Goal: Task Accomplishment & Management: Use online tool/utility

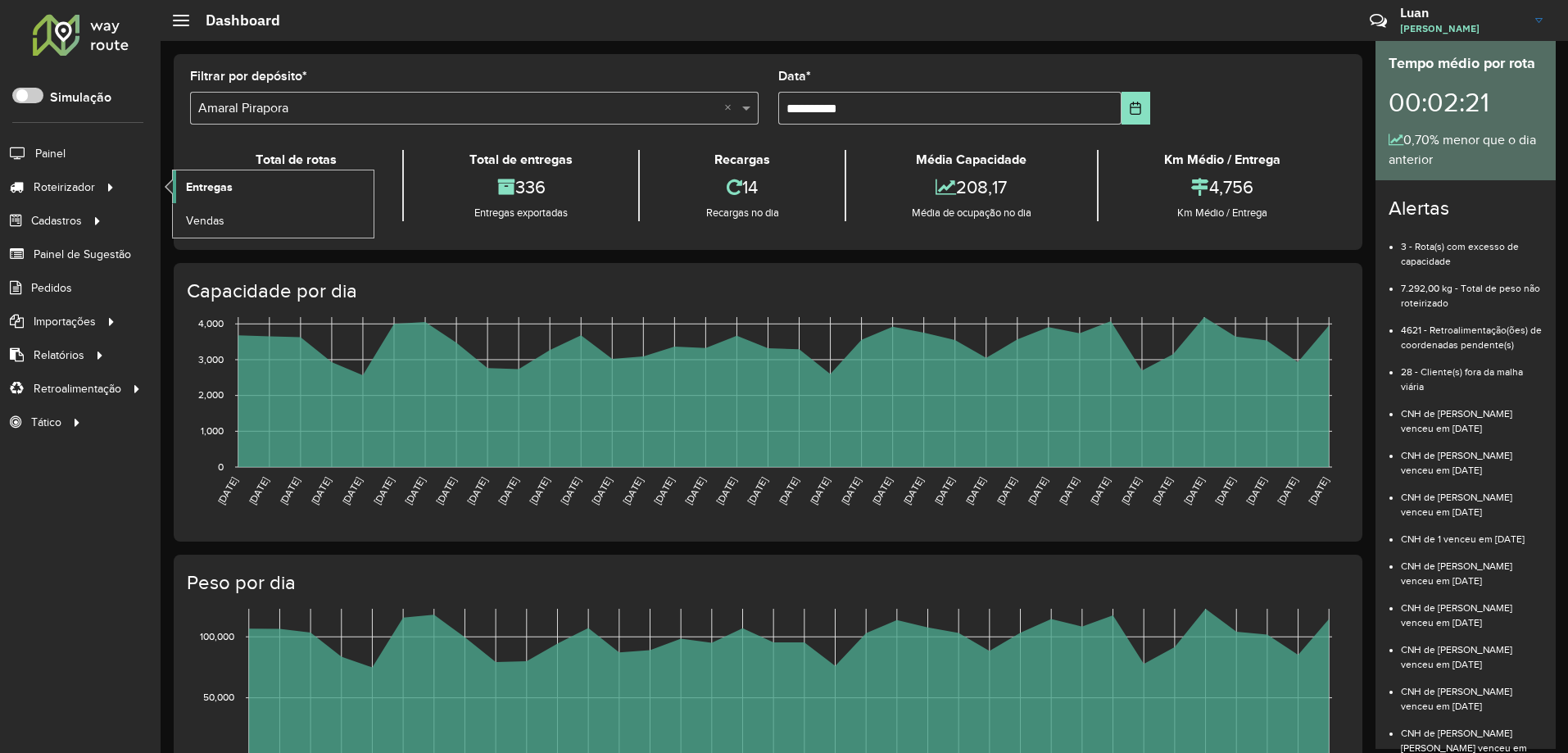
click at [196, 185] on span "Entregas" at bounding box center [209, 187] width 47 height 17
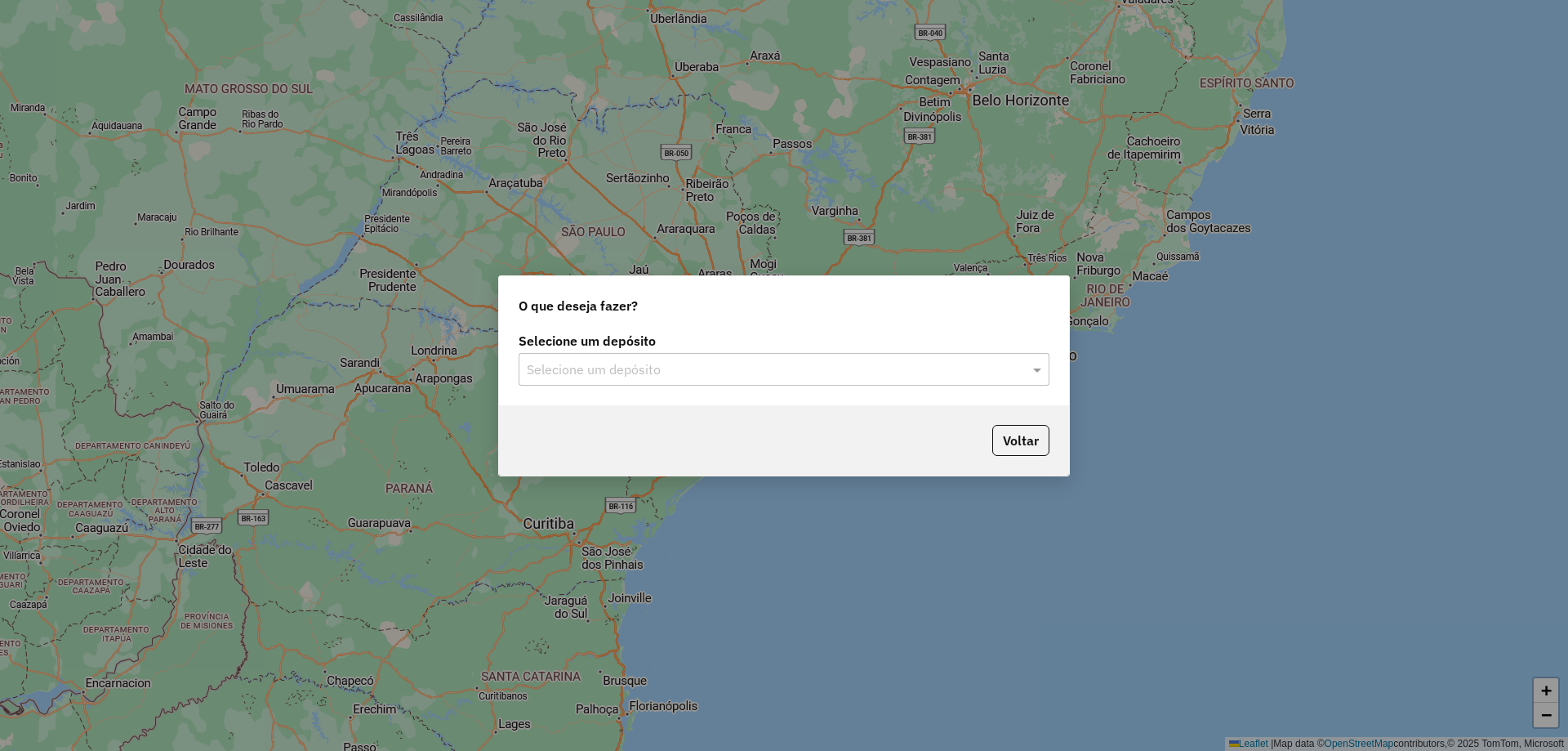
drag, startPoint x: 728, startPoint y: 364, endPoint x: 683, endPoint y: 385, distance: 49.7
click at [727, 364] on input "text" at bounding box center [767, 369] width 482 height 20
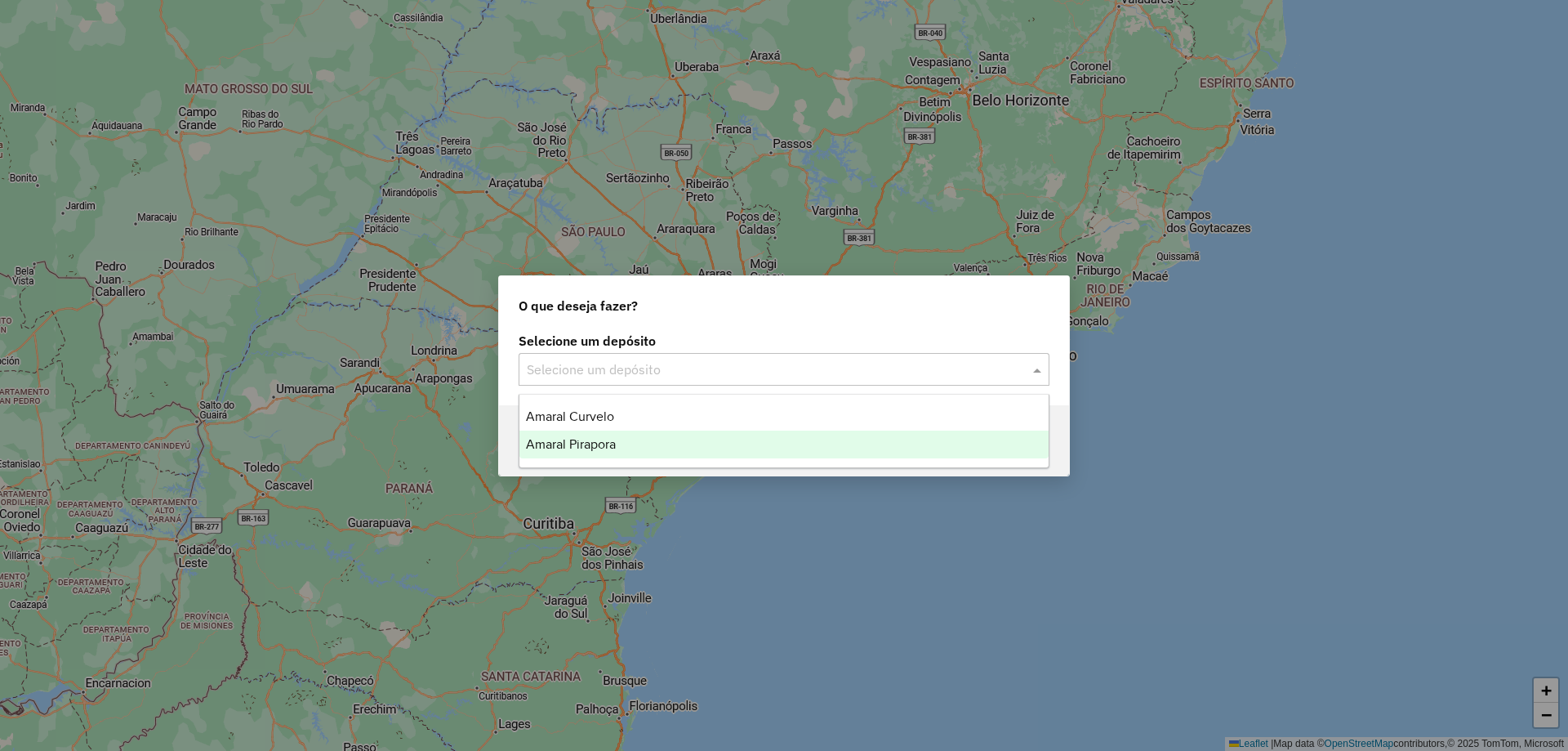
click at [603, 446] on span "Amaral Pirapora" at bounding box center [572, 444] width 90 height 14
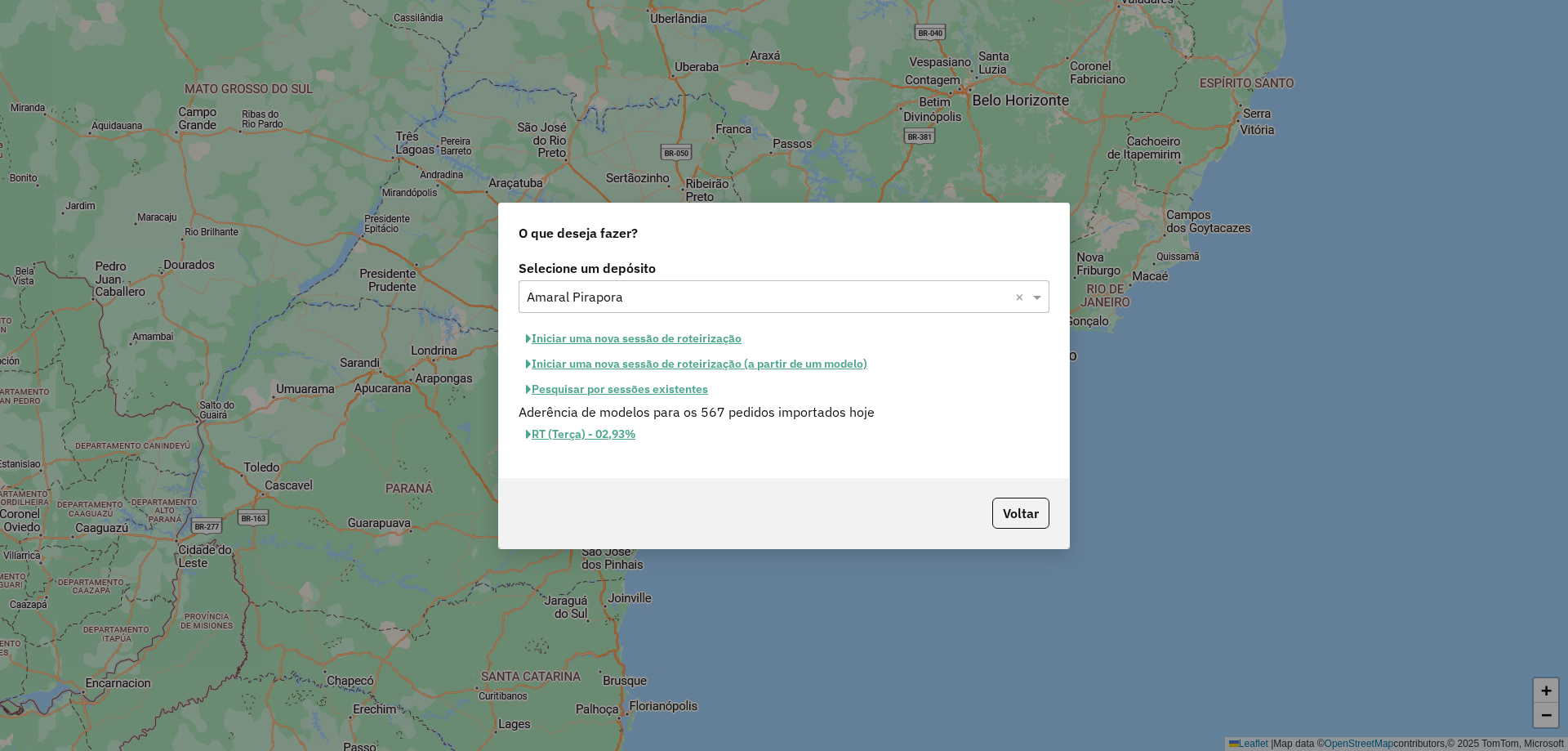
click at [677, 339] on button "Iniciar uma nova sessão de roteirização" at bounding box center [634, 338] width 230 height 25
select select "*"
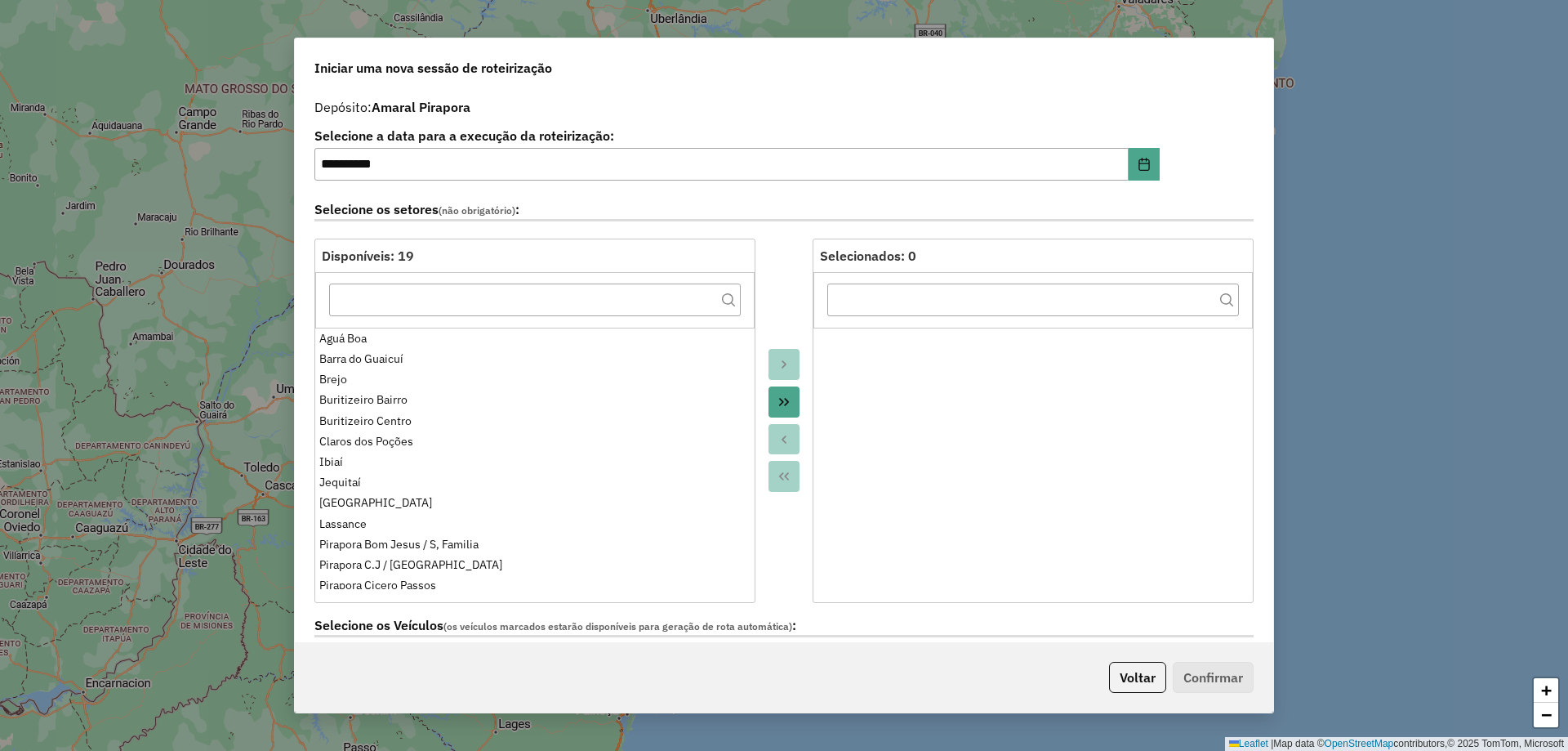
click at [785, 399] on icon "Move All to Target" at bounding box center [784, 402] width 13 height 13
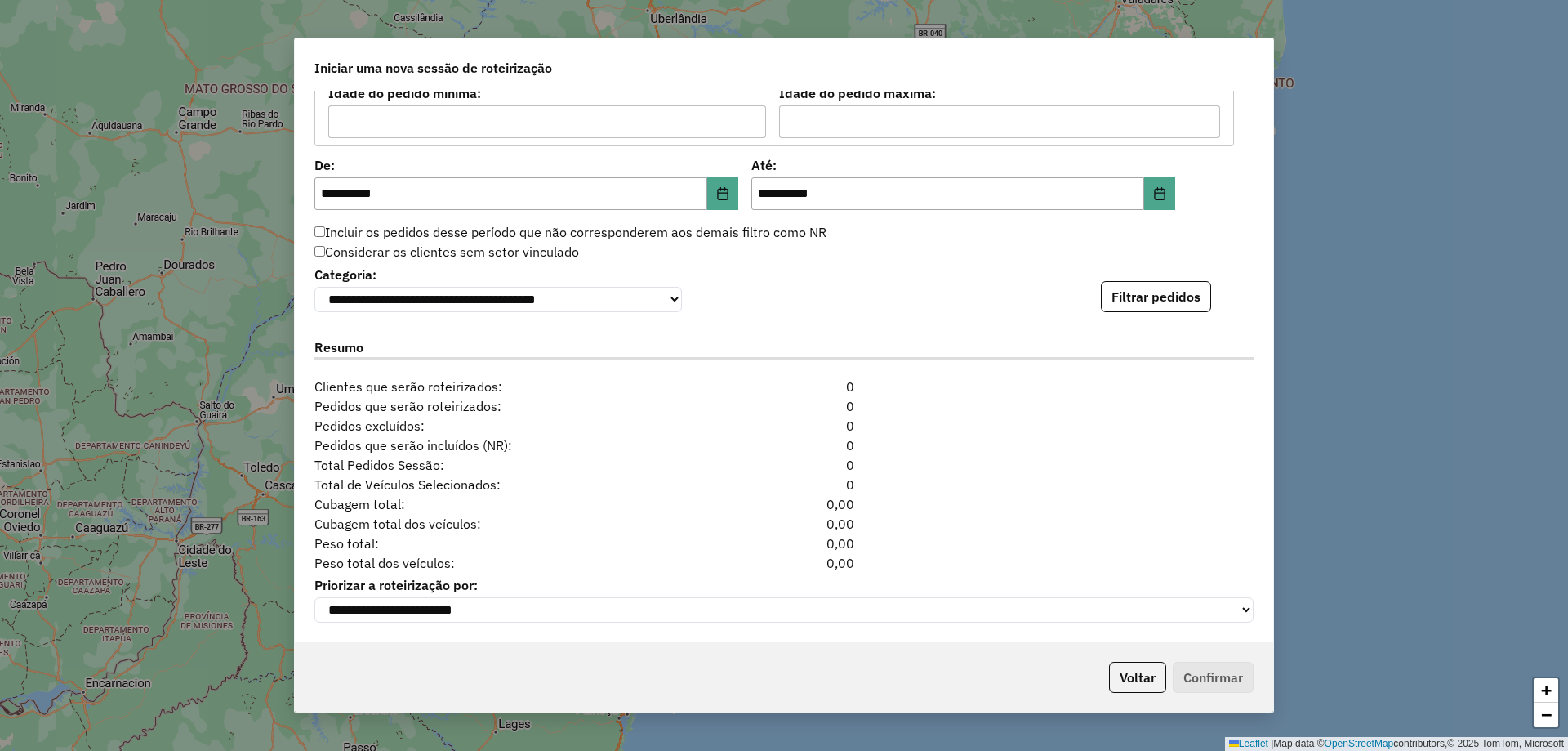
scroll to position [1520, 0]
click at [1180, 293] on button "Filtrar pedidos" at bounding box center [1155, 296] width 110 height 31
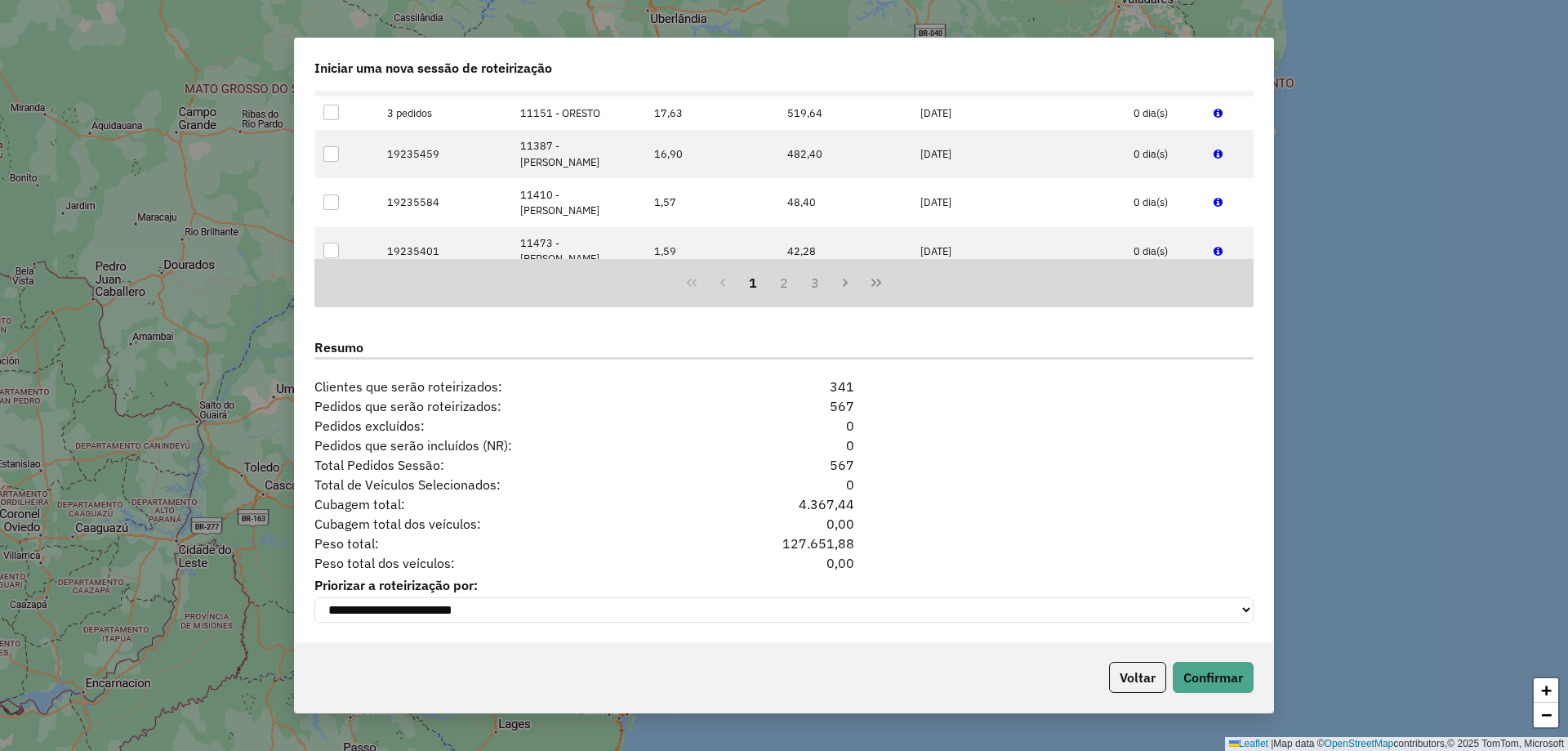
scroll to position [1857, 0]
click at [1228, 681] on button "Confirmar" at bounding box center [1214, 677] width 81 height 31
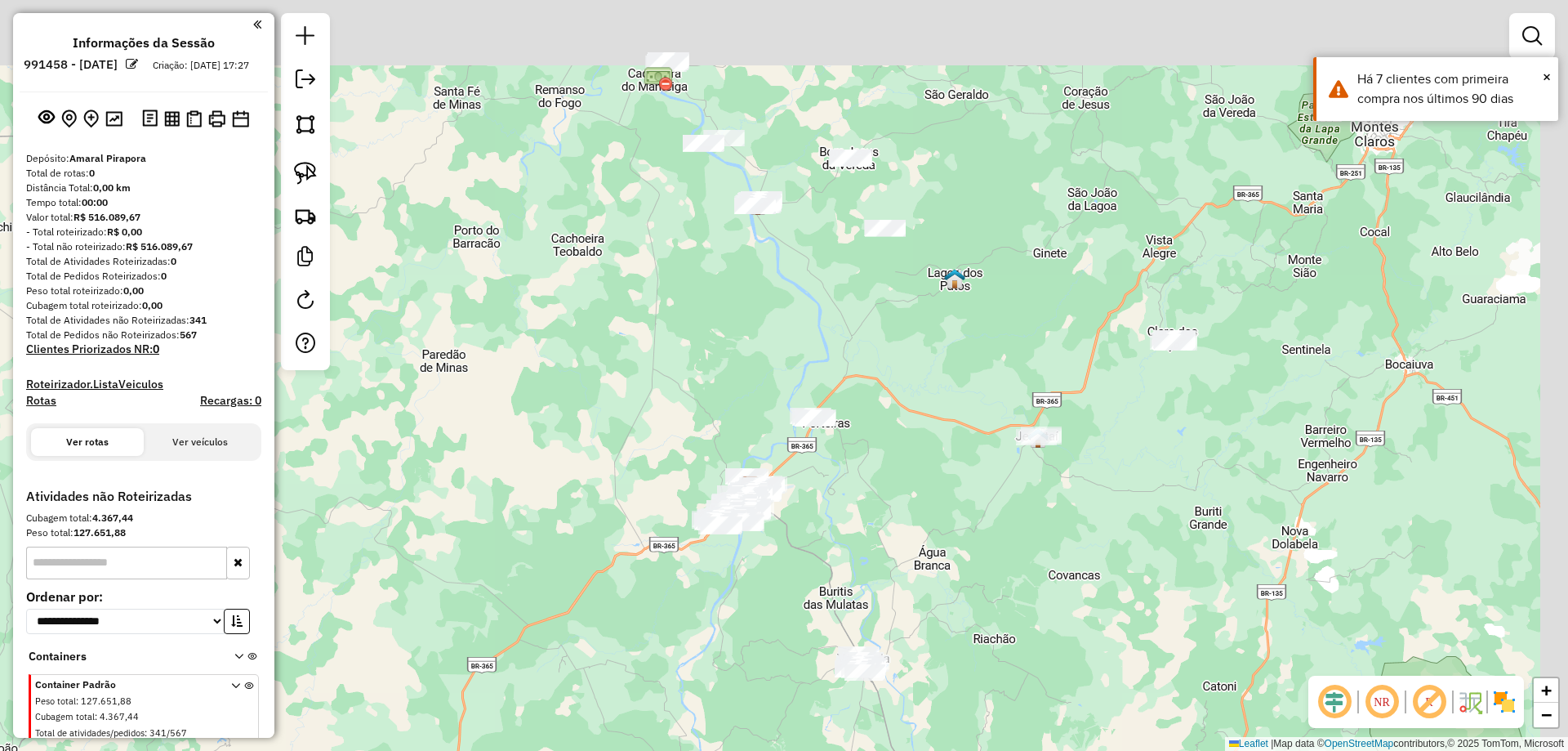
drag, startPoint x: 758, startPoint y: 359, endPoint x: 919, endPoint y: 324, distance: 164.8
click at [758, 379] on div "Janela de atendimento Grade de atendimento Capacidade Transportadoras Veículos …" at bounding box center [784, 375] width 1568 height 751
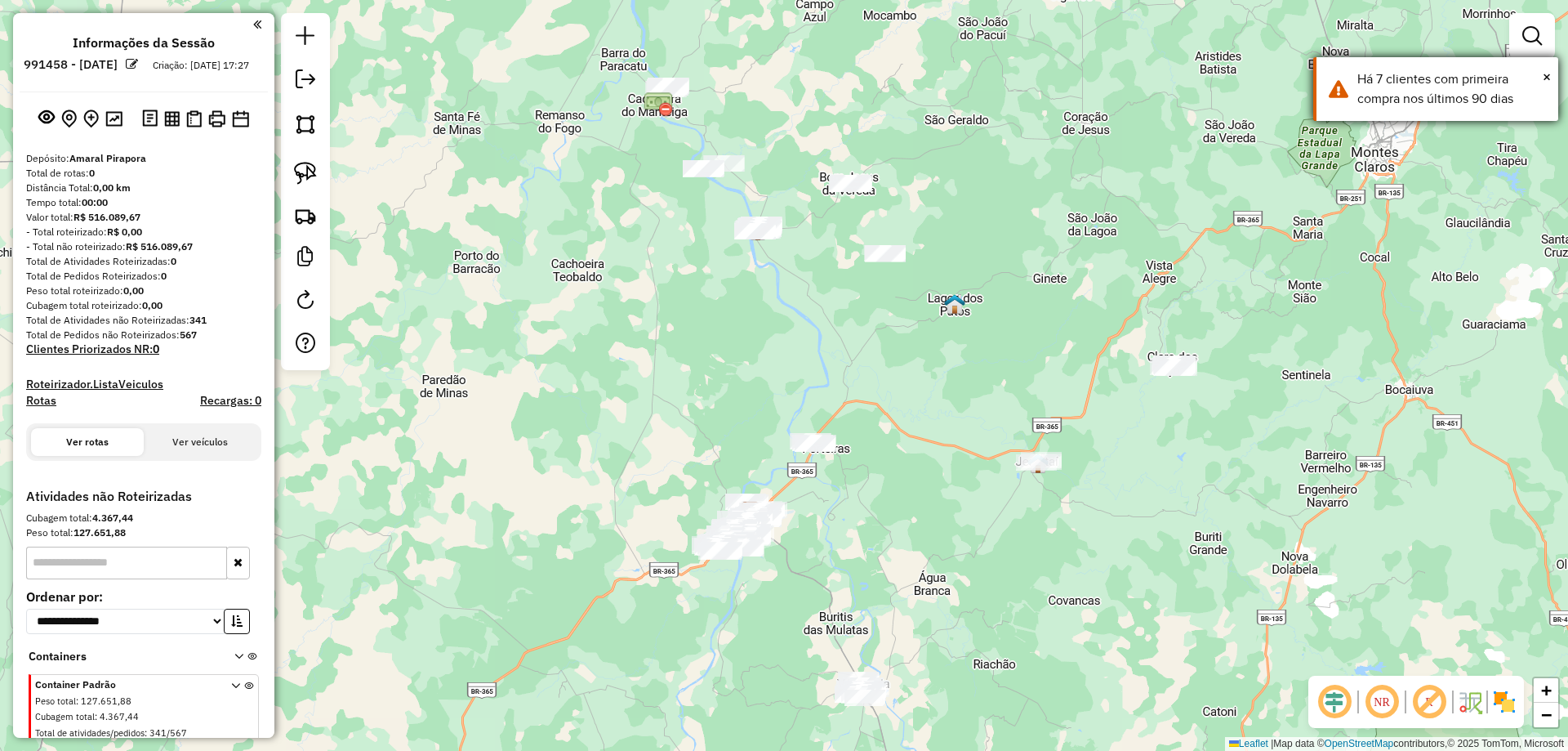
click at [1353, 85] on div "× Há 7 clientes com primeira compra nos últimos 90 dias" at bounding box center [1435, 89] width 245 height 64
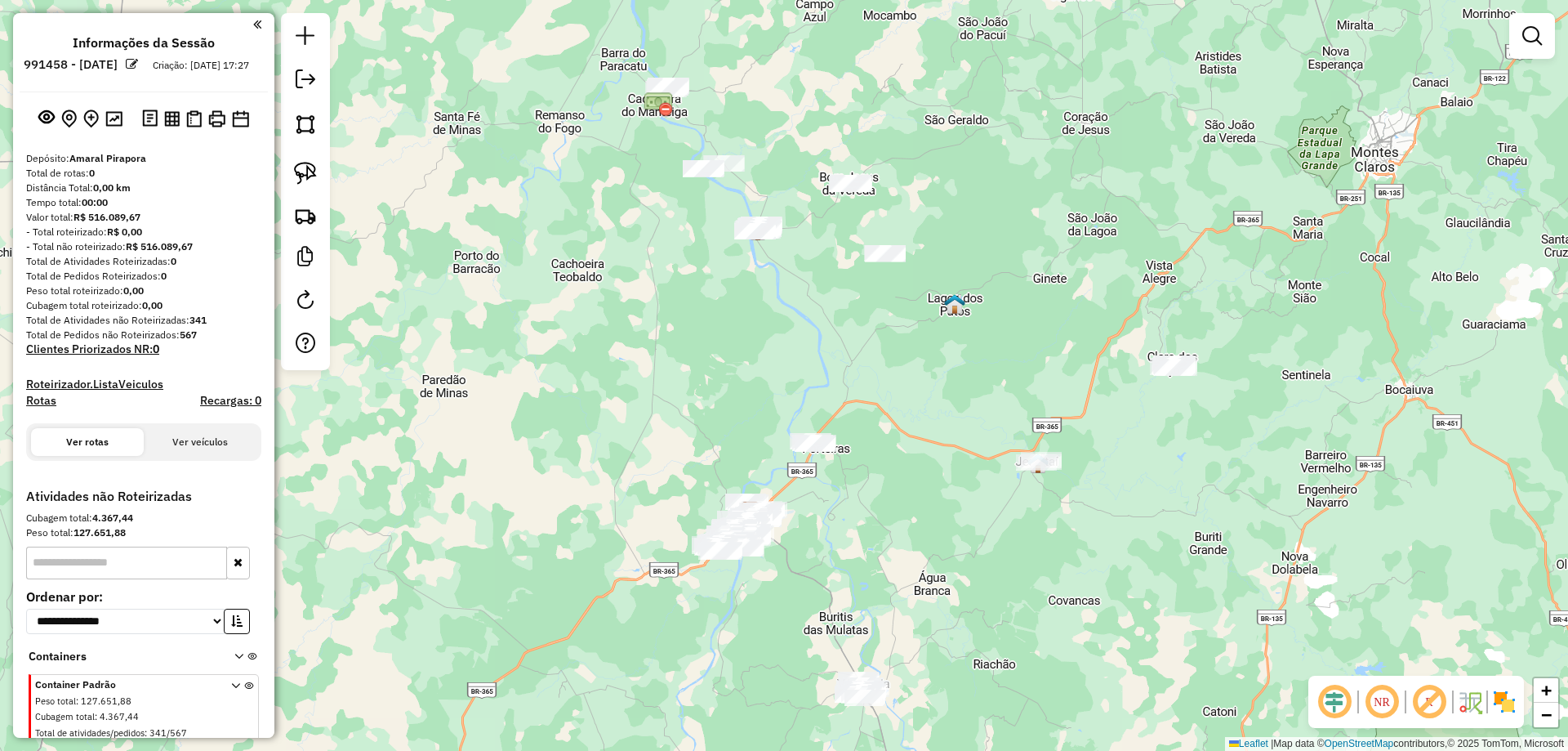
click at [1513, 24] on div at bounding box center [1532, 36] width 46 height 46
drag, startPoint x: 1517, startPoint y: 37, endPoint x: 1504, endPoint y: 29, distance: 15.3
click at [1516, 35] on link at bounding box center [1532, 36] width 33 height 33
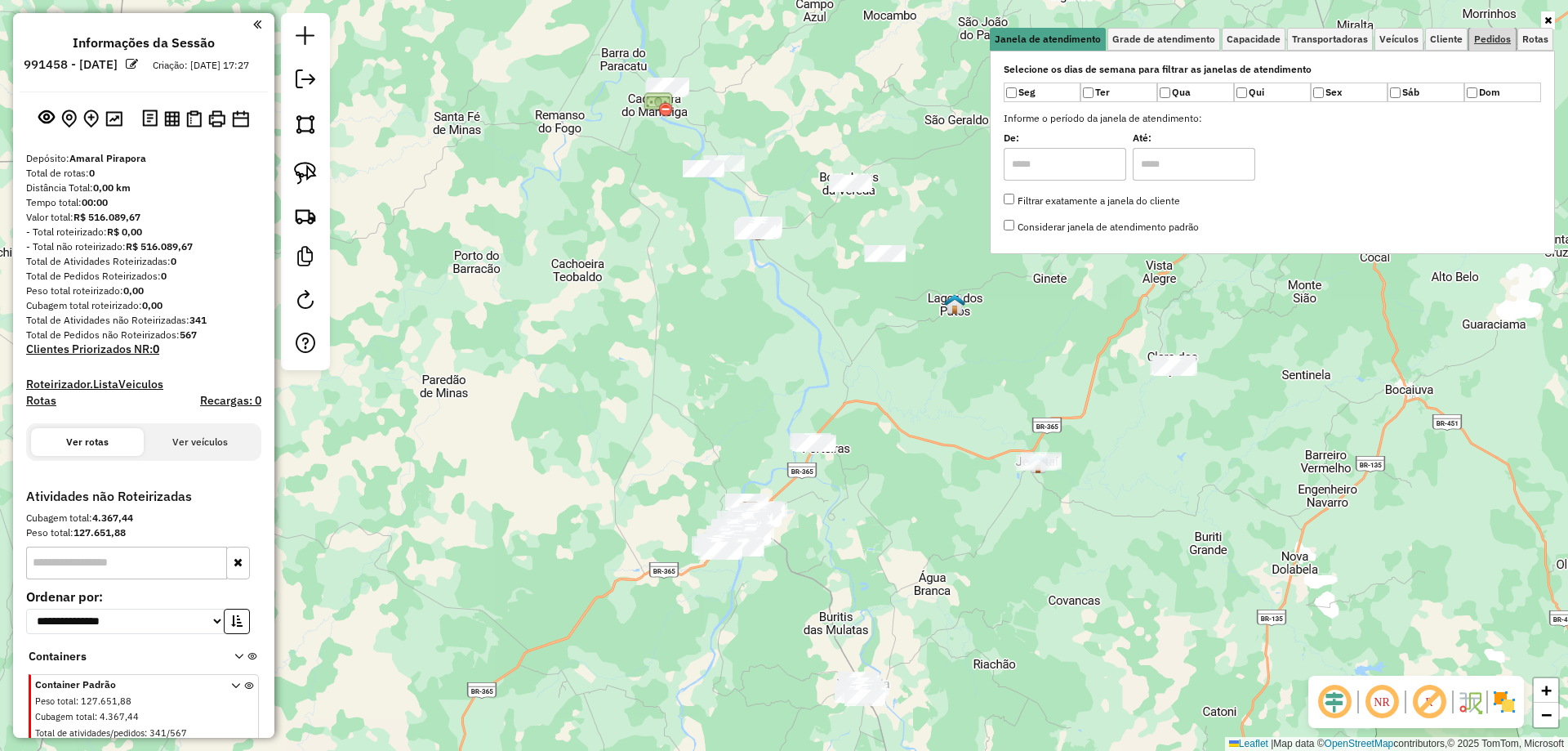
click at [1503, 39] on span "Pedidos" at bounding box center [1492, 39] width 37 height 9
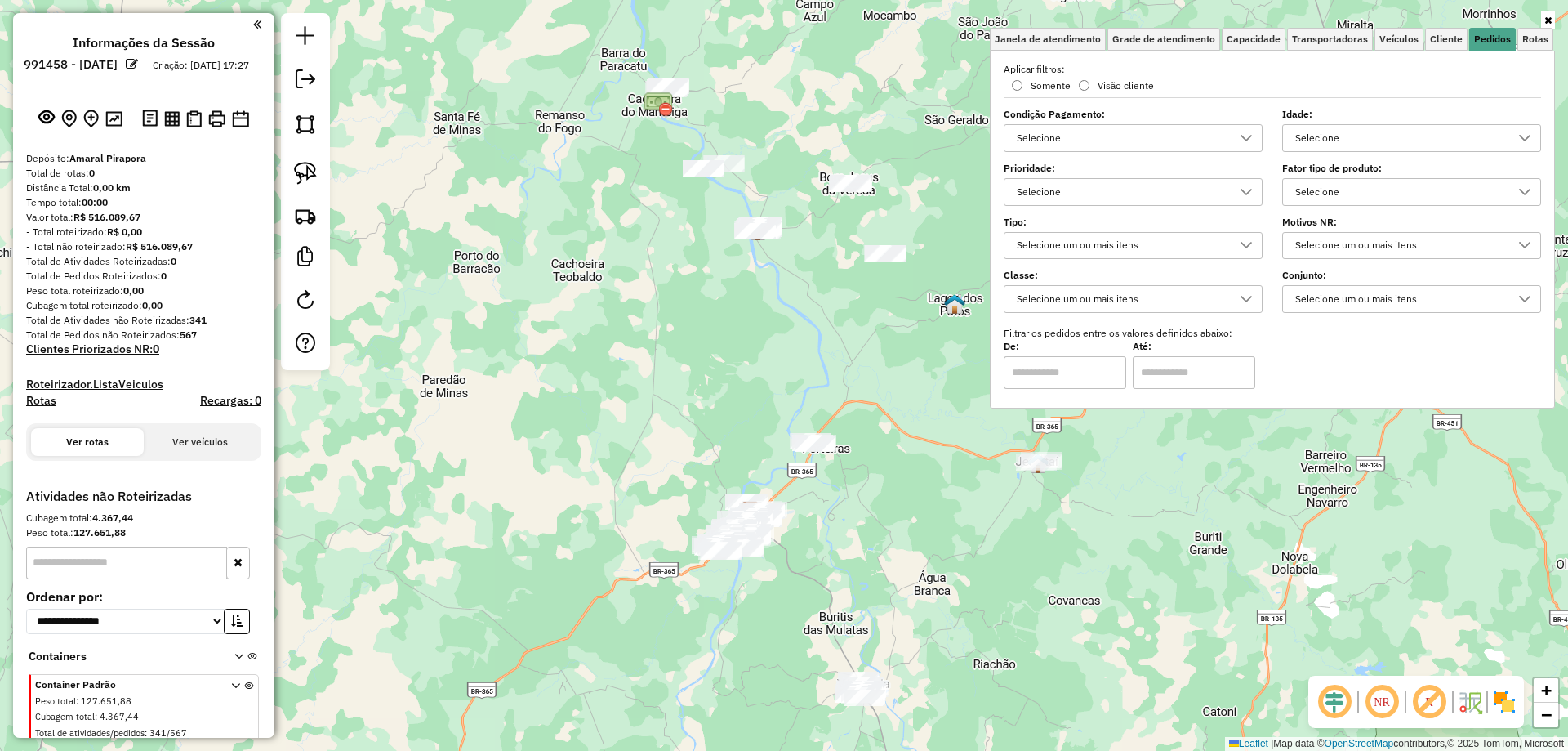
click at [1136, 190] on div "Selecione" at bounding box center [1121, 192] width 220 height 26
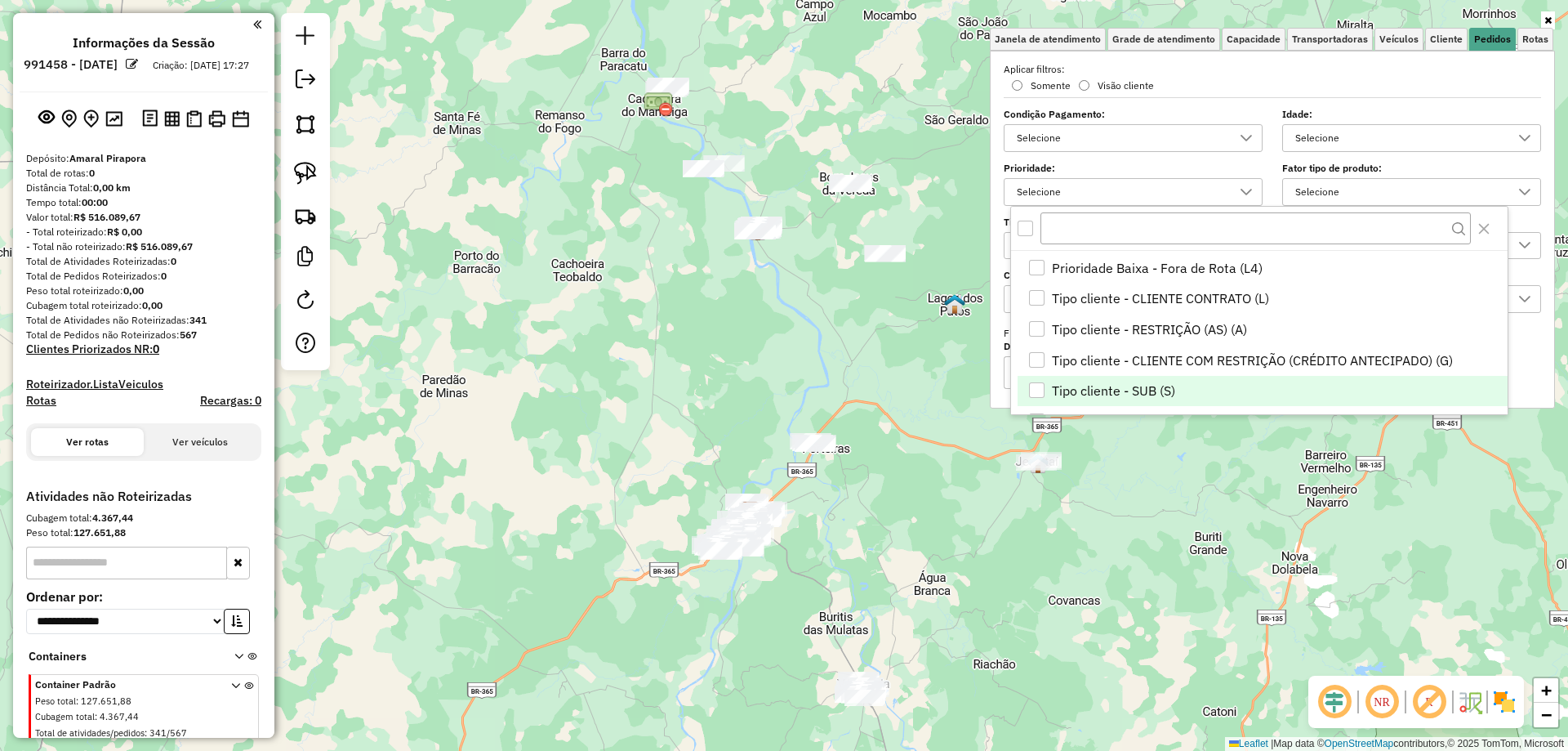
scroll to position [82, 0]
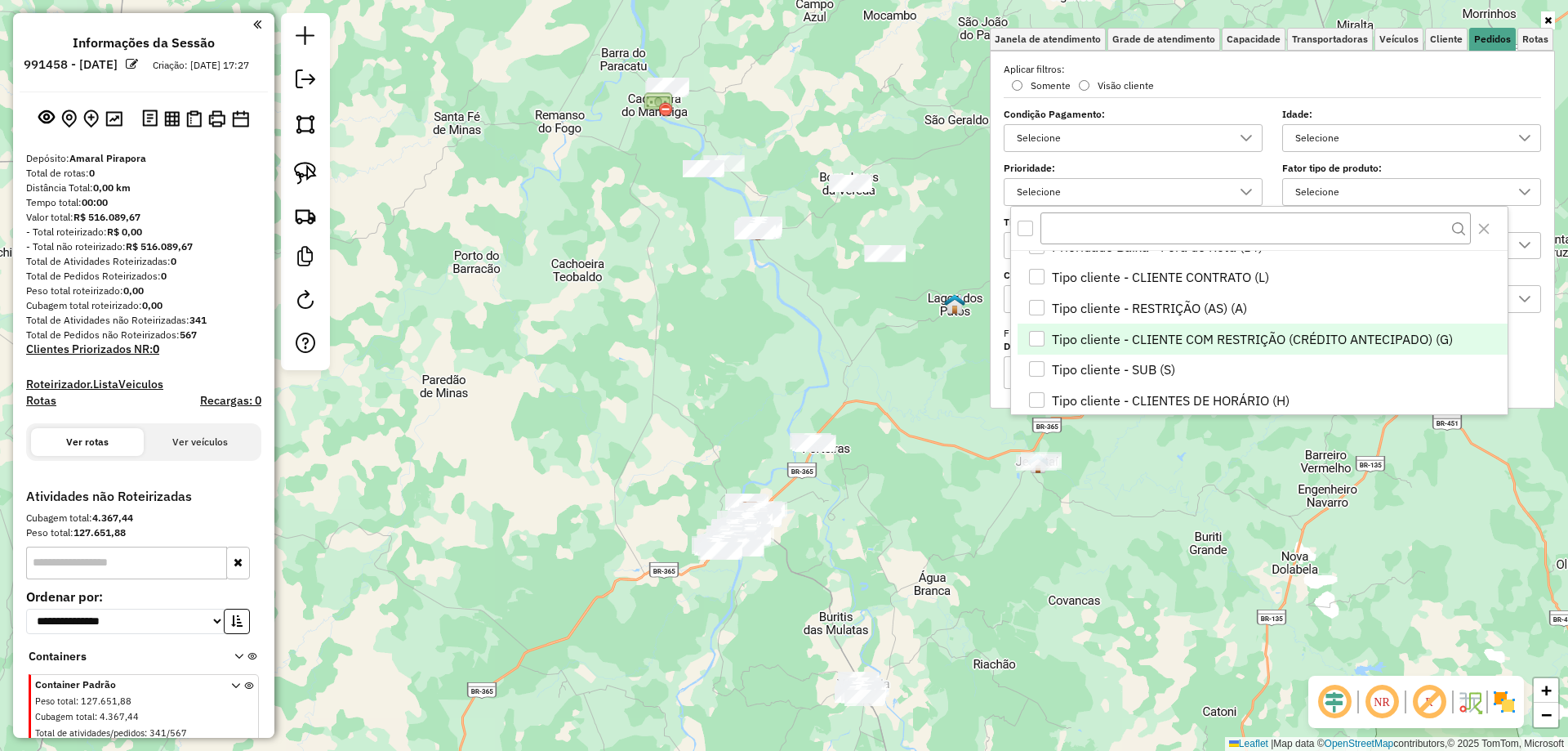
click at [1234, 338] on span "Tipo cliente - CLIENTE COM RESTRIÇÃO (CRÉDITO ANTECIPADO) (G)" at bounding box center [1252, 338] width 401 height 20
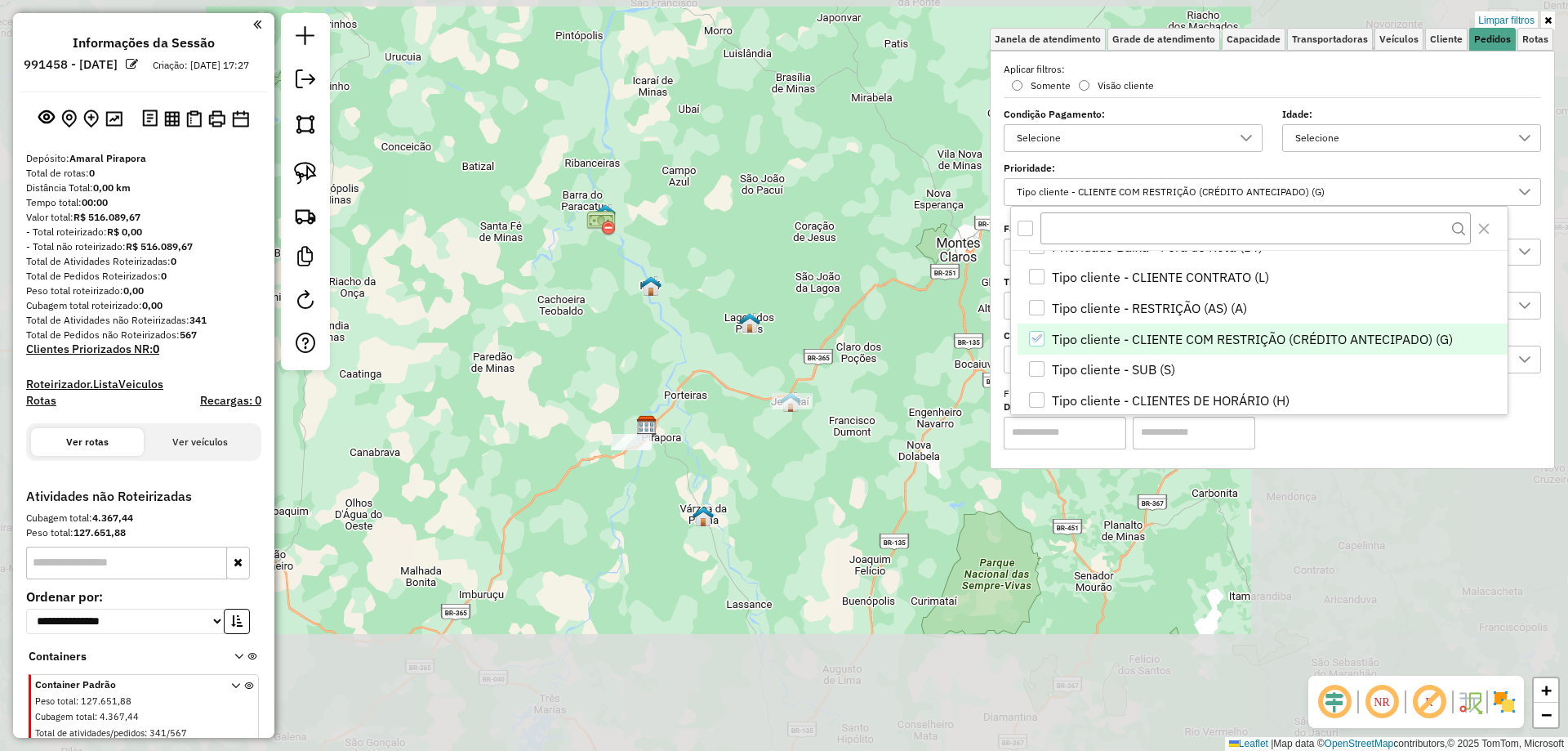
click at [543, 341] on div "Limpar filtros Janela de atendimento Grade de atendimento Capacidade Transporta…" at bounding box center [784, 375] width 1568 height 751
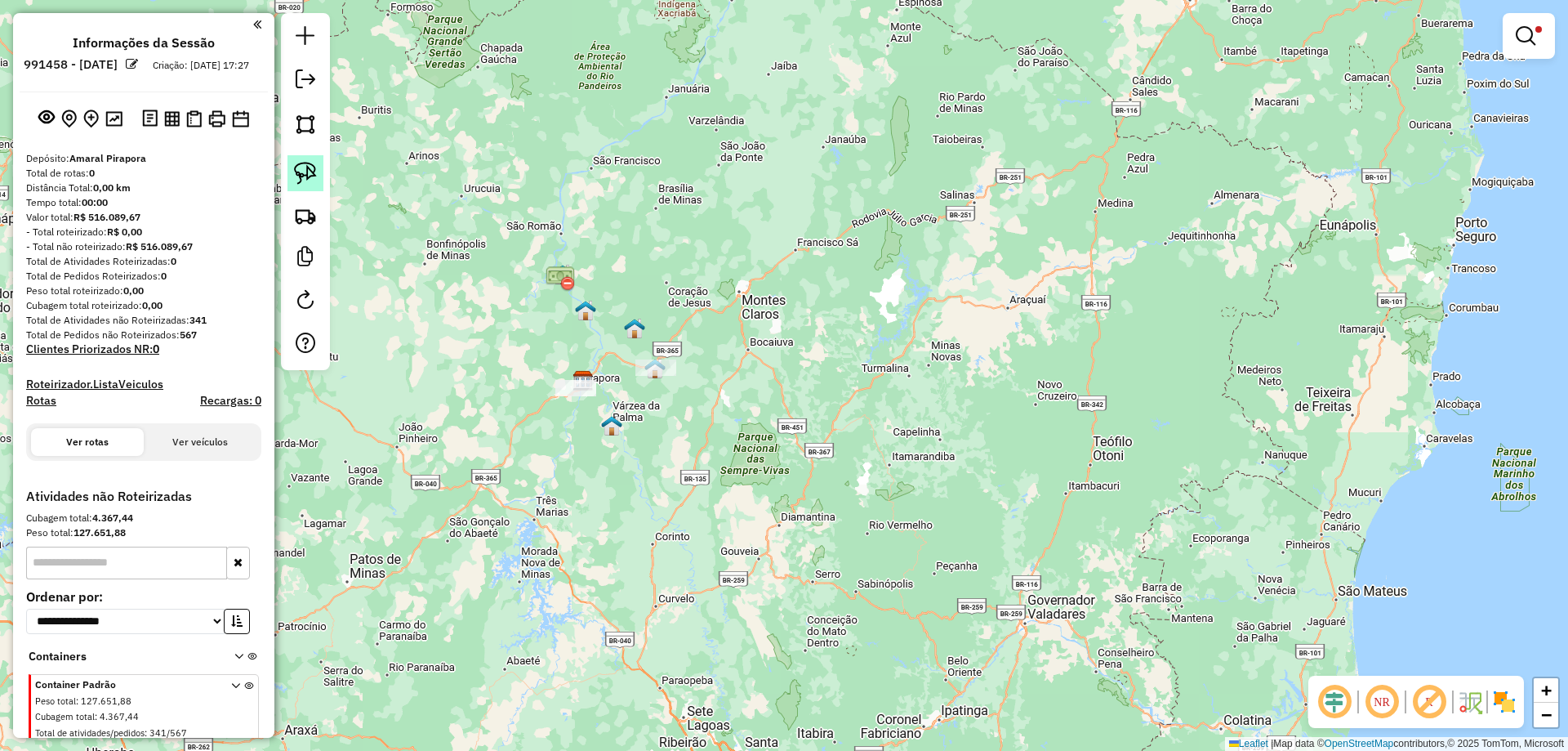
click at [306, 180] on img at bounding box center [306, 173] width 23 height 23
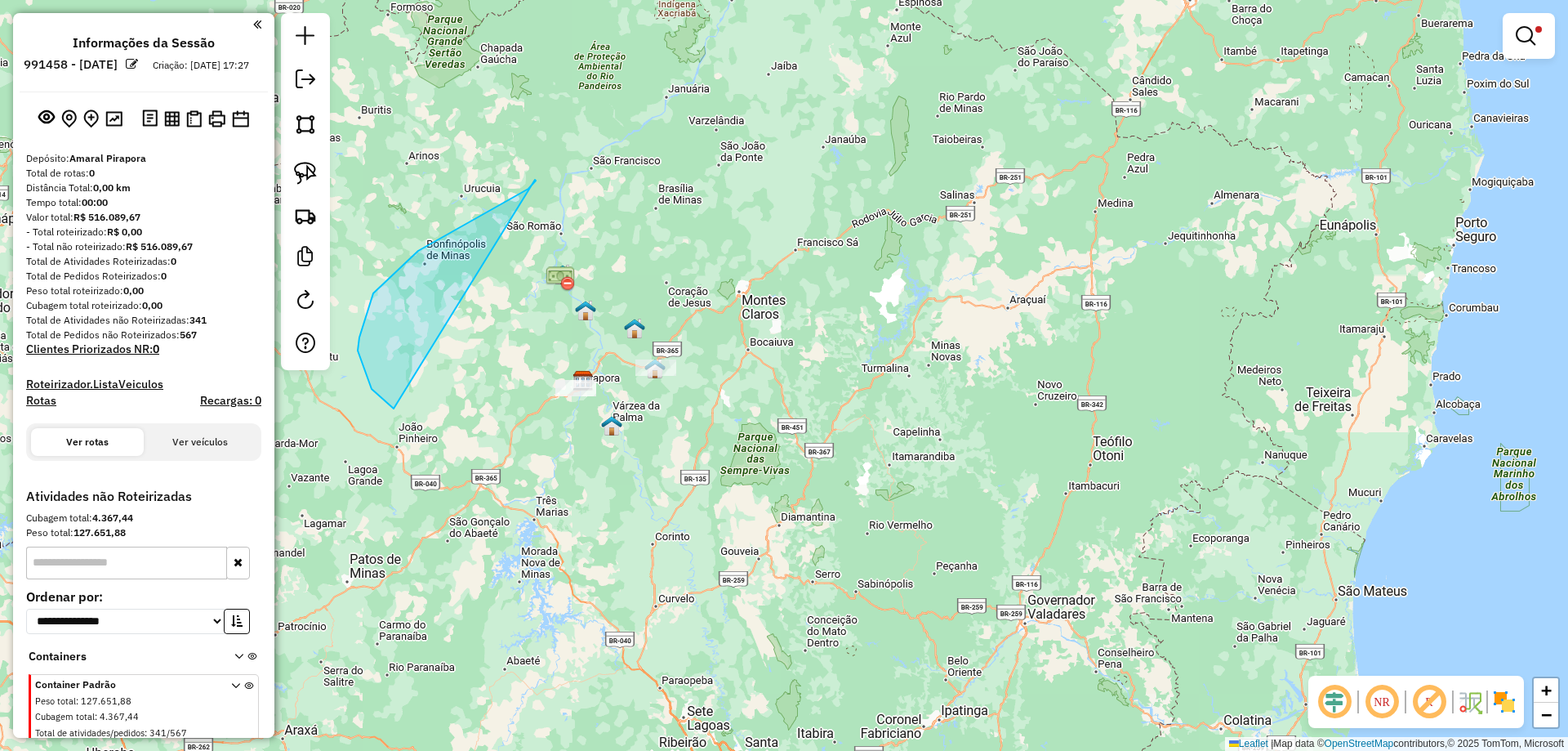
drag, startPoint x: 535, startPoint y: 180, endPoint x: 1000, endPoint y: 108, distance: 470.5
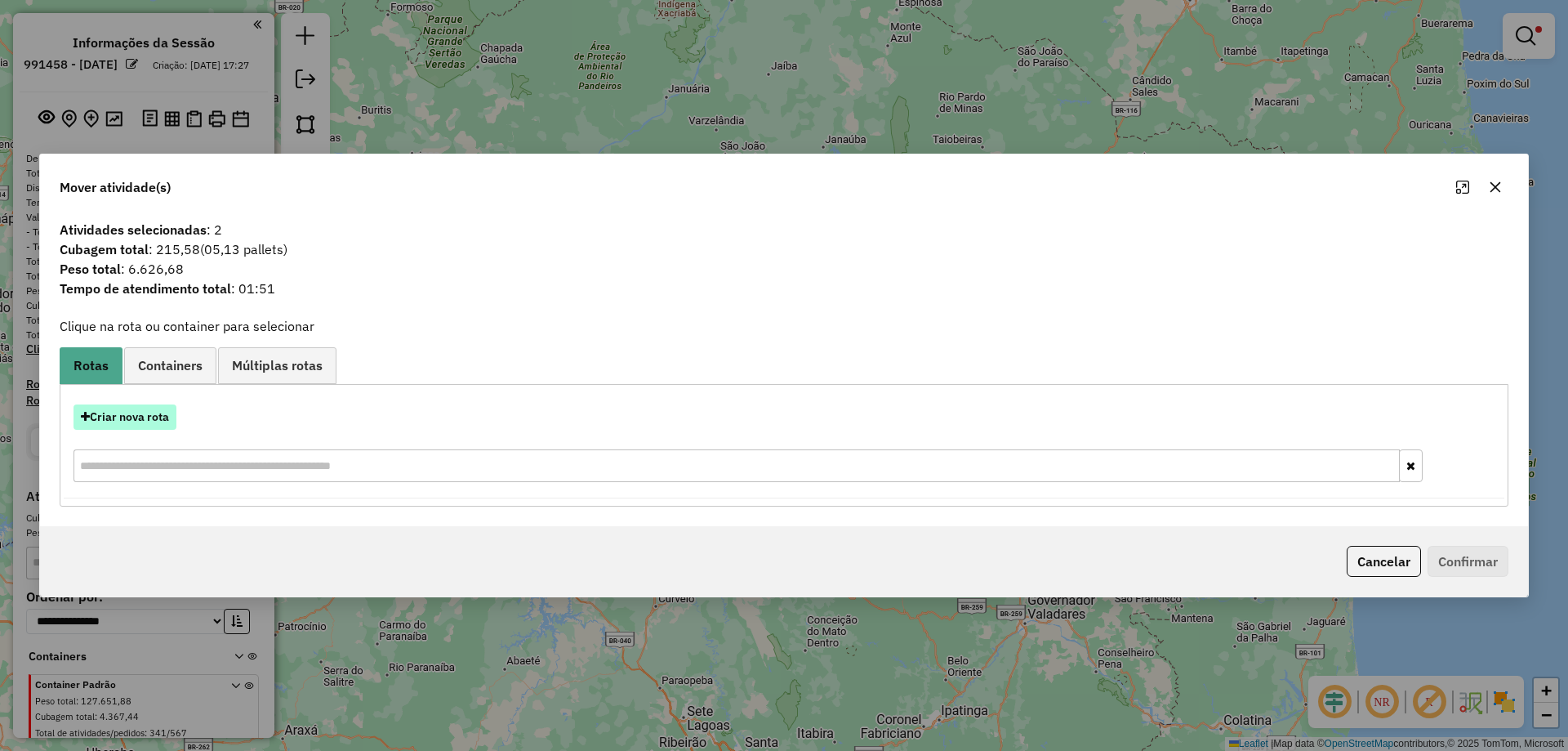
click at [121, 409] on button "Criar nova rota" at bounding box center [124, 416] width 102 height 25
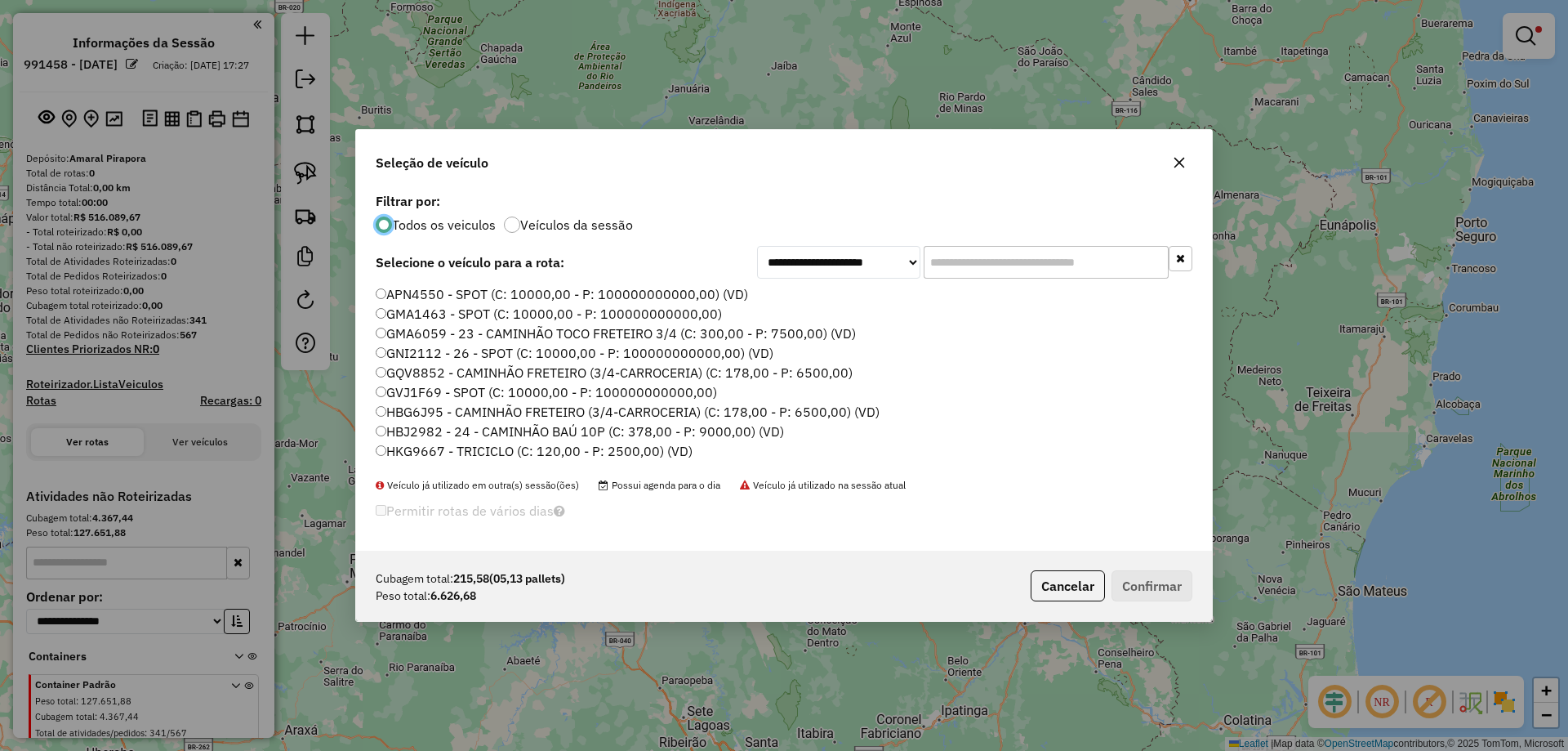
scroll to position [9, 5]
click at [475, 299] on label "APN4550 - SPOT (C: 10000,00 - P: 100000000000,00) (VD)" at bounding box center [562, 293] width 372 height 20
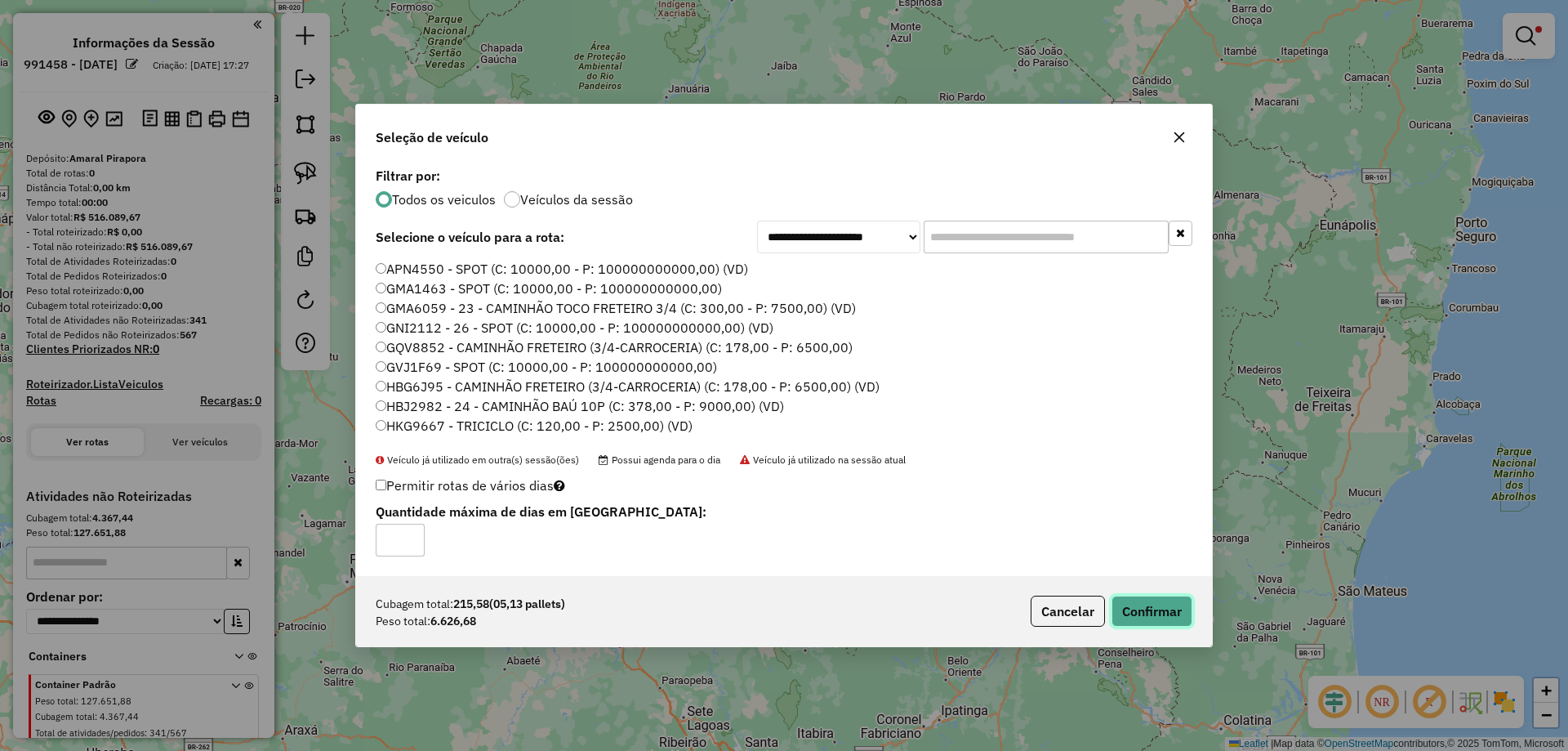
click at [1158, 612] on button "Confirmar" at bounding box center [1152, 610] width 81 height 31
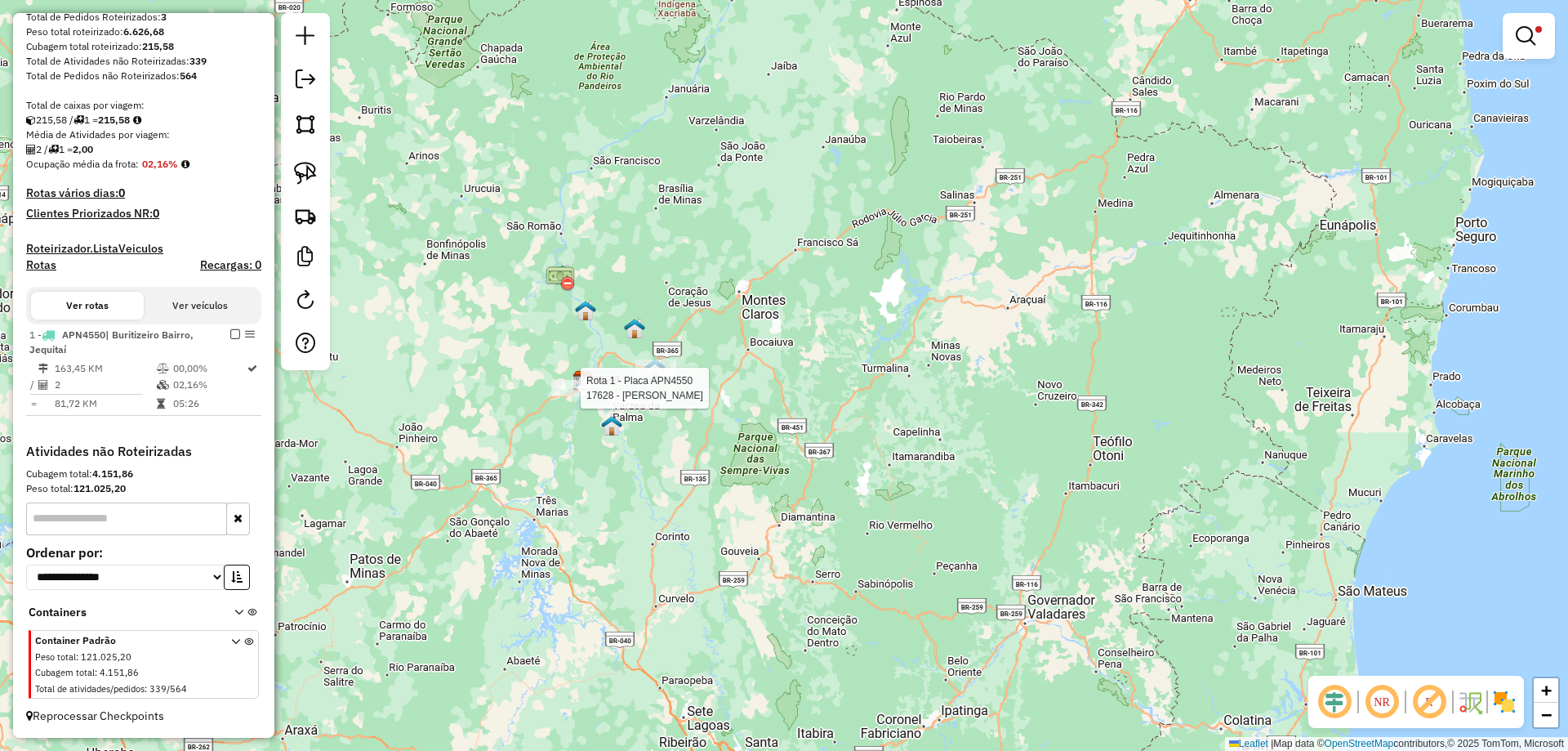
select select "**********"
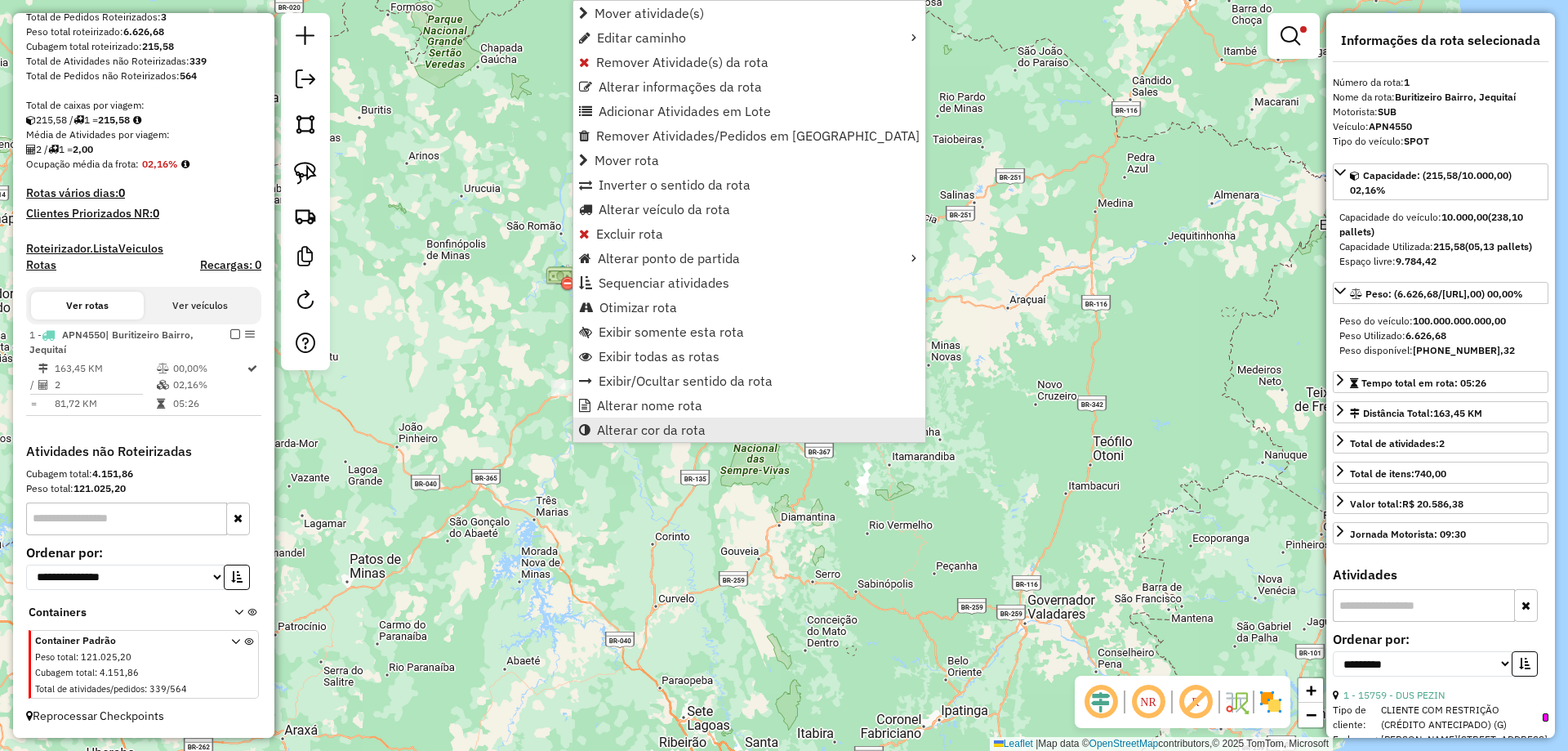
scroll to position [274, 0]
click at [661, 410] on span "Alterar nome rota" at bounding box center [650, 405] width 105 height 13
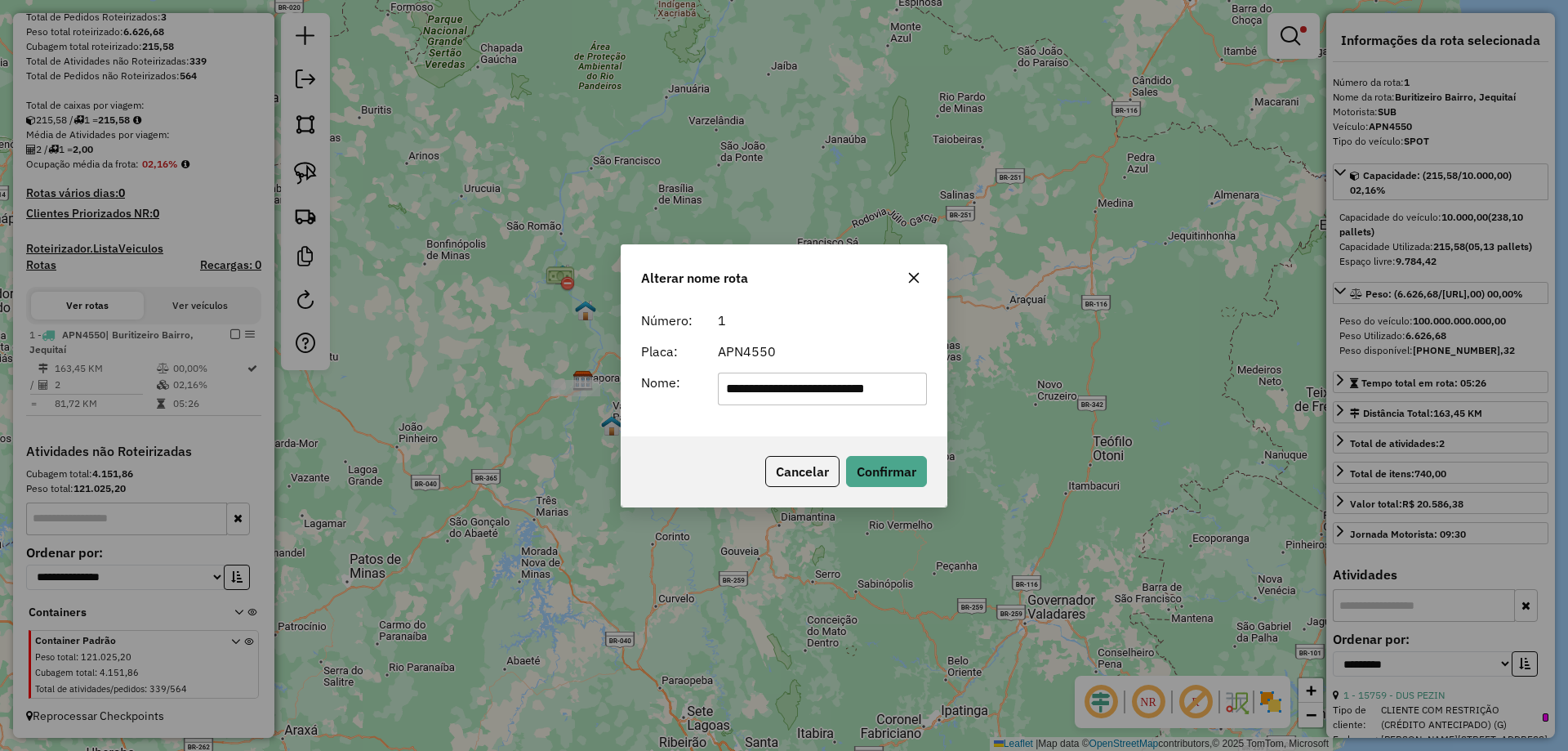
click at [732, 398] on input "**********" at bounding box center [823, 388] width 210 height 33
type input "****"
click at [820, 352] on div "APN4550" at bounding box center [823, 351] width 229 height 20
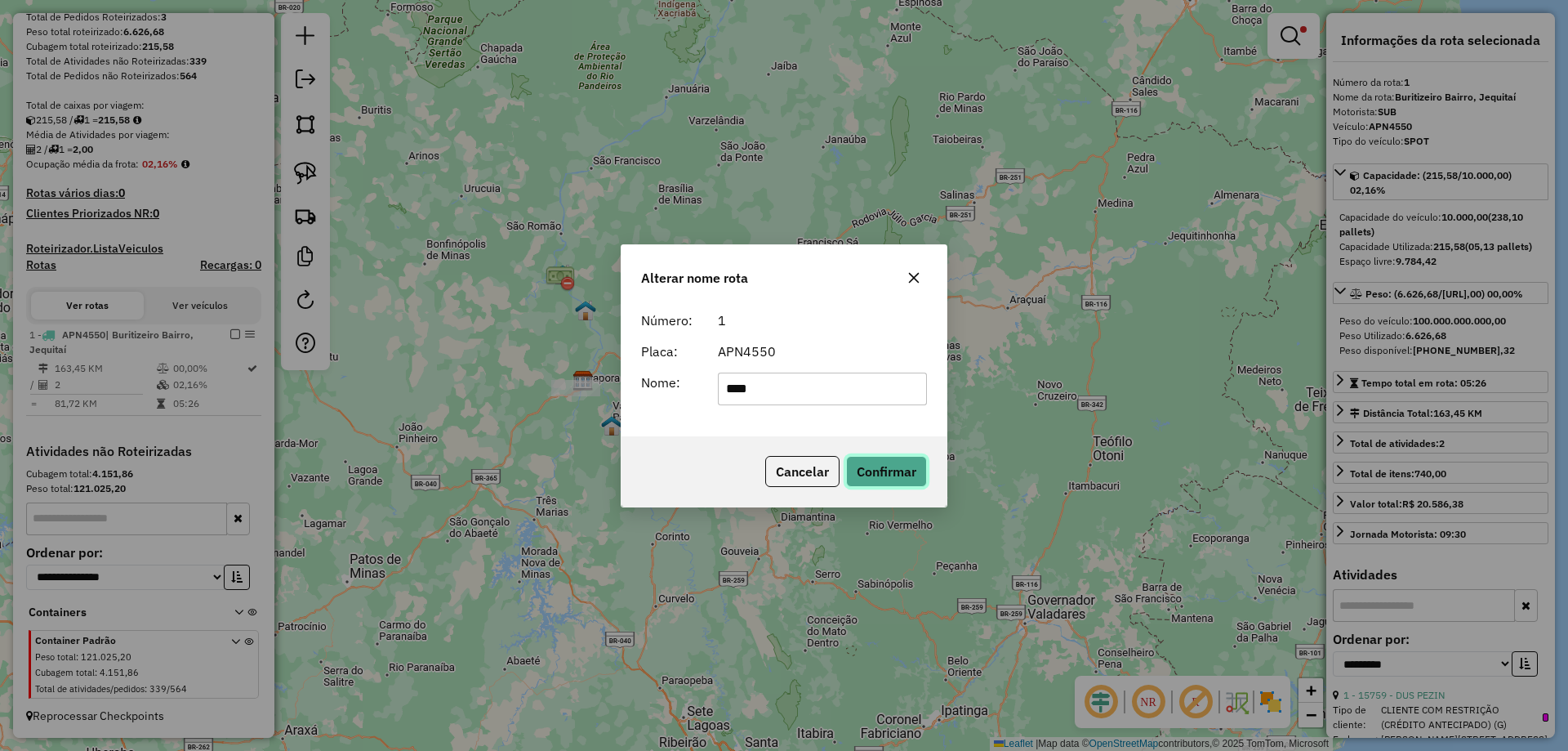
click at [870, 461] on button "Confirmar" at bounding box center [886, 471] width 81 height 31
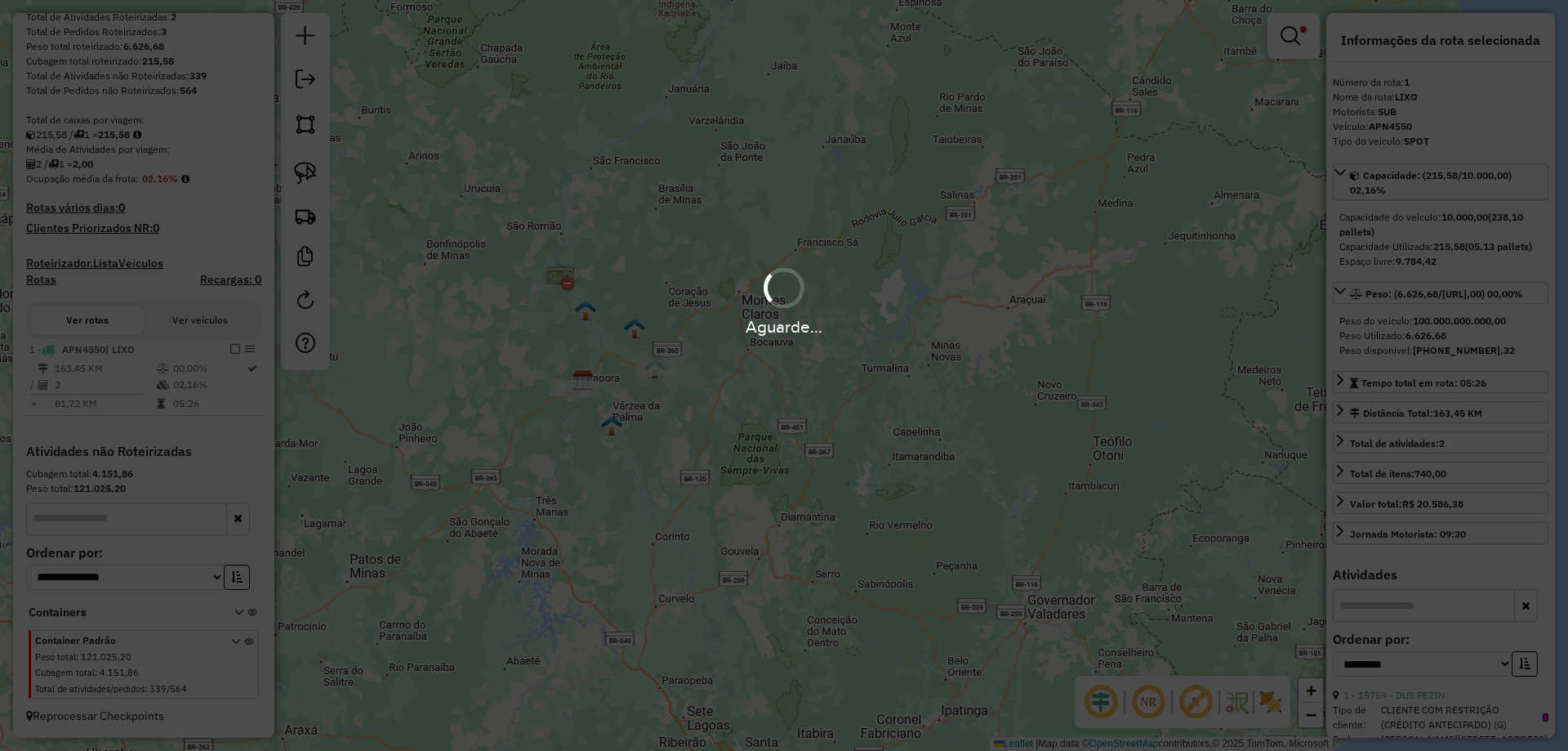
scroll to position [258, 0]
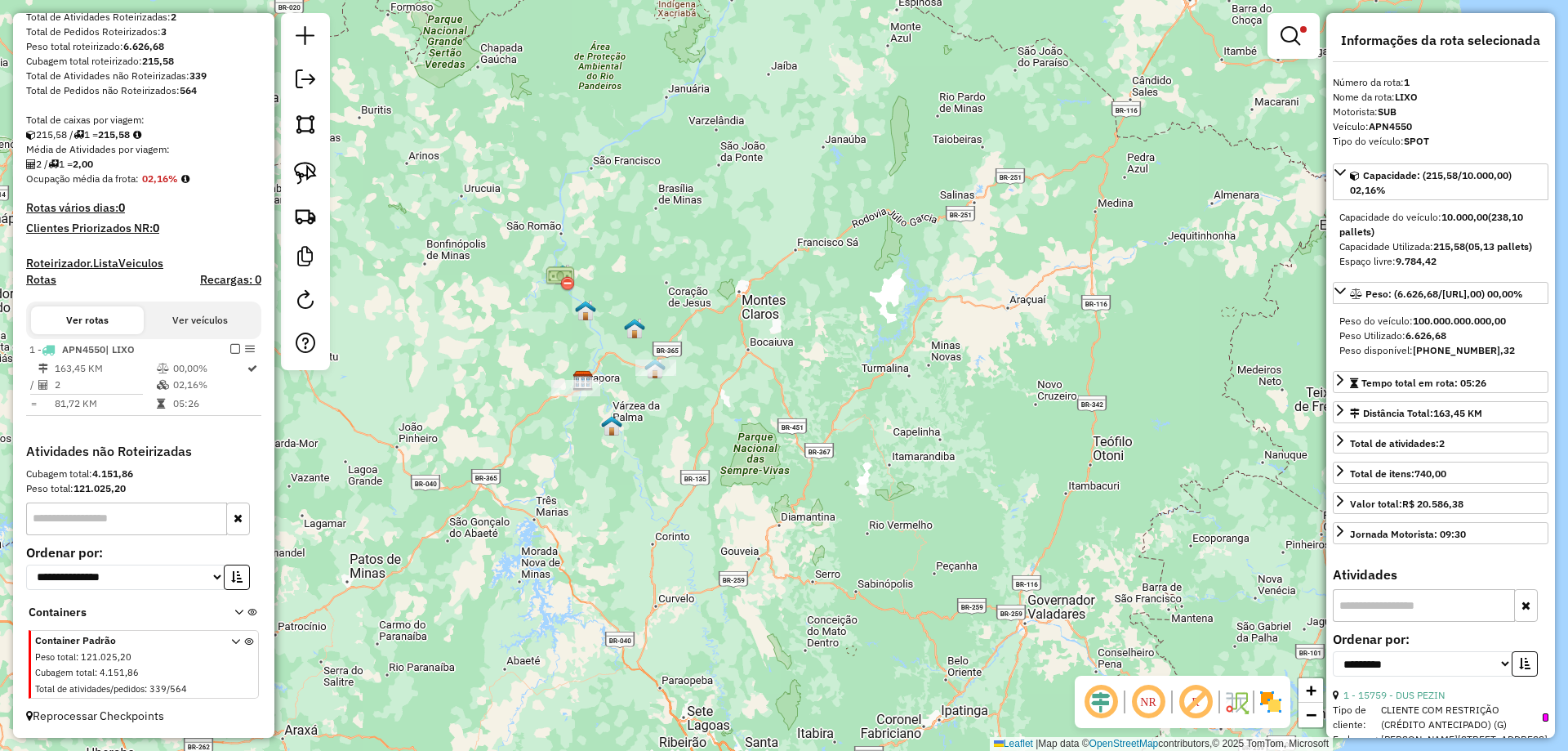
click at [1294, 56] on div at bounding box center [1294, 36] width 53 height 46
click at [1293, 47] on link at bounding box center [1294, 36] width 39 height 33
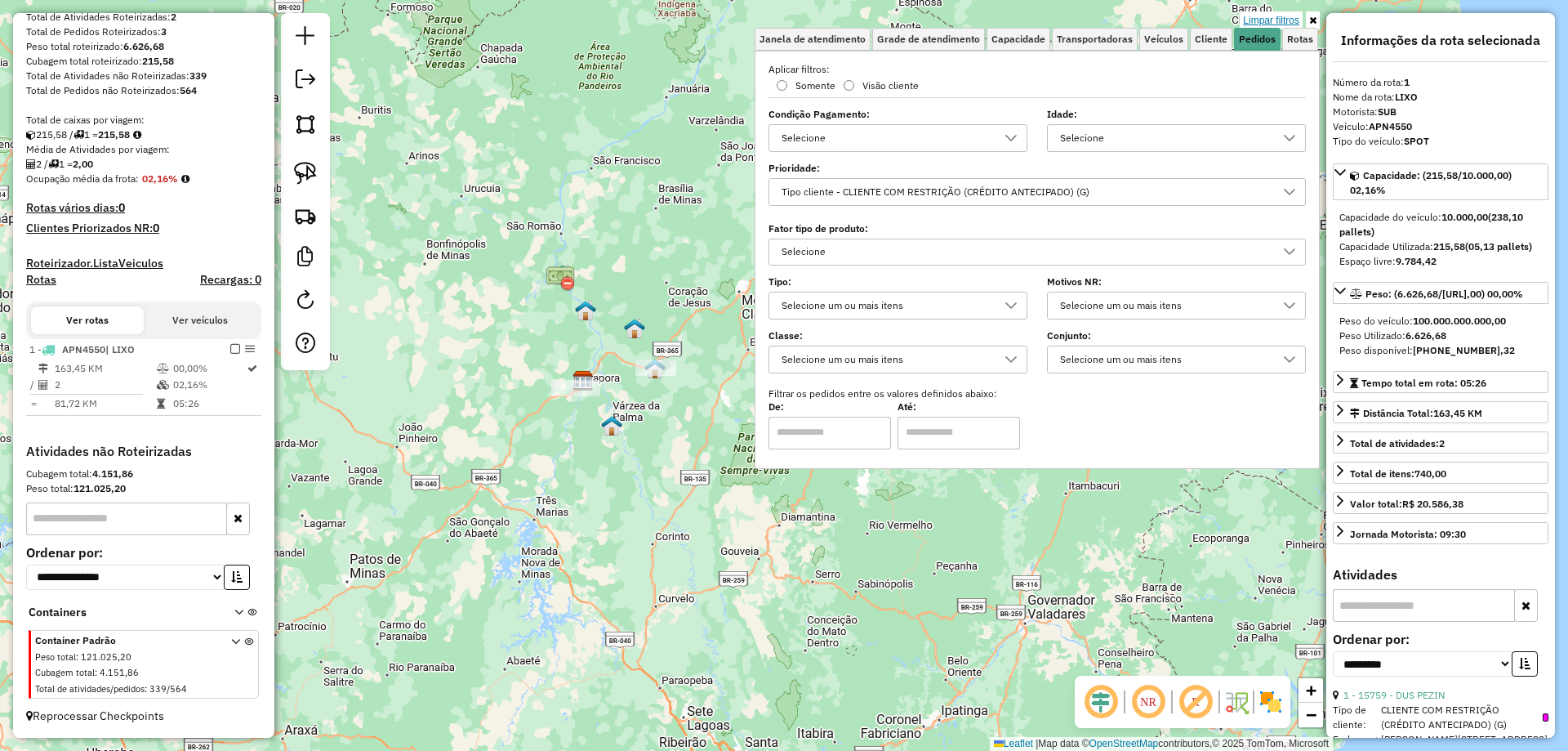
click at [1289, 25] on link "Limpar filtros" at bounding box center [1271, 20] width 63 height 18
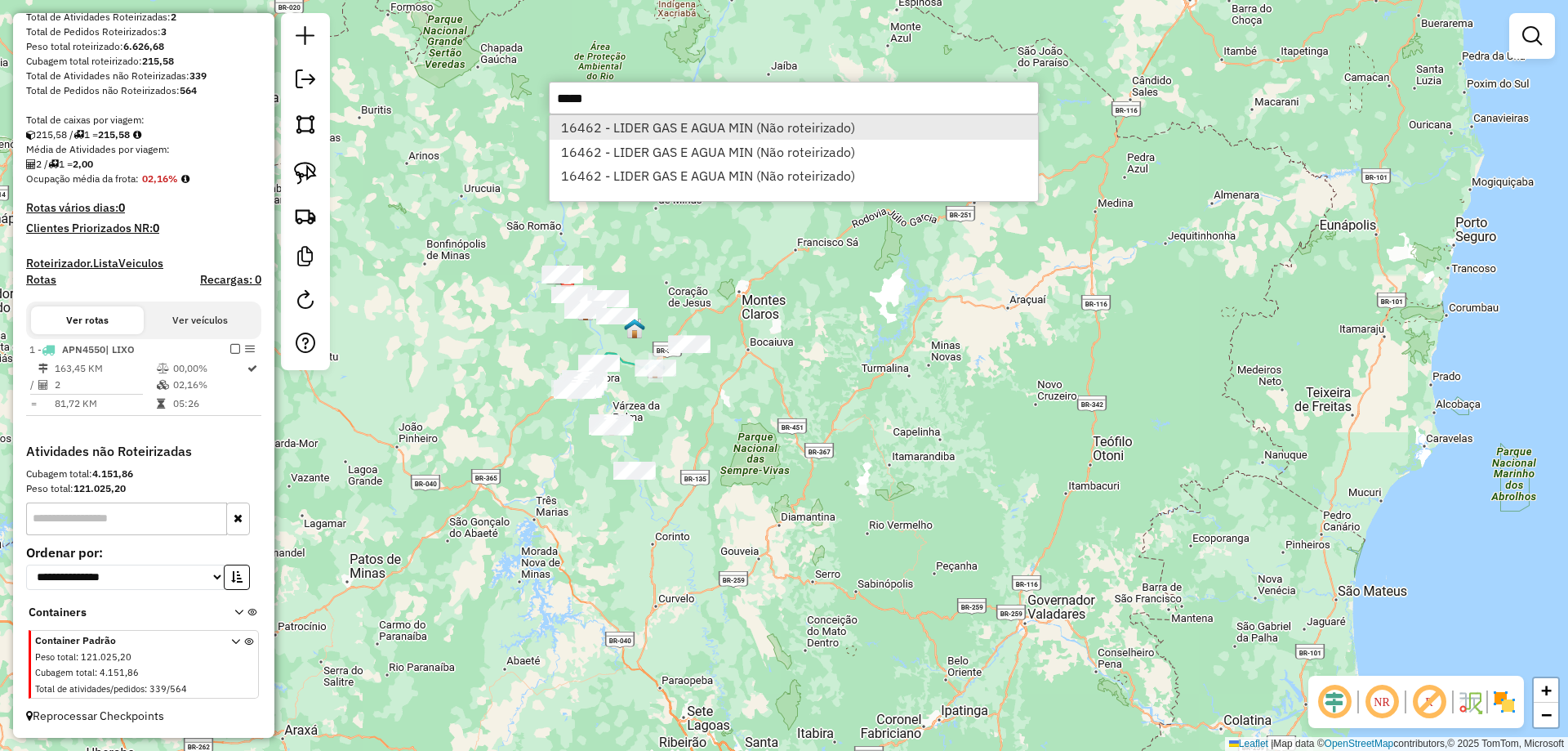
type input "*****"
click at [747, 128] on li "16462 - LIDER GAS E AGUA MIN (Não roteirizado)" at bounding box center [794, 128] width 489 height 24
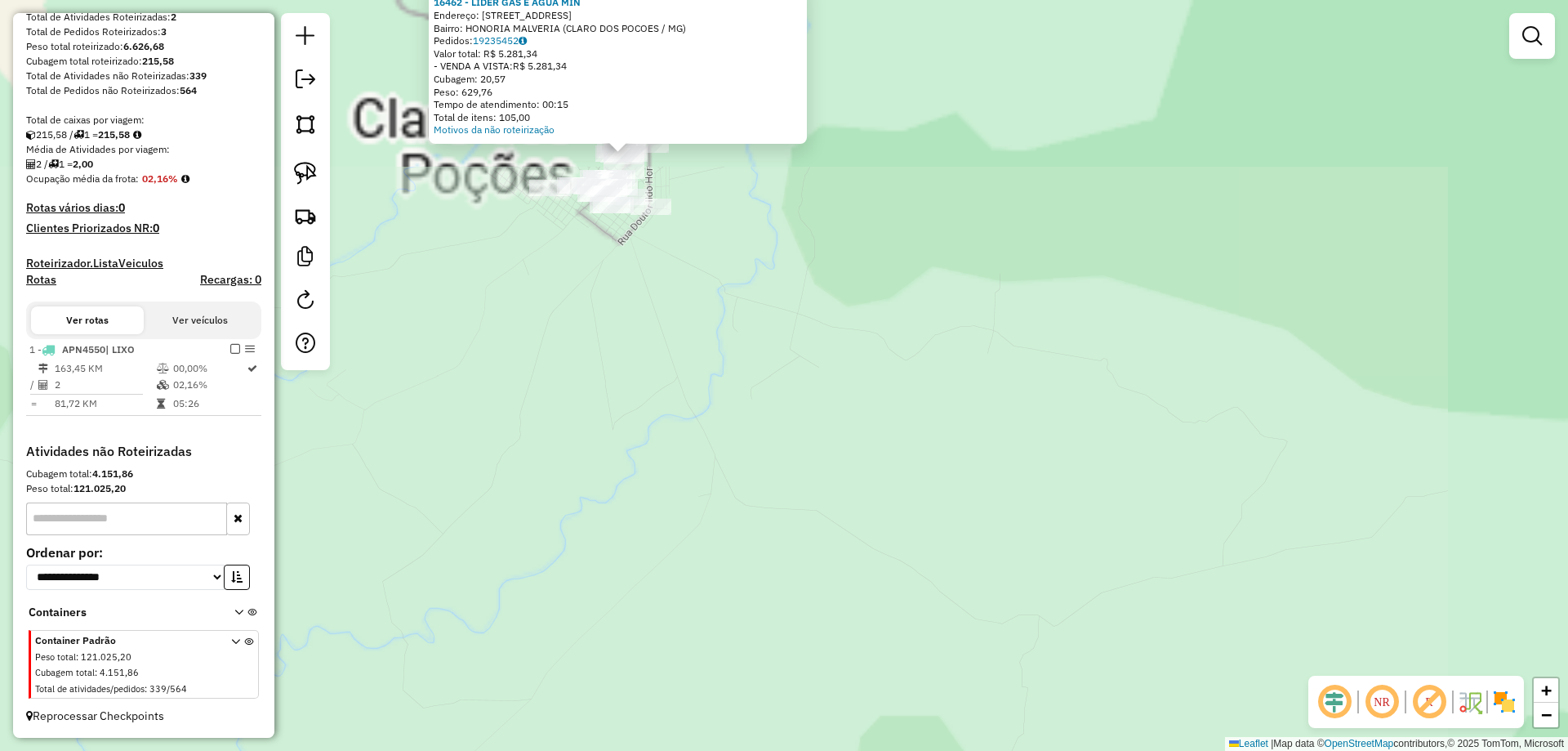
drag, startPoint x: 626, startPoint y: 95, endPoint x: 894, endPoint y: 686, distance: 648.9
click at [904, 728] on div "Atividade não roteirizada 16462 - LIDER GAS E AGUA MIN Endereço: RUA JOVINO AVE…" at bounding box center [784, 375] width 1568 height 751
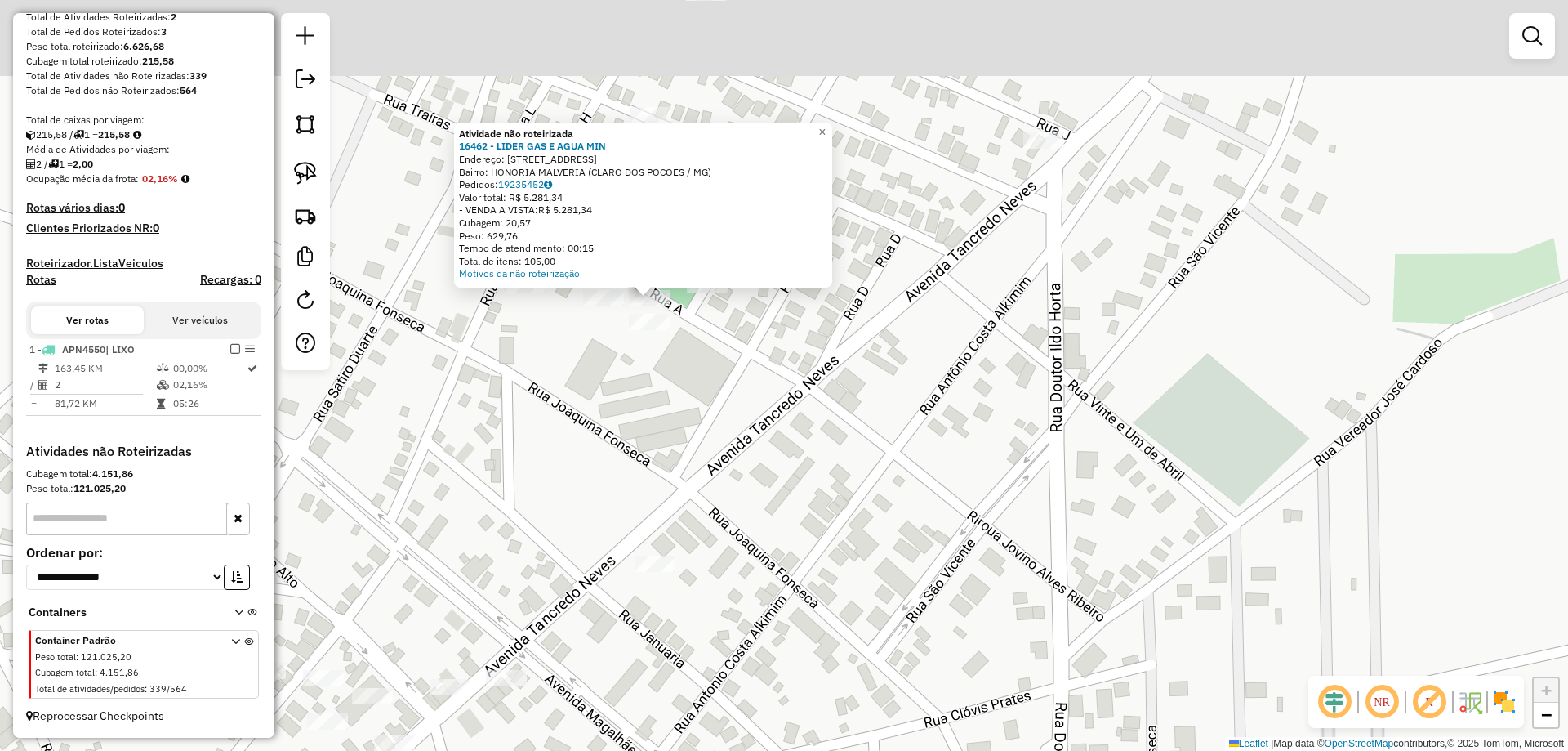
drag, startPoint x: 616, startPoint y: 243, endPoint x: 637, endPoint y: 413, distance: 171.3
click at [637, 413] on div "Atividade não roteirizada 16462 - LIDER GAS E AGUA MIN Endereço: RUA JOVINO AVE…" at bounding box center [784, 375] width 1568 height 751
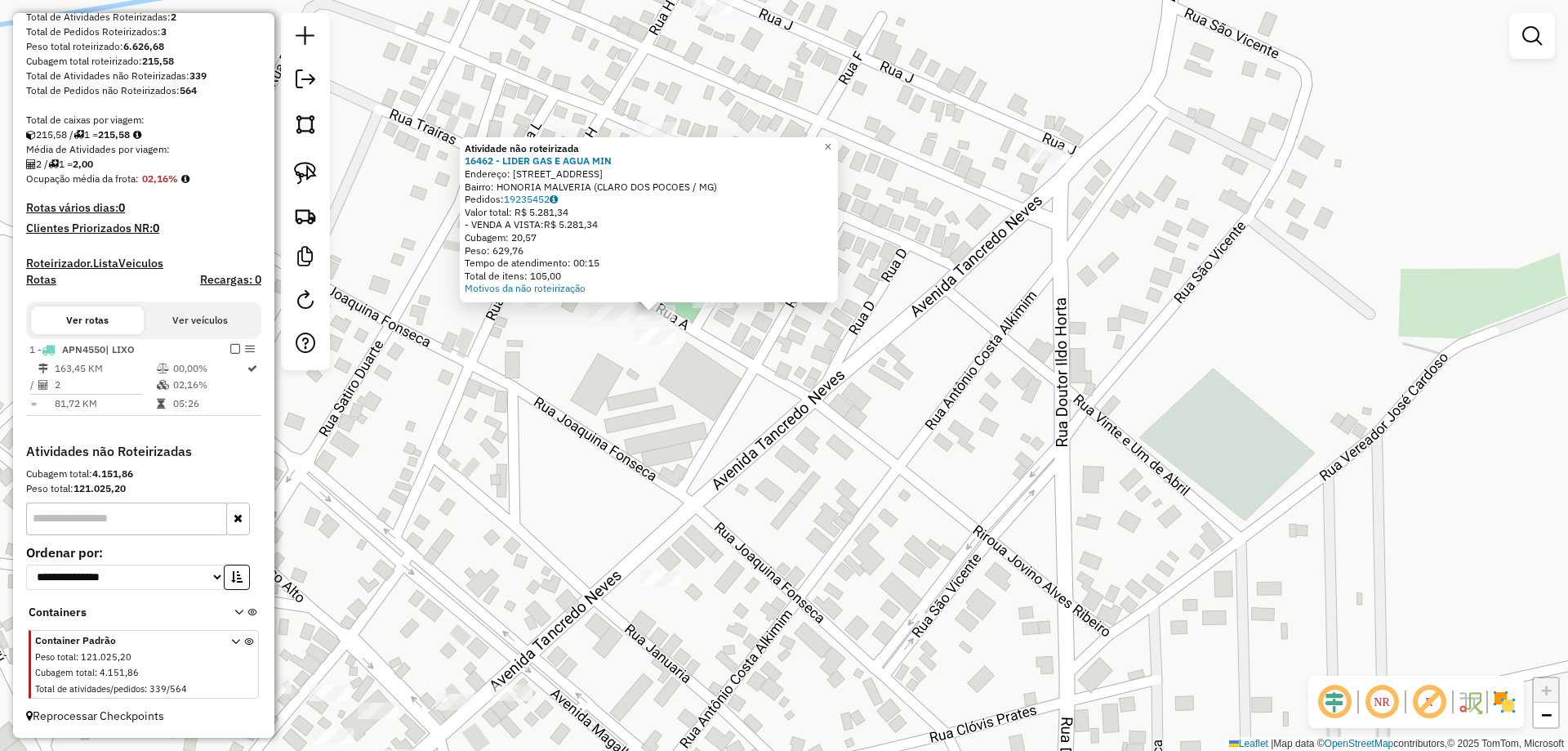
click at [635, 368] on div "Atividade não roteirizada 16462 - LIDER GAS E AGUA MIN Endereço: RUA JOVINO AVE…" at bounding box center [784, 375] width 1568 height 751
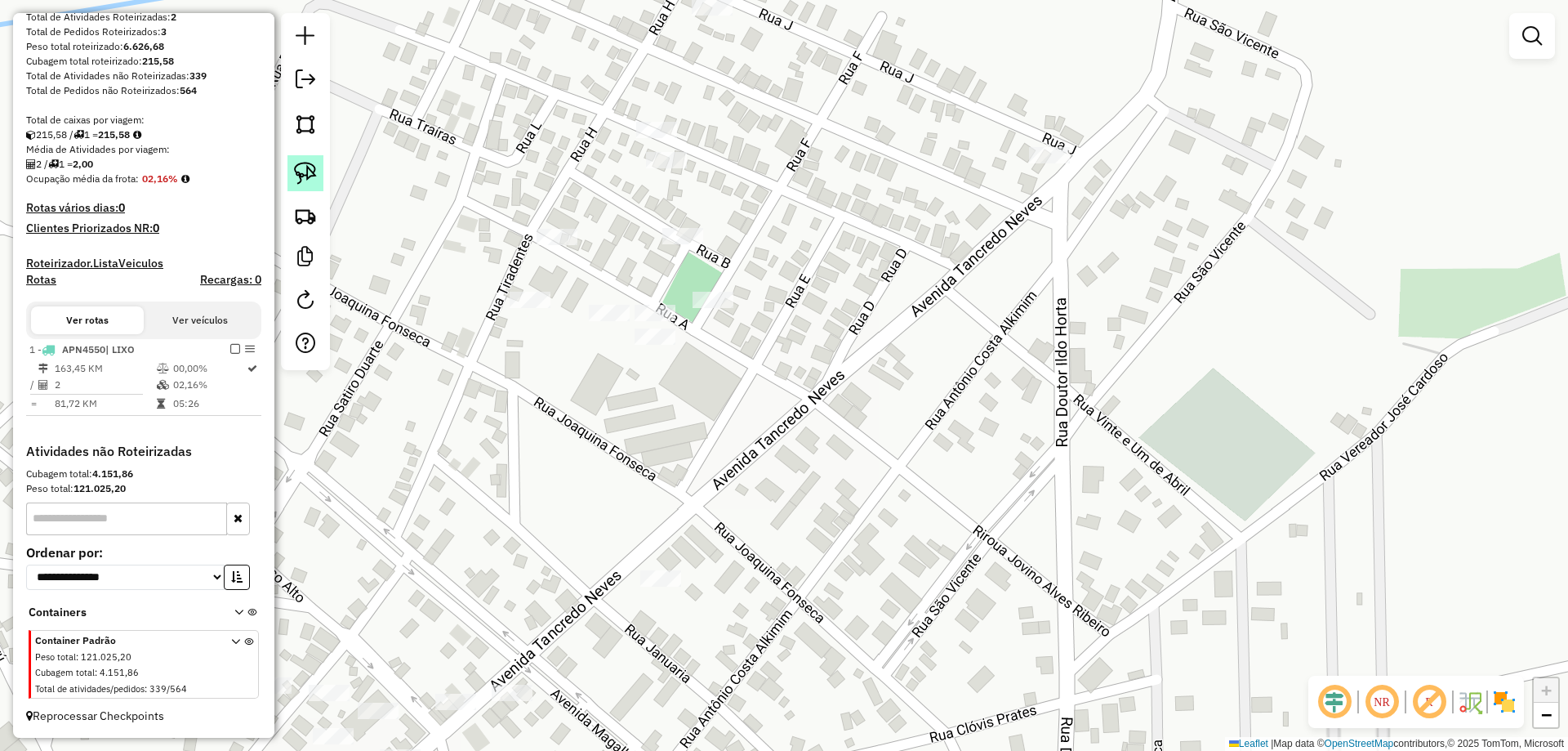
drag, startPoint x: 319, startPoint y: 171, endPoint x: 666, endPoint y: 352, distance: 391.4
click at [318, 171] on link at bounding box center [306, 173] width 36 height 36
drag, startPoint x: 709, startPoint y: 334, endPoint x: 679, endPoint y: 352, distance: 35.0
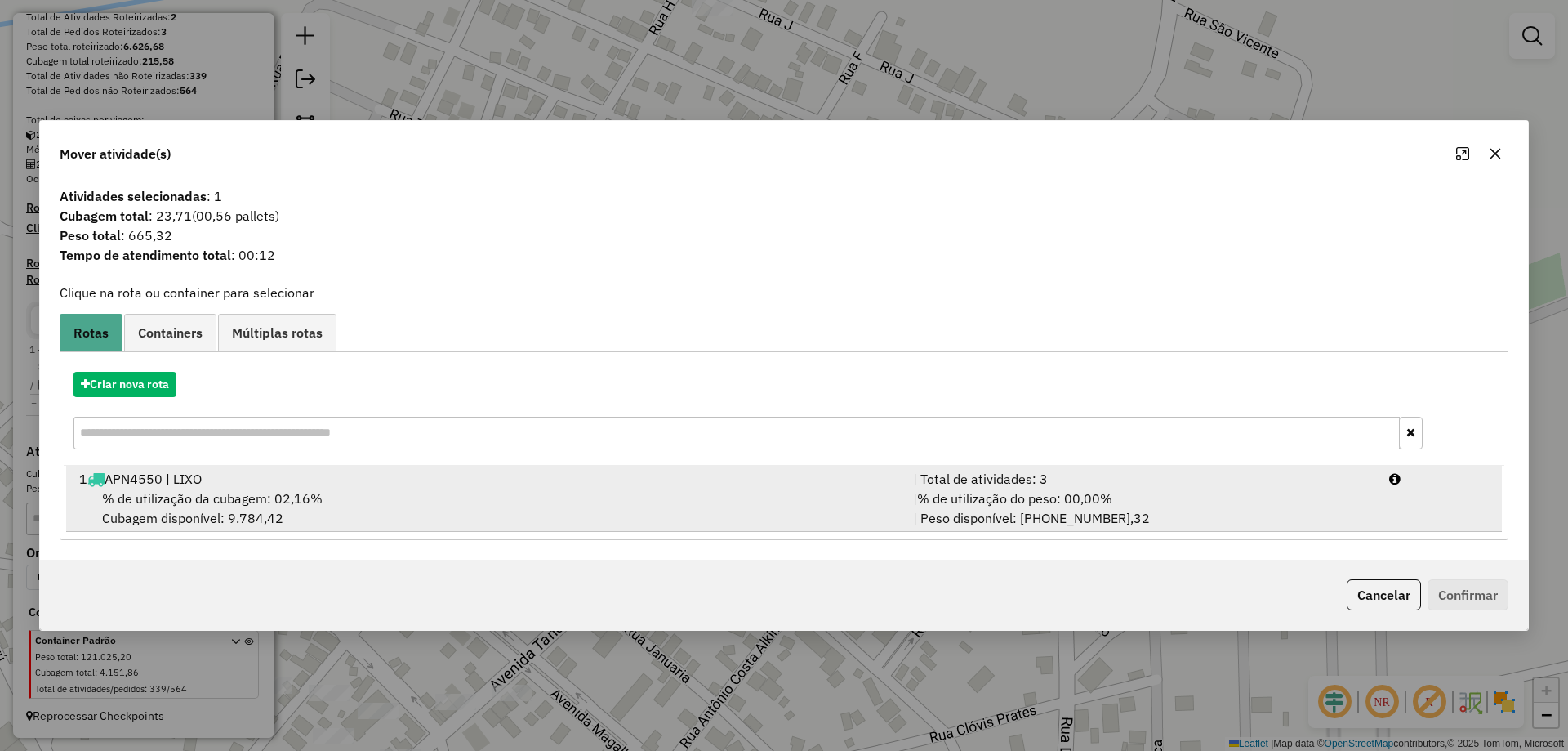
click at [948, 505] on span "% de utilização do peso: 00,00%" at bounding box center [1015, 497] width 196 height 16
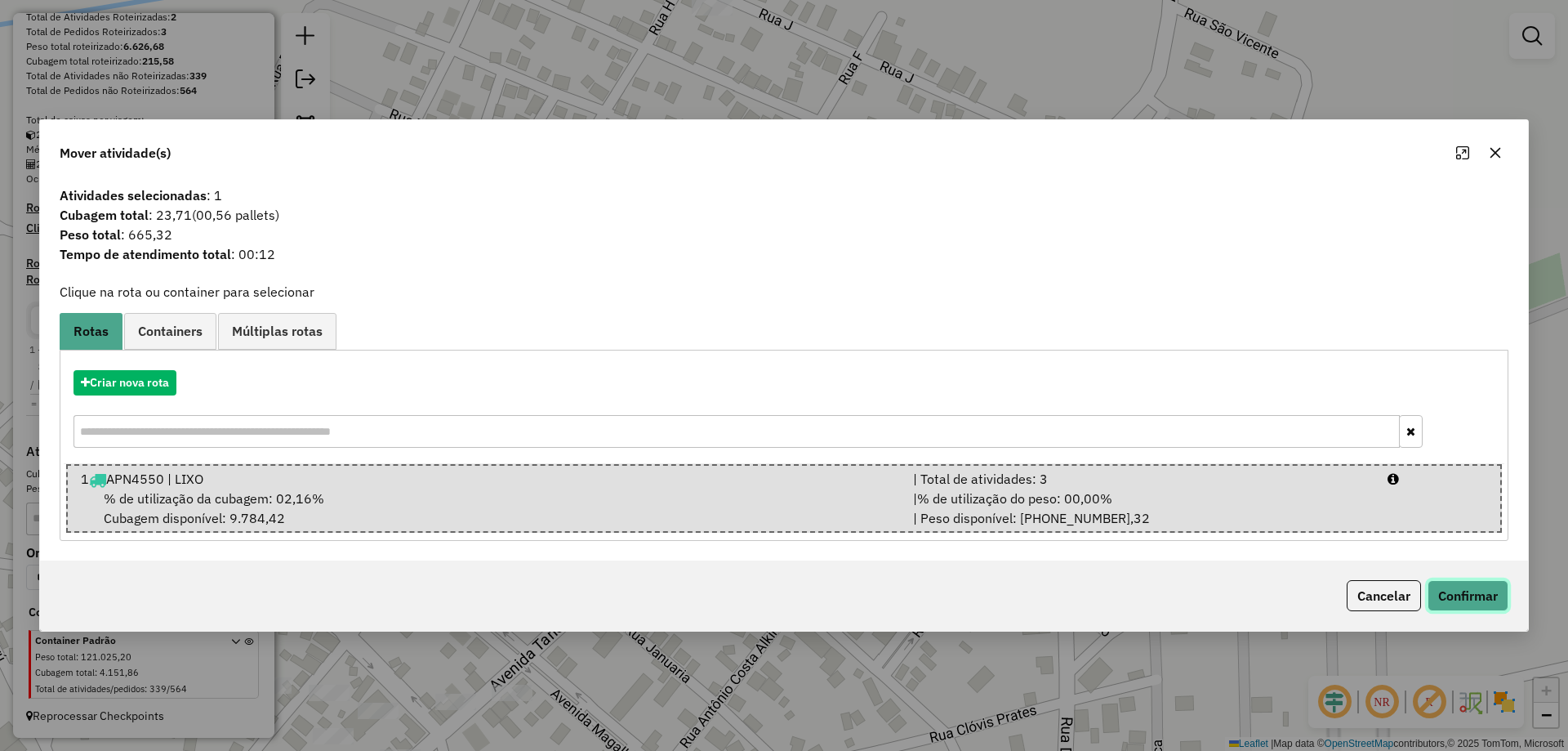
click at [1487, 587] on button "Confirmar" at bounding box center [1468, 595] width 81 height 31
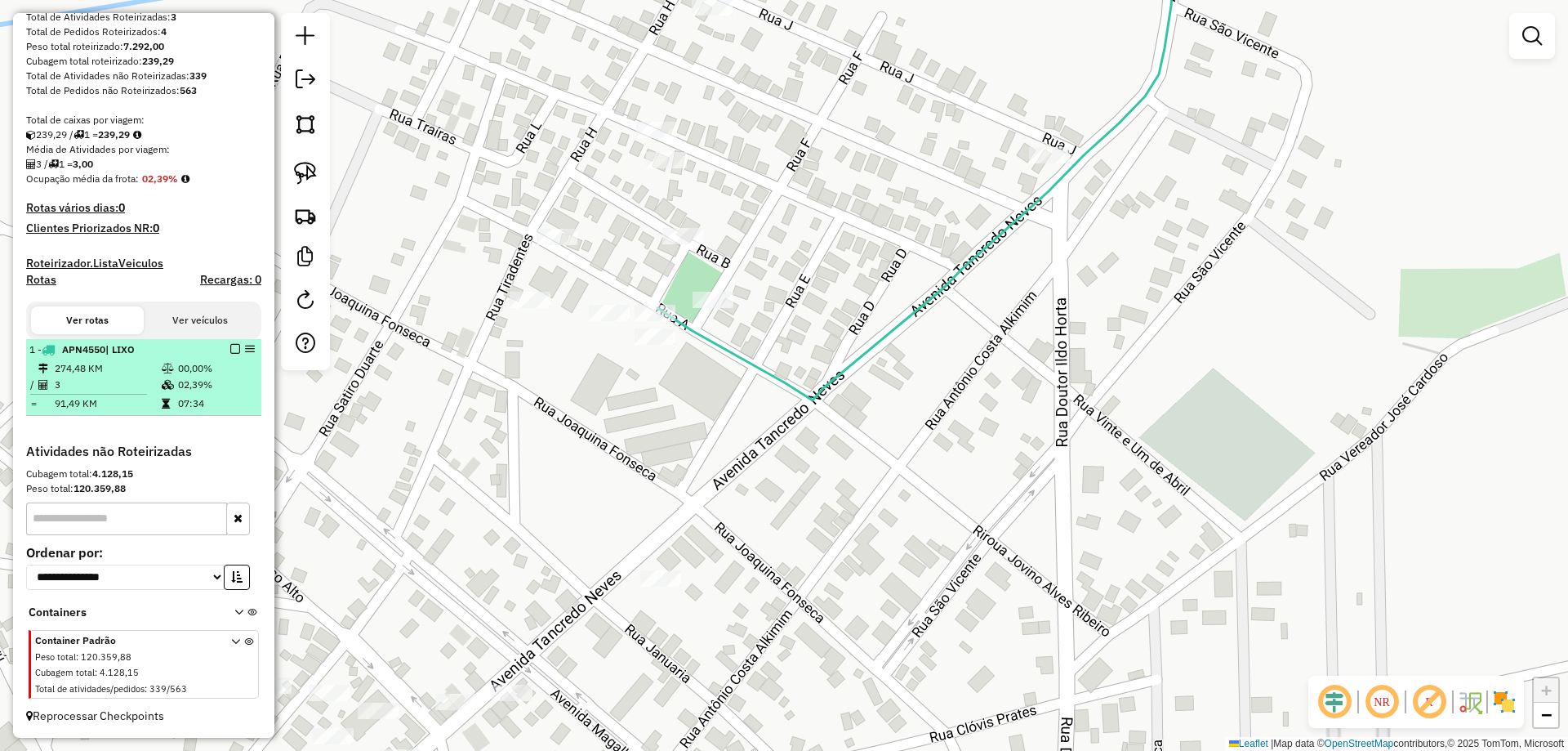
click at [230, 352] on em at bounding box center [235, 349] width 9 height 9
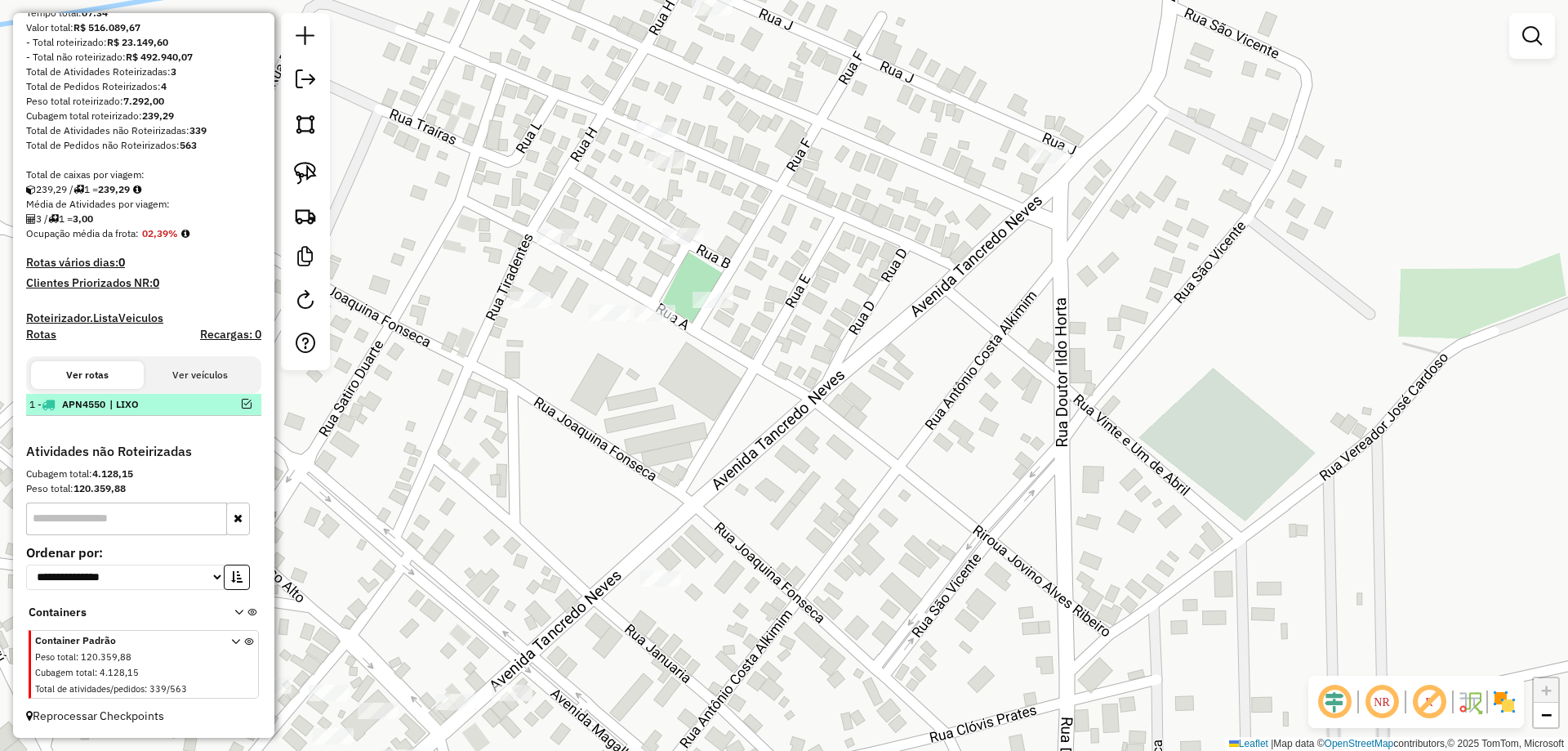
scroll to position [204, 0]
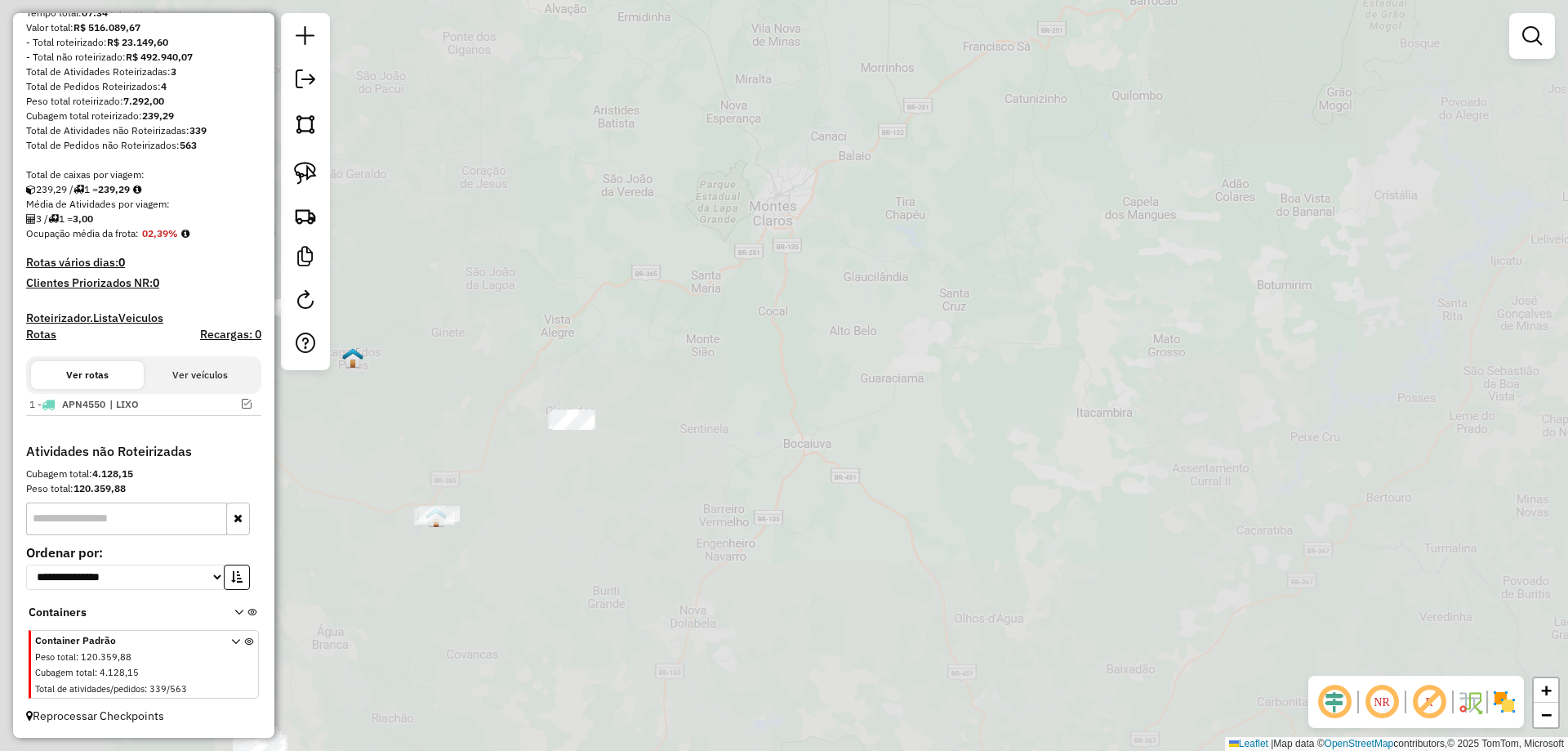
drag, startPoint x: 495, startPoint y: 614, endPoint x: 932, endPoint y: 375, distance: 498.1
click at [904, 400] on div "Janela de atendimento Grade de atendimento Capacidade Transportadoras Veículos …" at bounding box center [784, 375] width 1568 height 751
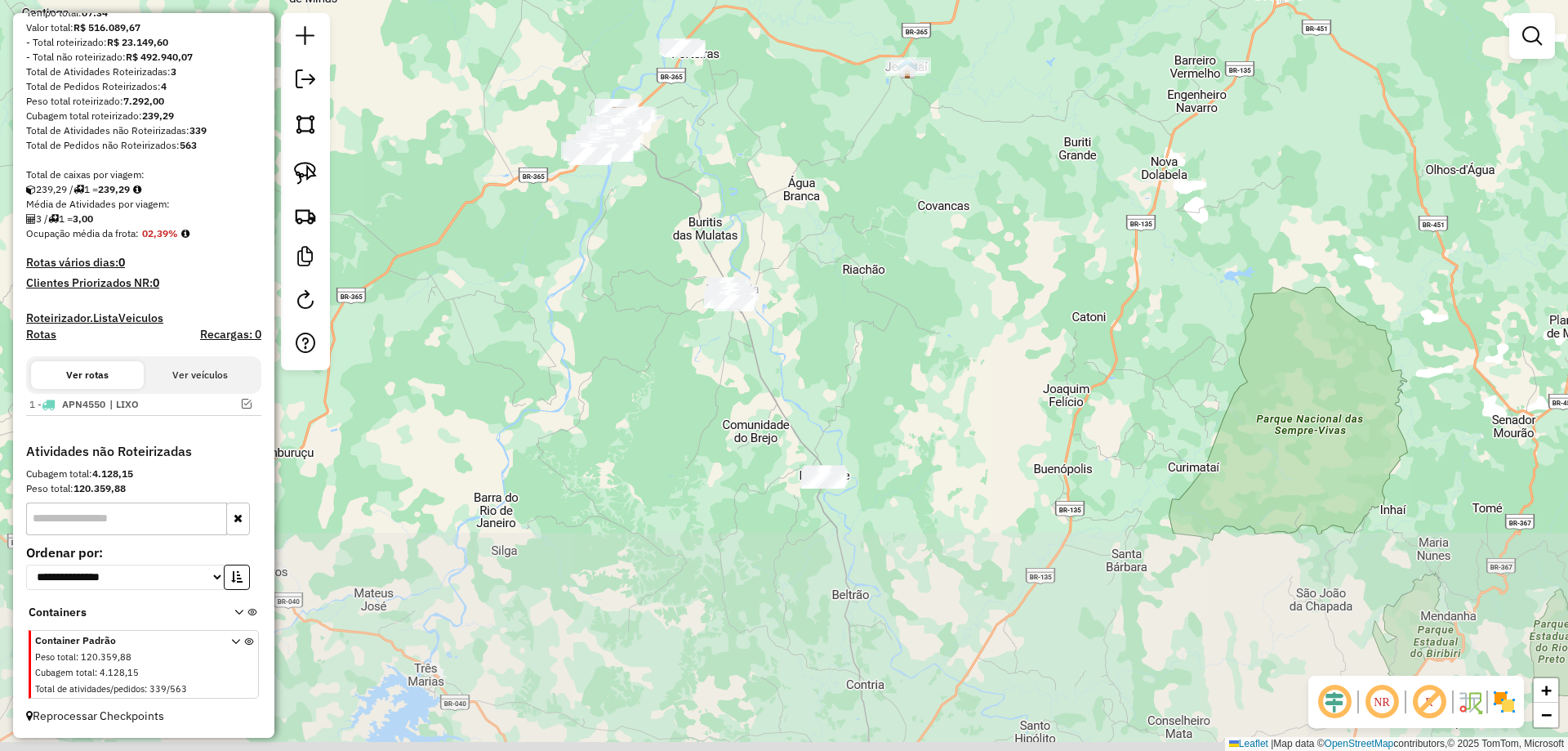
drag, startPoint x: 815, startPoint y: 408, endPoint x: 776, endPoint y: 278, distance: 135.7
click at [765, 203] on div "Janela de atendimento Grade de atendimento Capacidade Transportadoras Veículos …" at bounding box center [784, 375] width 1568 height 751
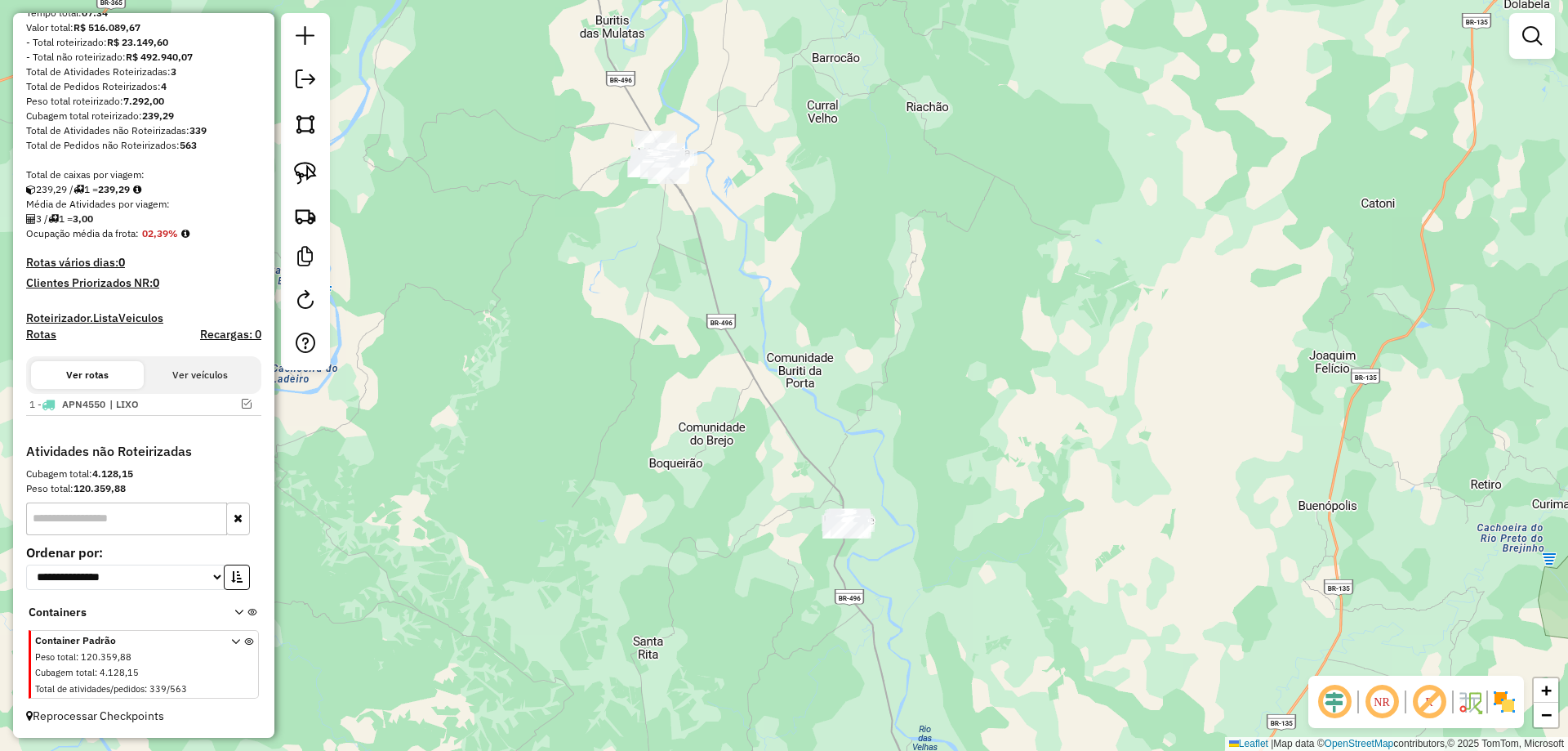
drag, startPoint x: 783, startPoint y: 302, endPoint x: 686, endPoint y: 270, distance: 102.1
click at [714, 230] on div "Janela de atendimento Grade de atendimento Capacidade Transportadoras Veículos …" at bounding box center [784, 375] width 1568 height 751
click at [289, 171] on link at bounding box center [306, 173] width 36 height 36
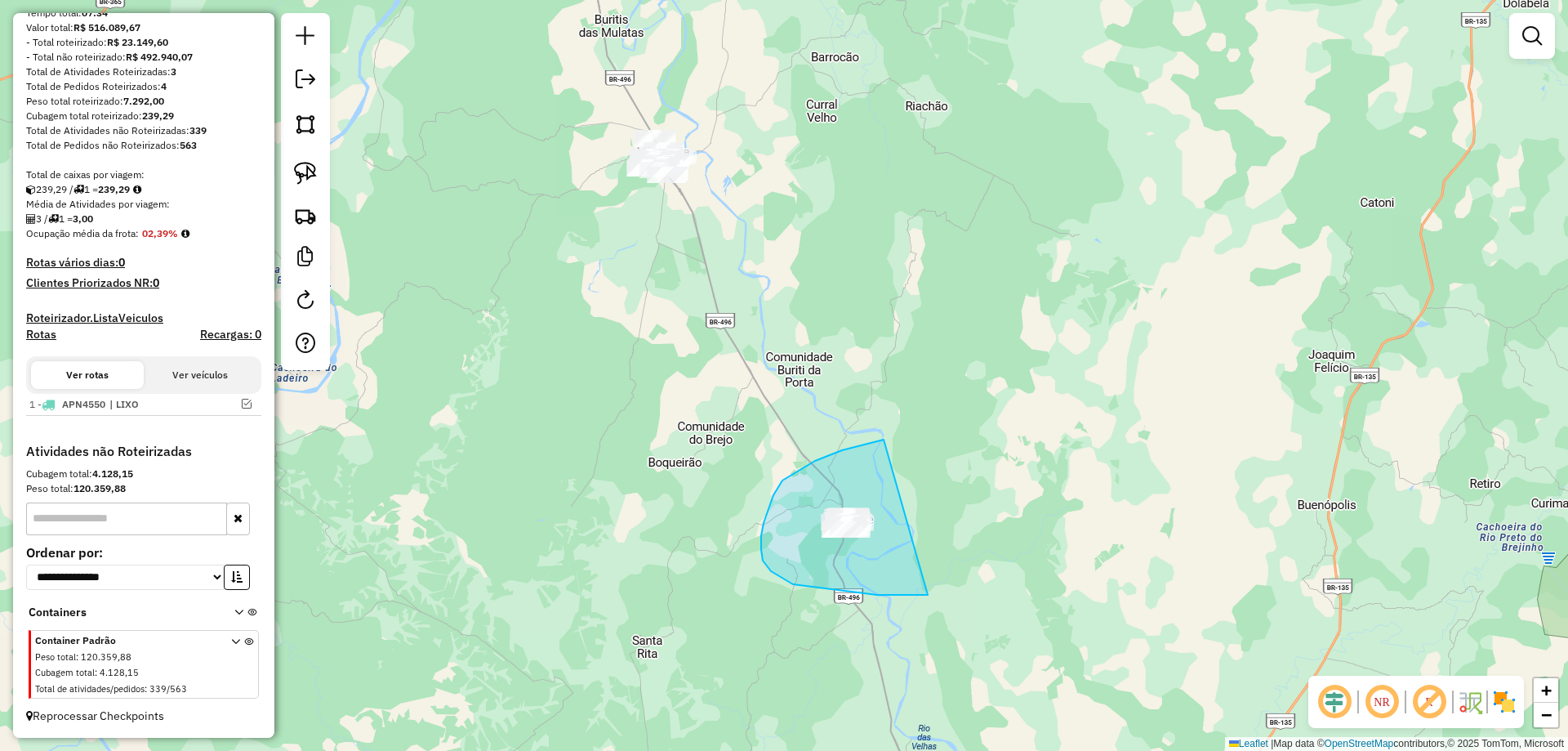
drag, startPoint x: 884, startPoint y: 440, endPoint x: 1033, endPoint y: 545, distance: 182.3
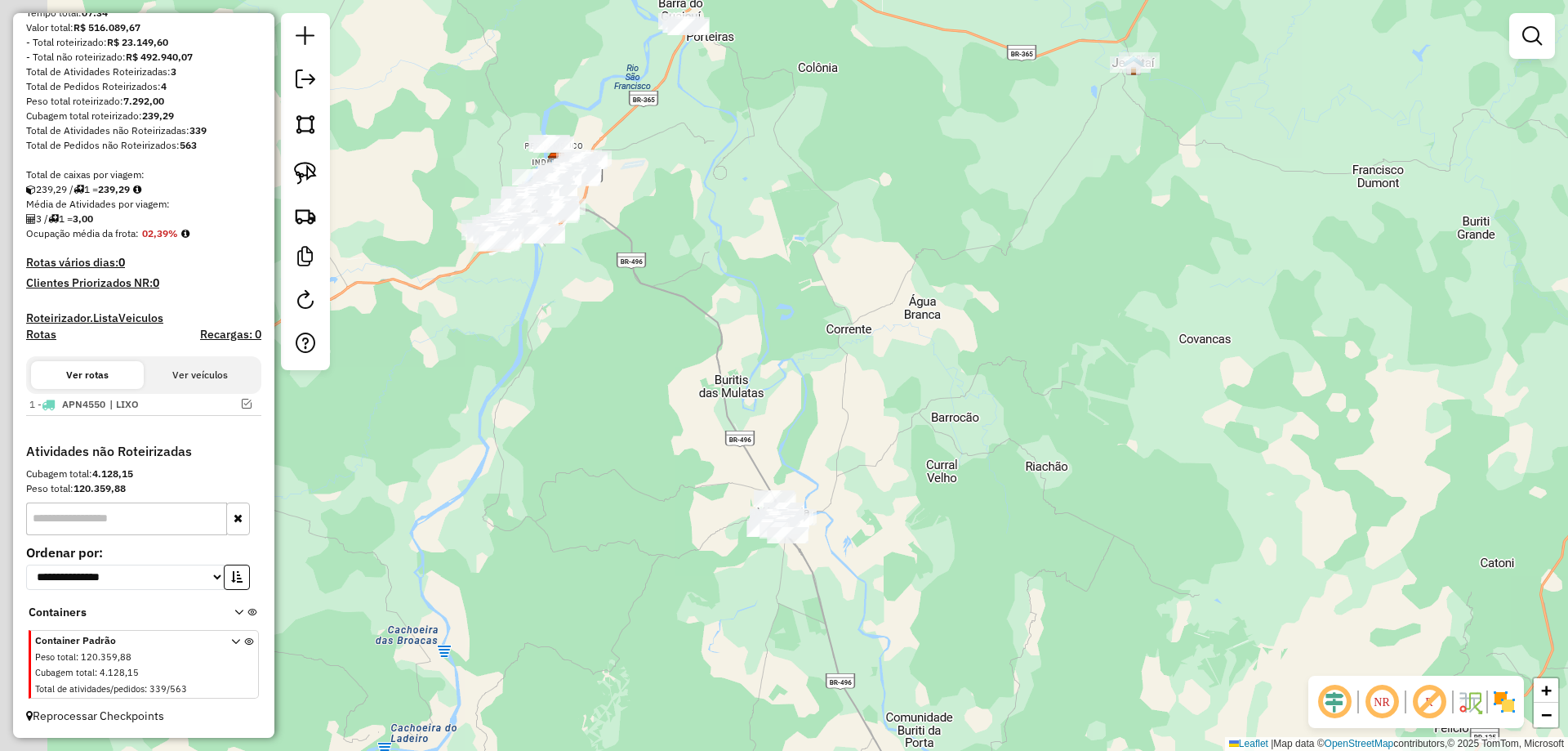
drag, startPoint x: 522, startPoint y: 180, endPoint x: 642, endPoint y: 540, distance: 379.5
click at [642, 540] on div "Janela de atendimento Grade de atendimento Capacidade Transportadoras Veículos …" at bounding box center [784, 375] width 1568 height 751
drag, startPoint x: 851, startPoint y: 634, endPoint x: 845, endPoint y: 591, distance: 43.4
click at [851, 627] on div "Janela de atendimento Grade de atendimento Capacidade Transportadoras Veículos …" at bounding box center [784, 375] width 1568 height 751
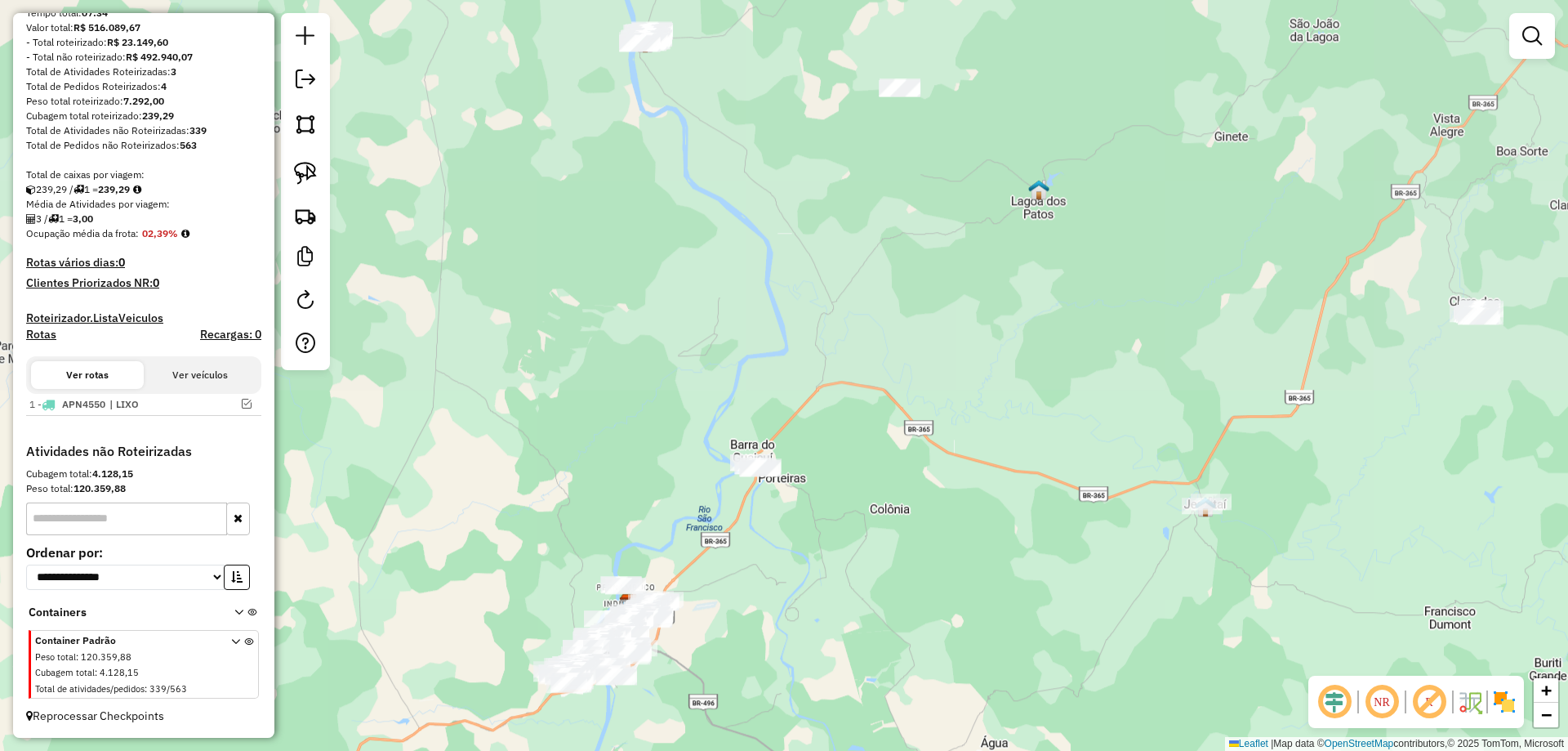
drag, startPoint x: 851, startPoint y: 541, endPoint x: 794, endPoint y: 490, distance: 76.5
click at [820, 630] on div "Janela de atendimento Grade de atendimento Capacidade Transportadoras Veículos …" at bounding box center [784, 375] width 1568 height 751
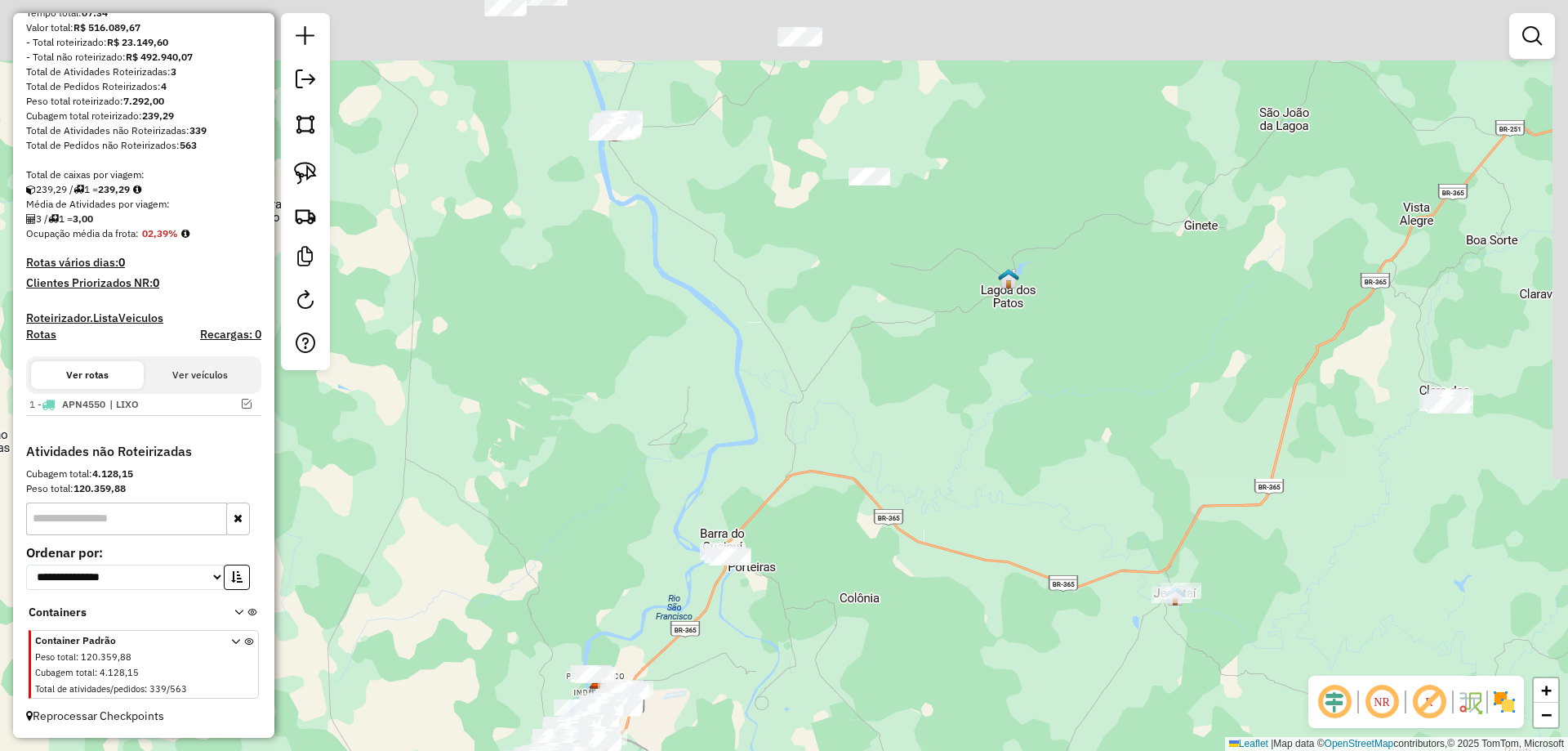
drag, startPoint x: 928, startPoint y: 658, endPoint x: 1019, endPoint y: 731, distance: 116.7
click at [1036, 750] on html "Aguarde... Pop-up bloqueado! Seu navegador bloqueou automáticamente a abertura …" at bounding box center [784, 375] width 1568 height 751
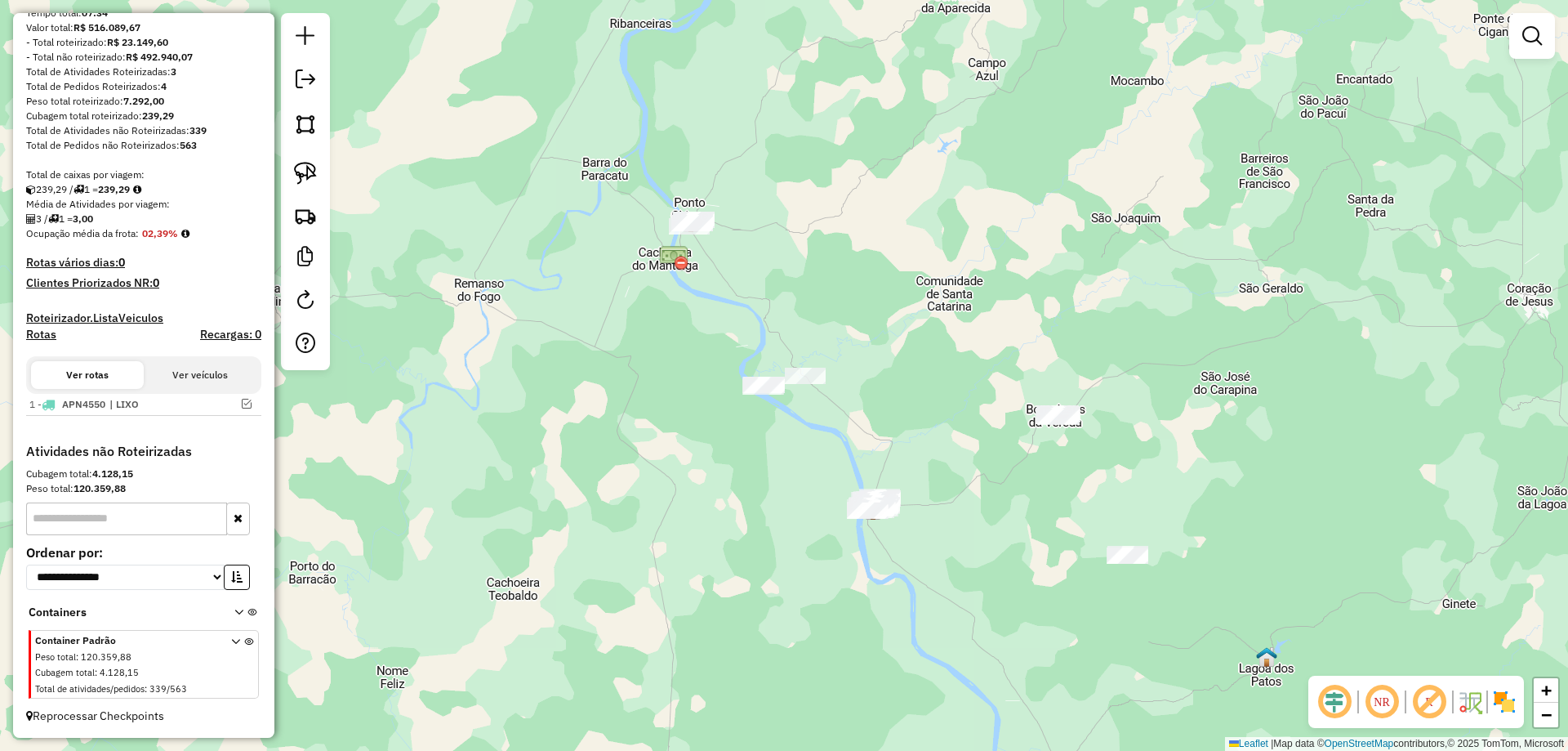
drag, startPoint x: 912, startPoint y: 536, endPoint x: 866, endPoint y: 549, distance: 47.8
click at [885, 560] on div "Janela de atendimento Grade de atendimento Capacidade Transportadoras Veículos …" at bounding box center [784, 375] width 1568 height 751
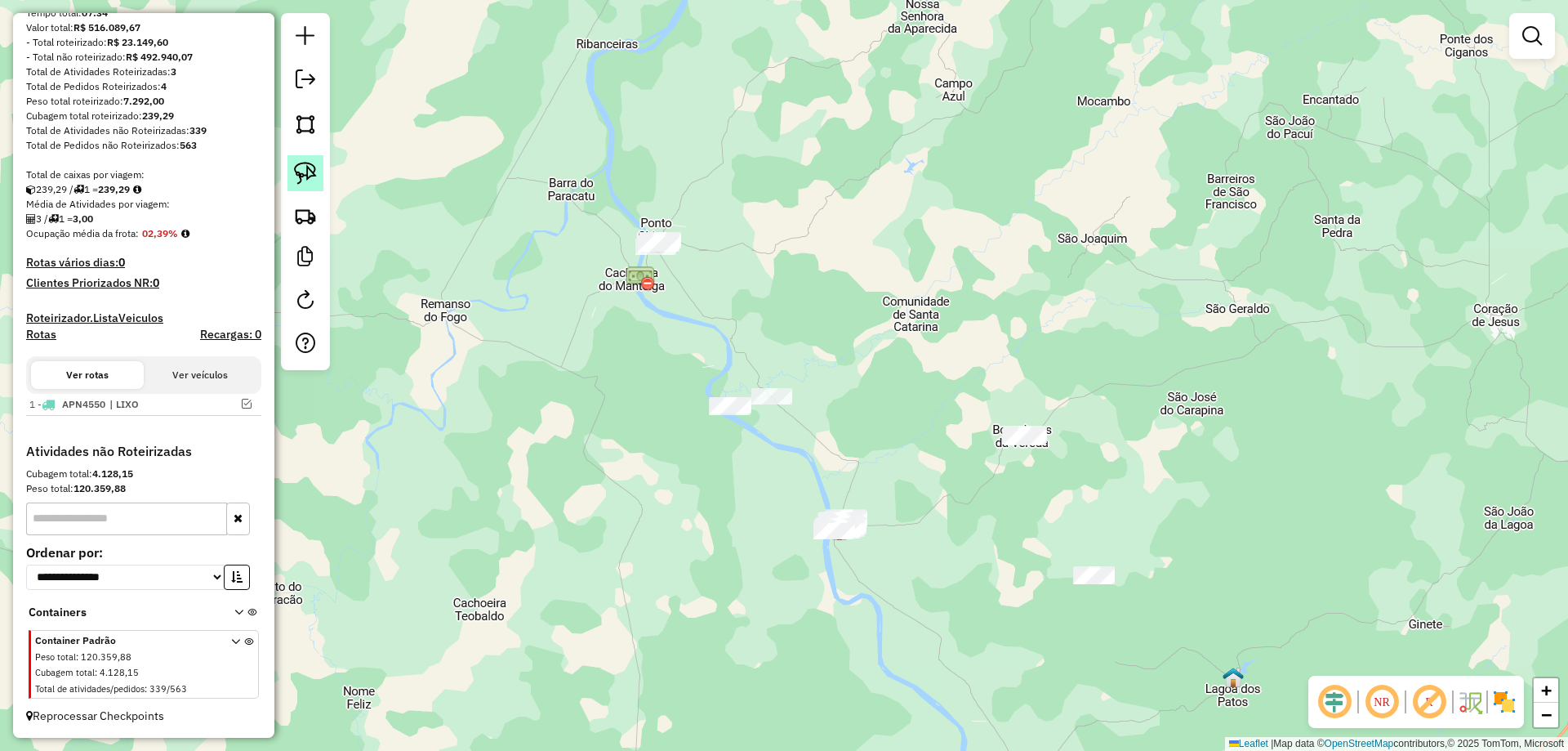
click at [297, 156] on link at bounding box center [306, 173] width 36 height 36
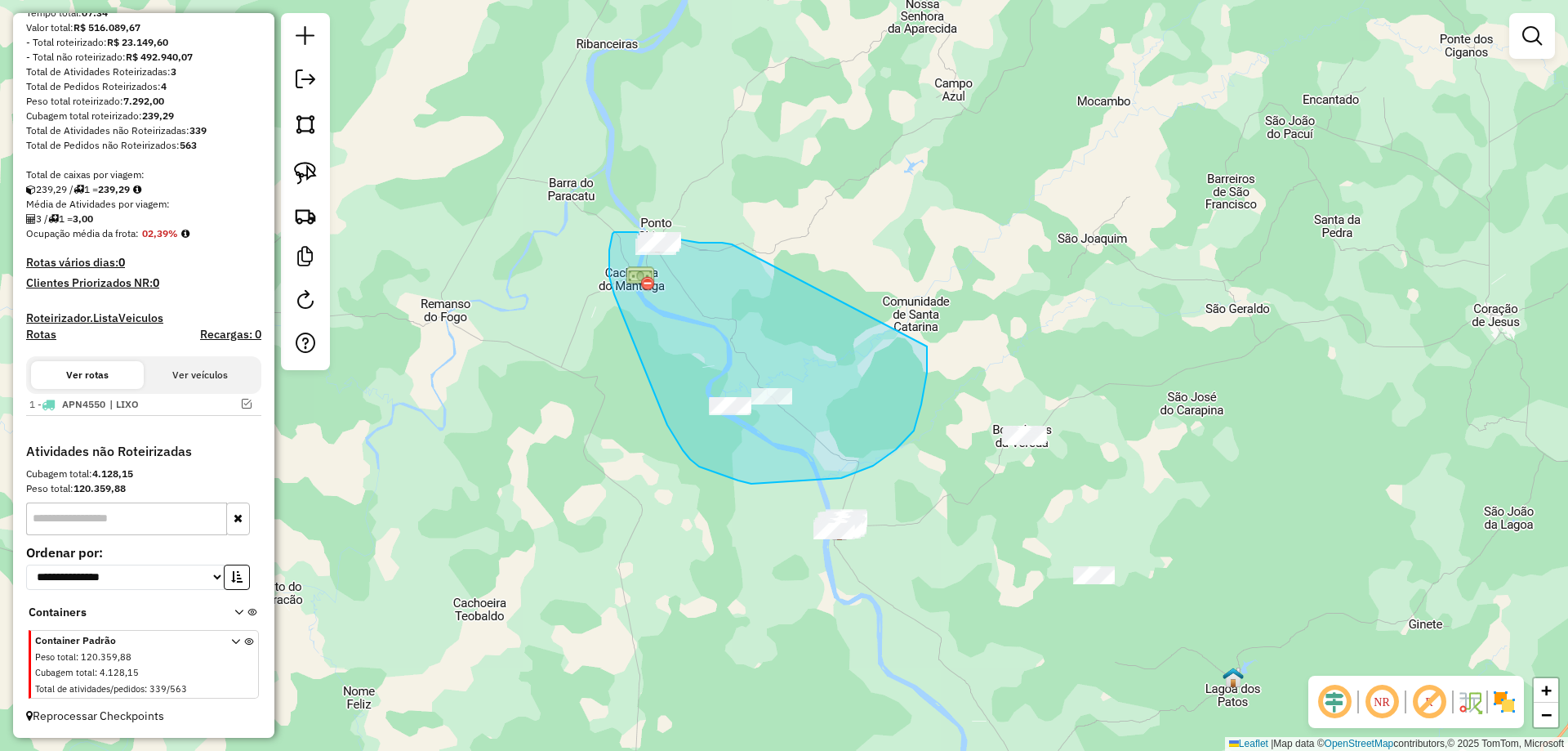
drag, startPoint x: 729, startPoint y: 243, endPoint x: 886, endPoint y: 272, distance: 159.7
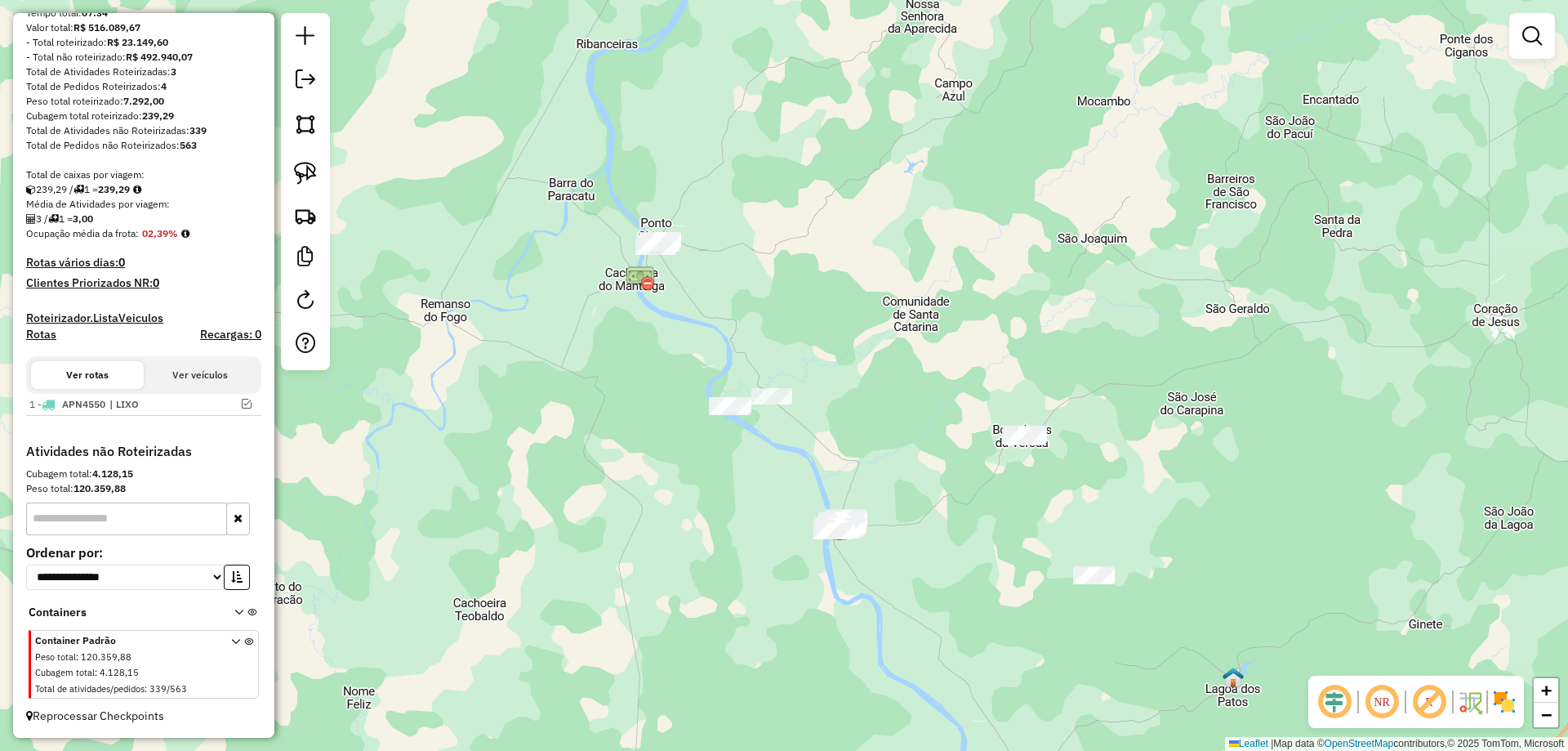
click at [588, 276] on div "Janela de atendimento Grade de atendimento Capacidade Transportadoras Veículos …" at bounding box center [784, 375] width 1568 height 751
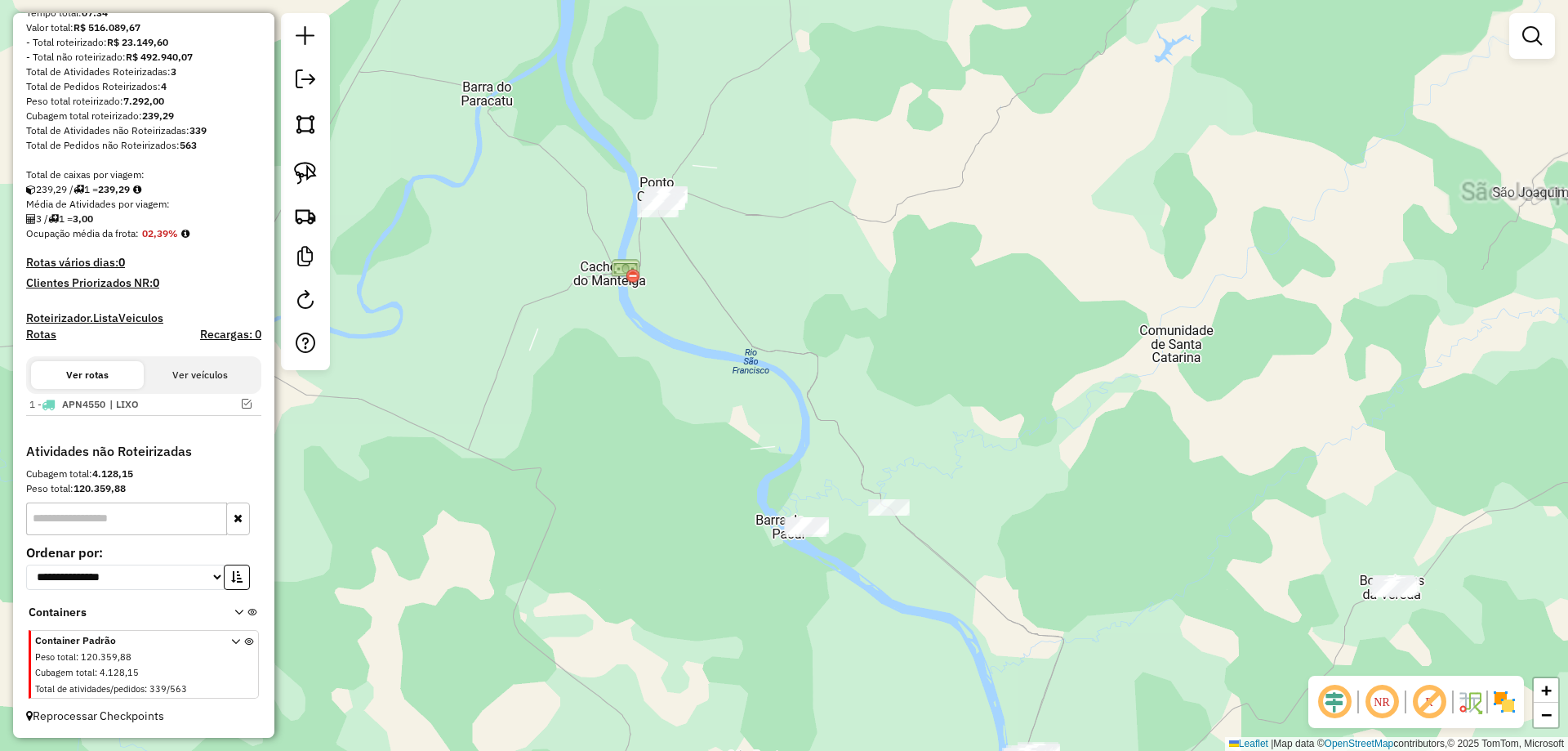
drag, startPoint x: 588, startPoint y: 308, endPoint x: 541, endPoint y: 235, distance: 86.8
click at [574, 245] on div "Janela de atendimento Grade de atendimento Capacidade Transportadoras Veículos …" at bounding box center [784, 375] width 1568 height 751
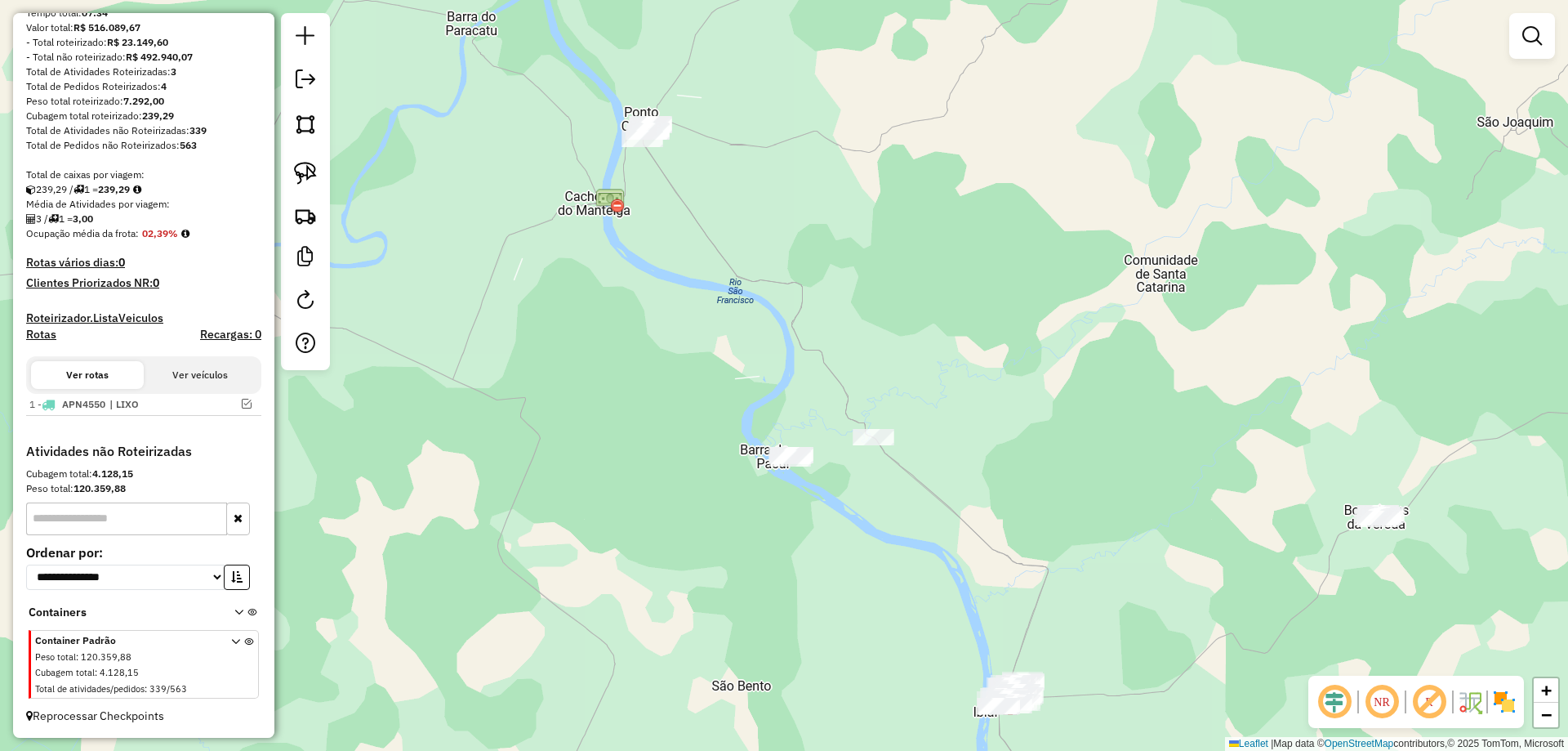
click at [353, 162] on div "Janela de atendimento Grade de atendimento Capacidade Transportadoras Veículos …" at bounding box center [784, 375] width 1568 height 751
click at [311, 171] on img at bounding box center [306, 173] width 23 height 23
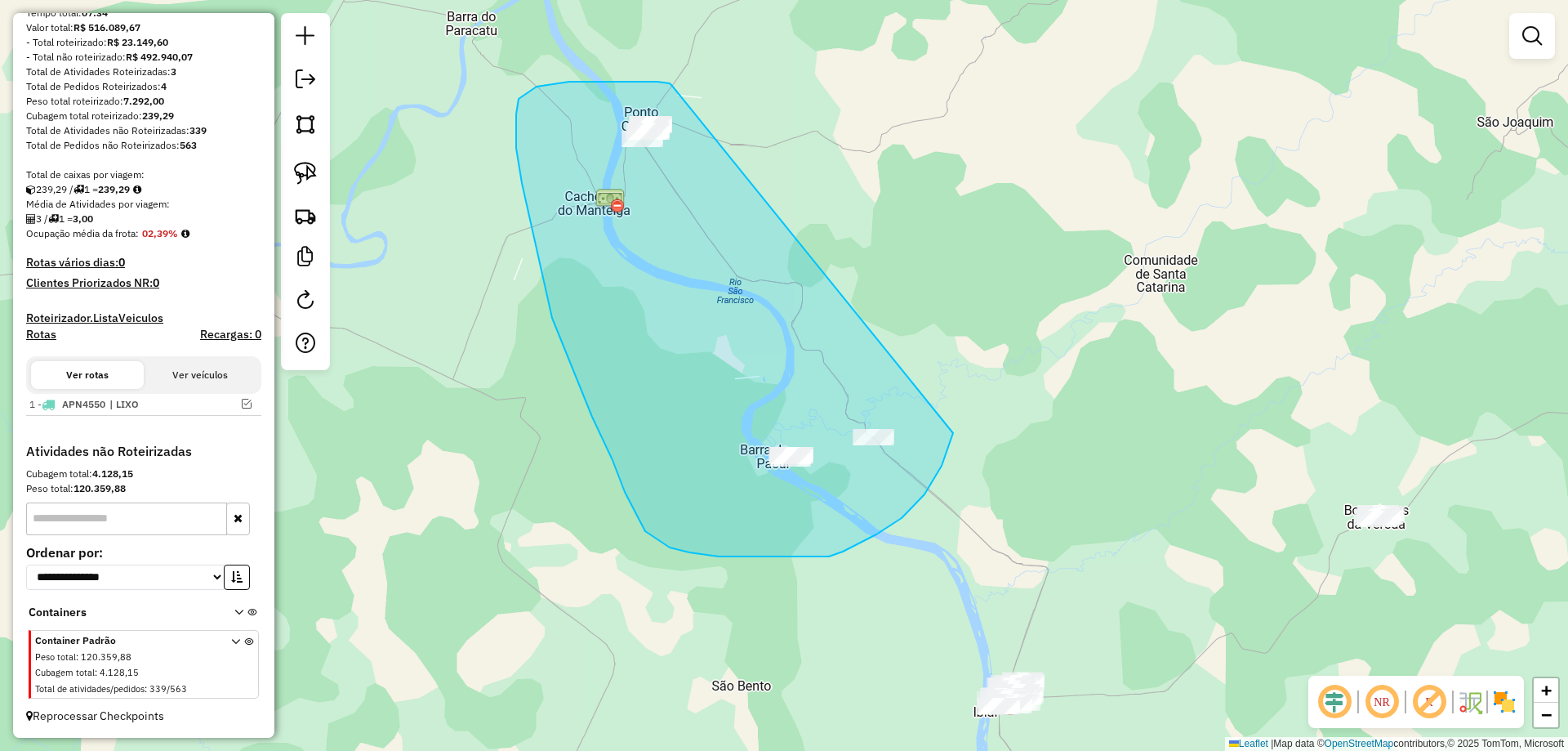
drag, startPoint x: 672, startPoint y: 86, endPoint x: 970, endPoint y: 284, distance: 357.8
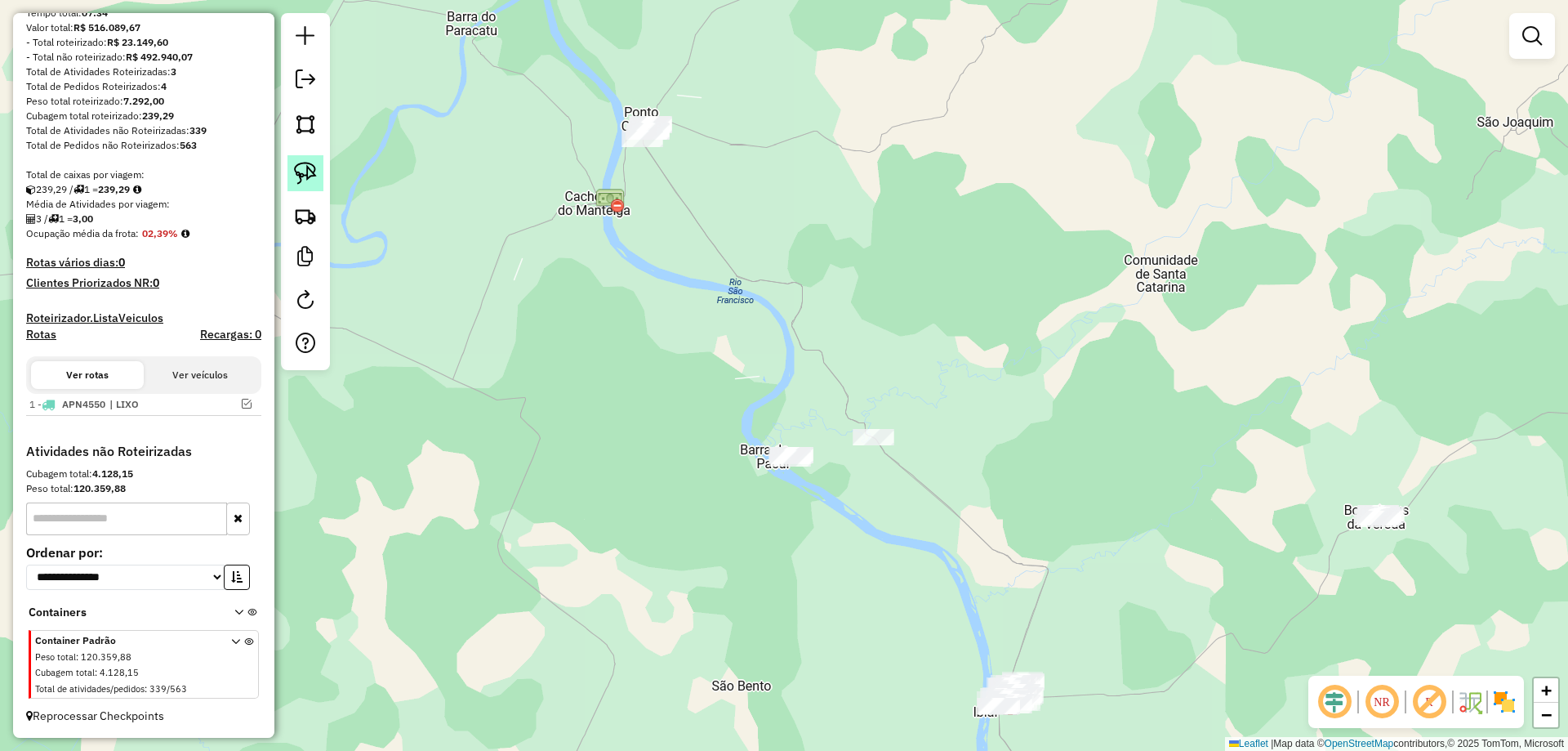
click at [307, 181] on img at bounding box center [306, 173] width 23 height 23
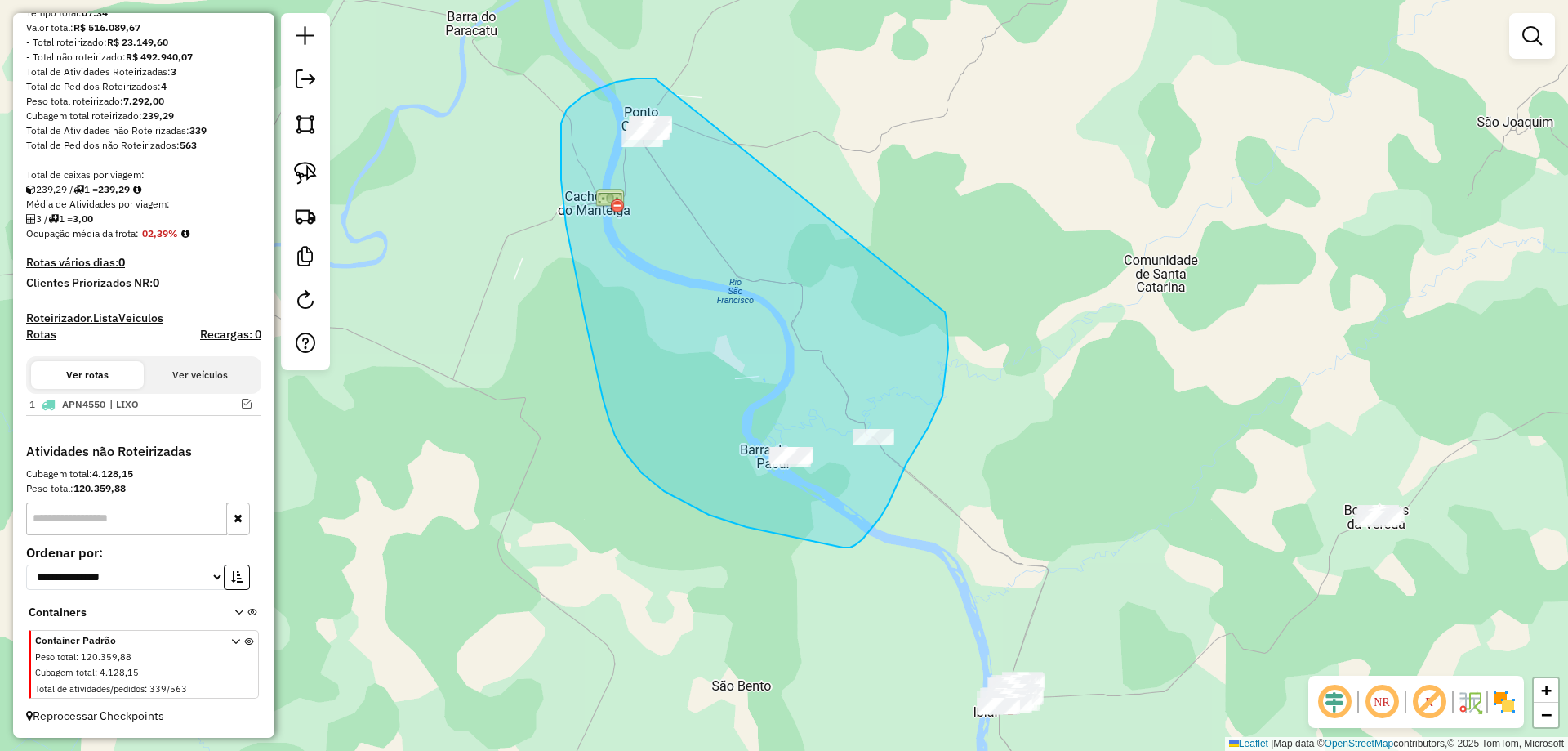
drag, startPoint x: 655, startPoint y: 78, endPoint x: 938, endPoint y: 296, distance: 357.2
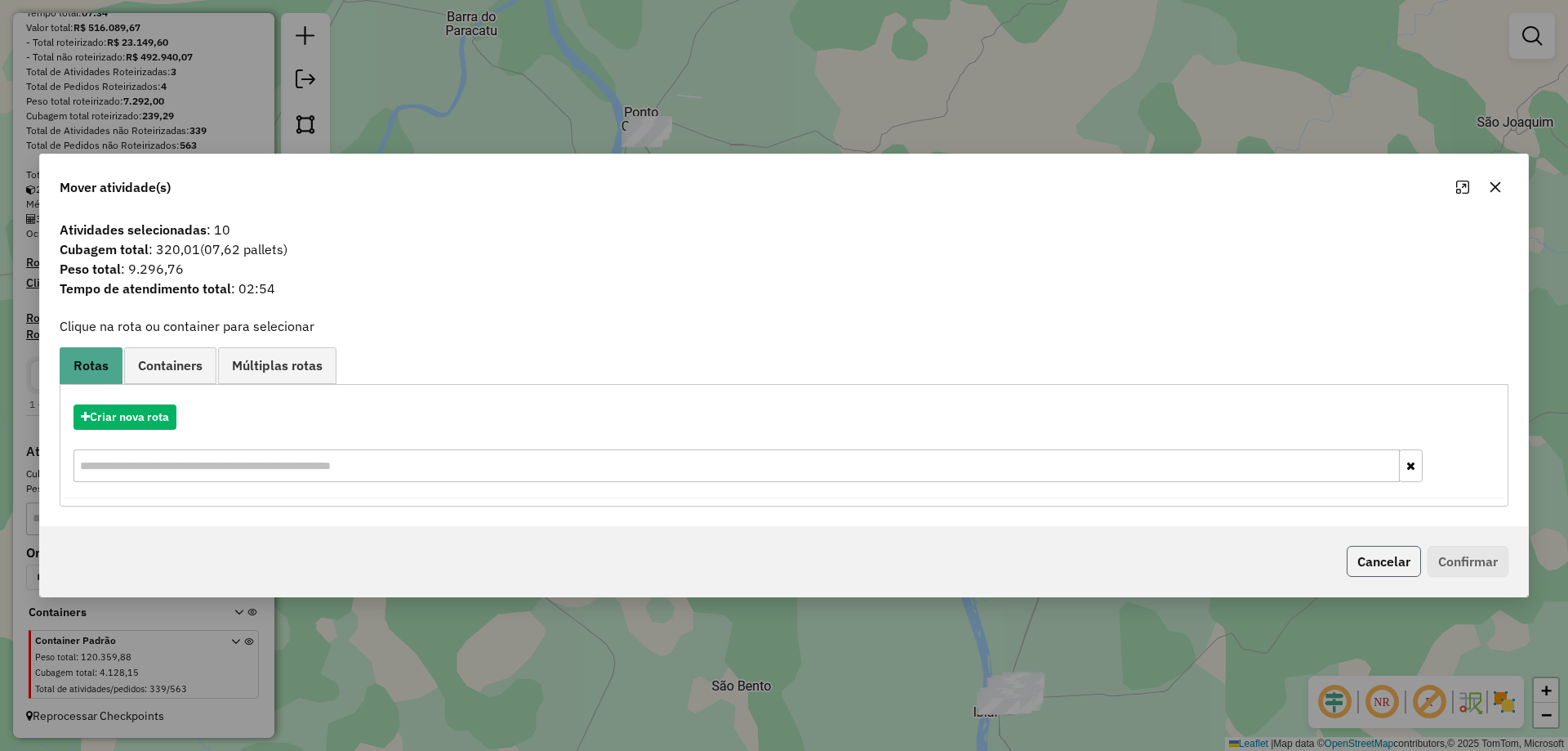
click at [1388, 552] on button "Cancelar" at bounding box center [1384, 560] width 74 height 31
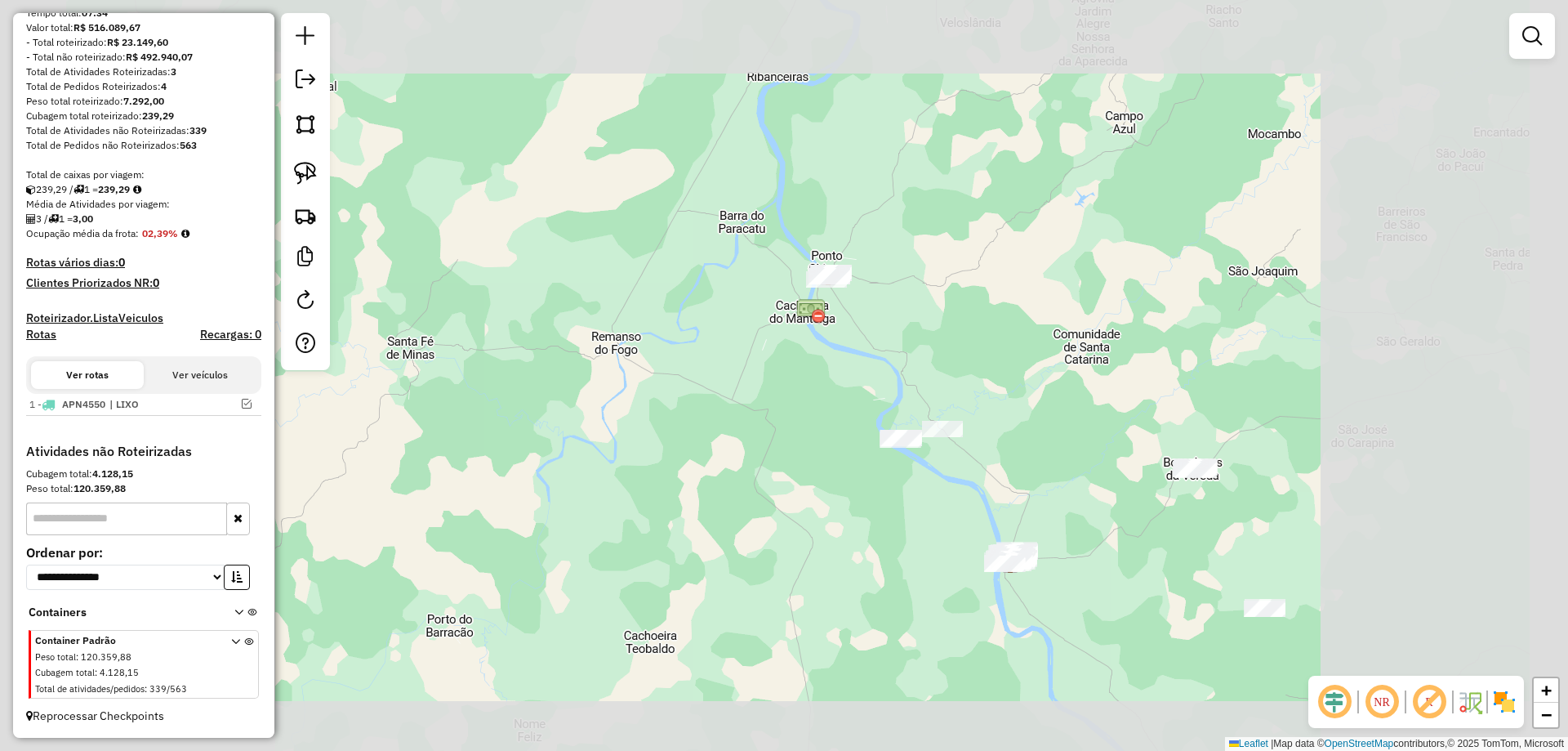
drag, startPoint x: 1007, startPoint y: 511, endPoint x: 948, endPoint y: 352, distance: 169.6
click at [948, 352] on div "Janela de atendimento Grade de atendimento Capacidade Transportadoras Veículos …" at bounding box center [784, 375] width 1568 height 751
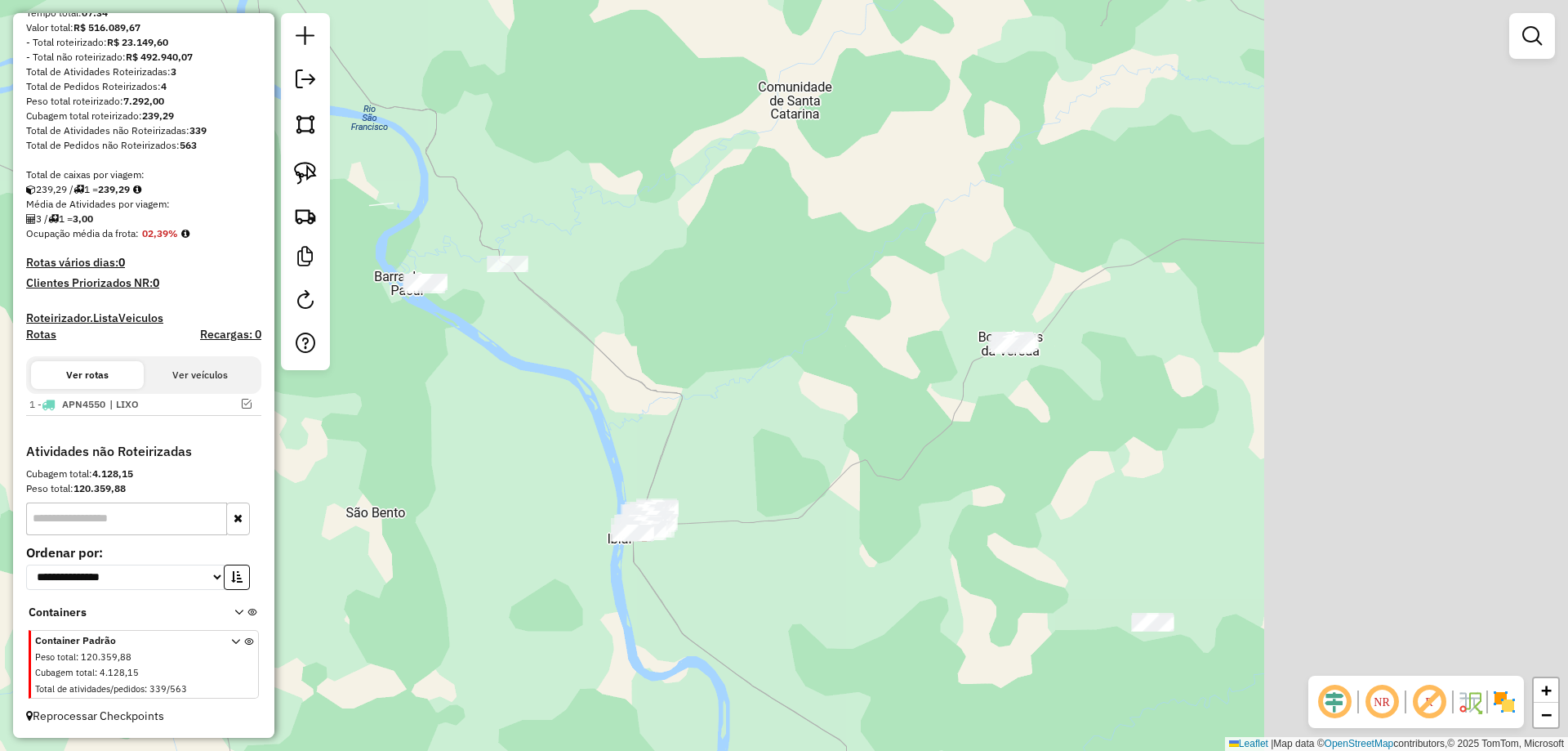
drag, startPoint x: 765, startPoint y: 440, endPoint x: 723, endPoint y: 449, distance: 43.0
click at [725, 449] on div "Janela de atendimento Grade de atendimento Capacidade Transportadoras Veículos …" at bounding box center [784, 375] width 1568 height 751
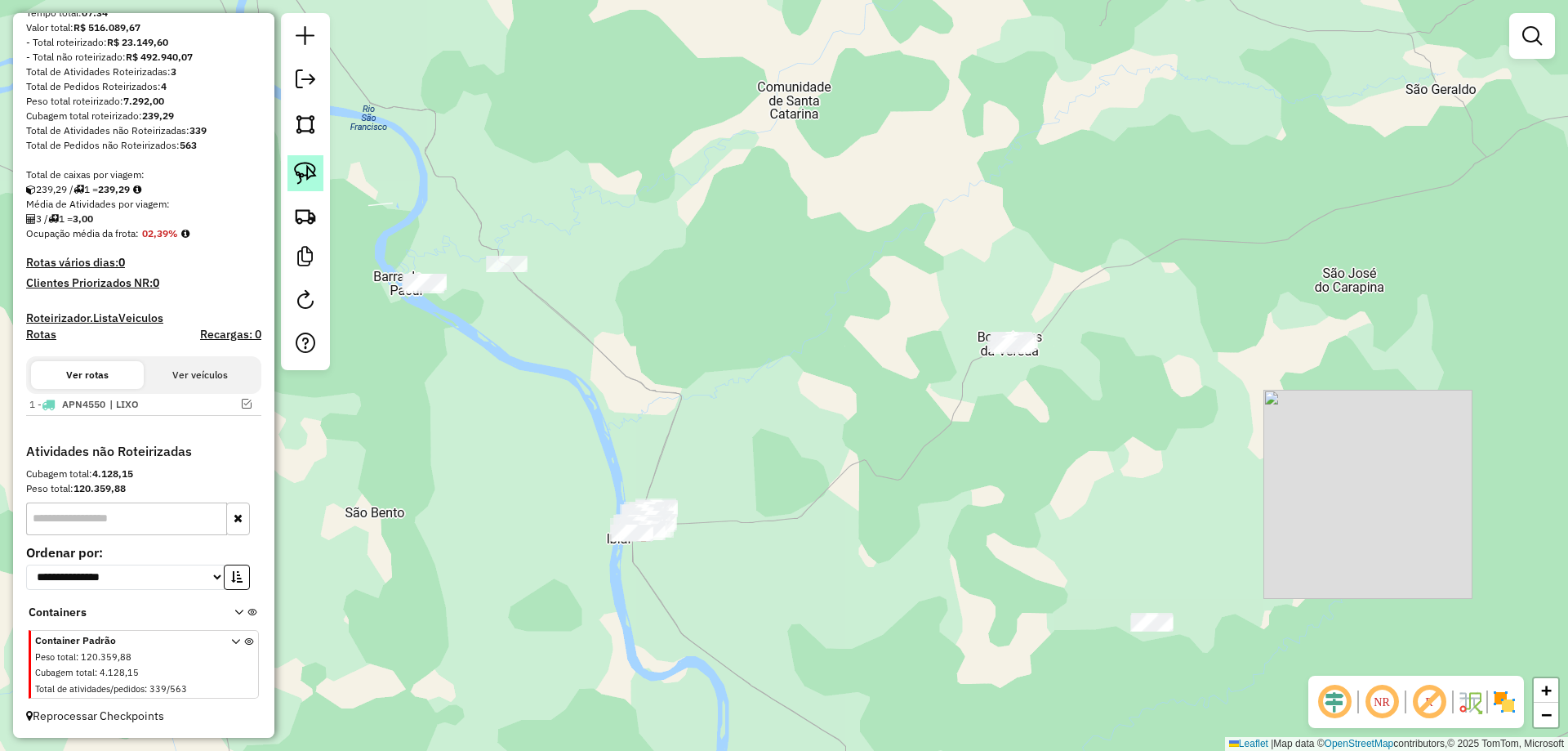
click at [312, 176] on img at bounding box center [306, 173] width 23 height 23
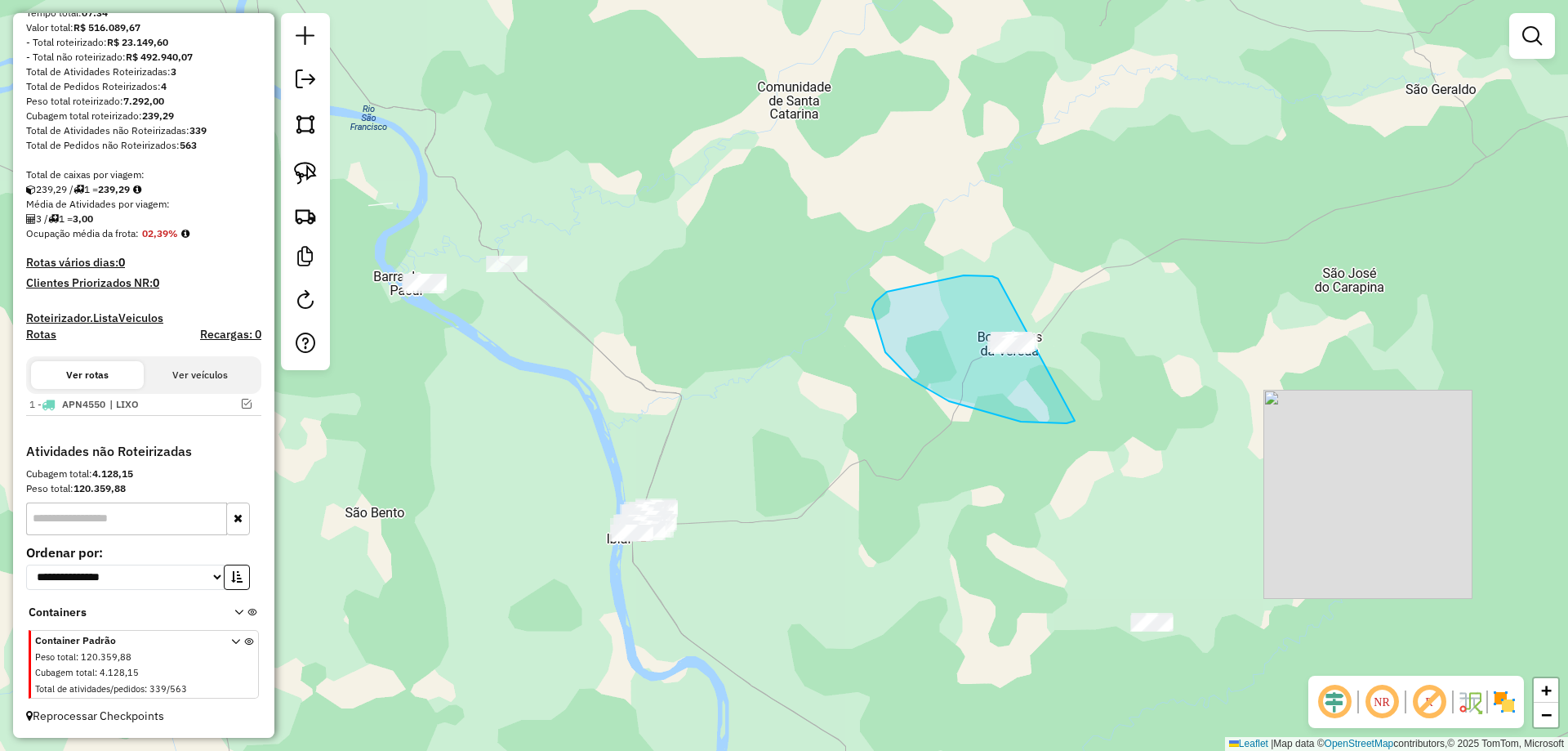
drag, startPoint x: 993, startPoint y: 276, endPoint x: 1090, endPoint y: 385, distance: 145.9
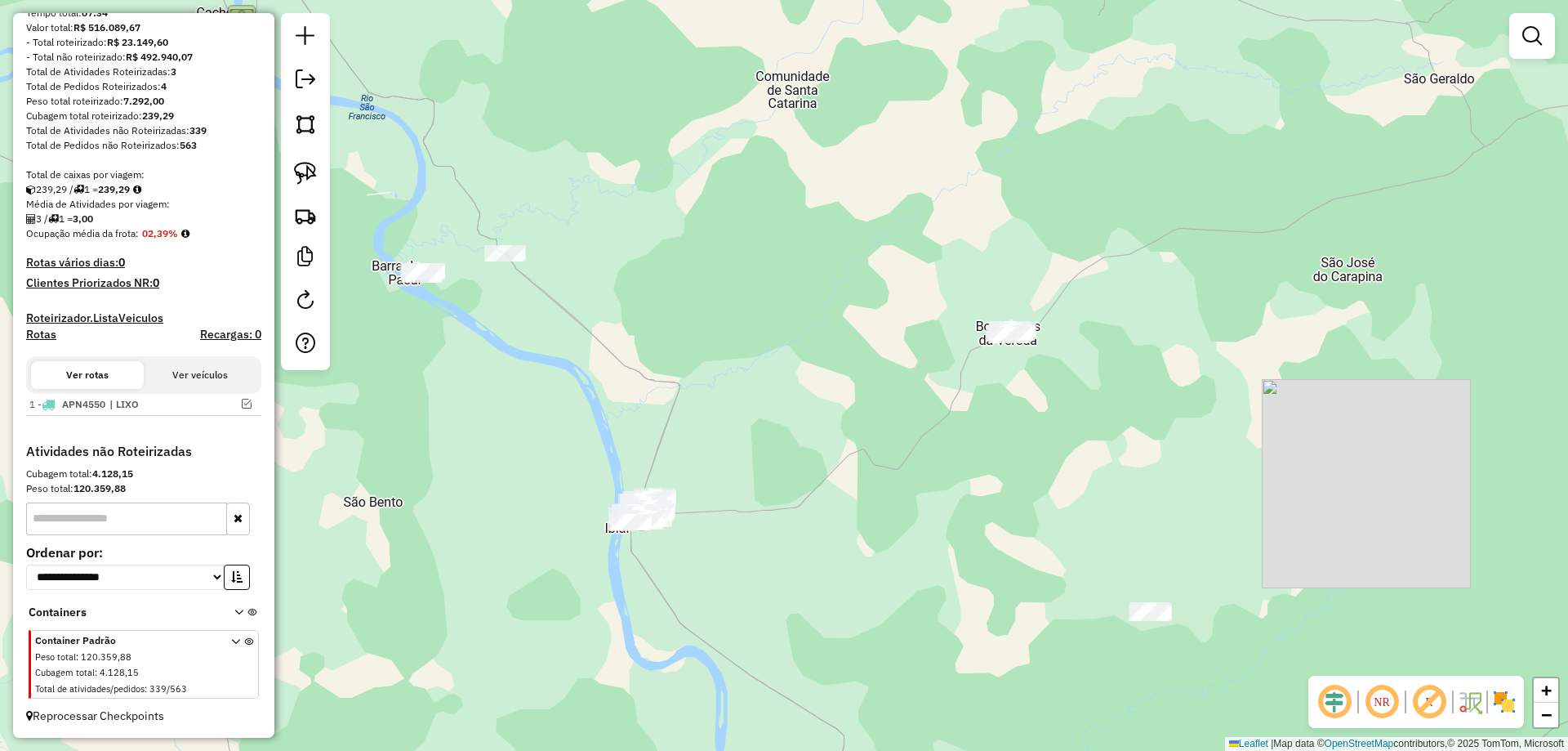
drag, startPoint x: 844, startPoint y: 573, endPoint x: 692, endPoint y: 126, distance: 472.1
click at [691, 123] on div "Janela de atendimento Grade de atendimento Capacidade Transportadoras Veículos …" at bounding box center [784, 375] width 1568 height 751
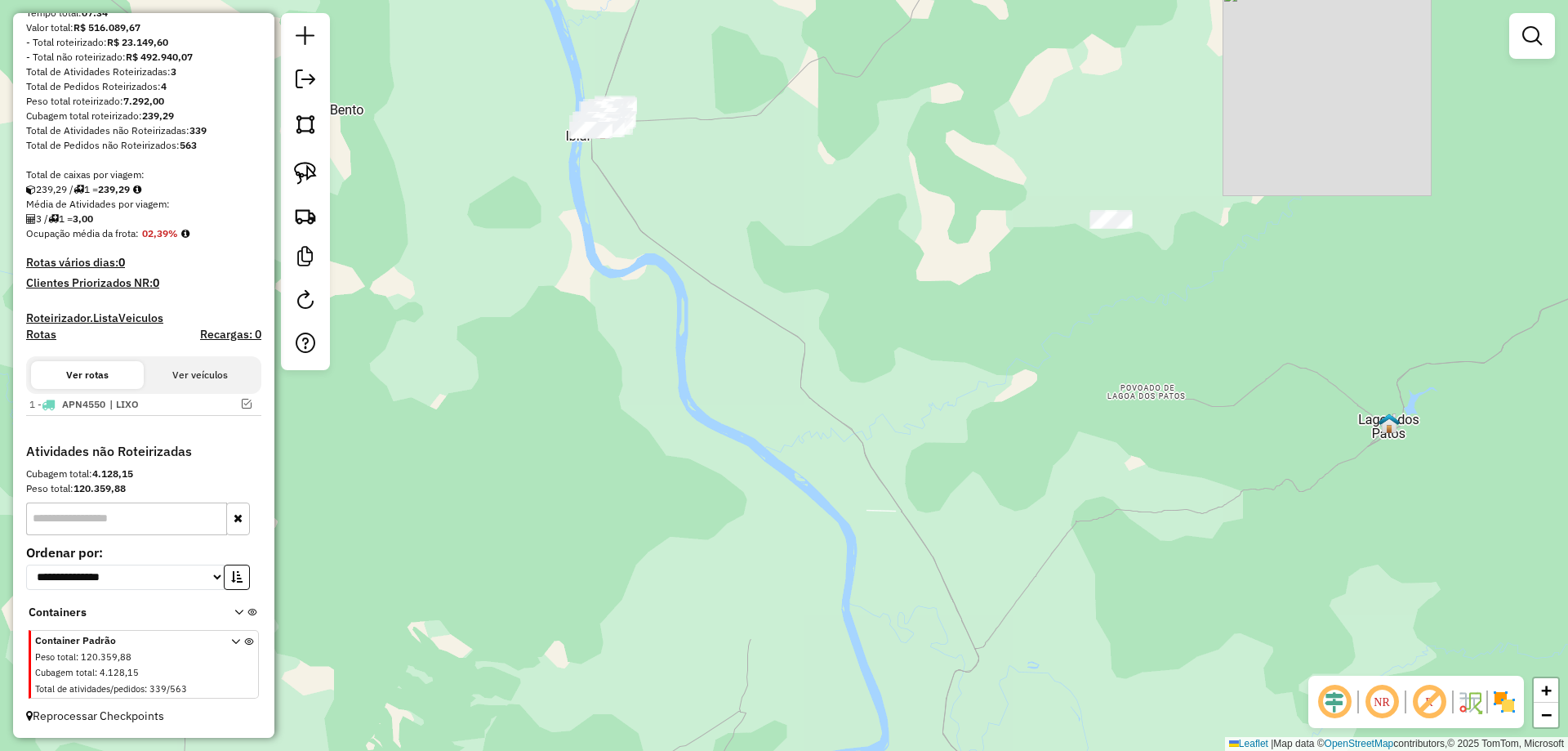
drag, startPoint x: 861, startPoint y: 277, endPoint x: 928, endPoint y: 421, distance: 158.8
click at [935, 421] on div "Janela de atendimento Grade de atendimento Capacidade Transportadoras Veículos …" at bounding box center [784, 375] width 1568 height 751
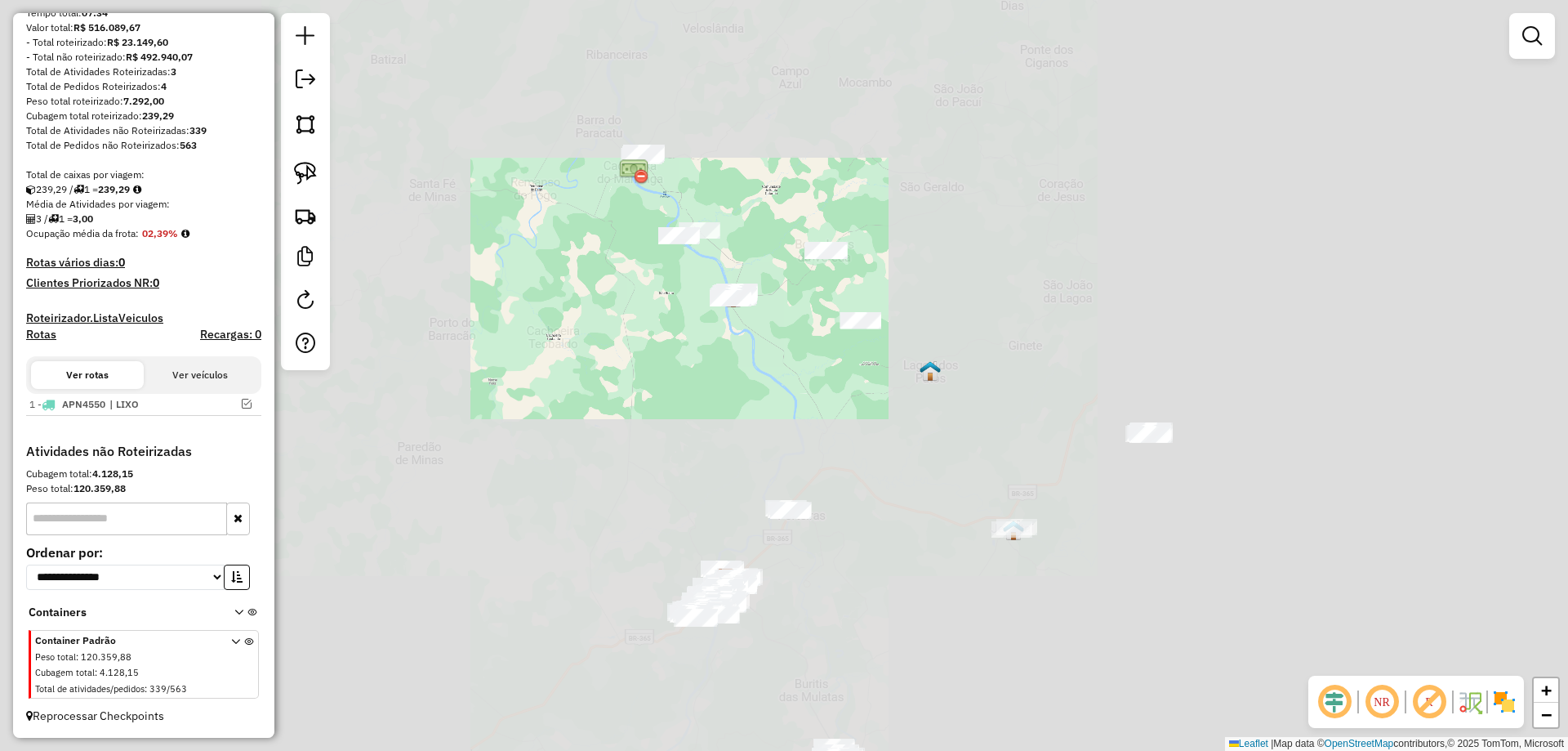
drag, startPoint x: 889, startPoint y: 408, endPoint x: 713, endPoint y: 296, distance: 208.6
click at [713, 296] on div "Janela de atendimento Grade de atendimento Capacidade Transportadoras Veículos …" at bounding box center [784, 375] width 1568 height 751
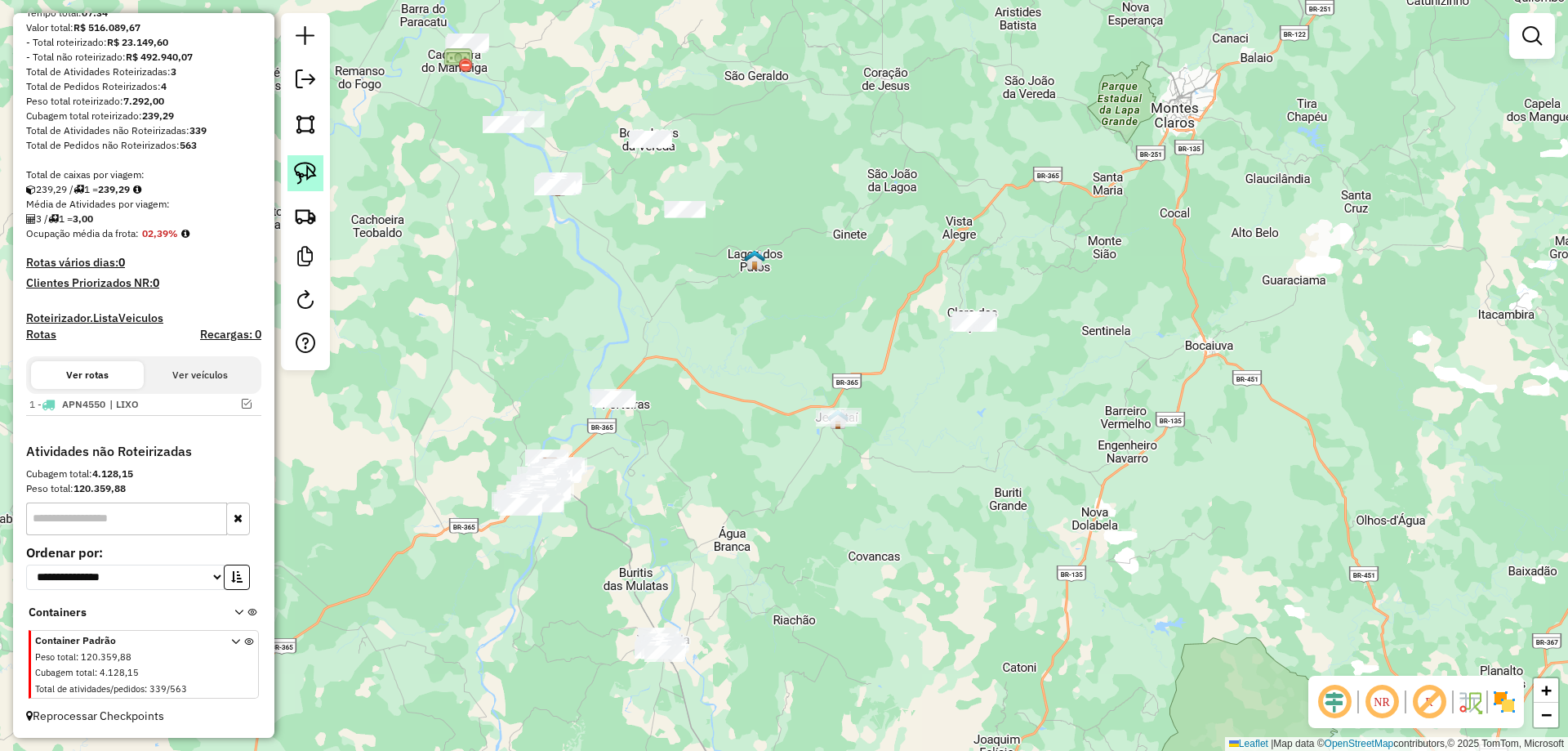
click at [290, 179] on link at bounding box center [306, 173] width 36 height 36
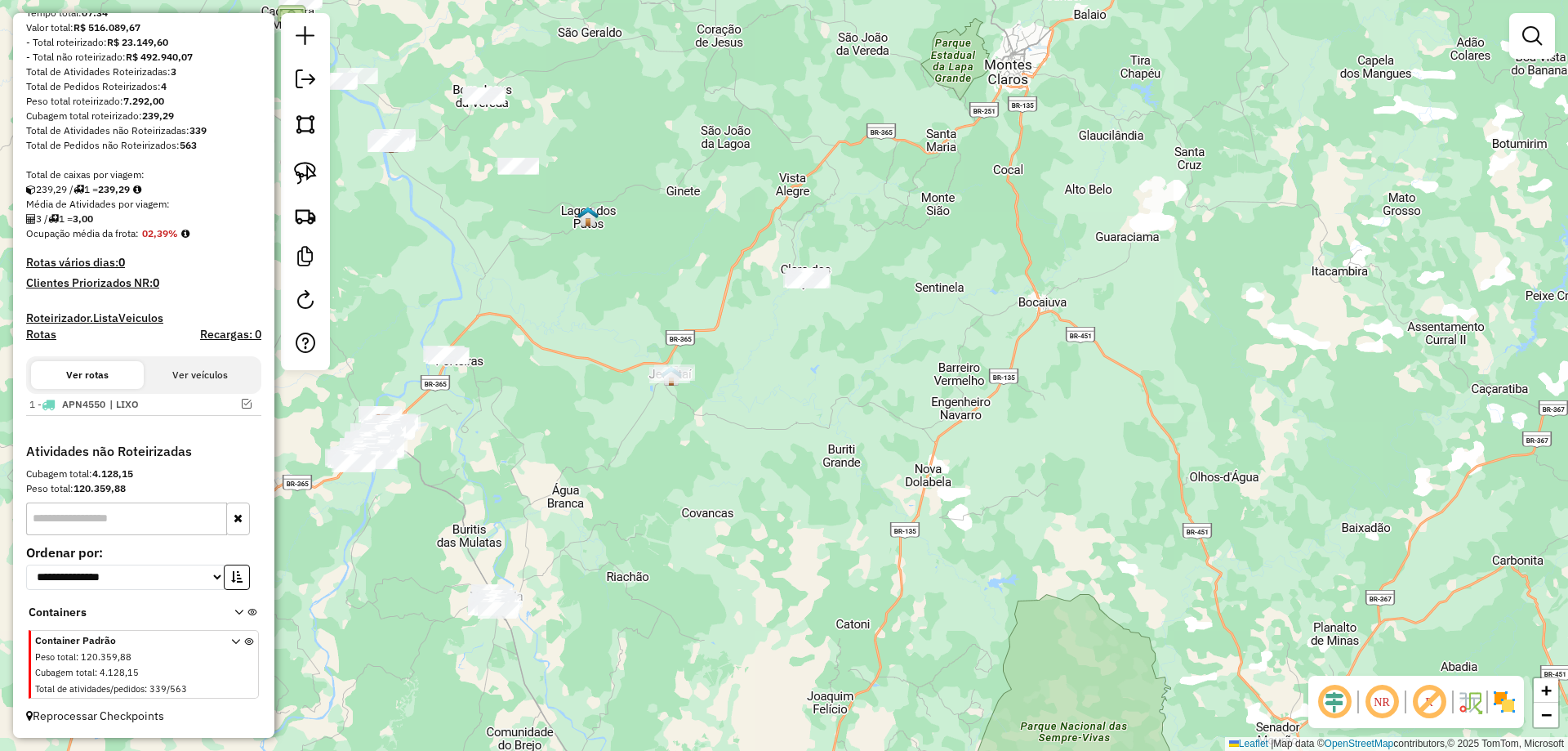
drag, startPoint x: 857, startPoint y: 387, endPoint x: 732, endPoint y: 341, distance: 133.2
click at [732, 344] on div "Janela de atendimento Grade de atendimento Capacidade Transportadoras Veículos …" at bounding box center [784, 375] width 1568 height 751
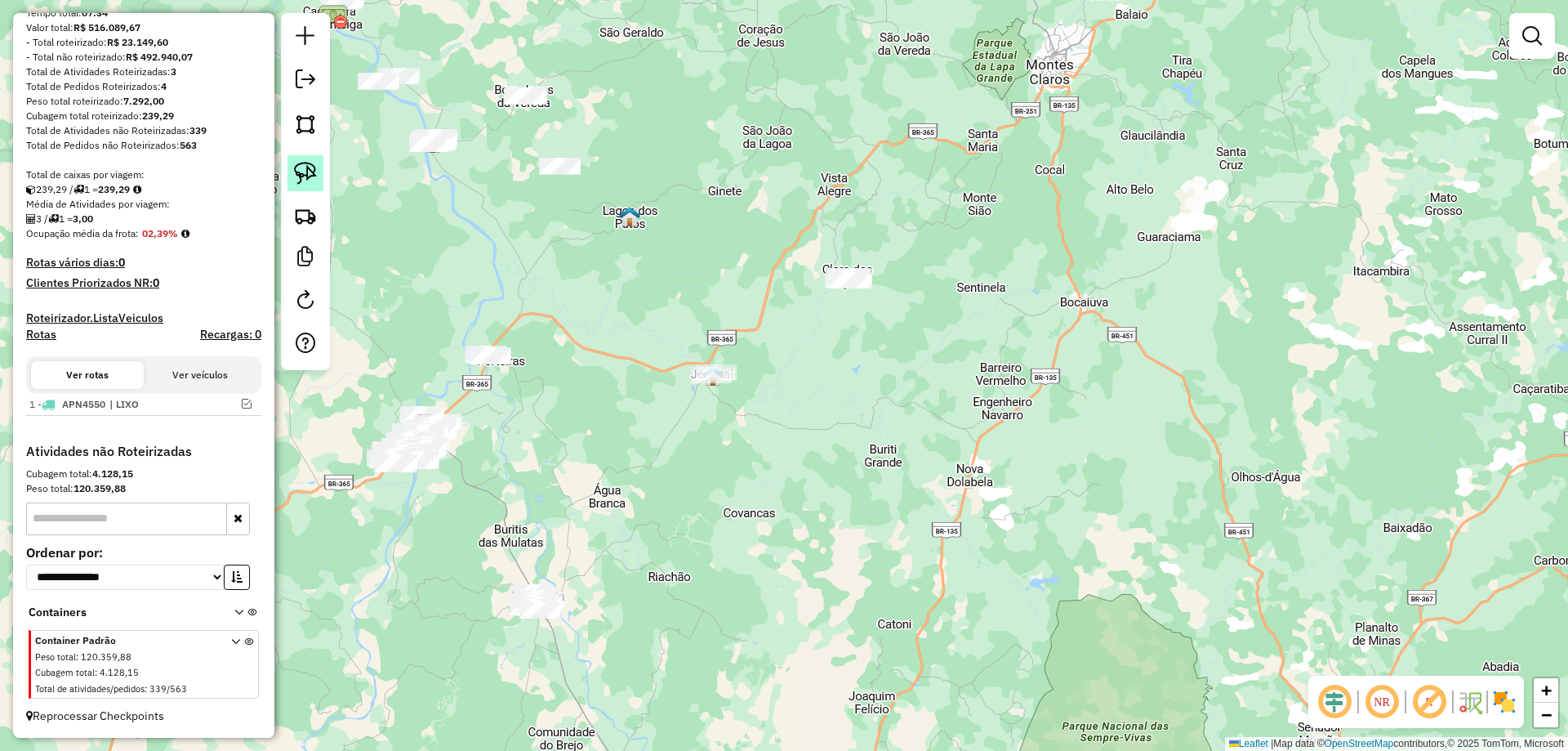
click at [317, 168] on link at bounding box center [306, 173] width 36 height 36
drag, startPoint x: 870, startPoint y: 199, endPoint x: 1010, endPoint y: 316, distance: 182.5
click at [311, 170] on img at bounding box center [306, 173] width 23 height 23
drag, startPoint x: 652, startPoint y: 396, endPoint x: 788, endPoint y: 354, distance: 142.3
click at [296, 179] on img at bounding box center [306, 173] width 23 height 23
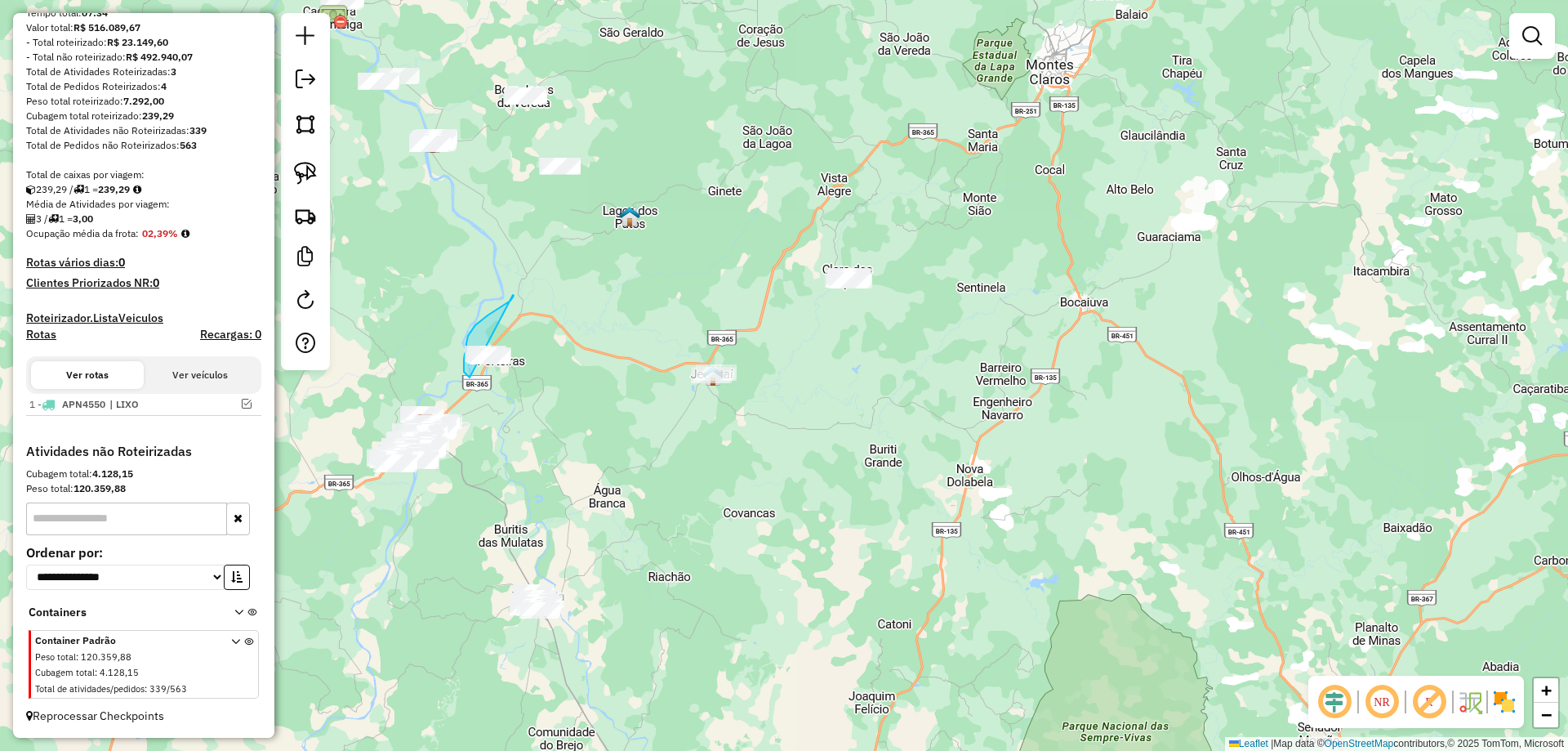
drag, startPoint x: 503, startPoint y: 305, endPoint x: 568, endPoint y: 396, distance: 111.8
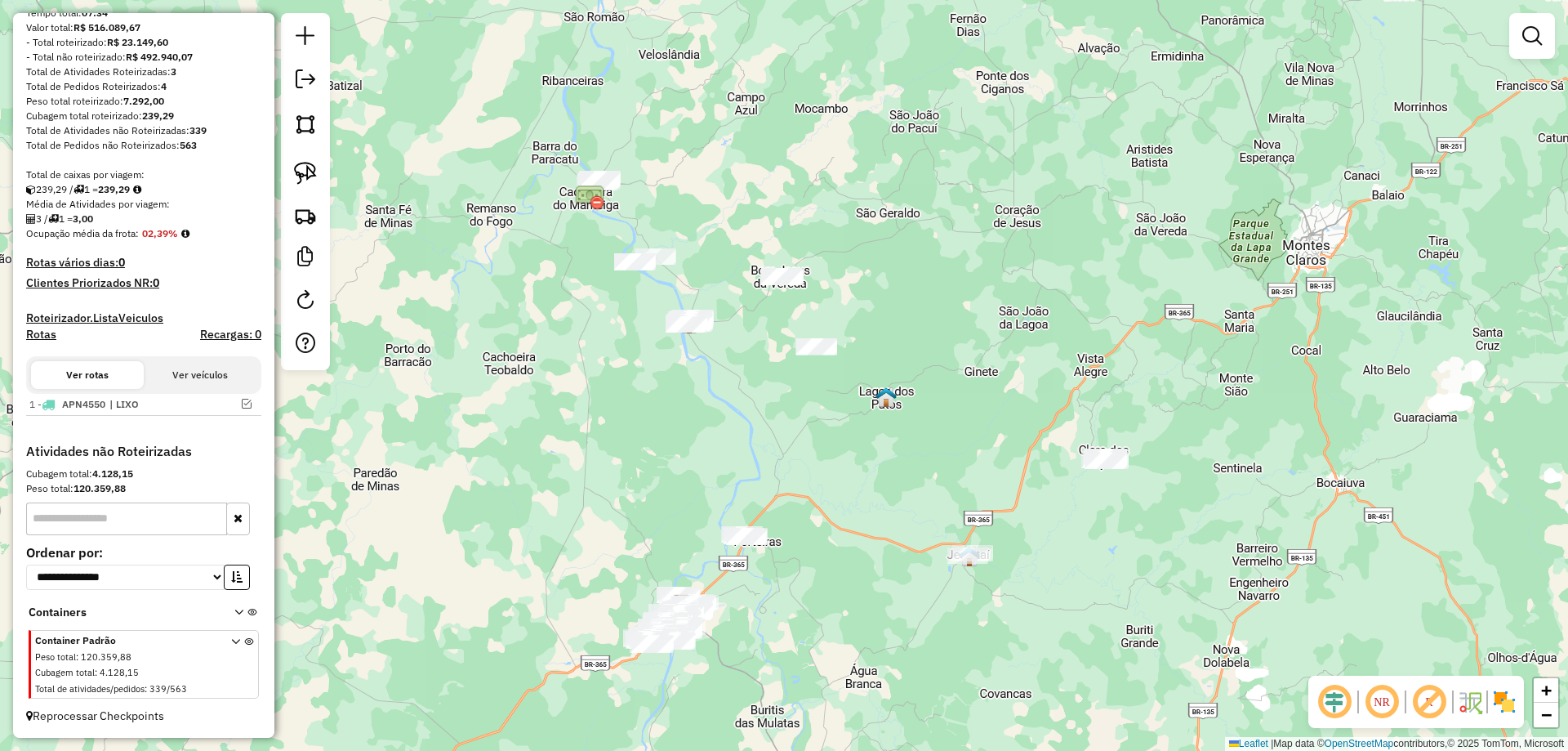
drag, startPoint x: 572, startPoint y: 401, endPoint x: 814, endPoint y: 495, distance: 259.6
click at [838, 575] on div "Janela de atendimento Grade de atendimento Capacidade Transportadoras Veículos …" at bounding box center [784, 375] width 1568 height 751
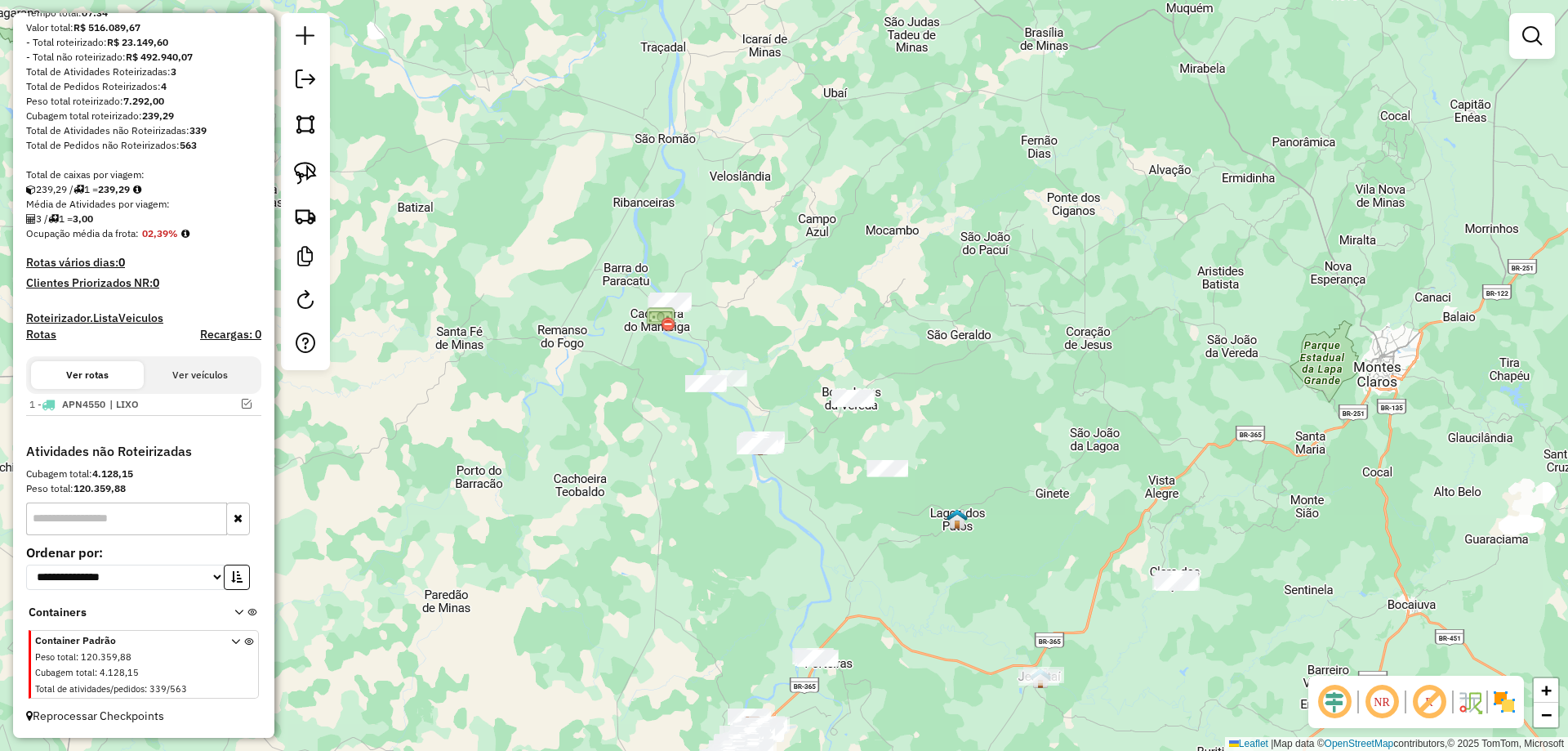
drag, startPoint x: 845, startPoint y: 555, endPoint x: 805, endPoint y: 564, distance: 41.0
click at [862, 622] on div "Janela de atendimento Grade de atendimento Capacidade Transportadoras Veículos …" at bounding box center [784, 375] width 1568 height 751
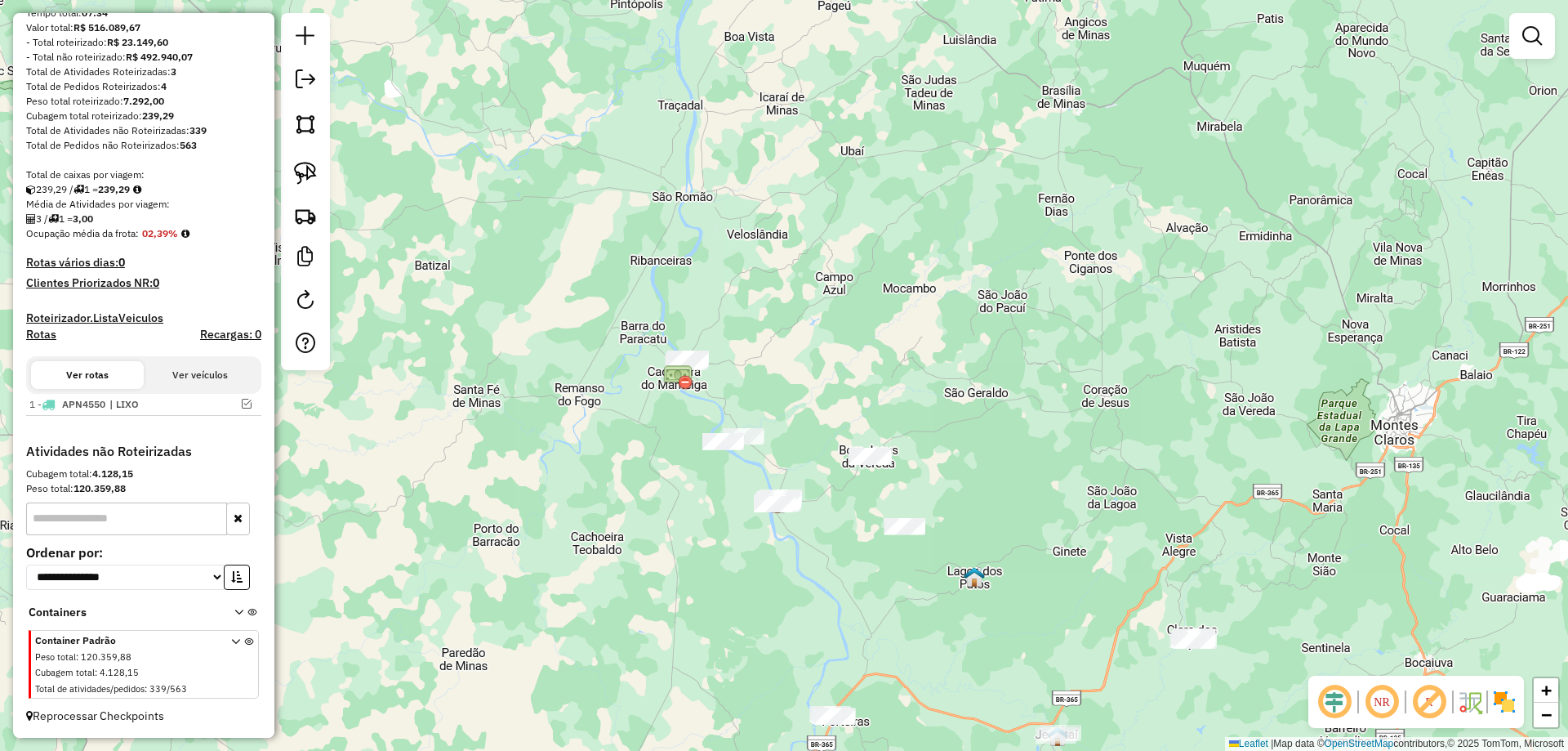
drag, startPoint x: 845, startPoint y: 633, endPoint x: 774, endPoint y: 325, distance: 316.1
click at [752, 242] on div "Janela de atendimento Grade de atendimento Capacidade Transportadoras Veículos …" at bounding box center [784, 375] width 1568 height 751
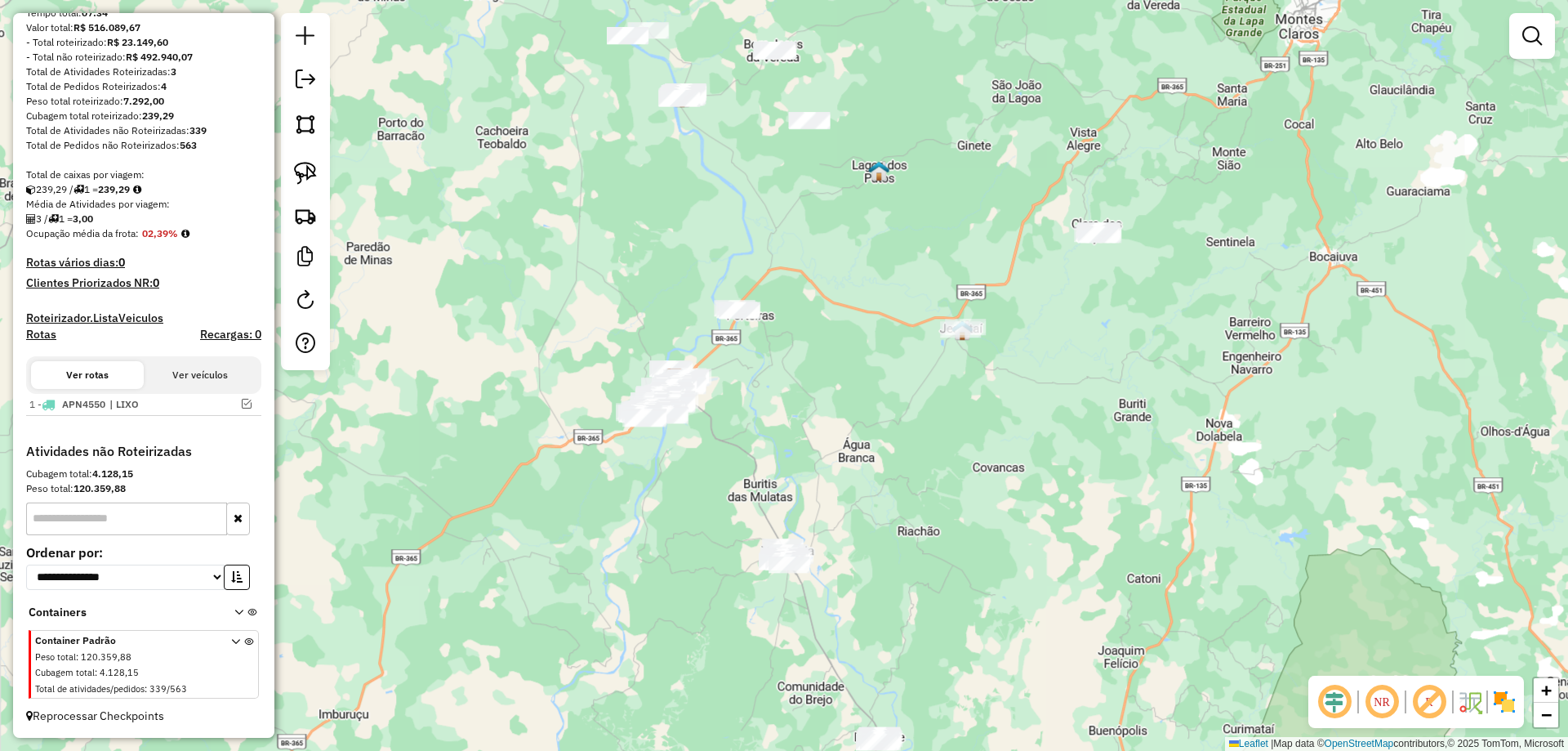
click at [745, 177] on div "Janela de atendimento Grade de atendimento Capacidade Transportadoras Veículos …" at bounding box center [784, 375] width 1568 height 751
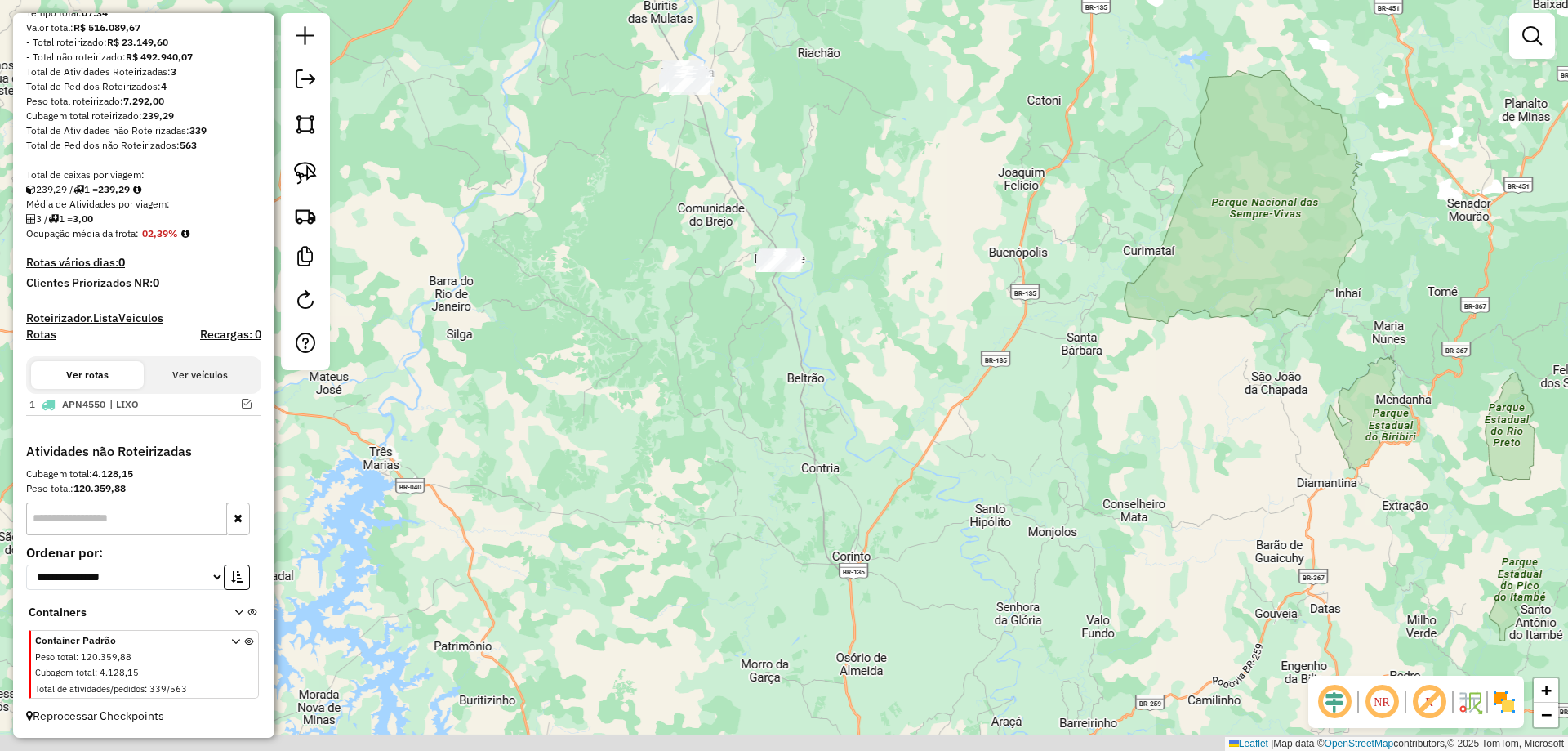
click at [774, 514] on div "Janela de atendimento Grade de atendimento Capacidade Transportadoras Veículos …" at bounding box center [784, 375] width 1568 height 751
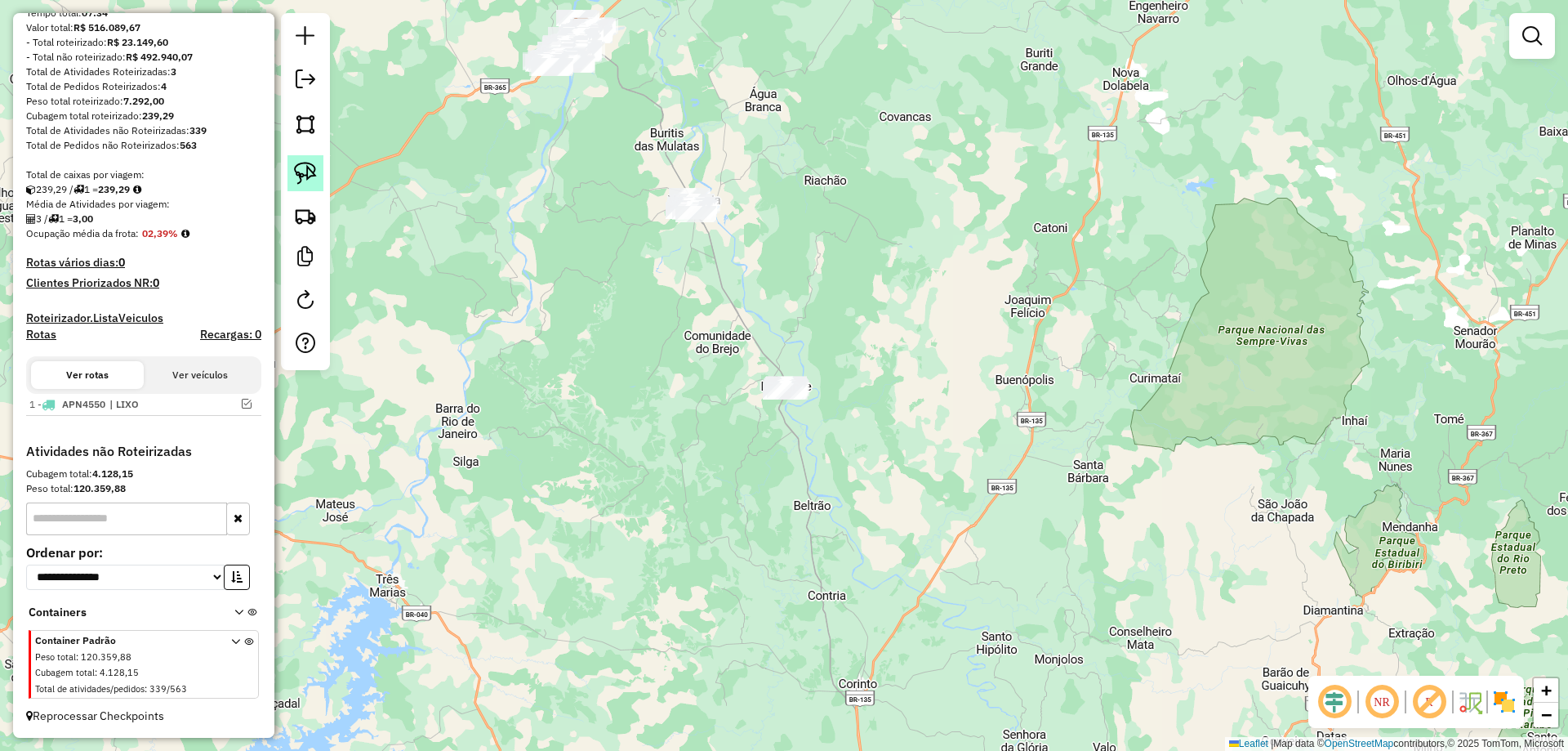
click at [316, 176] on img at bounding box center [306, 173] width 23 height 23
drag, startPoint x: 830, startPoint y: 335, endPoint x: 916, endPoint y: 429, distance: 127.4
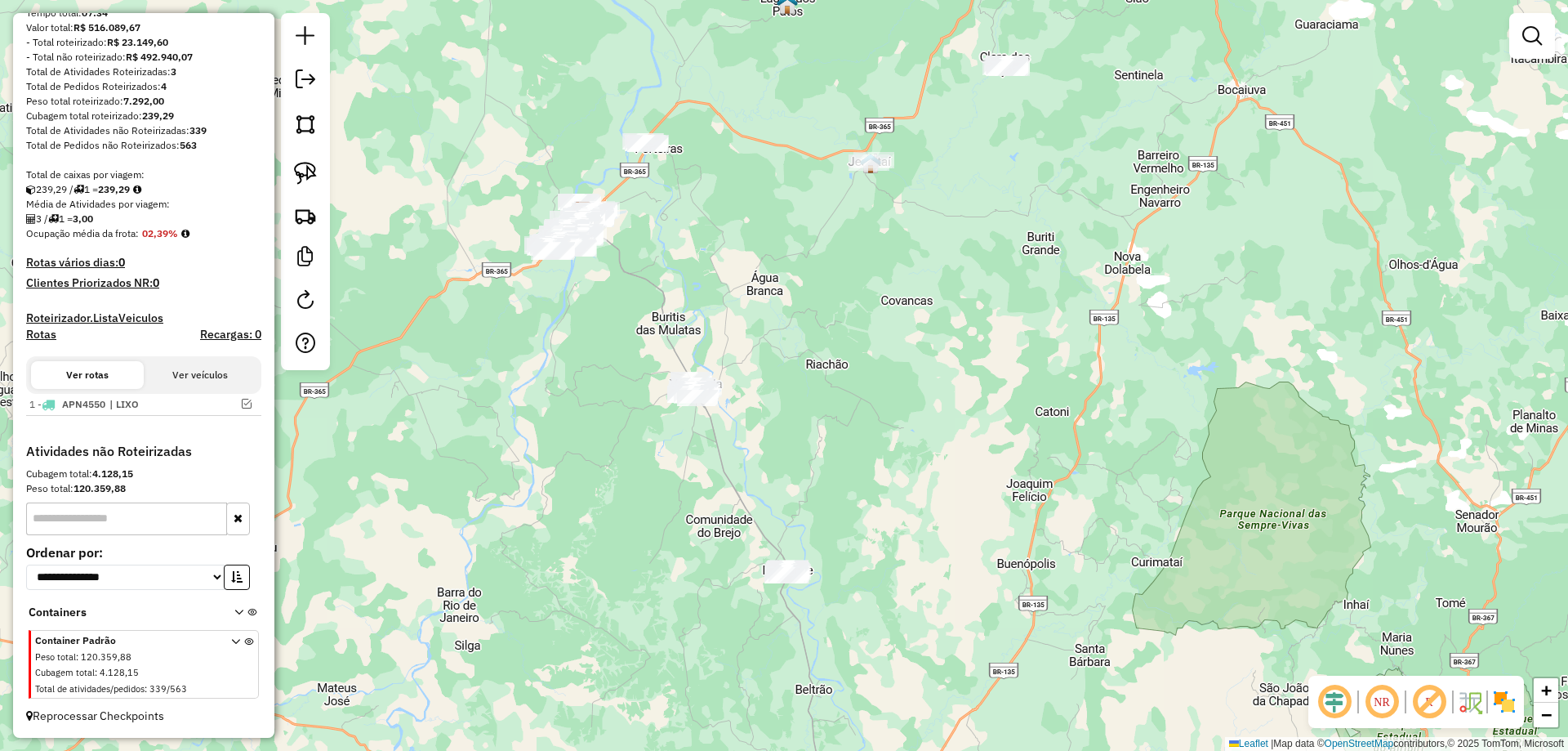
drag, startPoint x: 658, startPoint y: 281, endPoint x: 653, endPoint y: 467, distance: 186.1
click at [653, 467] on div "Janela de atendimento Grade de atendimento Capacidade Transportadoras Veículos …" at bounding box center [784, 375] width 1568 height 751
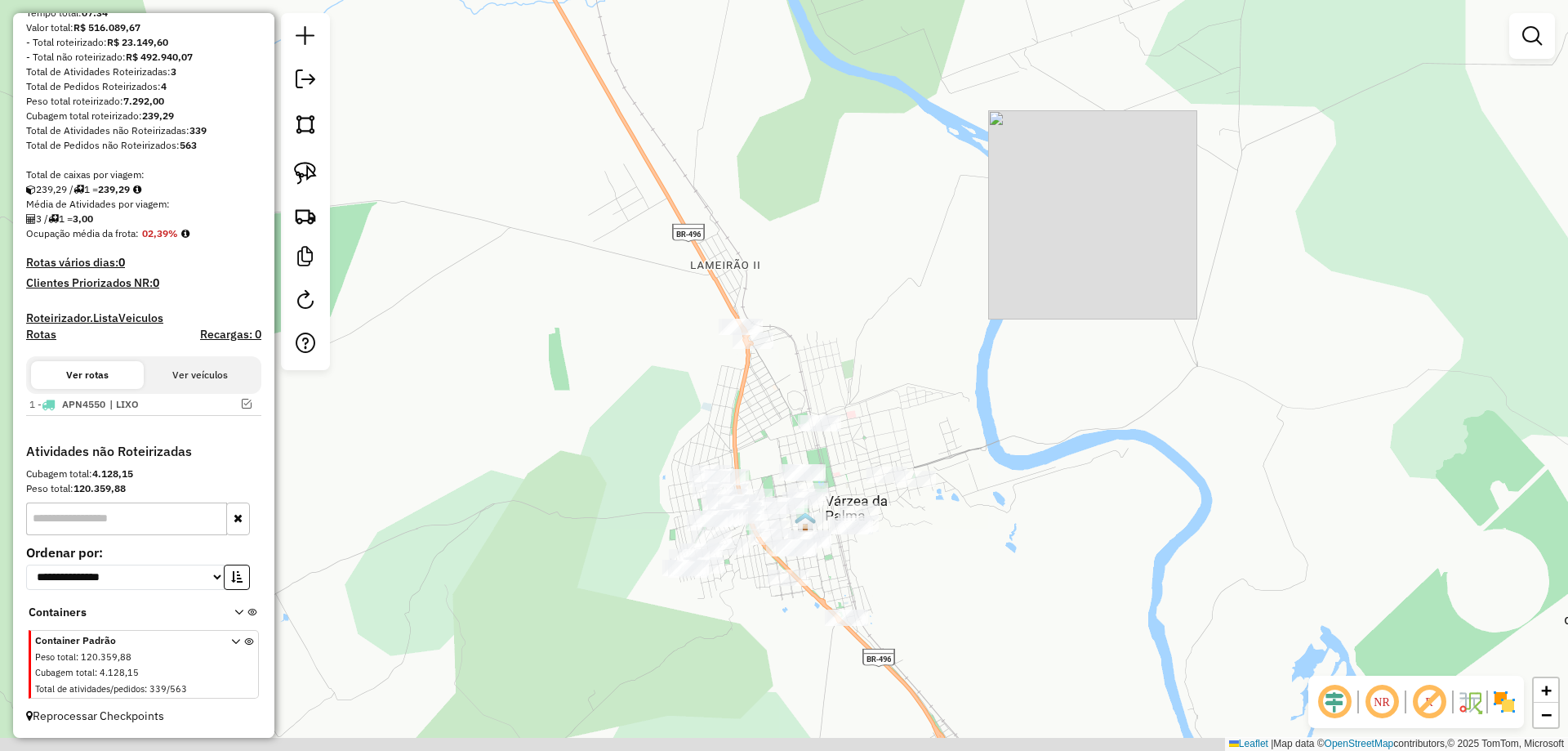
drag, startPoint x: 697, startPoint y: 372, endPoint x: 557, endPoint y: 263, distance: 177.4
click at [557, 263] on div "Janela de atendimento Grade de atendimento Capacidade Transportadoras Veículos …" at bounding box center [784, 375] width 1568 height 751
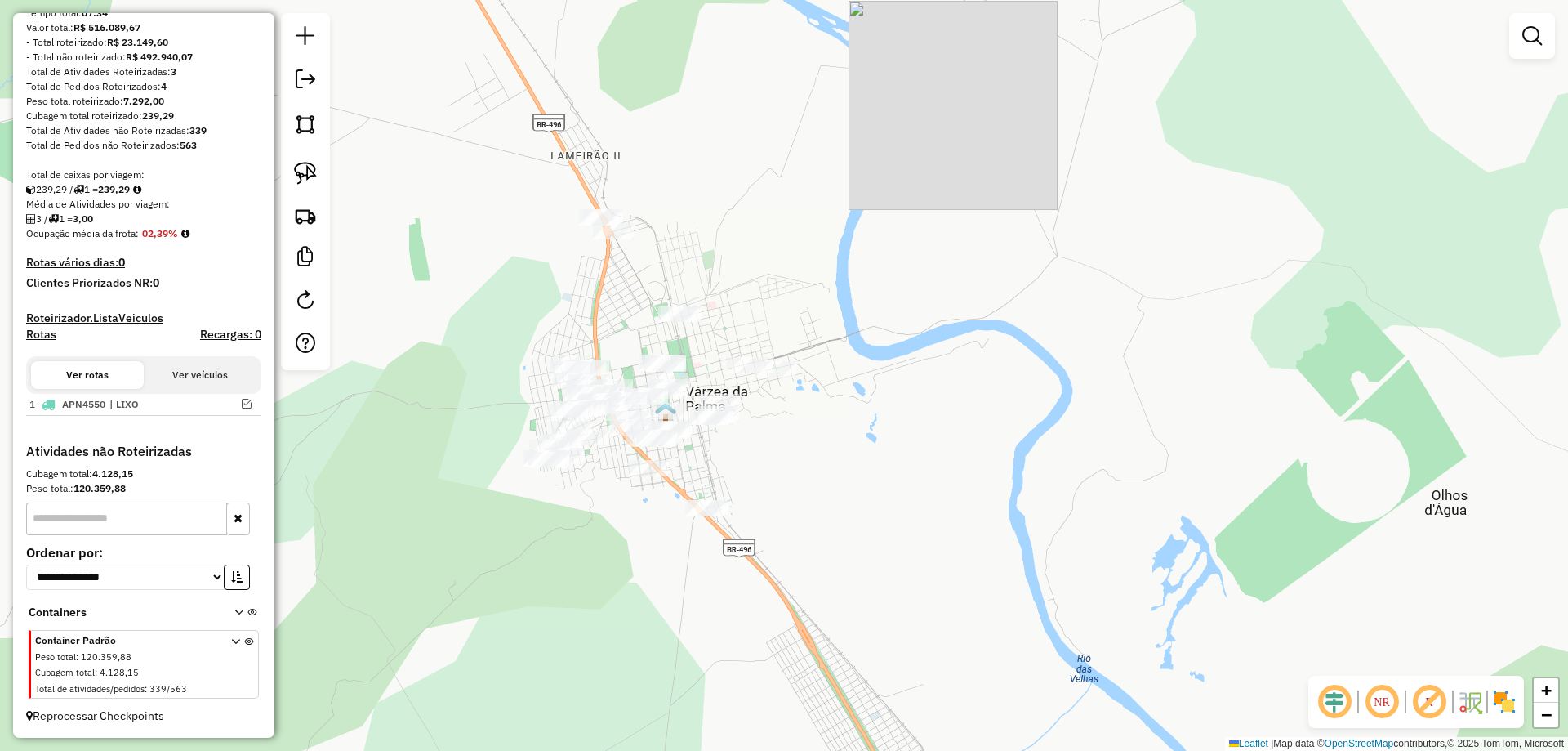
click at [320, 164] on link at bounding box center [306, 173] width 36 height 36
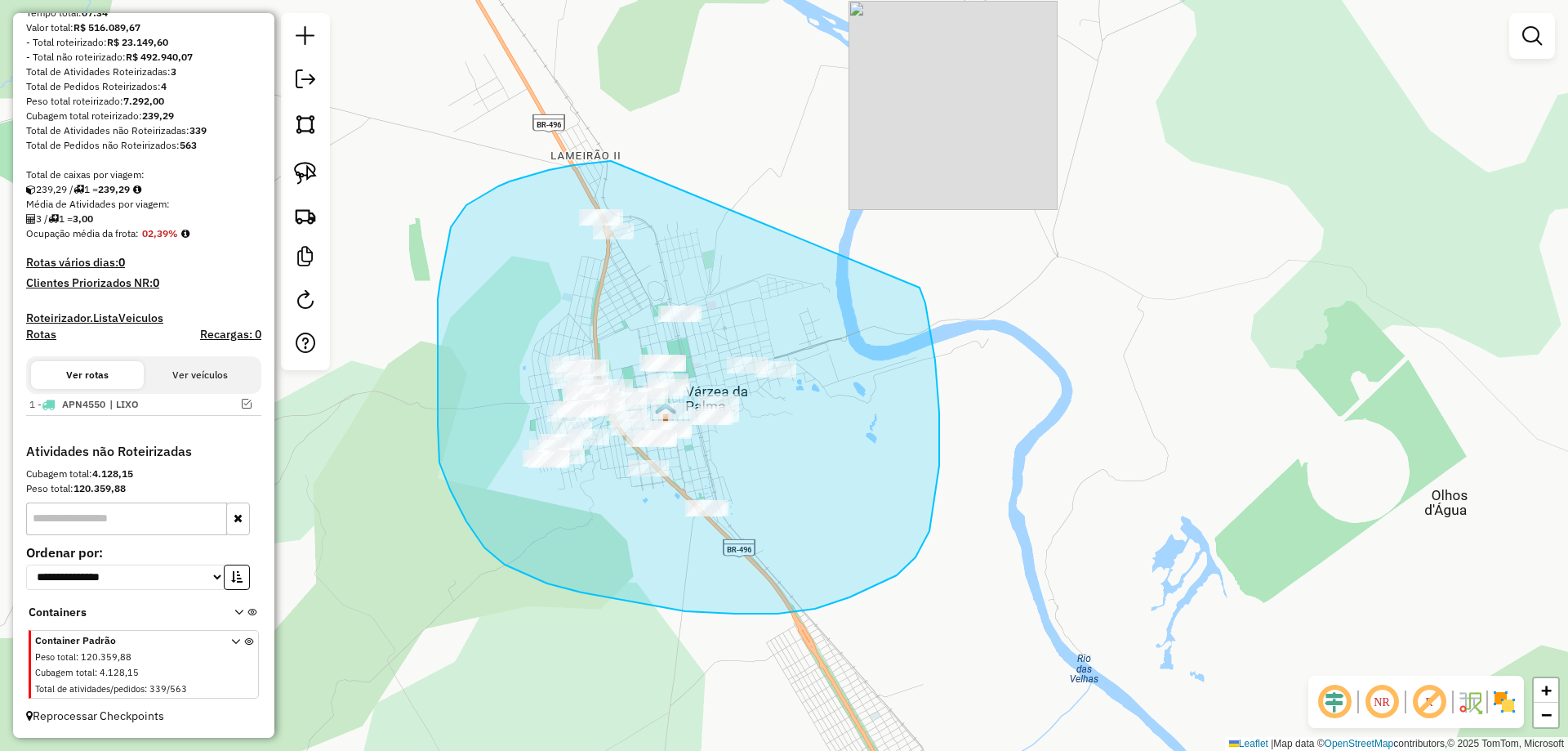
drag, startPoint x: 611, startPoint y: 161, endPoint x: 919, endPoint y: 288, distance: 333.2
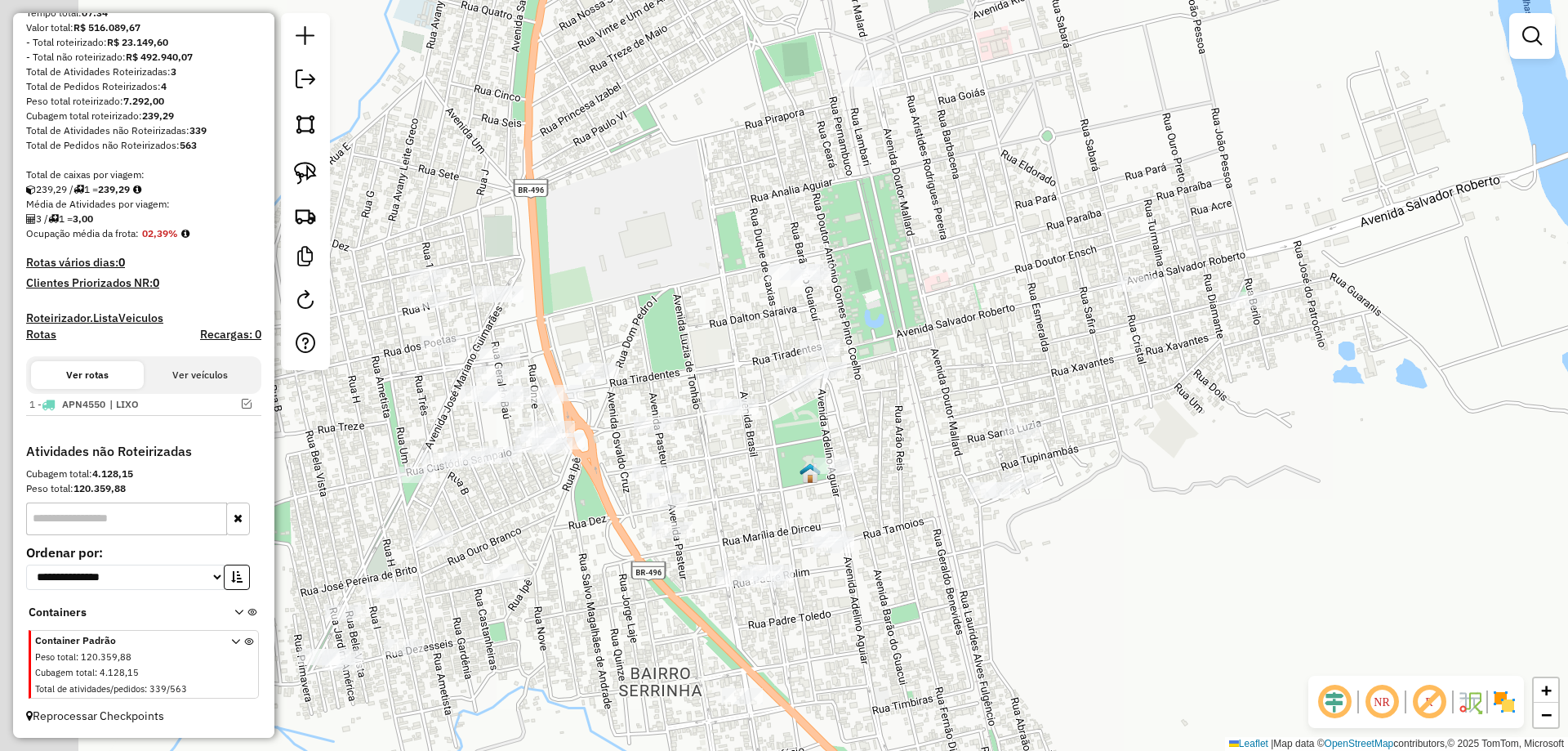
drag, startPoint x: 518, startPoint y: 326, endPoint x: 635, endPoint y: 350, distance: 119.4
click at [635, 350] on div "Janela de atendimento Grade de atendimento Capacidade Transportadoras Veículos …" at bounding box center [784, 375] width 1568 height 751
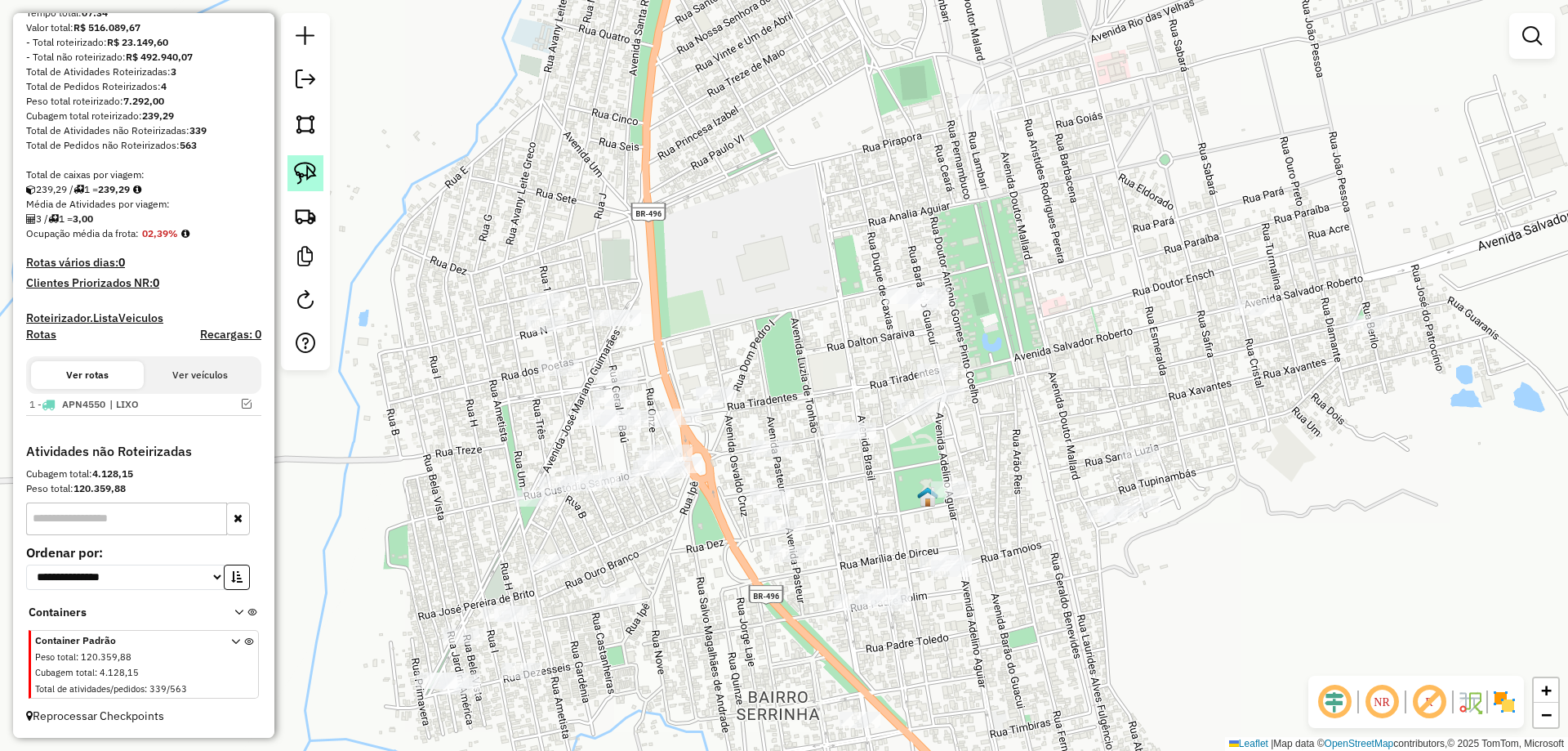
click at [308, 168] on img at bounding box center [306, 173] width 23 height 23
drag, startPoint x: 588, startPoint y: 277, endPoint x: 731, endPoint y: 285, distance: 143.2
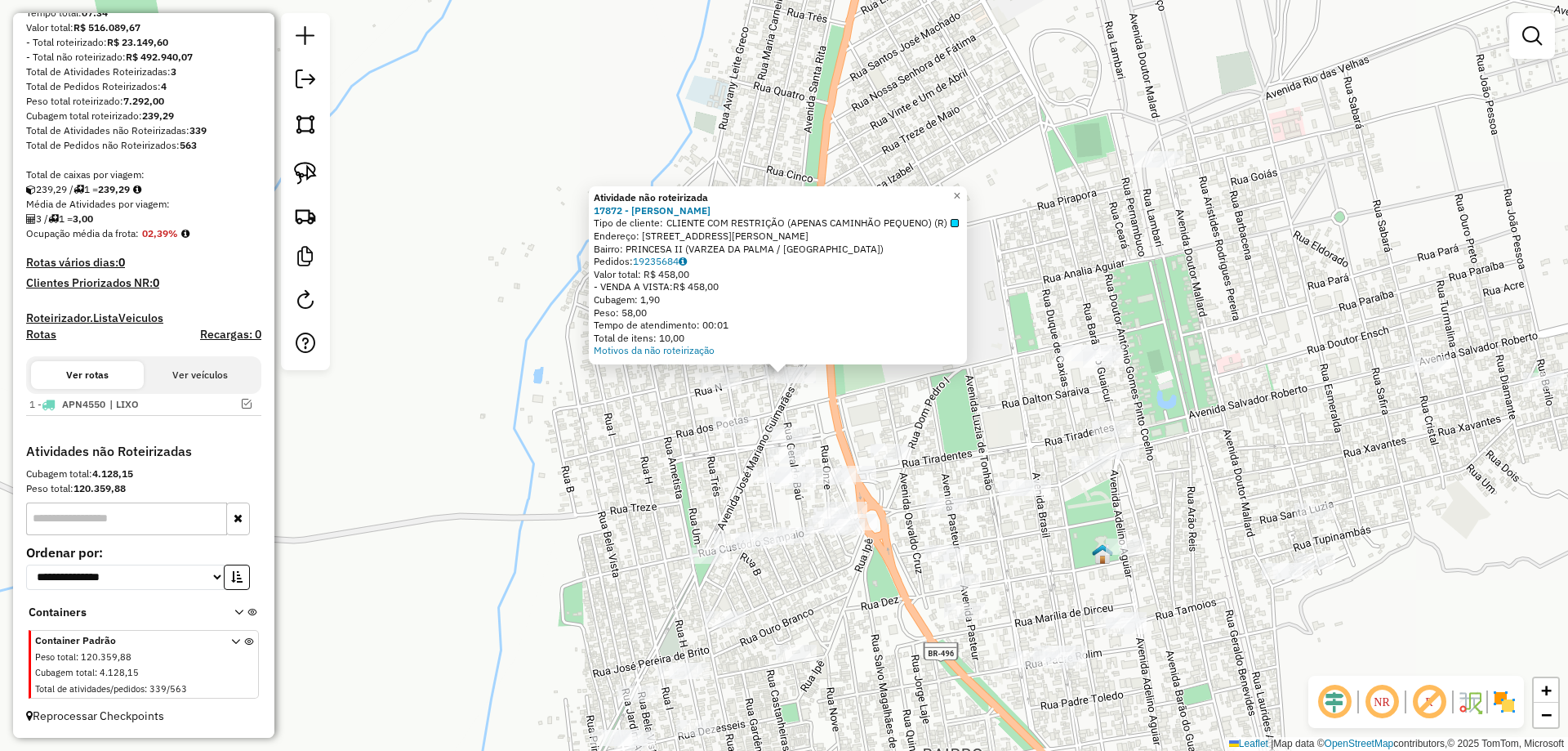
click at [496, 377] on div "Atividade não roteirizada 17872 - GLIDIANI NOGUEIRA Tipo de cliente: CLIENTE CO…" at bounding box center [784, 375] width 1568 height 751
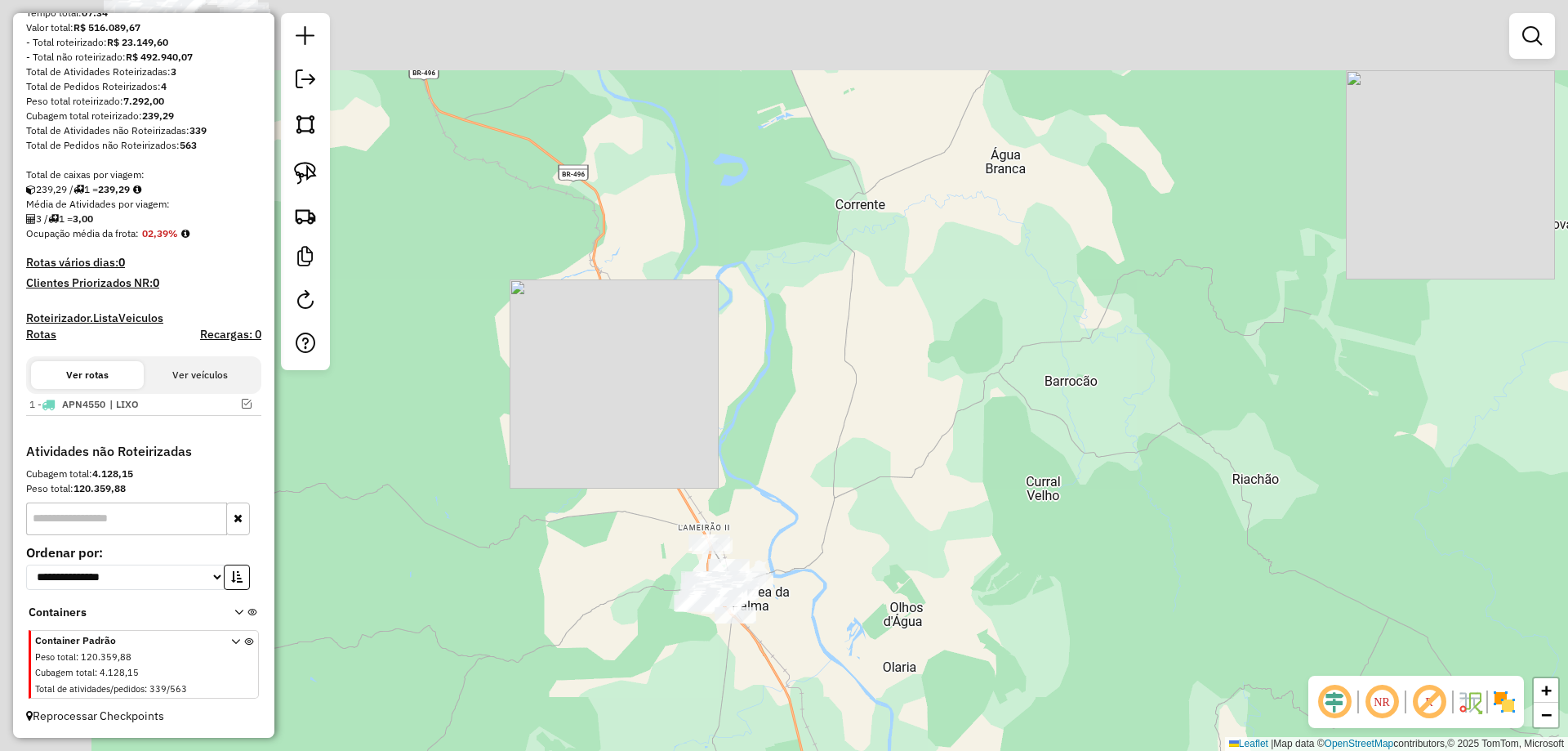
drag, startPoint x: 602, startPoint y: 320, endPoint x: 776, endPoint y: 569, distance: 303.8
click at [785, 558] on div "Janela de atendimento Grade de atendimento Capacidade Transportadoras Veículos …" at bounding box center [784, 375] width 1568 height 751
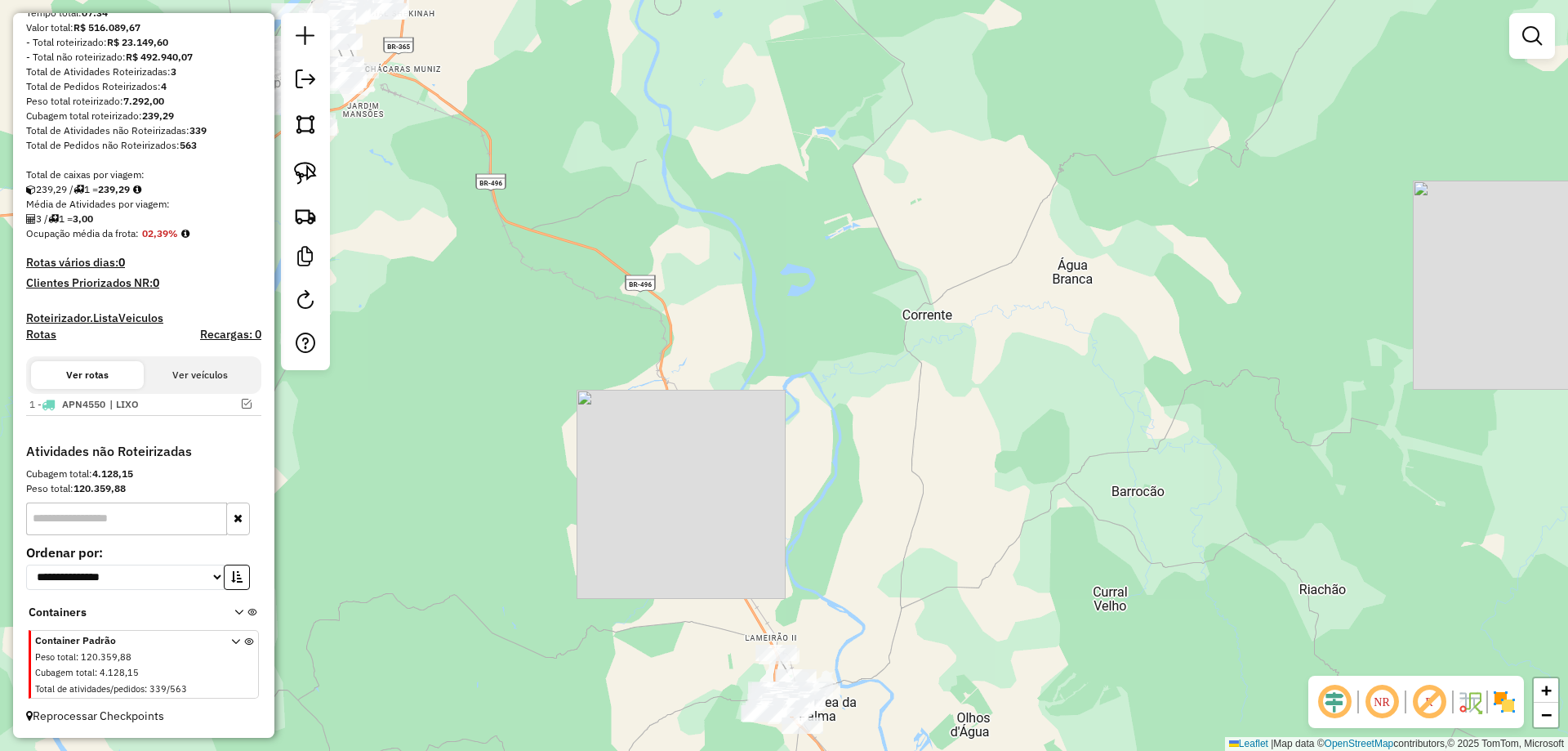
drag, startPoint x: 708, startPoint y: 479, endPoint x: 854, endPoint y: 709, distance: 272.4
click at [839, 696] on div "Janela de atendimento Grade de atendimento Capacidade Transportadoras Veículos …" at bounding box center [784, 375] width 1568 height 751
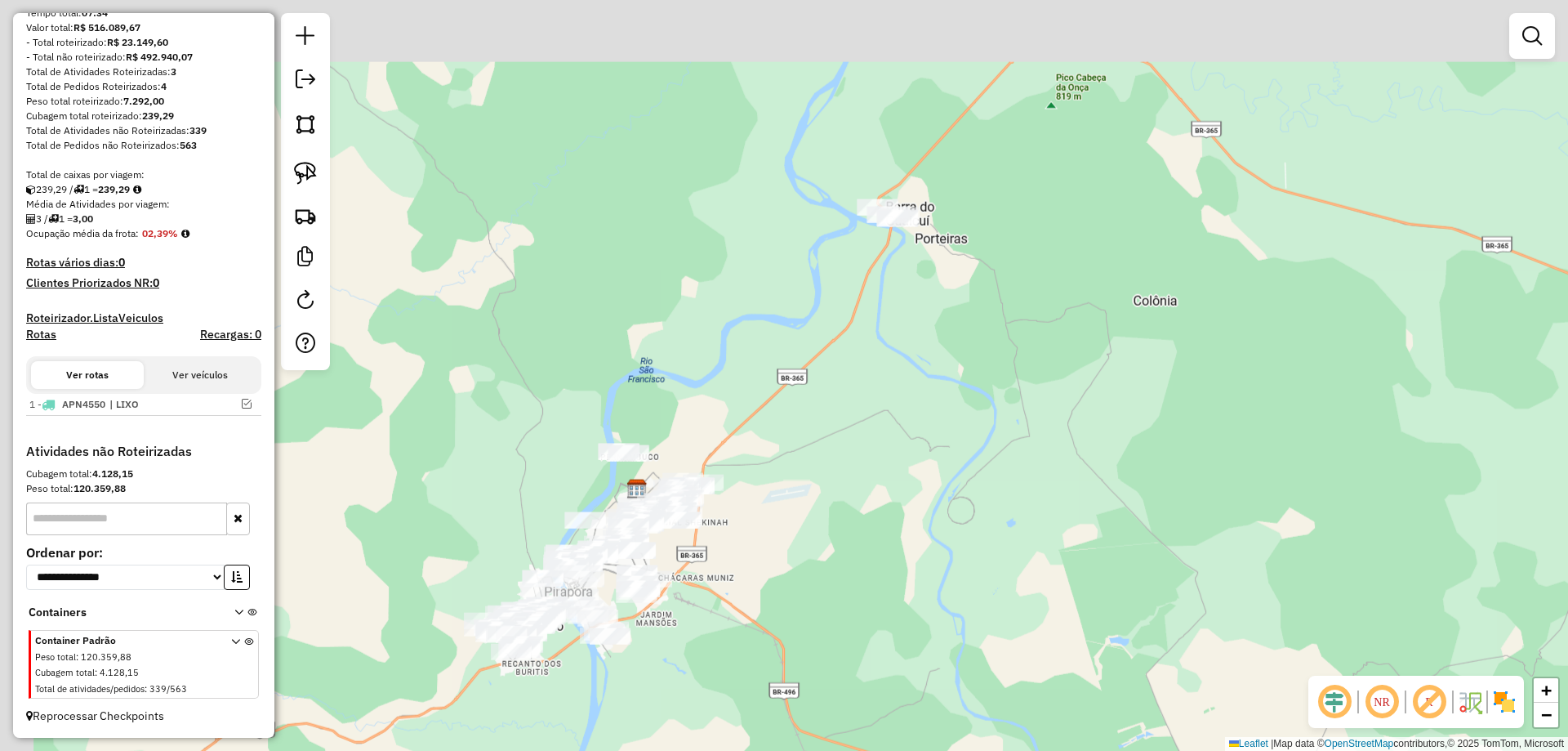
drag, startPoint x: 758, startPoint y: 534, endPoint x: 792, endPoint y: 589, distance: 64.7
click at [806, 617] on div "Janela de atendimento Grade de atendimento Capacidade Transportadoras Veículos …" at bounding box center [784, 375] width 1568 height 751
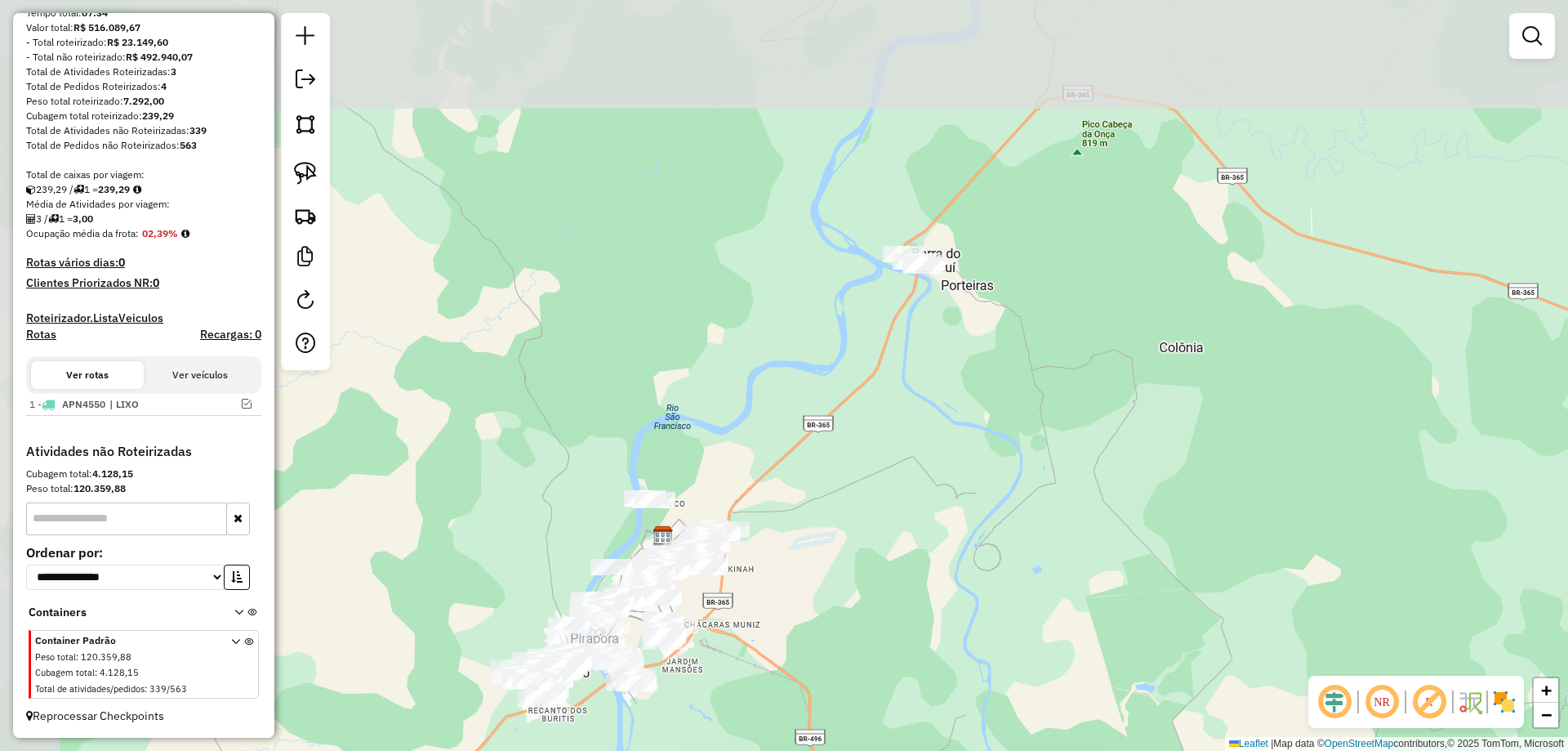
click at [792, 453] on div "Janela de atendimento Grade de atendimento Capacidade Transportadoras Veículos …" at bounding box center [784, 375] width 1568 height 751
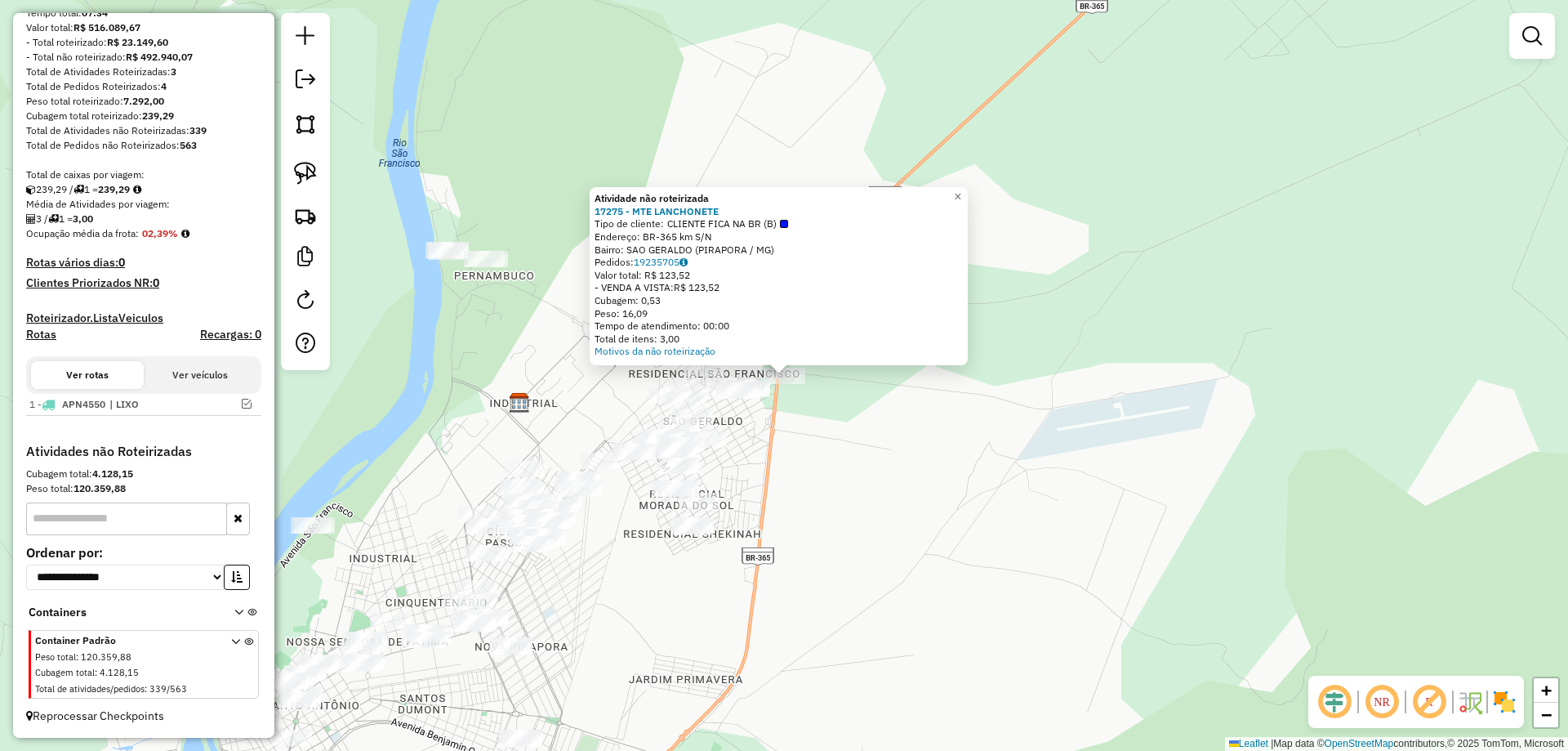
click at [870, 489] on div "Atividade não roteirizada 17275 - MTE LANCHONETE Tipo de cliente: CLIENTE FICA …" at bounding box center [784, 375] width 1568 height 751
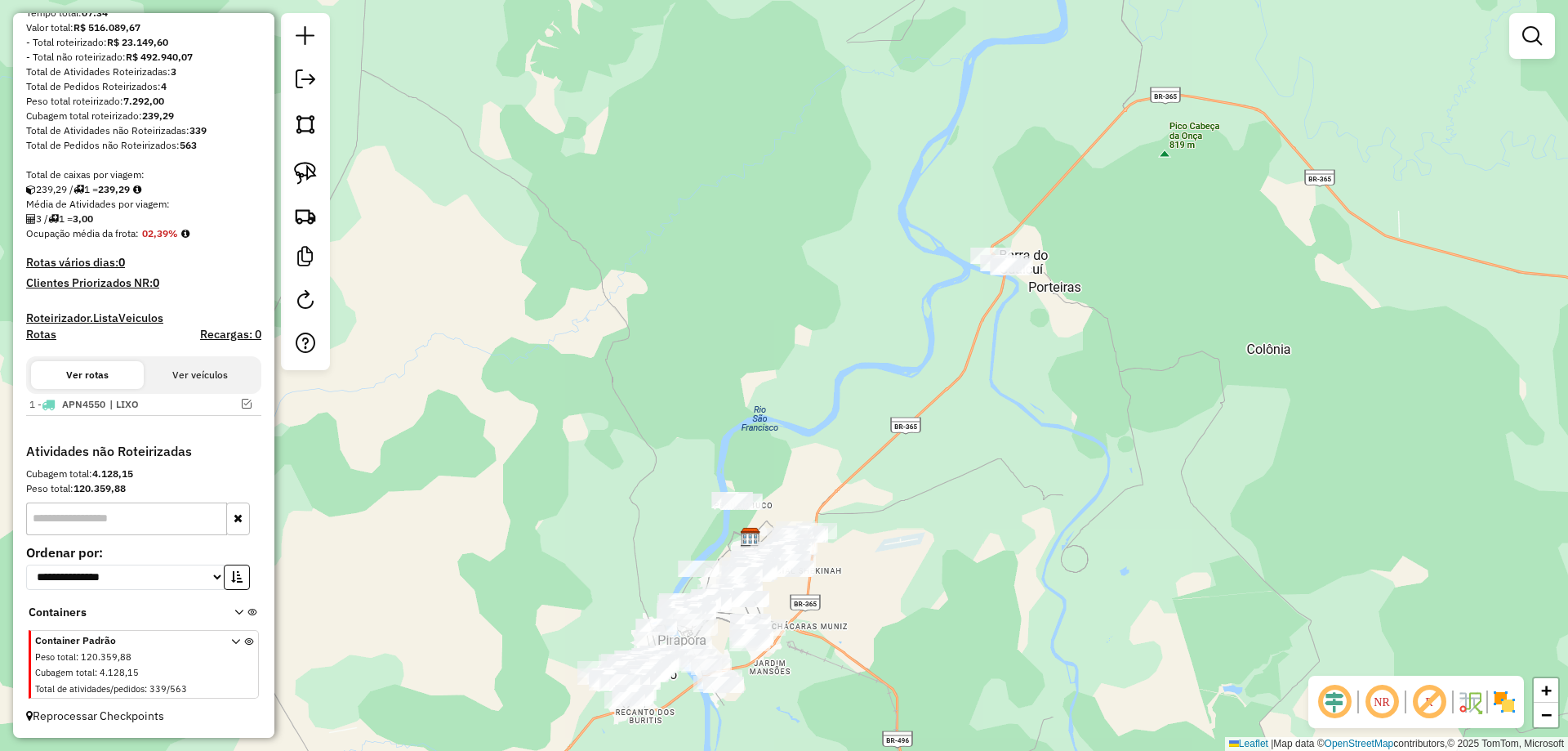
drag, startPoint x: 755, startPoint y: 315, endPoint x: 491, endPoint y: 564, distance: 362.9
click at [529, 540] on div "Janela de atendimento Grade de atendimento Capacidade Transportadoras Veículos …" at bounding box center [784, 375] width 1568 height 751
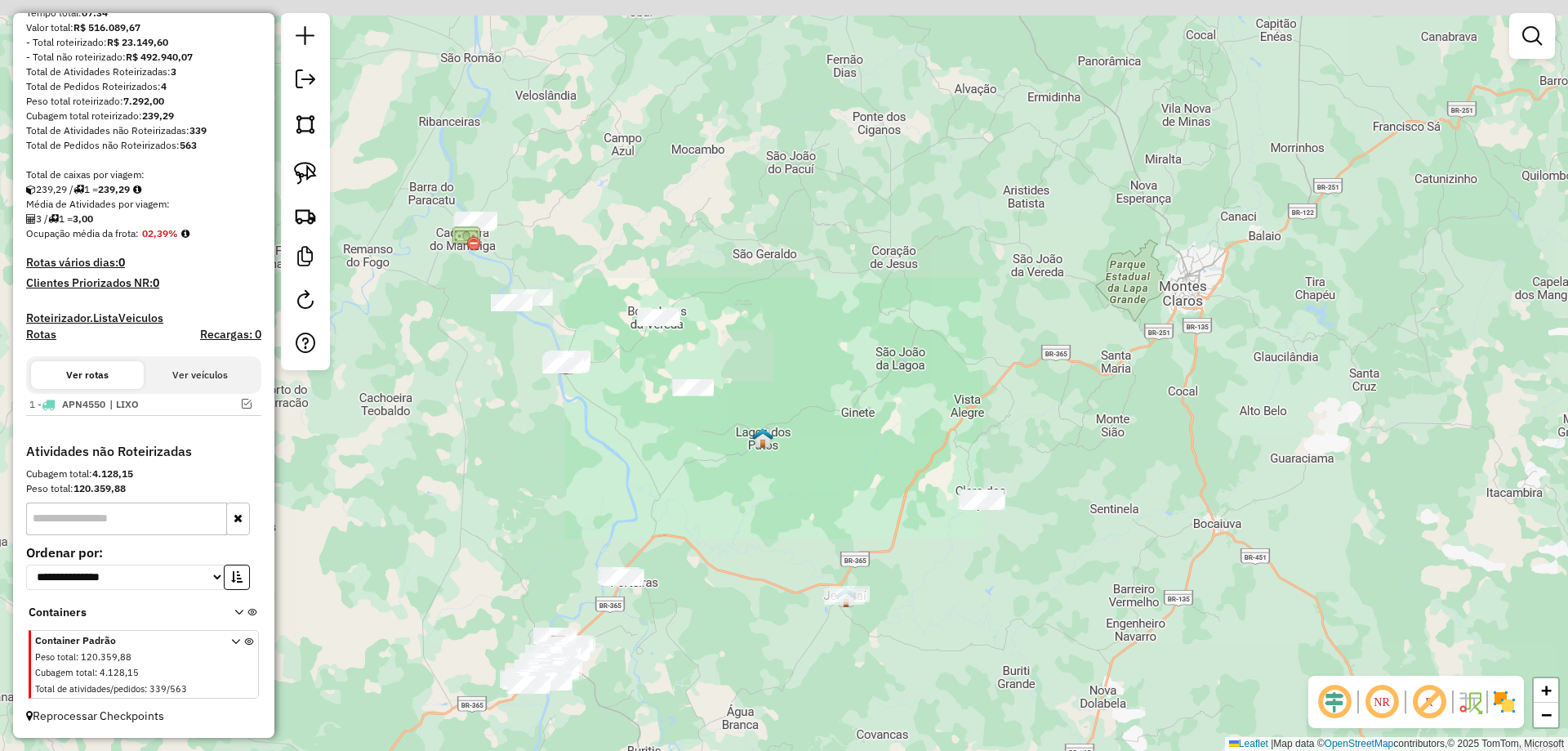
drag, startPoint x: 742, startPoint y: 533, endPoint x: 801, endPoint y: 607, distance: 94.6
click at [802, 607] on div "Janela de atendimento Grade de atendimento Capacidade Transportadoras Veículos …" at bounding box center [784, 375] width 1568 height 751
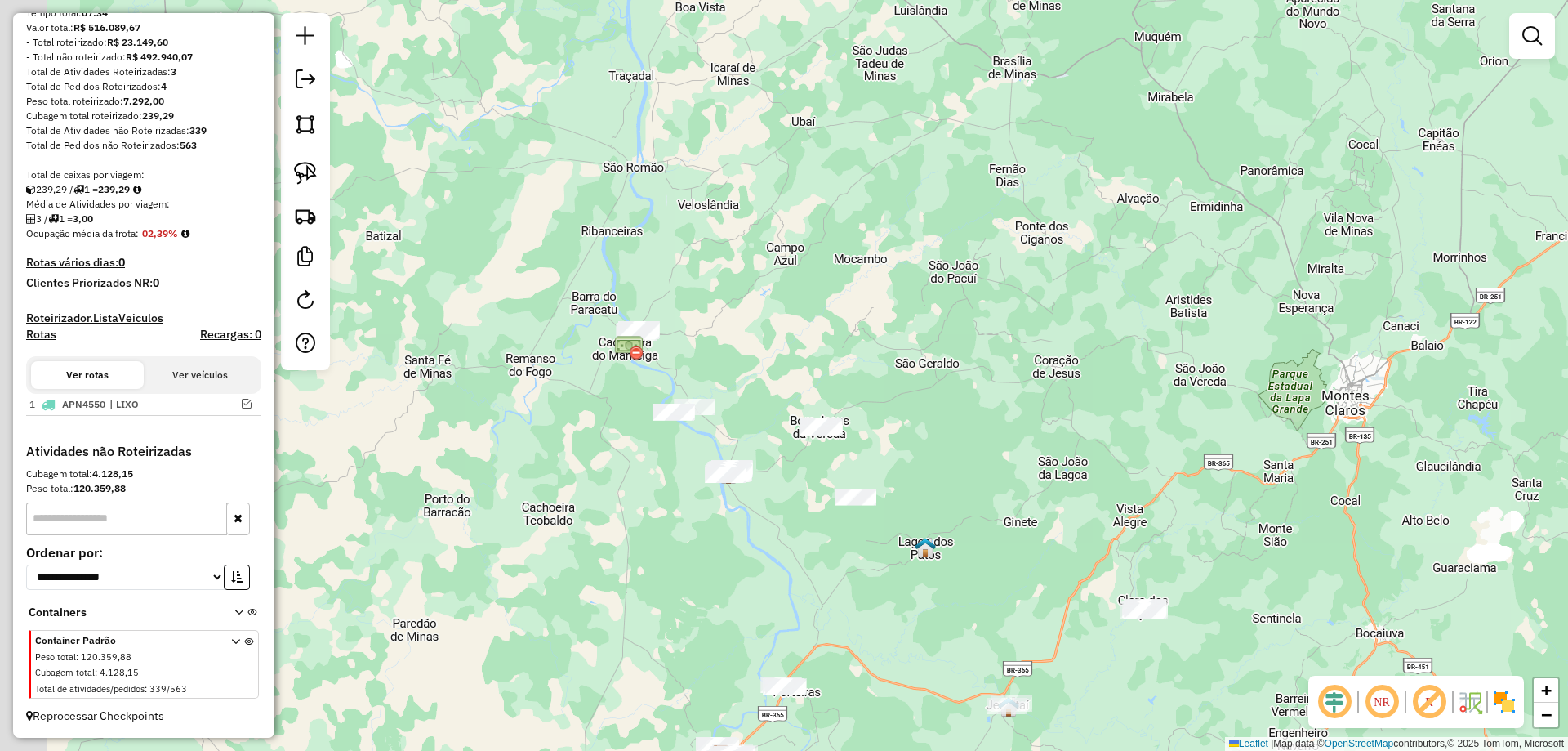
drag, startPoint x: 777, startPoint y: 552, endPoint x: 794, endPoint y: 554, distance: 17.1
click at [794, 554] on div "Janela de atendimento Grade de atendimento Capacidade Transportadoras Veículos …" at bounding box center [784, 375] width 1568 height 751
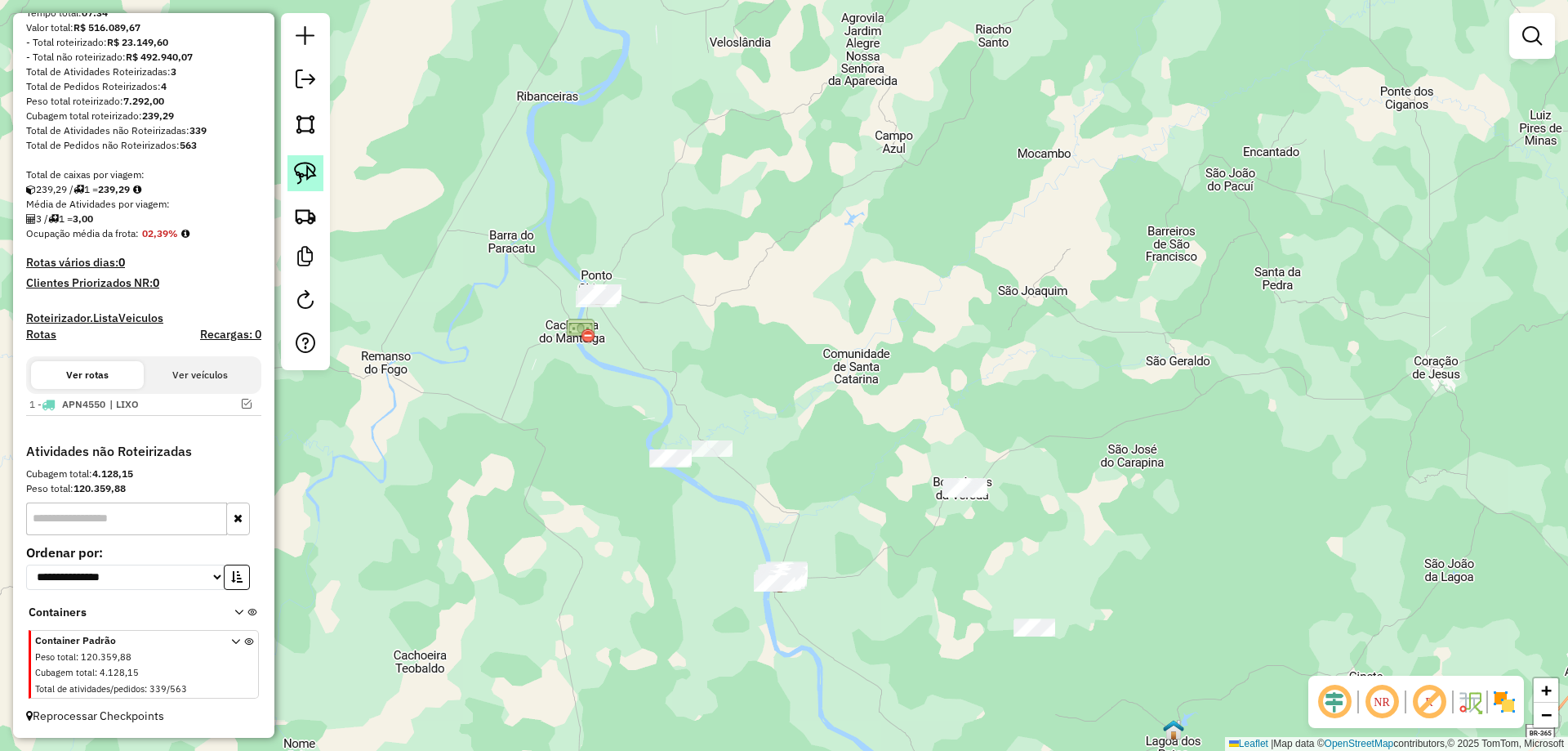
click at [308, 184] on img at bounding box center [306, 173] width 23 height 23
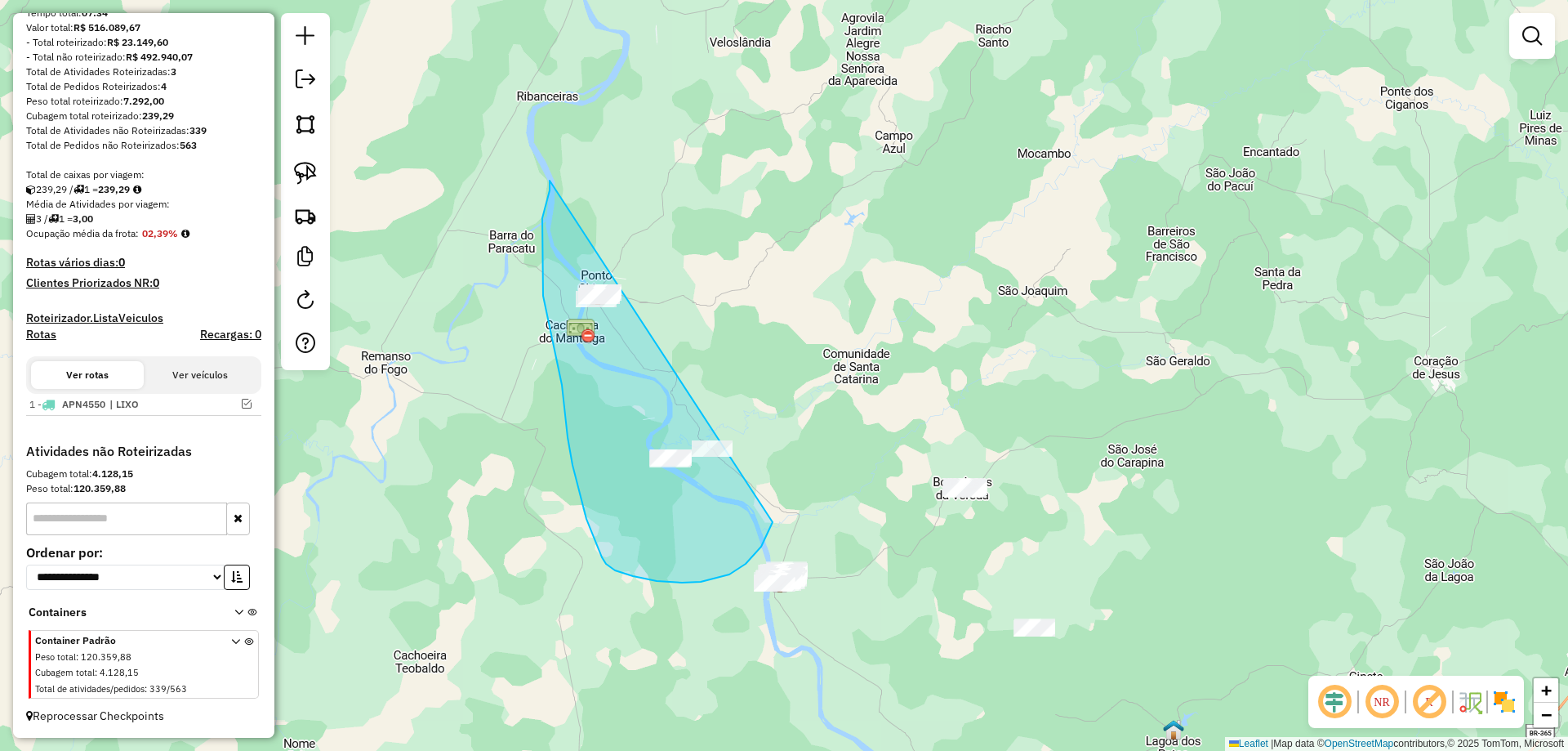
drag, startPoint x: 550, startPoint y: 190, endPoint x: 804, endPoint y: 271, distance: 266.6
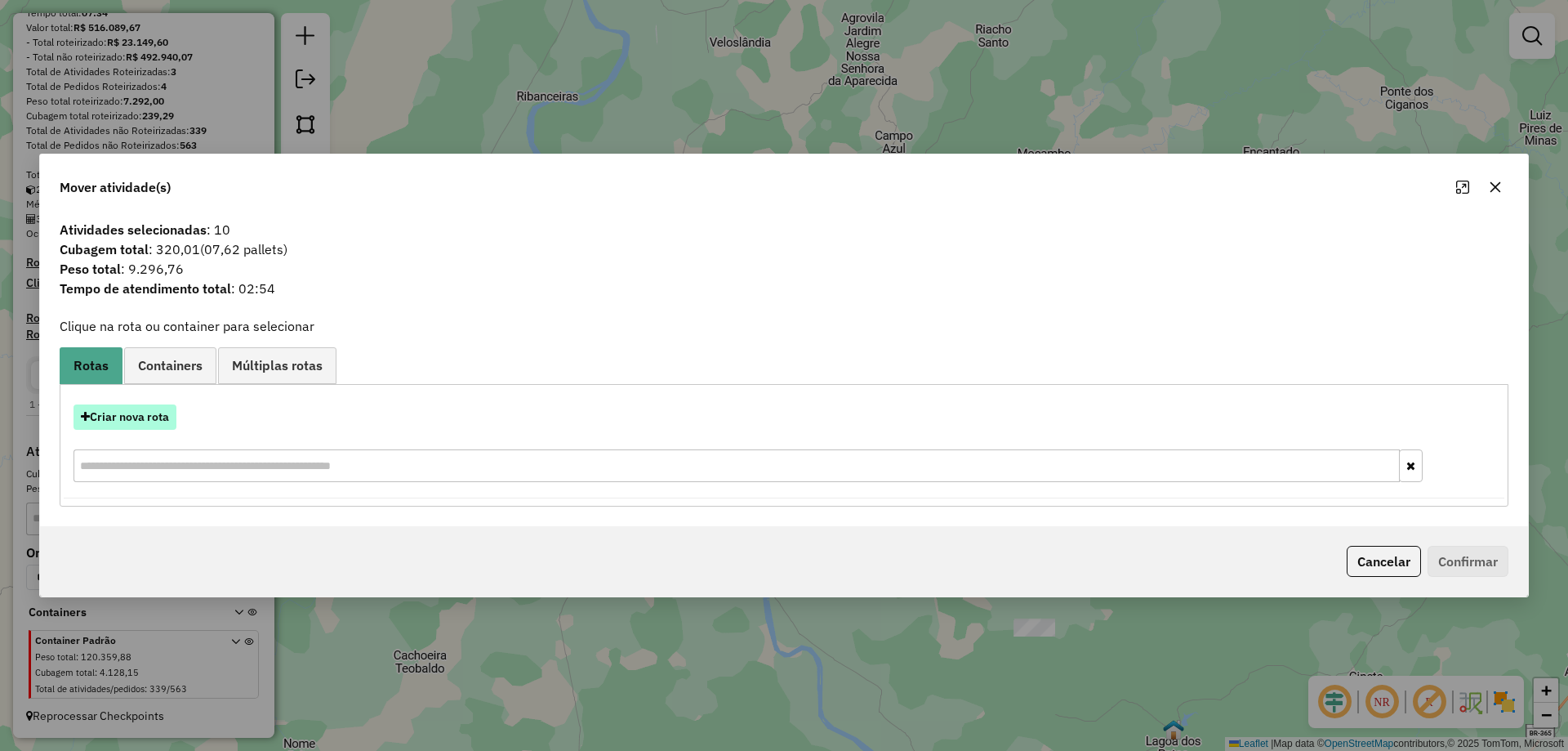
click at [104, 415] on button "Criar nova rota" at bounding box center [124, 416] width 102 height 25
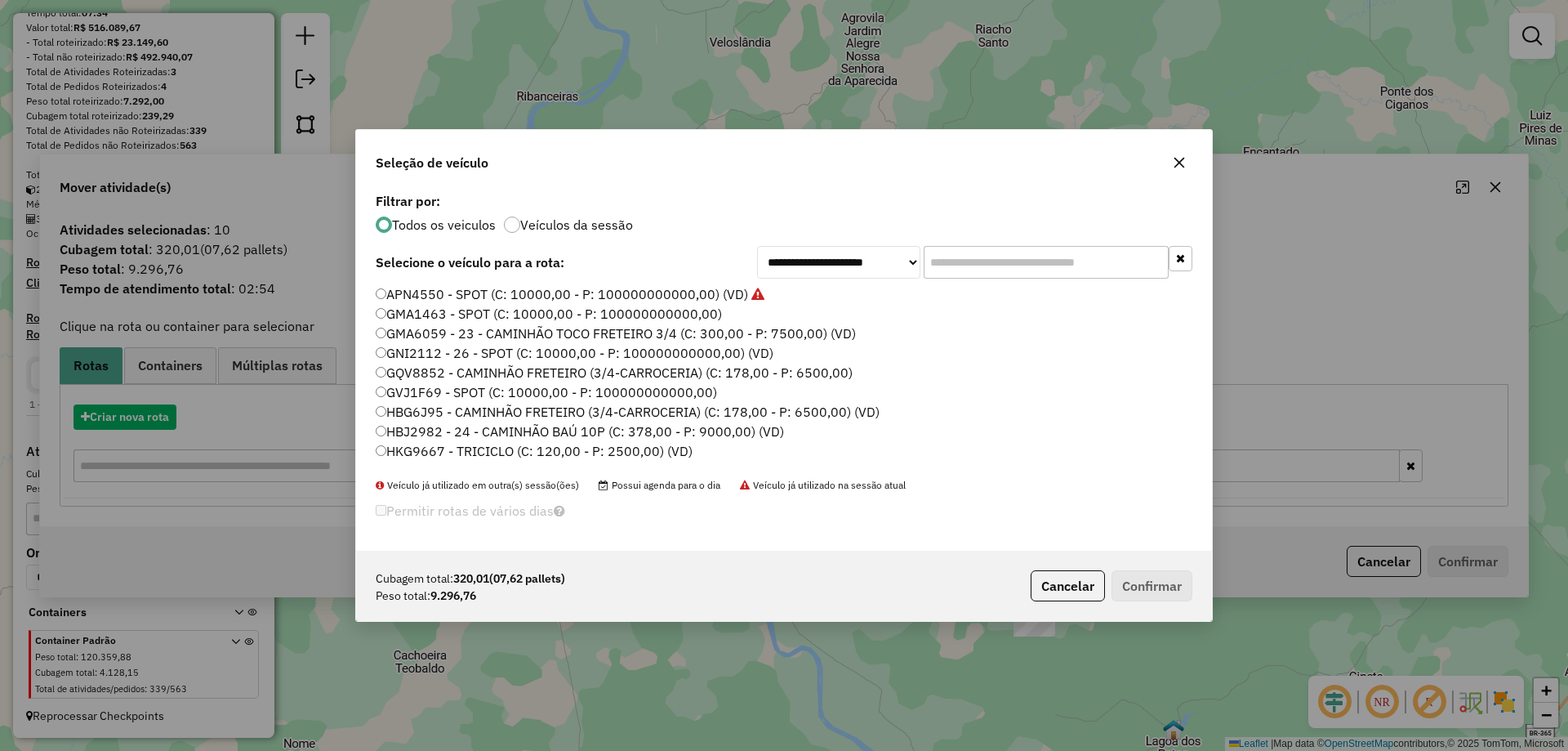
scroll to position [9, 5]
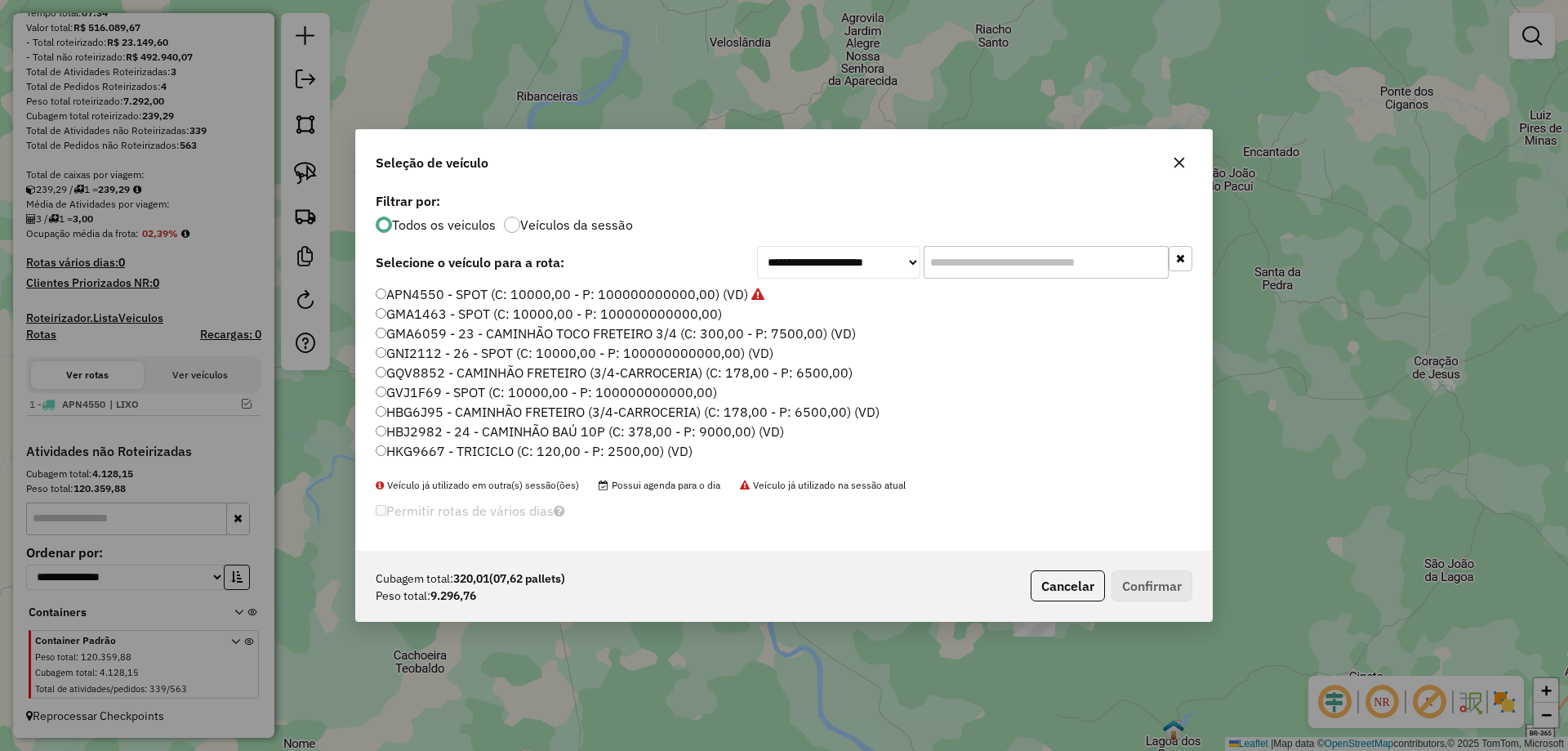
click at [945, 246] on input "text" at bounding box center [1046, 262] width 245 height 33
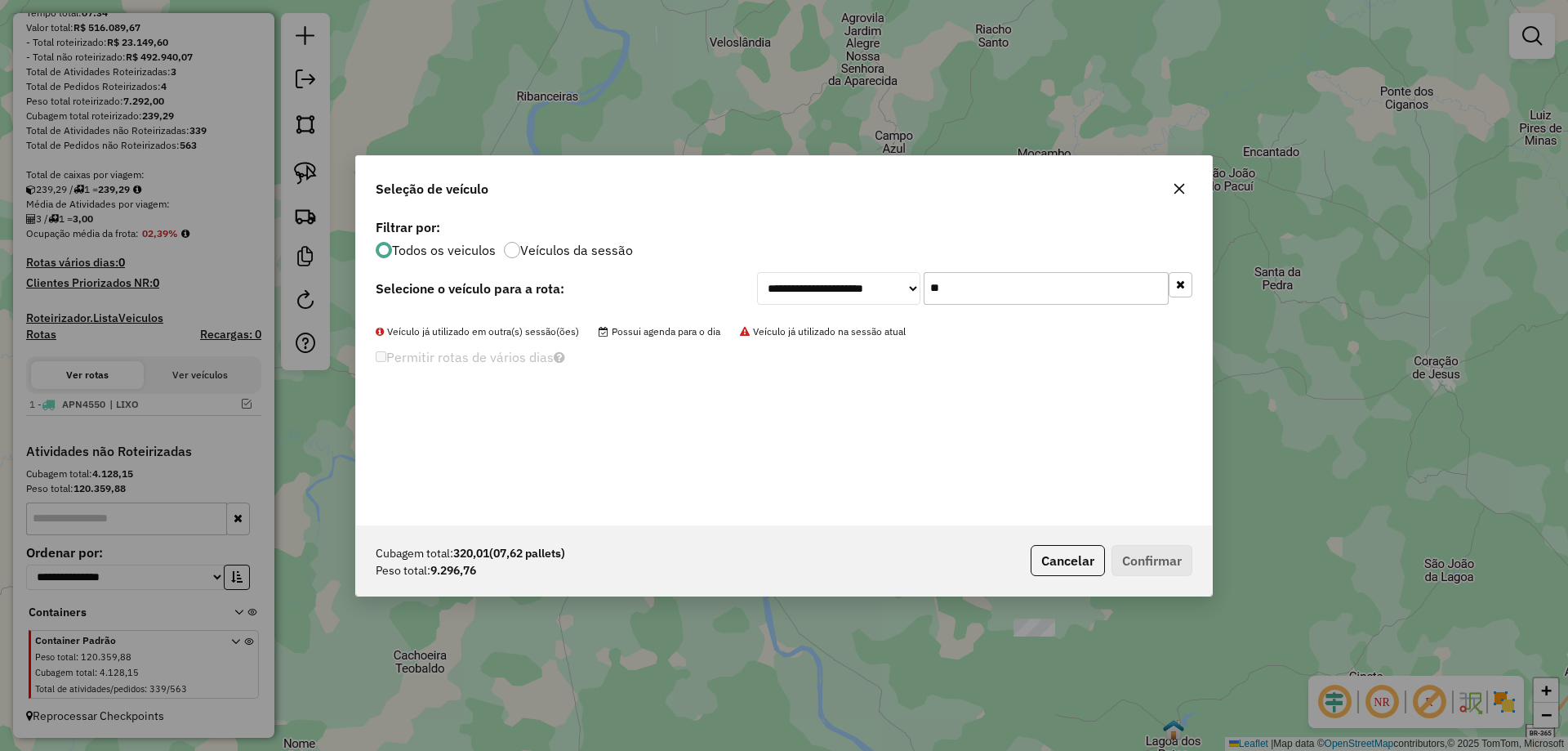
click at [952, 295] on input "**" at bounding box center [1046, 288] width 245 height 33
click at [953, 293] on input "**" at bounding box center [1046, 288] width 245 height 33
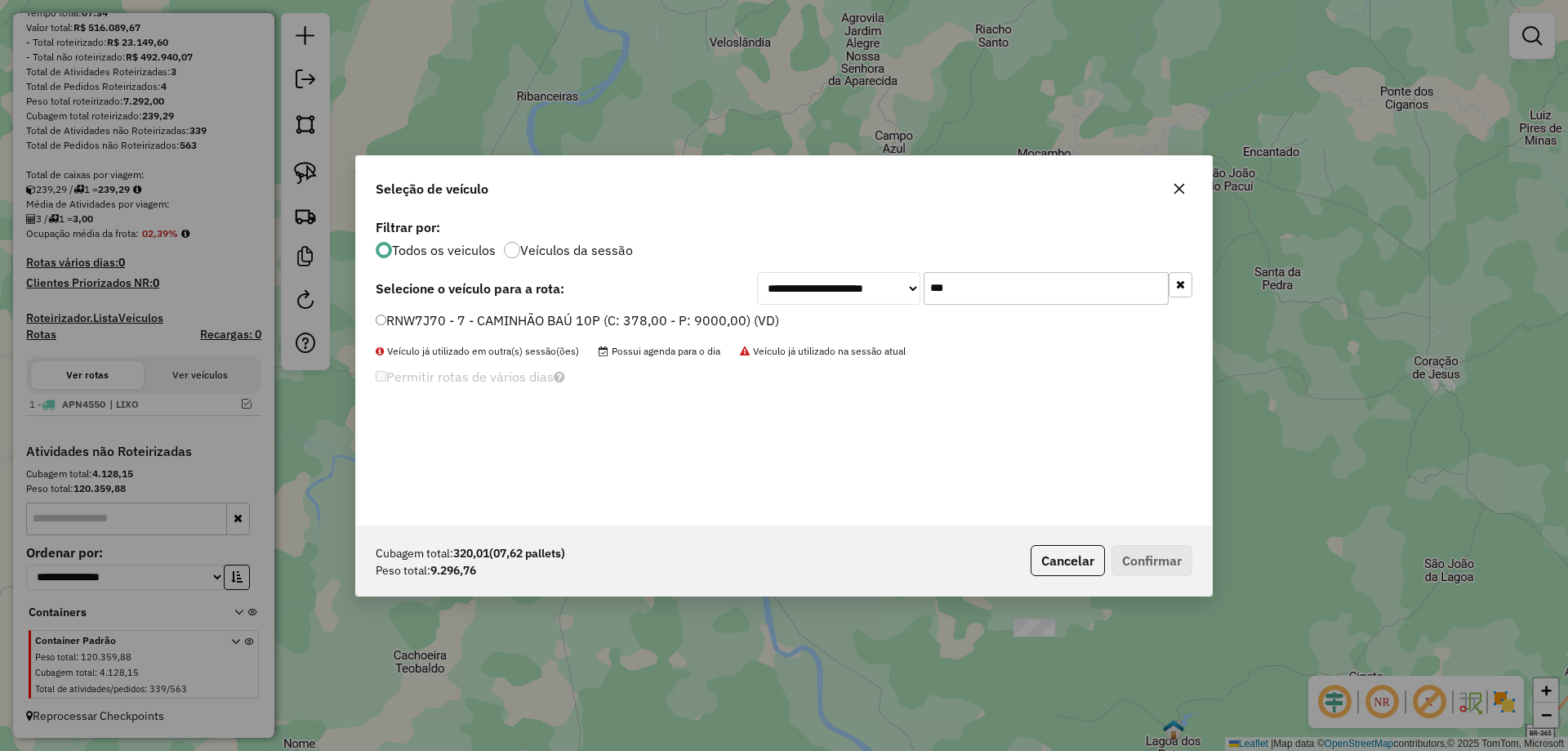
type input "***"
click at [421, 306] on div "**********" at bounding box center [784, 370] width 856 height 310
click at [421, 309] on div "**********" at bounding box center [784, 370] width 856 height 310
click at [416, 321] on label "RNW7J70 - 7 - CAMINHÃO BAÚ 10P (C: 378,00 - P: 9000,00) (VD)" at bounding box center [577, 320] width 403 height 20
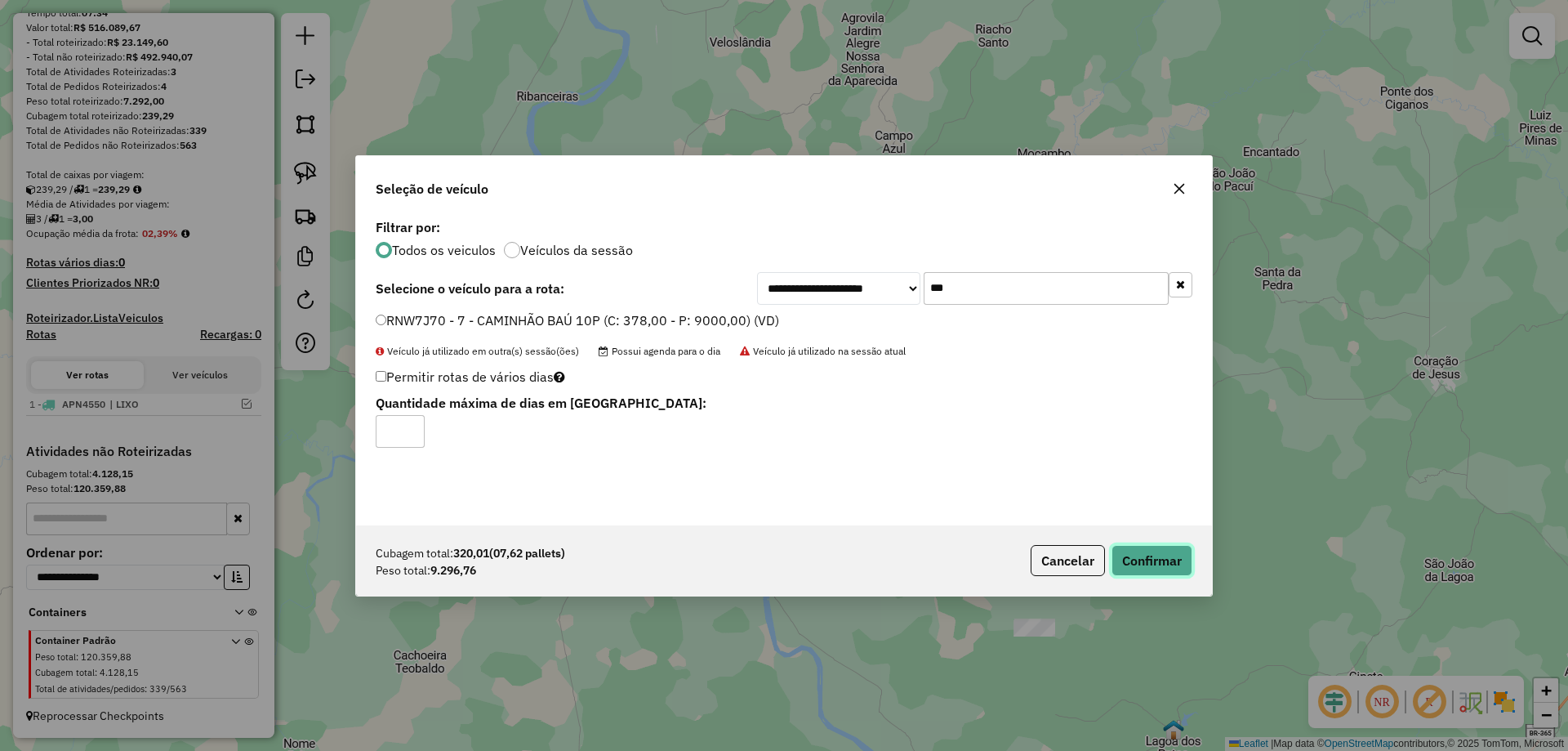
click at [1176, 559] on button "Confirmar" at bounding box center [1152, 560] width 81 height 31
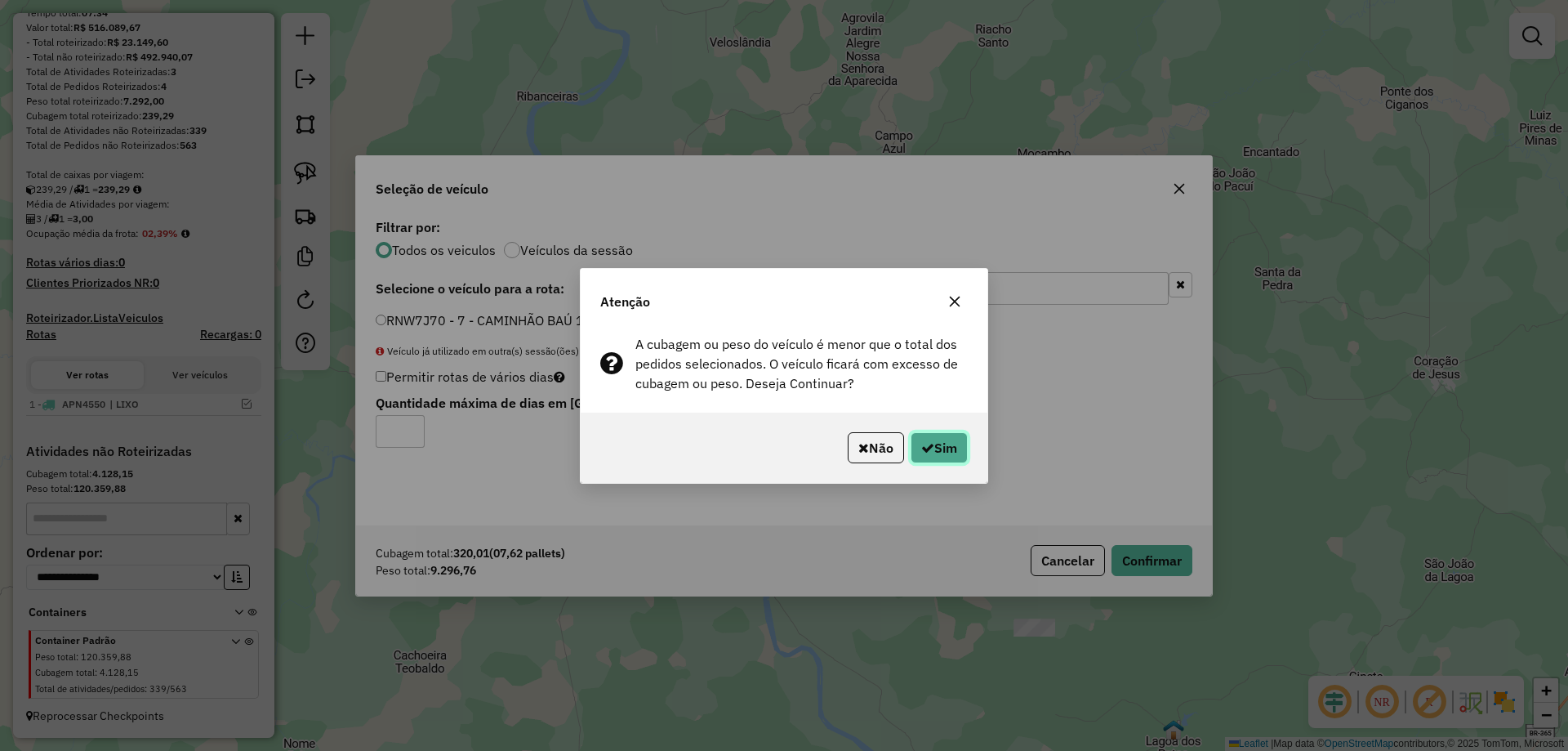
click at [923, 446] on icon "button" at bounding box center [928, 447] width 13 height 13
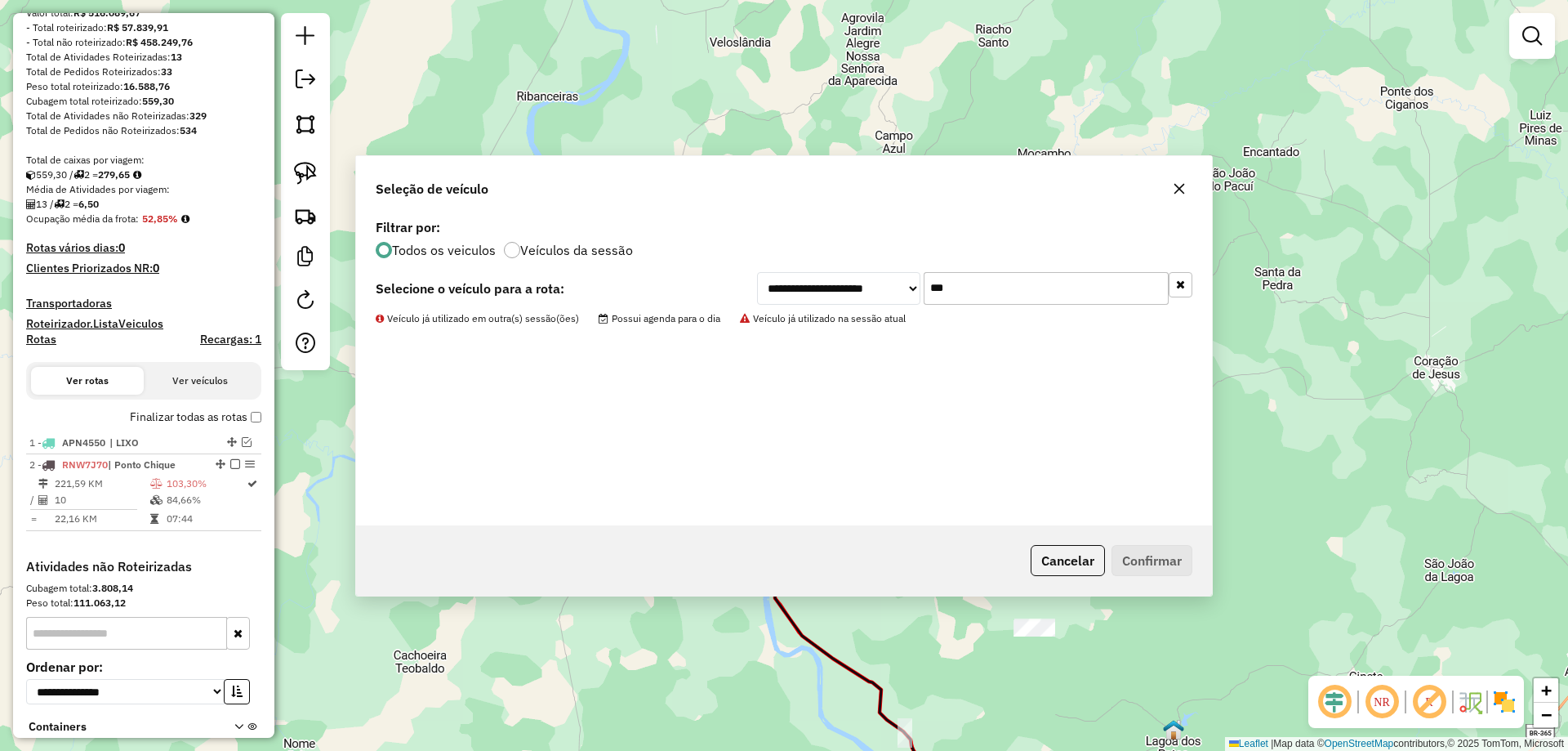
scroll to position [274, 0]
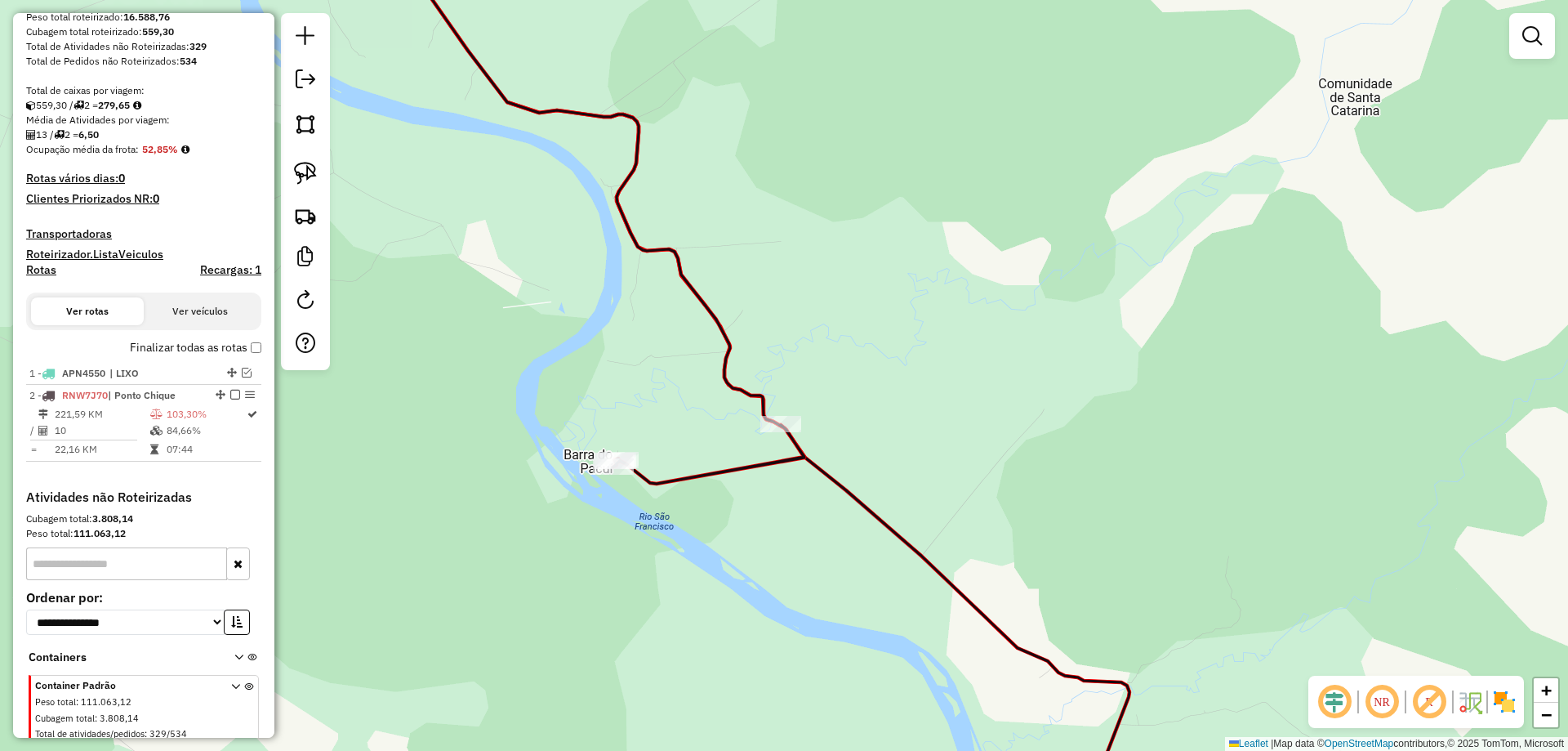
select select "**********"
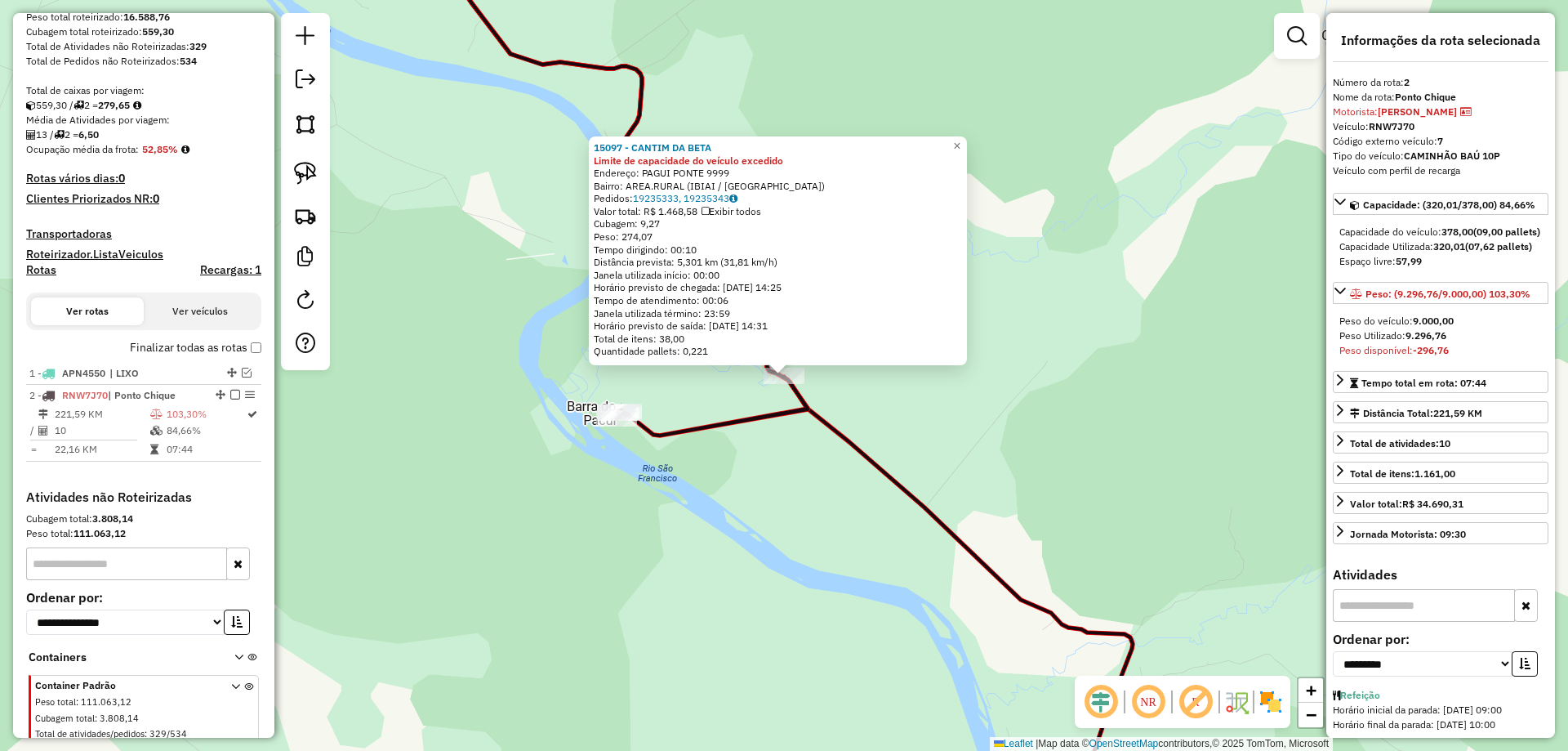
scroll to position [334, 0]
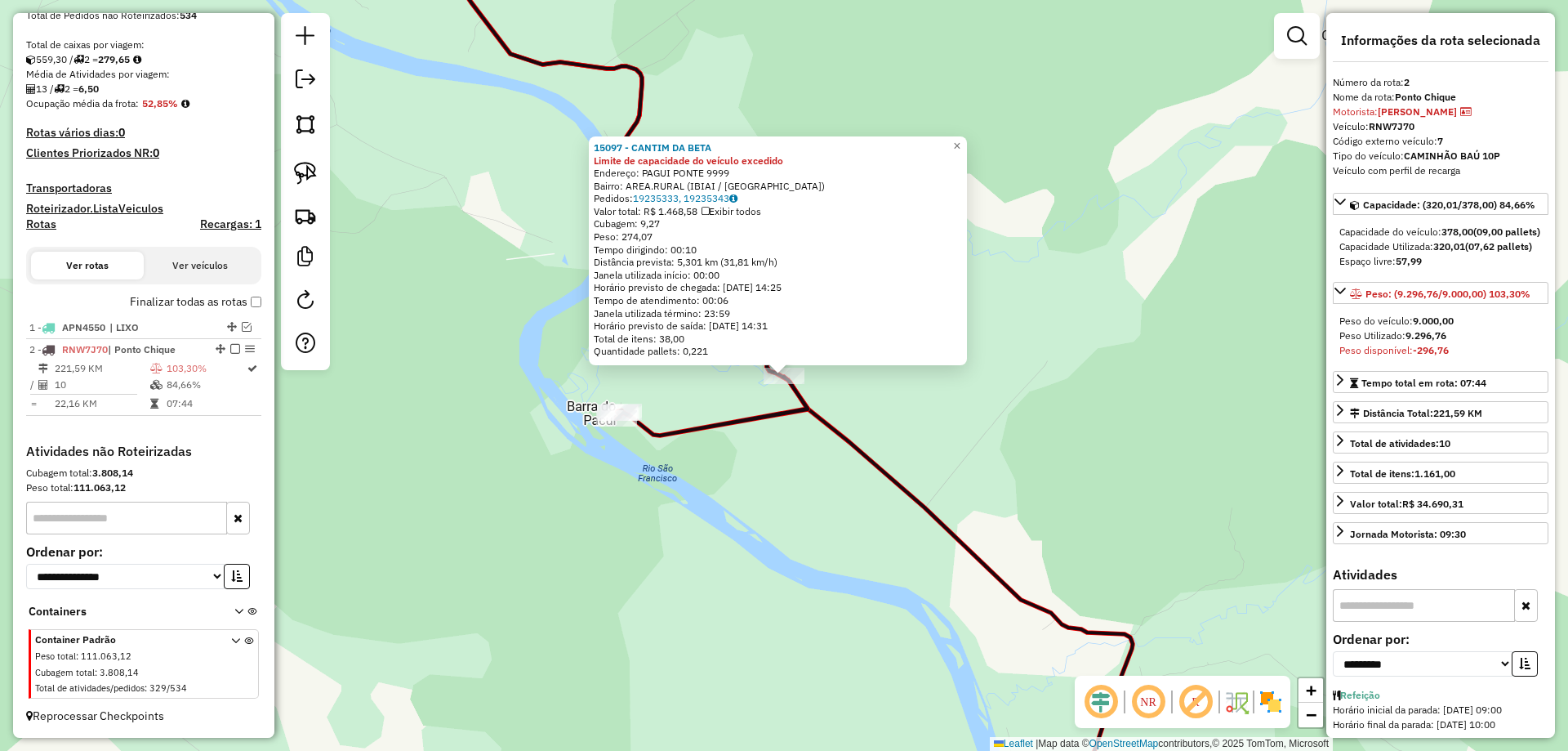
click at [800, 493] on div "15097 - CANTIM DA BETA Limite de capacidade do veículo excedido Endereço: PAGUI…" at bounding box center [784, 375] width 1568 height 751
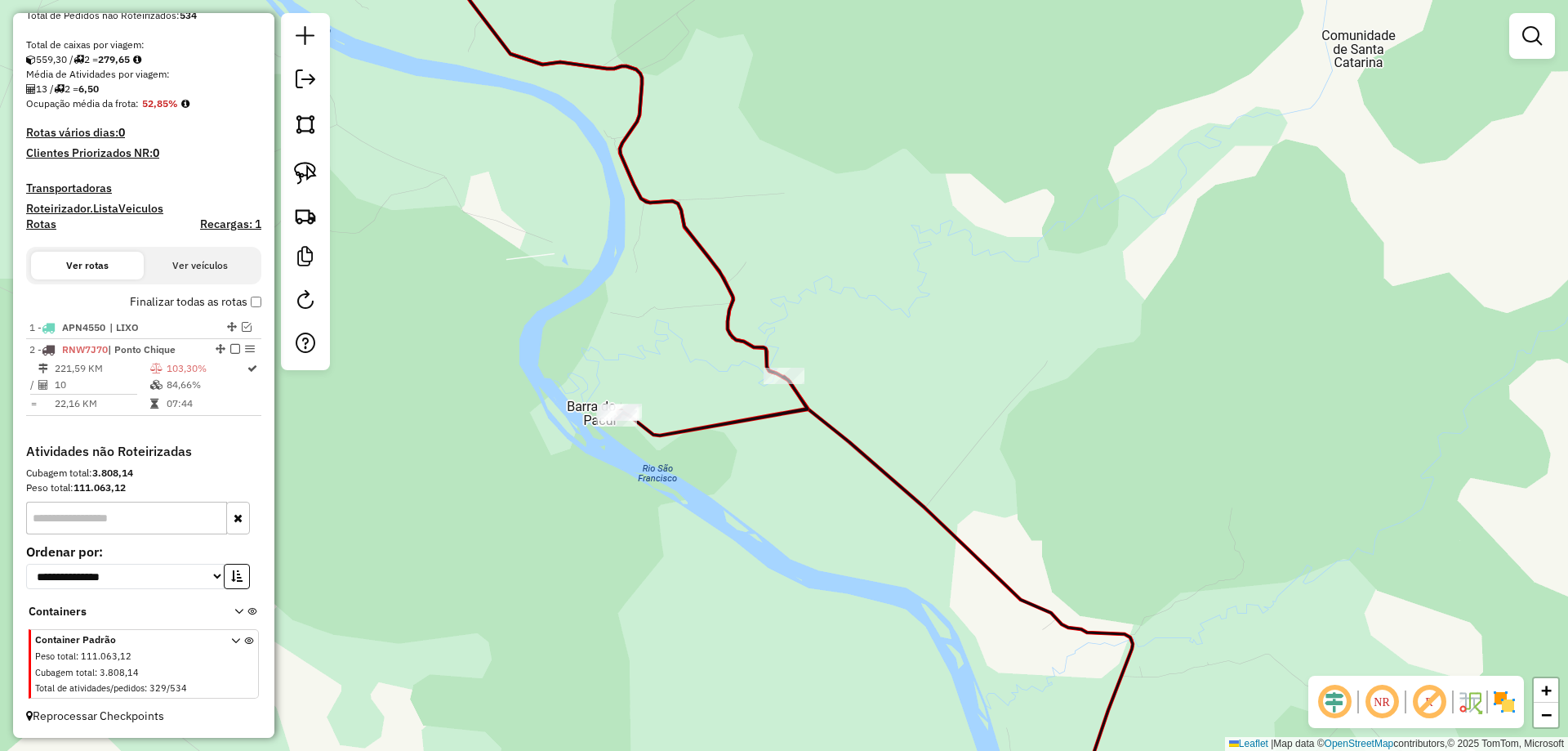
drag, startPoint x: 736, startPoint y: 494, endPoint x: 901, endPoint y: 485, distance: 165.2
click at [902, 489] on div "Janela de atendimento Grade de atendimento Capacidade Transportadoras Veículos …" at bounding box center [784, 375] width 1568 height 751
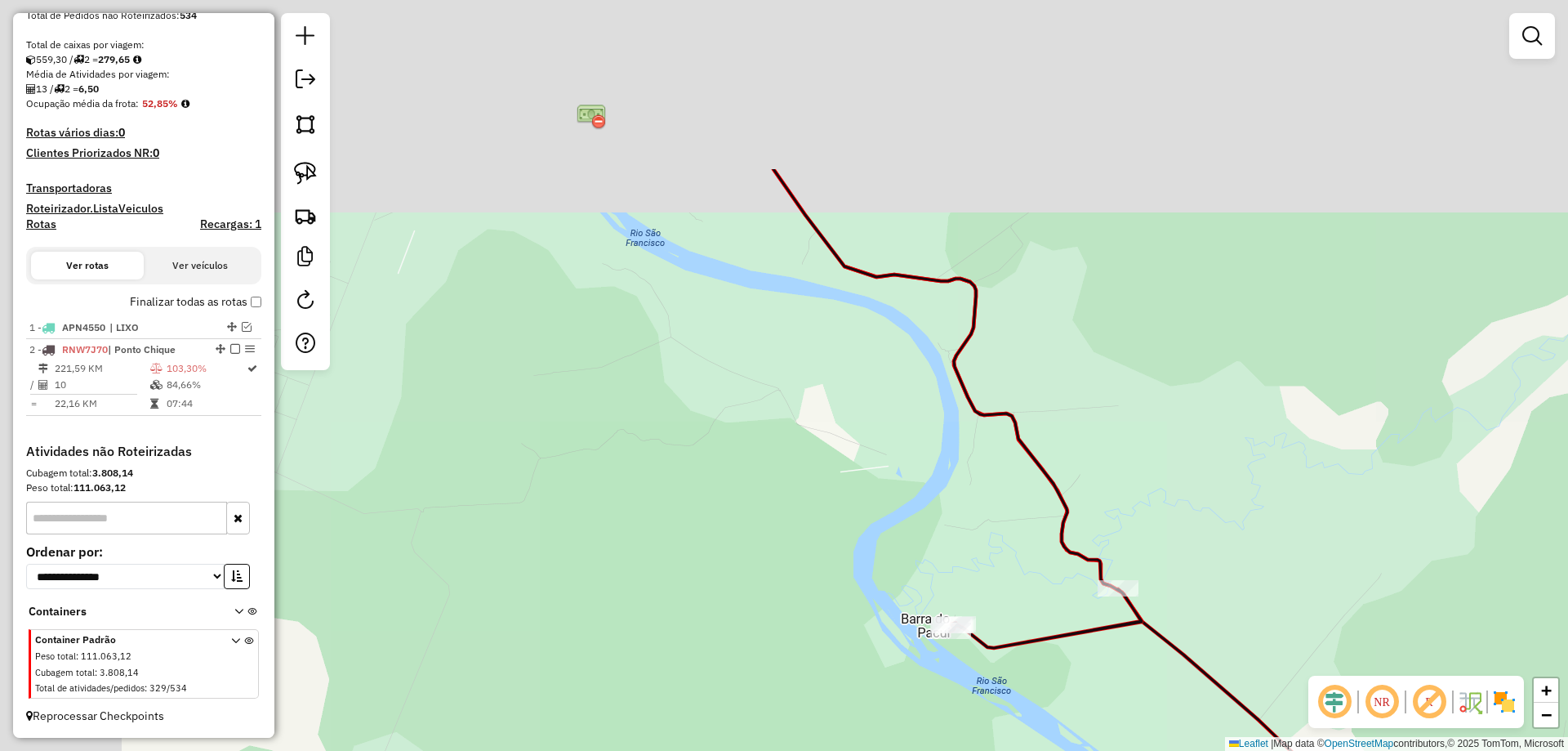
drag, startPoint x: 883, startPoint y: 417, endPoint x: 797, endPoint y: 309, distance: 138.1
click at [884, 457] on div "Janela de atendimento Grade de atendimento Capacidade Transportadoras Veículos …" at bounding box center [784, 375] width 1568 height 751
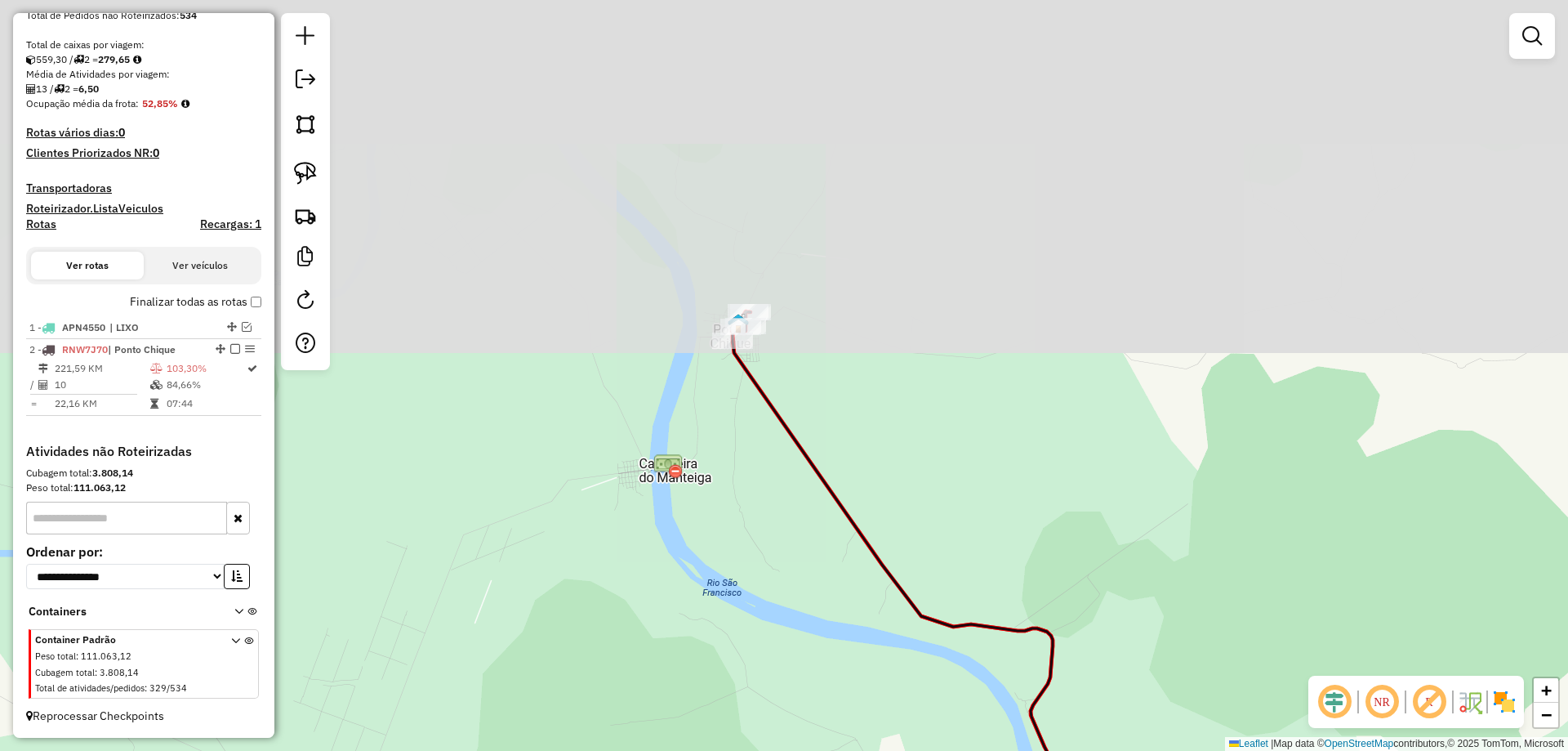
drag, startPoint x: 808, startPoint y: 430, endPoint x: 831, endPoint y: 538, distance: 110.4
click at [839, 564] on div "Janela de atendimento Grade de atendimento Capacidade Transportadoras Veículos …" at bounding box center [784, 375] width 1568 height 751
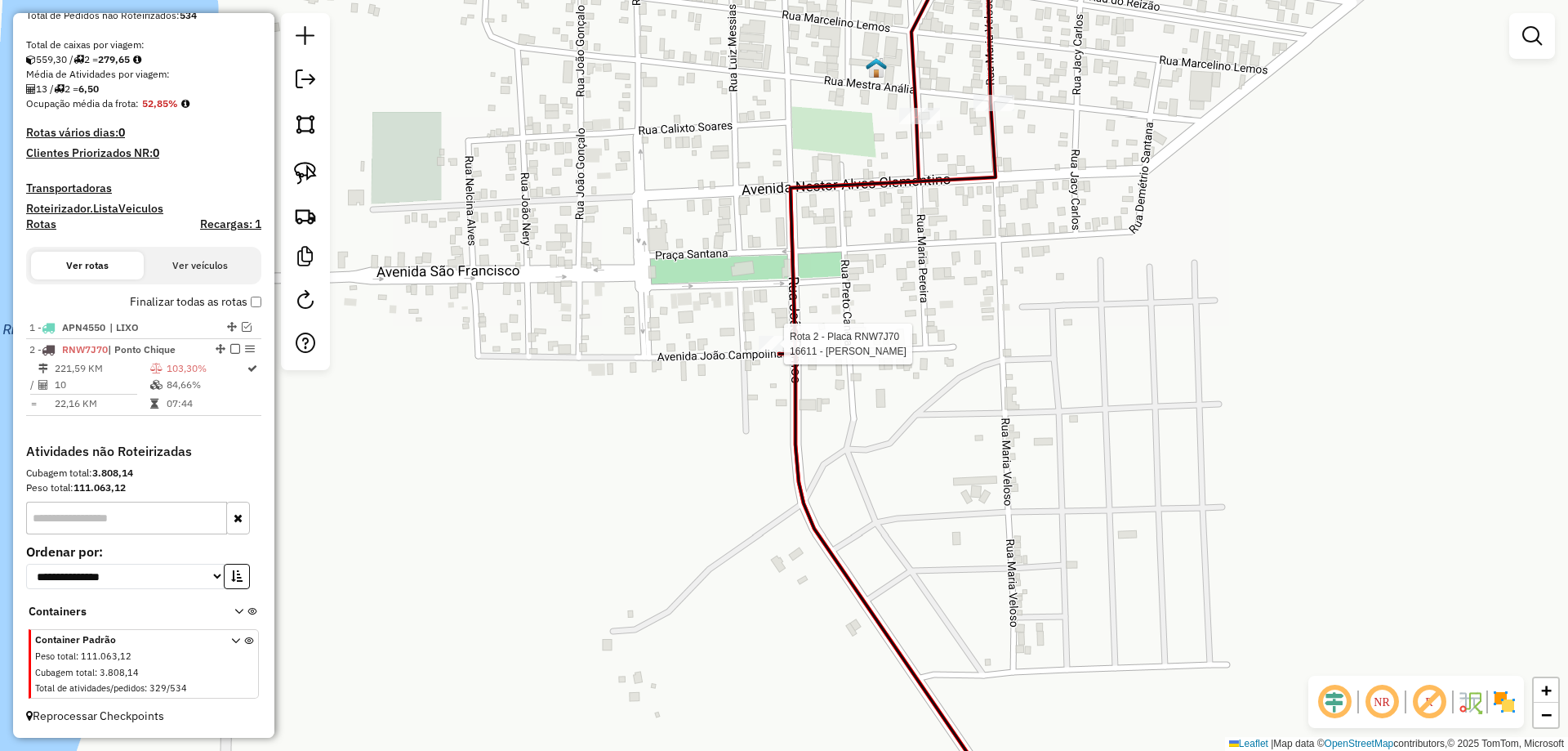
select select "**********"
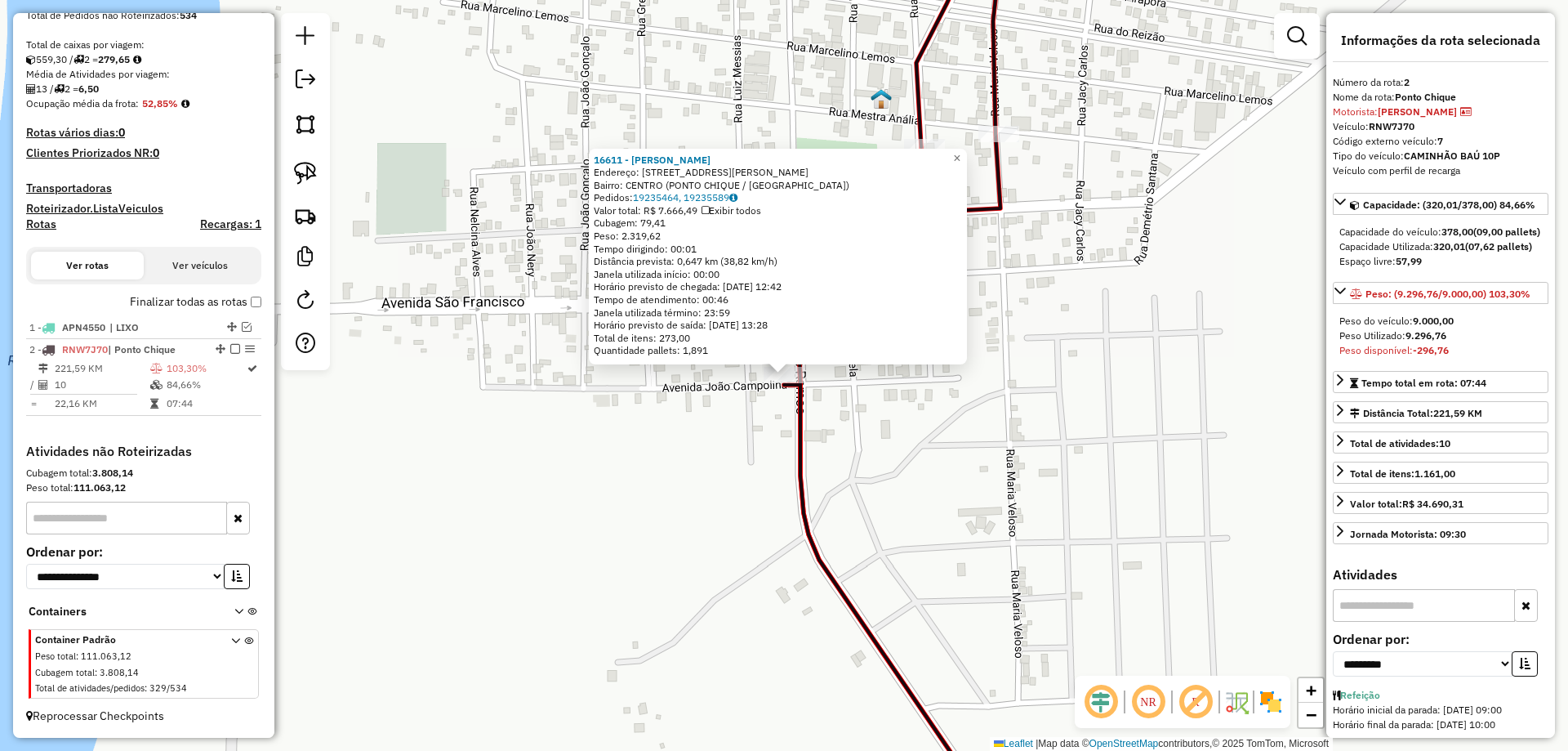
click at [917, 388] on div "16611 - HIGGOR PINHEIRO Endereço: RUA JOaO RAMOS 650 Bairro: CENTRO (PONTO CHIQ…" at bounding box center [784, 375] width 1568 height 751
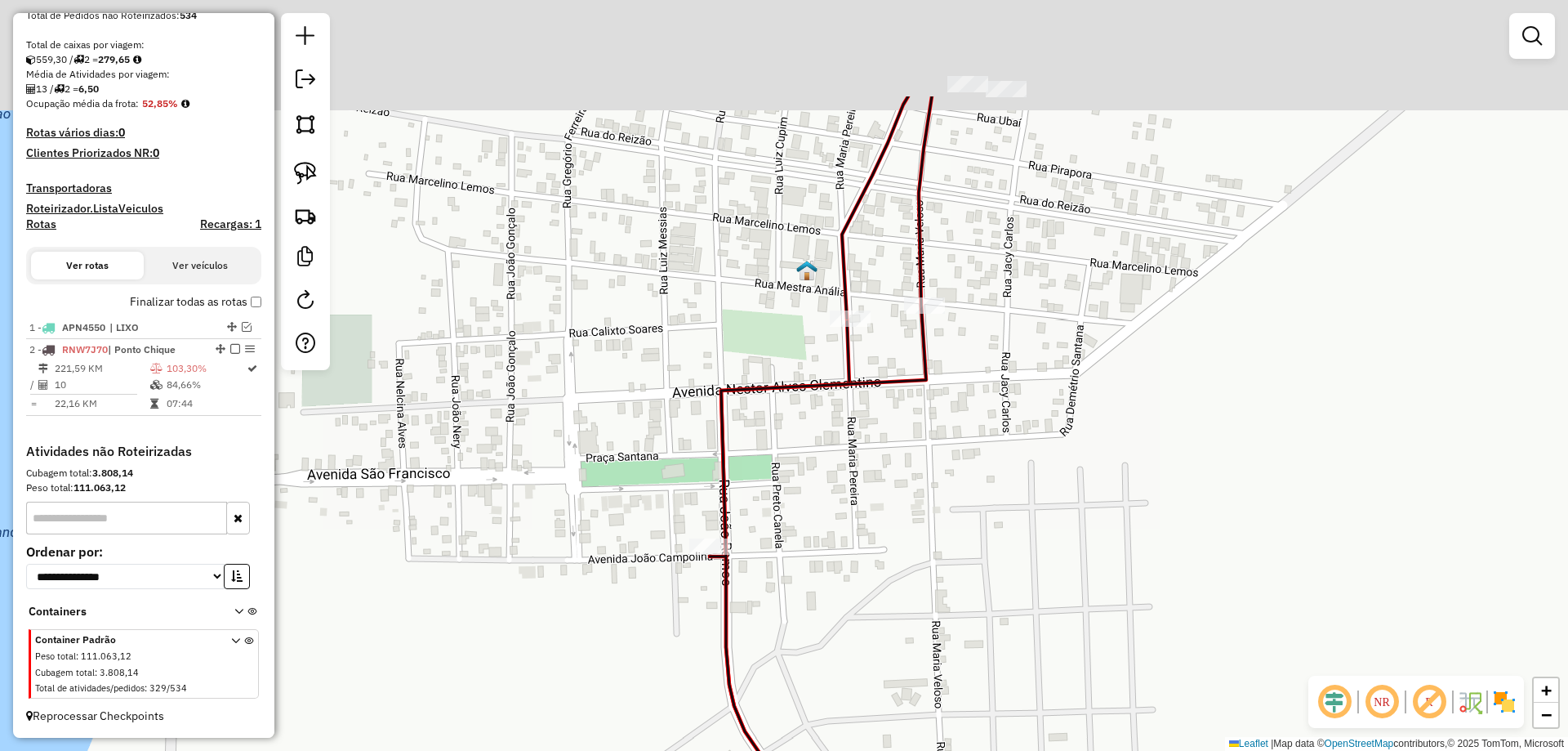
drag, startPoint x: 902, startPoint y: 508, endPoint x: 870, endPoint y: 384, distance: 128.1
click at [896, 508] on div "Janela de atendimento Grade de atendimento Capacidade Transportadoras Veículos …" at bounding box center [784, 375] width 1568 height 751
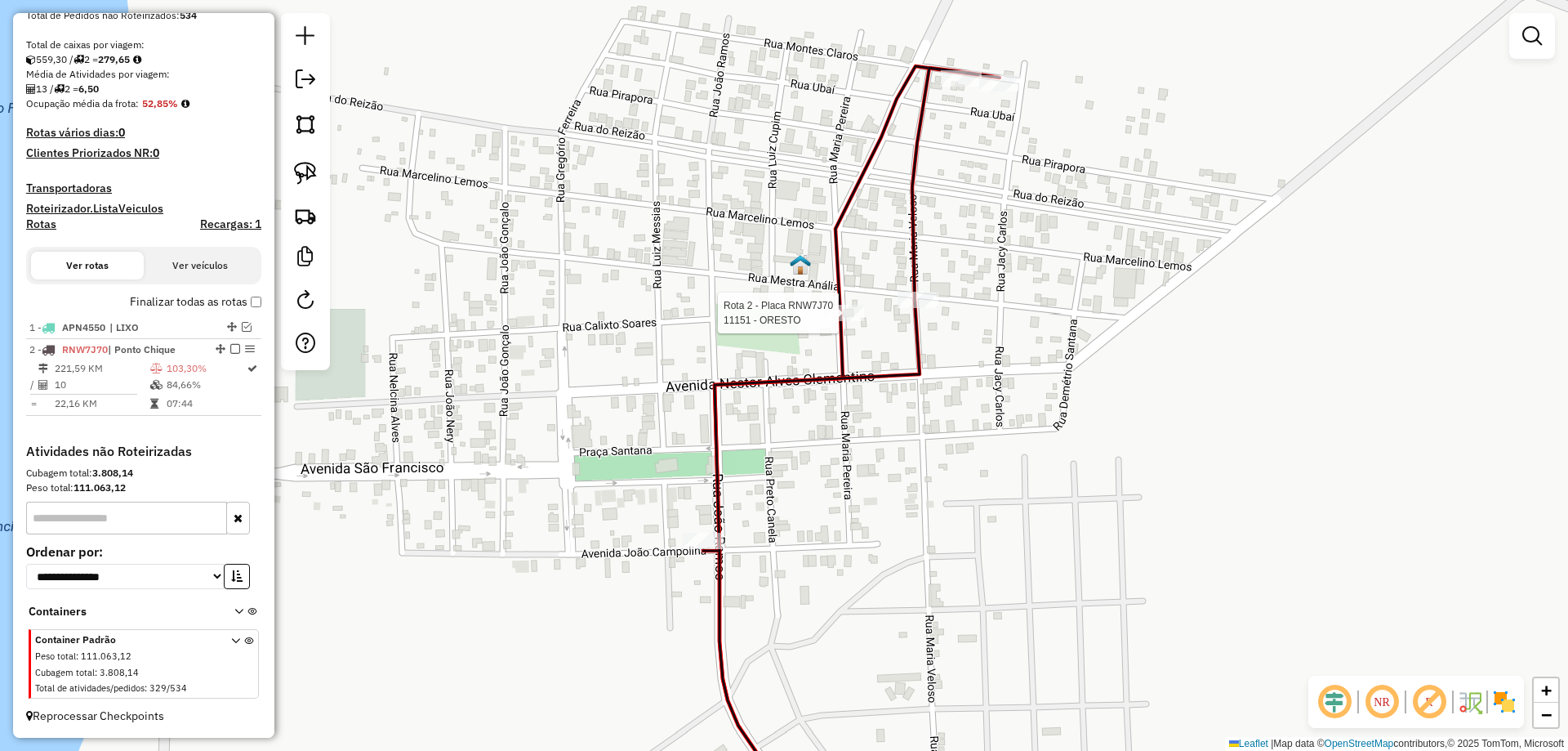
select select "**********"
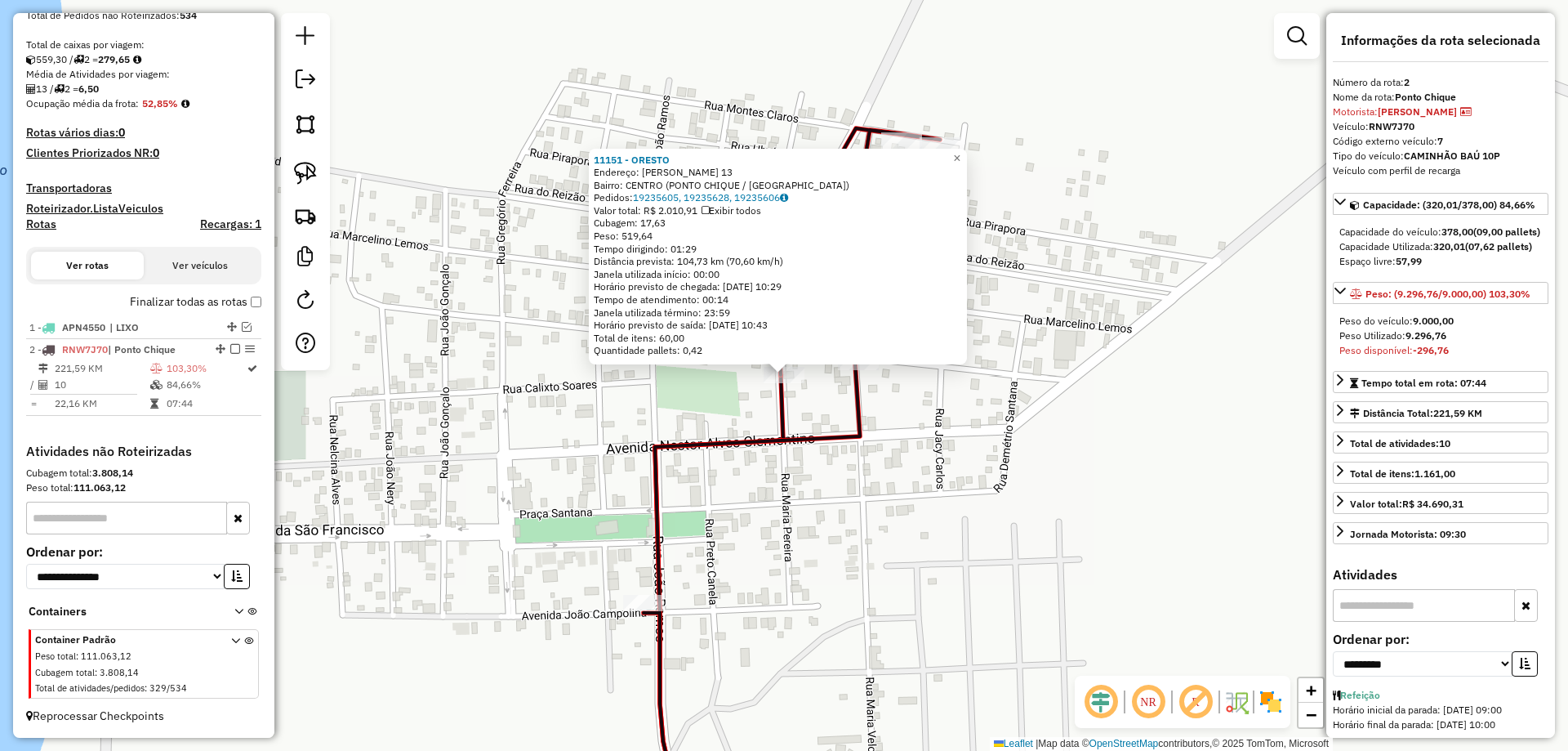
click at [815, 407] on div "11151 - ORESTO Endereço: MARIA PEREIRA 13 Bairro: CENTRO (PONTO CHIQUE / MG) Pe…" at bounding box center [784, 375] width 1568 height 751
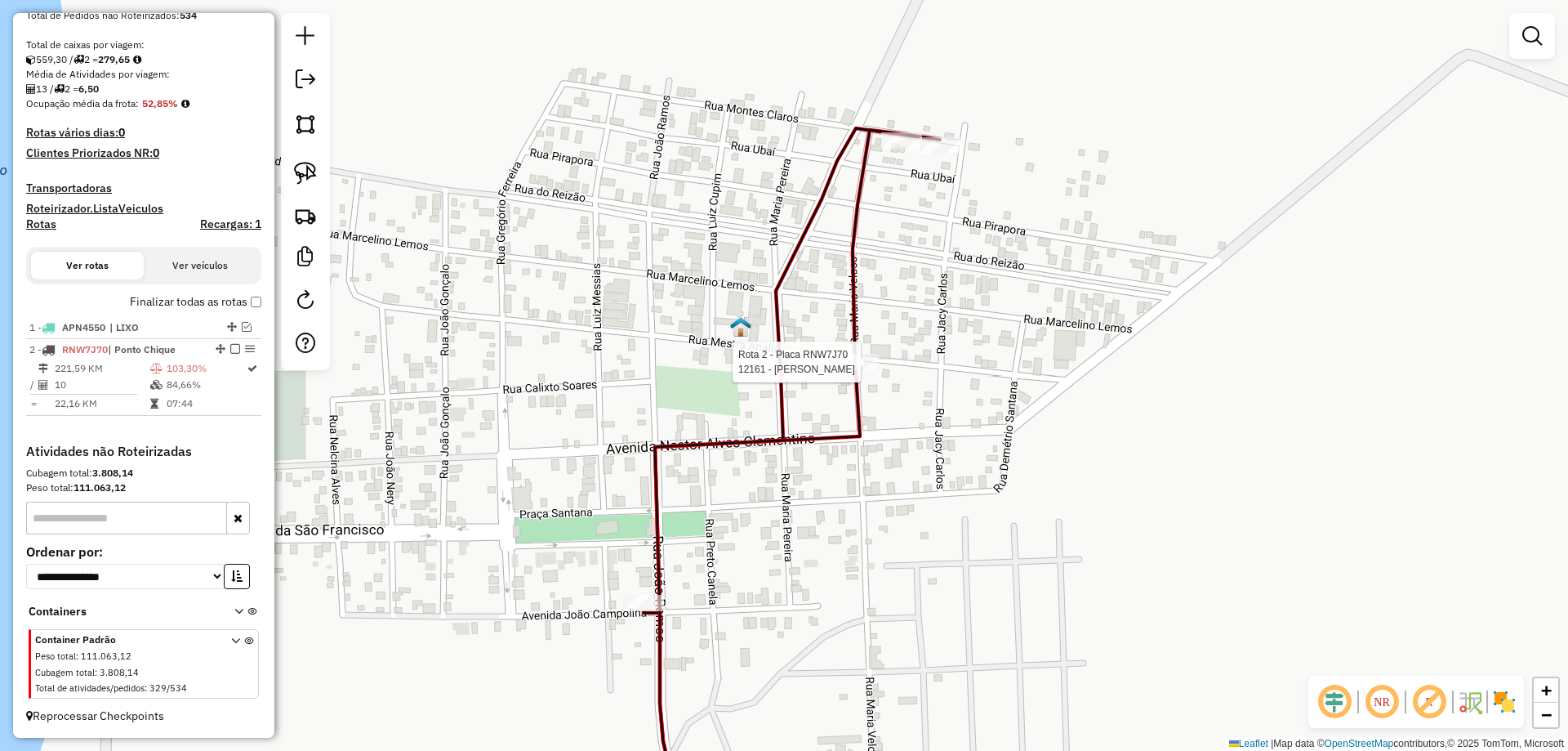
select select "**********"
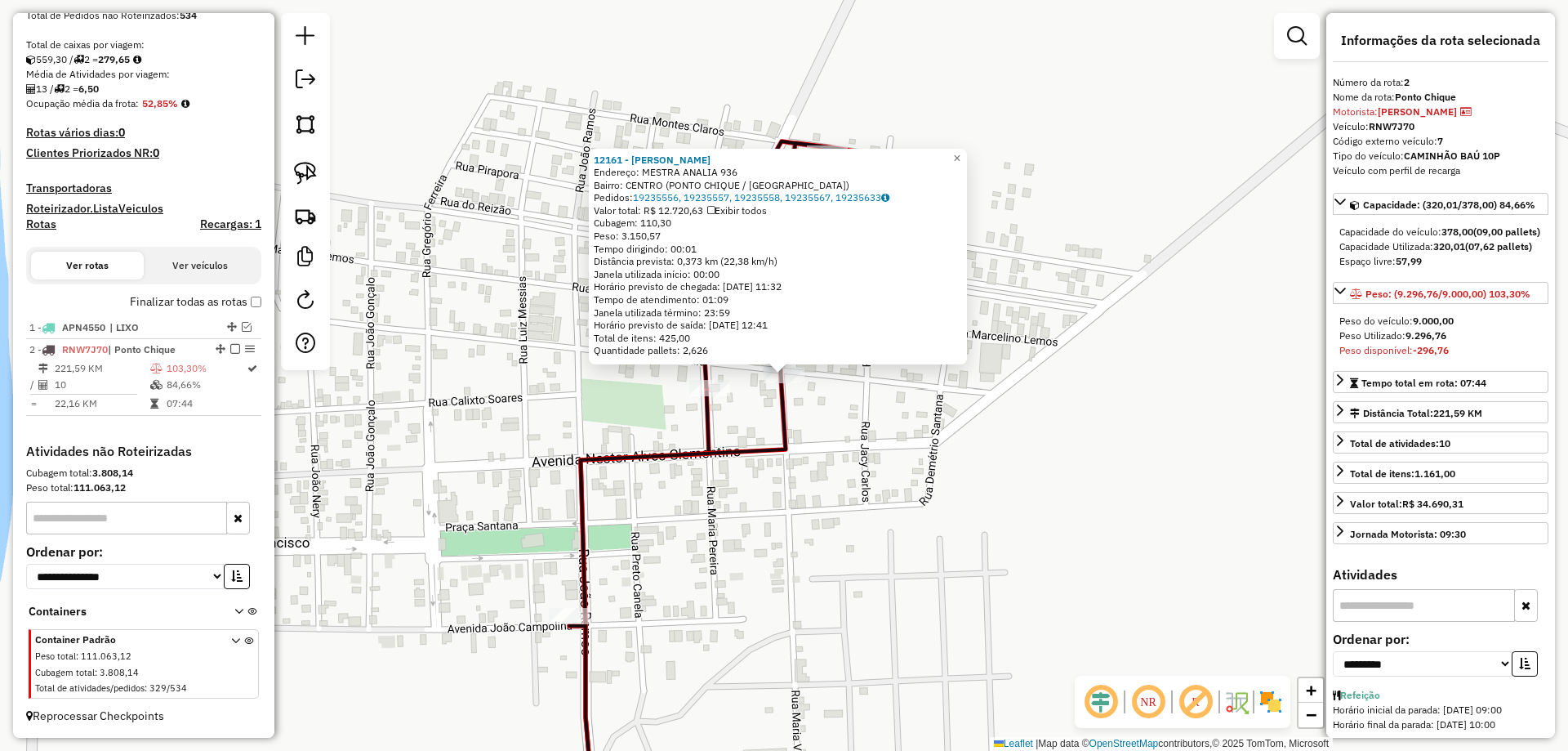
click at [806, 464] on div "12161 - POMPECHIQUE Endereço: MESTRA ANALIA 936 Bairro: CENTRO (PONTO CHIQUE / …" at bounding box center [784, 375] width 1568 height 751
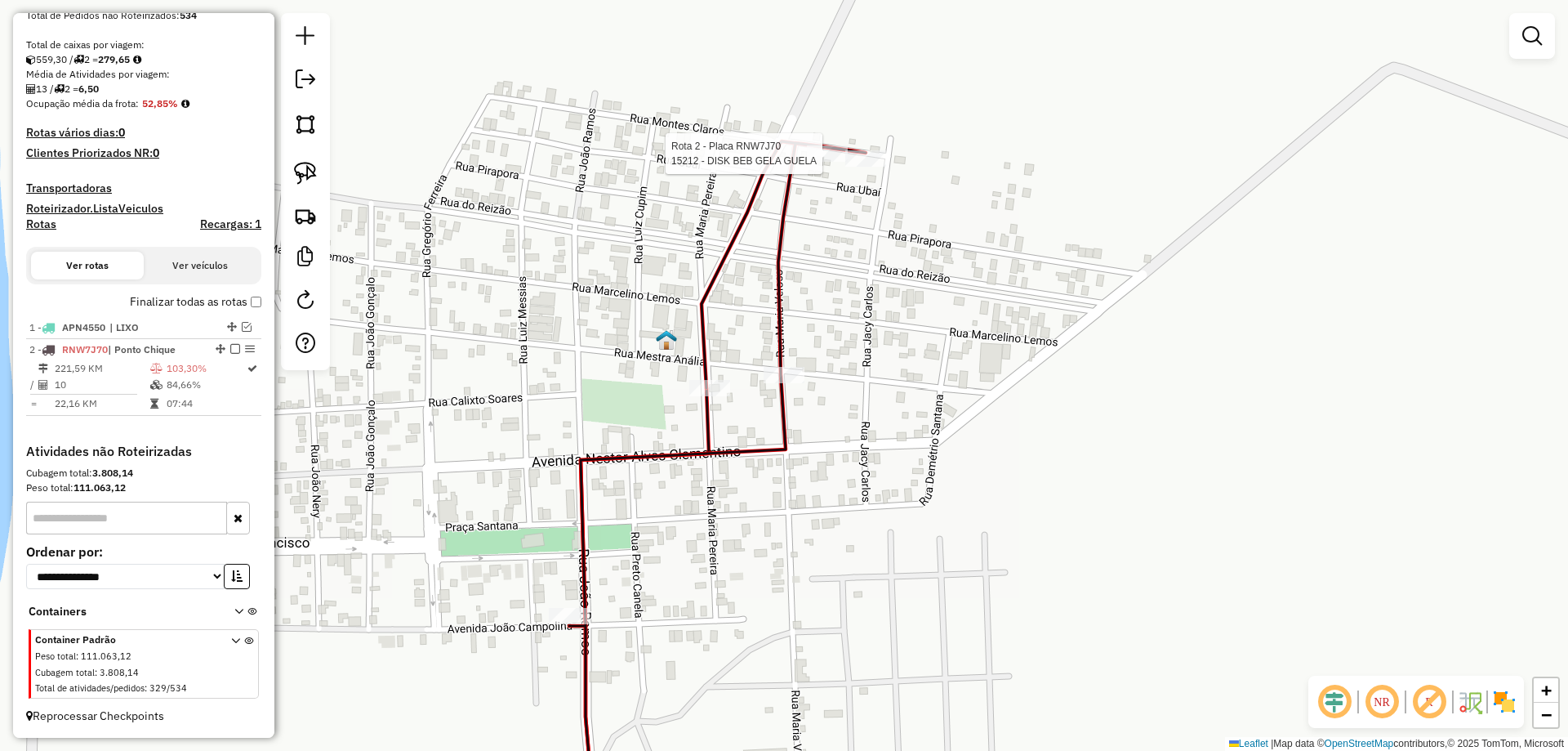
select select "**********"
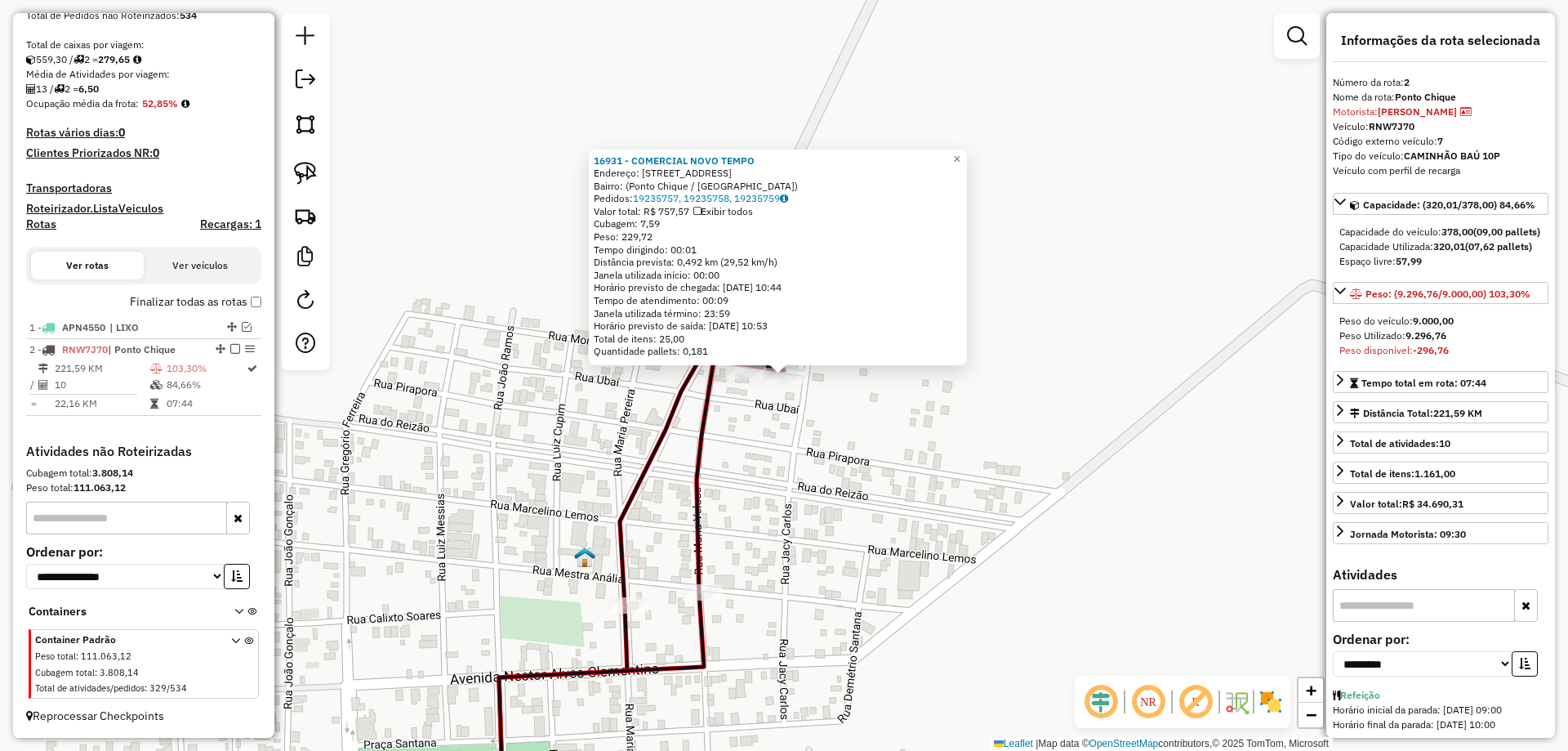
drag, startPoint x: 750, startPoint y: 434, endPoint x: 739, endPoint y: 395, distance: 40.5
click at [750, 433] on div "16931 - COMERCIAL NOVO TEMPO Endereço: Rua Montes Claros, 532 Bairro: (Ponto Ch…" at bounding box center [784, 375] width 1568 height 751
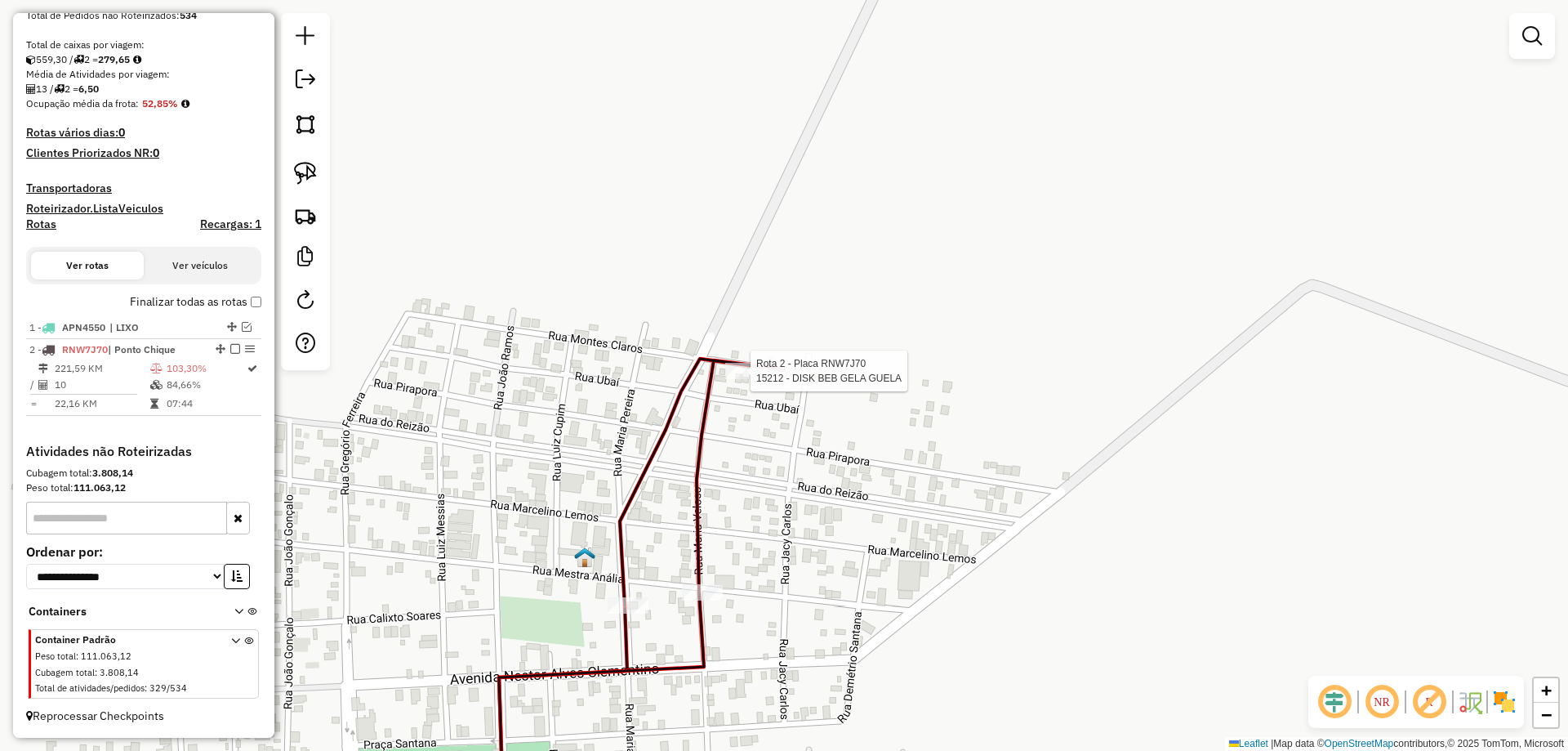
select select "**********"
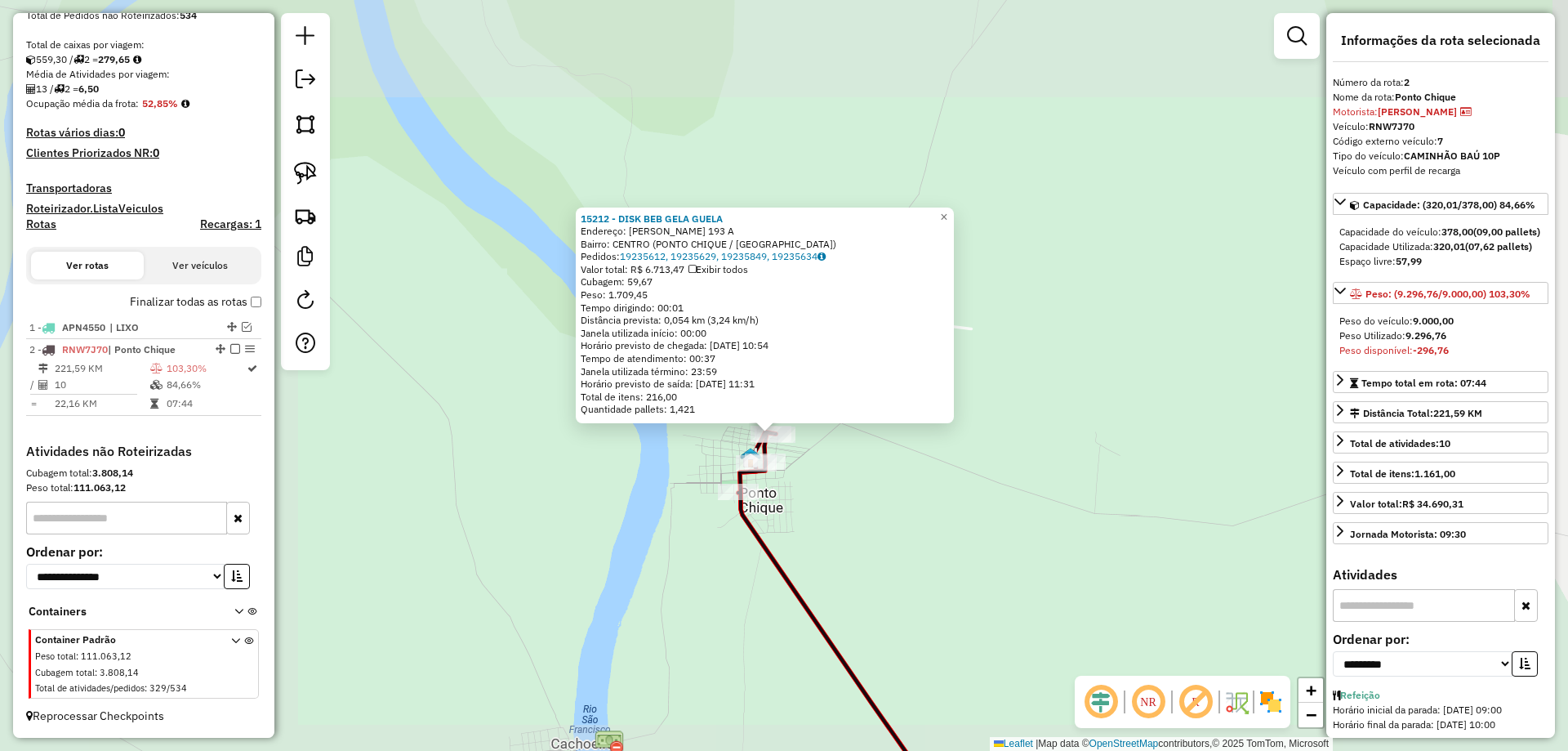
click at [732, 386] on div "15212 - DISK BEB GELA GUELA Endereço: SANTANA 193 A Bairro: CENTRO (PONTO CHIQU…" at bounding box center [784, 375] width 1568 height 751
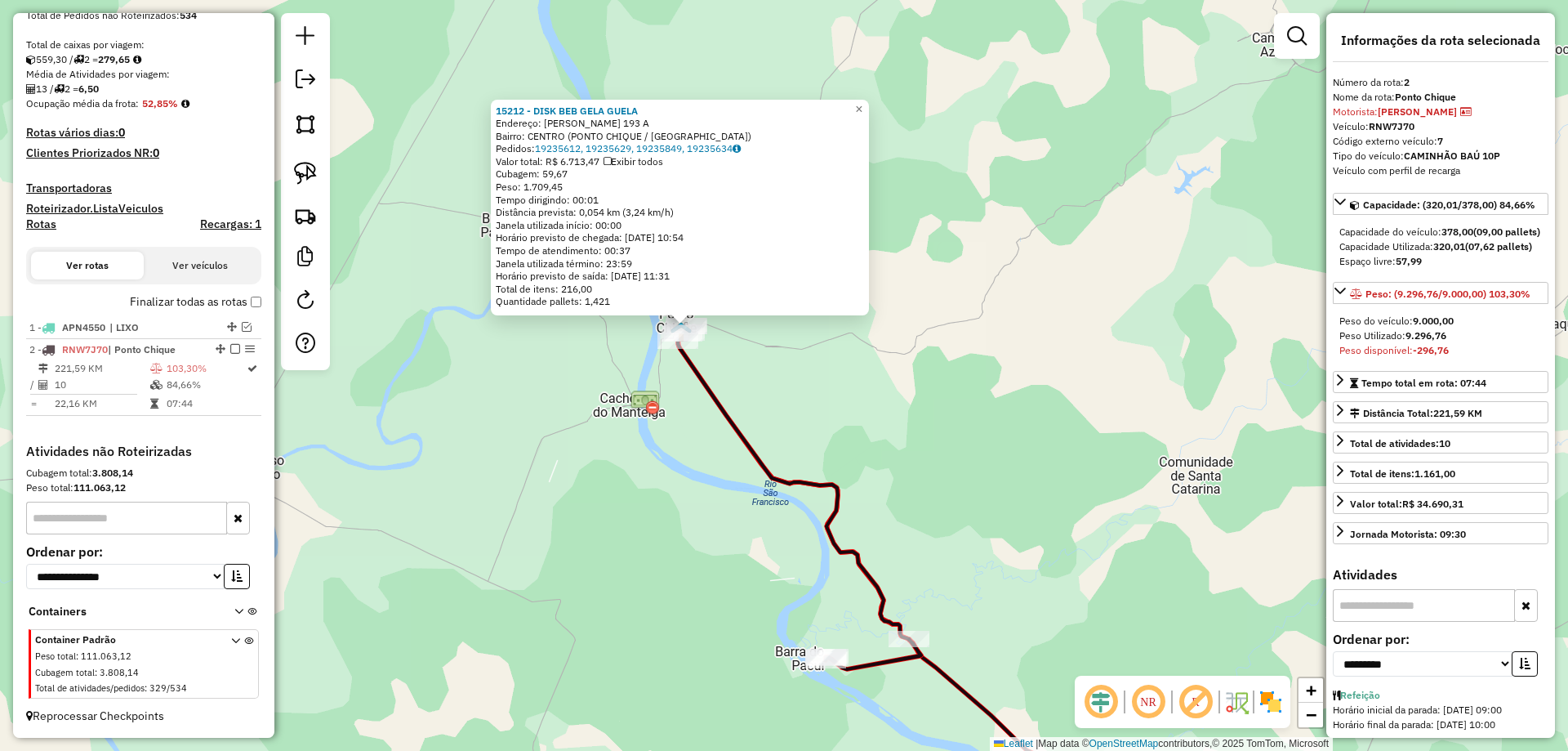
drag, startPoint x: 833, startPoint y: 525, endPoint x: 716, endPoint y: 335, distance: 223.1
click at [716, 335] on icon at bounding box center [799, 497] width 243 height 343
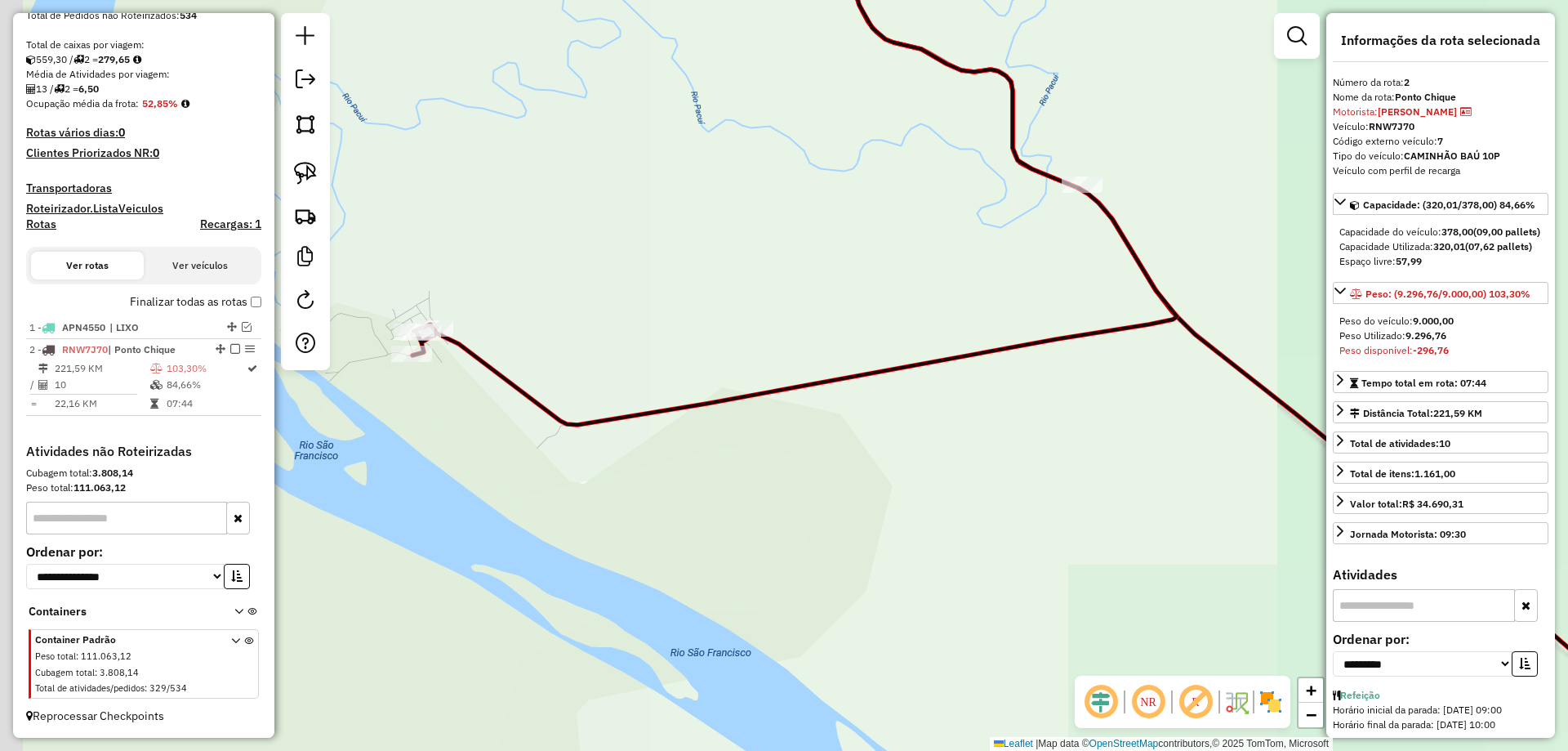
drag, startPoint x: 975, startPoint y: 421, endPoint x: 1231, endPoint y: 426, distance: 256.0
click at [1231, 426] on div "15212 - DISK BEB GELA GUELA Endereço: SANTANA 193 A Bairro: CENTRO (PONTO CHIQU…" at bounding box center [784, 375] width 1568 height 751
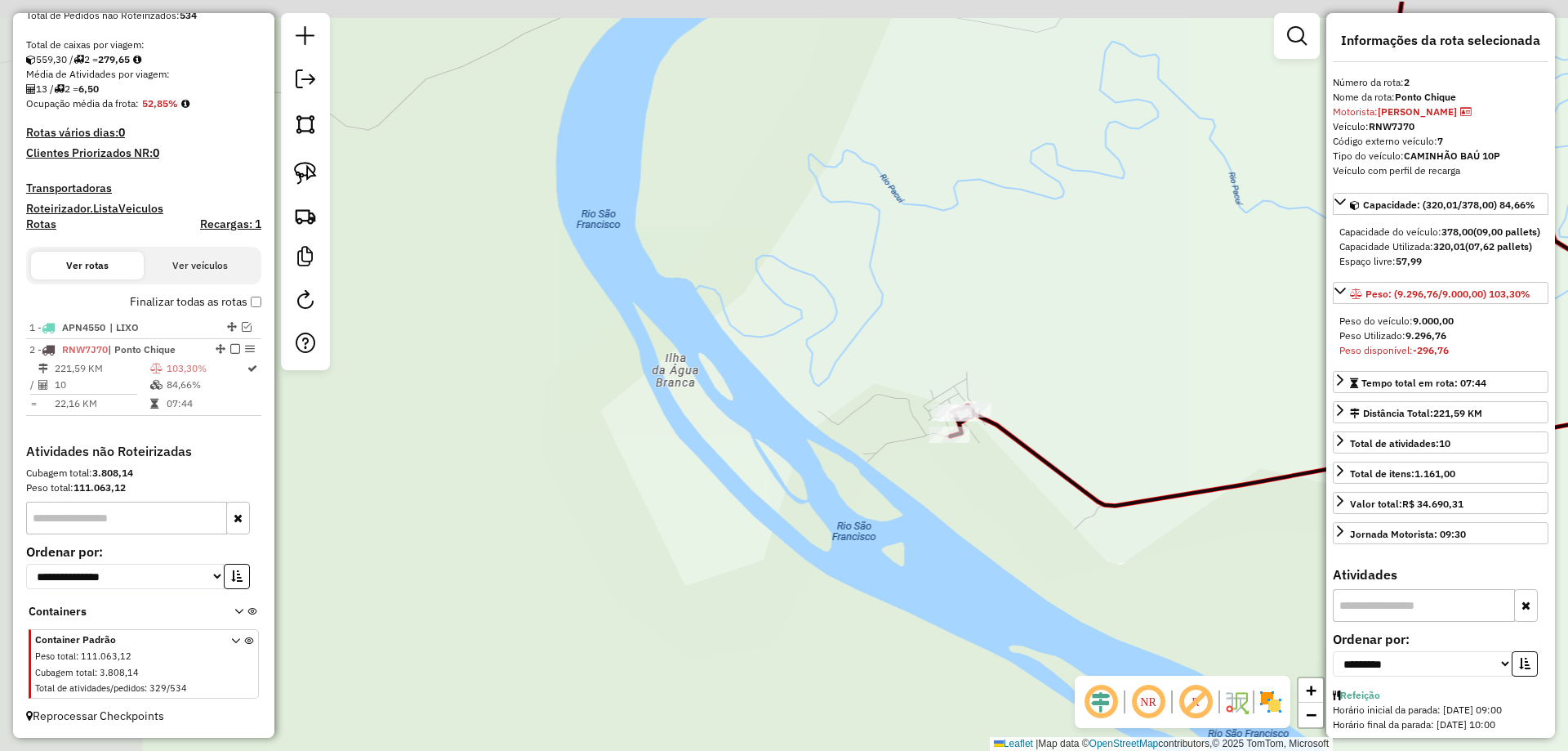
drag, startPoint x: 902, startPoint y: 462, endPoint x: 902, endPoint y: 507, distance: 45.0
click at [902, 507] on div "15212 - DISK BEB GELA GUELA Endereço: SANTANA 193 A Bairro: CENTRO (PONTO CHIQU…" at bounding box center [784, 375] width 1568 height 751
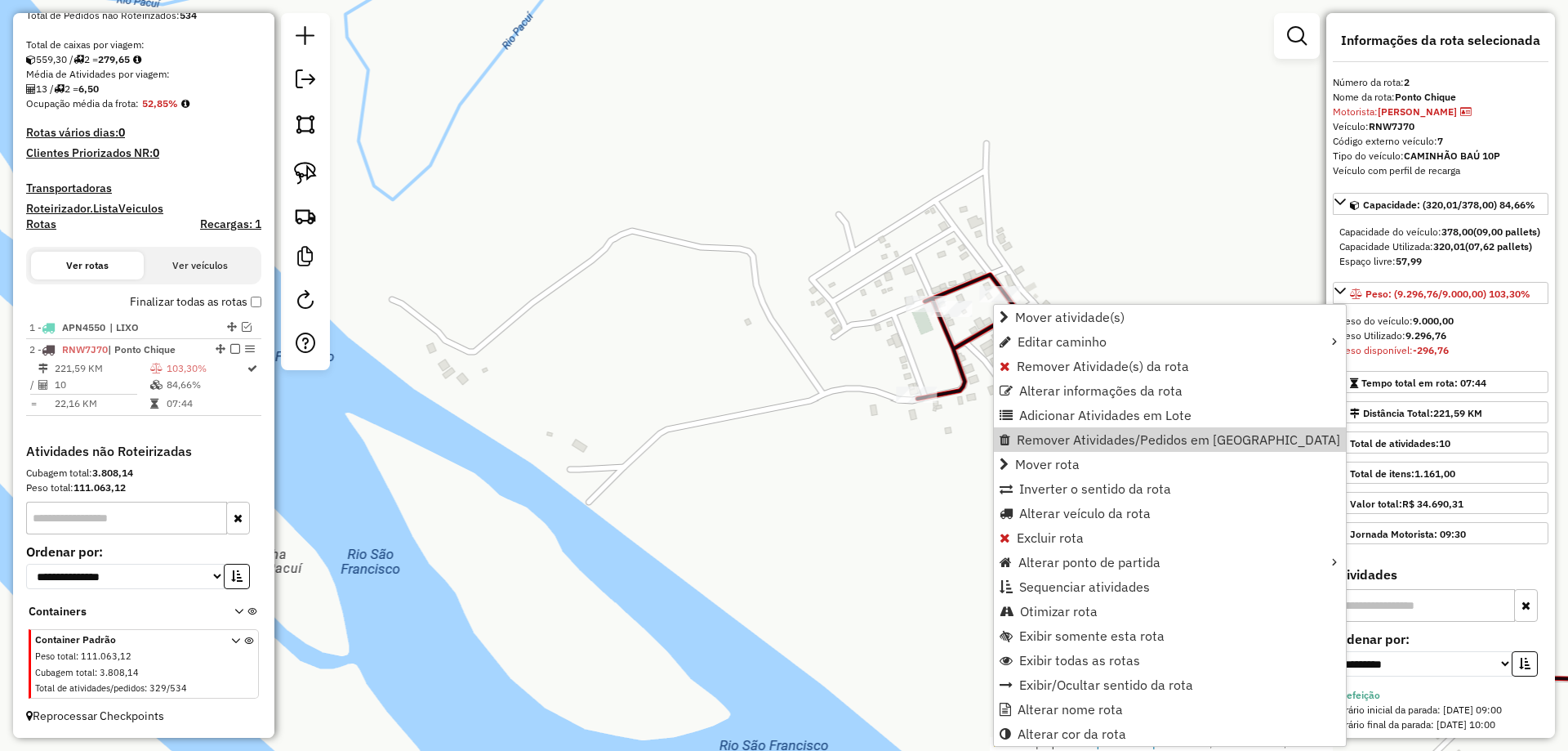
click at [866, 450] on div "Janela de atendimento Grade de atendimento Capacidade Transportadoras Veículos …" at bounding box center [784, 375] width 1568 height 751
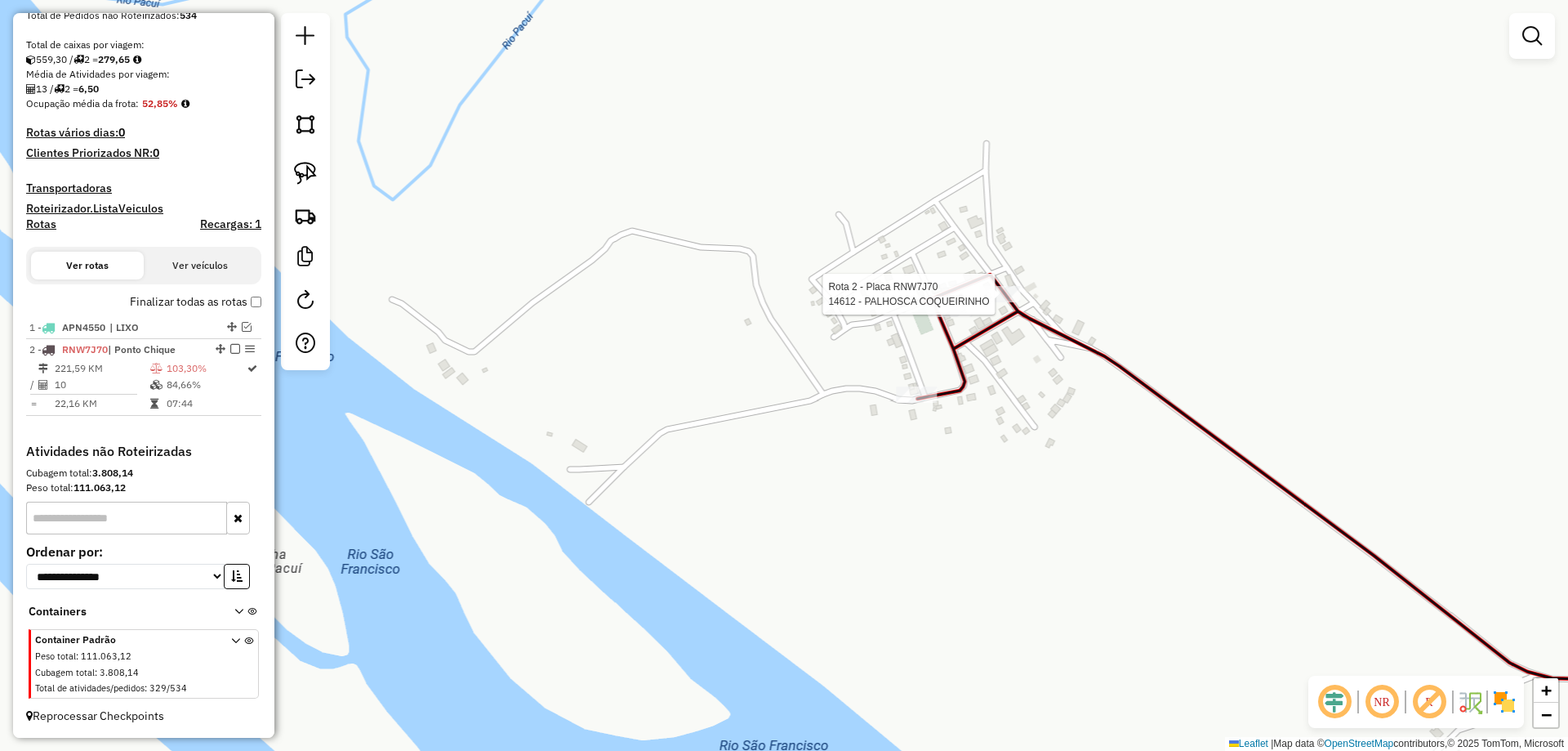
select select "**********"
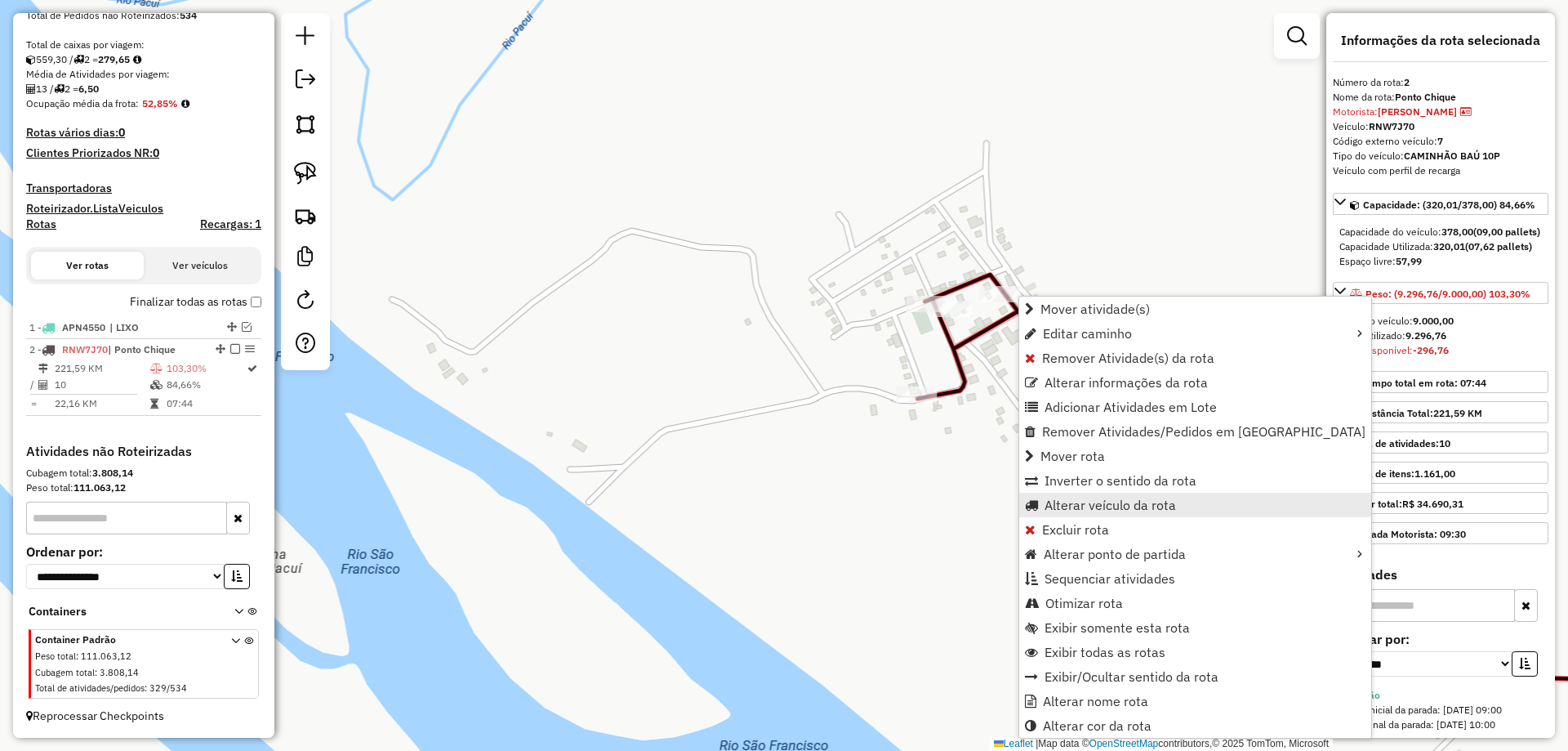
click at [1073, 508] on span "Alterar veículo da rota" at bounding box center [1110, 505] width 132 height 13
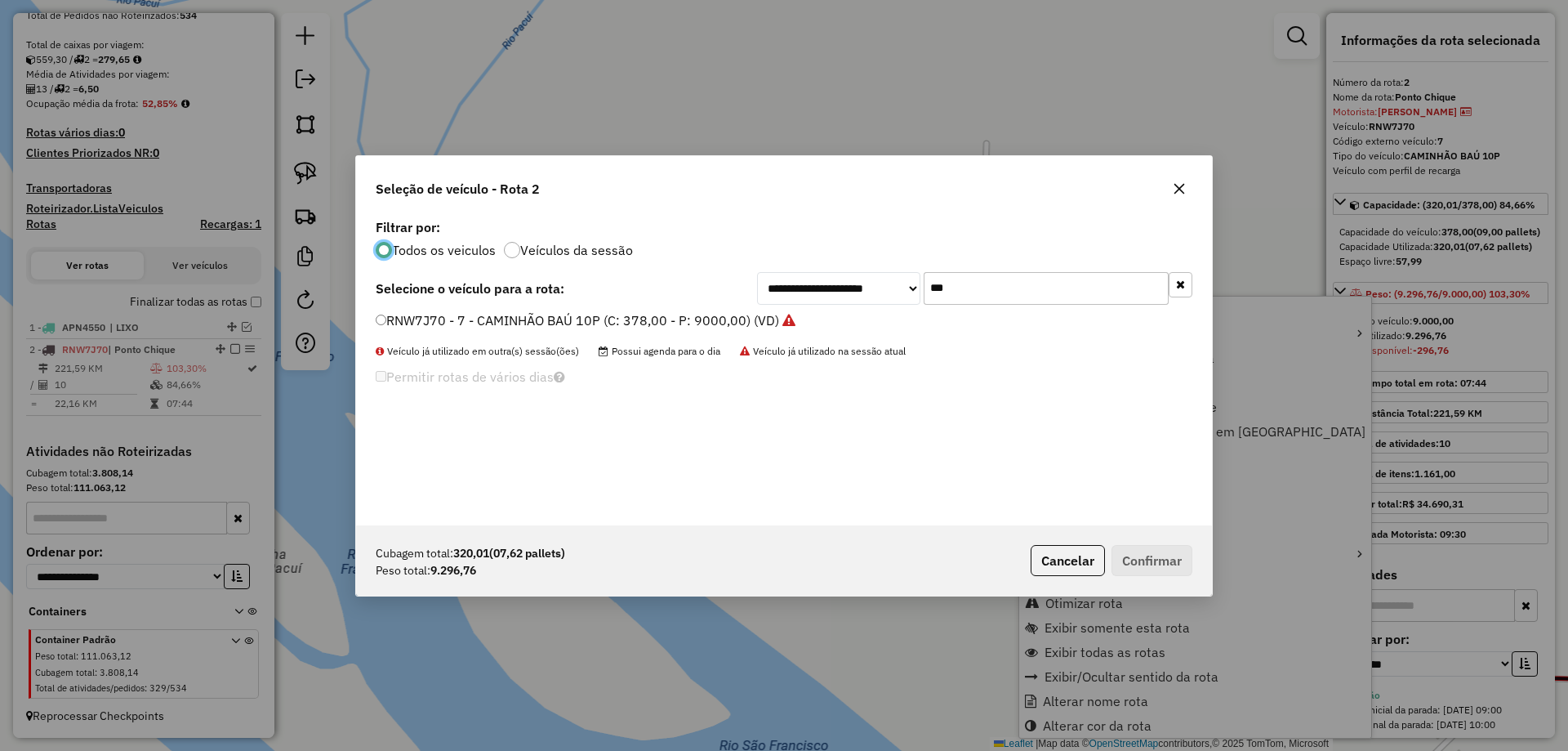
scroll to position [9, 5]
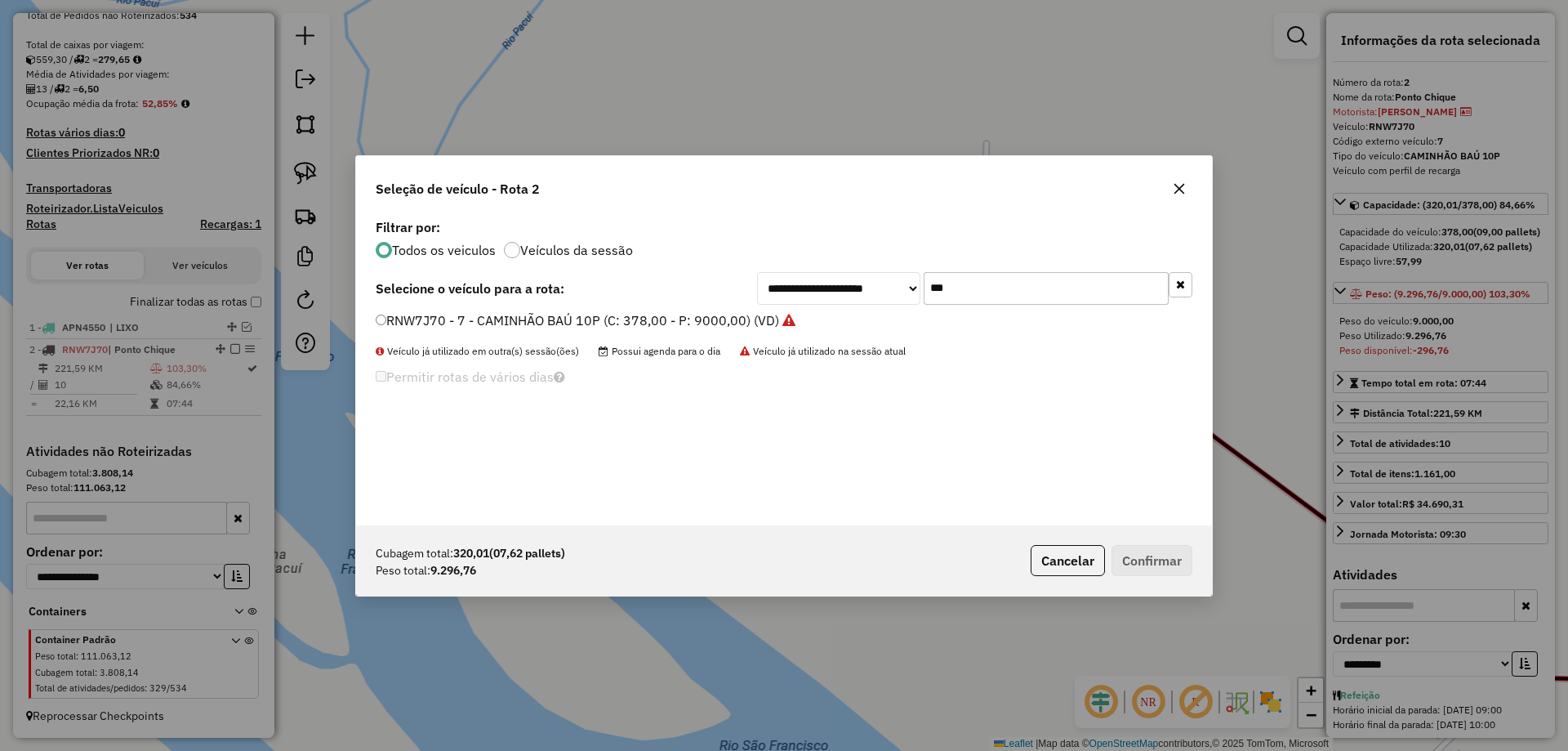
click at [1008, 299] on input "***" at bounding box center [1046, 288] width 245 height 33
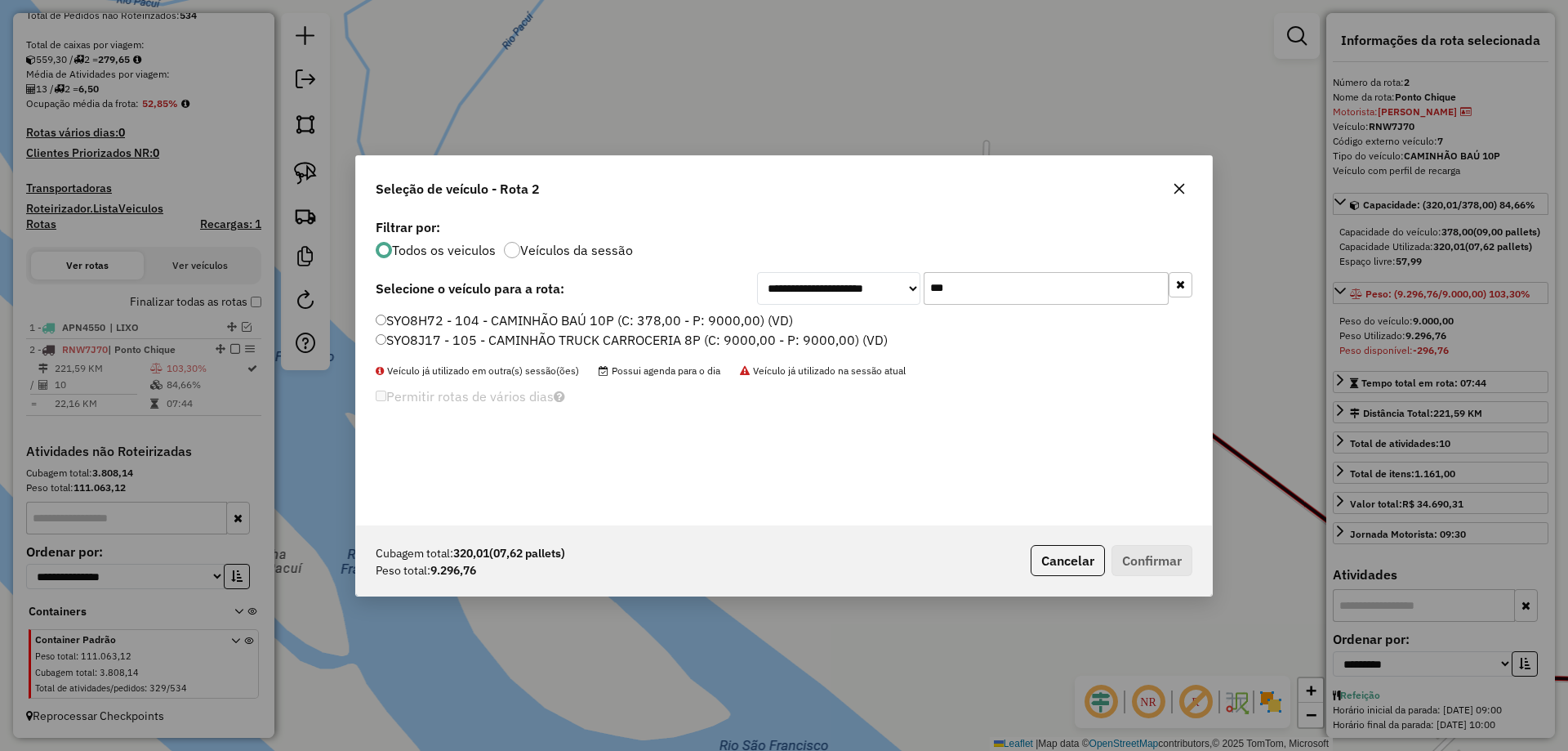
type input "***"
click at [483, 321] on label "SYO8H72 - 104 - CAMINHÃO BAÚ 10P (C: 378,00 - P: 9000,00) (VD)" at bounding box center [585, 320] width 417 height 20
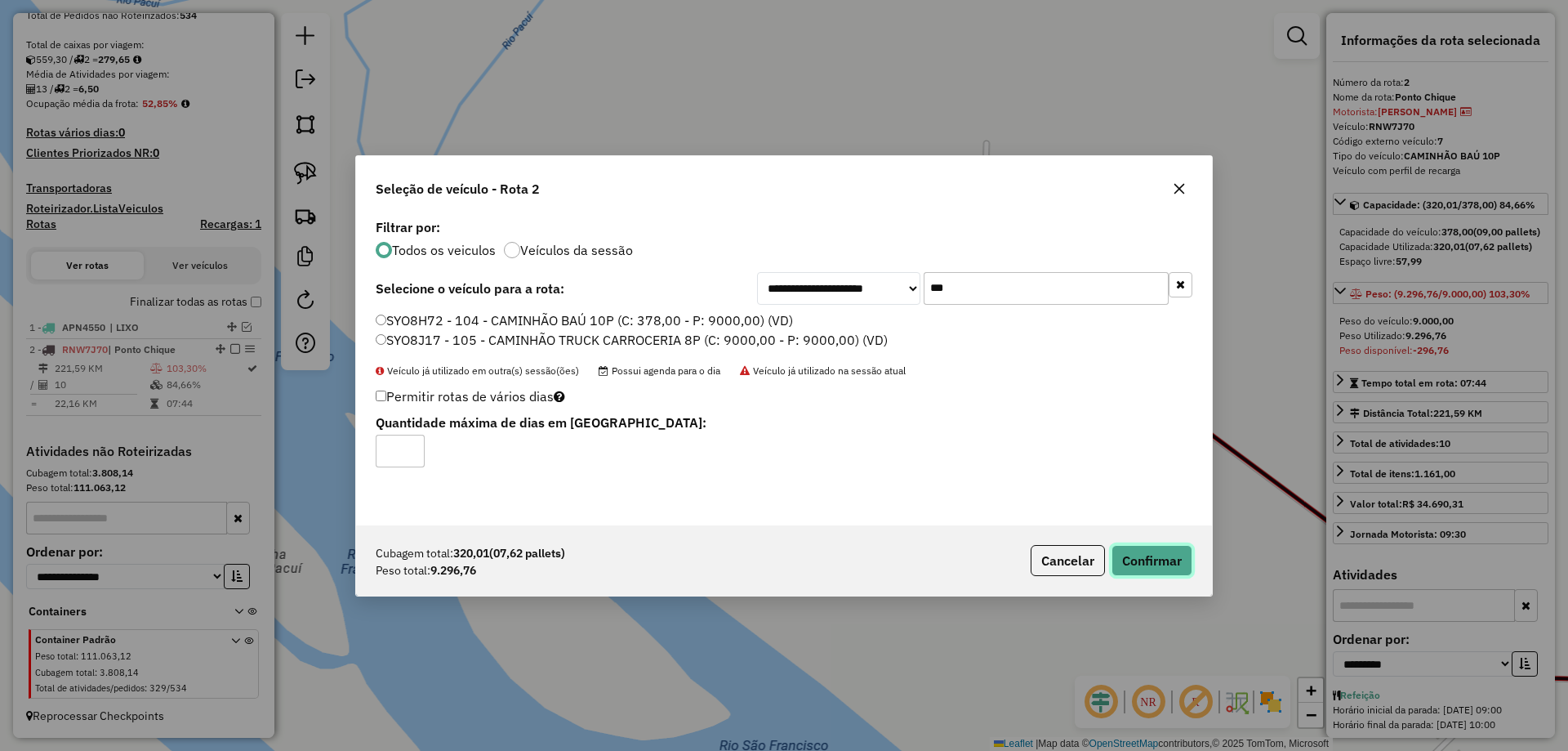
click at [1165, 557] on button "Confirmar" at bounding box center [1152, 560] width 81 height 31
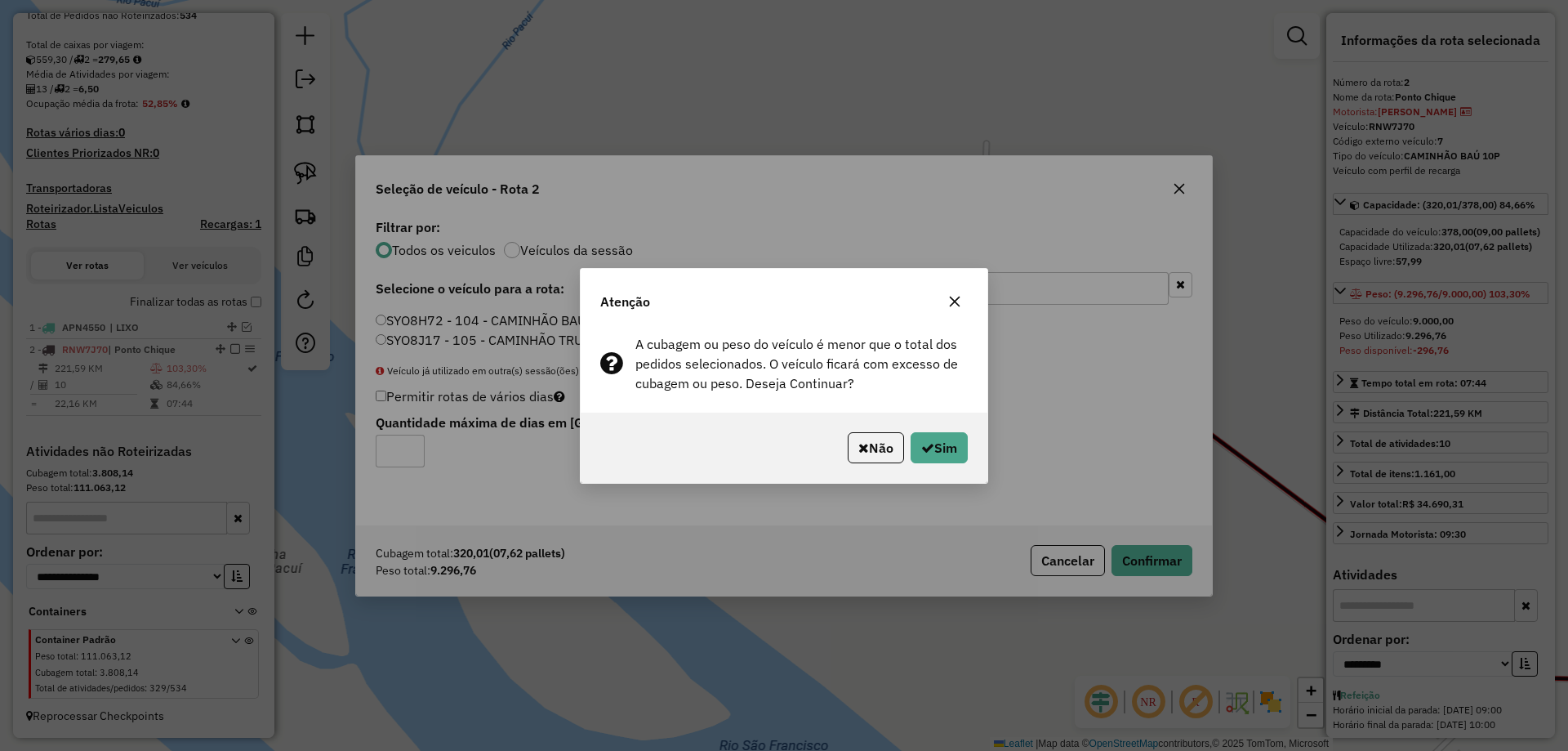
click at [938, 415] on div "Não Sim" at bounding box center [784, 447] width 407 height 70
click at [947, 440] on button "Sim" at bounding box center [939, 447] width 57 height 31
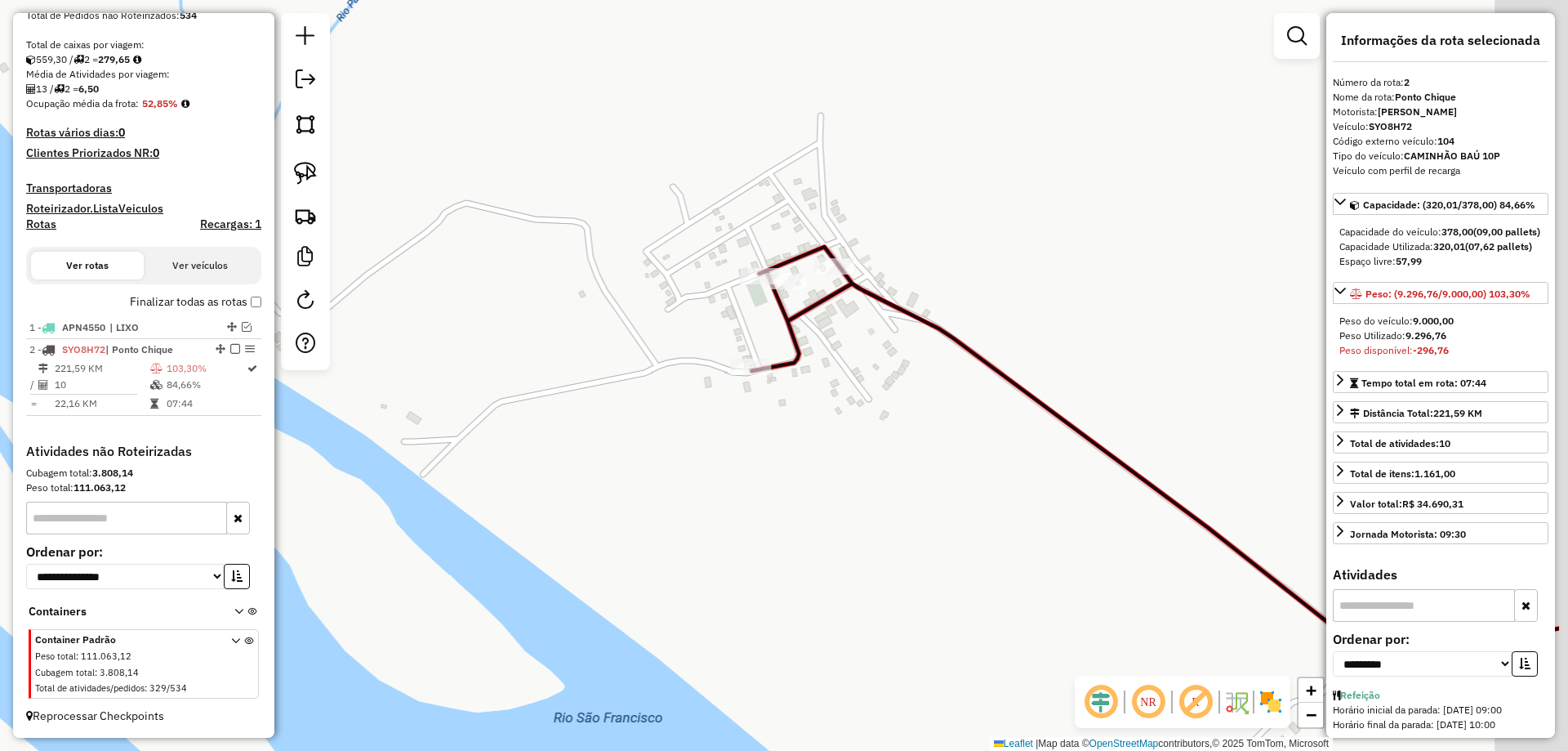
drag, startPoint x: 794, startPoint y: 392, endPoint x: 557, endPoint y: 392, distance: 237.0
click at [557, 392] on div "Janela de atendimento Grade de atendimento Capacidade Transportadoras Veículos …" at bounding box center [784, 375] width 1568 height 751
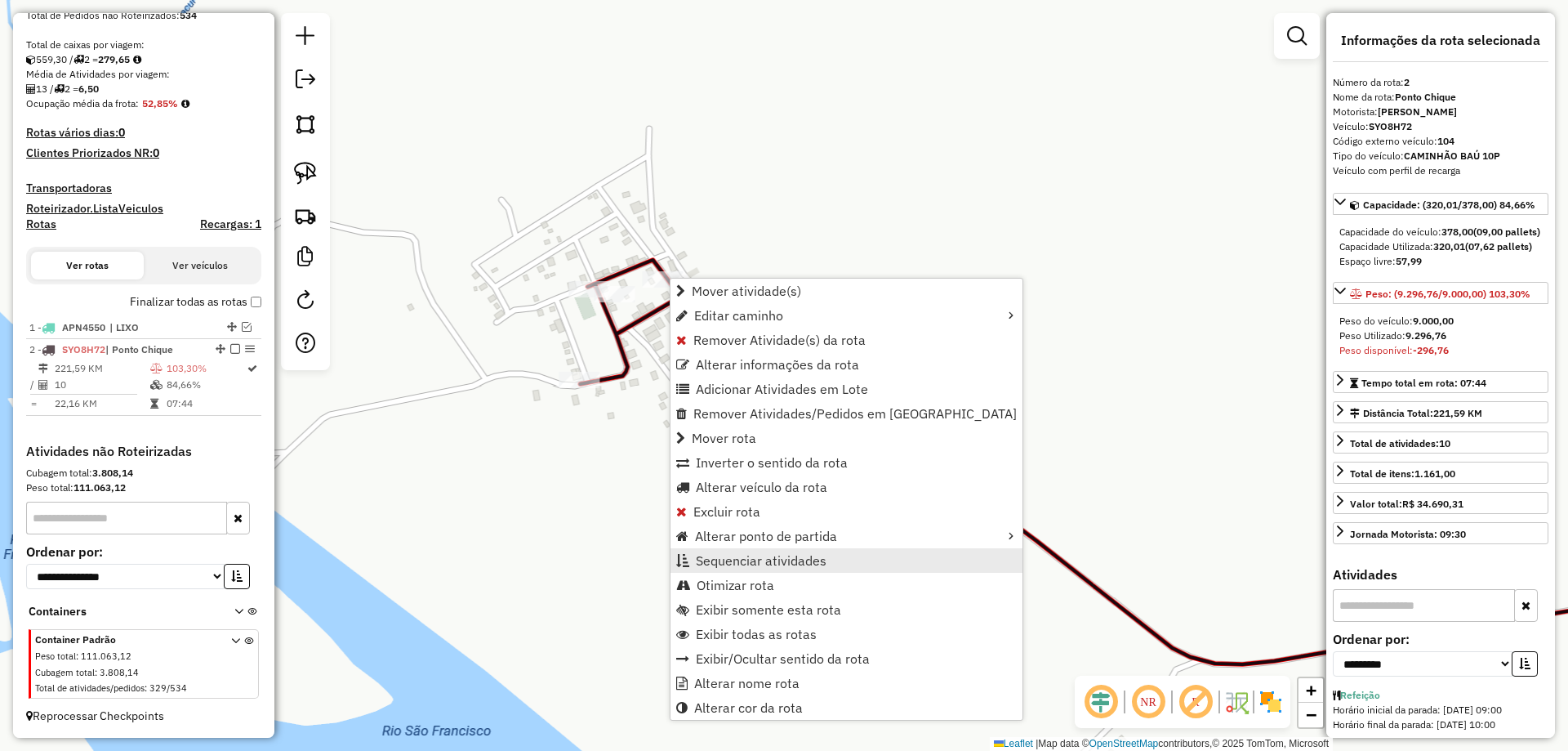
click at [710, 567] on span "Sequenciar atividades" at bounding box center [760, 560] width 131 height 13
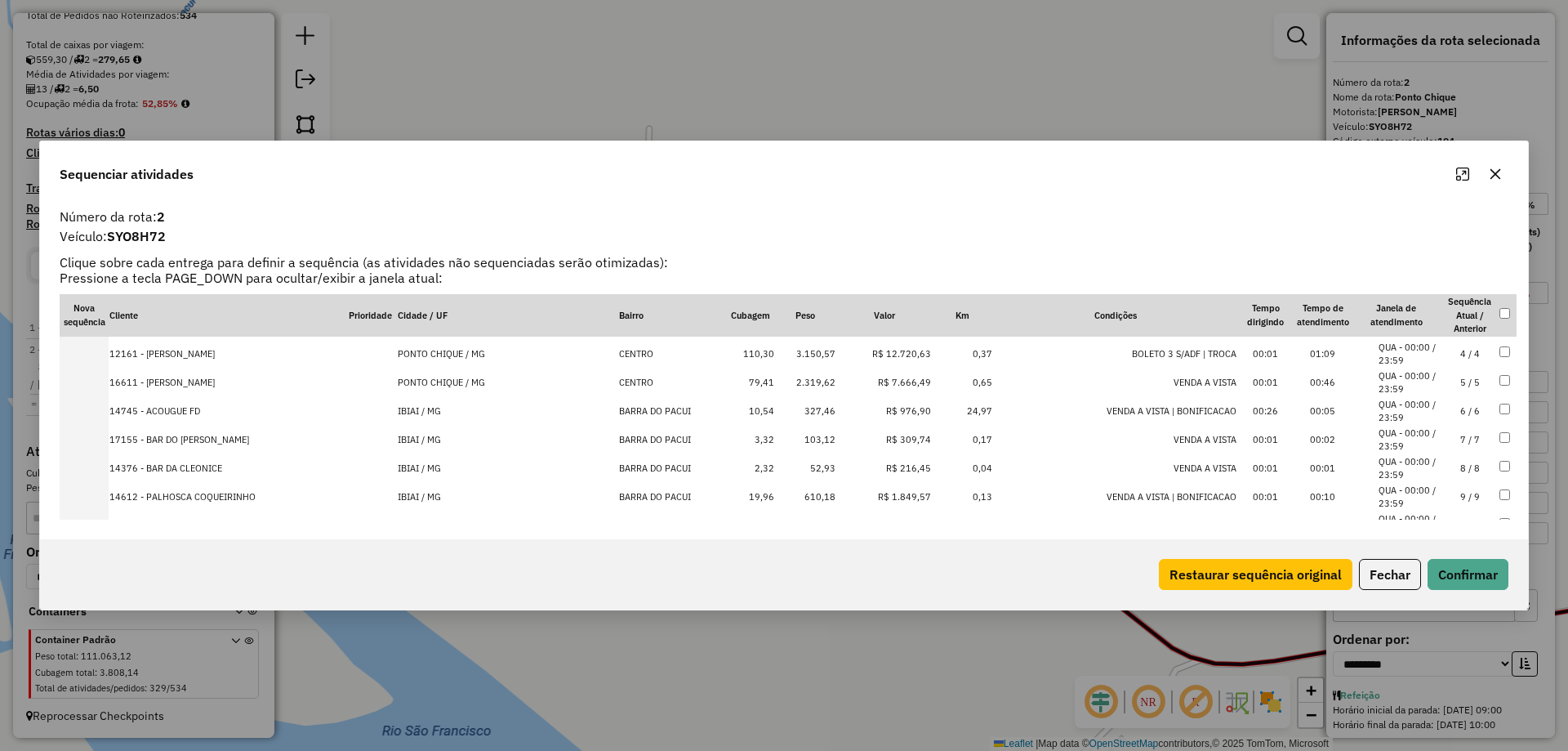
scroll to position [117, 0]
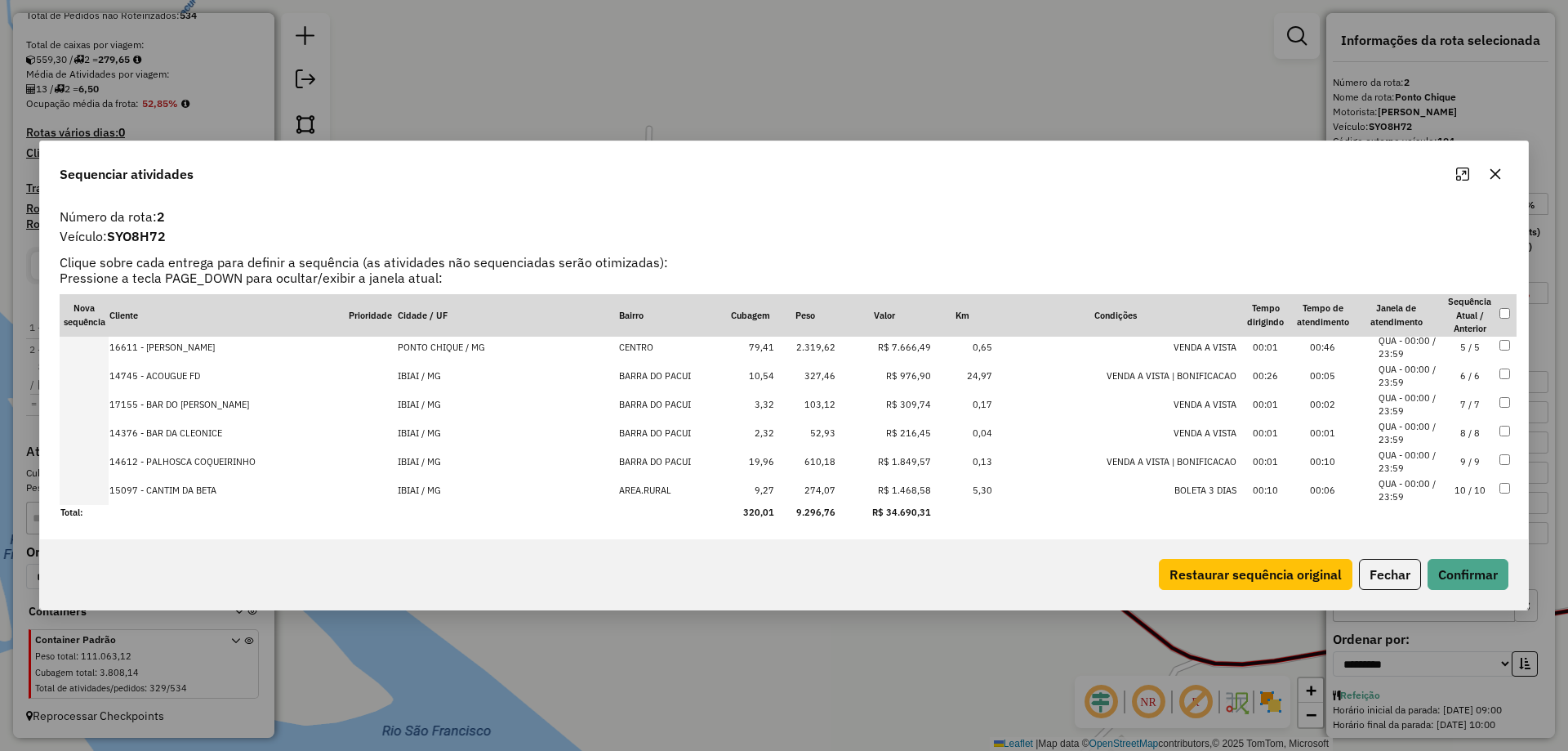
click at [1449, 470] on td "9 / 9" at bounding box center [1470, 462] width 57 height 28
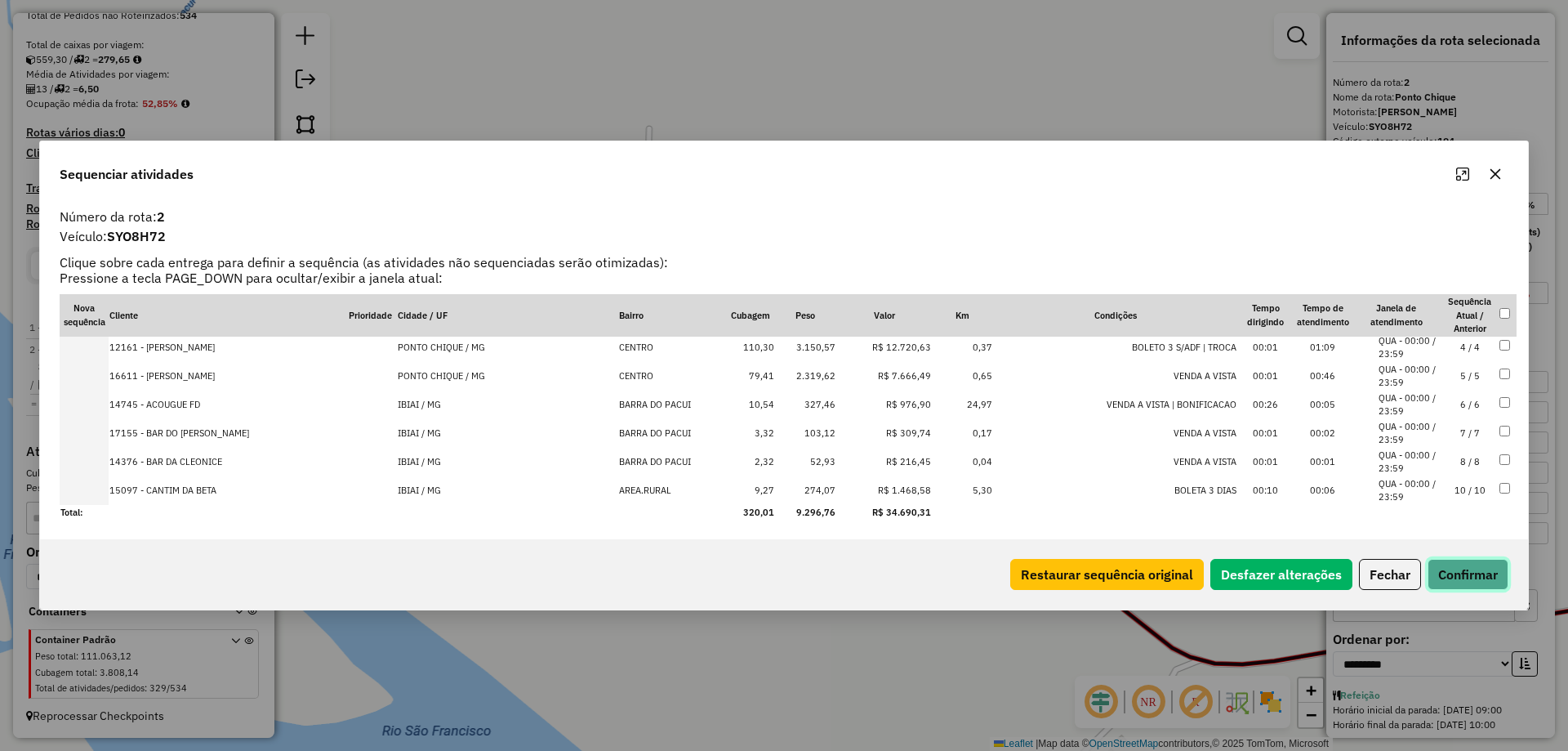
click at [1484, 587] on button "Confirmar" at bounding box center [1468, 573] width 81 height 31
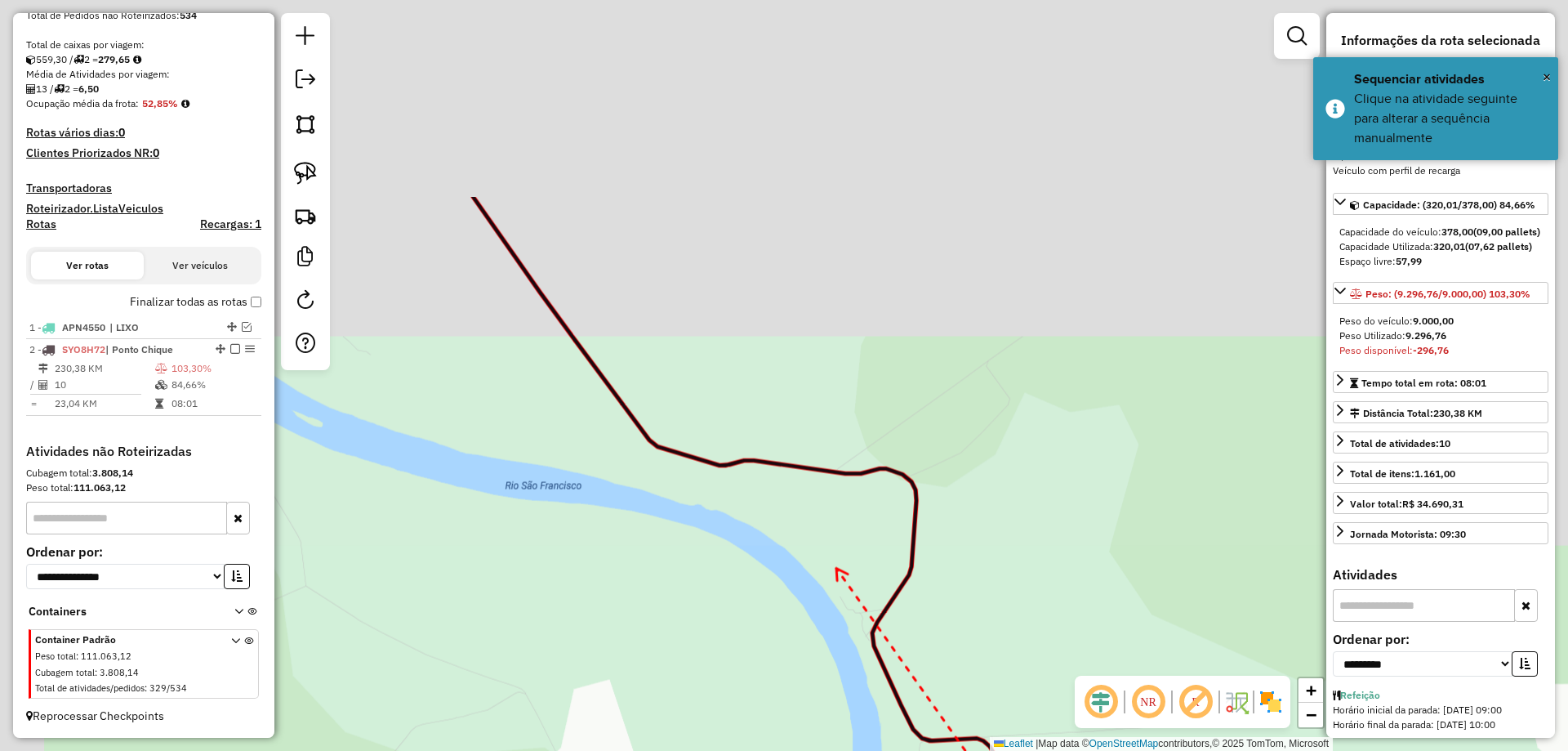
drag, startPoint x: 726, startPoint y: 284, endPoint x: 830, endPoint y: 559, distance: 294.0
click at [830, 559] on div "Janela de atendimento Grade de atendimento Capacidade Transportadoras Veículos …" at bounding box center [784, 375] width 1568 height 751
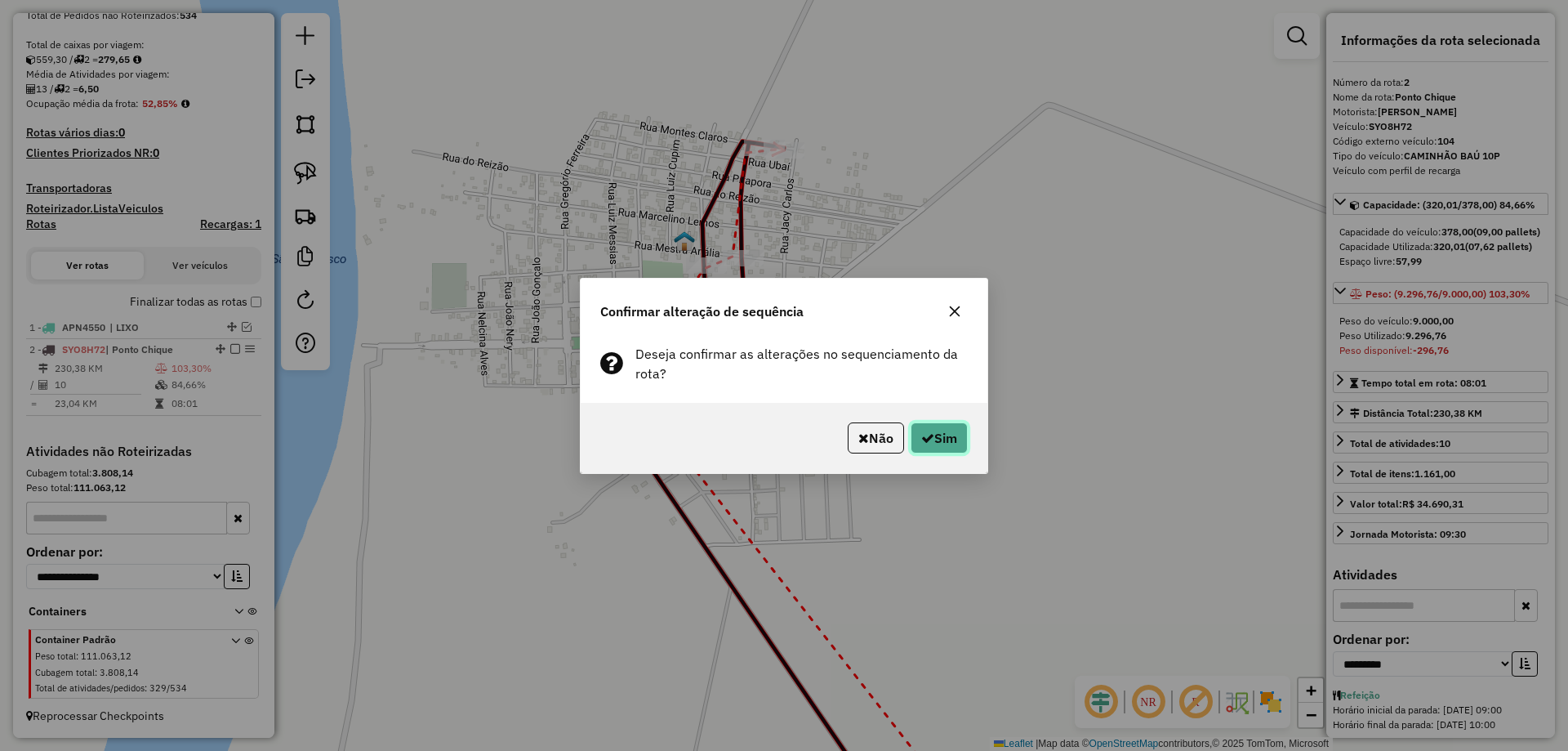
click at [939, 438] on button "Sim" at bounding box center [939, 437] width 57 height 31
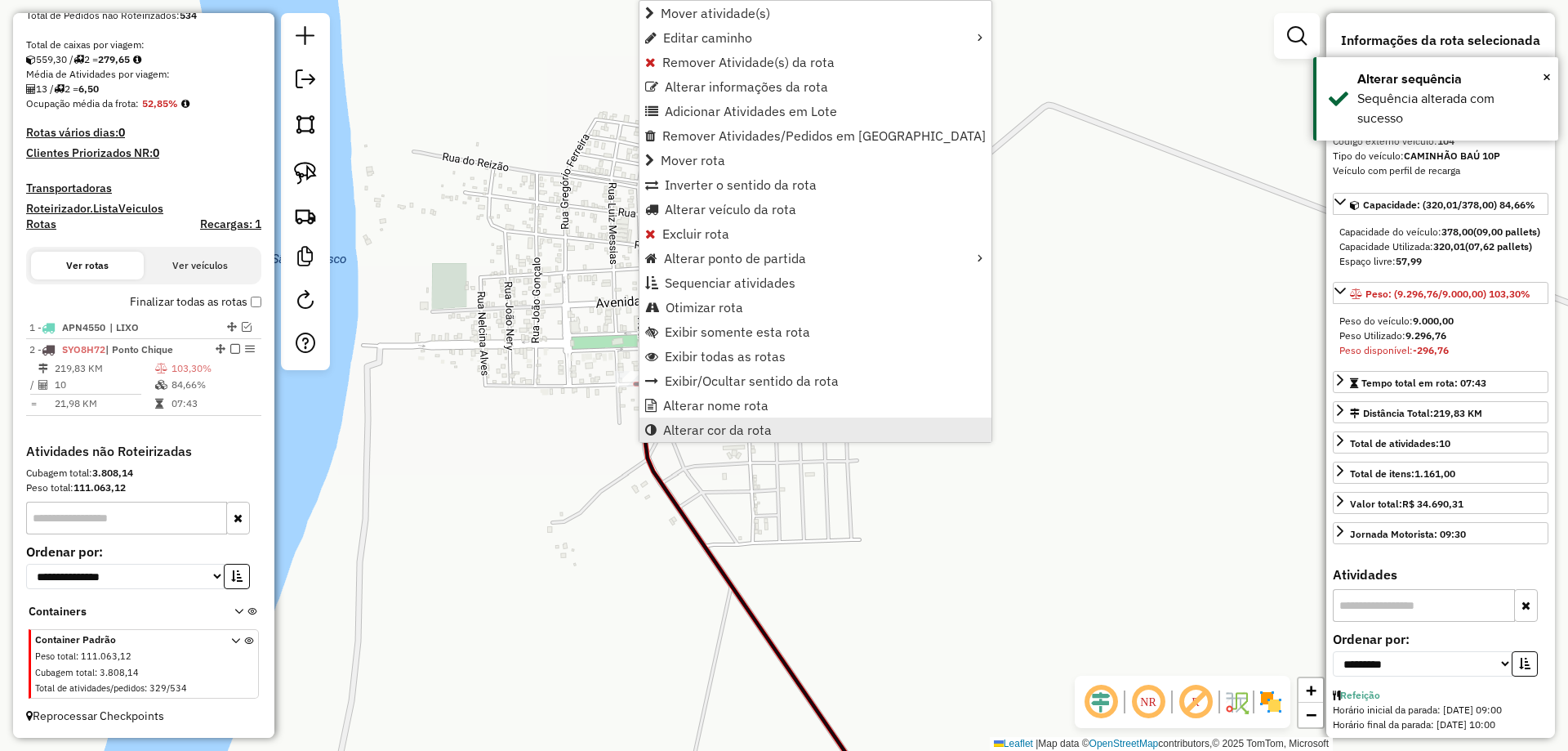
click at [730, 423] on span "Alterar cor da rota" at bounding box center [718, 430] width 109 height 13
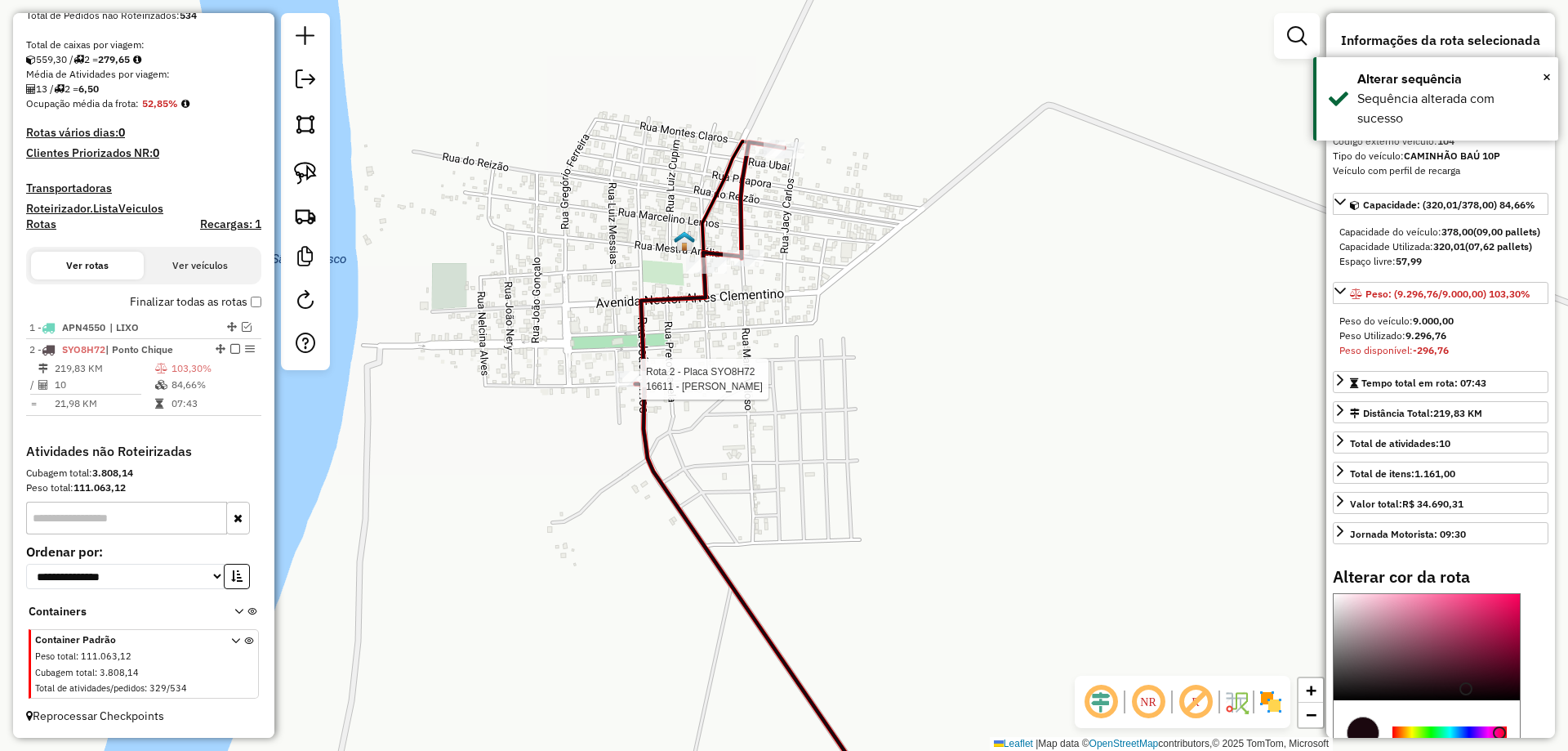
select select "**********"
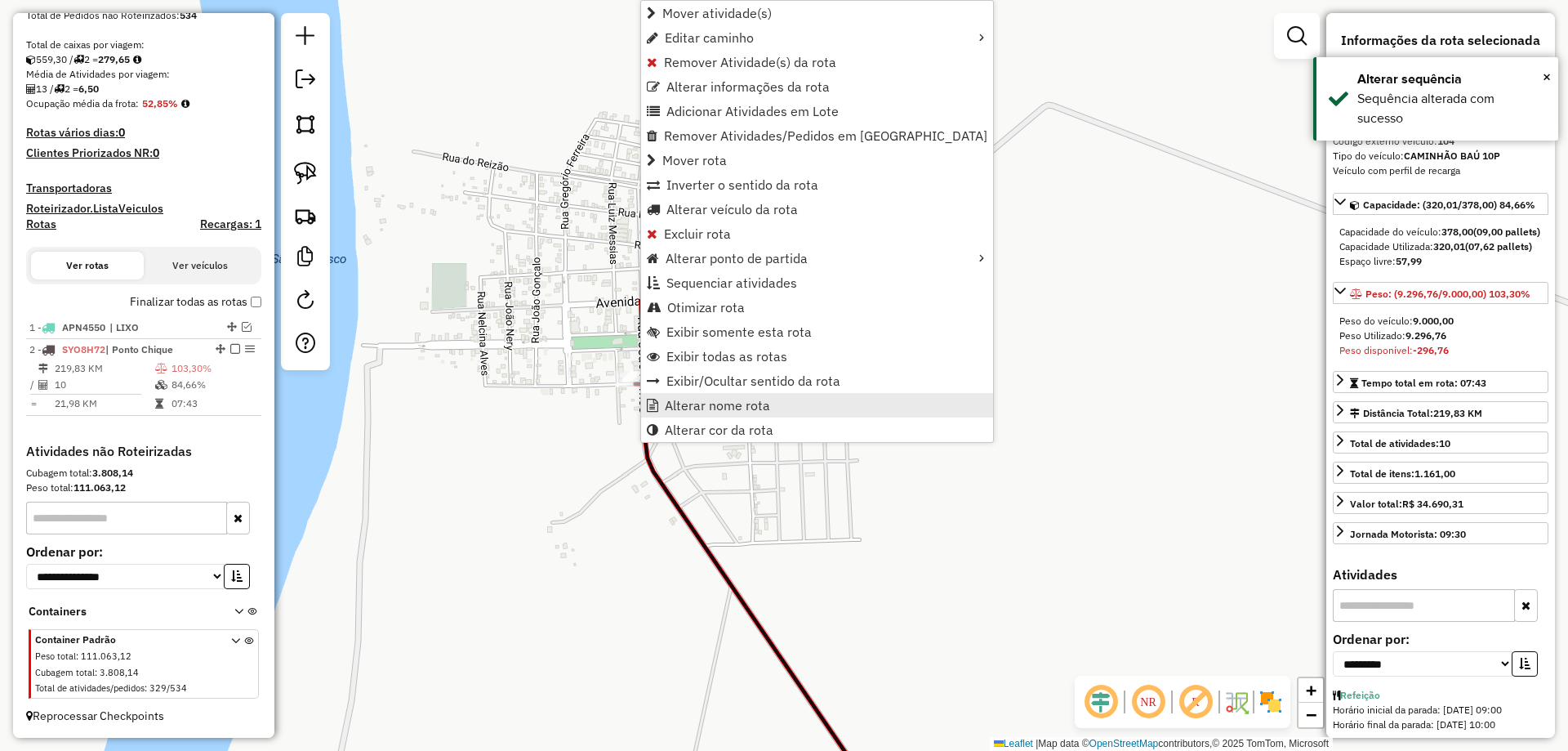
click at [707, 401] on span "Alterar nome rota" at bounding box center [717, 405] width 105 height 13
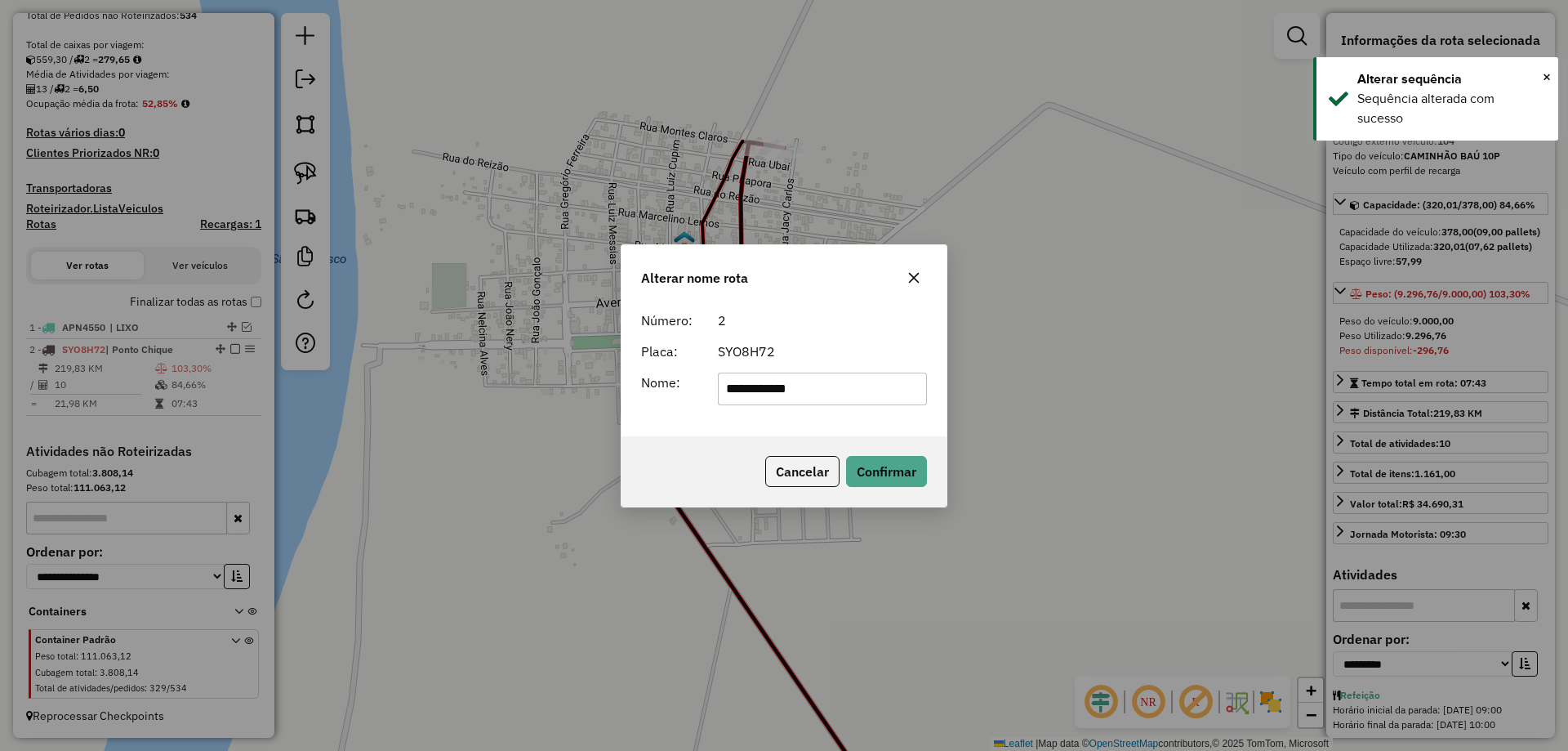
click at [743, 377] on input "**********" at bounding box center [823, 388] width 210 height 33
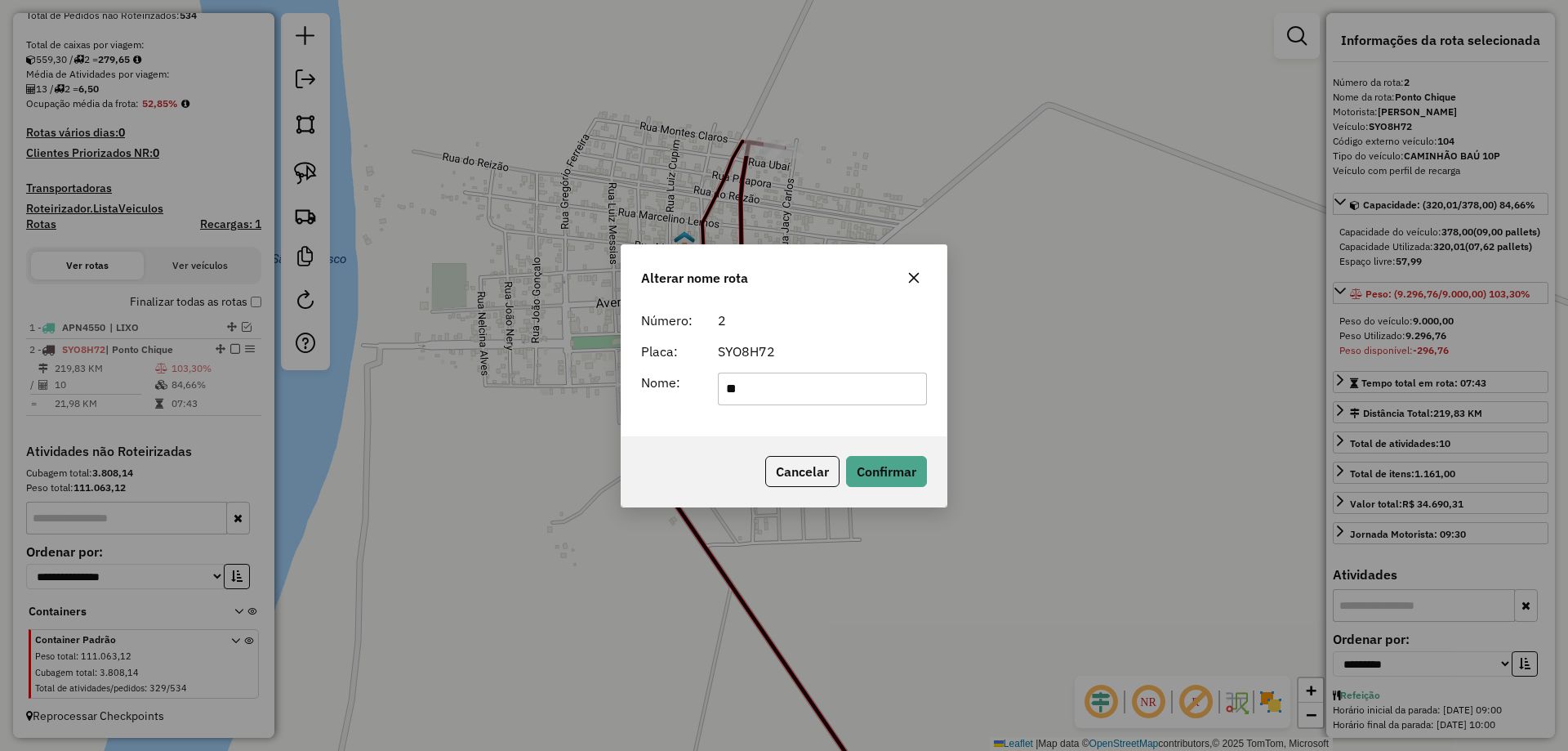
type input "**********"
click at [885, 461] on button "Confirmar" at bounding box center [886, 471] width 81 height 31
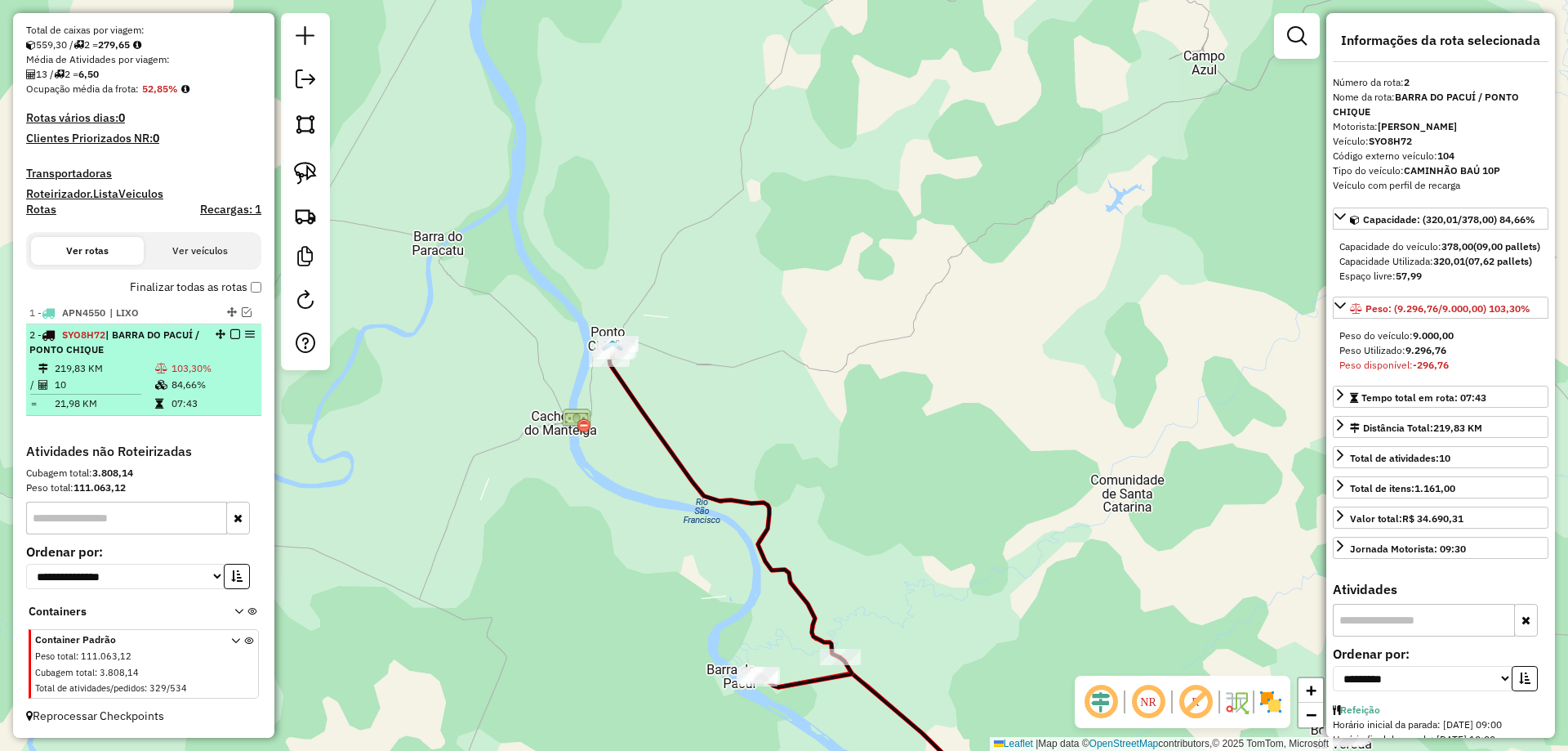
click at [230, 339] on em at bounding box center [235, 334] width 9 height 9
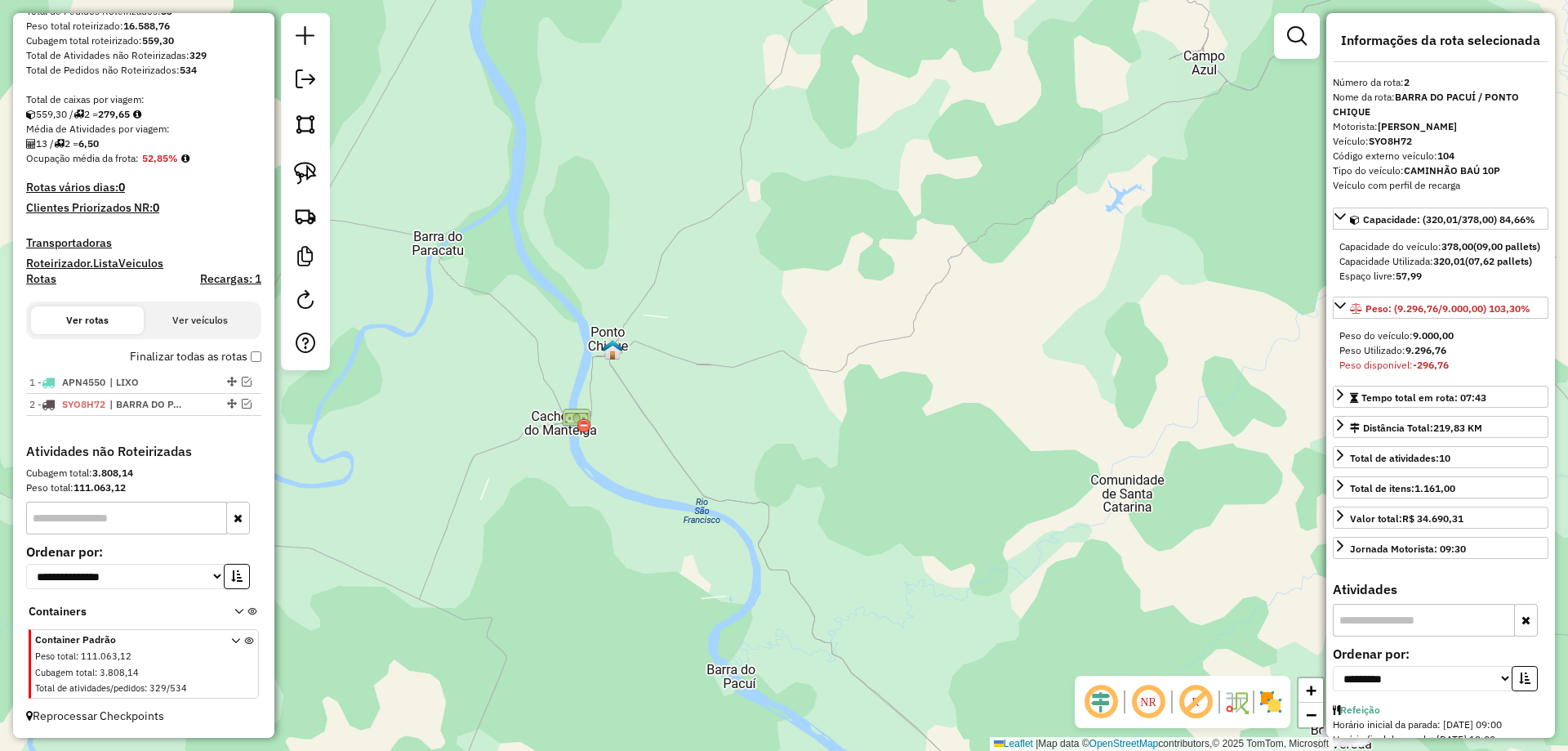
scroll to position [279, 0]
click at [242, 407] on em at bounding box center [246, 403] width 9 height 9
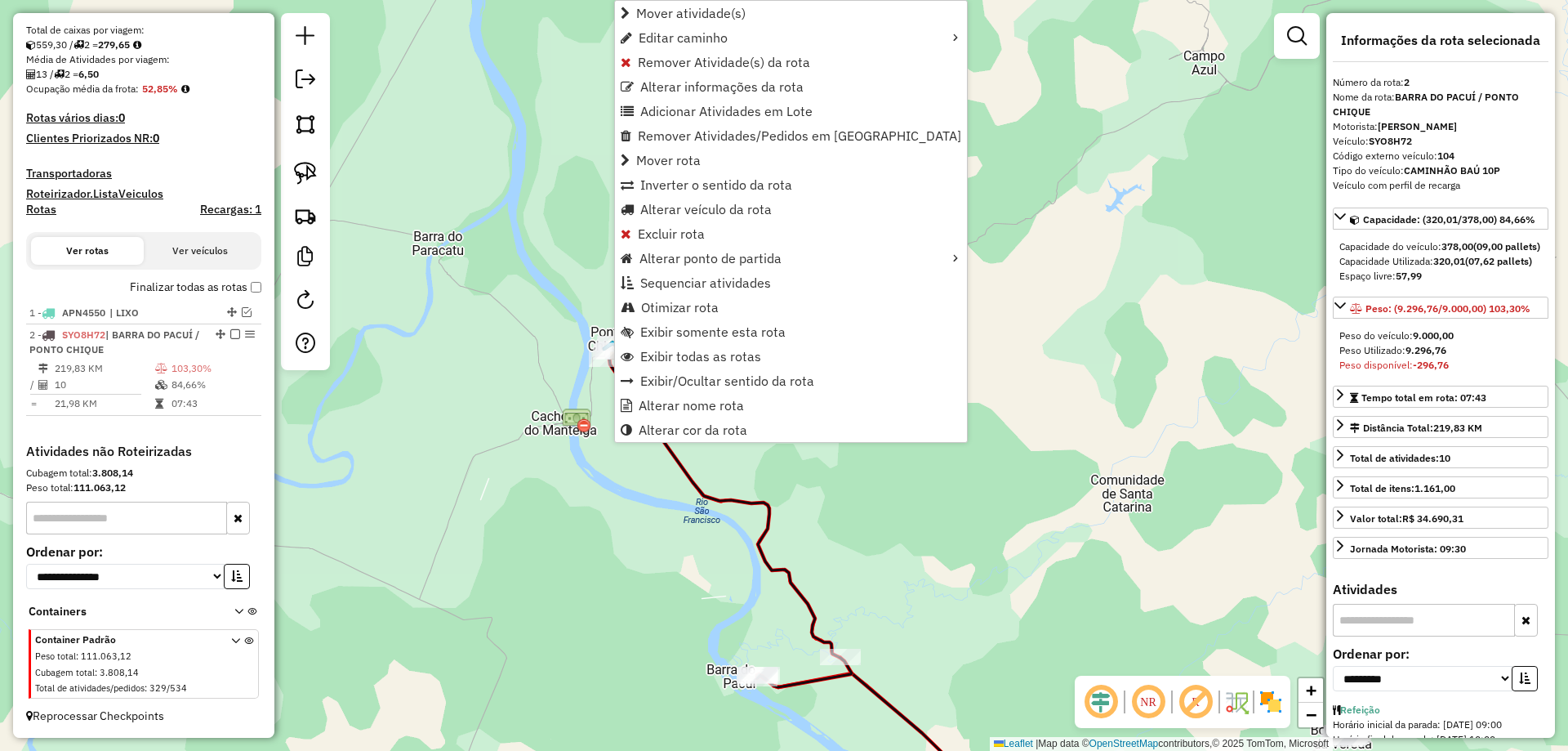
scroll to position [349, 0]
click at [673, 204] on span "Alterar veículo da rota" at bounding box center [706, 210] width 132 height 13
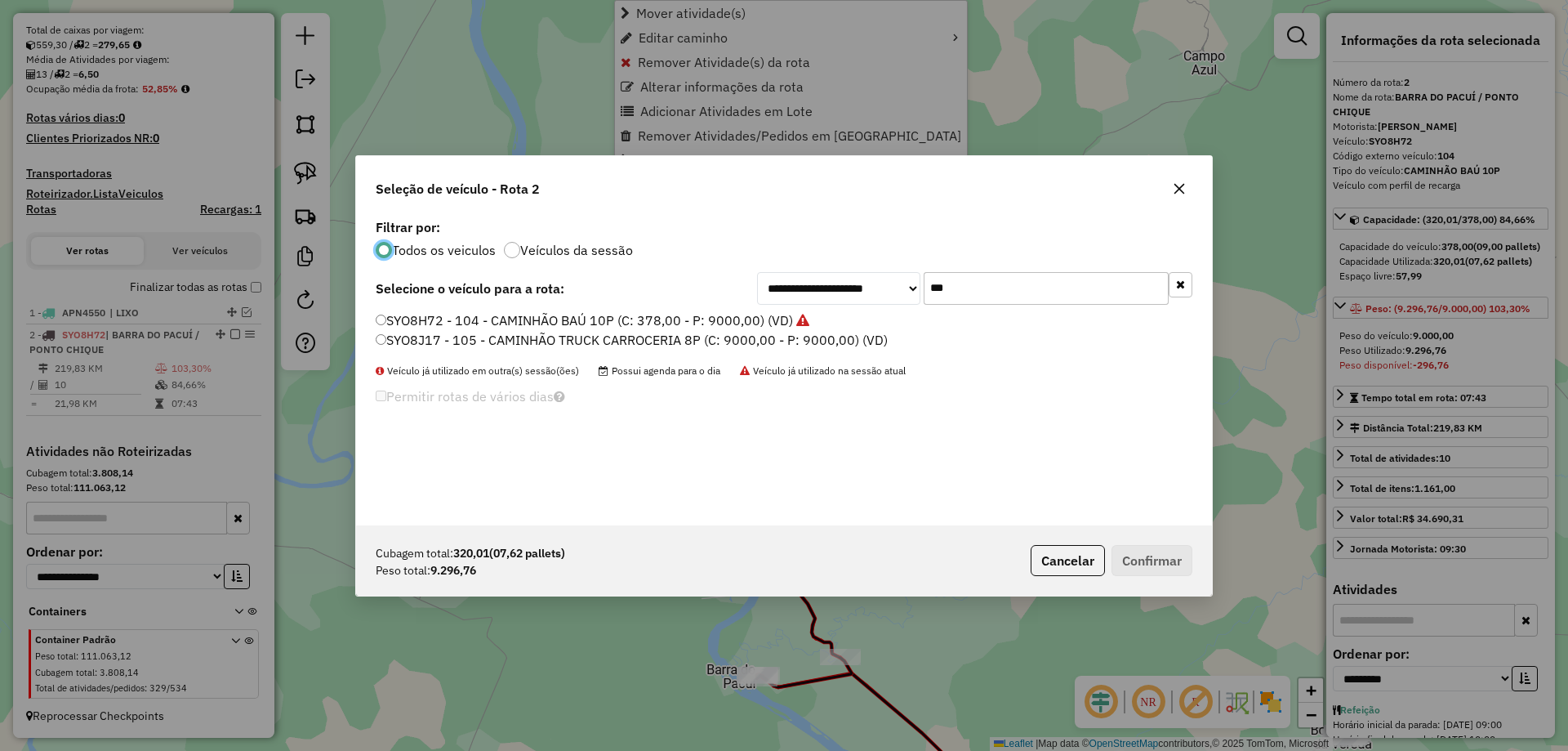
scroll to position [9, 5]
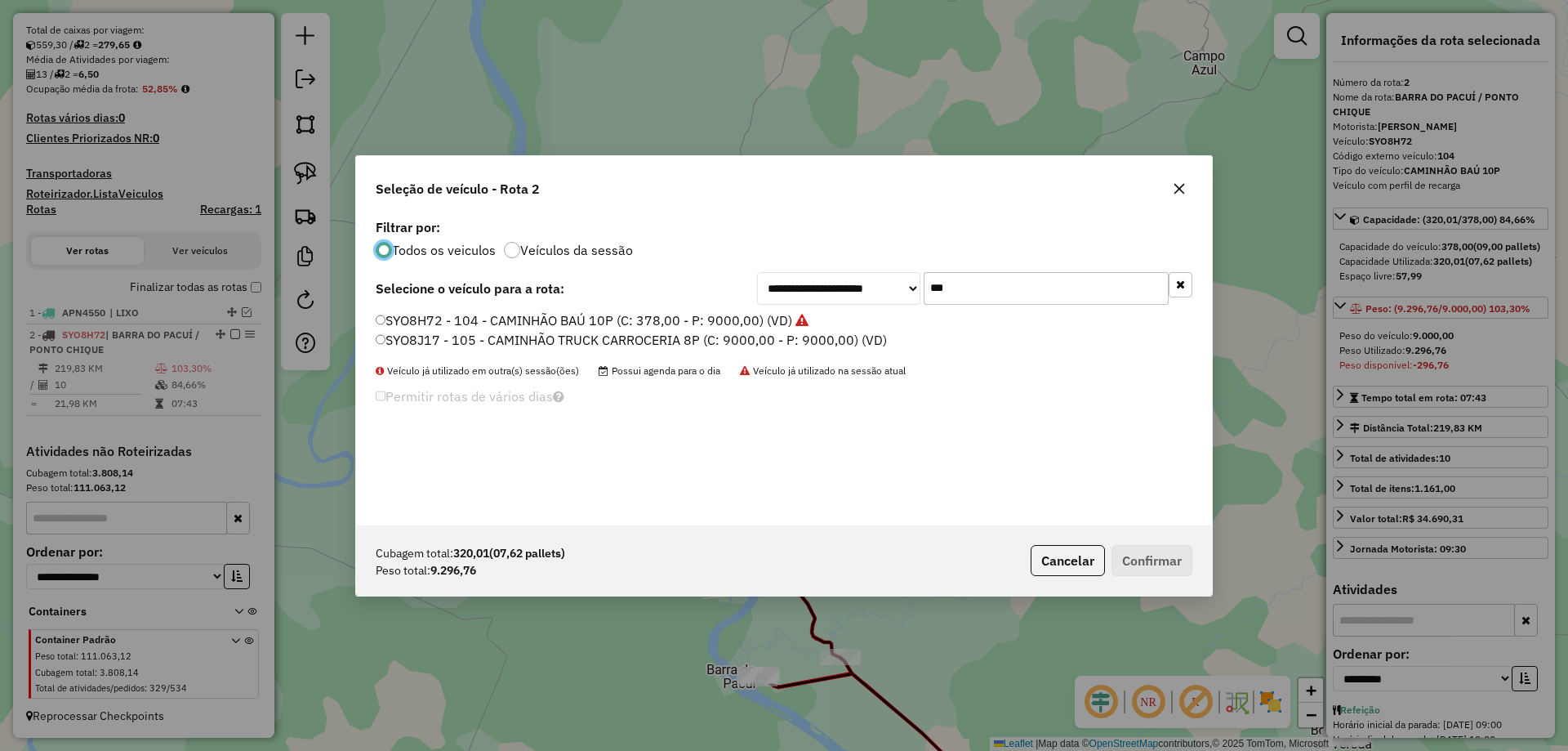
click at [942, 284] on input "***" at bounding box center [1046, 288] width 245 height 33
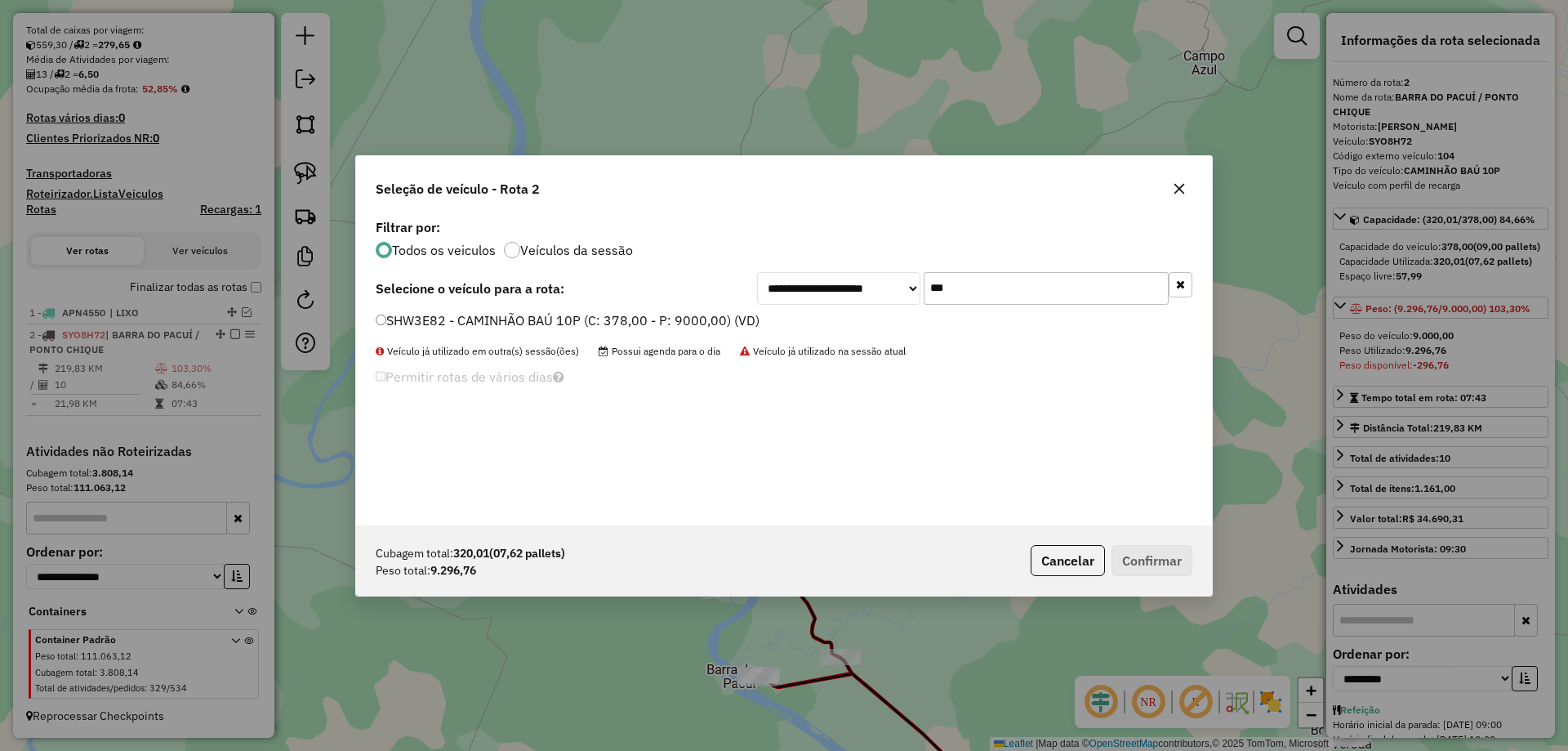
type input "***"
click at [443, 317] on label "SHW3E82 - CAMINHÃO BAÚ 10P (C: 378,00 - P: 9000,00) (VD)" at bounding box center [568, 320] width 384 height 20
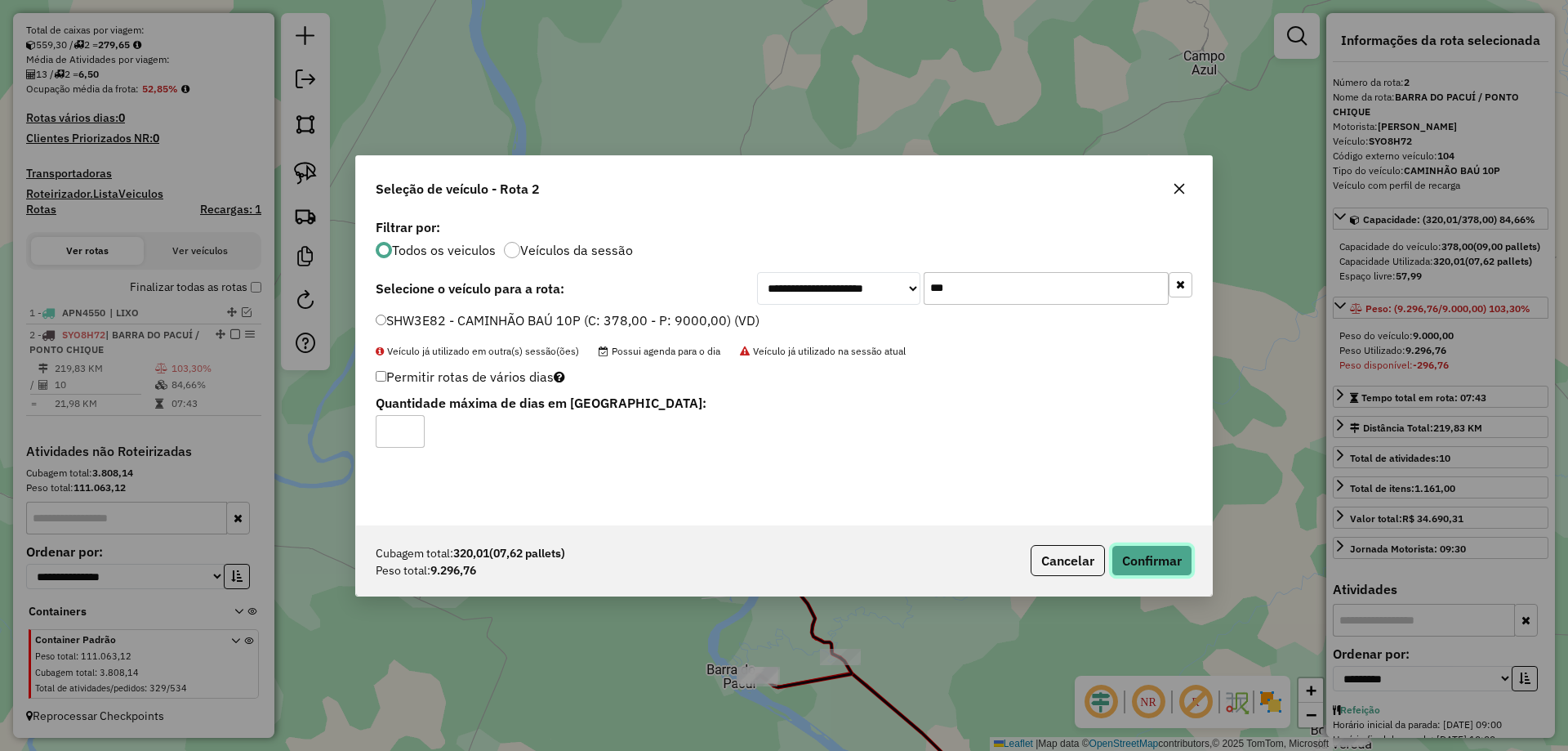
click at [1113, 547] on button "Confirmar" at bounding box center [1152, 560] width 81 height 31
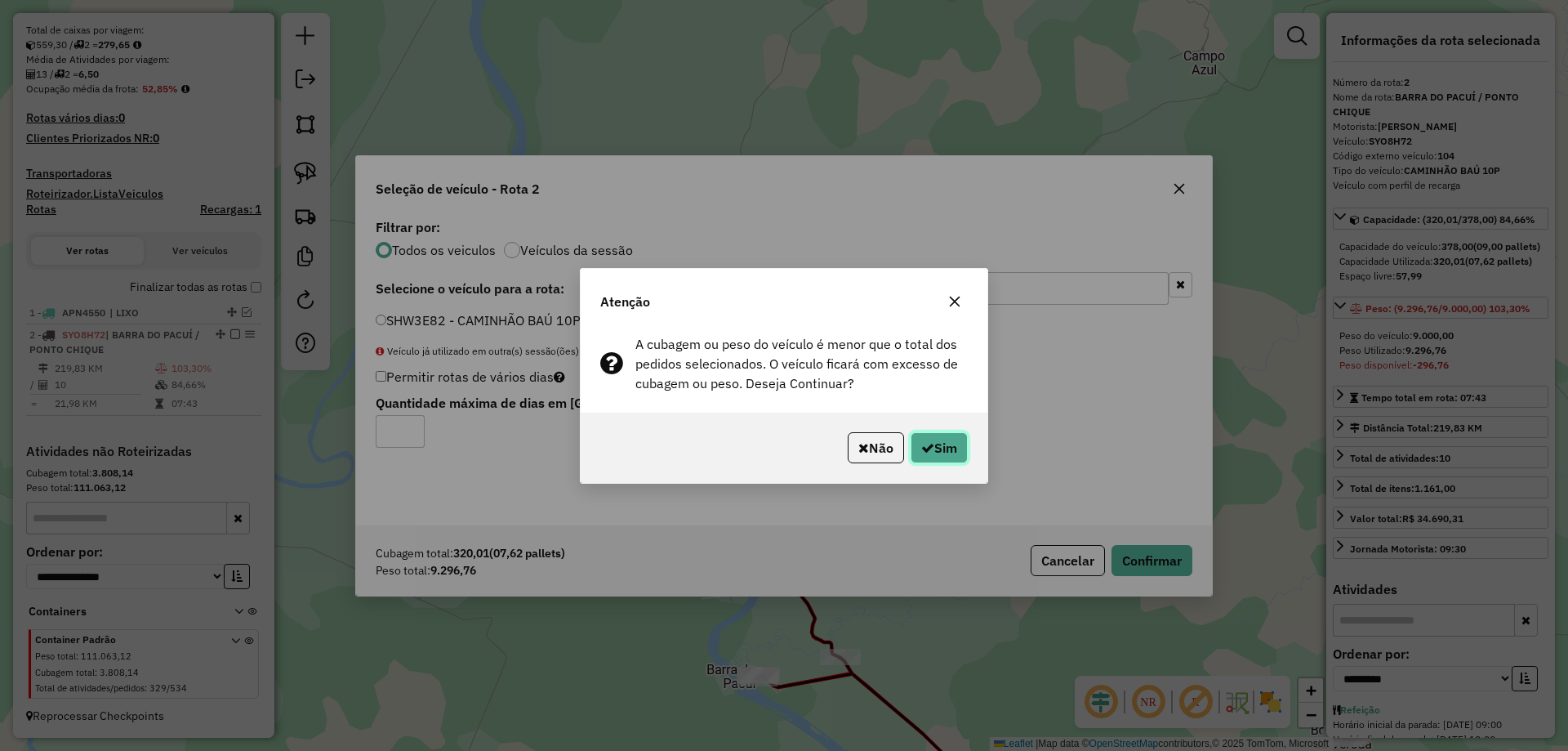
click at [934, 458] on button "Sim" at bounding box center [939, 447] width 57 height 31
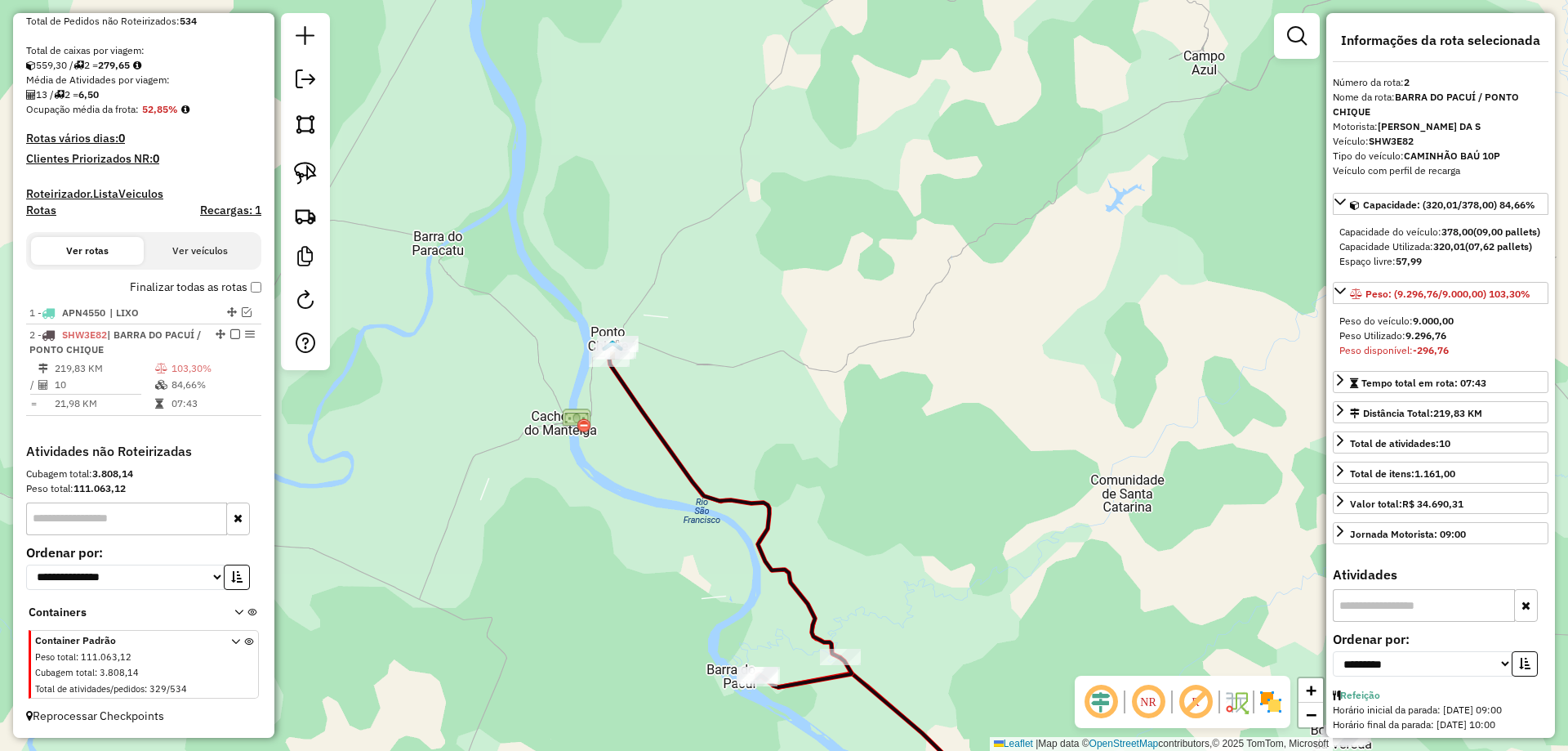
scroll to position [328, 0]
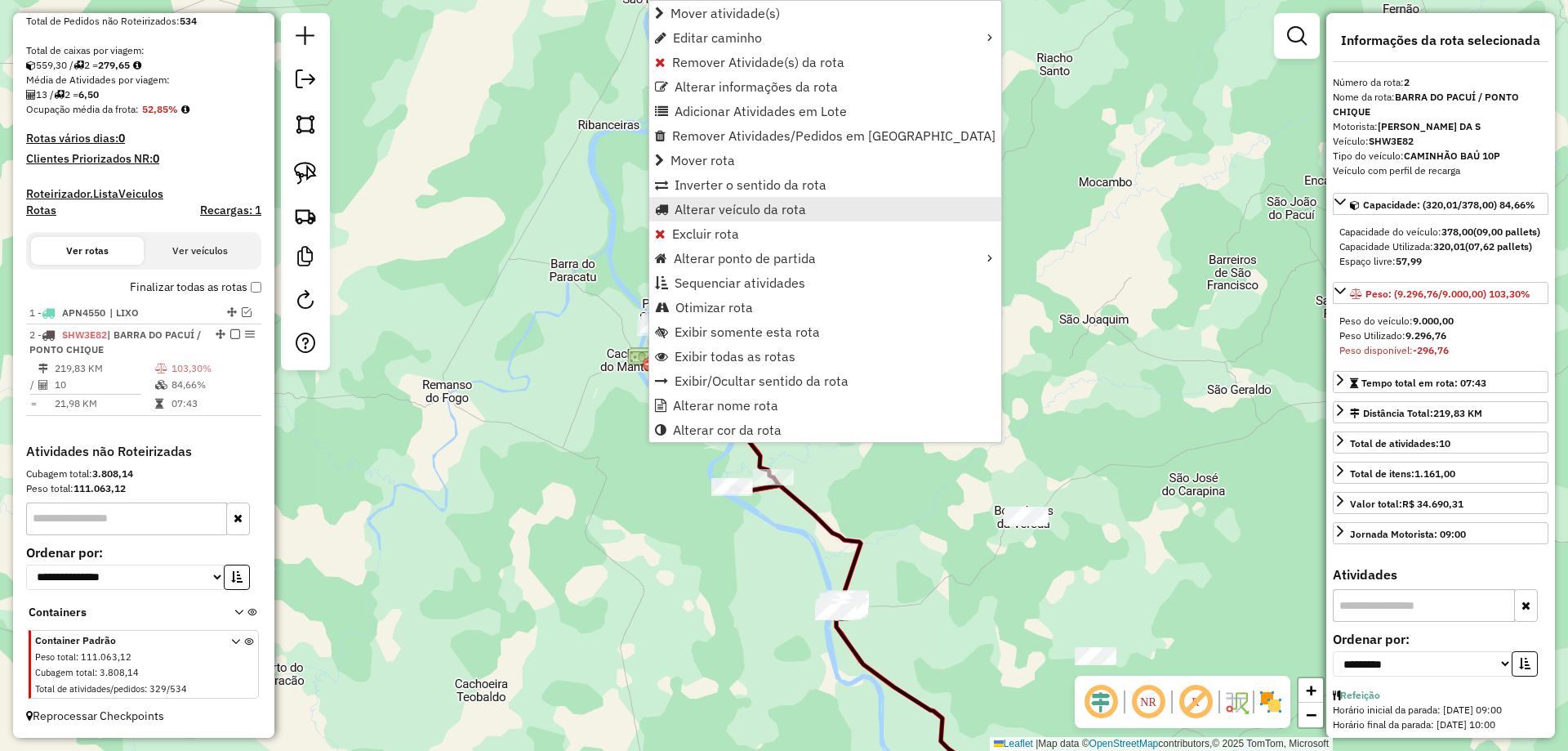
click at [724, 204] on span "Alterar veículo da rota" at bounding box center [741, 210] width 132 height 13
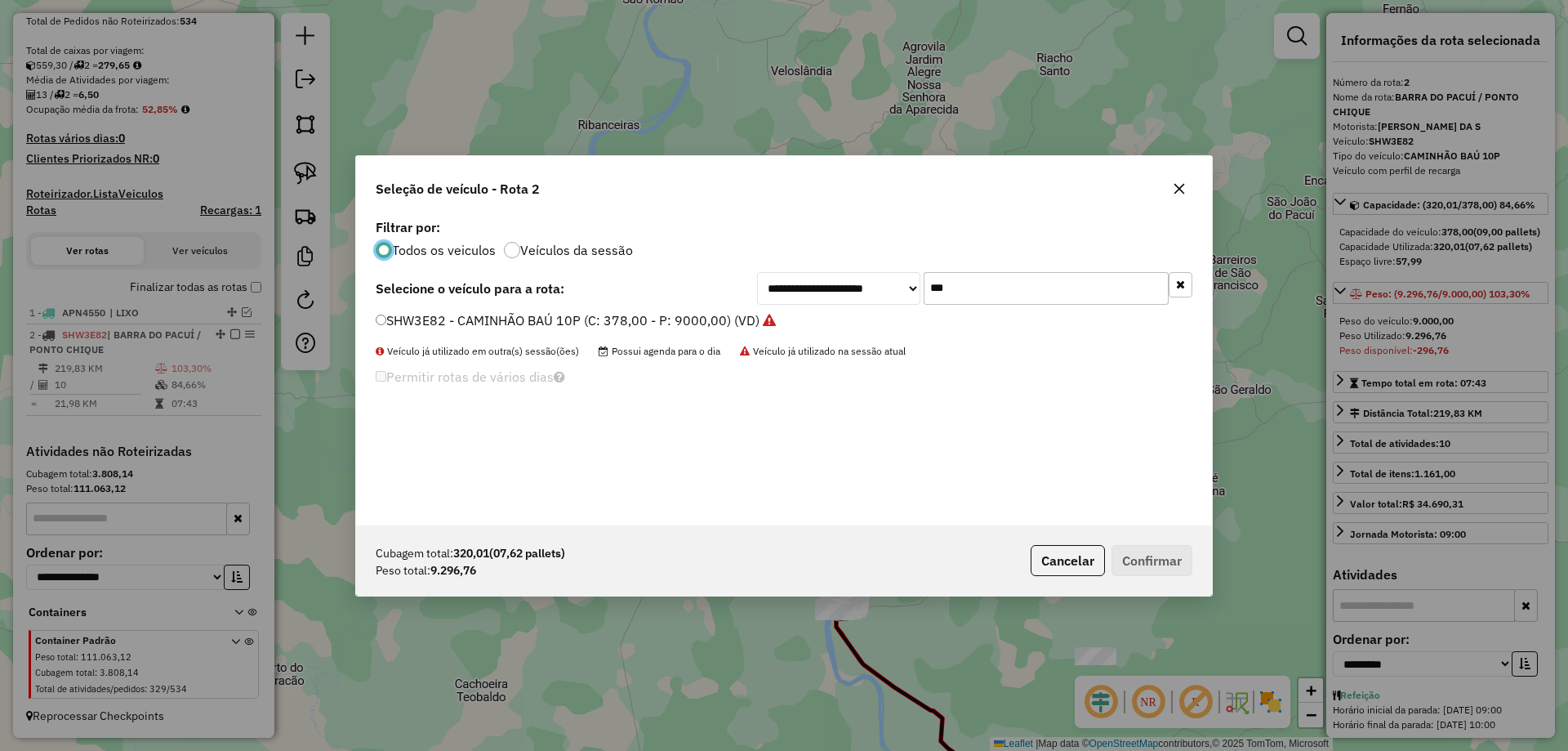
scroll to position [9, 5]
click at [1012, 289] on input "***" at bounding box center [1046, 288] width 245 height 33
click at [1012, 289] on input "***" at bounding box center [1046, 288] width 245 height 33
type input "***"
click at [452, 316] on label "RNW7J70 - 7 - CAMINHÃO BAÚ 10P (C: 378,00 - P: 9000,00) (VD)" at bounding box center [577, 320] width 403 height 20
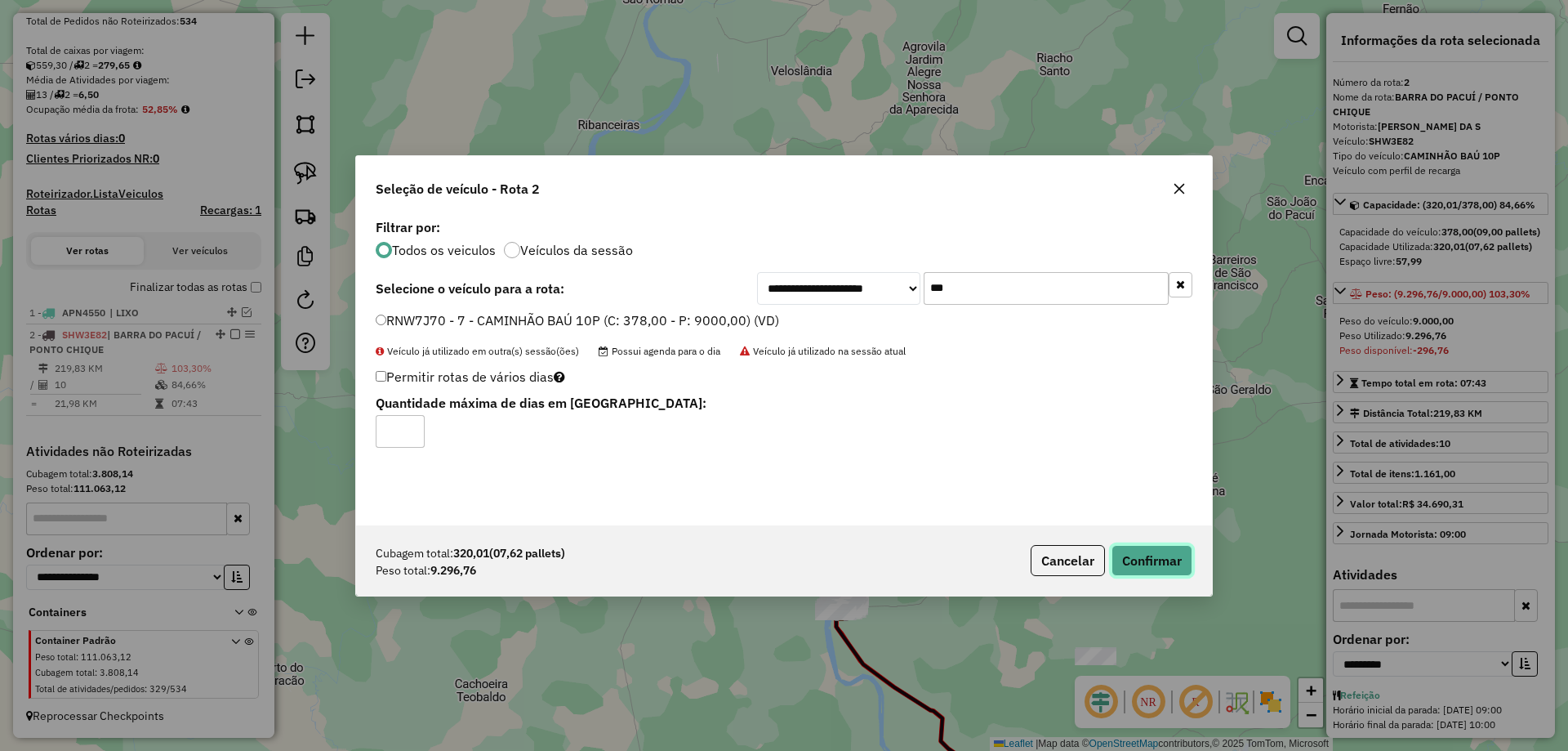
click at [1150, 556] on button "Confirmar" at bounding box center [1152, 560] width 81 height 31
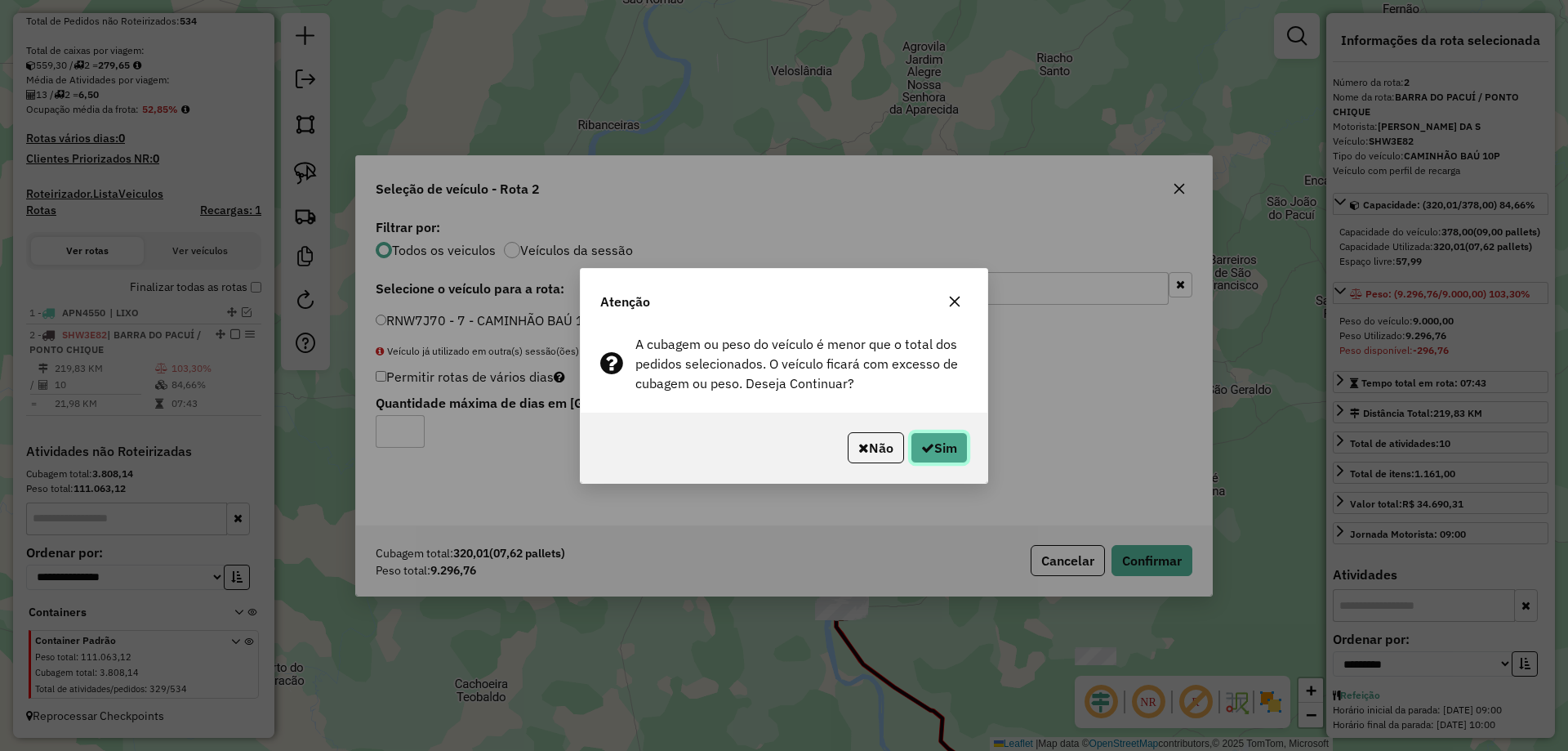
click at [962, 447] on button "Sim" at bounding box center [939, 447] width 57 height 31
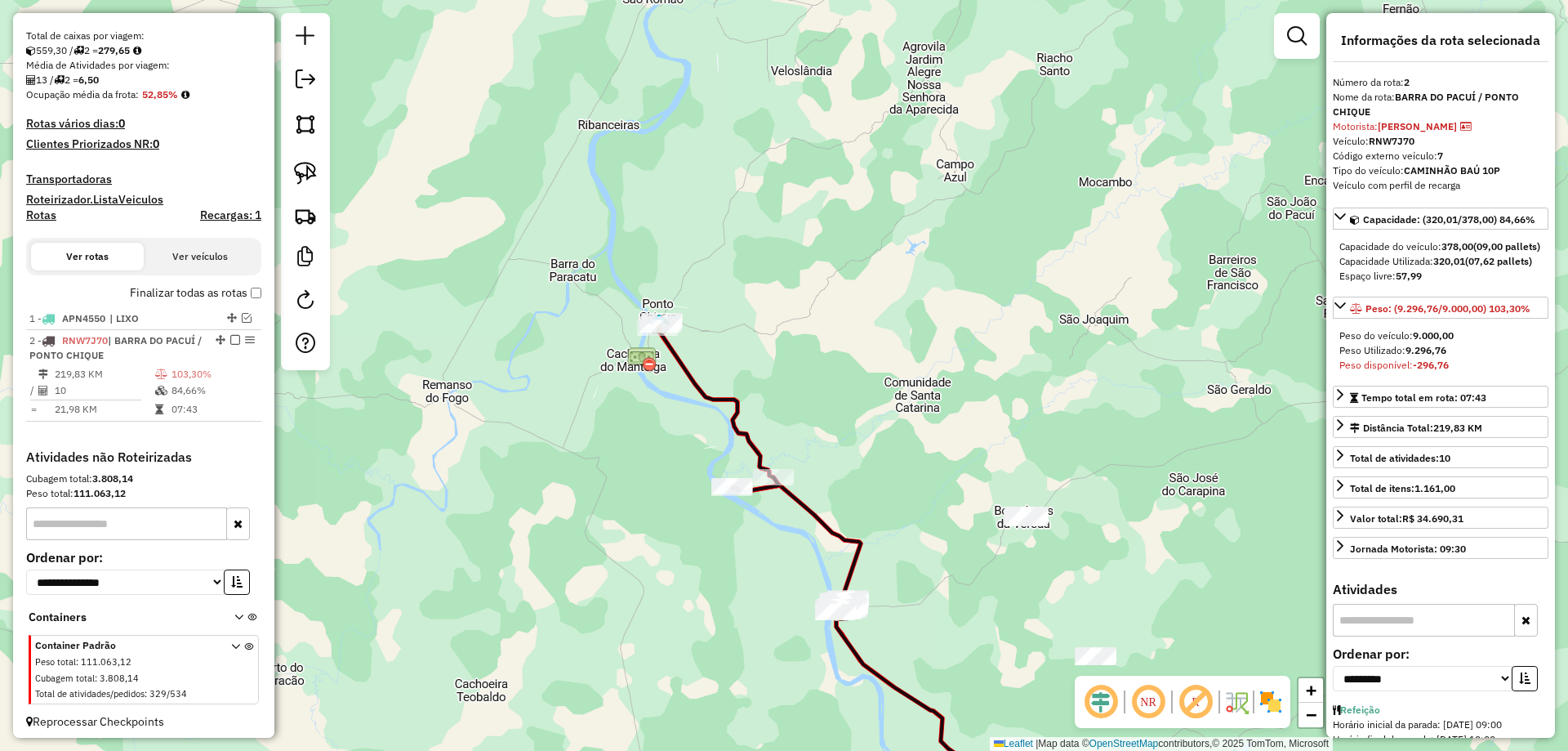
scroll to position [349, 0]
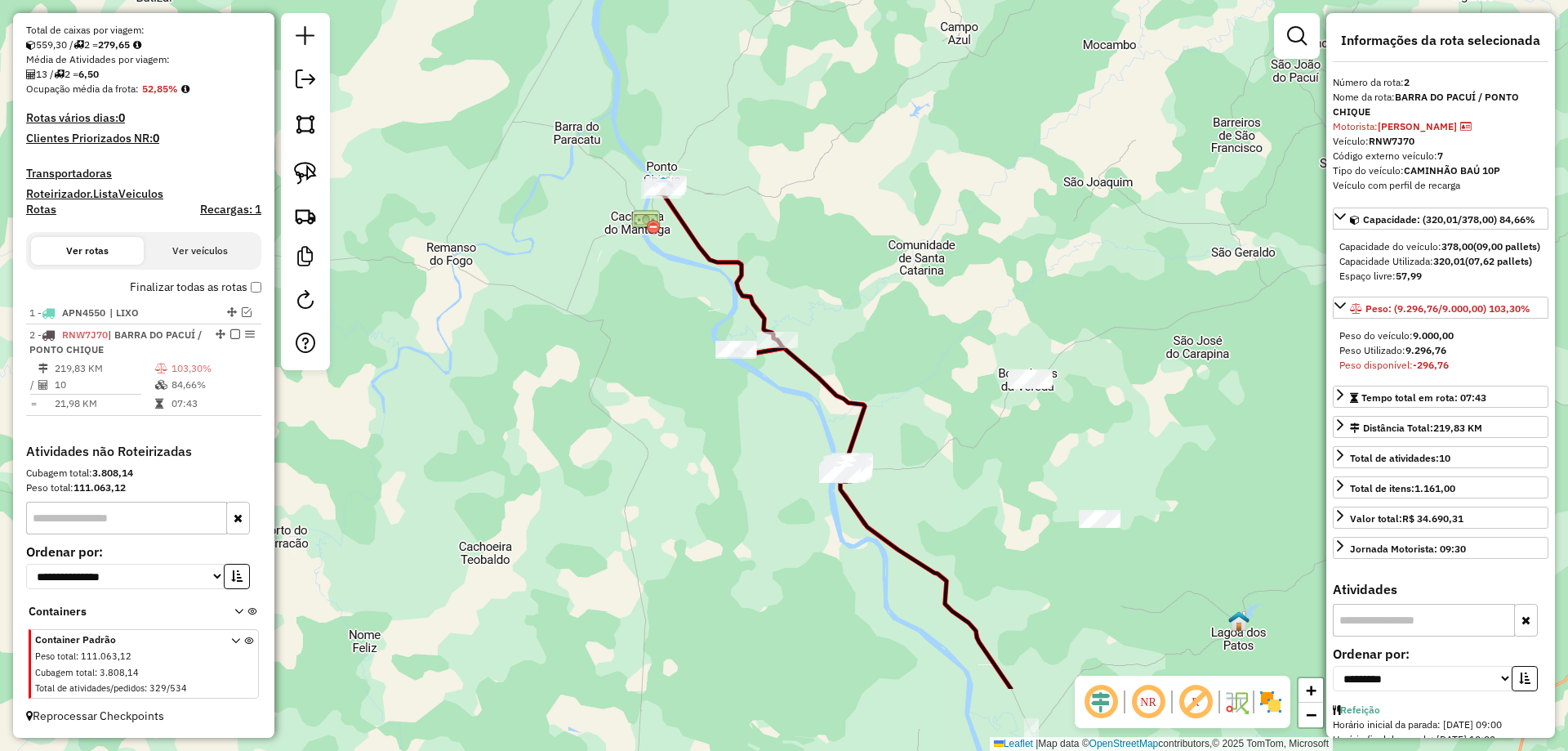
drag, startPoint x: 862, startPoint y: 382, endPoint x: 839, endPoint y: 334, distance: 53.2
click at [860, 307] on div "Janela de atendimento Grade de atendimento Capacidade Transportadoras Veículos …" at bounding box center [784, 375] width 1568 height 751
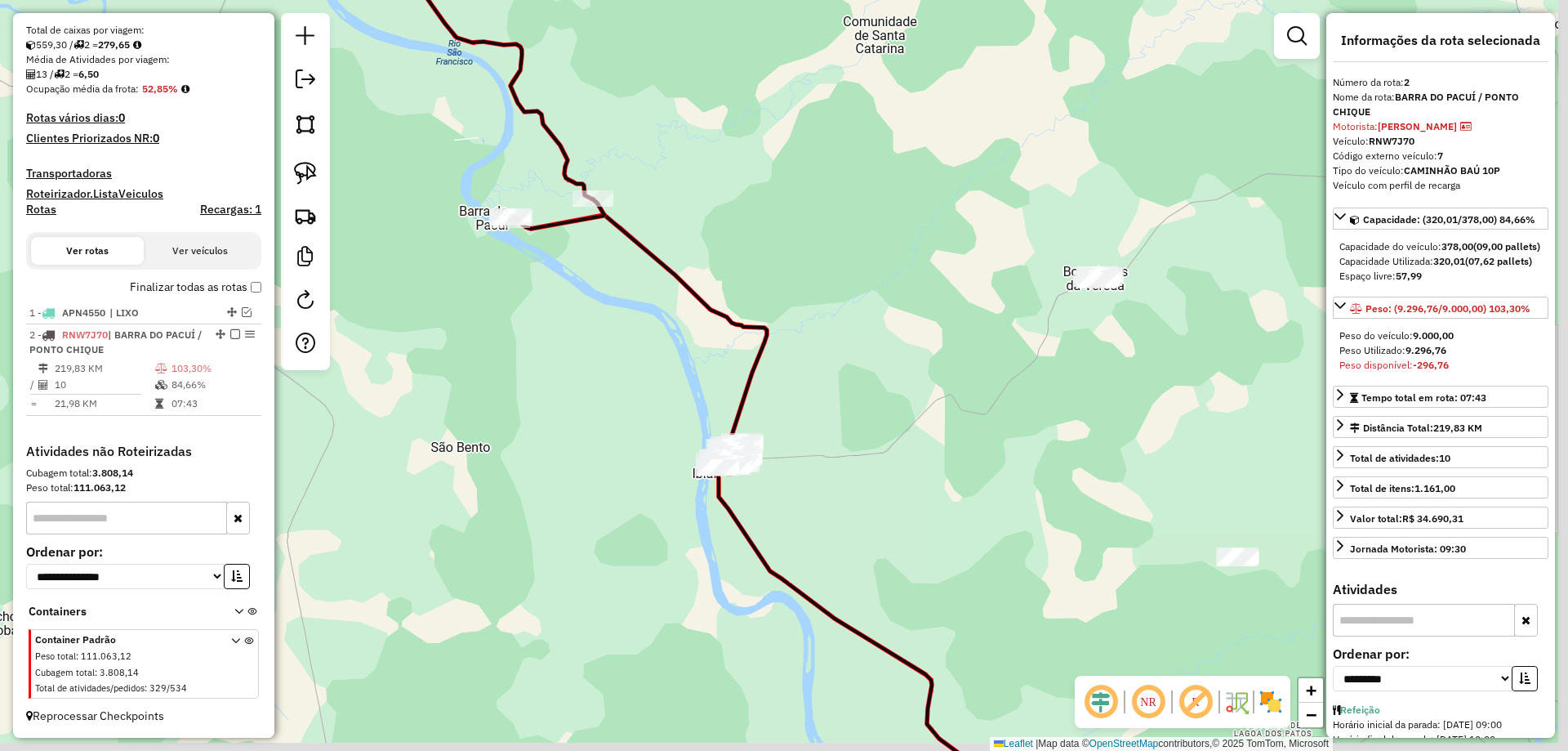
drag, startPoint x: 788, startPoint y: 446, endPoint x: 688, endPoint y: 377, distance: 121.5
click at [682, 375] on div "Janela de atendimento Grade de atendimento Capacidade Transportadoras Veículos …" at bounding box center [784, 375] width 1568 height 751
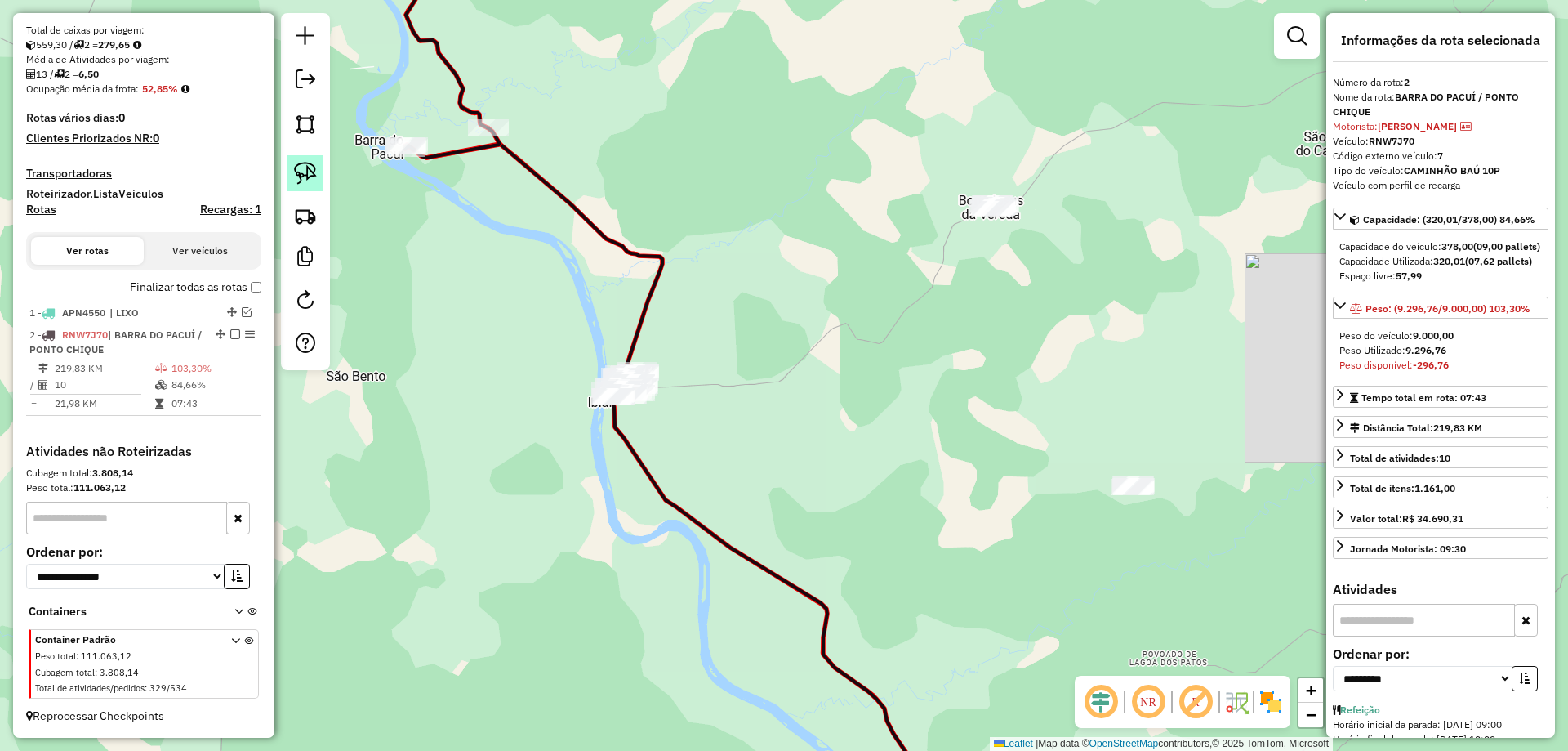
click at [303, 181] on img at bounding box center [306, 173] width 23 height 23
drag, startPoint x: 1051, startPoint y: 159, endPoint x: 1145, endPoint y: 269, distance: 144.7
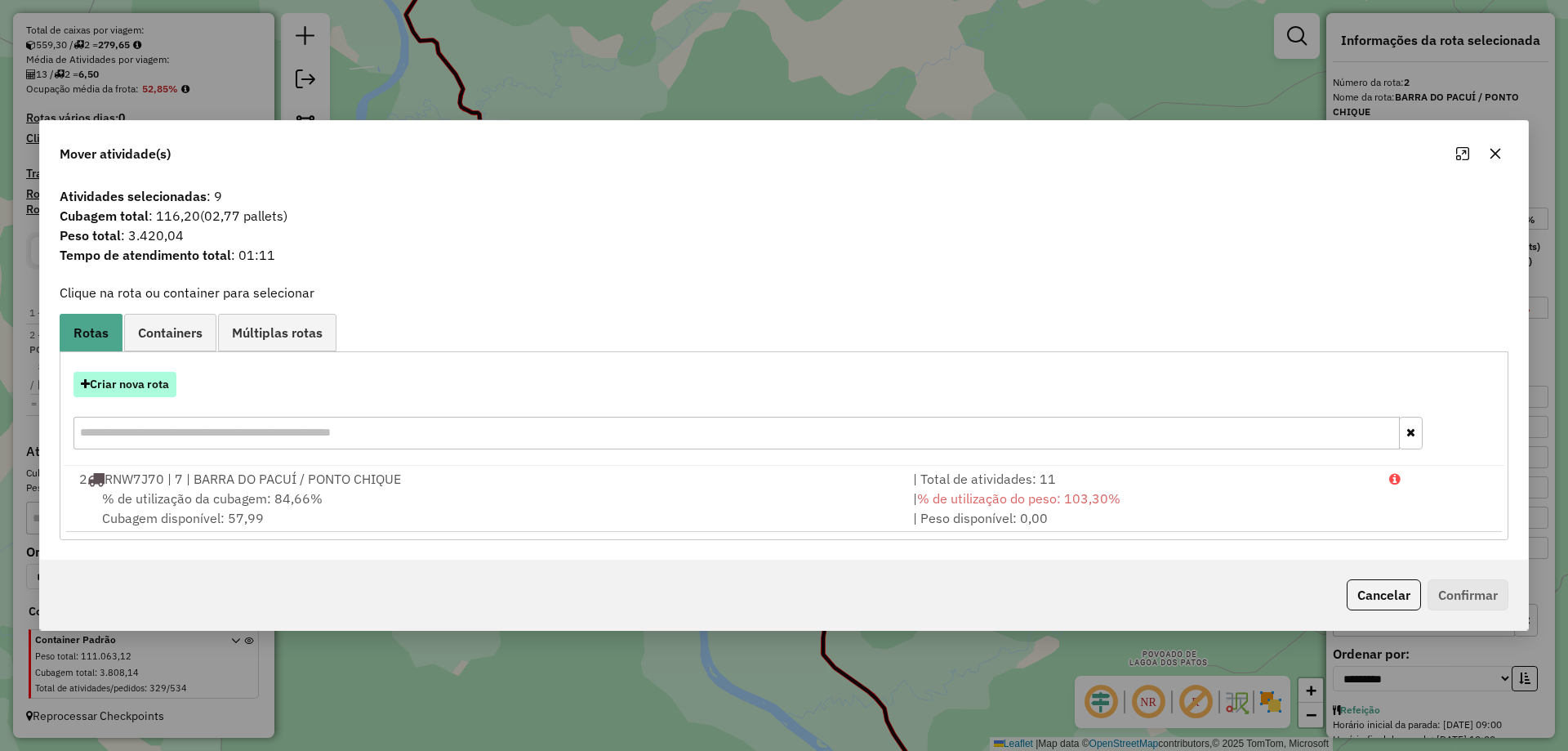
click at [114, 378] on button "Criar nova rota" at bounding box center [124, 383] width 102 height 25
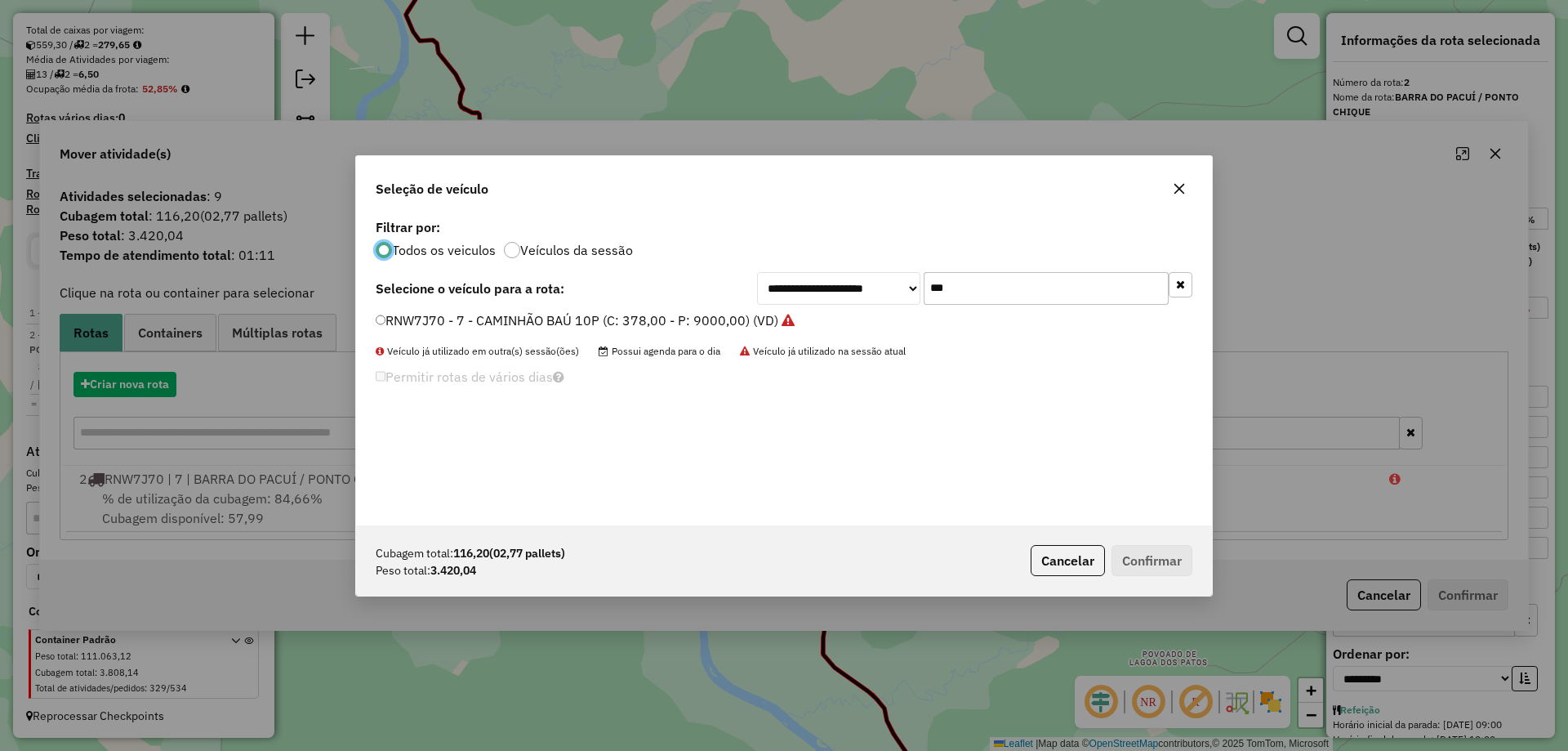
scroll to position [9, 5]
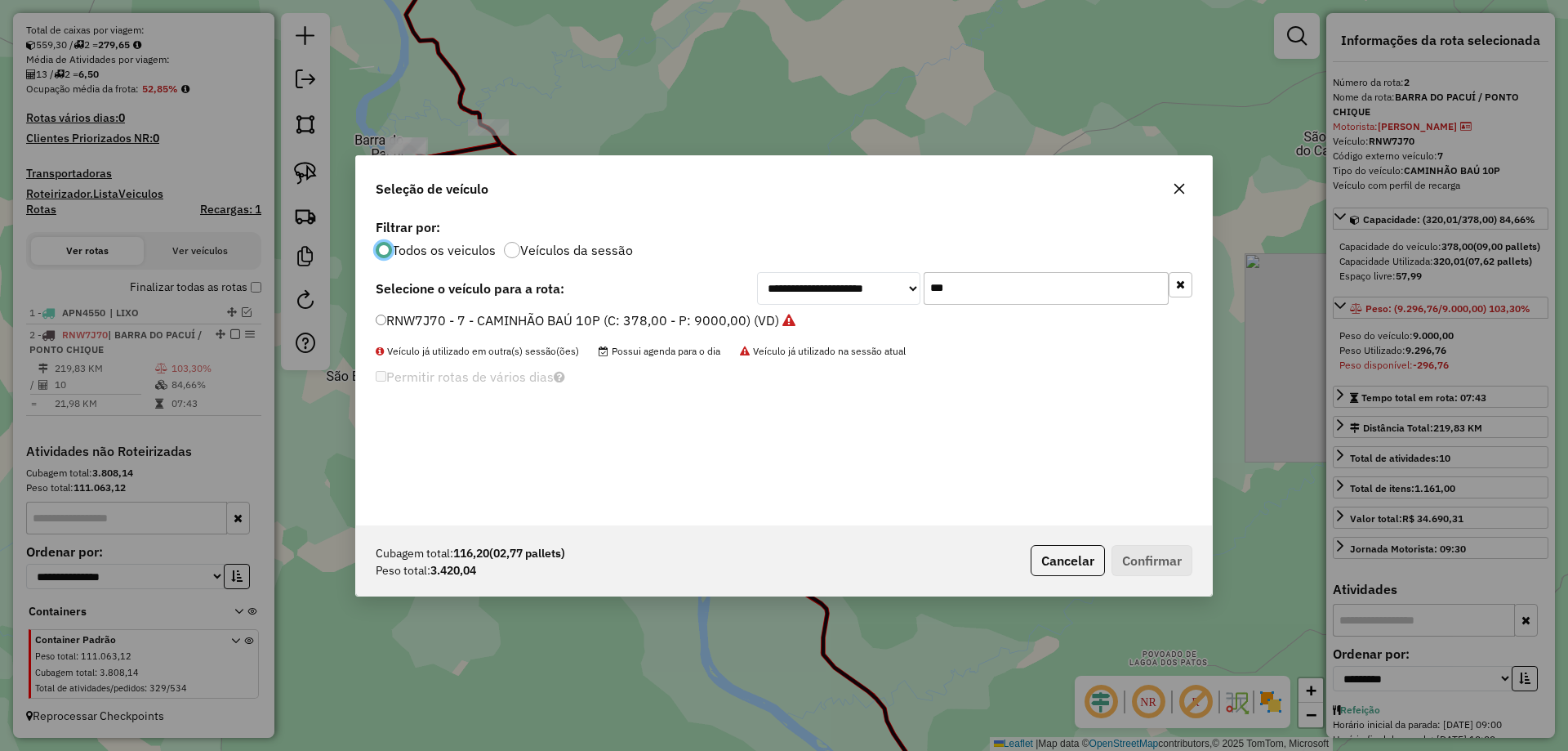
click at [963, 299] on input "***" at bounding box center [1046, 288] width 245 height 33
click at [964, 299] on input "***" at bounding box center [1046, 288] width 245 height 33
type input "***"
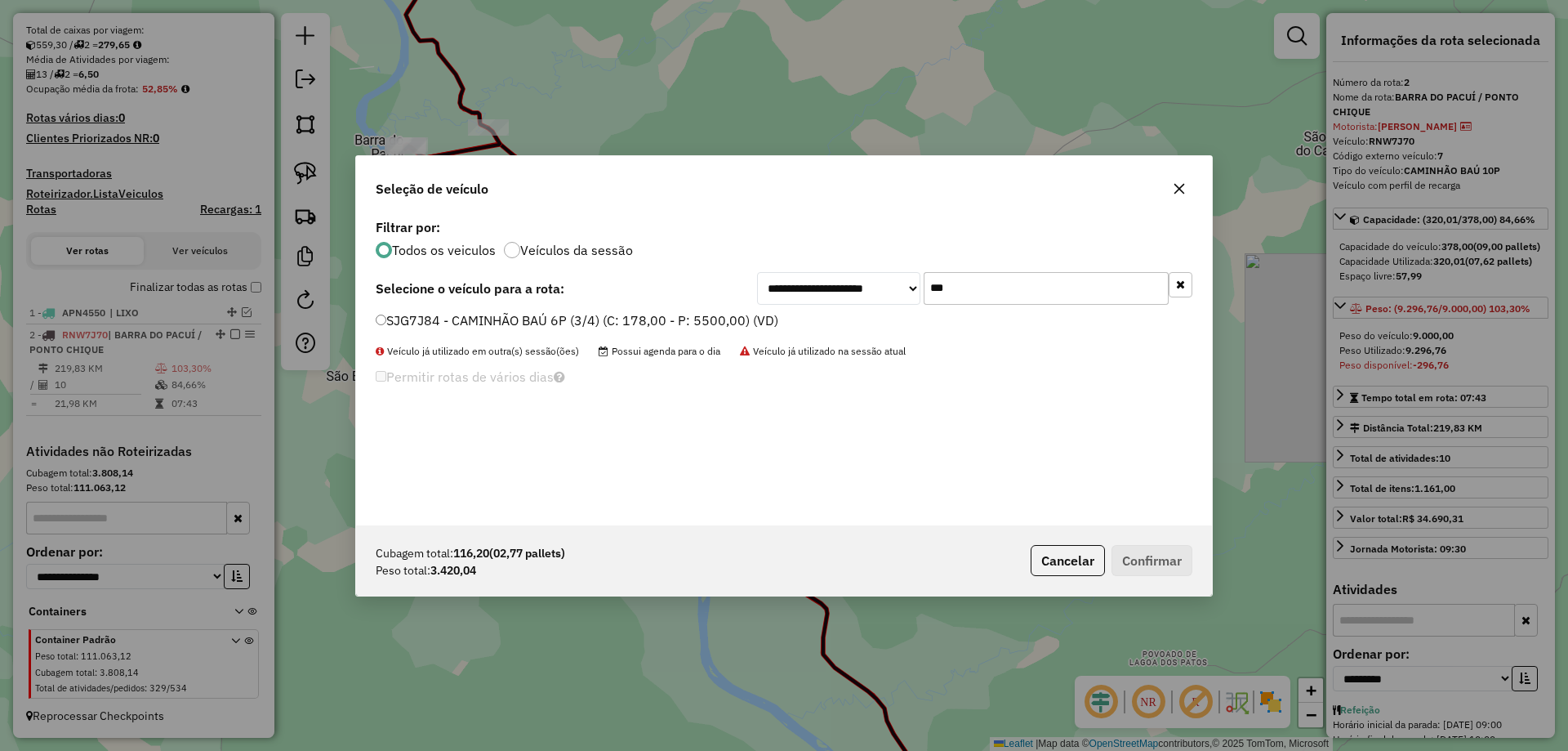
click at [429, 330] on li "SJG7J84 - CAMINHÃO BAÚ 6P (3/4) (C: 178,00 - P: 5500,00) (VD)" at bounding box center [784, 321] width 817 height 20
click at [442, 323] on label "SJG7J84 - CAMINHÃO BAÚ 6P (3/4) (C: 178,00 - P: 5500,00) (VD)" at bounding box center [577, 320] width 402 height 20
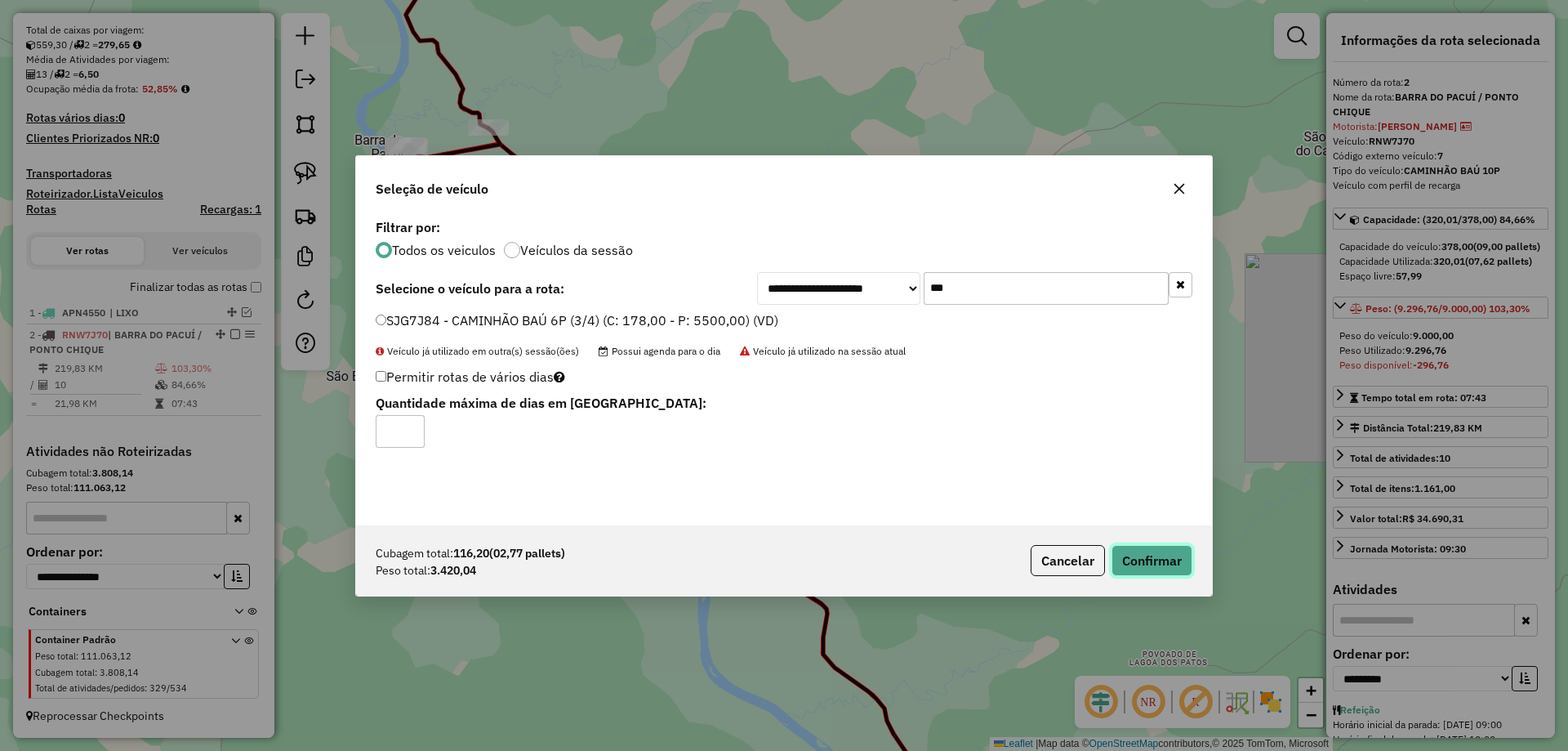
click at [1153, 569] on button "Confirmar" at bounding box center [1152, 560] width 81 height 31
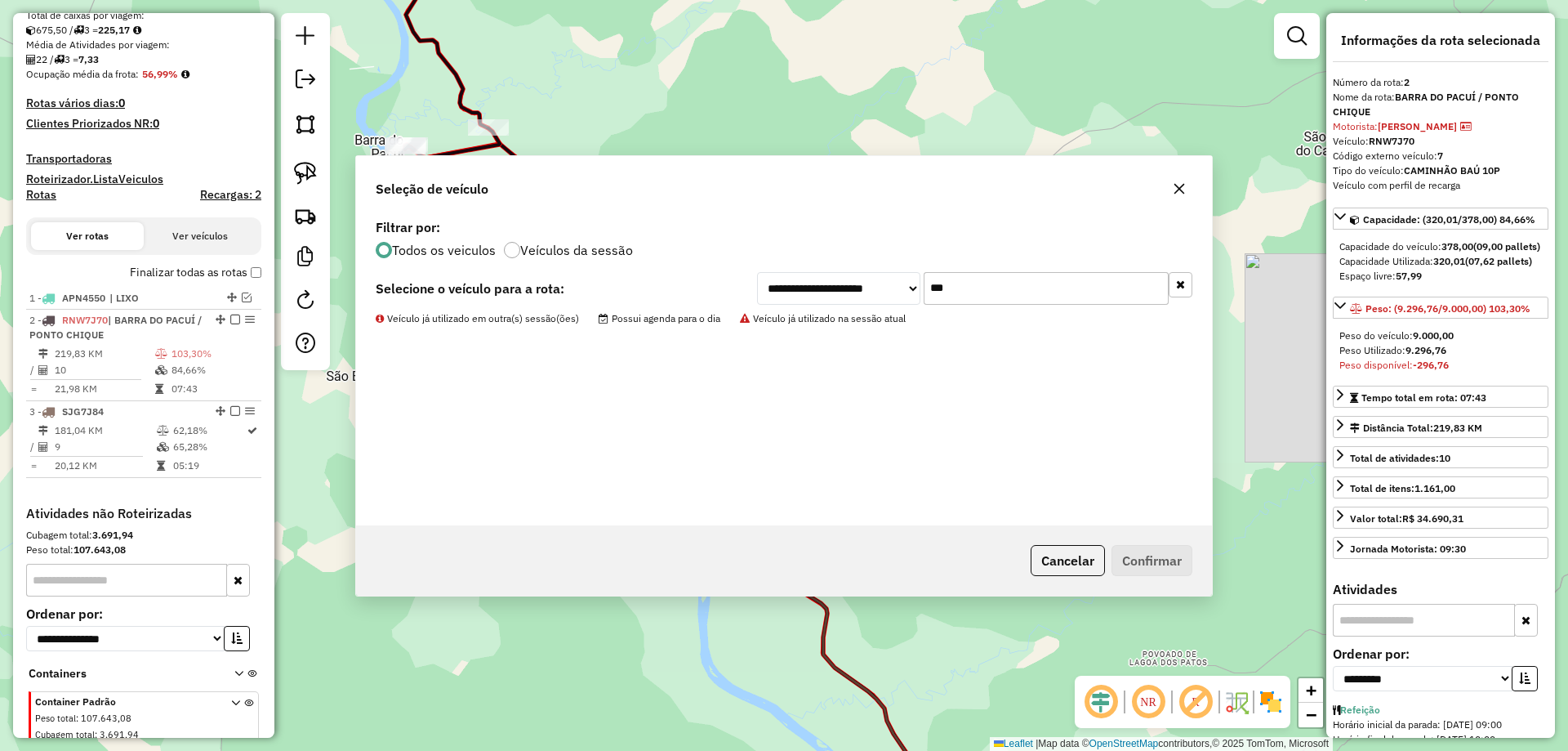
scroll to position [426, 0]
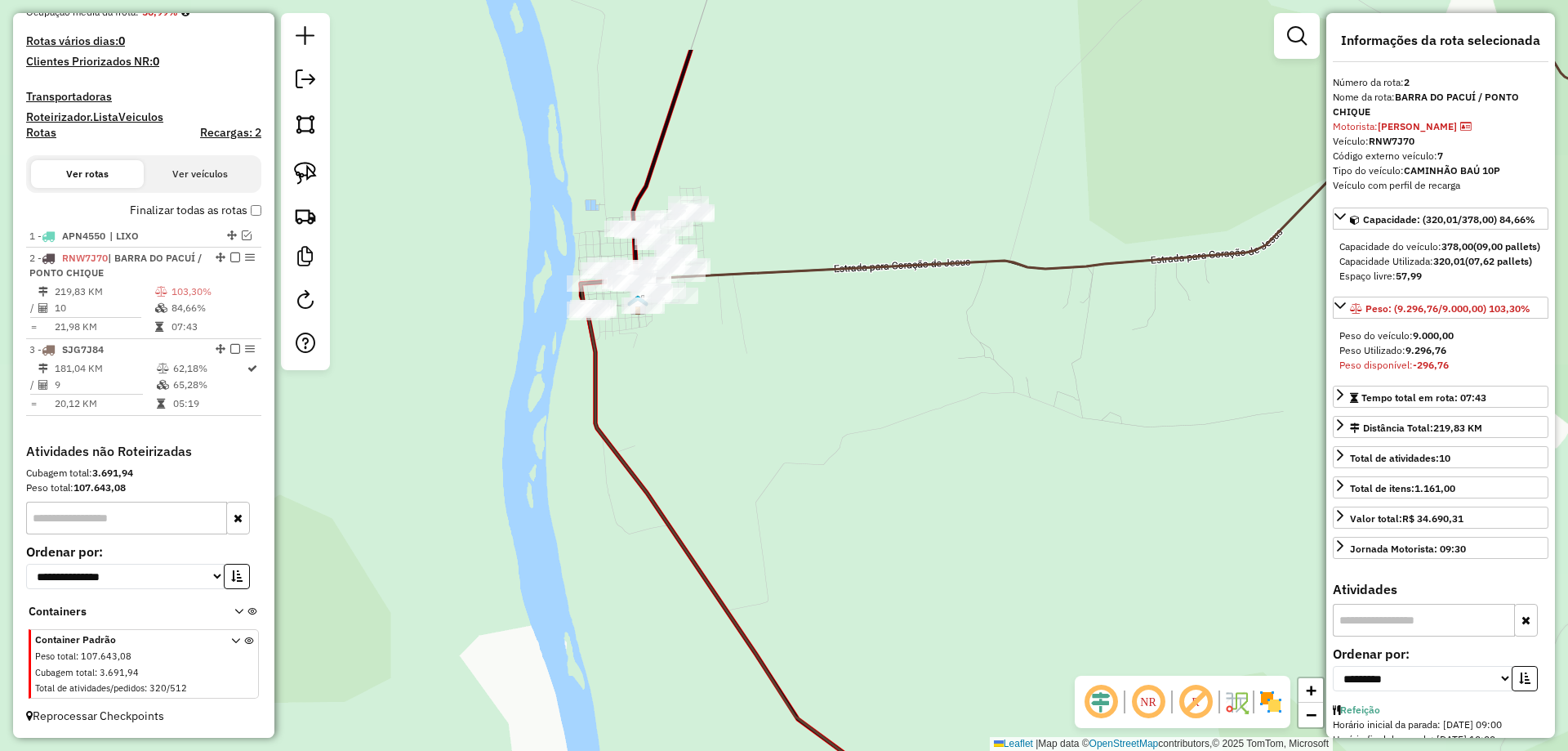
drag, startPoint x: 710, startPoint y: 404, endPoint x: 721, endPoint y: 387, distance: 20.2
click at [720, 403] on div "Janela de atendimento Grade de atendimento Capacidade Transportadoras Veículos …" at bounding box center [784, 375] width 1568 height 751
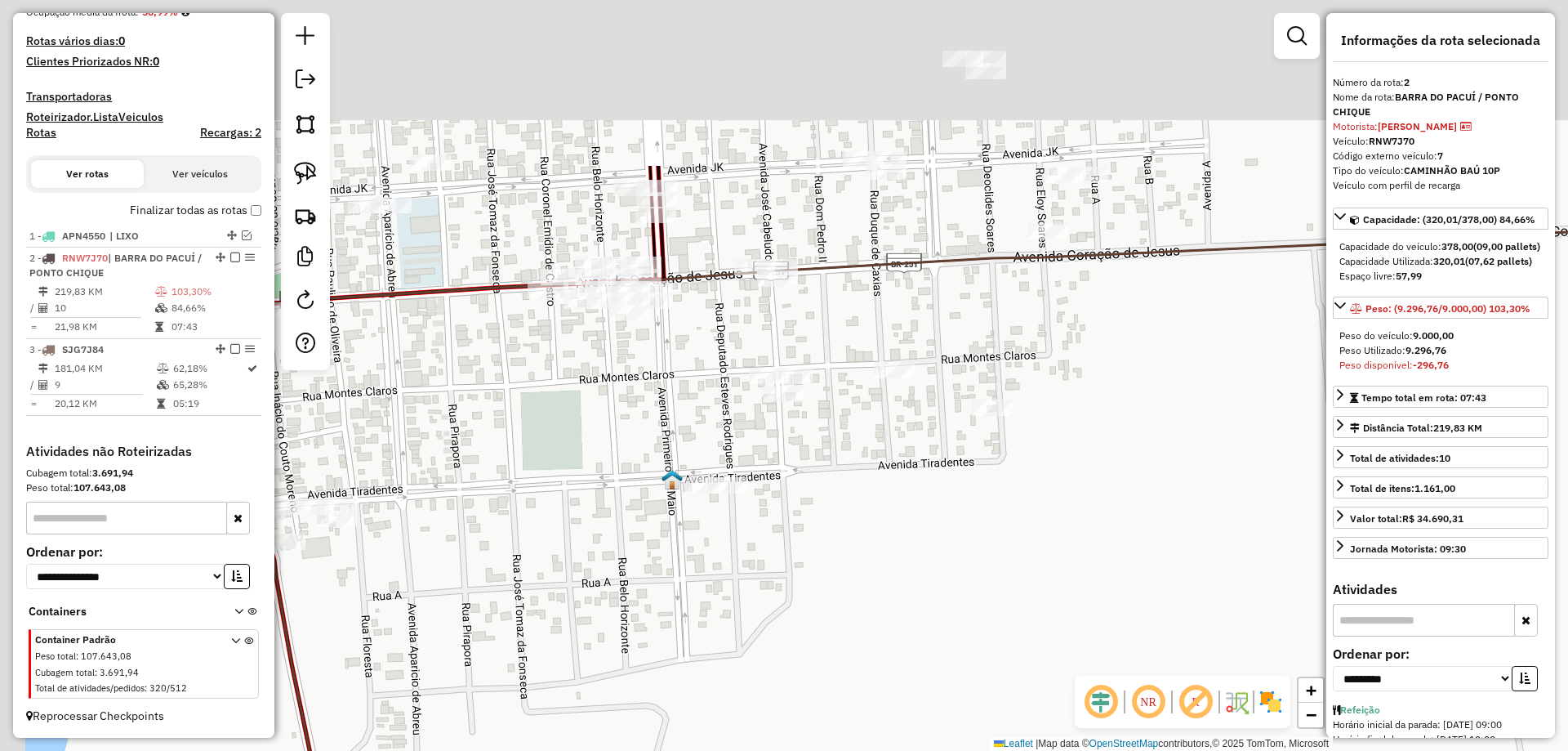
drag, startPoint x: 844, startPoint y: 301, endPoint x: 842, endPoint y: 443, distance: 142.0
click at [900, 481] on div "Janela de atendimento Grade de atendimento Capacidade Transportadoras Veículos …" at bounding box center [784, 375] width 1568 height 751
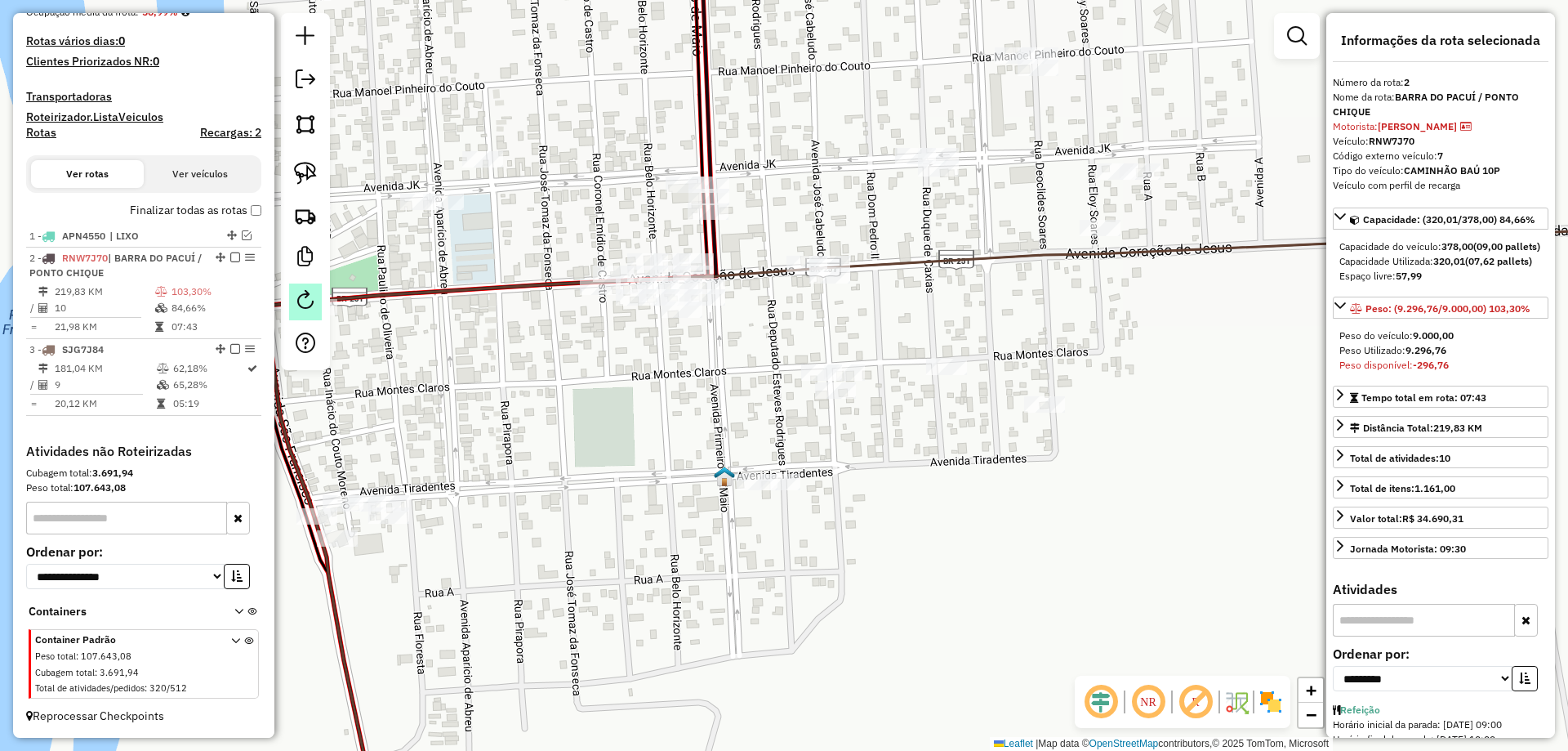
drag, startPoint x: 637, startPoint y: 383, endPoint x: 298, endPoint y: 292, distance: 351.0
click at [692, 379] on div "Janela de atendimento Grade de atendimento Capacidade Transportadoras Veículos …" at bounding box center [784, 375] width 1568 height 751
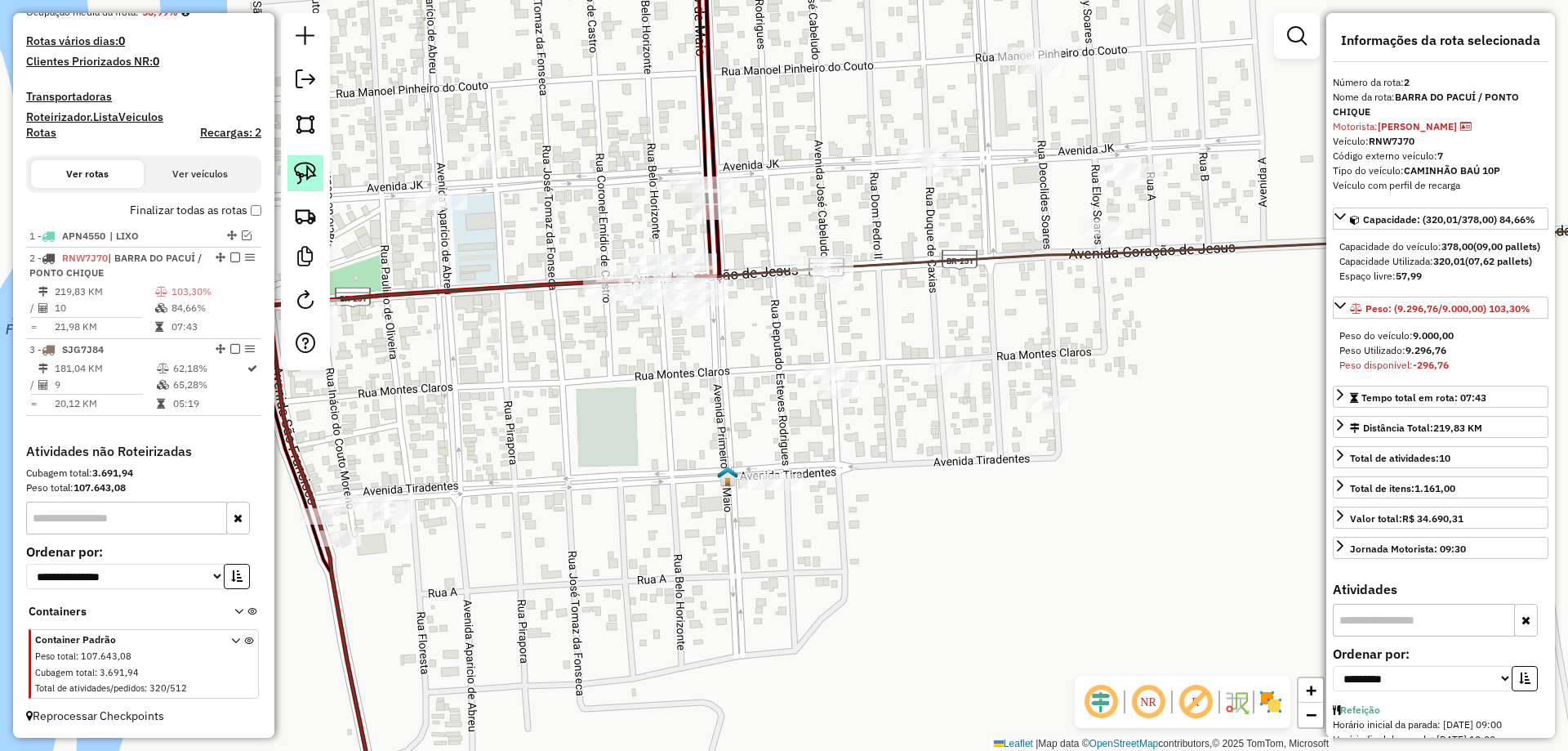
click at [310, 164] on img at bounding box center [306, 173] width 23 height 23
drag, startPoint x: 919, startPoint y: 241, endPoint x: 867, endPoint y: 286, distance: 68.8
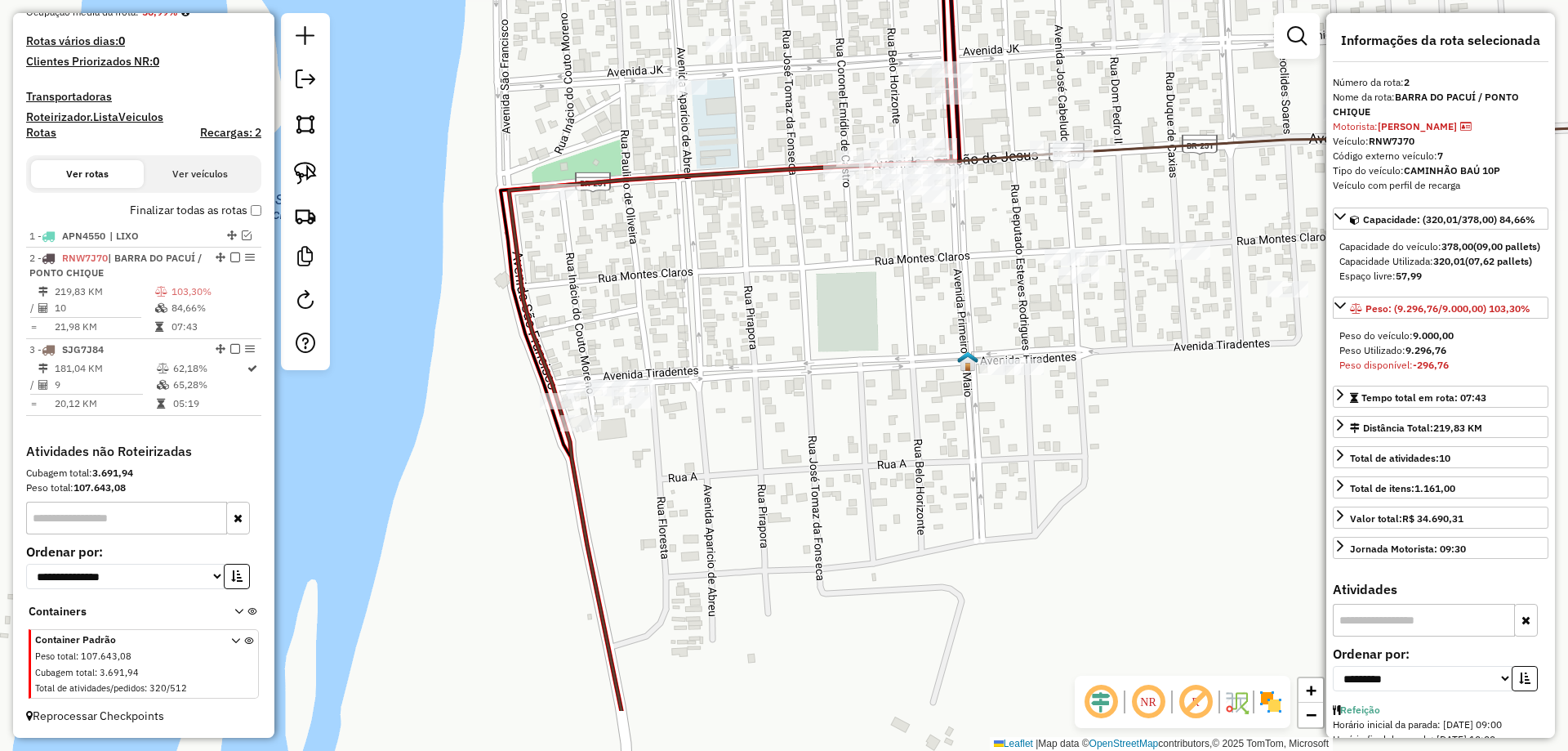
drag, startPoint x: 626, startPoint y: 394, endPoint x: 817, endPoint y: 288, distance: 218.4
click at [817, 288] on div "Janela de atendimento Grade de atendimento Capacidade Transportadoras Veículos …" at bounding box center [784, 375] width 1568 height 751
click at [311, 171] on img at bounding box center [306, 173] width 23 height 23
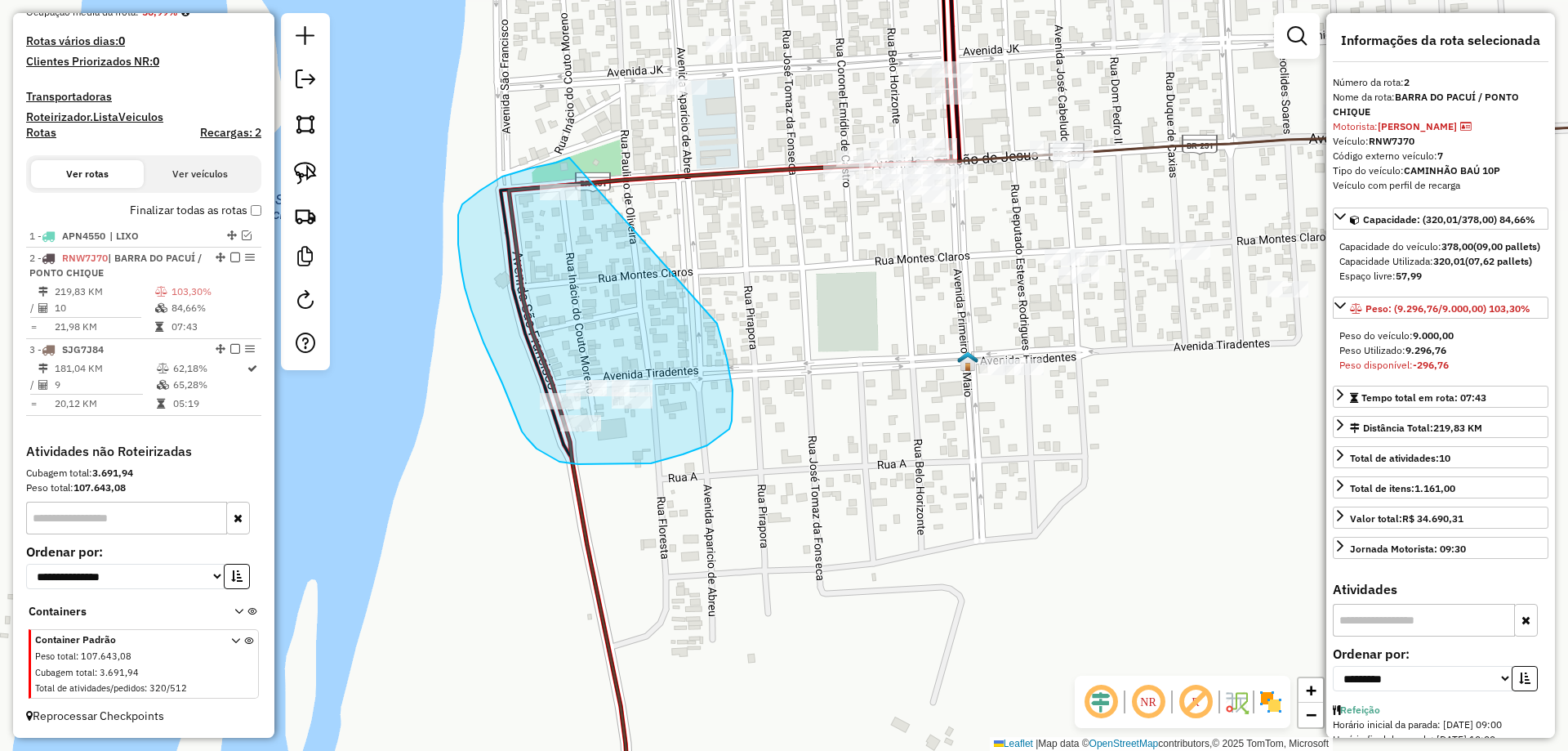
drag, startPoint x: 570, startPoint y: 158, endPoint x: 717, endPoint y: 323, distance: 221.0
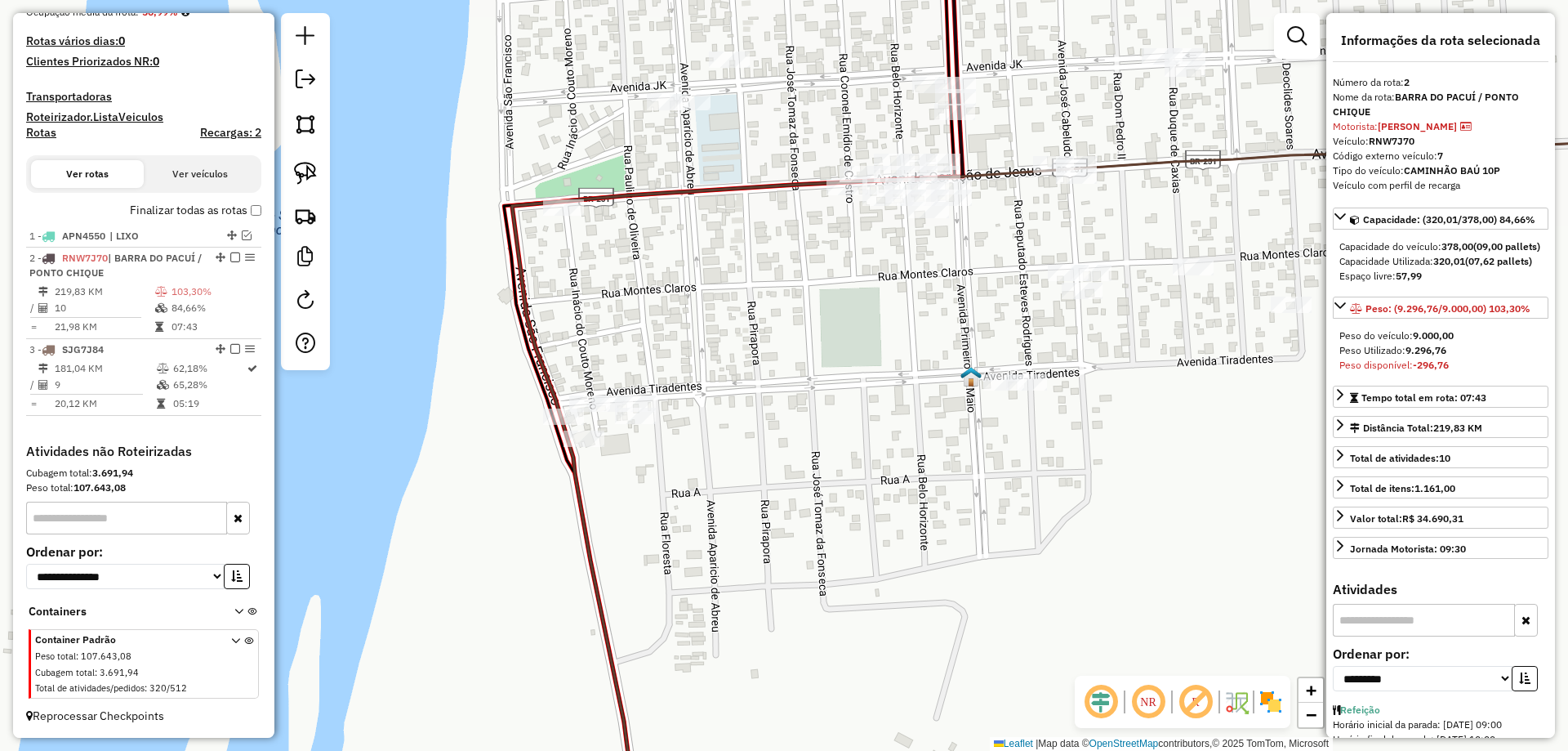
drag, startPoint x: 509, startPoint y: 277, endPoint x: 432, endPoint y: 410, distance: 153.7
click at [504, 396] on icon at bounding box center [1116, 488] width 1225 height 706
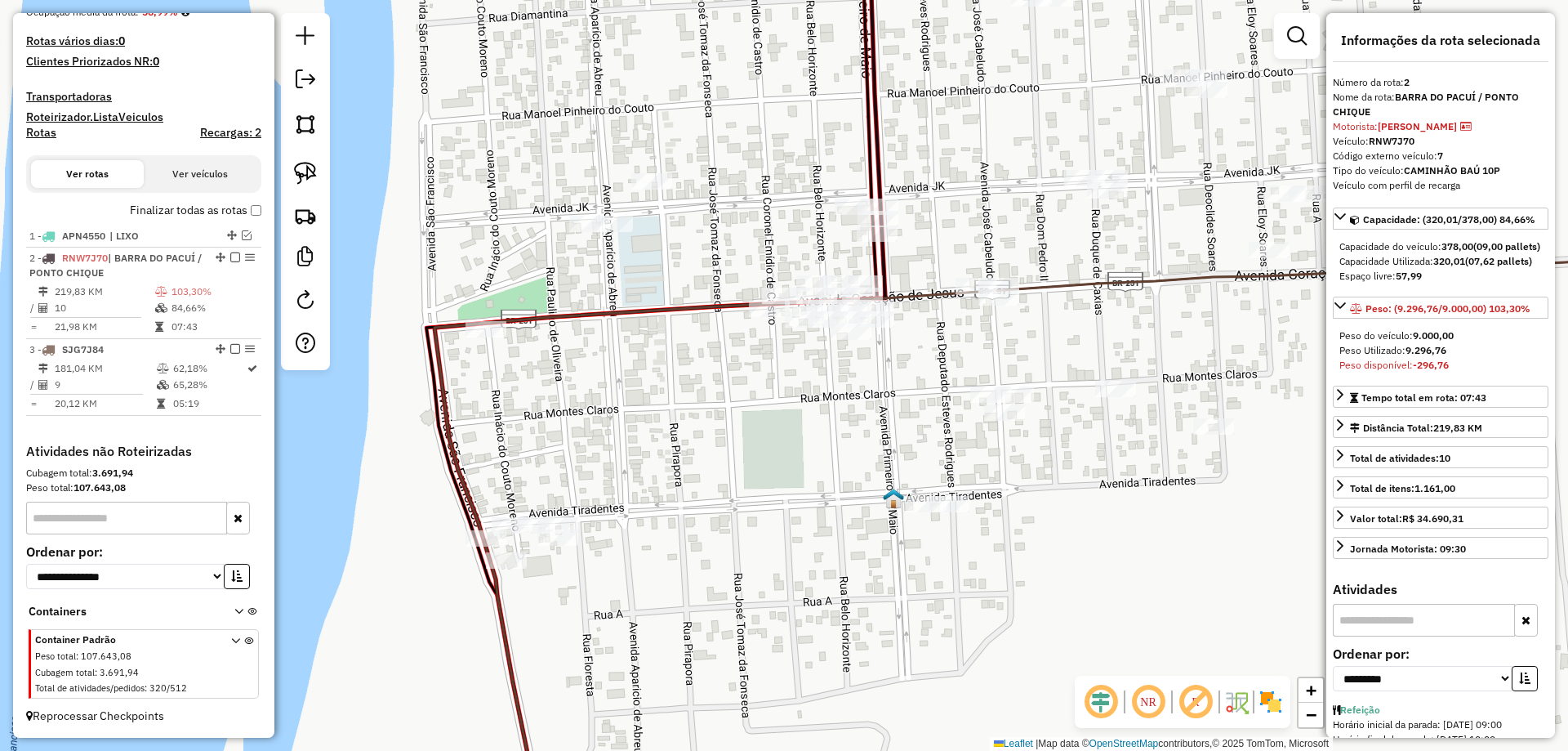
drag, startPoint x: 549, startPoint y: 411, endPoint x: 456, endPoint y: 321, distance: 129.4
click at [457, 321] on div "Janela de atendimento Grade de atendimento Capacidade Transportadoras Veículos …" at bounding box center [784, 375] width 1568 height 751
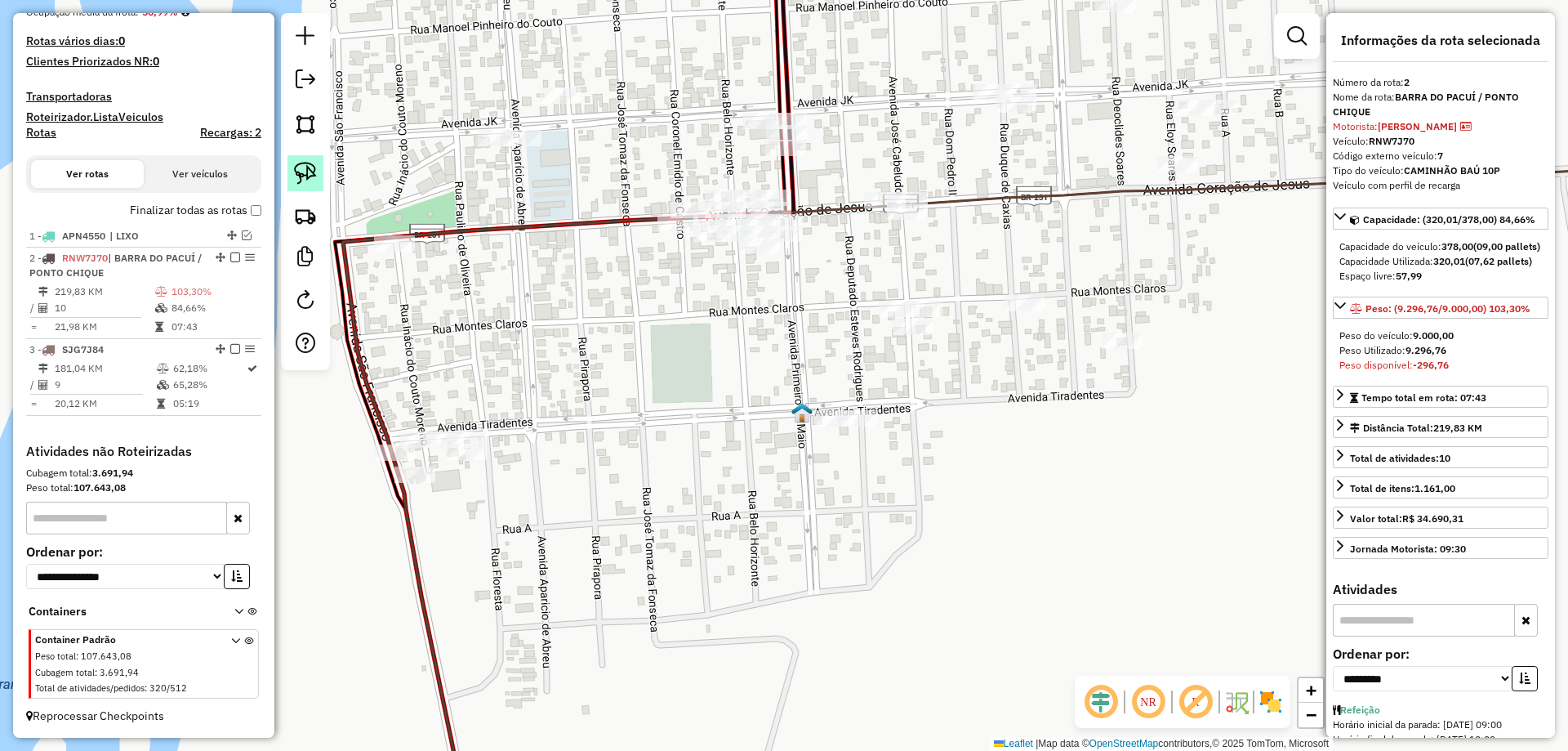
drag, startPoint x: 307, startPoint y: 159, endPoint x: 662, endPoint y: 201, distance: 357.5
click at [308, 159] on link at bounding box center [306, 173] width 36 height 36
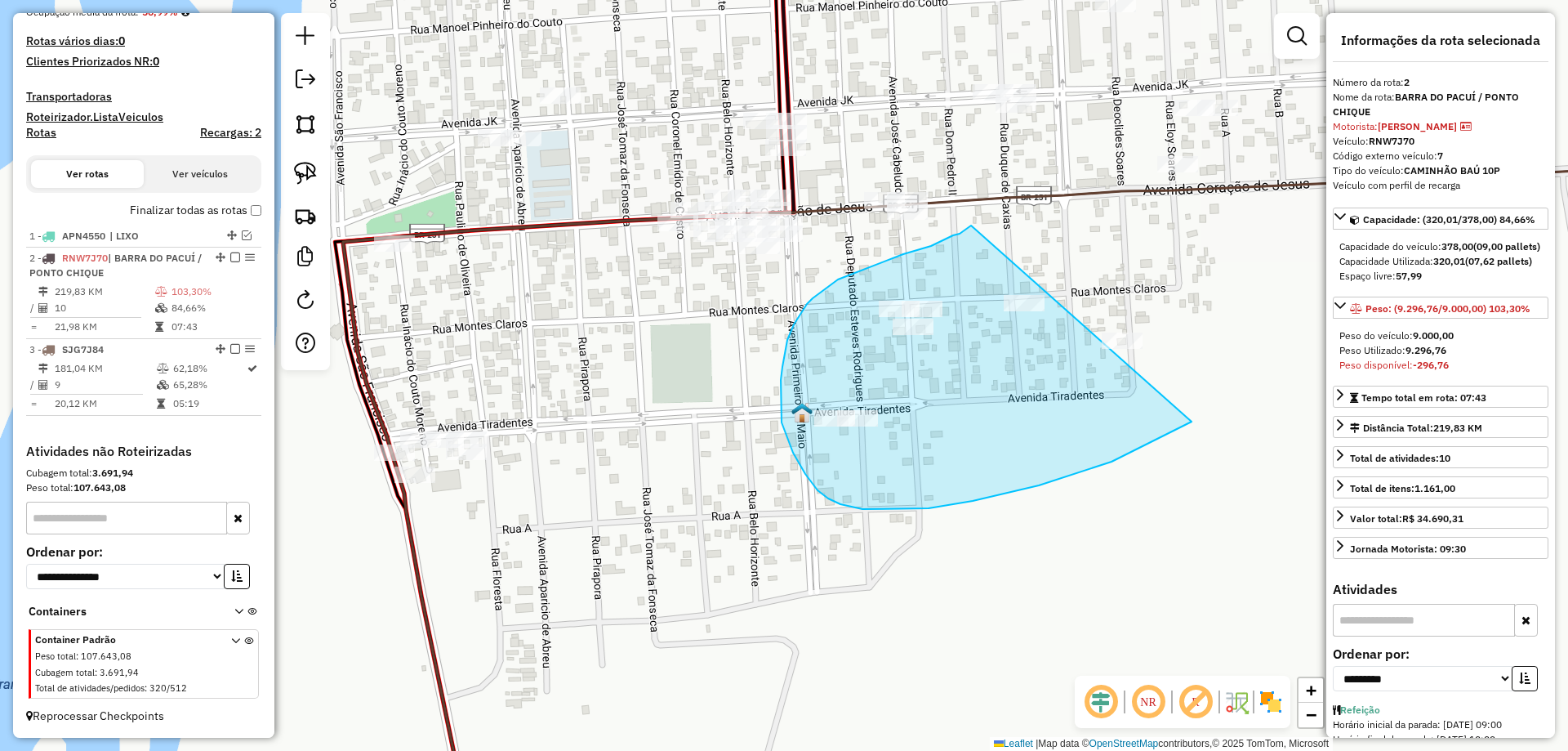
drag, startPoint x: 945, startPoint y: 240, endPoint x: 1217, endPoint y: 275, distance: 274.2
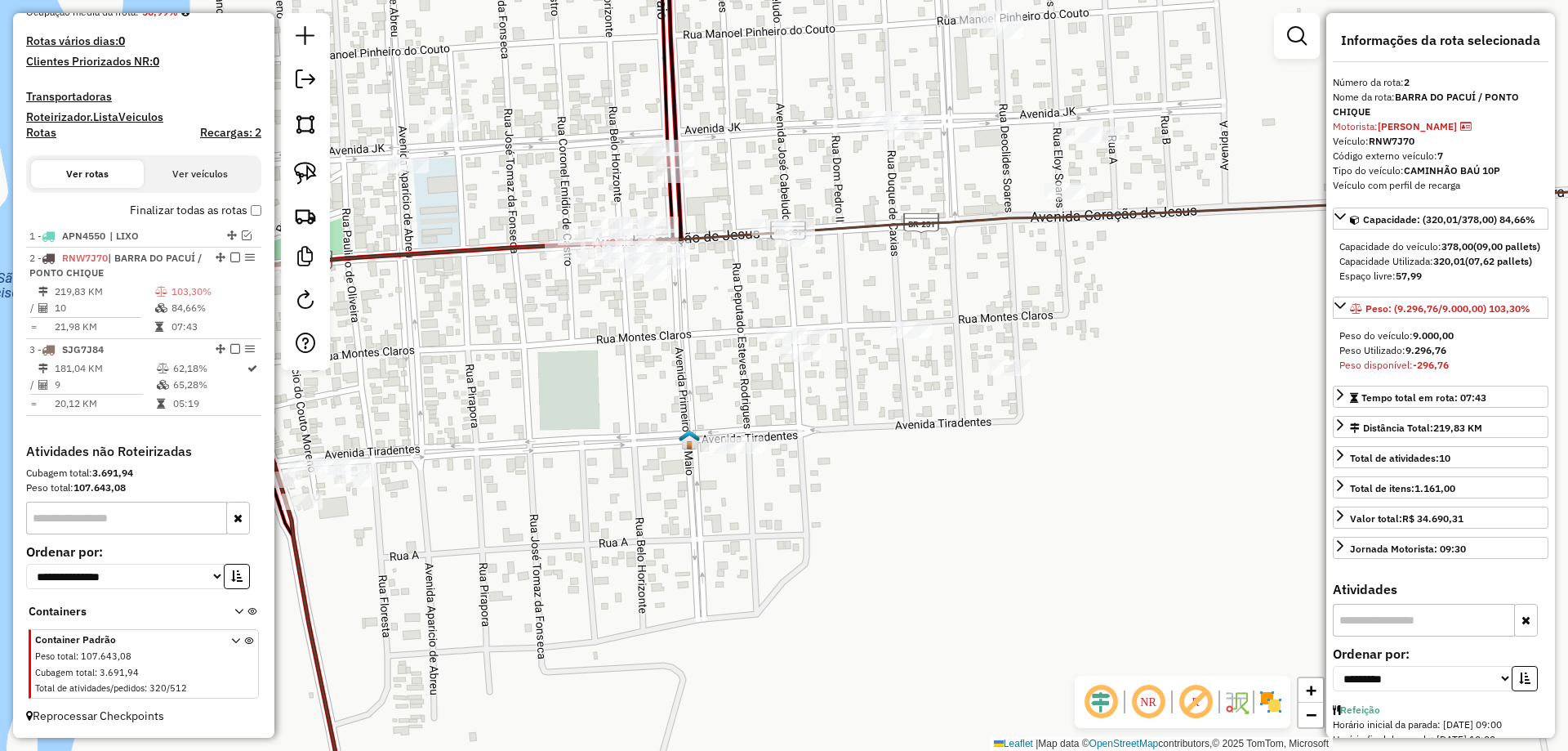
drag, startPoint x: 980, startPoint y: 461, endPoint x: 863, endPoint y: 488, distance: 120.1
click at [866, 488] on div "Janela de atendimento Grade de atendimento Capacidade Transportadoras Veículos …" at bounding box center [784, 375] width 1568 height 751
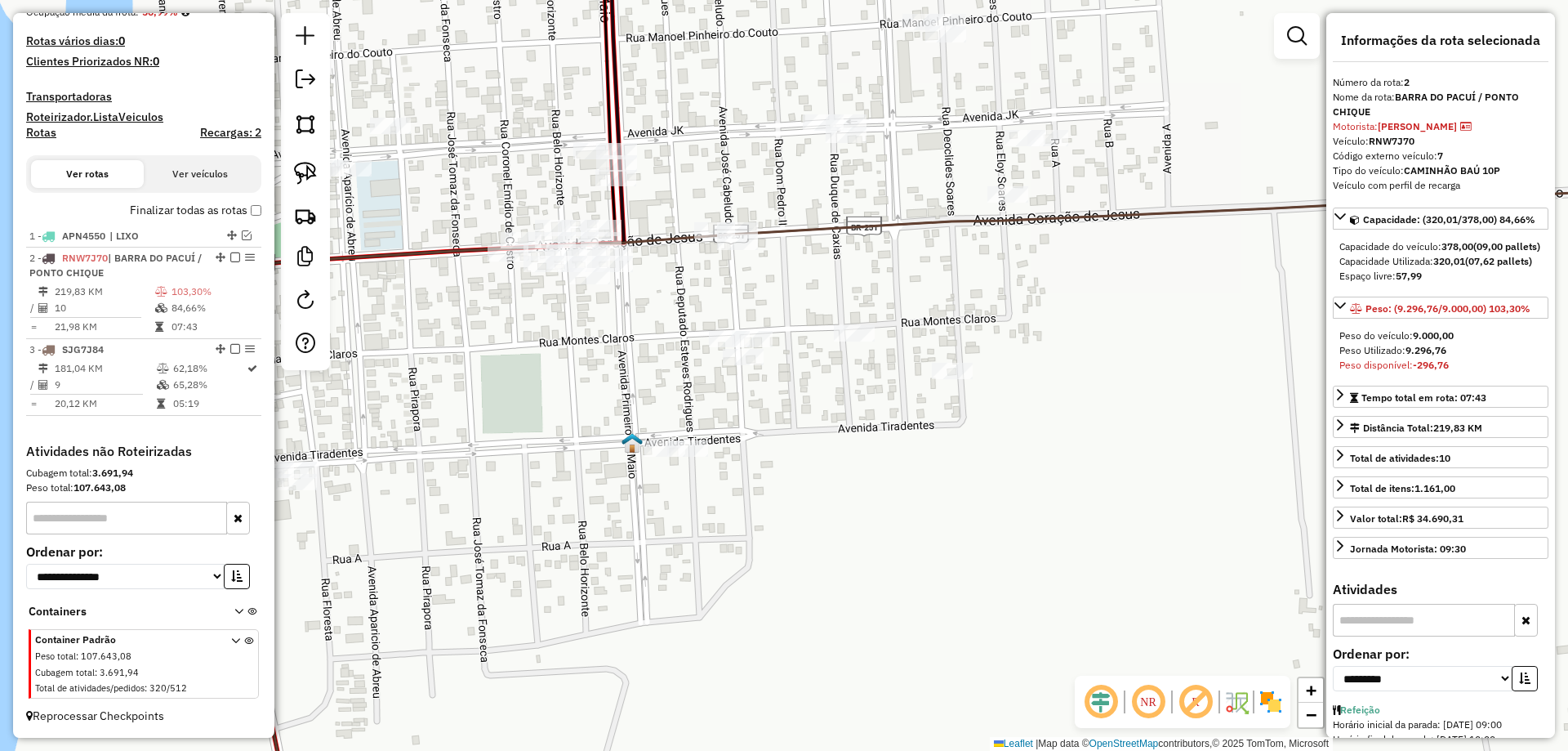
drag, startPoint x: 800, startPoint y: 495, endPoint x: 679, endPoint y: 469, distance: 123.8
click at [741, 499] on div "Janela de atendimento Grade de atendimento Capacidade Transportadoras Veículos …" at bounding box center [784, 375] width 1568 height 751
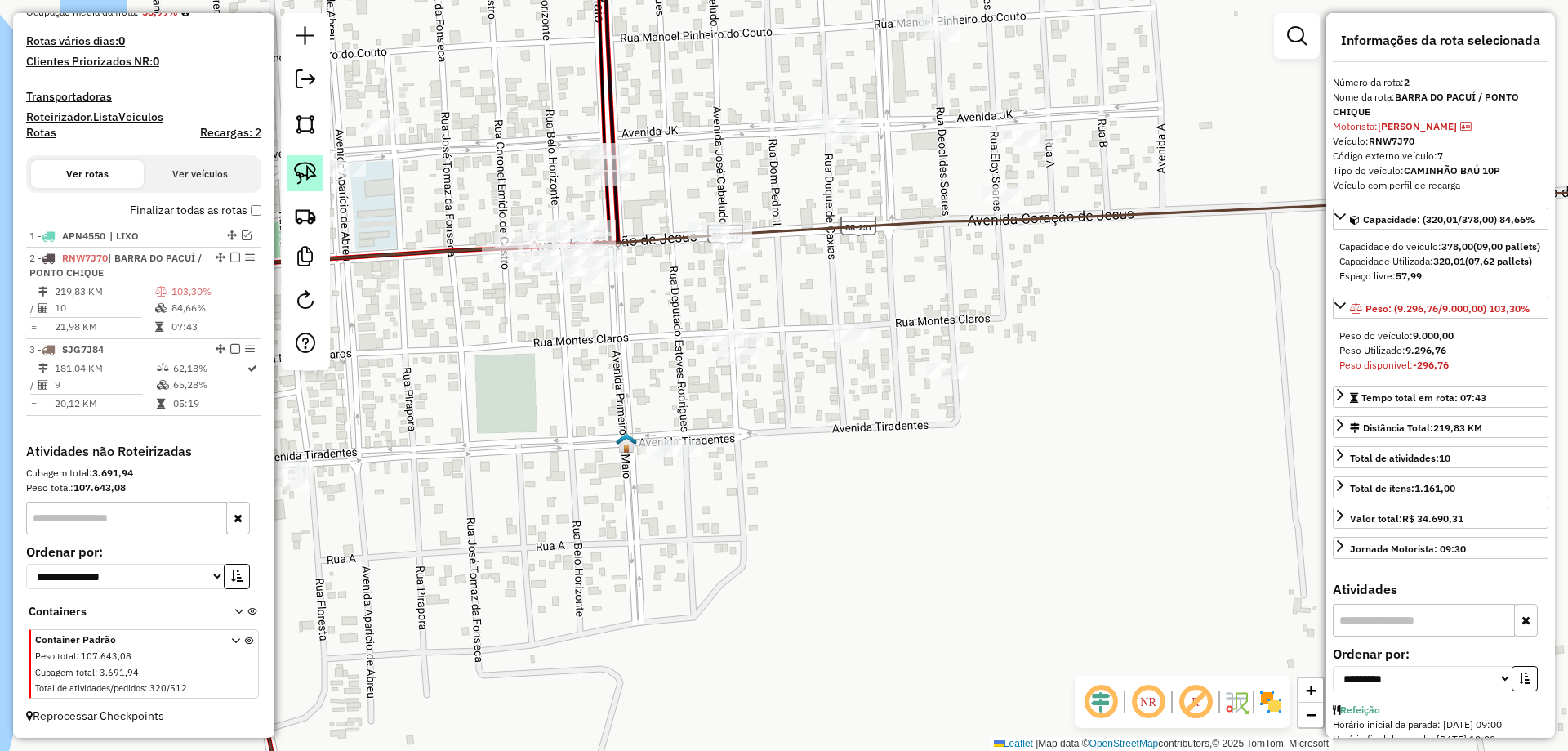
click at [311, 176] on img at bounding box center [306, 173] width 23 height 23
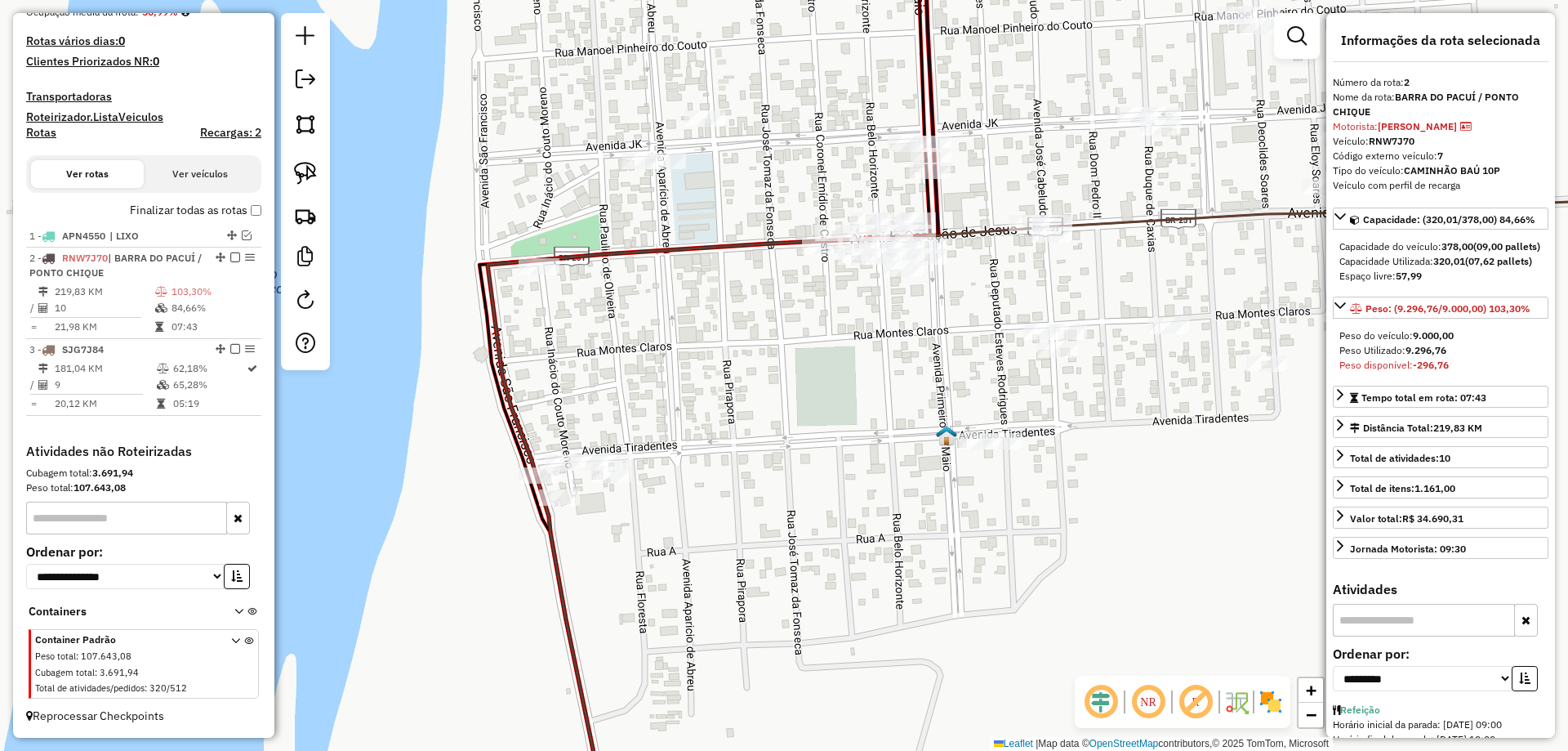
drag, startPoint x: 616, startPoint y: 383, endPoint x: 847, endPoint y: 376, distance: 231.1
click at [847, 376] on div "Janela de atendimento Grade de atendimento Capacidade Transportadoras Veículos …" at bounding box center [784, 375] width 1568 height 751
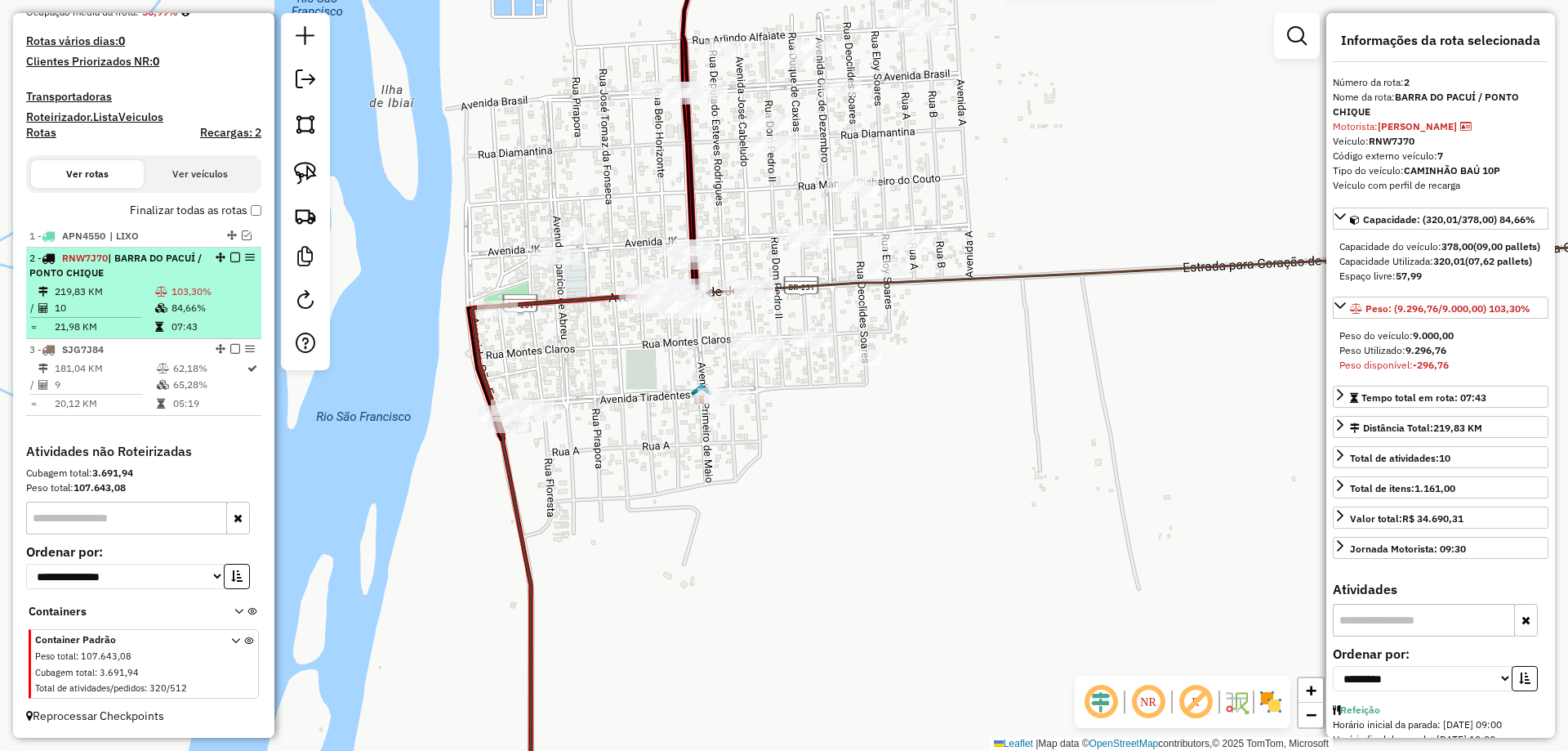
click at [133, 266] on span "| BARRA DO PACUÍ / PONTO CHIQUE" at bounding box center [115, 265] width 172 height 27
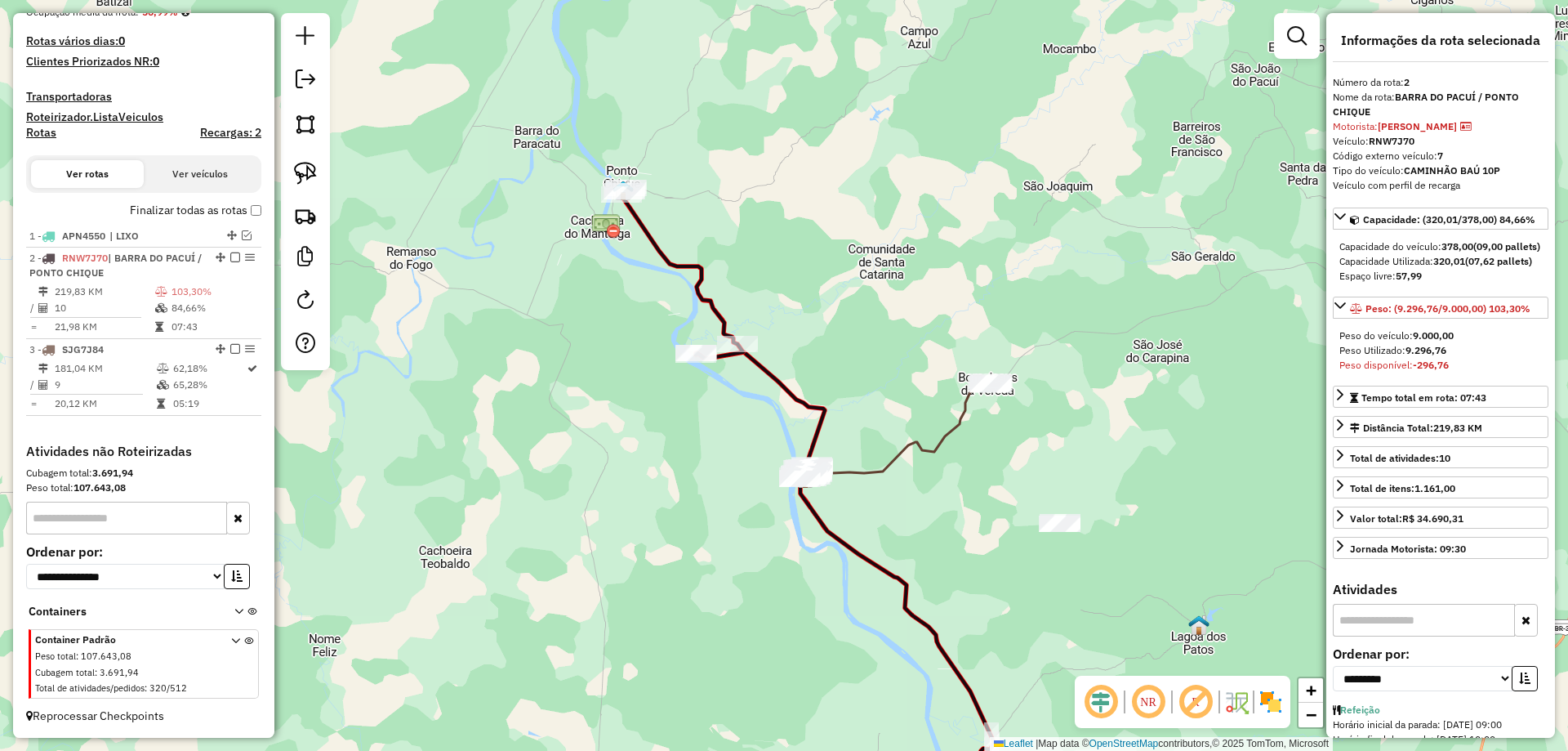
drag, startPoint x: 765, startPoint y: 374, endPoint x: 758, endPoint y: 402, distance: 28.9
click at [770, 415] on icon at bounding box center [845, 650] width 297 height 596
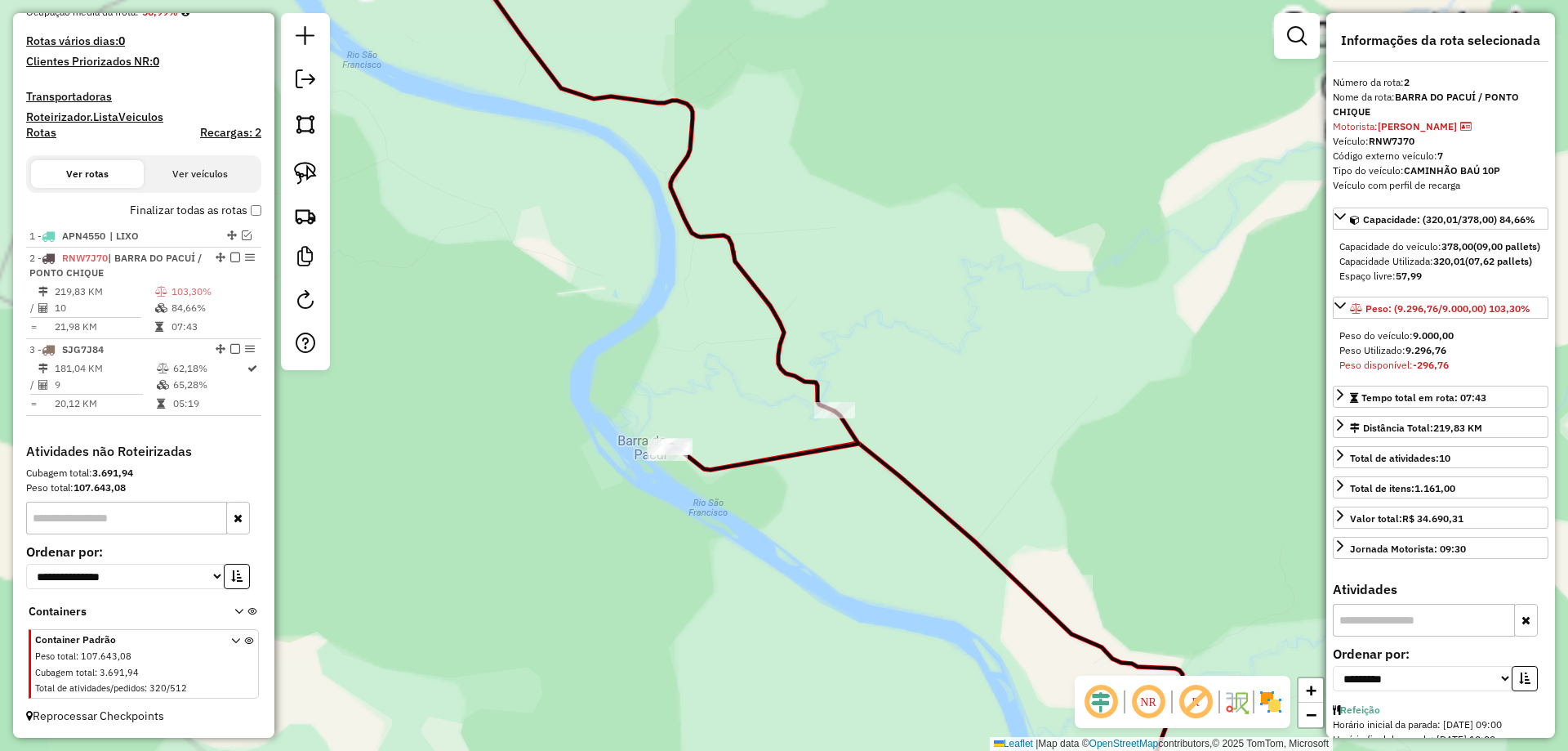
drag, startPoint x: 842, startPoint y: 427, endPoint x: 880, endPoint y: 436, distance: 39.1
click at [858, 436] on icon at bounding box center [667, 222] width 381 height 495
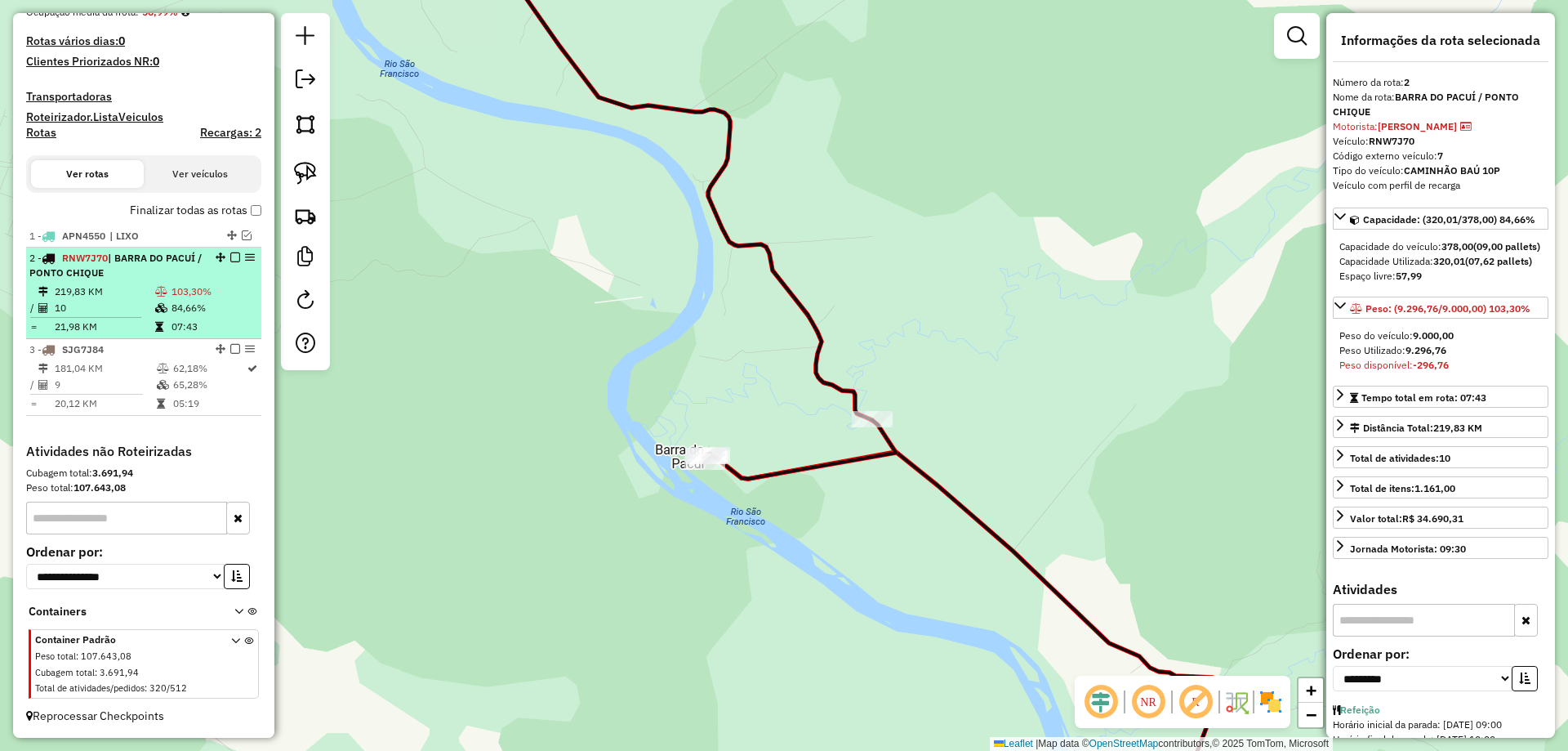
click at [234, 253] on em at bounding box center [235, 258] width 9 height 9
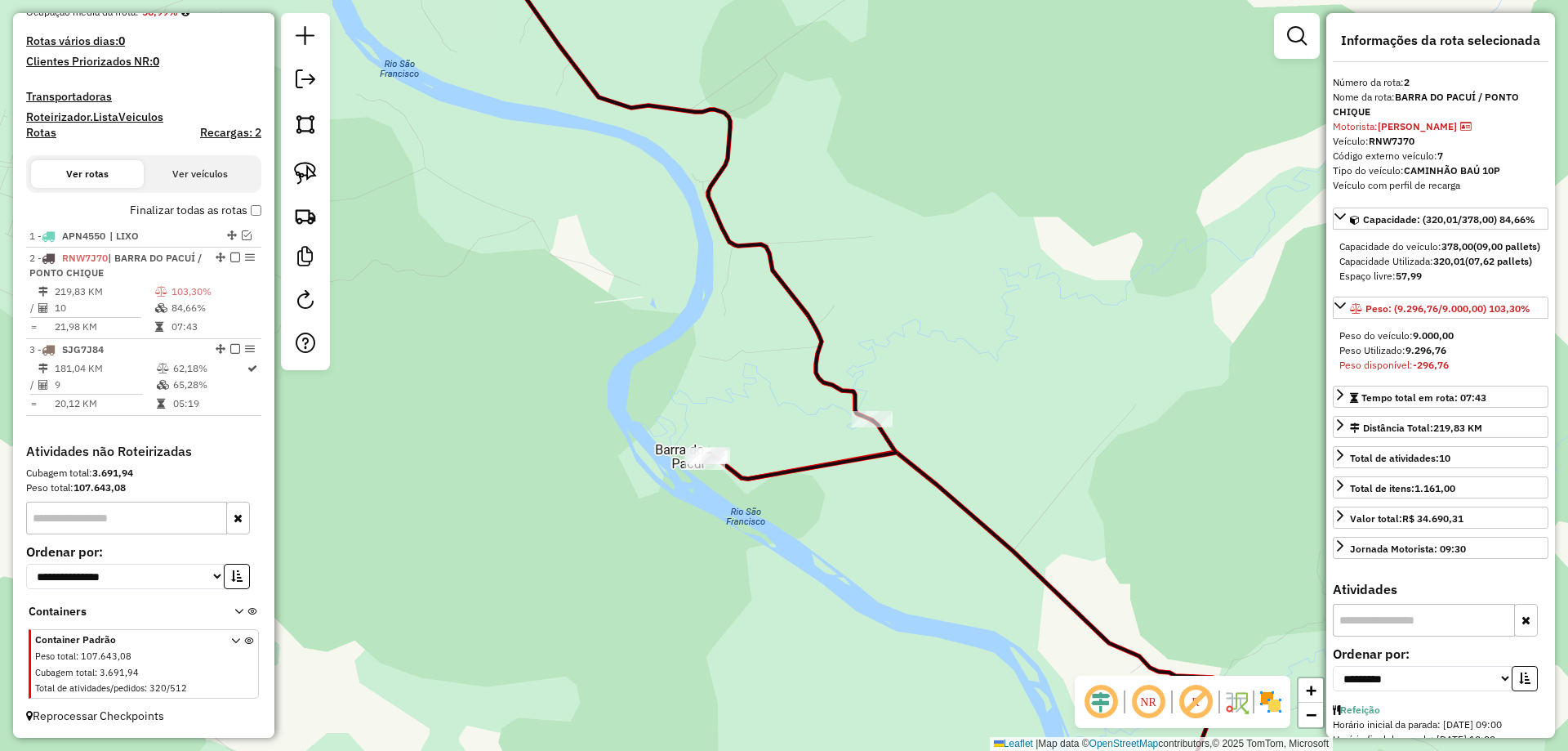
scroll to position [356, 0]
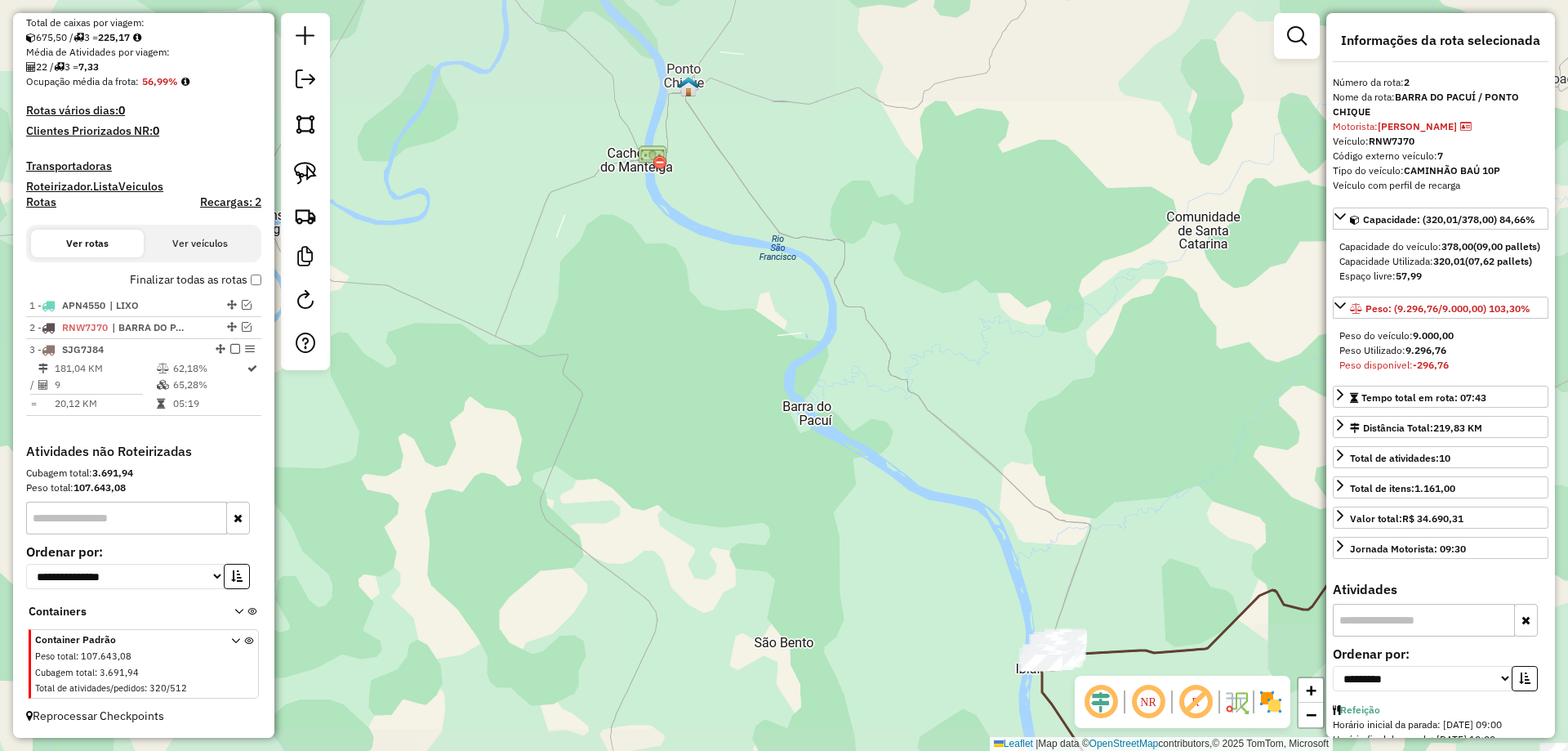
drag, startPoint x: 798, startPoint y: 331, endPoint x: 768, endPoint y: 311, distance: 36.1
click at [779, 317] on div "Janela de atendimento Grade de atendimento Capacidade Transportadoras Veículos …" at bounding box center [784, 375] width 1568 height 751
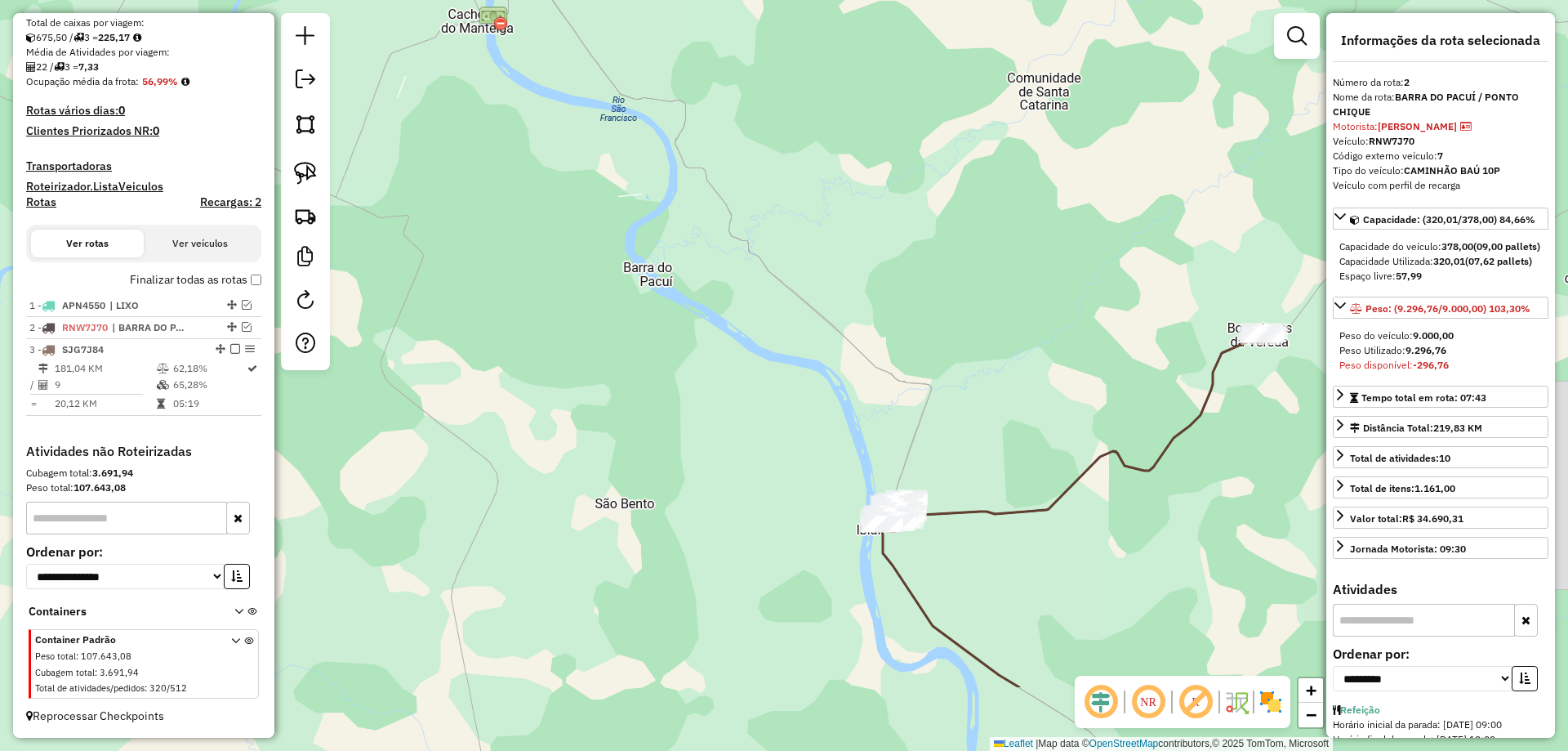
drag, startPoint x: 705, startPoint y: 277, endPoint x: 742, endPoint y: 317, distance: 54.5
click at [697, 276] on div "Janela de atendimento Grade de atendimento Capacidade Transportadoras Veículos …" at bounding box center [784, 375] width 1568 height 751
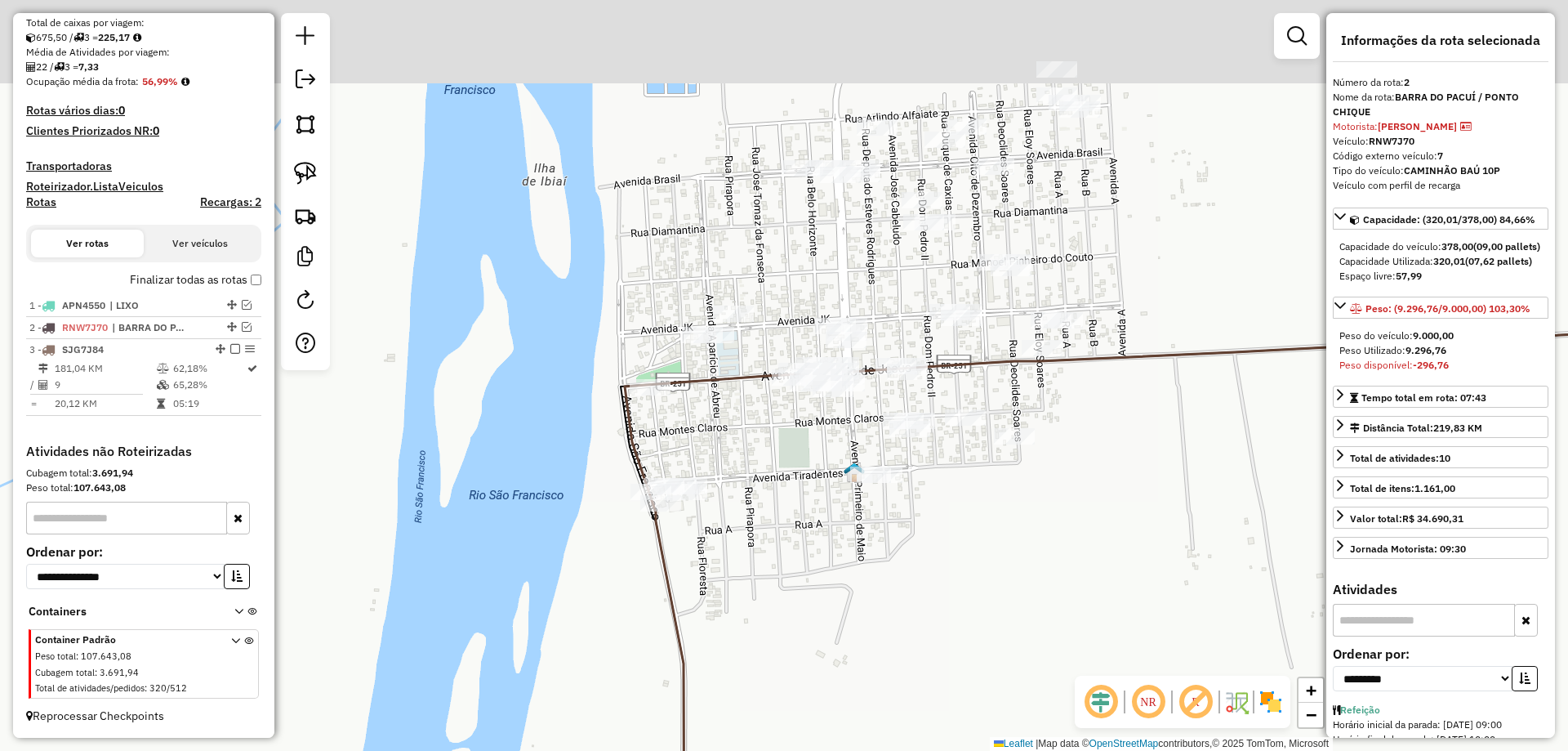
drag, startPoint x: 688, startPoint y: 215, endPoint x: 688, endPoint y: 406, distance: 191.0
click at [745, 443] on div "Janela de atendimento Grade de atendimento Capacidade Transportadoras Veículos …" at bounding box center [784, 375] width 1568 height 751
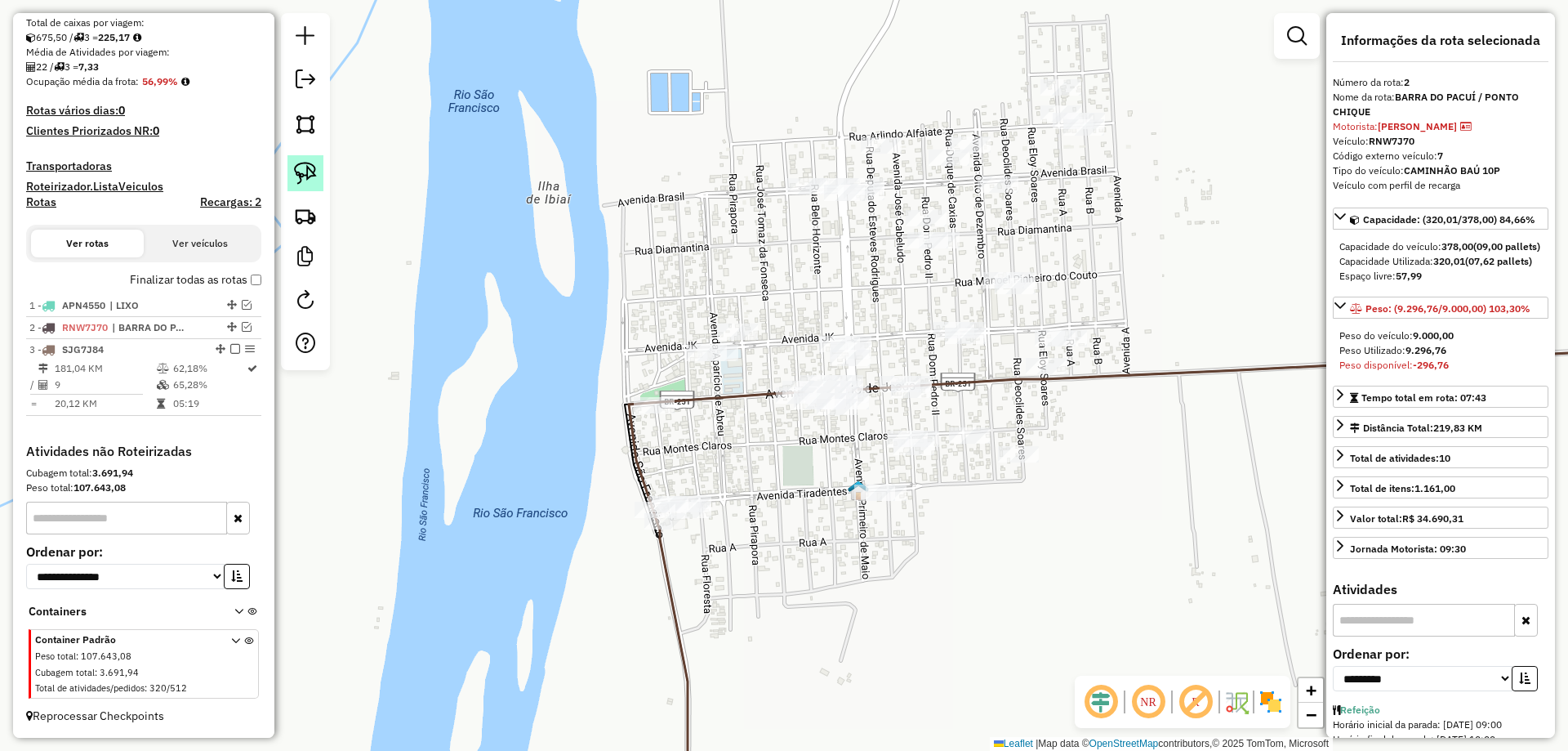
click at [311, 179] on img at bounding box center [306, 173] width 23 height 23
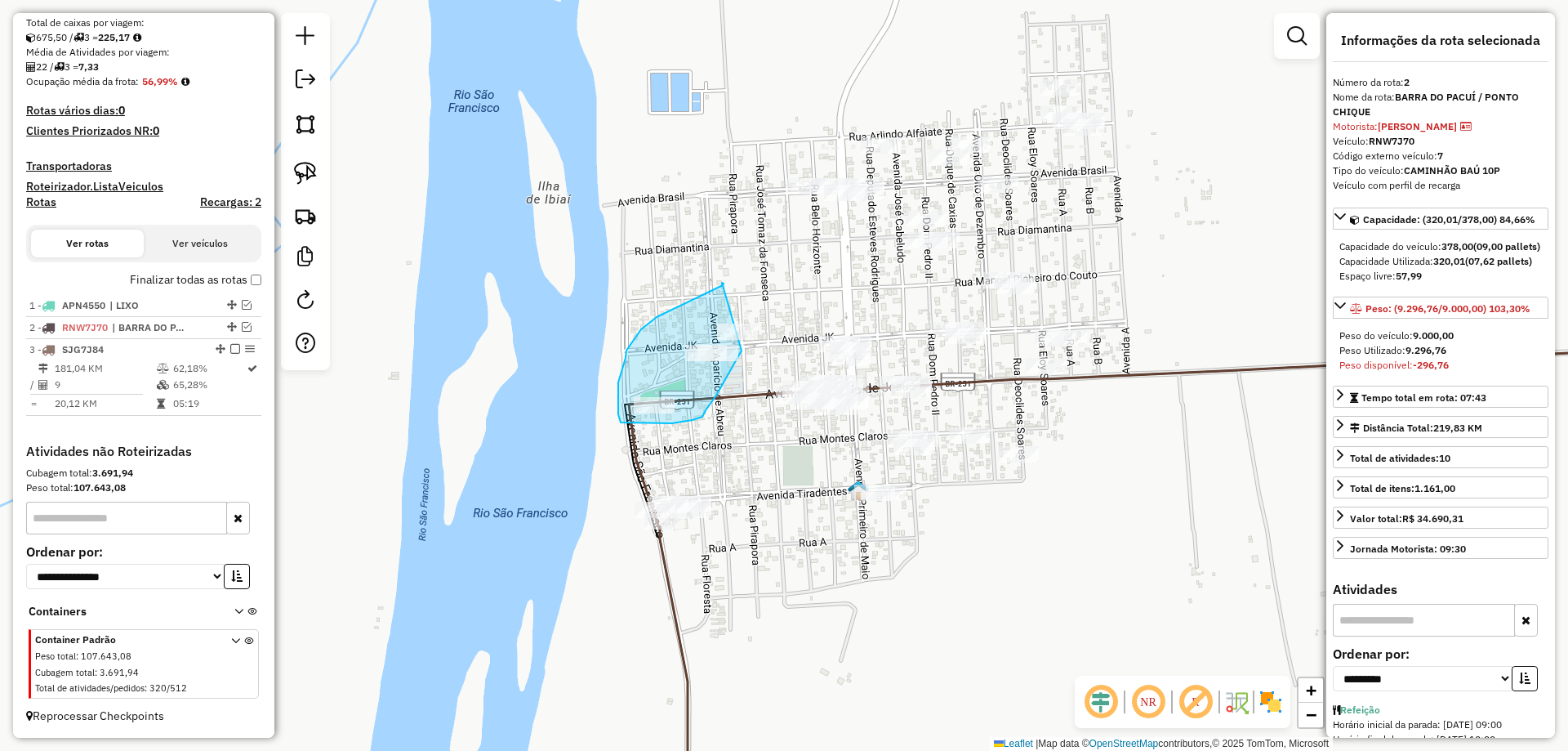
drag, startPoint x: 722, startPoint y: 283, endPoint x: 758, endPoint y: 329, distance: 58.4
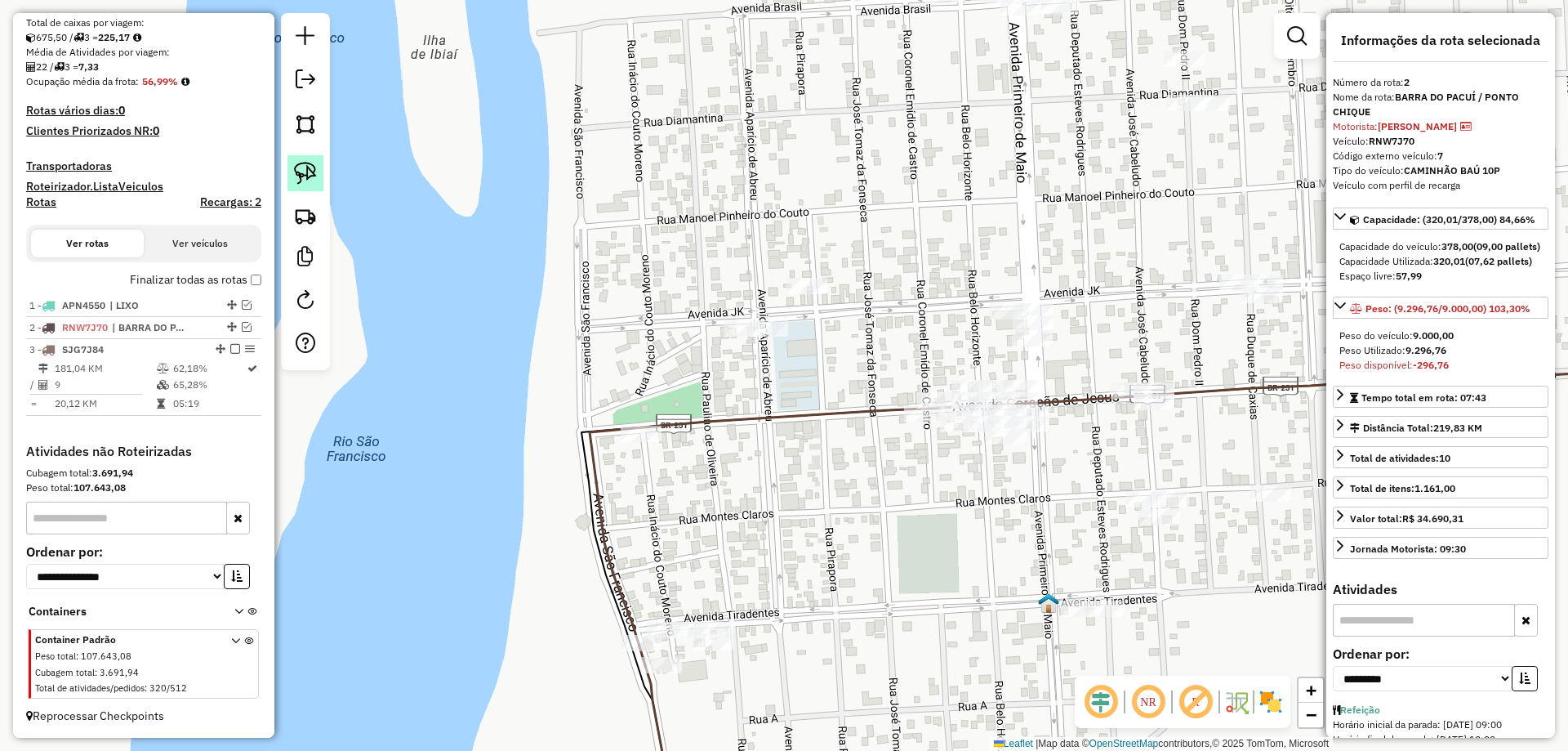
click at [296, 171] on img at bounding box center [306, 173] width 23 height 23
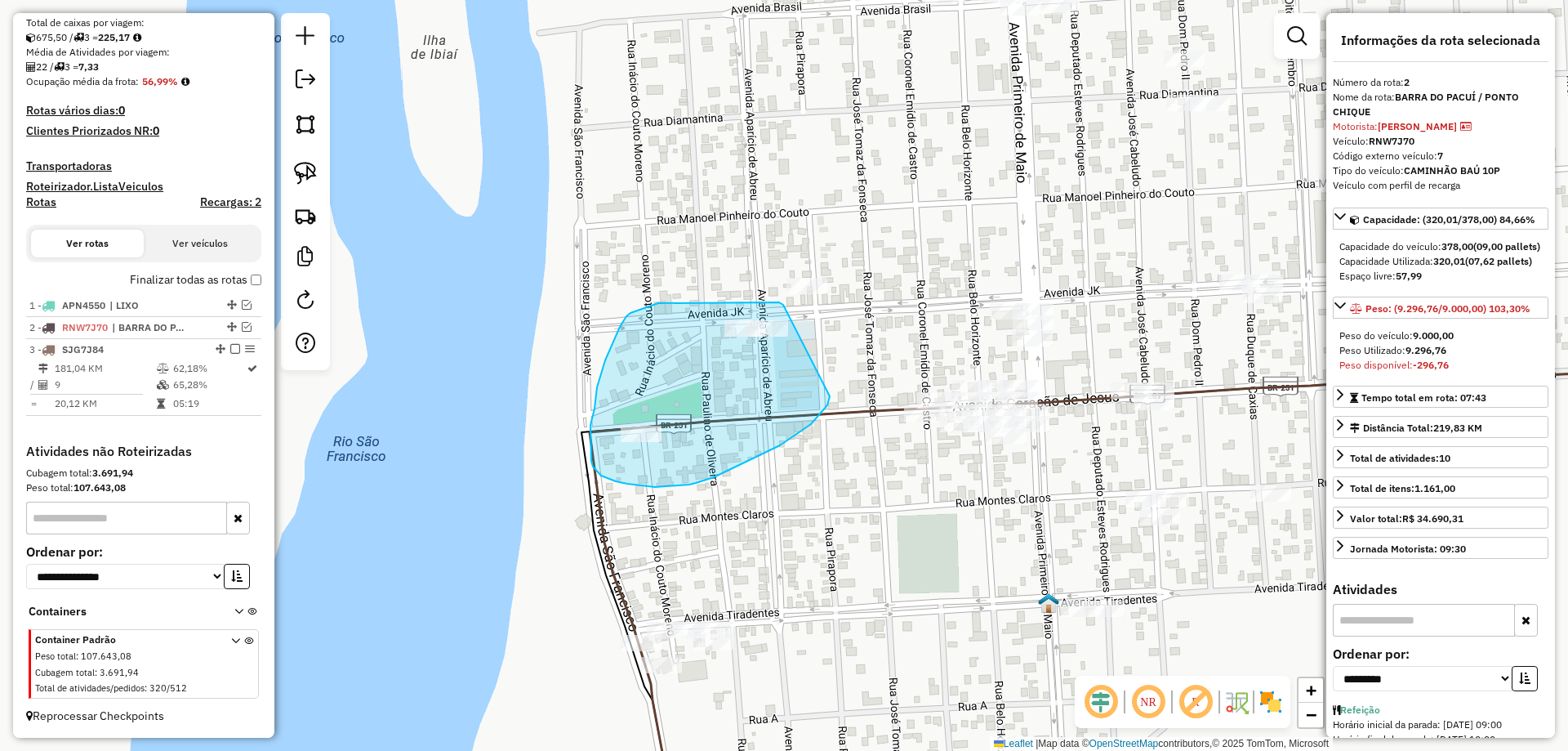
drag, startPoint x: 783, startPoint y: 305, endPoint x: 832, endPoint y: 367, distance: 79.0
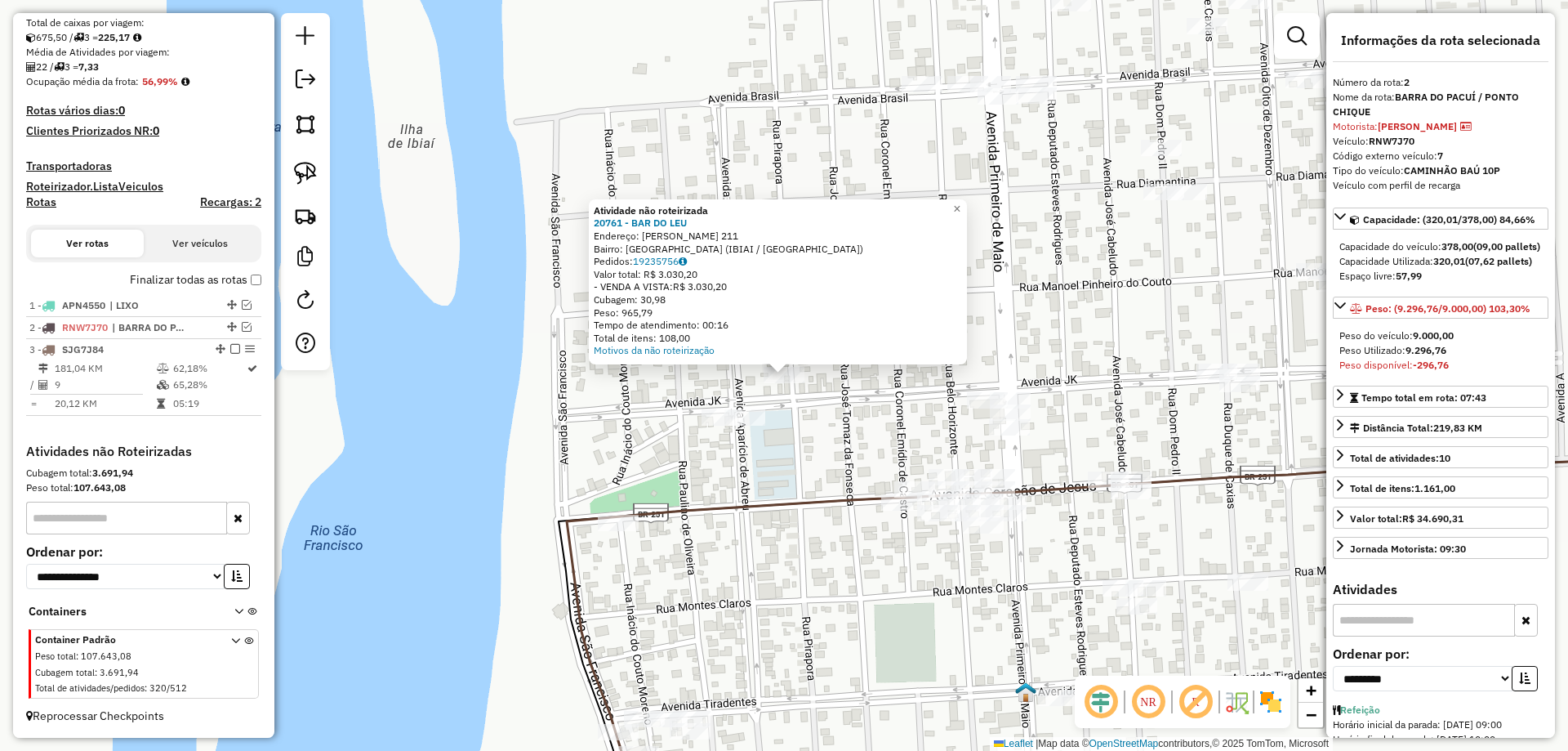
drag, startPoint x: 729, startPoint y: 502, endPoint x: 774, endPoint y: 338, distance: 170.1
click at [774, 454] on icon at bounding box center [1146, 639] width 1158 height 371
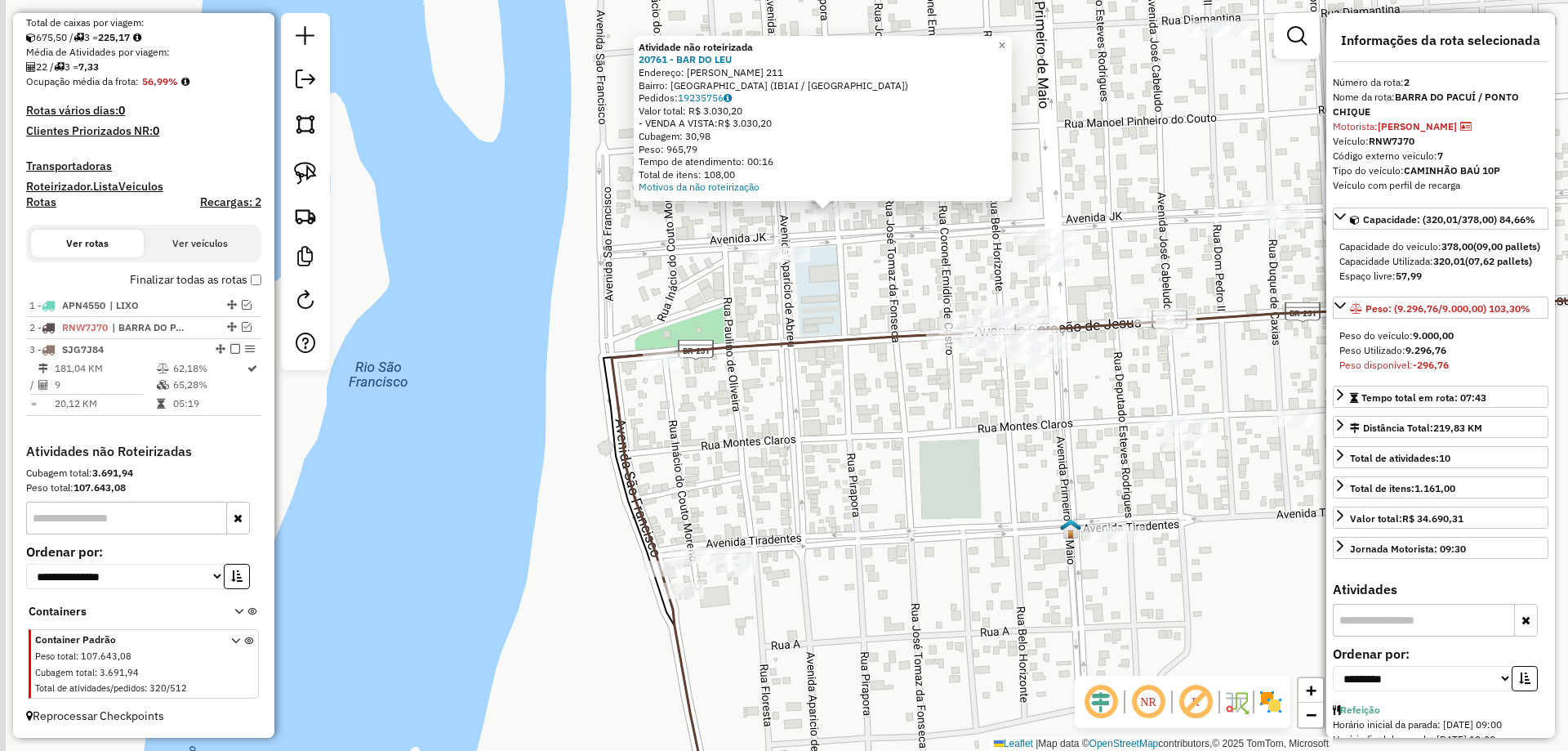
click at [761, 394] on div "Atividade não roteirizada 20761 - BAR DO LEU Endereço: JUSCELINO KUBITSCHEK 211…" at bounding box center [784, 375] width 1568 height 751
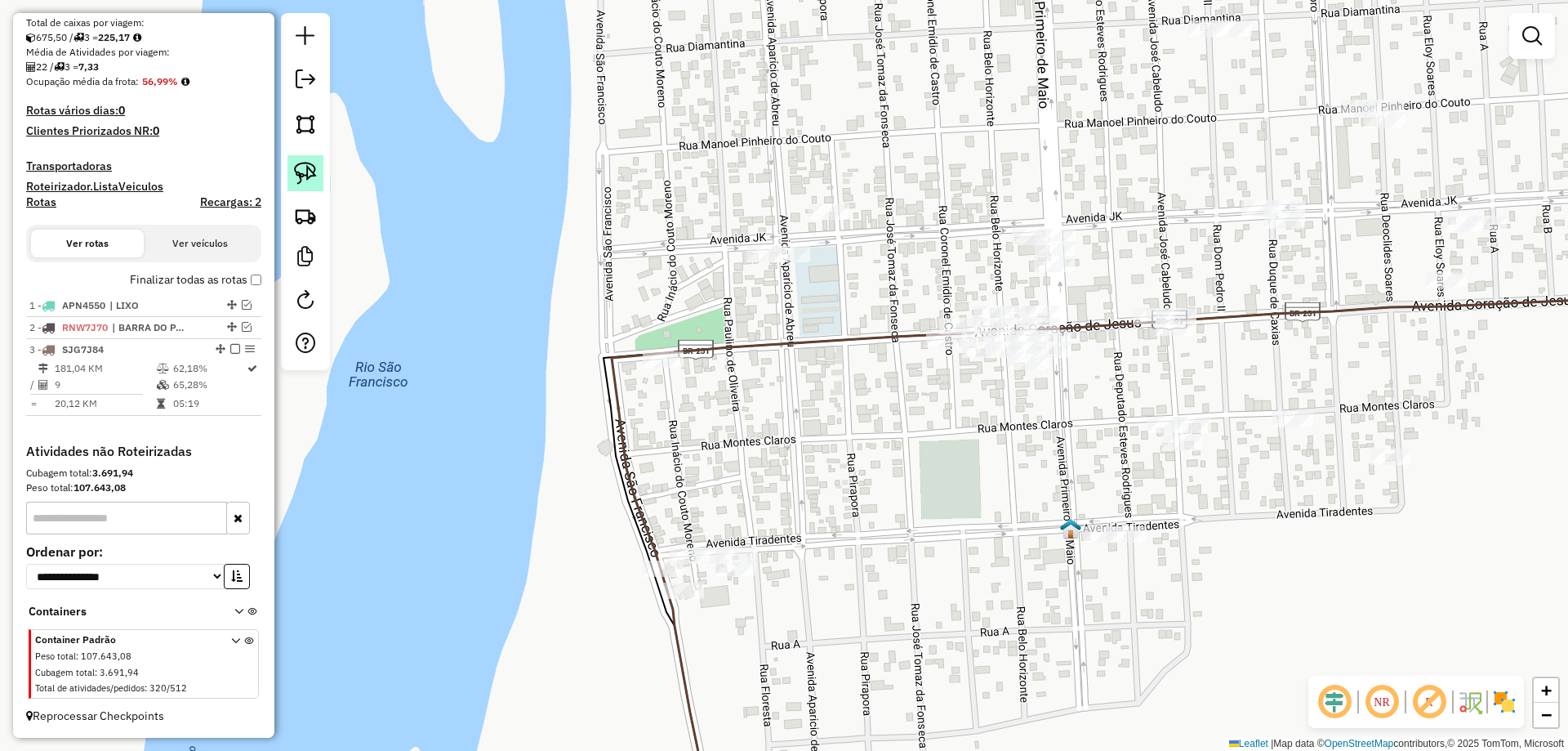
click at [309, 190] on link at bounding box center [306, 173] width 36 height 36
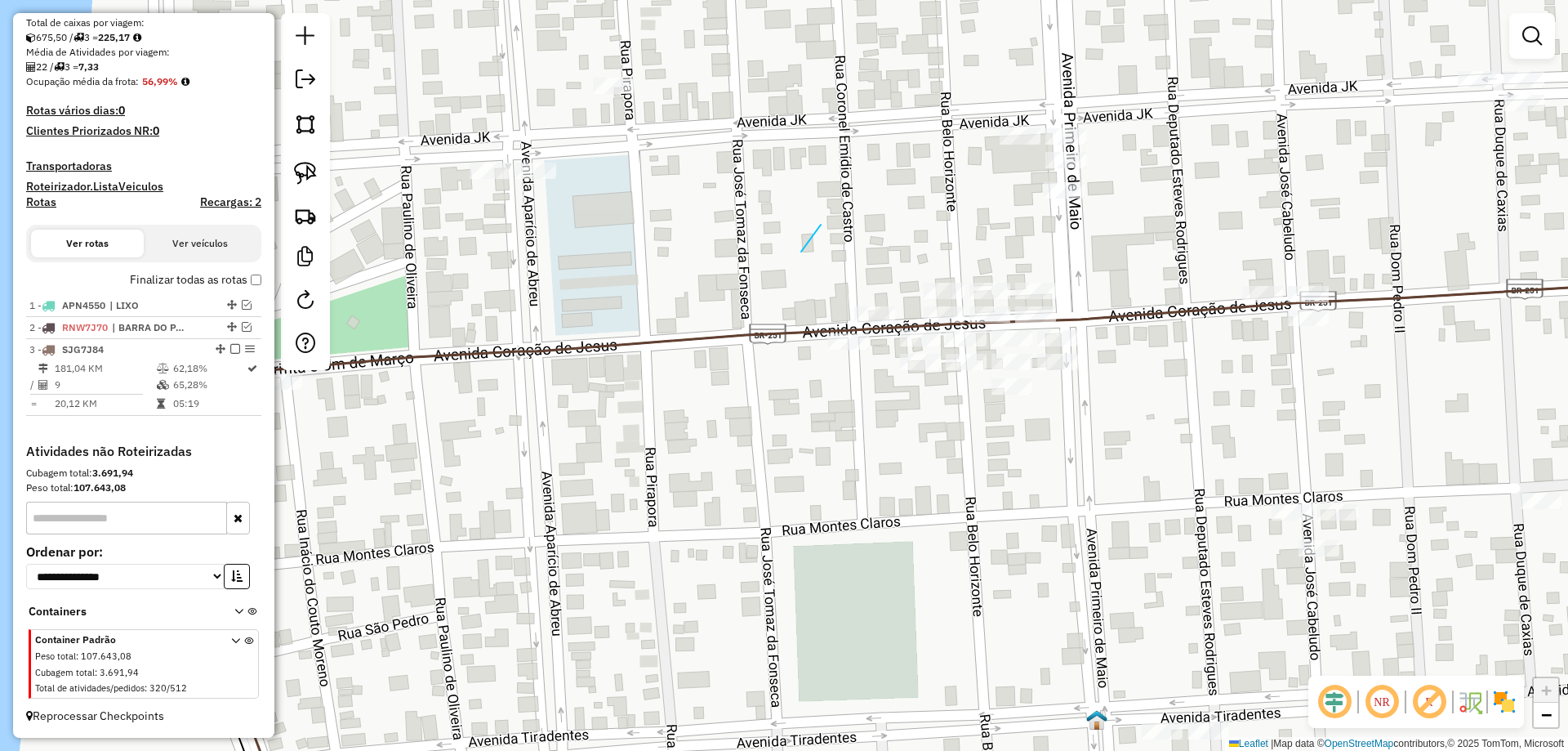
drag, startPoint x: 801, startPoint y: 252, endPoint x: 696, endPoint y: 331, distance: 131.4
click at [718, 275] on div "Janela de atendimento Grade de atendimento Capacidade Transportadoras Veículos …" at bounding box center [784, 375] width 1568 height 751
drag, startPoint x: 670, startPoint y: 321, endPoint x: 589, endPoint y: 331, distance: 81.6
click at [602, 331] on div "Janela de atendimento Grade de atendimento Capacidade Transportadoras Veículos …" at bounding box center [784, 375] width 1568 height 751
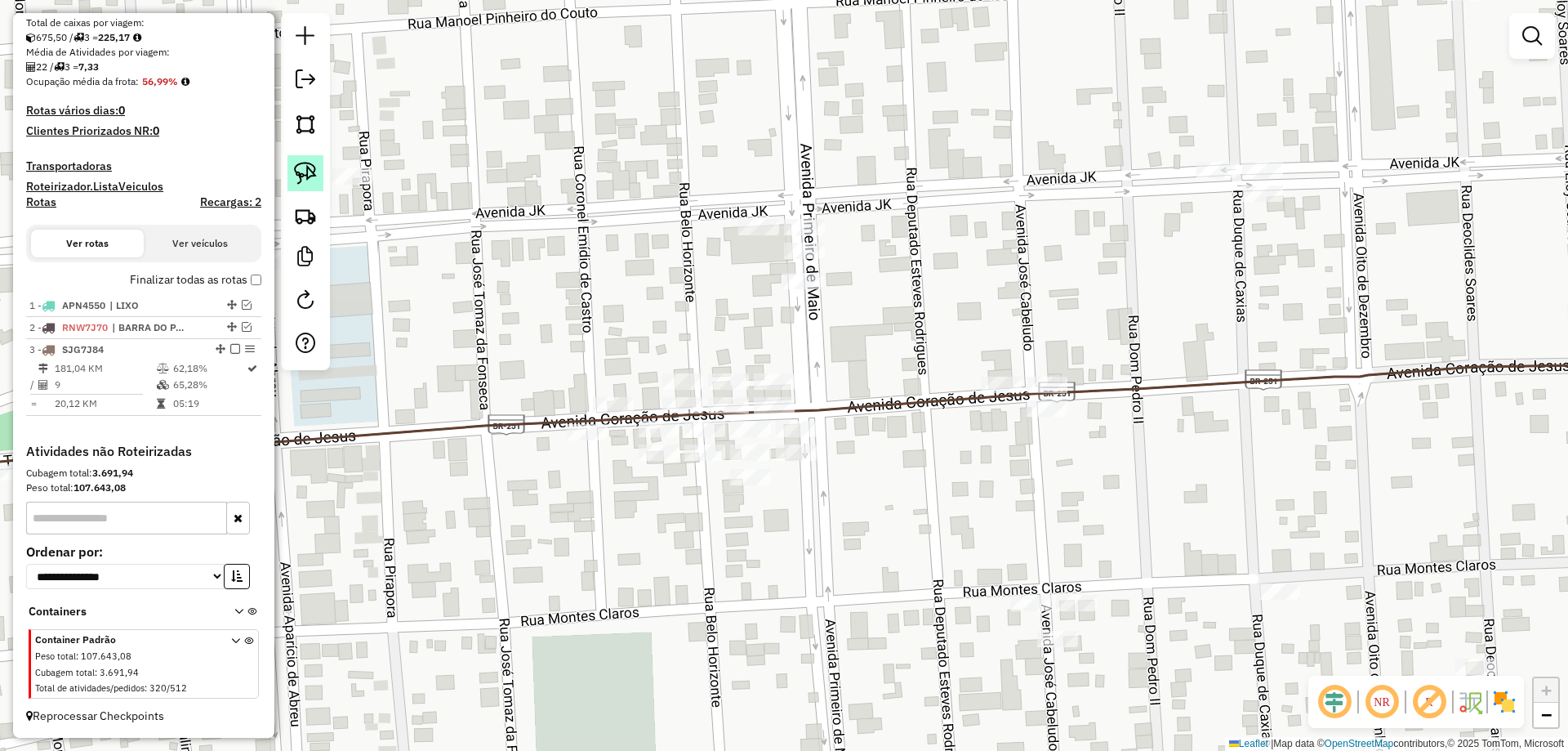
click at [290, 183] on link at bounding box center [306, 173] width 36 height 36
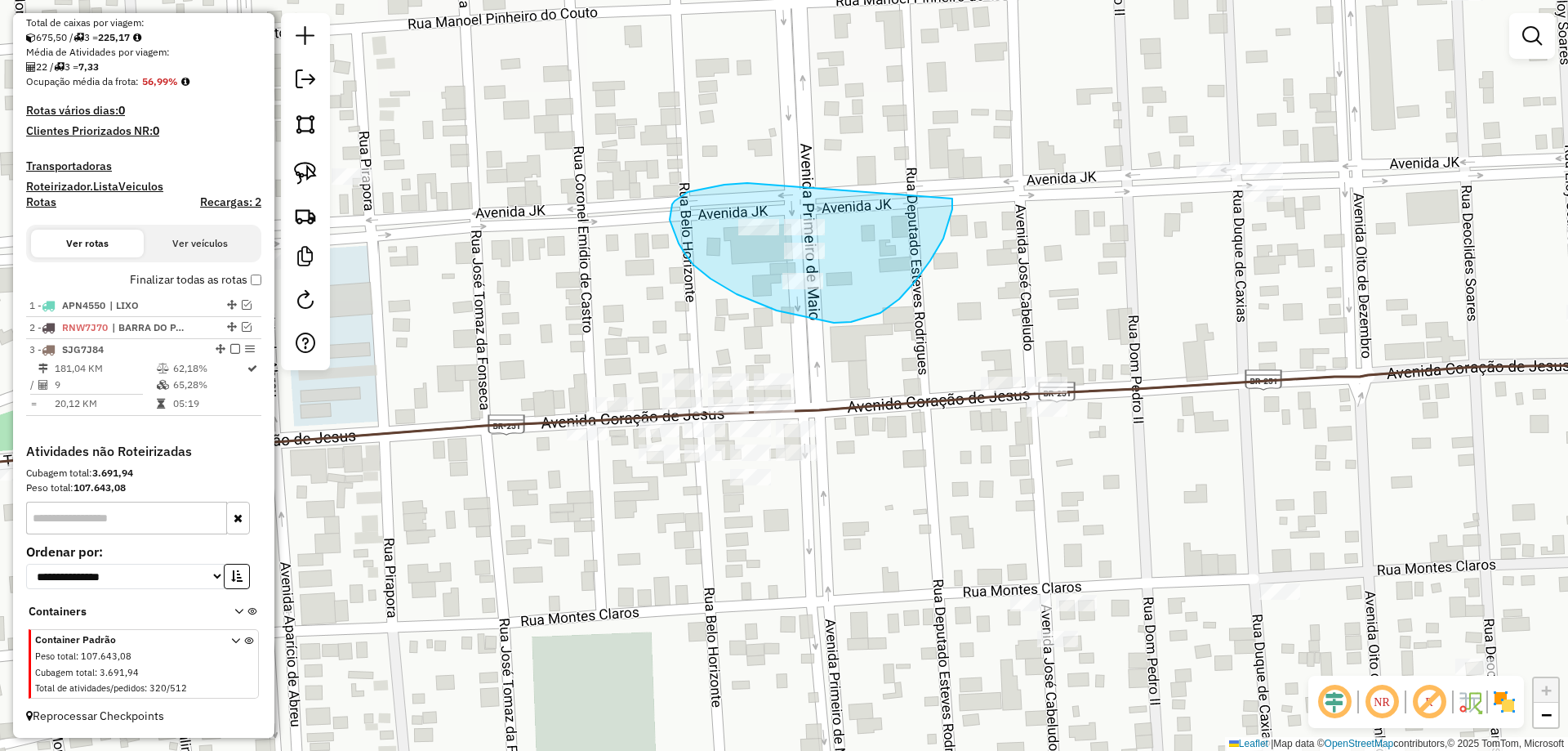
drag, startPoint x: 747, startPoint y: 183, endPoint x: 950, endPoint y: 196, distance: 203.4
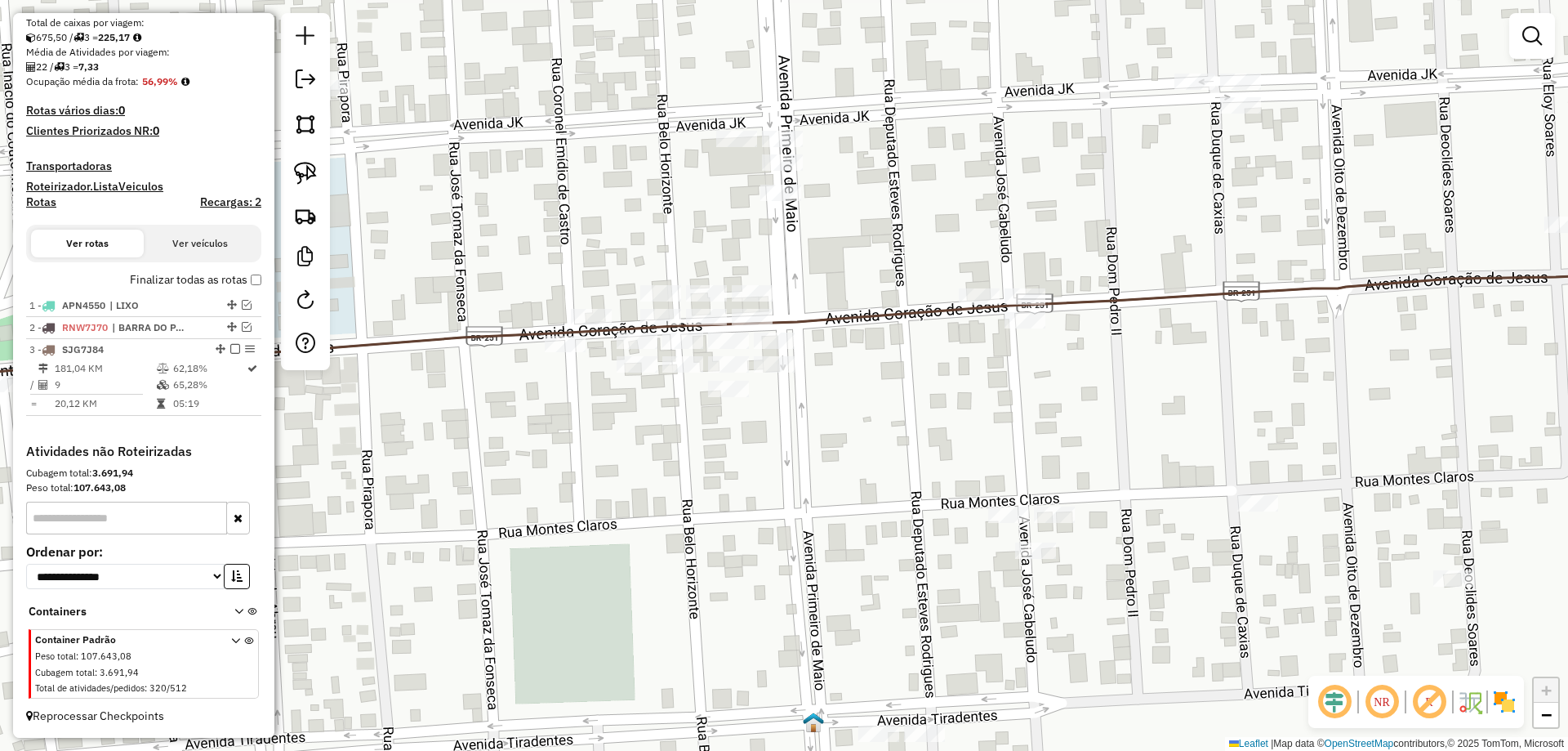
drag, startPoint x: 967, startPoint y: 352, endPoint x: 945, endPoint y: 264, distance: 90.7
click at [945, 264] on div "Janela de atendimento Grade de atendimento Capacidade Transportadoras Veículos …" at bounding box center [784, 375] width 1568 height 751
click at [307, 170] on img at bounding box center [306, 173] width 23 height 23
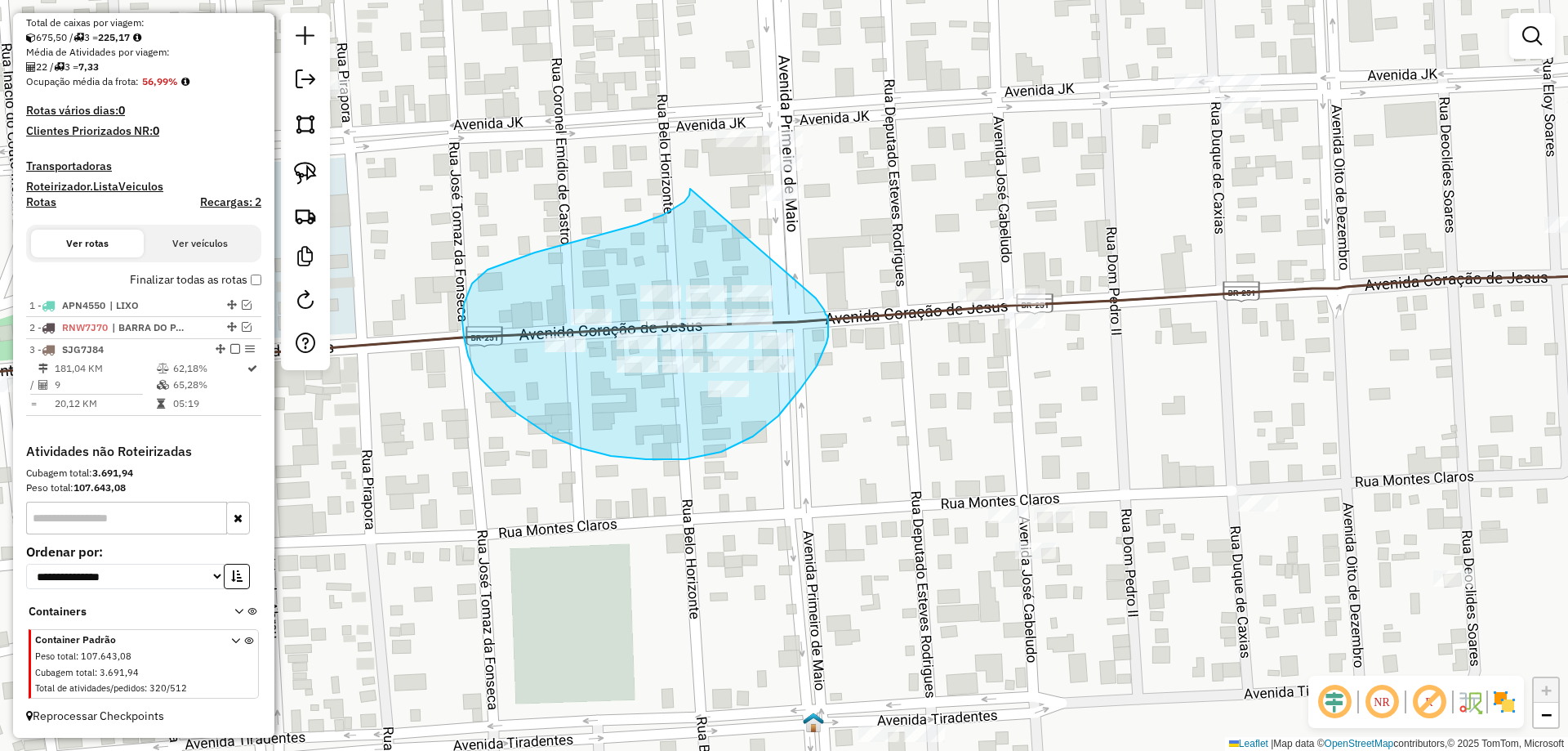
drag, startPoint x: 690, startPoint y: 193, endPoint x: 813, endPoint y: 296, distance: 160.4
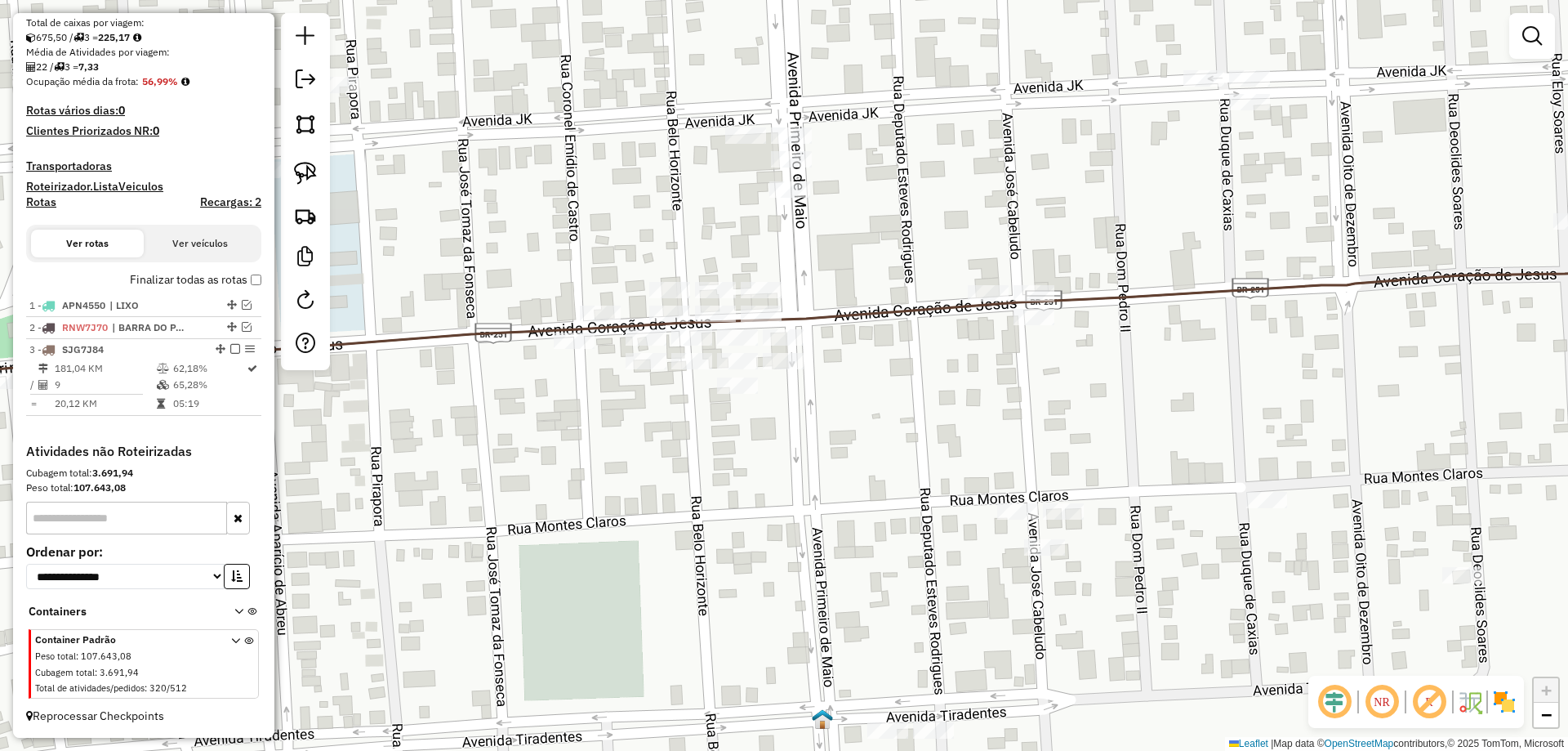
drag, startPoint x: 577, startPoint y: 541, endPoint x: 926, endPoint y: 360, distance: 393.1
click at [922, 365] on div "Janela de atendimento Grade de atendimento Capacidade Transportadoras Veículos …" at bounding box center [784, 375] width 1568 height 751
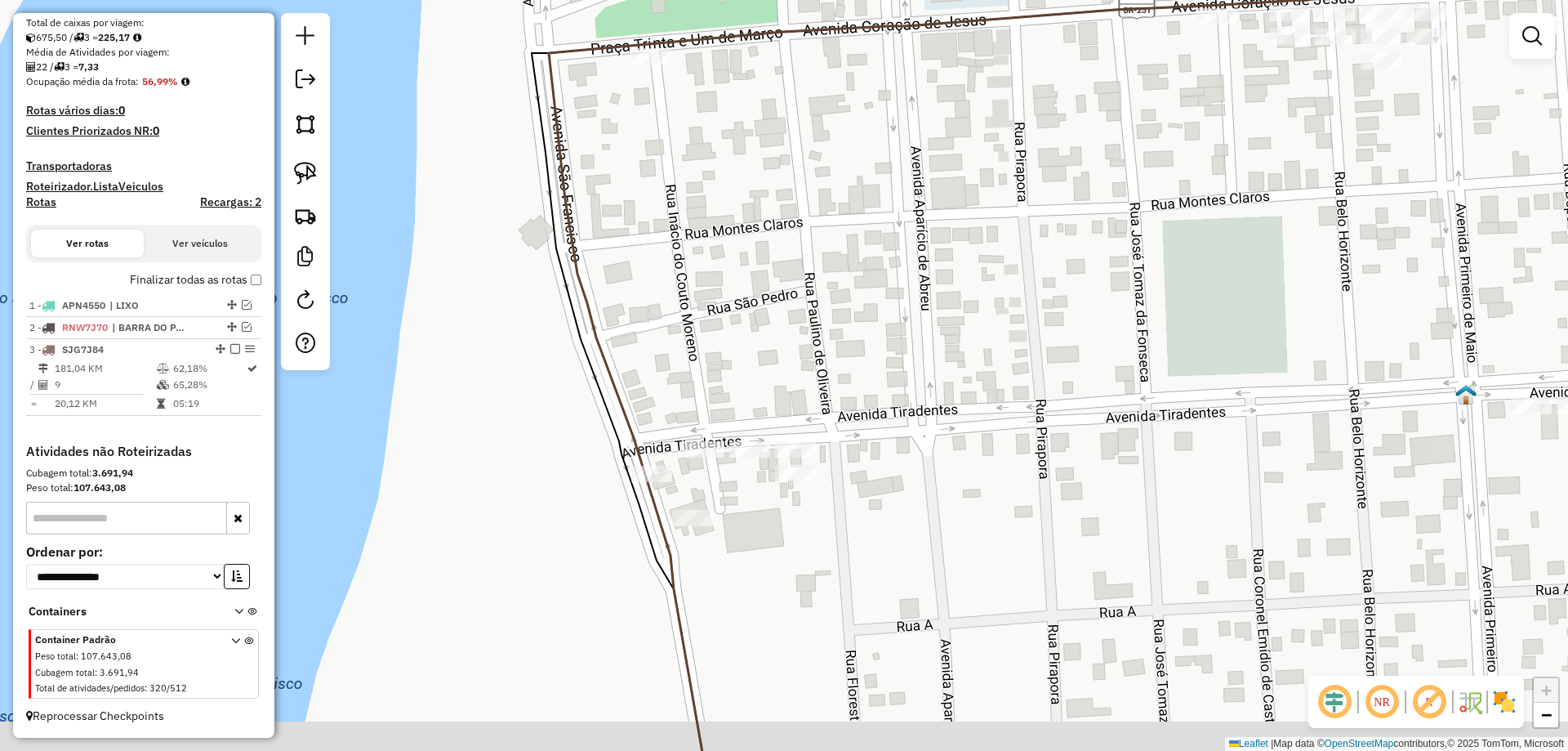
drag, startPoint x: 722, startPoint y: 315, endPoint x: 526, endPoint y: 265, distance: 202.3
click at [724, 312] on div "Janela de atendimento Grade de atendimento Capacidade Transportadoras Veículos …" at bounding box center [784, 375] width 1568 height 751
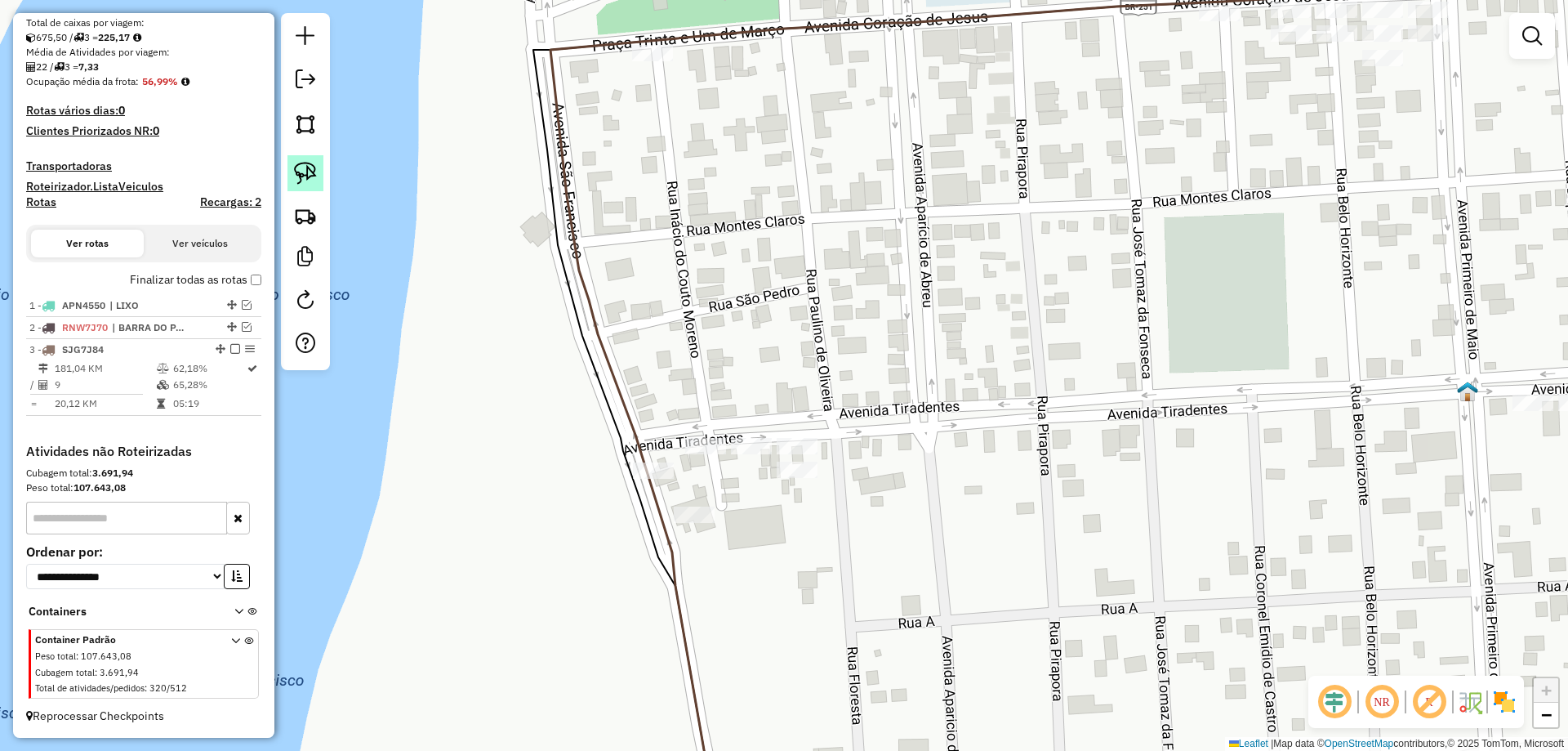
click at [290, 172] on link at bounding box center [306, 173] width 36 height 36
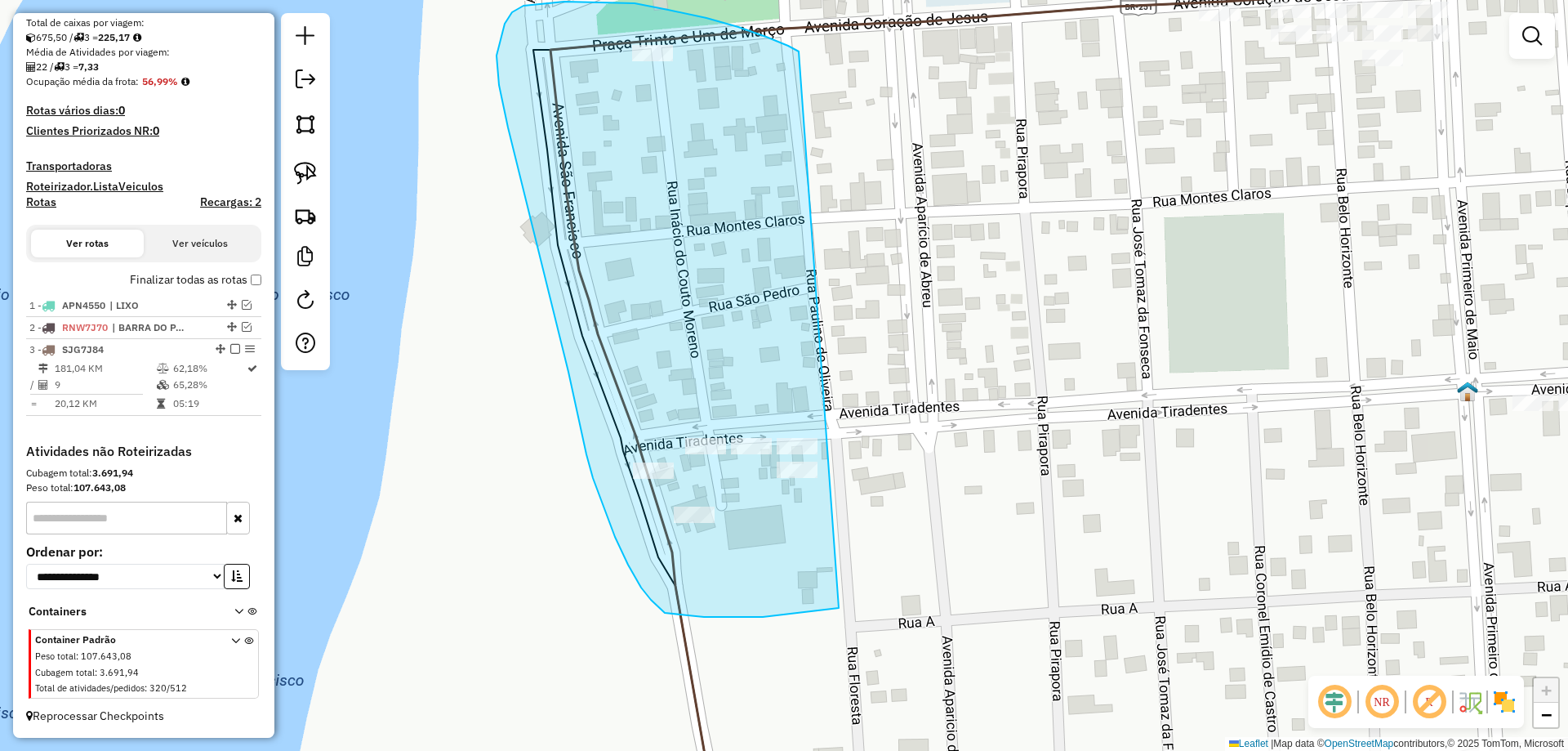
drag, startPoint x: 799, startPoint y: 52, endPoint x: 1012, endPoint y: 420, distance: 425.2
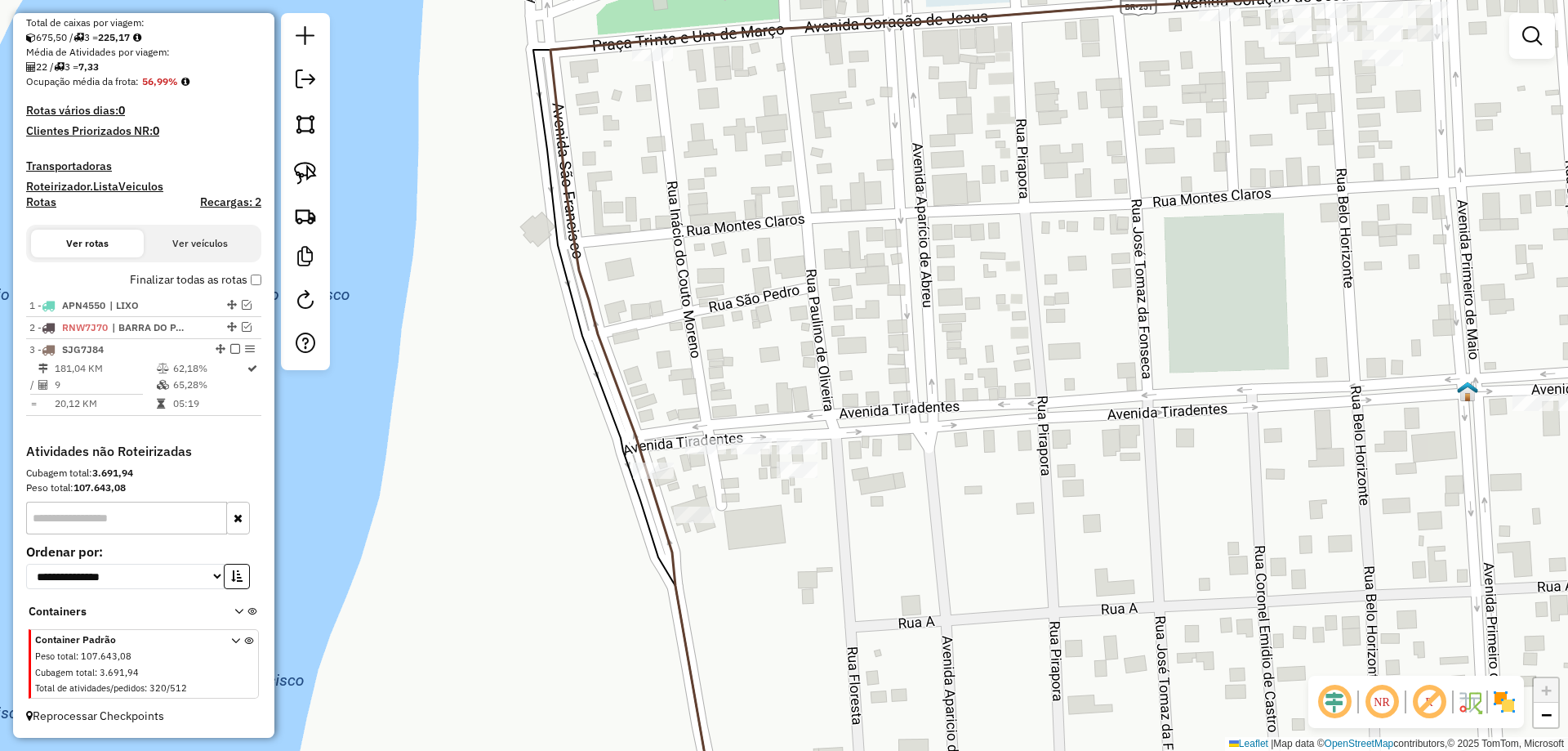
drag, startPoint x: 1040, startPoint y: 308, endPoint x: 715, endPoint y: 324, distance: 325.4
click at [724, 322] on div "Janela de atendimento Grade de atendimento Capacidade Transportadoras Veículos …" at bounding box center [784, 375] width 1568 height 751
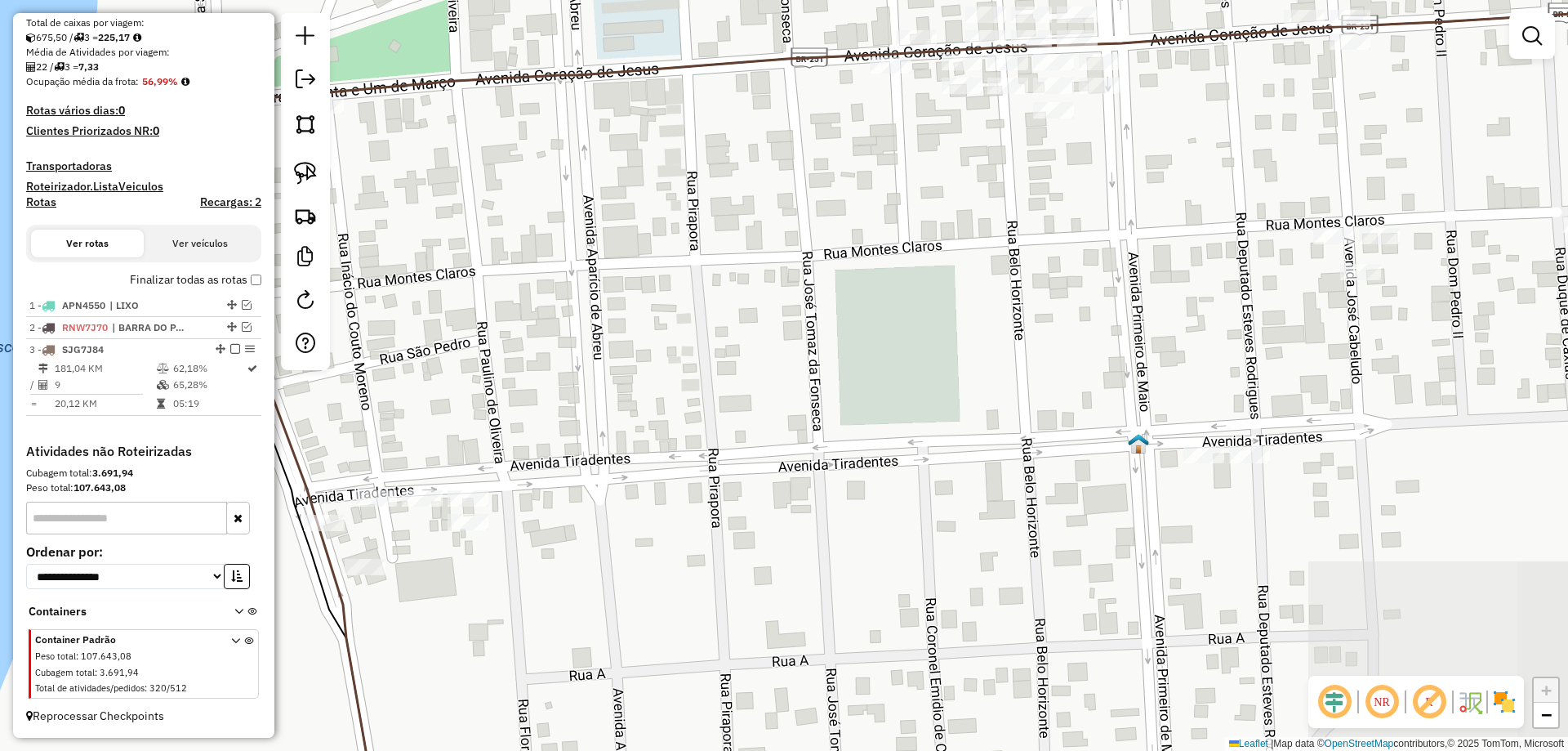
drag, startPoint x: 918, startPoint y: 355, endPoint x: 714, endPoint y: 418, distance: 213.5
click at [715, 418] on div "Janela de atendimento Grade de atendimento Capacidade Transportadoras Veículos …" at bounding box center [784, 375] width 1568 height 751
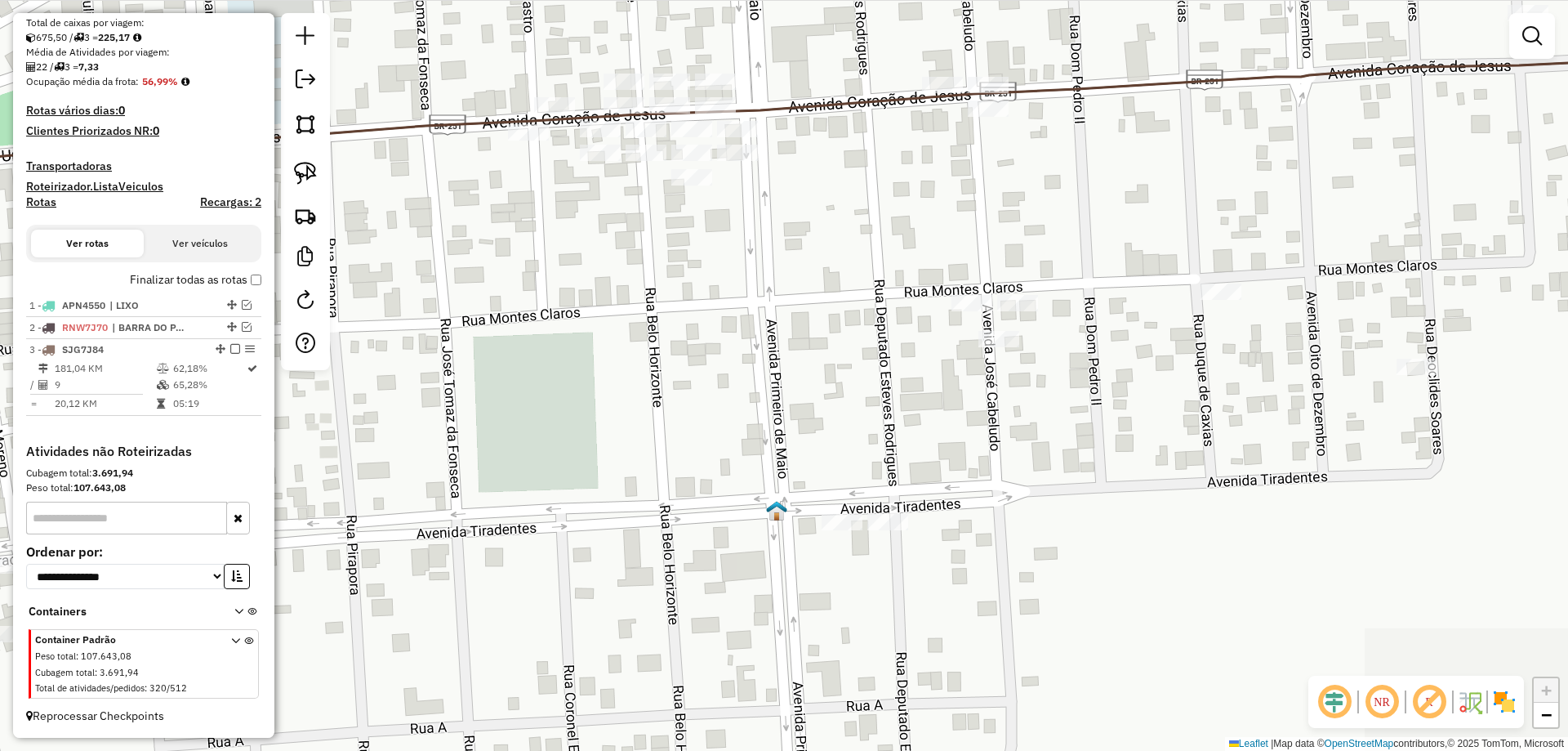
drag, startPoint x: 577, startPoint y: 441, endPoint x: 629, endPoint y: 430, distance: 53.2
click at [539, 448] on div "Janela de atendimento Grade de atendimento Capacidade Transportadoras Veículos …" at bounding box center [784, 375] width 1568 height 751
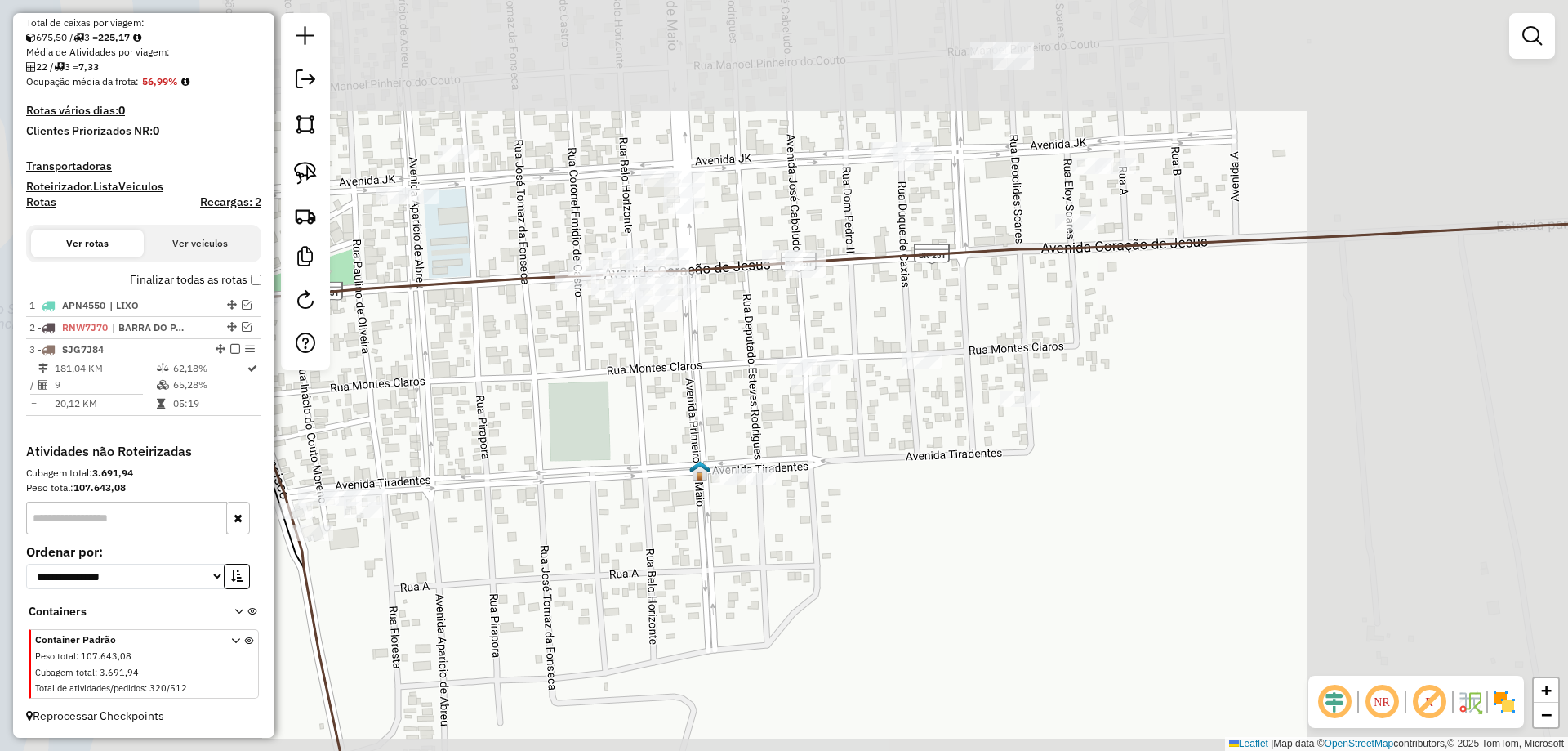
drag, startPoint x: 661, startPoint y: 421, endPoint x: 633, endPoint y: 427, distance: 28.6
click at [648, 435] on div "Janela de atendimento Grade de atendimento Capacidade Transportadoras Veículos …" at bounding box center [784, 375] width 1568 height 751
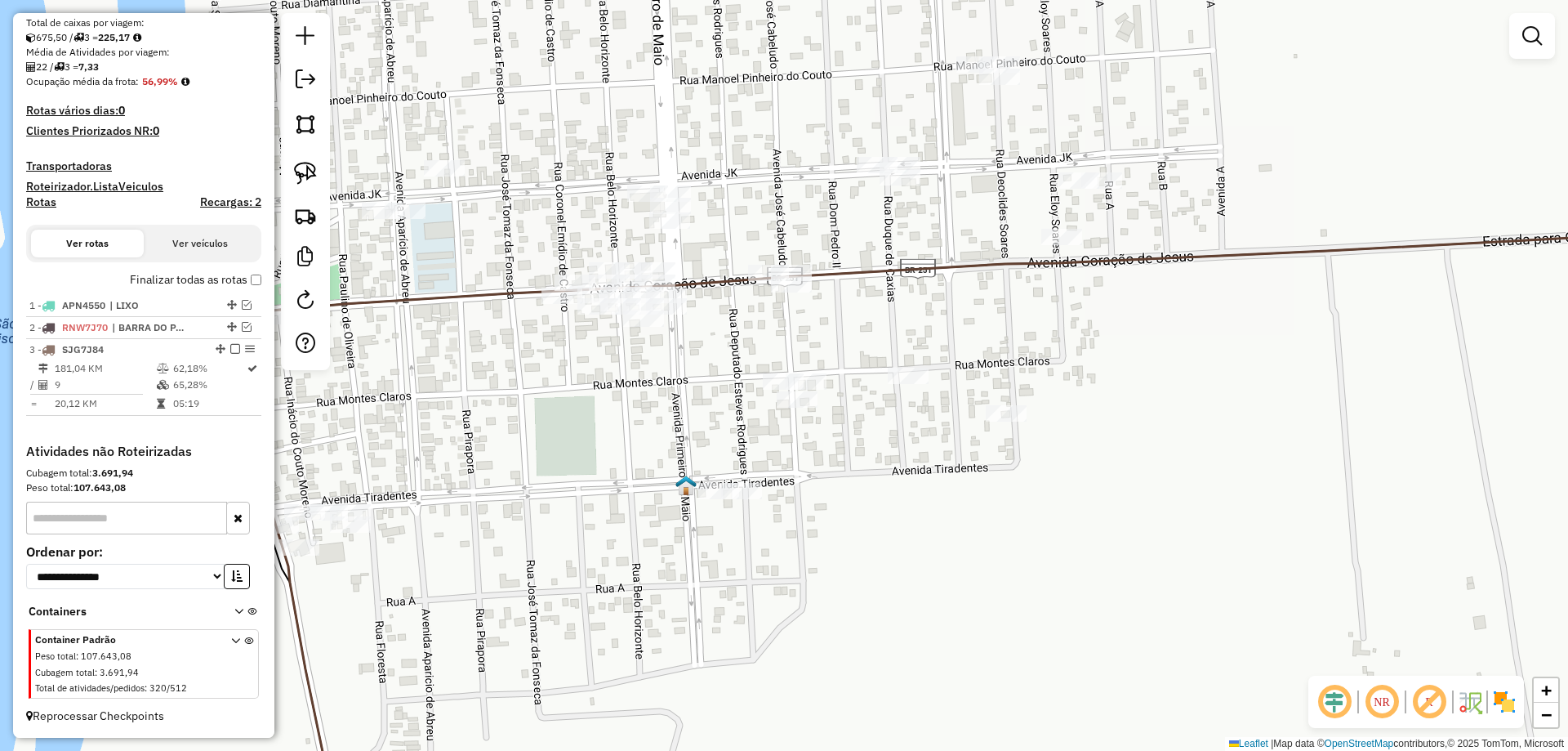
click at [284, 180] on div at bounding box center [306, 192] width 49 height 357
click at [300, 177] on img at bounding box center [306, 173] width 23 height 23
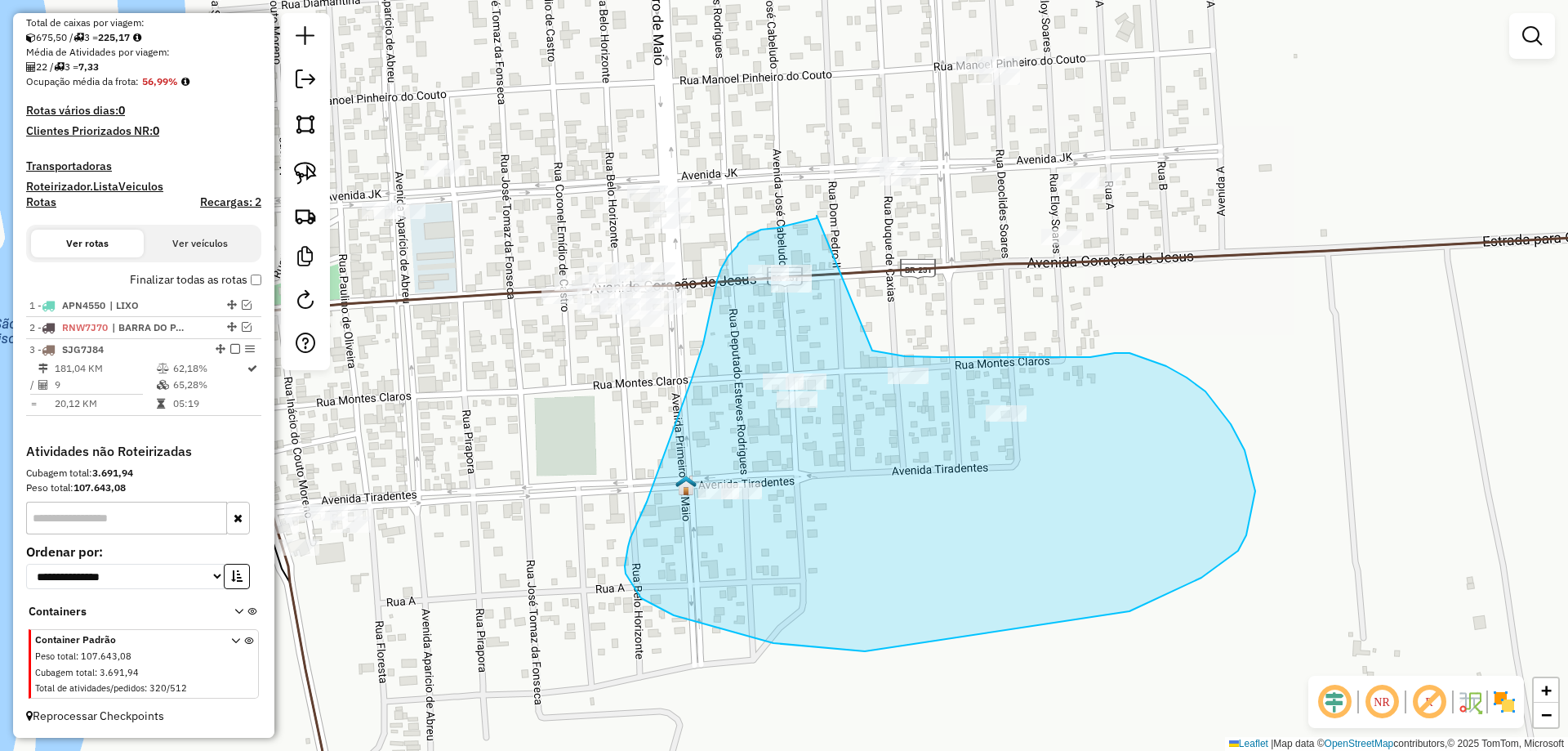
drag, startPoint x: 817, startPoint y: 215, endPoint x: 870, endPoint y: 350, distance: 145.0
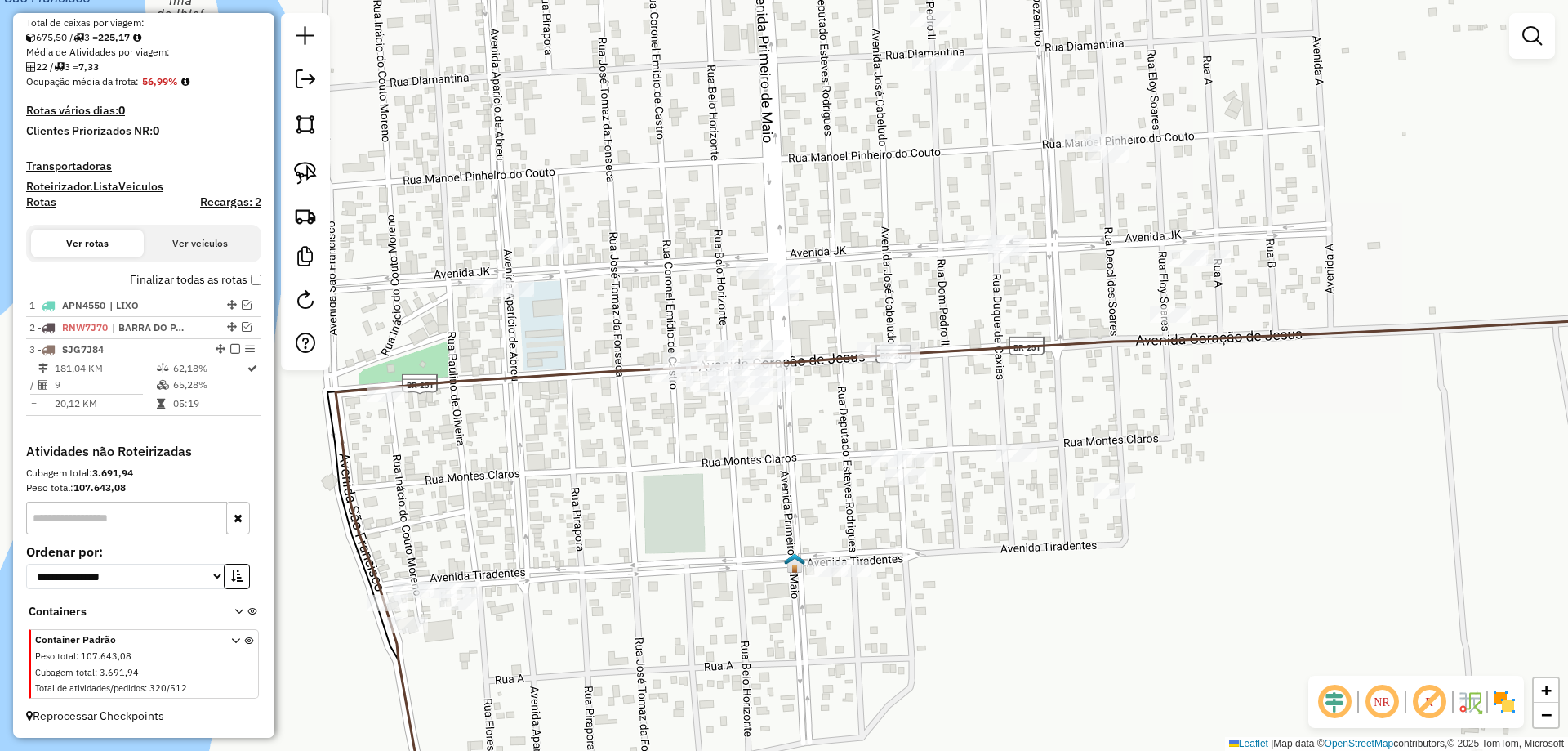
drag, startPoint x: 763, startPoint y: 372, endPoint x: 895, endPoint y: 454, distance: 155.4
click at [946, 520] on div "Janela de atendimento Grade de atendimento Capacidade Transportadoras Veículos …" at bounding box center [784, 375] width 1568 height 751
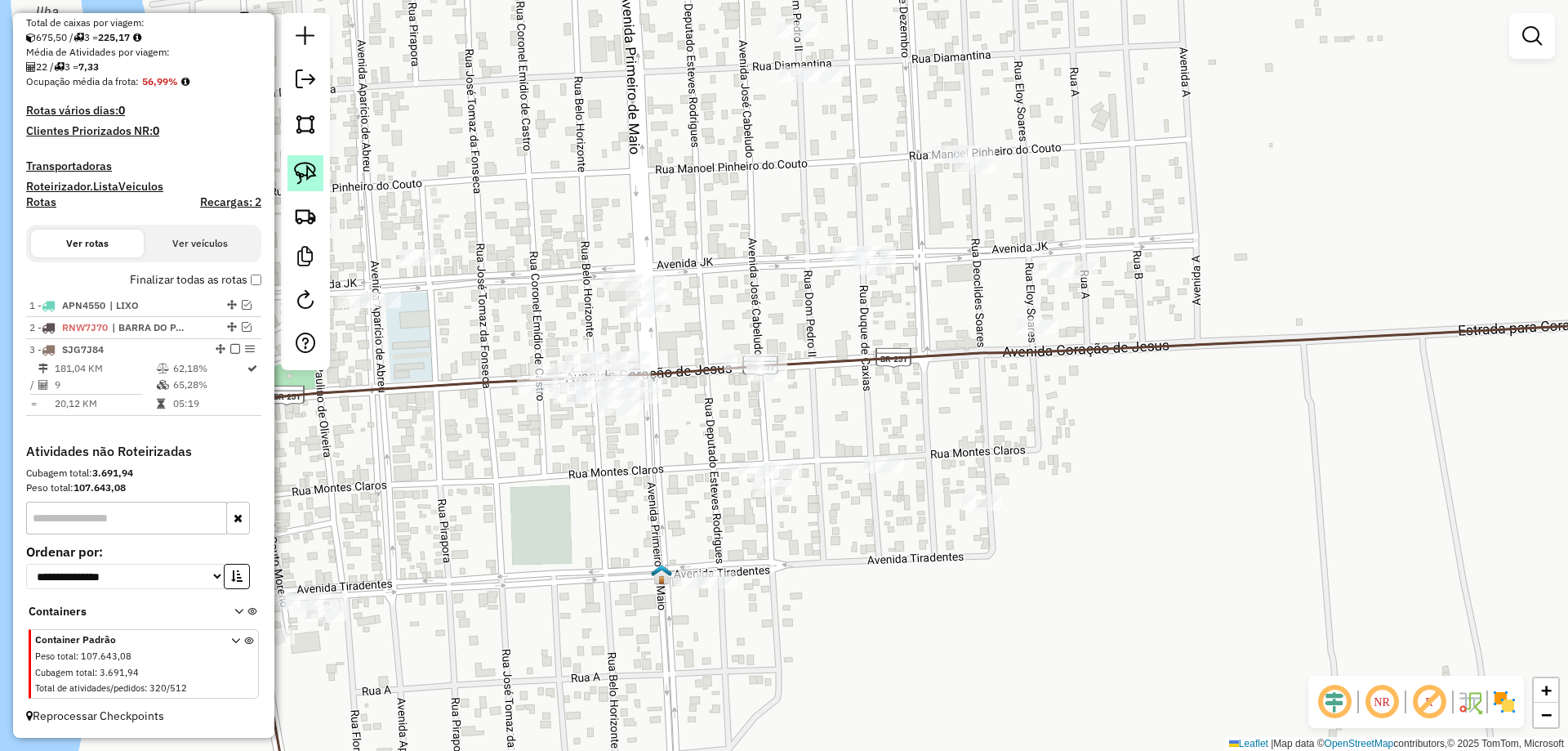
click at [290, 168] on link at bounding box center [306, 173] width 36 height 36
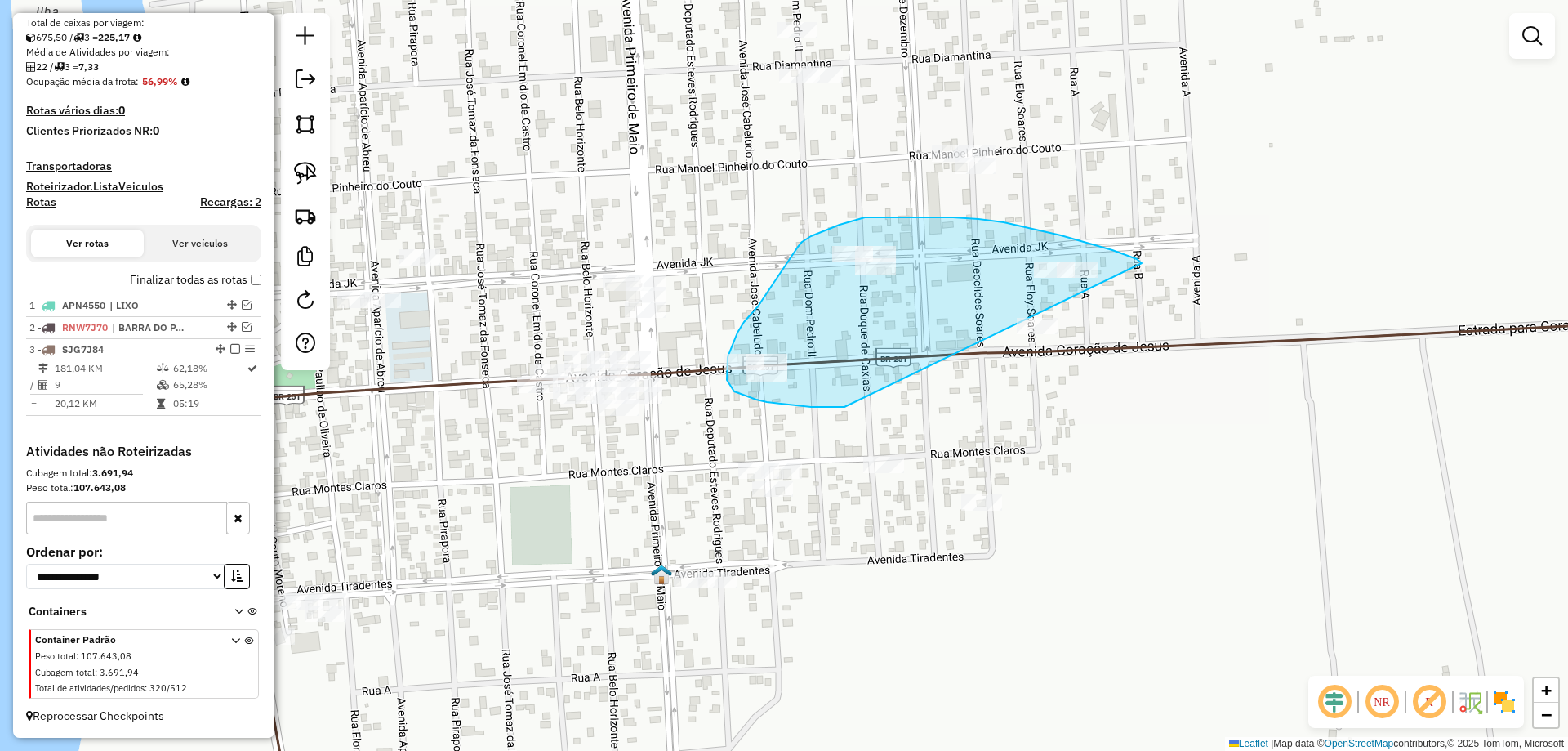
drag, startPoint x: 1113, startPoint y: 250, endPoint x: 945, endPoint y: 374, distance: 208.8
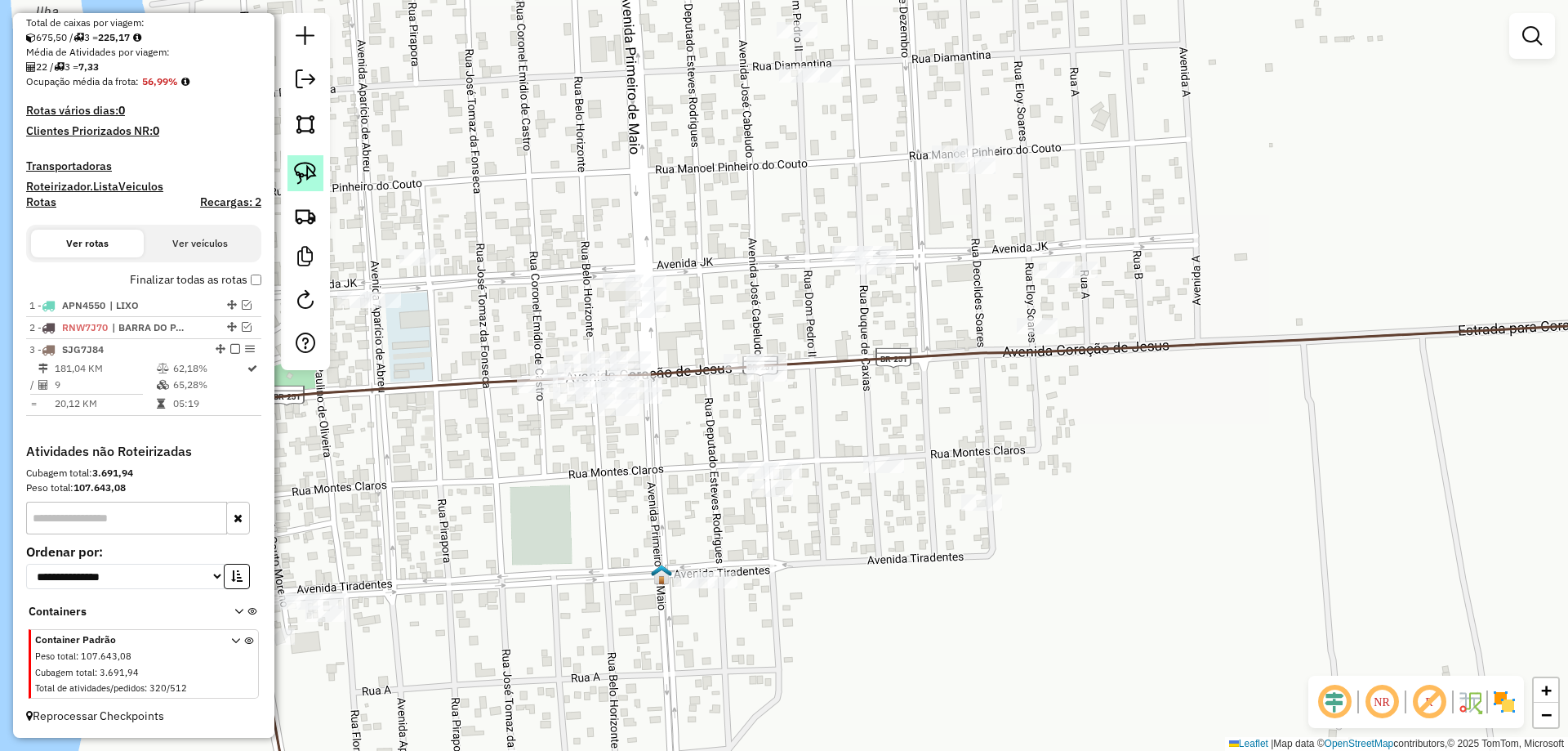
click at [303, 188] on link at bounding box center [306, 173] width 36 height 36
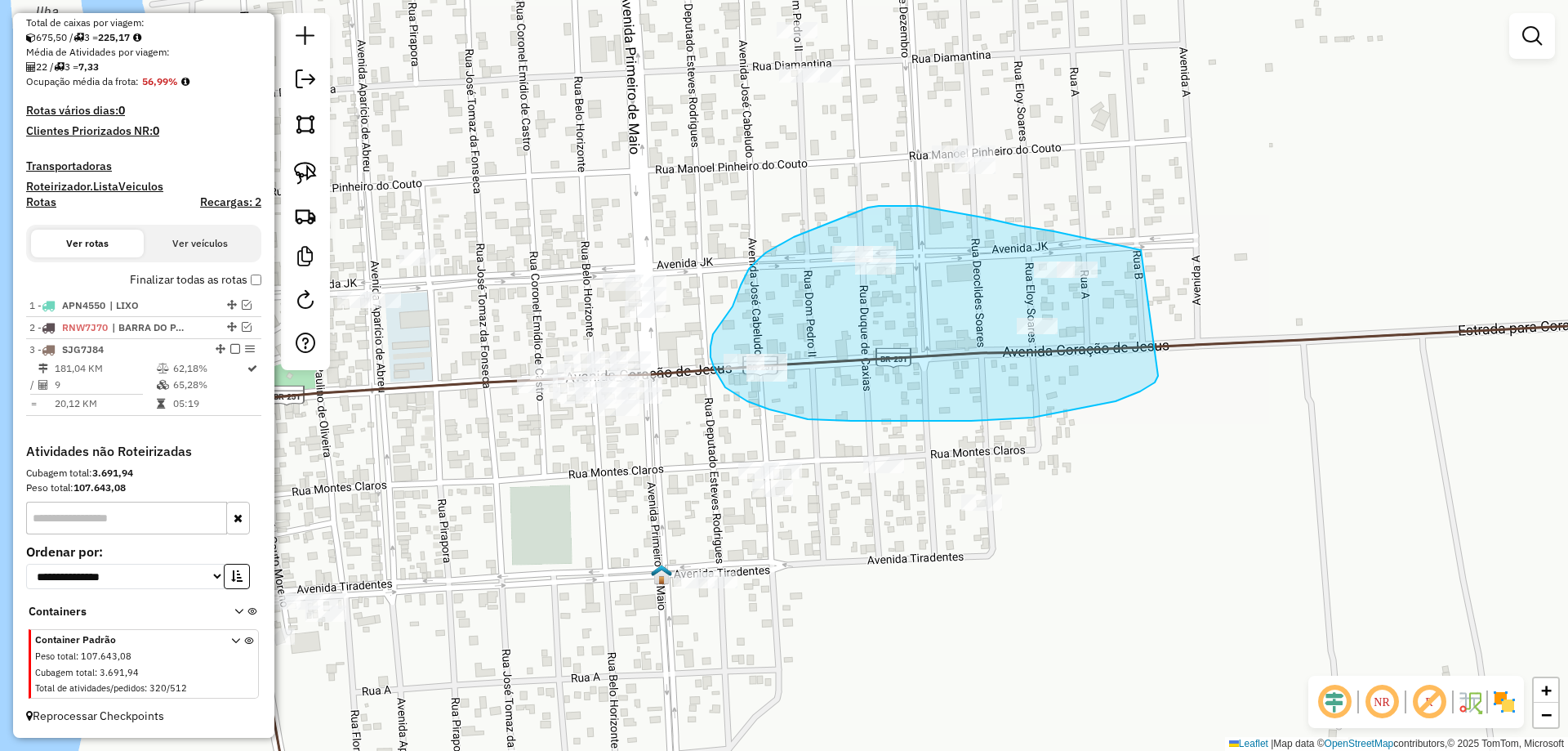
drag, startPoint x: 1141, startPoint y: 250, endPoint x: 1158, endPoint y: 374, distance: 125.2
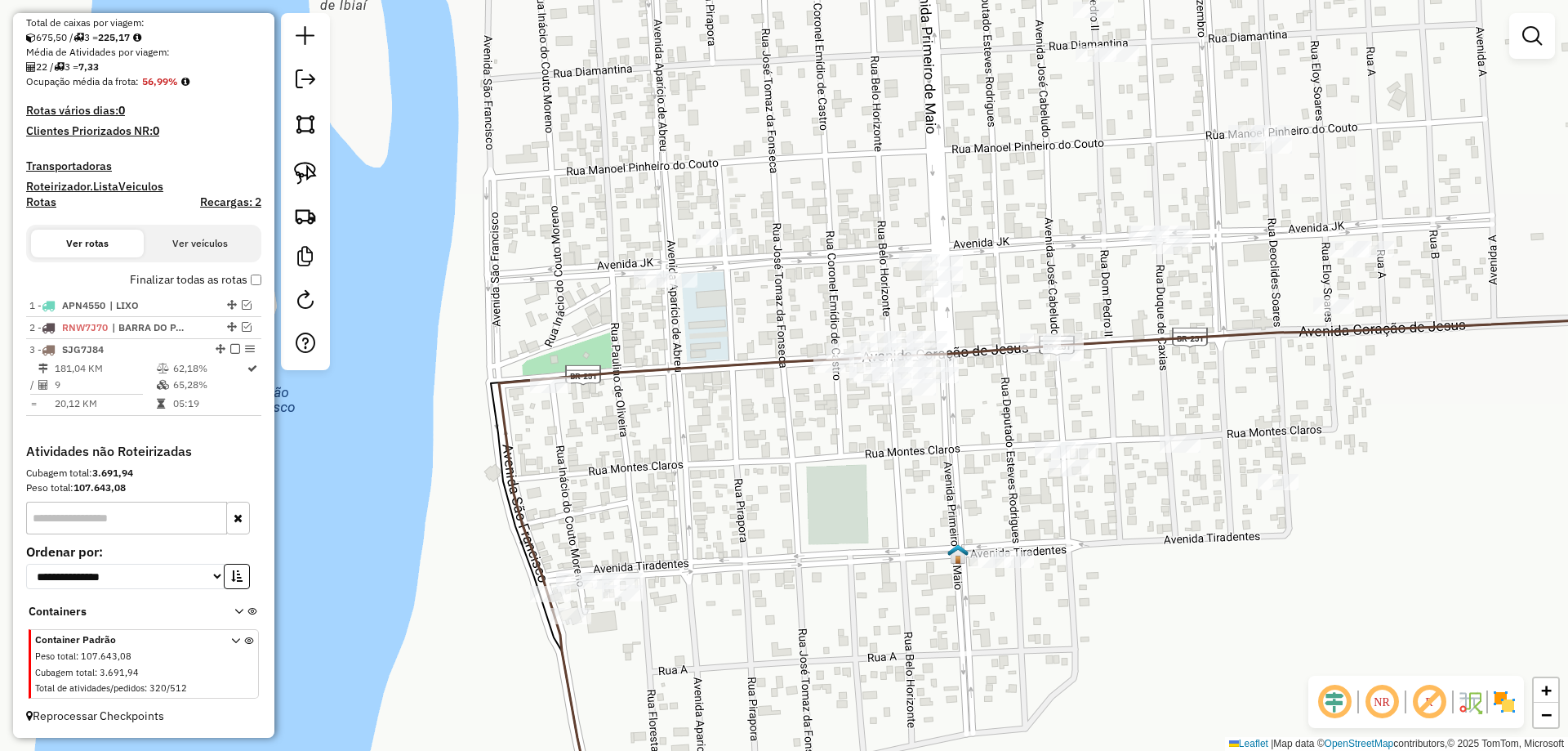
drag, startPoint x: 782, startPoint y: 421, endPoint x: 1054, endPoint y: 406, distance: 272.4
click at [1054, 406] on div "Janela de atendimento Grade de atendimento Capacidade Transportadoras Veículos …" at bounding box center [784, 375] width 1568 height 751
click at [303, 187] on link at bounding box center [306, 173] width 36 height 36
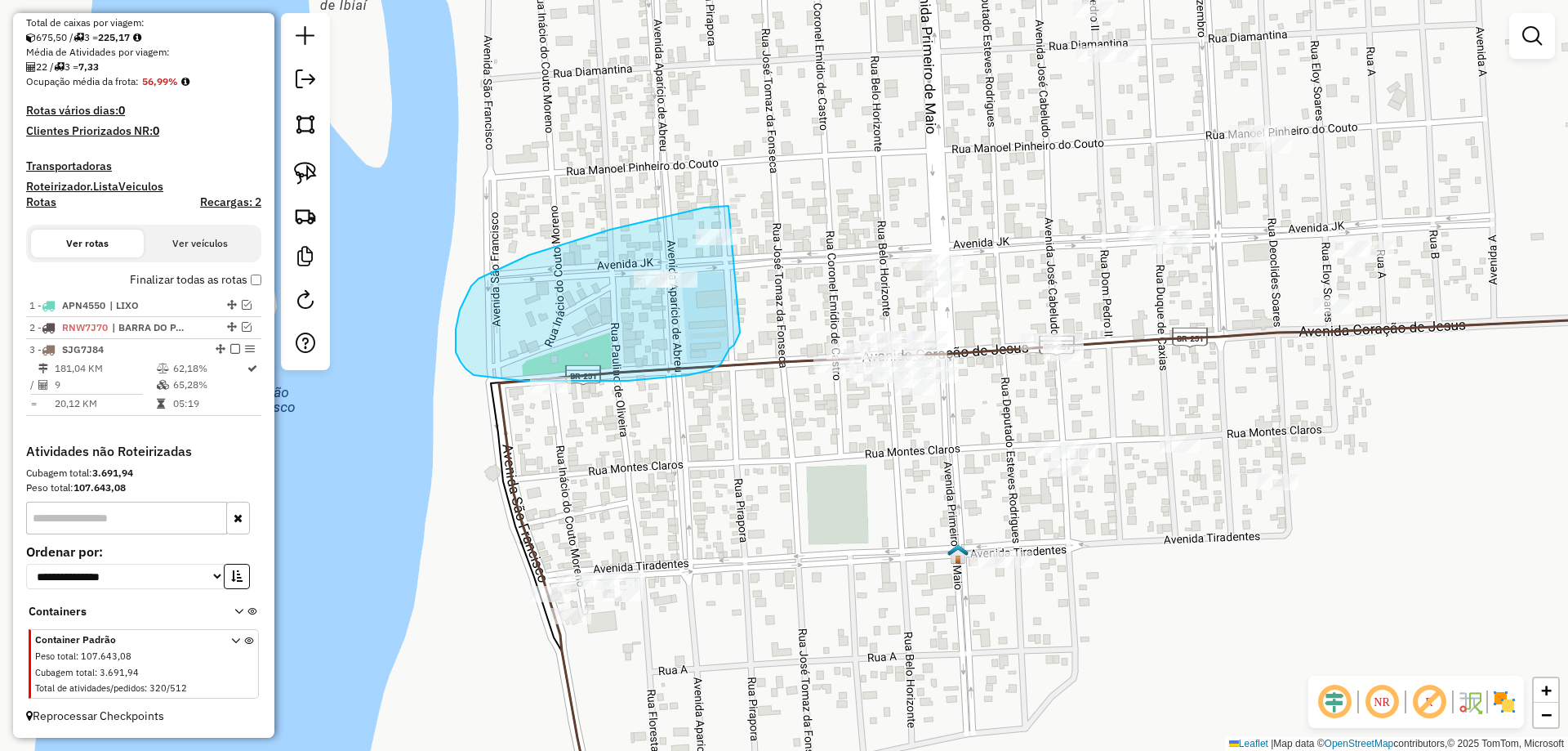
drag, startPoint x: 724, startPoint y: 206, endPoint x: 764, endPoint y: 263, distance: 69.6
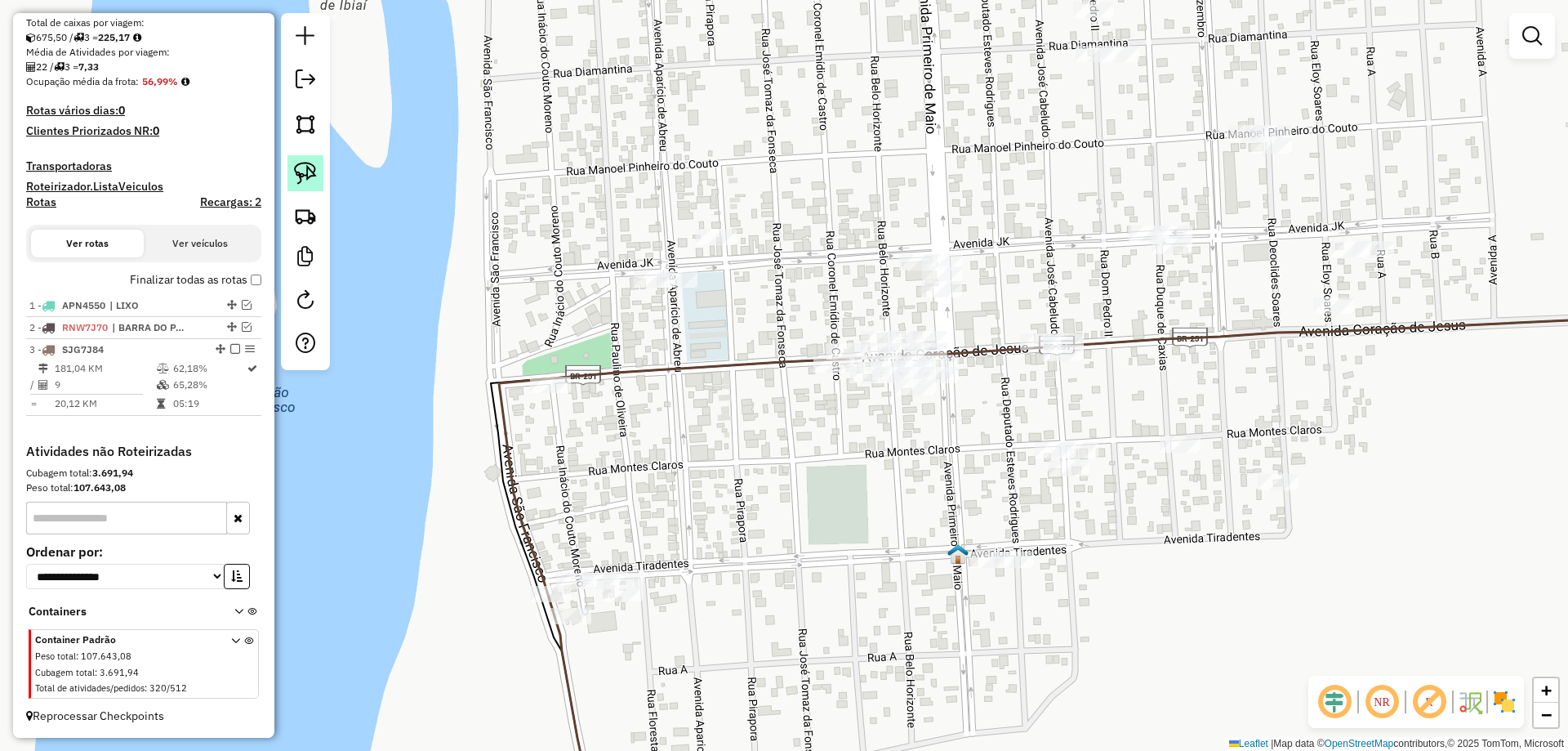
click at [311, 164] on img at bounding box center [306, 173] width 23 height 23
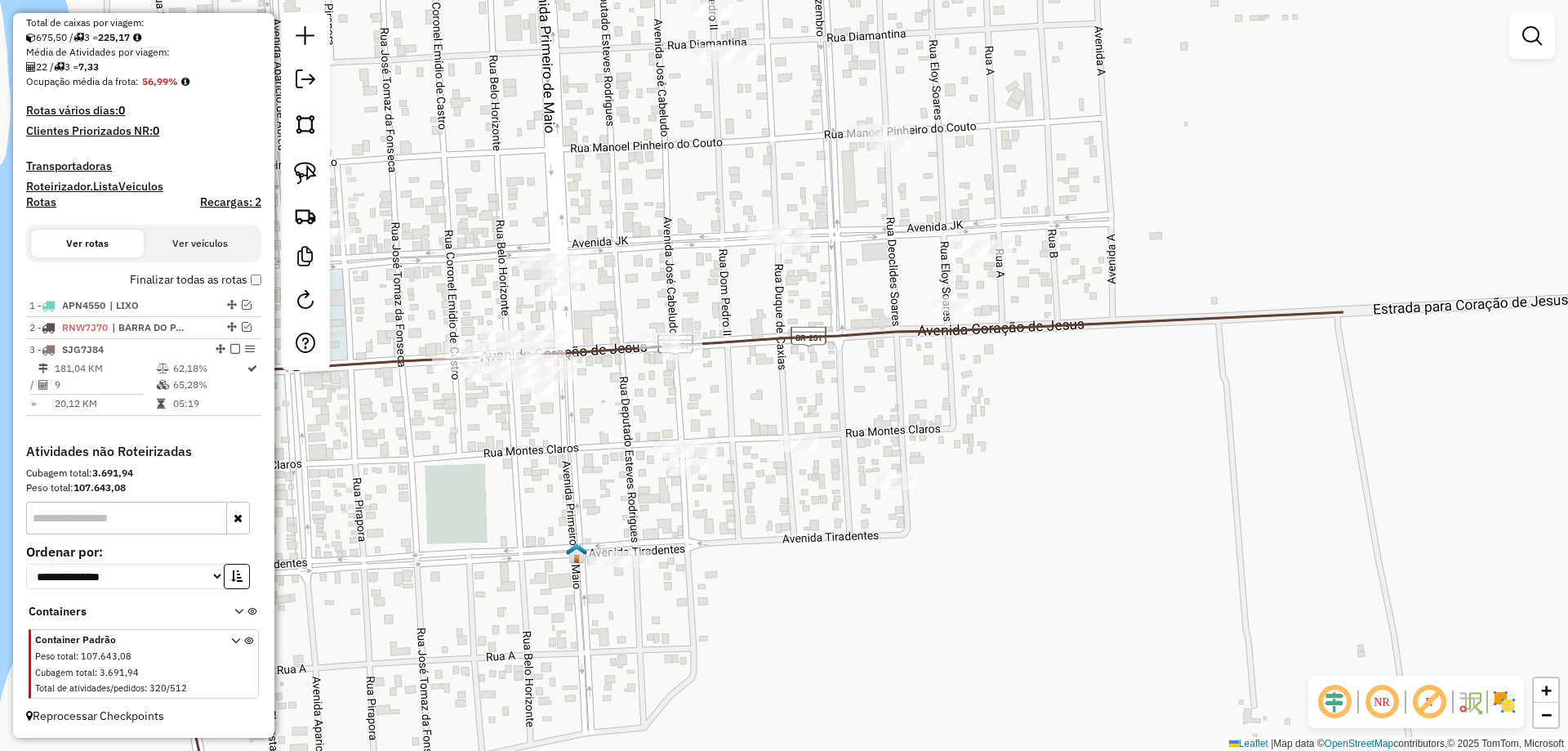
drag, startPoint x: 1160, startPoint y: 421, endPoint x: 661, endPoint y: 371, distance: 501.5
click at [780, 421] on div "Janela de atendimento Grade de atendimento Capacidade Transportadoras Veículos …" at bounding box center [784, 375] width 1568 height 751
click at [308, 187] on link at bounding box center [306, 173] width 36 height 36
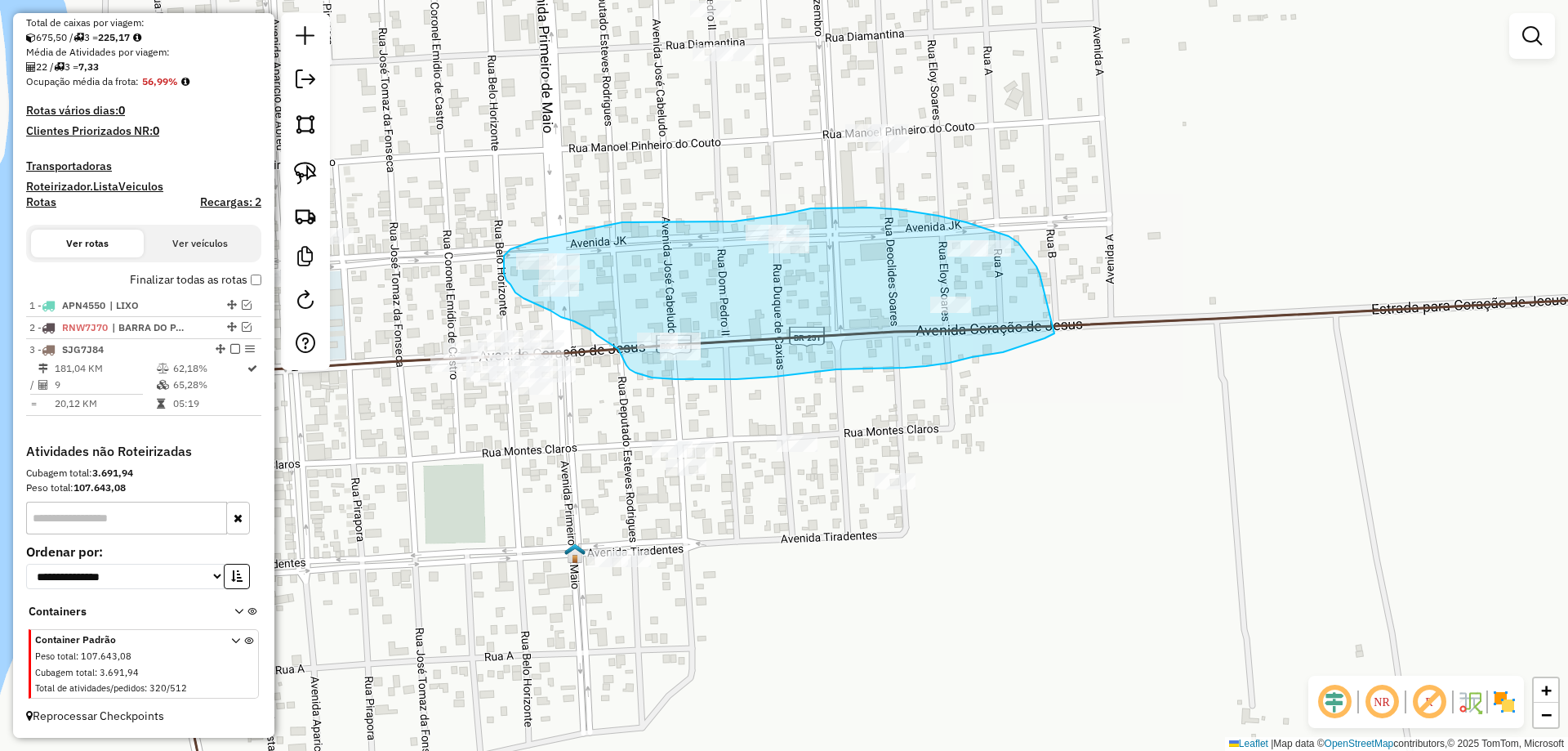
drag, startPoint x: 1038, startPoint y: 270, endPoint x: 1055, endPoint y: 334, distance: 66.2
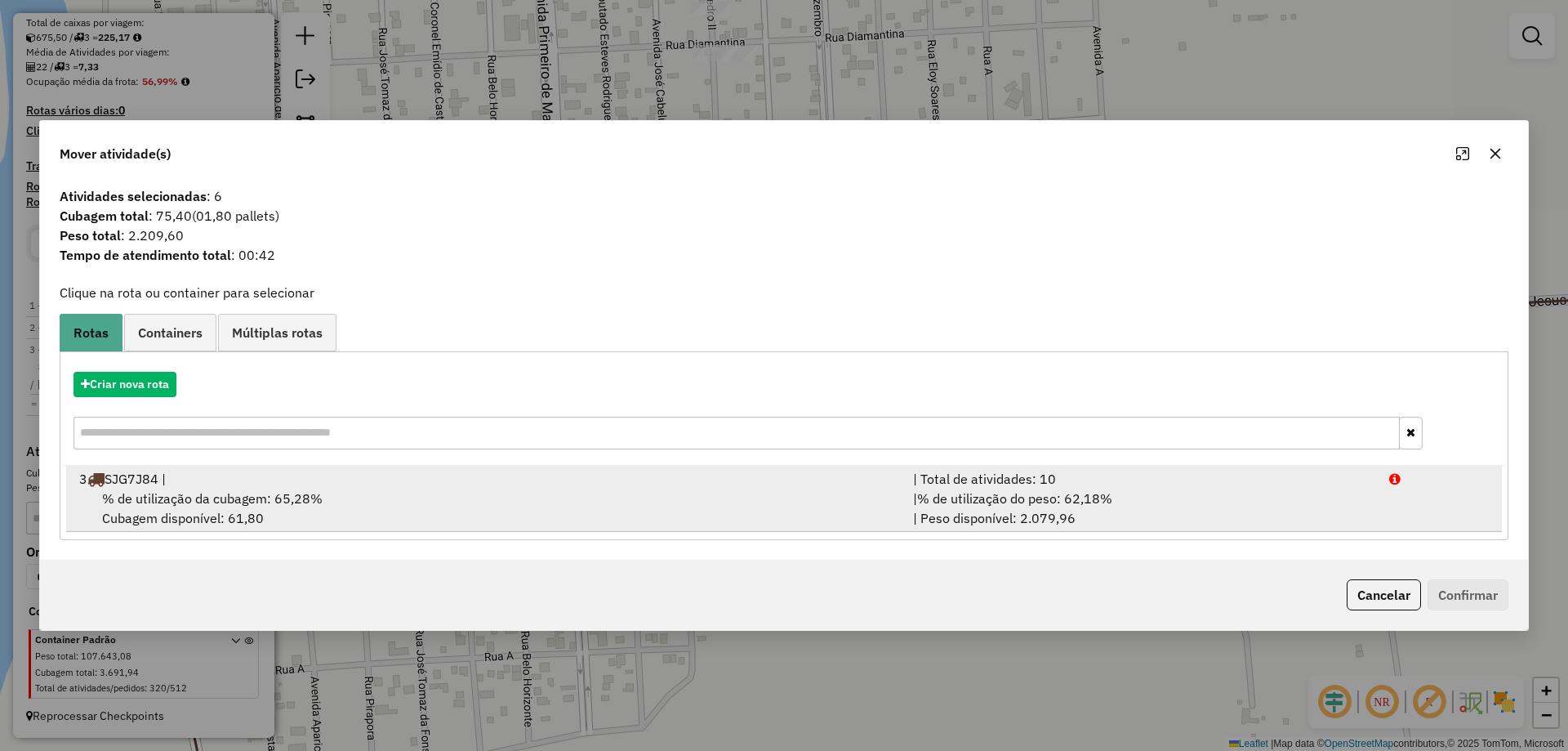
click at [966, 501] on span "% de utilização do peso: 62,18%" at bounding box center [1015, 497] width 196 height 16
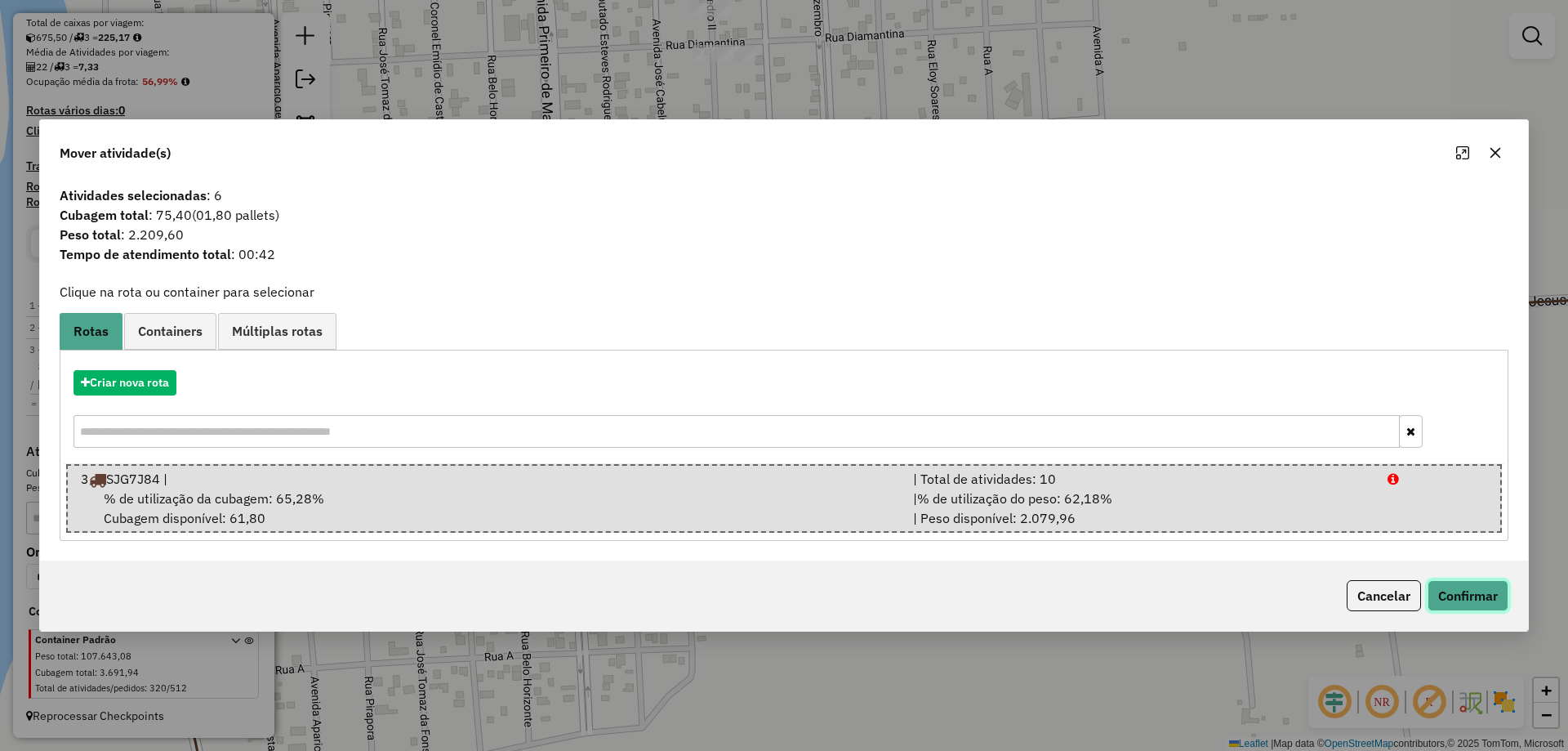
click at [1488, 591] on button "Confirmar" at bounding box center [1468, 595] width 81 height 31
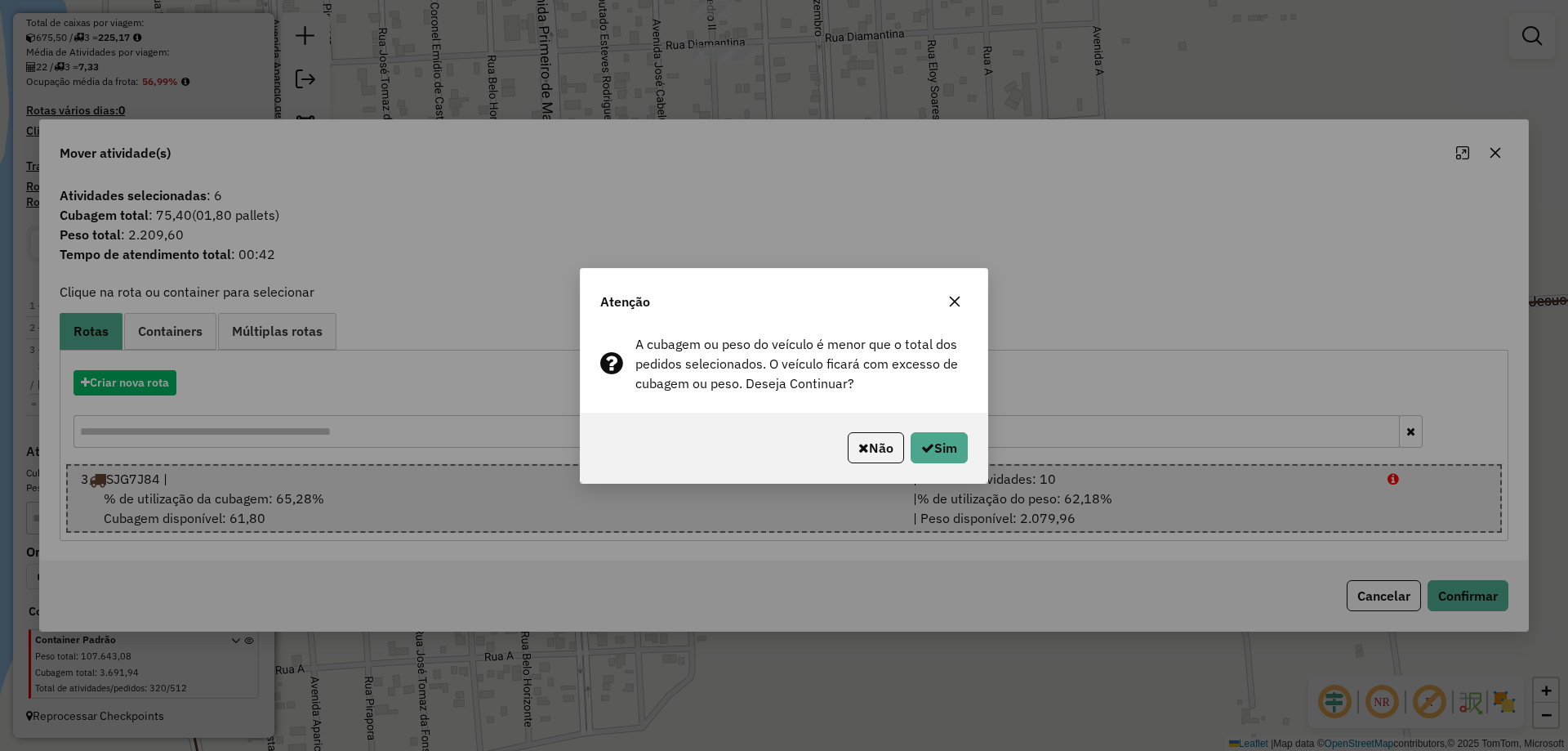
click at [949, 429] on div "Não Sim" at bounding box center [784, 447] width 407 height 70
click at [949, 443] on button "Sim" at bounding box center [939, 447] width 57 height 31
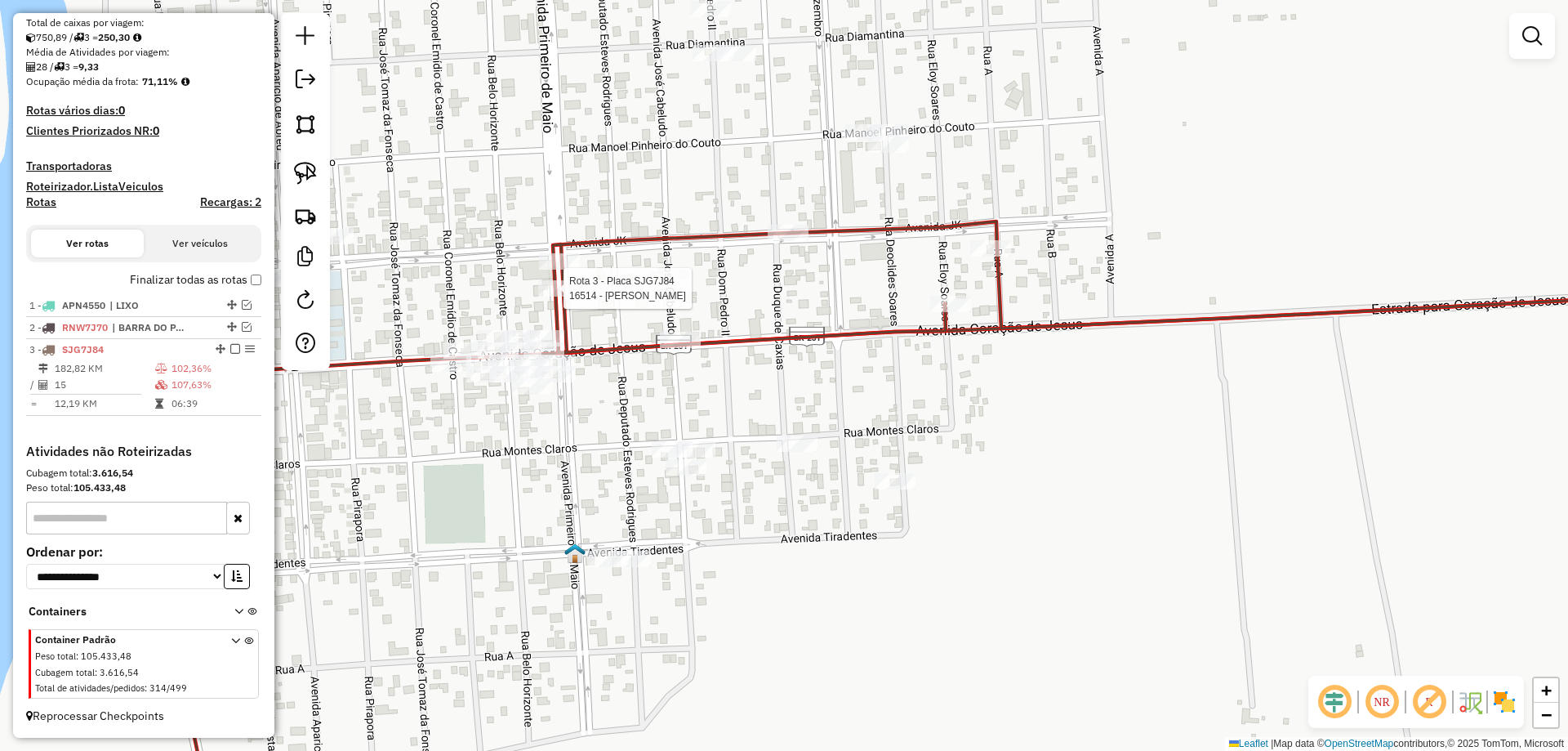
click at [575, 296] on div at bounding box center [558, 288] width 40 height 16
select select "**********"
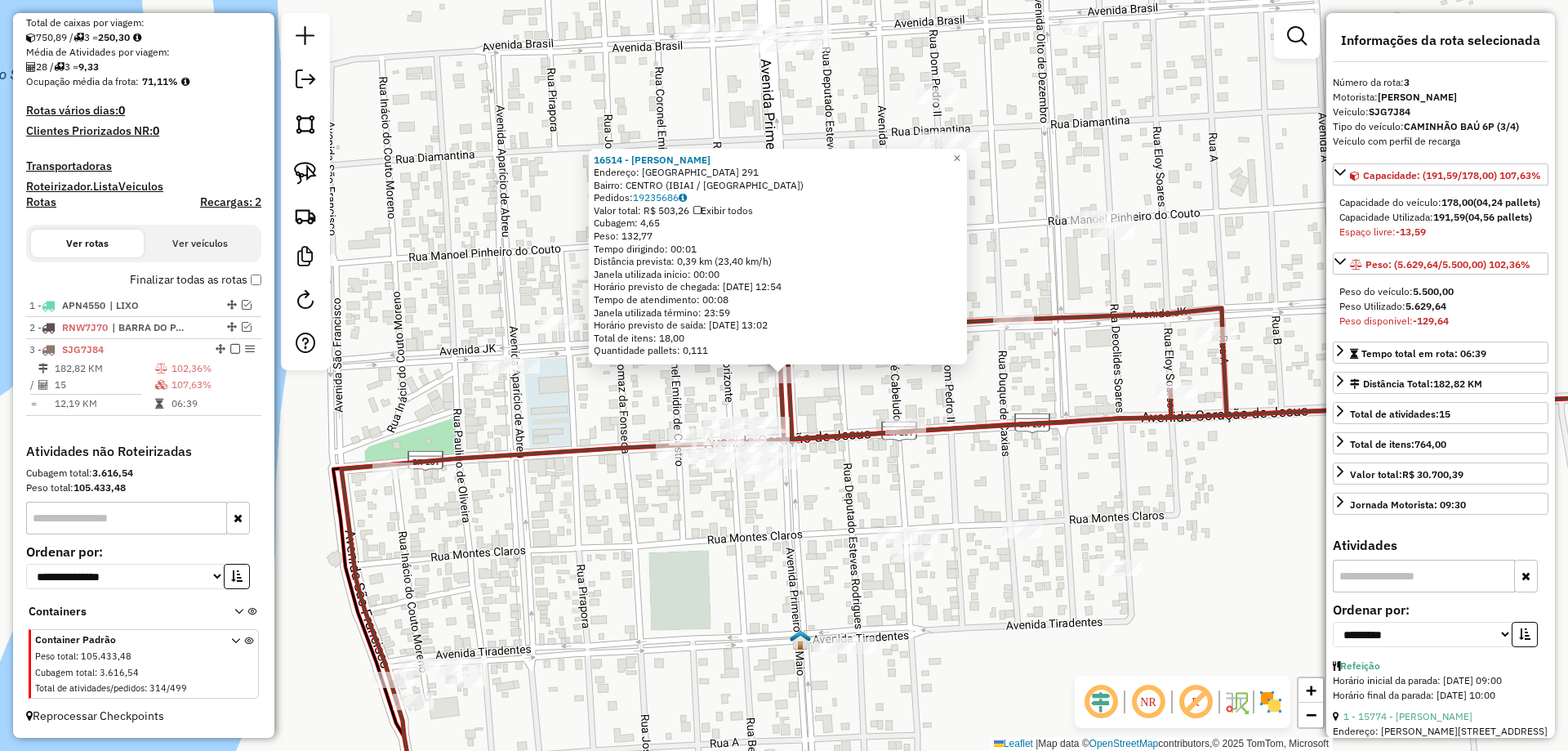
click at [881, 371] on div "16514 - QUIOSQUE ELIANE Endereço: SAO FRANCISCO 291 Bairro: CENTRO (IBIAI / MG)…" at bounding box center [784, 375] width 1568 height 751
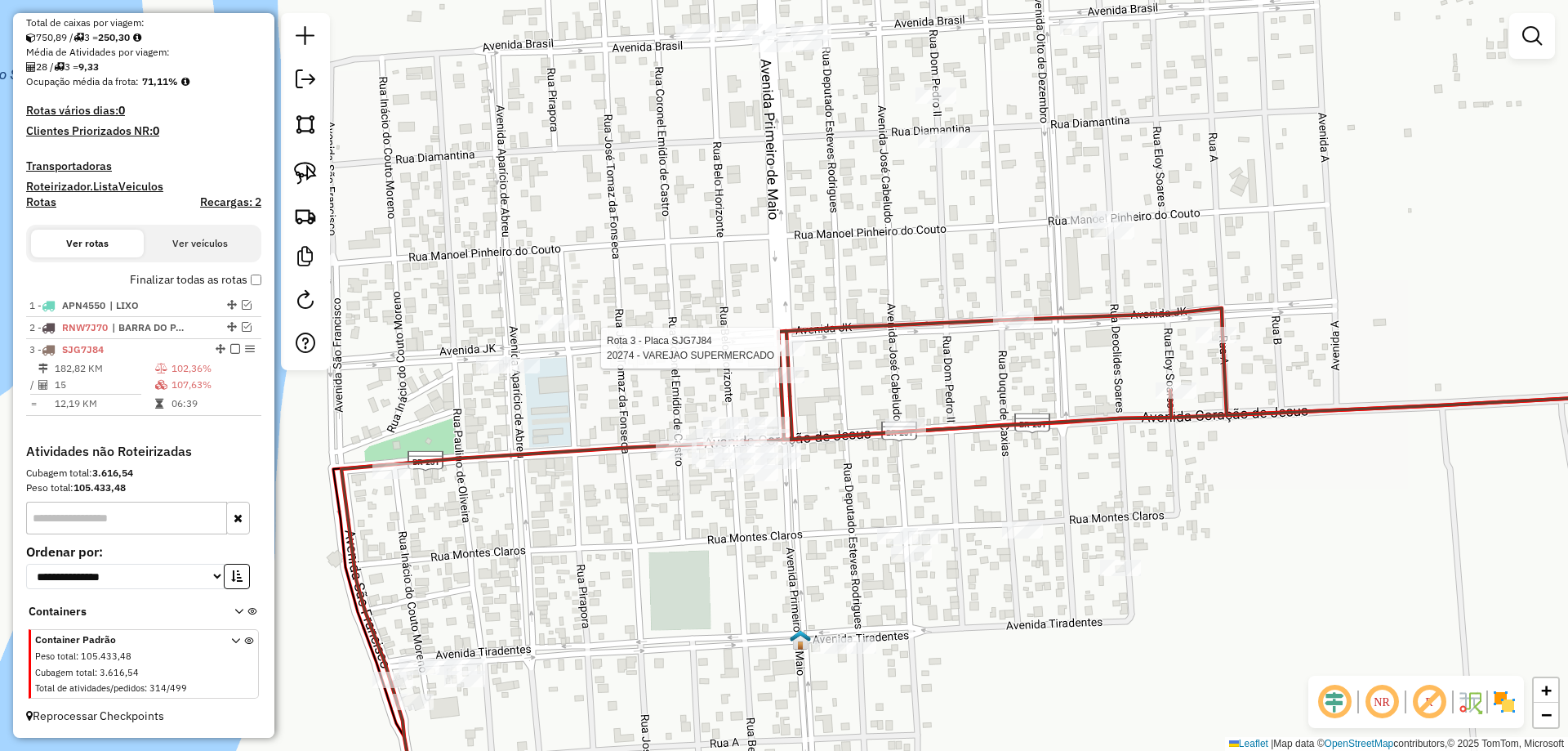
select select "**********"
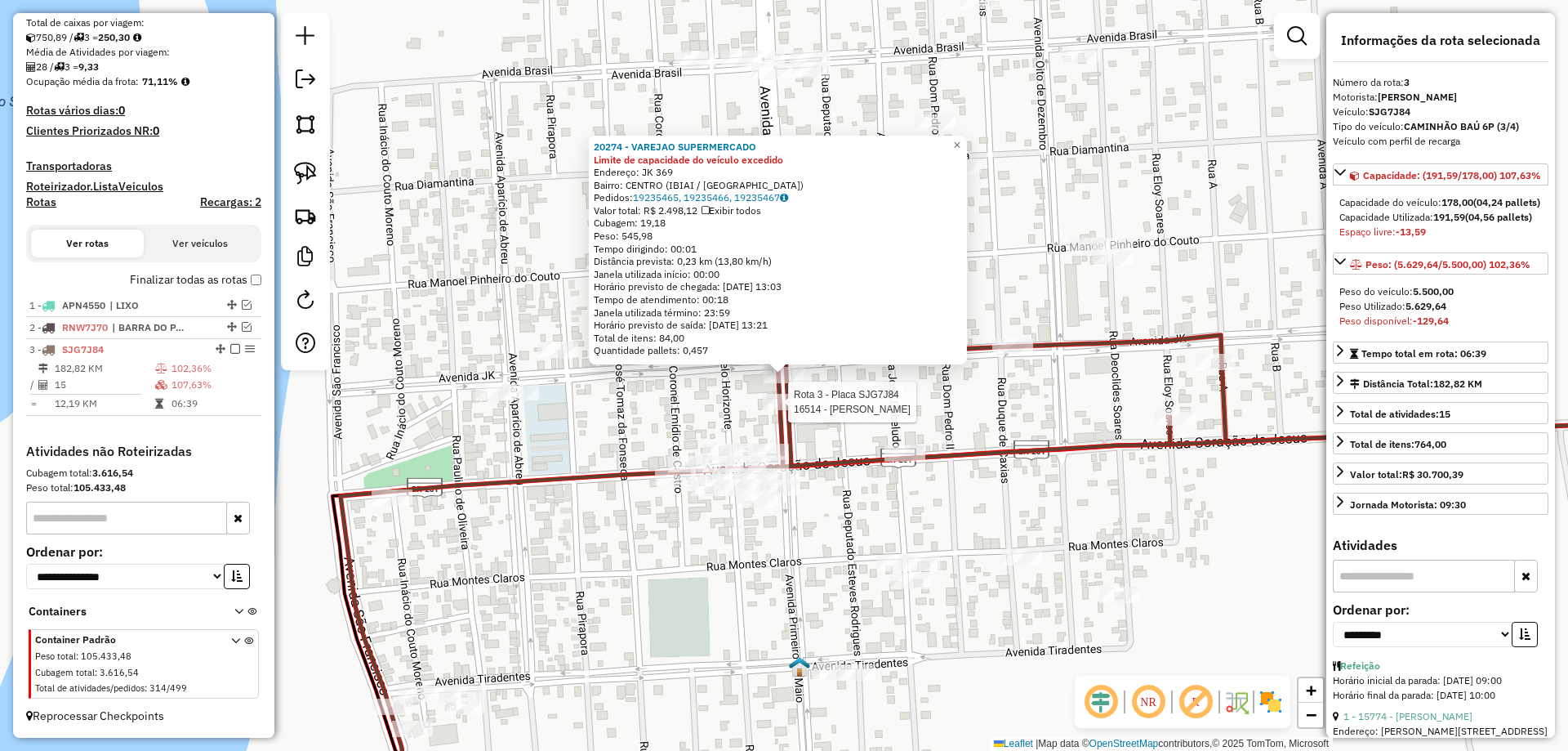
click at [783, 410] on div at bounding box center [783, 401] width 40 height 16
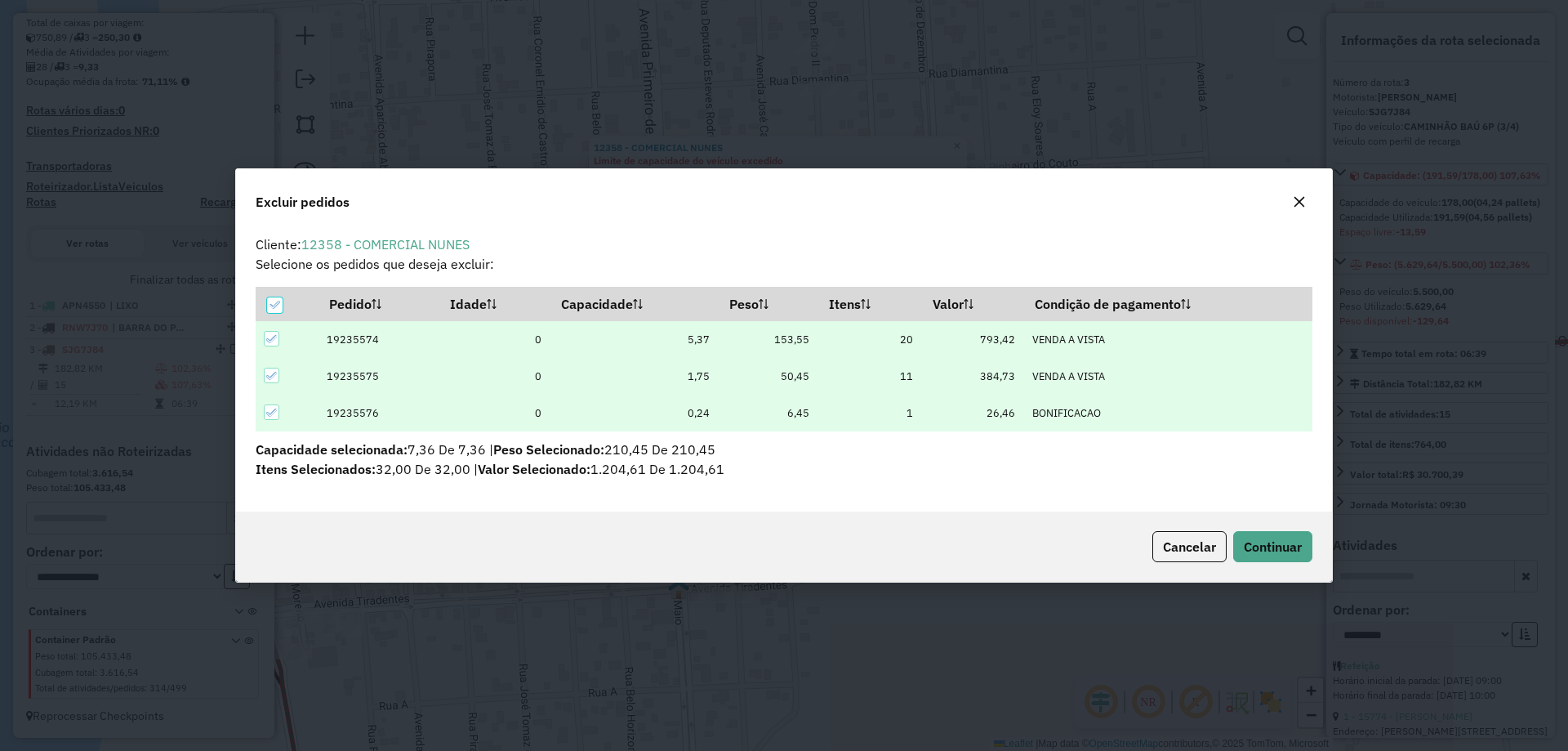
scroll to position [0, 0]
click at [1265, 546] on span "Continuar" at bounding box center [1273, 546] width 58 height 16
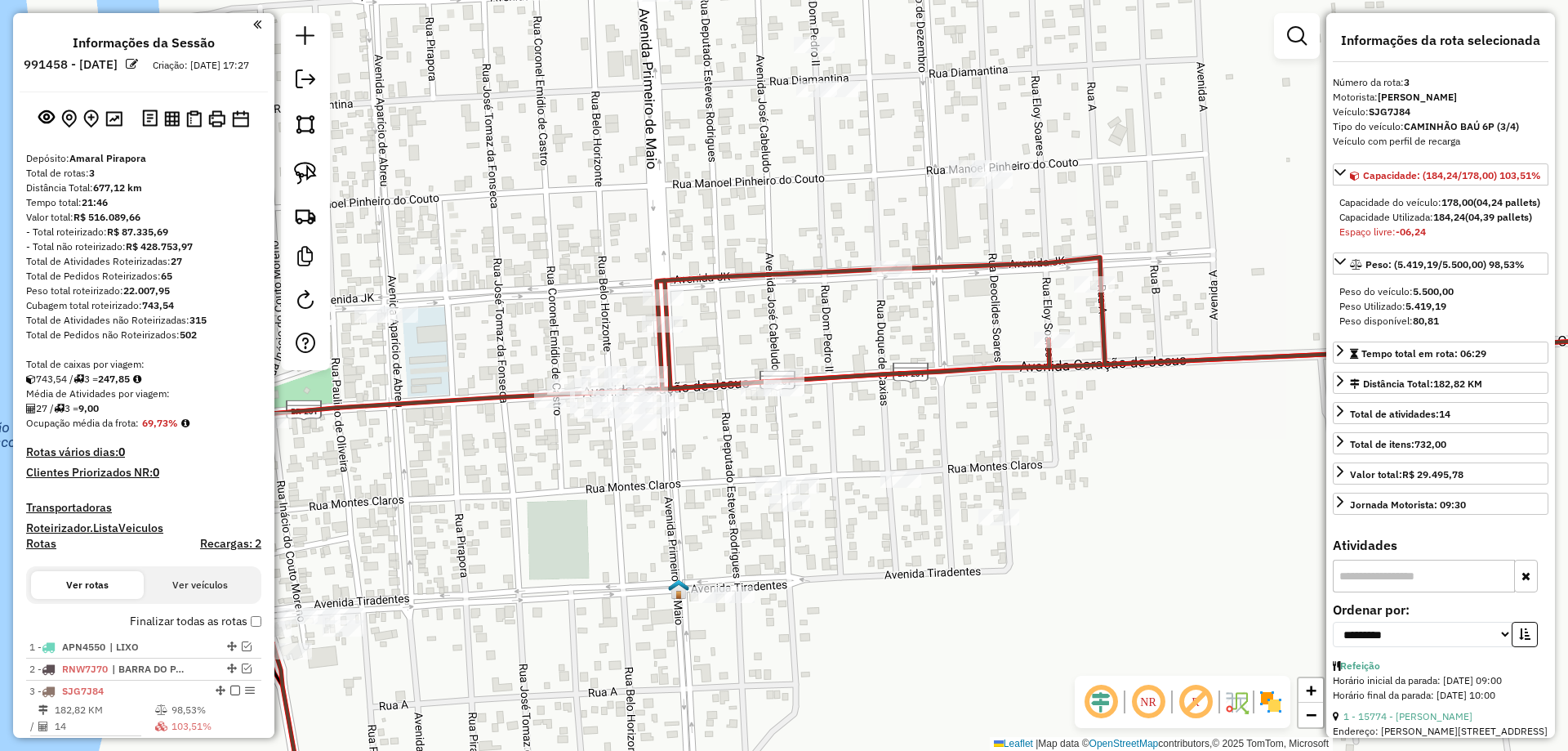
select select "**********"
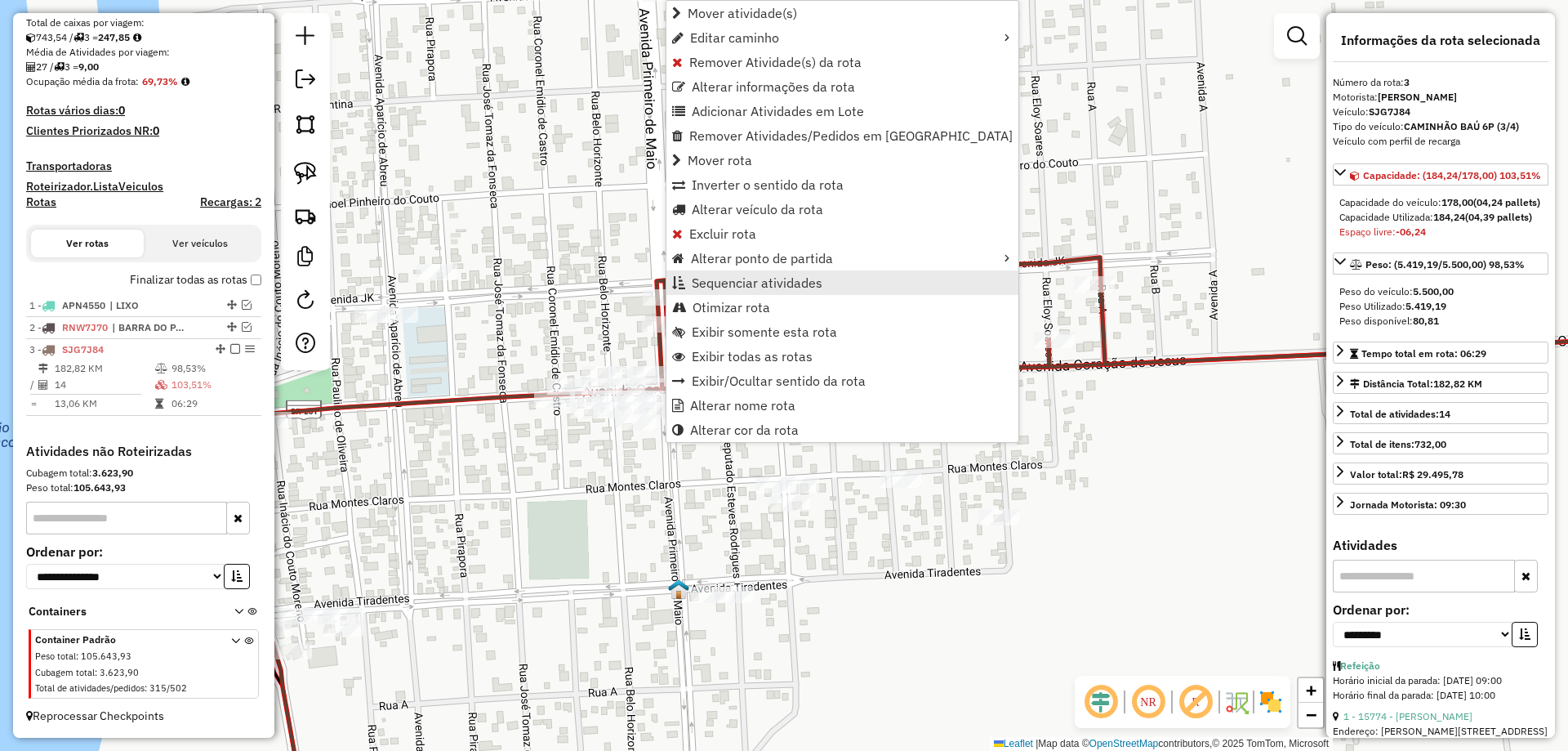
click at [745, 287] on span "Sequenciar atividades" at bounding box center [757, 283] width 131 height 13
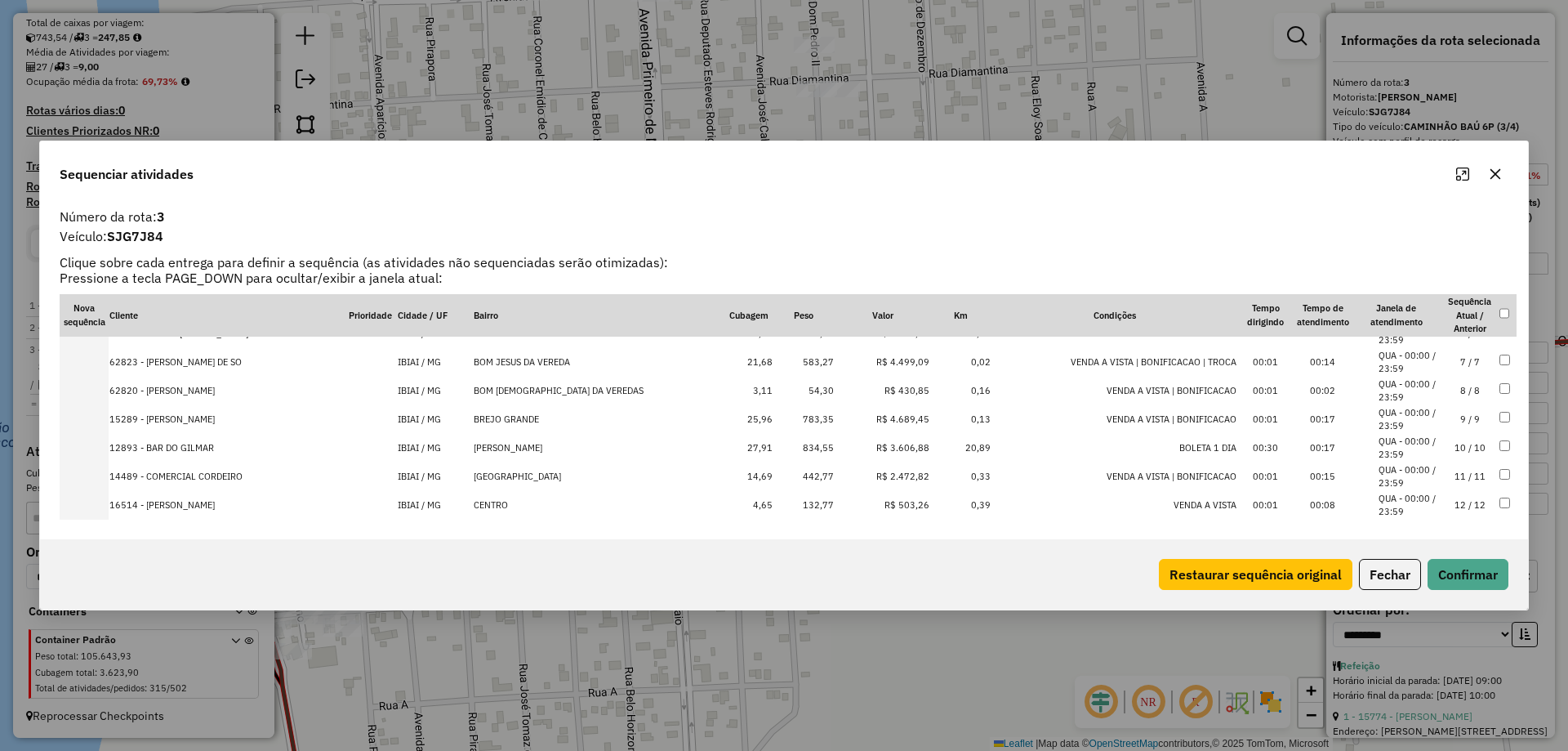
scroll to position [232, 0]
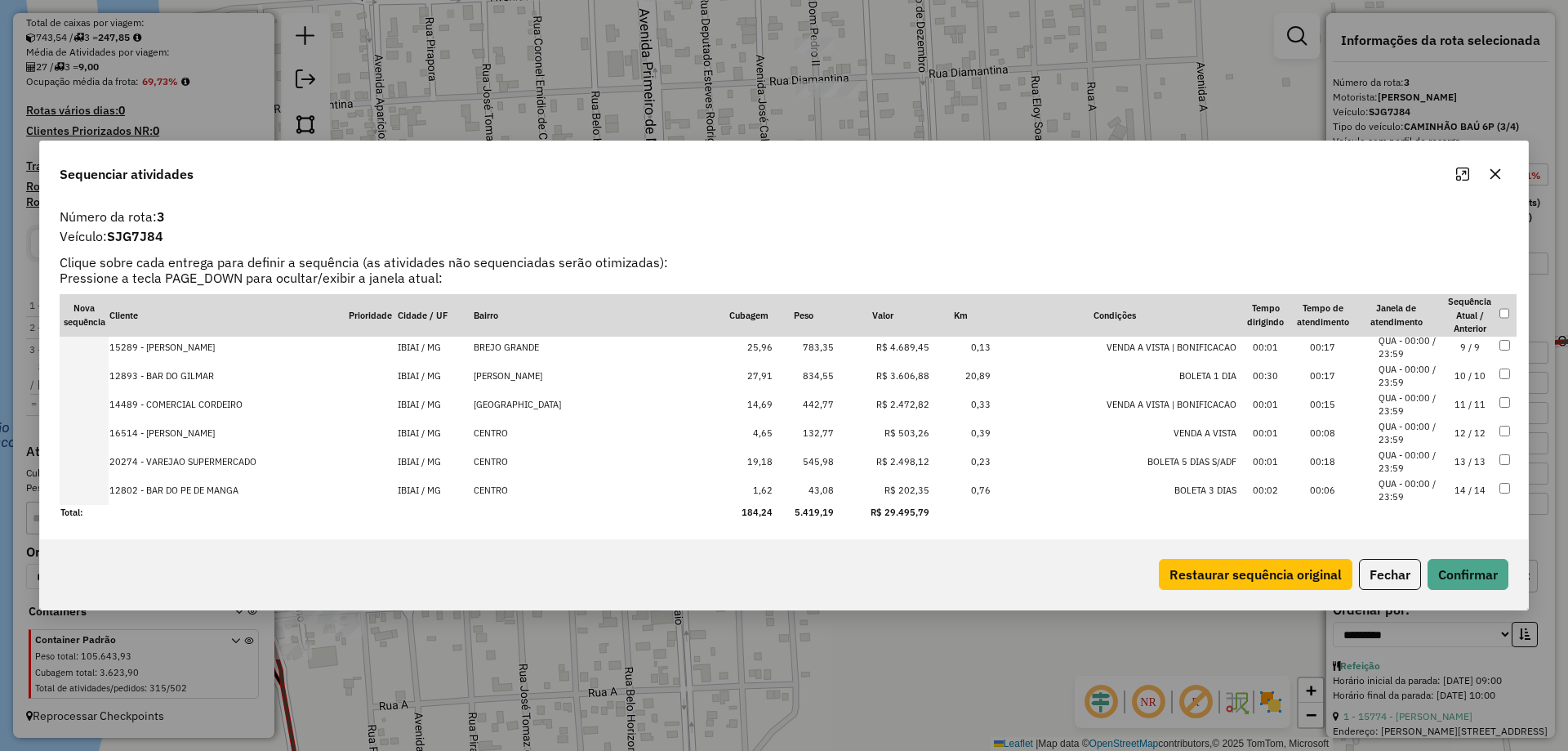
click at [1455, 429] on td "12 / 12" at bounding box center [1470, 433] width 57 height 28
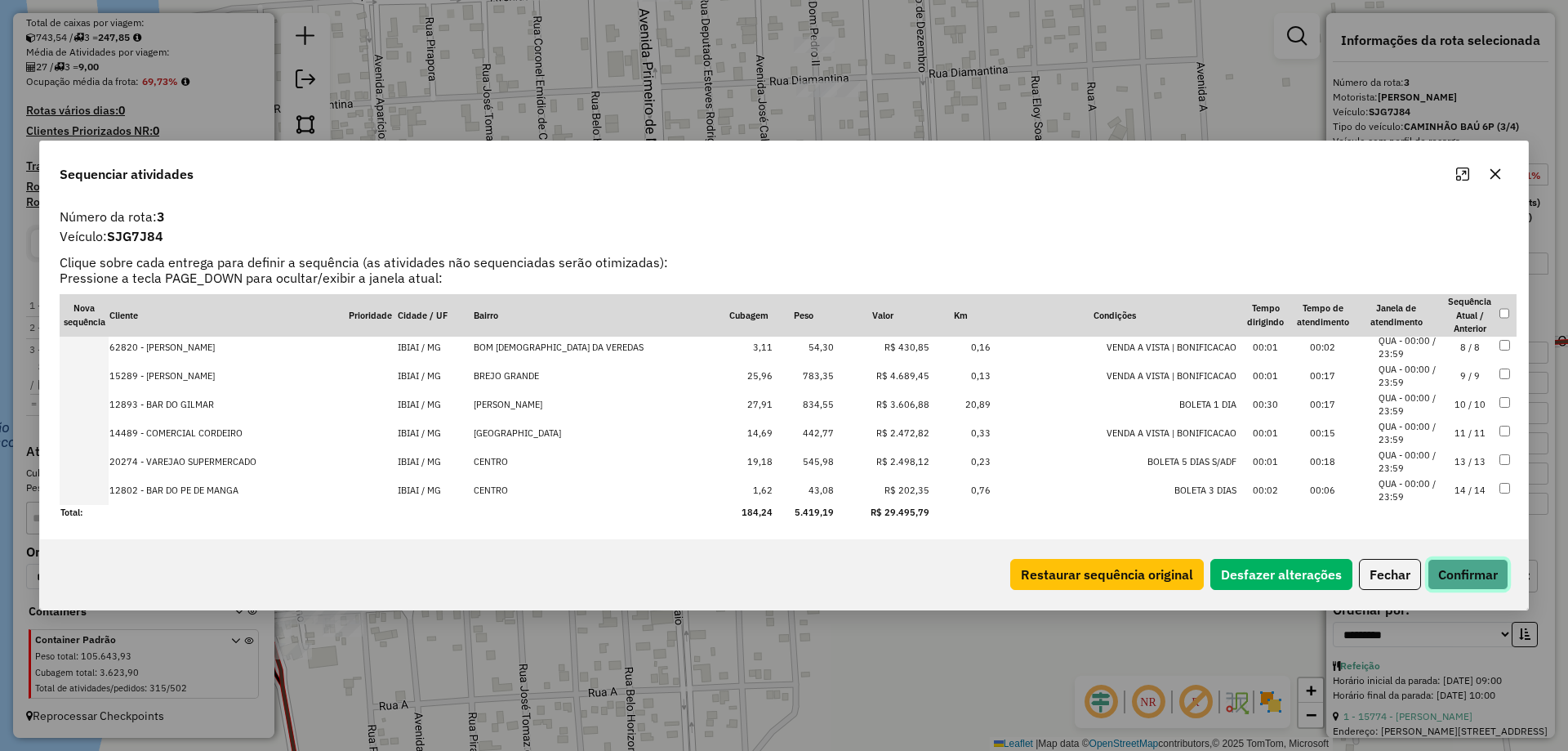
click at [1469, 575] on button "Confirmar" at bounding box center [1468, 573] width 81 height 31
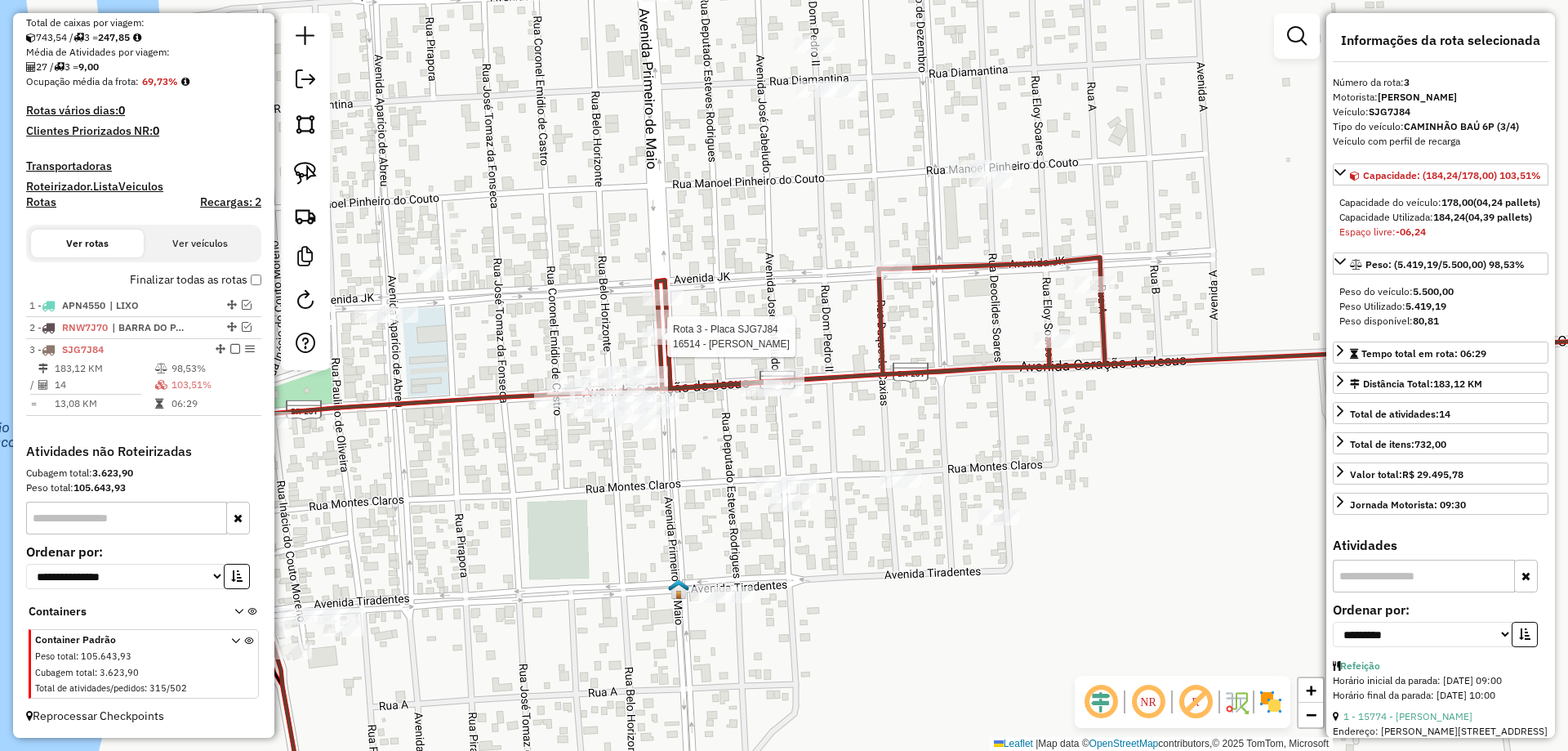
click at [676, 345] on div at bounding box center [662, 336] width 40 height 16
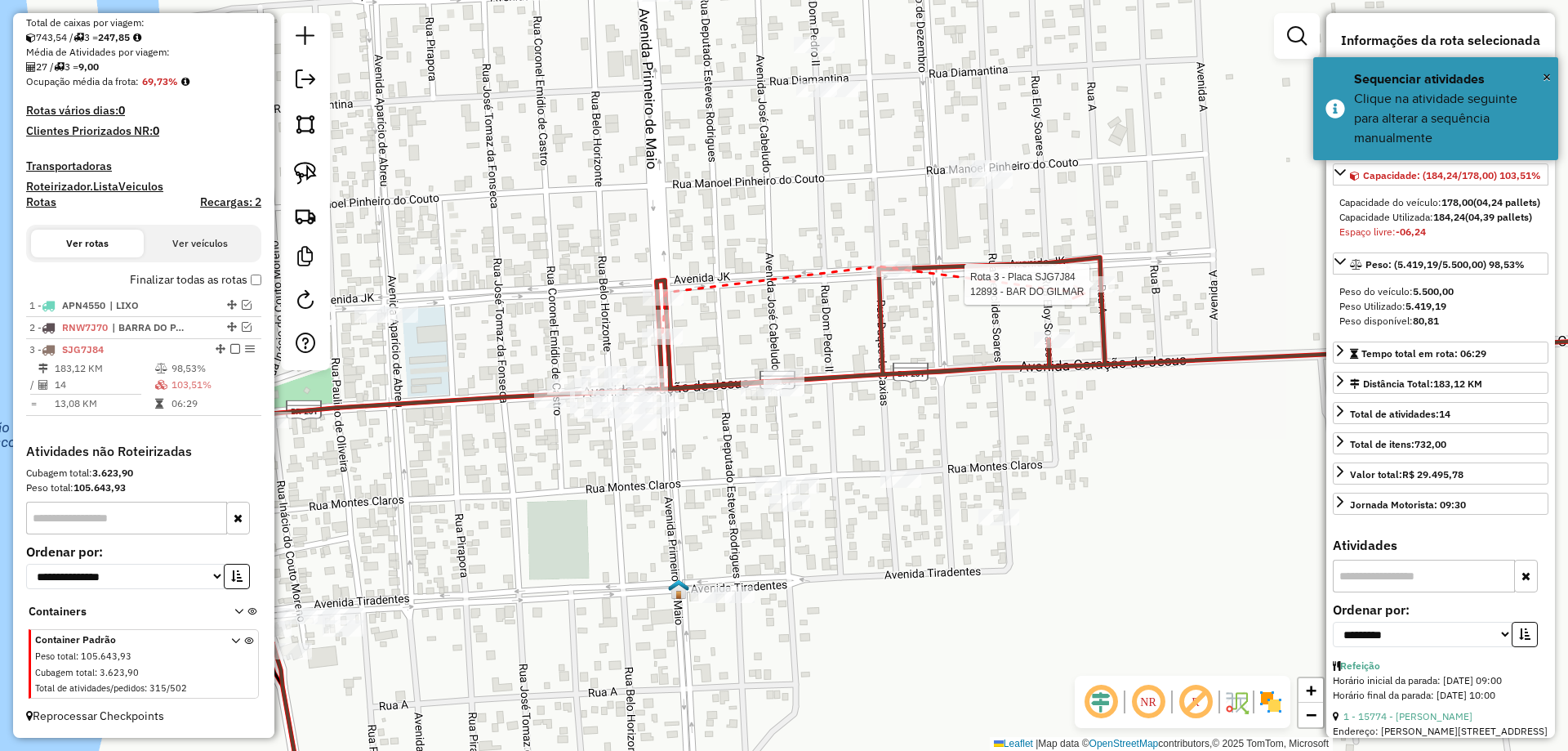
click at [1085, 292] on div at bounding box center [1094, 284] width 40 height 16
click at [1051, 348] on div at bounding box center [1054, 339] width 40 height 16
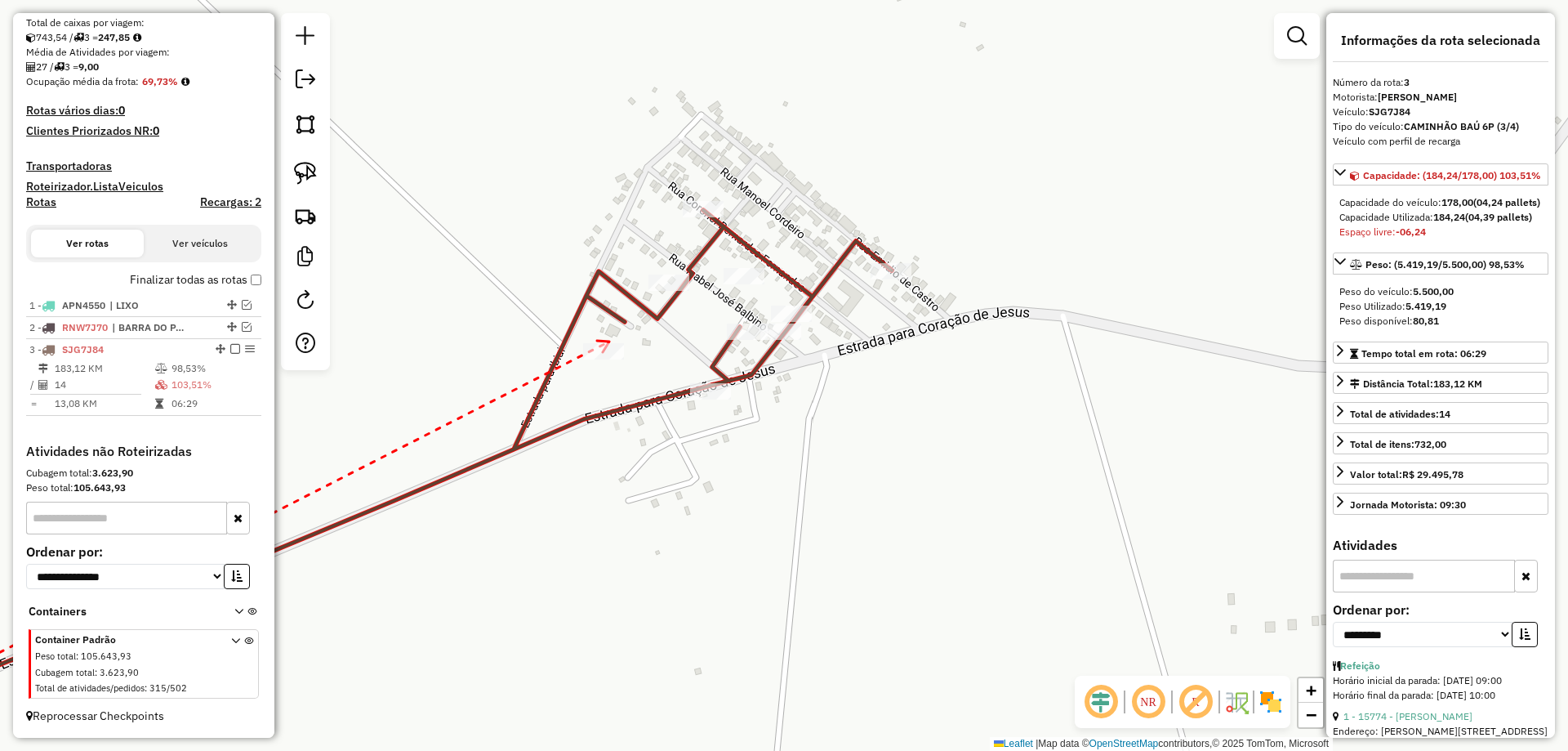
click at [609, 341] on icon at bounding box center [603, 346] width 12 height 11
click at [689, 280] on icon at bounding box center [682, 286] width 12 height 11
click at [695, 217] on div at bounding box center [702, 209] width 40 height 16
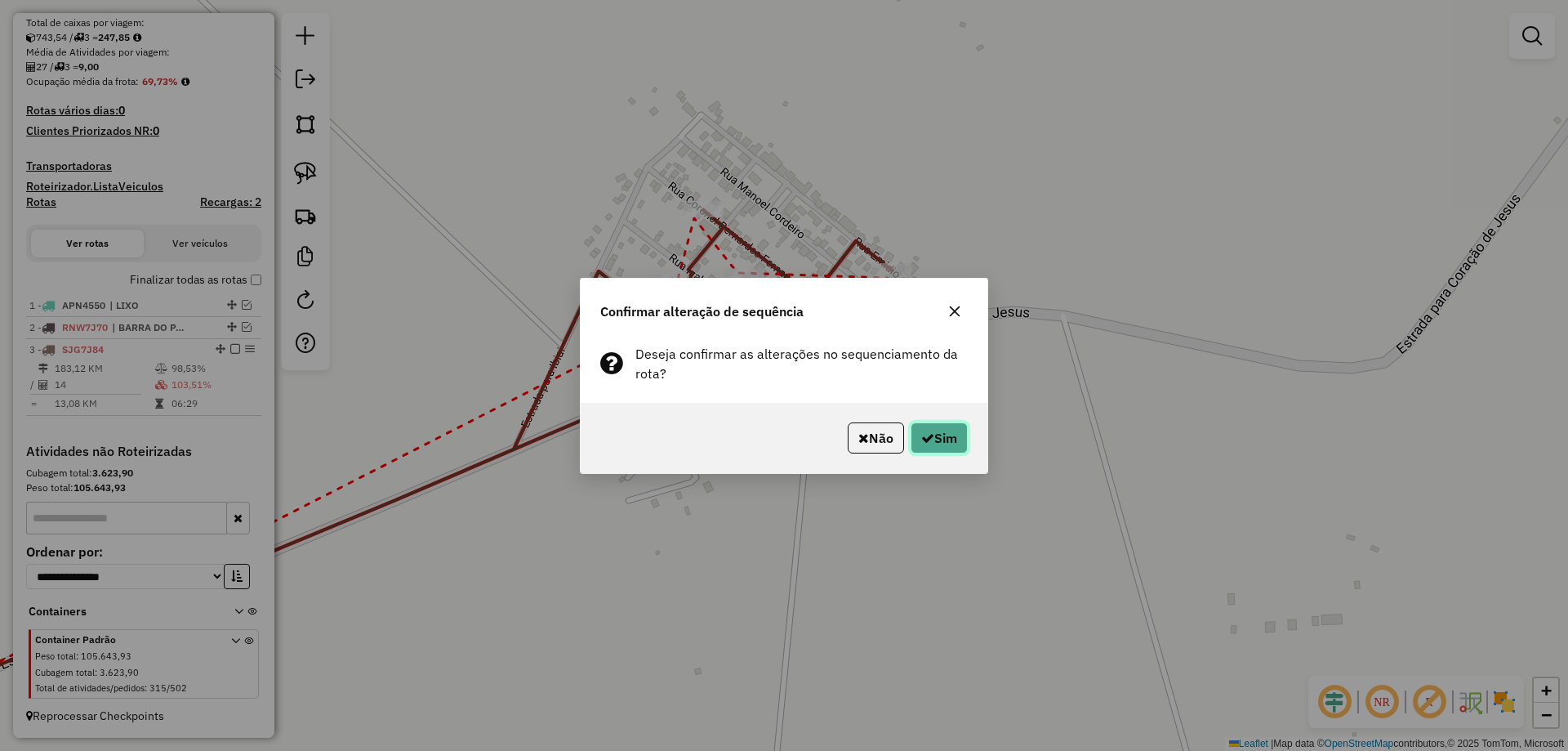
click at [941, 448] on button "Sim" at bounding box center [939, 437] width 57 height 31
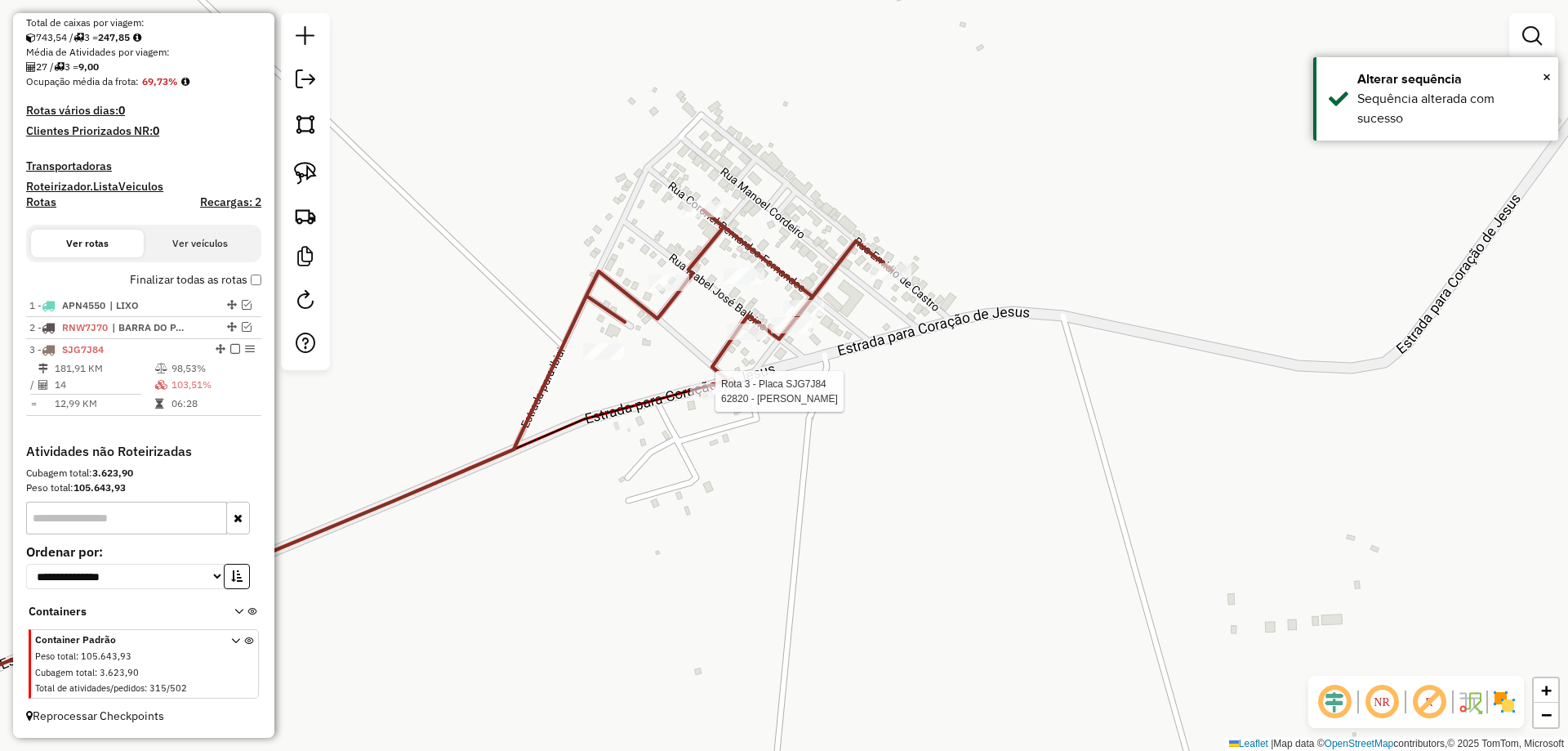
select select "**********"
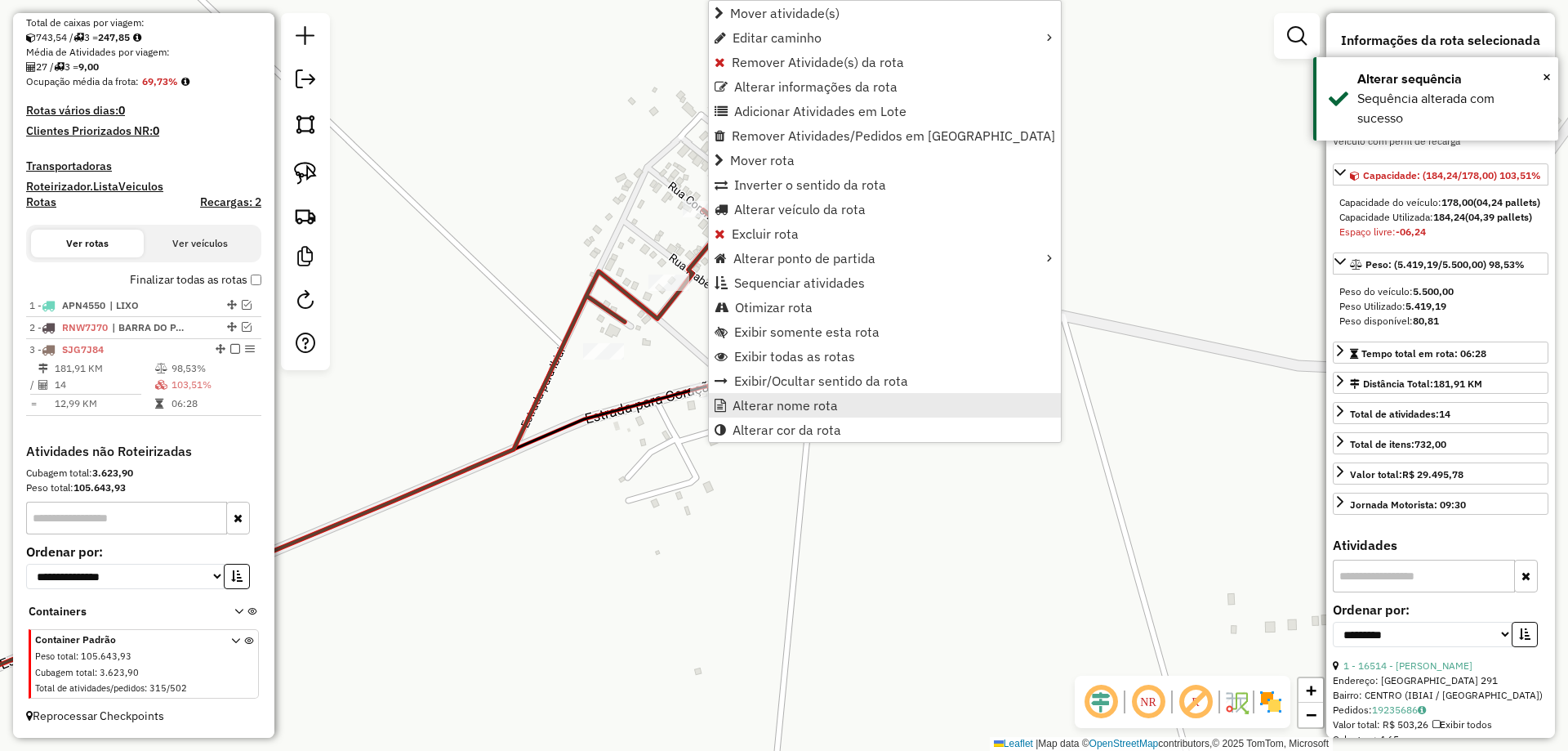
click at [787, 407] on span "Alterar nome rota" at bounding box center [785, 405] width 105 height 13
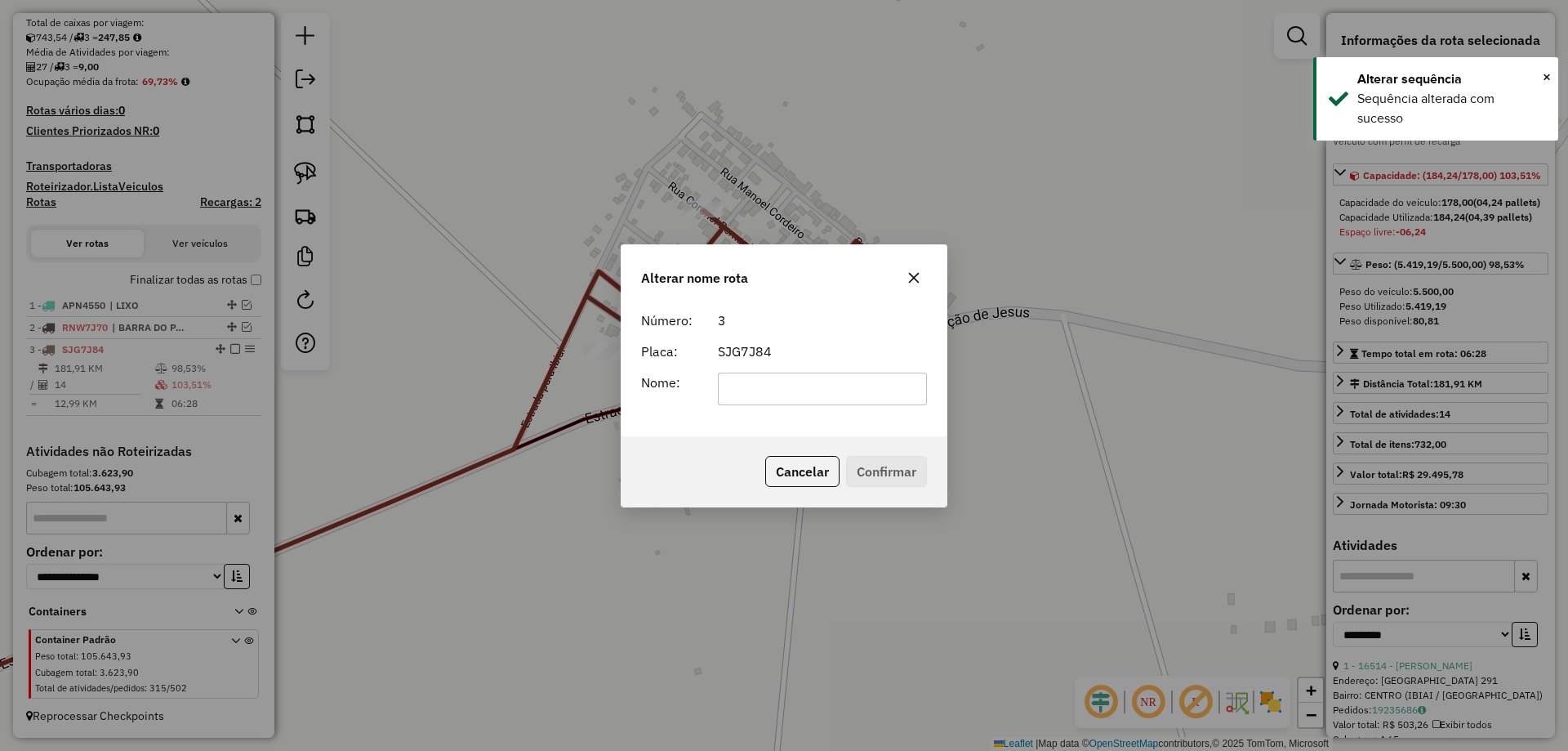
click at [785, 387] on input "text" at bounding box center [823, 388] width 210 height 33
type input "**********"
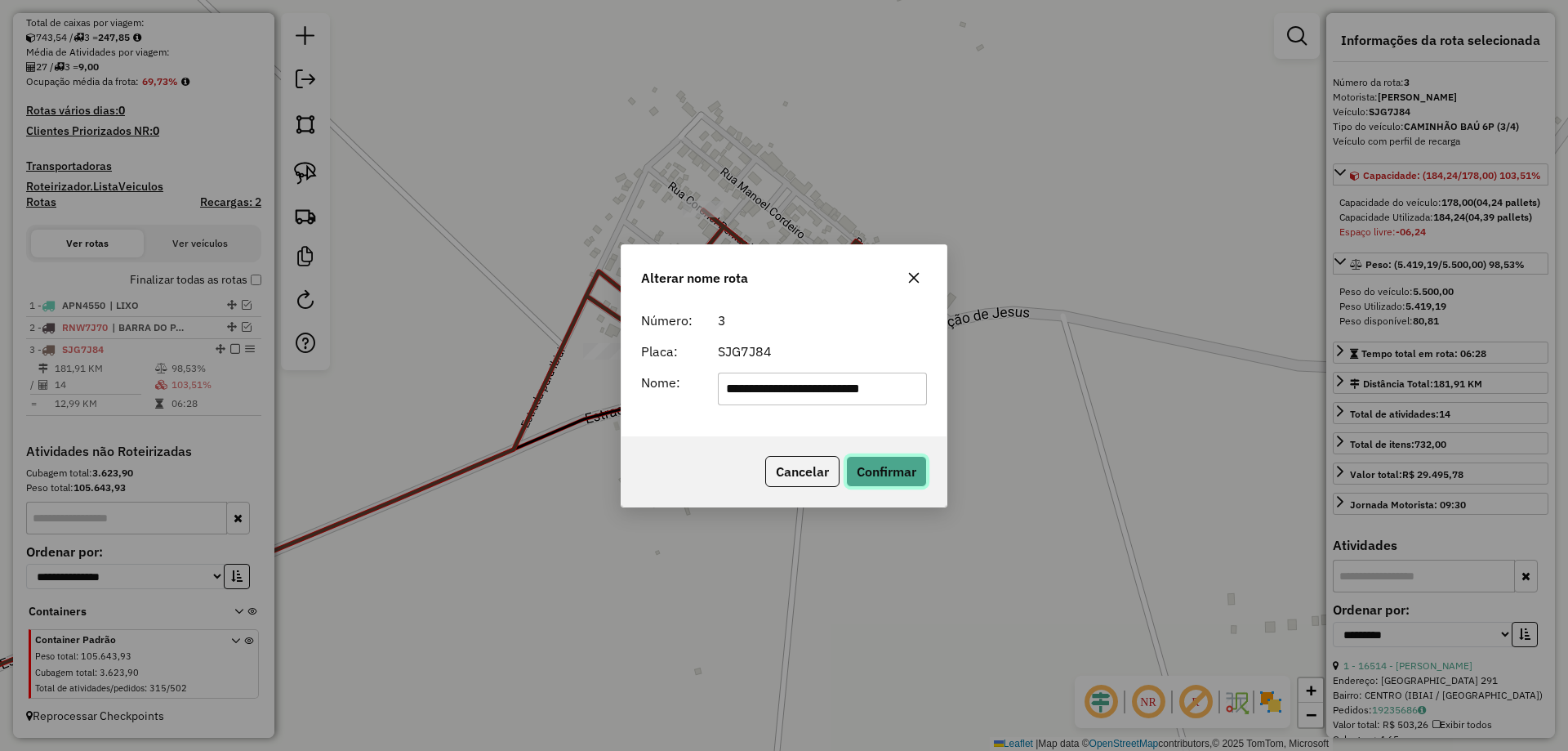
click at [910, 477] on button "Confirmar" at bounding box center [886, 471] width 81 height 31
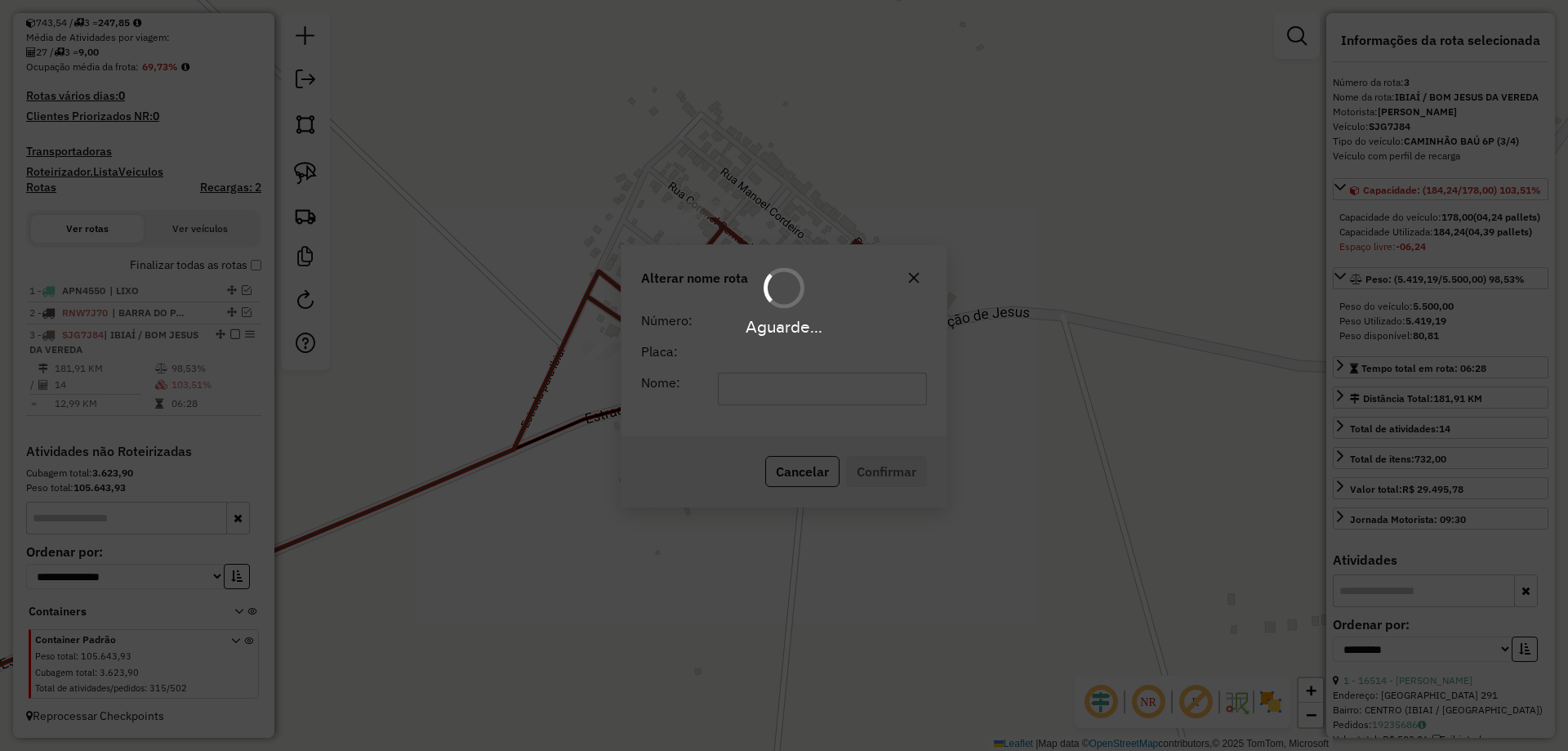
scroll to position [371, 0]
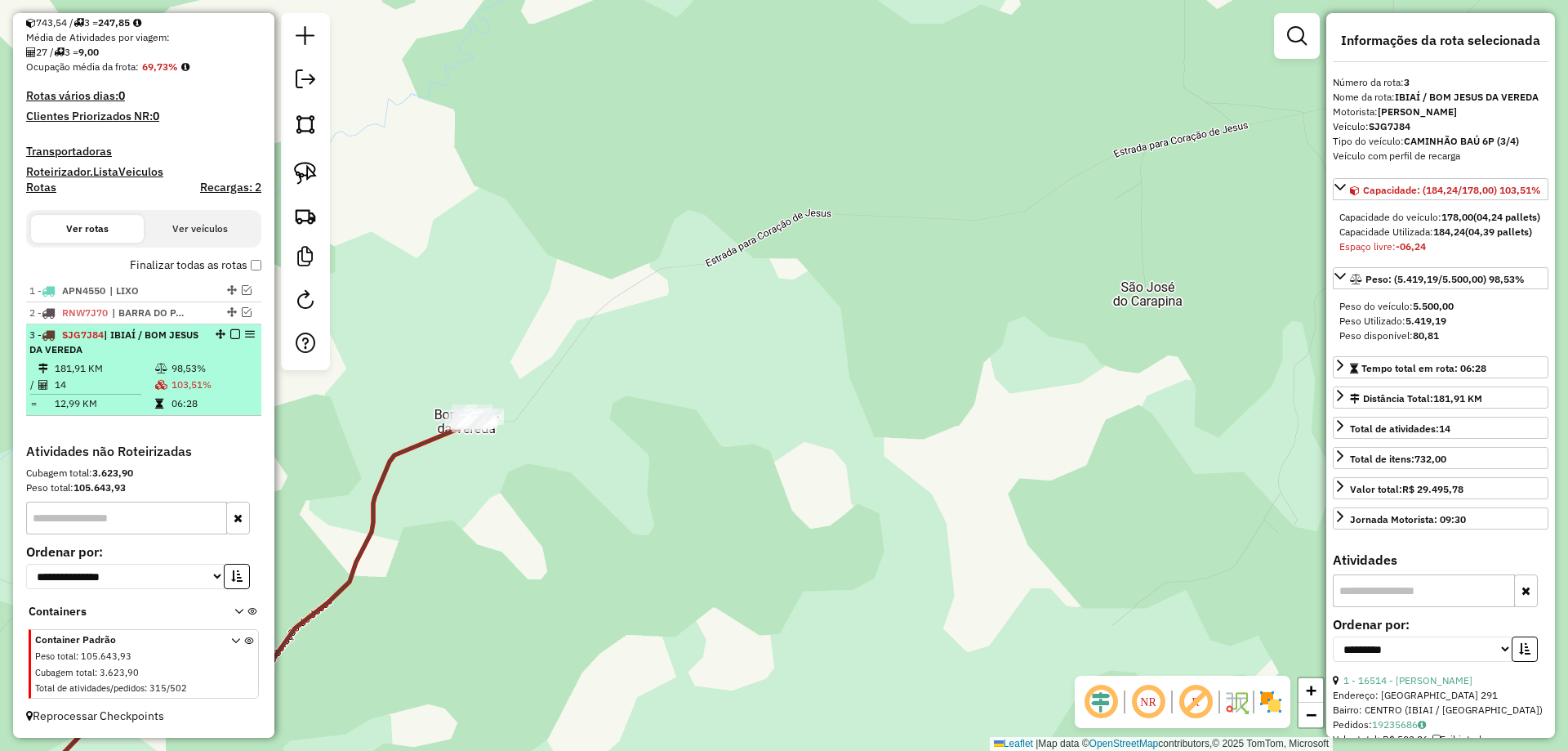
click at [230, 337] on em at bounding box center [235, 334] width 9 height 9
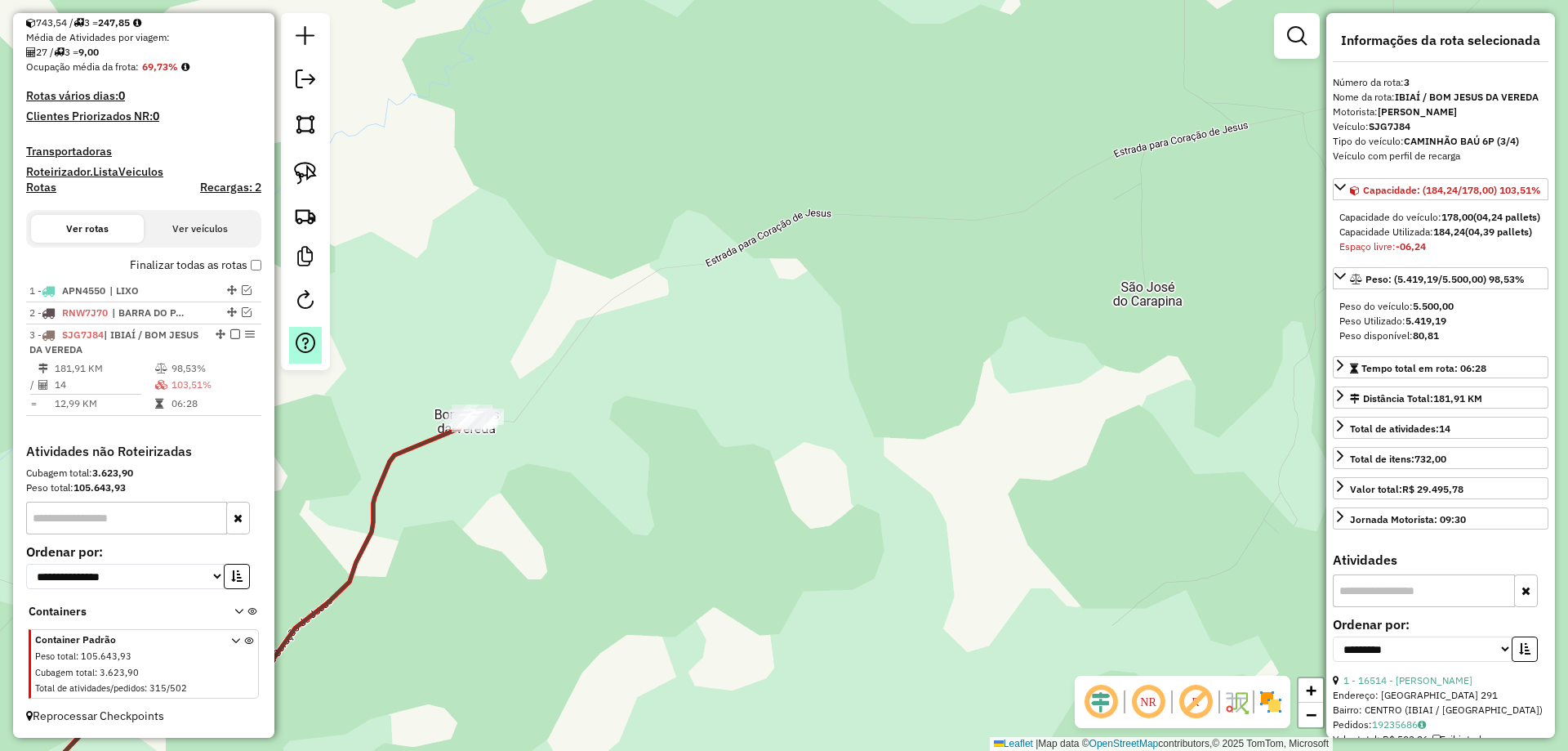
scroll to position [302, 0]
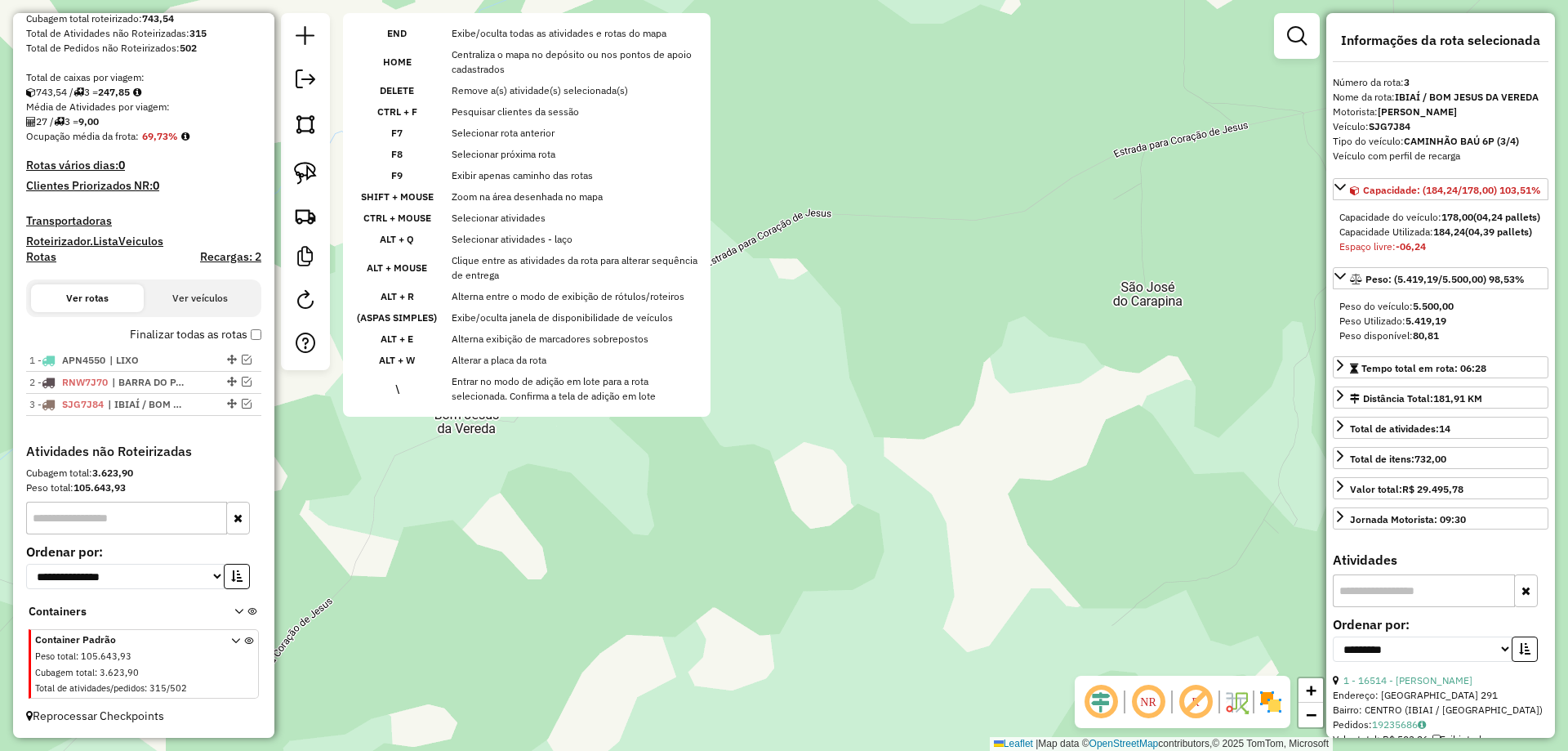
click at [851, 394] on div "Janela de atendimento Grade de atendimento Capacidade Transportadoras Veículos …" at bounding box center [784, 375] width 1568 height 751
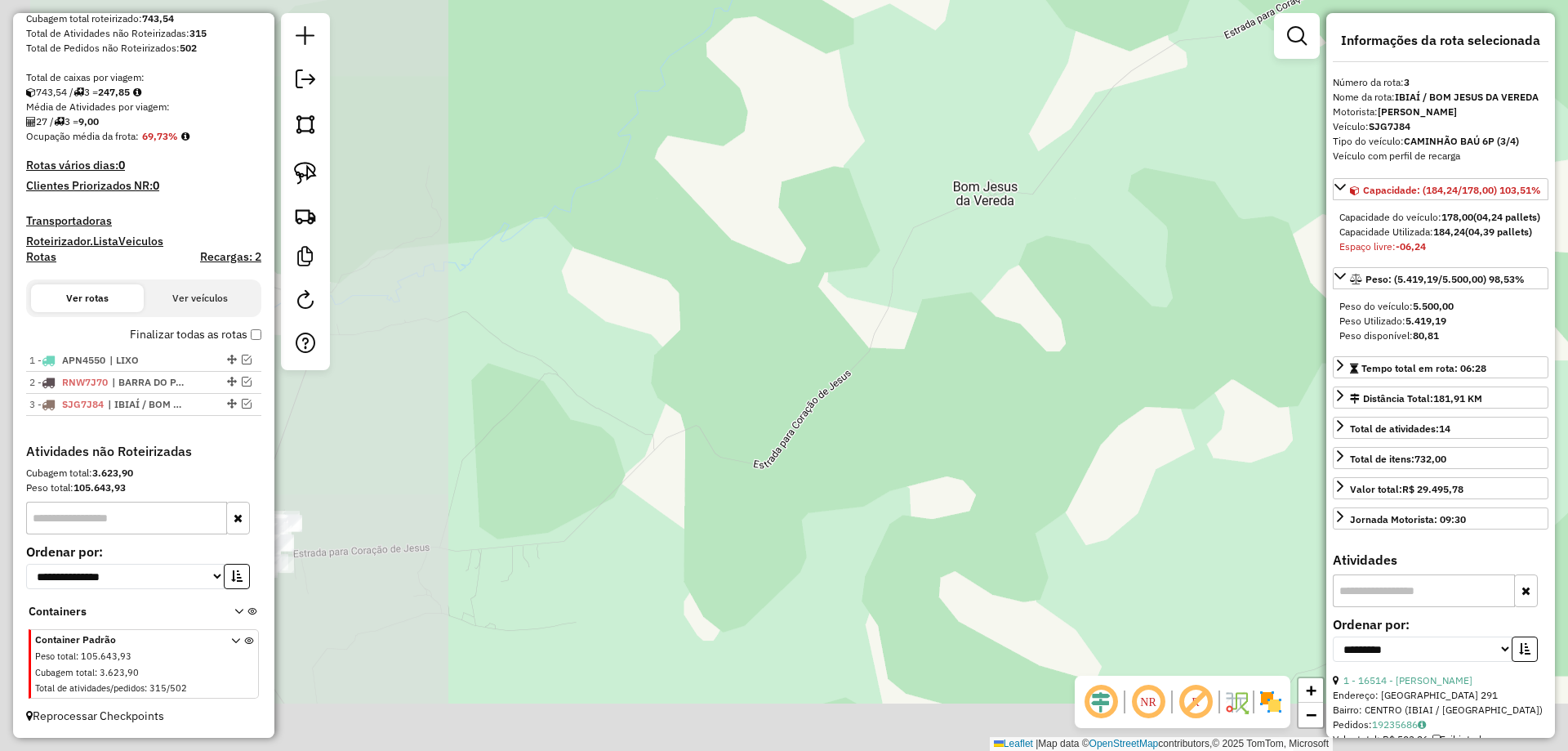
drag, startPoint x: 761, startPoint y: 427, endPoint x: 897, endPoint y: 334, distance: 164.8
click at [888, 354] on div "Janela de atendimento Grade de atendimento Capacidade Transportadoras Veículos …" at bounding box center [784, 375] width 1568 height 751
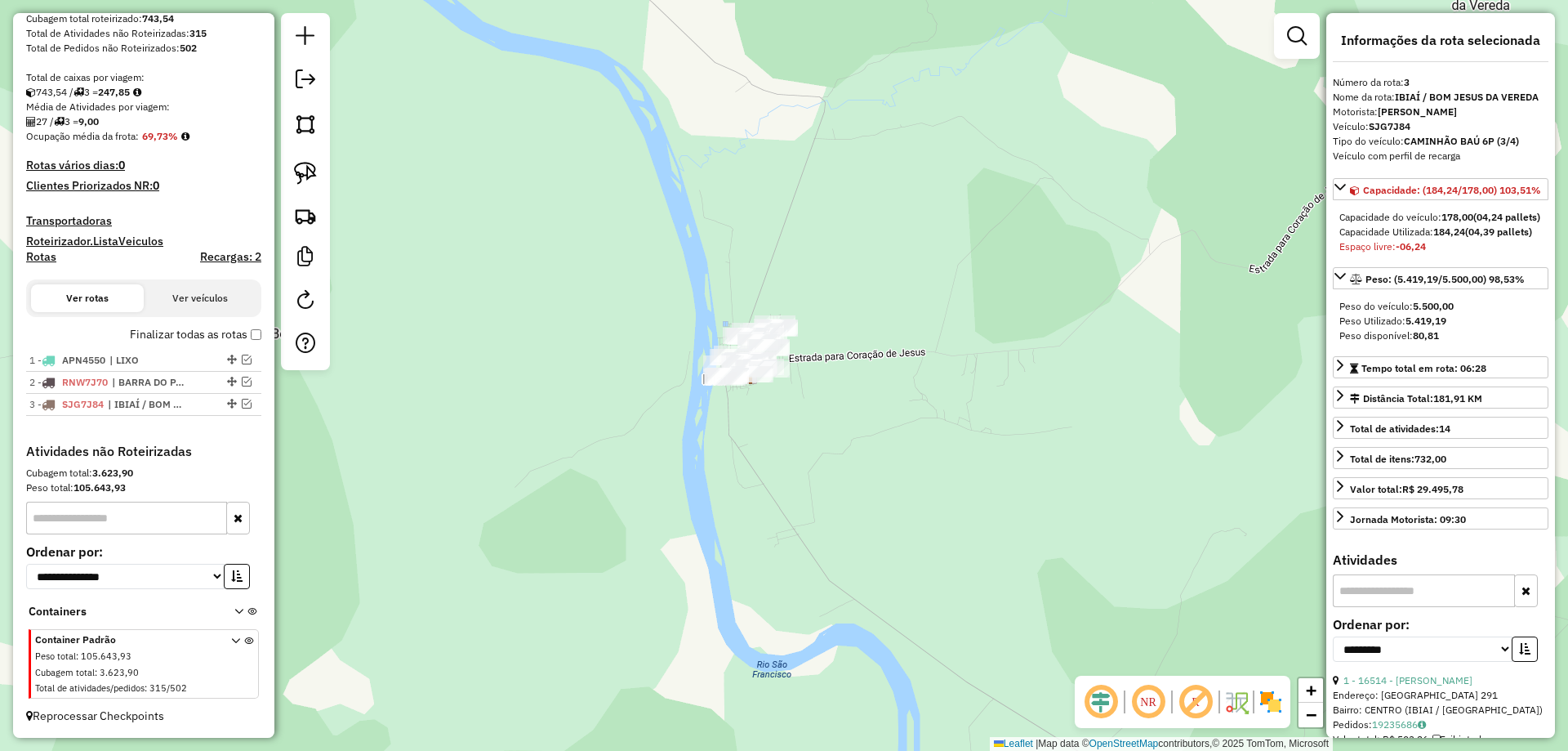
click at [324, 187] on div at bounding box center [306, 192] width 49 height 357
click at [308, 162] on img at bounding box center [306, 173] width 23 height 23
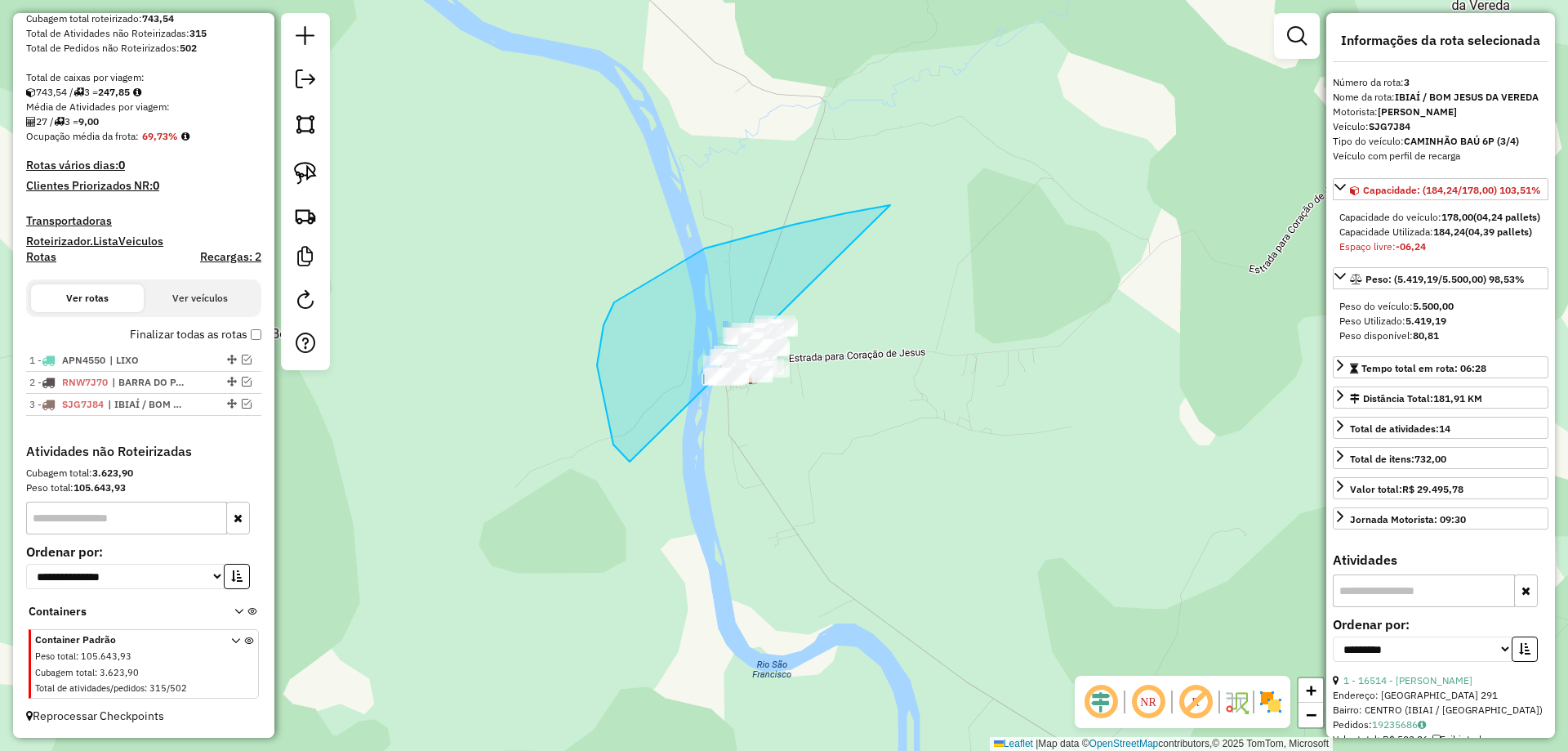
drag, startPoint x: 845, startPoint y: 213, endPoint x: 938, endPoint y: 355, distance: 169.7
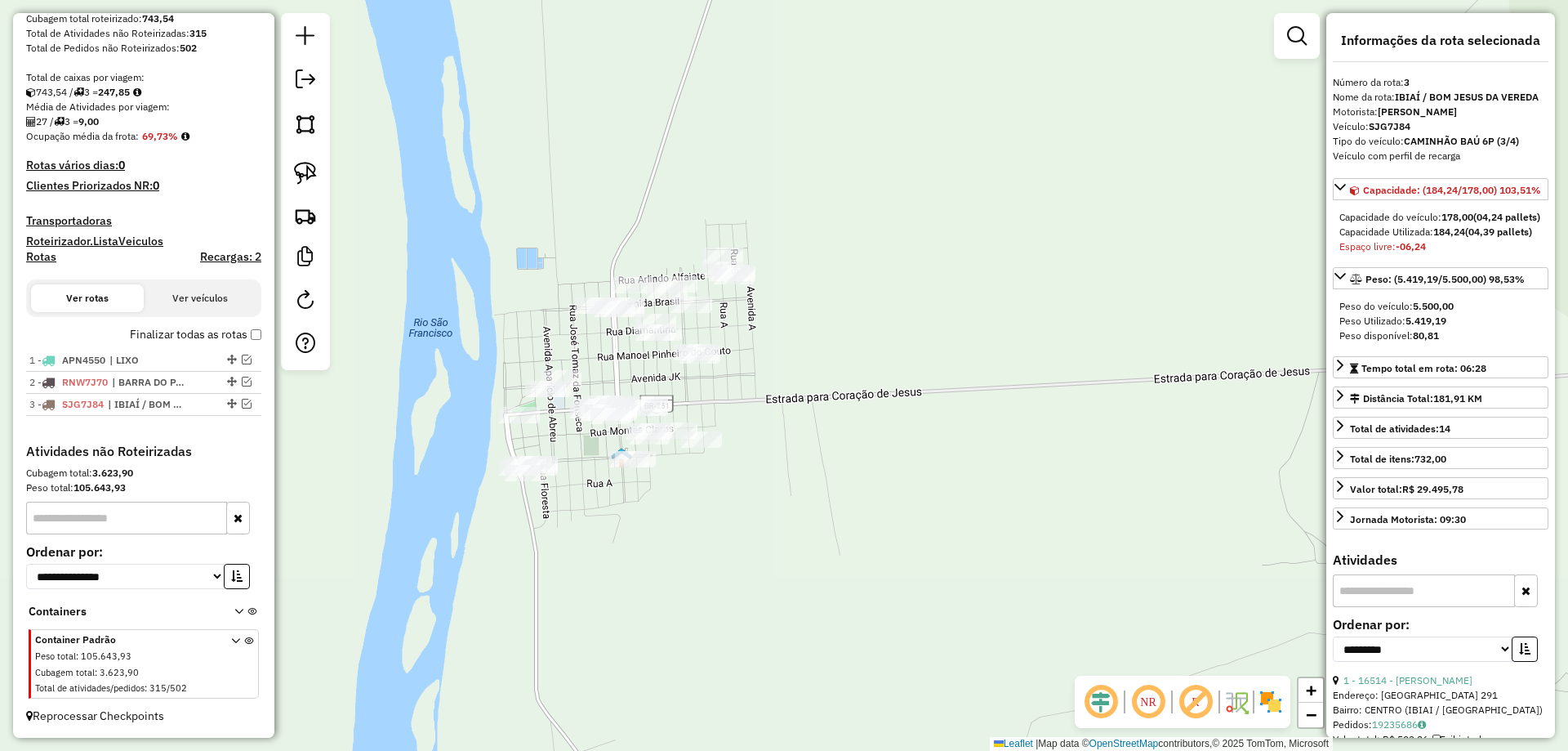
drag, startPoint x: 776, startPoint y: 407, endPoint x: 540, endPoint y: 408, distance: 236.0
click at [844, 513] on div "Janela de atendimento Grade de atendimento Capacidade Transportadoras Veículos …" at bounding box center [784, 375] width 1568 height 751
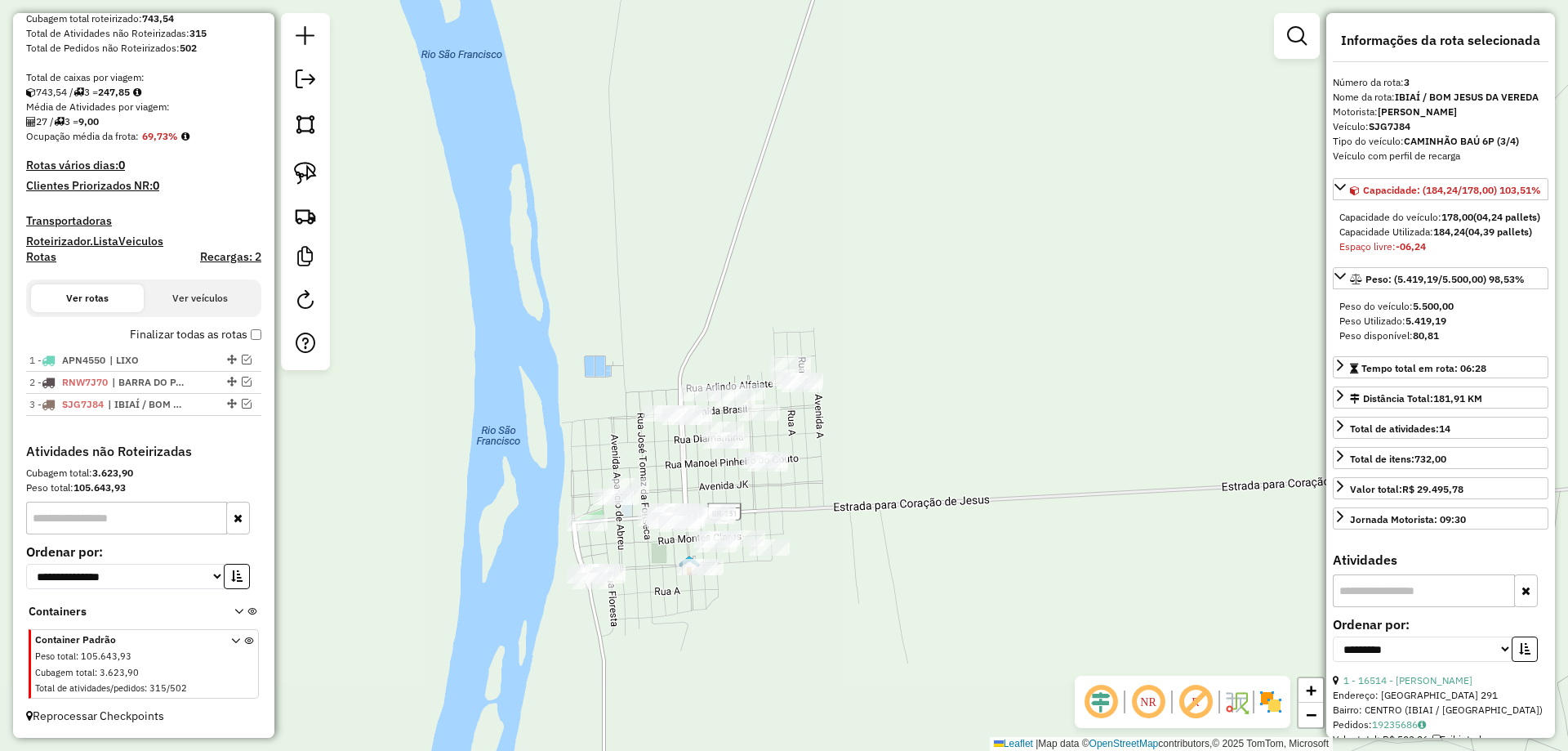
click at [284, 152] on div at bounding box center [306, 192] width 49 height 357
drag, startPoint x: 307, startPoint y: 162, endPoint x: 533, endPoint y: 217, distance: 232.6
click at [308, 162] on img at bounding box center [306, 173] width 23 height 23
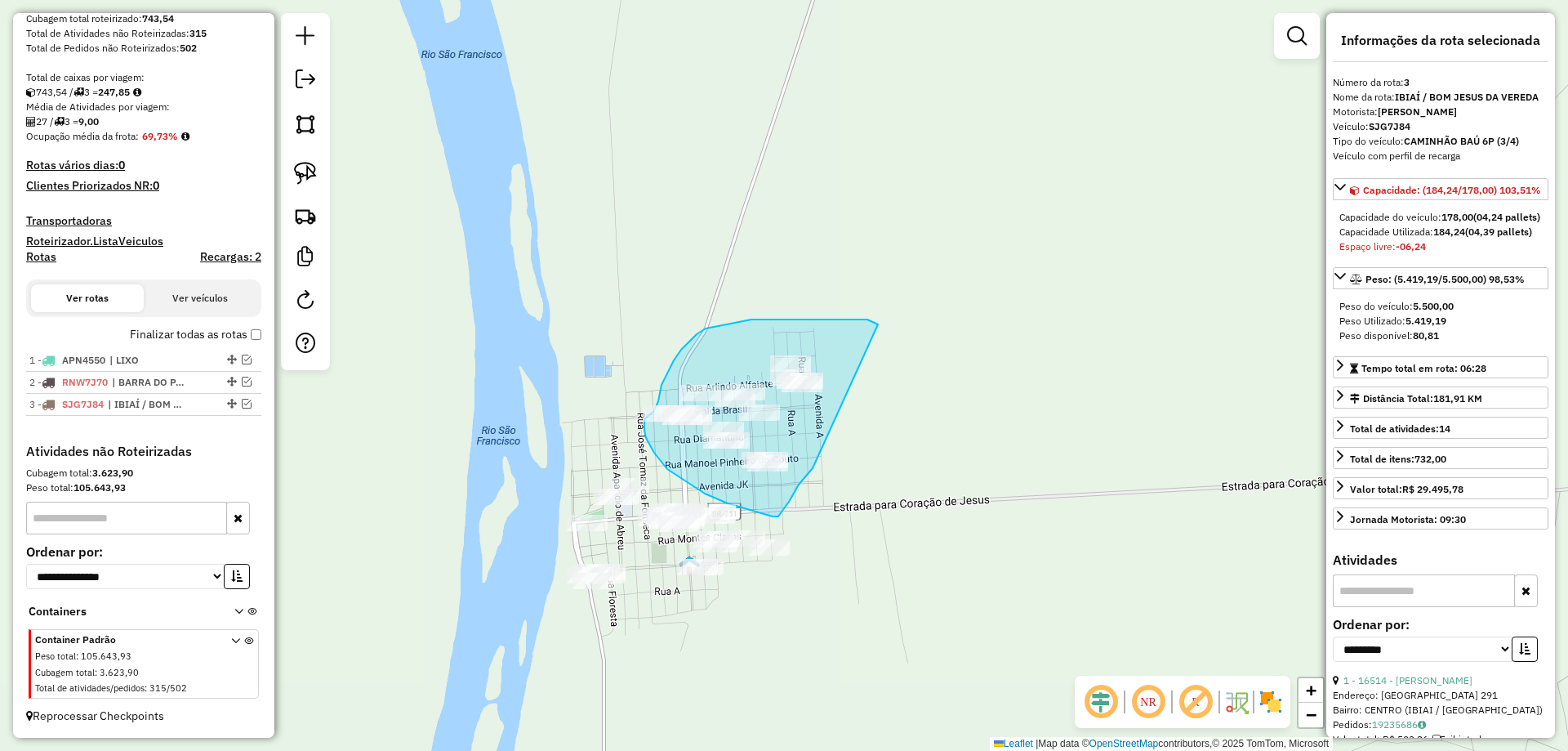
drag, startPoint x: 766, startPoint y: 320, endPoint x: 813, endPoint y: 468, distance: 155.3
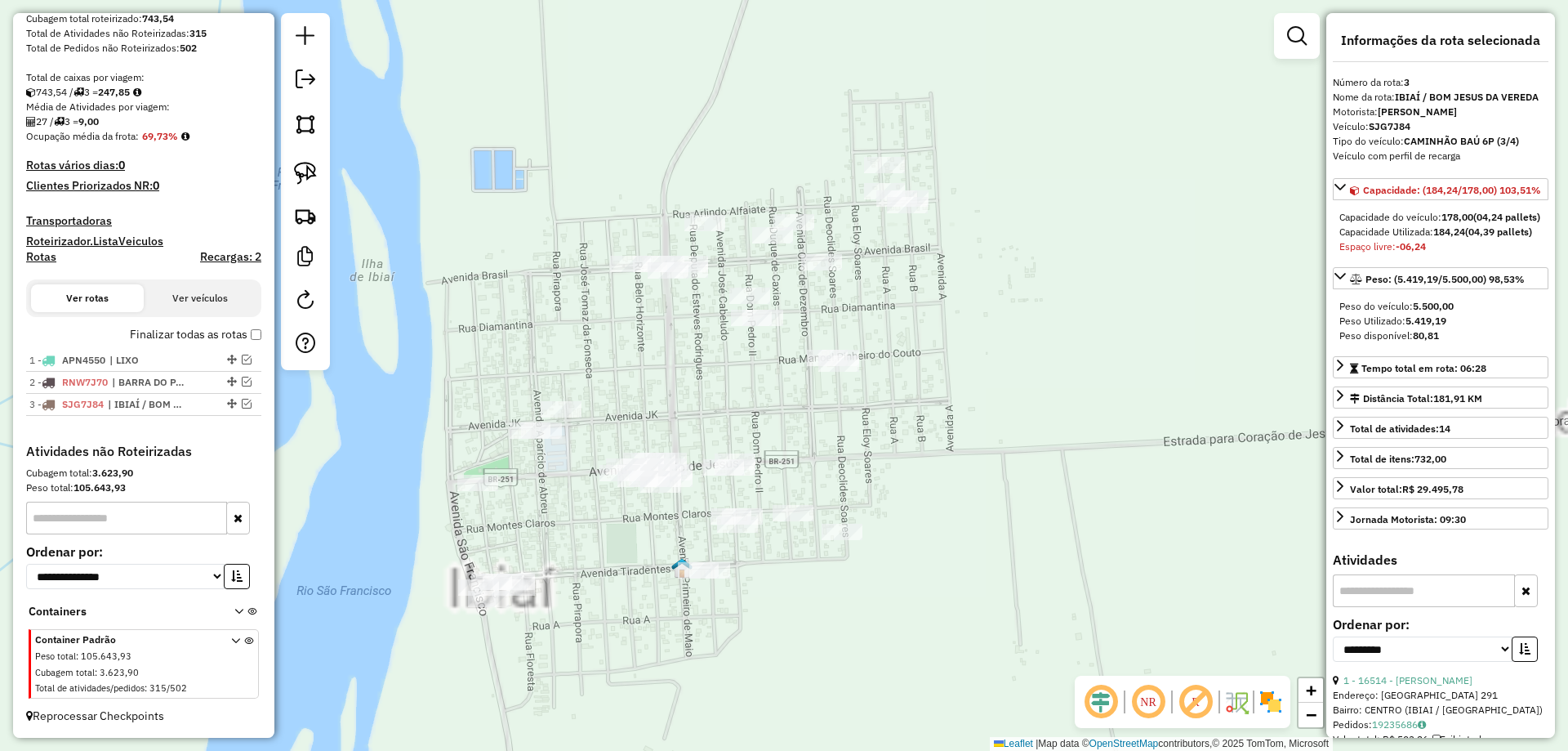
drag, startPoint x: 763, startPoint y: 475, endPoint x: 770, endPoint y: 440, distance: 35.7
click at [776, 449] on div "Janela de atendimento Grade de atendimento Capacidade Transportadoras Veículos …" at bounding box center [784, 375] width 1568 height 751
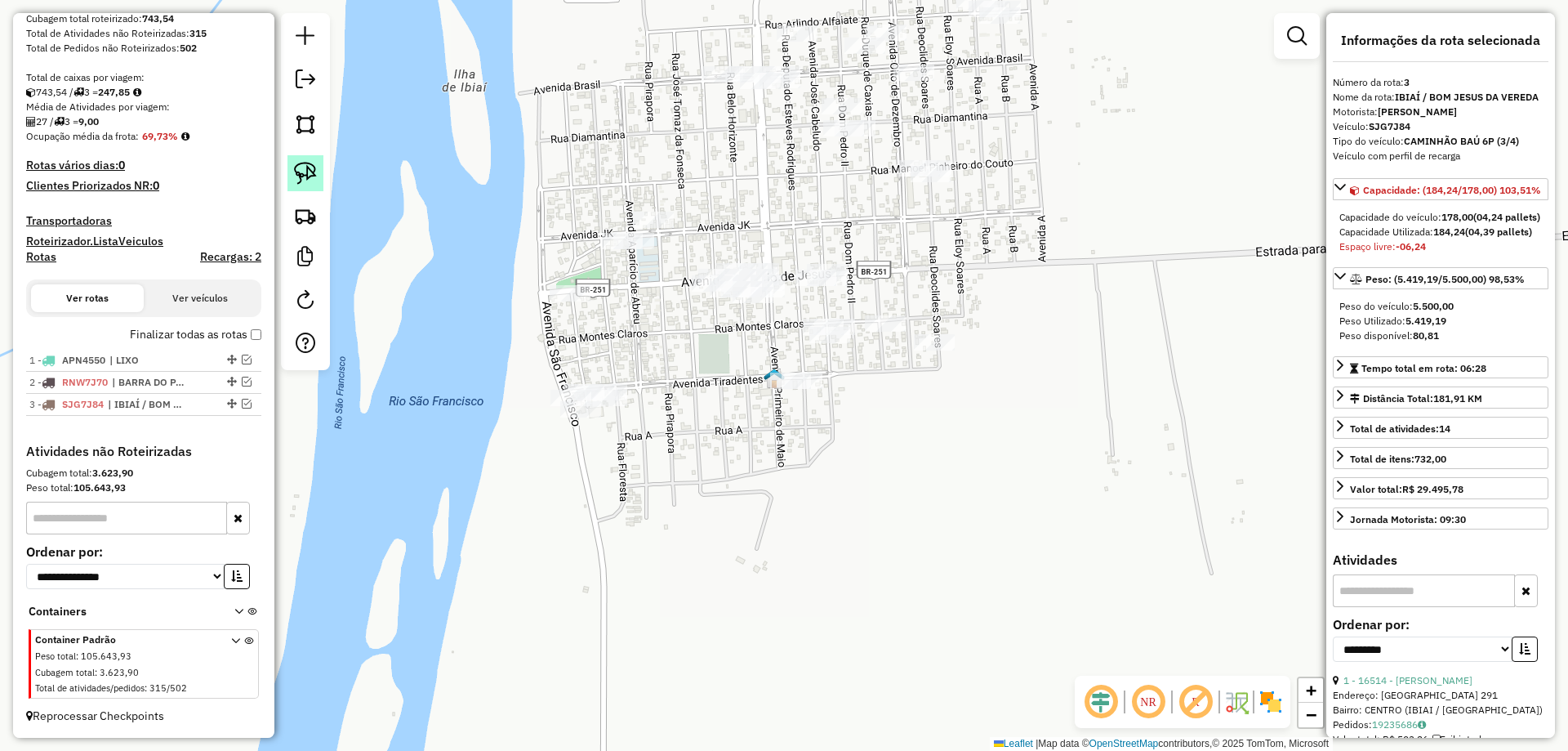
click at [311, 167] on img at bounding box center [306, 173] width 23 height 23
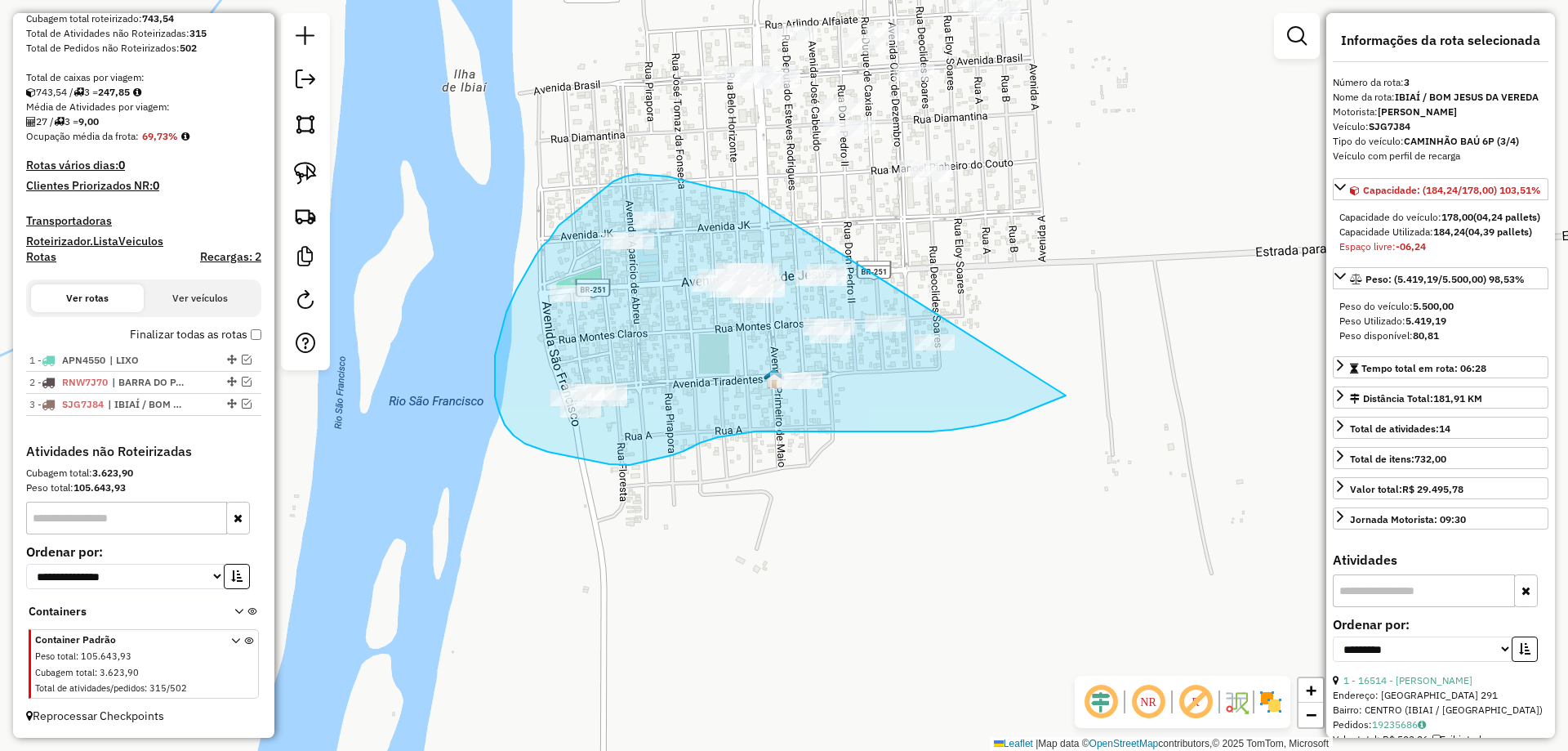
drag, startPoint x: 745, startPoint y: 194, endPoint x: 1063, endPoint y: 285, distance: 330.8
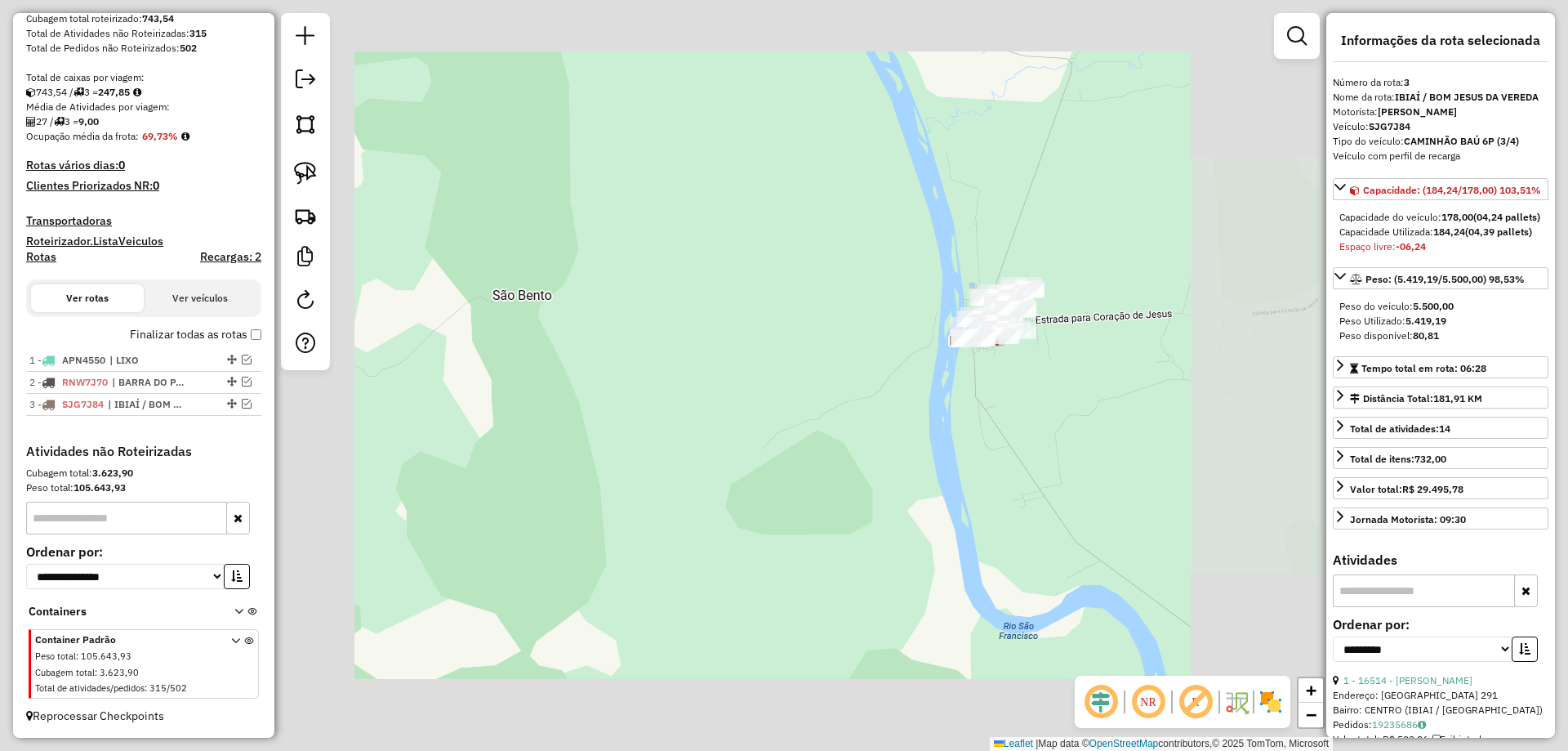
drag, startPoint x: 985, startPoint y: 430, endPoint x: 471, endPoint y: 316, distance: 526.5
click at [334, 274] on div "Janela de atendimento Grade de atendimento Capacidade Transportadoras Veículos …" at bounding box center [784, 375] width 1568 height 751
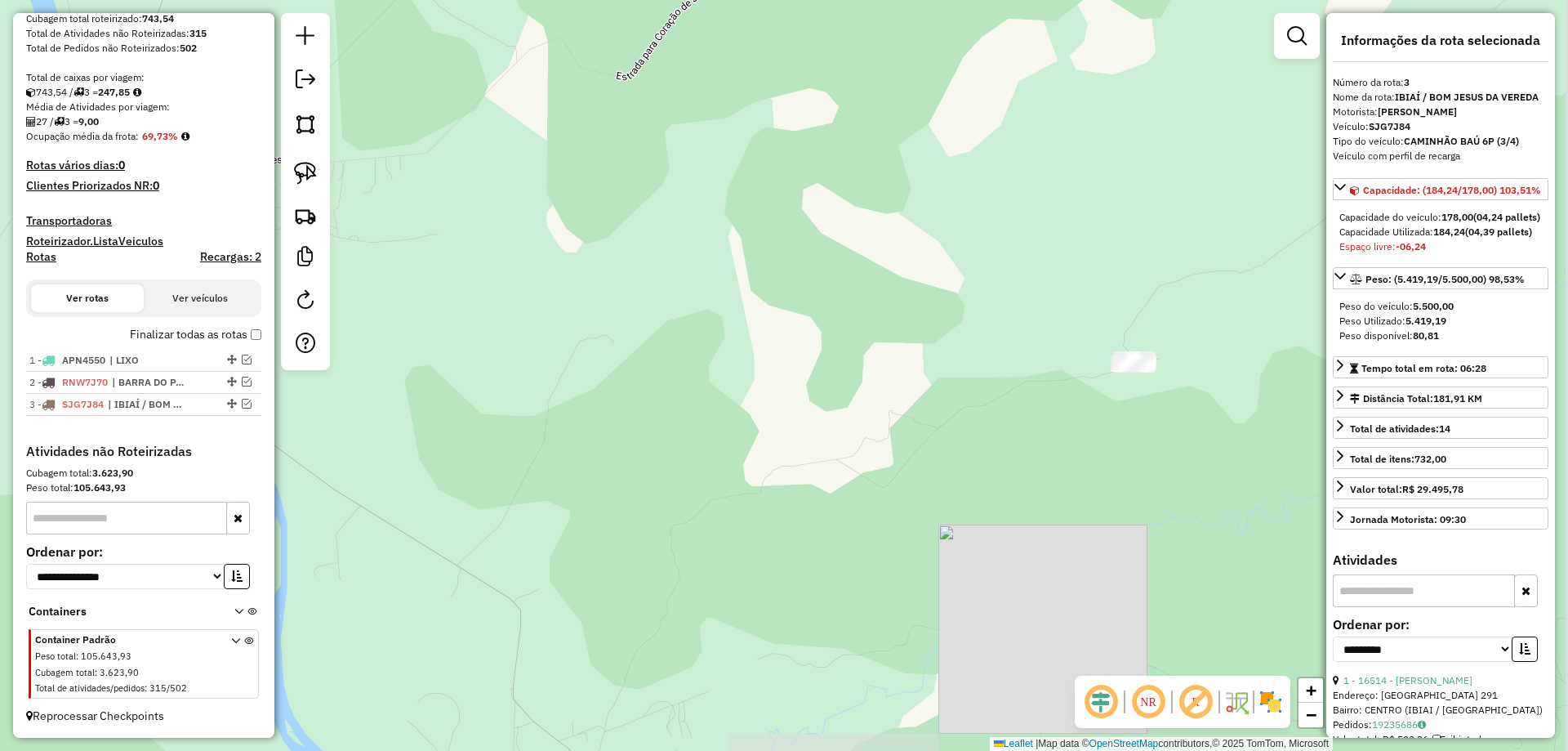
drag, startPoint x: 836, startPoint y: 352, endPoint x: 645, endPoint y: 349, distance: 191.0
click at [645, 349] on div "Janela de atendimento Grade de atendimento Capacidade Transportadoras Veículos …" at bounding box center [784, 375] width 1568 height 751
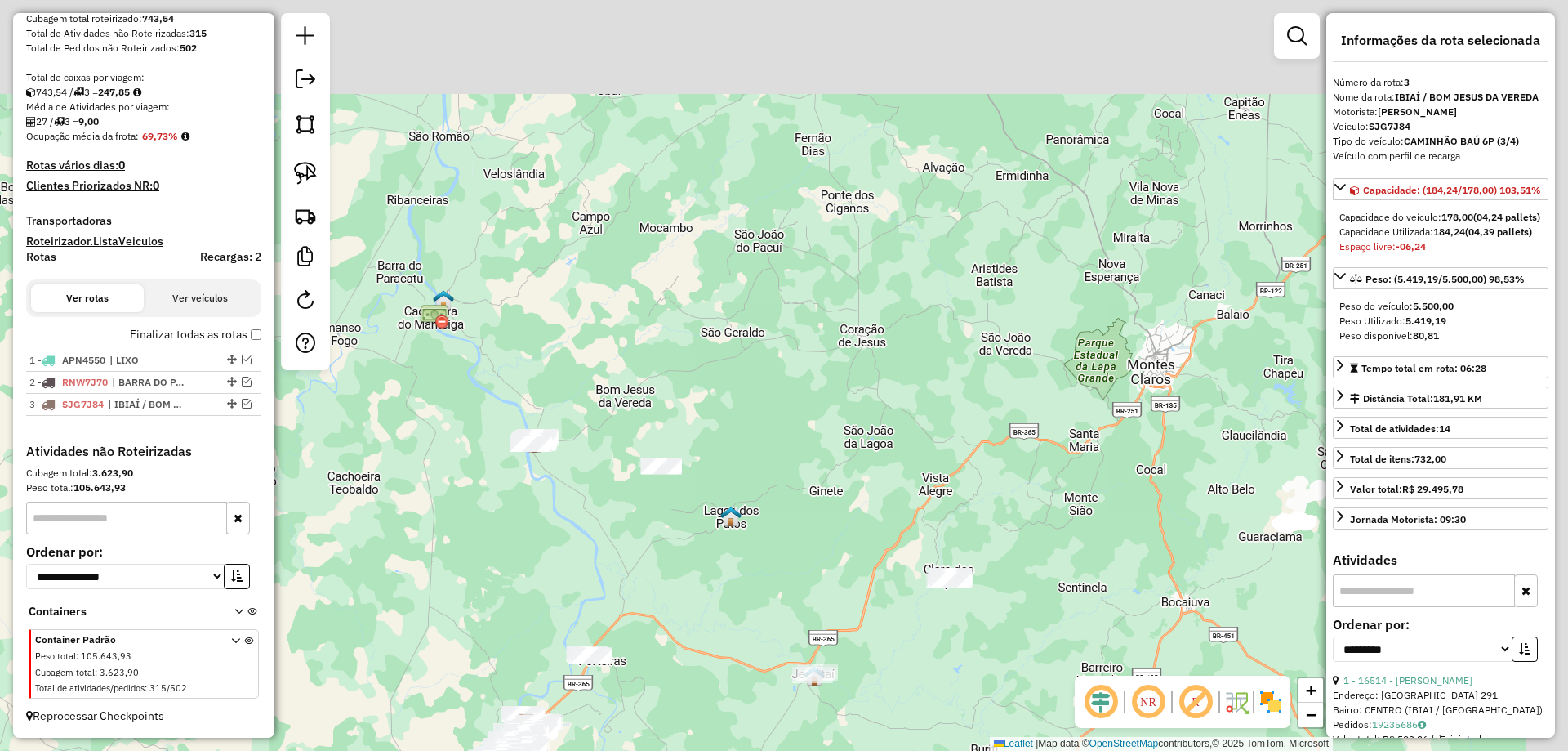
drag, startPoint x: 948, startPoint y: 406, endPoint x: 826, endPoint y: 552, distance: 190.3
click at [826, 552] on div "Janela de atendimento Grade de atendimento Capacidade Transportadoras Veículos …" at bounding box center [784, 375] width 1568 height 751
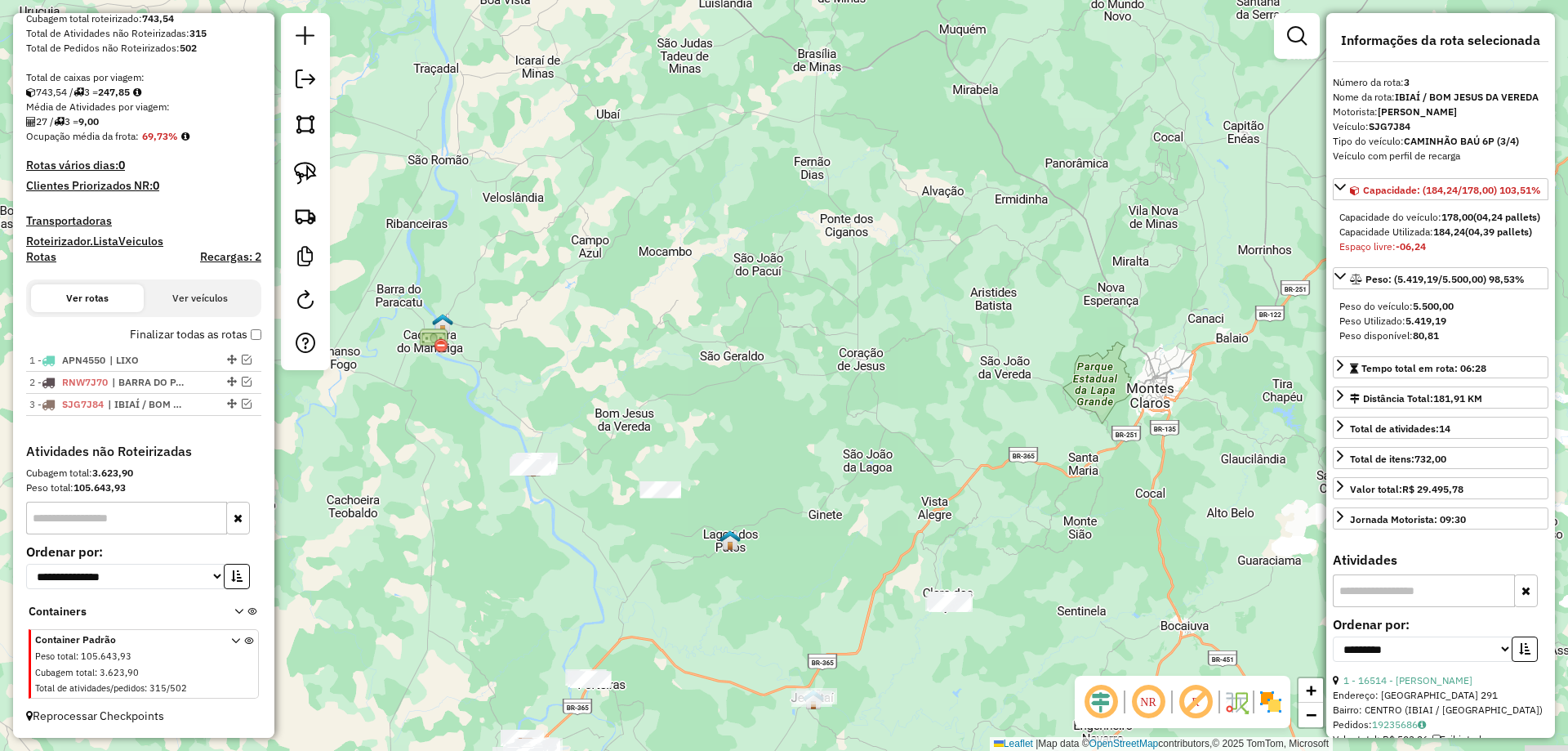
drag, startPoint x: 826, startPoint y: 552, endPoint x: 825, endPoint y: 420, distance: 132.0
click at [825, 420] on div "Janela de atendimento Grade de atendimento Capacidade Transportadoras Veículos …" at bounding box center [784, 375] width 1568 height 751
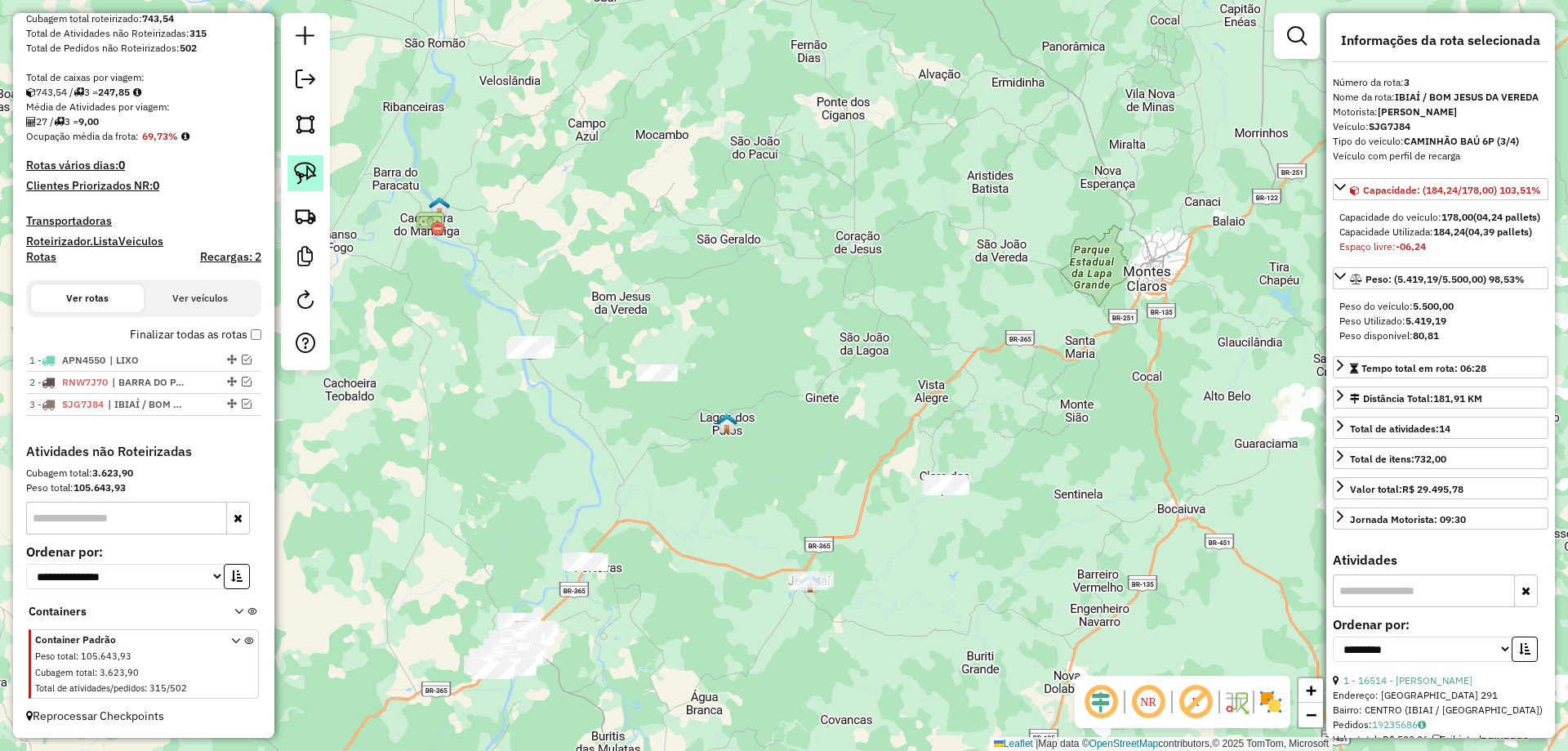
click at [317, 169] on link at bounding box center [306, 173] width 36 height 36
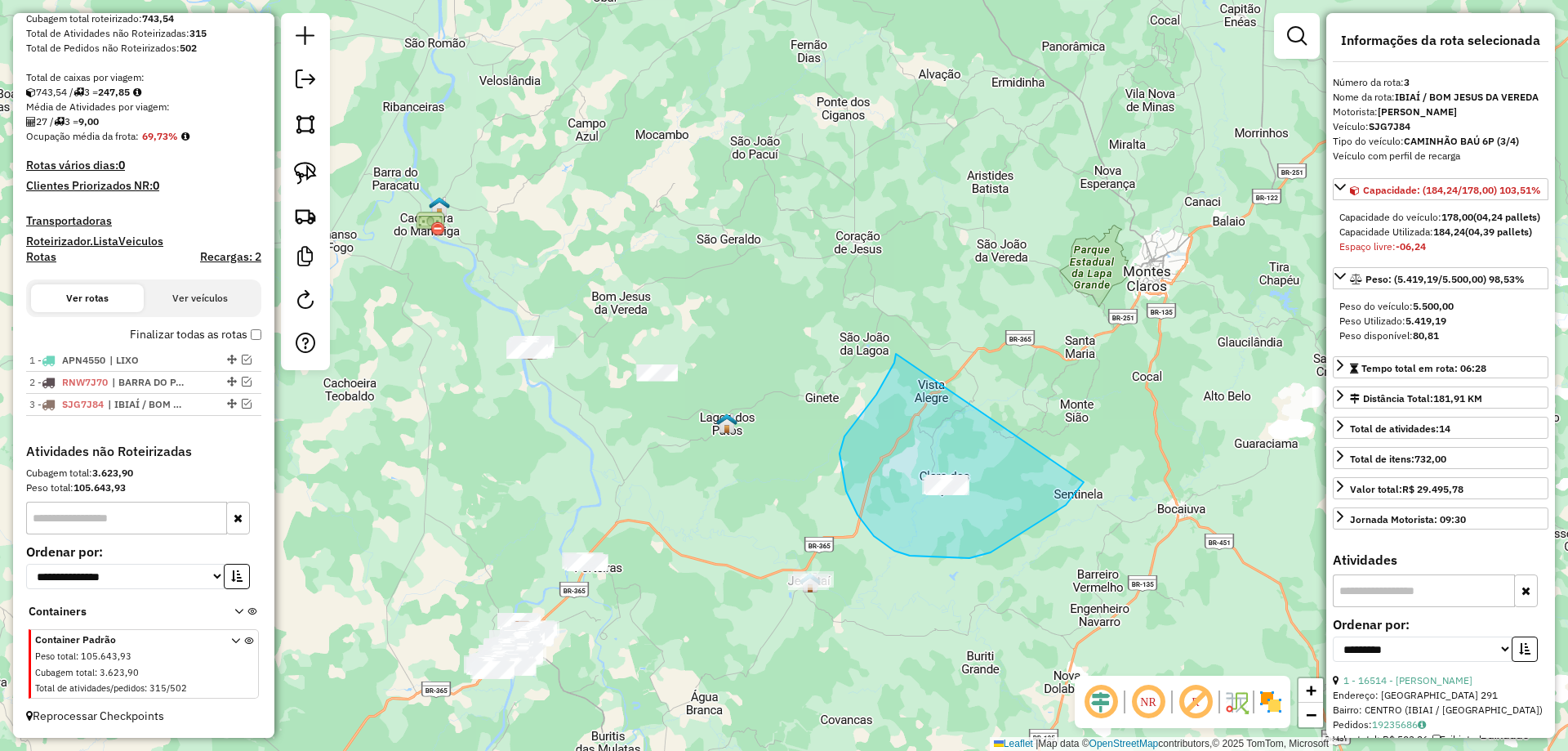
drag, startPoint x: 895, startPoint y: 363, endPoint x: 1091, endPoint y: 440, distance: 210.6
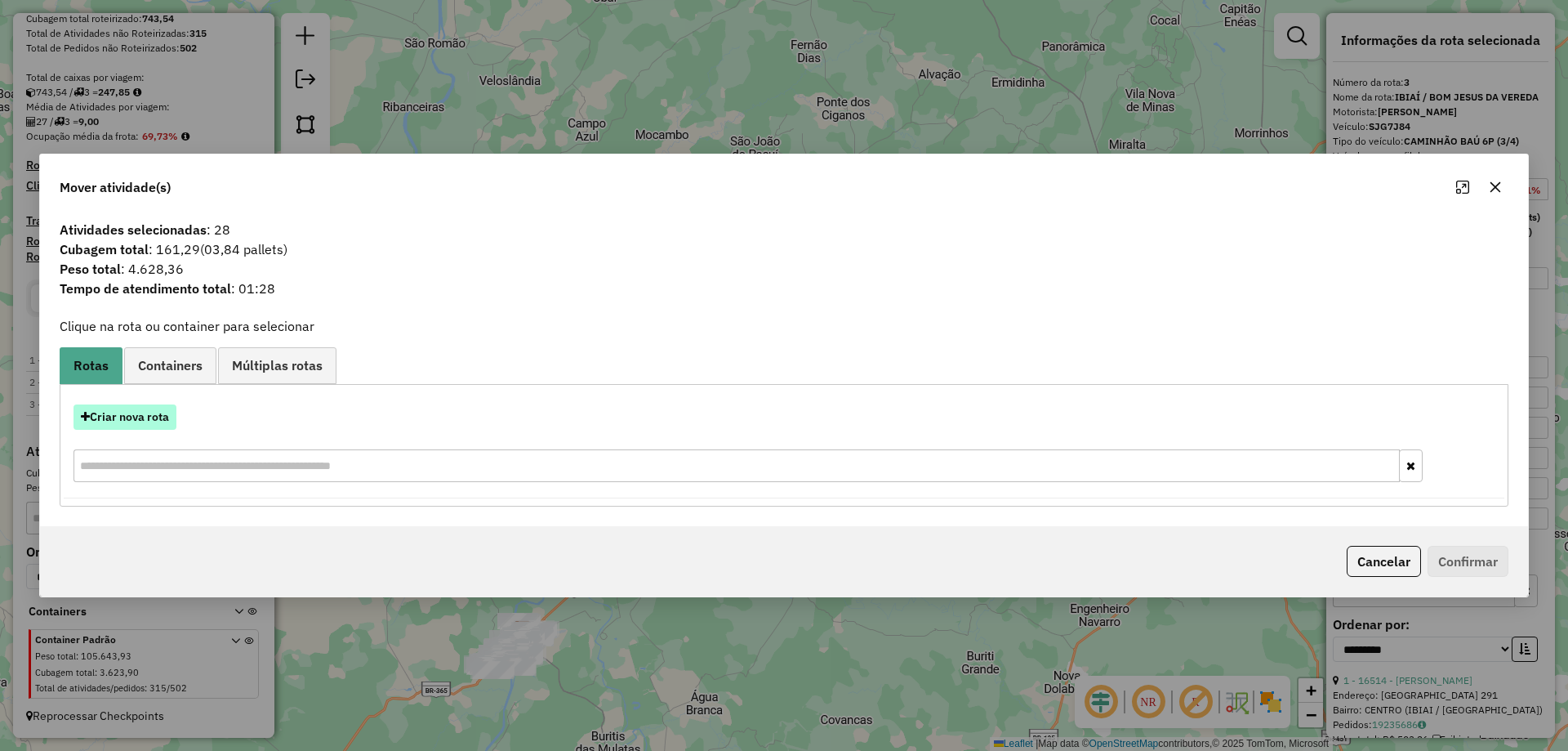
click at [141, 407] on button "Criar nova rota" at bounding box center [124, 416] width 102 height 25
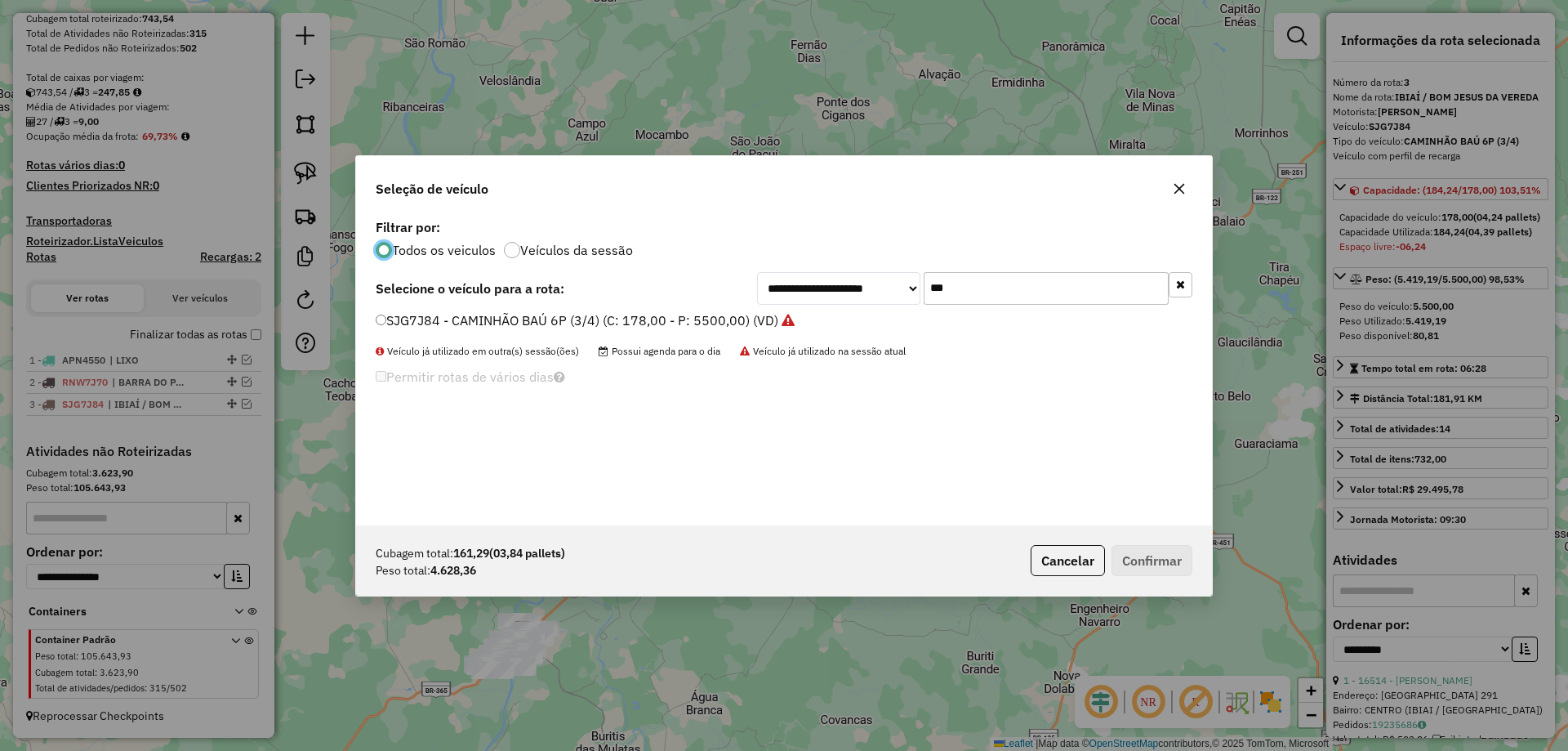
scroll to position [9, 5]
click at [1060, 280] on input "***" at bounding box center [1046, 288] width 245 height 33
click at [463, 317] on label "SJG7J78 - CAMINHÃO BAÚ 6P (3/4) (C: 178,00 - P: 5500,00) (VD)" at bounding box center [577, 320] width 402 height 20
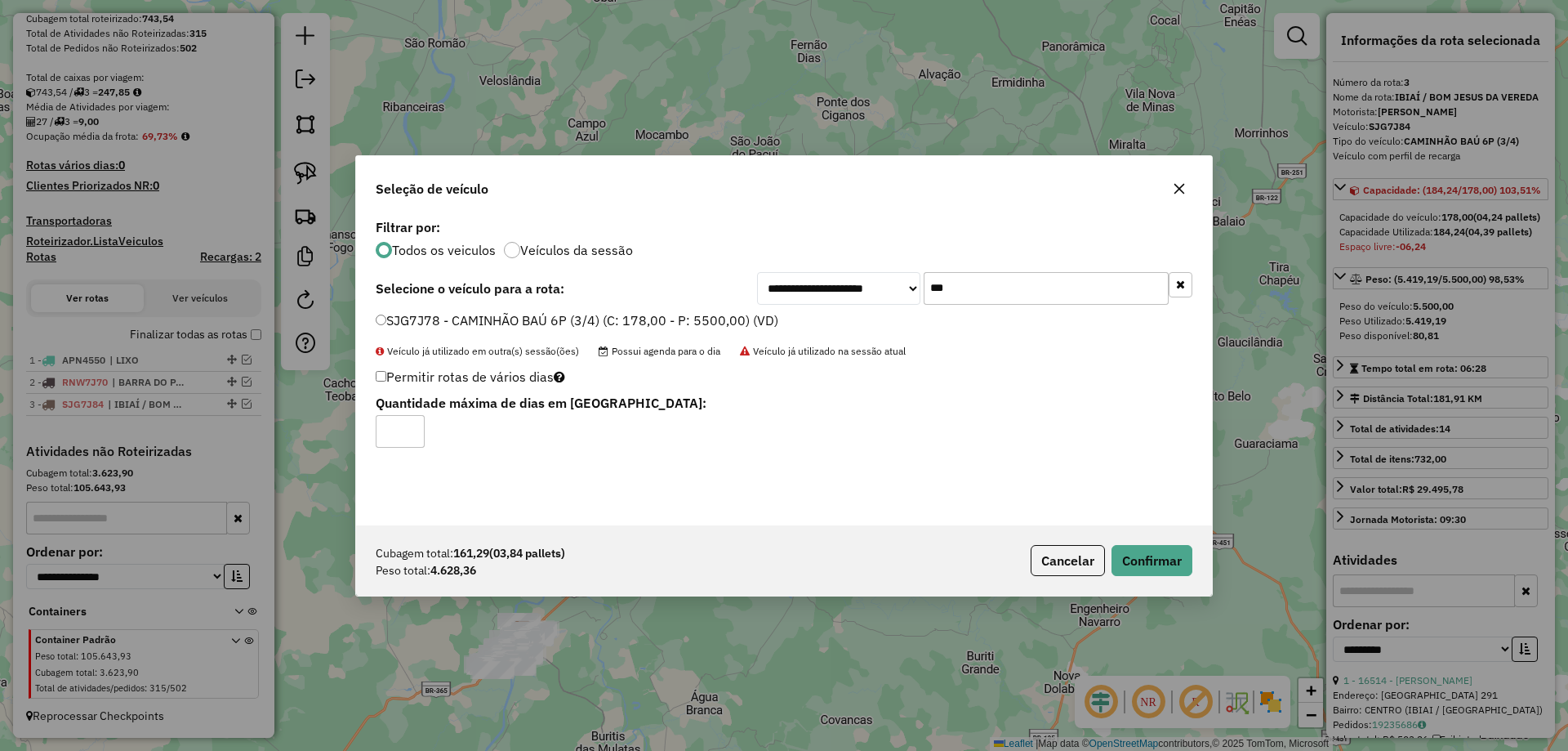
click at [969, 283] on input "***" at bounding box center [1046, 288] width 245 height 33
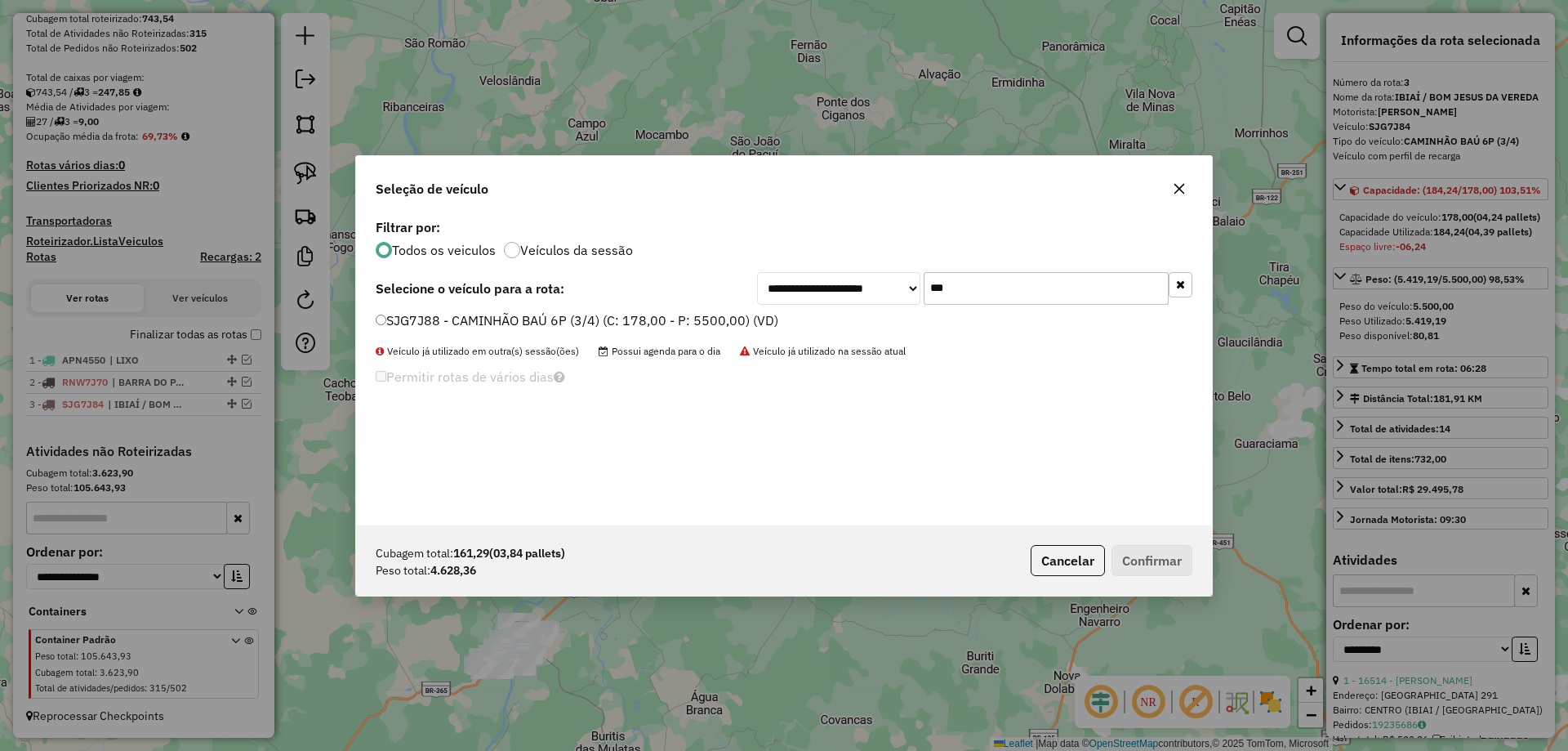
type input "***"
click at [485, 323] on label "SJG7J88 - CAMINHÃO BAÚ 6P (3/4) (C: 178,00 - P: 5500,00) (VD)" at bounding box center [577, 320] width 402 height 20
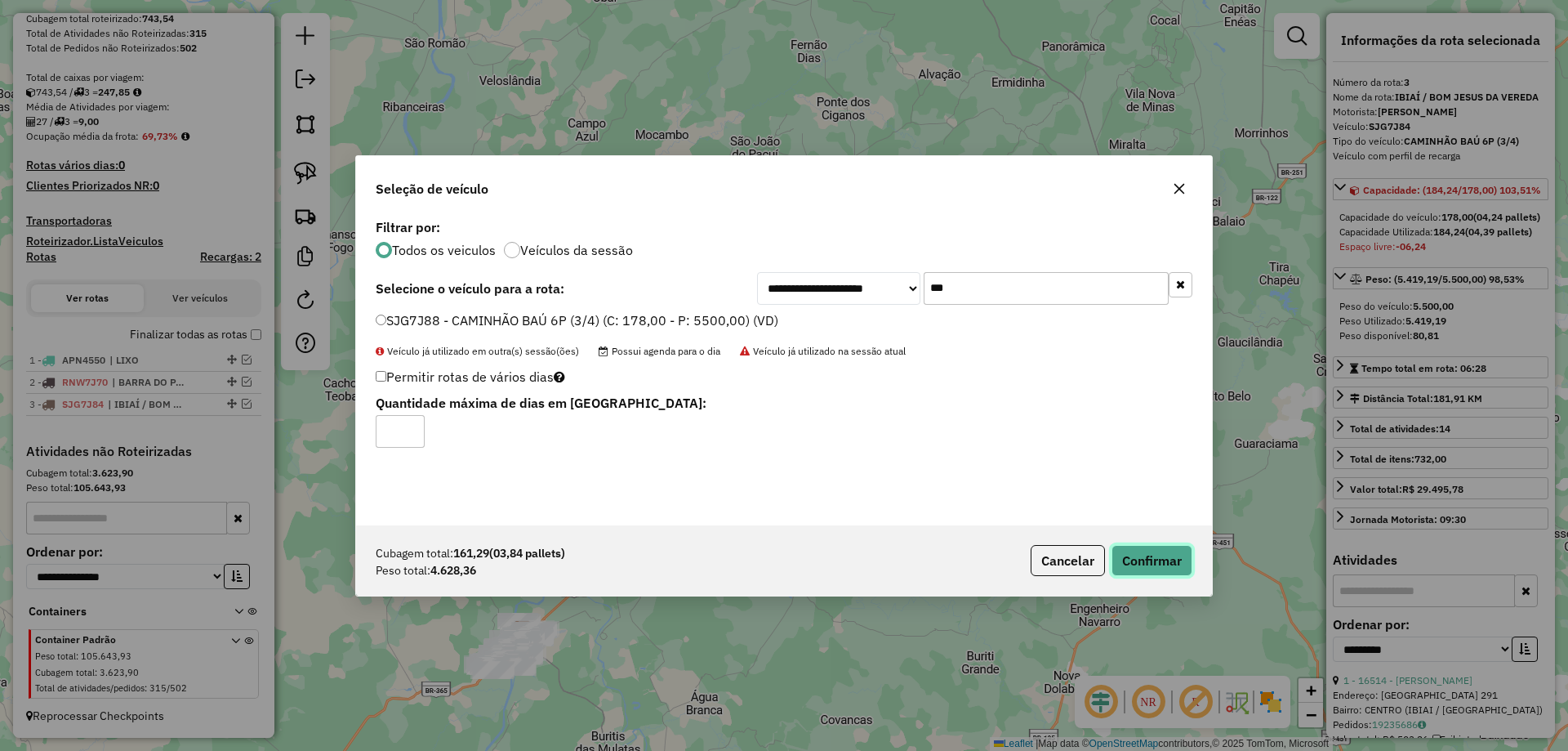
drag, startPoint x: 1146, startPoint y: 565, endPoint x: 1122, endPoint y: 552, distance: 27.3
click at [1146, 564] on button "Confirmar" at bounding box center [1152, 560] width 81 height 31
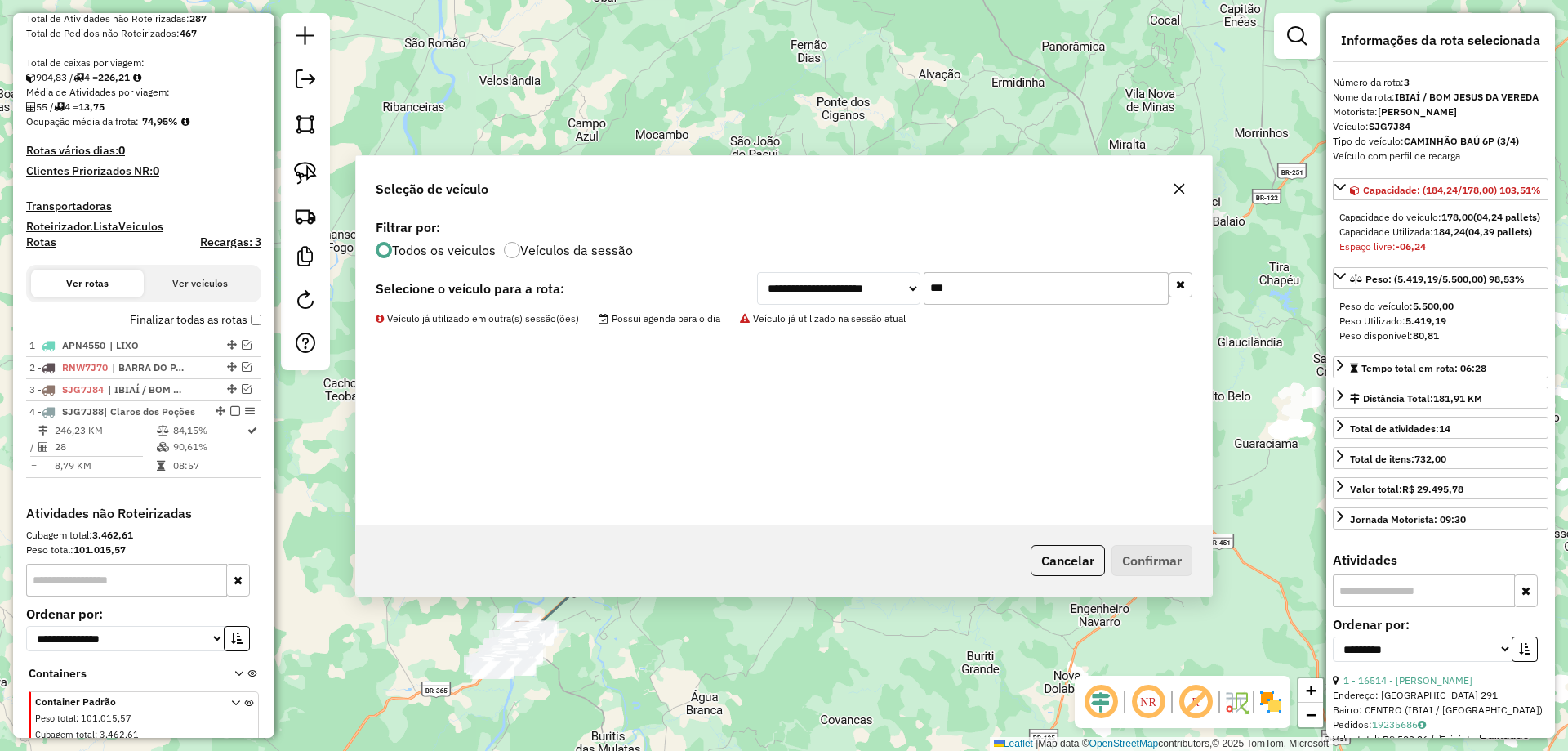
scroll to position [378, 0]
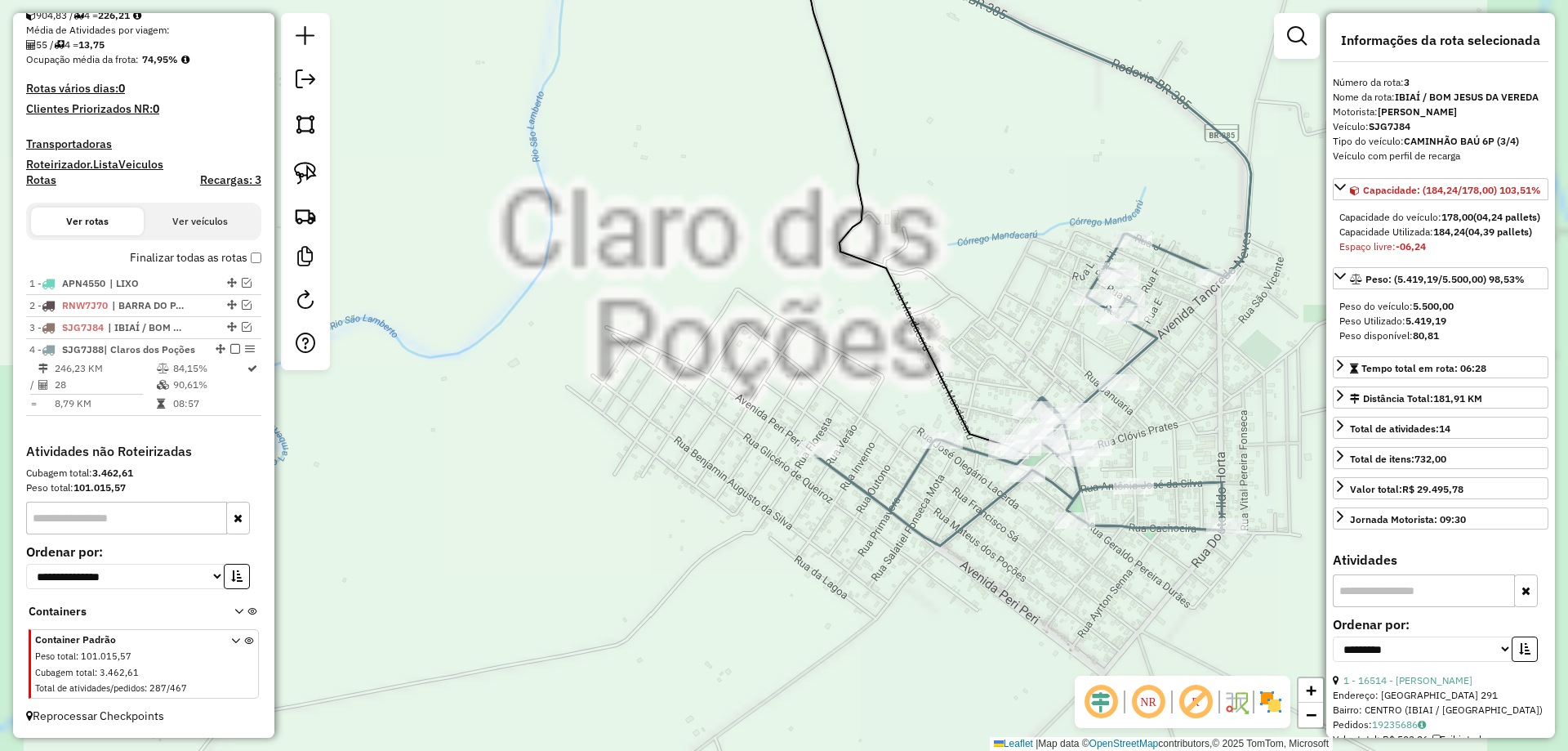
drag, startPoint x: 957, startPoint y: 308, endPoint x: 530, endPoint y: 371, distance: 431.6
click at [512, 371] on div "Janela de atendimento Grade de atendimento Capacidade Transportadoras Veículos …" at bounding box center [784, 375] width 1568 height 751
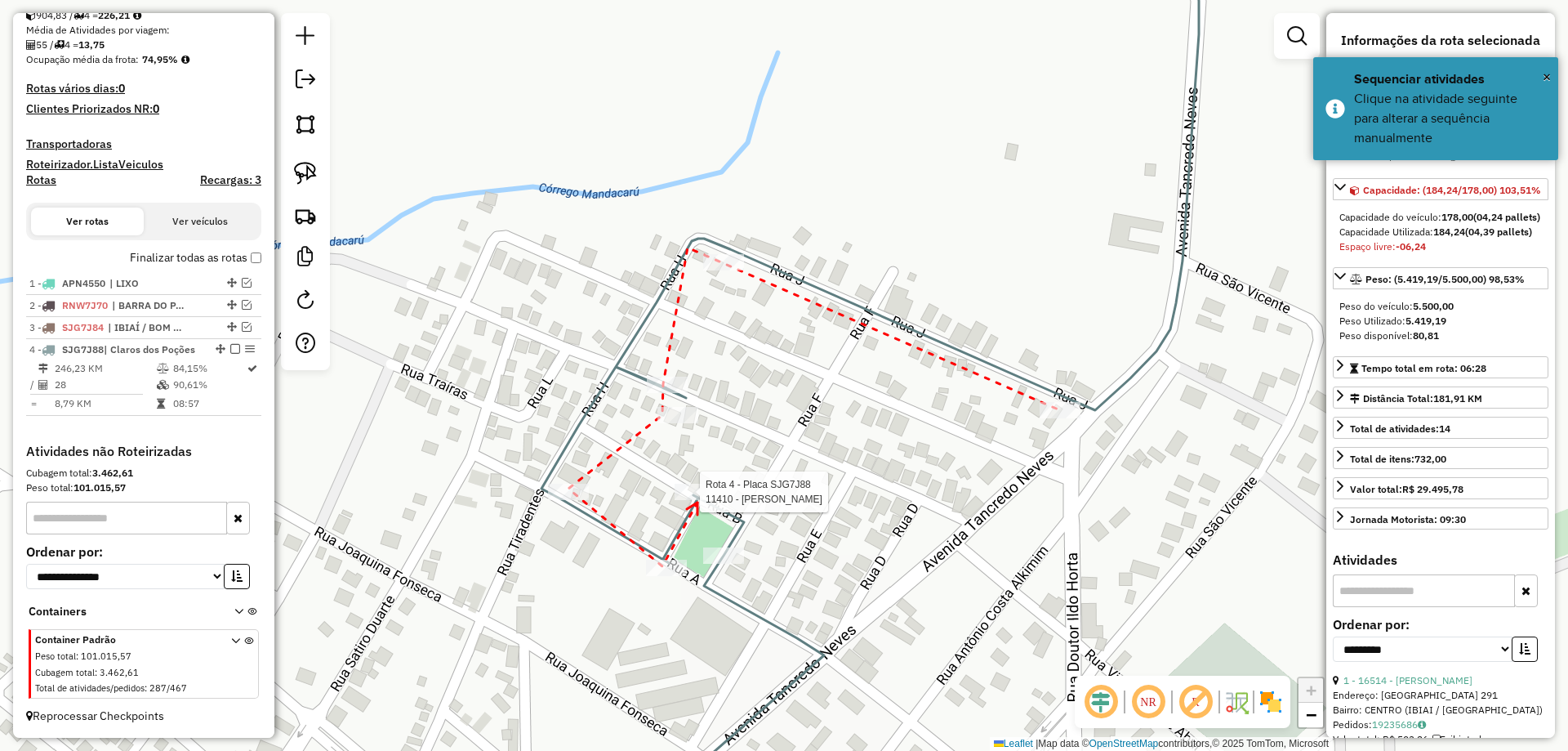
click at [698, 500] on div at bounding box center [695, 491] width 40 height 16
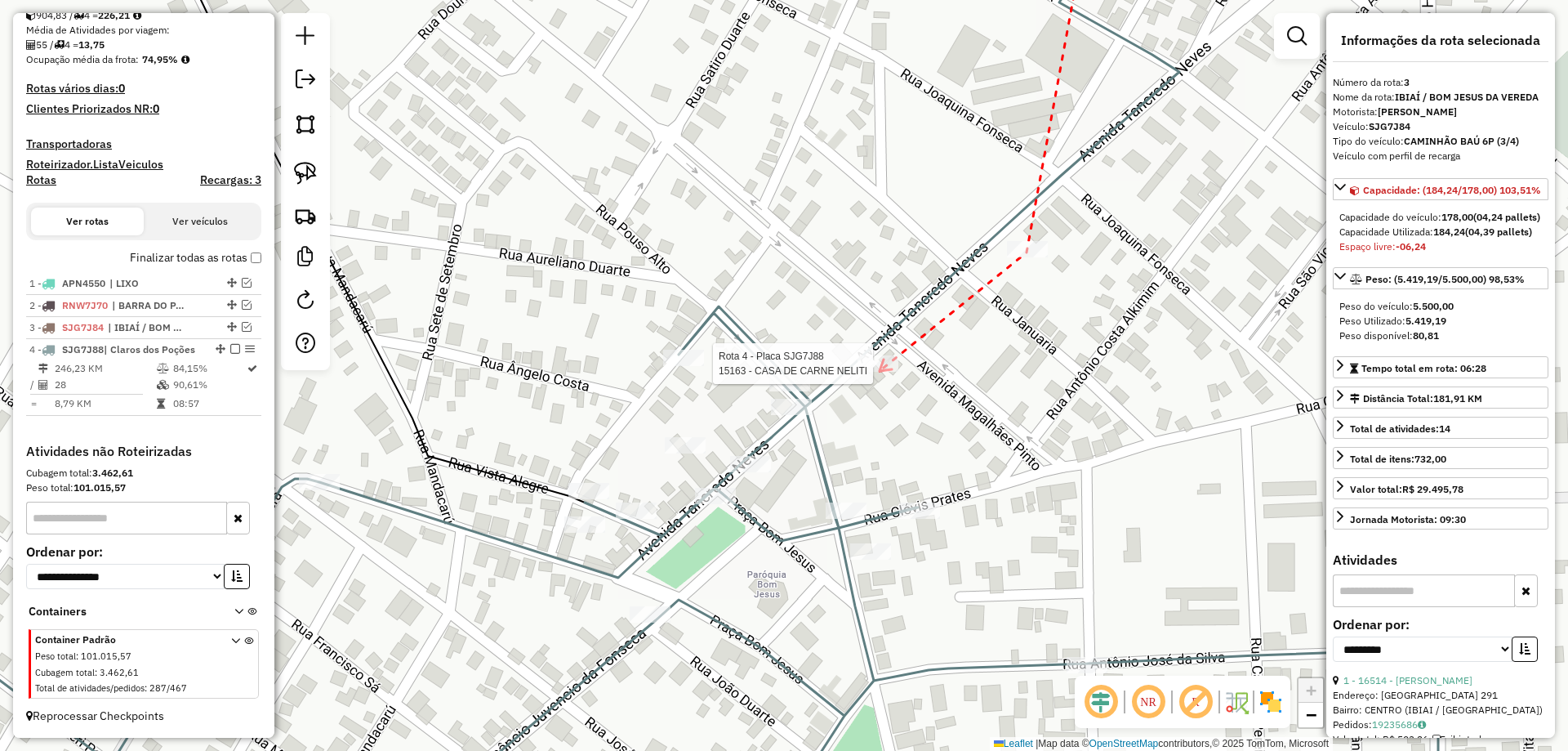
click at [879, 371] on div at bounding box center [877, 363] width 40 height 16
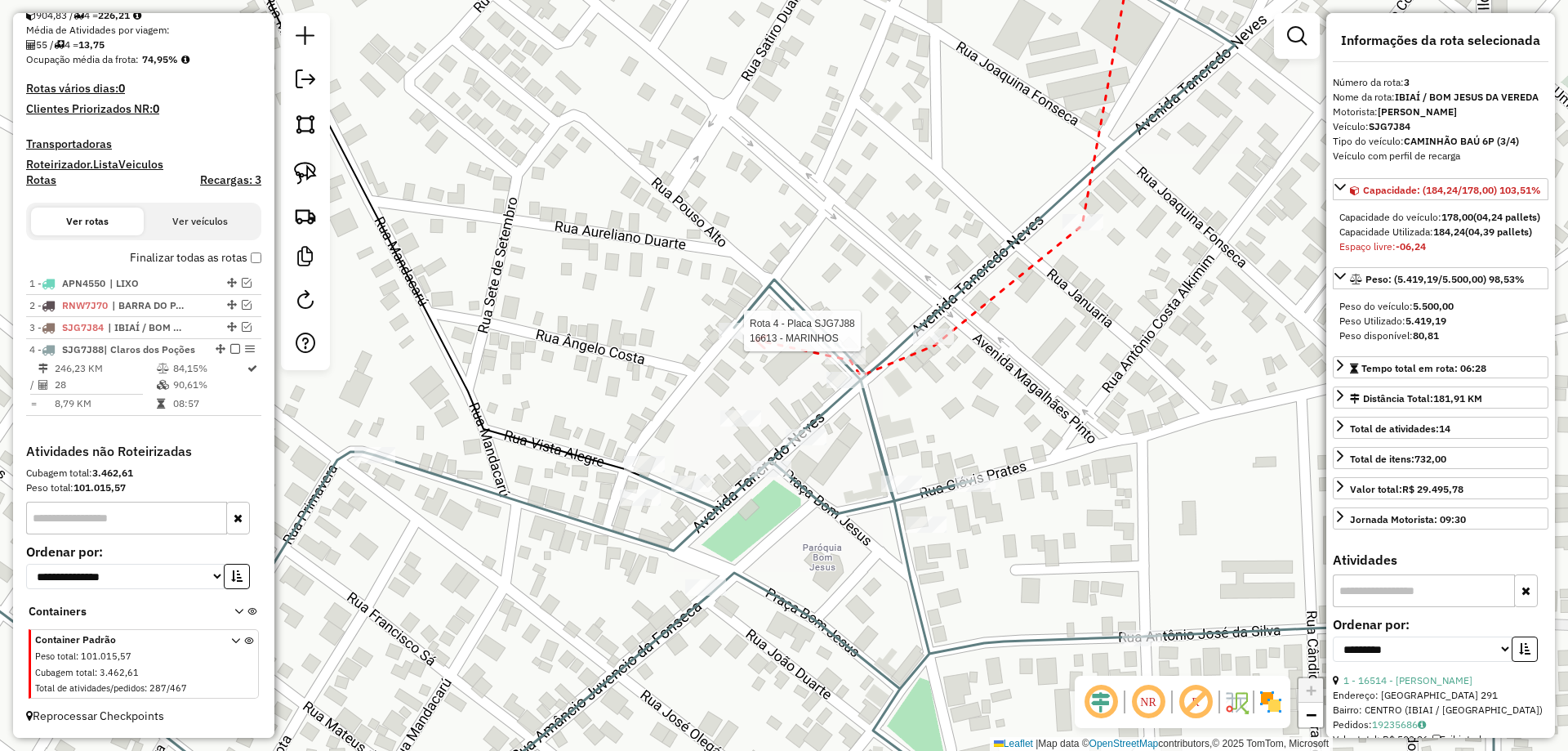
click at [756, 339] on div at bounding box center [739, 330] width 40 height 16
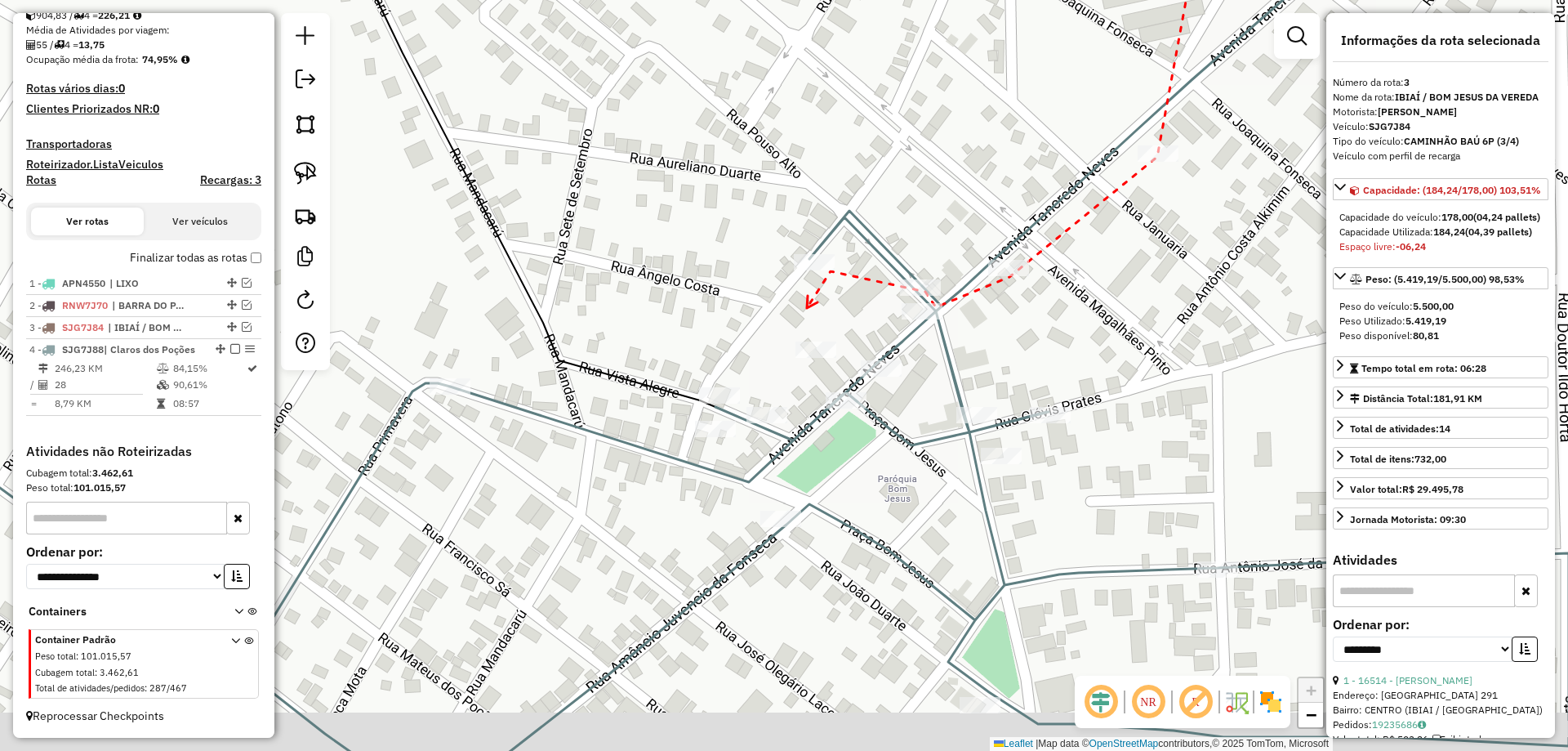
drag, startPoint x: 732, startPoint y: 377, endPoint x: 808, endPoint y: 309, distance: 102.0
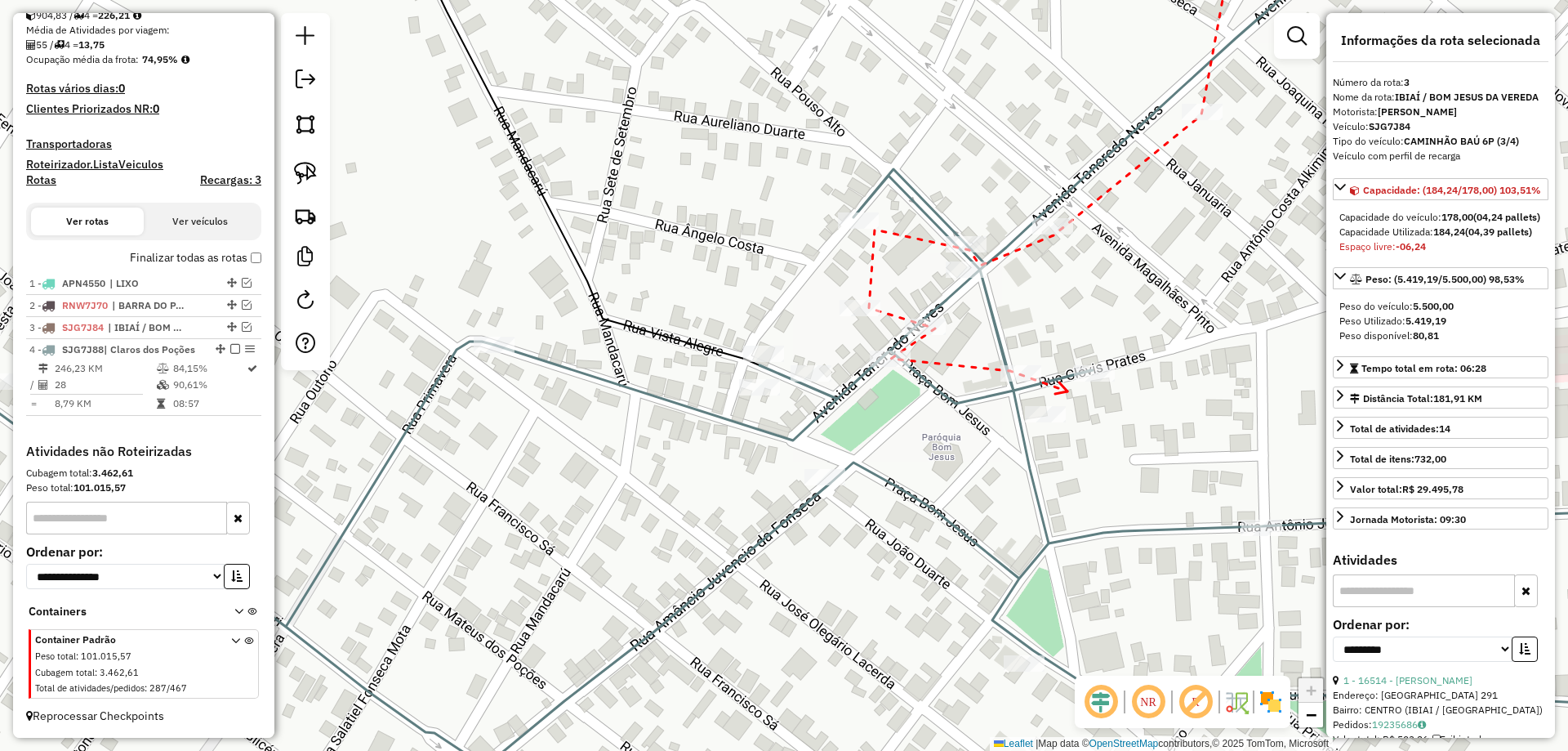
click at [1082, 382] on div at bounding box center [1094, 372] width 40 height 16
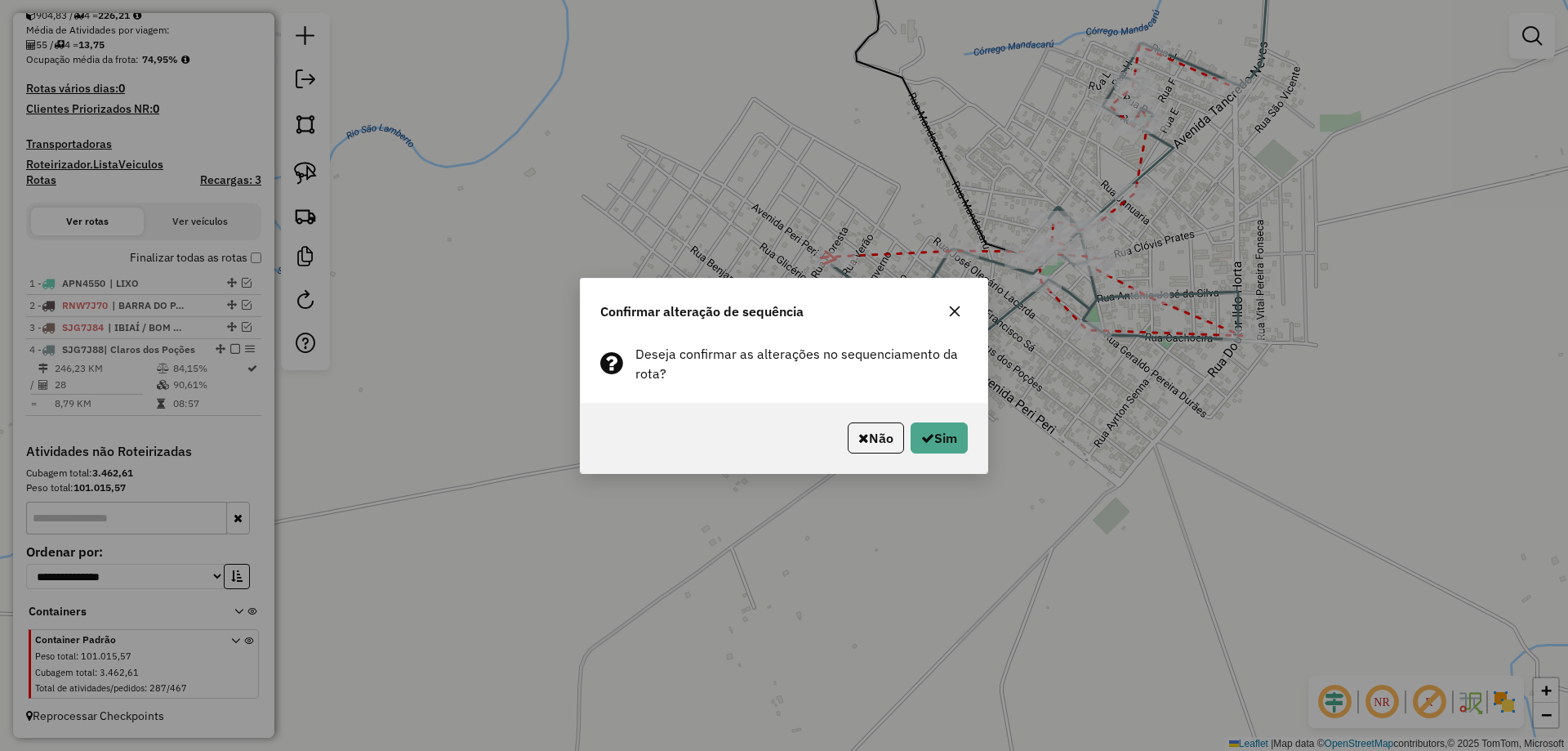
click at [973, 443] on div "Não Sim" at bounding box center [784, 437] width 407 height 70
click at [967, 440] on button "Sim" at bounding box center [939, 437] width 57 height 31
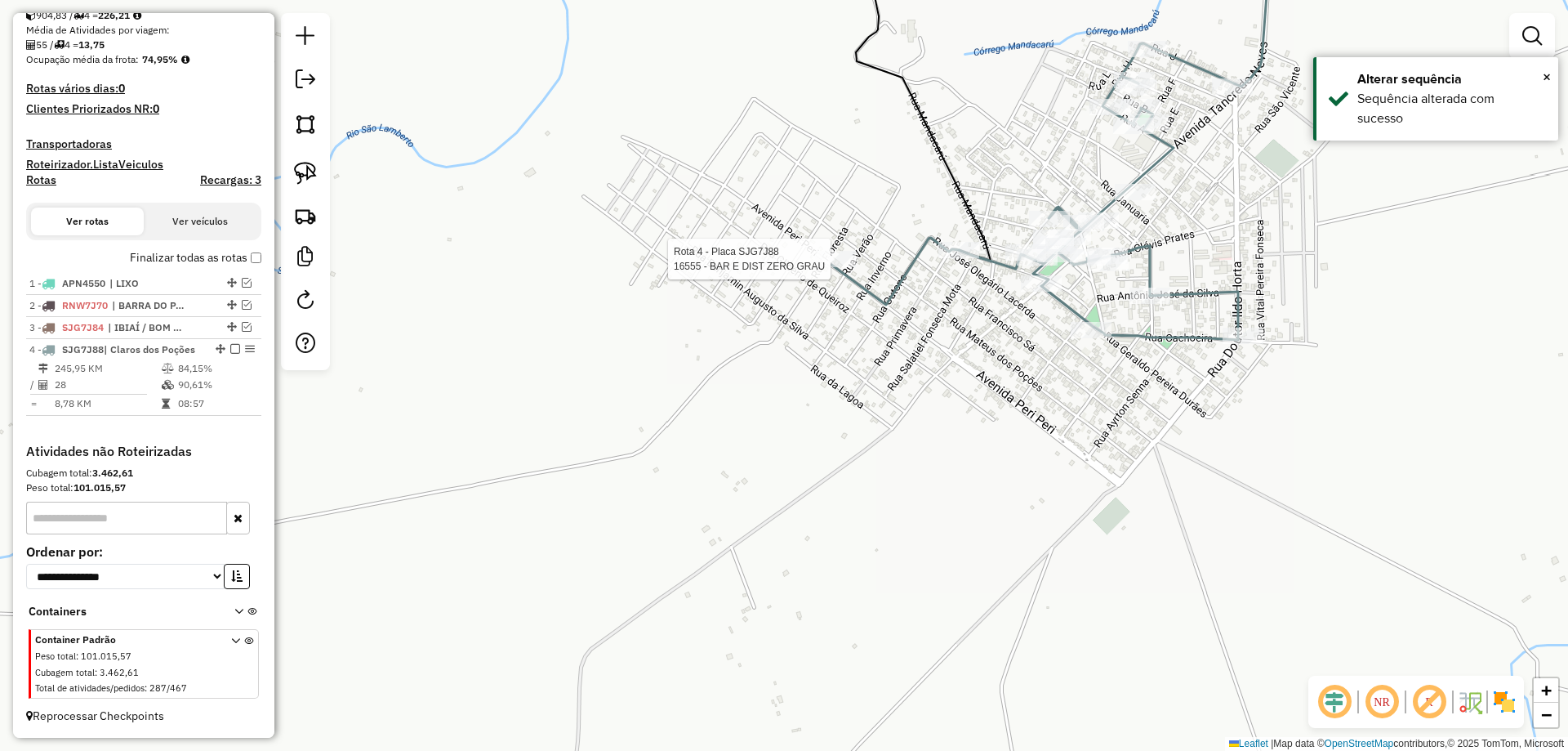
select select "**********"
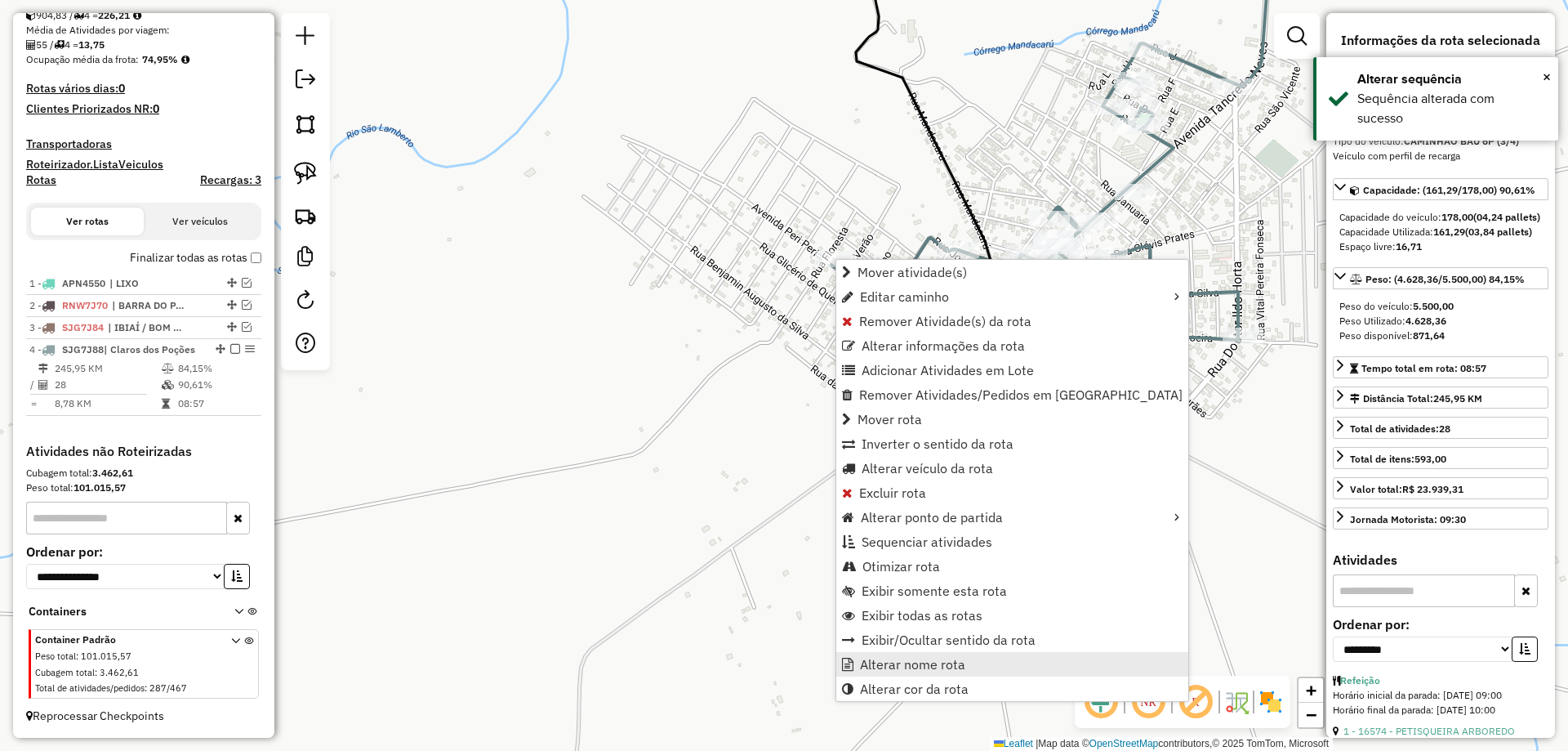
click at [894, 664] on span "Alterar nome rota" at bounding box center [913, 665] width 105 height 13
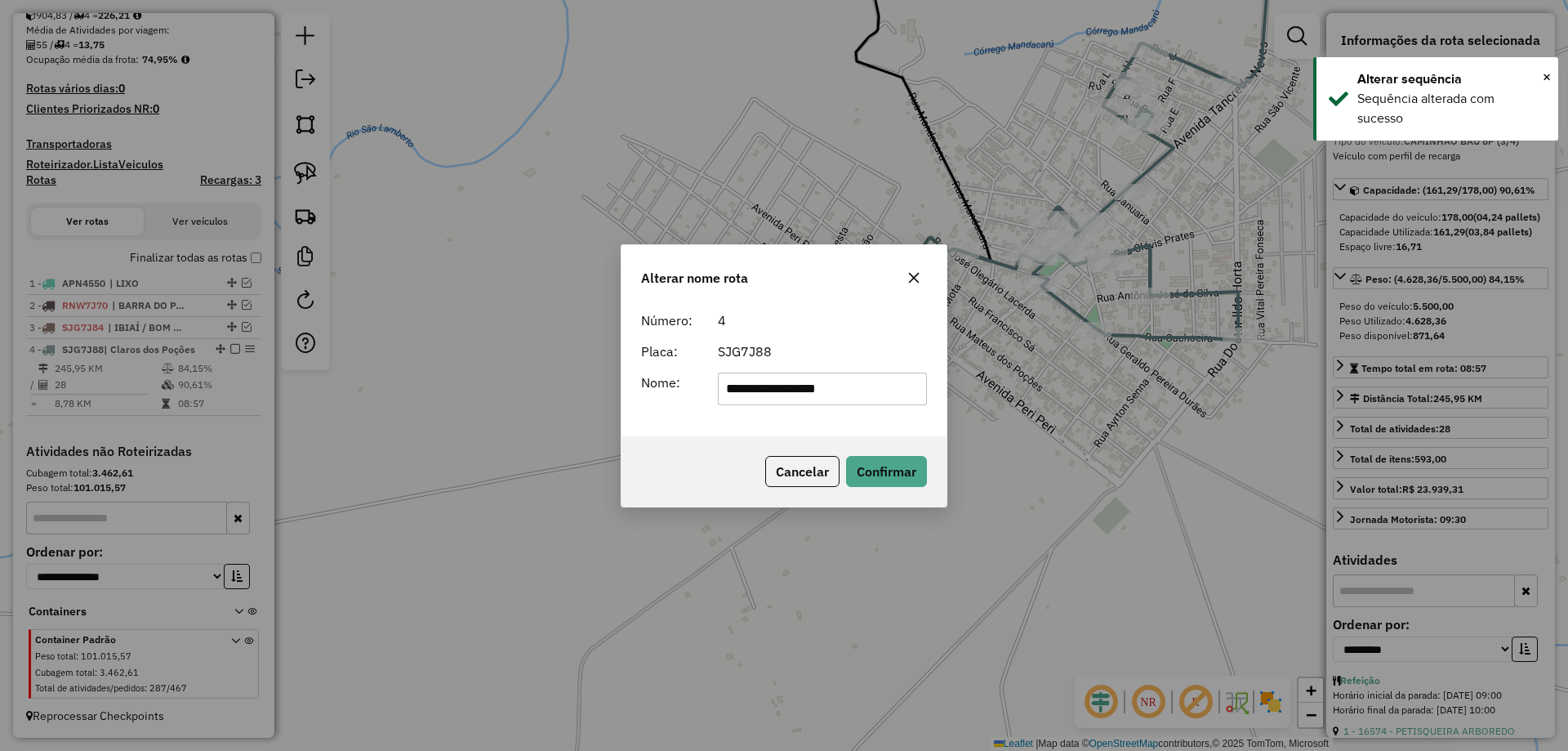
click at [814, 389] on input "**********" at bounding box center [823, 388] width 210 height 33
type input "**********"
click at [891, 464] on button "Confirmar" at bounding box center [886, 471] width 81 height 31
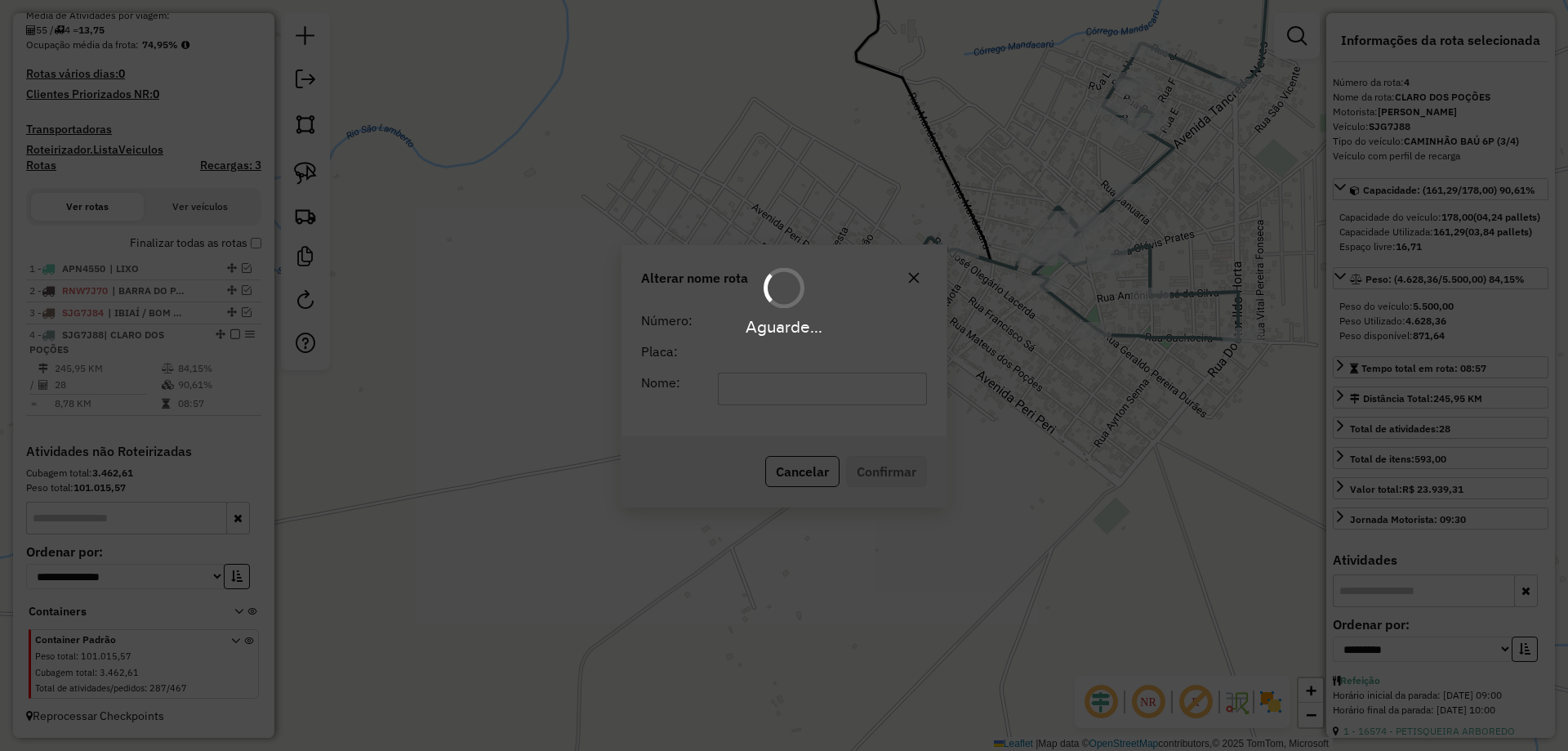
scroll to position [393, 0]
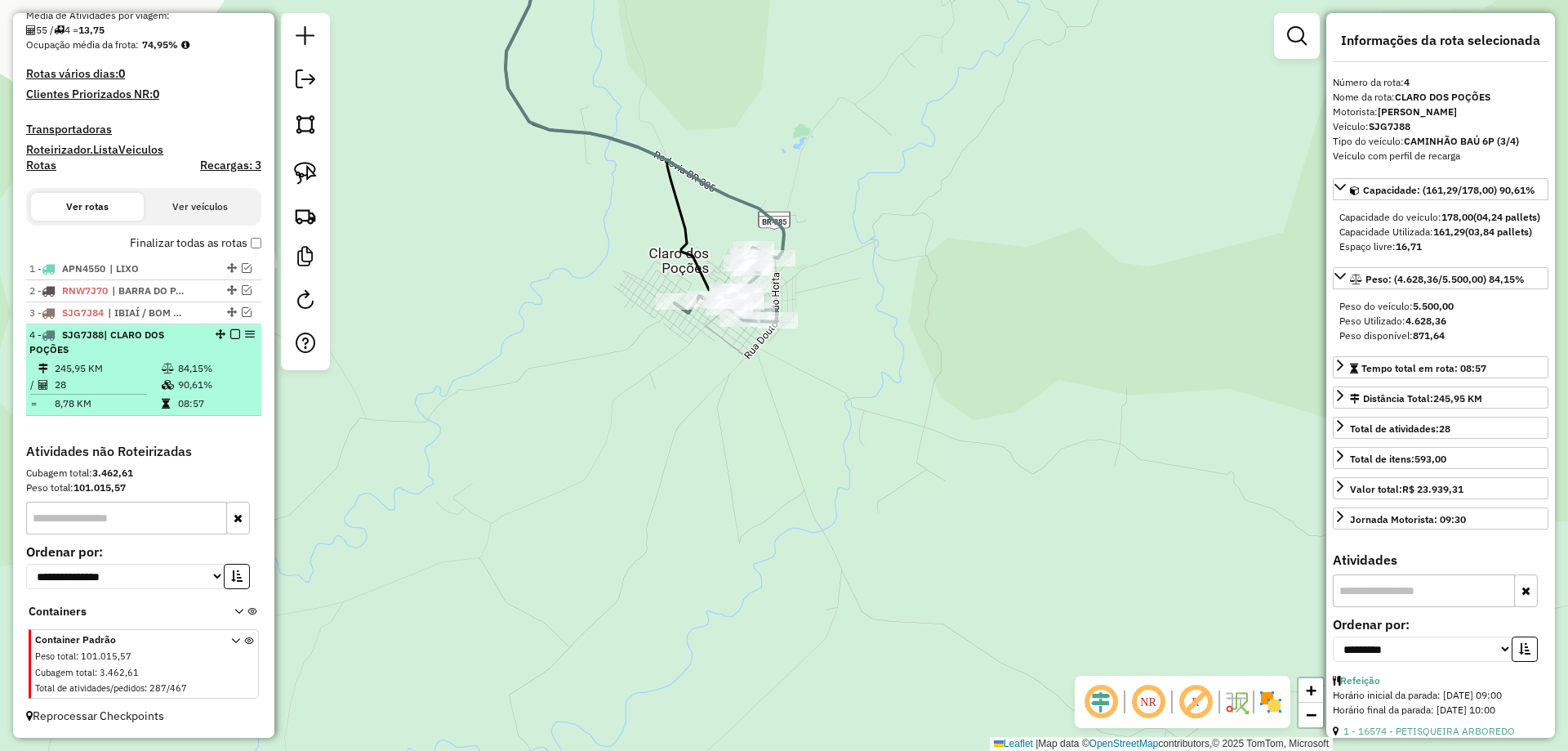
click at [232, 336] on em at bounding box center [235, 334] width 9 height 9
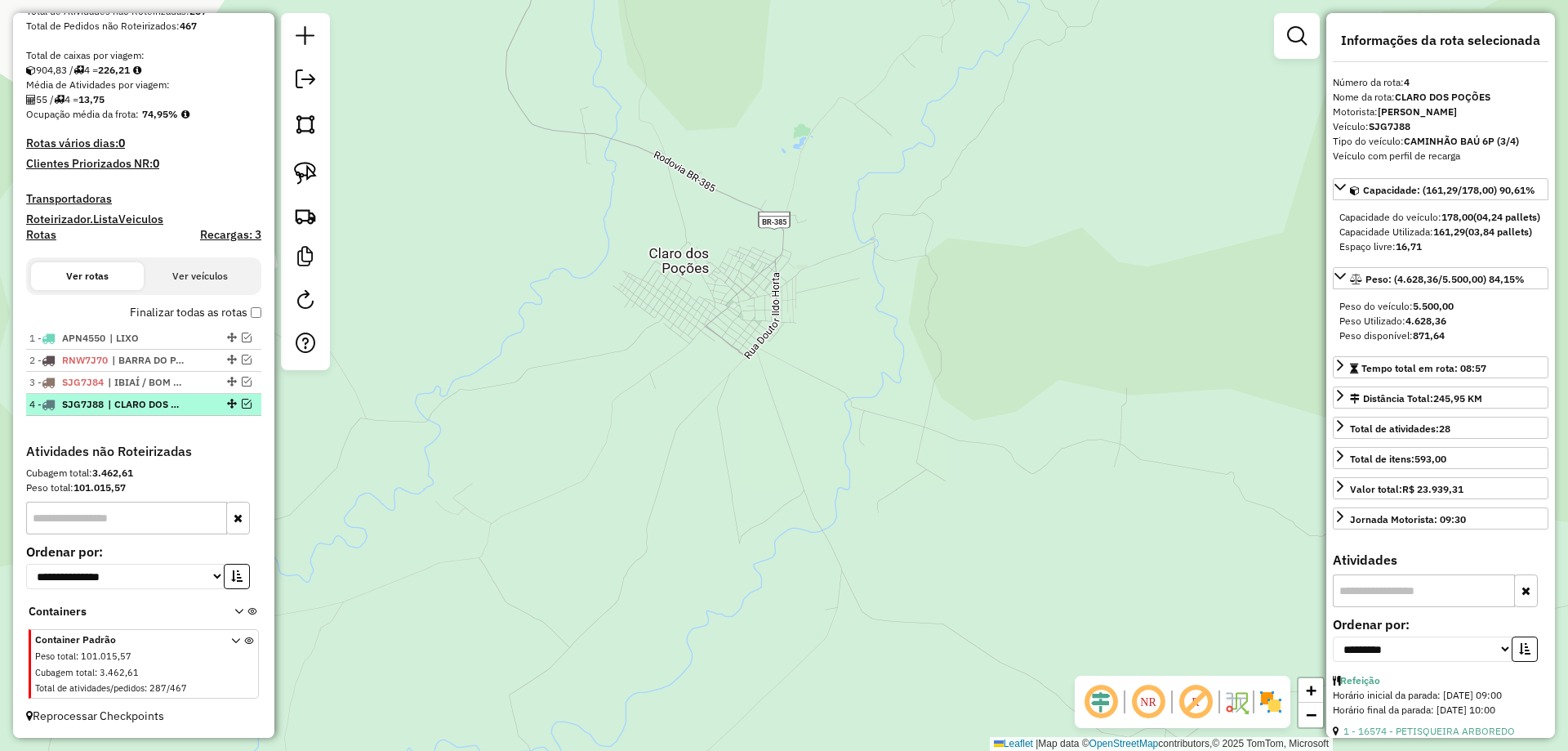
scroll to position [323, 0]
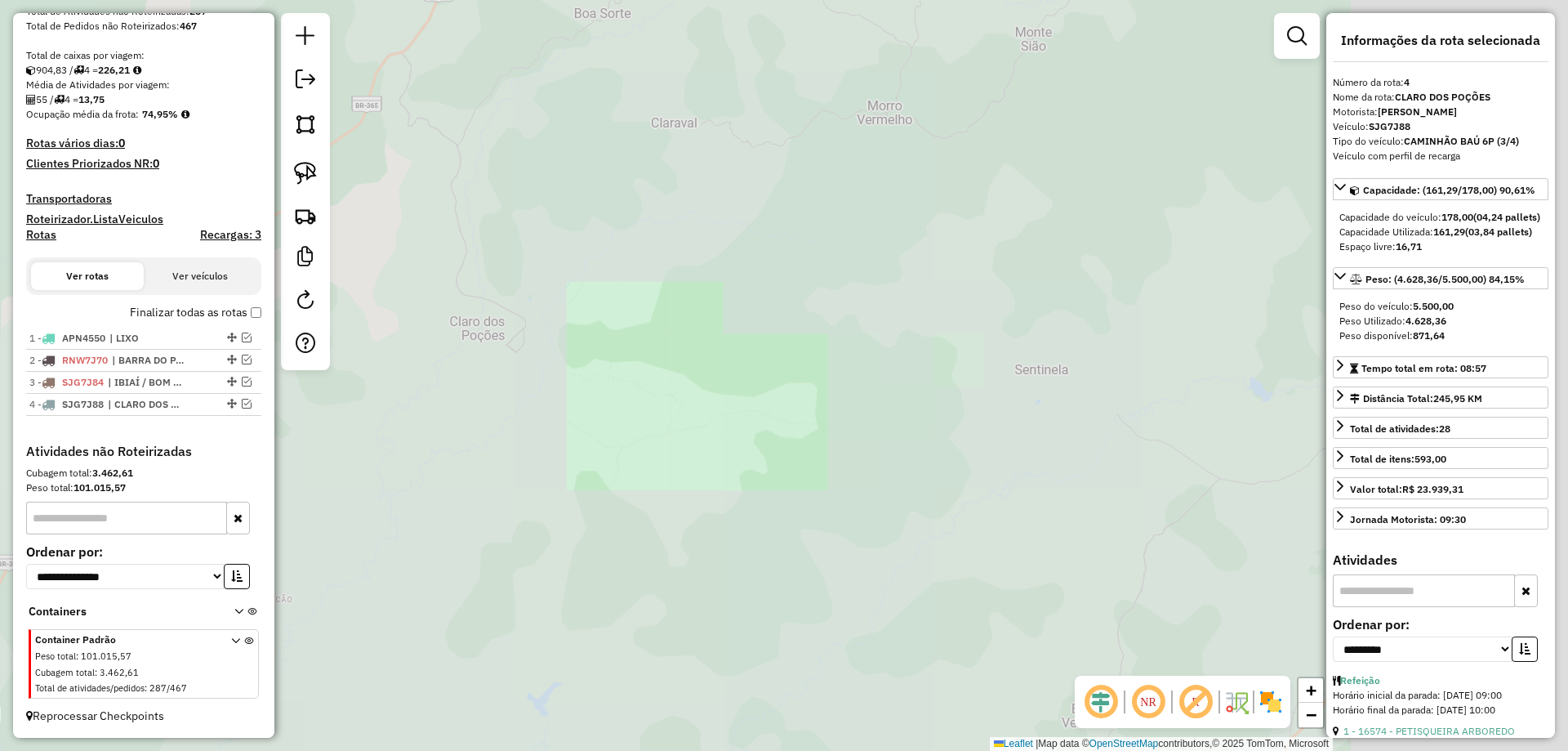
drag, startPoint x: 657, startPoint y: 332, endPoint x: 697, endPoint y: 309, distance: 46.1
click at [694, 314] on div "Janela de atendimento Grade de atendimento Capacidade Transportadoras Veículos …" at bounding box center [784, 375] width 1568 height 751
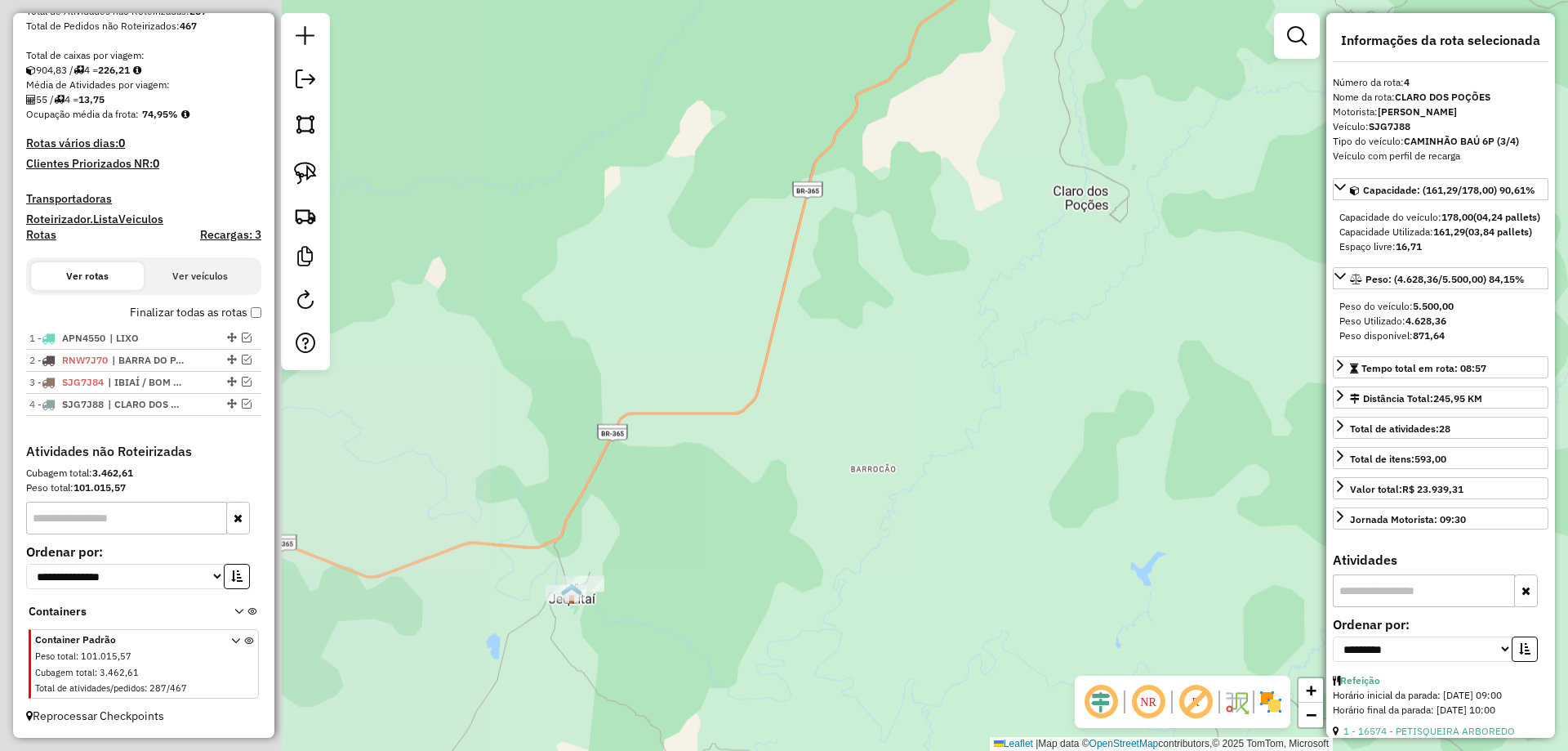
drag, startPoint x: 873, startPoint y: 339, endPoint x: 881, endPoint y: 321, distance: 19.7
click at [990, 304] on div "Janela de atendimento Grade de atendimento Capacidade Transportadoras Veículos …" at bounding box center [784, 375] width 1568 height 751
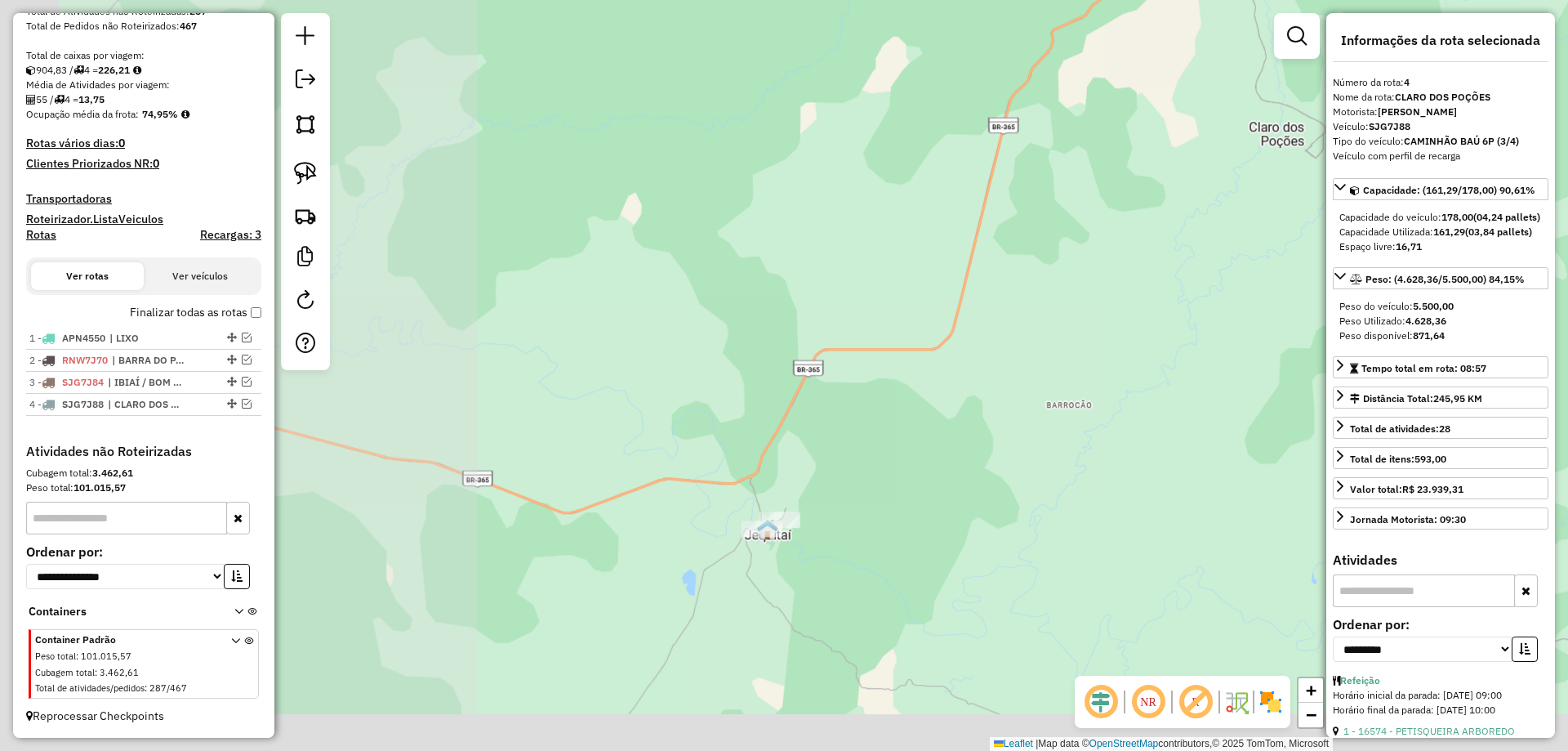
drag, startPoint x: 787, startPoint y: 349, endPoint x: 797, endPoint y: 238, distance: 111.4
click at [789, 267] on div "Janela de atendimento Grade de atendimento Capacidade Transportadoras Veículos …" at bounding box center [784, 375] width 1568 height 751
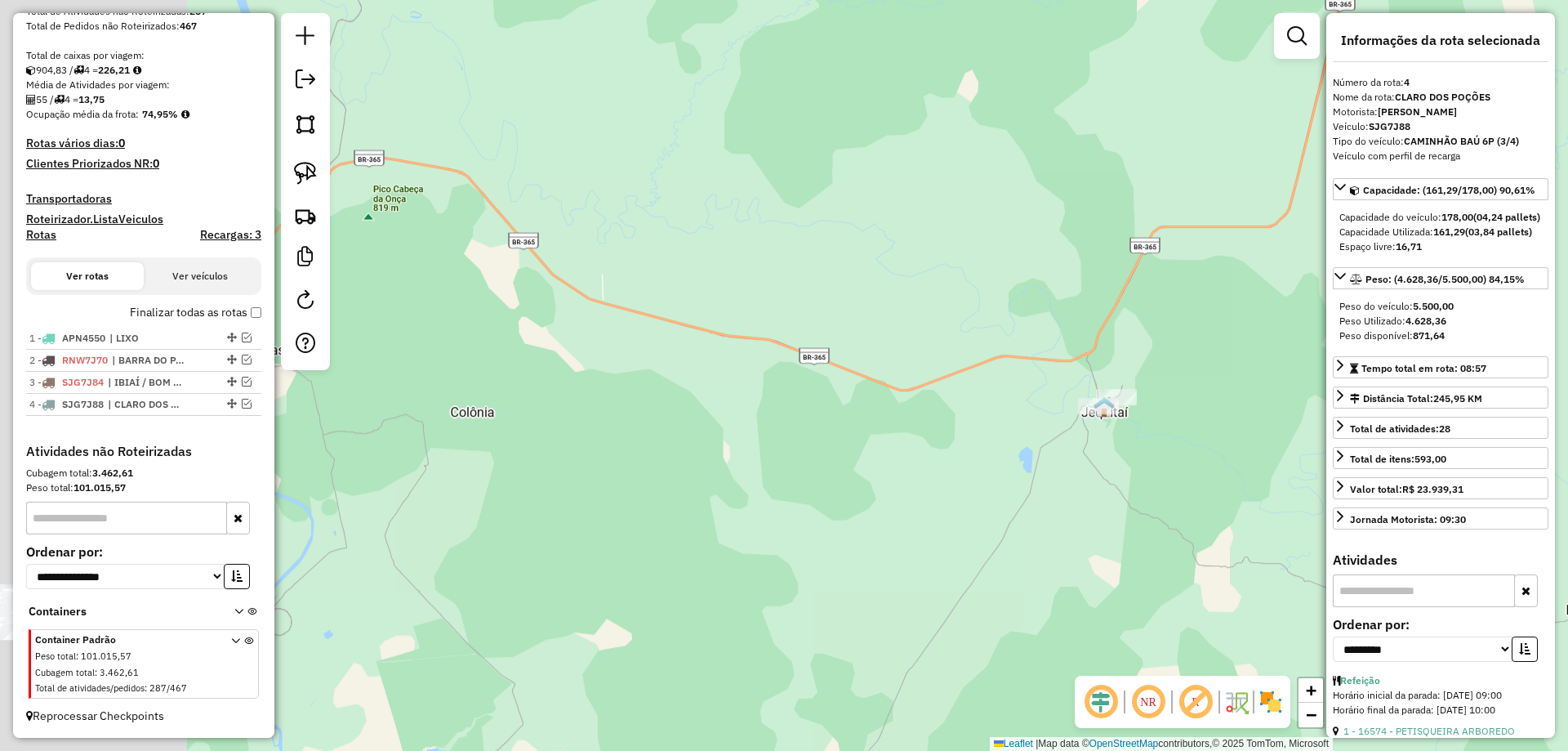
drag, startPoint x: 686, startPoint y: 300, endPoint x: 1098, endPoint y: 303, distance: 412.0
click at [1138, 294] on div "Janela de atendimento Grade de atendimento Capacidade Transportadoras Veículos …" at bounding box center [784, 375] width 1568 height 751
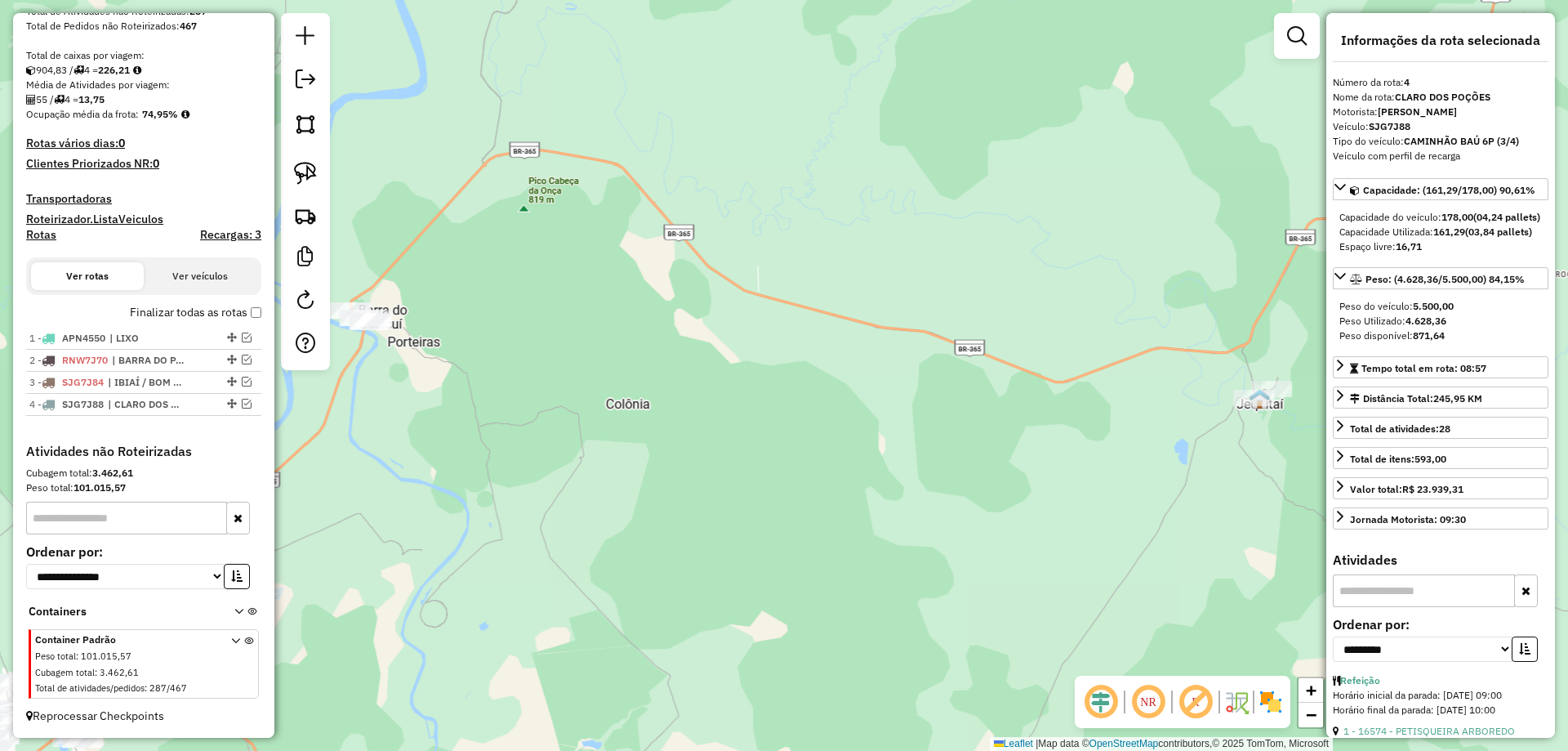
drag, startPoint x: 945, startPoint y: 334, endPoint x: 1184, endPoint y: 327, distance: 239.1
click at [1198, 321] on div "Janela de atendimento Grade de atendimento Capacidade Transportadoras Veículos …" at bounding box center [784, 375] width 1568 height 751
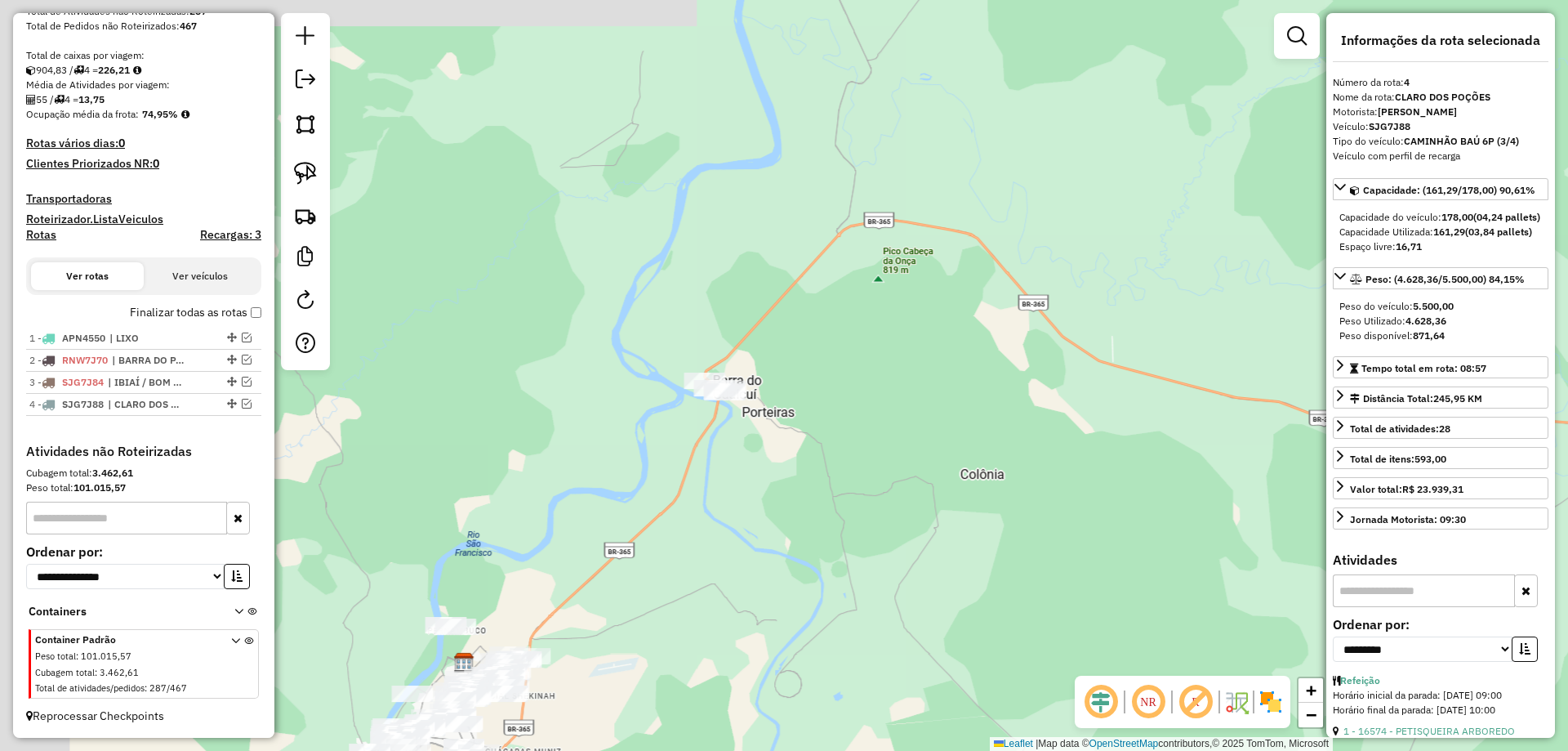
drag, startPoint x: 961, startPoint y: 361, endPoint x: 1023, endPoint y: 464, distance: 120.2
click at [1030, 452] on div "Janela de atendimento Grade de atendimento Capacidade Transportadoras Veículos …" at bounding box center [784, 375] width 1568 height 751
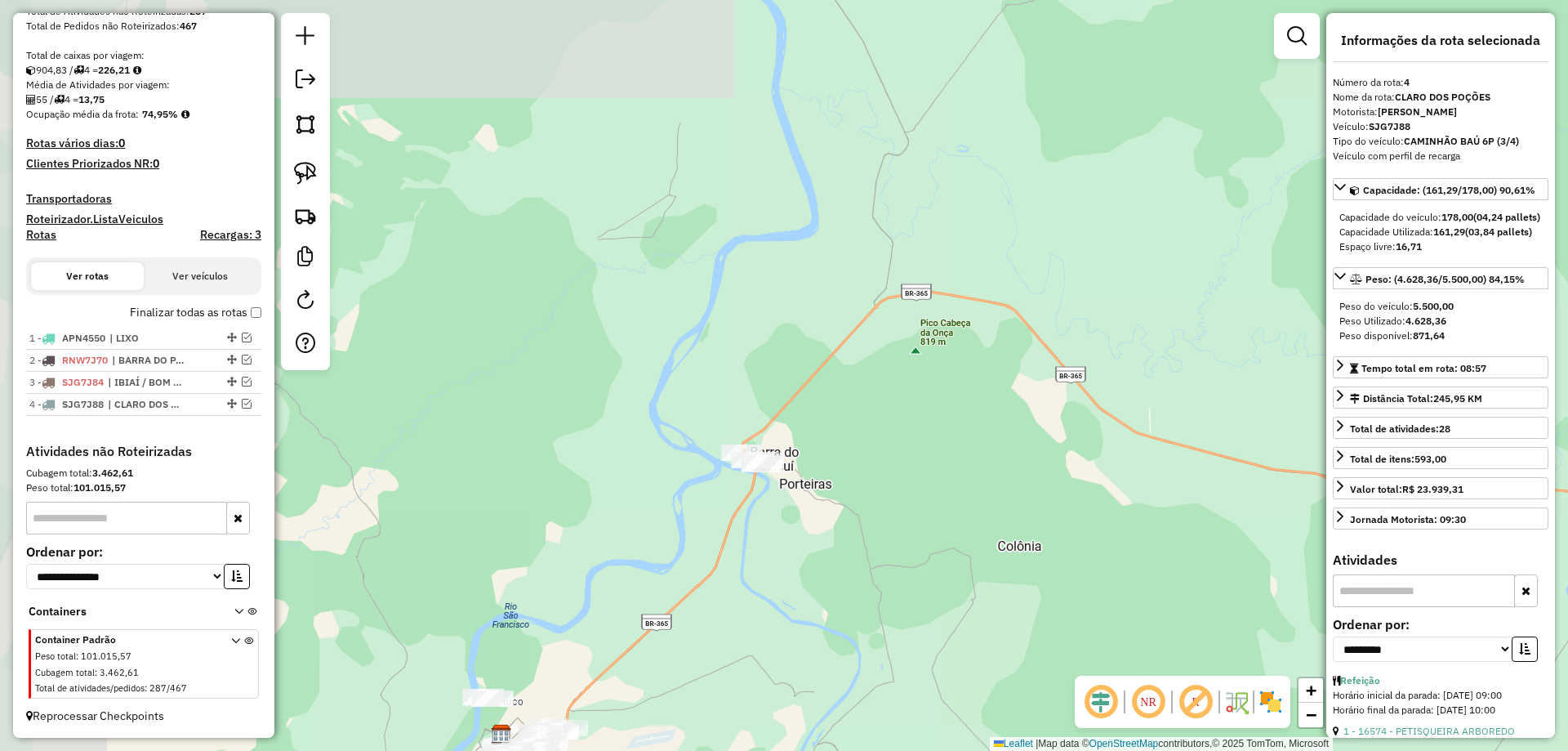
click at [870, 598] on div "Janela de atendimento Grade de atendimento Capacidade Transportadoras Veículos …" at bounding box center [784, 375] width 1568 height 751
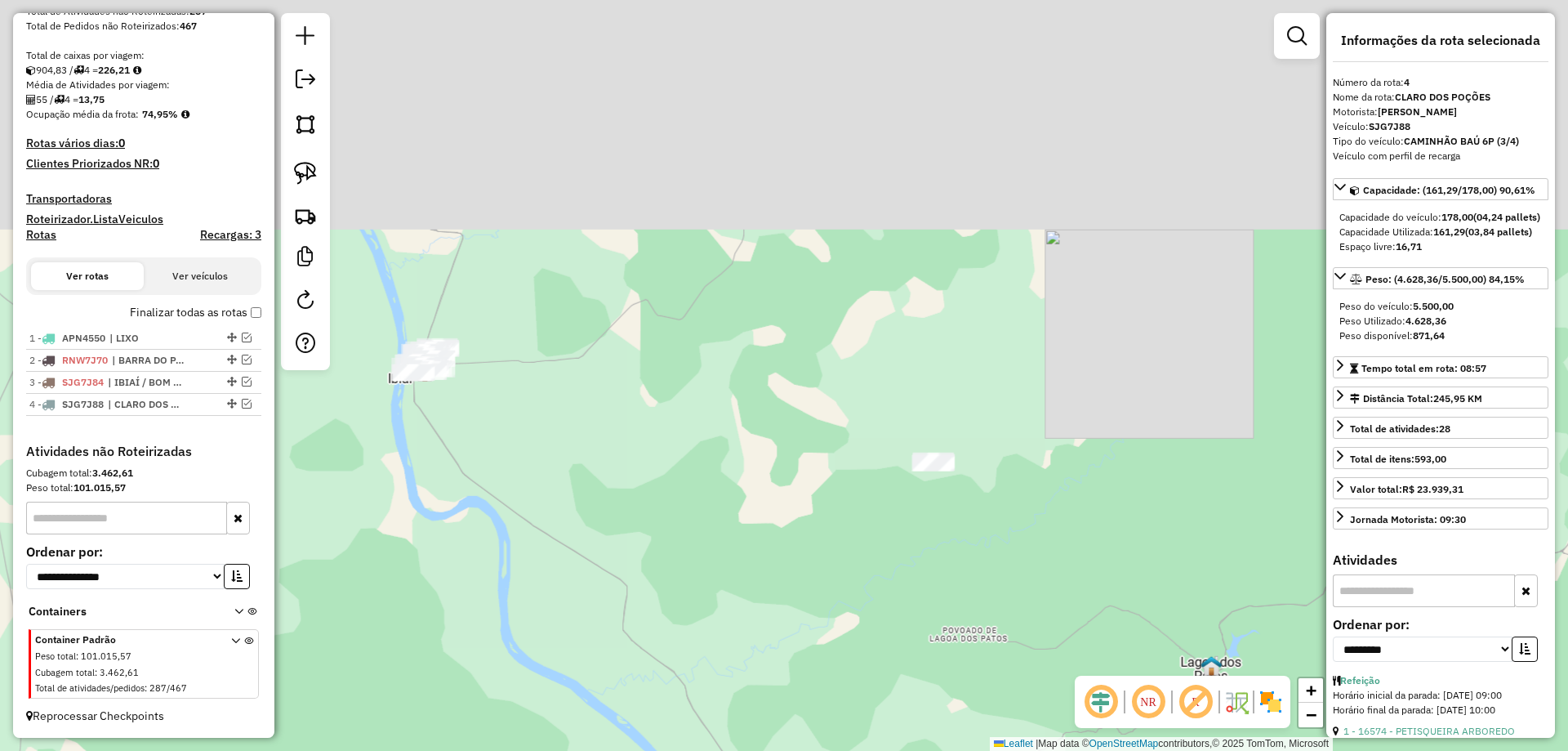
drag, startPoint x: 809, startPoint y: 531, endPoint x: 761, endPoint y: 524, distance: 48.5
click at [822, 563] on div "Janela de atendimento Grade de atendimento Capacidade Transportadoras Veículos …" at bounding box center [784, 375] width 1568 height 751
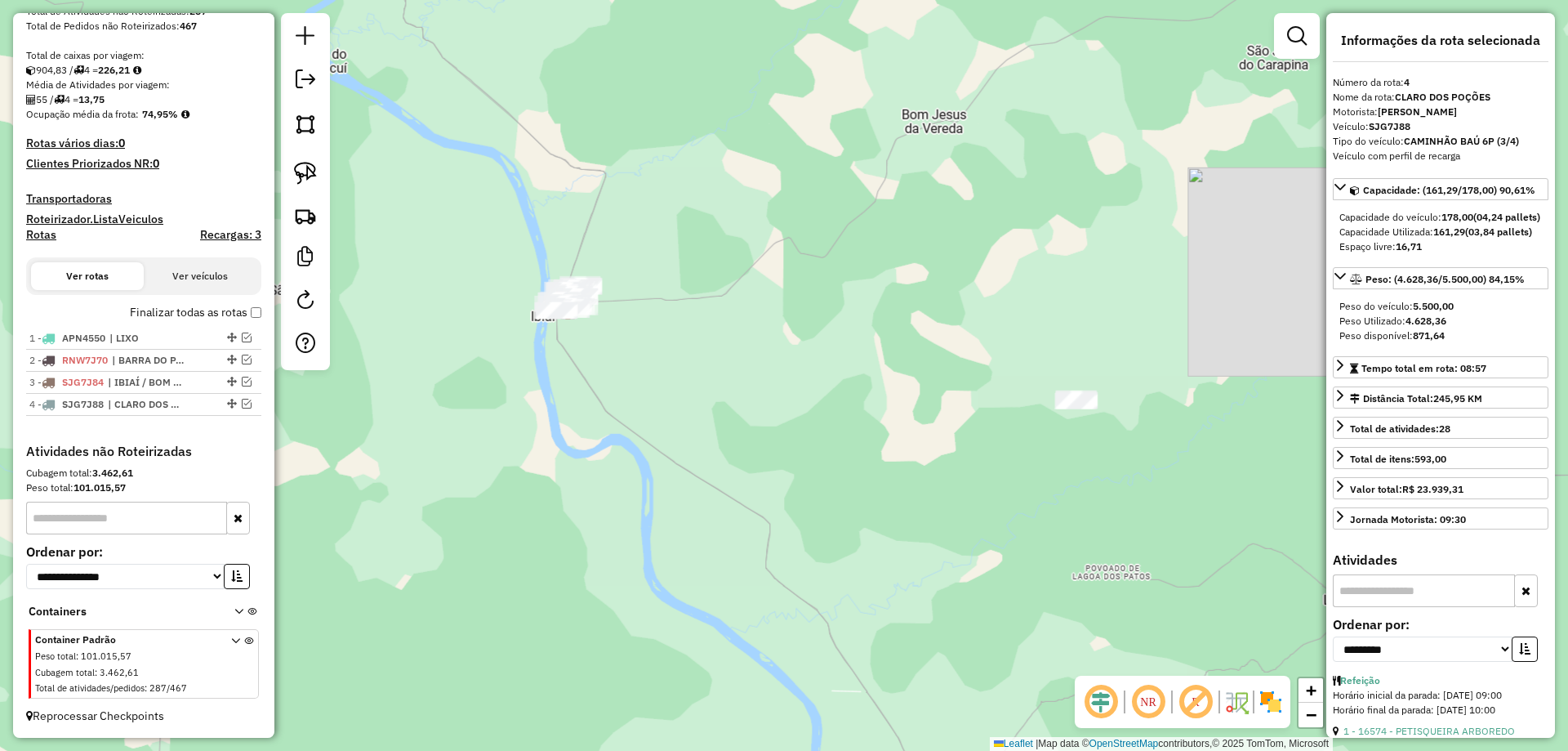
drag, startPoint x: 688, startPoint y: 495, endPoint x: 668, endPoint y: 362, distance: 134.5
click at [675, 366] on div "Janela de atendimento Grade de atendimento Capacidade Transportadoras Veículos …" at bounding box center [784, 375] width 1568 height 751
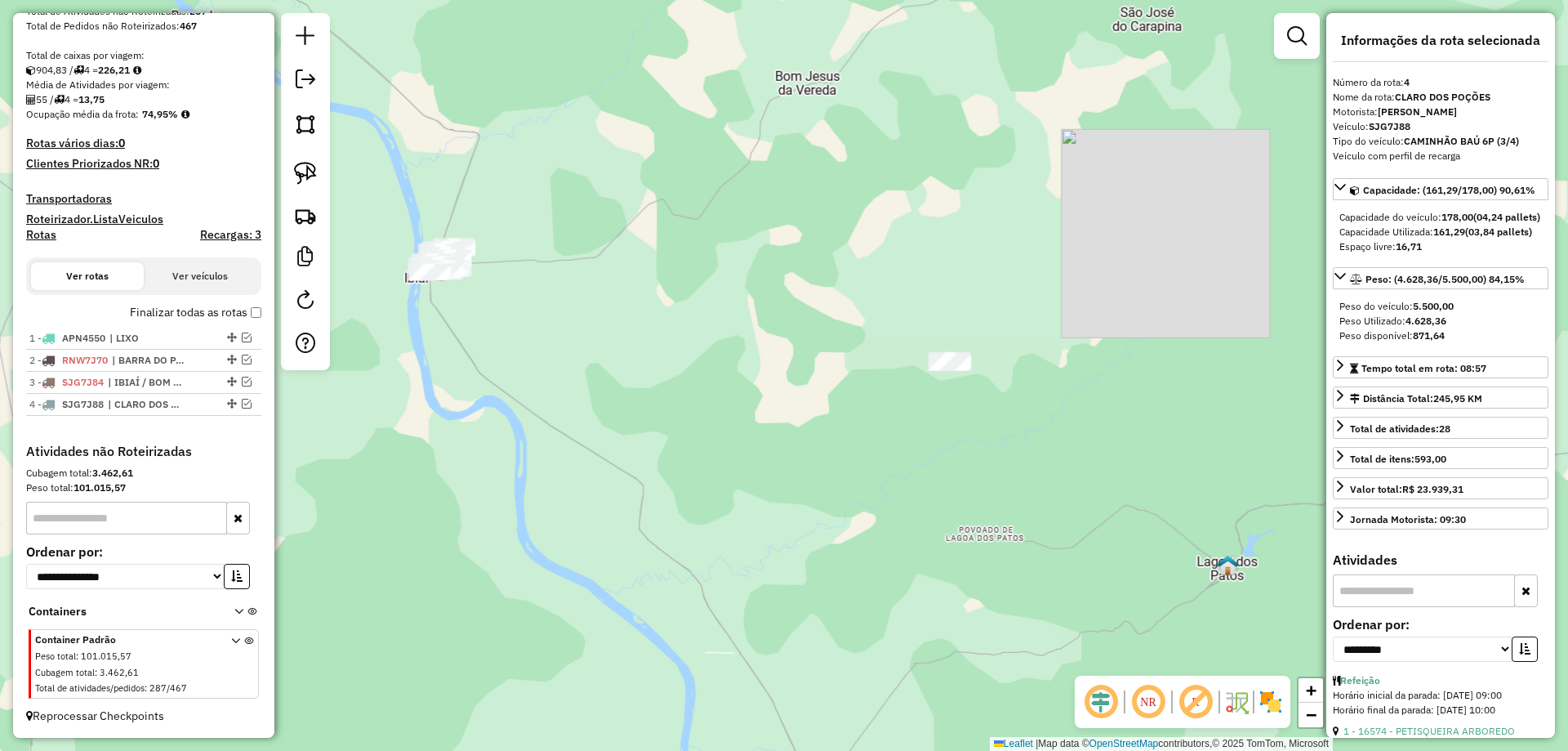
drag, startPoint x: 557, startPoint y: 346, endPoint x: 737, endPoint y: 396, distance: 186.8
click at [737, 396] on div "Janela de atendimento Grade de atendimento Capacidade Transportadoras Veículos …" at bounding box center [784, 375] width 1568 height 751
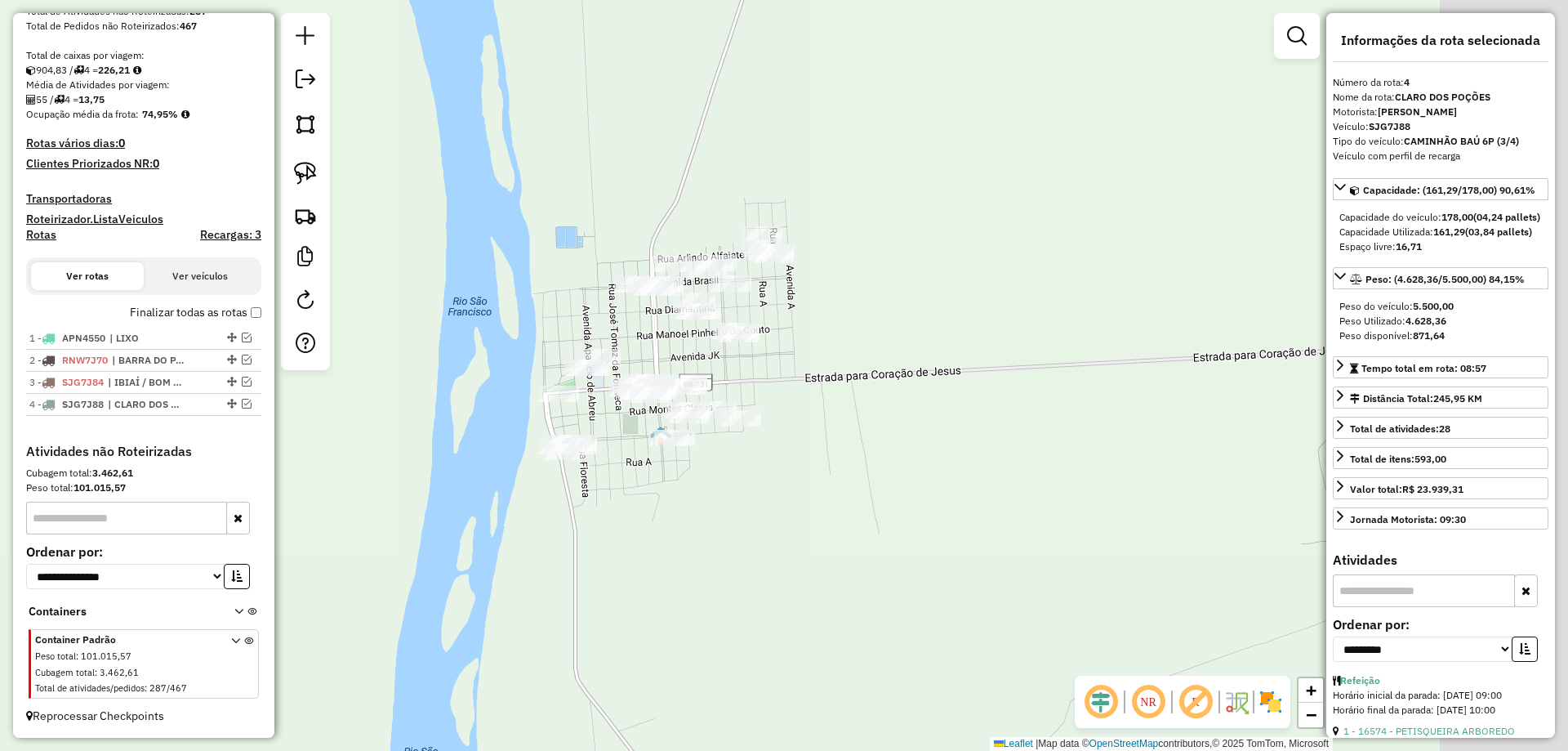
drag, startPoint x: 945, startPoint y: 313, endPoint x: 709, endPoint y: 371, distance: 243.0
click at [727, 372] on div "Janela de atendimento Grade de atendimento Capacidade Transportadoras Veículos …" at bounding box center [784, 375] width 1568 height 751
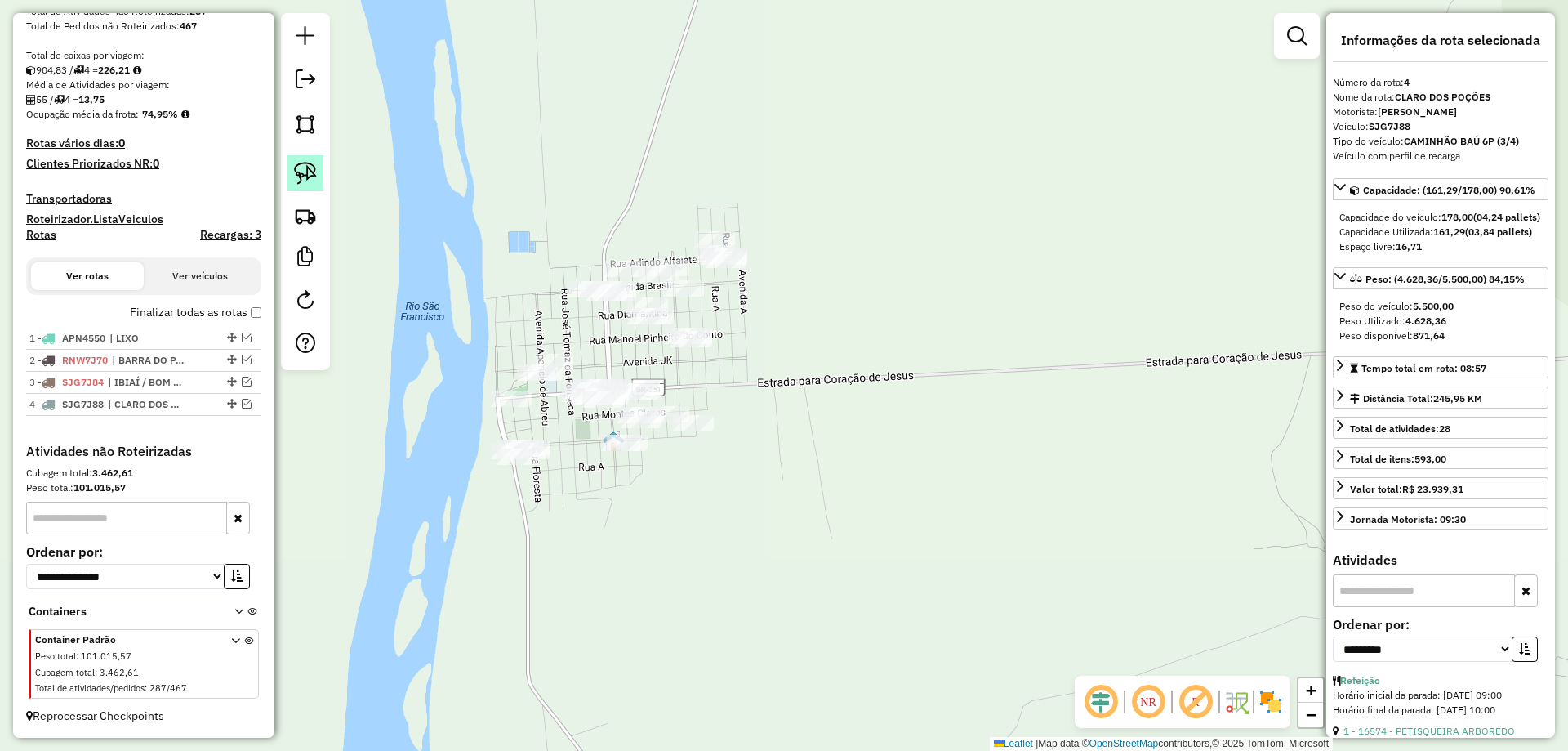
click at [318, 179] on link at bounding box center [306, 173] width 36 height 36
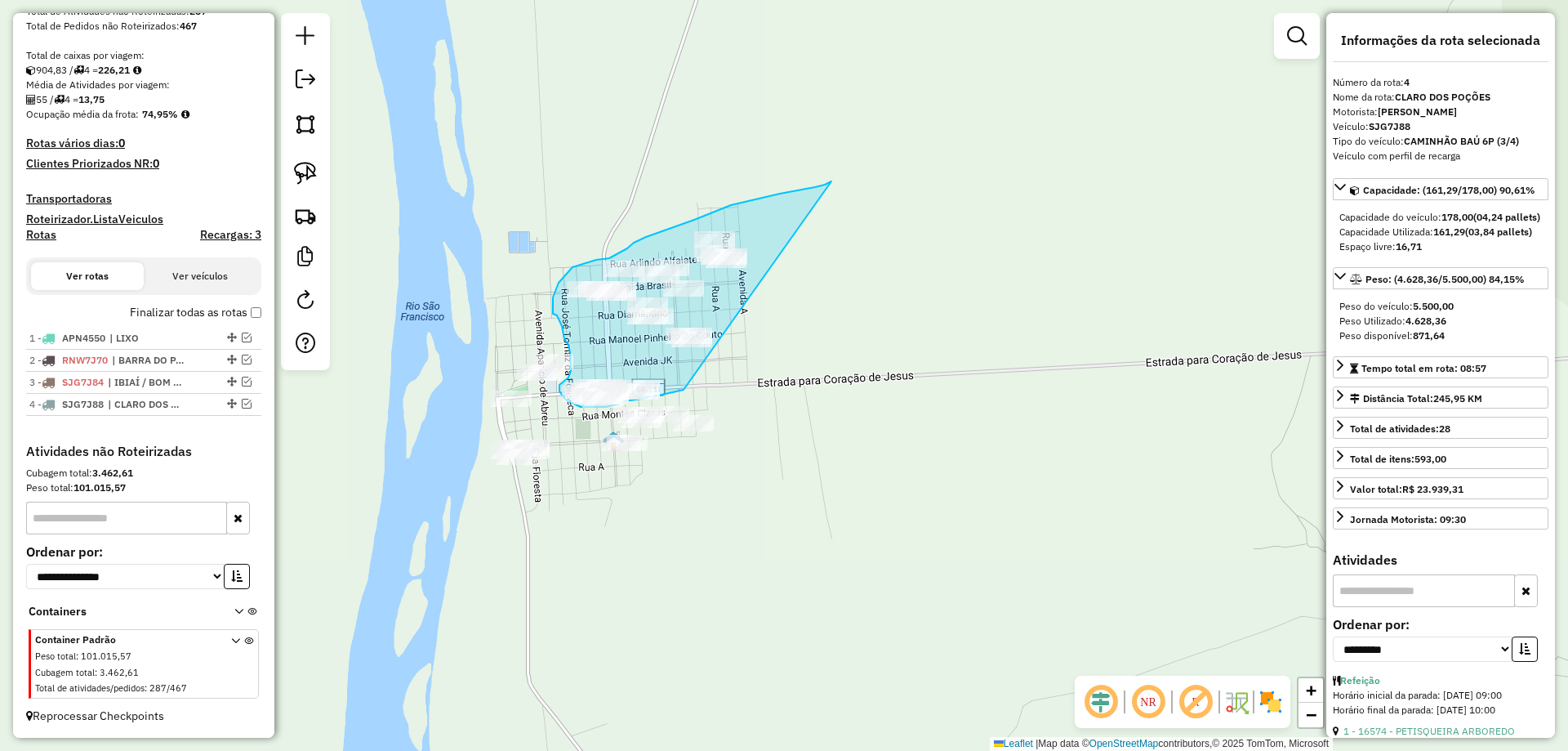
drag, startPoint x: 832, startPoint y: 181, endPoint x: 827, endPoint y: 341, distance: 160.1
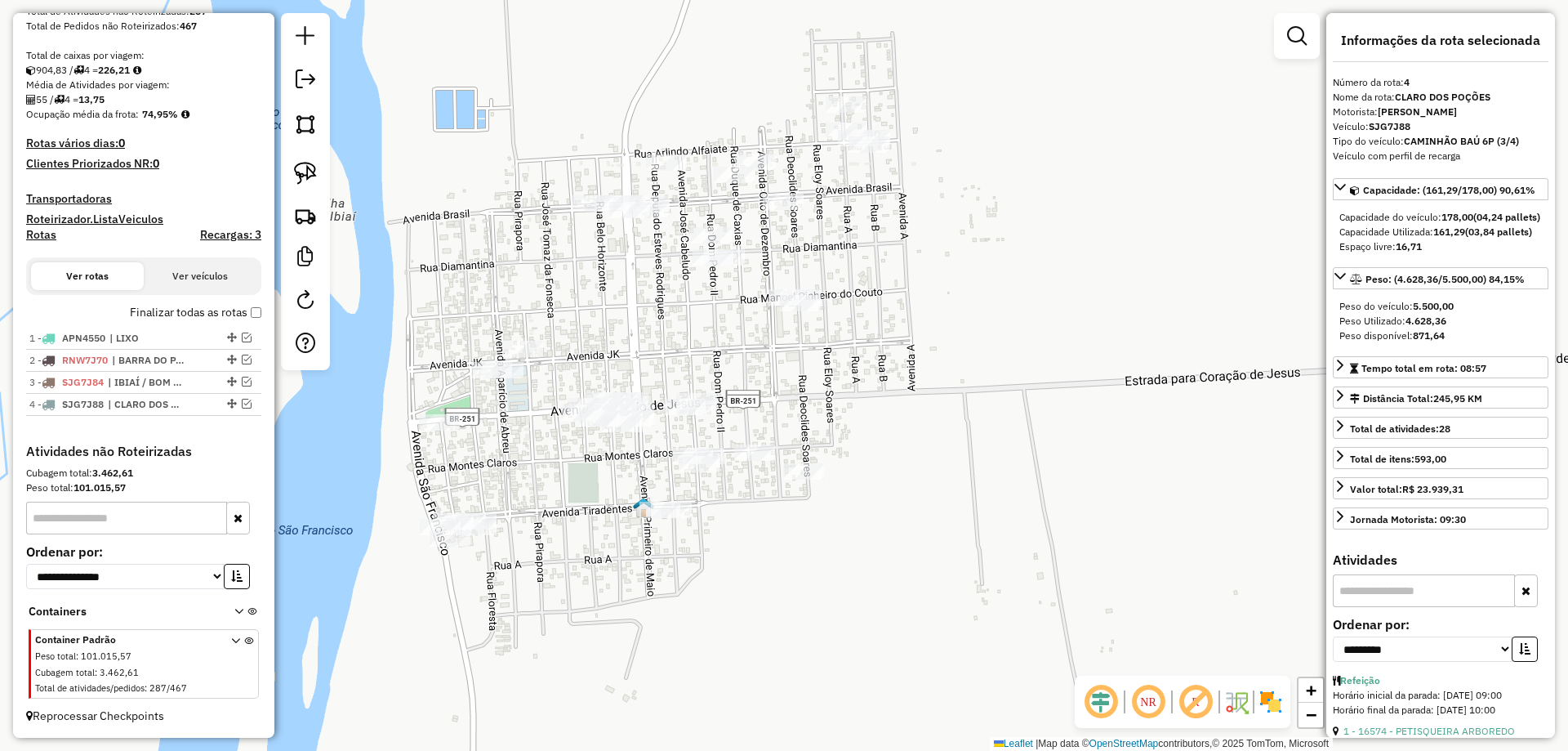
drag, startPoint x: 602, startPoint y: 360, endPoint x: 535, endPoint y: 386, distance: 71.9
click at [544, 393] on div "Janela de atendimento Grade de atendimento Capacidade Transportadoras Veículos …" at bounding box center [784, 375] width 1568 height 751
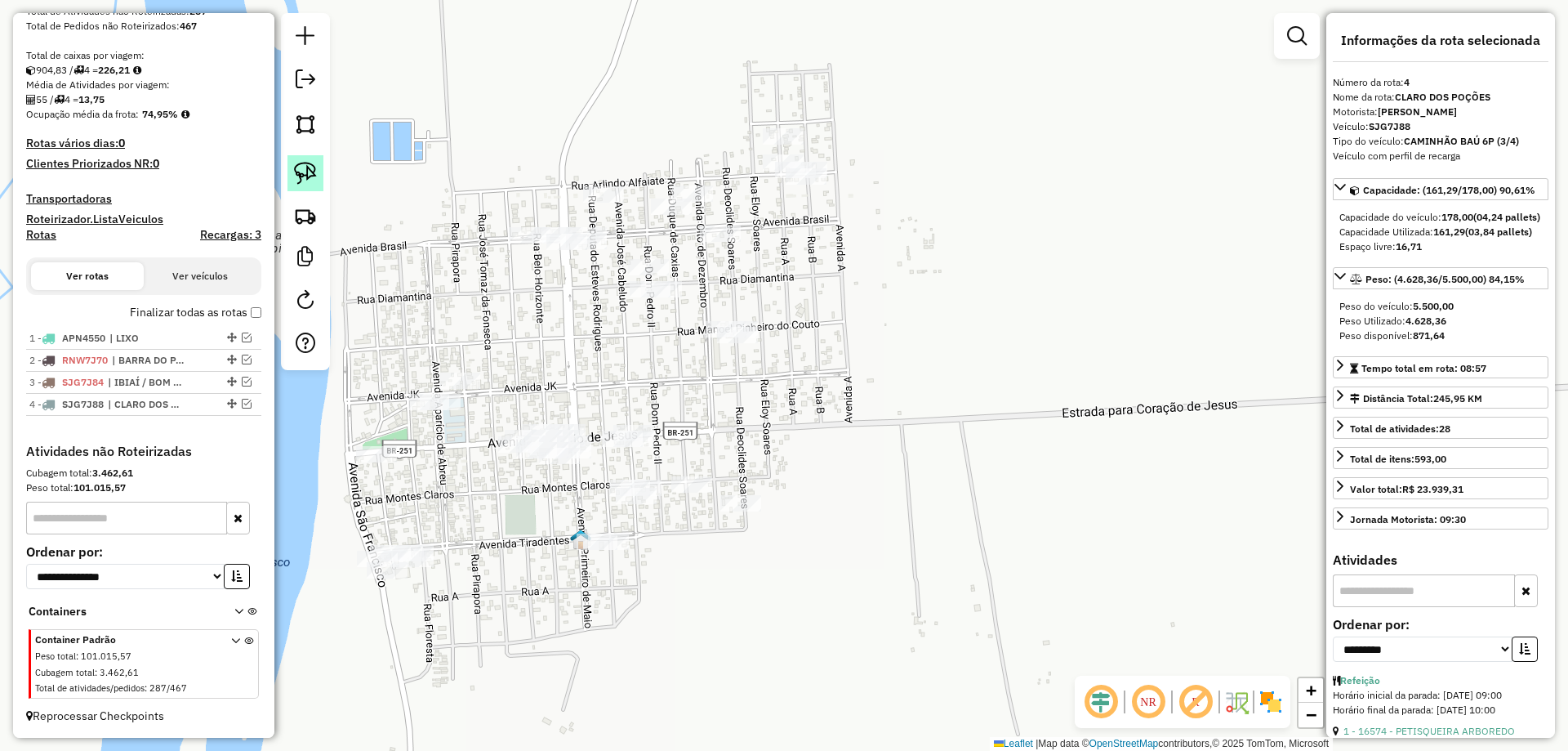
click at [306, 174] on img at bounding box center [306, 173] width 23 height 23
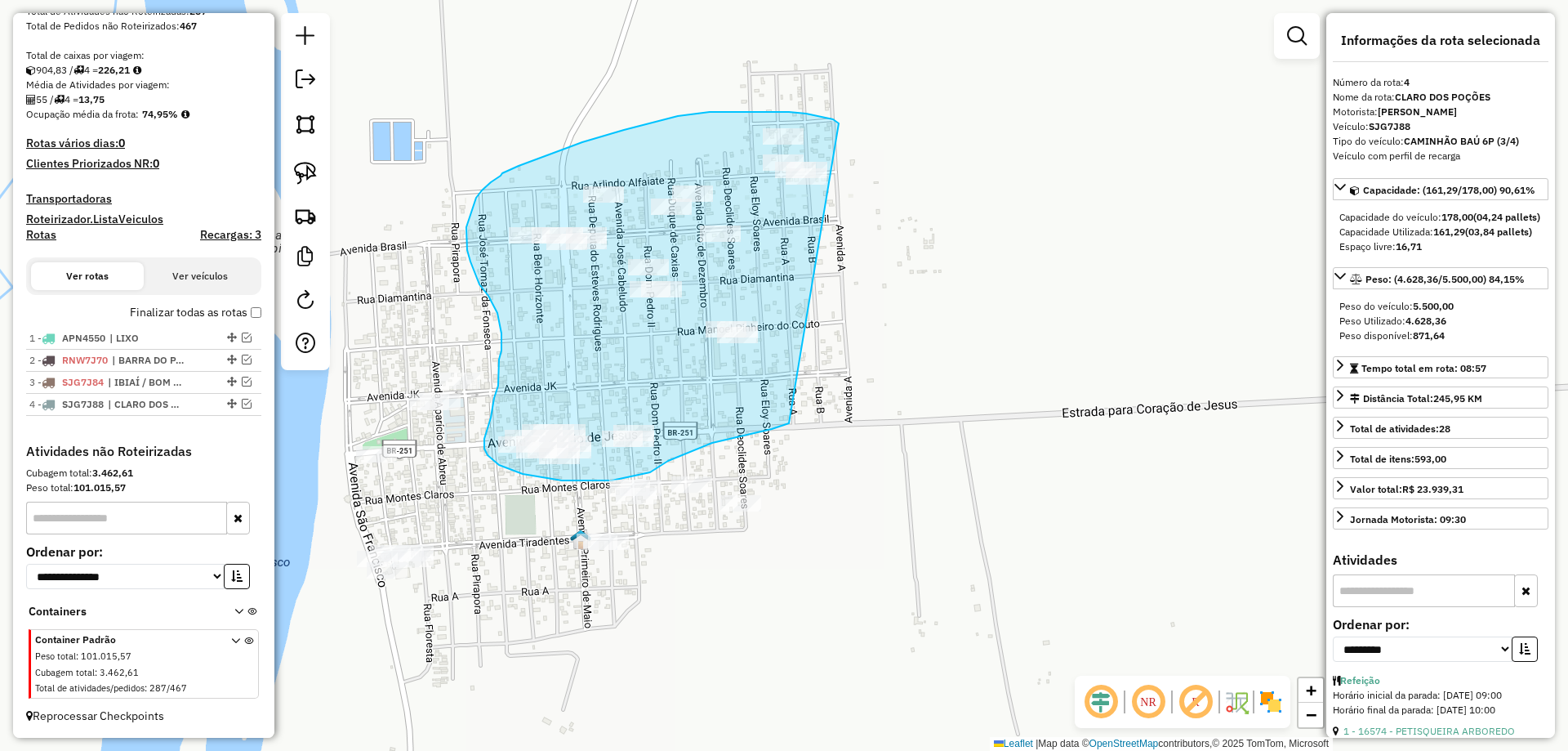
drag, startPoint x: 770, startPoint y: 112, endPoint x: 943, endPoint y: 355, distance: 298.3
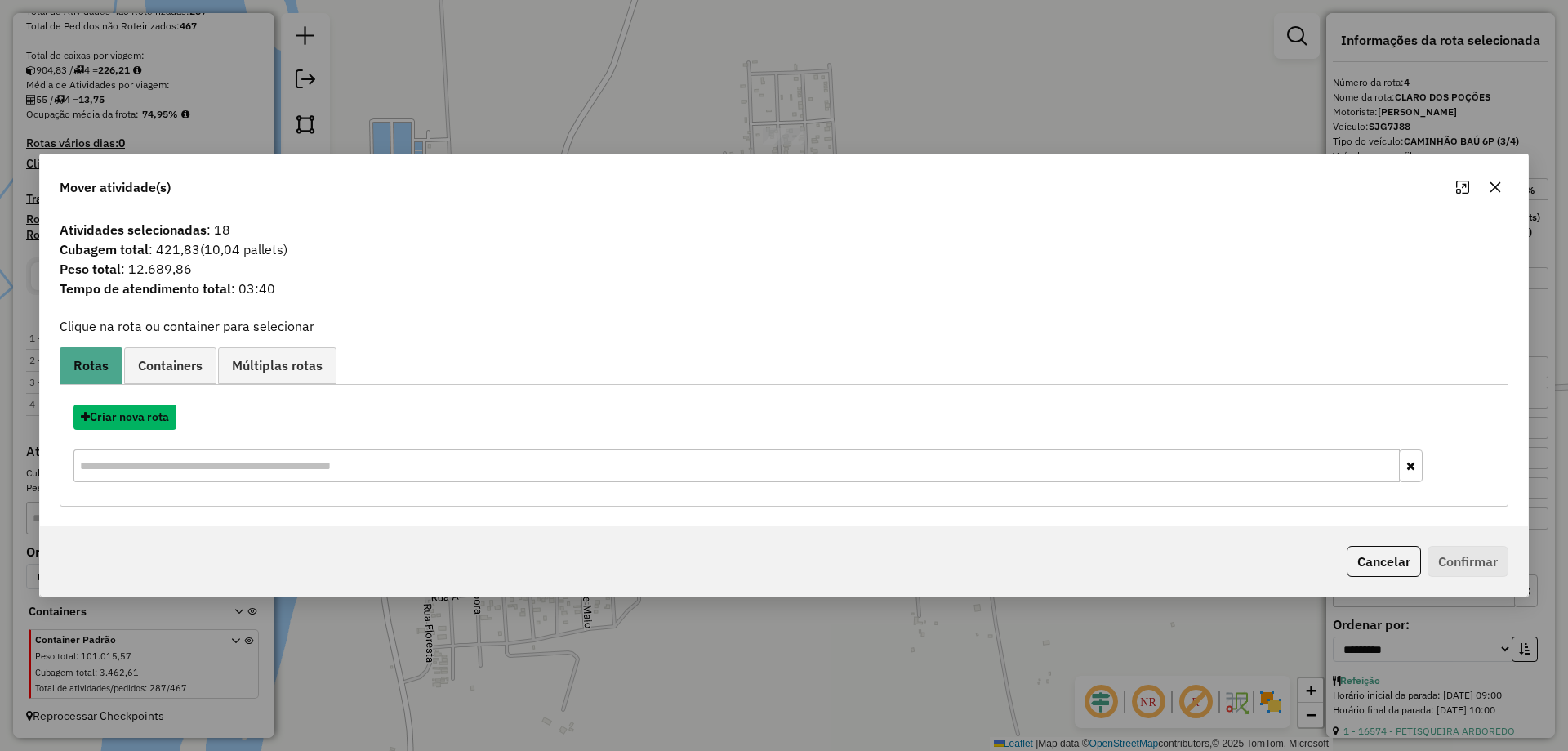
click at [139, 415] on button "Criar nova rota" at bounding box center [124, 416] width 102 height 25
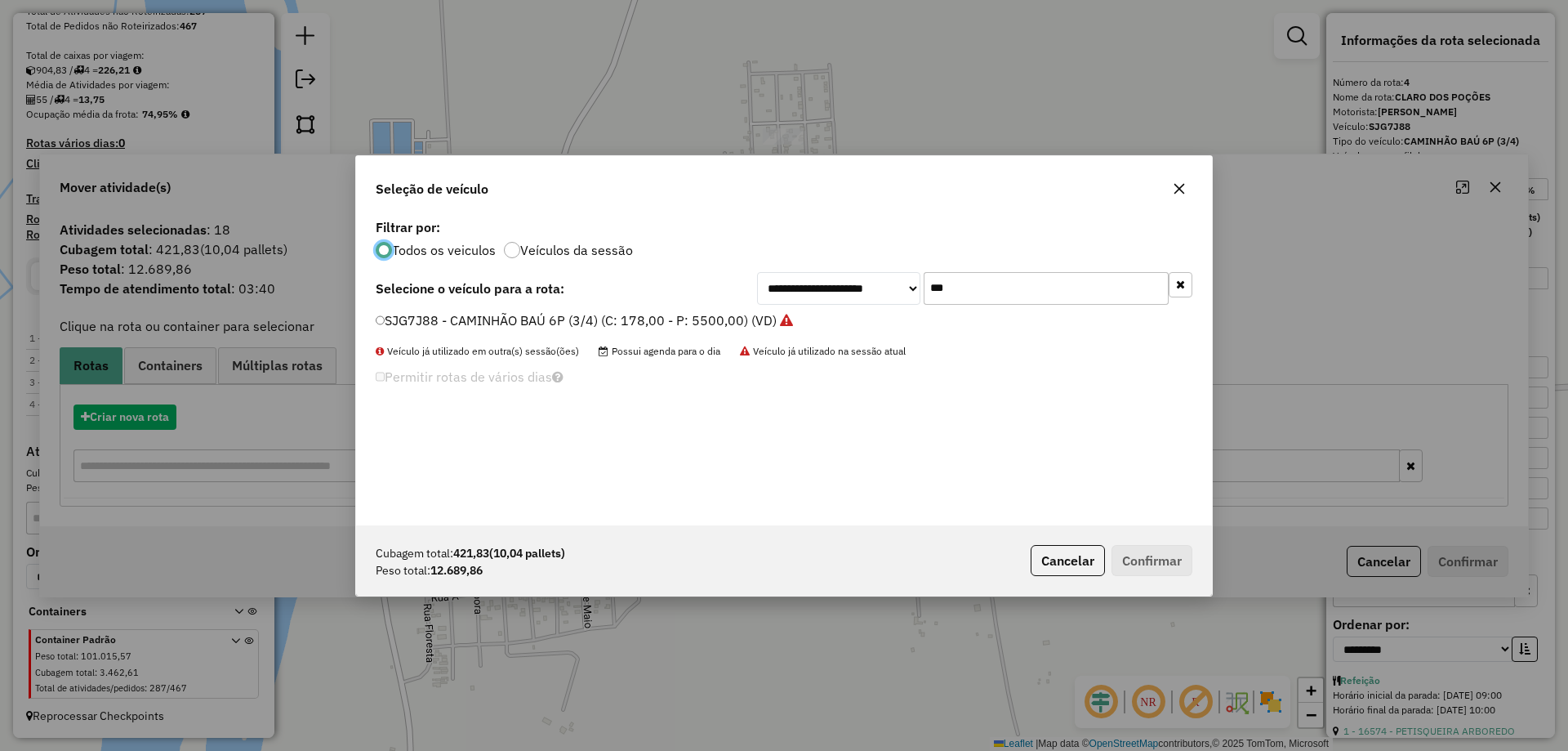
scroll to position [9, 5]
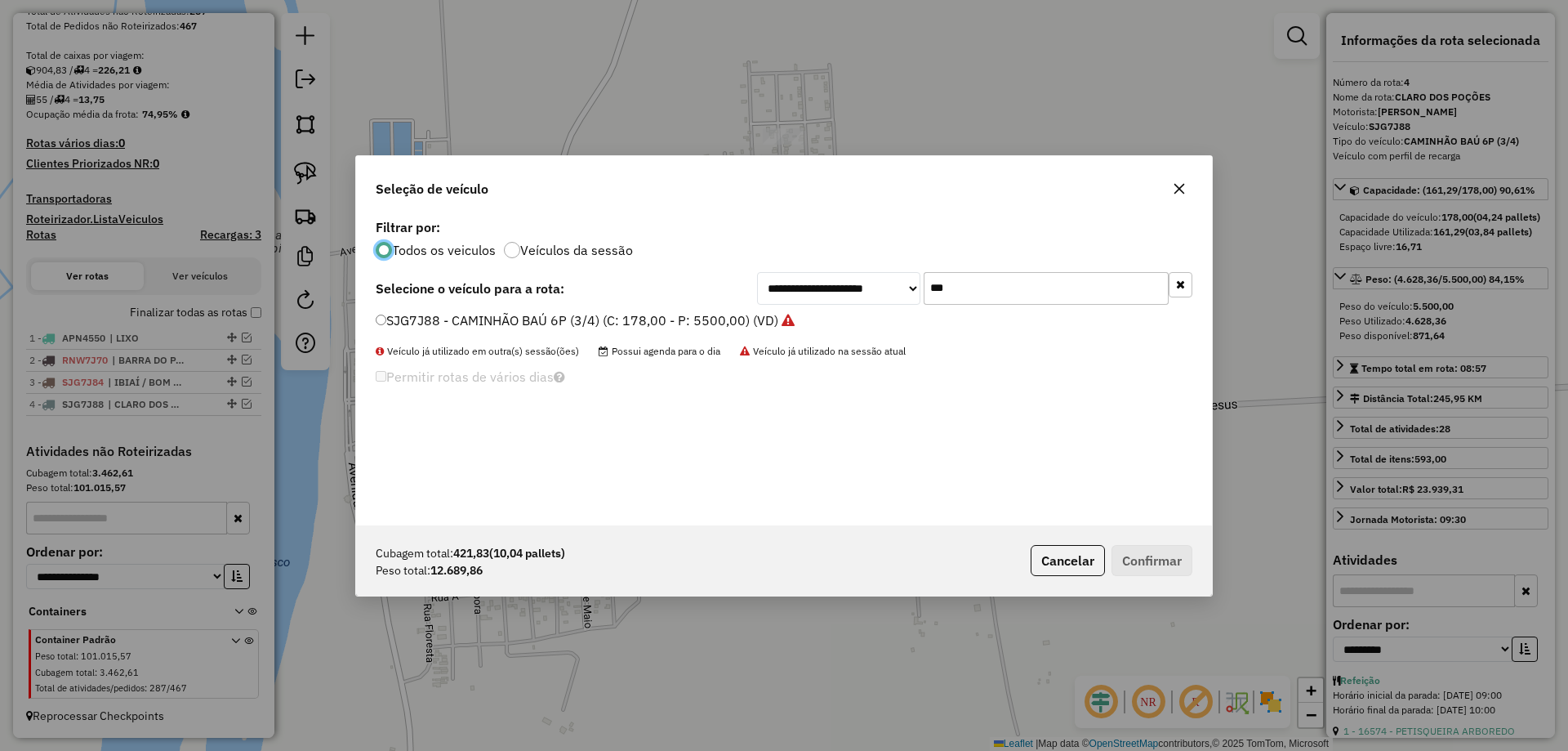
click at [1045, 295] on input "***" at bounding box center [1046, 288] width 245 height 33
click at [408, 318] on label "TDQ7A87 - 107 - CAMINHÃO (TRUCADO) (C: 336,00 - P: 9000,00) (VD)" at bounding box center [592, 320] width 432 height 20
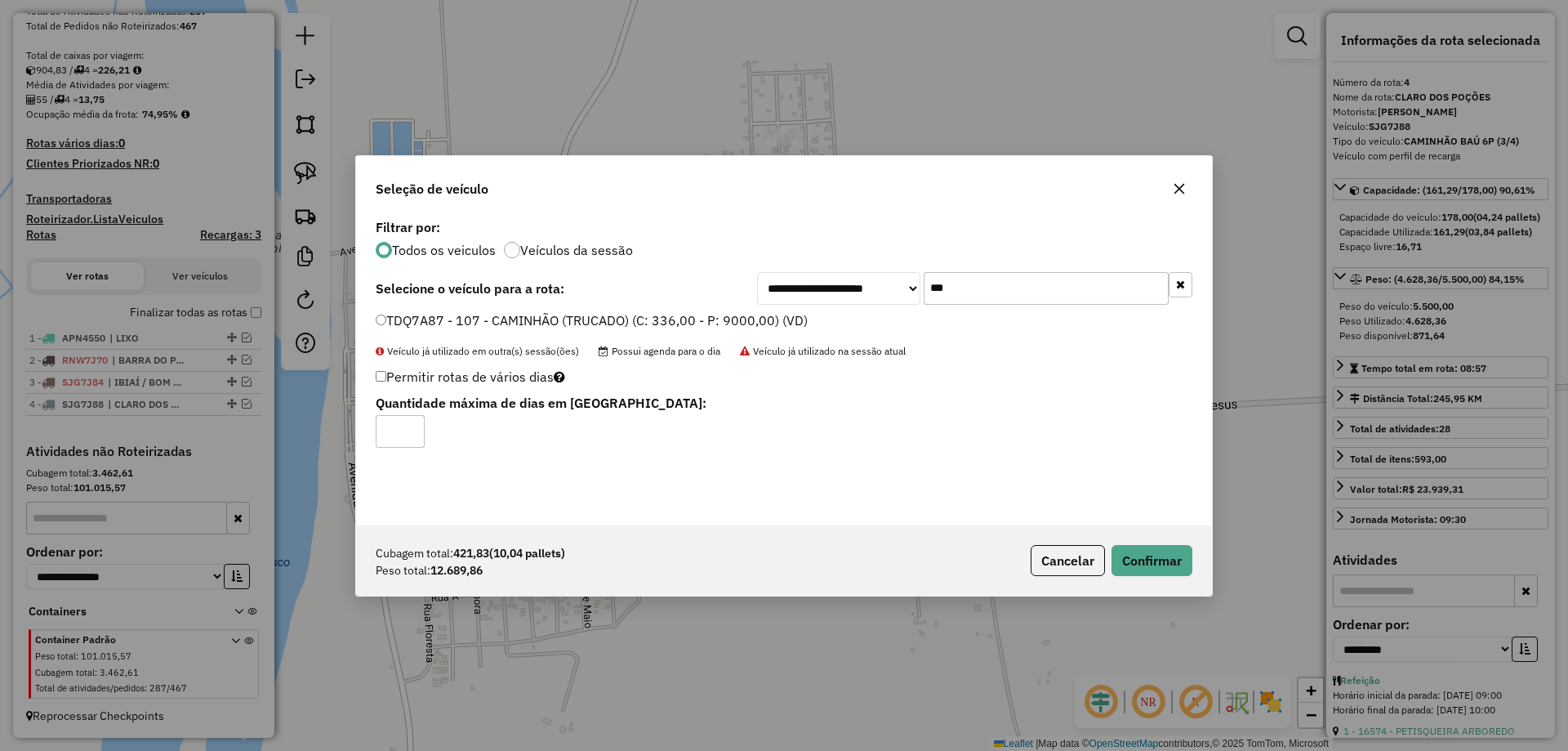
click at [1001, 309] on div "**********" at bounding box center [784, 370] width 856 height 310
click at [1001, 305] on div "**********" at bounding box center [784, 370] width 856 height 310
click at [1001, 284] on input "***" at bounding box center [1046, 288] width 245 height 33
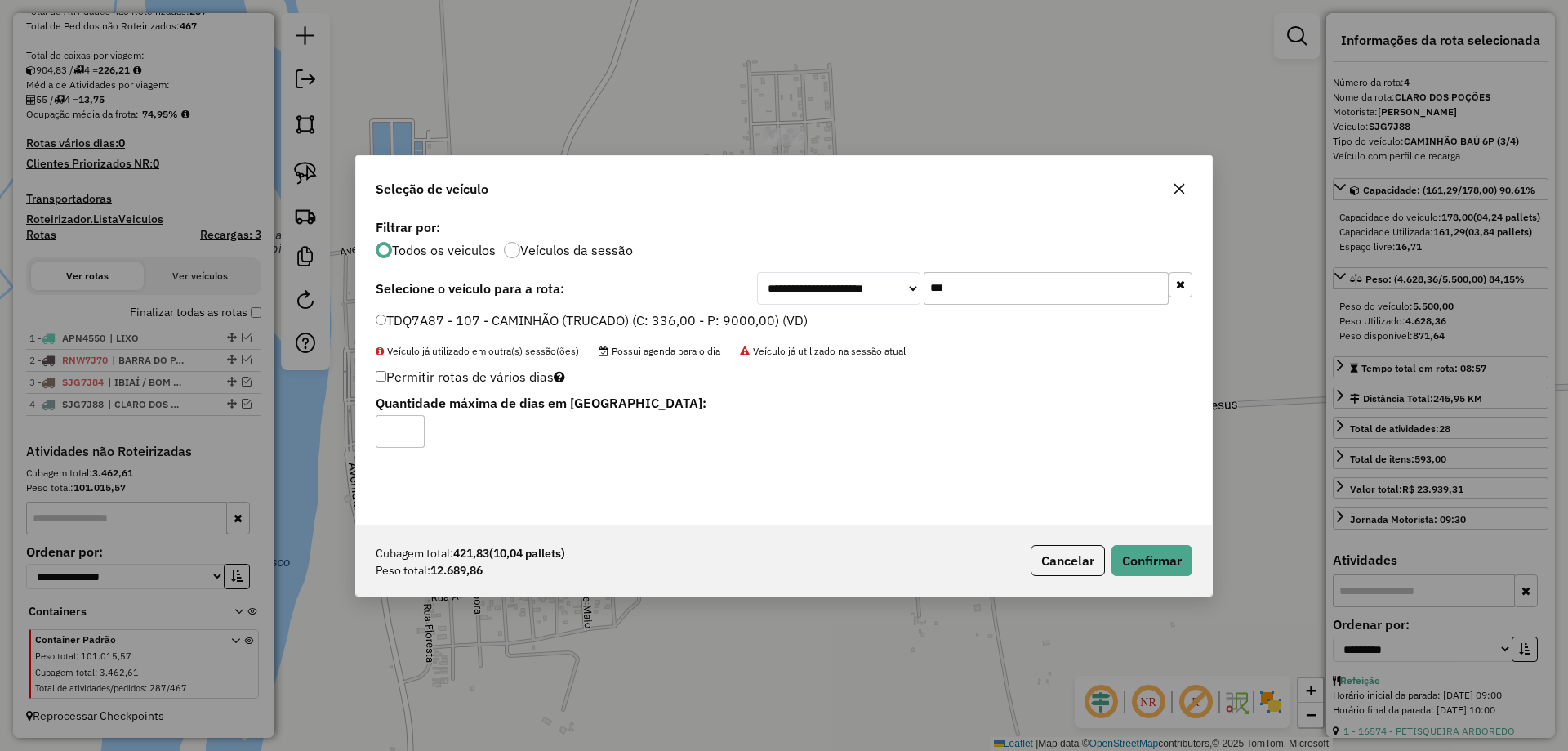
click at [1001, 284] on input "***" at bounding box center [1046, 288] width 245 height 33
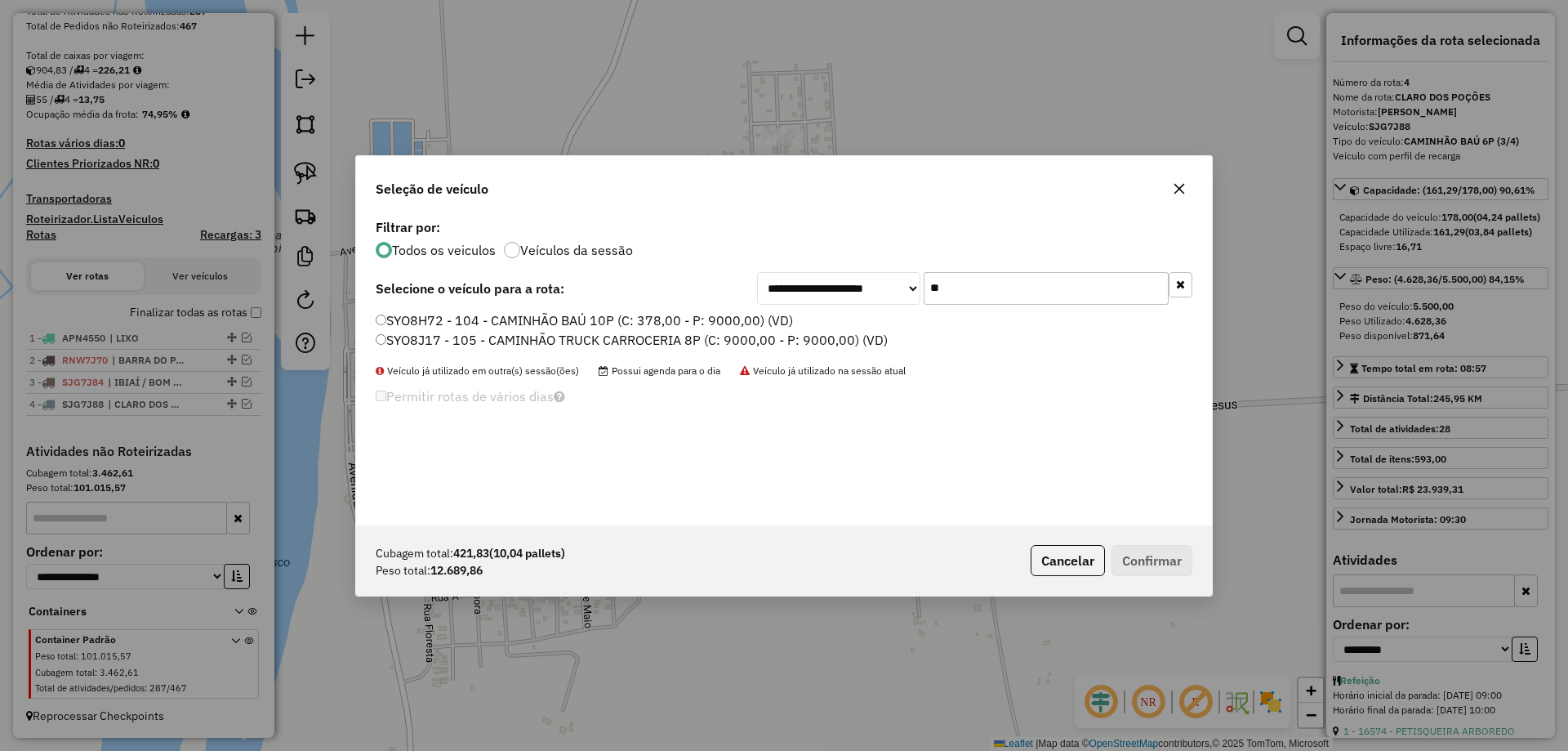
type input "**"
click at [432, 341] on label "SYO8J17 - 105 - CAMINHÃO TRUCK CARROCERIA 8P (C: 9000,00 - P: 9000,00) (VD)" at bounding box center [632, 339] width 512 height 20
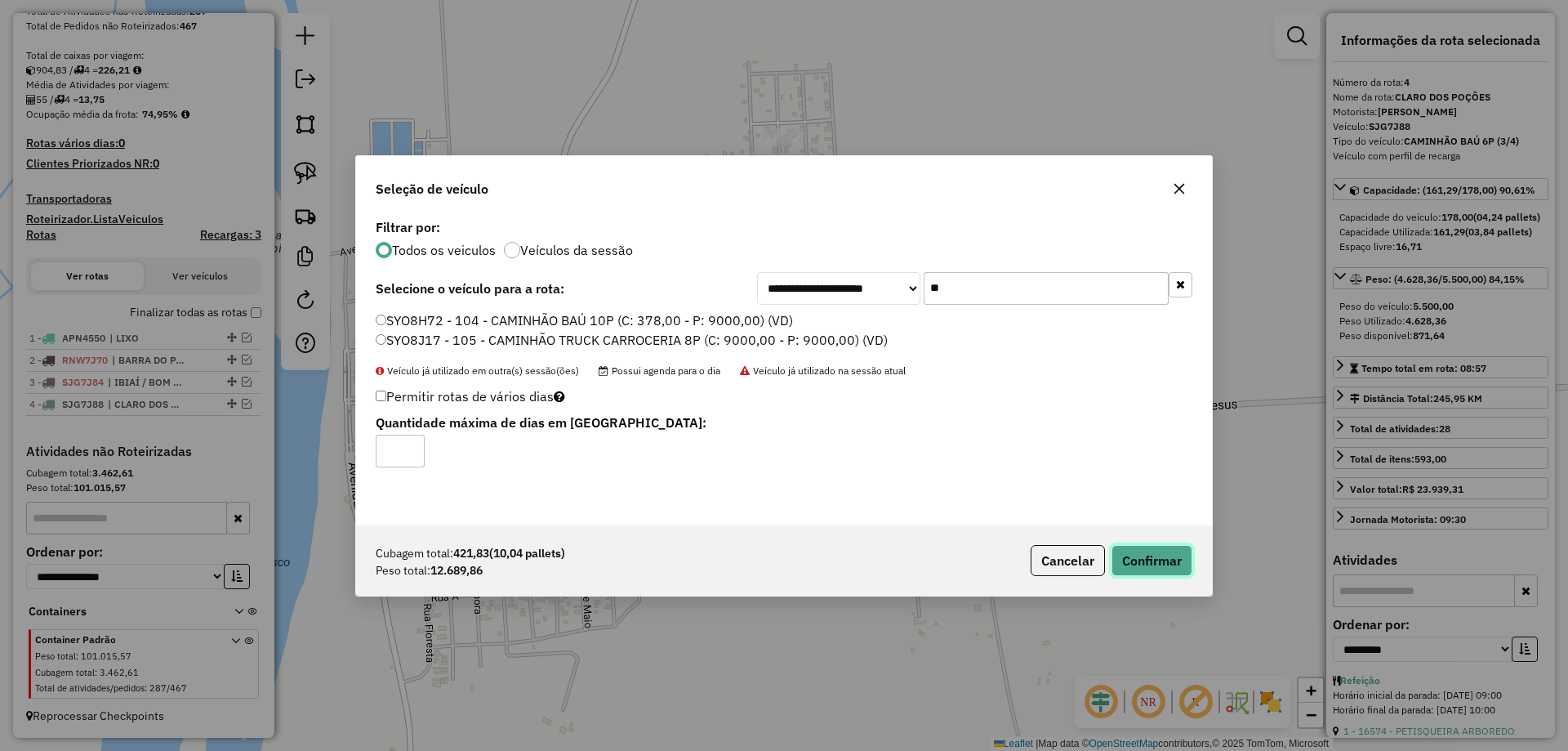
click at [1167, 545] on button "Confirmar" at bounding box center [1152, 560] width 81 height 31
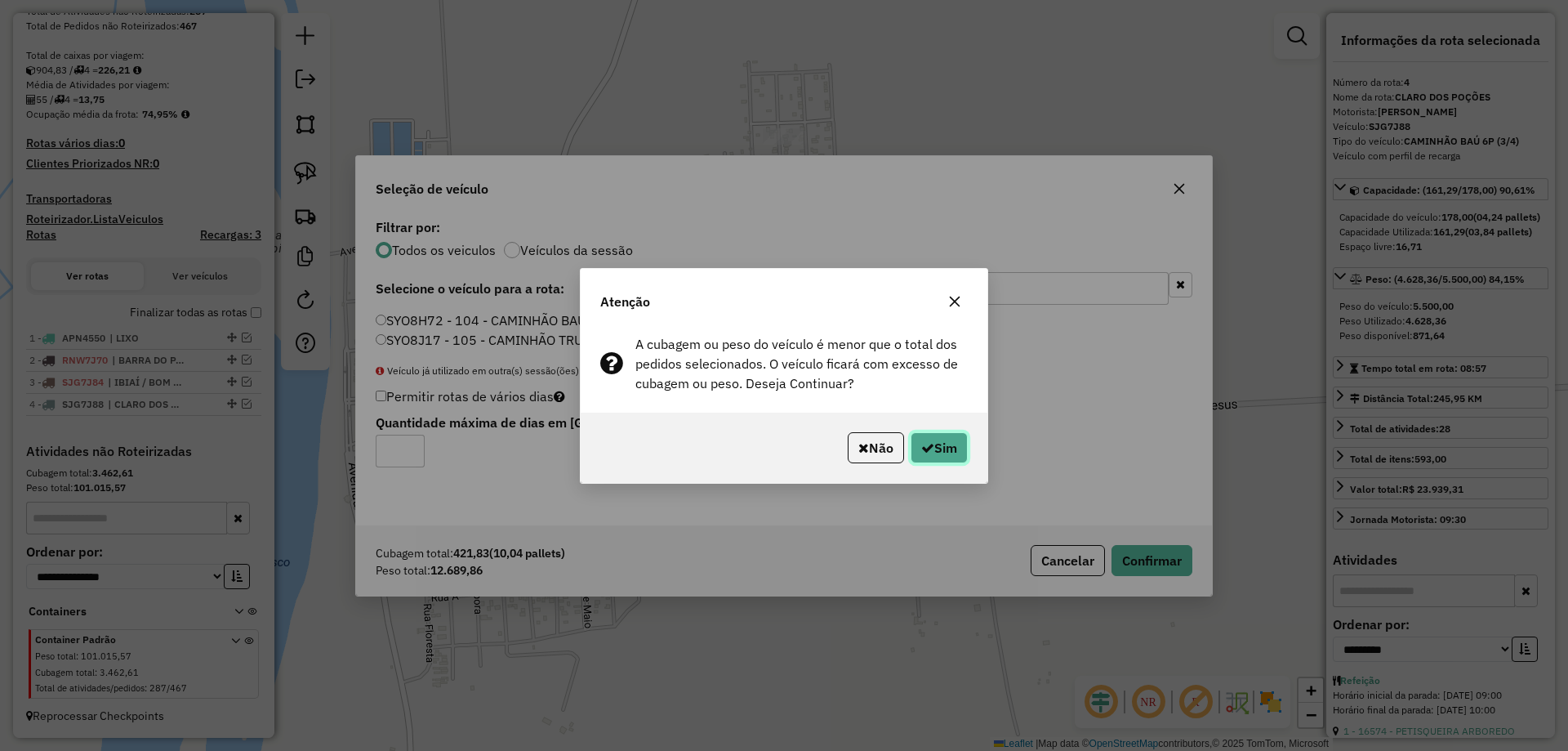
click at [911, 461] on button "Sim" at bounding box center [939, 447] width 57 height 31
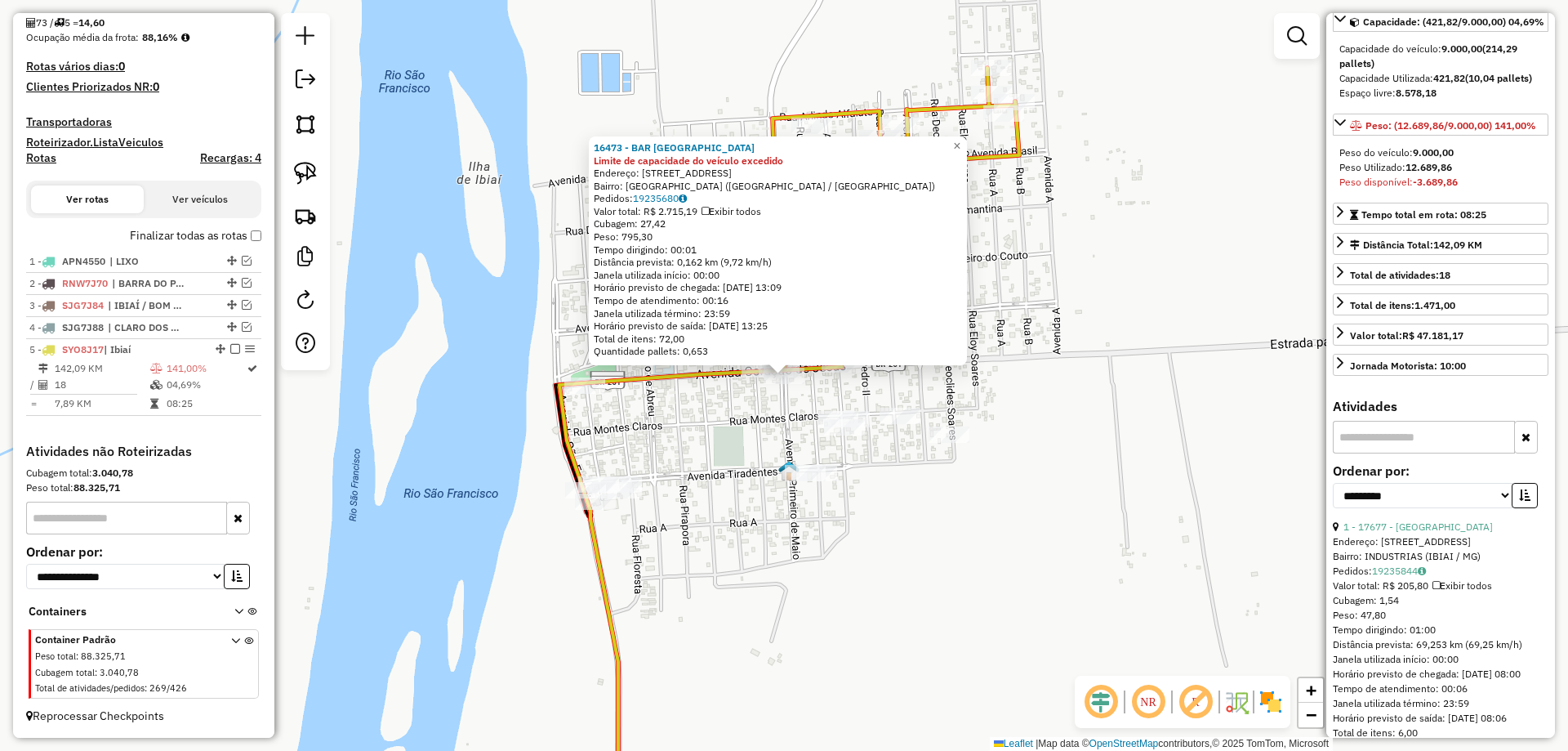
scroll to position [408, 0]
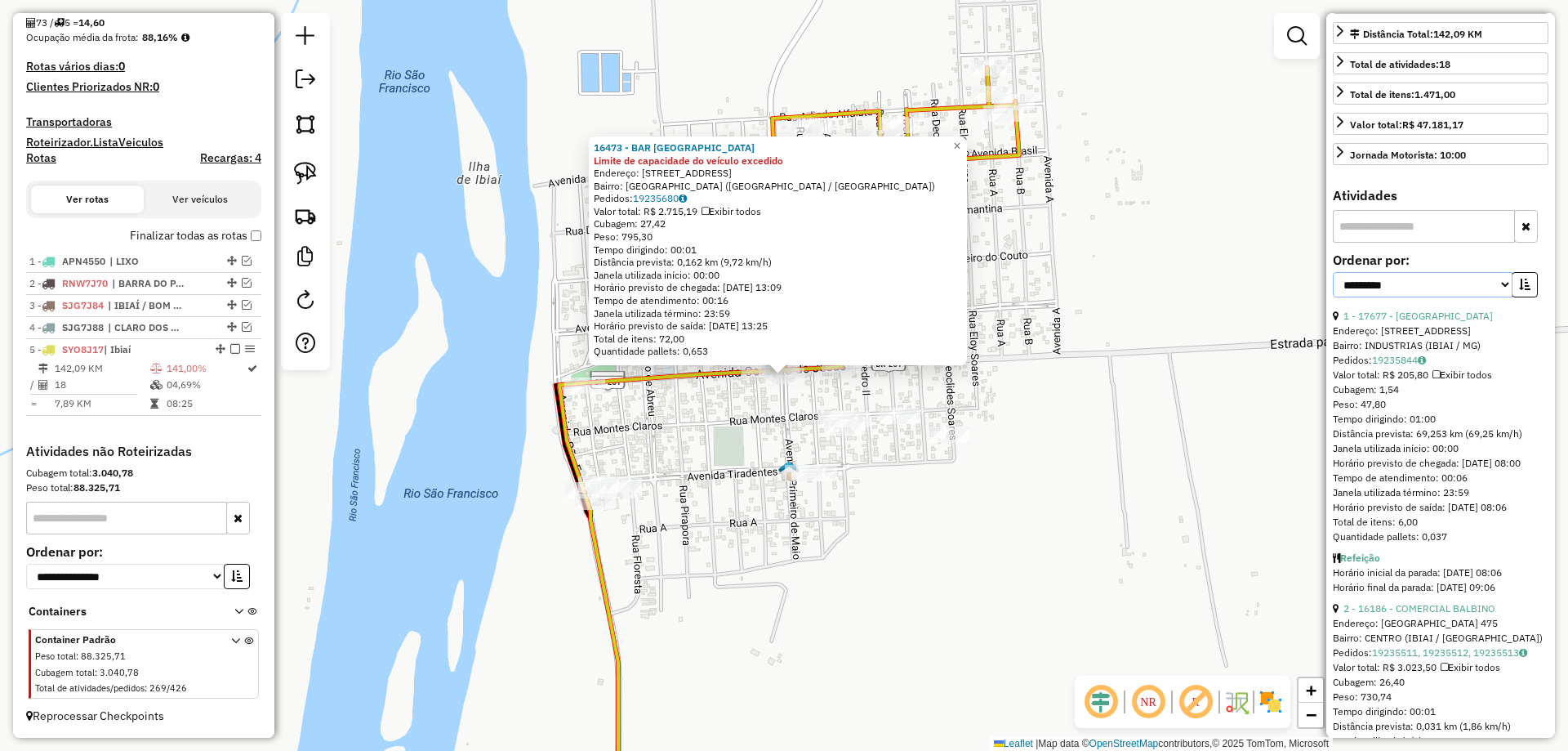
click at [1481, 297] on select "**********" at bounding box center [1422, 284] width 180 height 25
select select "*********"
click at [1333, 297] on select "**********" at bounding box center [1422, 284] width 180 height 25
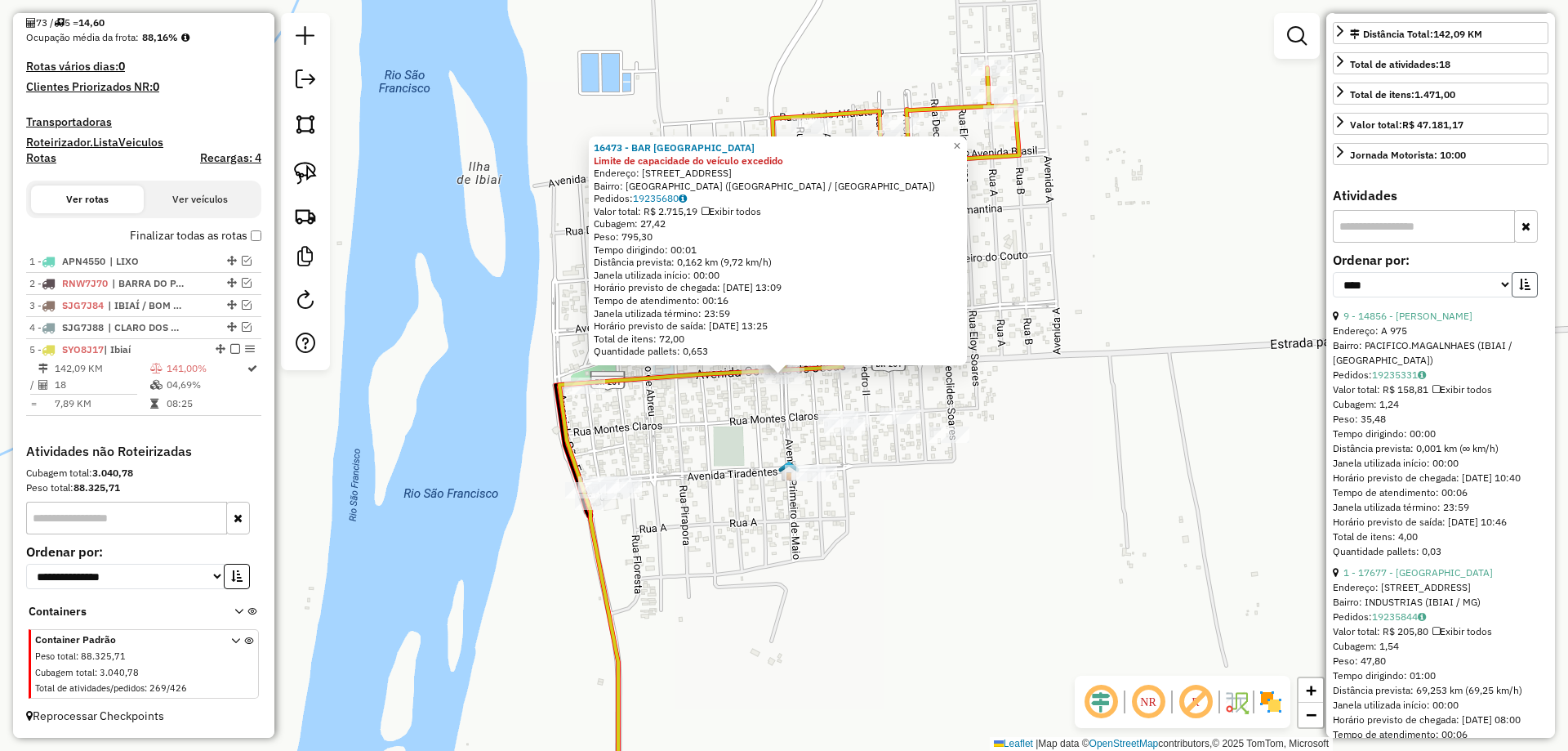
click at [1527, 297] on button "button" at bounding box center [1525, 284] width 26 height 25
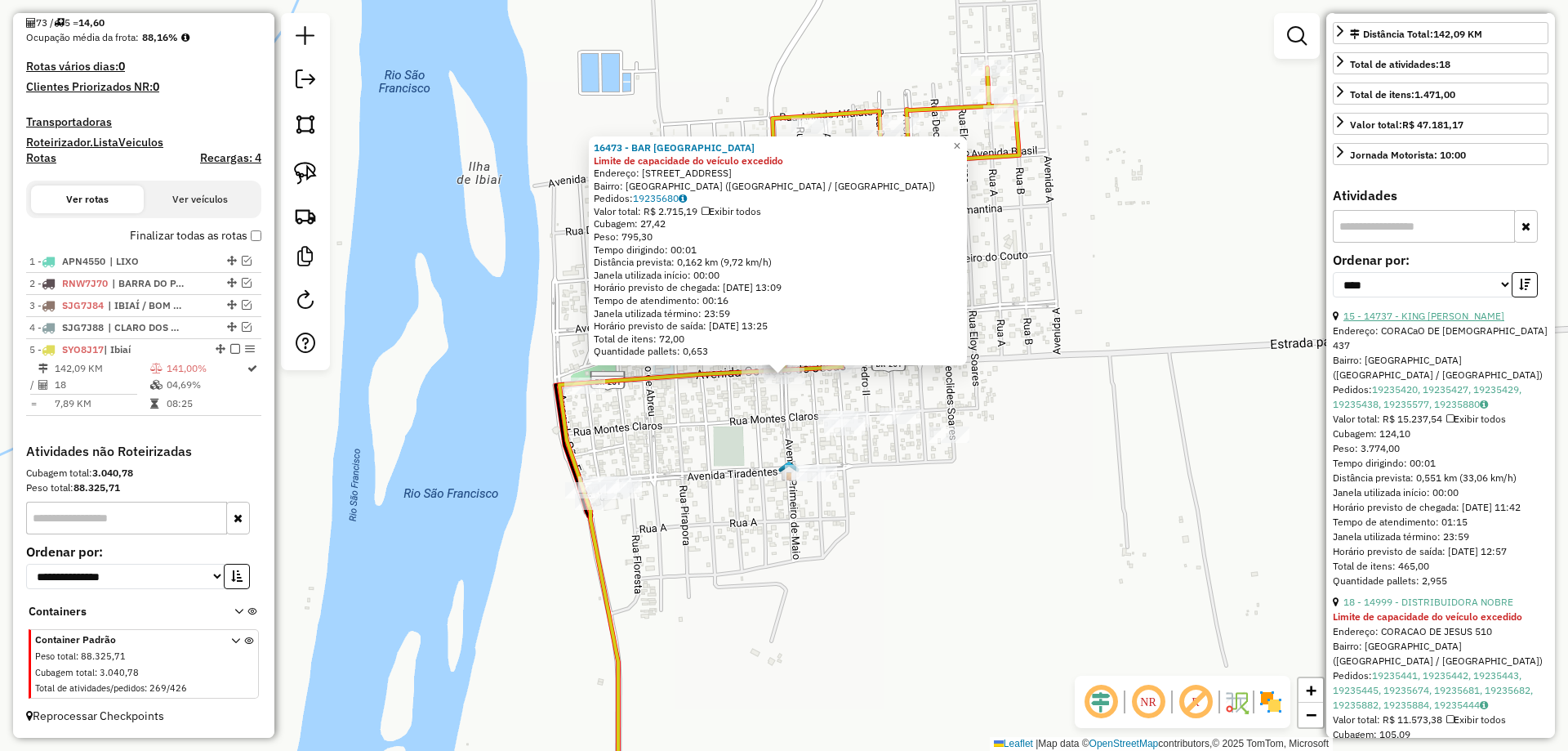
click at [1407, 321] on link "15 - 14737 - KING BIER" at bounding box center [1423, 315] width 161 height 12
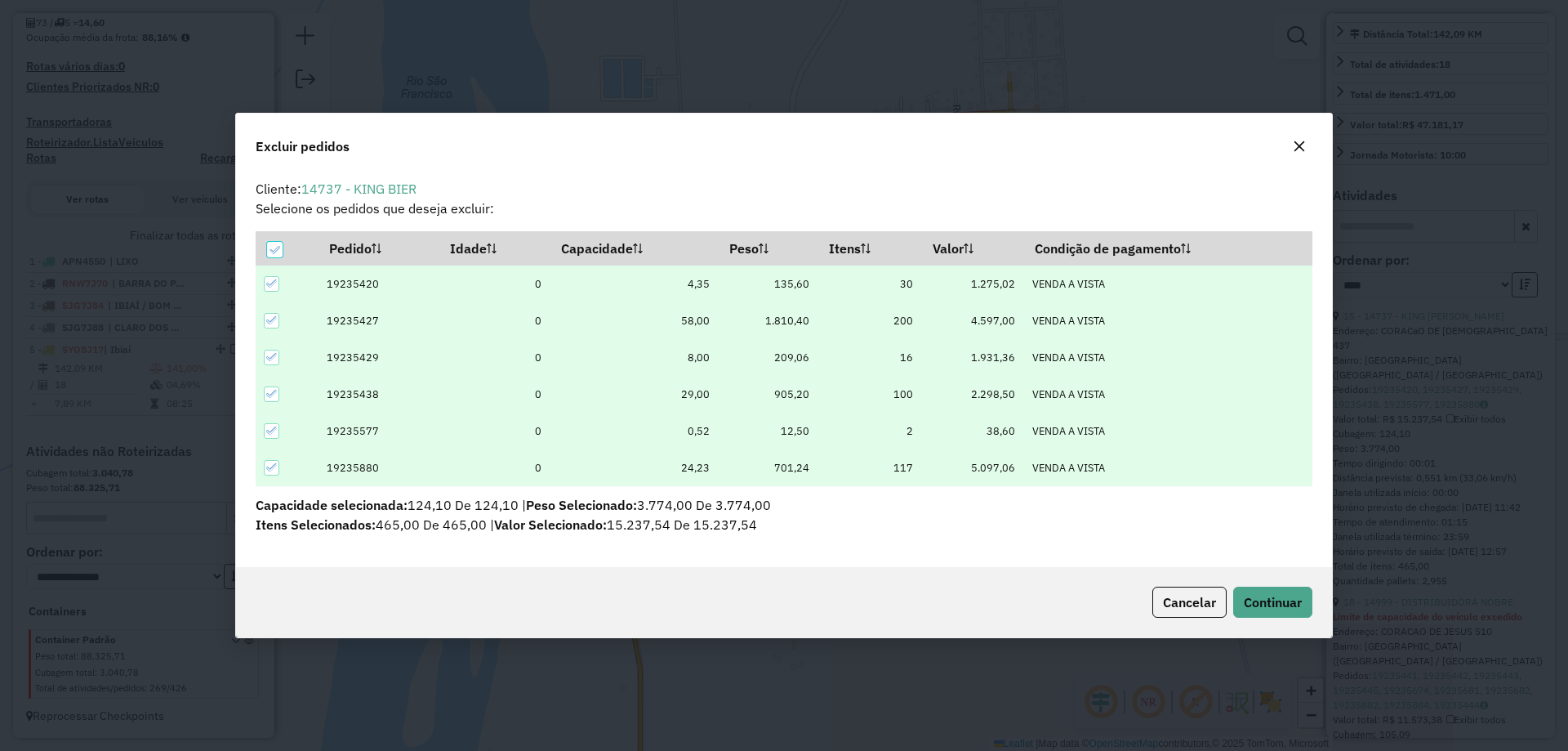
scroll to position [0, 0]
click at [1276, 615] on button "Continuar" at bounding box center [1273, 602] width 79 height 31
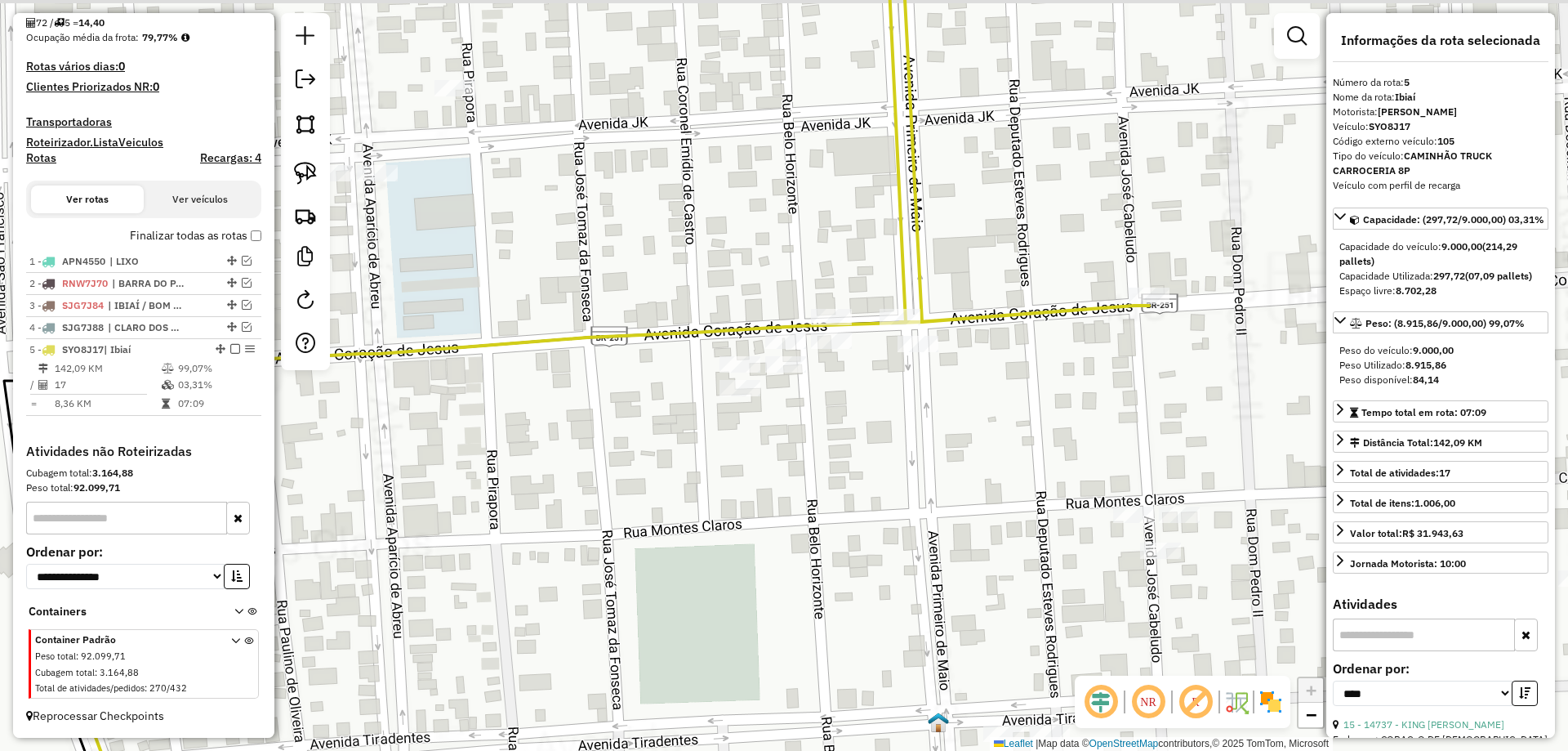
drag, startPoint x: 865, startPoint y: 368, endPoint x: 790, endPoint y: 418, distance: 90.1
click at [790, 418] on div "Janela de atendimento Grade de atendimento Capacidade Transportadoras Veículos …" at bounding box center [784, 375] width 1568 height 751
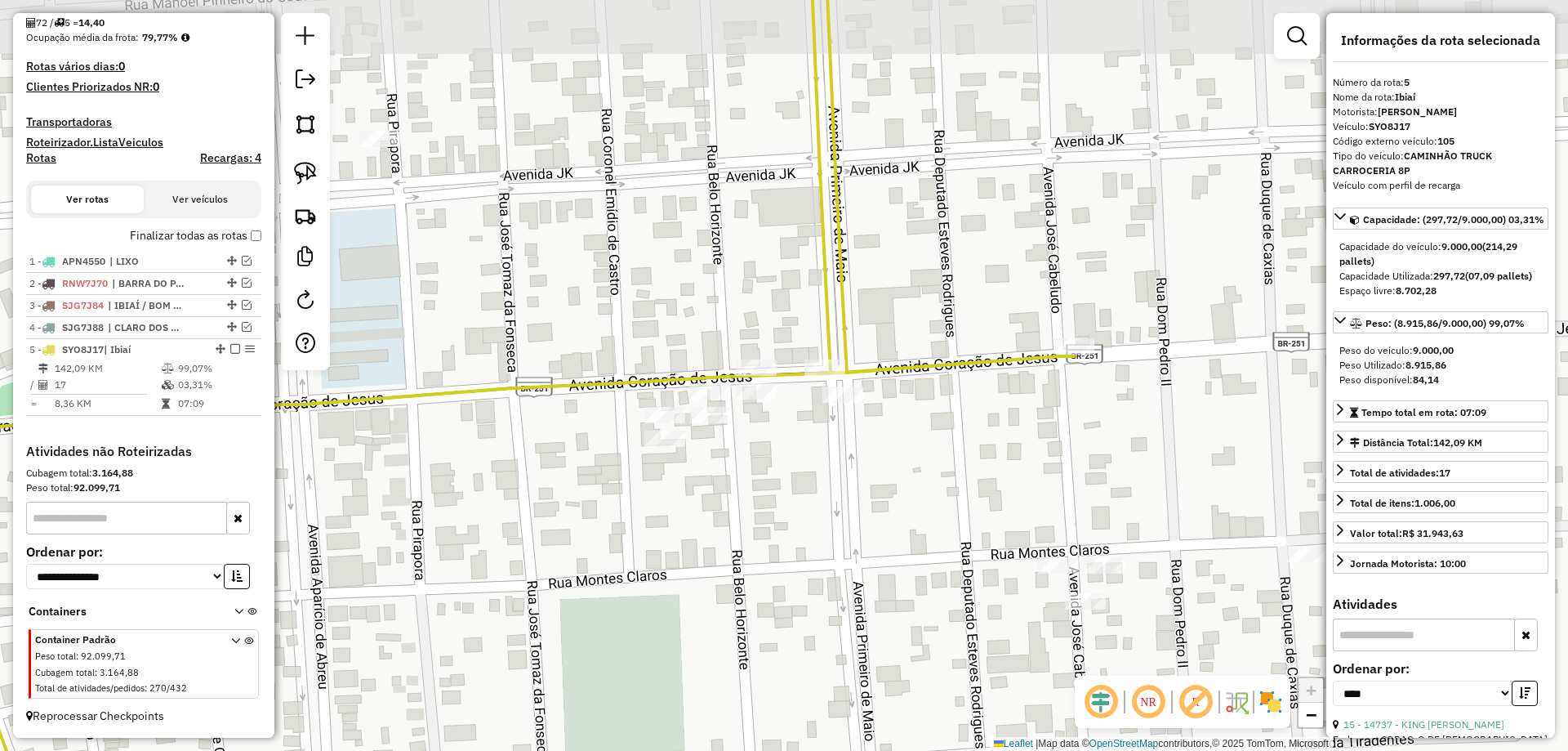
click at [791, 416] on div "Janela de atendimento Grade de atendimento Capacidade Transportadoras Veículos …" at bounding box center [784, 375] width 1568 height 751
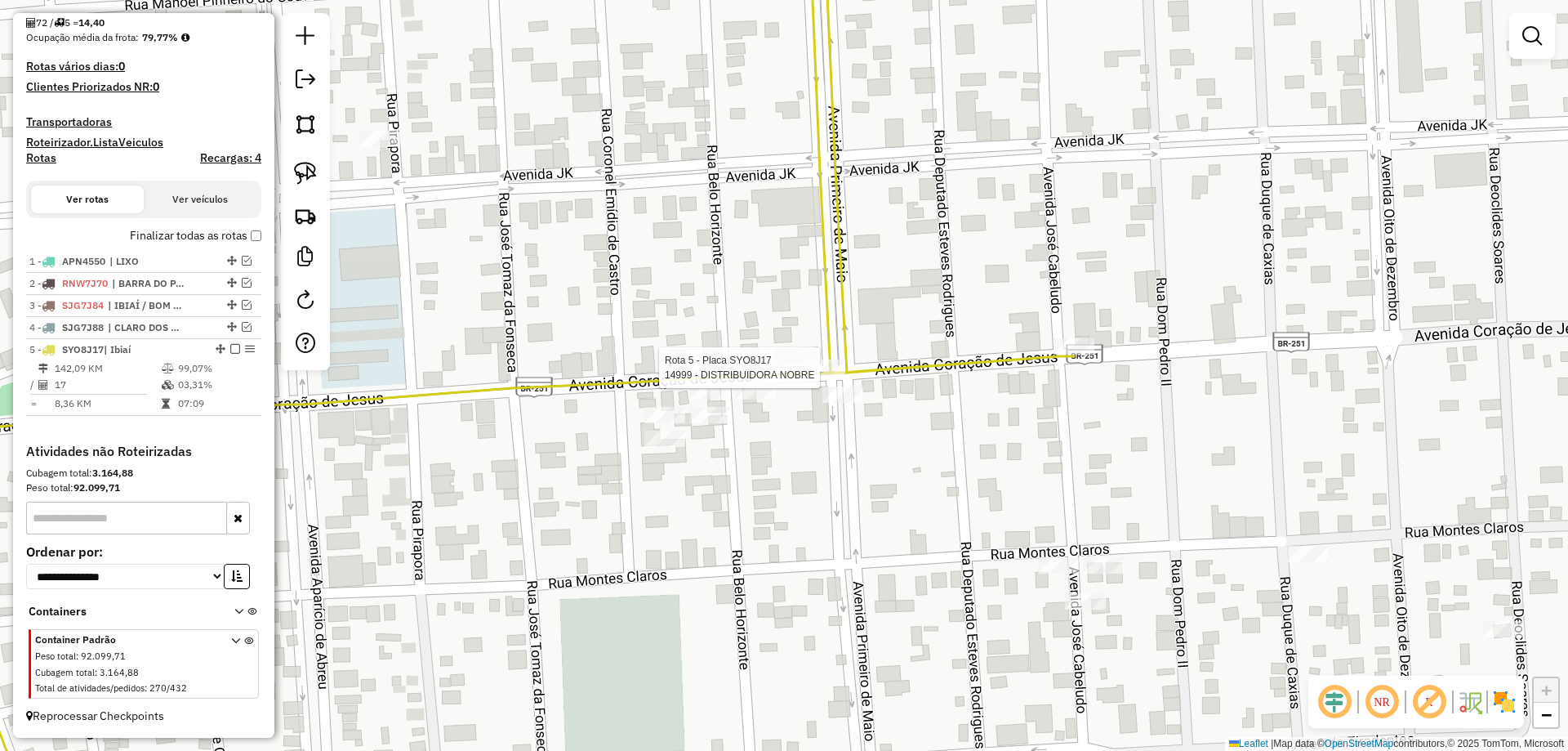
select select "*********"
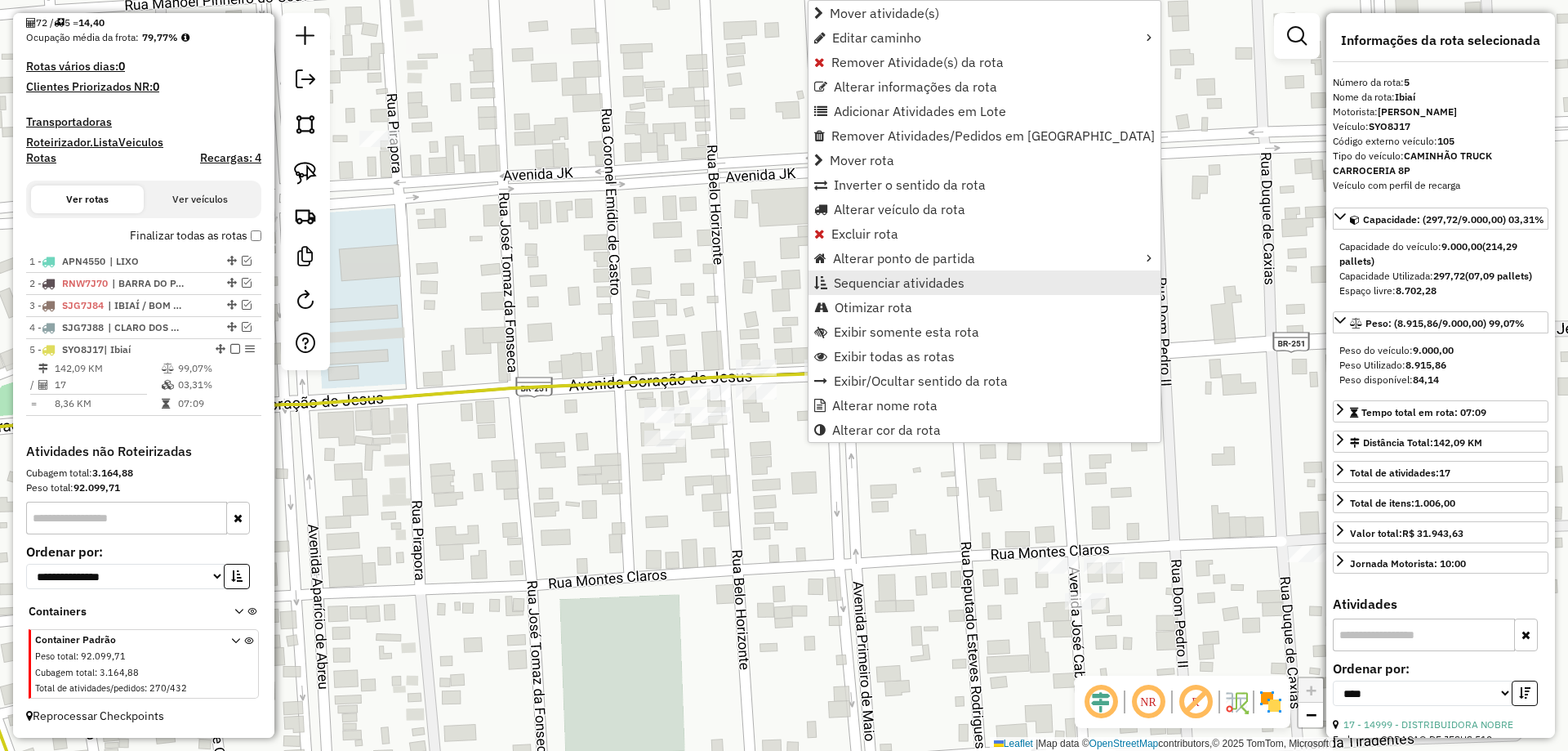
click at [888, 288] on span "Sequenciar atividades" at bounding box center [899, 283] width 131 height 13
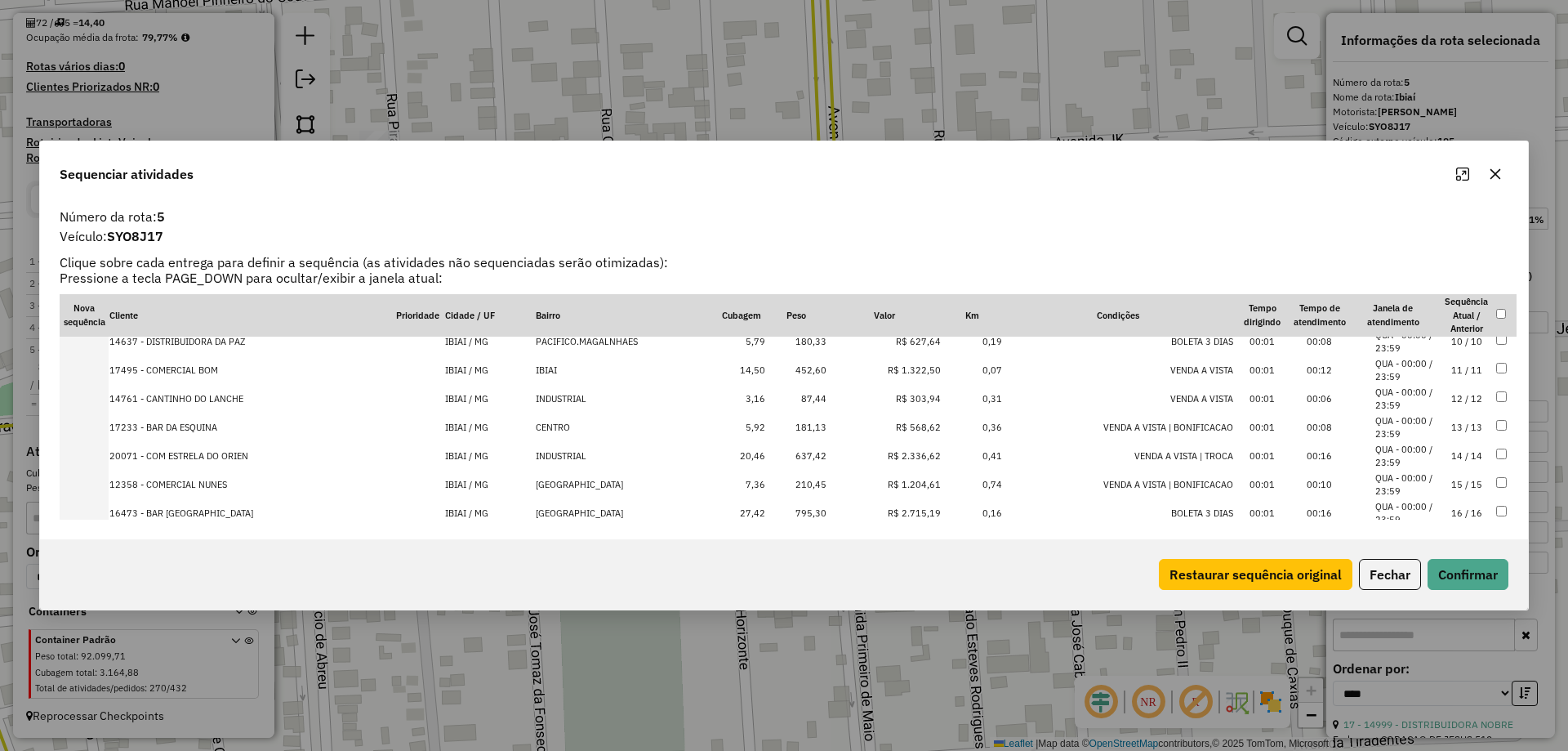
scroll to position [318, 0]
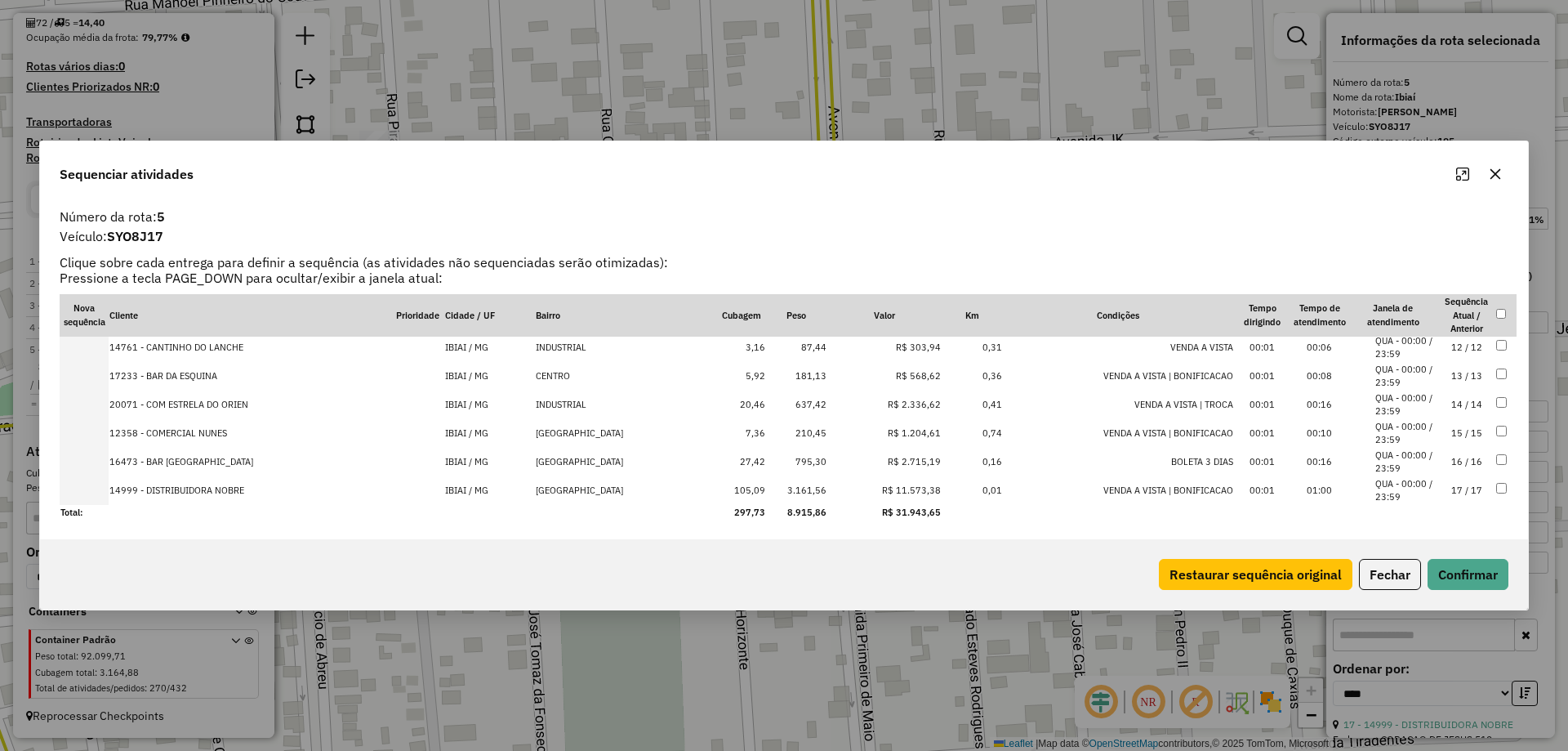
click at [1470, 491] on td "17 / 17" at bounding box center [1466, 491] width 57 height 28
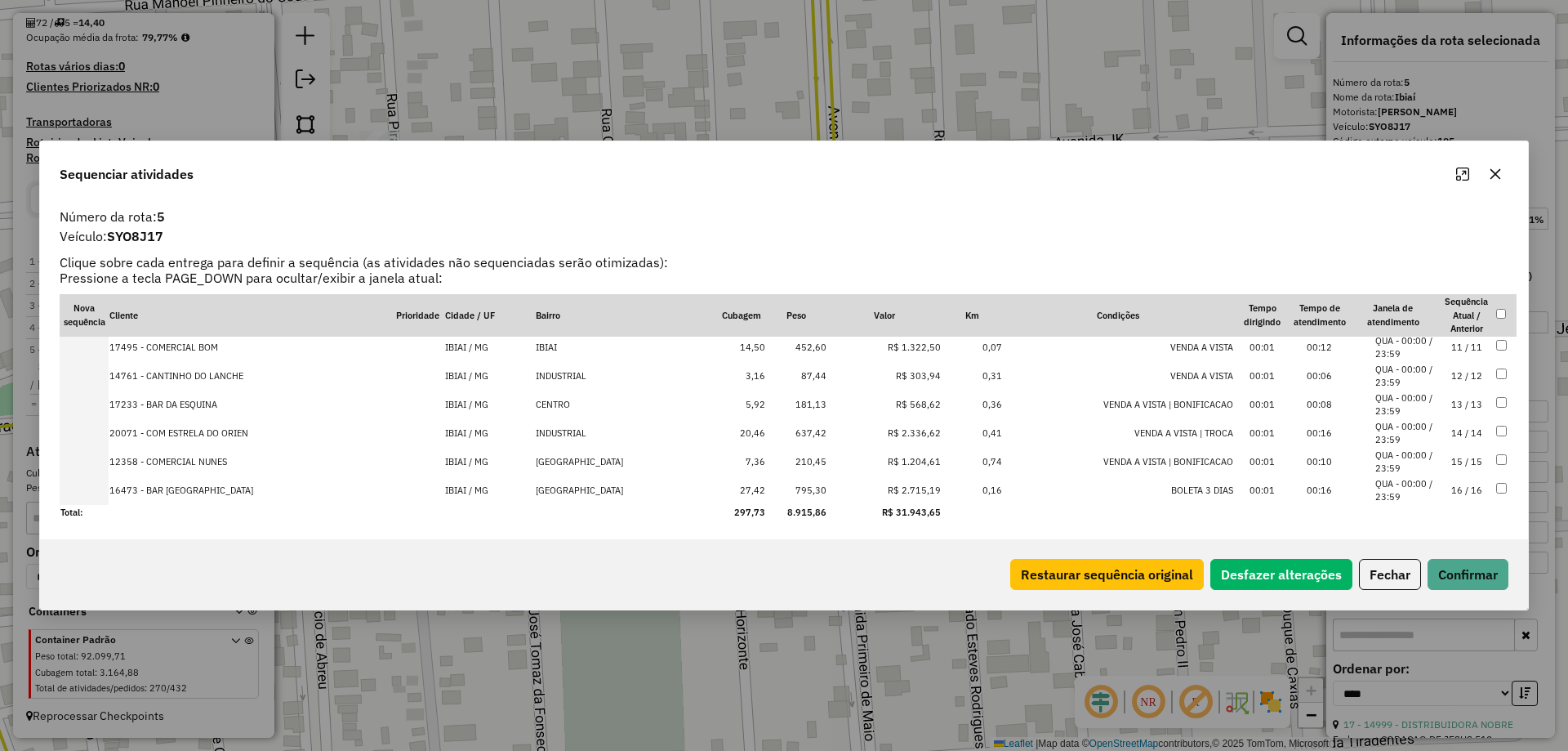
click at [1468, 552] on div "Restaurar sequência original Desfazer alterações Fechar Confirmar" at bounding box center [784, 574] width 1488 height 70
click at [1470, 578] on button "Confirmar" at bounding box center [1468, 573] width 81 height 31
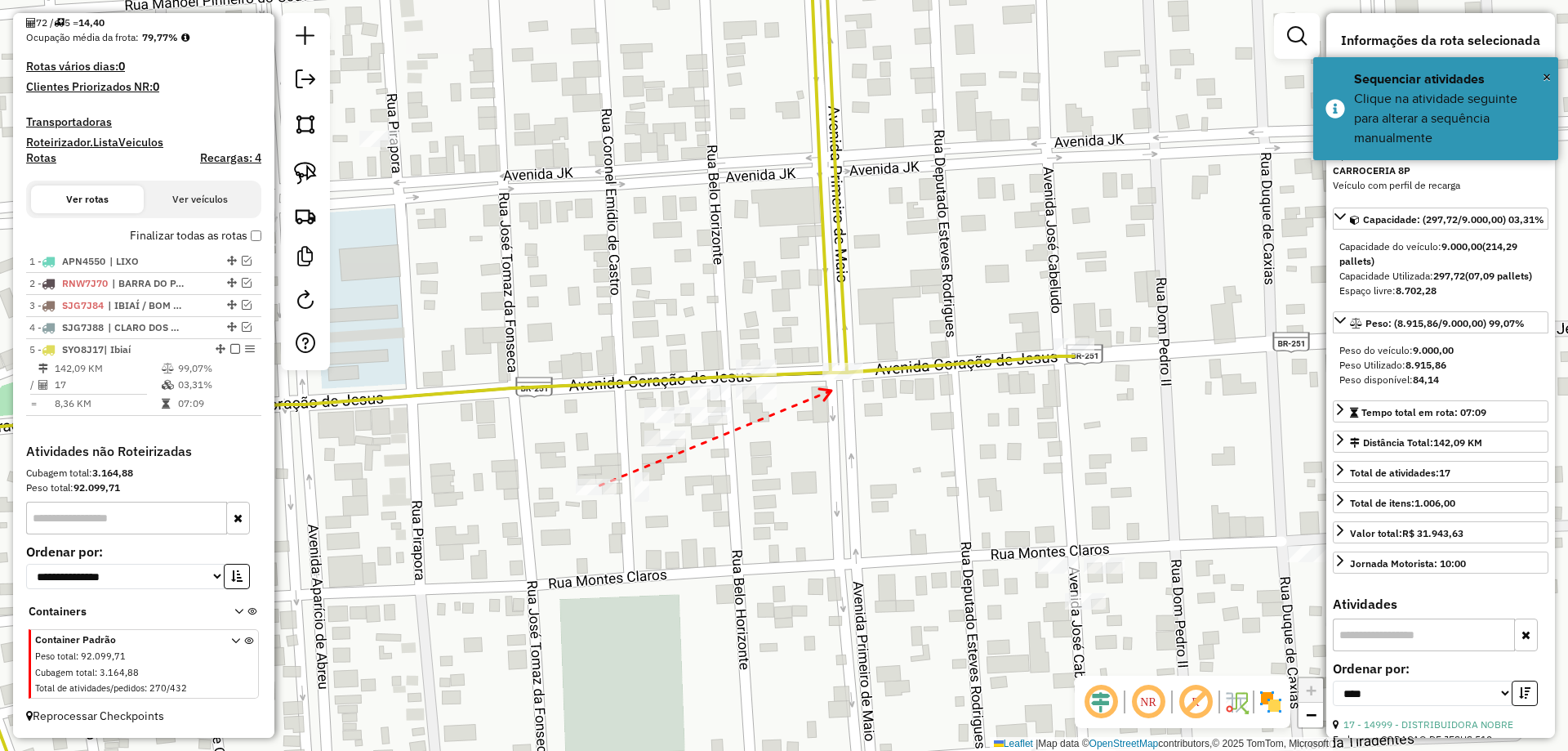
click at [848, 379] on div at bounding box center [842, 370] width 40 height 16
click at [1068, 354] on div at bounding box center [1074, 346] width 40 height 16
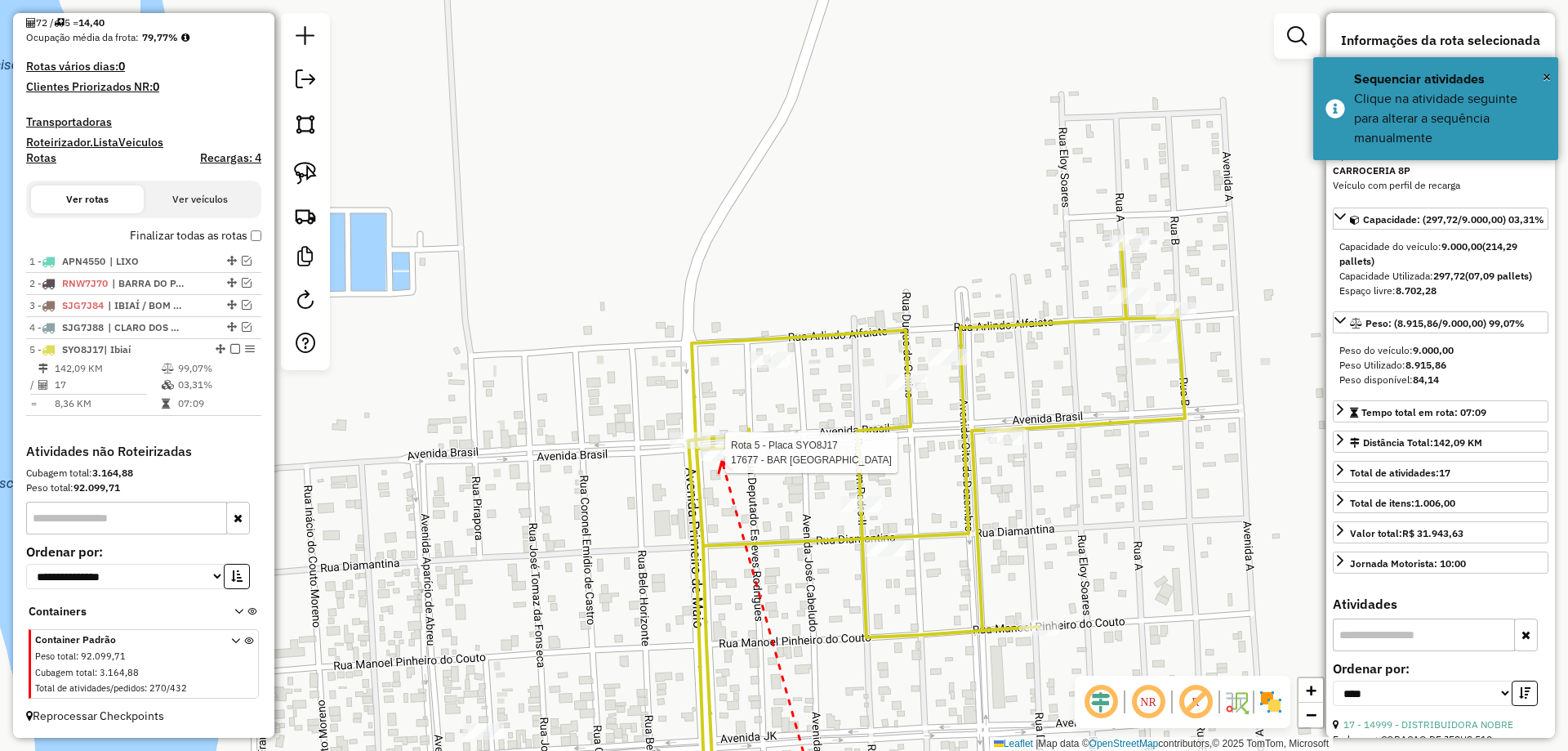
click at [722, 461] on div at bounding box center [720, 452] width 40 height 16
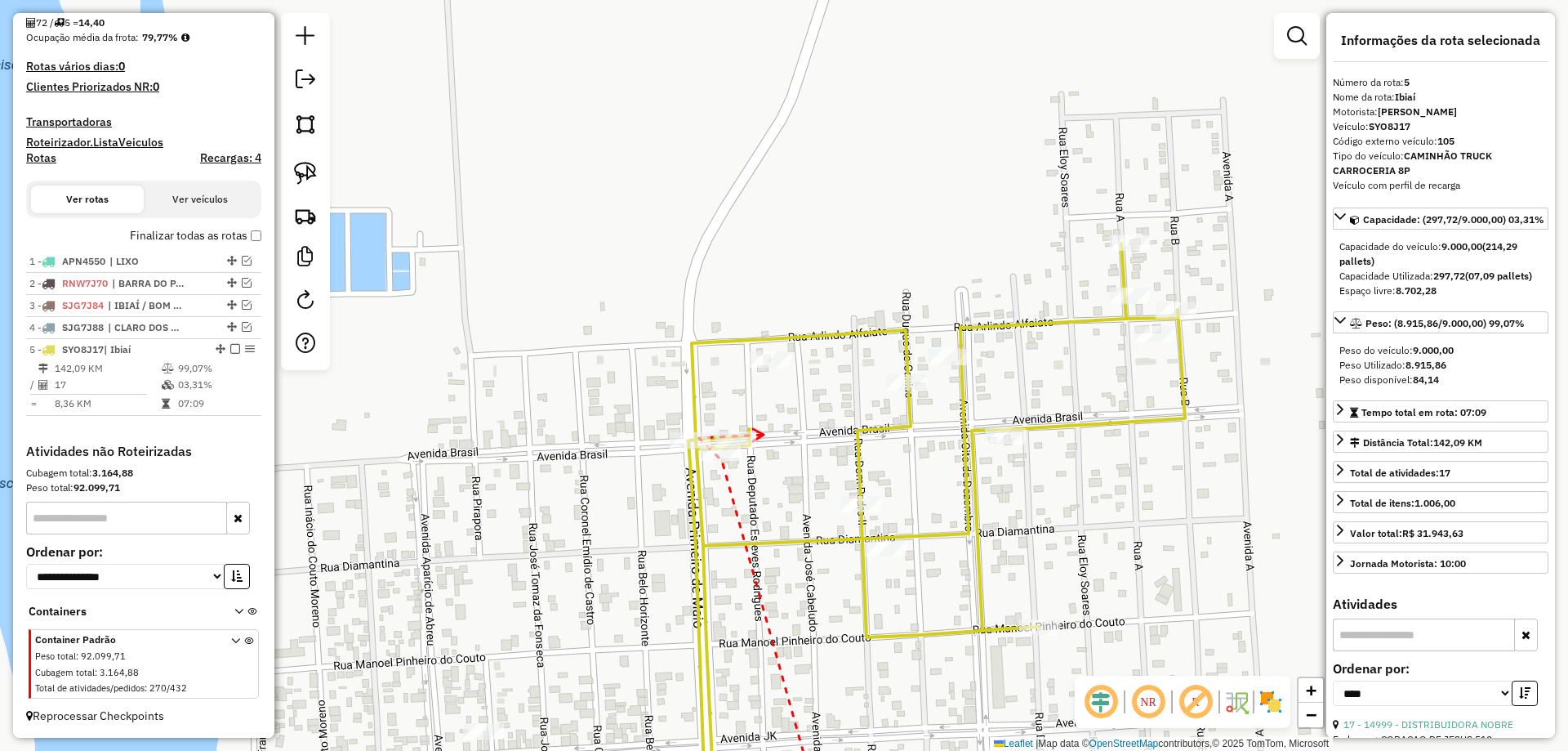
click at [763, 434] on icon at bounding box center [758, 434] width 10 height 12
click at [753, 374] on icon at bounding box center [750, 380] width 12 height 12
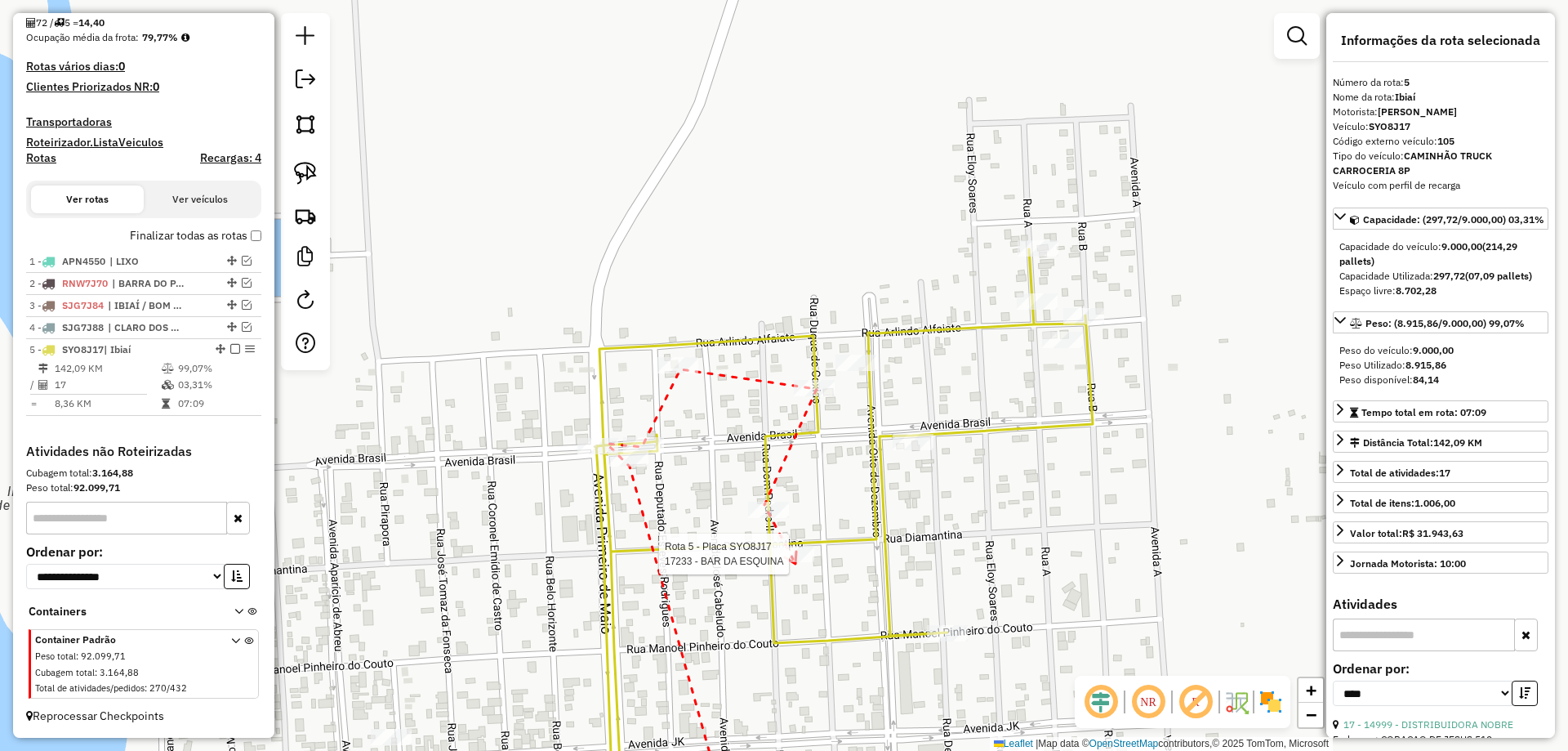
click at [795, 562] on div at bounding box center [793, 553] width 40 height 16
click at [876, 371] on div at bounding box center [855, 362] width 40 height 16
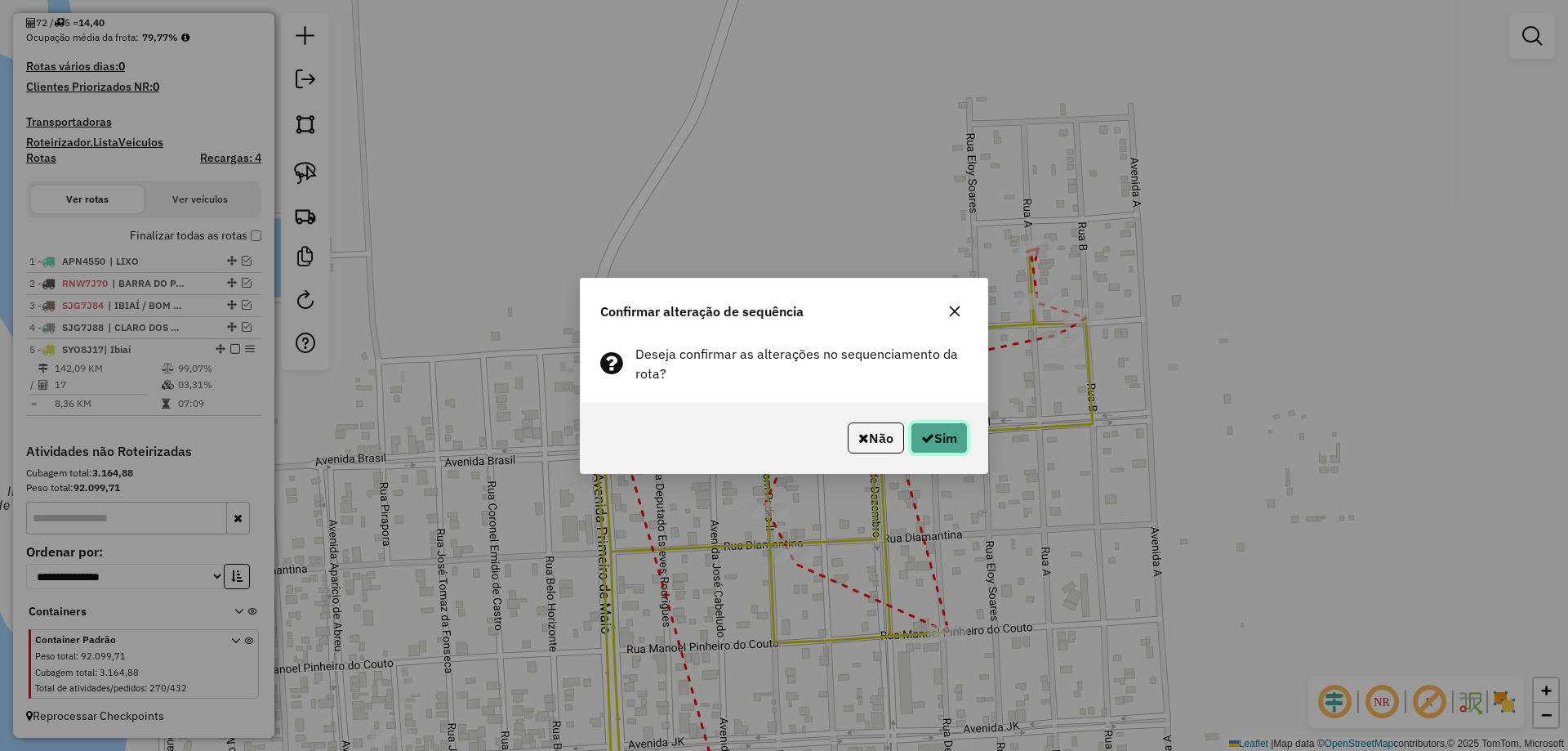
click at [944, 441] on button "Sim" at bounding box center [939, 437] width 57 height 31
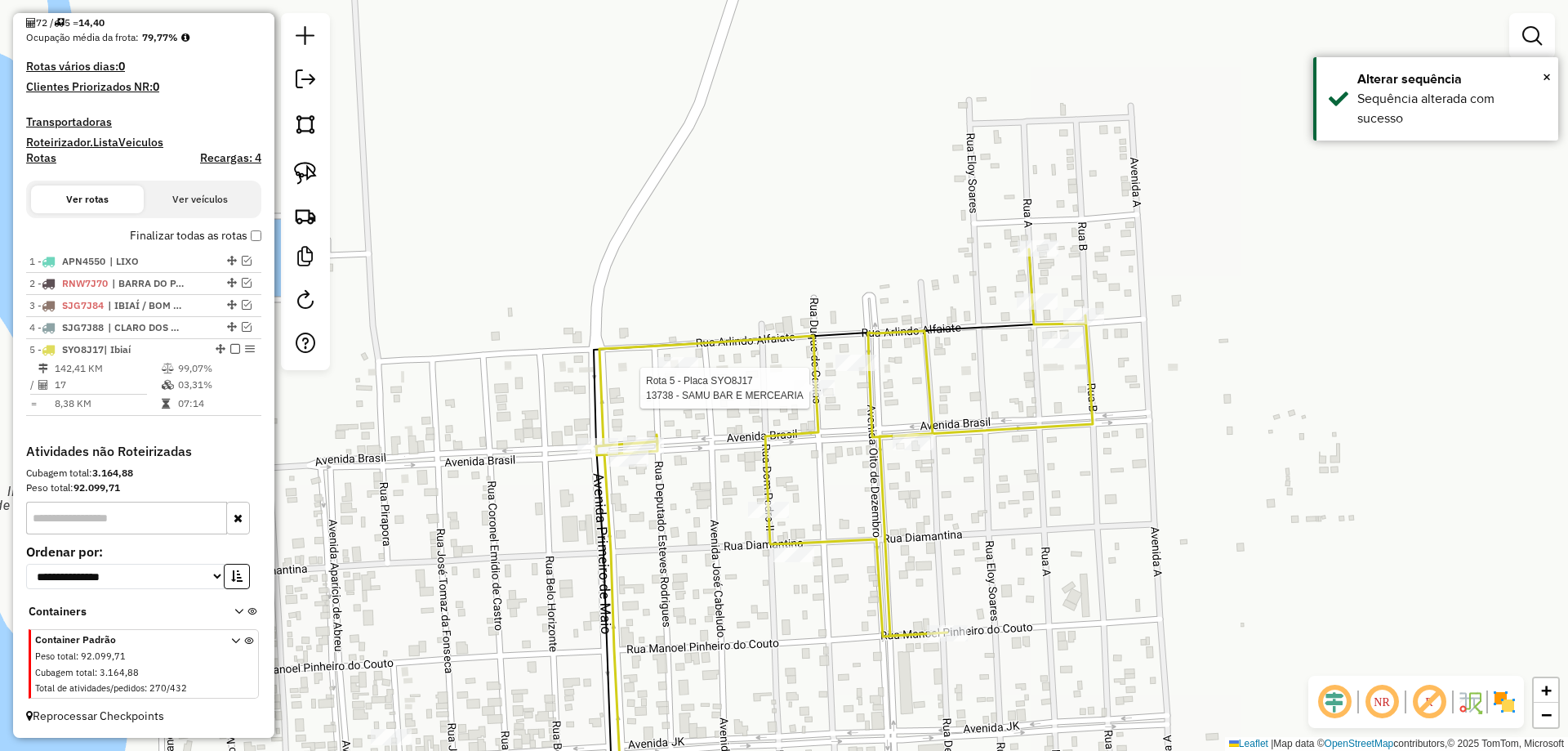
select select "*********"
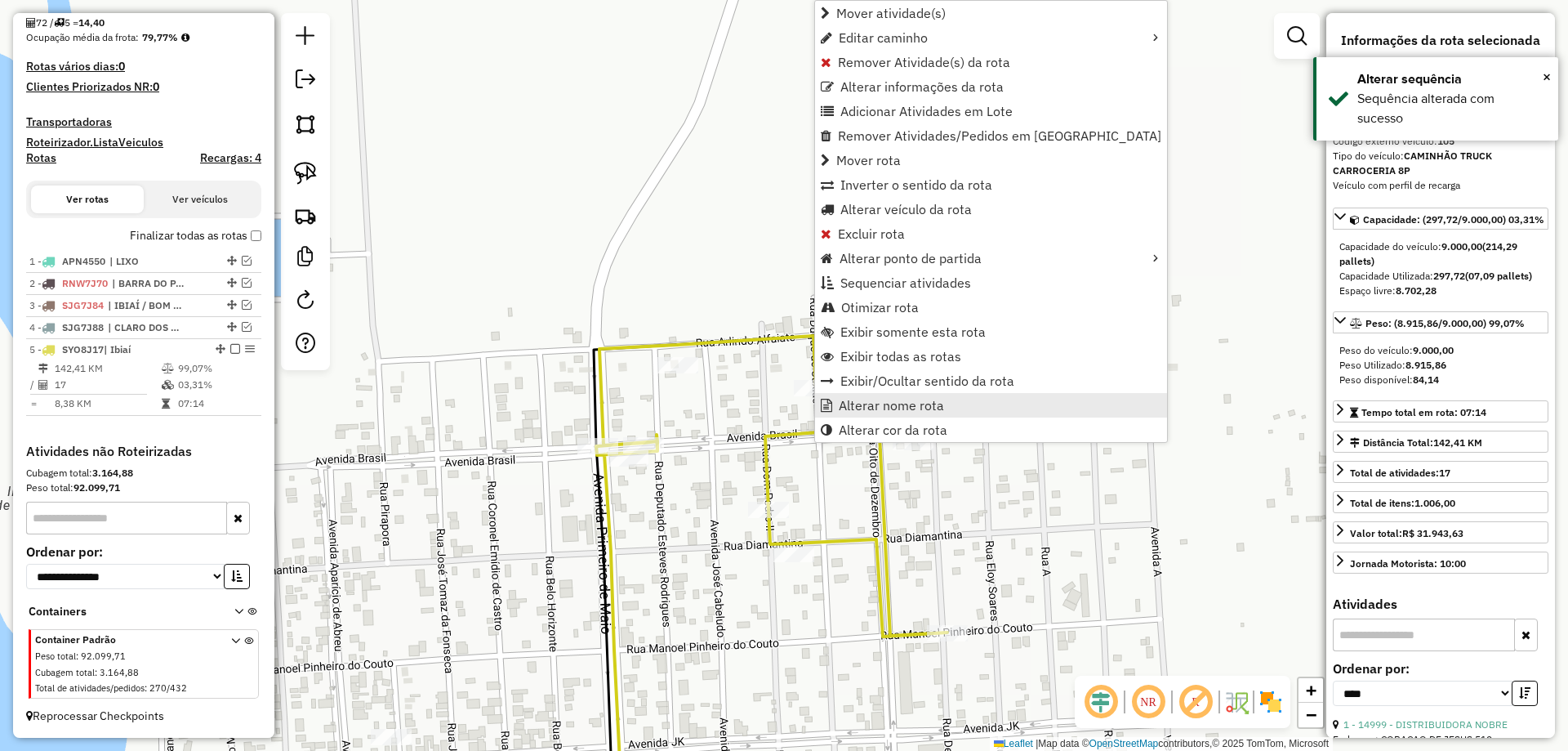
click at [879, 400] on span "Alterar nome rota" at bounding box center [891, 405] width 105 height 13
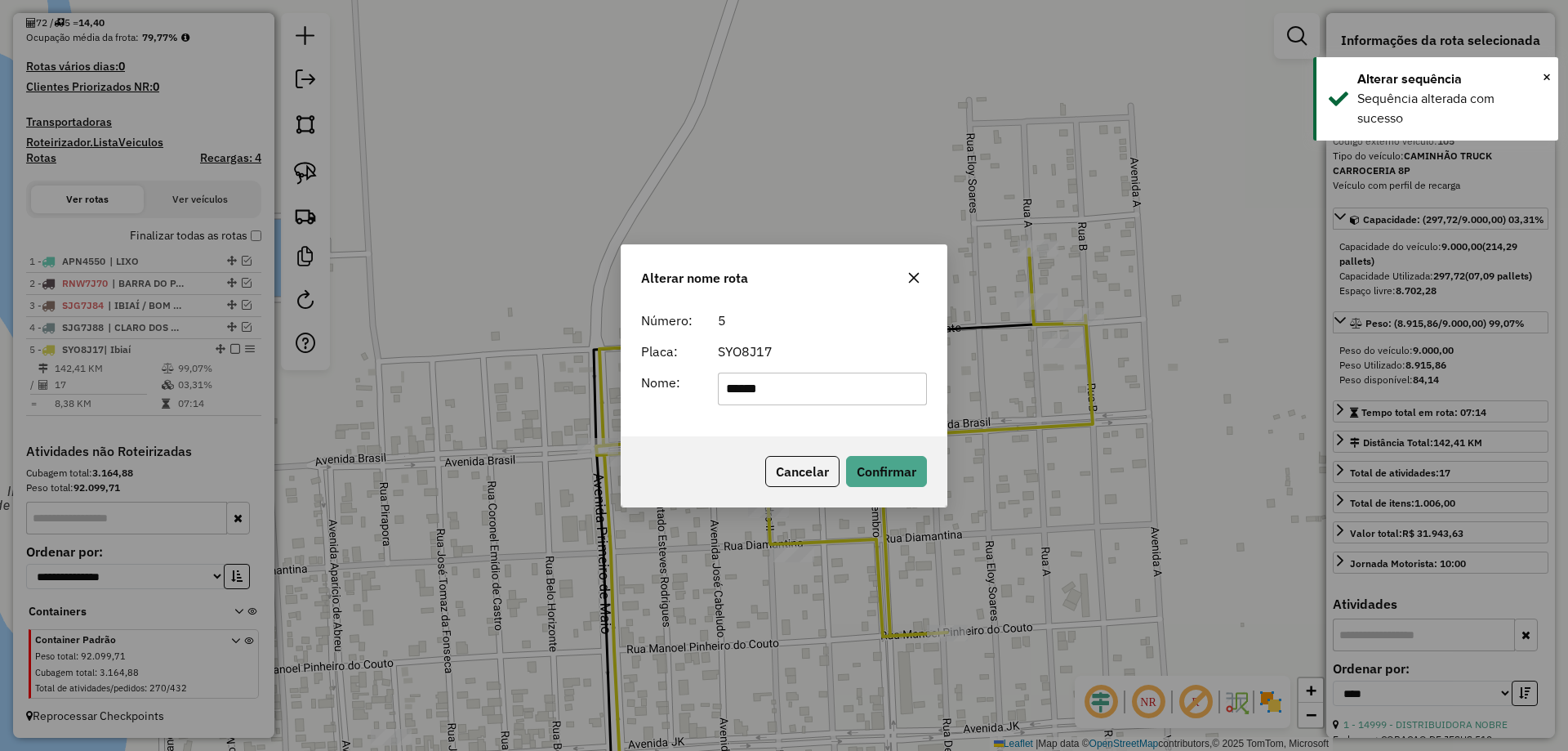
click at [879, 389] on input "*****" at bounding box center [823, 388] width 210 height 33
type input "*****"
click at [856, 458] on button "Confirmar" at bounding box center [886, 471] width 81 height 31
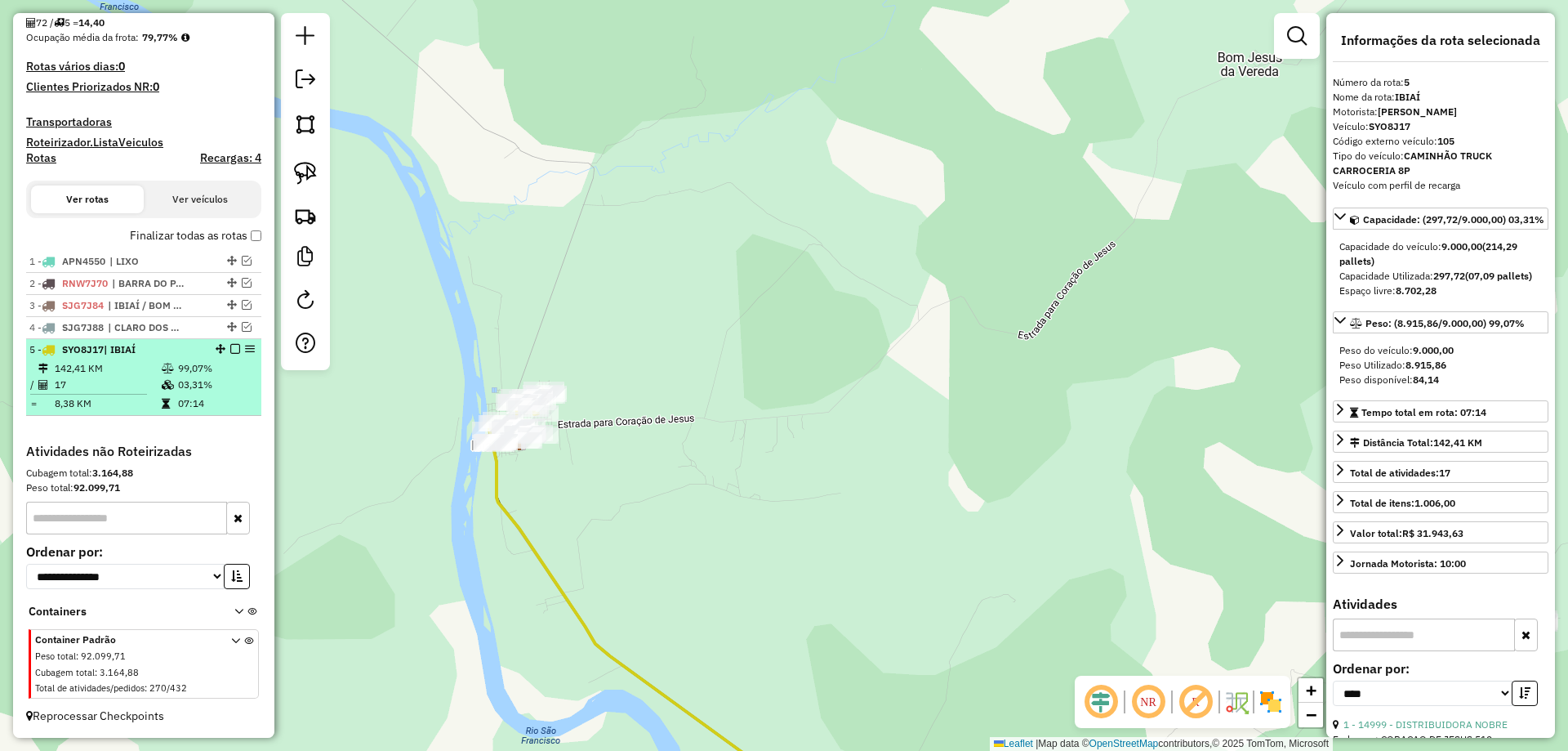
click at [230, 352] on em at bounding box center [235, 349] width 9 height 9
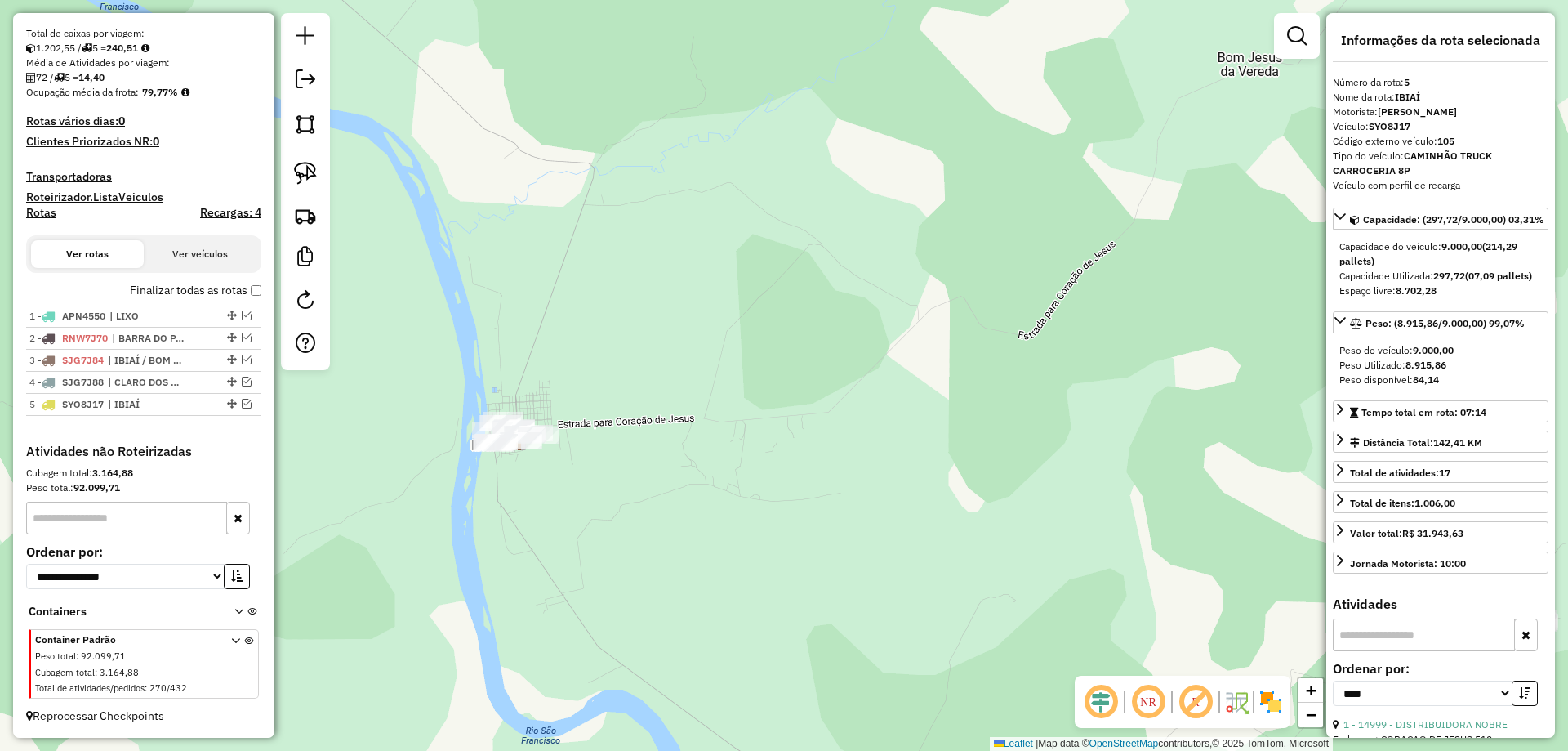
scroll to position [346, 0]
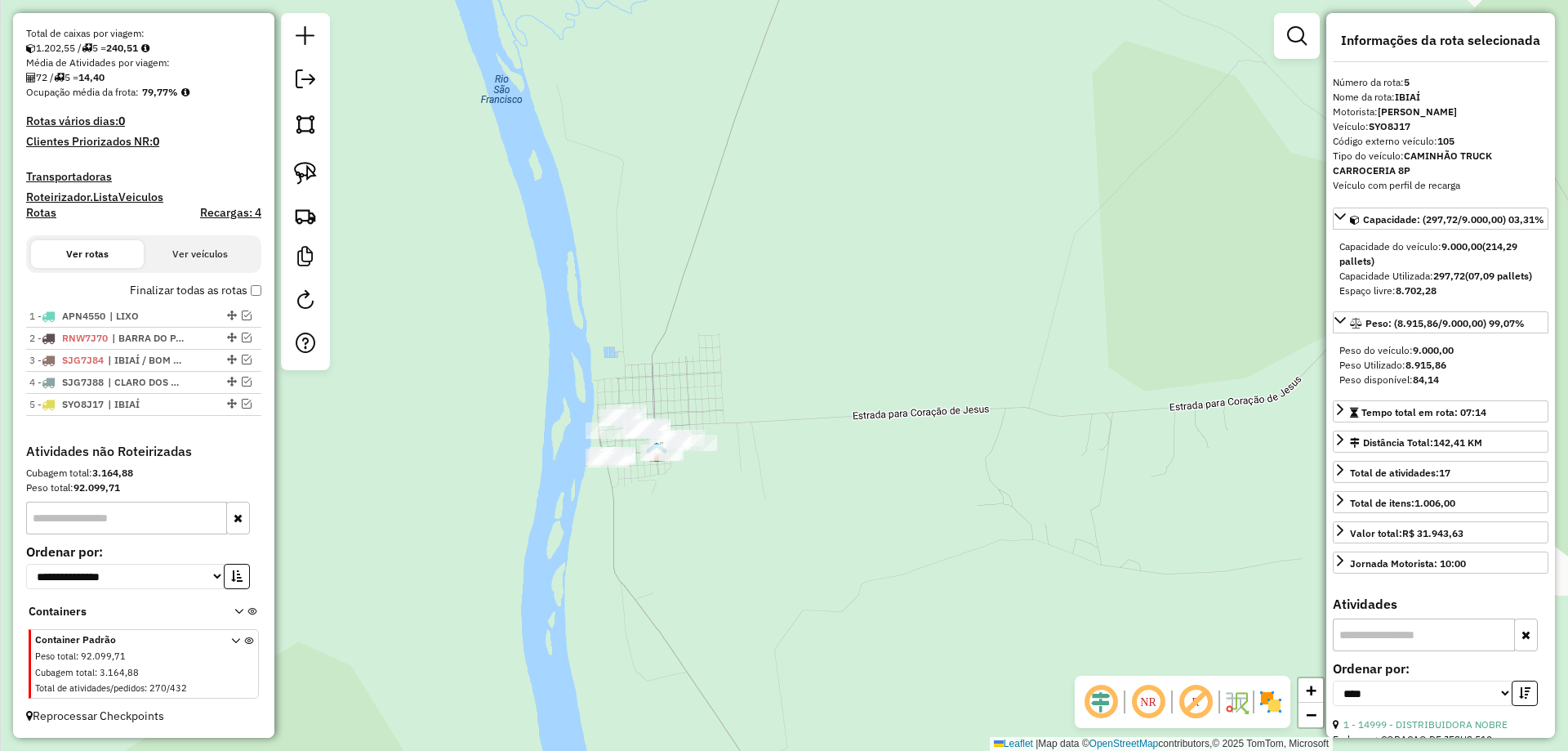
drag, startPoint x: 417, startPoint y: 352, endPoint x: 416, endPoint y: 263, distance: 89.0
click at [447, 292] on div "Janela de atendimento Grade de atendimento Capacidade Transportadoras Veículos …" at bounding box center [784, 375] width 1568 height 751
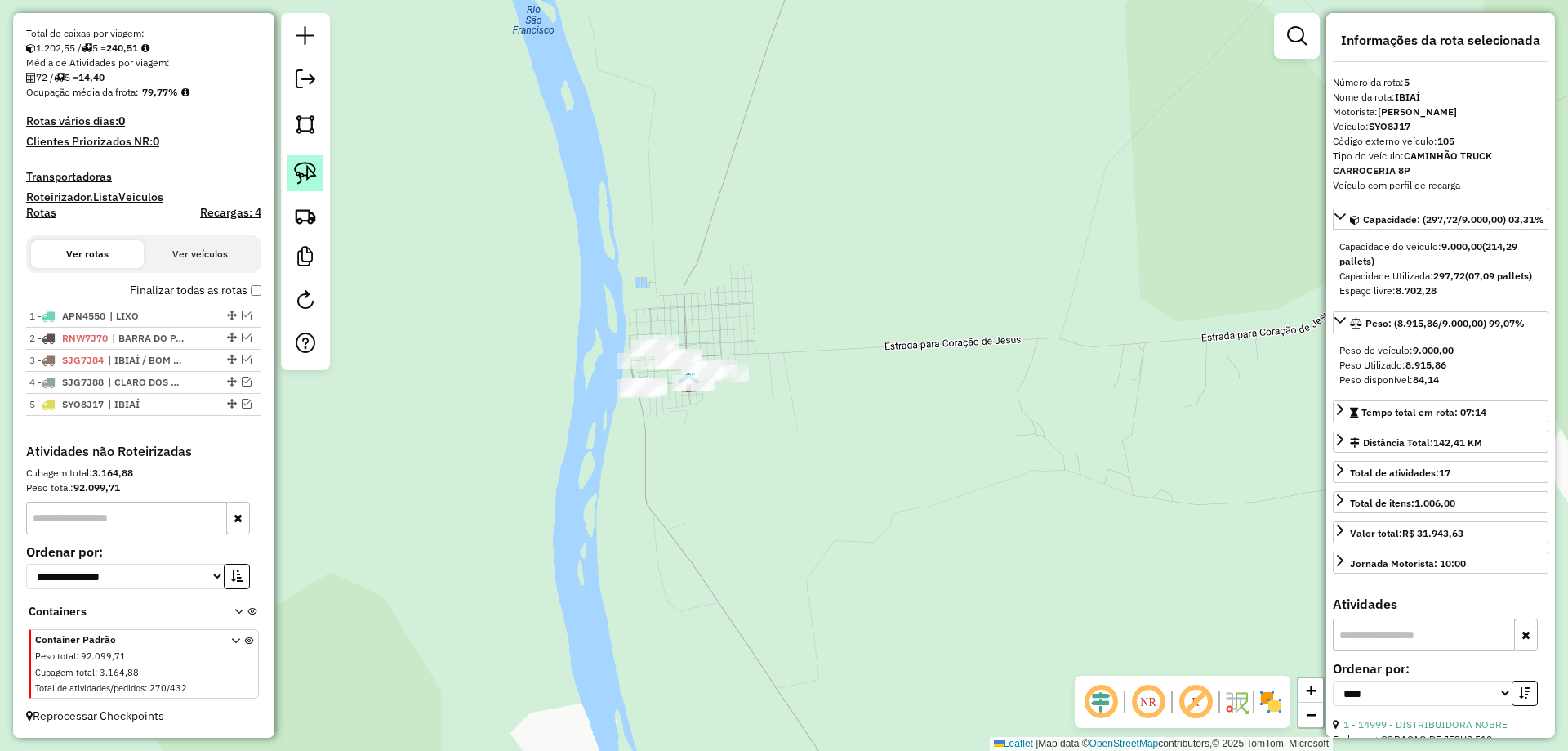
click at [321, 184] on link at bounding box center [306, 173] width 36 height 36
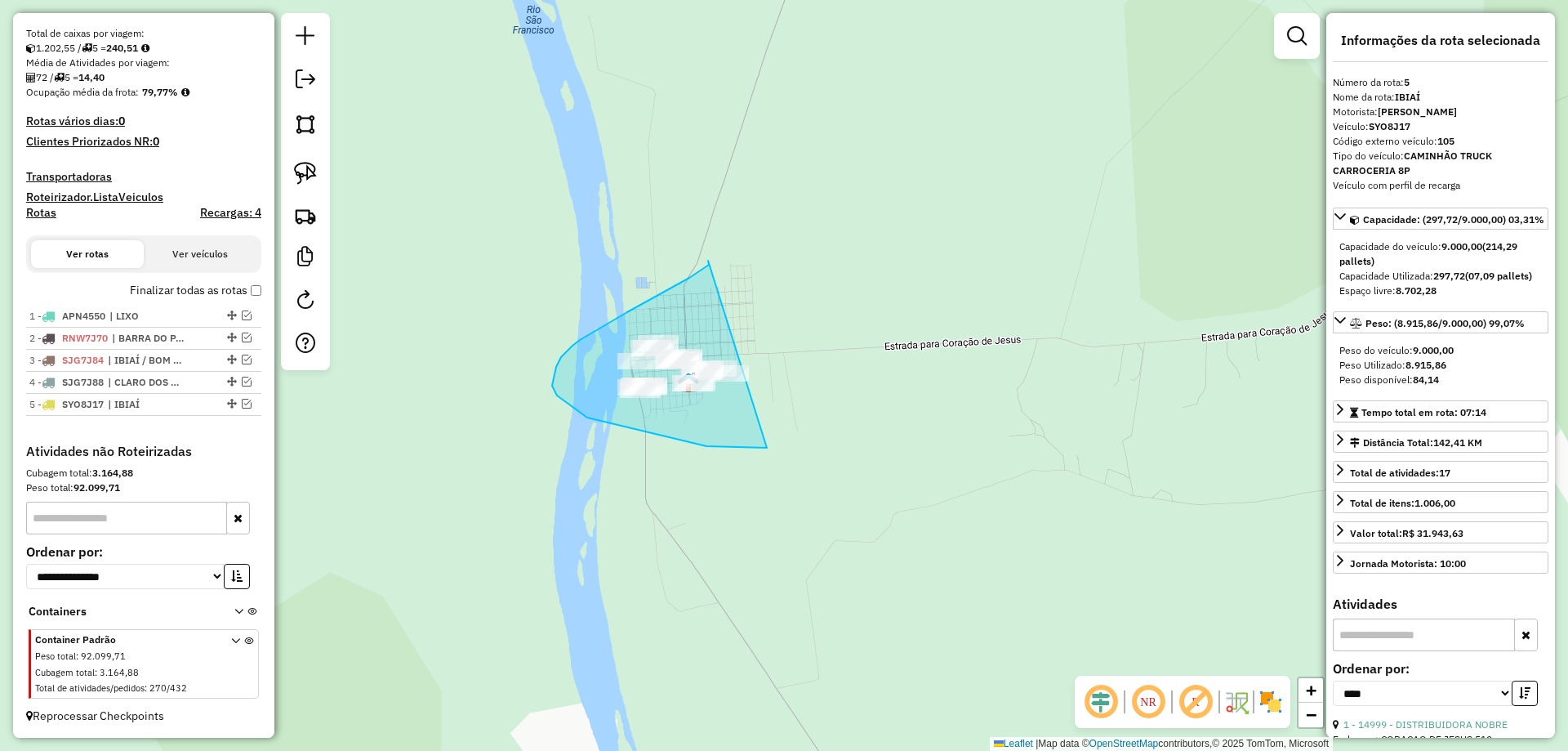
drag, startPoint x: 708, startPoint y: 260, endPoint x: 870, endPoint y: 373, distance: 197.5
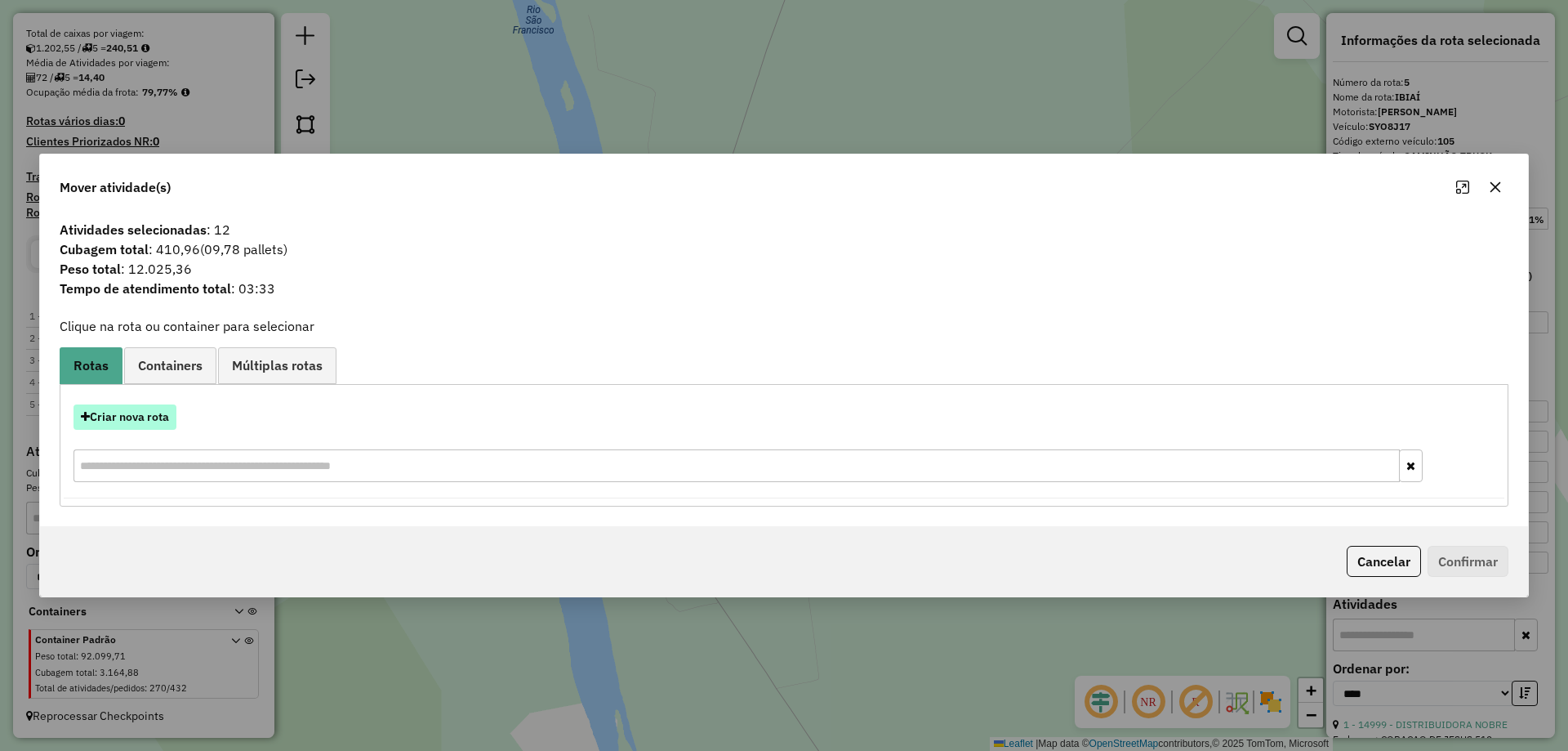
click at [129, 423] on button "Criar nova rota" at bounding box center [124, 416] width 102 height 25
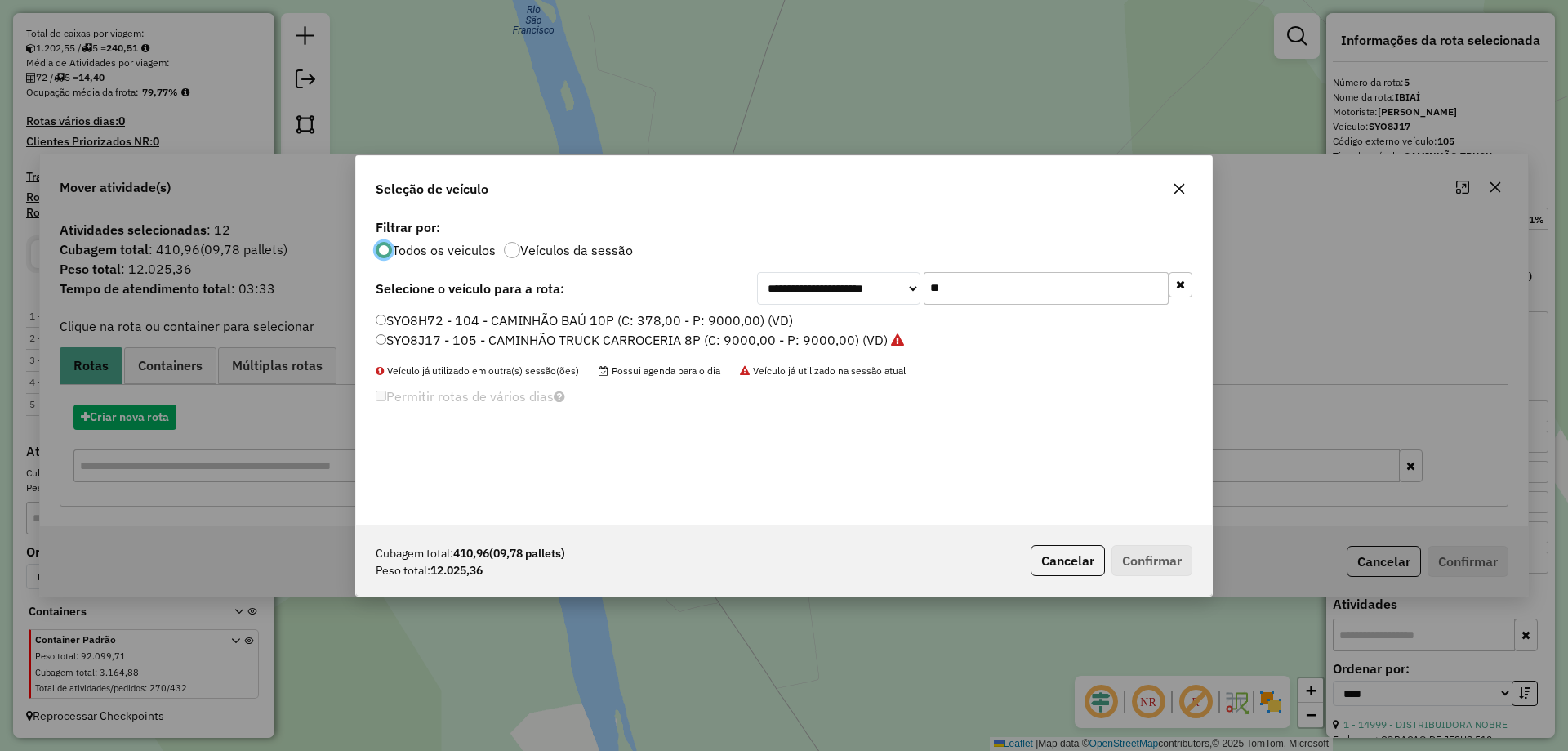
scroll to position [9, 5]
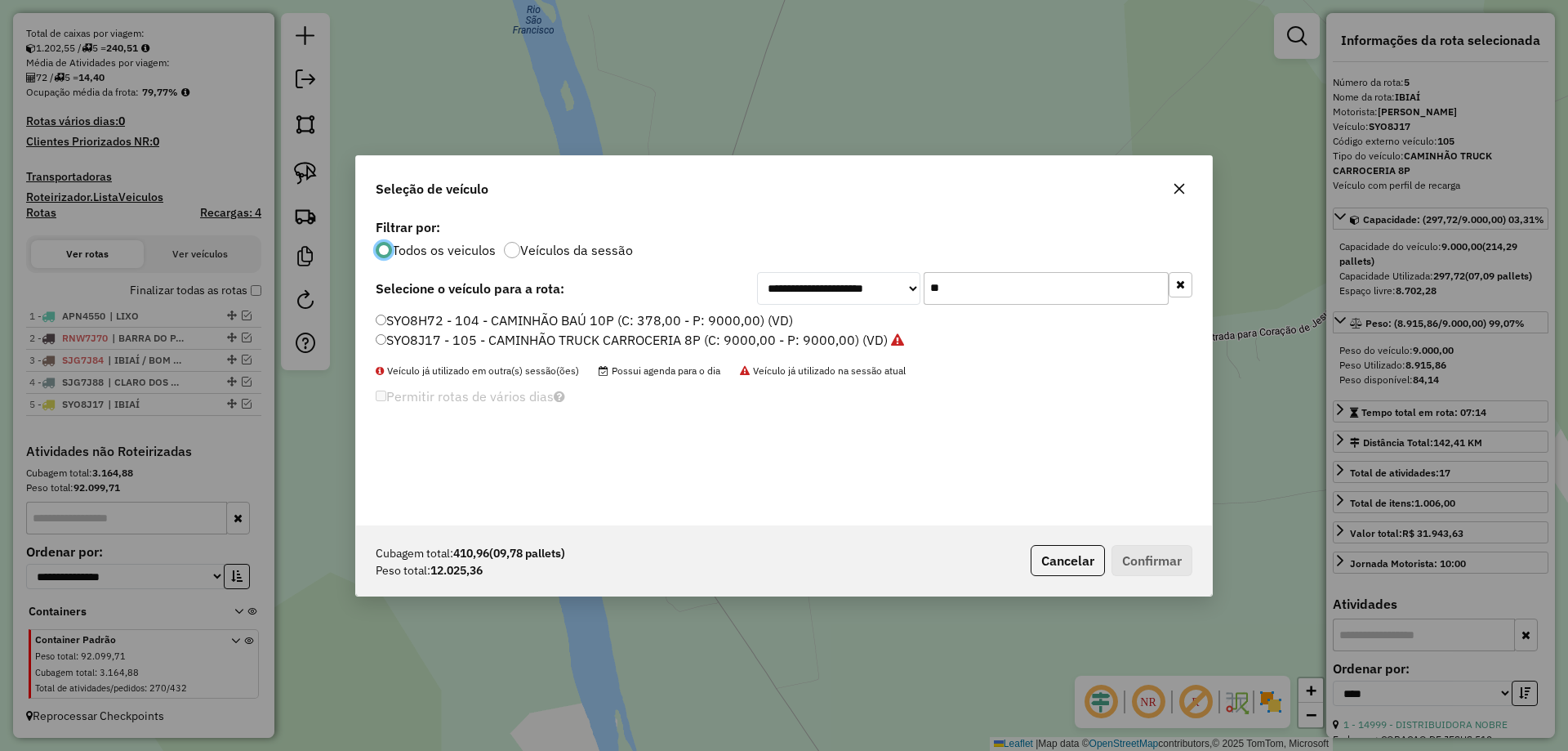
click at [952, 287] on input "**" at bounding box center [1046, 288] width 245 height 33
click at [396, 324] on label "SYO8H72 - 104 - CAMINHÃO BAÚ 10P (C: 378,00 - P: 9000,00) (VD)" at bounding box center [585, 320] width 417 height 20
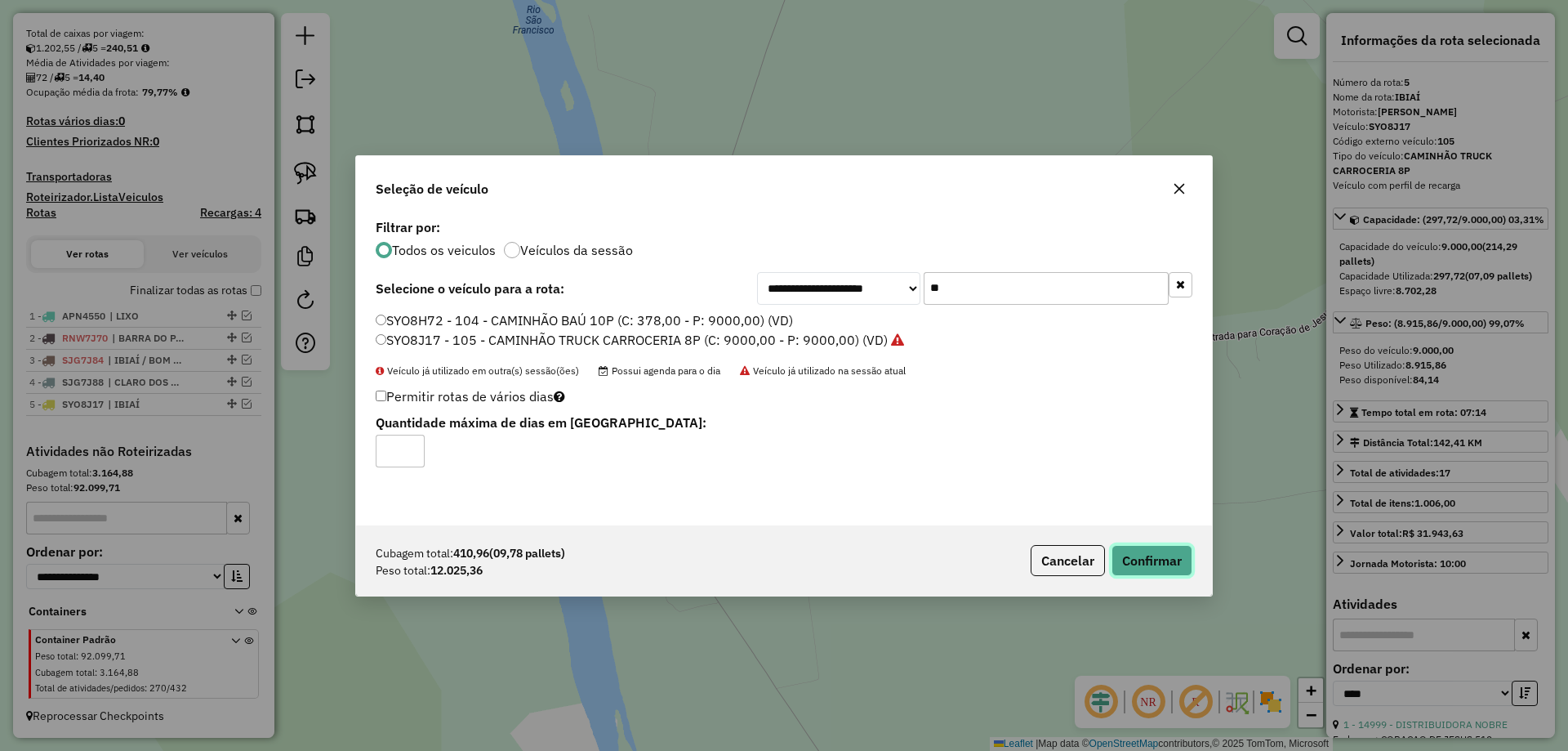
click at [1121, 556] on button "Confirmar" at bounding box center [1152, 560] width 81 height 31
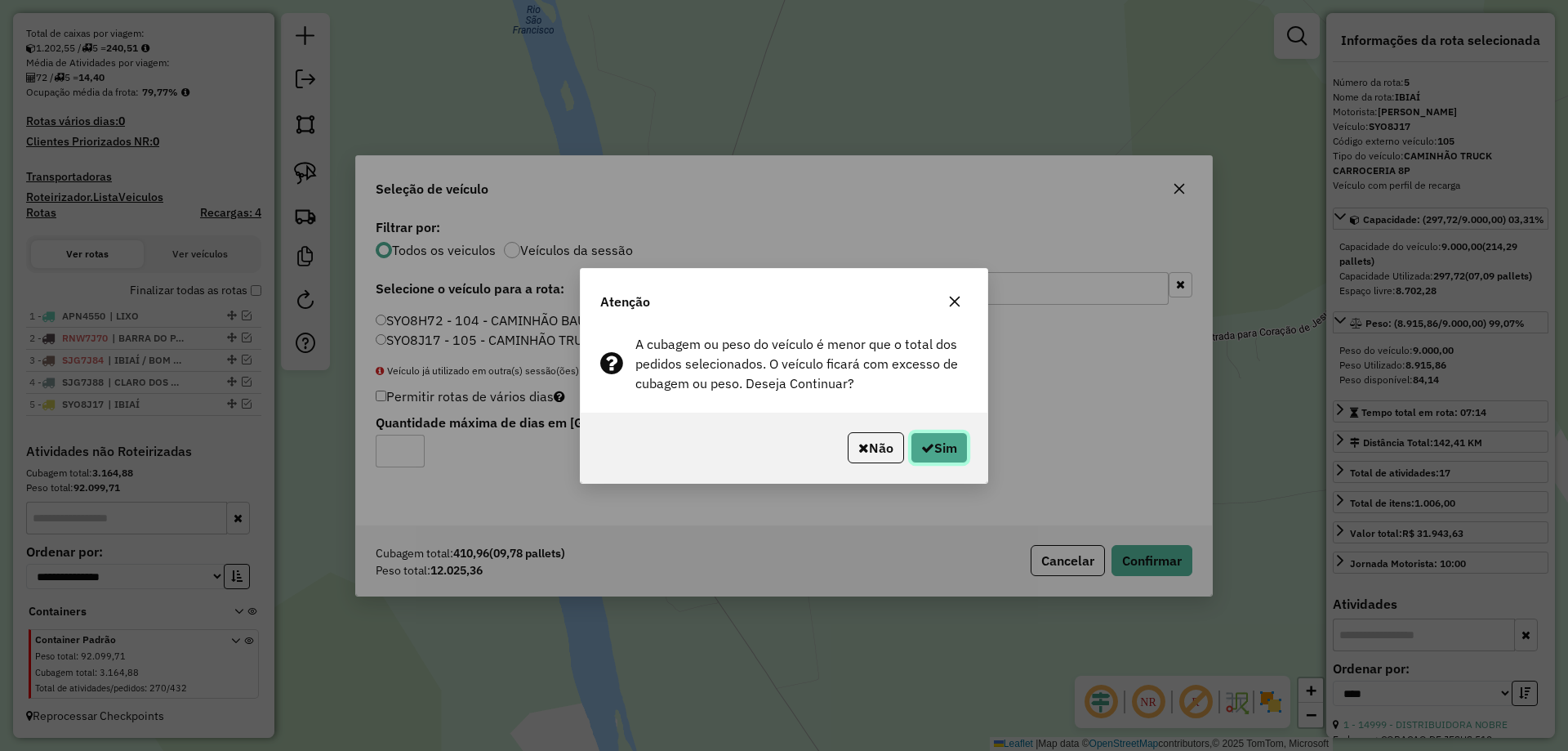
click at [948, 442] on button "Sim" at bounding box center [939, 447] width 57 height 31
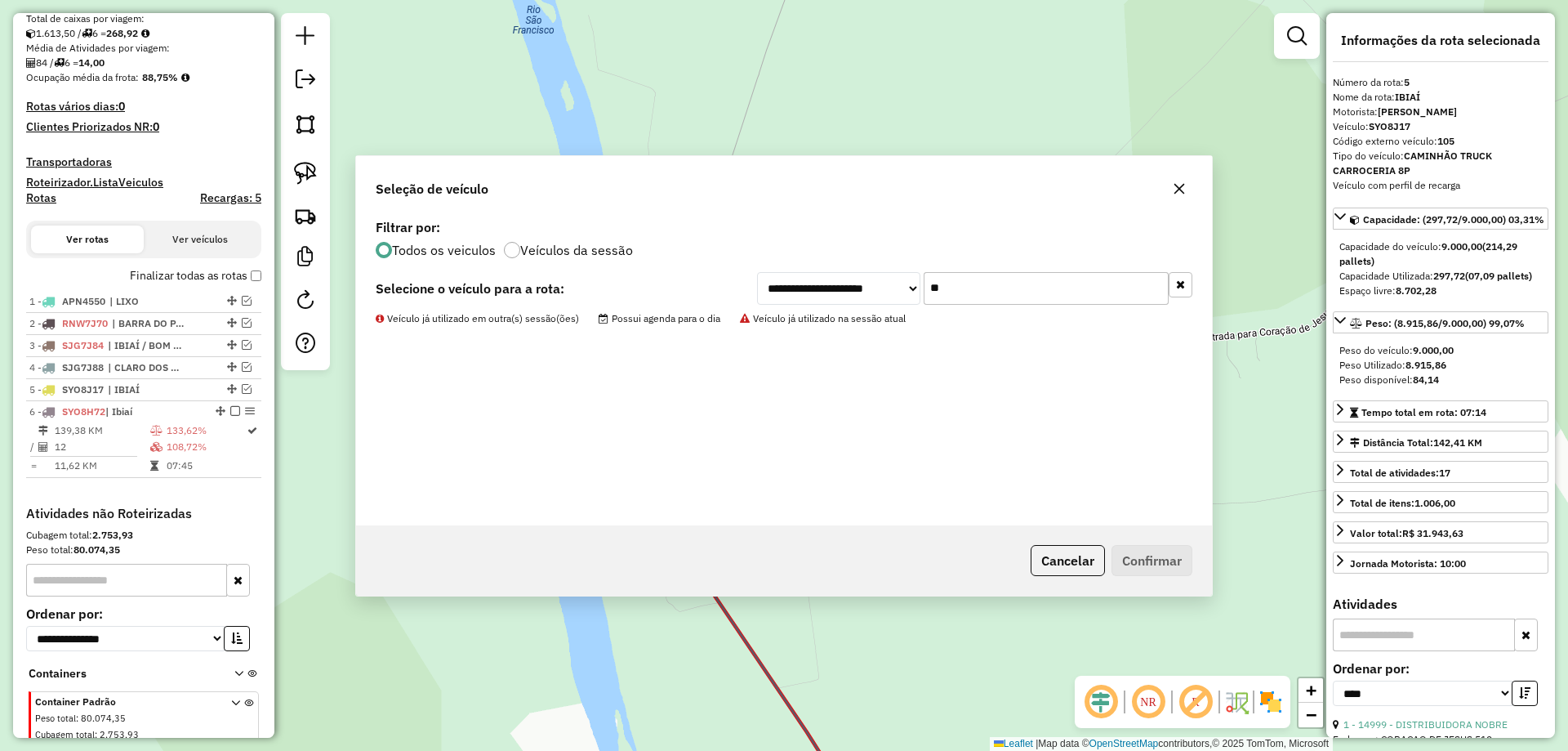
scroll to position [422, 0]
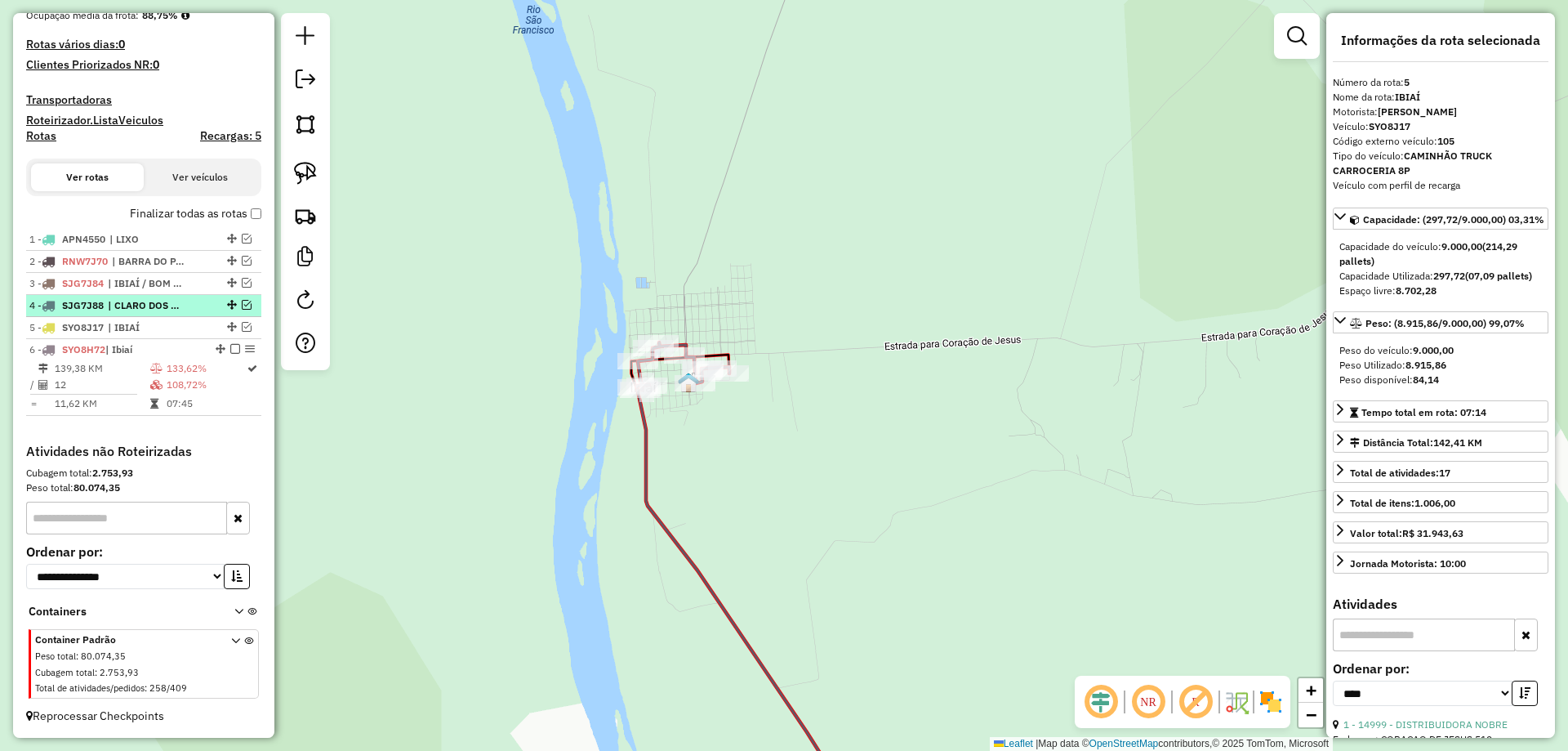
drag, startPoint x: 232, startPoint y: 325, endPoint x: 233, endPoint y: 313, distance: 12.0
click at [233, 313] on ul "1 - APN4550 | LIXO 2 - RNW7J70 | BARRA DO PACUÍ / PONTO CHIQUE 3 - SJG7J84 | IB…" at bounding box center [144, 321] width 235 height 187
drag, startPoint x: 228, startPoint y: 329, endPoint x: 221, endPoint y: 310, distance: 20.2
drag, startPoint x: 225, startPoint y: 327, endPoint x: 223, endPoint y: 277, distance: 50.0
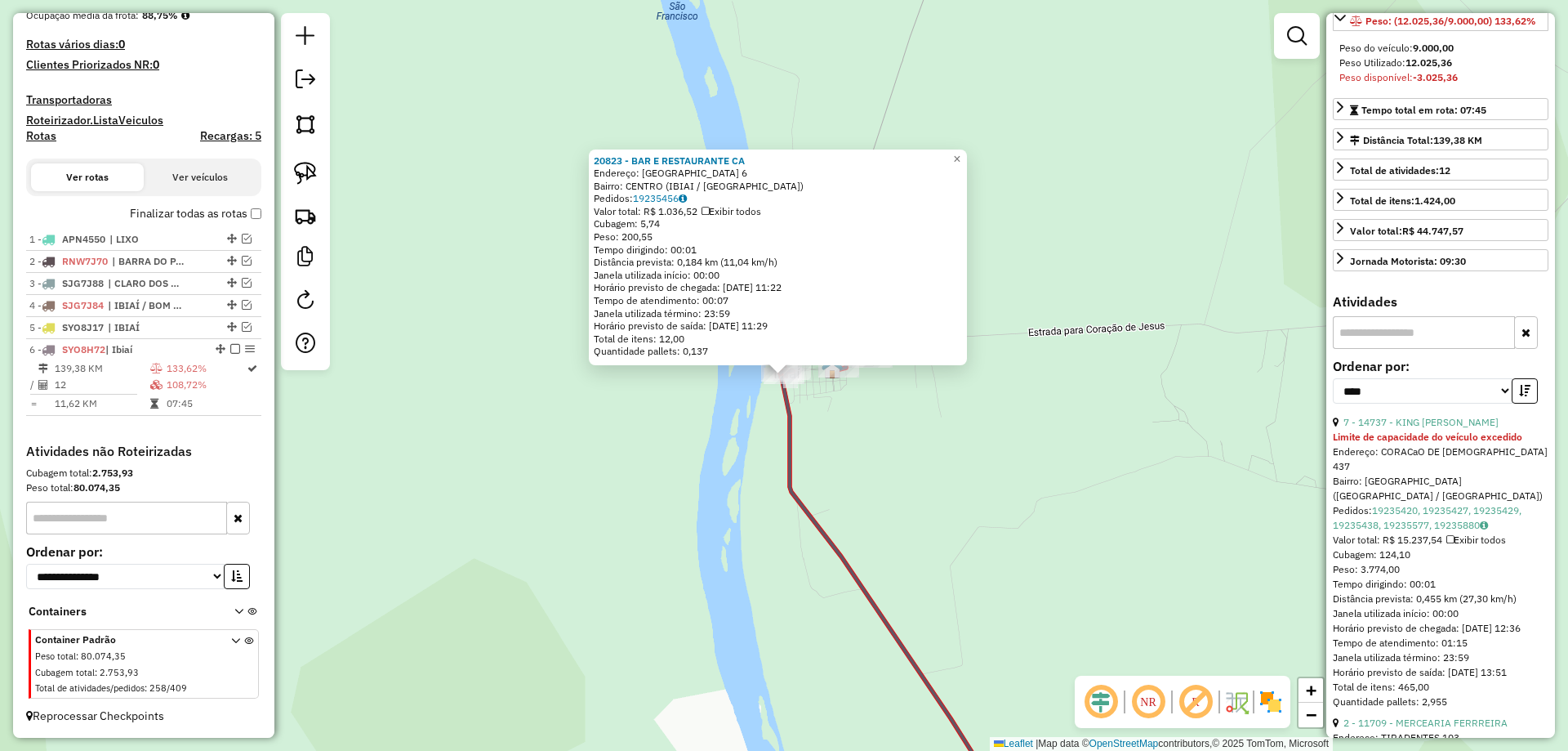
scroll to position [327, 0]
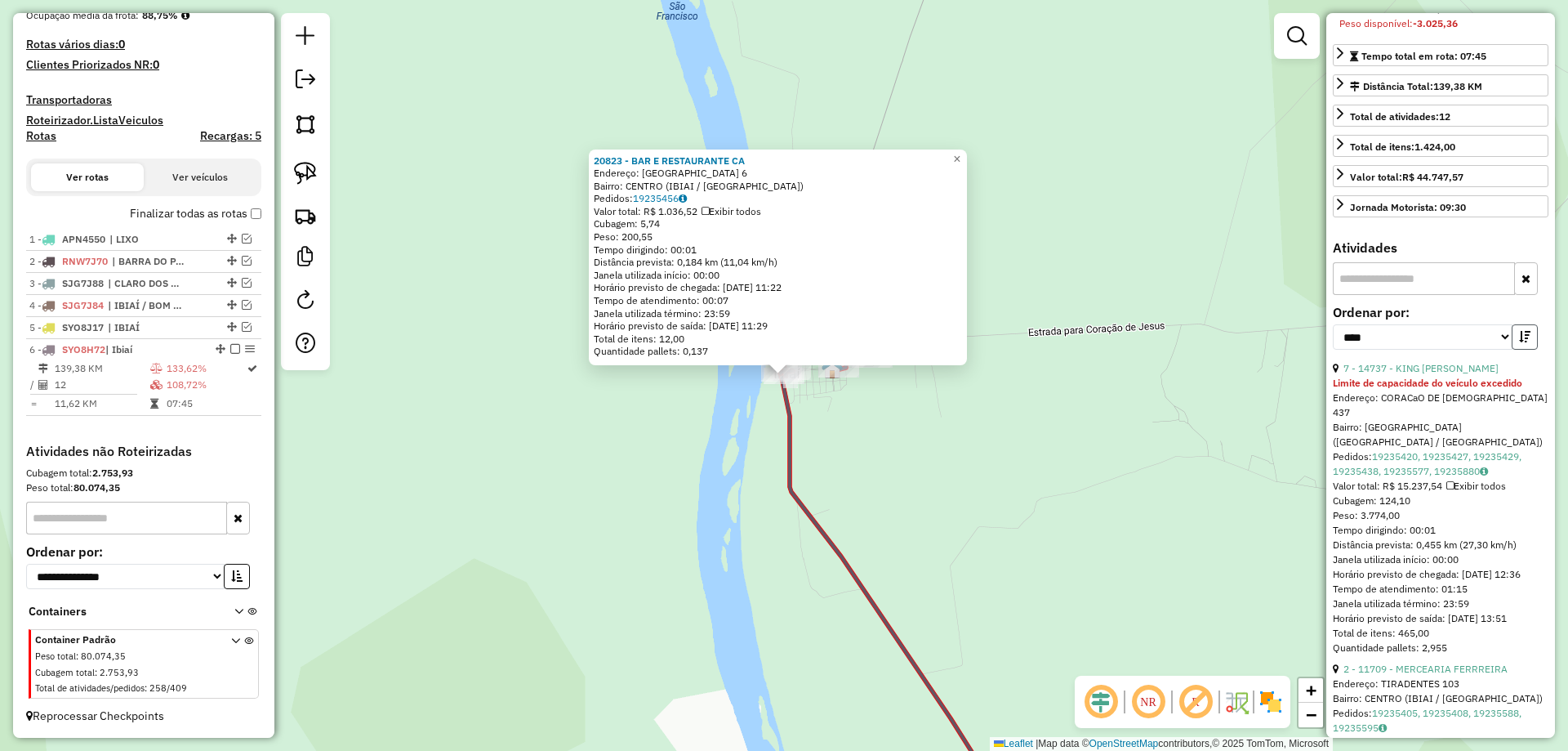
click at [1522, 342] on icon "button" at bounding box center [1525, 336] width 11 height 11
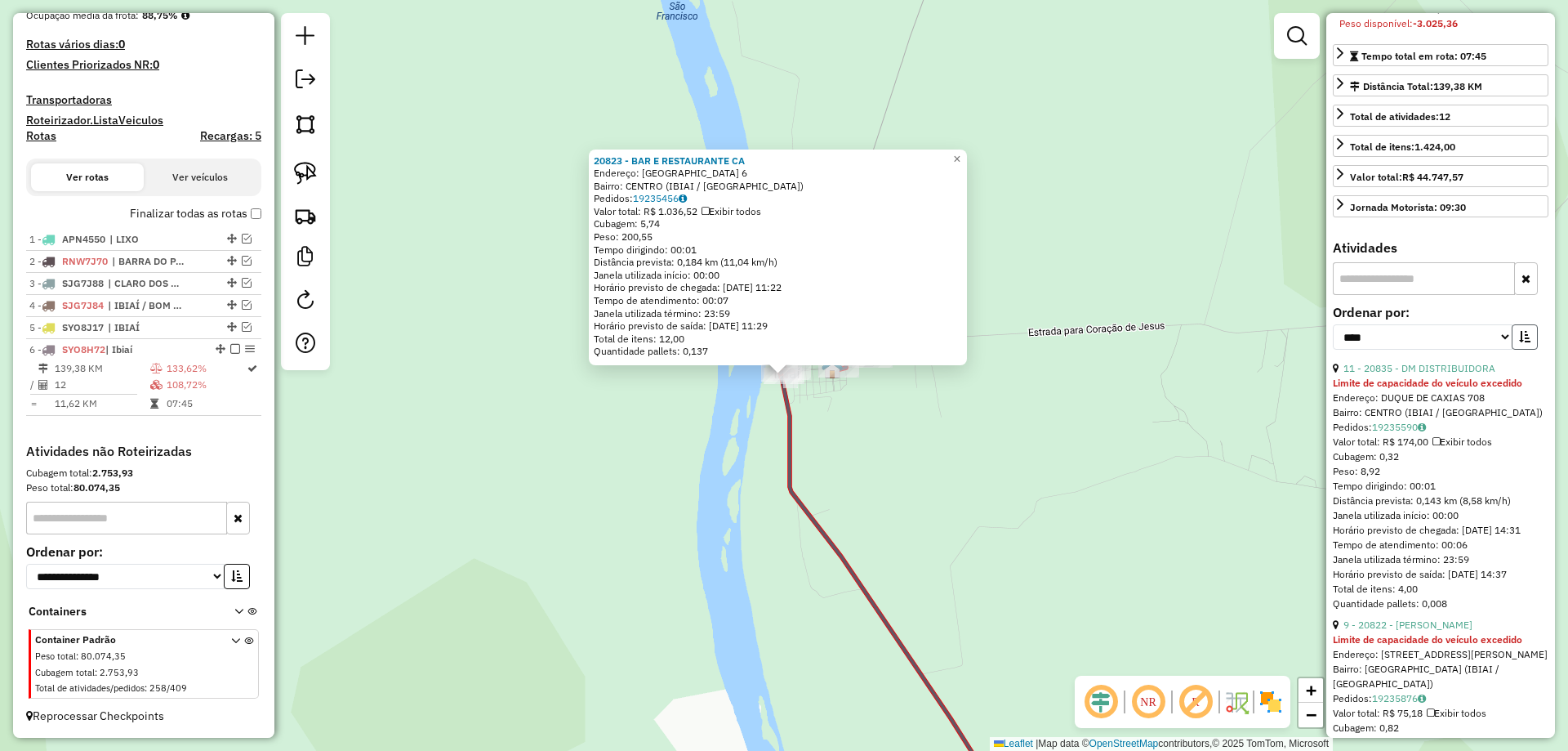
click at [1522, 342] on icon "button" at bounding box center [1525, 336] width 11 height 11
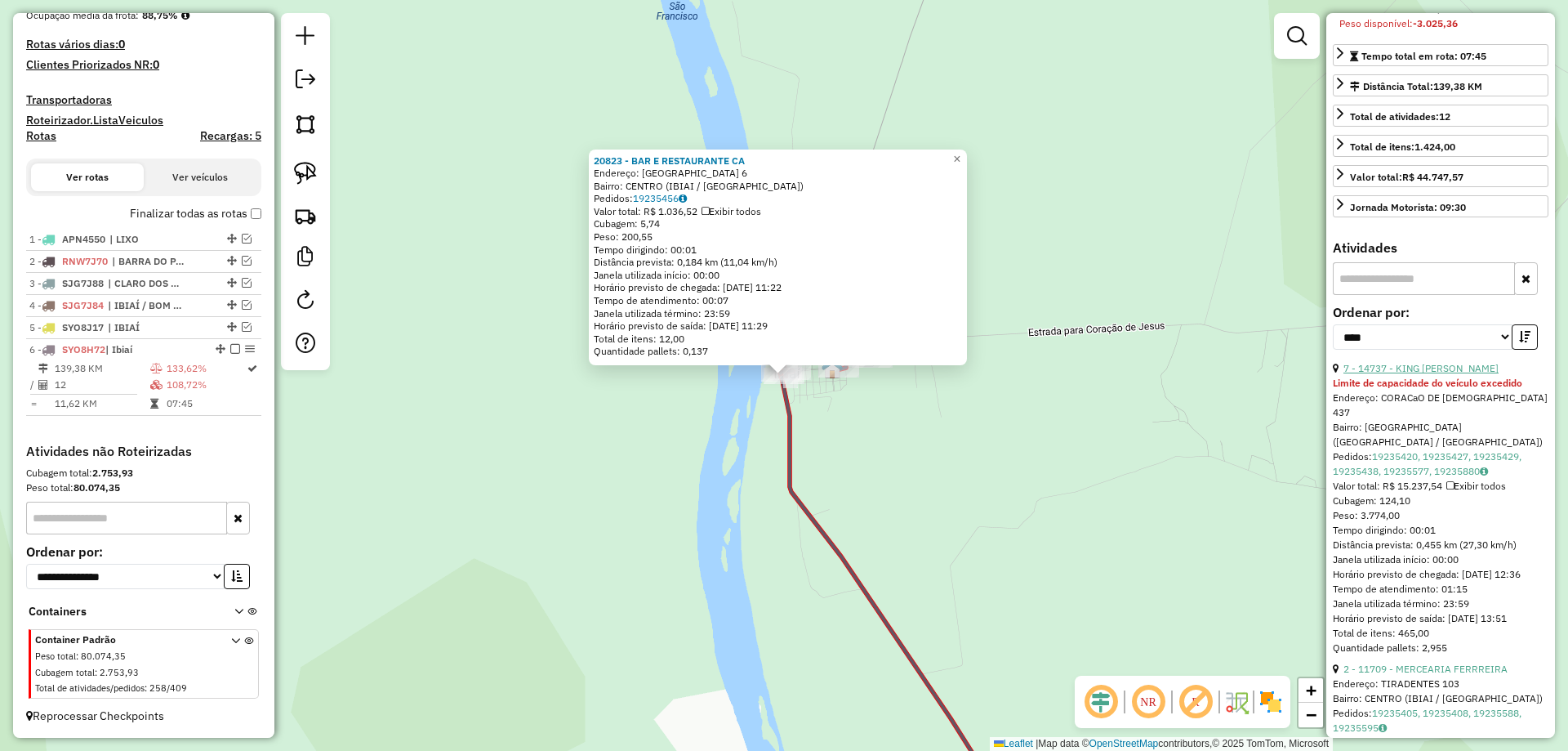
click at [1421, 374] on link "7 - 14737 - KING BIER" at bounding box center [1420, 368] width 155 height 12
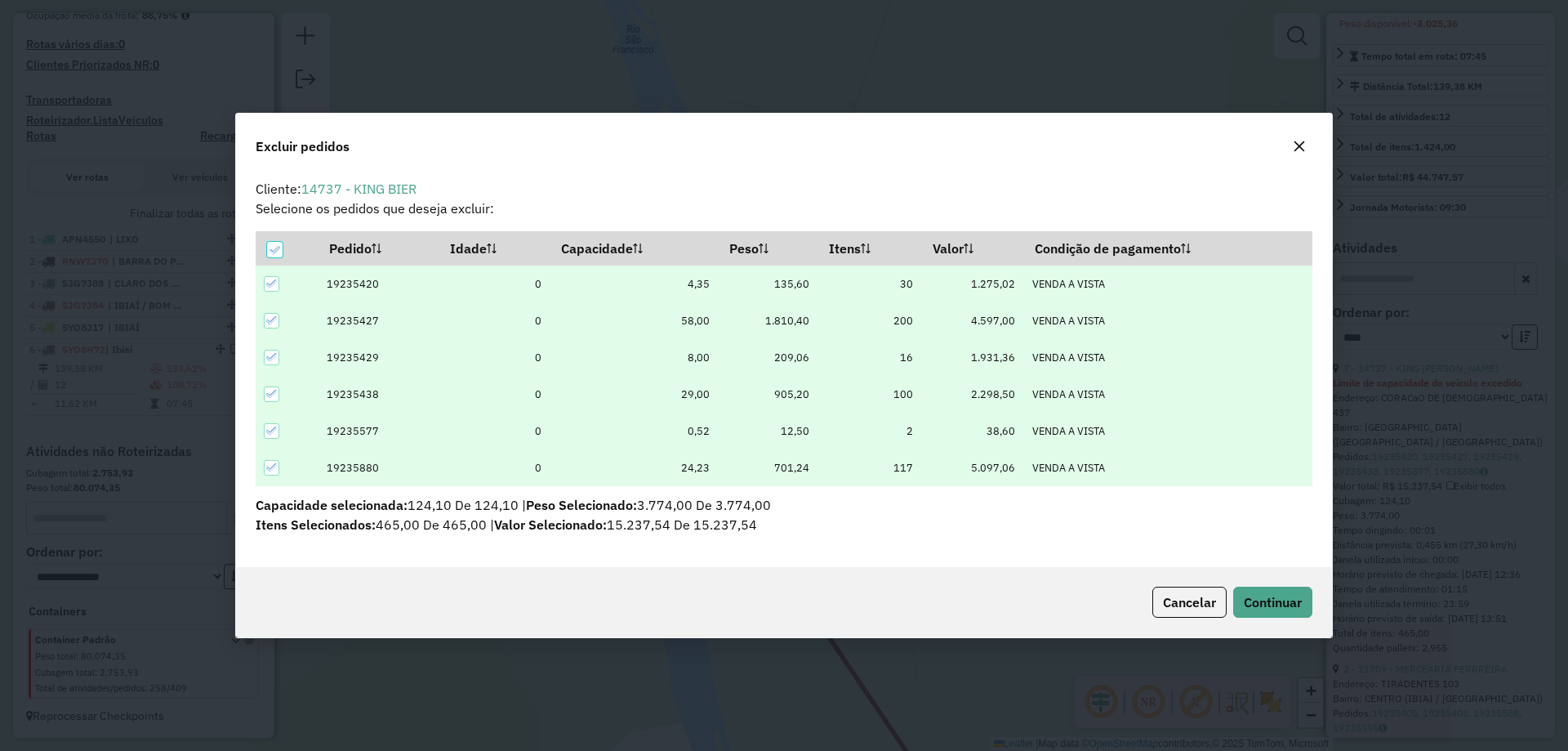
scroll to position [0, 0]
click at [1277, 585] on div "Cancelar Continuar" at bounding box center [784, 602] width 1096 height 70
click at [1277, 602] on span "Continuar" at bounding box center [1273, 602] width 58 height 16
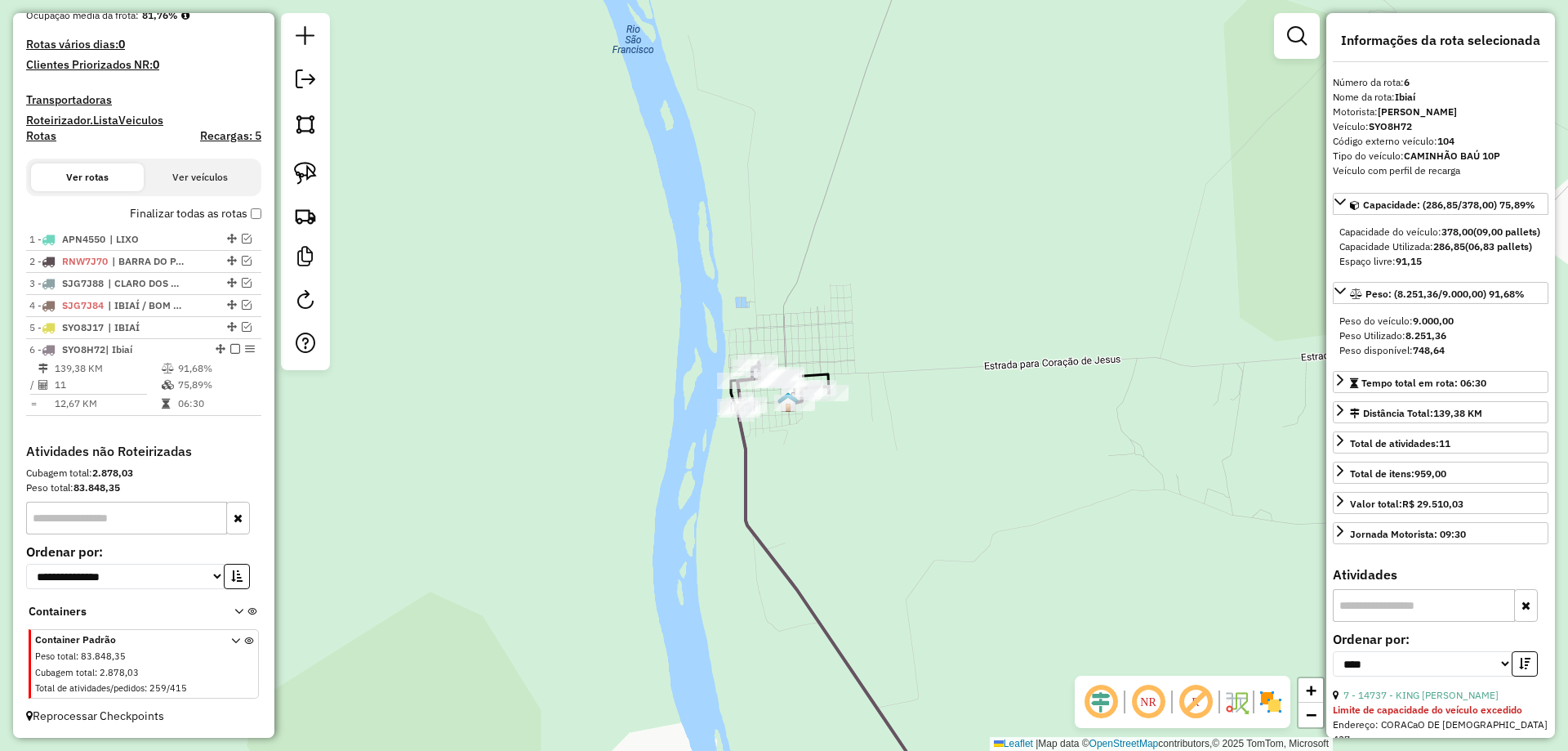
click at [984, 476] on div "Janela de atendimento Grade de atendimento Capacidade Transportadoras Veículos …" at bounding box center [784, 375] width 1568 height 751
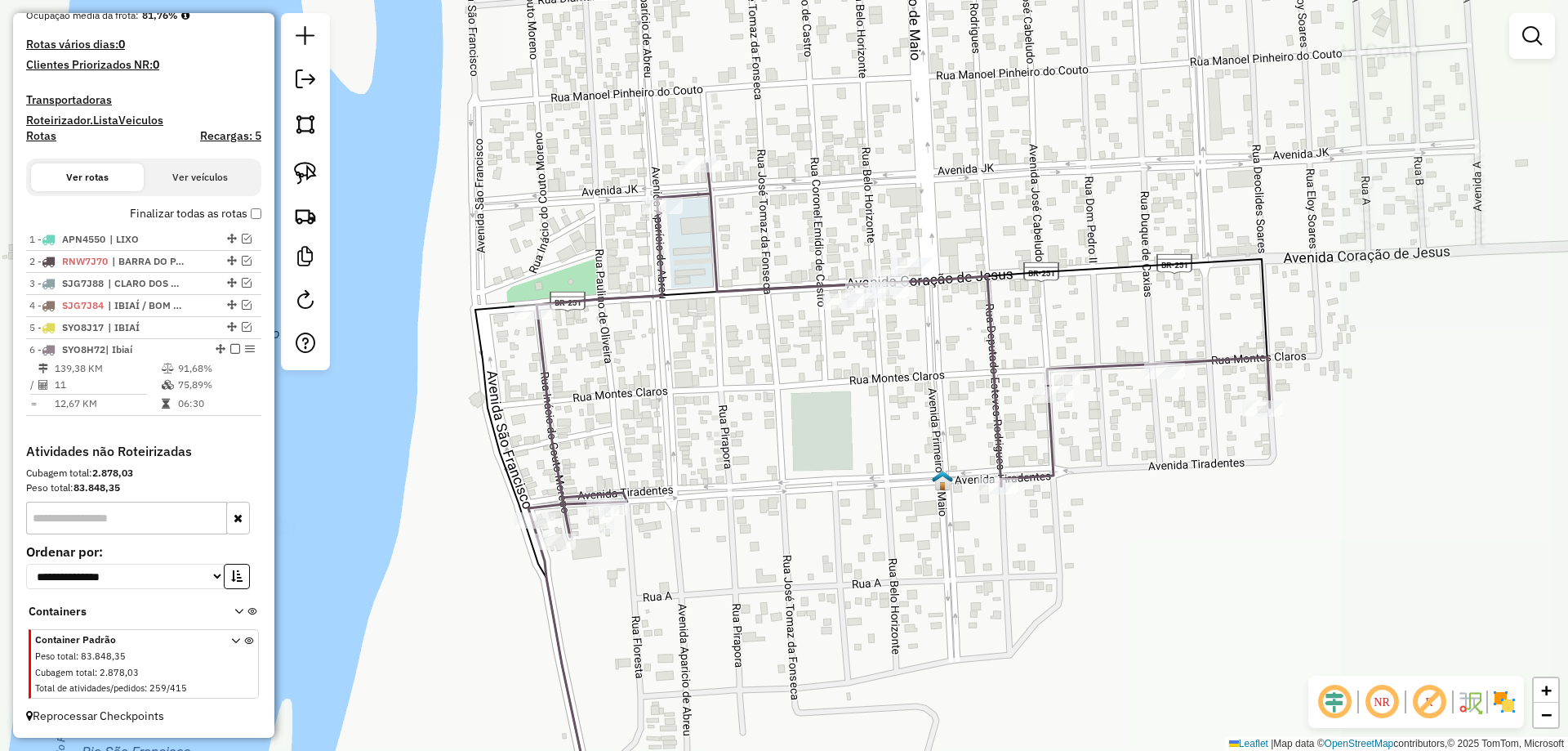
drag, startPoint x: 716, startPoint y: 477, endPoint x: 802, endPoint y: 476, distance: 86.0
click at [866, 477] on div "Janela de atendimento Grade de atendimento Capacidade Transportadoras Veículos …" at bounding box center [784, 375] width 1568 height 751
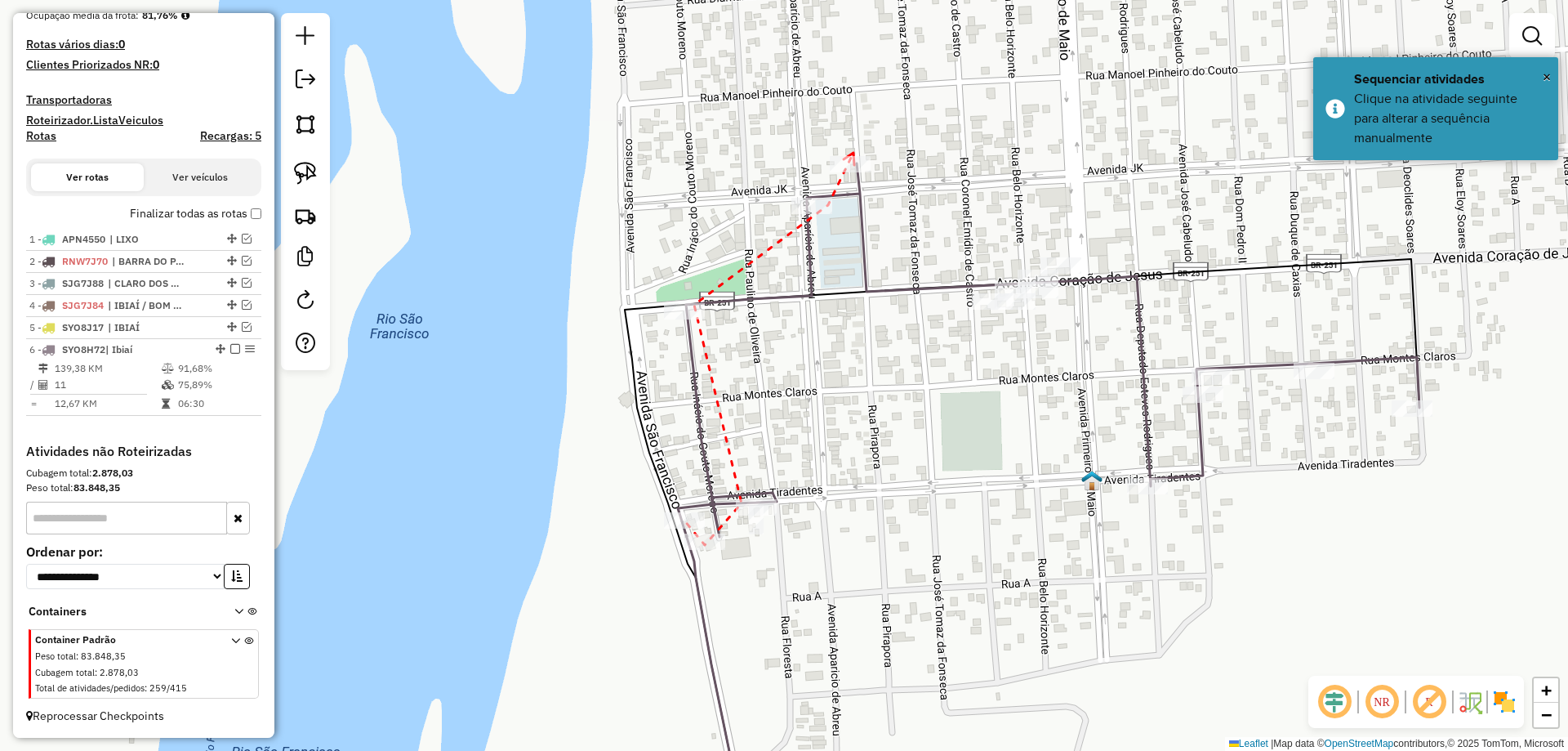
click at [854, 152] on icon at bounding box center [849, 158] width 10 height 12
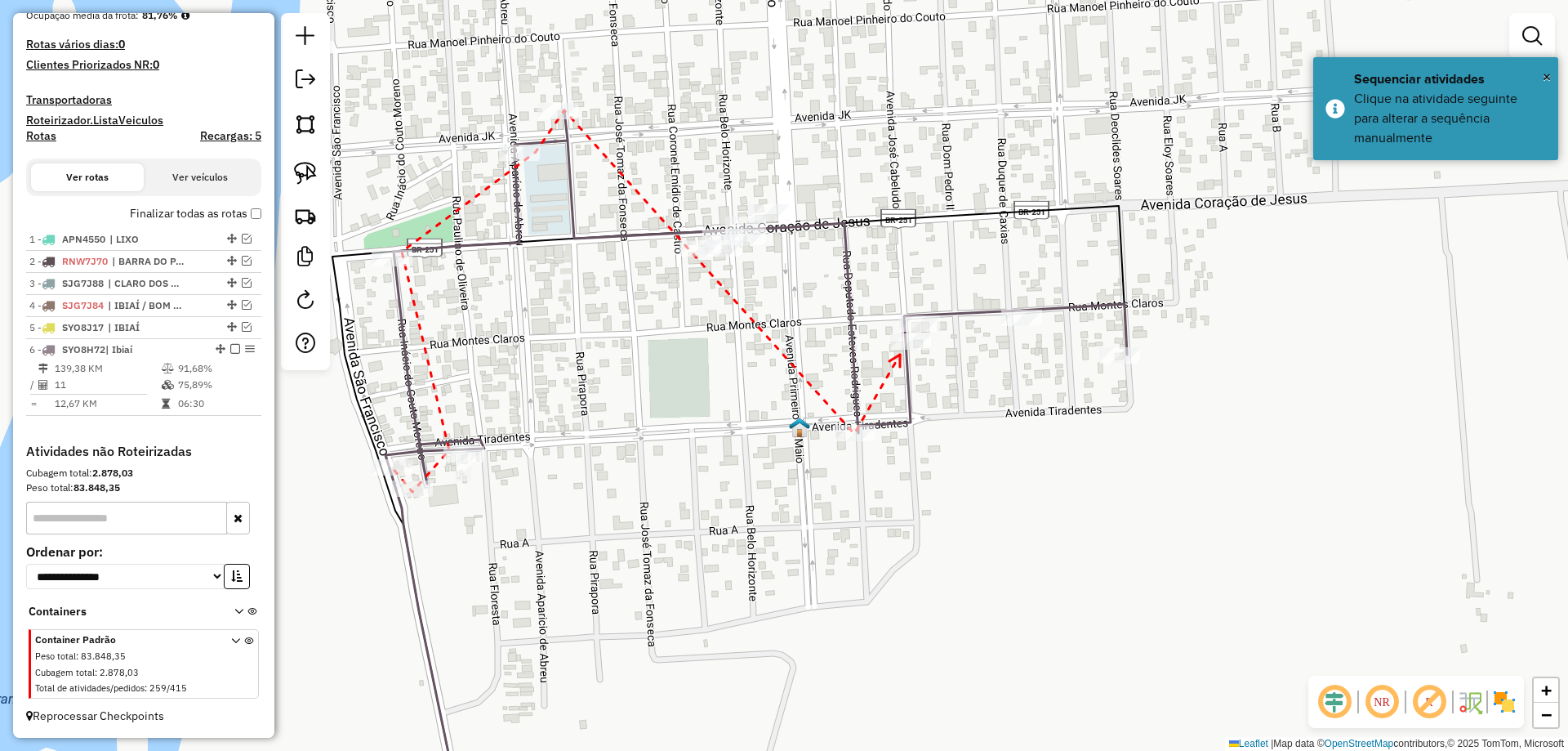
click at [906, 350] on div at bounding box center [910, 341] width 40 height 16
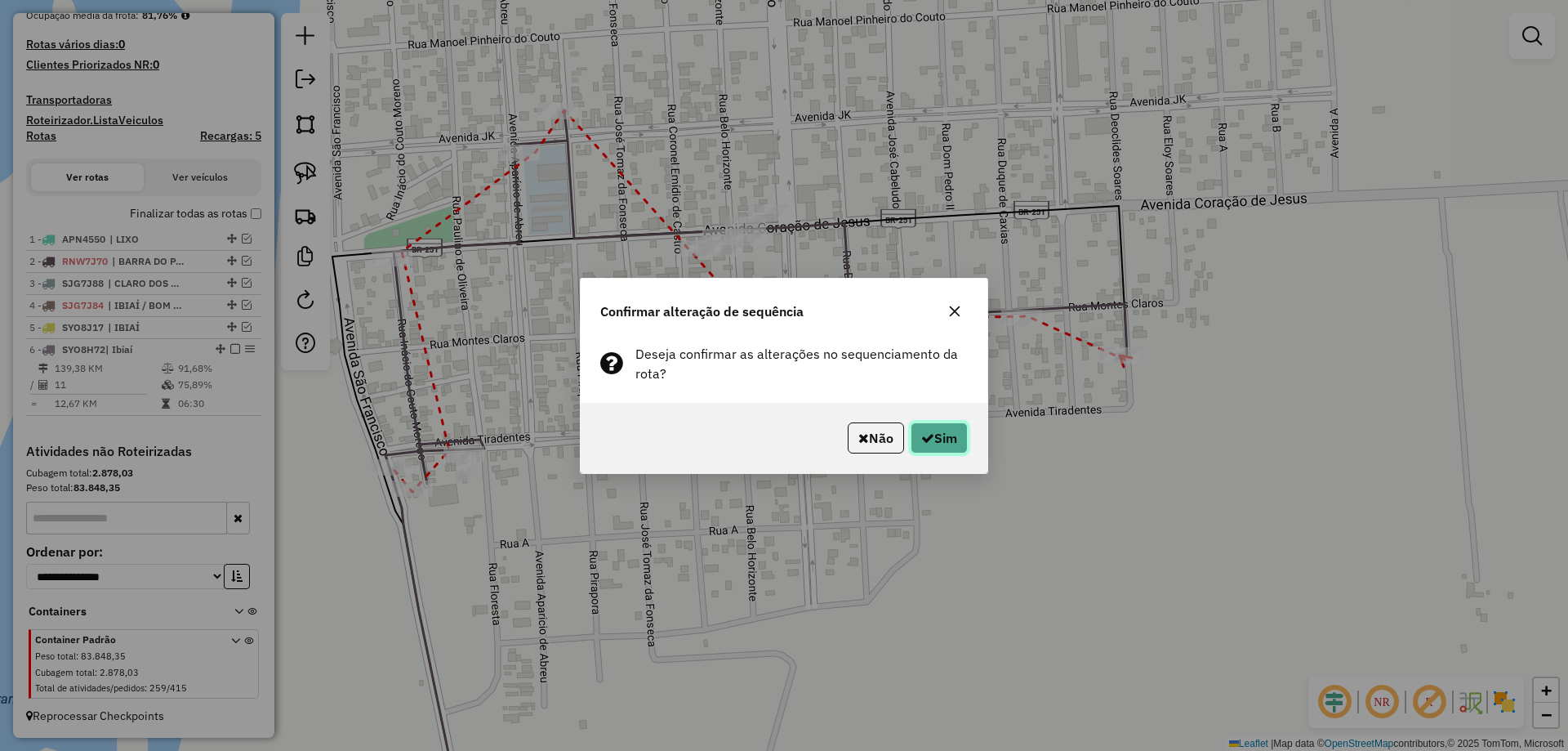
click at [947, 425] on button "Sim" at bounding box center [939, 437] width 57 height 31
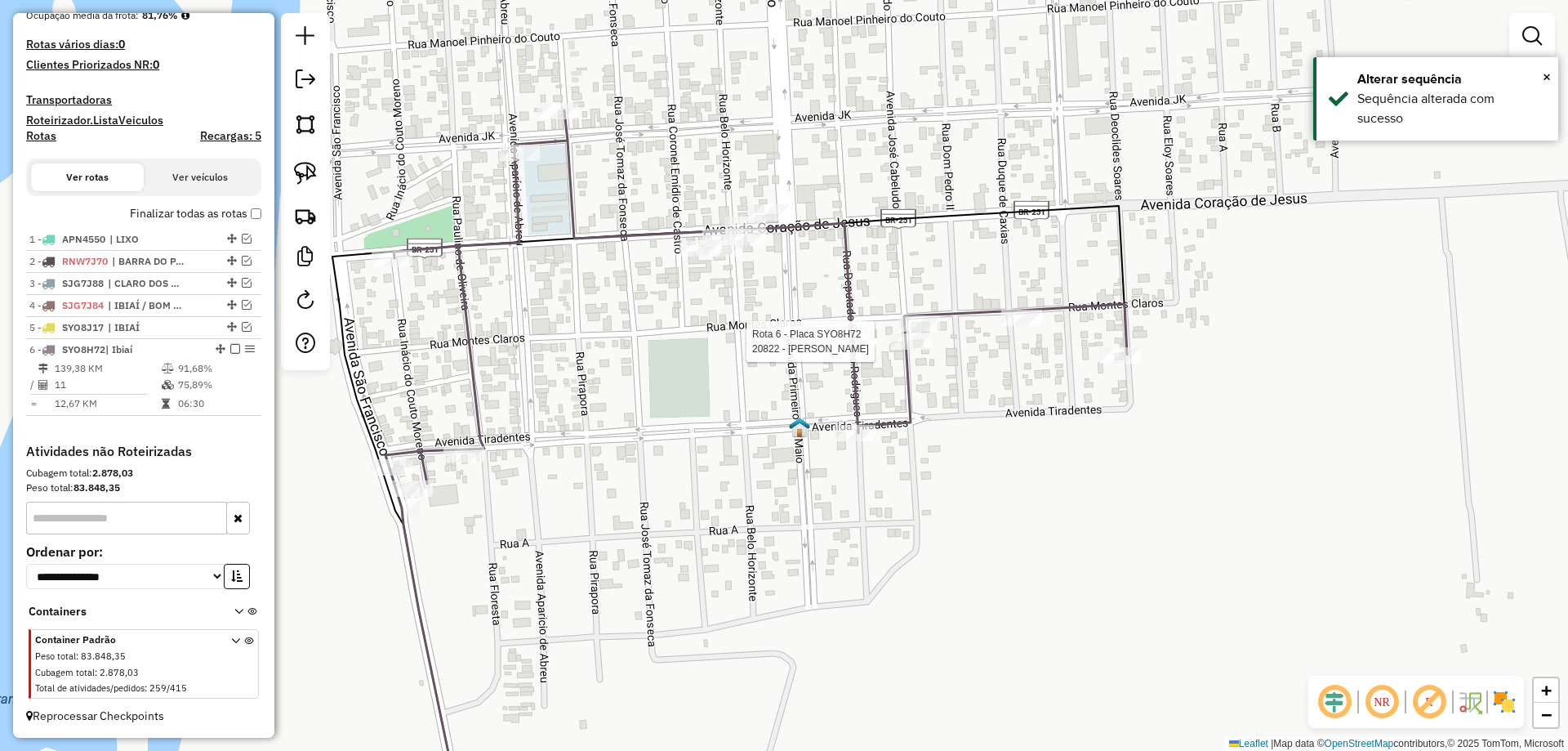
select select "*********"
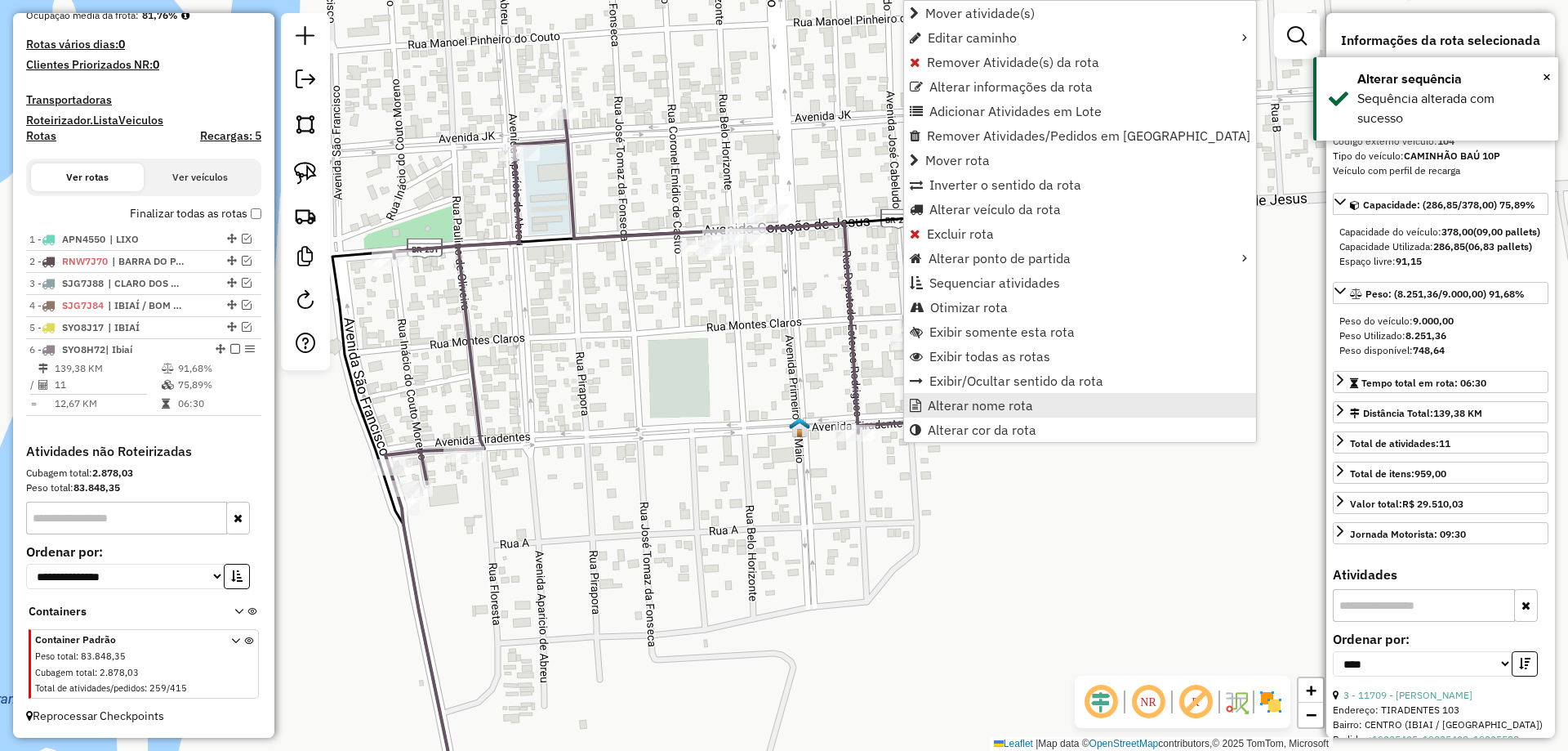
click at [987, 412] on span "Alterar nome rota" at bounding box center [980, 405] width 105 height 13
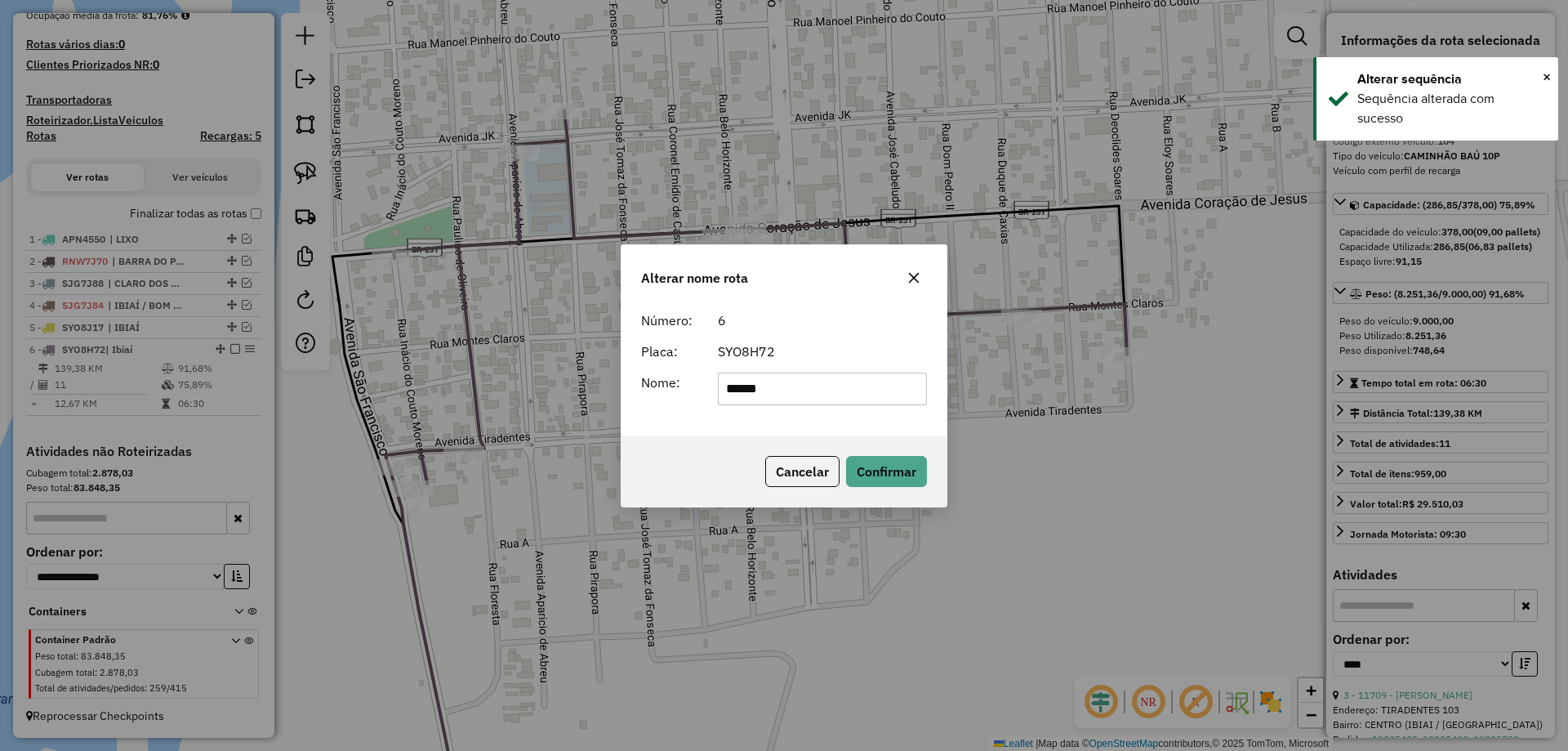
click at [830, 383] on input "*****" at bounding box center [823, 388] width 210 height 33
type input "*******"
click at [894, 483] on button "Confirmar" at bounding box center [886, 471] width 81 height 31
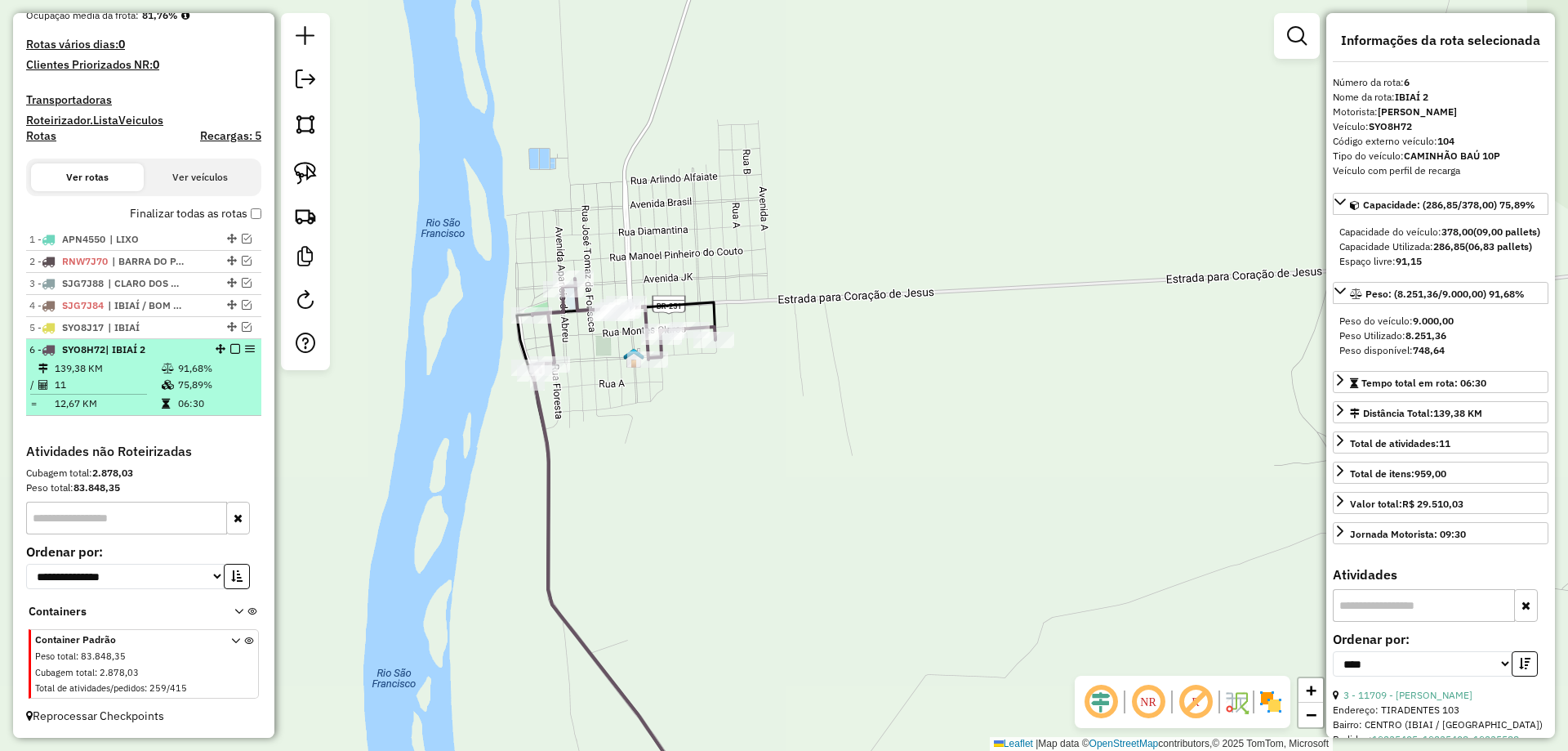
click at [230, 352] on em at bounding box center [235, 349] width 9 height 9
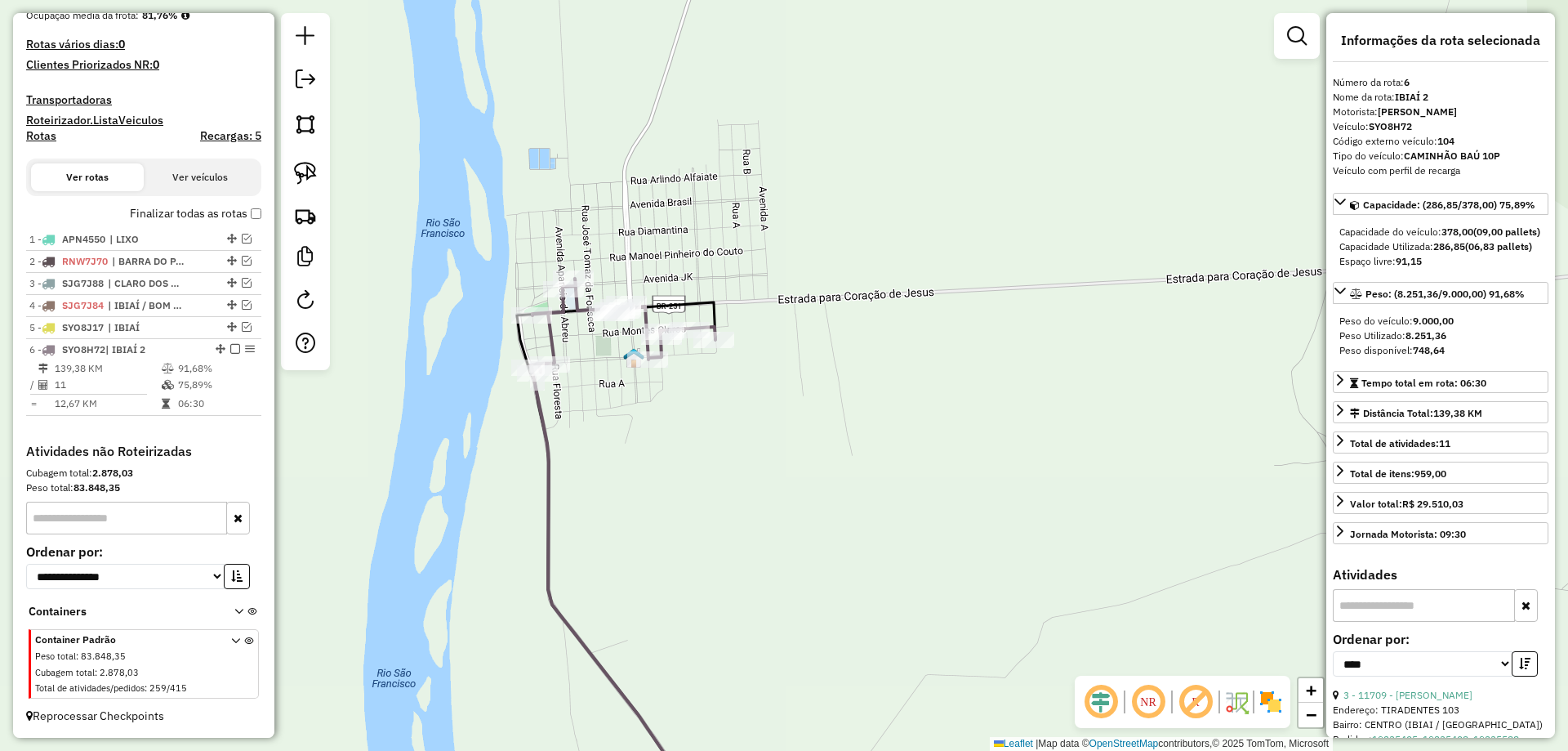
scroll to position [368, 0]
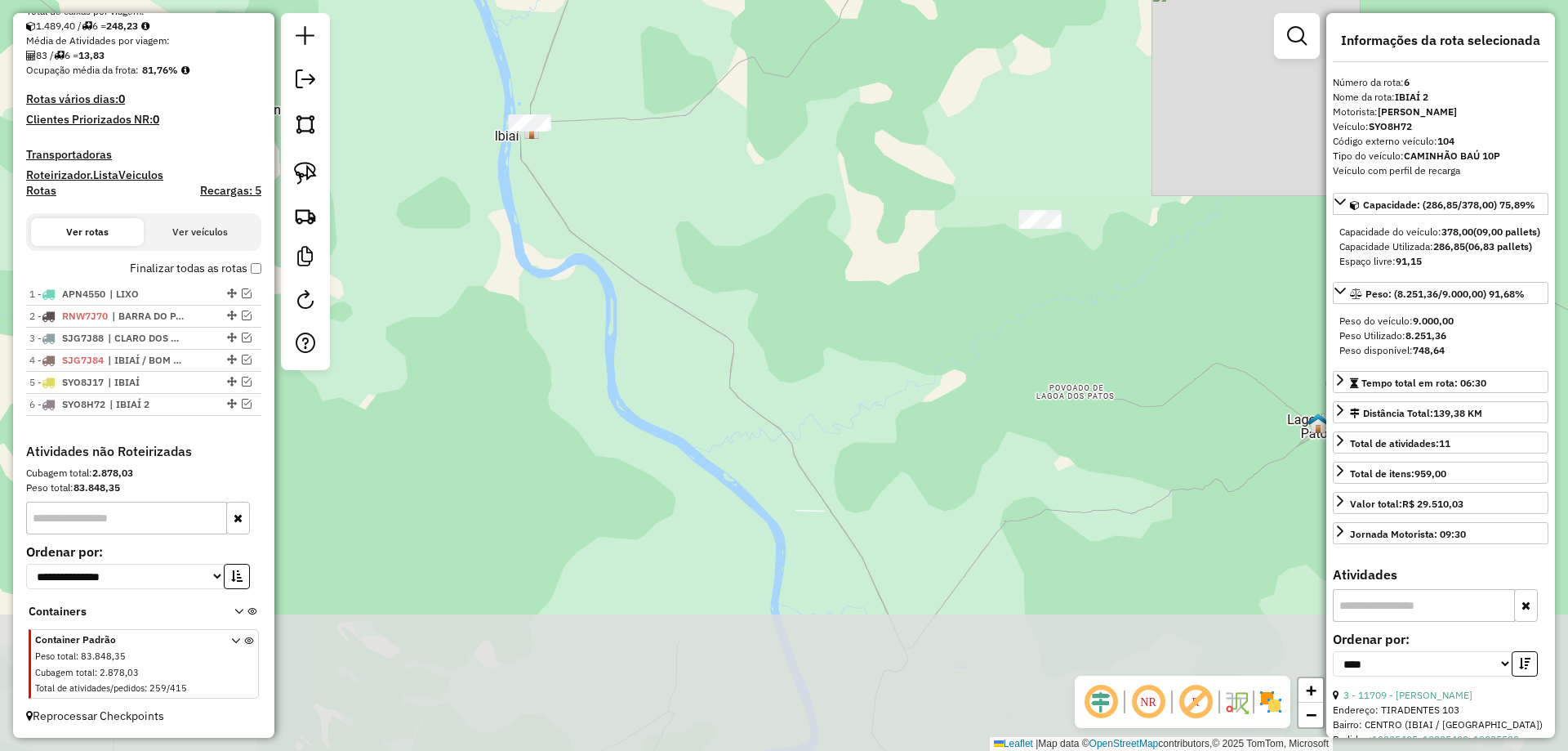
drag, startPoint x: 676, startPoint y: 351, endPoint x: 634, endPoint y: 197, distance: 159.6
click at [635, 192] on div "Janela de atendimento Grade de atendimento Capacidade Transportadoras Veículos …" at bounding box center [784, 375] width 1568 height 751
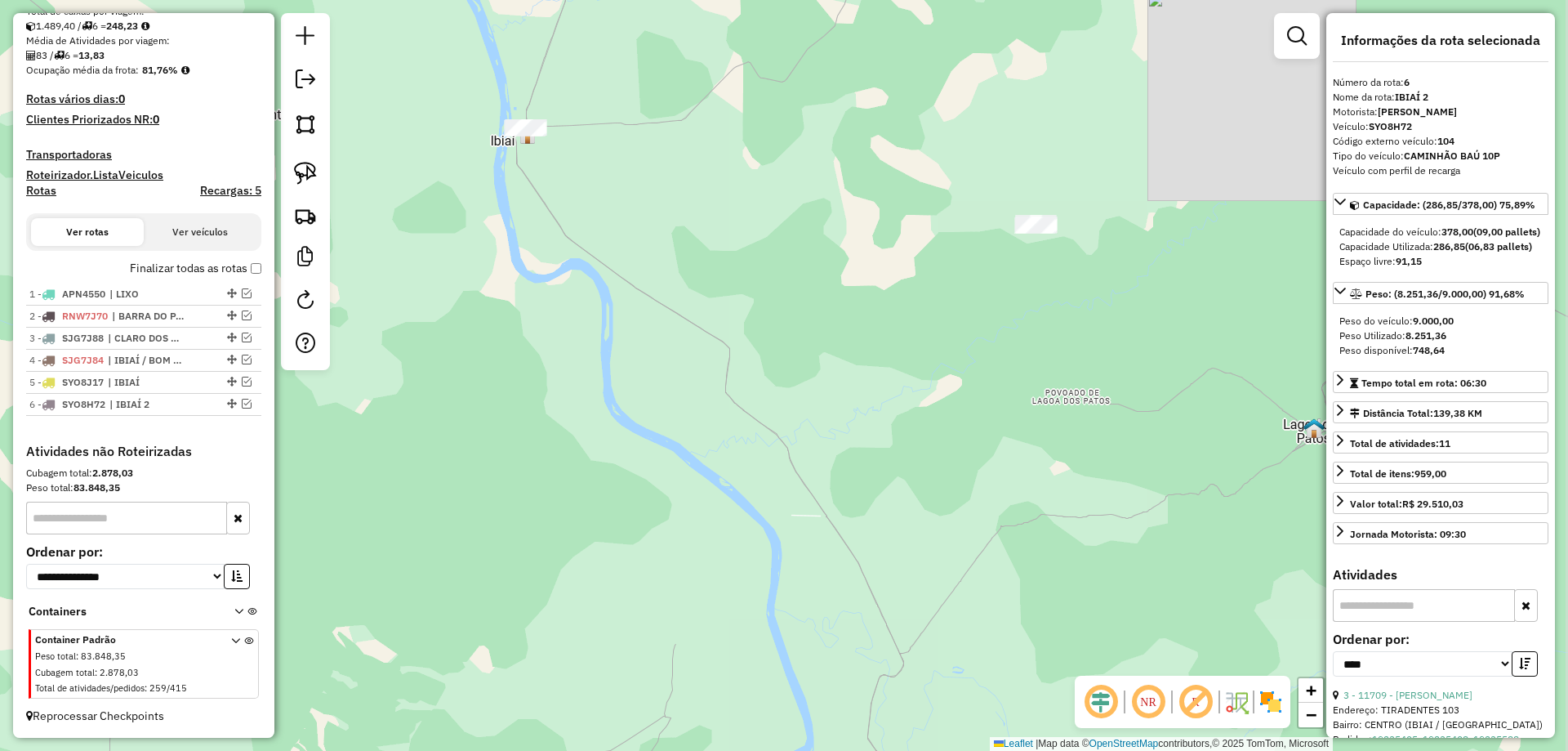
drag, startPoint x: 624, startPoint y: 228, endPoint x: 606, endPoint y: 321, distance: 94.7
click at [622, 351] on div "Janela de atendimento Grade de atendimento Capacidade Transportadoras Veículos …" at bounding box center [784, 375] width 1568 height 751
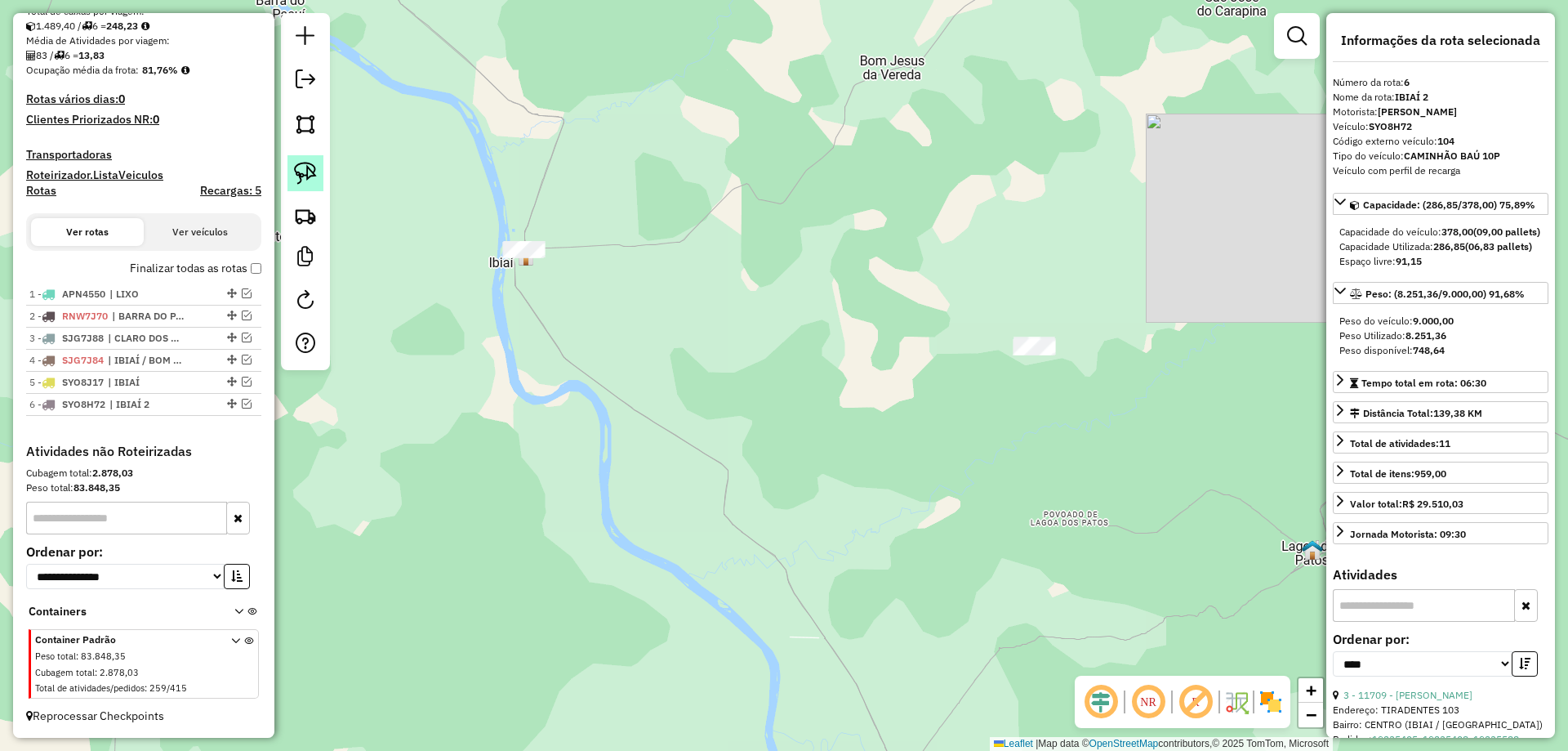
click at [298, 168] on img at bounding box center [306, 173] width 23 height 23
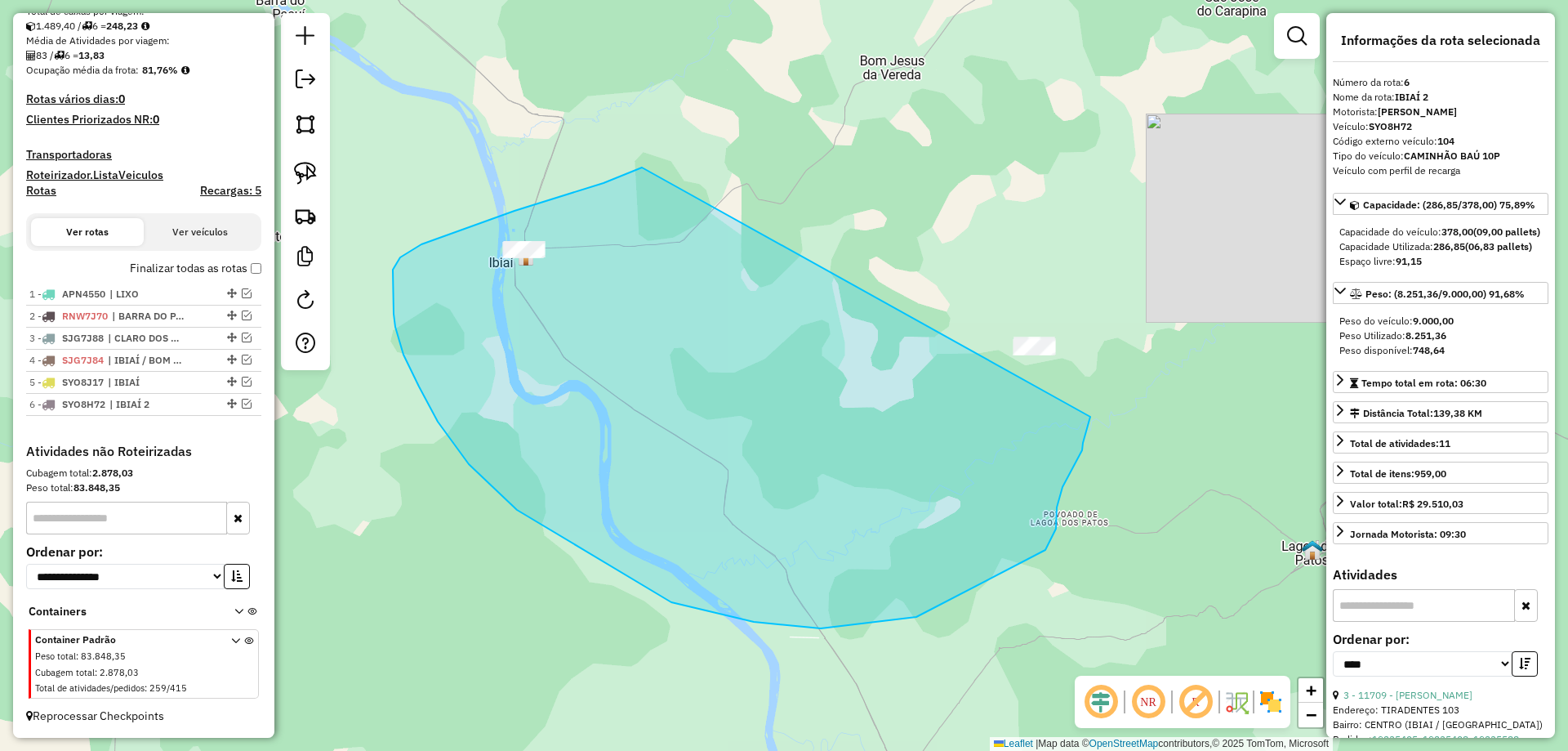
drag, startPoint x: 642, startPoint y: 167, endPoint x: 1078, endPoint y: 257, distance: 445.2
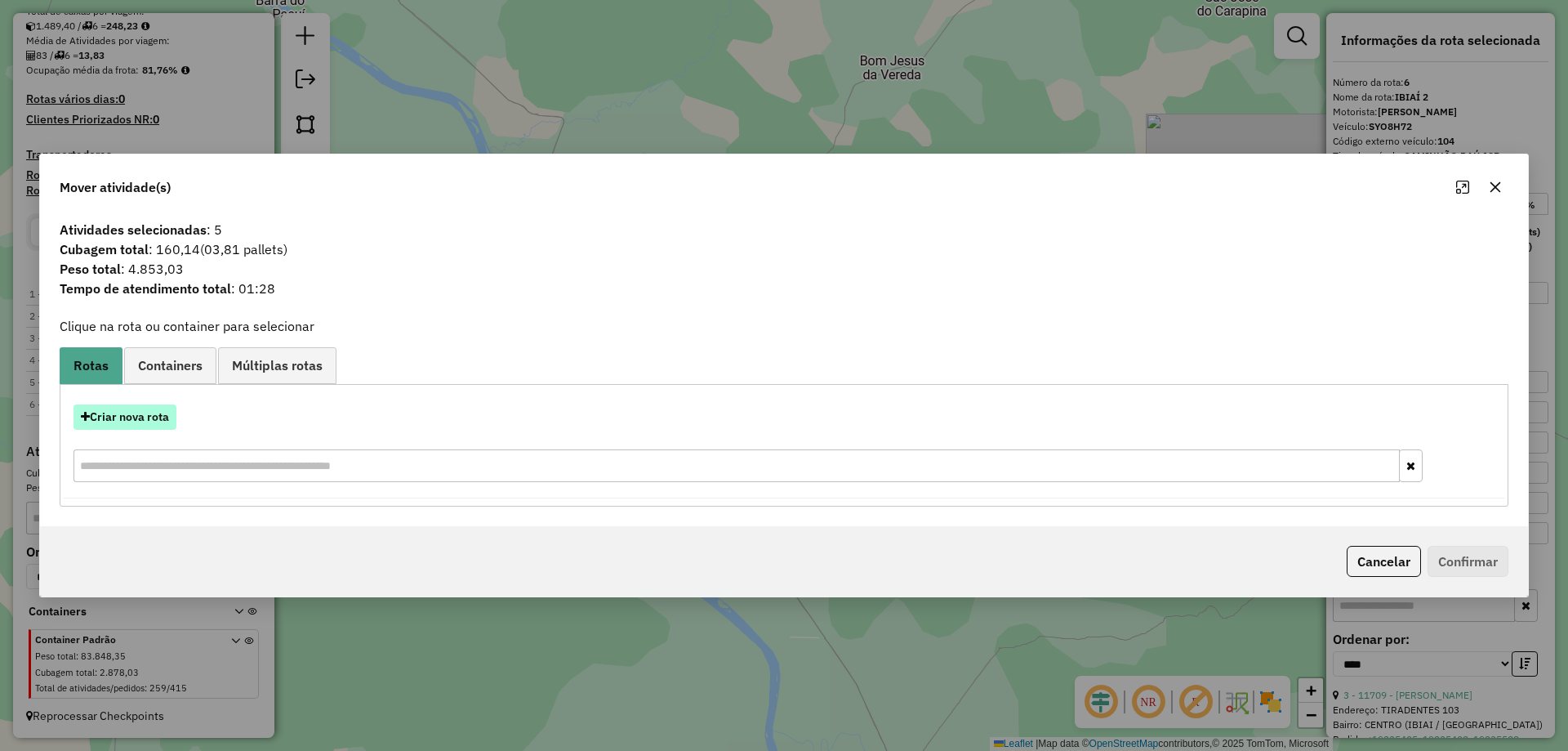
click at [139, 420] on button "Criar nova rota" at bounding box center [124, 416] width 102 height 25
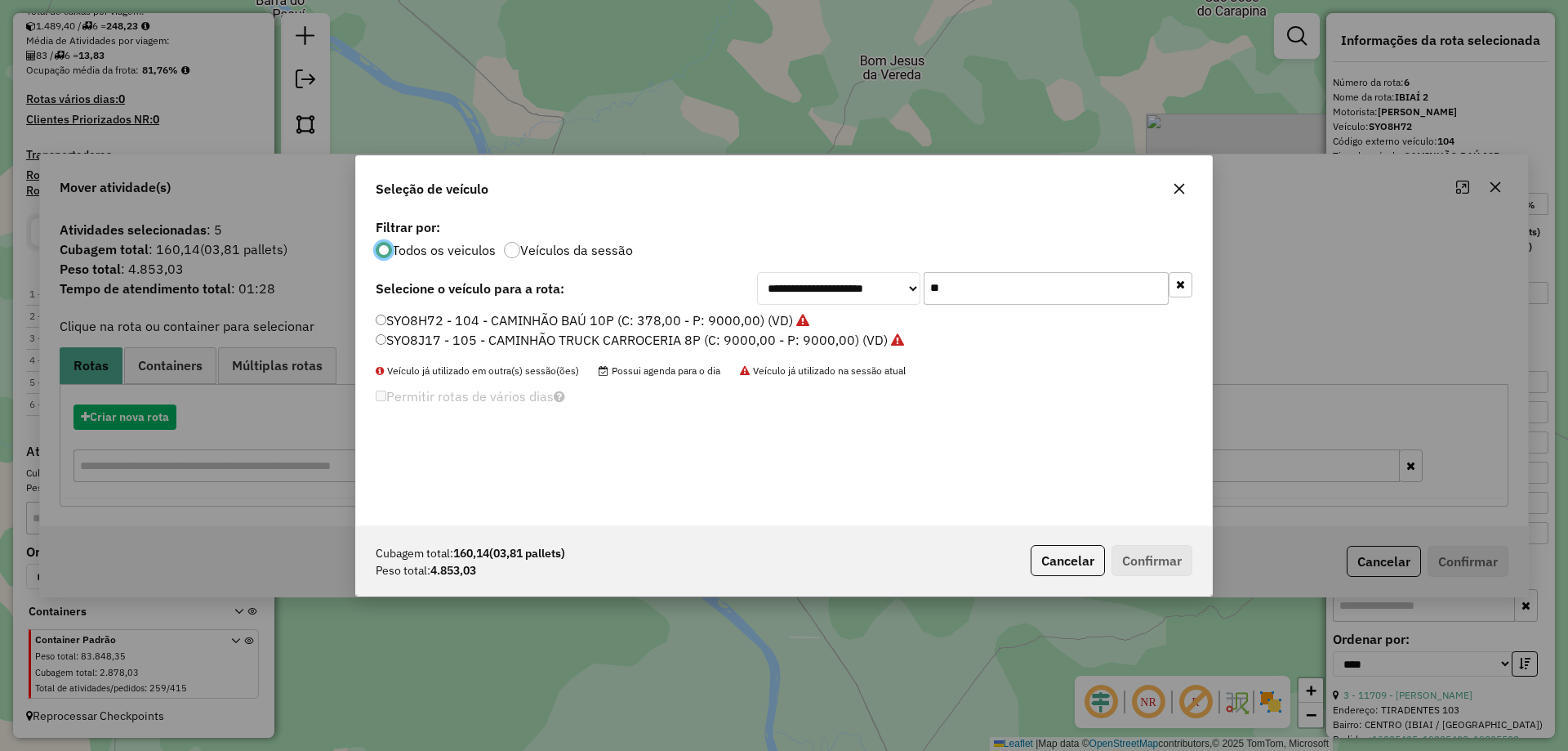
scroll to position [9, 5]
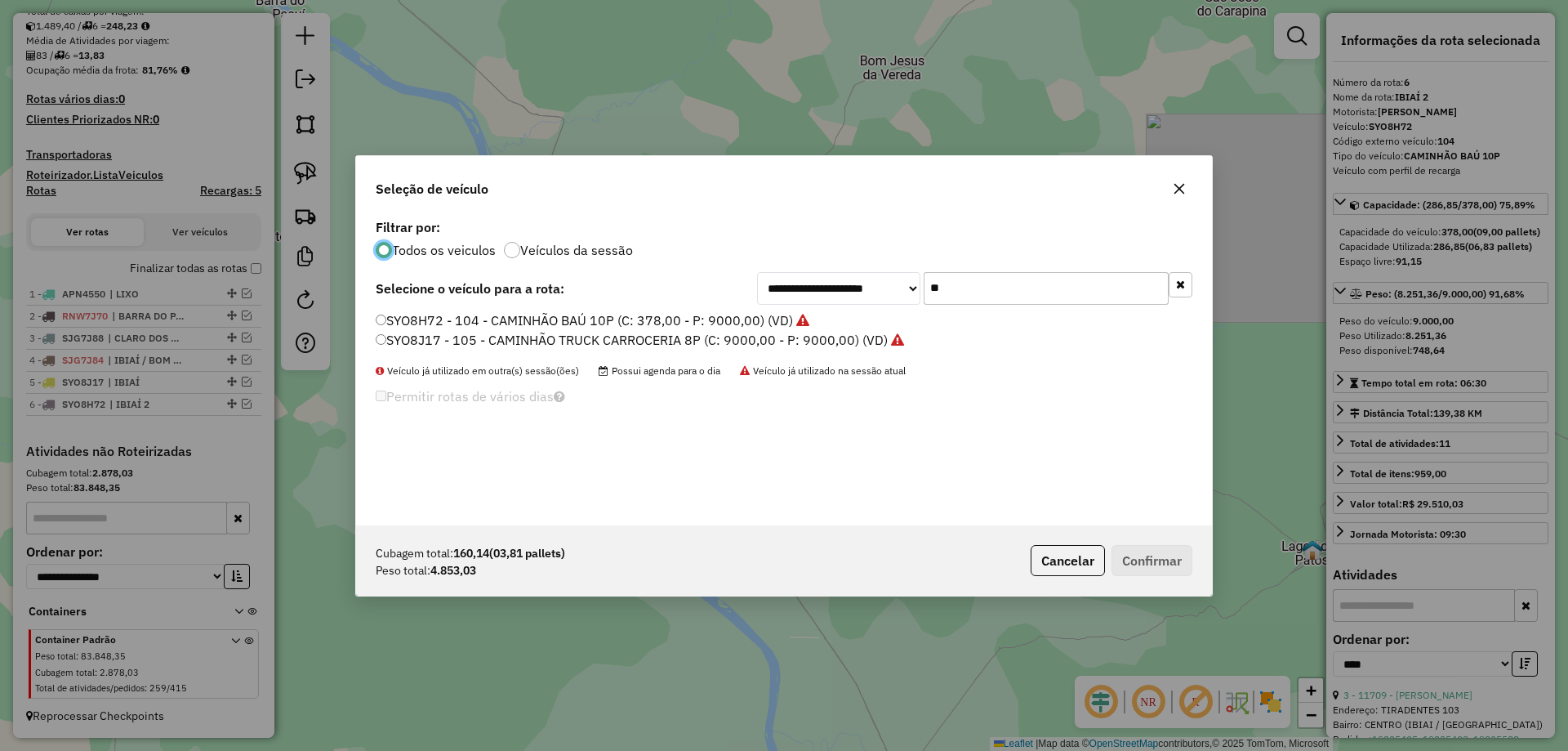
click at [972, 291] on input "**" at bounding box center [1046, 288] width 245 height 33
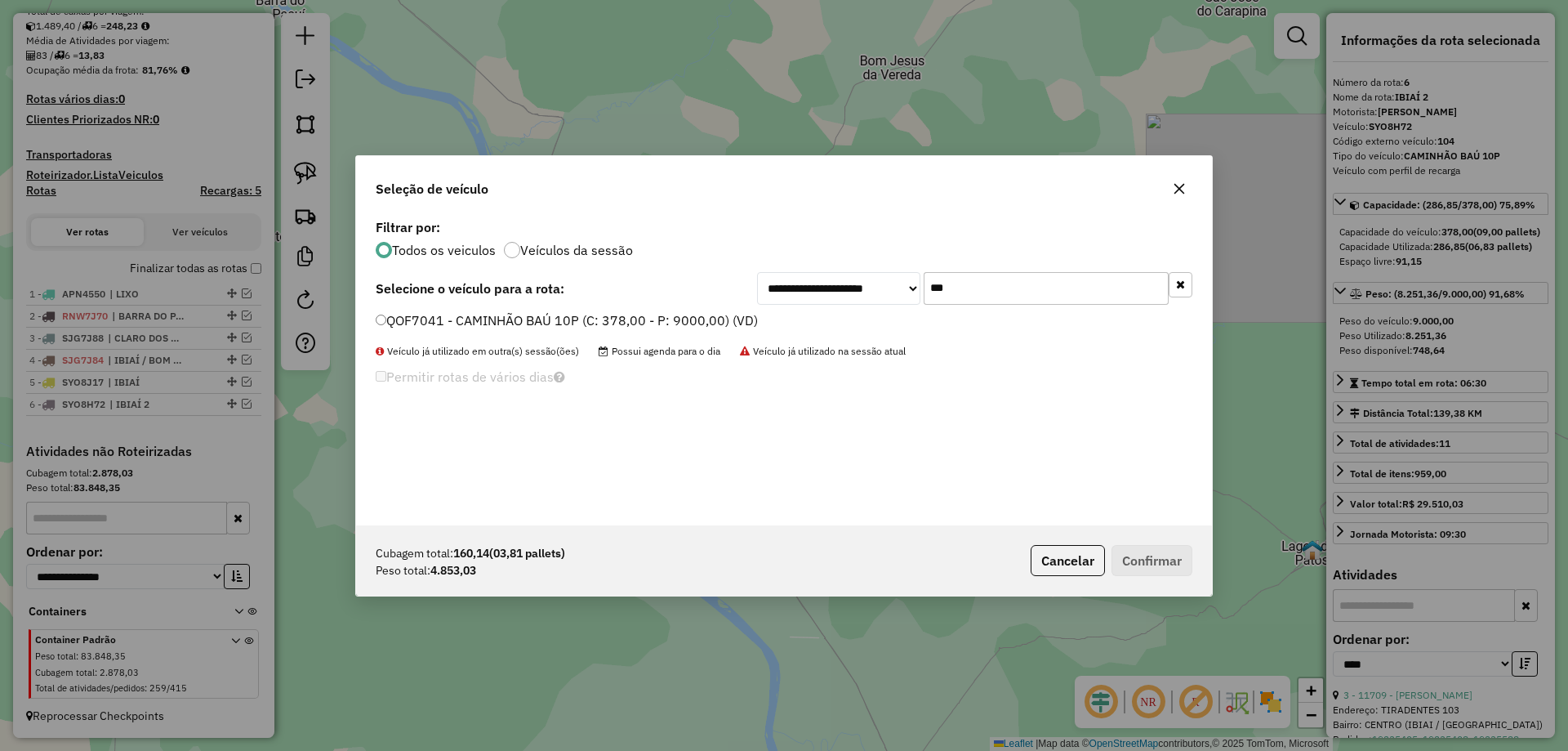
type input "***"
click at [474, 327] on label "QOF7041 - CAMINHÃO BAÚ 10P (C: 378,00 - P: 9000,00) (VD)" at bounding box center [567, 320] width 383 height 20
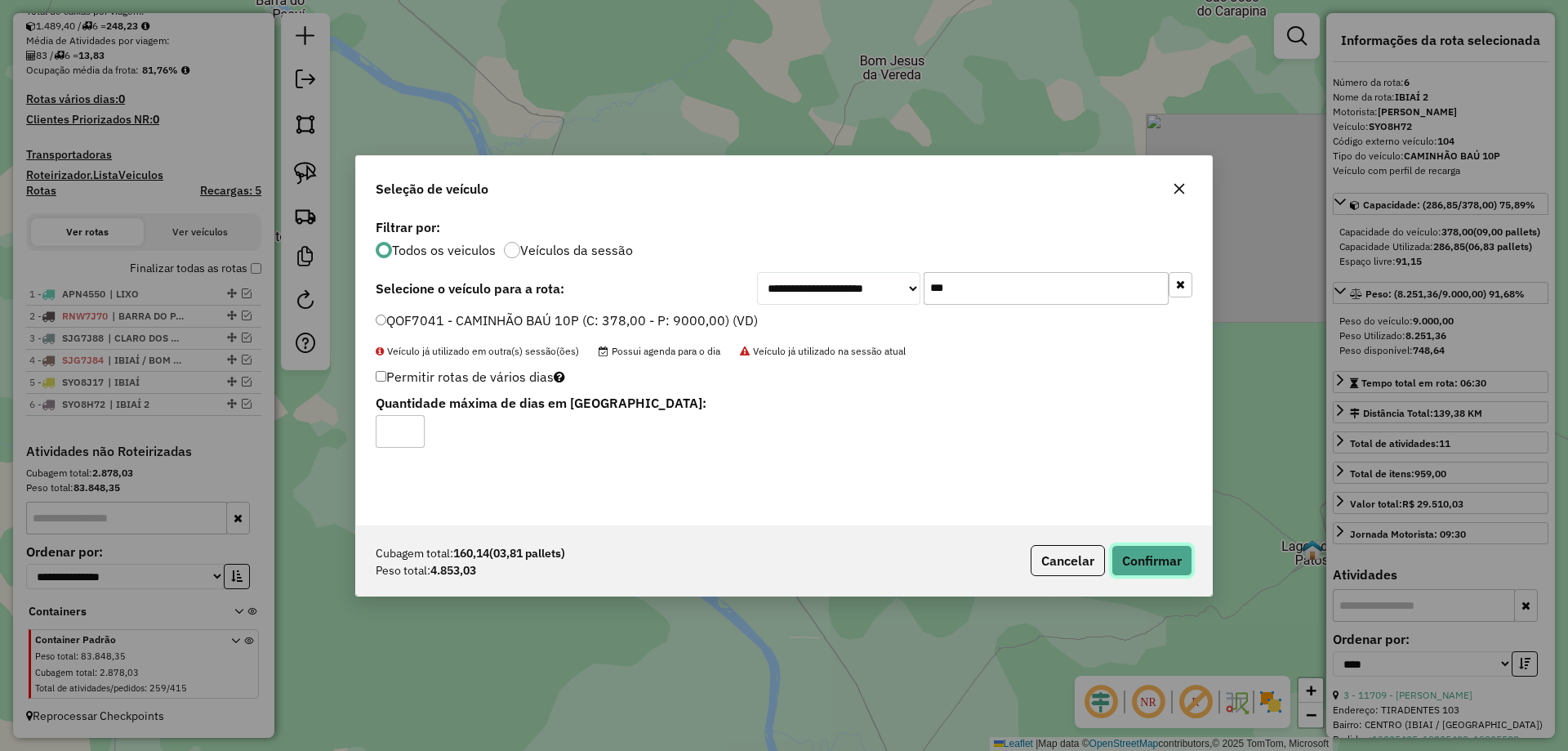
click at [1168, 554] on button "Confirmar" at bounding box center [1152, 560] width 81 height 31
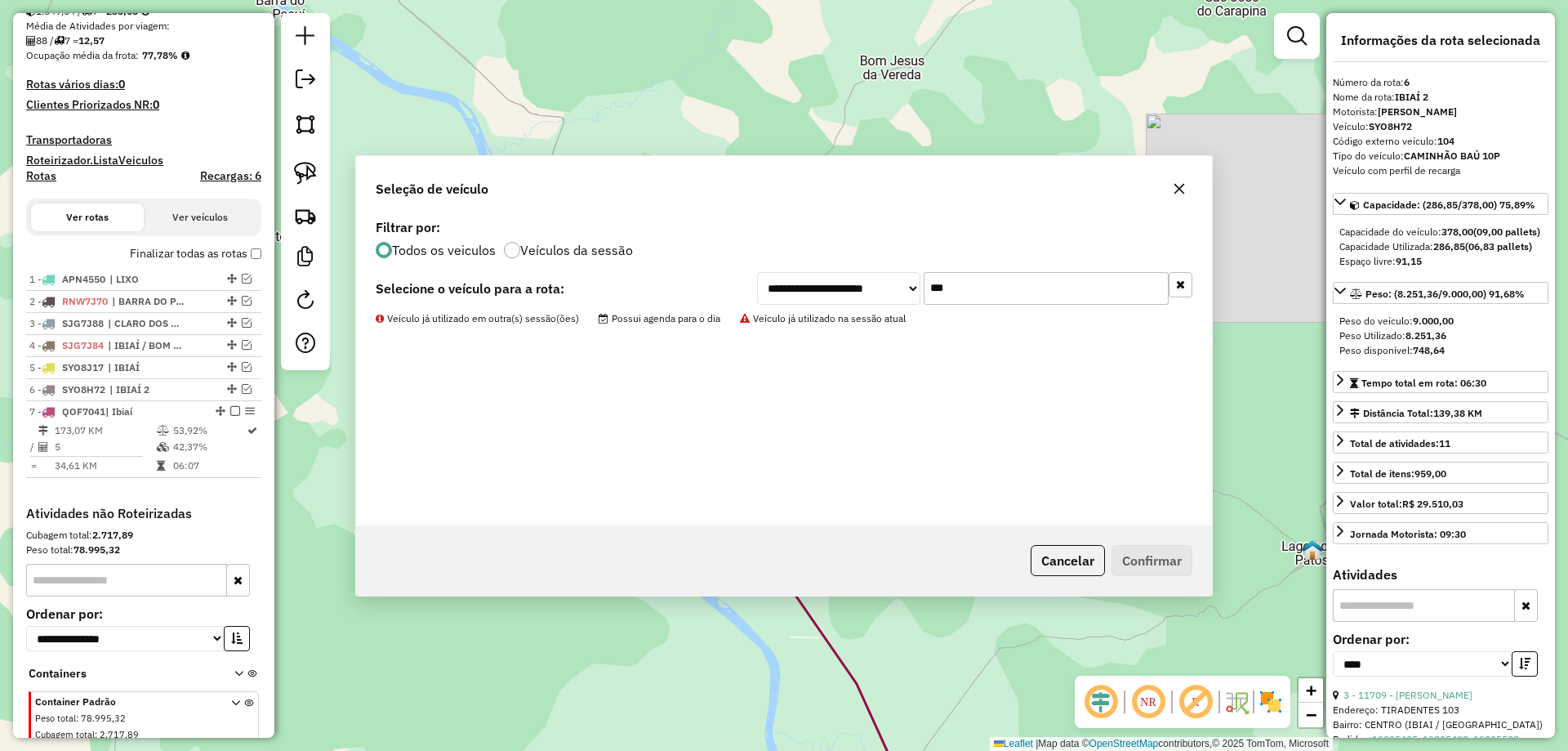
scroll to position [445, 0]
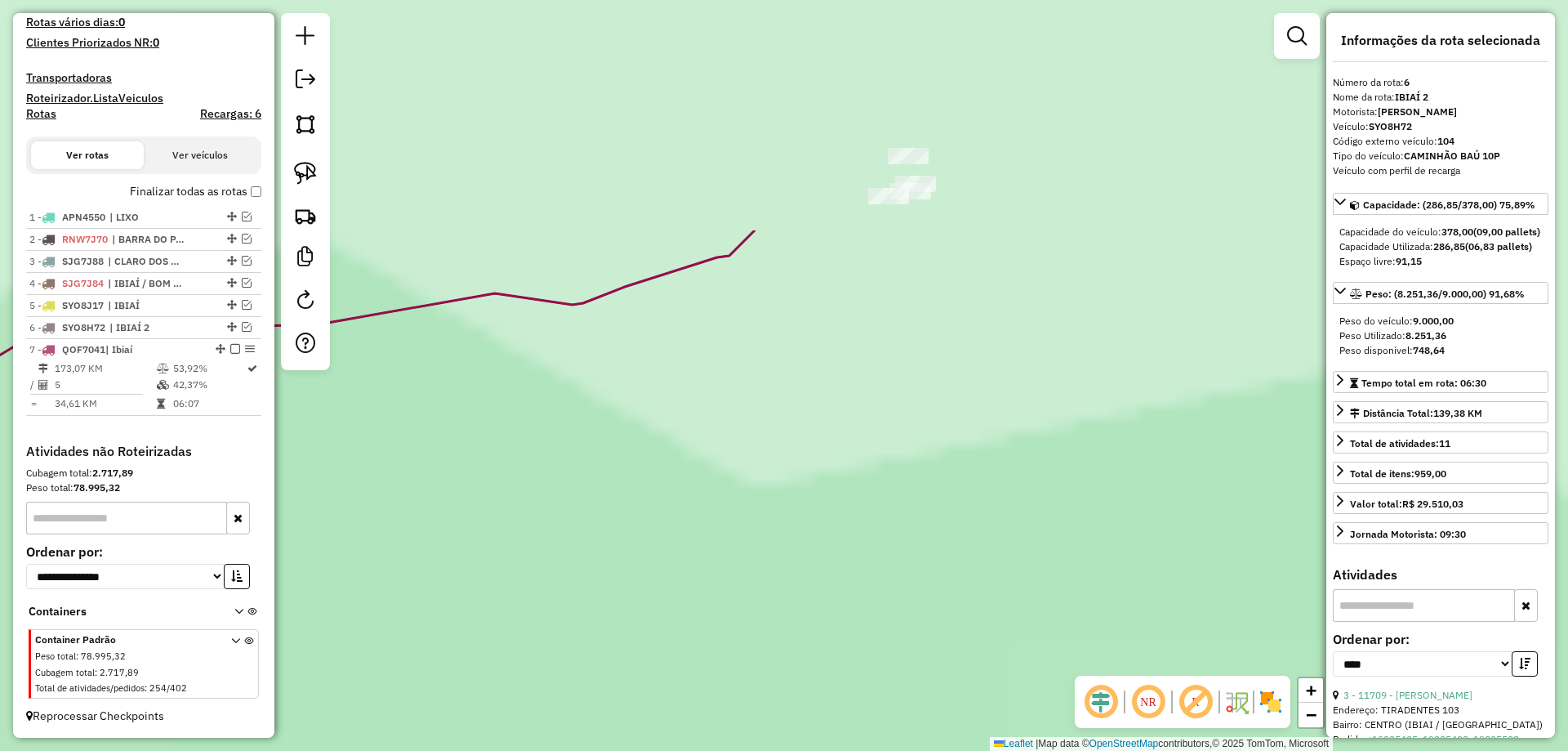
drag, startPoint x: 950, startPoint y: 266, endPoint x: 929, endPoint y: 541, distance: 275.8
click at [930, 609] on div "Janela de atendimento Grade de atendimento Capacidade Transportadoras Veículos …" at bounding box center [784, 375] width 1568 height 751
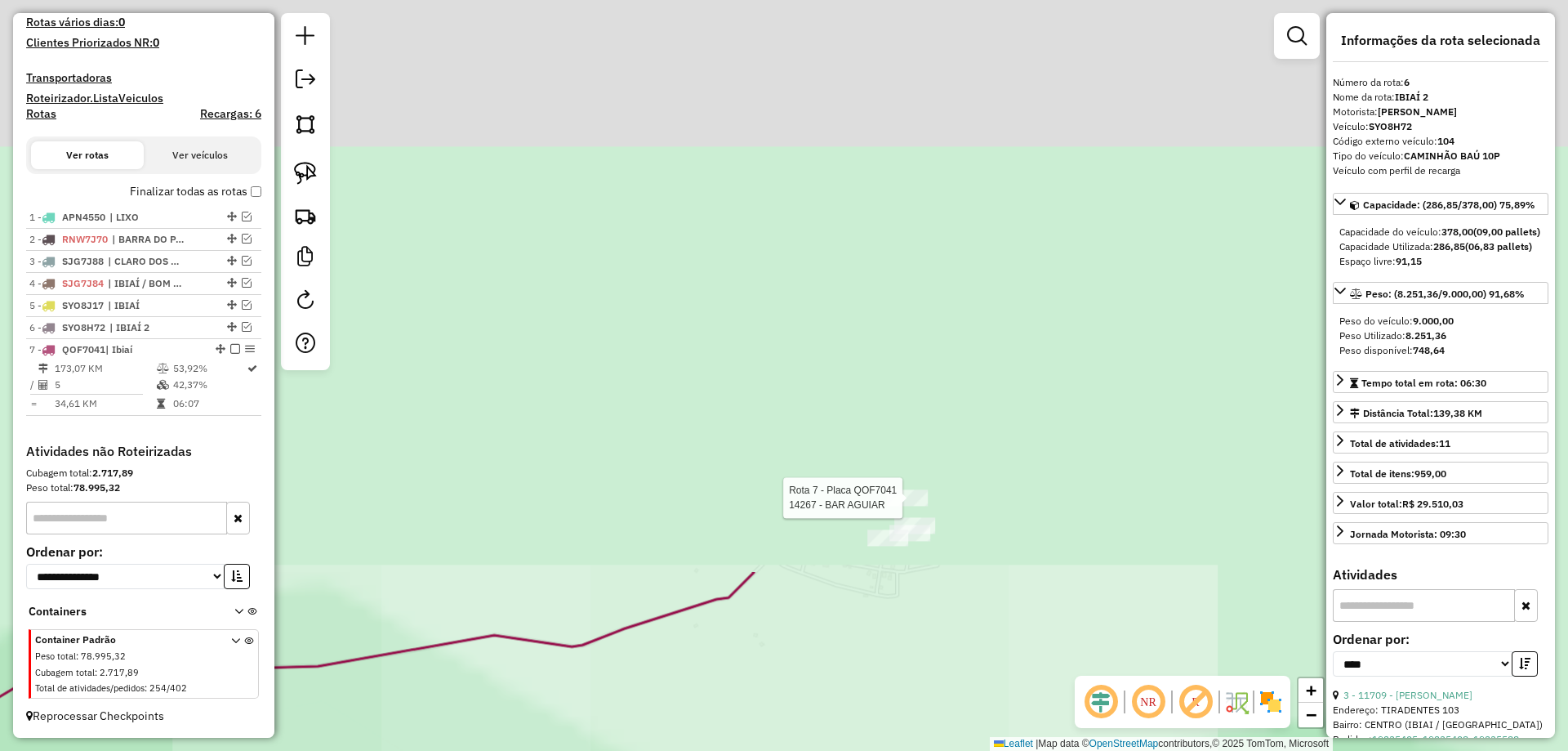
click at [917, 513] on div "Rota 7 - Placa QOF7041 62827 - JOSE DA SOLEDADE GON Rota 7 - Placa QOF7041 1426…" at bounding box center [784, 375] width 1568 height 751
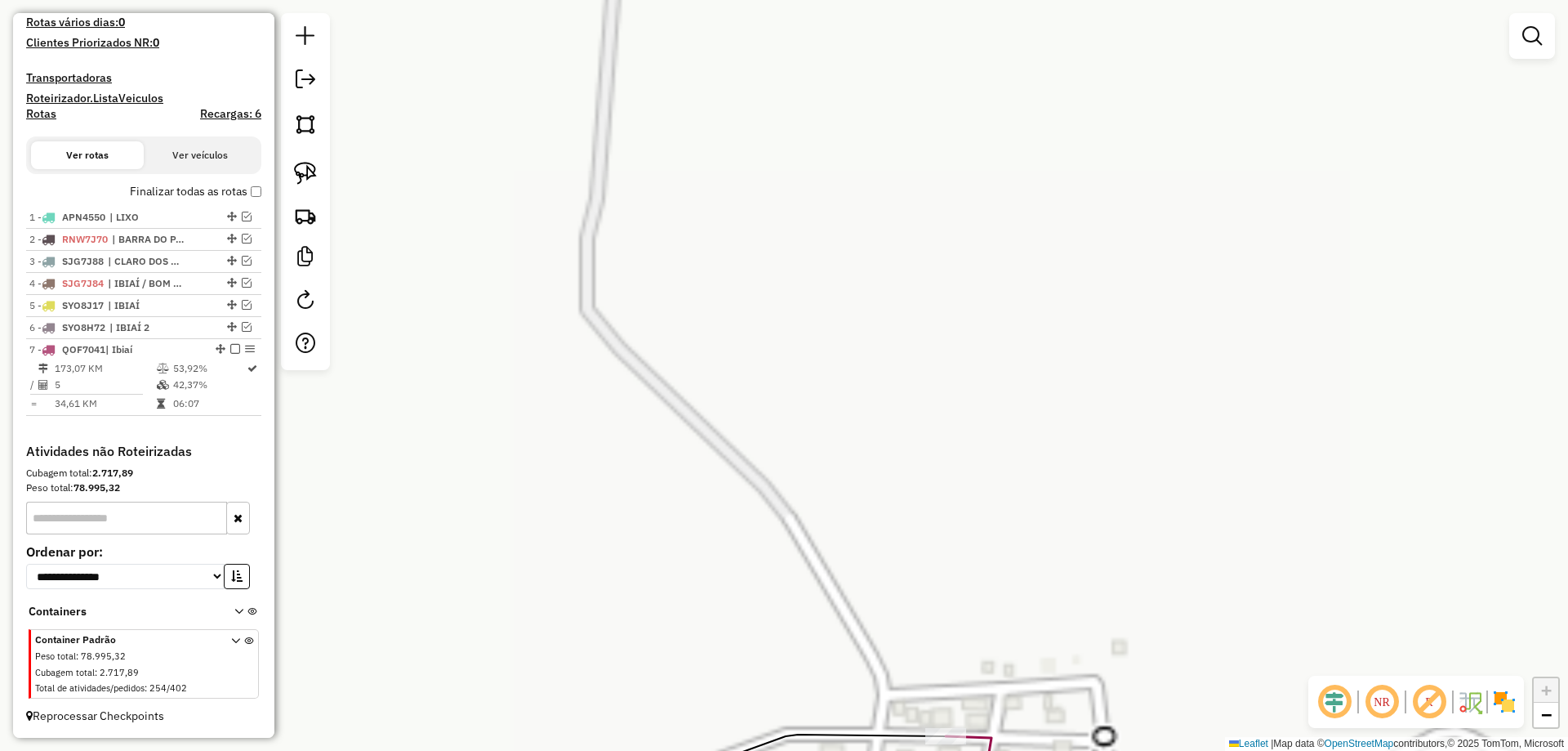
drag, startPoint x: 865, startPoint y: 578, endPoint x: 853, endPoint y: 265, distance: 313.2
click at [853, 265] on div "Janela de atendimento Grade de atendimento Capacidade Transportadoras Veículos …" at bounding box center [784, 375] width 1568 height 751
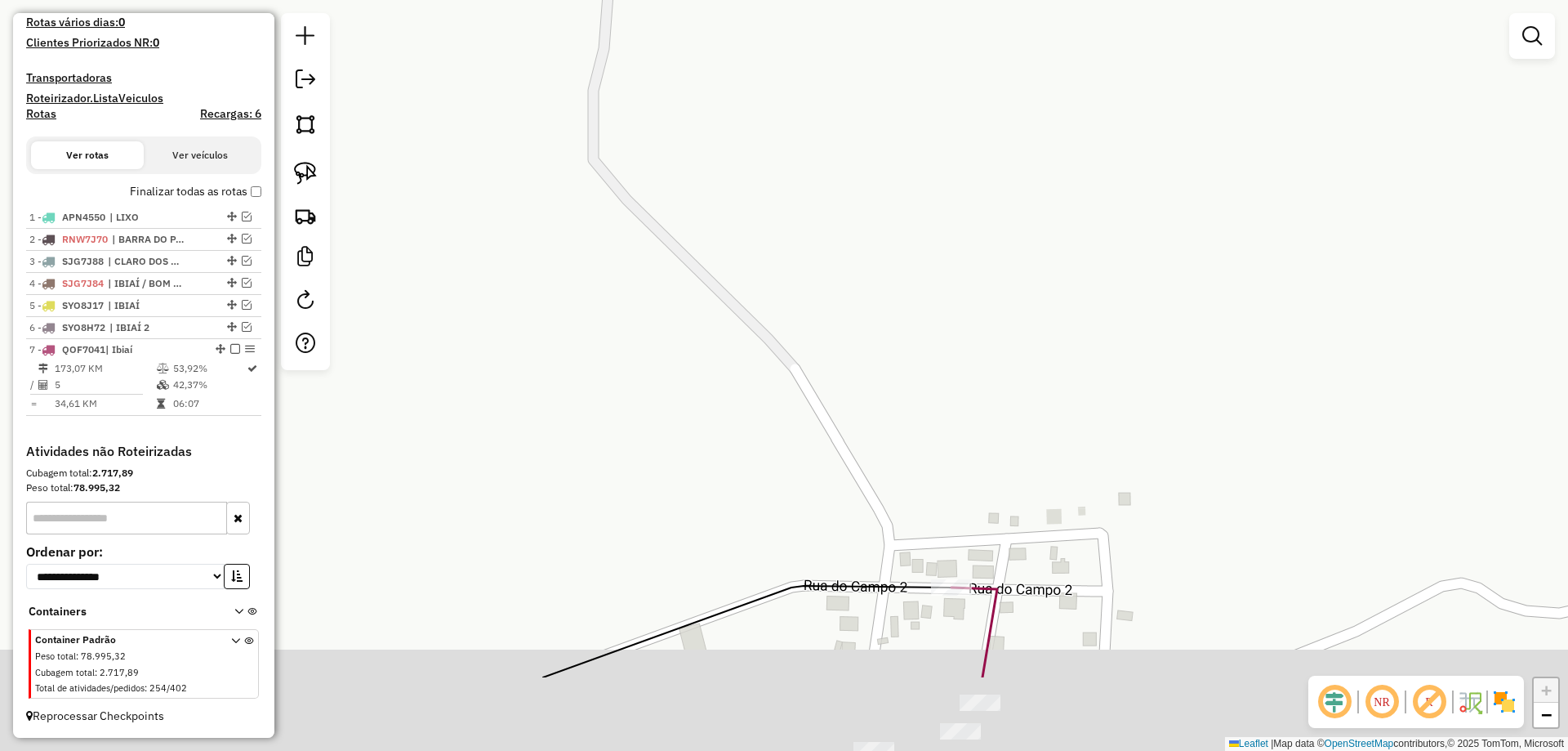
drag, startPoint x: 790, startPoint y: 424, endPoint x: 779, endPoint y: 315, distance: 109.6
click at [785, 304] on div "Janela de atendimento Grade de atendimento Capacidade Transportadoras Veículos …" at bounding box center [784, 375] width 1568 height 751
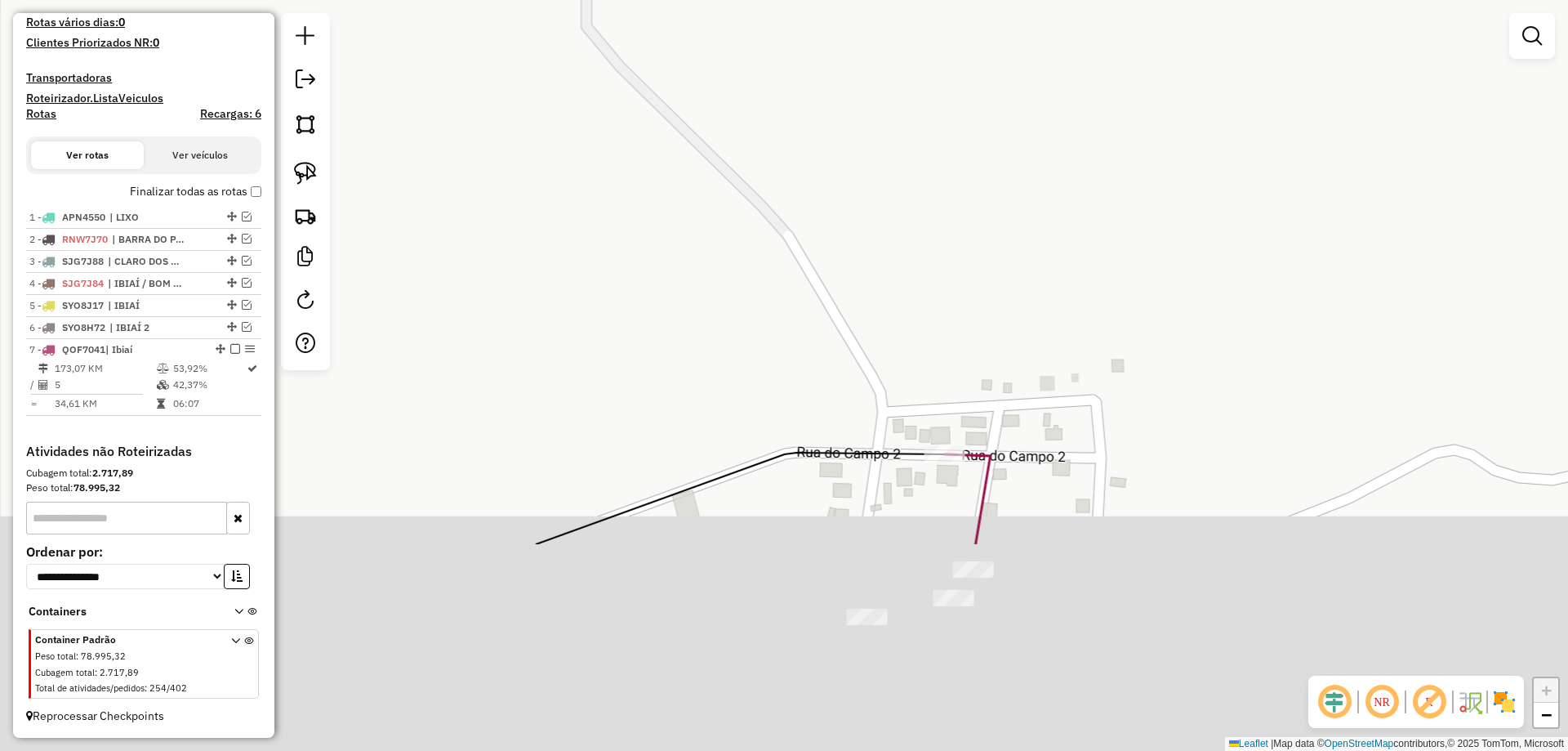
click at [766, 408] on div "Janela de atendimento Grade de atendimento Capacidade Transportadoras Veículos …" at bounding box center [784, 375] width 1568 height 751
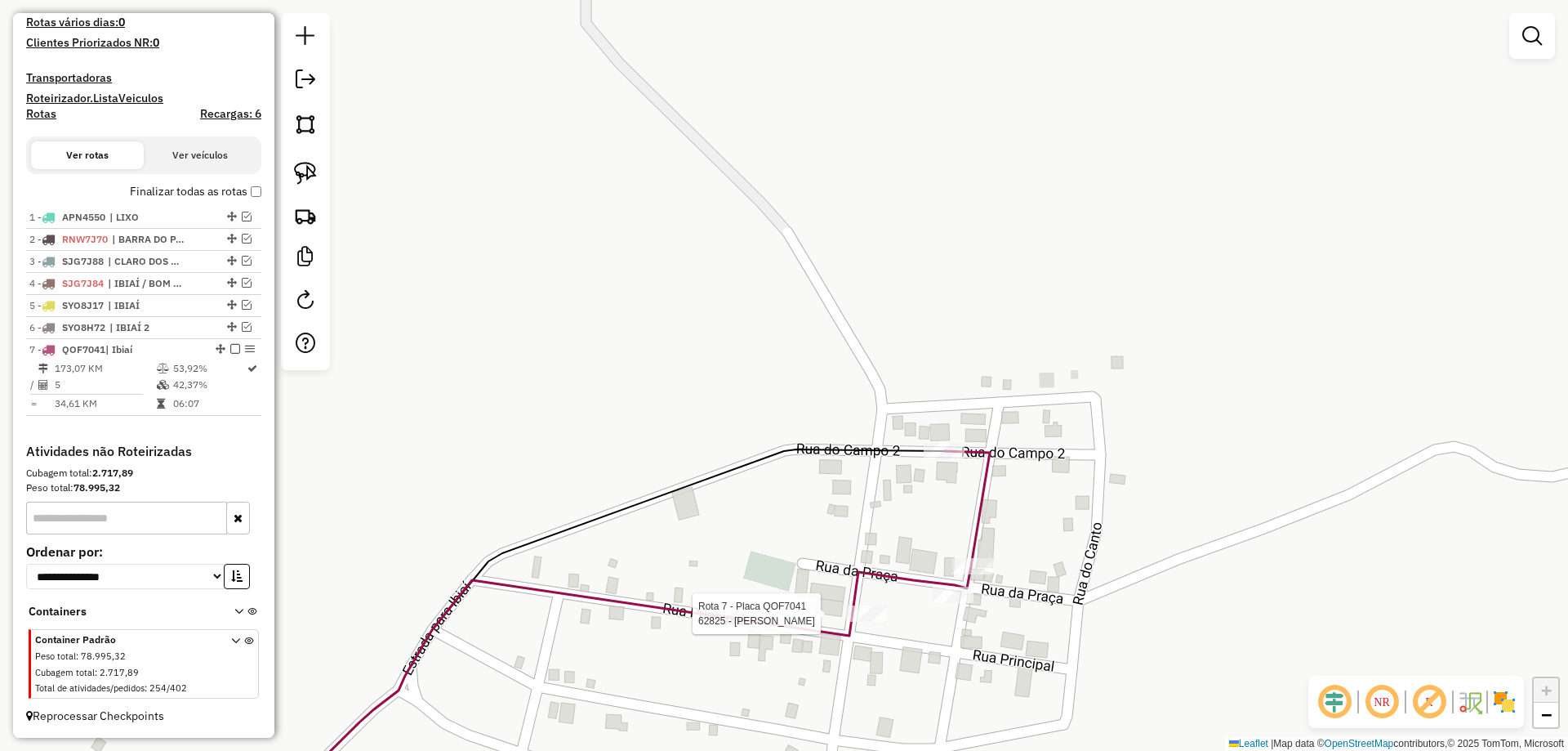
select select "*********"
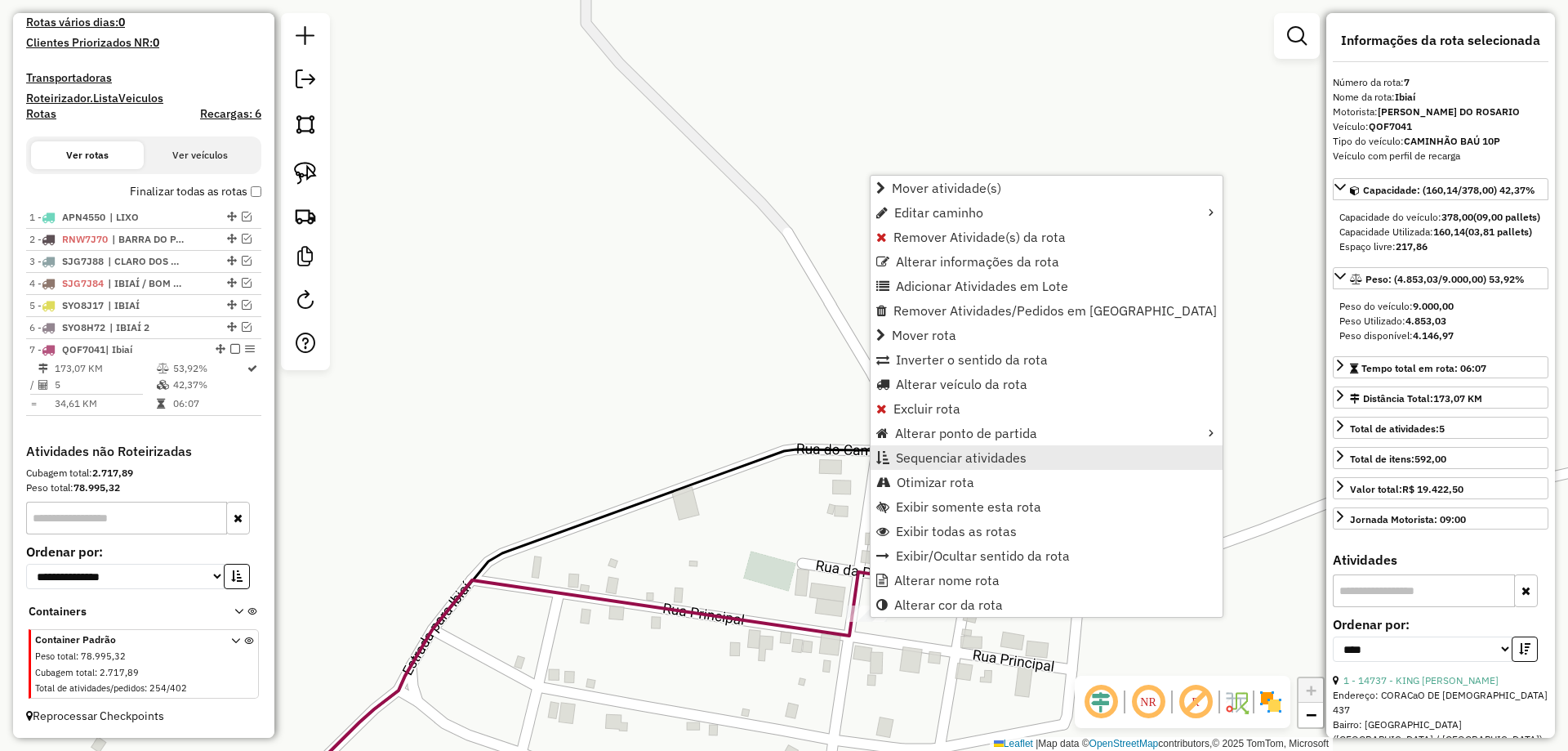
click at [952, 458] on span "Sequenciar atividades" at bounding box center [961, 458] width 131 height 13
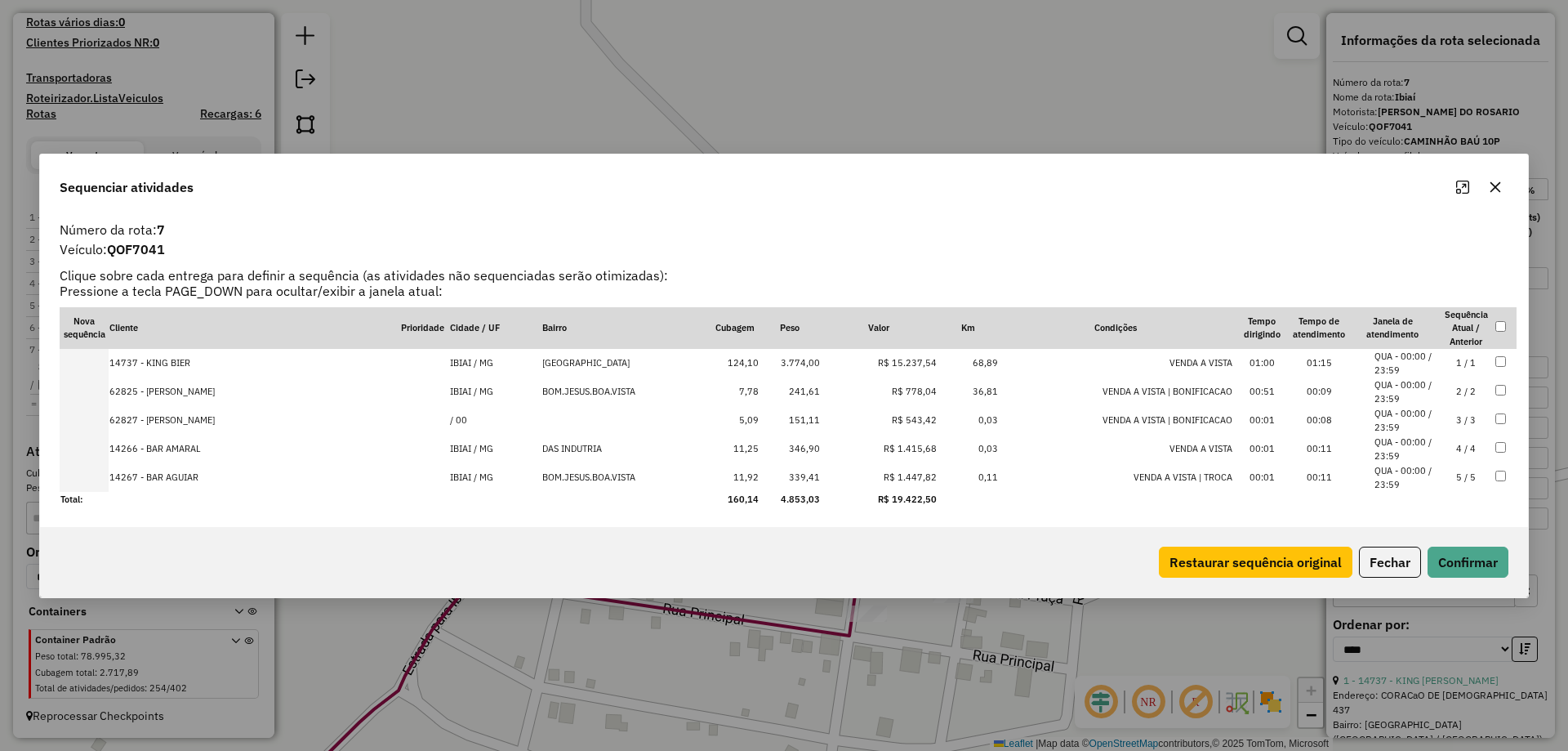
click at [1446, 390] on td "2 / 2" at bounding box center [1466, 391] width 57 height 28
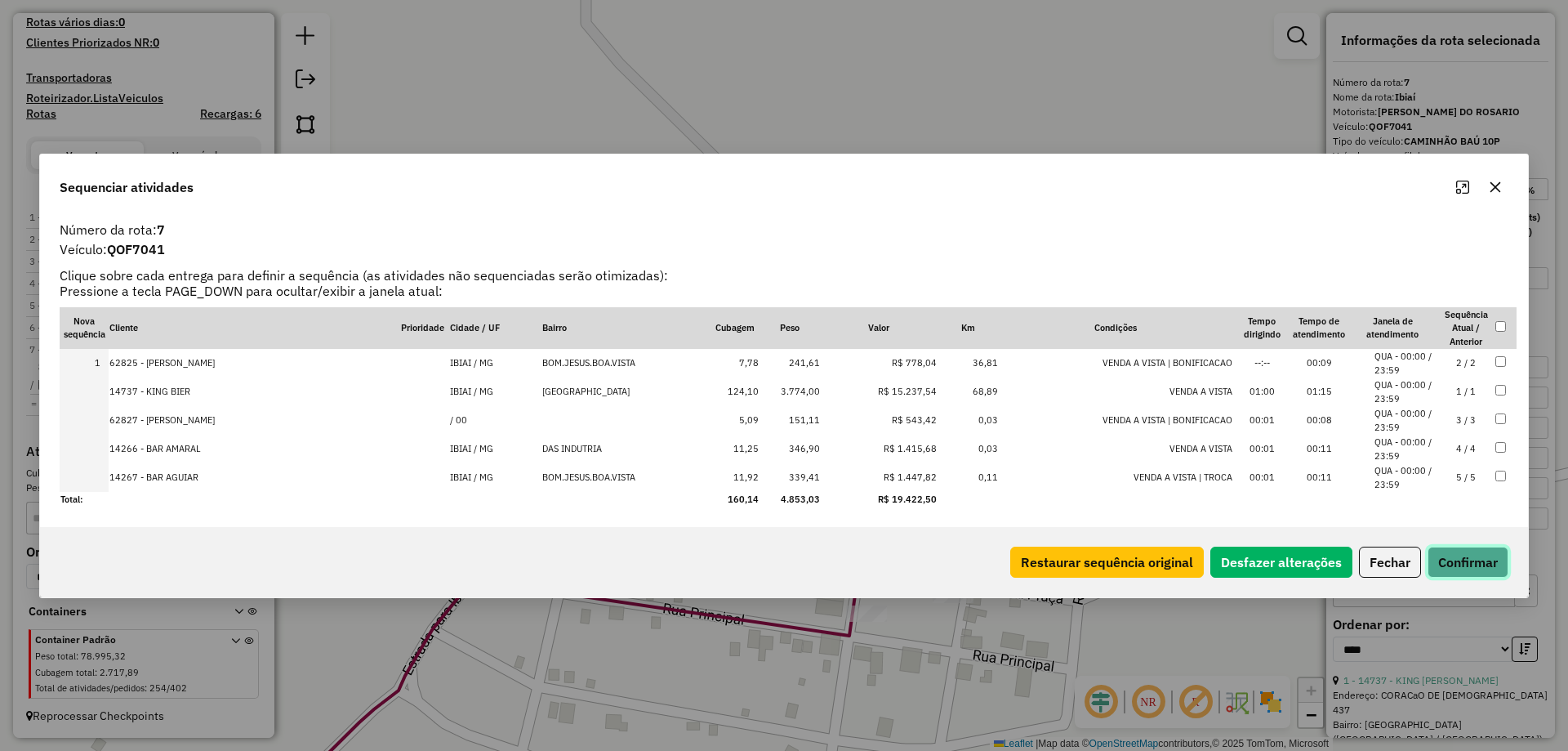
click at [1458, 557] on button "Confirmar" at bounding box center [1468, 561] width 81 height 31
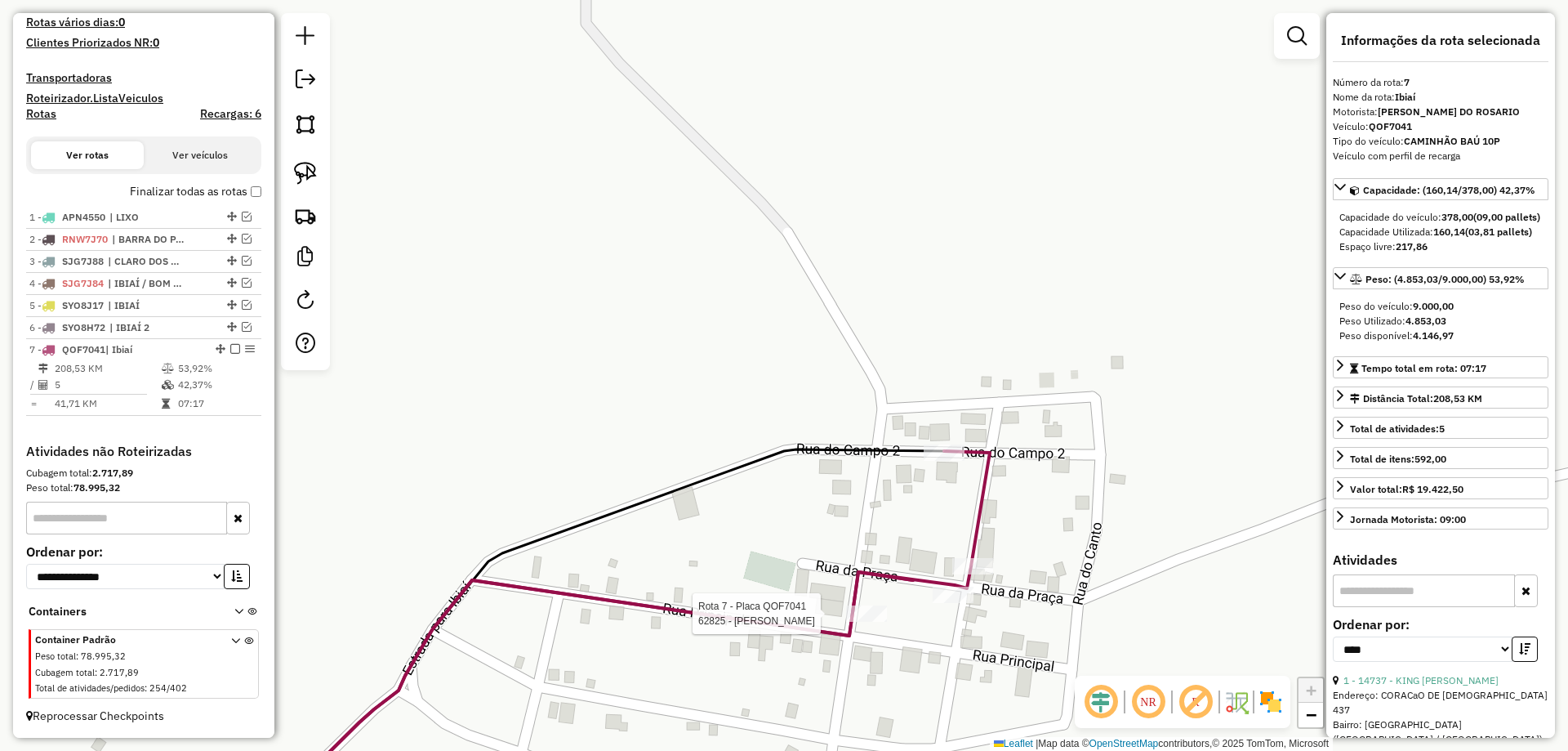
click at [858, 621] on div at bounding box center [866, 613] width 40 height 16
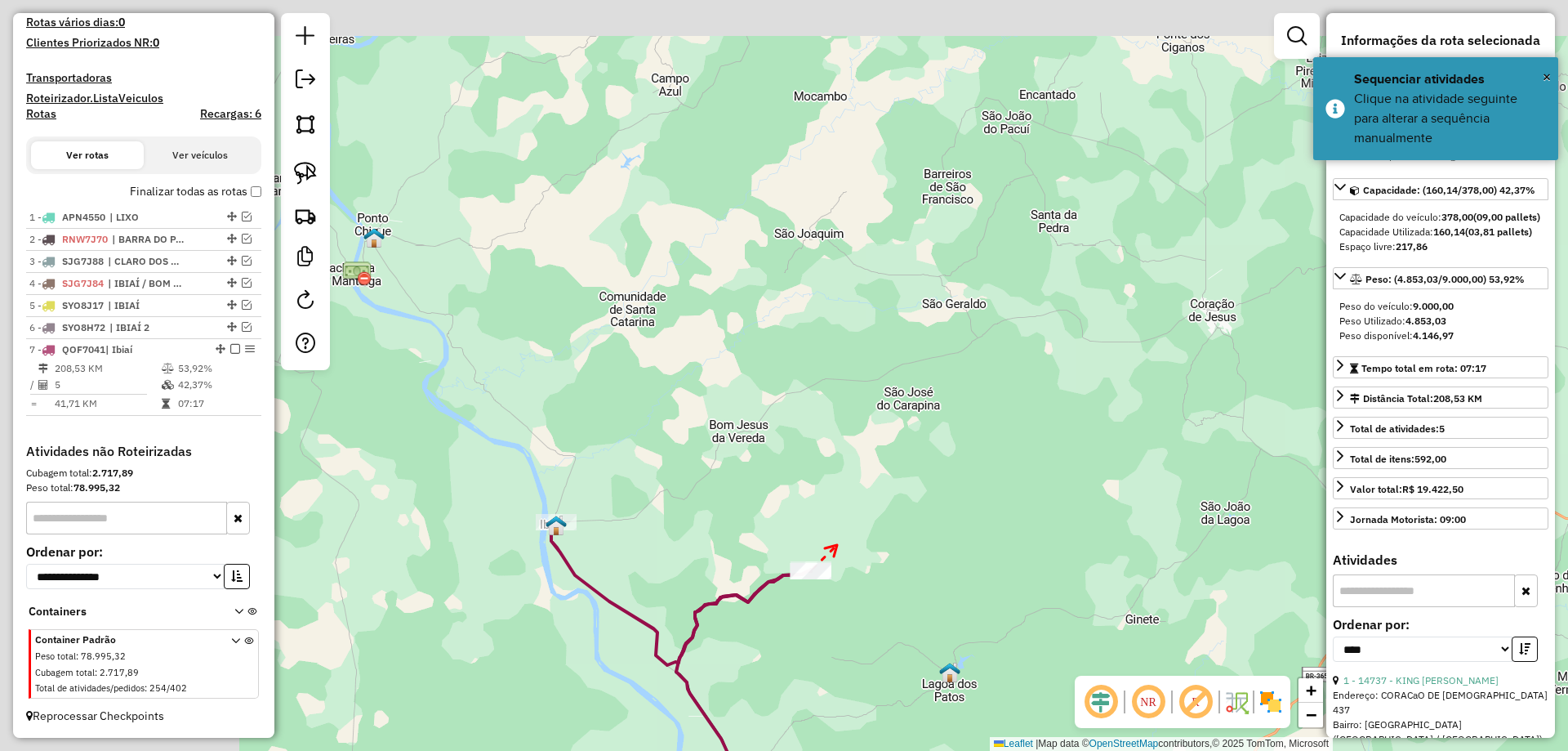
drag, startPoint x: 465, startPoint y: 506, endPoint x: 755, endPoint y: 550, distance: 293.3
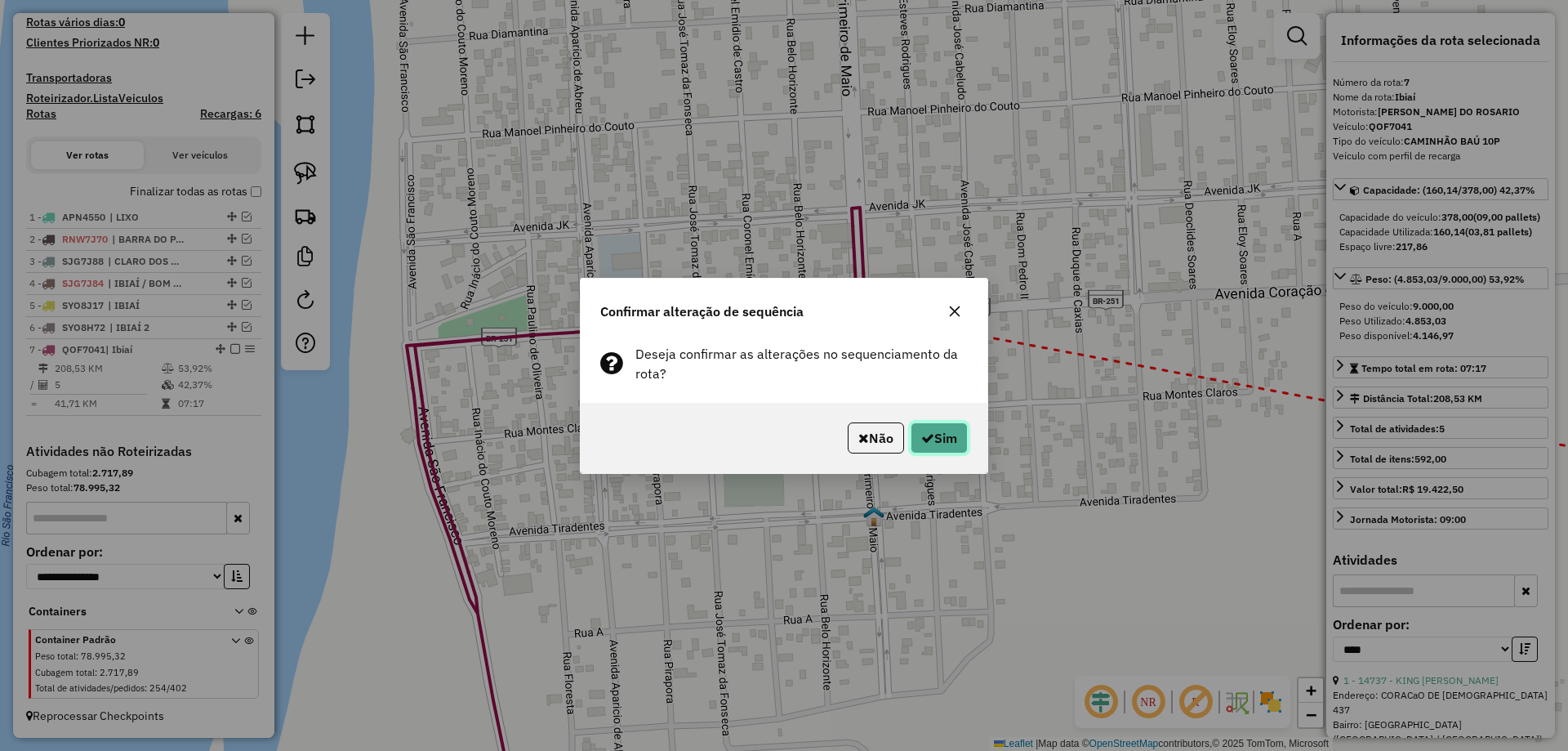
click at [931, 438] on icon "button" at bounding box center [928, 438] width 13 height 13
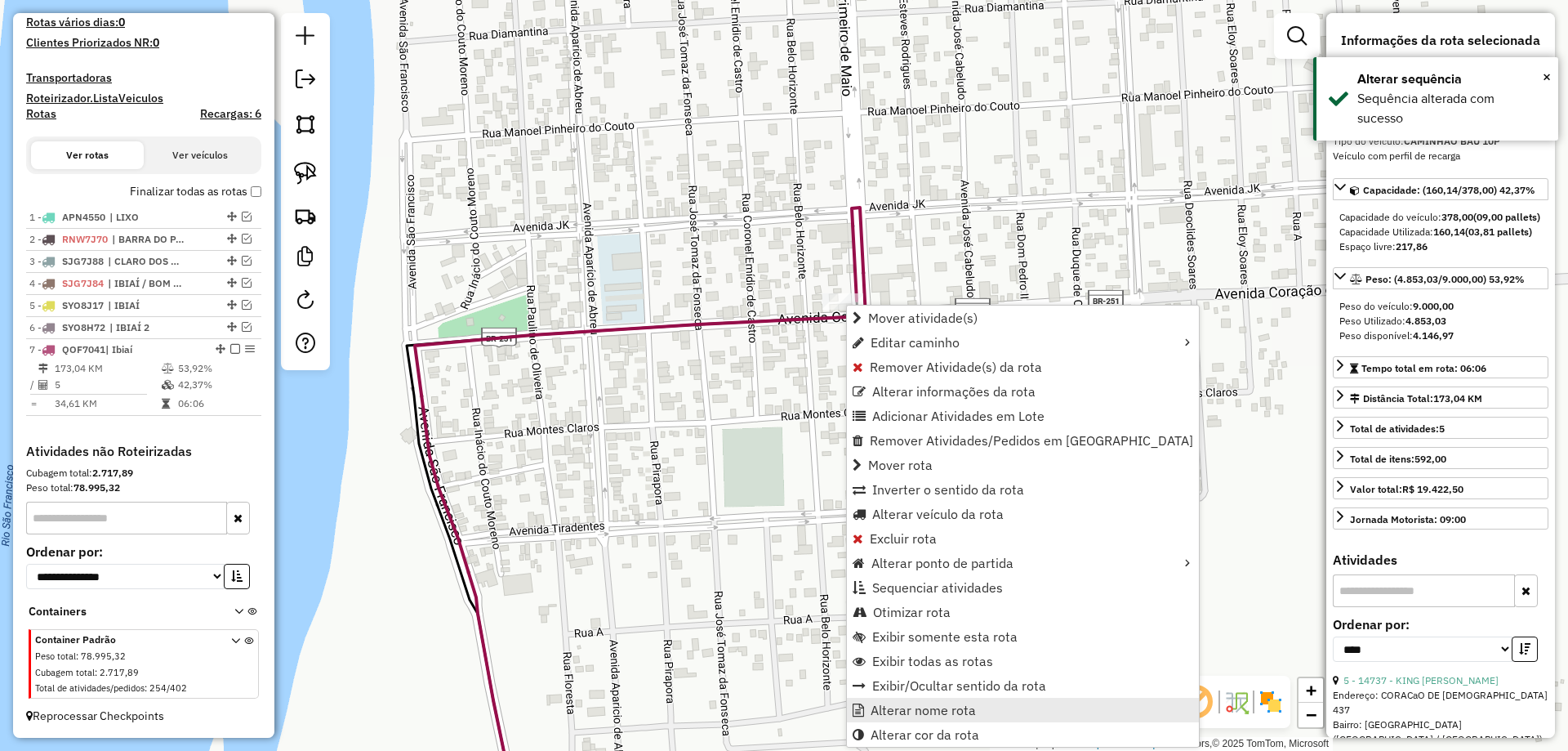
click at [904, 712] on span "Alterar nome rota" at bounding box center [923, 710] width 105 height 13
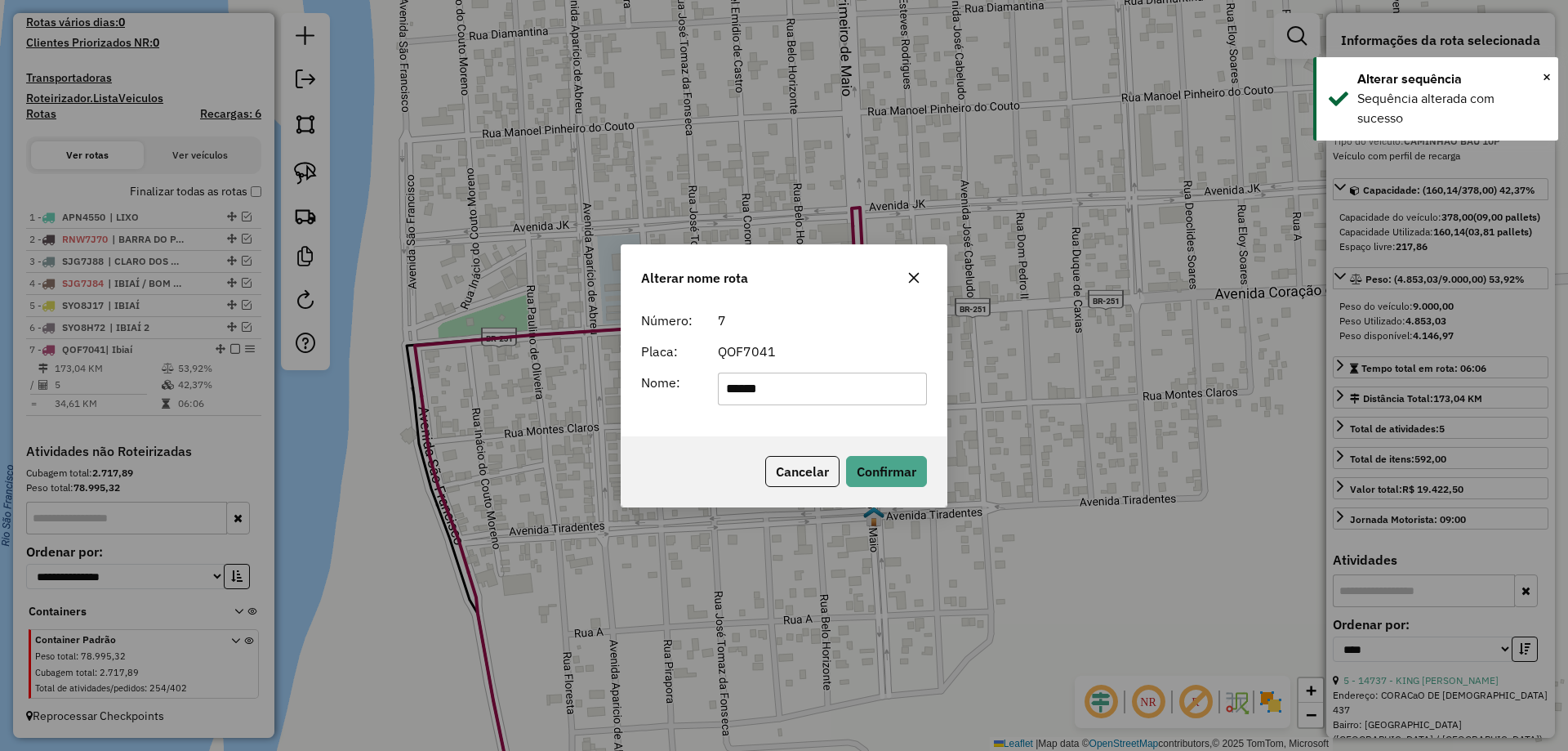
click at [781, 359] on div "QOF7041" at bounding box center [823, 351] width 229 height 20
click at [771, 376] on input "*****" at bounding box center [823, 388] width 210 height 33
paste input "text"
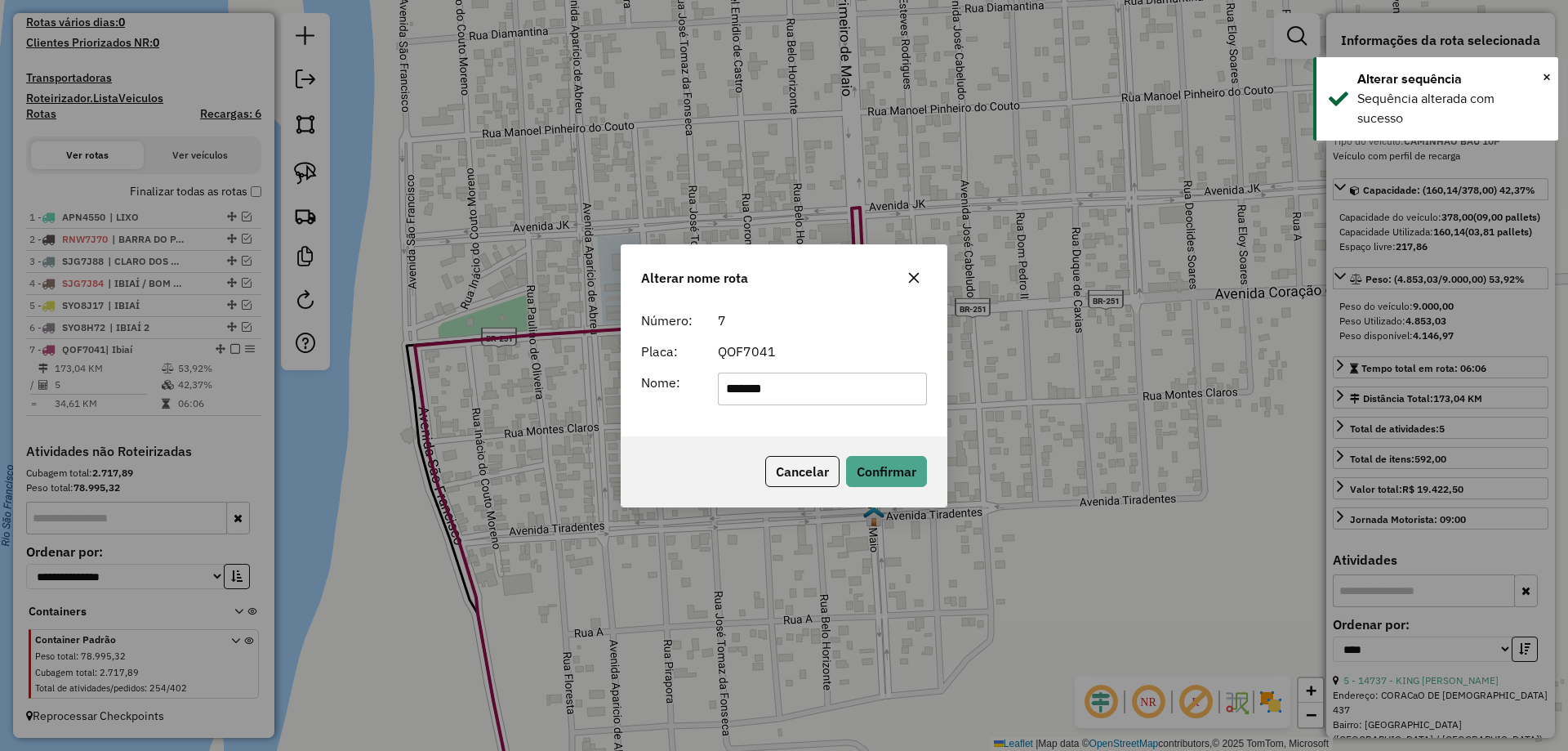
type input "*******"
click at [799, 359] on div "QOF7041" at bounding box center [823, 351] width 229 height 20
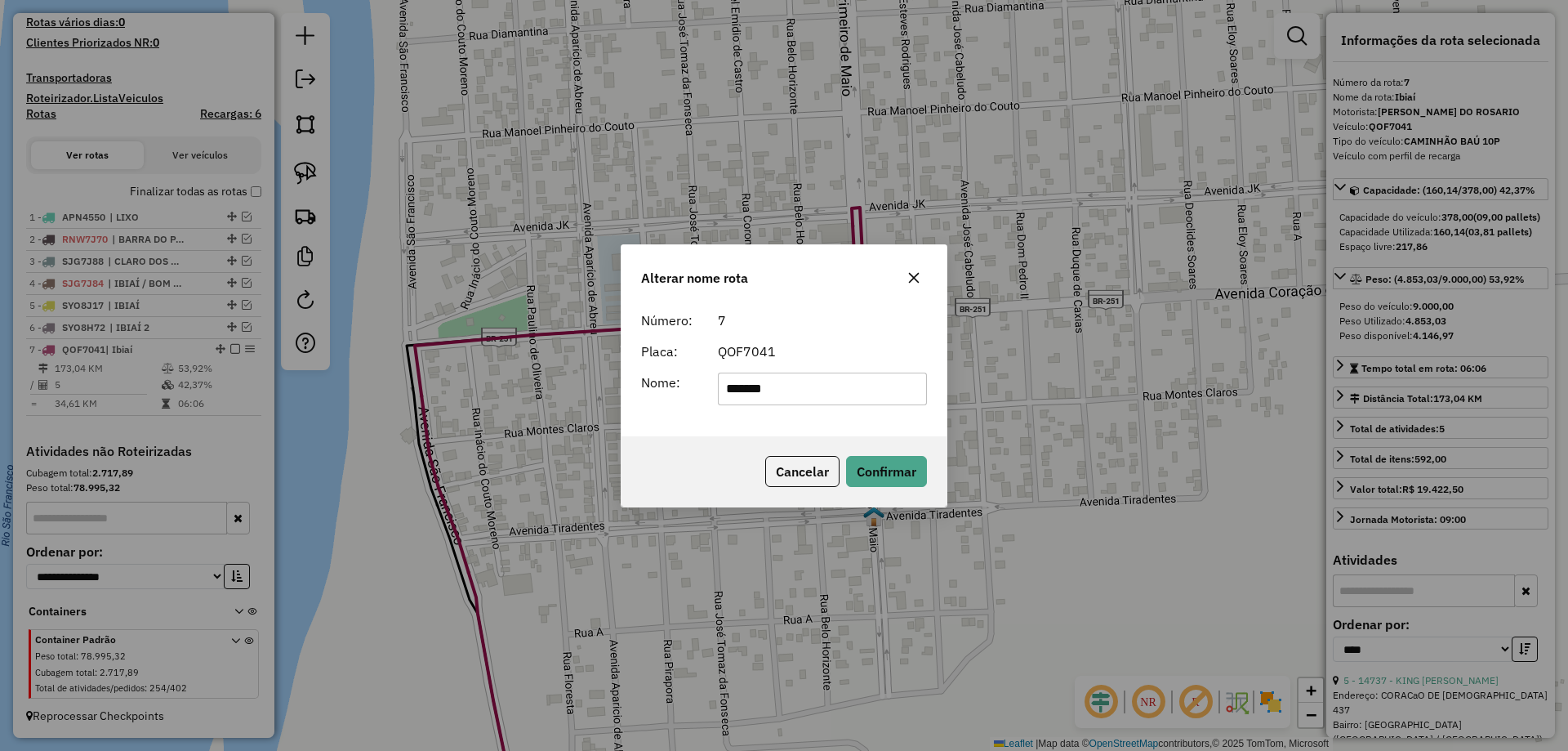
click at [905, 497] on div "Cancelar Confirmar" at bounding box center [784, 471] width 325 height 70
click at [902, 488] on div "Cancelar Confirmar" at bounding box center [784, 471] width 325 height 70
click at [902, 481] on button "Confirmar" at bounding box center [886, 471] width 81 height 31
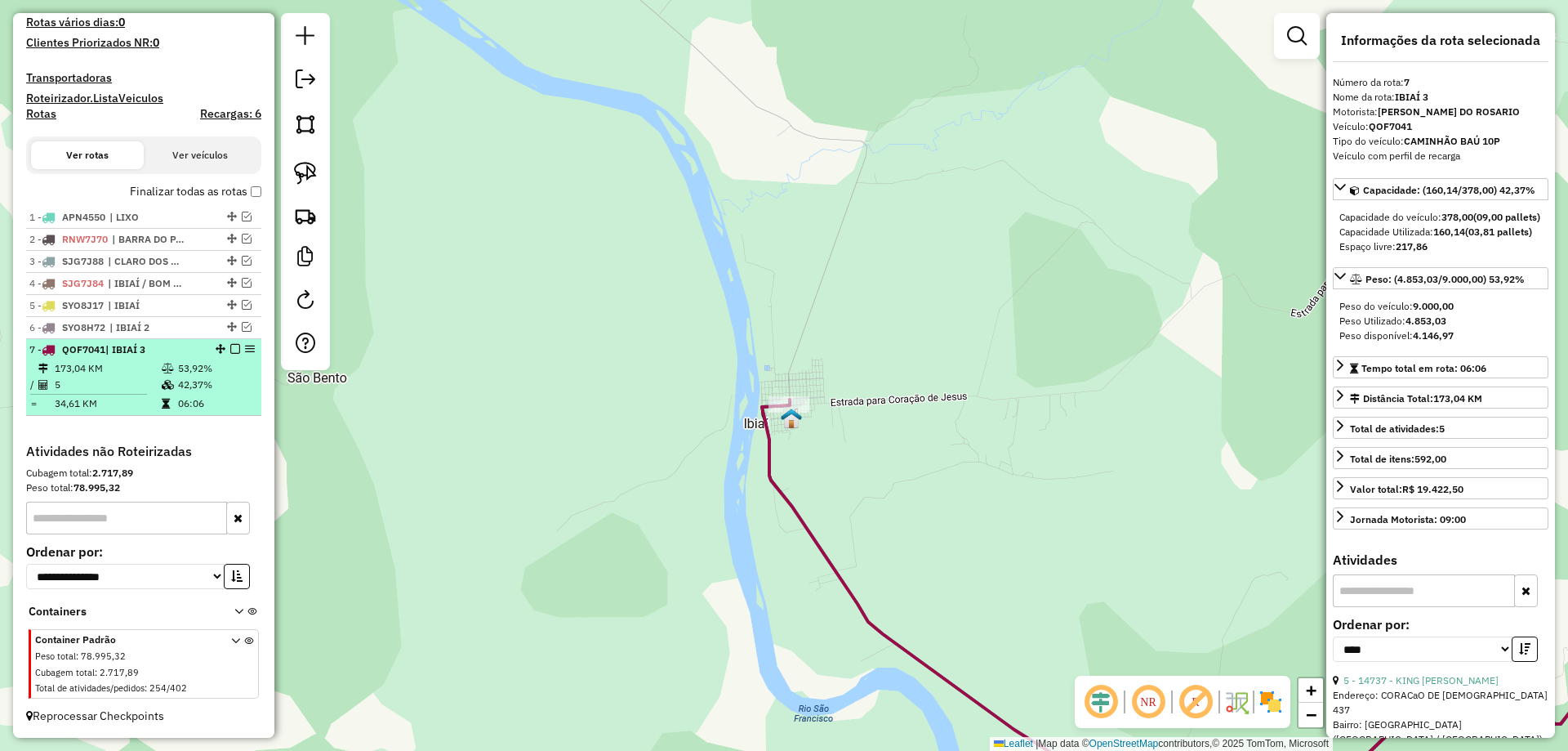
click at [230, 349] on em at bounding box center [235, 349] width 9 height 9
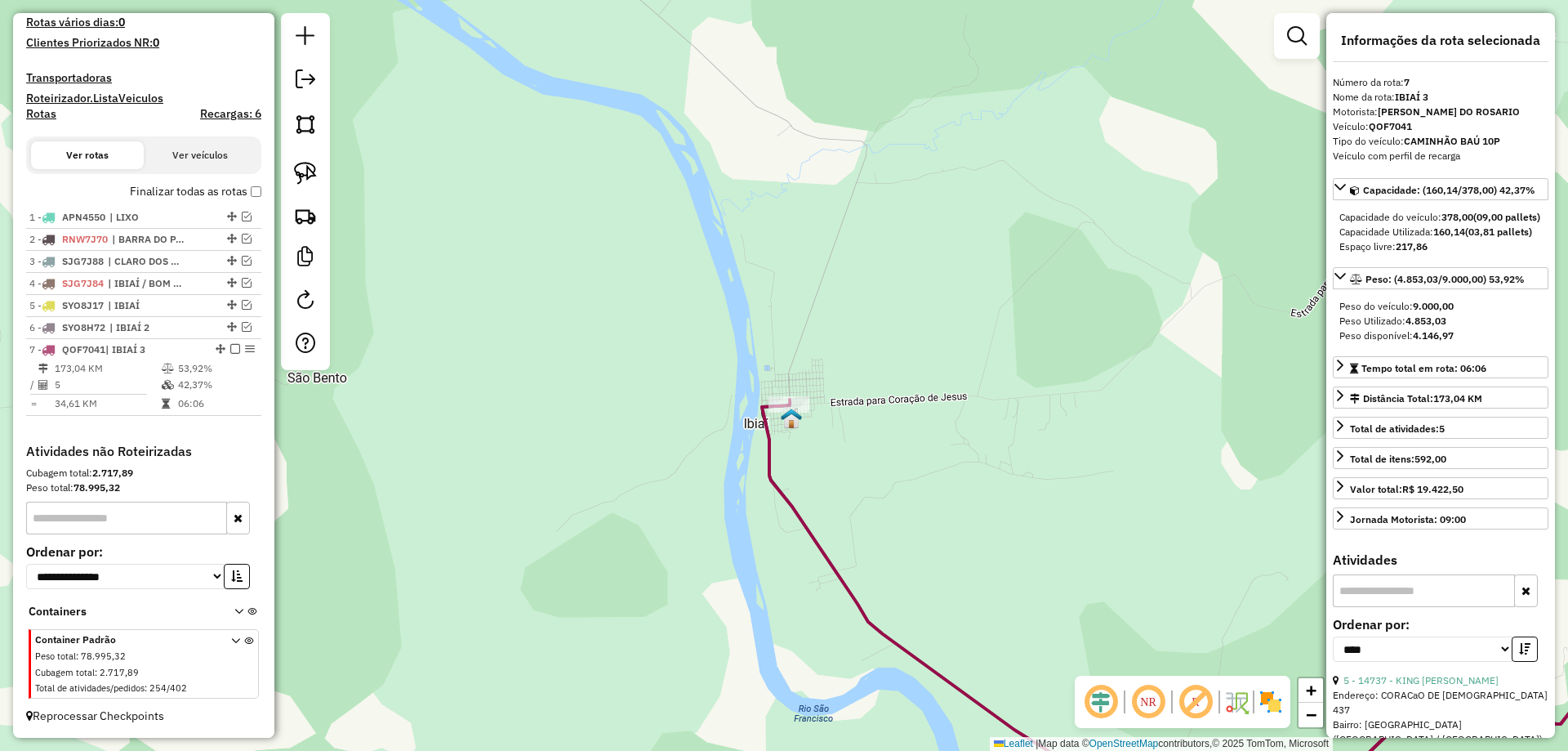
scroll to position [389, 0]
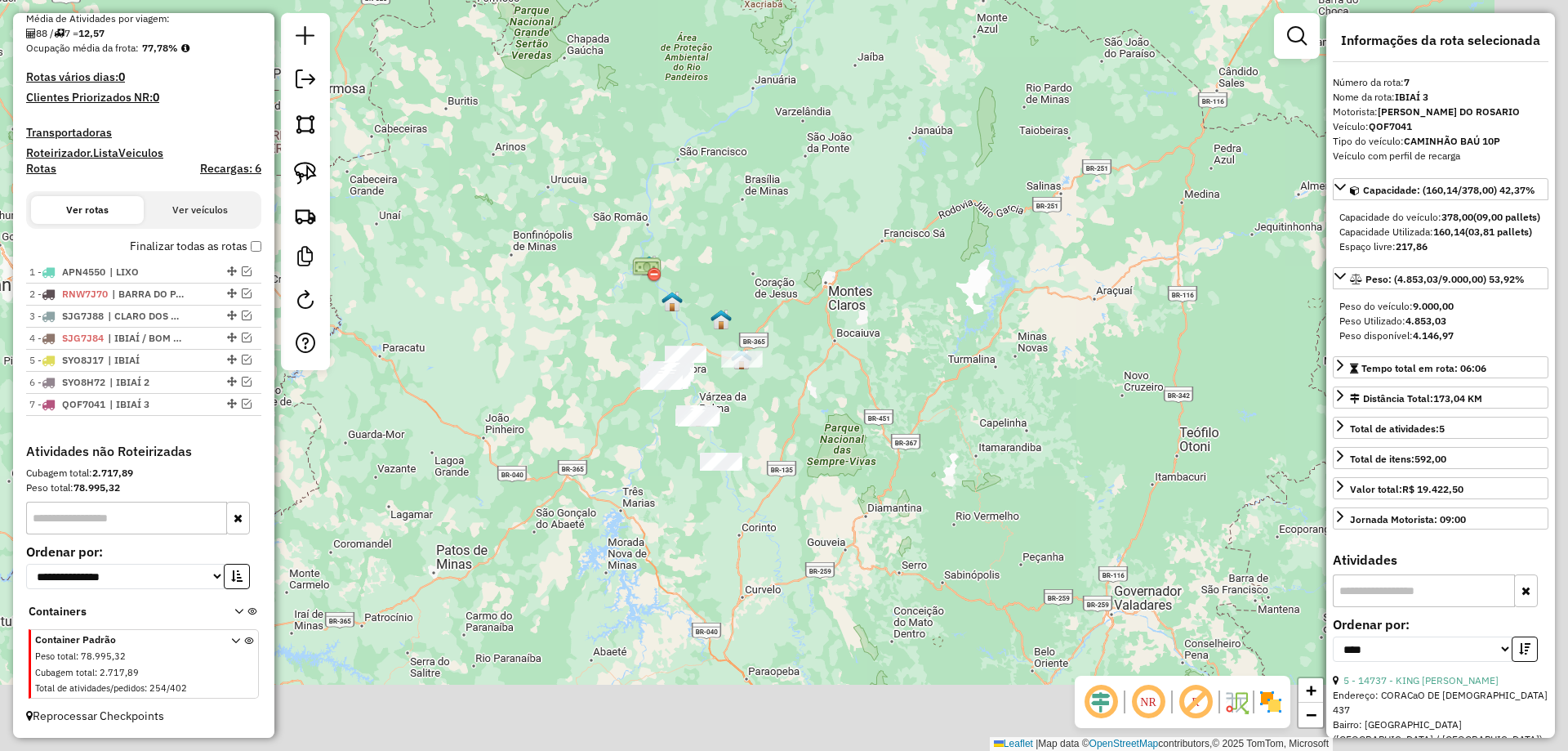
drag, startPoint x: 768, startPoint y: 336, endPoint x: 770, endPoint y: 365, distance: 29.1
click at [763, 322] on div "Janela de atendimento Grade de atendimento Capacidade Transportadoras Veículos …" at bounding box center [784, 375] width 1568 height 751
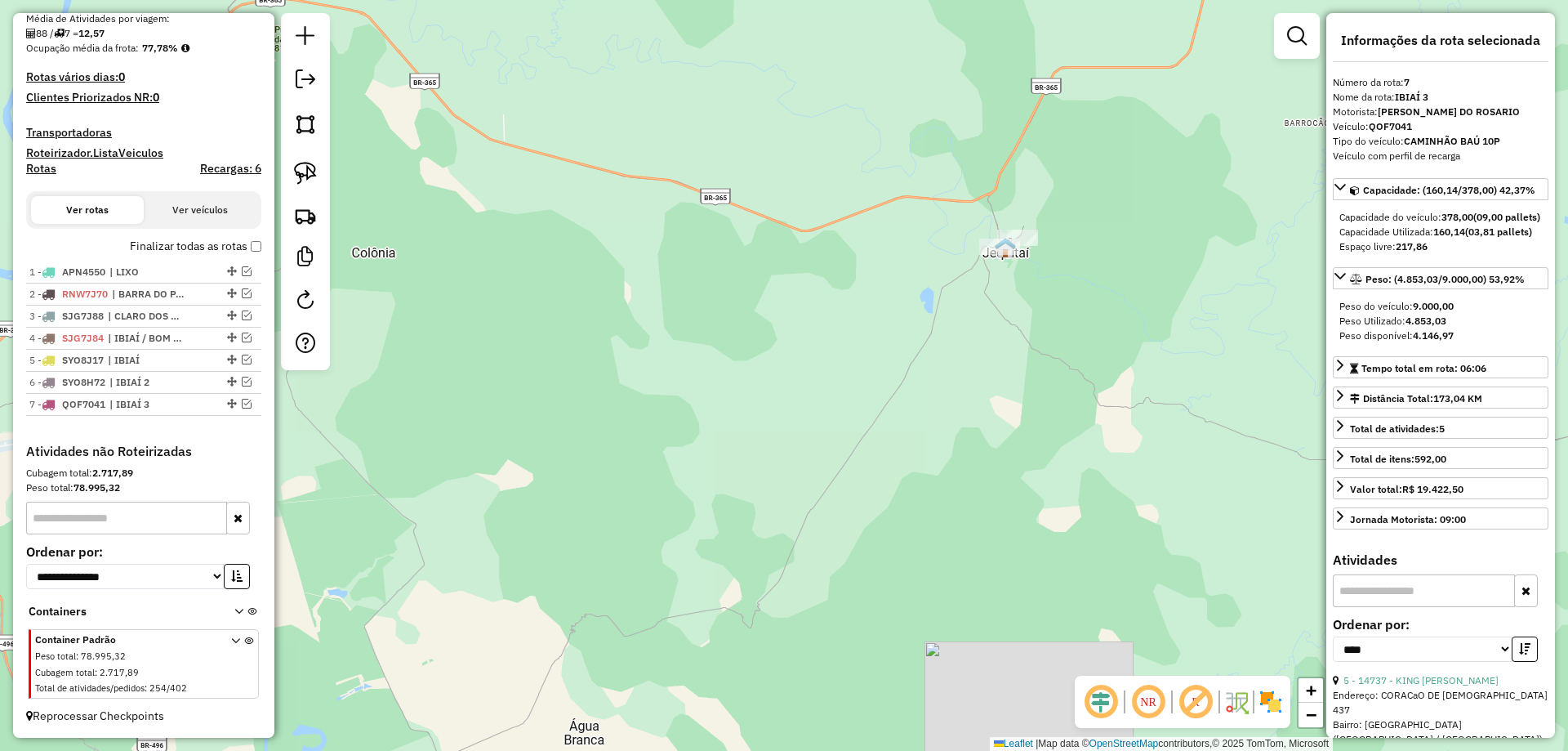
drag, startPoint x: 769, startPoint y: 332, endPoint x: 1209, endPoint y: 332, distance: 440.0
click at [1200, 332] on div "Janela de atendimento Grade de atendimento Capacidade Transportadoras Veículos …" at bounding box center [784, 375] width 1568 height 751
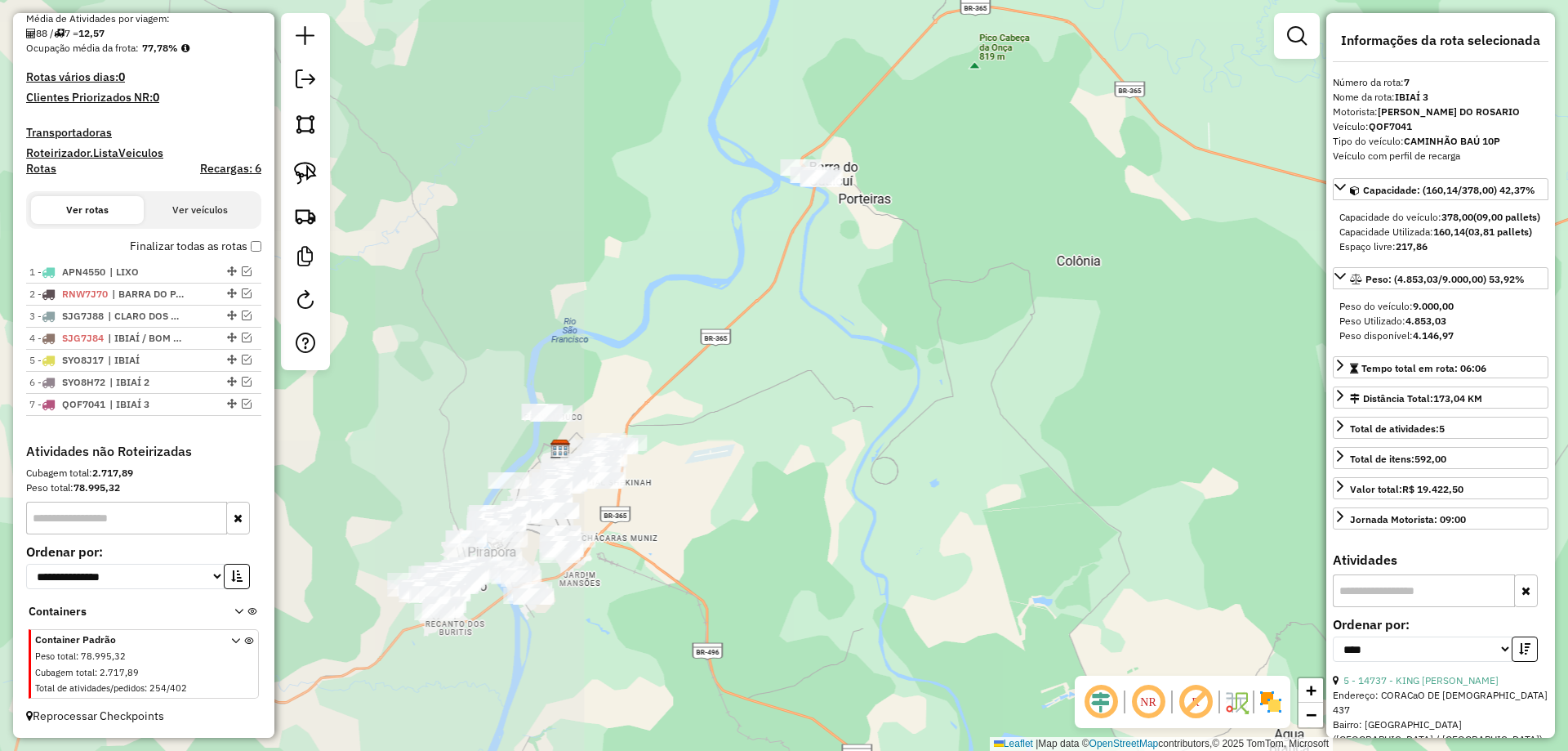
drag, startPoint x: 956, startPoint y: 357, endPoint x: 795, endPoint y: 402, distance: 167.2
click at [910, 447] on div "Janela de atendimento Grade de atendimento Capacidade Transportadoras Veículos …" at bounding box center [784, 375] width 1568 height 751
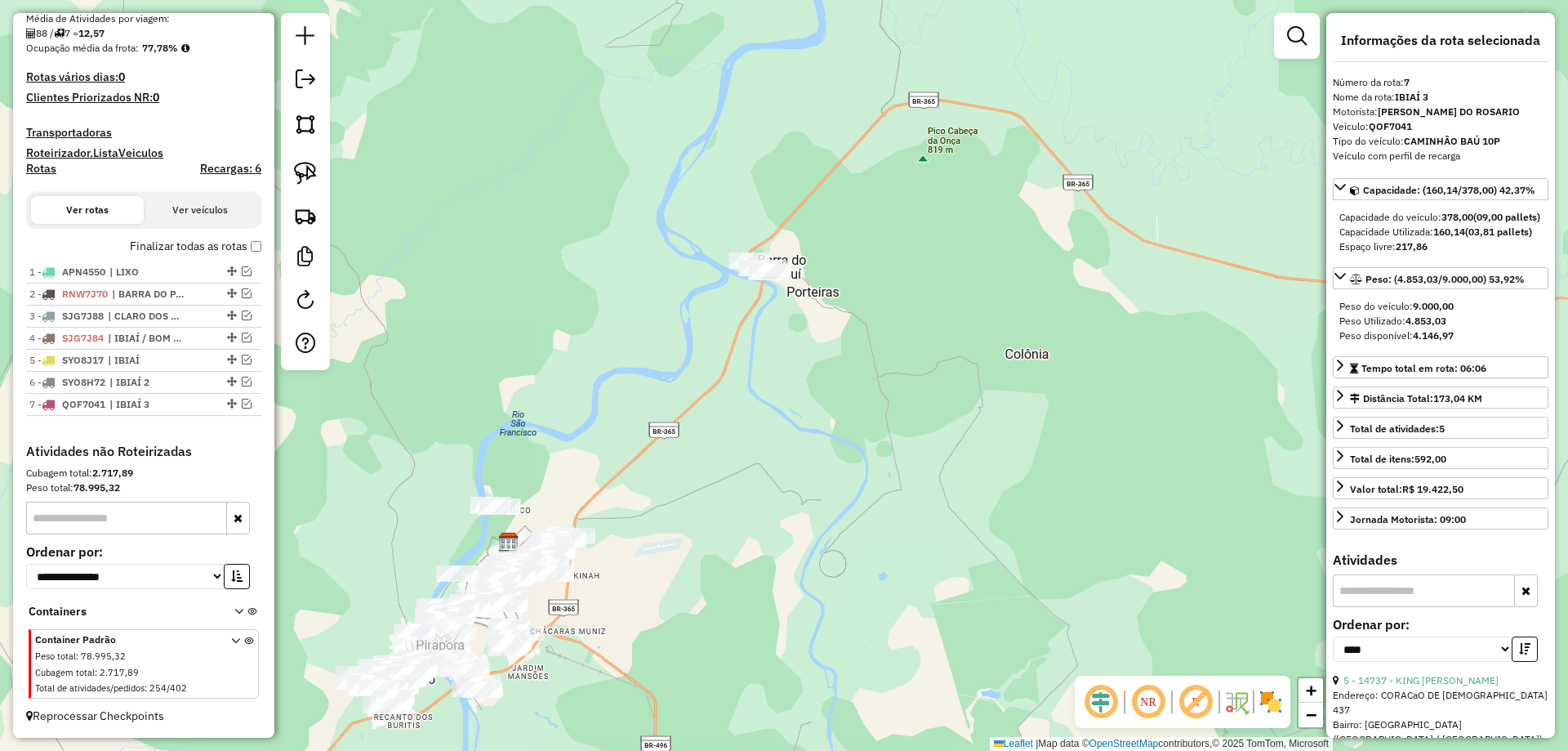
click at [326, 171] on div at bounding box center [306, 192] width 49 height 357
drag, startPoint x: 304, startPoint y: 176, endPoint x: 752, endPoint y: 179, distance: 448.0
click at [304, 177] on img at bounding box center [306, 173] width 23 height 23
drag, startPoint x: 630, startPoint y: 270, endPoint x: 915, endPoint y: 276, distance: 285.1
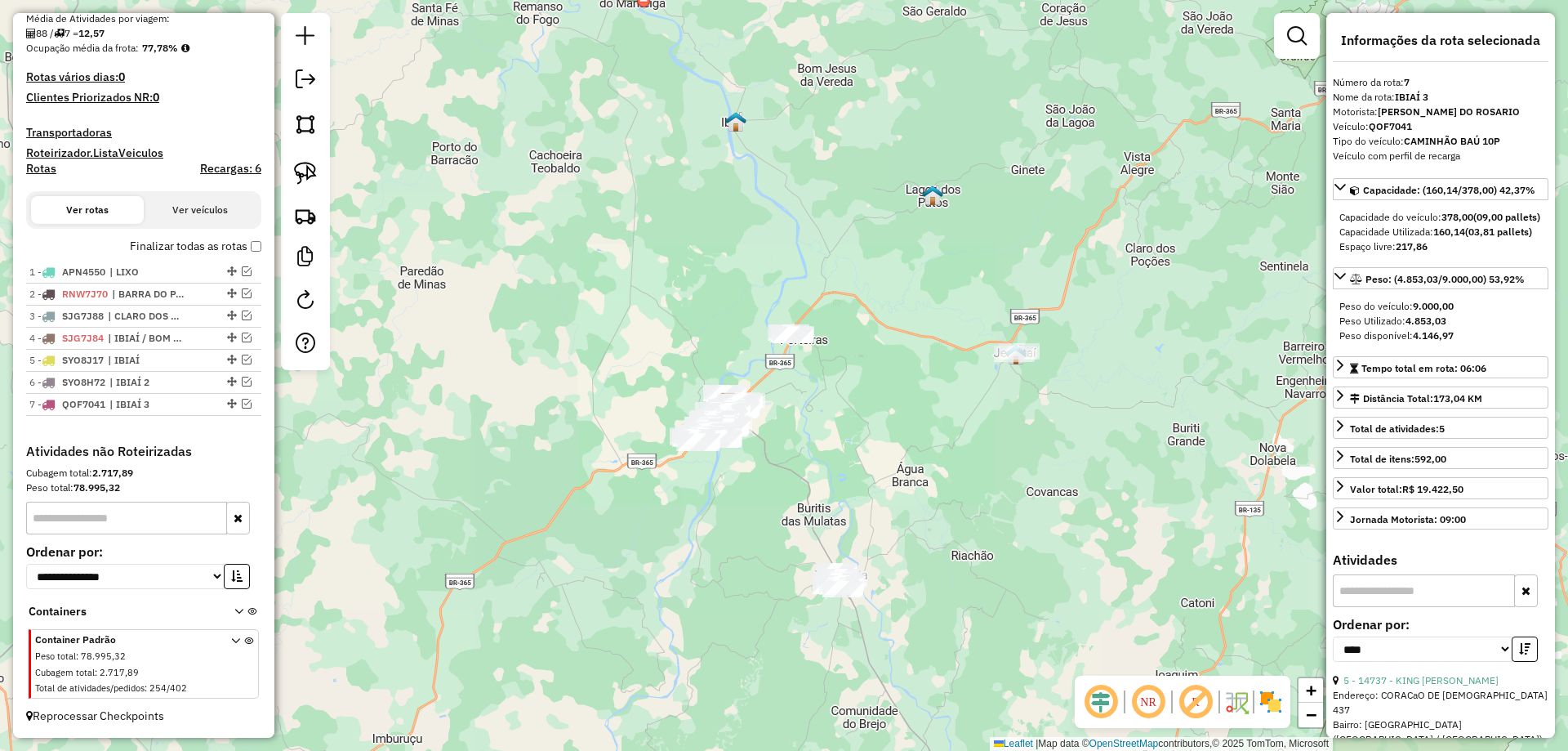
drag, startPoint x: 793, startPoint y: 311, endPoint x: 731, endPoint y: 162, distance: 161.4
click at [731, 154] on div "Janela de atendimento Grade de atendimento Capacidade Transportadoras Veículos …" at bounding box center [784, 375] width 1568 height 751
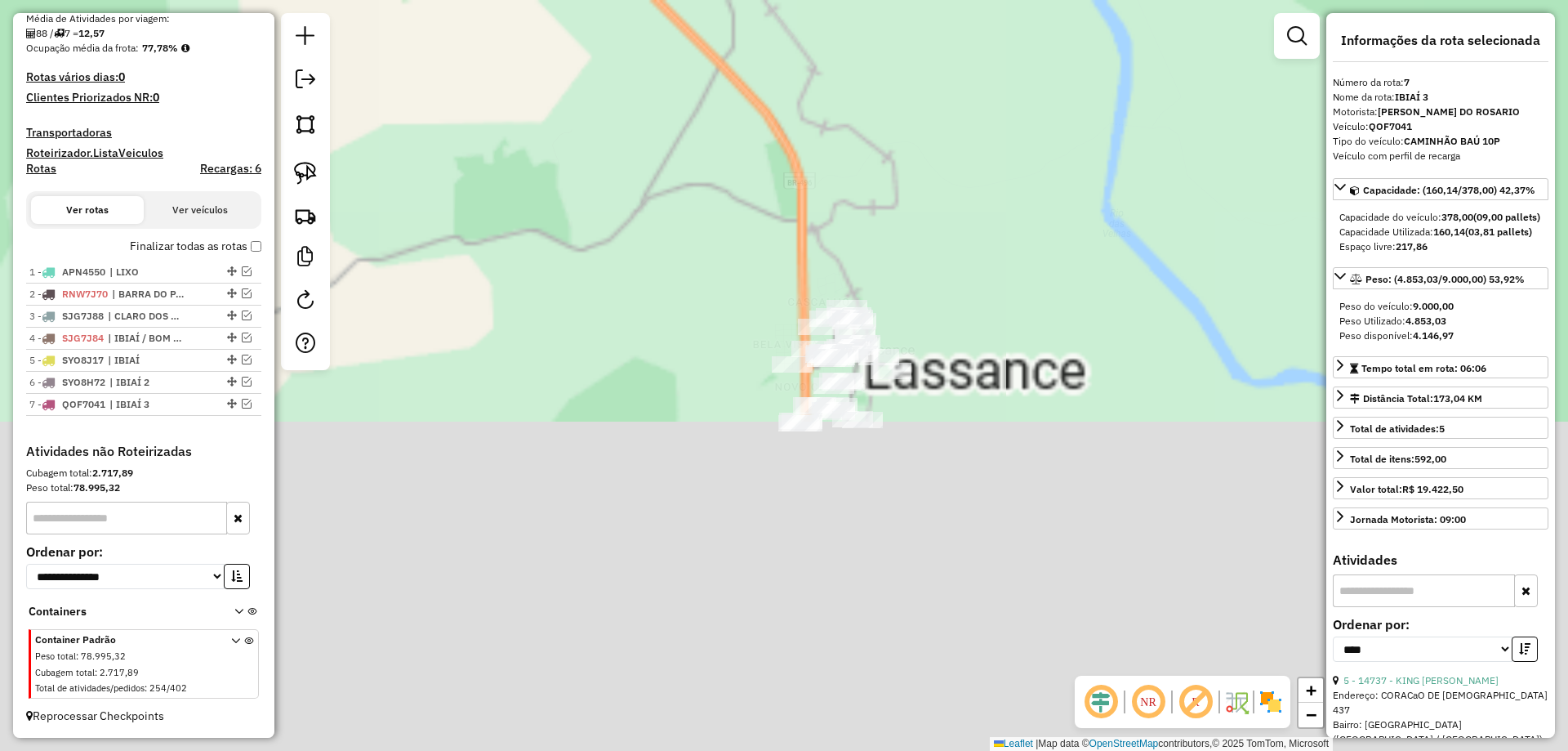
drag, startPoint x: 765, startPoint y: 339, endPoint x: 659, endPoint y: 161, distance: 207.2
click at [658, 156] on div "Janela de atendimento Grade de atendimento Capacidade Transportadoras Veículos …" at bounding box center [784, 375] width 1568 height 751
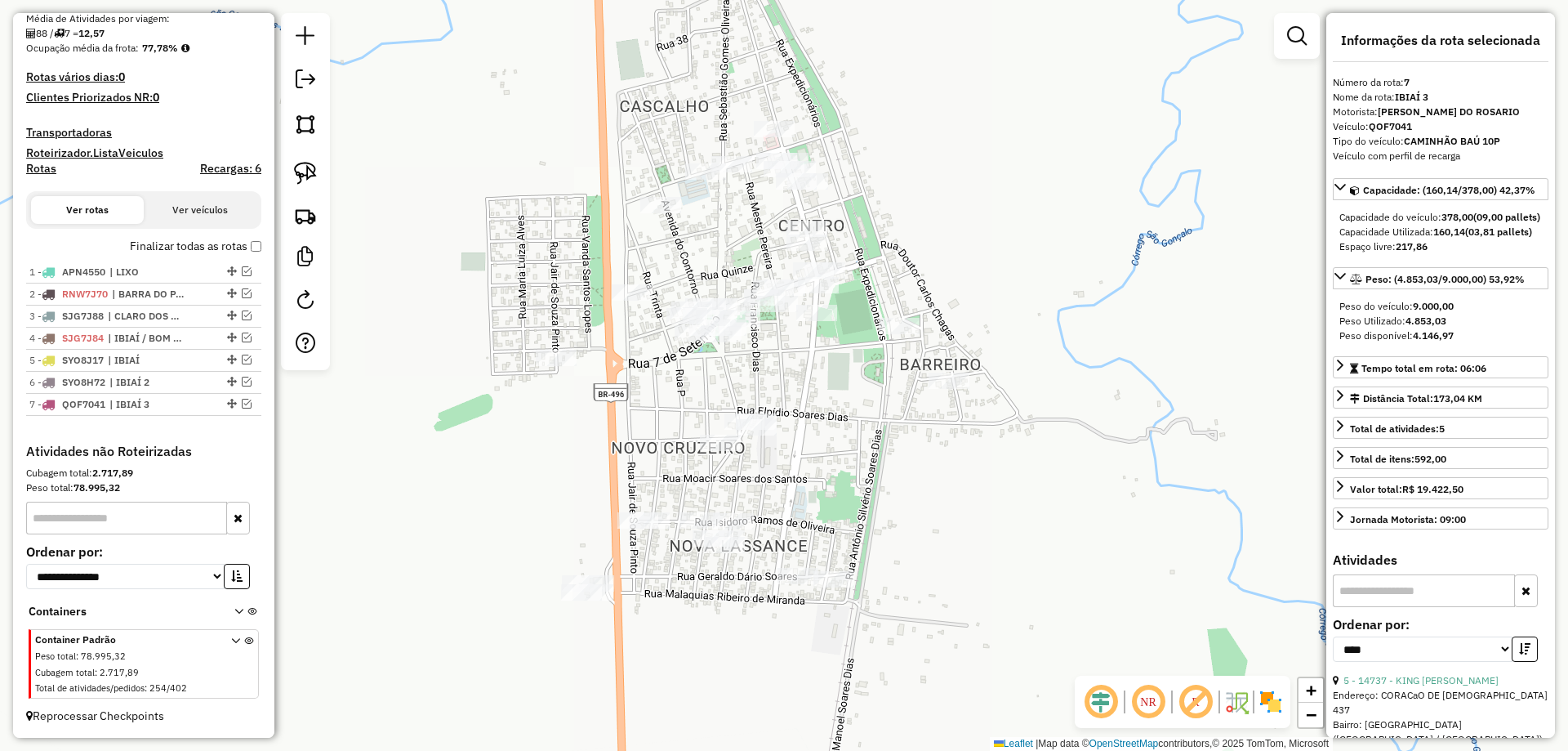
drag, startPoint x: 692, startPoint y: 299, endPoint x: 565, endPoint y: 315, distance: 128.0
click at [607, 341] on div "Janela de atendimento Grade de atendimento Capacidade Transportadoras Veículos …" at bounding box center [784, 375] width 1568 height 751
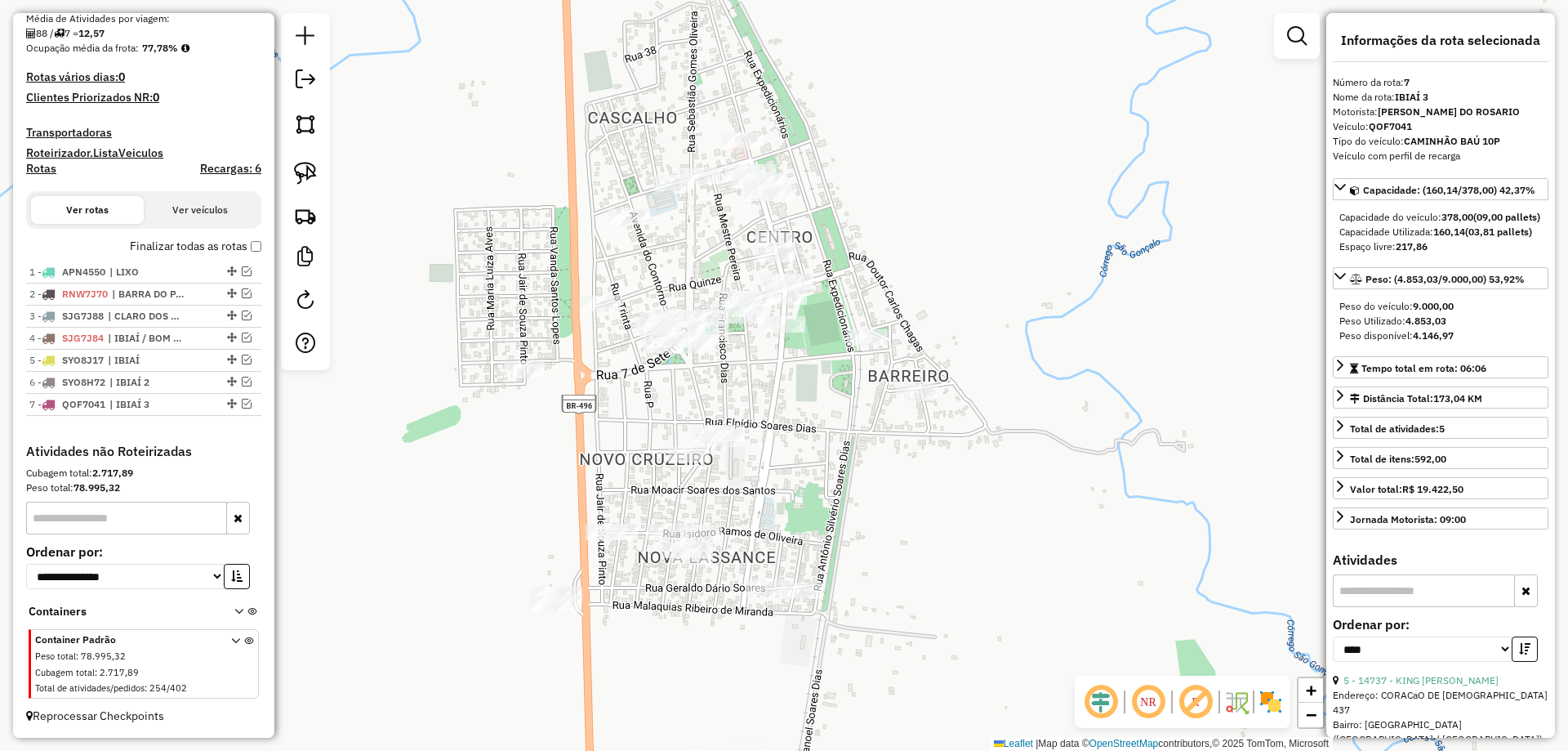
click at [326, 179] on div at bounding box center [306, 192] width 49 height 357
click at [302, 171] on img at bounding box center [306, 173] width 23 height 23
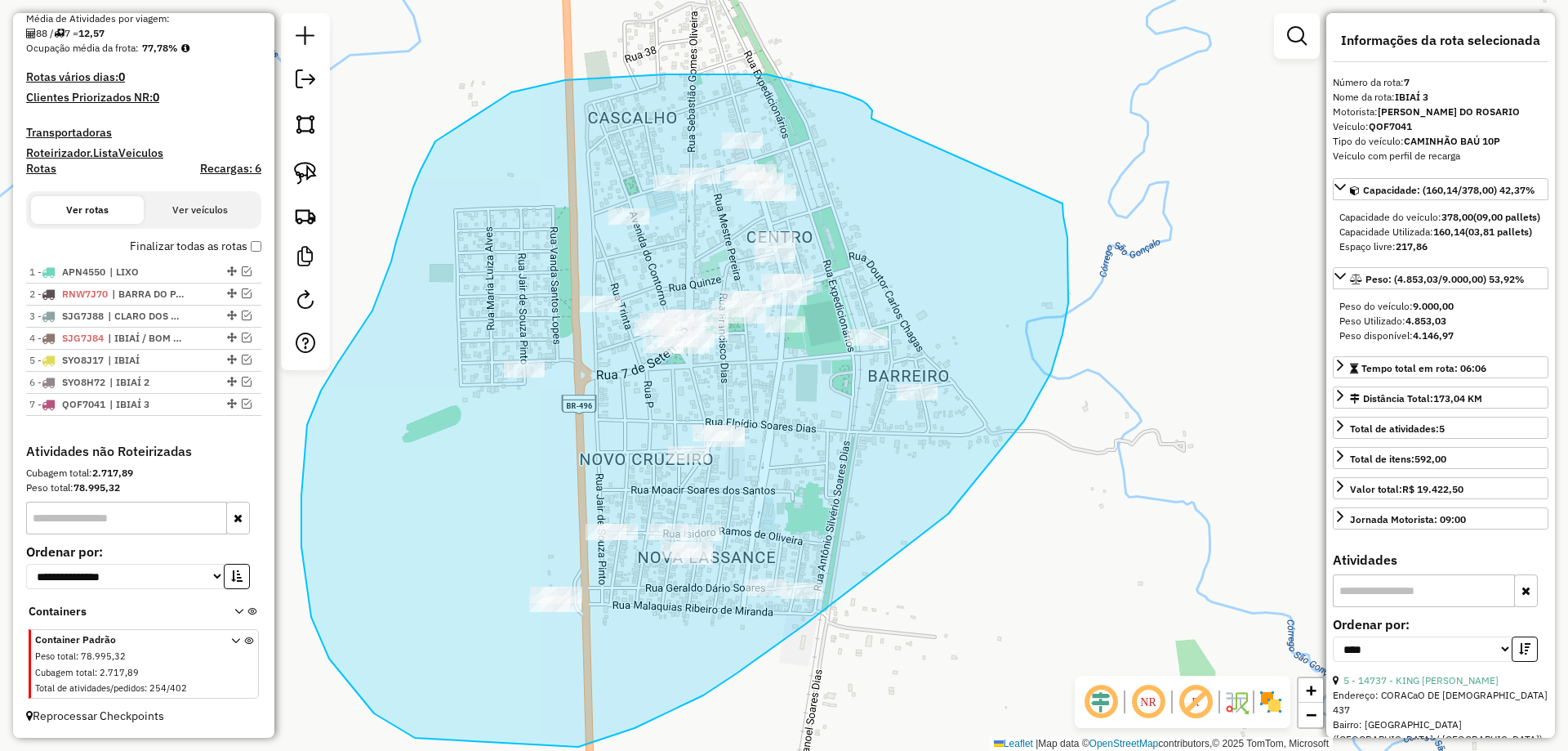
drag, startPoint x: 872, startPoint y: 114, endPoint x: 1060, endPoint y: 192, distance: 203.5
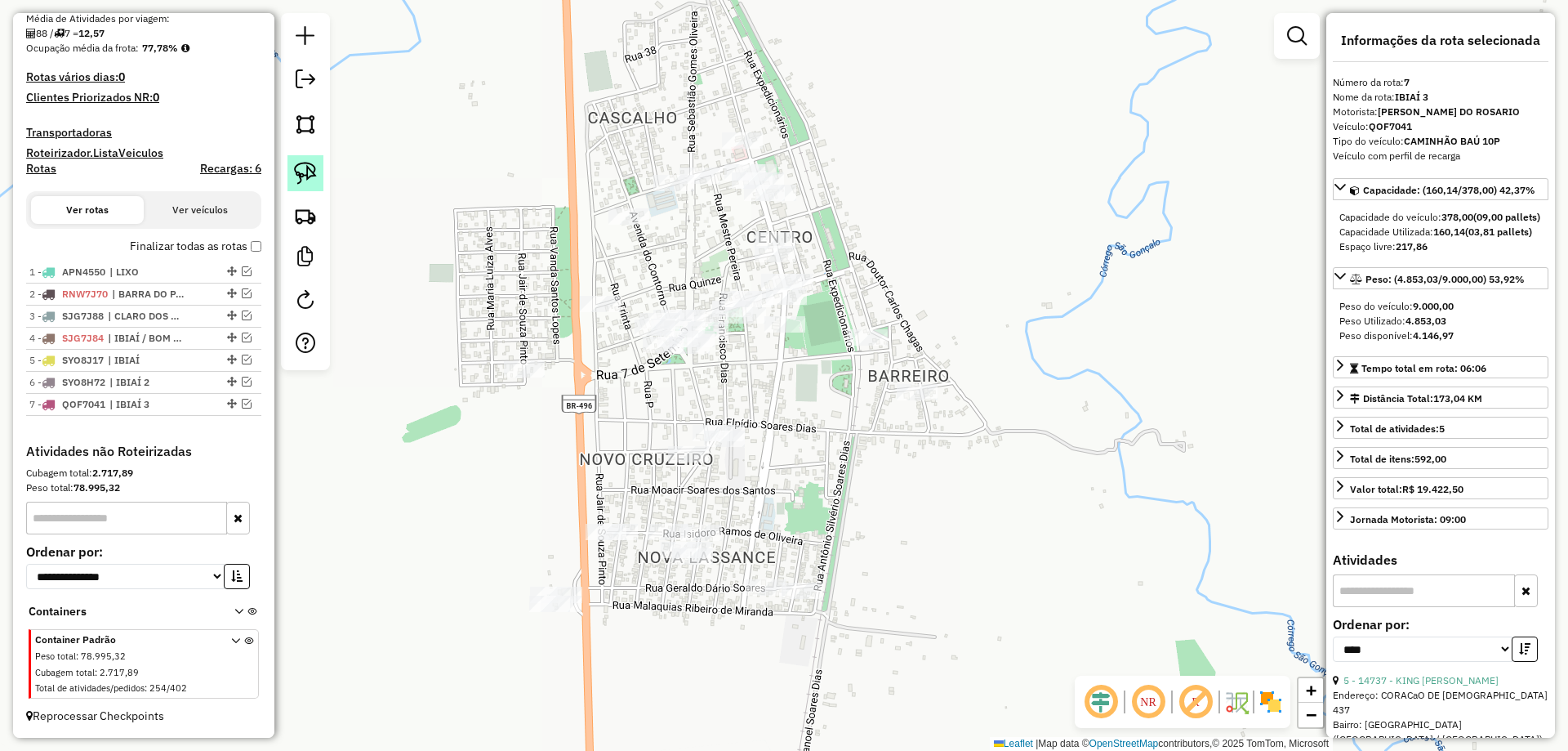
click at [311, 174] on img at bounding box center [306, 173] width 23 height 23
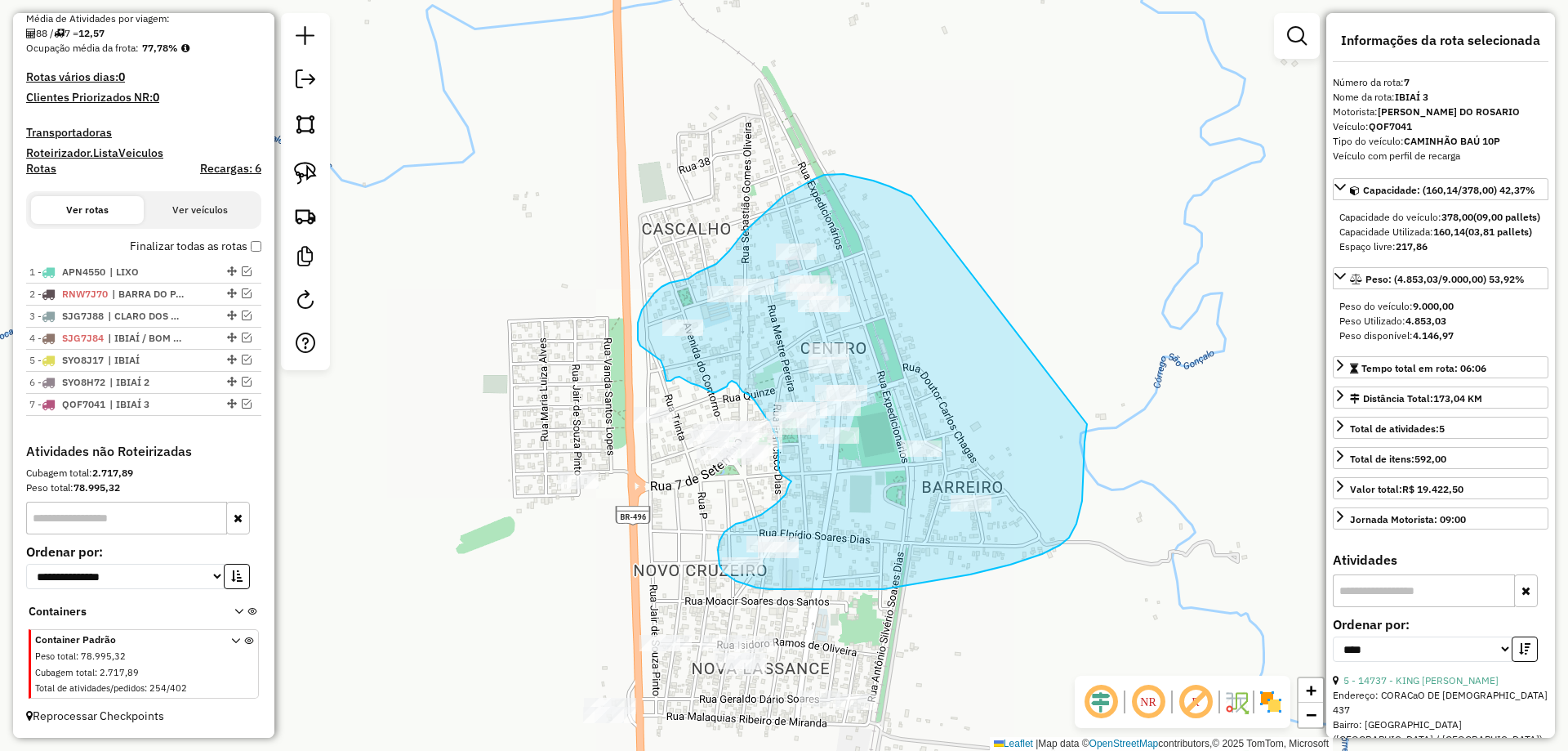
drag, startPoint x: 836, startPoint y: 75, endPoint x: 1088, endPoint y: 419, distance: 426.4
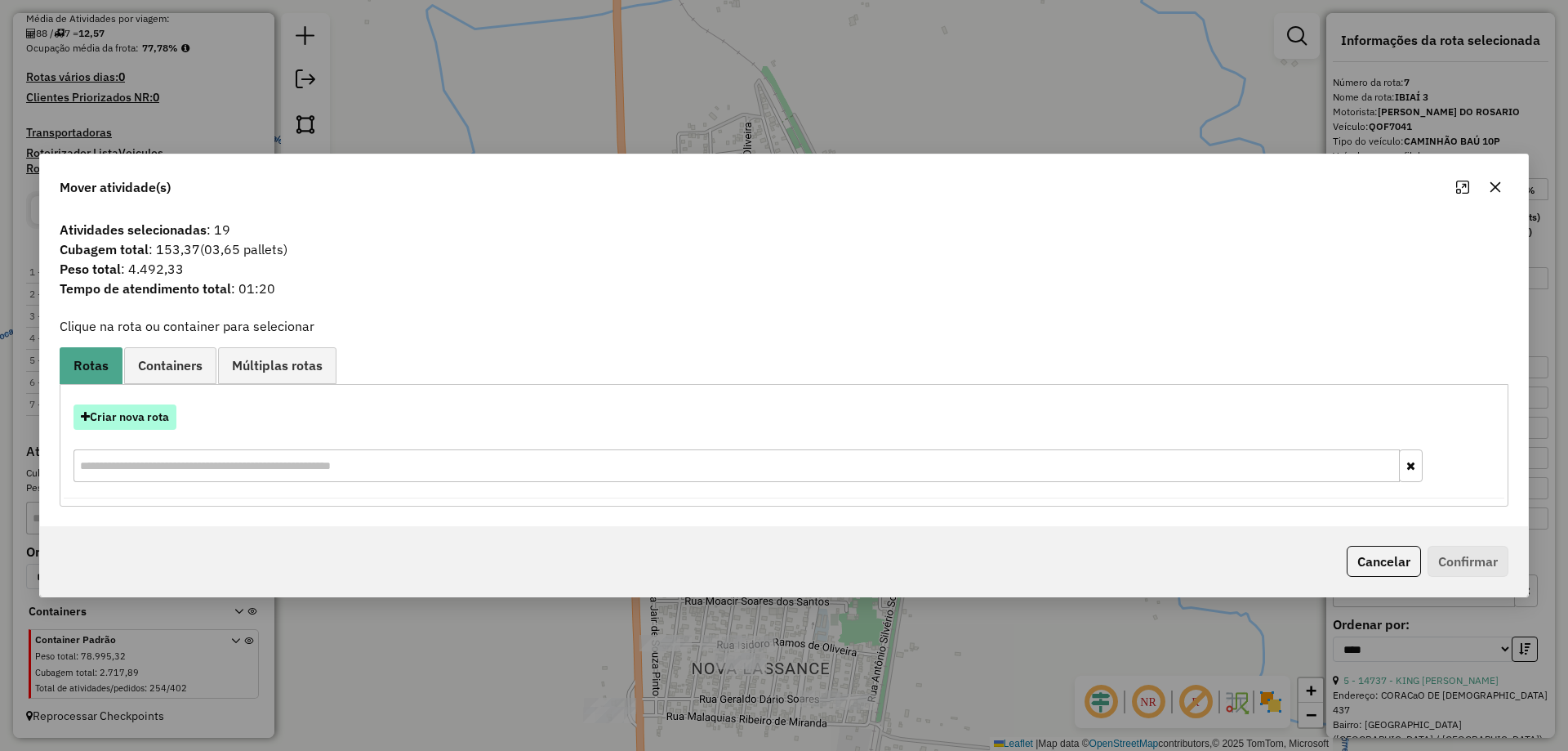
click at [153, 421] on button "Criar nova rota" at bounding box center [124, 416] width 102 height 25
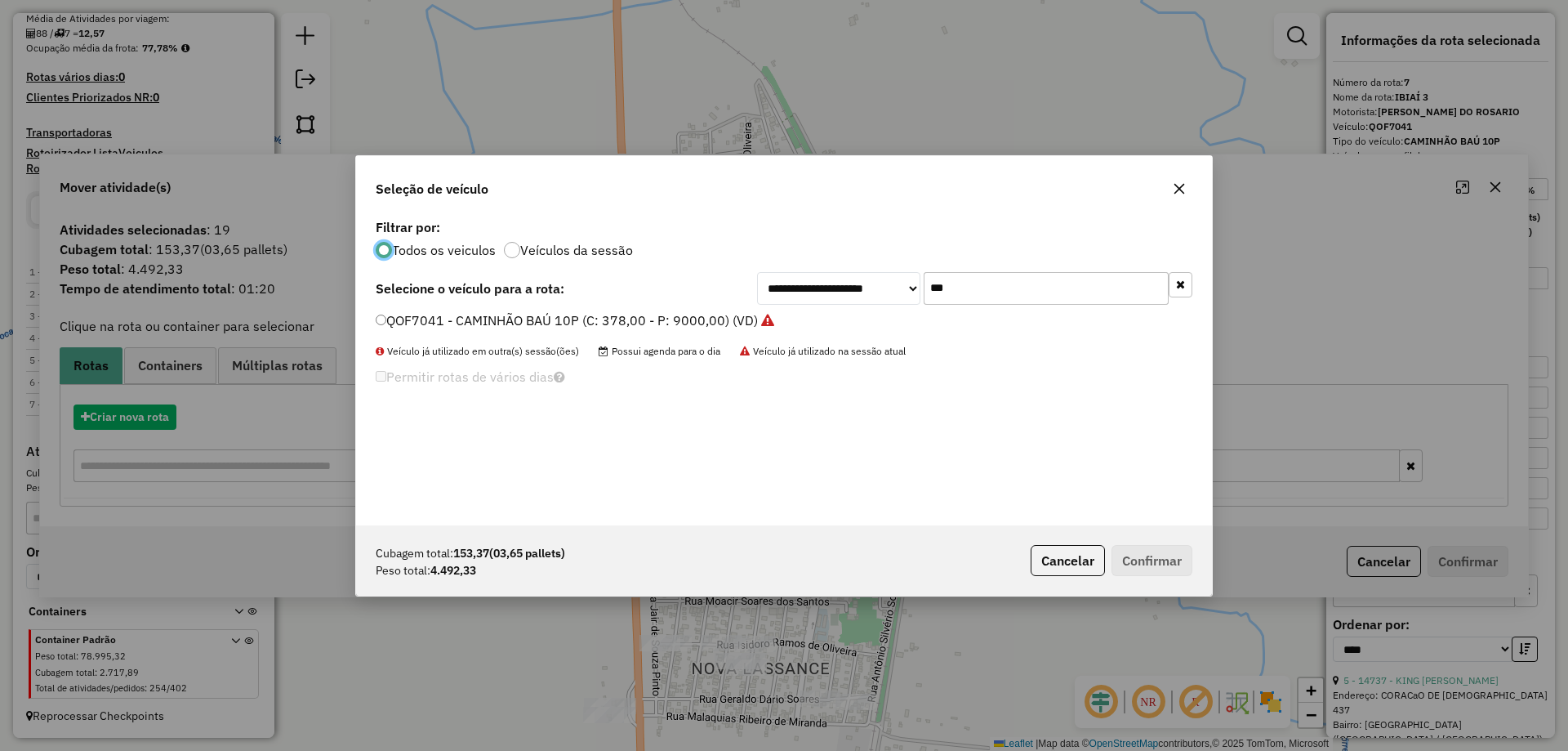
scroll to position [9, 5]
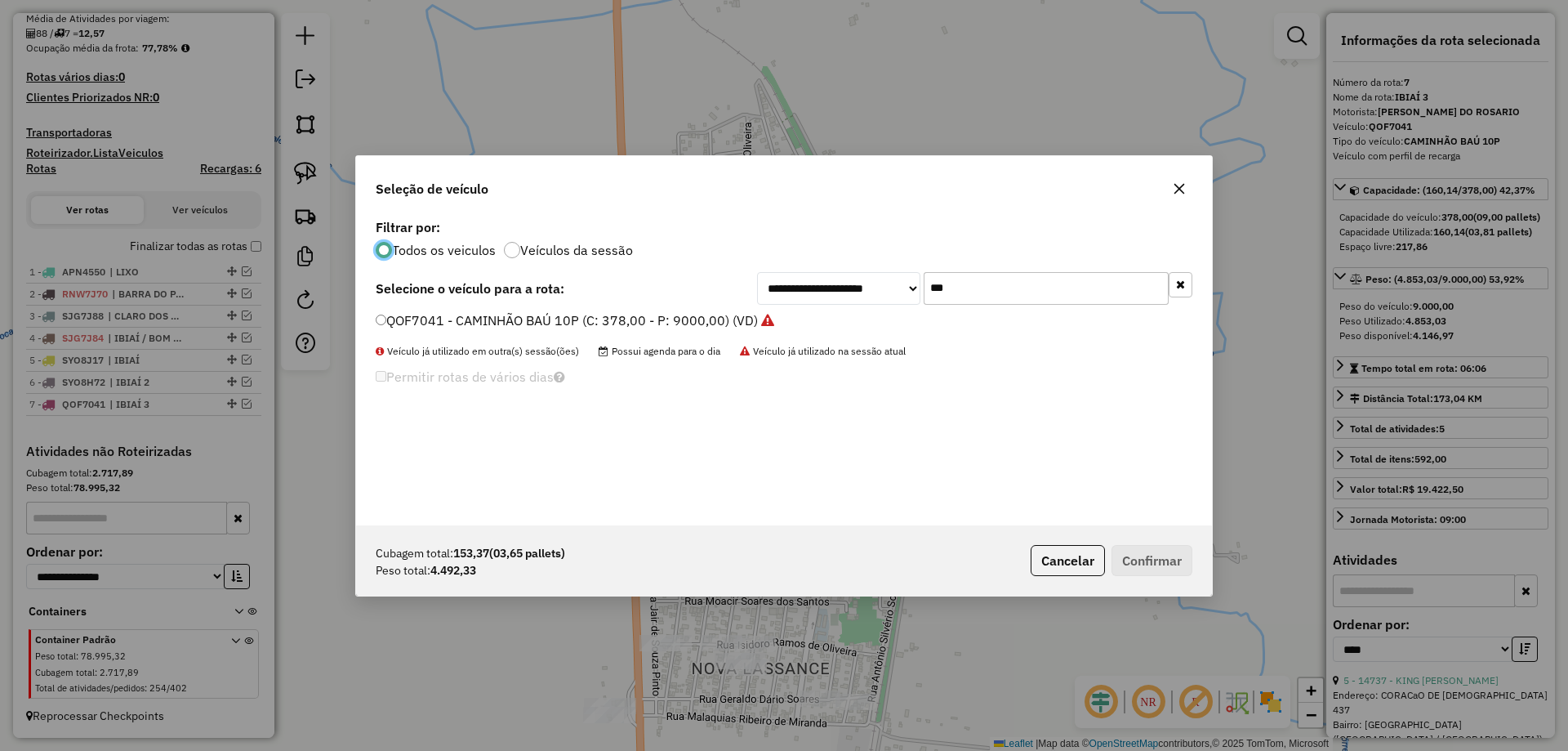
click at [969, 293] on input "***" at bounding box center [1046, 288] width 245 height 33
type input "***"
click at [442, 311] on label "SJG7J78 - CAMINHÃO BAÚ 6P (3/4) (C: 178,00 - P: 5500,00) (VD)" at bounding box center [577, 320] width 402 height 20
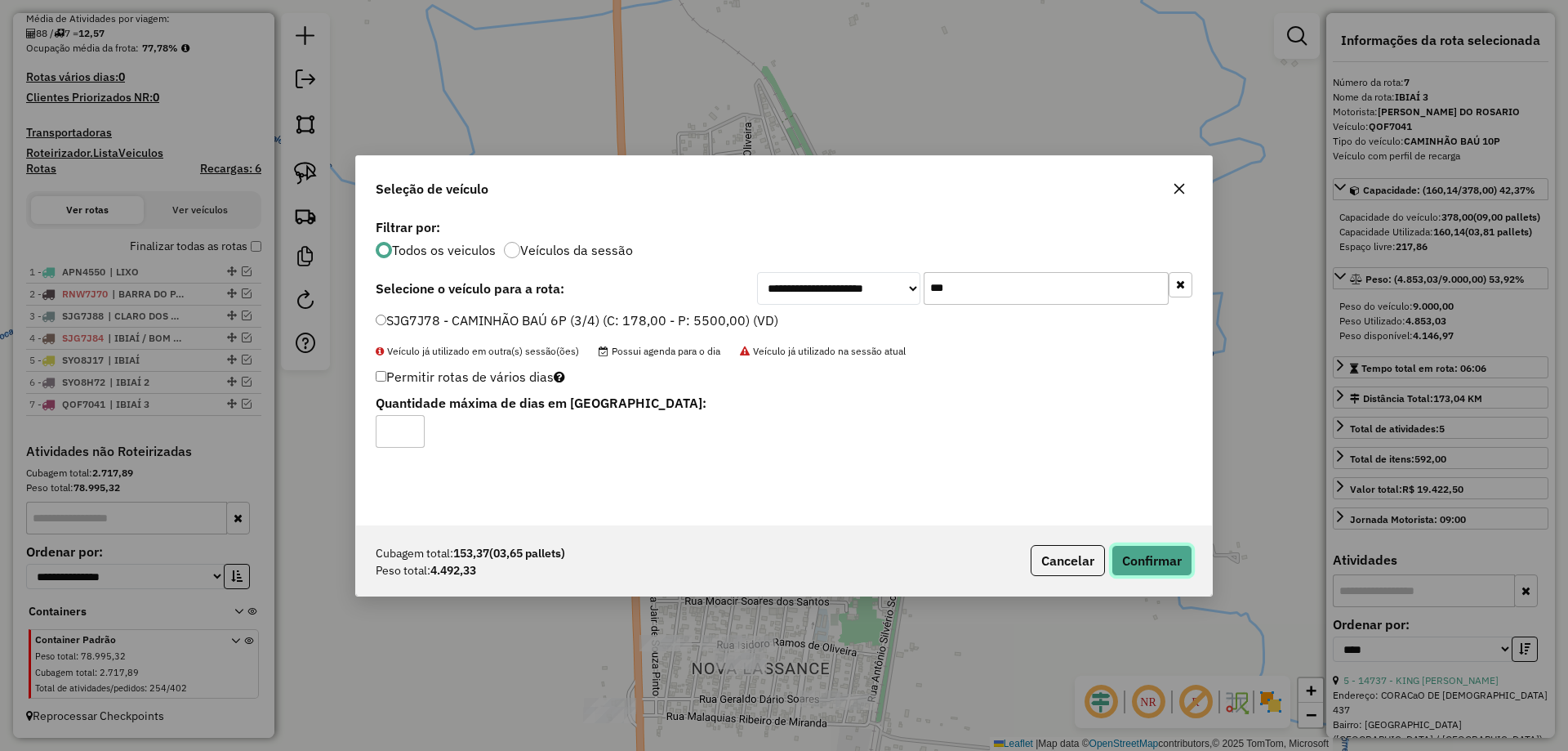
click at [1154, 548] on button "Confirmar" at bounding box center [1152, 560] width 81 height 31
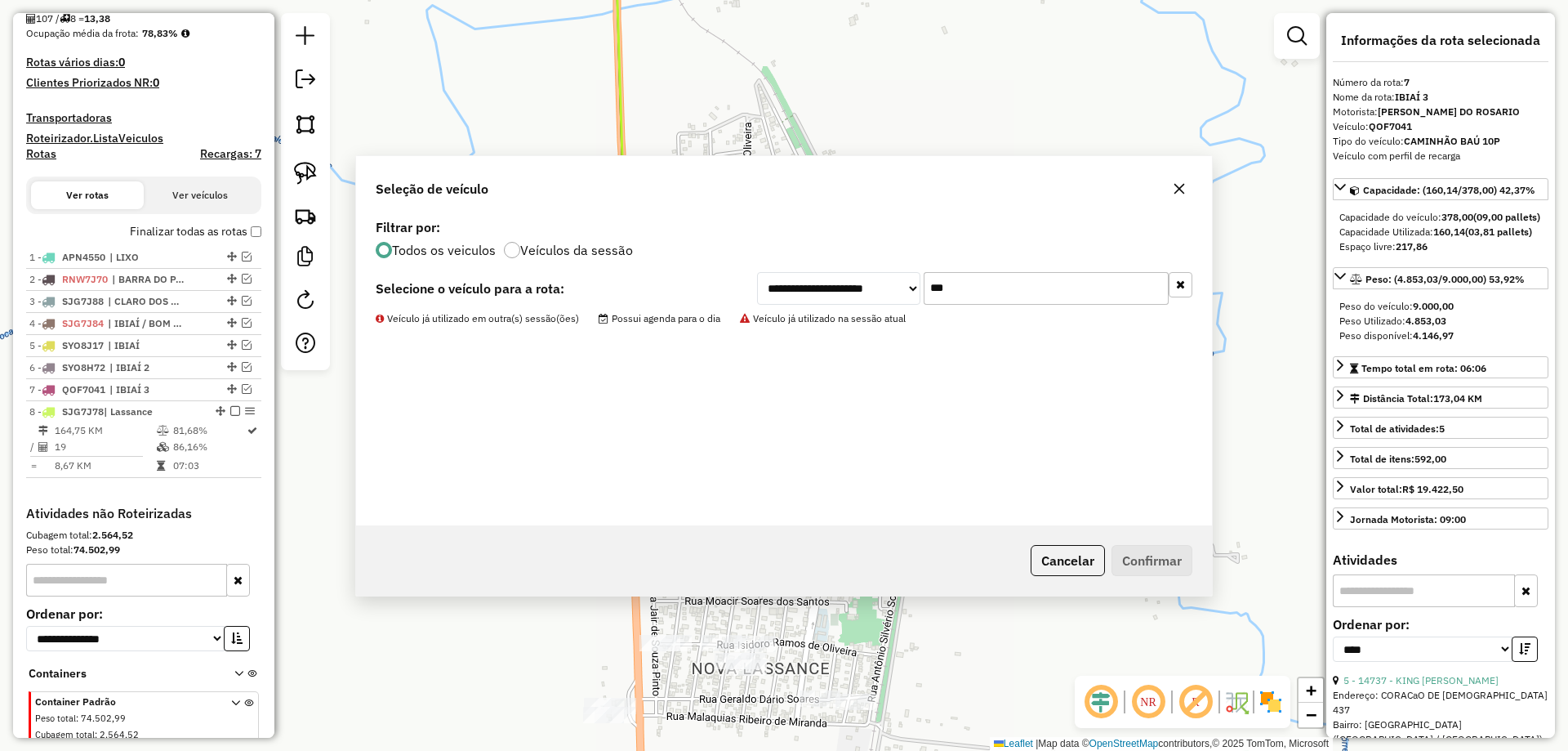
scroll to position [466, 0]
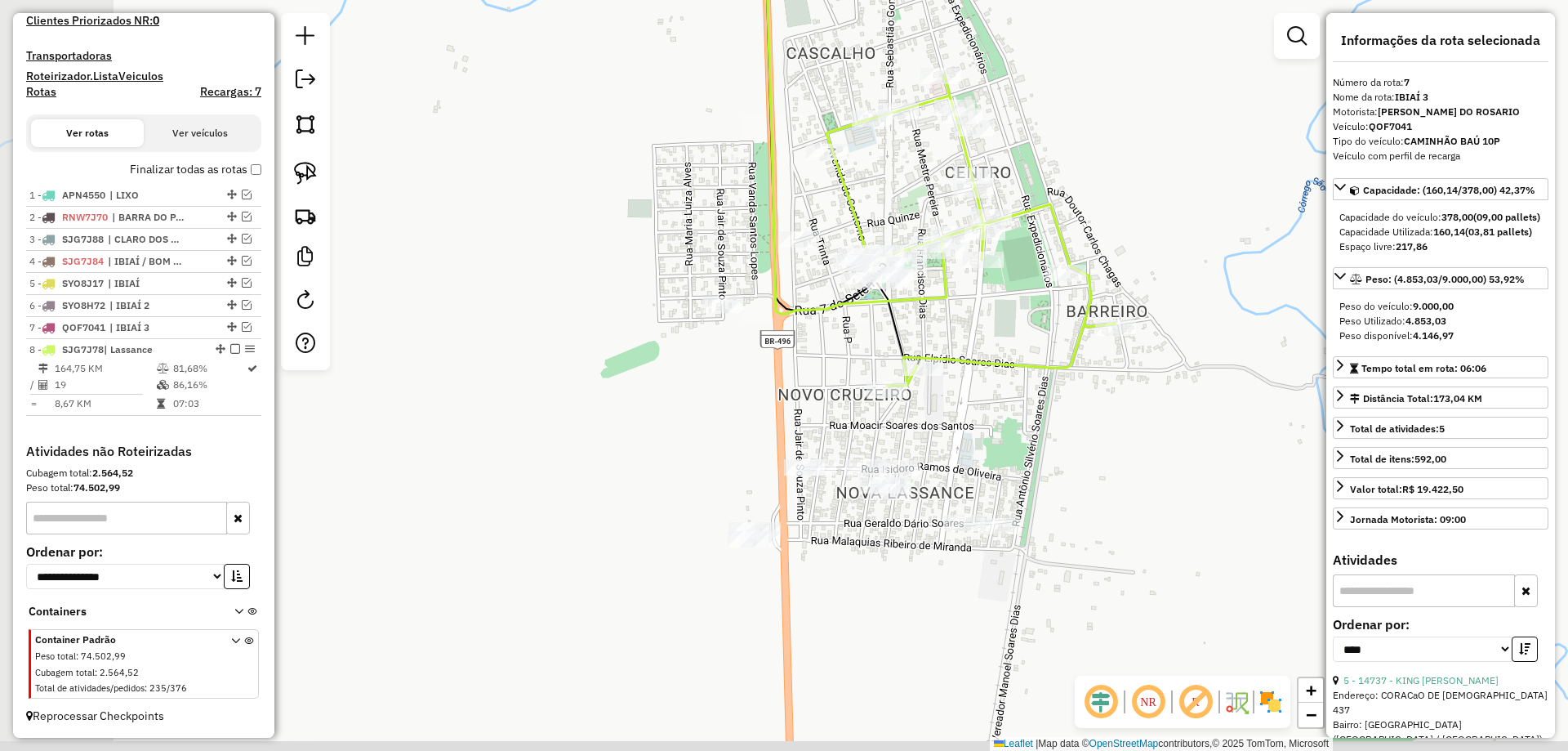
drag, startPoint x: 1148, startPoint y: 475, endPoint x: 1213, endPoint y: 328, distance: 160.7
click at [1213, 328] on div "Janela de atendimento Grade de atendimento Capacidade Transportadoras Veículos …" at bounding box center [784, 375] width 1568 height 751
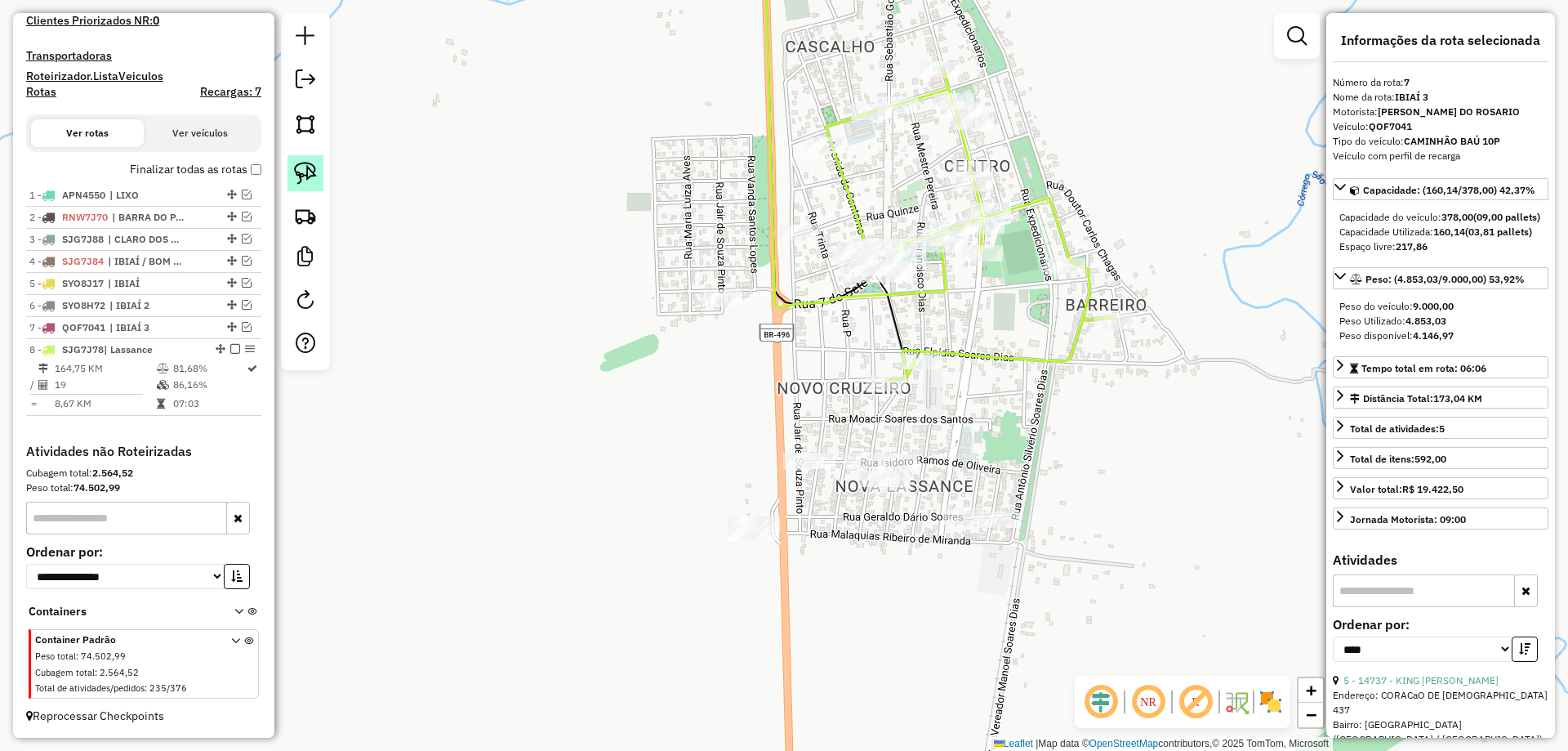
click at [305, 174] on img at bounding box center [306, 173] width 23 height 23
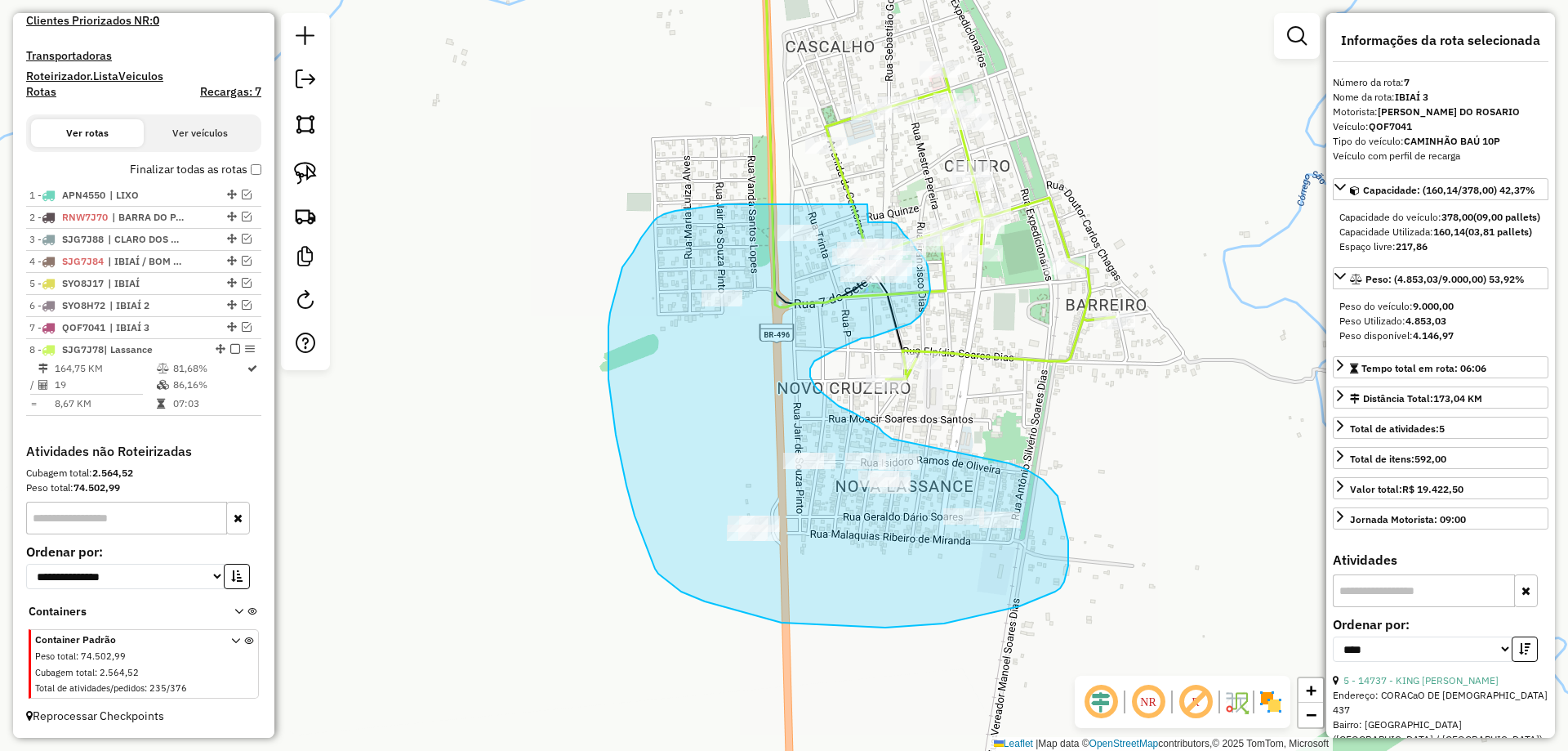
drag, startPoint x: 727, startPoint y: 204, endPoint x: 857, endPoint y: 222, distance: 131.2
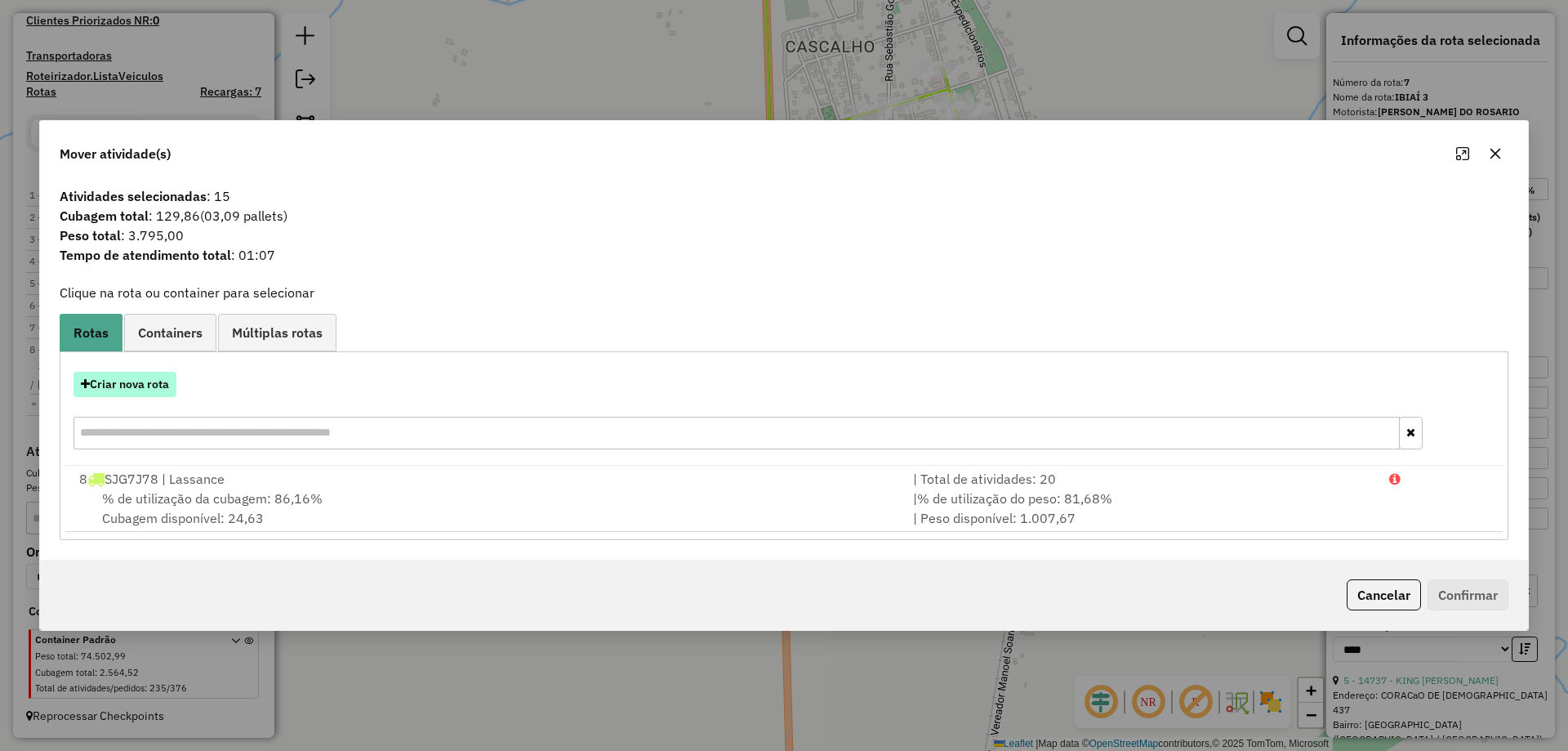
click at [128, 390] on button "Criar nova rota" at bounding box center [124, 383] width 102 height 25
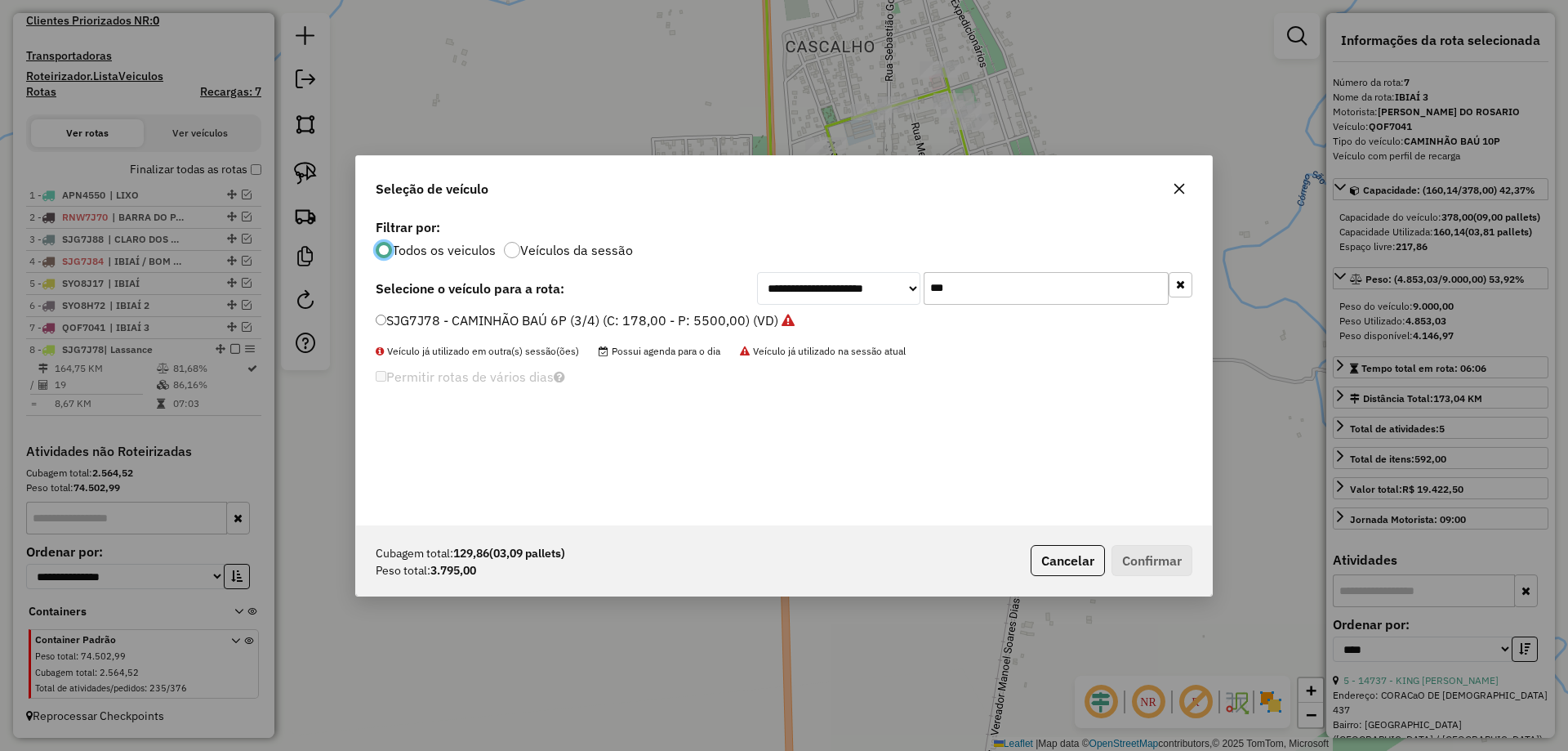
scroll to position [9, 5]
click at [948, 295] on input "***" at bounding box center [1046, 288] width 245 height 33
type input "***"
click at [423, 328] on label "SJG7J82 - CAMINHÃO BAÚ 6P (3/4) (C: 178,00 - P: 5500,00) (VD)" at bounding box center [577, 320] width 402 height 20
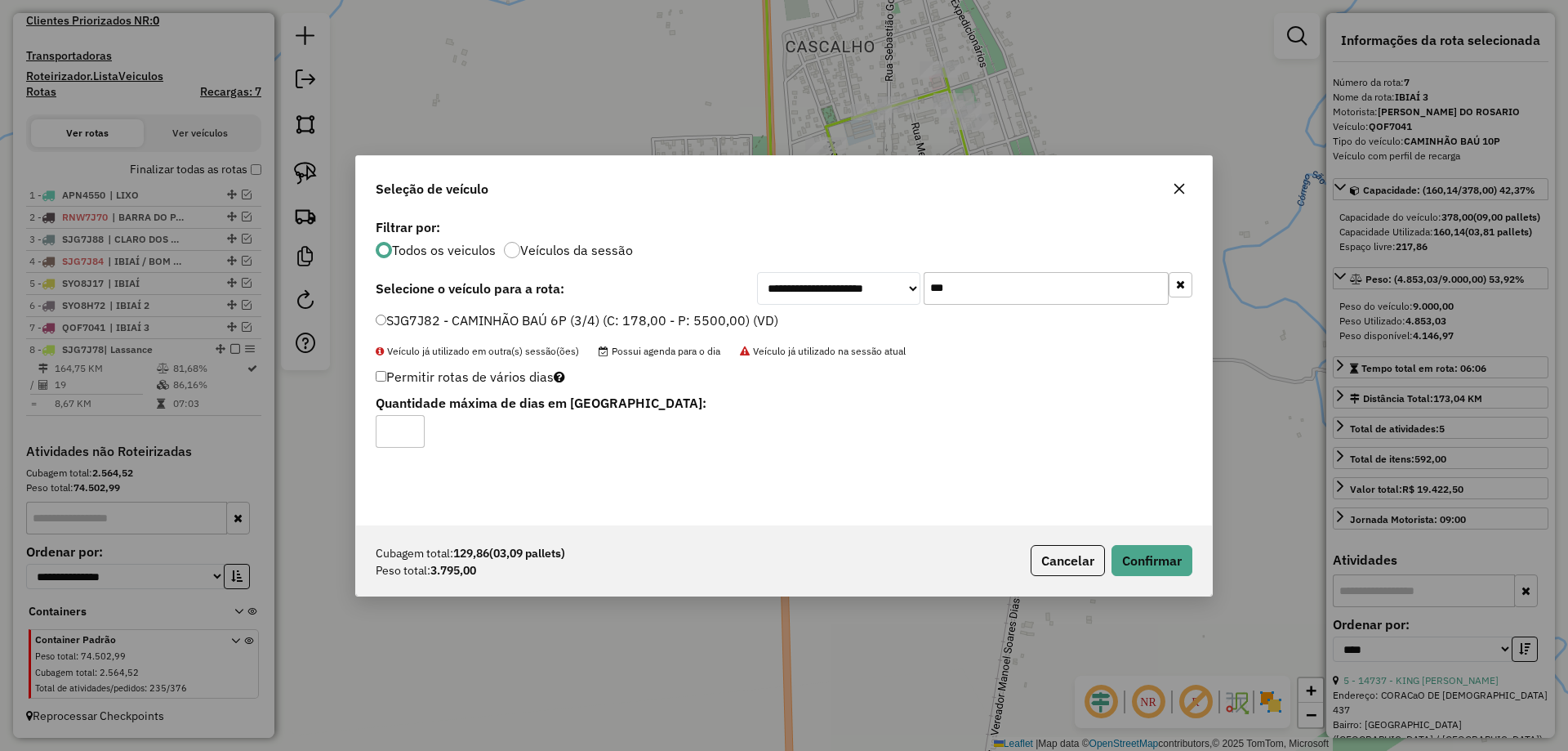
click at [1137, 540] on div "Cubagem total: 129,86 (03,09 pallets) Peso total: 3.795,00 Cancelar Confirmar" at bounding box center [784, 560] width 856 height 70
click at [1137, 550] on button "Confirmar" at bounding box center [1152, 560] width 81 height 31
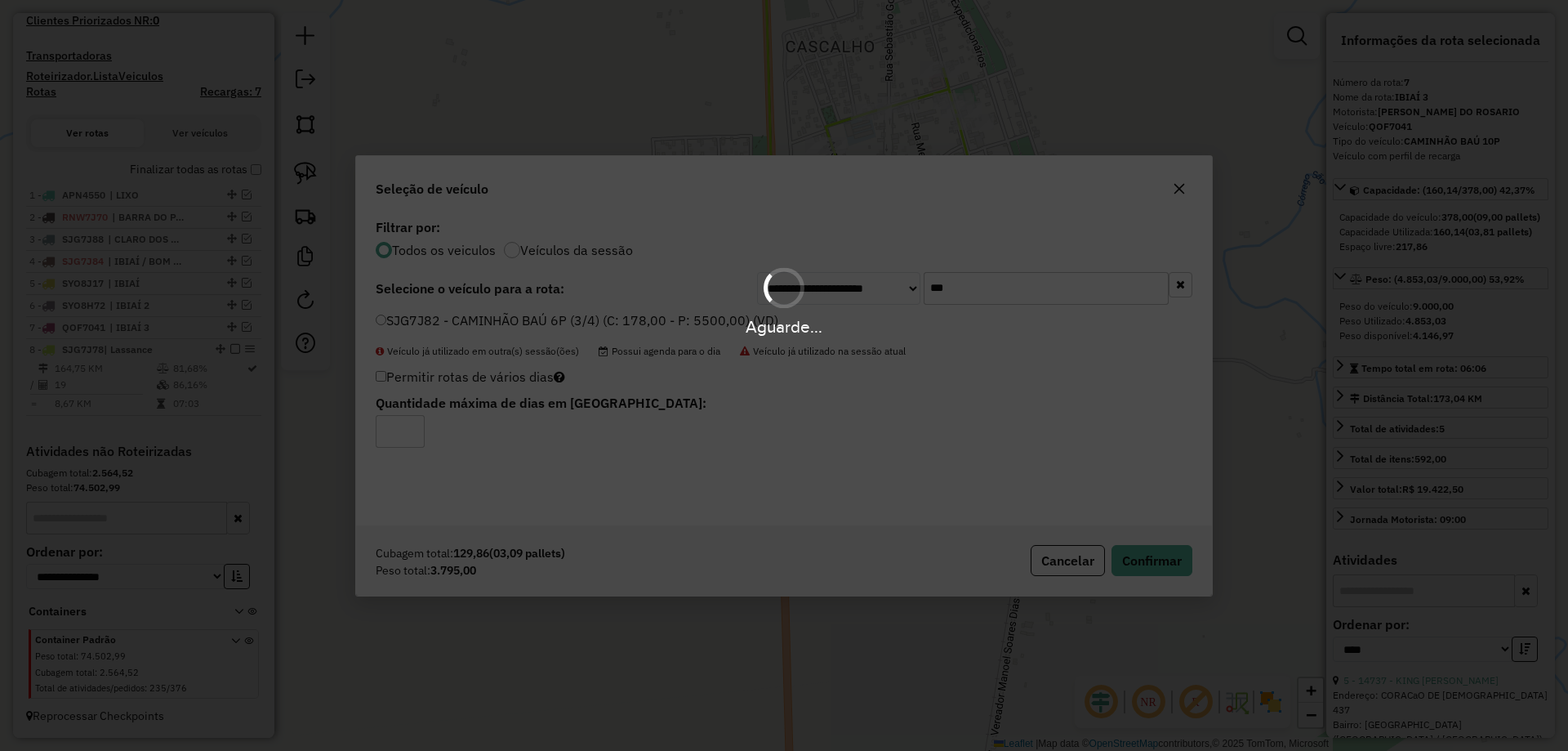
scroll to position [543, 0]
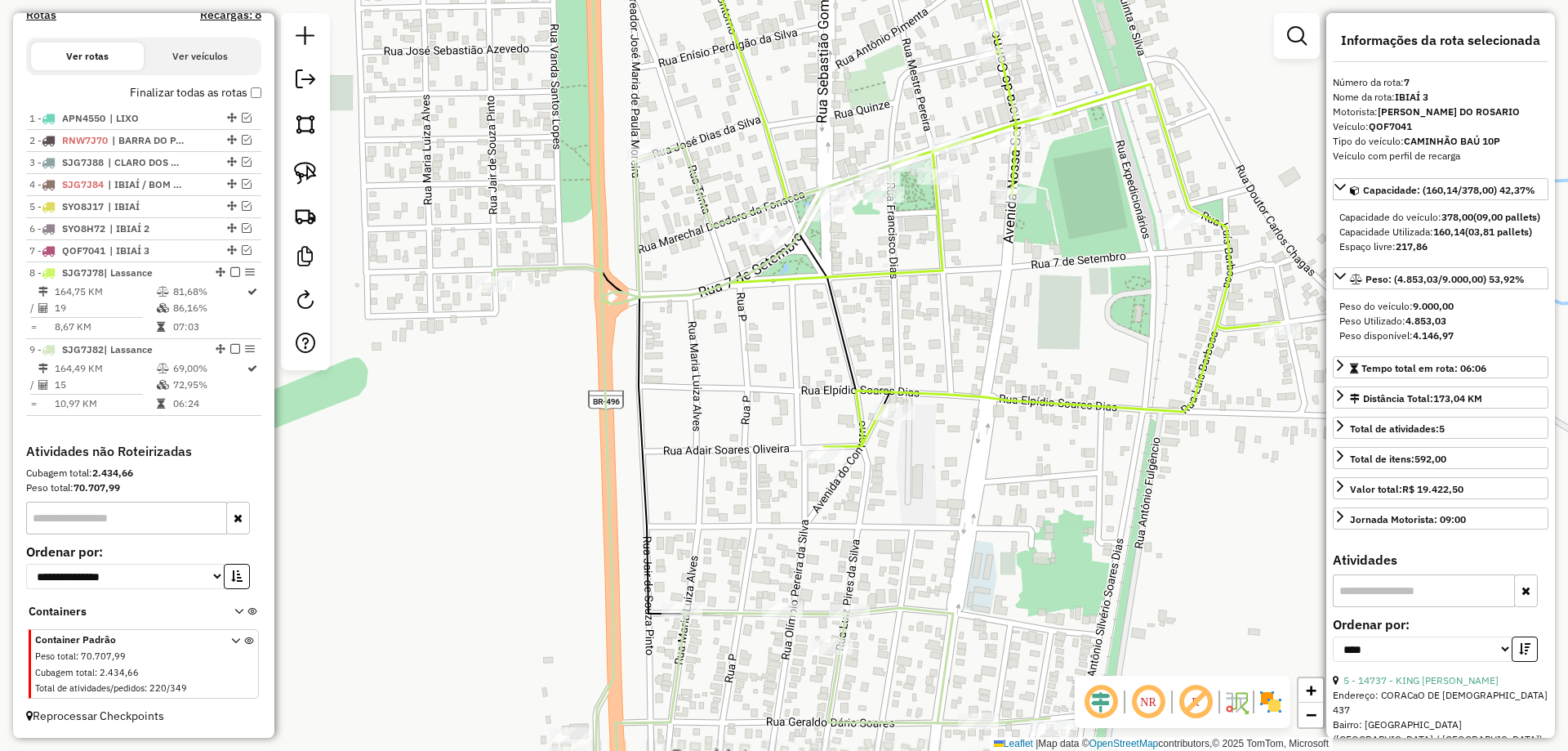
drag, startPoint x: 933, startPoint y: 315, endPoint x: 865, endPoint y: 331, distance: 69.9
click at [868, 330] on div "Janela de atendimento Grade de atendimento Capacidade Transportadoras Veículos …" at bounding box center [784, 375] width 1568 height 751
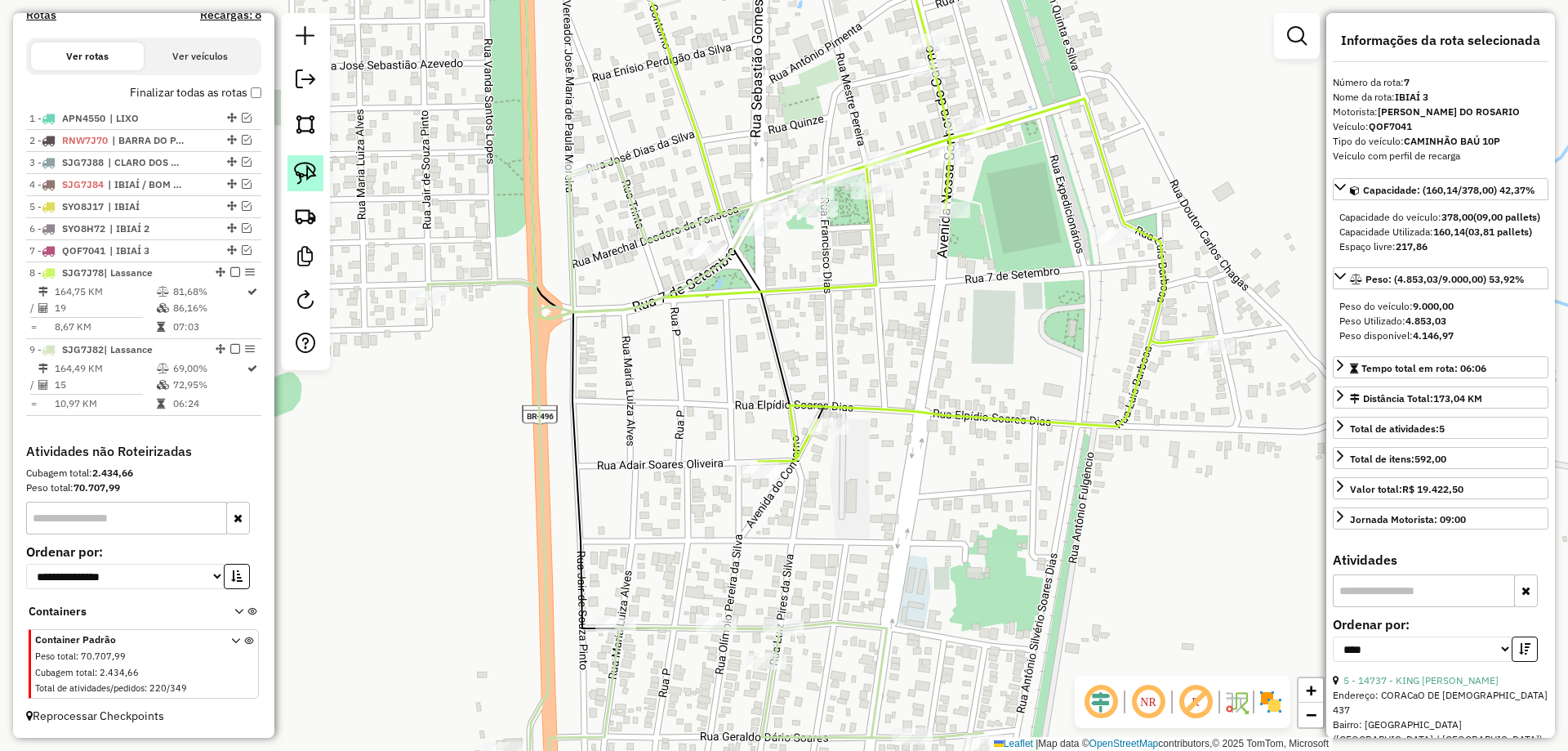
click at [313, 187] on link at bounding box center [306, 173] width 36 height 36
drag, startPoint x: 778, startPoint y: 389, endPoint x: 917, endPoint y: 438, distance: 147.4
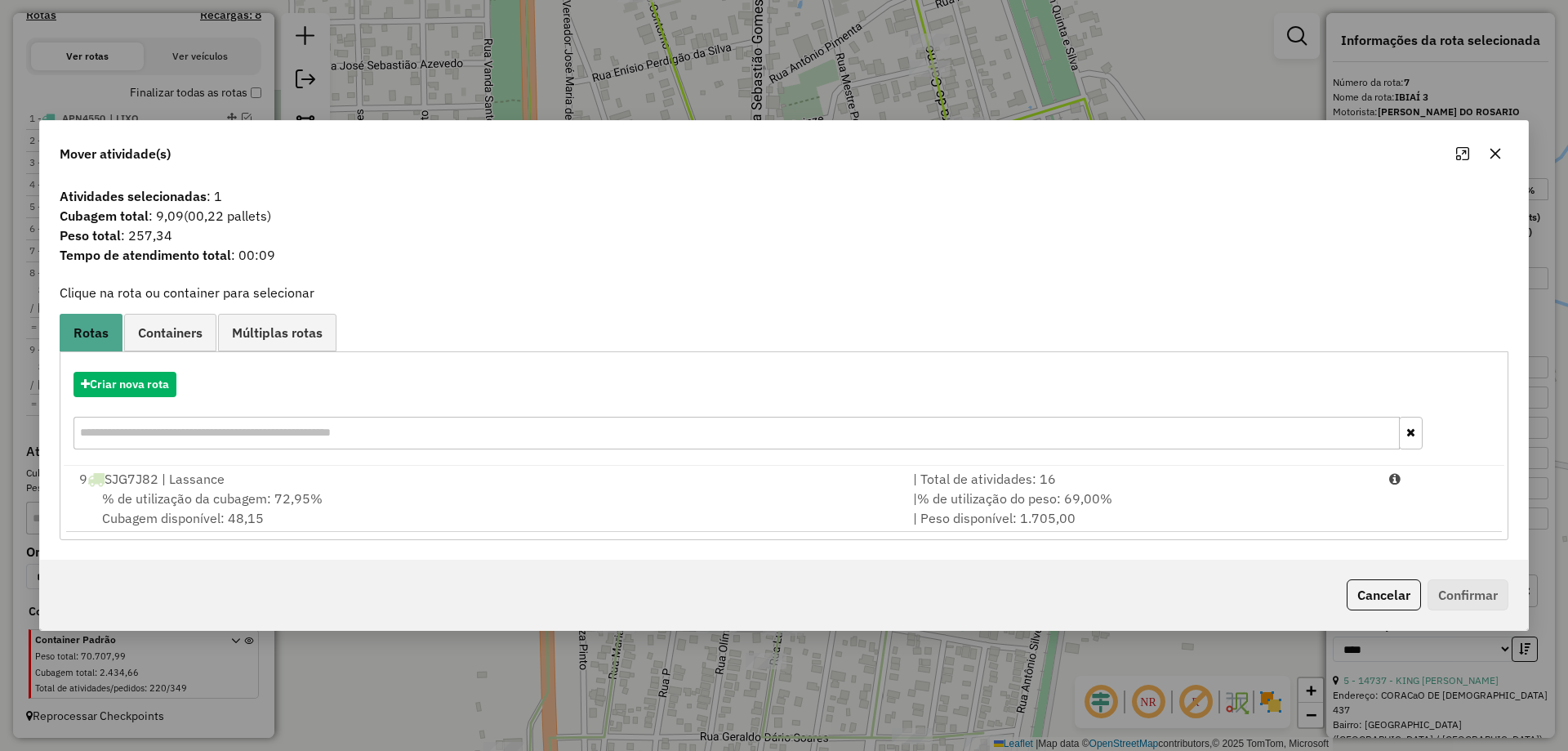
click at [1158, 497] on div "| % de utilização do peso: 69,00% | Peso disponível: 1.705,00" at bounding box center [1141, 508] width 477 height 39
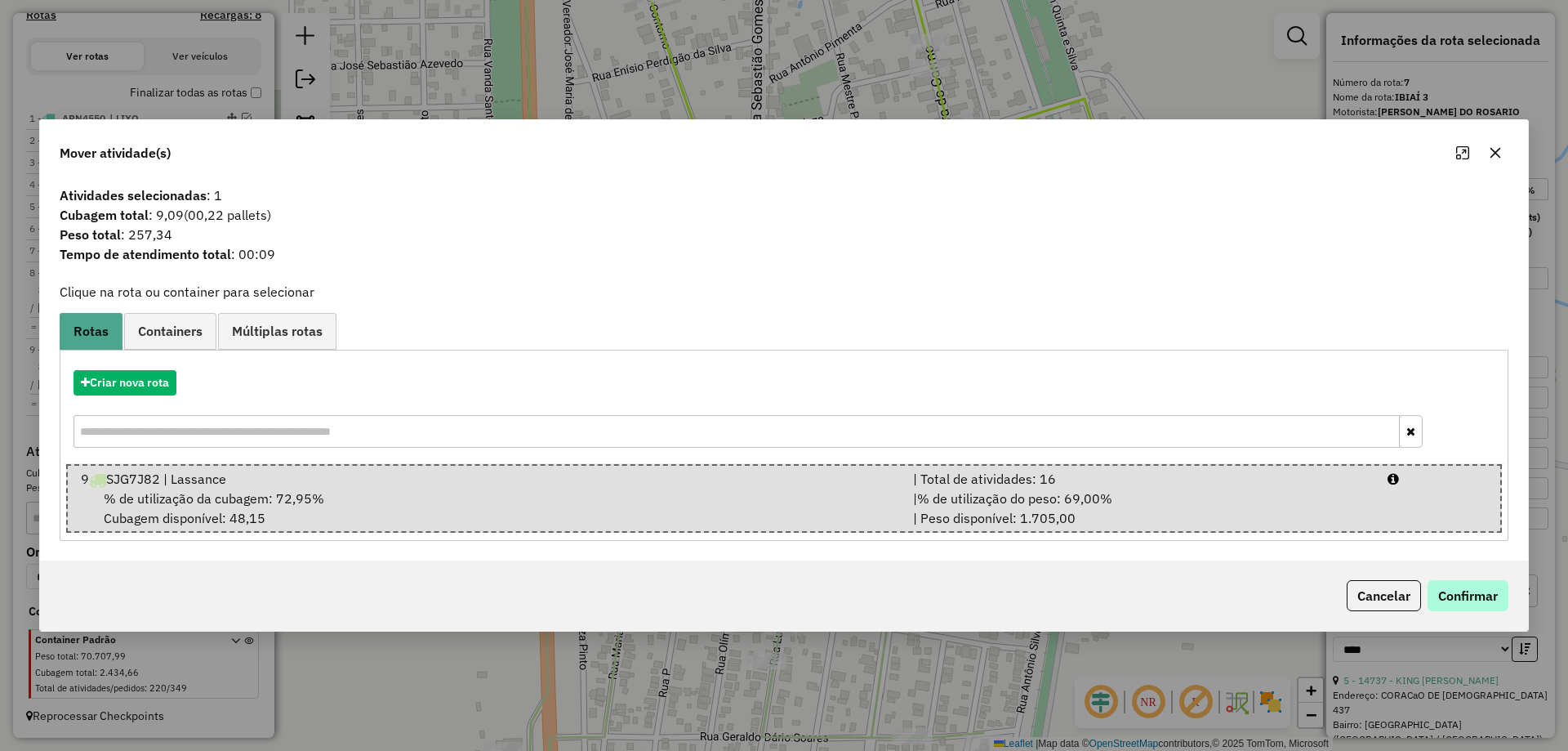
drag, startPoint x: 1430, startPoint y: 575, endPoint x: 1453, endPoint y: 591, distance: 28.0
click at [1432, 576] on div "Cancelar Confirmar" at bounding box center [784, 595] width 1488 height 70
click at [1454, 592] on button "Confirmar" at bounding box center [1468, 595] width 81 height 31
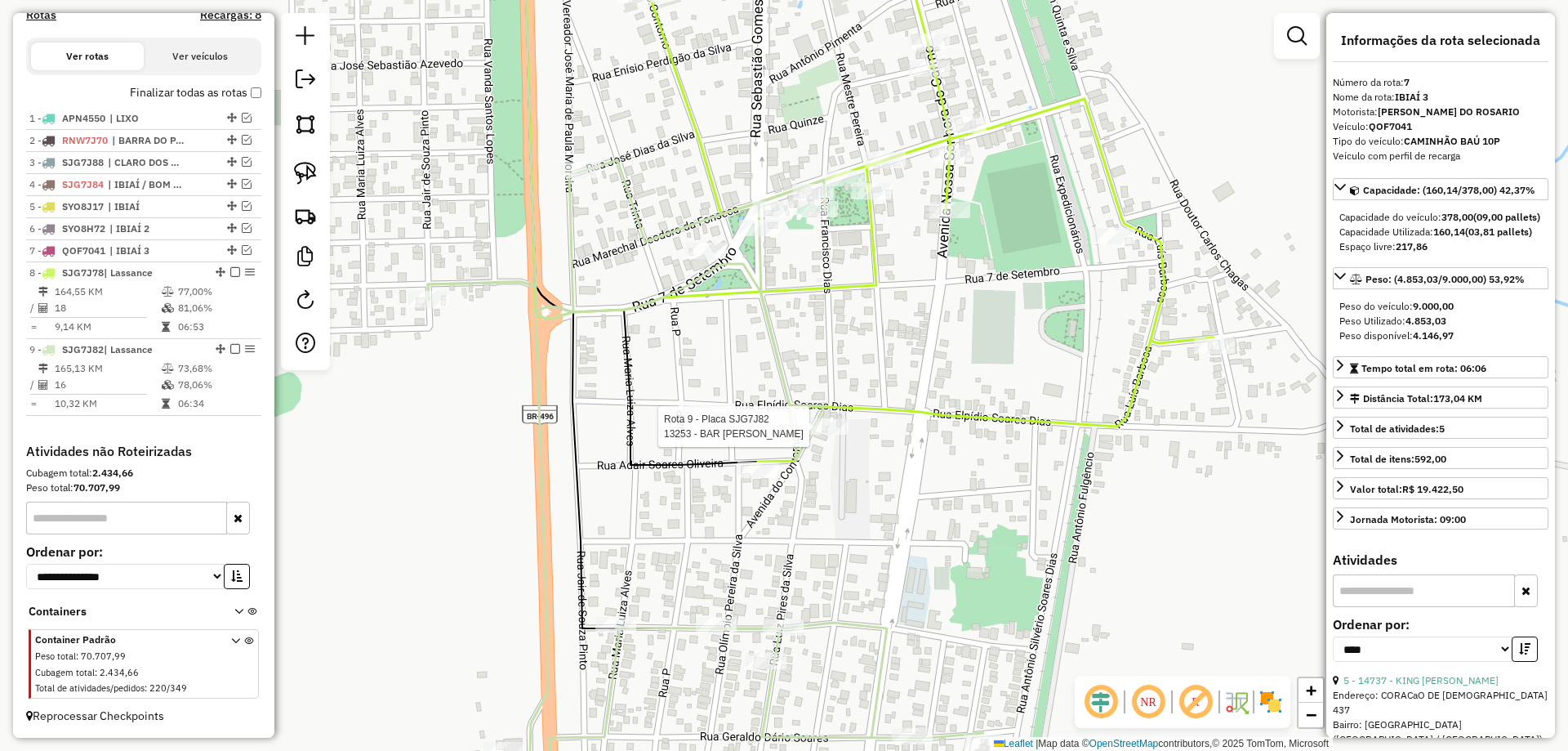
click at [835, 434] on div at bounding box center [827, 426] width 40 height 16
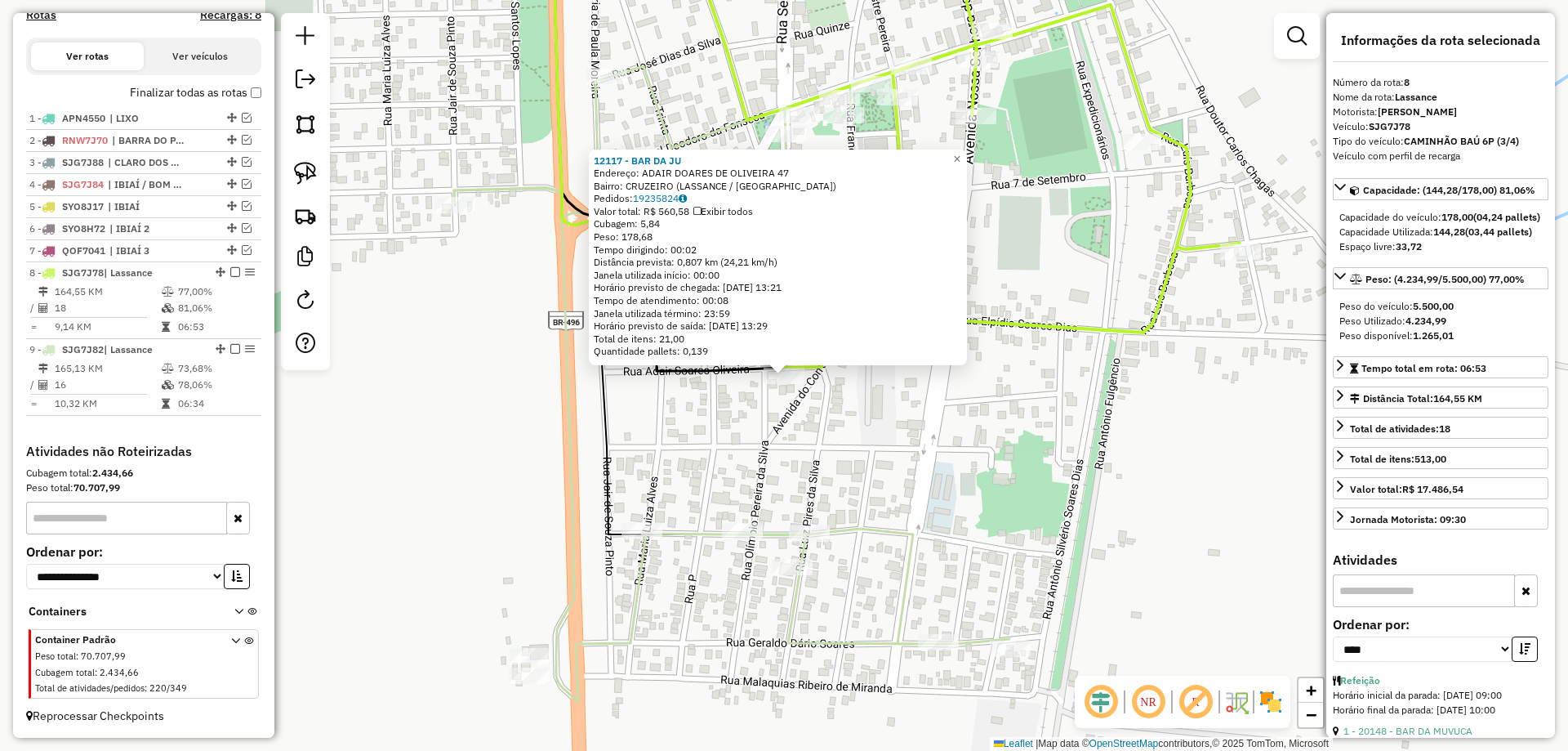
click at [726, 441] on div "12117 - BAR DA JU Endereço: ADAIR DOARES DE OLIVEIRA 47 Bairro: CRUZEIRO (LASSA…" at bounding box center [784, 375] width 1568 height 751
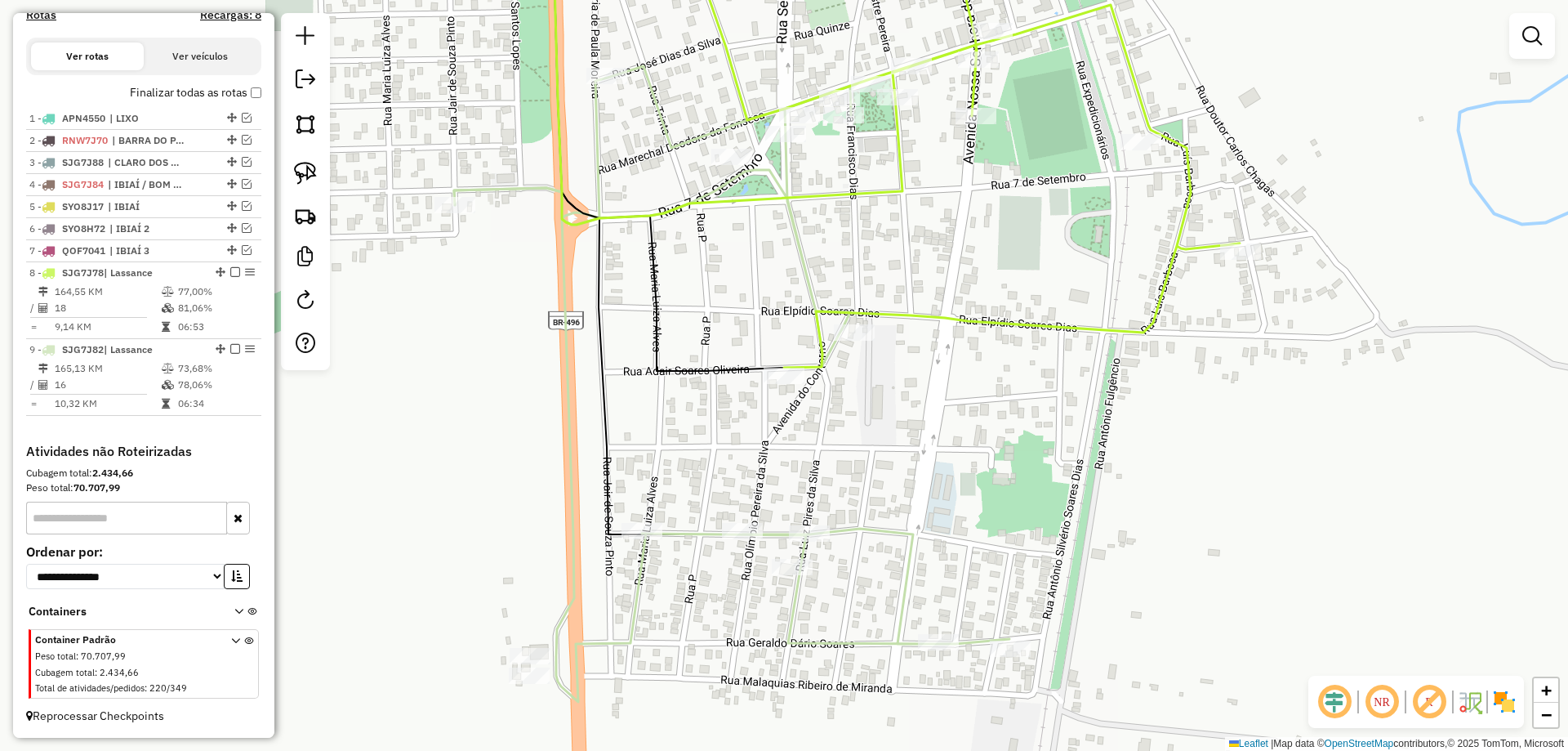
click at [299, 180] on img at bounding box center [306, 173] width 23 height 23
drag, startPoint x: 721, startPoint y: 340, endPoint x: 856, endPoint y: 403, distance: 149.0
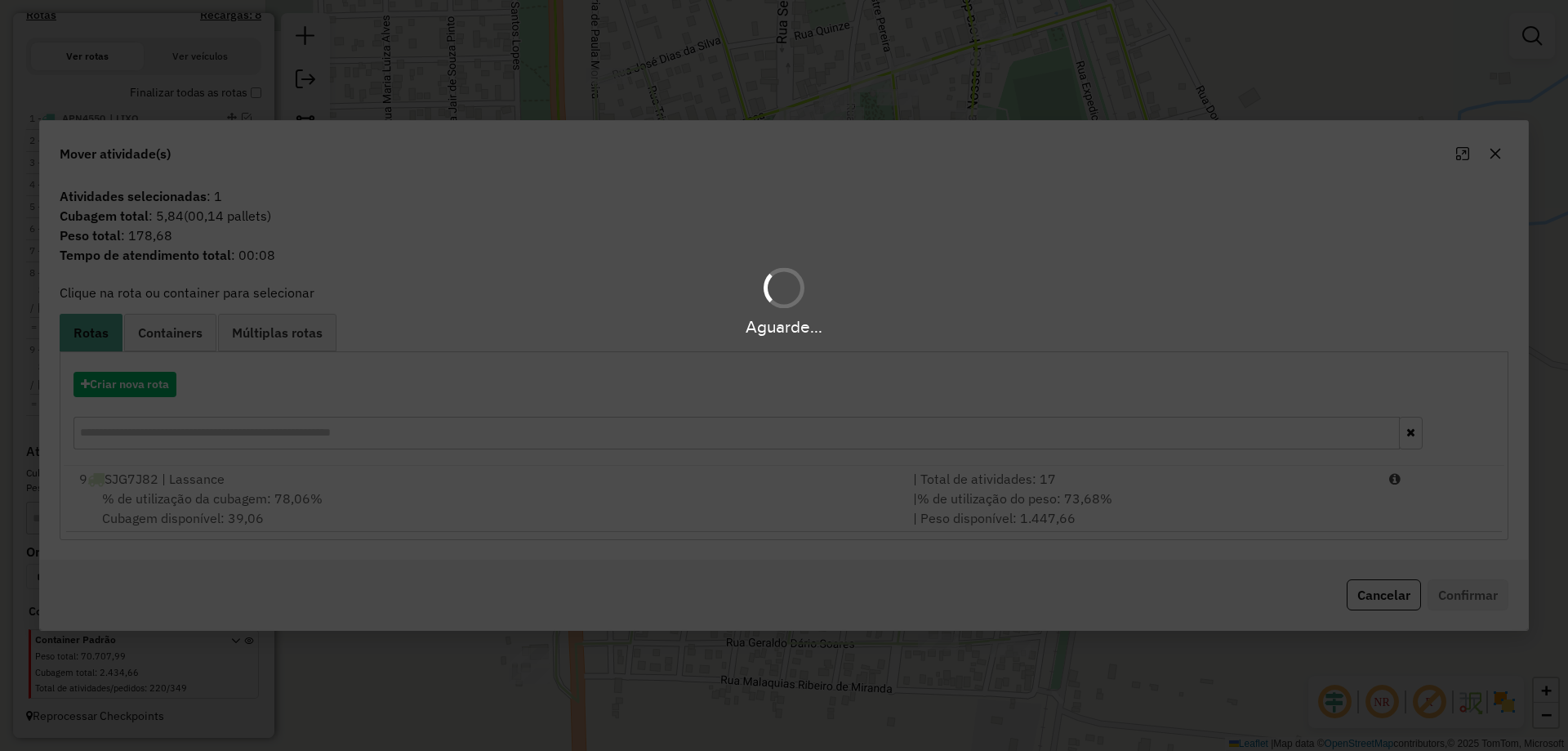
click at [1208, 508] on div "Aguarde..." at bounding box center [784, 375] width 1568 height 751
click at [1206, 504] on div "Aguarde..." at bounding box center [784, 375] width 1568 height 751
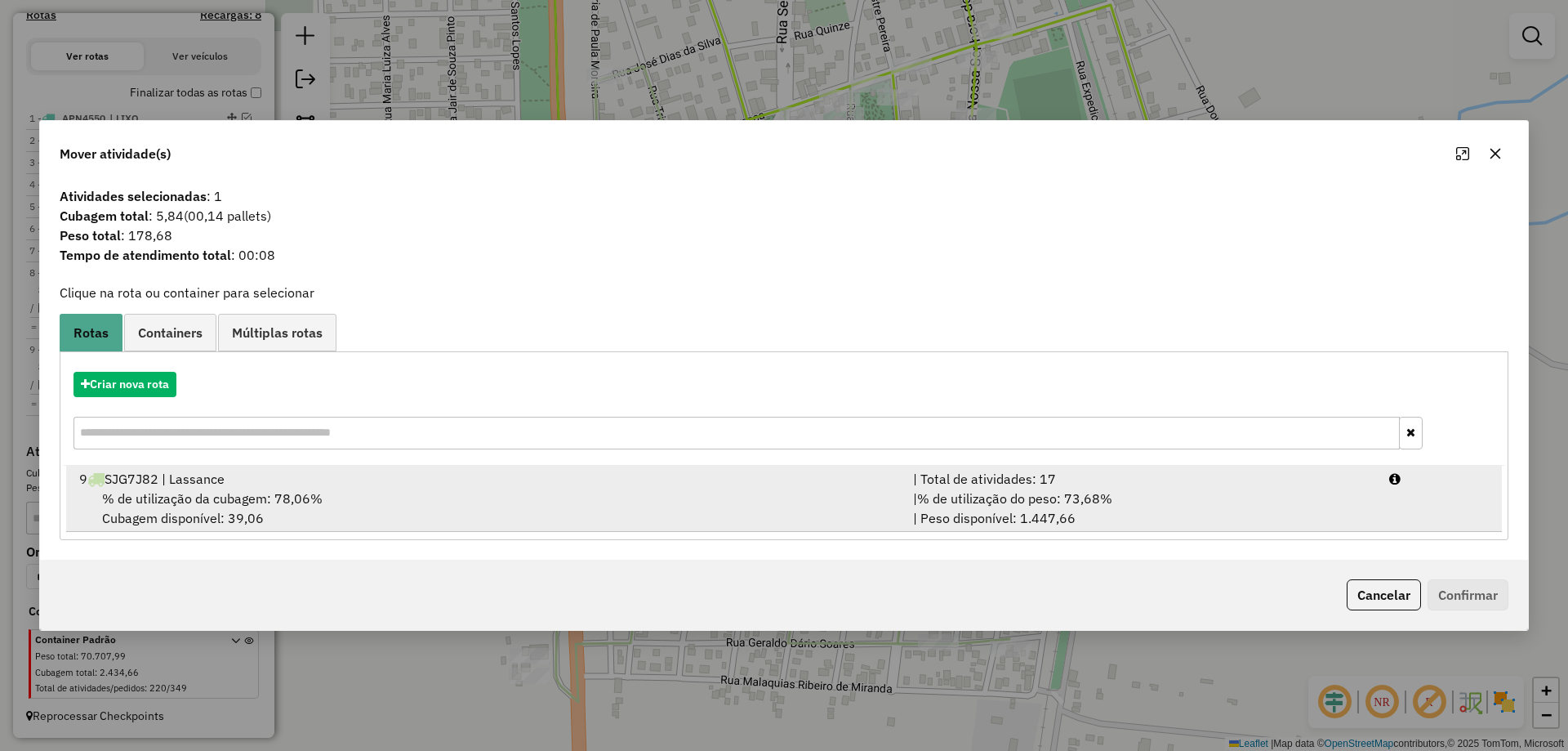
click at [1173, 505] on div "| % de utilização do peso: 73,68% | Peso disponível: 1.447,66" at bounding box center [1141, 508] width 477 height 39
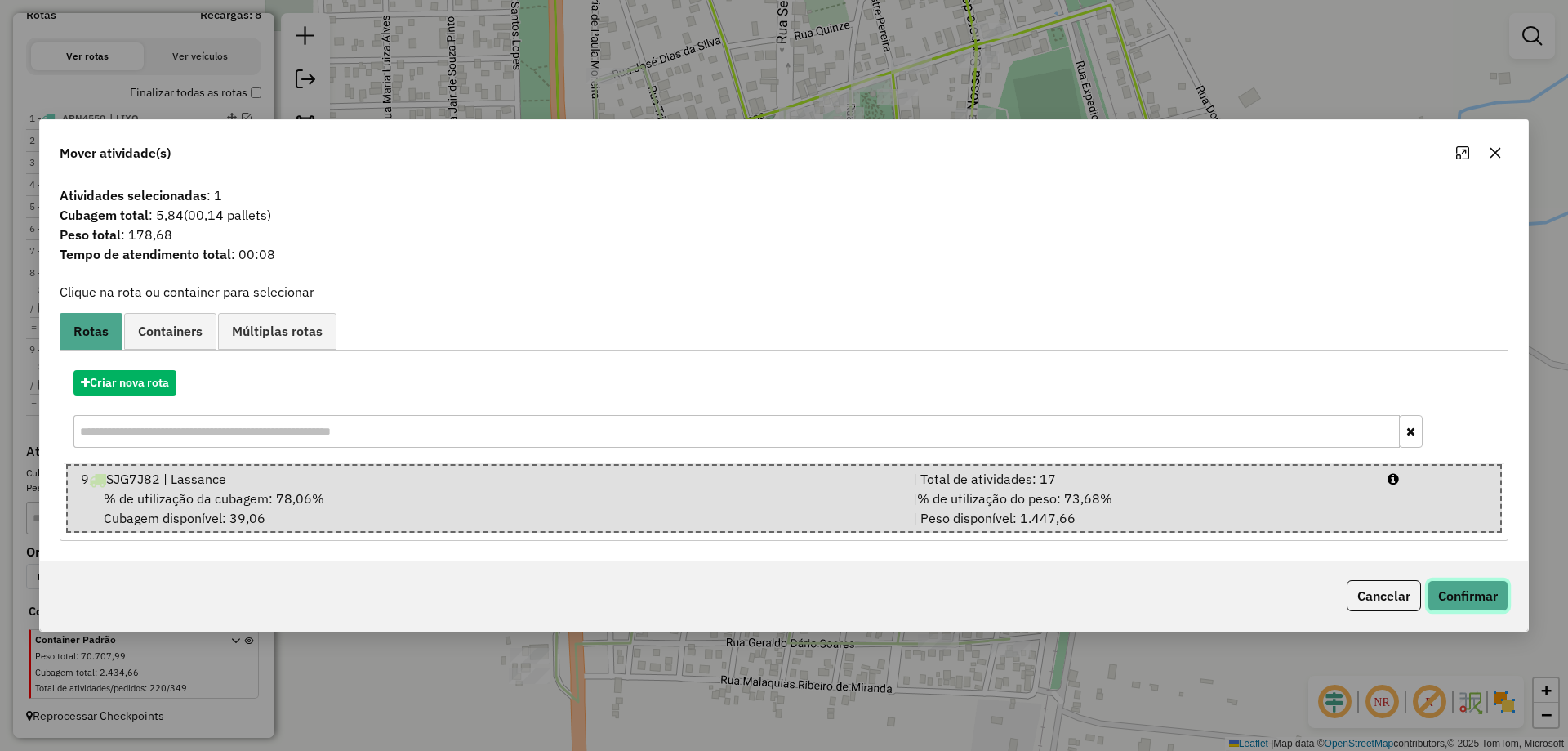
click at [1463, 587] on button "Confirmar" at bounding box center [1468, 595] width 81 height 31
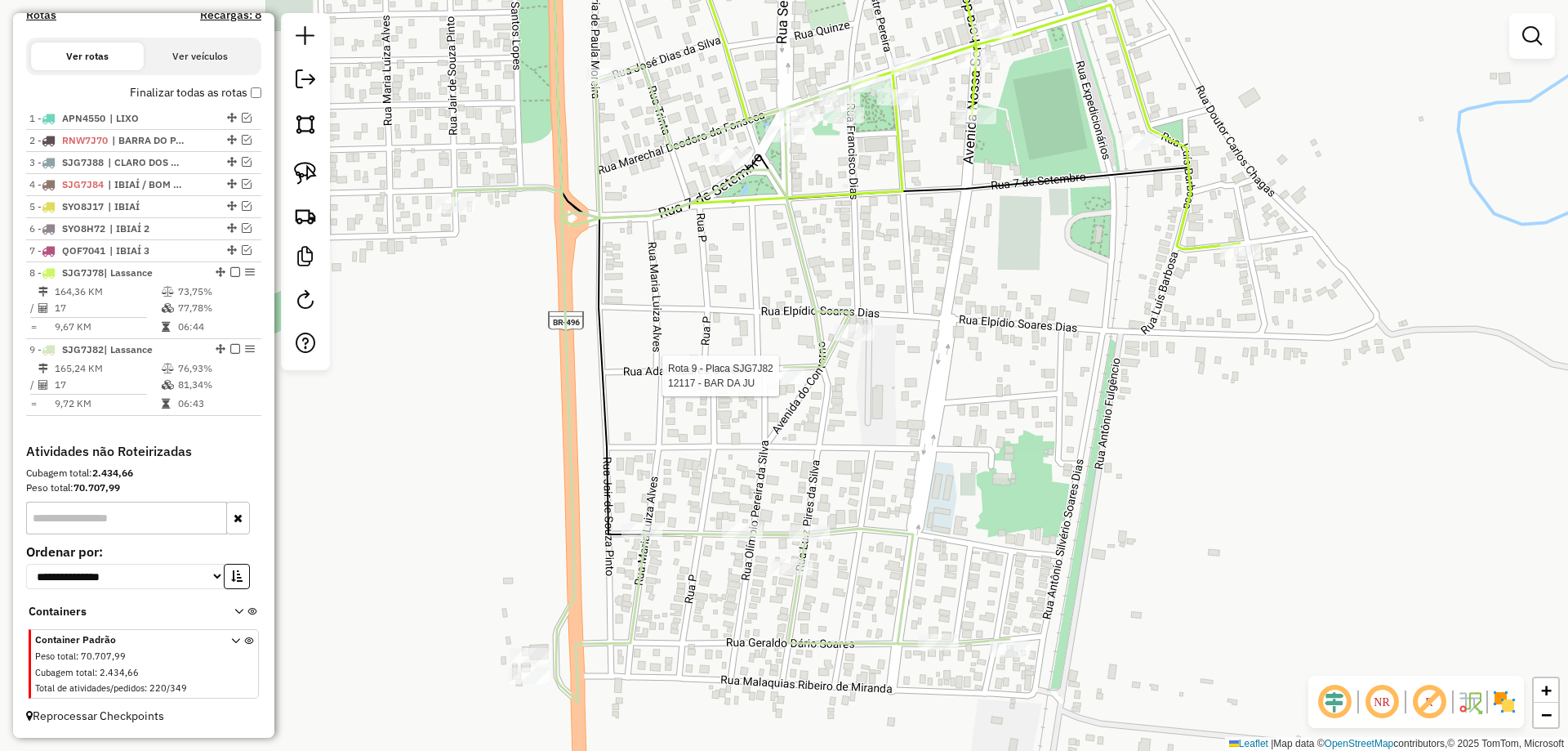
click at [783, 383] on div at bounding box center [783, 375] width 40 height 16
select select "*********"
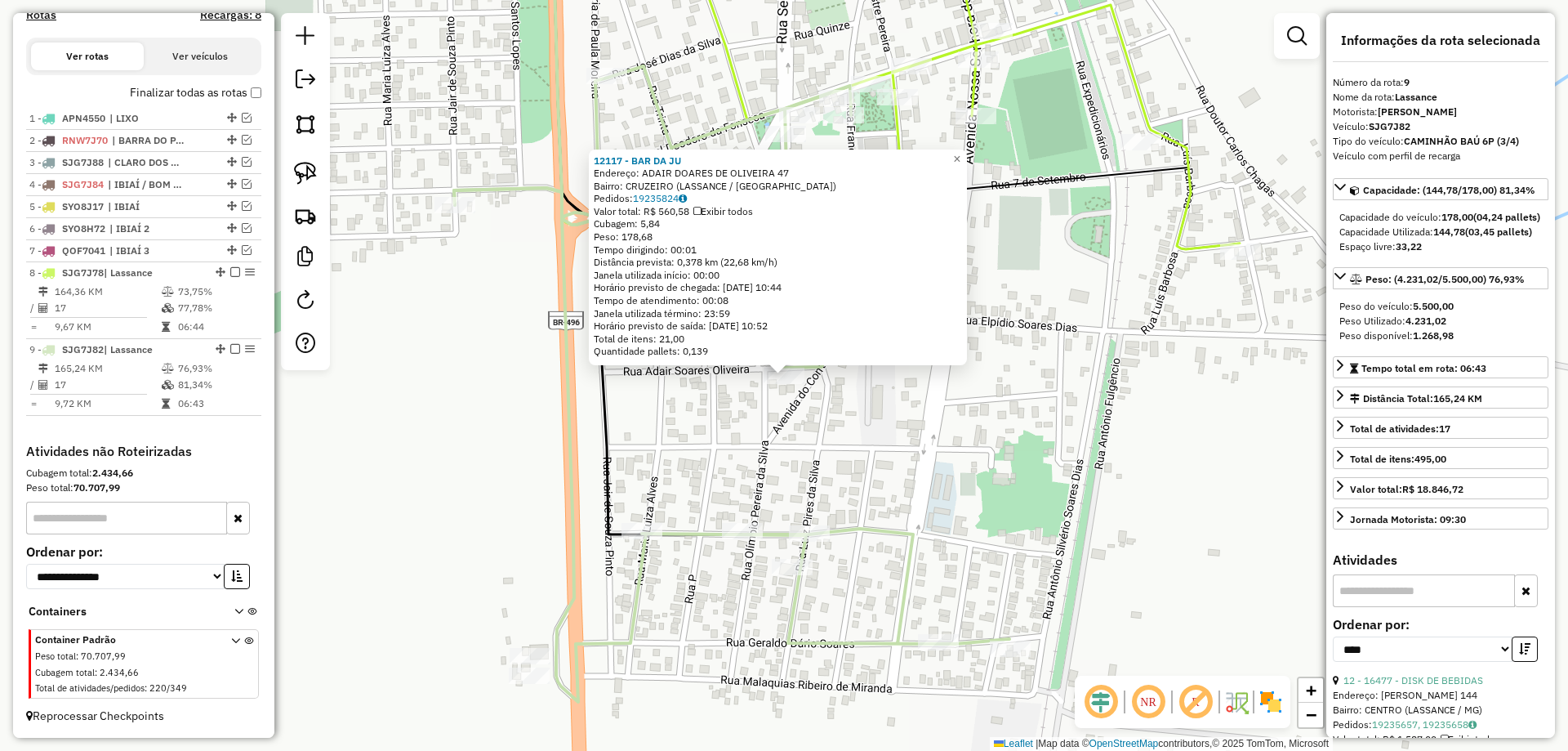
click at [1050, 482] on div "12117 - BAR DA JU Endereço: ADAIR DOARES DE OLIVEIRA 47 Bairro: CRUZEIRO (LASSA…" at bounding box center [784, 375] width 1568 height 751
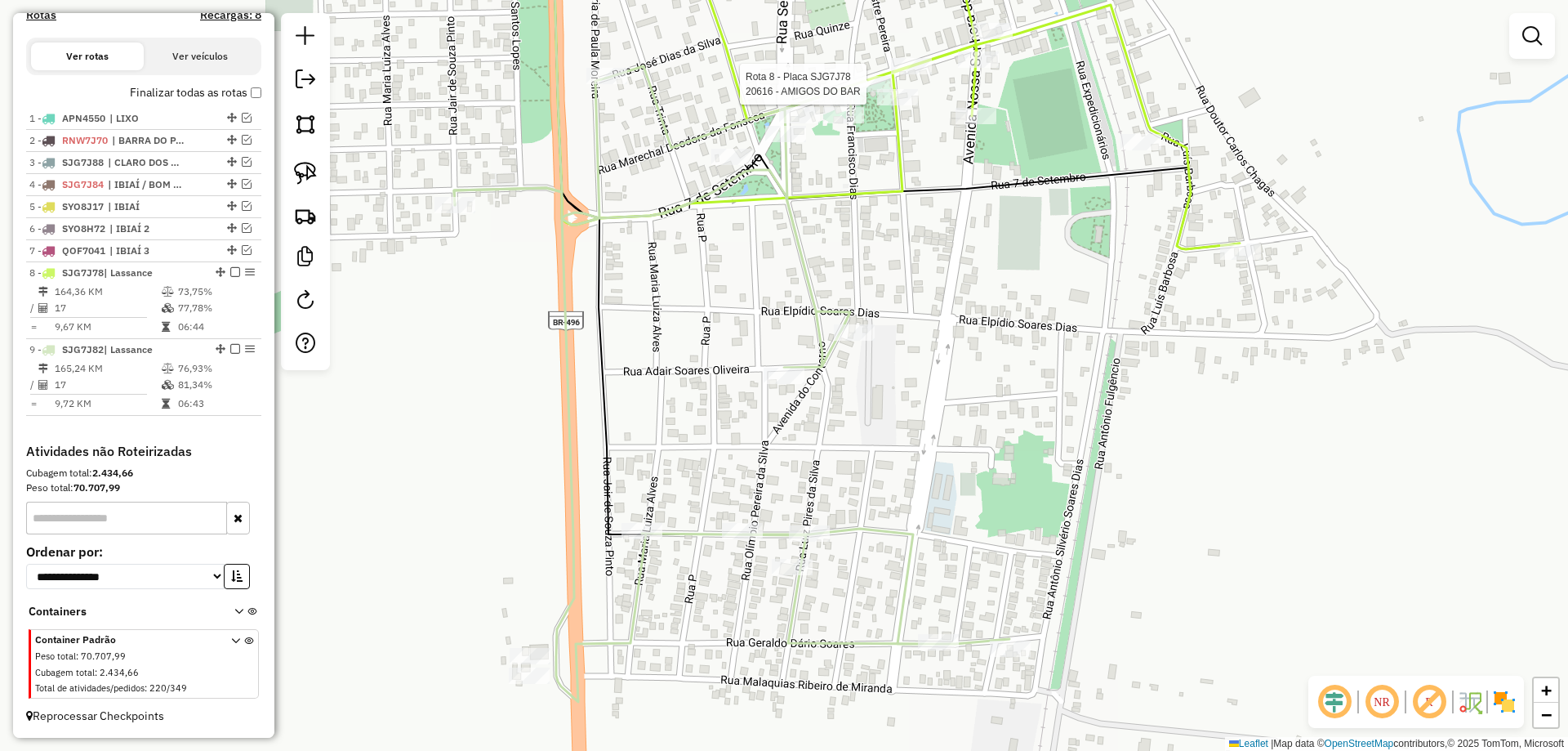
select select "*********"
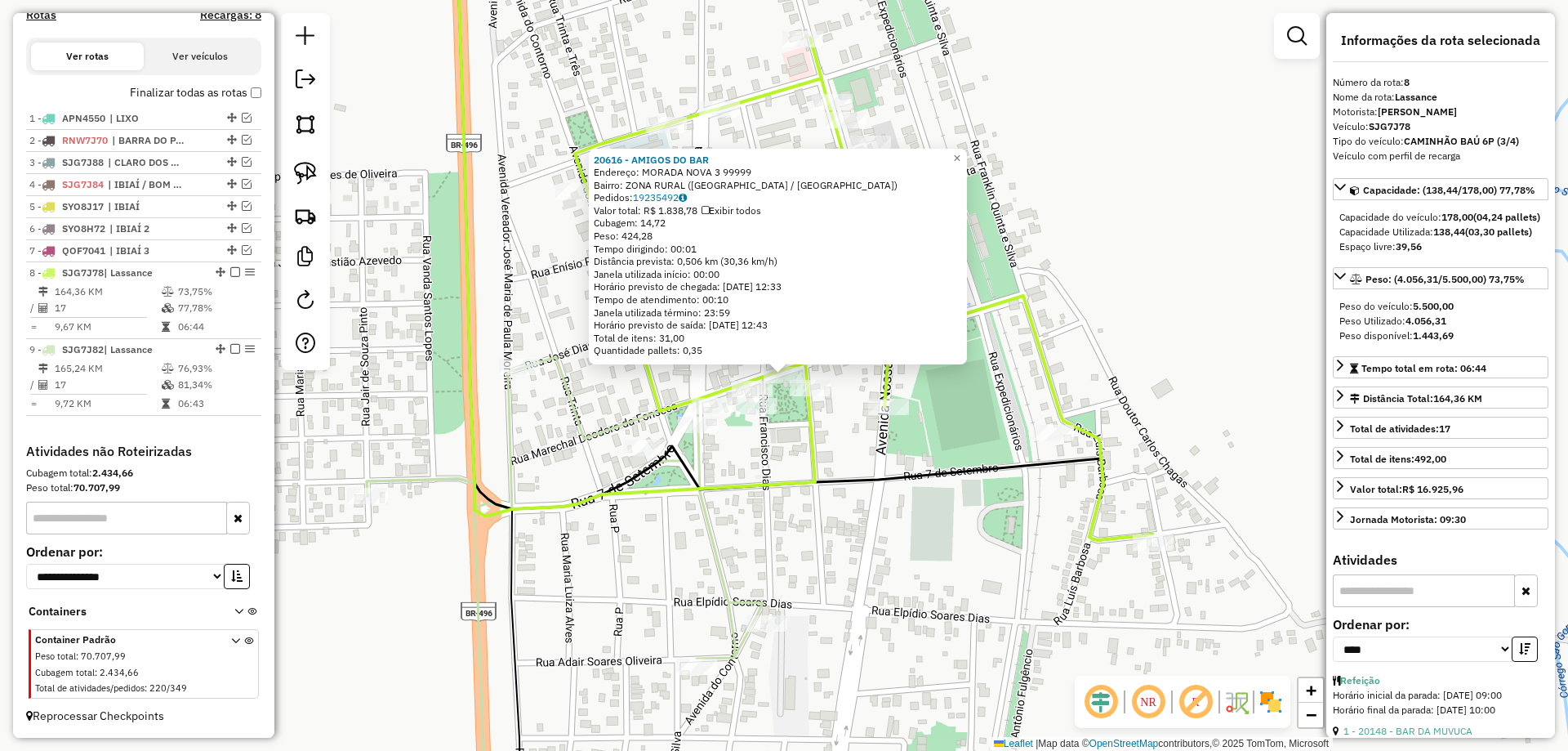
click at [963, 462] on icon at bounding box center [805, 232] width 696 height 615
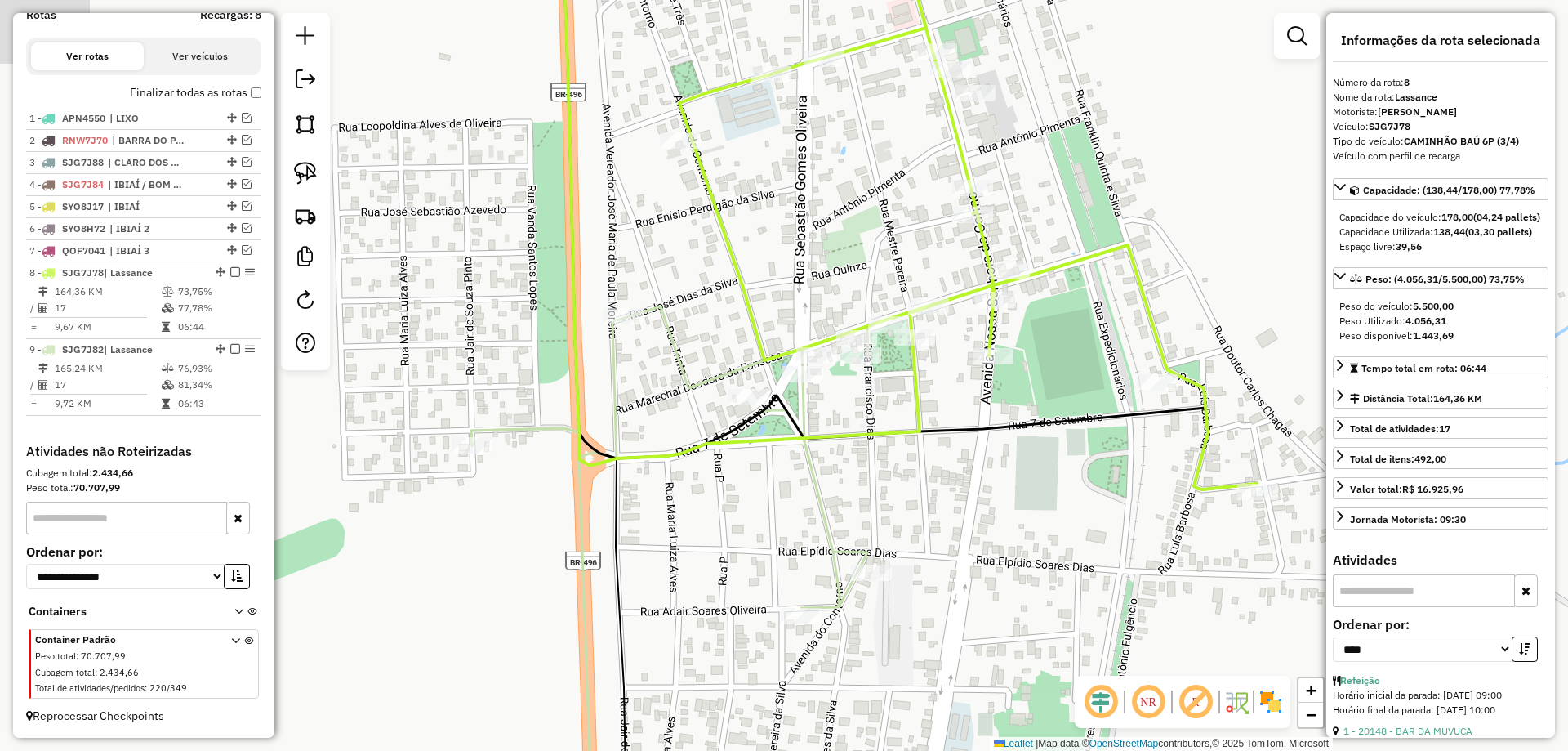
drag, startPoint x: 609, startPoint y: 390, endPoint x: 679, endPoint y: 327, distance: 94.2
click at [677, 328] on icon at bounding box center [700, 540] width 459 height 469
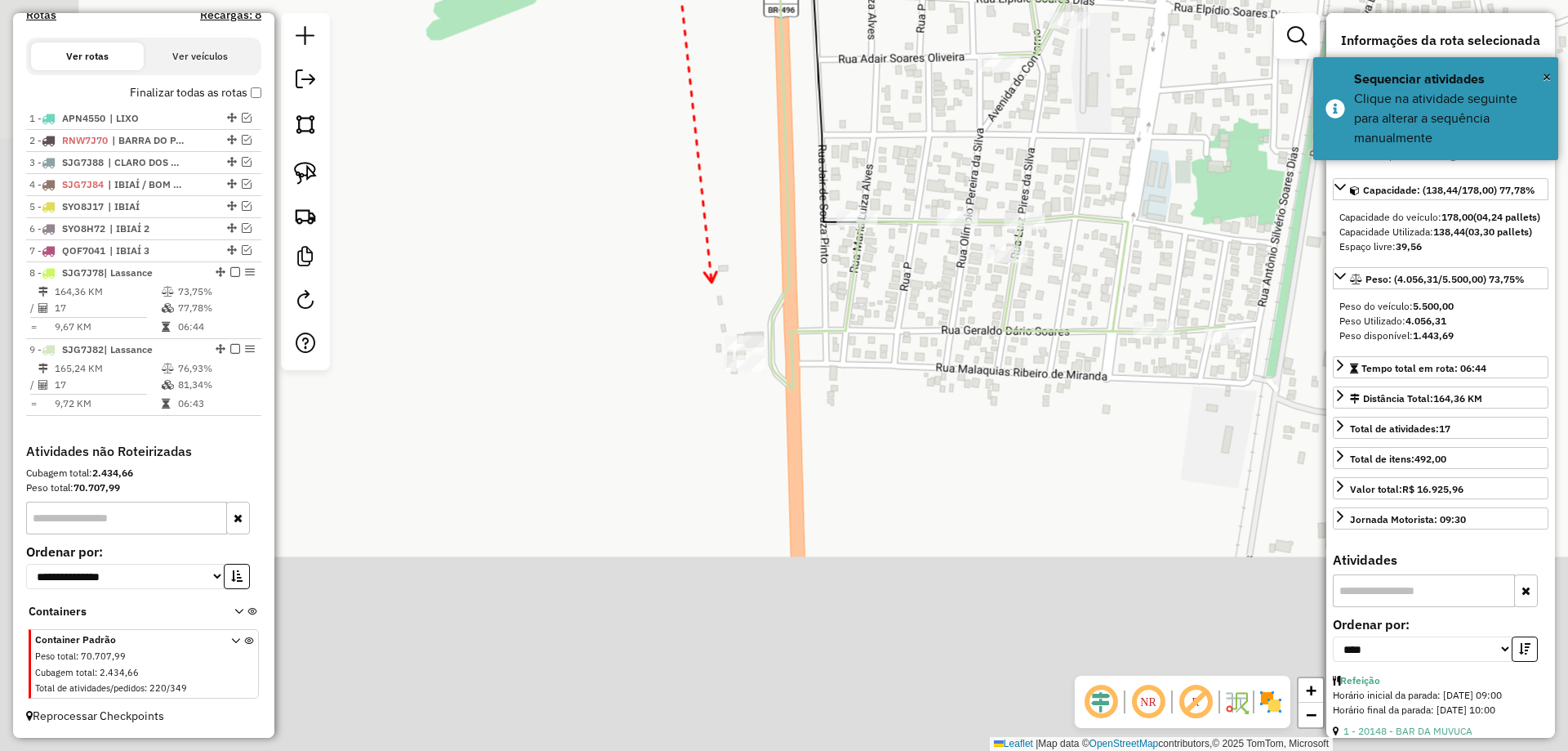
drag, startPoint x: 710, startPoint y: 314, endPoint x: 706, endPoint y: 290, distance: 24.3
click at [711, 287] on div "Janela de atendimento Grade de atendimento Capacidade Transportadoras Veículos …" at bounding box center [784, 375] width 1568 height 751
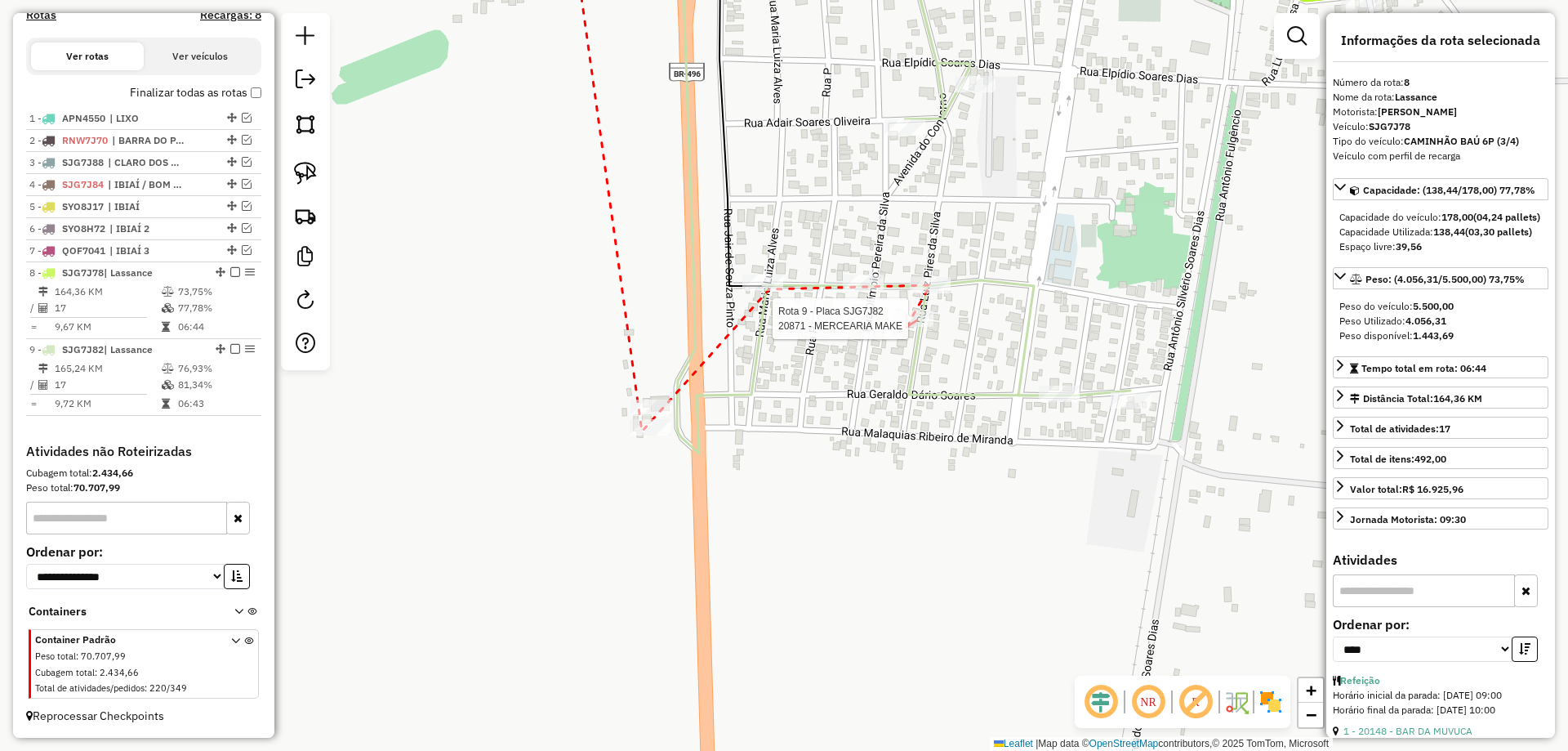
click at [907, 327] on div at bounding box center [913, 318] width 40 height 16
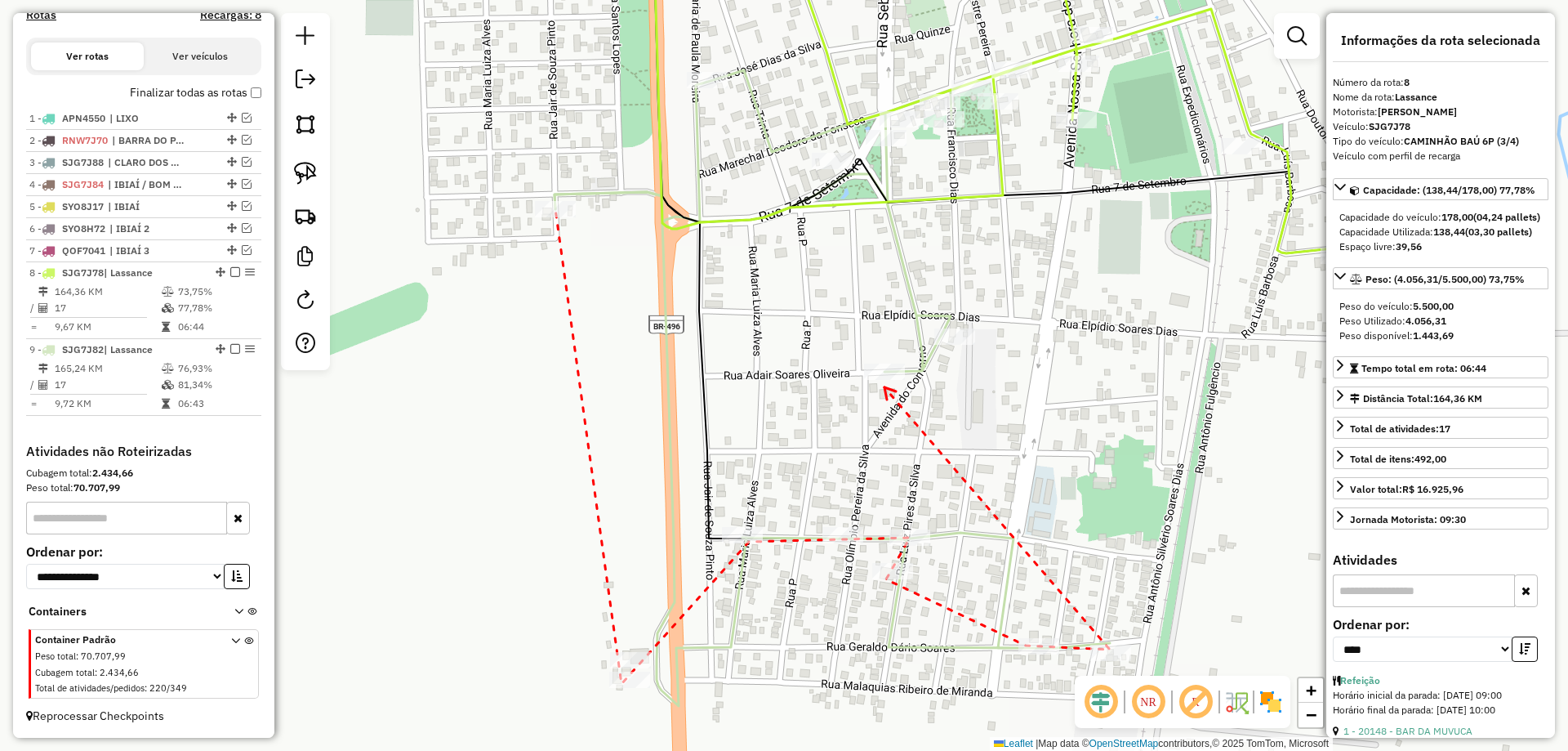
click at [885, 387] on icon at bounding box center [890, 393] width 11 height 12
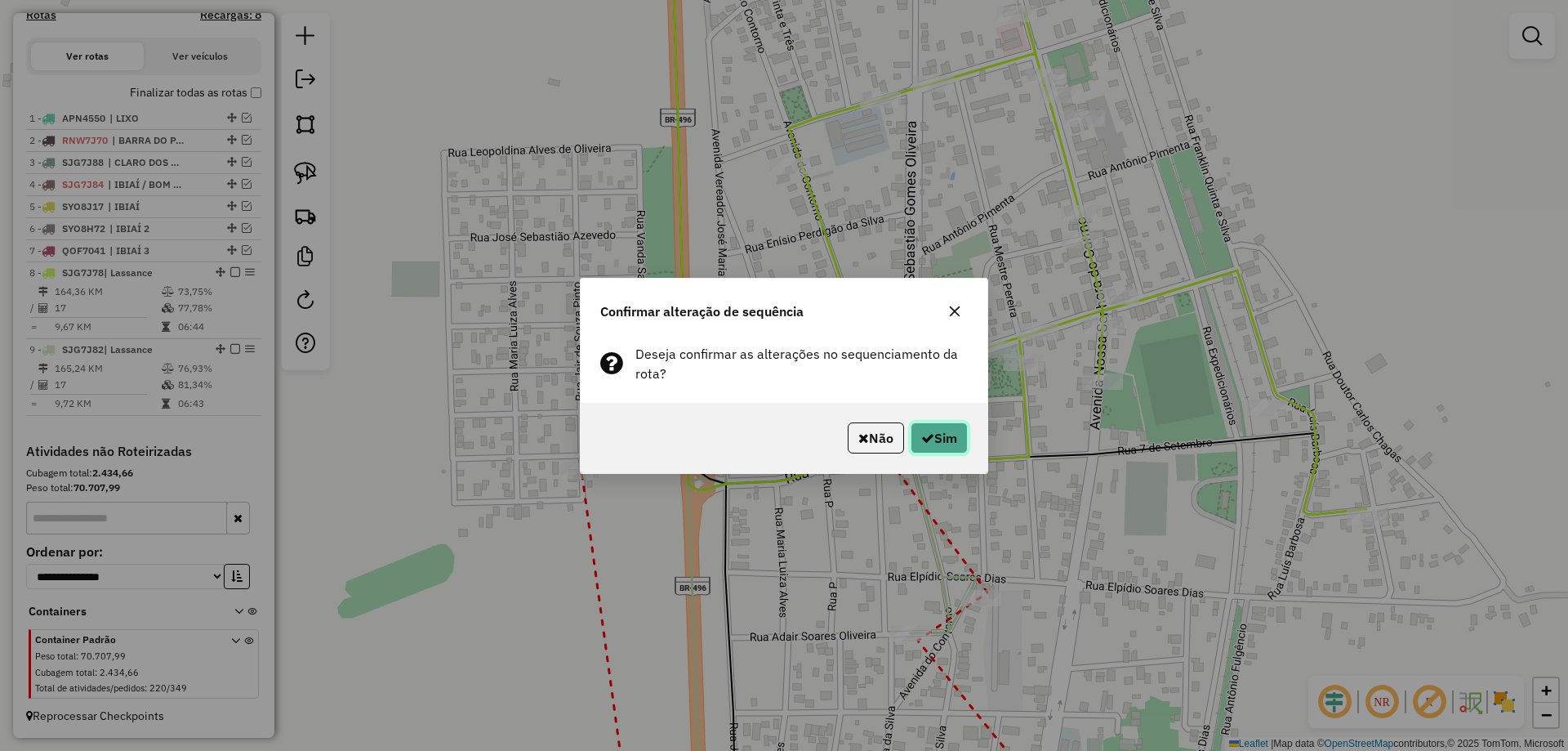
click at [955, 443] on button "Sim" at bounding box center [939, 437] width 57 height 31
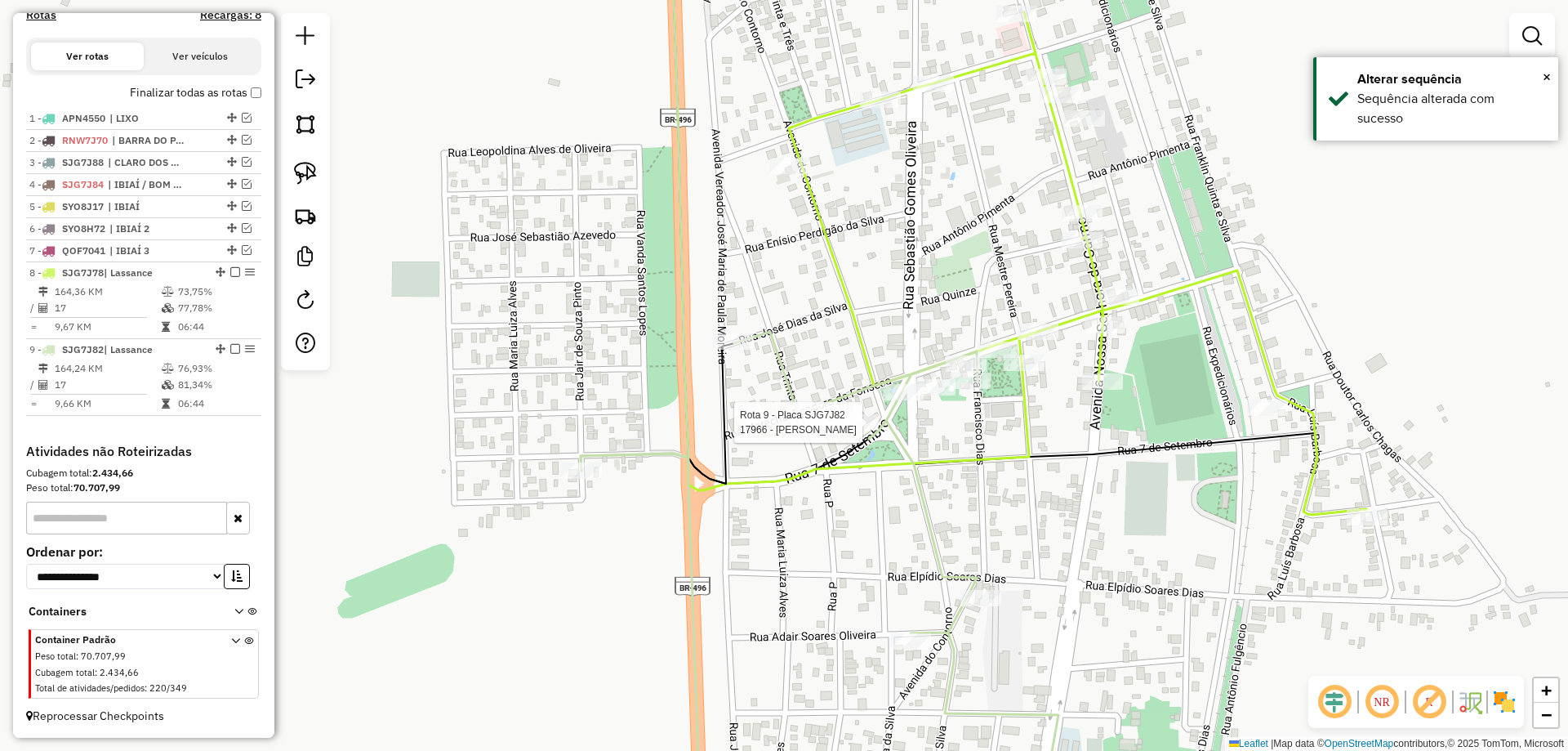
select select "*********"
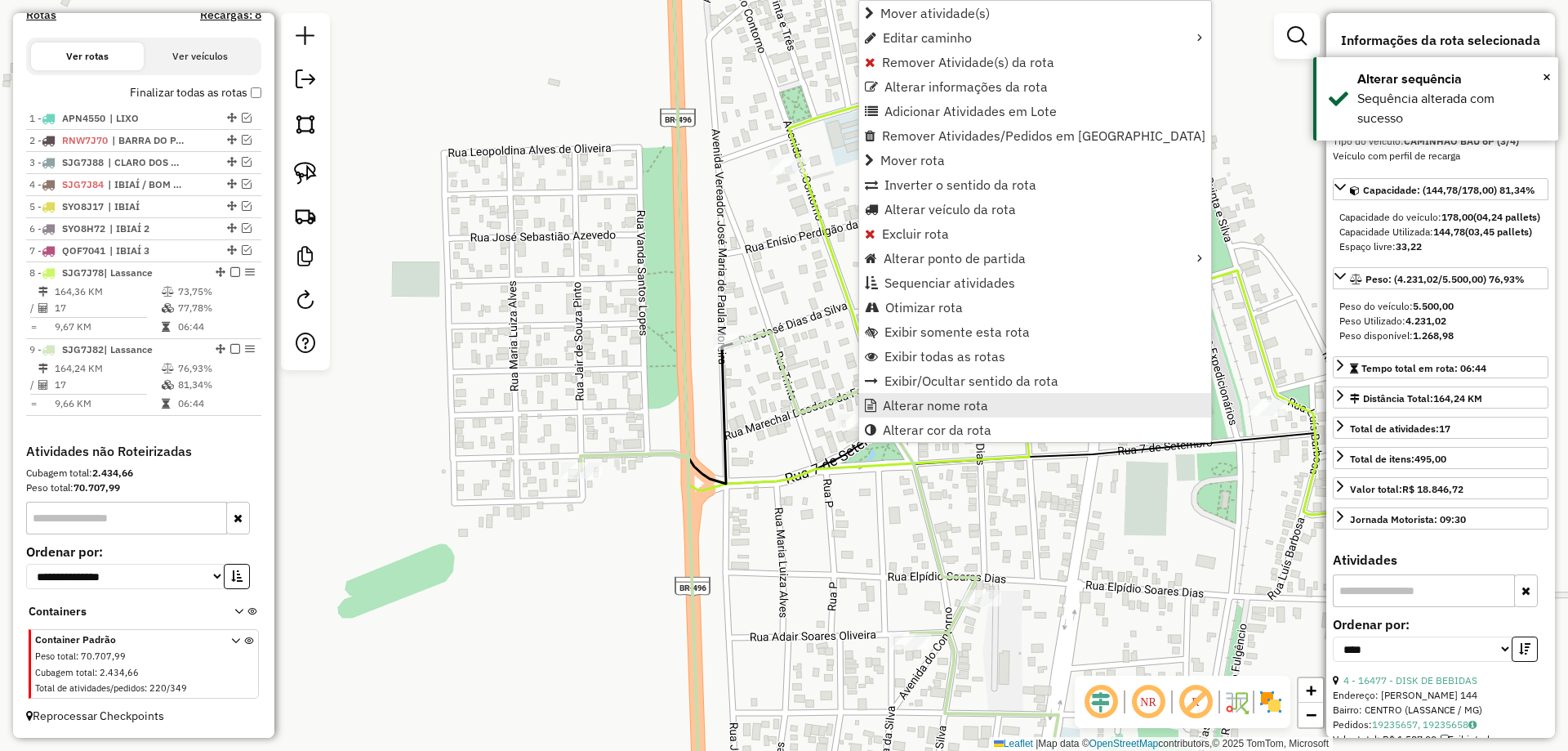
click at [918, 399] on span "Alterar nome rota" at bounding box center [935, 405] width 105 height 13
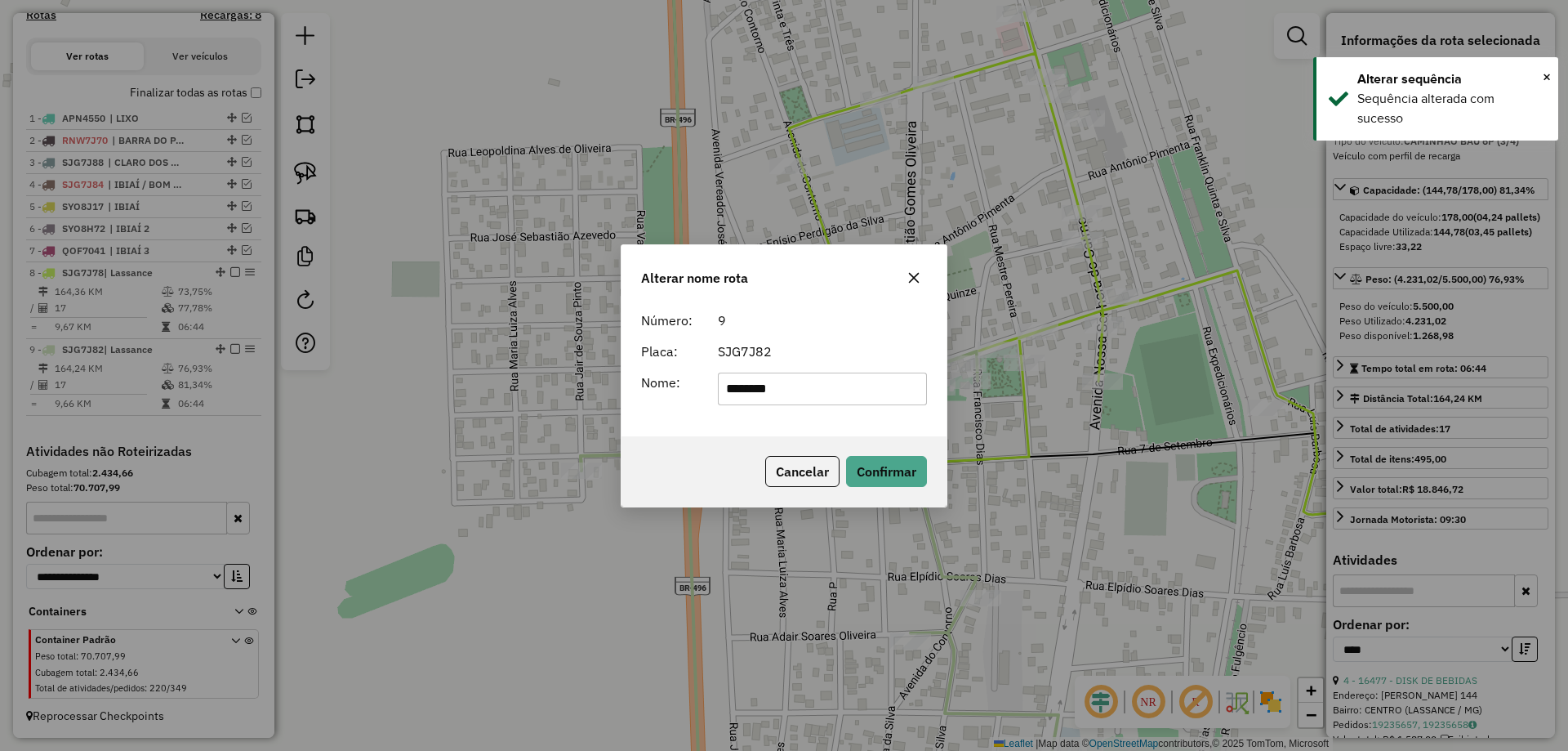
click at [812, 368] on form "Número: 9 Placa: SJG7J82 Nome: ********" at bounding box center [784, 357] width 286 height 95
click at [801, 381] on input "********" at bounding box center [823, 388] width 210 height 33
type input "********"
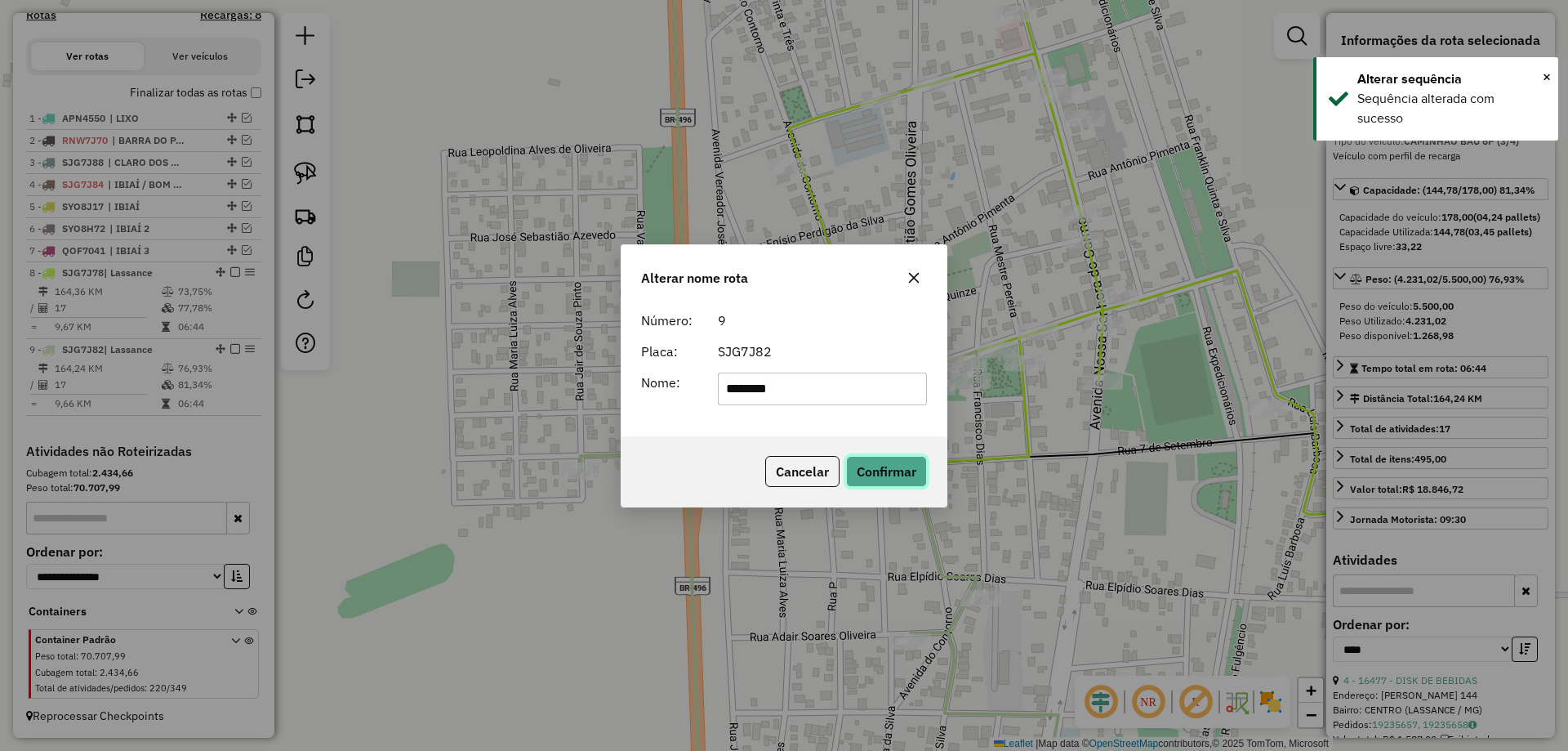
click at [878, 467] on button "Confirmar" at bounding box center [886, 471] width 81 height 31
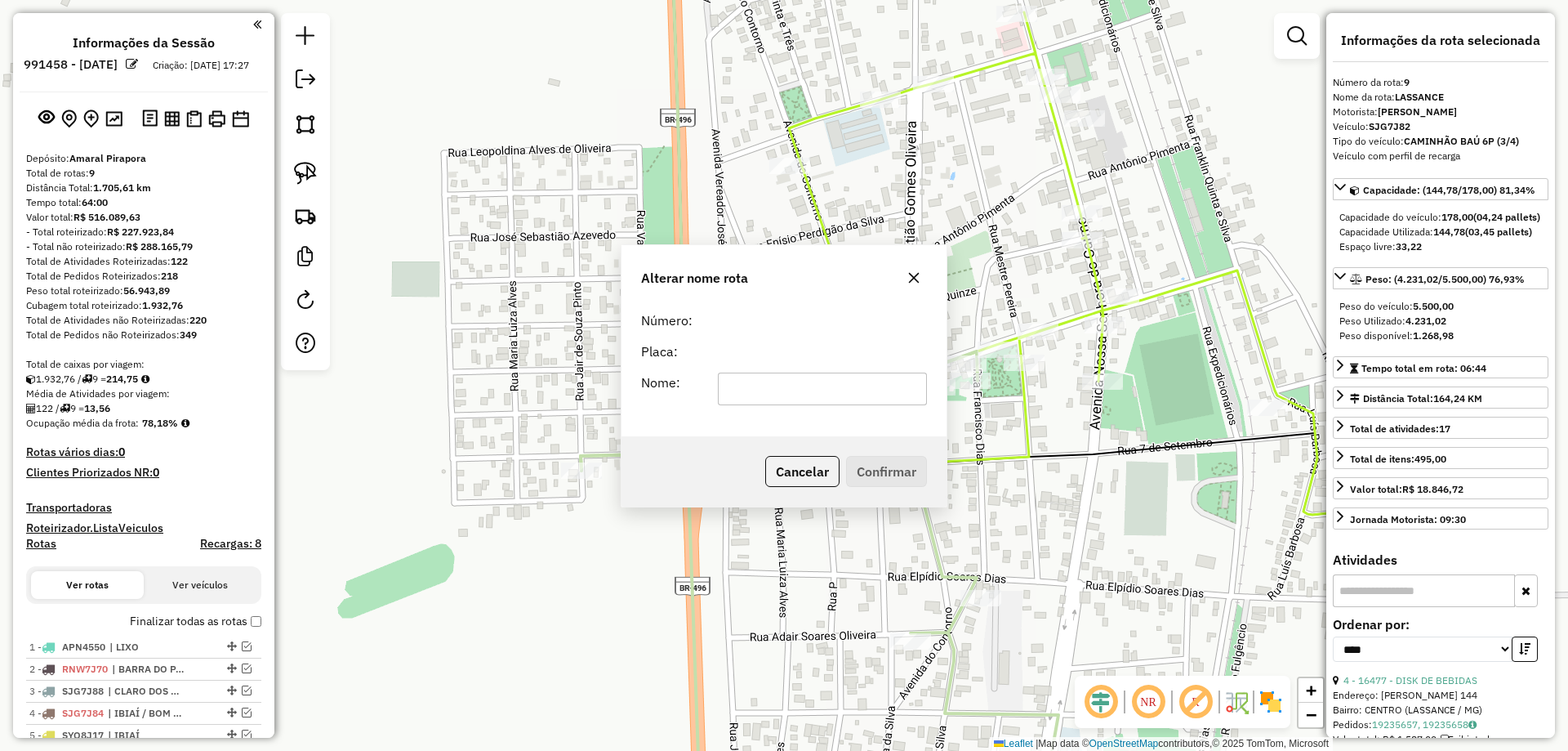
select select "*********"
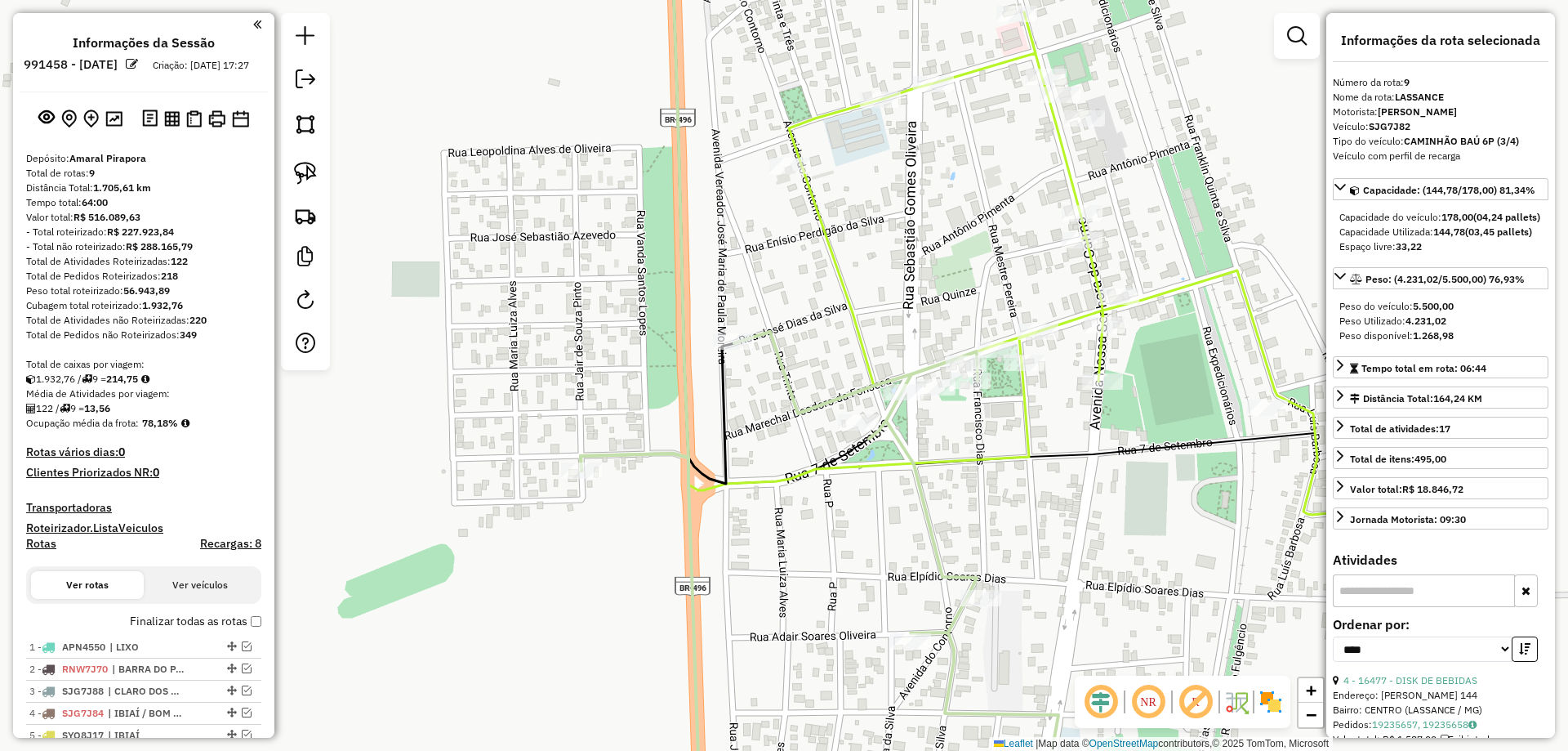
scroll to position [543, 0]
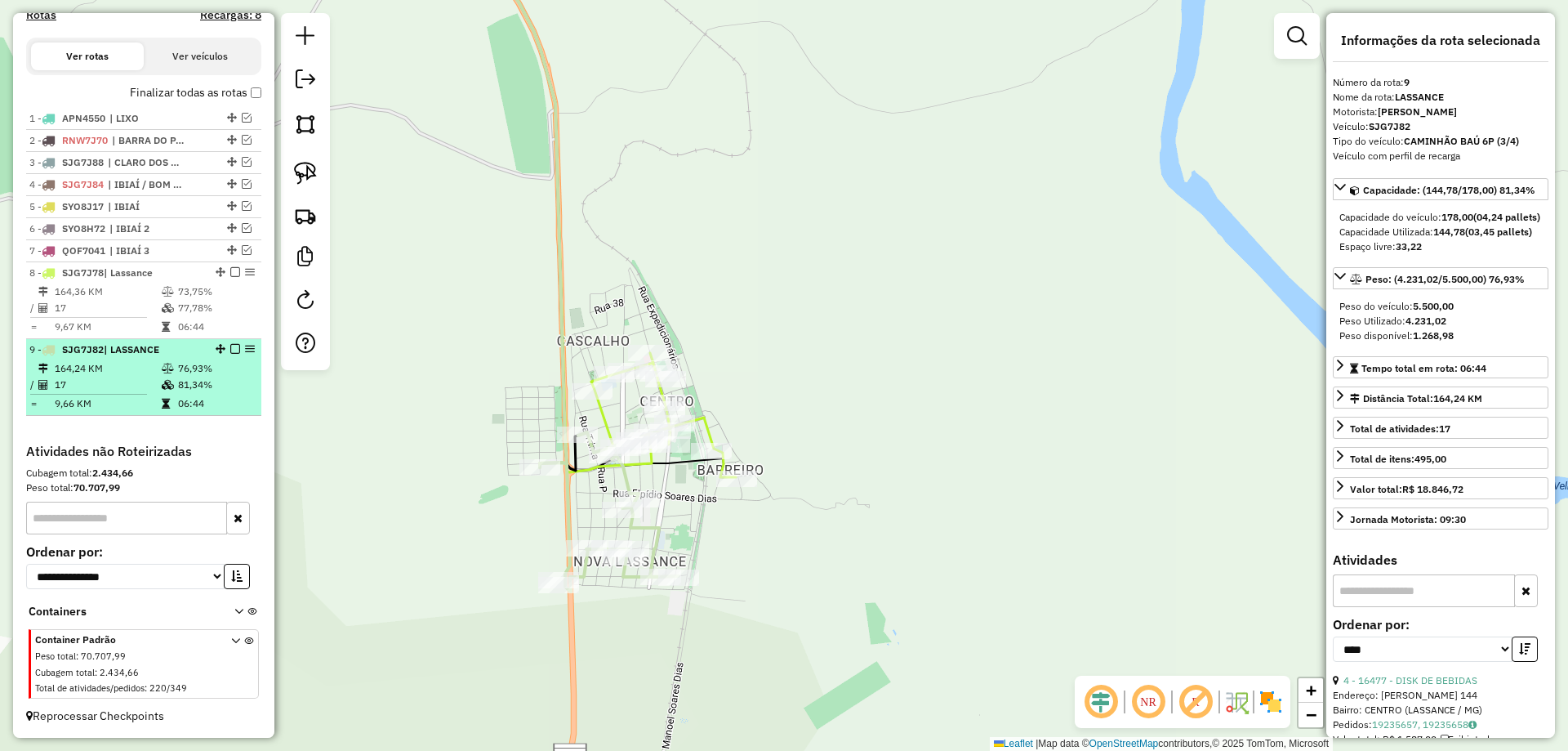
click at [230, 350] on em at bounding box center [235, 349] width 9 height 9
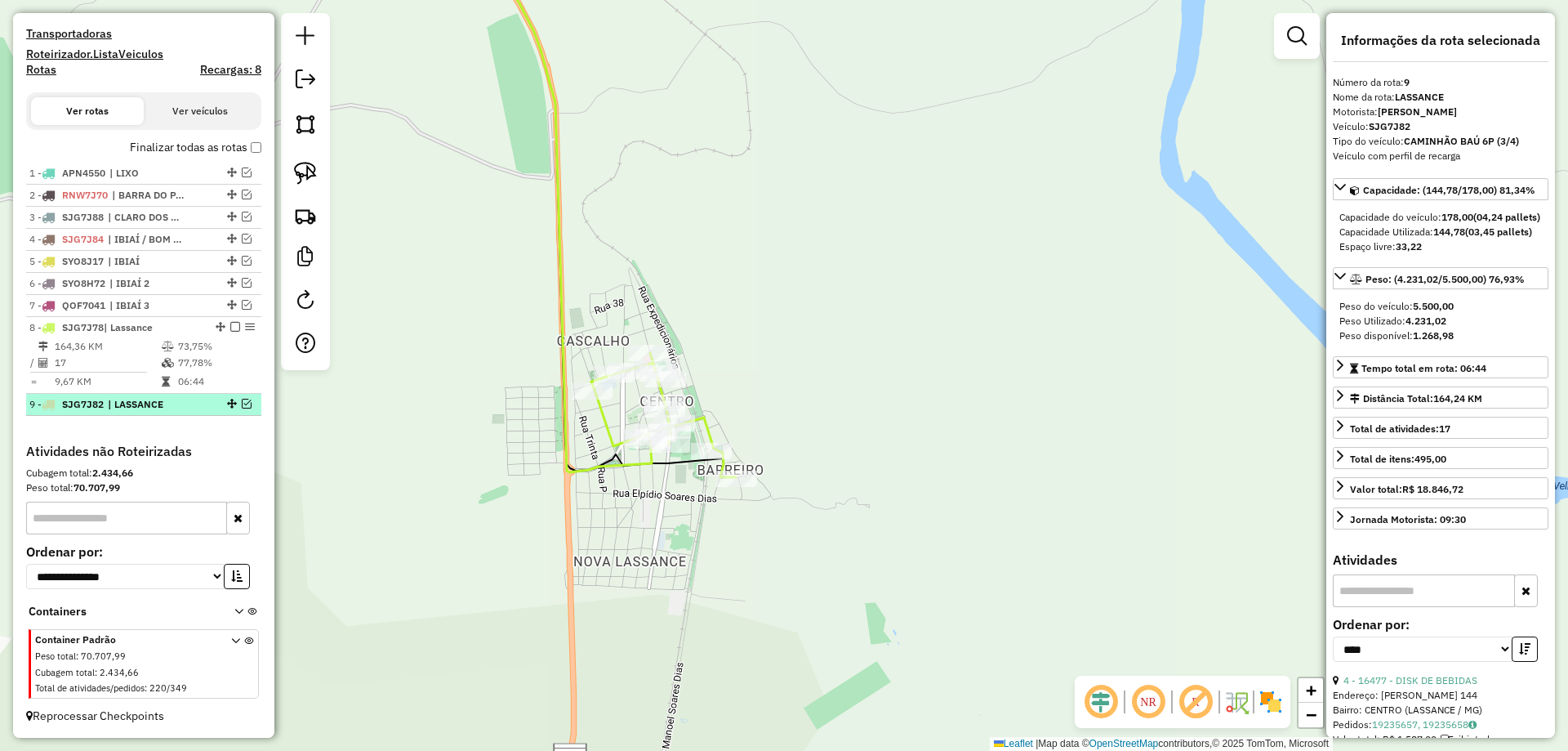
scroll to position [489, 0]
drag, startPoint x: 212, startPoint y: 324, endPoint x: 196, endPoint y: 433, distance: 110.2
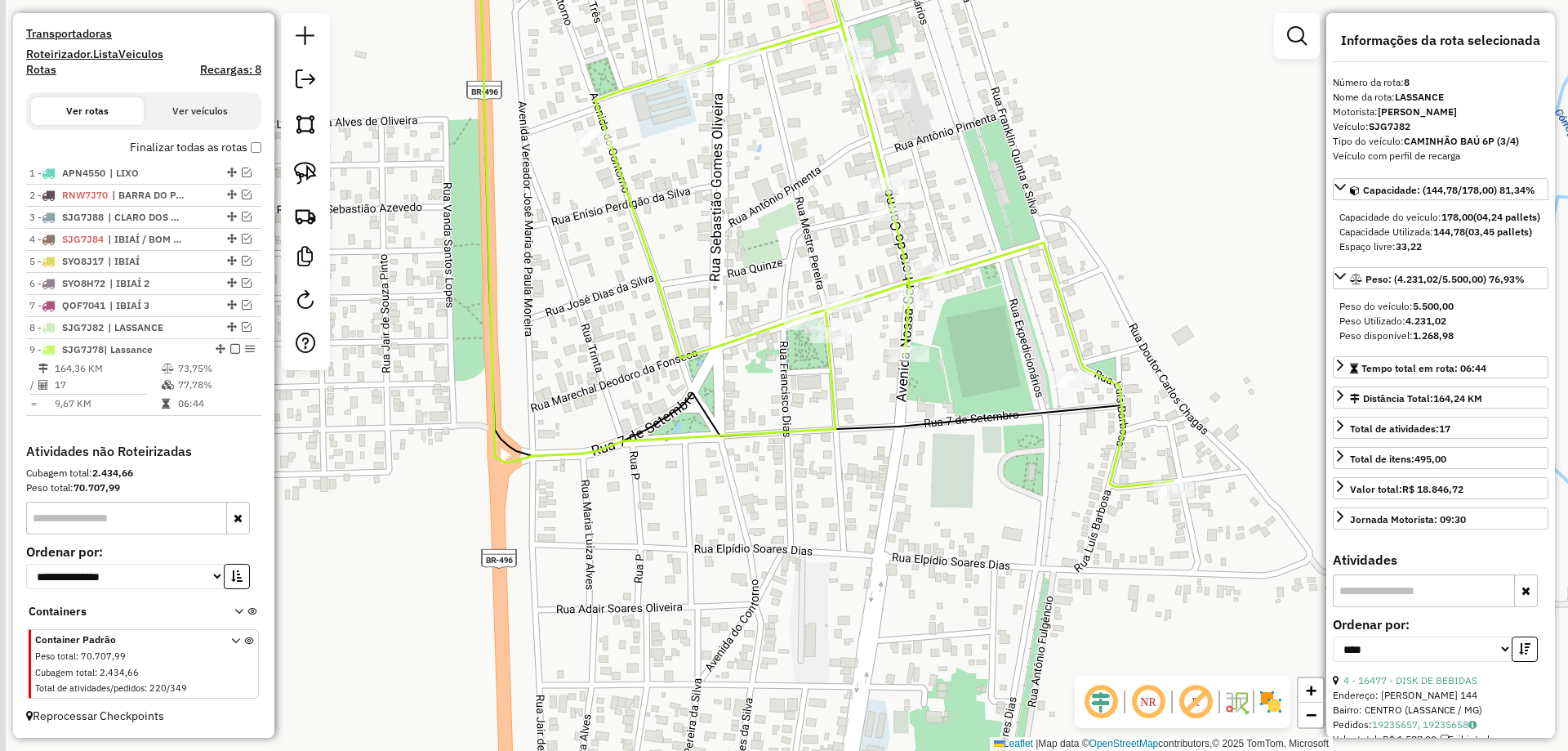
drag, startPoint x: 618, startPoint y: 436, endPoint x: 567, endPoint y: 368, distance: 85.0
click at [559, 367] on div "Janela de atendimento Grade de atendimento Capacidade Transportadoras Veículos …" at bounding box center [784, 375] width 1568 height 751
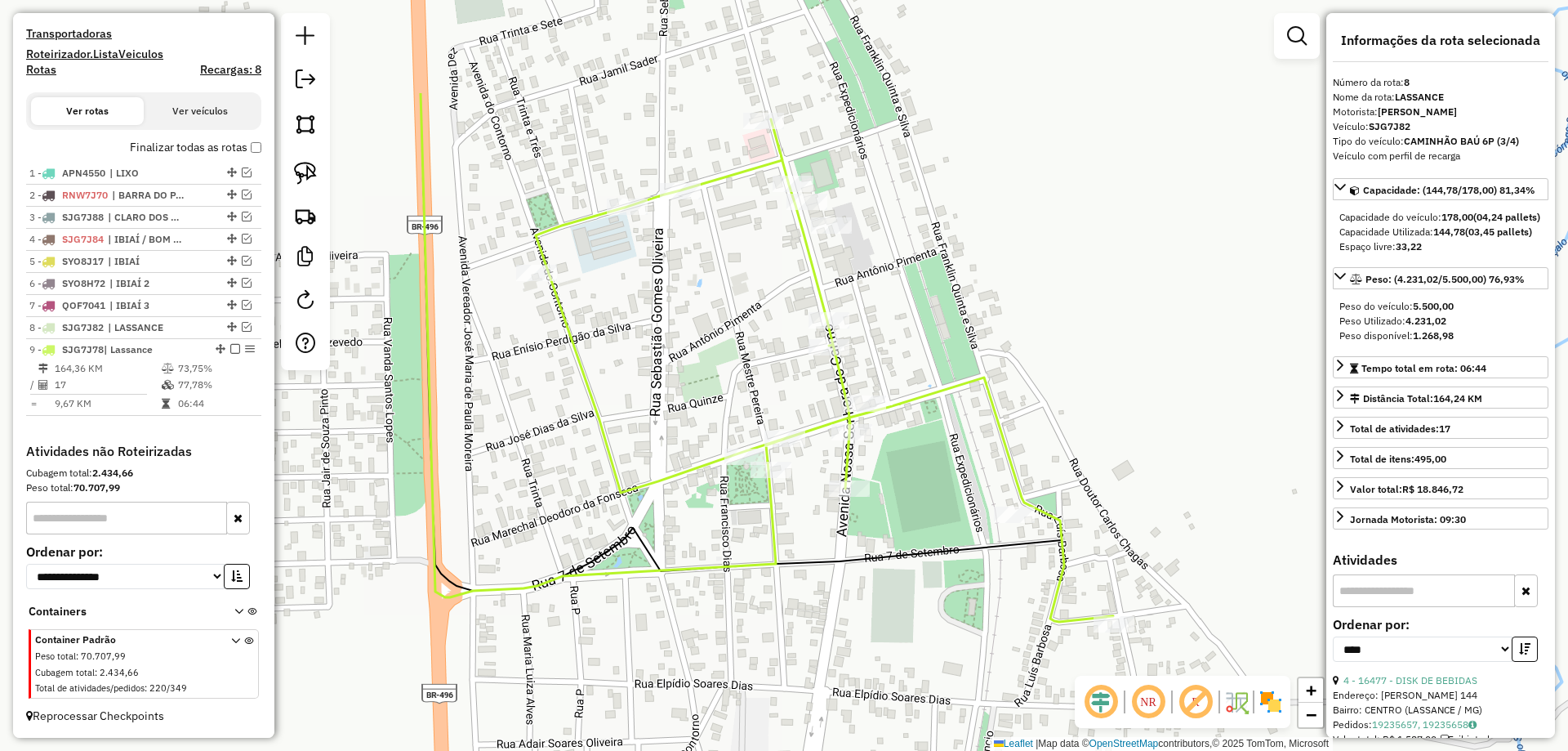
drag, startPoint x: 682, startPoint y: 415, endPoint x: 732, endPoint y: 552, distance: 145.8
click at [732, 552] on div "Janela de atendimento Grade de atendimento Capacidade Transportadoras Veículos …" at bounding box center [784, 375] width 1568 height 751
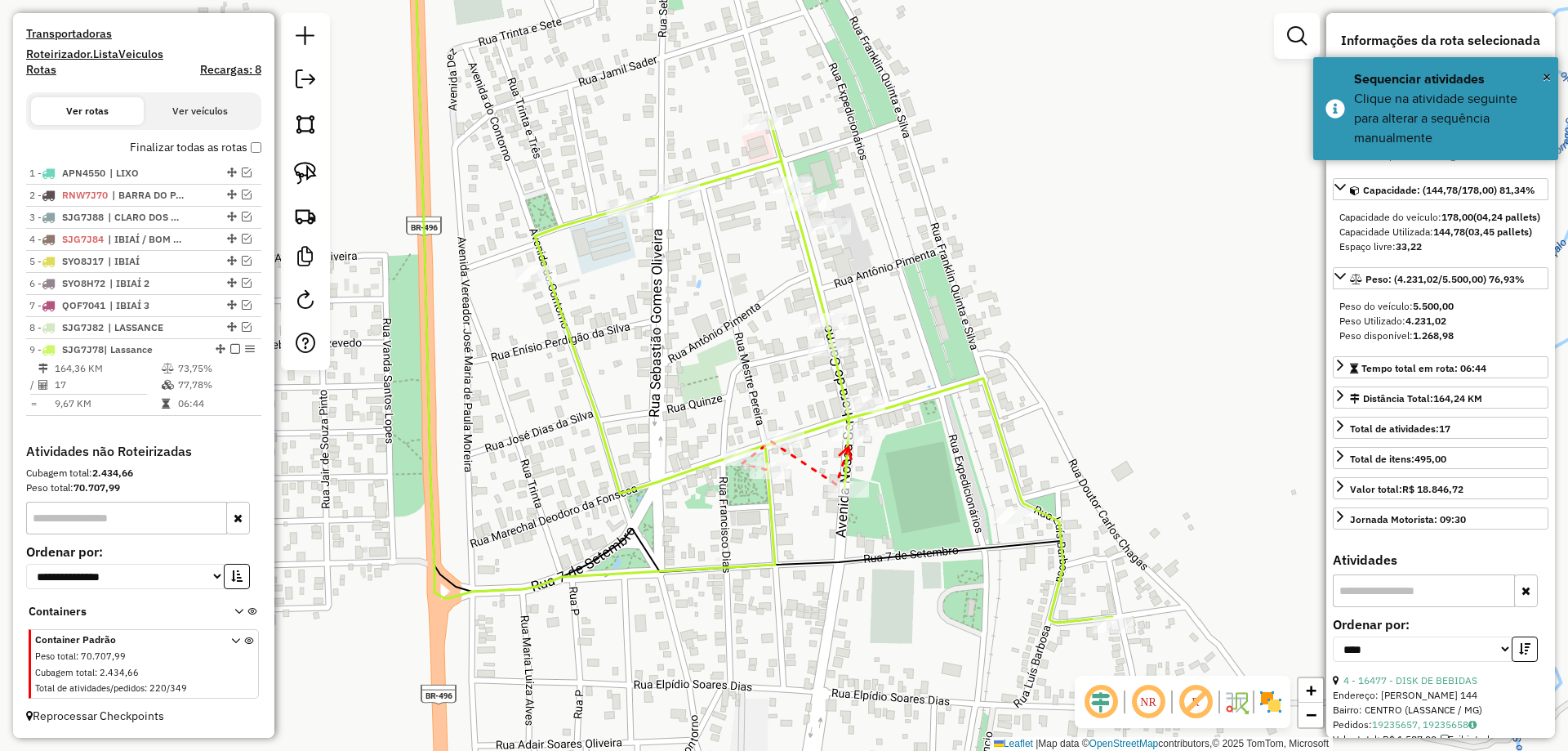
click at [850, 441] on div at bounding box center [851, 432] width 40 height 16
click at [1042, 509] on icon at bounding box center [1035, 504] width 12 height 10
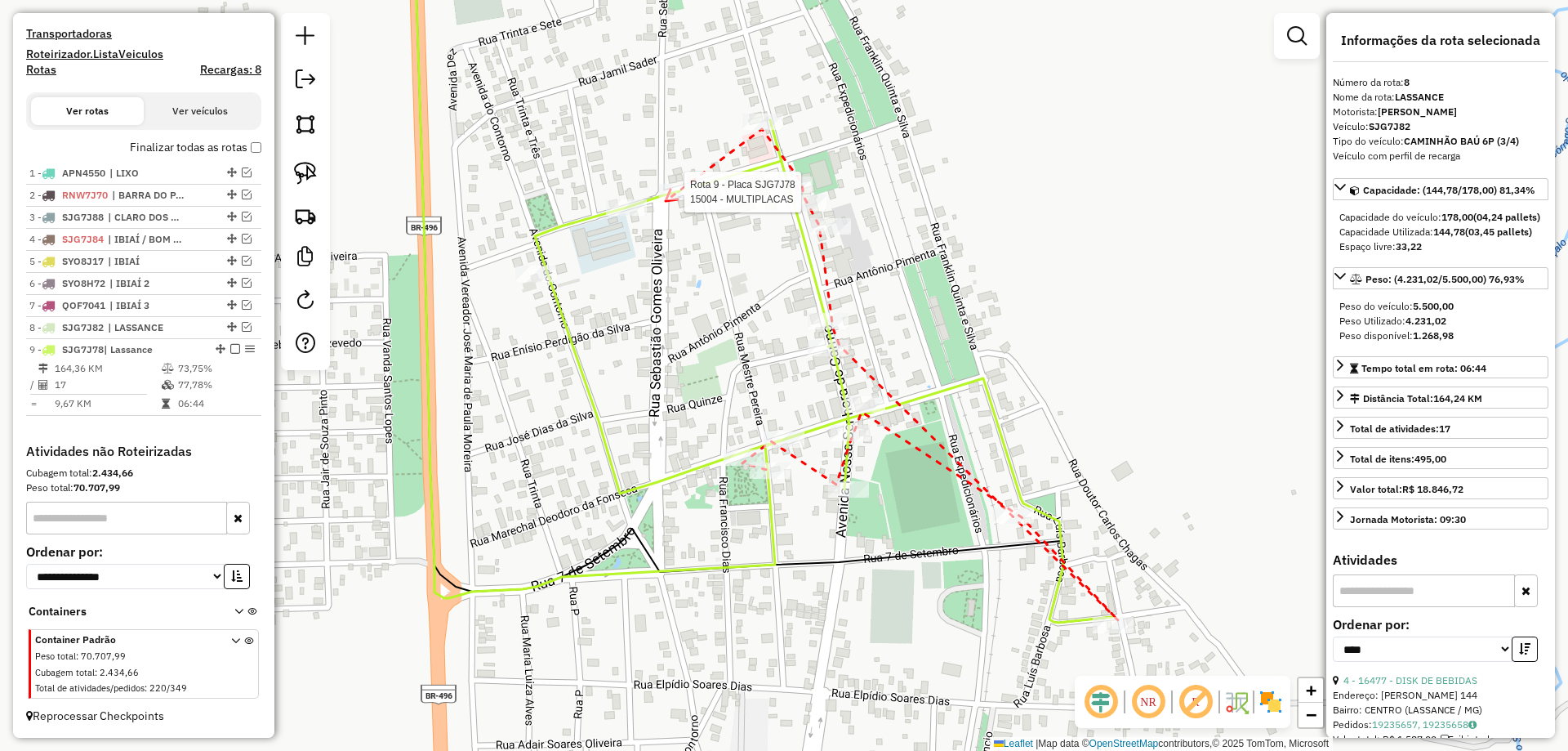
click at [666, 200] on div at bounding box center [679, 192] width 40 height 16
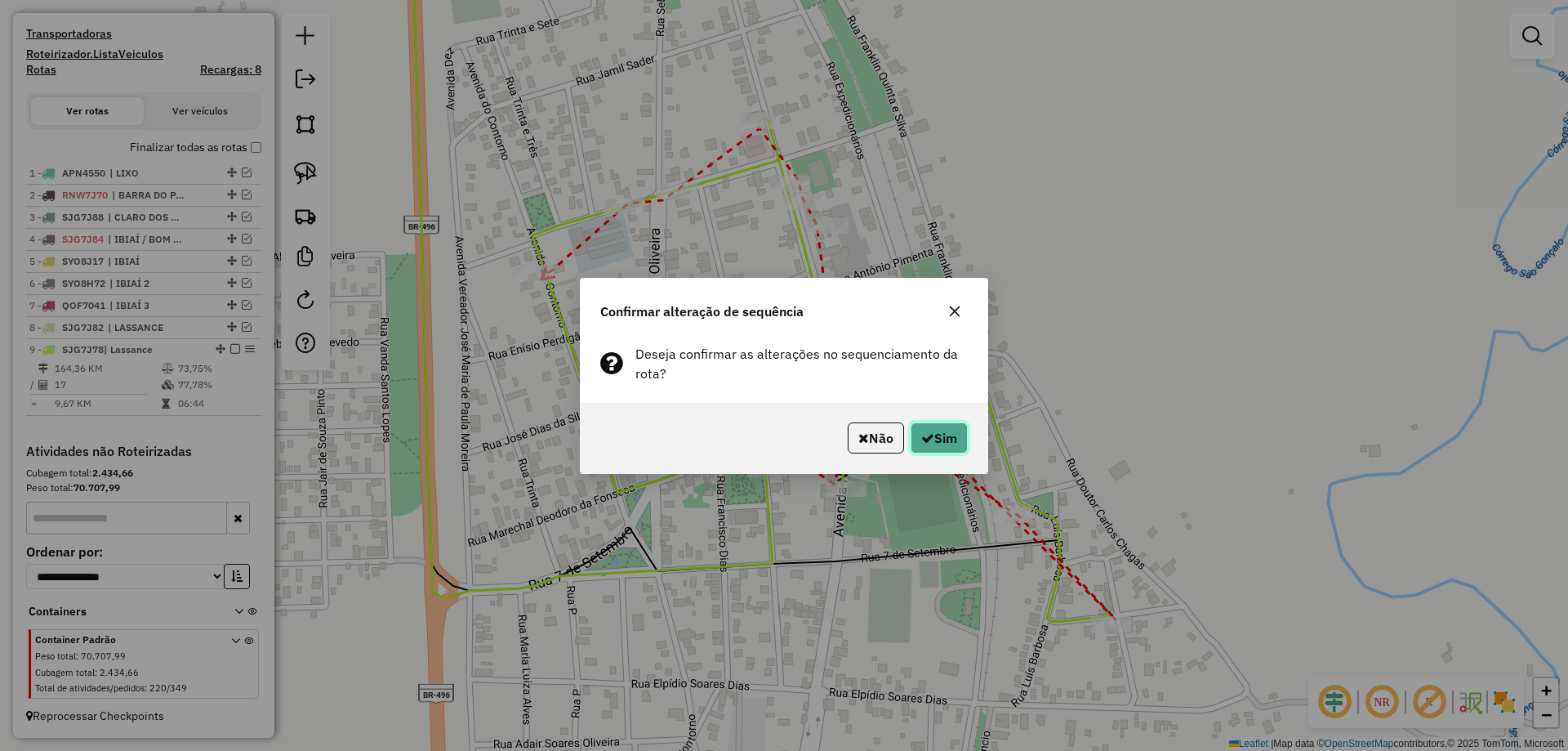
click at [945, 439] on button "Sim" at bounding box center [939, 437] width 57 height 31
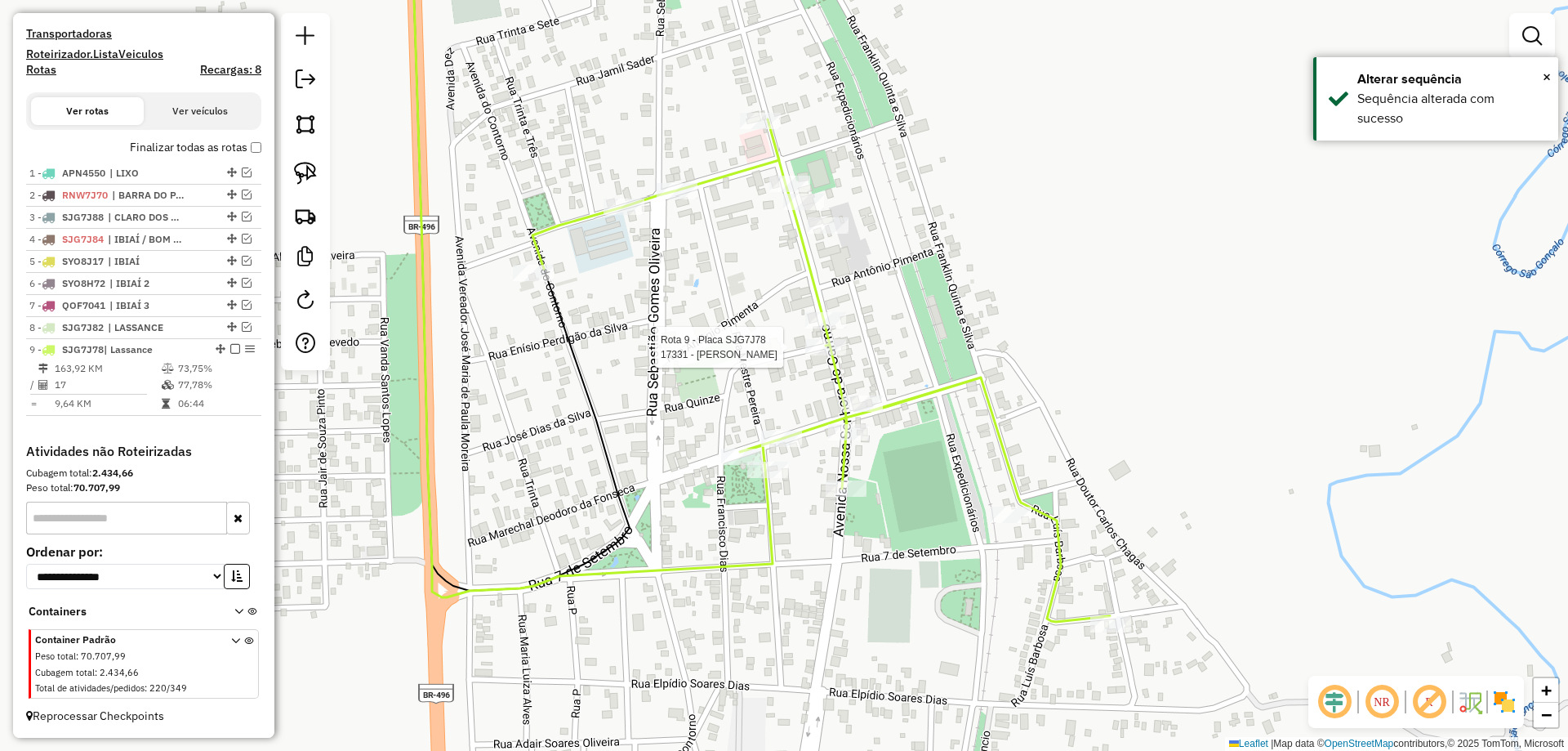
select select "*********"
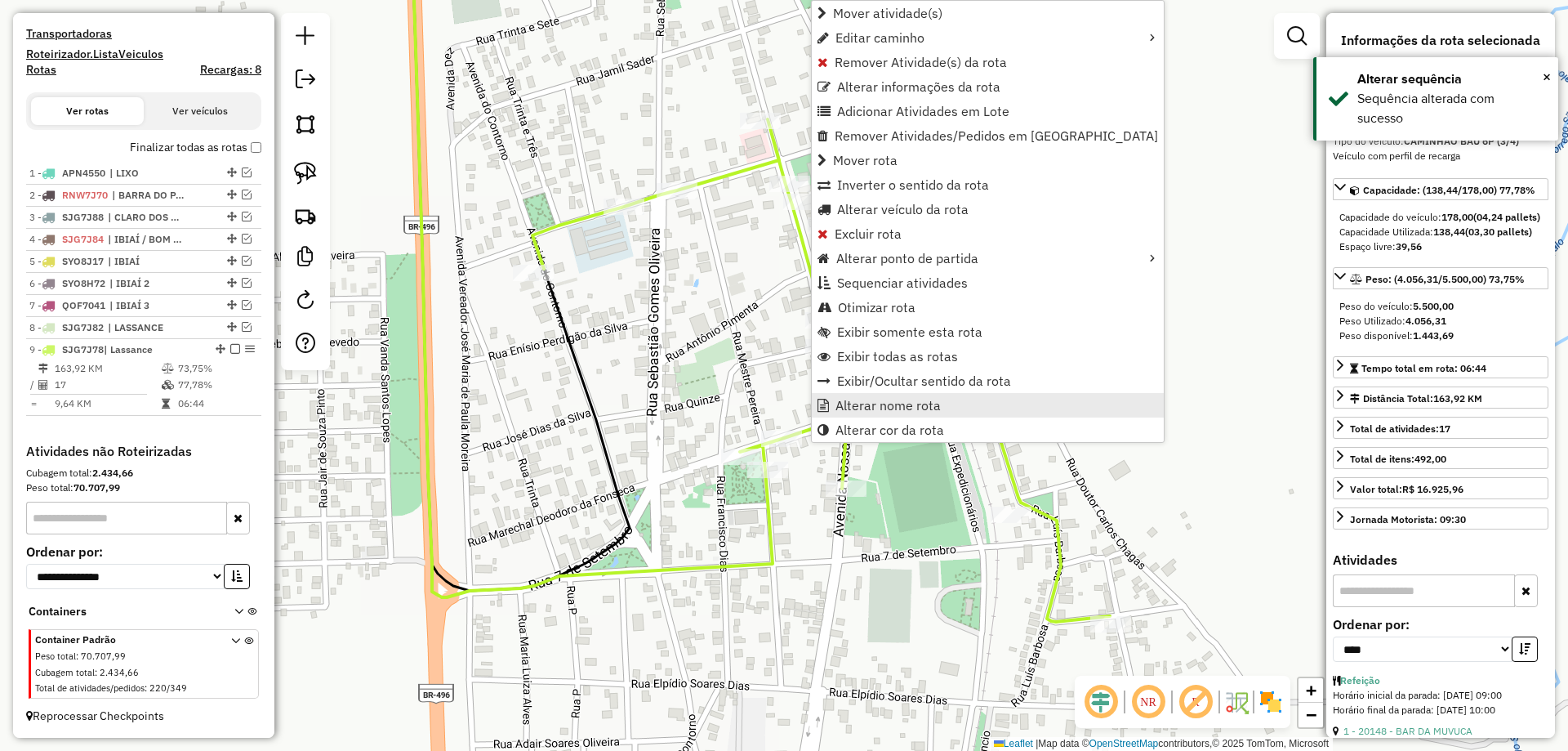
click at [886, 408] on span "Alterar nome rota" at bounding box center [888, 405] width 105 height 13
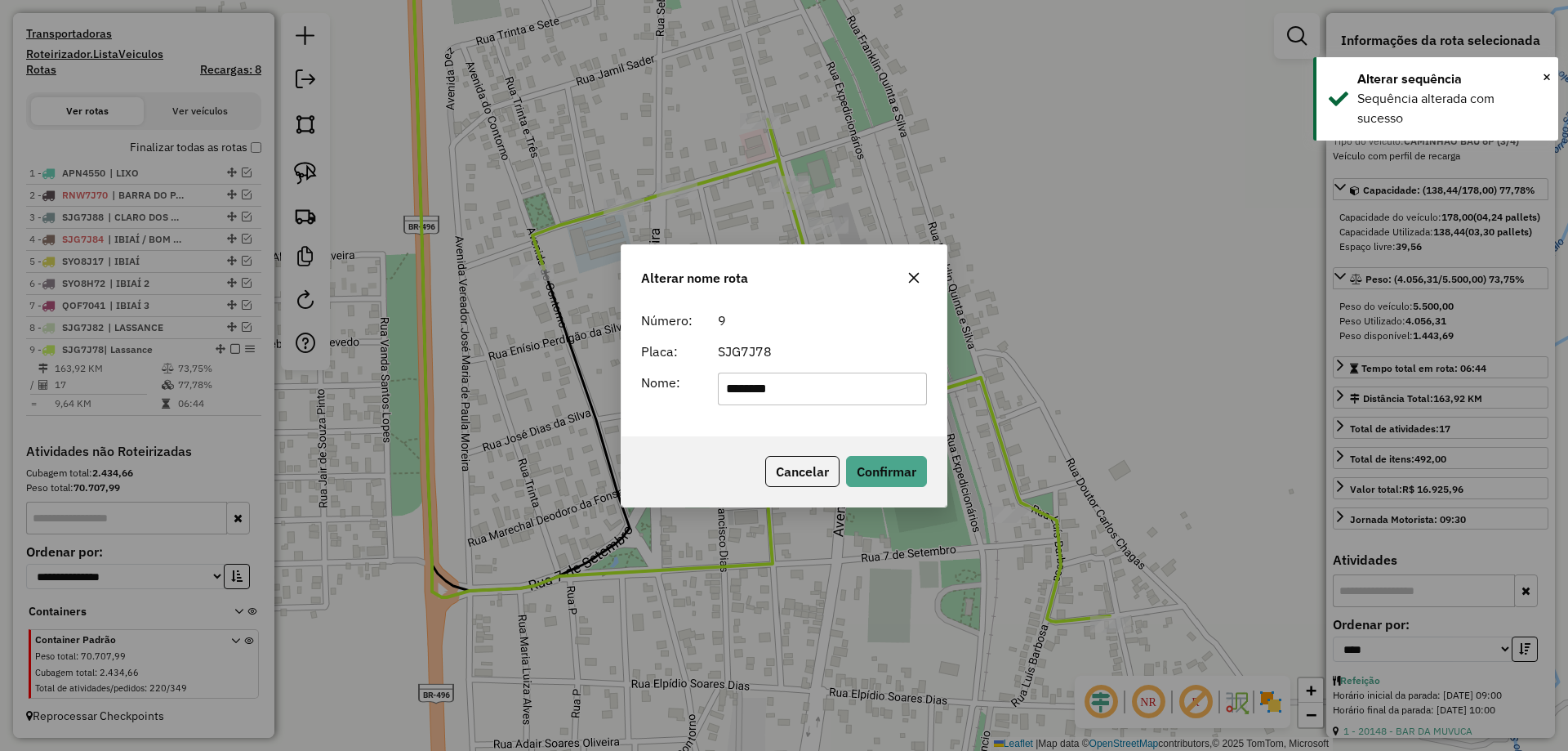
click at [758, 388] on input "********" at bounding box center [823, 388] width 210 height 33
type input "**********"
click at [840, 347] on div "SJG7J78" at bounding box center [823, 351] width 229 height 20
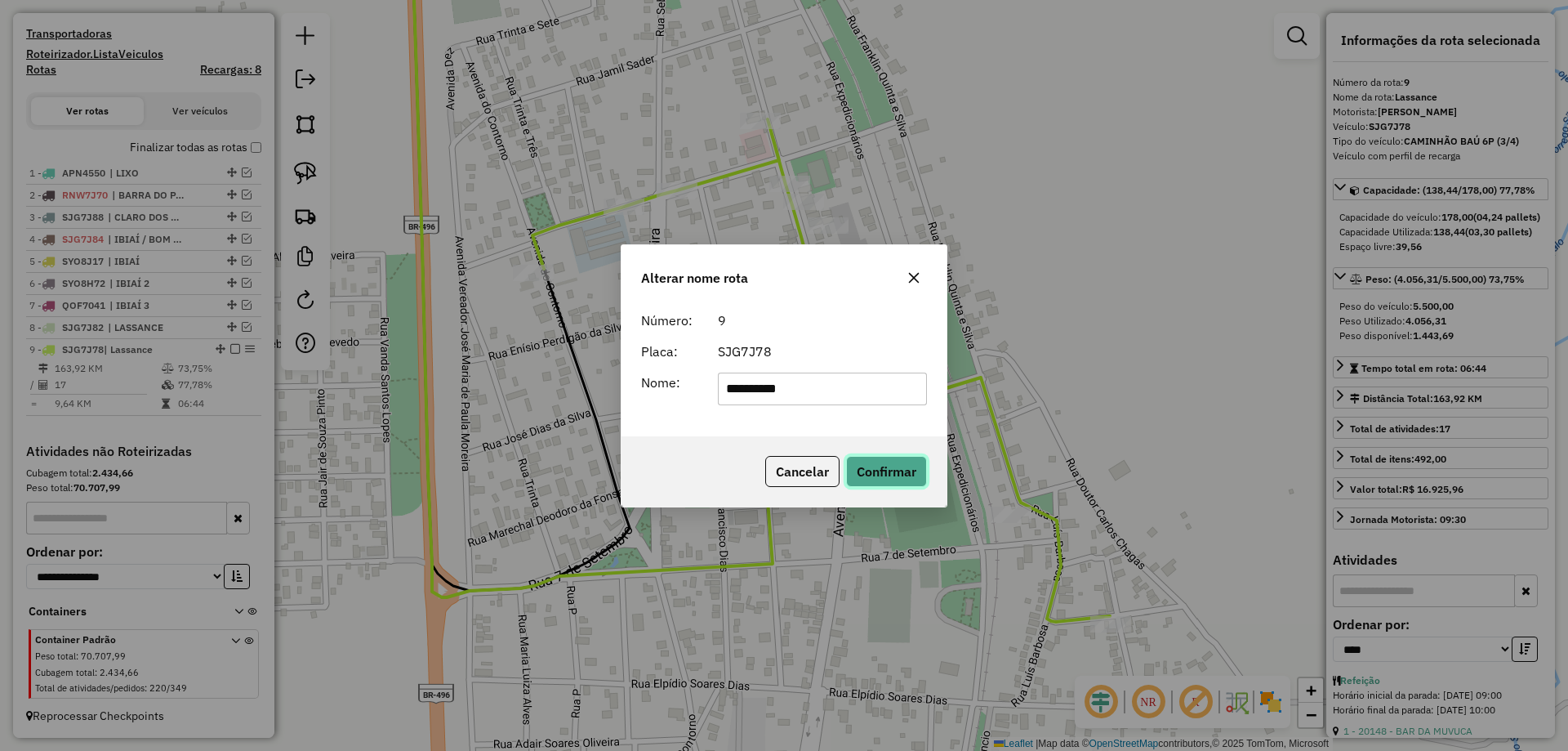
click at [861, 458] on button "Confirmar" at bounding box center [886, 471] width 81 height 31
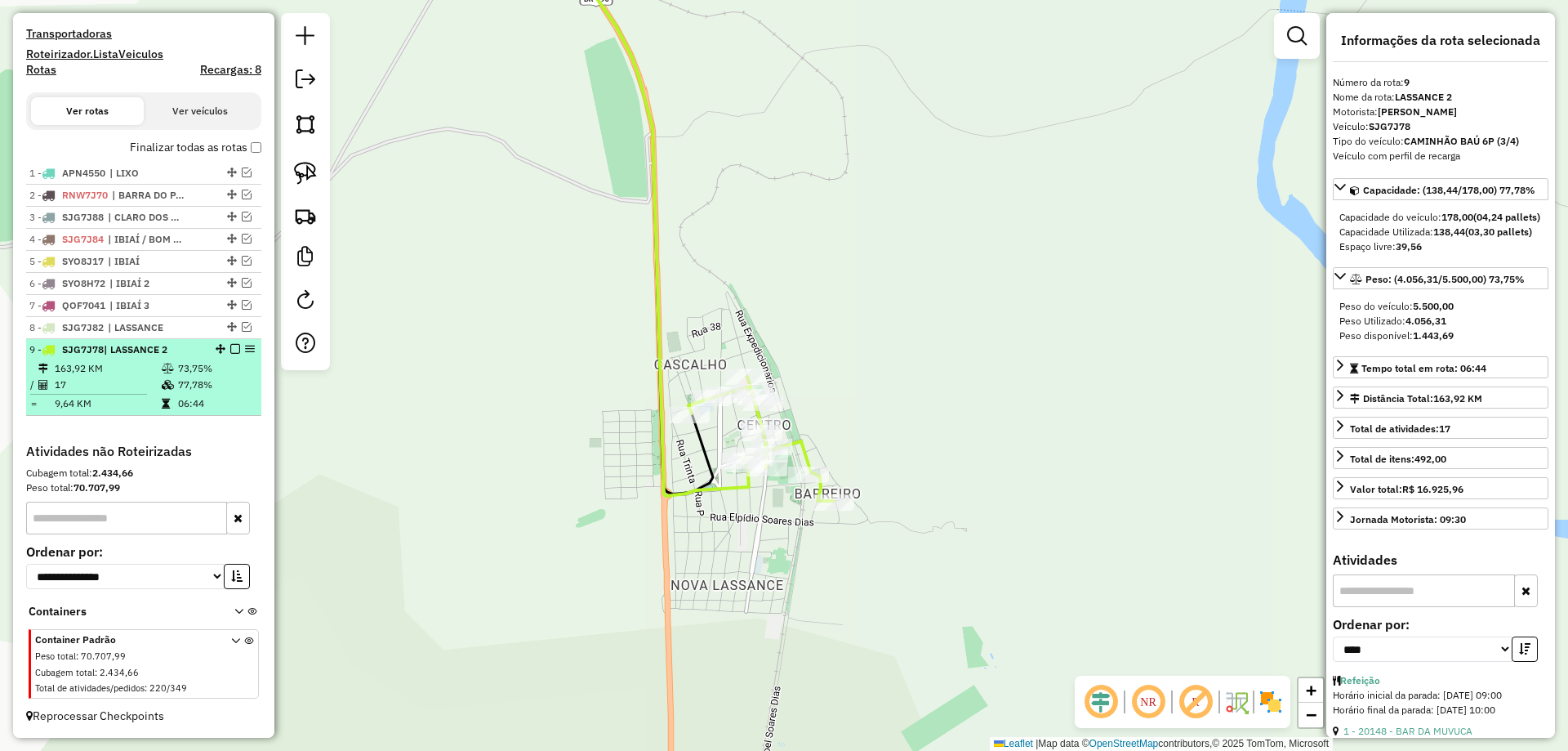
click at [230, 350] on em at bounding box center [235, 349] width 9 height 9
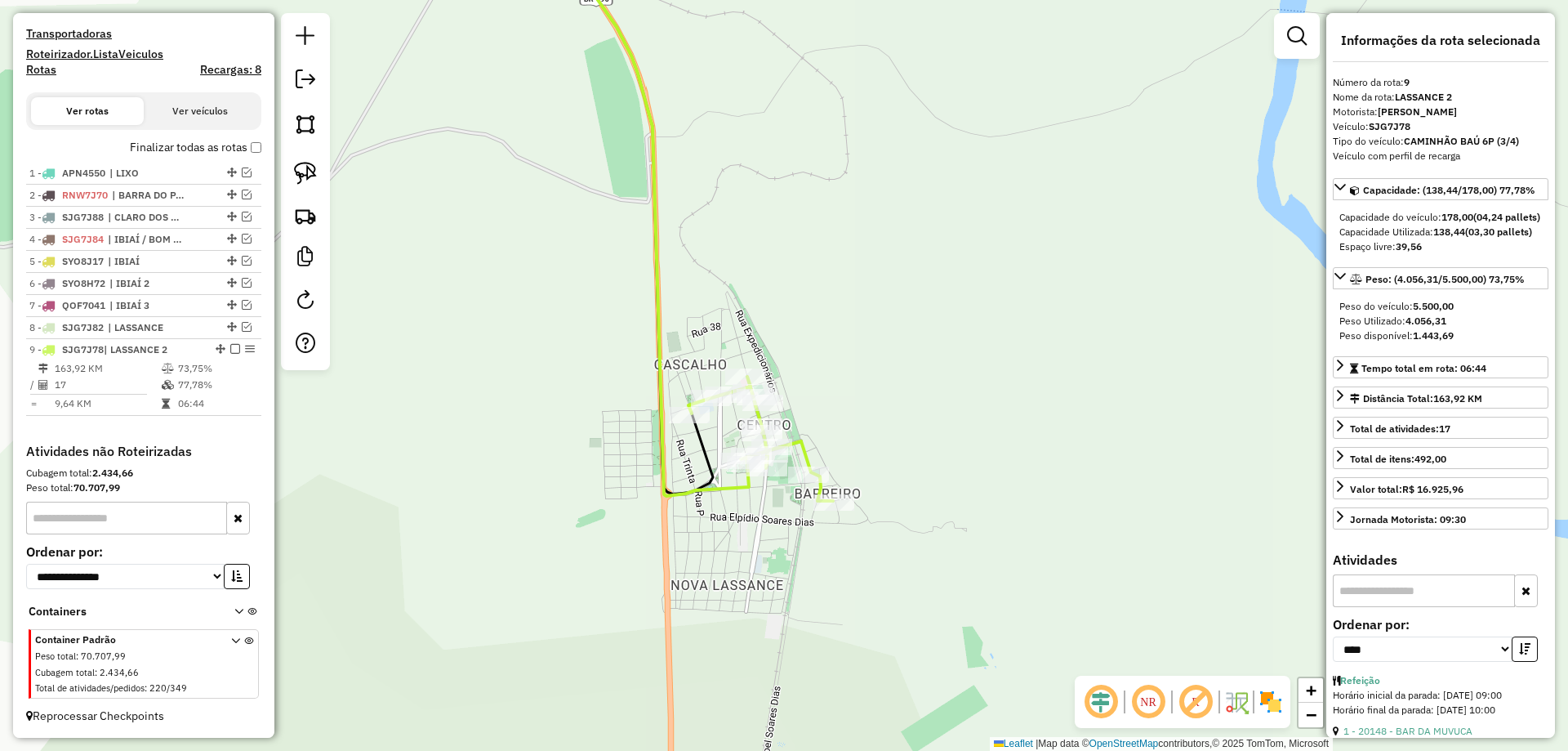
scroll to position [433, 0]
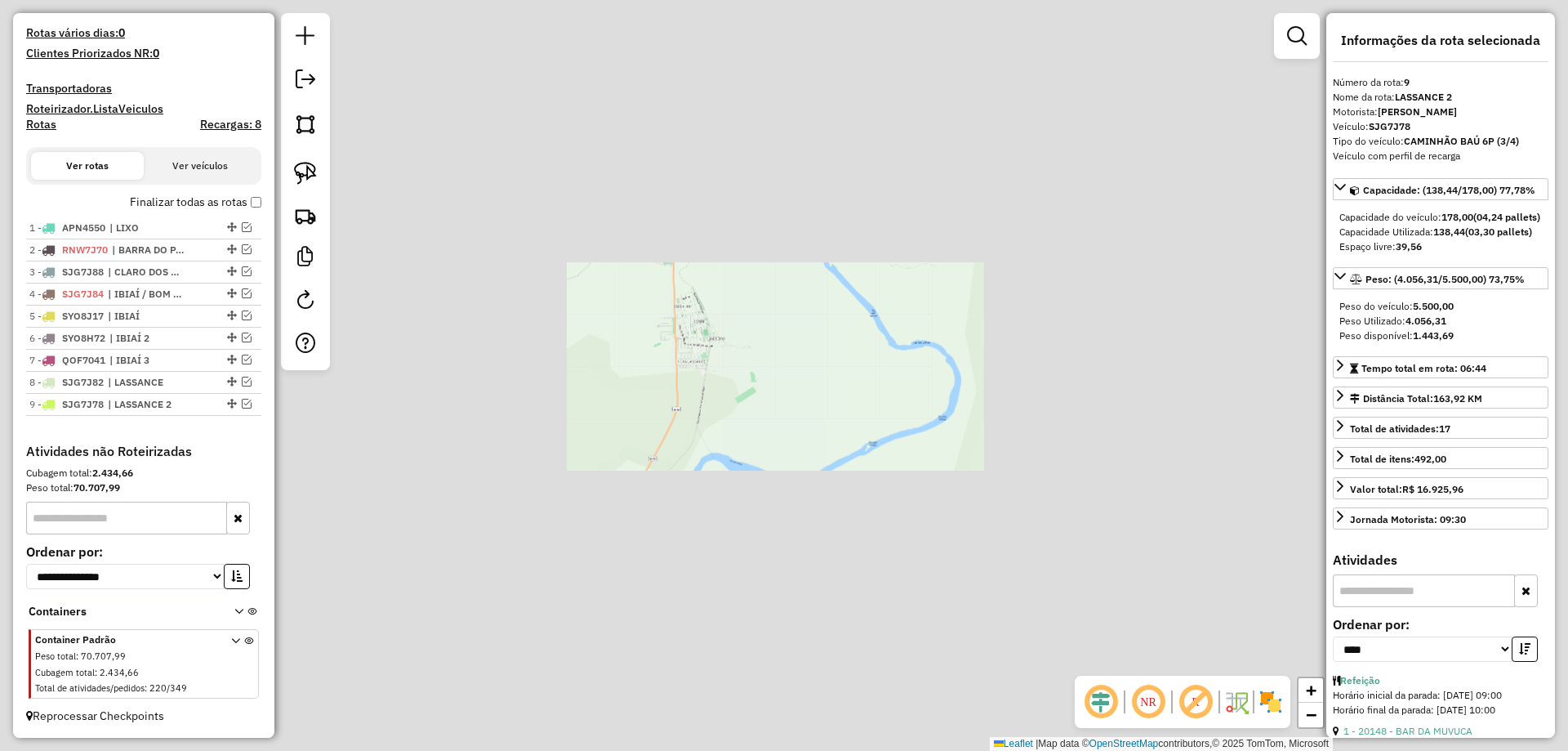
drag, startPoint x: 614, startPoint y: 421, endPoint x: 622, endPoint y: 495, distance: 74.4
click at [619, 498] on div "Janela de atendimento Grade de atendimento Capacidade Transportadoras Veículos …" at bounding box center [784, 375] width 1568 height 751
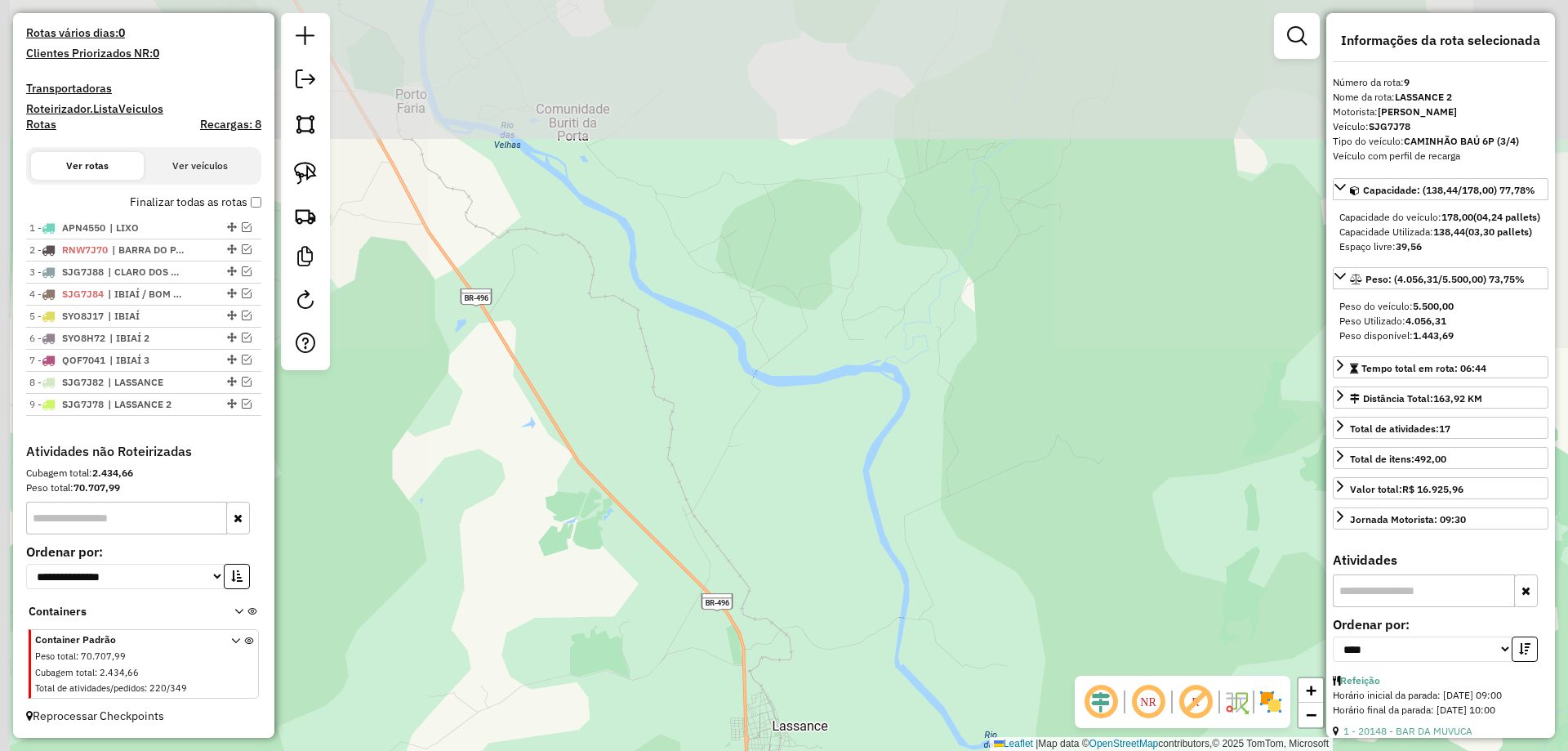
drag, startPoint x: 602, startPoint y: 414, endPoint x: 670, endPoint y: 405, distance: 68.6
click at [806, 517] on div "Janela de atendimento Grade de atendimento Capacidade Transportadoras Veículos …" at bounding box center [784, 375] width 1568 height 751
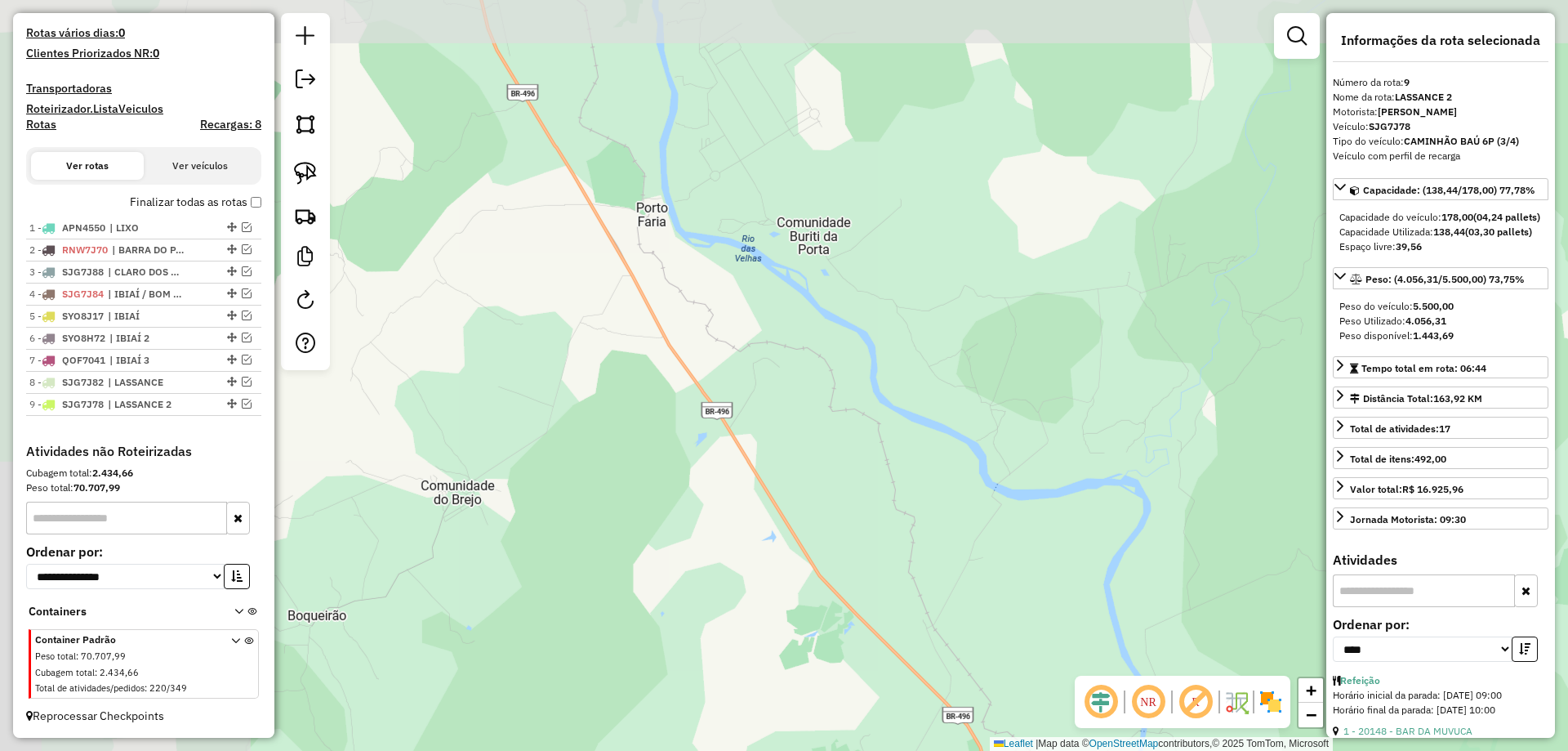
drag, startPoint x: 639, startPoint y: 312, endPoint x: 660, endPoint y: 580, distance: 268.8
click at [664, 631] on div "Janela de atendimento Grade de atendimento Capacidade Transportadoras Veículos …" at bounding box center [784, 375] width 1568 height 751
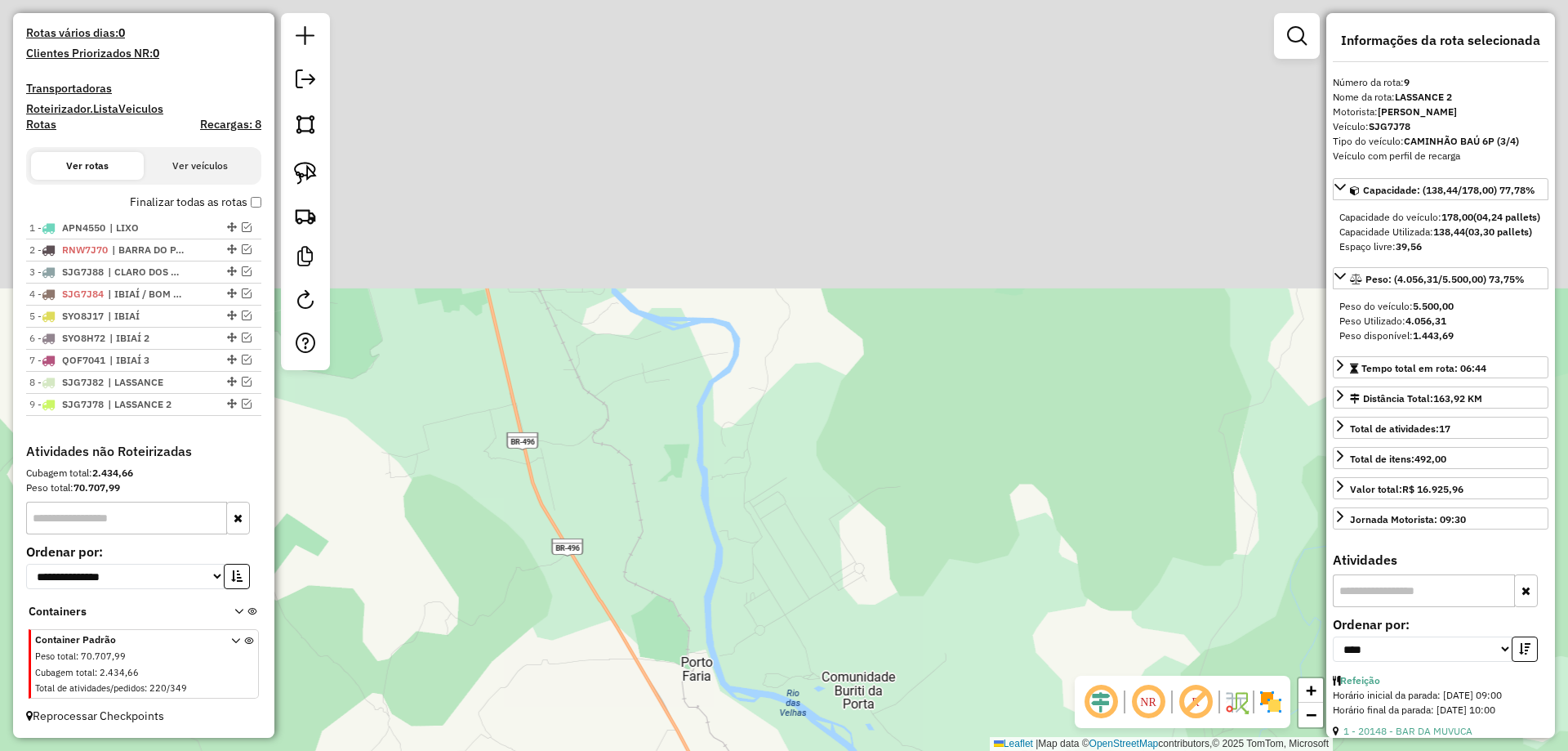
drag, startPoint x: 632, startPoint y: 433, endPoint x: 682, endPoint y: 484, distance: 71.4
click at [692, 555] on div "Janela de atendimento Grade de atendimento Capacidade Transportadoras Veículos …" at bounding box center [784, 375] width 1568 height 751
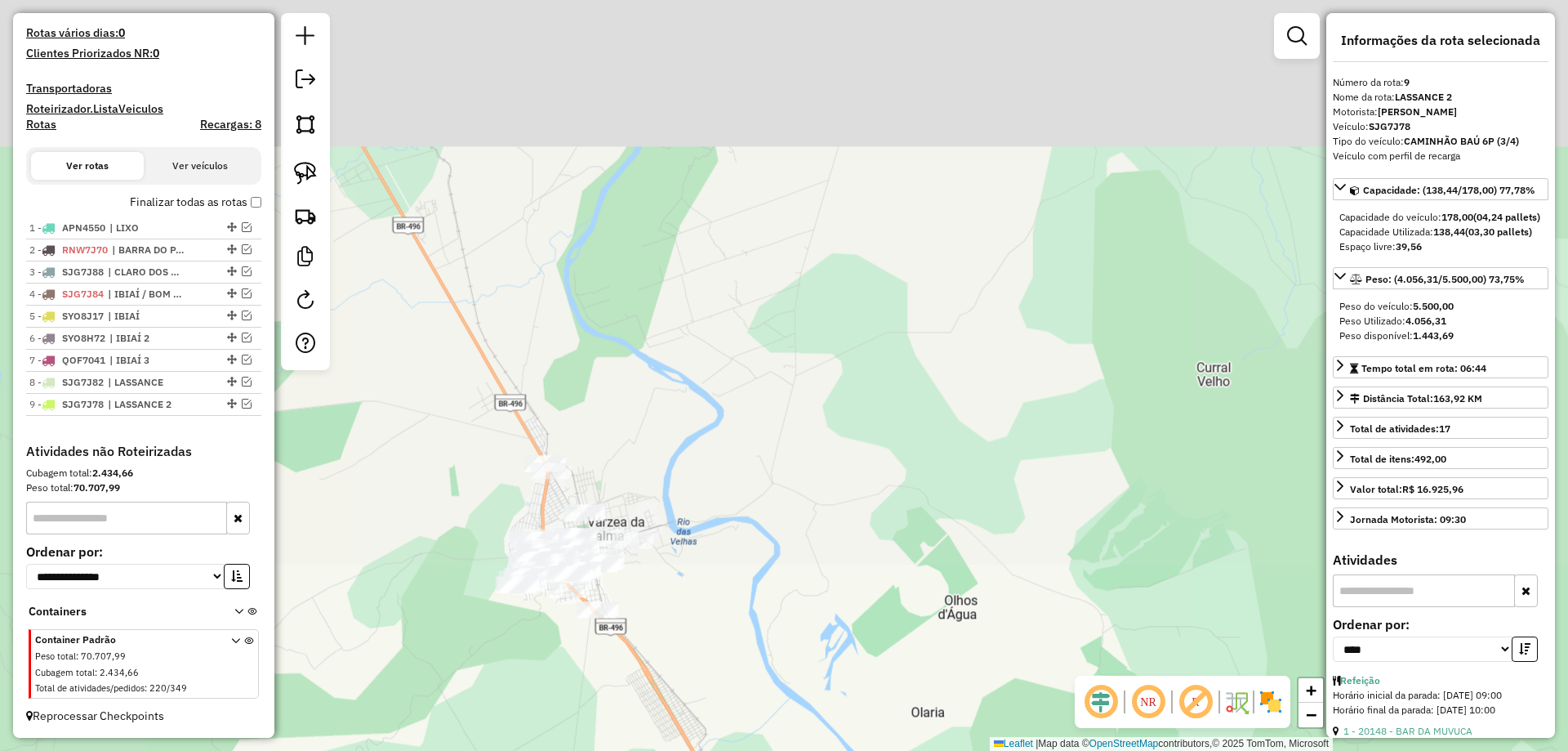
drag, startPoint x: 666, startPoint y: 557, endPoint x: 689, endPoint y: 579, distance: 31.8
click at [692, 592] on div "Janela de atendimento Grade de atendimento Capacidade Transportadoras Veículos …" at bounding box center [784, 375] width 1568 height 751
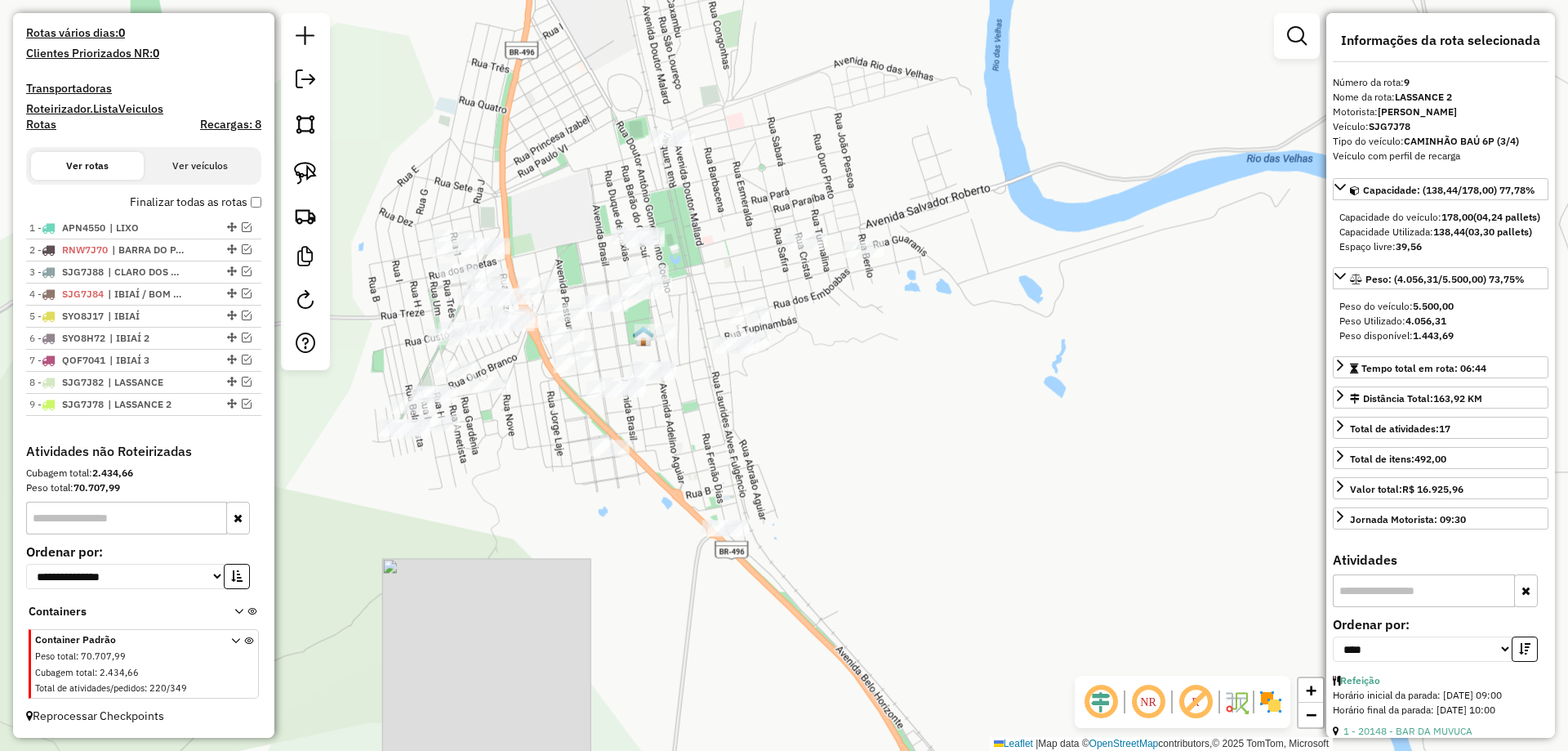
drag, startPoint x: 606, startPoint y: 625, endPoint x: 661, endPoint y: 362, distance: 268.7
click at [662, 361] on div "Janela de atendimento Grade de atendimento Capacidade Transportadoras Veículos …" at bounding box center [784, 375] width 1568 height 751
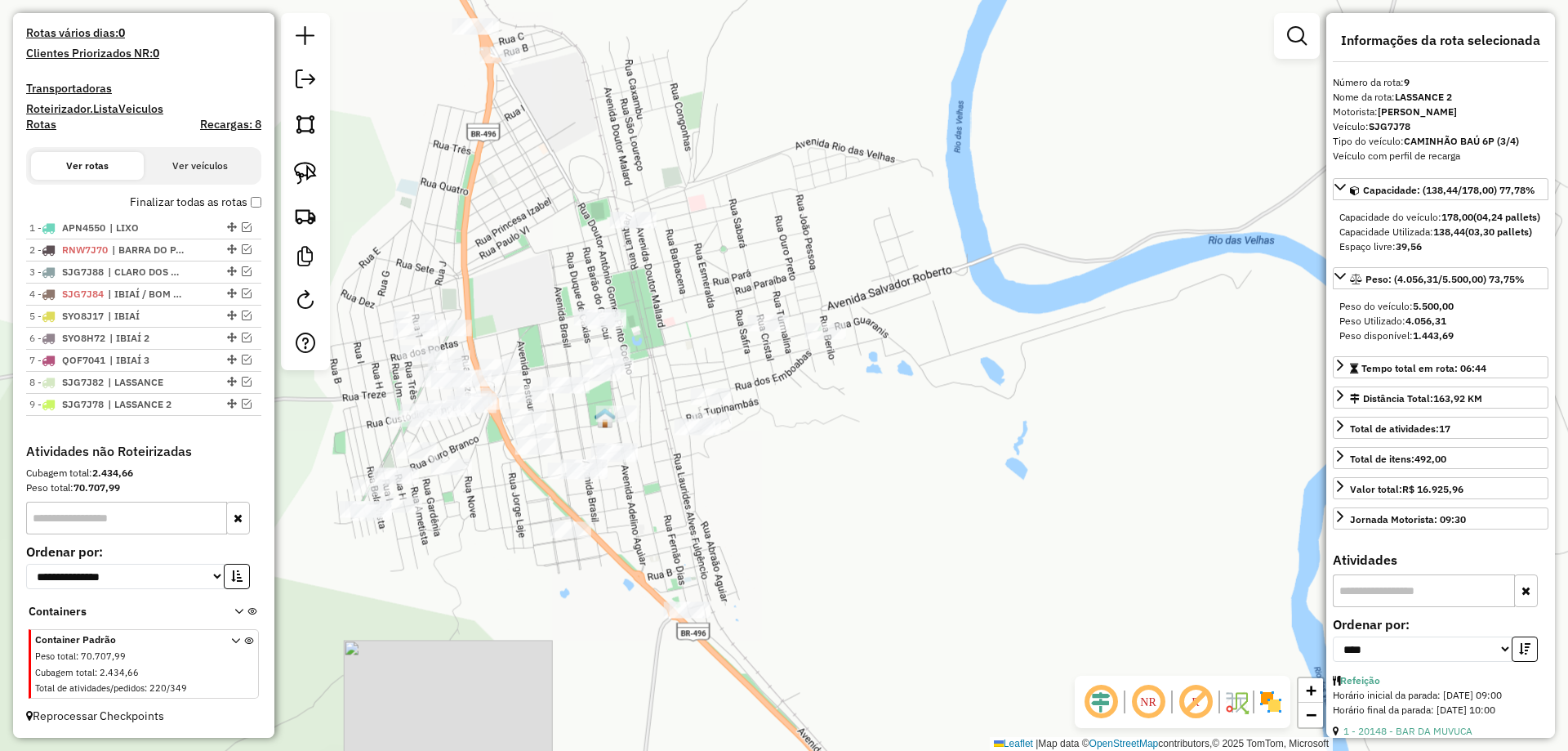
drag, startPoint x: 598, startPoint y: 220, endPoint x: 602, endPoint y: 236, distance: 16.5
click at [602, 236] on div "Janela de atendimento Grade de atendimento Capacidade Transportadoras Veículos …" at bounding box center [784, 375] width 1568 height 751
click at [314, 171] on img at bounding box center [306, 173] width 23 height 23
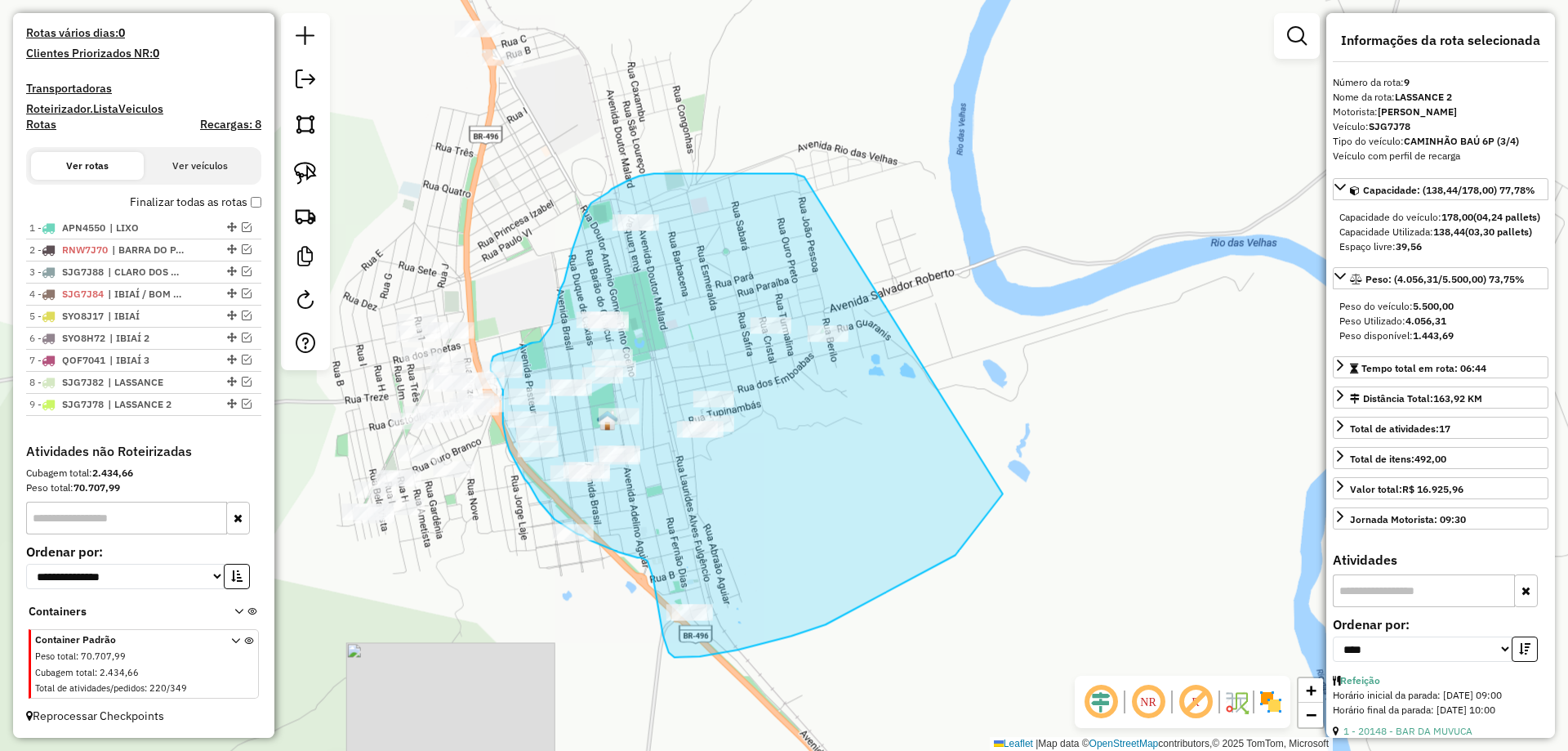
drag, startPoint x: 805, startPoint y: 177, endPoint x: 991, endPoint y: 43, distance: 229.2
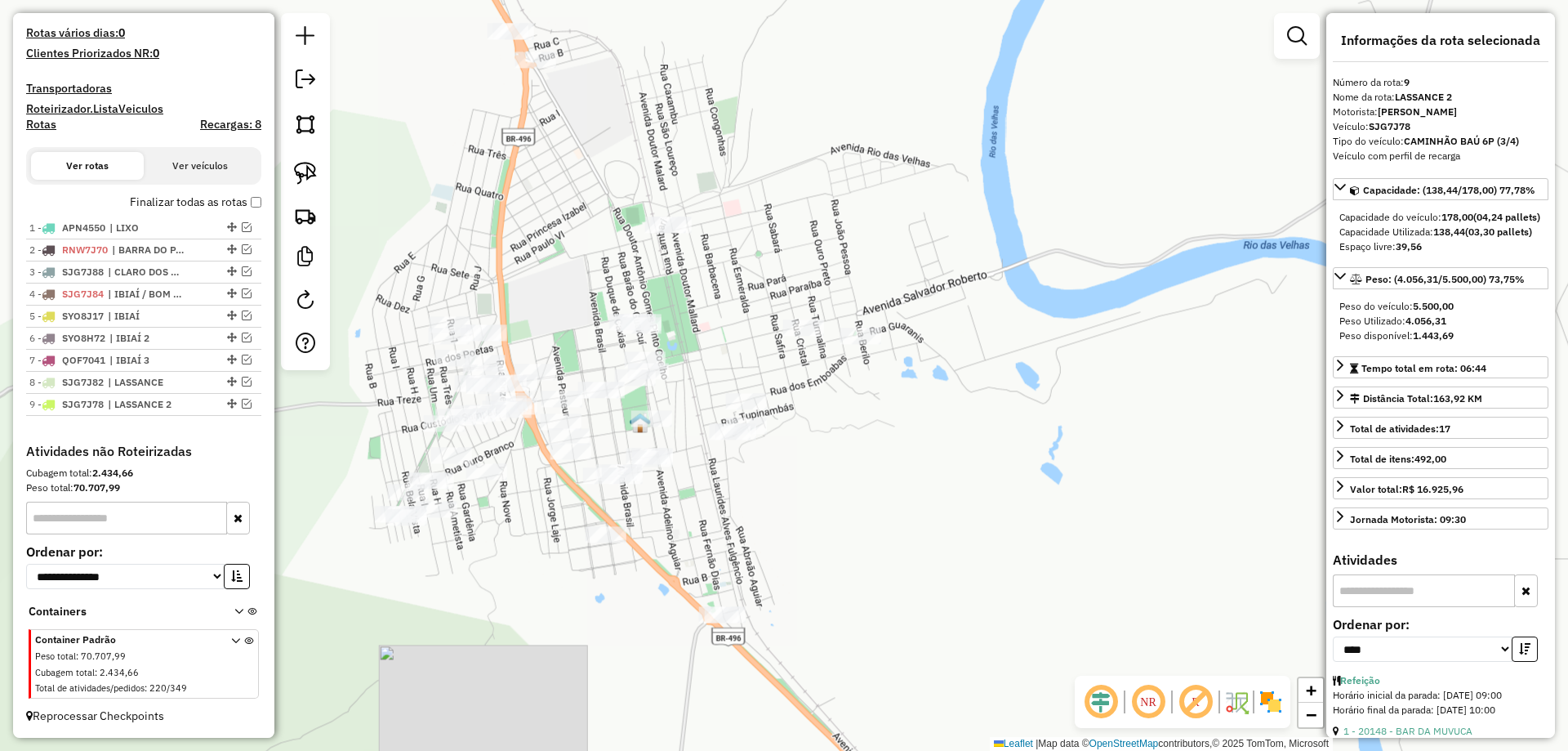
drag, startPoint x: 682, startPoint y: 295, endPoint x: 714, endPoint y: 297, distance: 32.1
click at [714, 297] on div "Janela de atendimento Grade de atendimento Capacidade Transportadoras Veículos …" at bounding box center [784, 375] width 1568 height 751
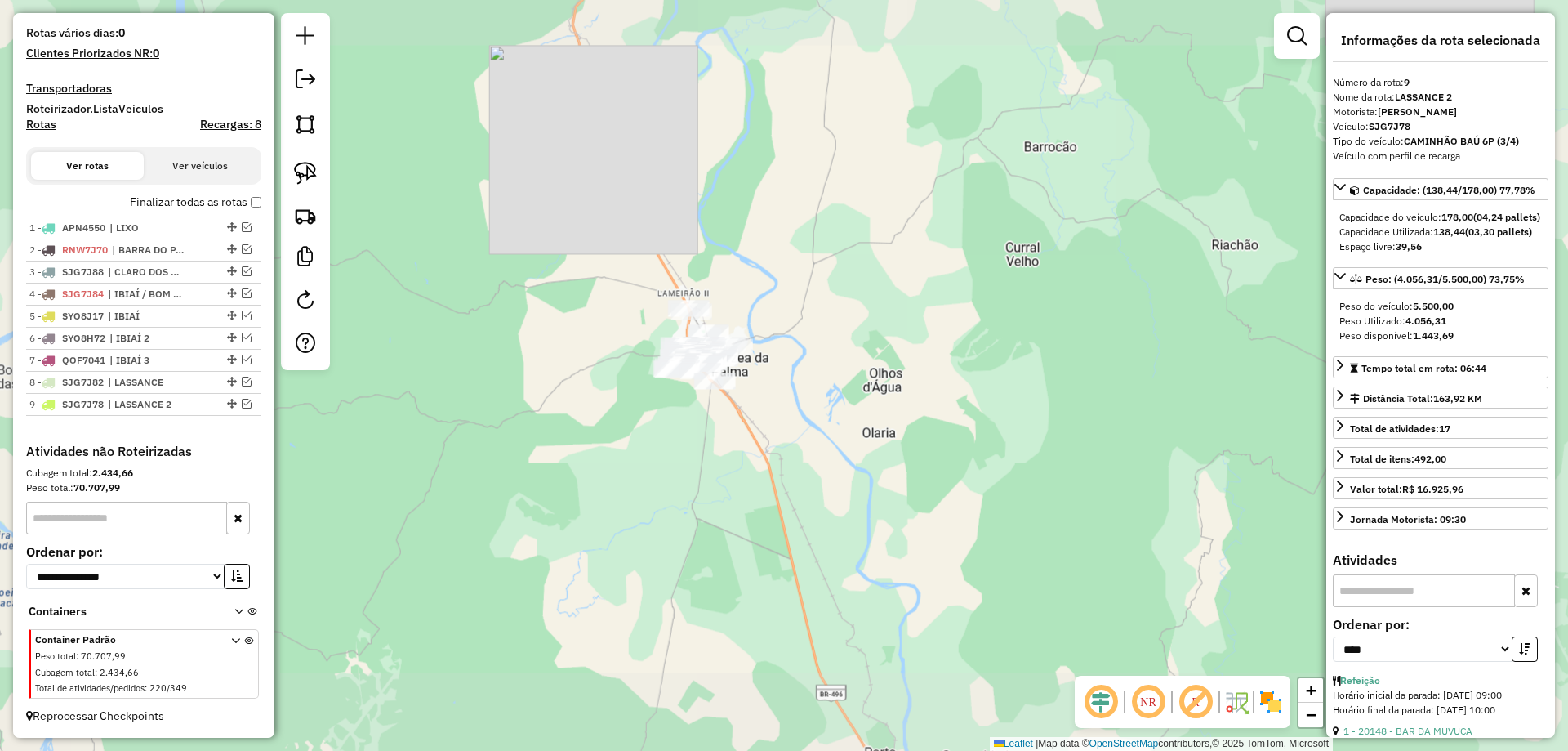
drag, startPoint x: 402, startPoint y: 243, endPoint x: 382, endPoint y: 290, distance: 51.1
click at [390, 296] on div "Janela de atendimento Grade de atendimento Capacidade Transportadoras Veículos …" at bounding box center [784, 375] width 1568 height 751
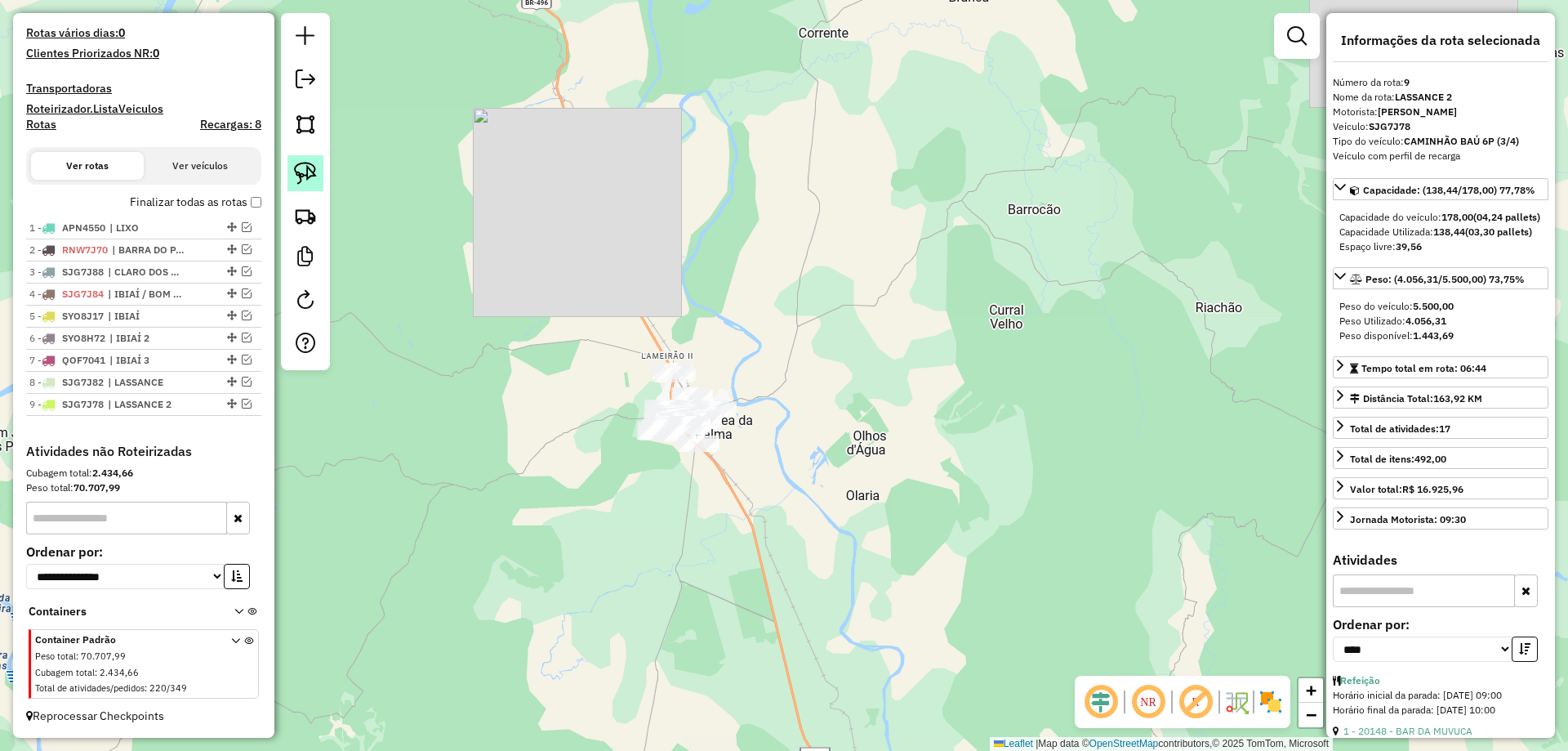
click at [301, 181] on img at bounding box center [306, 173] width 23 height 23
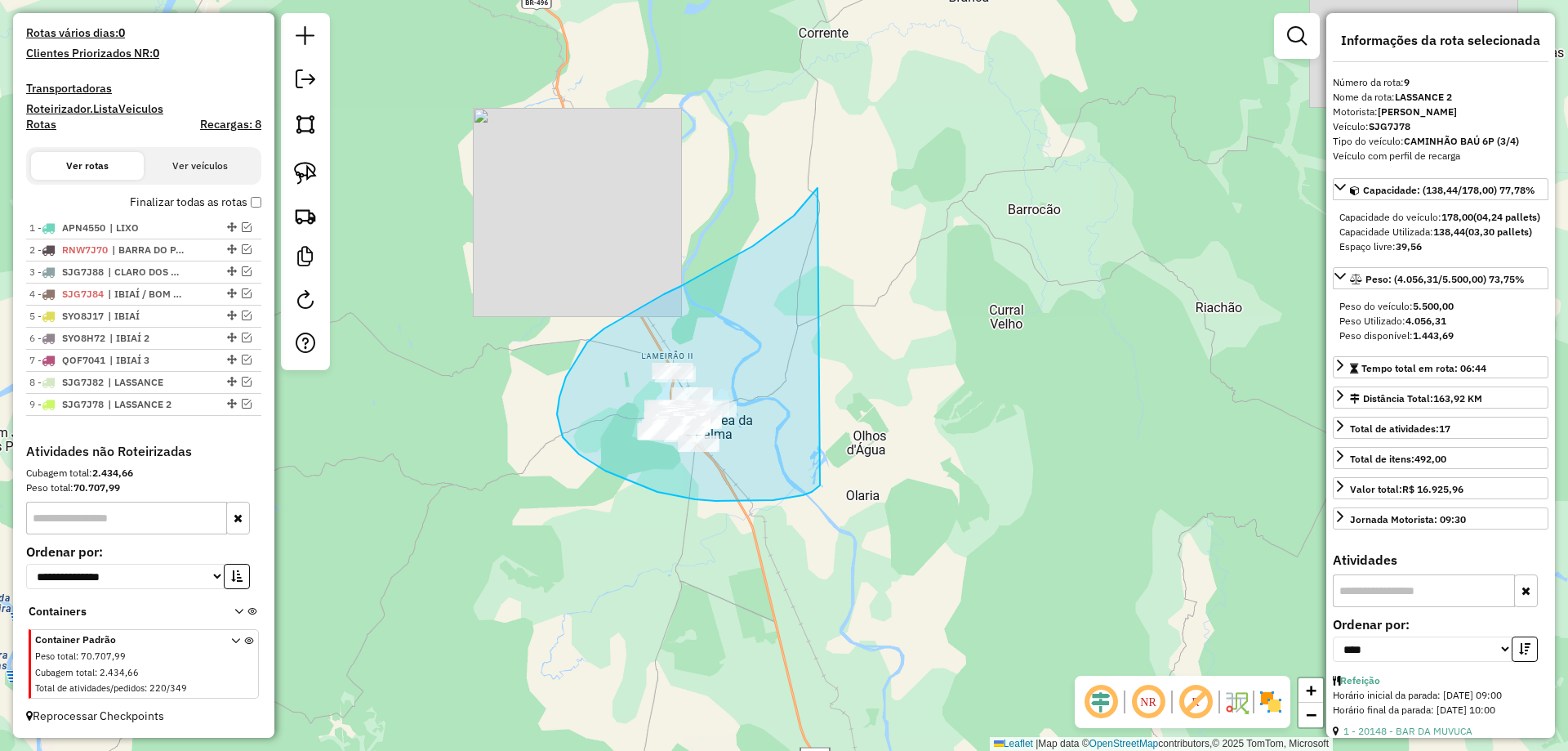
drag, startPoint x: 682, startPoint y: 286, endPoint x: 797, endPoint y: 429, distance: 183.5
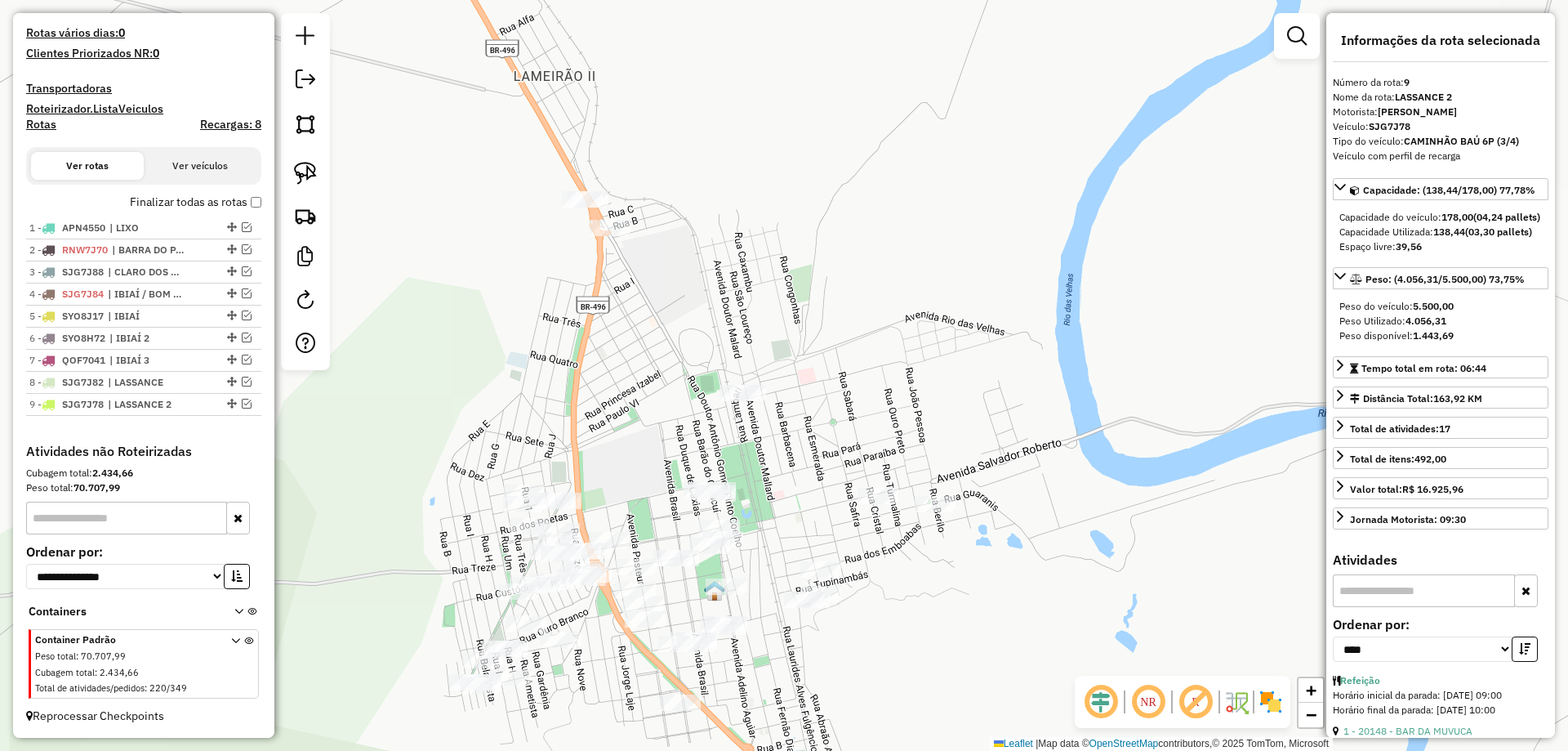
drag, startPoint x: 725, startPoint y: 310, endPoint x: 645, endPoint y: 460, distance: 170.0
click at [654, 488] on div "Janela de atendimento Grade de atendimento Capacidade Transportadoras Veículos …" at bounding box center [784, 375] width 1568 height 751
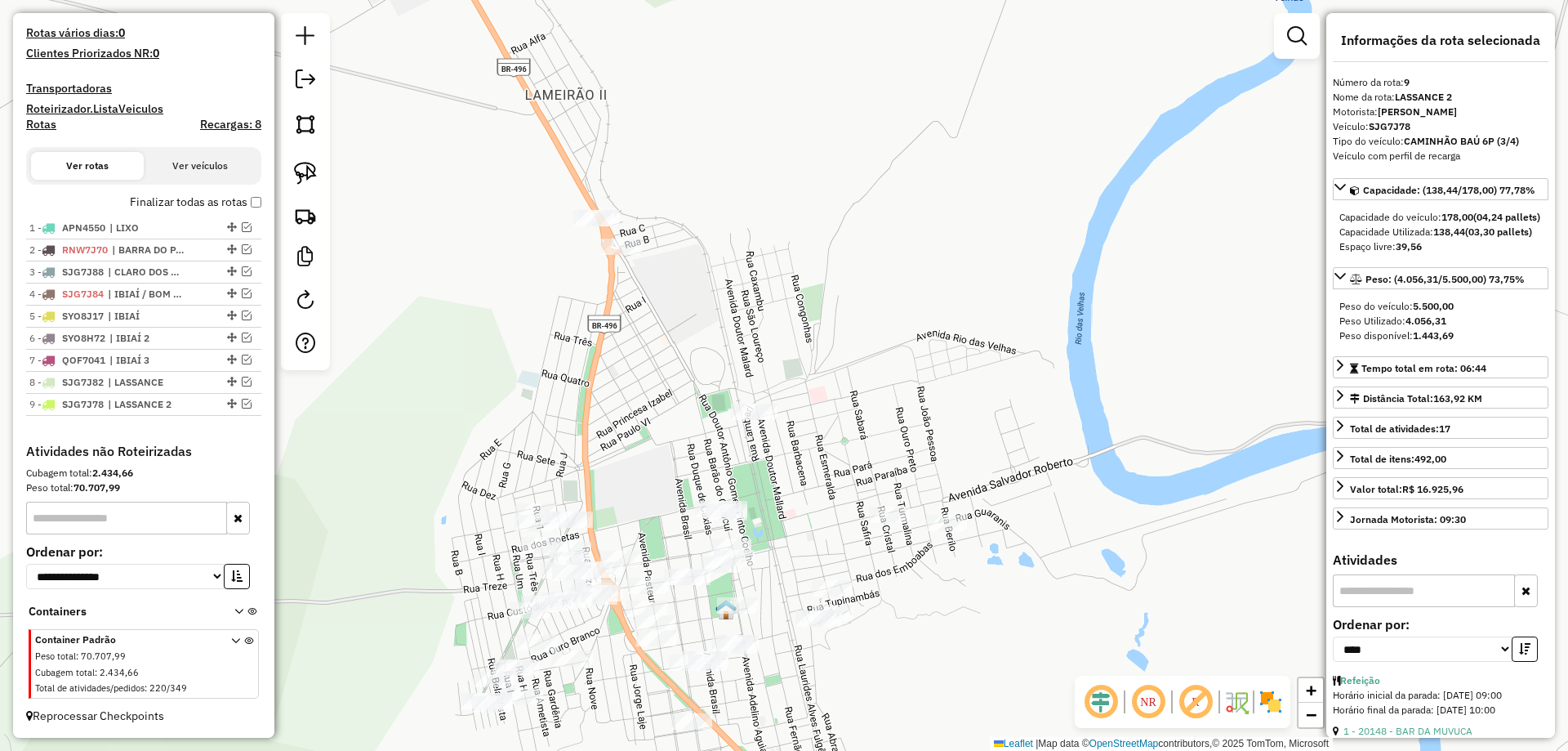
drag, startPoint x: 637, startPoint y: 430, endPoint x: 656, endPoint y: 473, distance: 47.0
click at [656, 473] on div "Janela de atendimento Grade de atendimento Capacidade Transportadoras Veículos …" at bounding box center [784, 375] width 1568 height 751
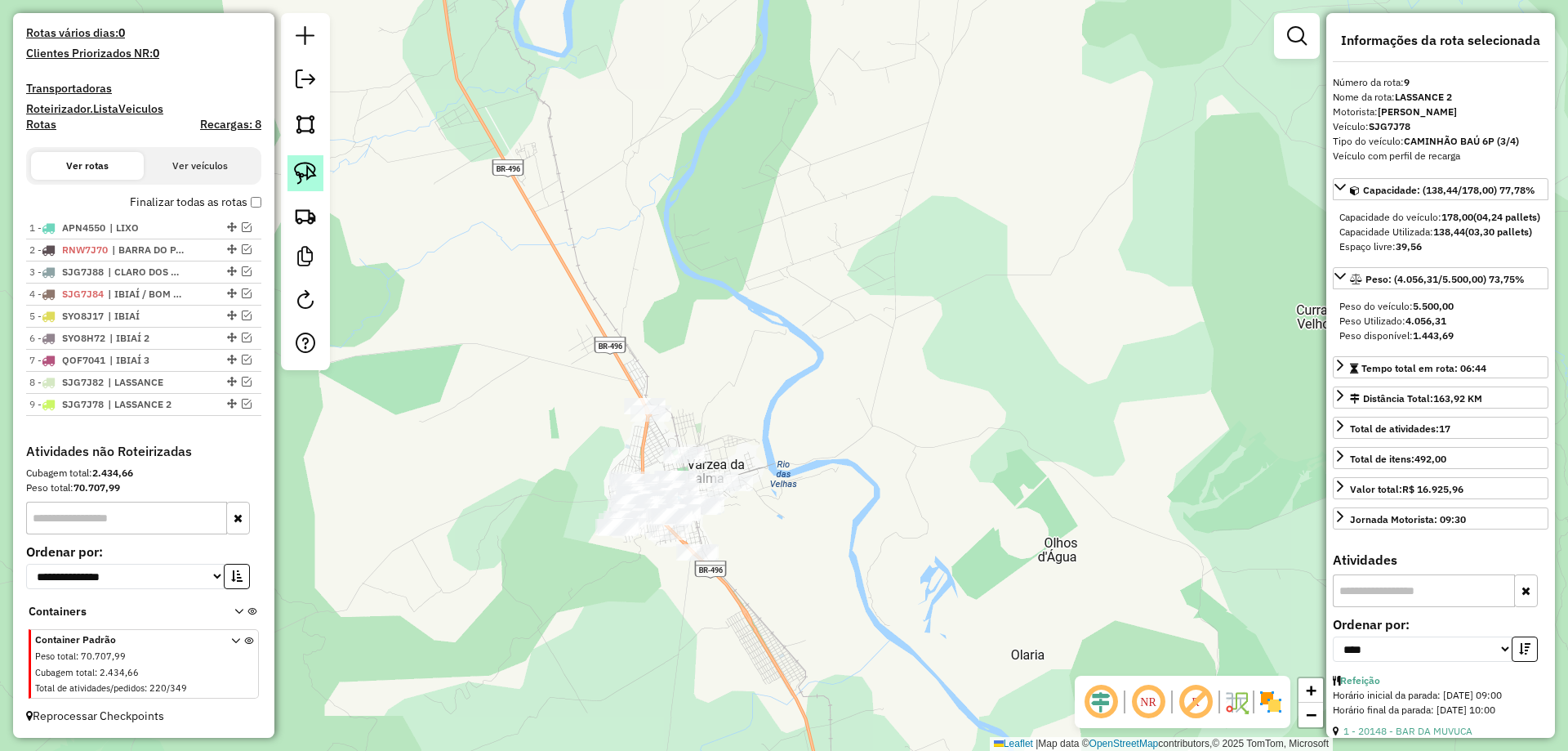
click at [314, 172] on img at bounding box center [306, 173] width 23 height 23
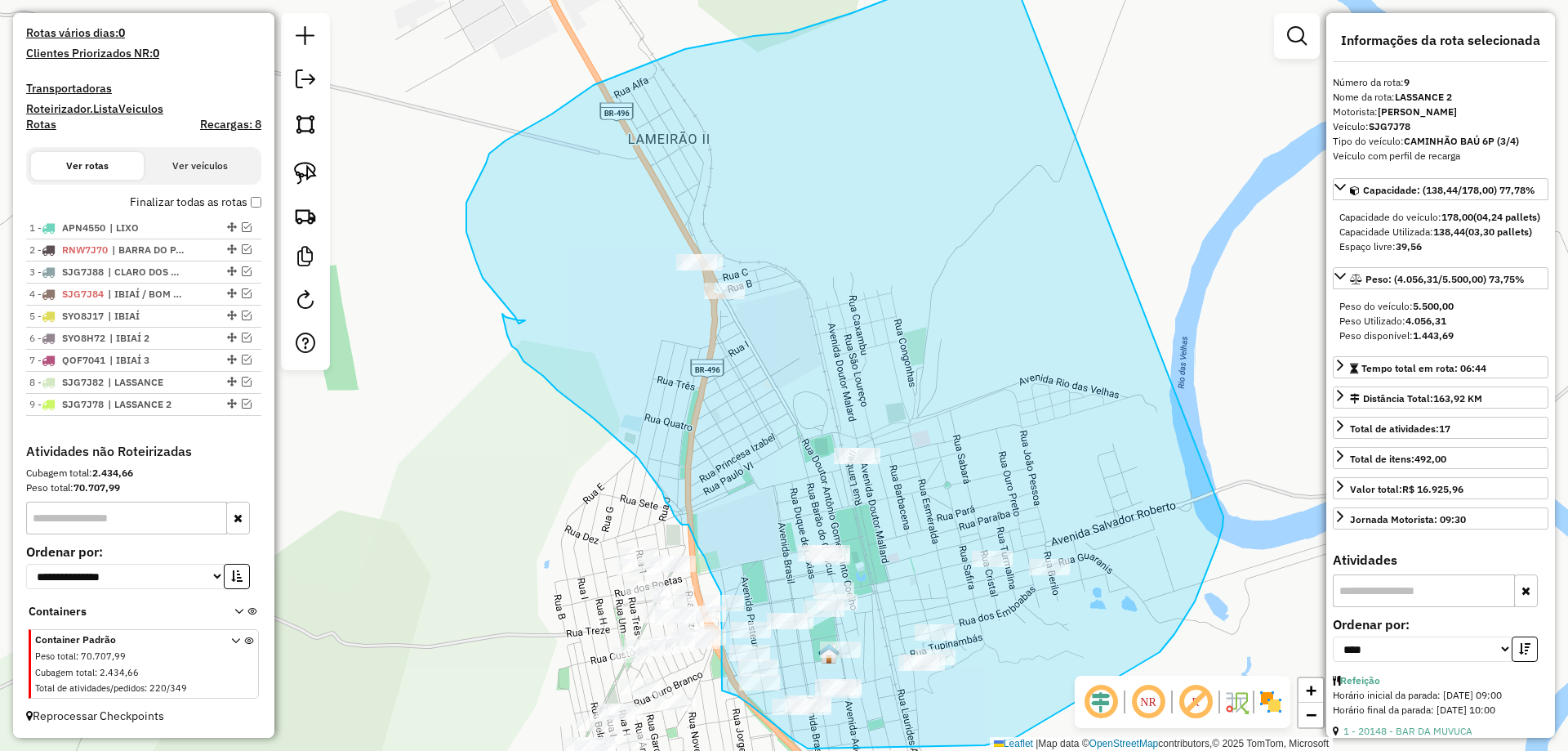
drag, startPoint x: 641, startPoint y: 352, endPoint x: 1224, endPoint y: 508, distance: 603.5
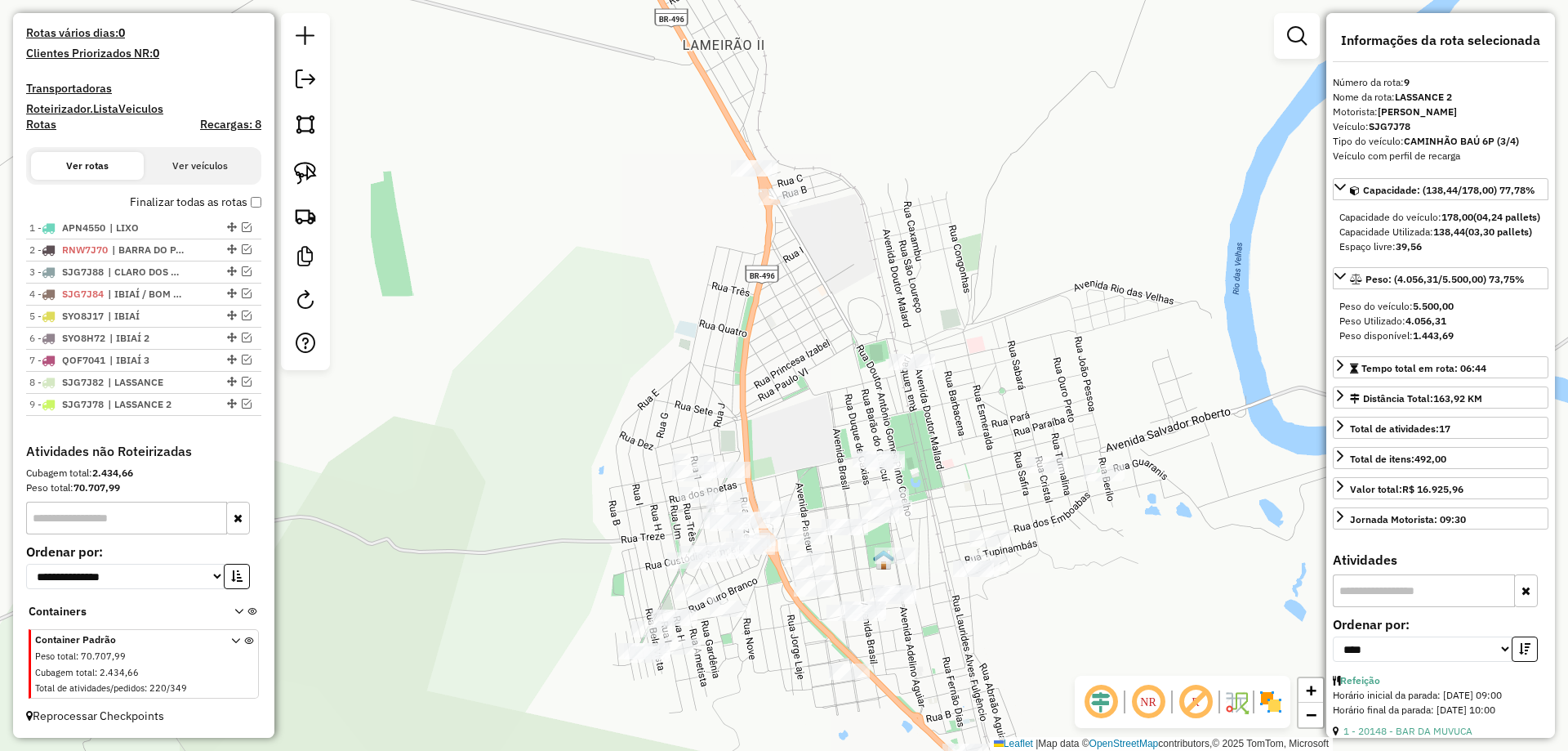
drag, startPoint x: 739, startPoint y: 346, endPoint x: 800, endPoint y: 253, distance: 111.2
click at [785, 254] on div "Janela de atendimento Grade de atendimento Capacidade Transportadoras Veículos …" at bounding box center [784, 375] width 1568 height 751
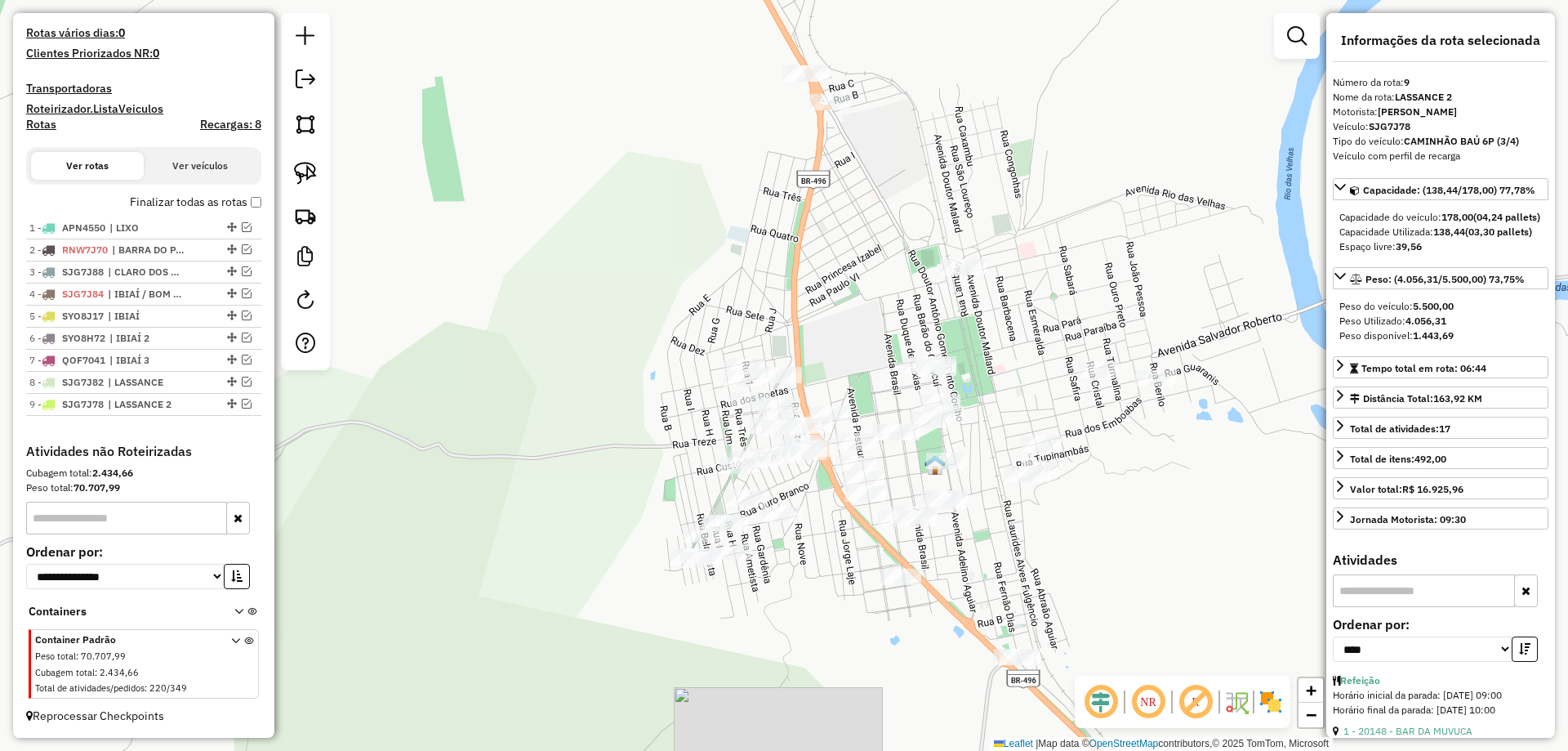
drag, startPoint x: 776, startPoint y: 437, endPoint x: 784, endPoint y: 335, distance: 102.3
click at [784, 337] on div "Janela de atendimento Grade de atendimento Capacidade Transportadoras Veículos …" at bounding box center [784, 375] width 1568 height 751
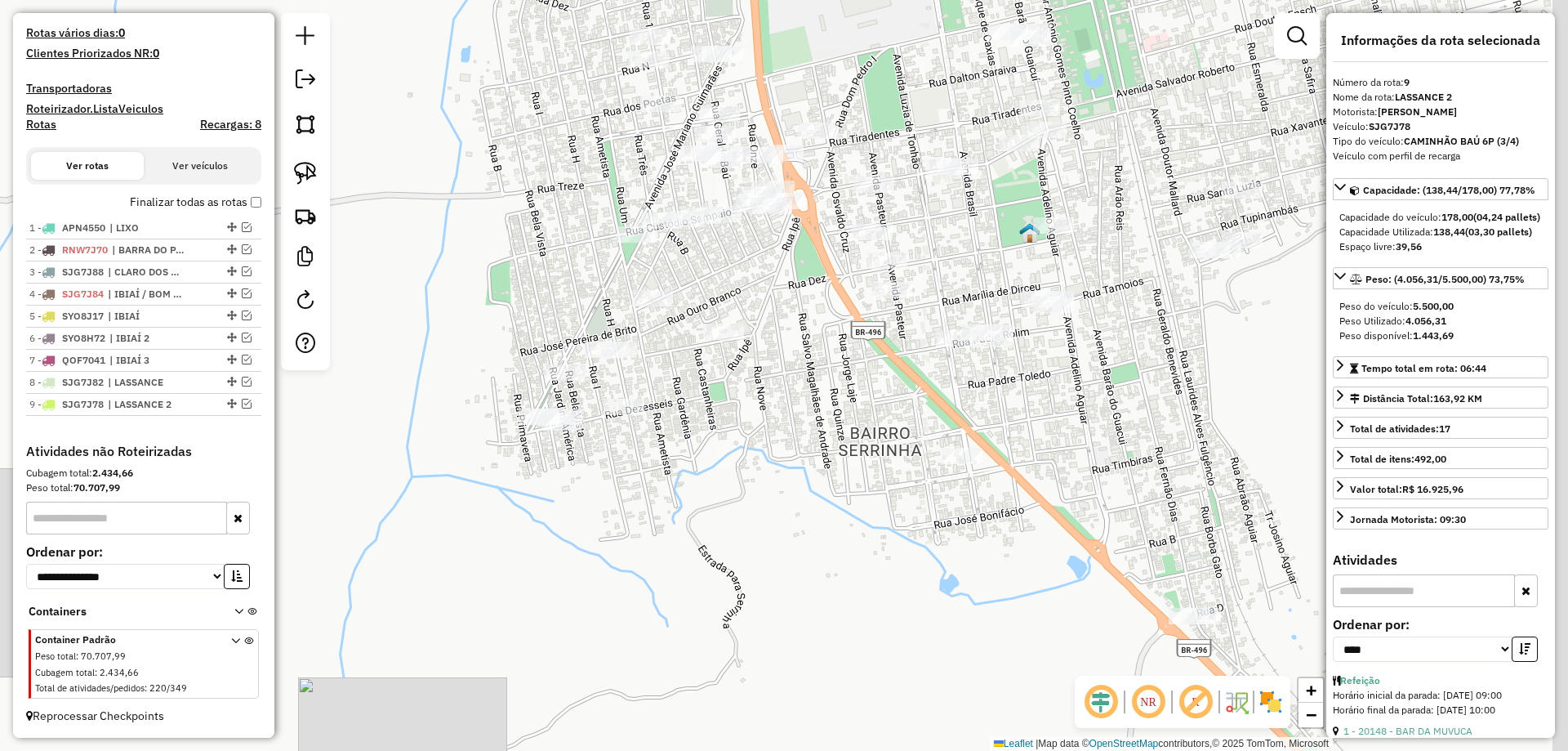
drag, startPoint x: 807, startPoint y: 402, endPoint x: 730, endPoint y: 251, distance: 169.5
click at [730, 251] on div "Janela de atendimento Grade de atendimento Capacidade Transportadoras Veículos …" at bounding box center [784, 375] width 1568 height 751
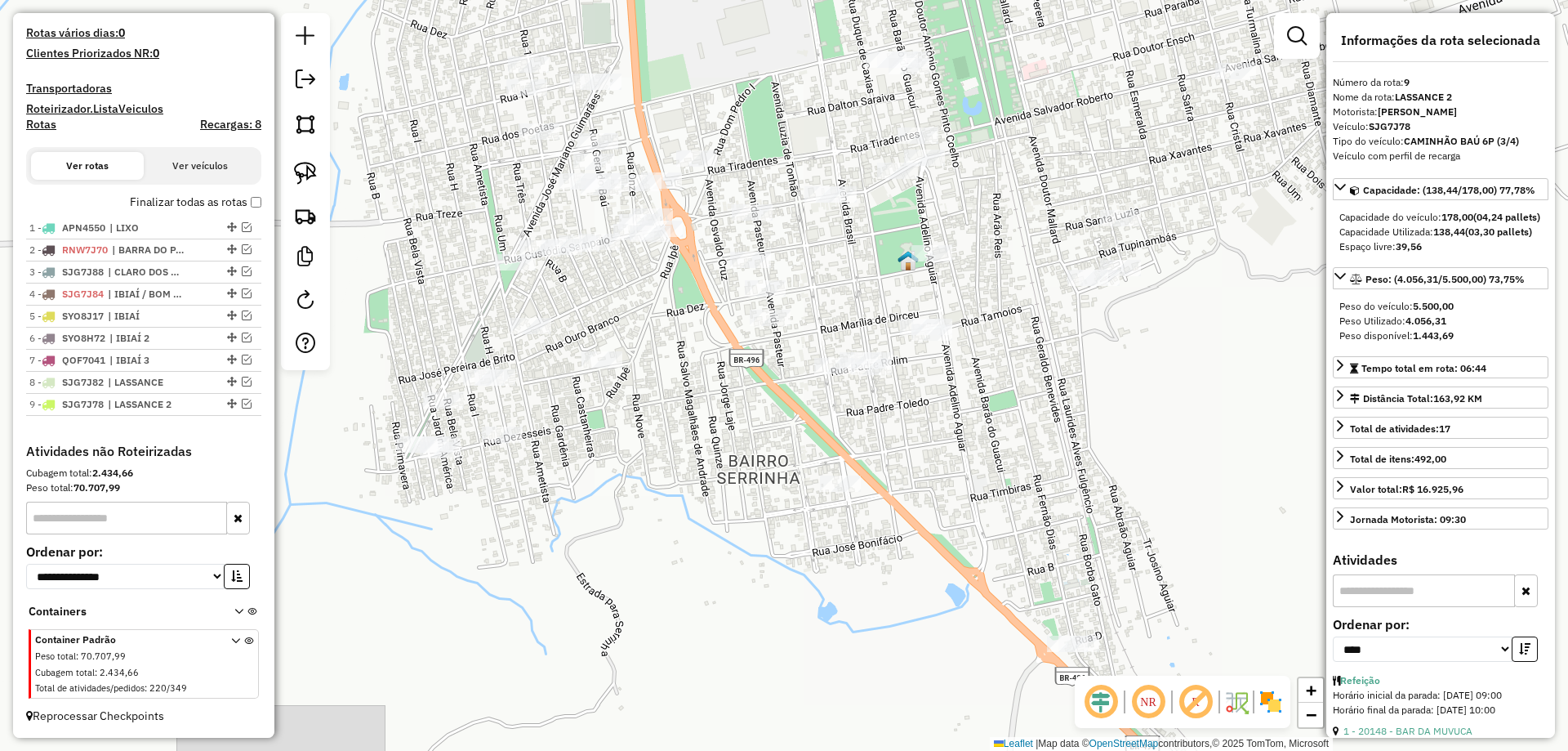
drag, startPoint x: 589, startPoint y: 292, endPoint x: 794, endPoint y: 398, distance: 230.8
click at [794, 398] on div "Janela de atendimento Grade de atendimento Capacidade Transportadoras Veículos …" at bounding box center [784, 375] width 1568 height 751
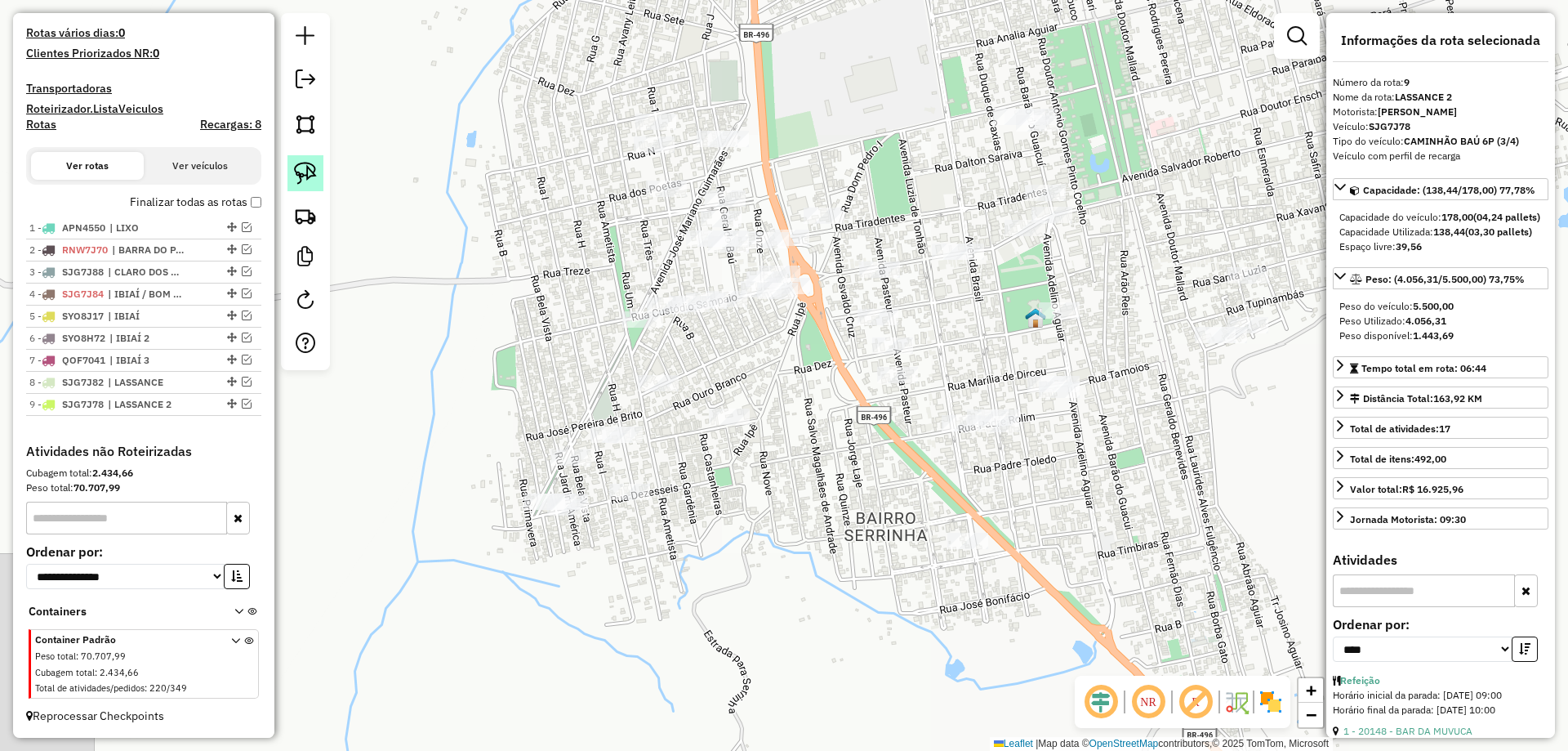
click at [315, 187] on link at bounding box center [306, 173] width 36 height 36
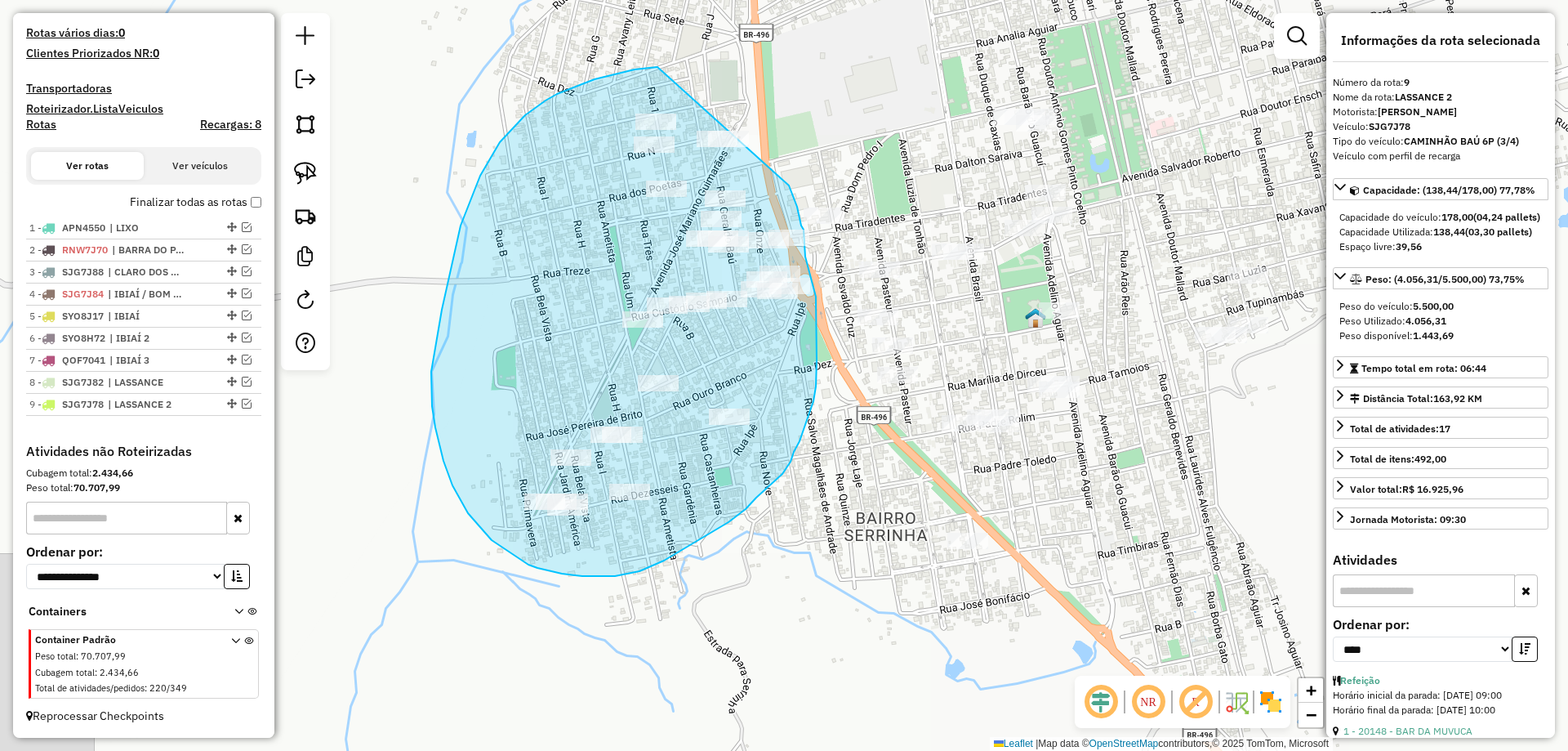
drag, startPoint x: 658, startPoint y: 67, endPoint x: 772, endPoint y: 125, distance: 127.9
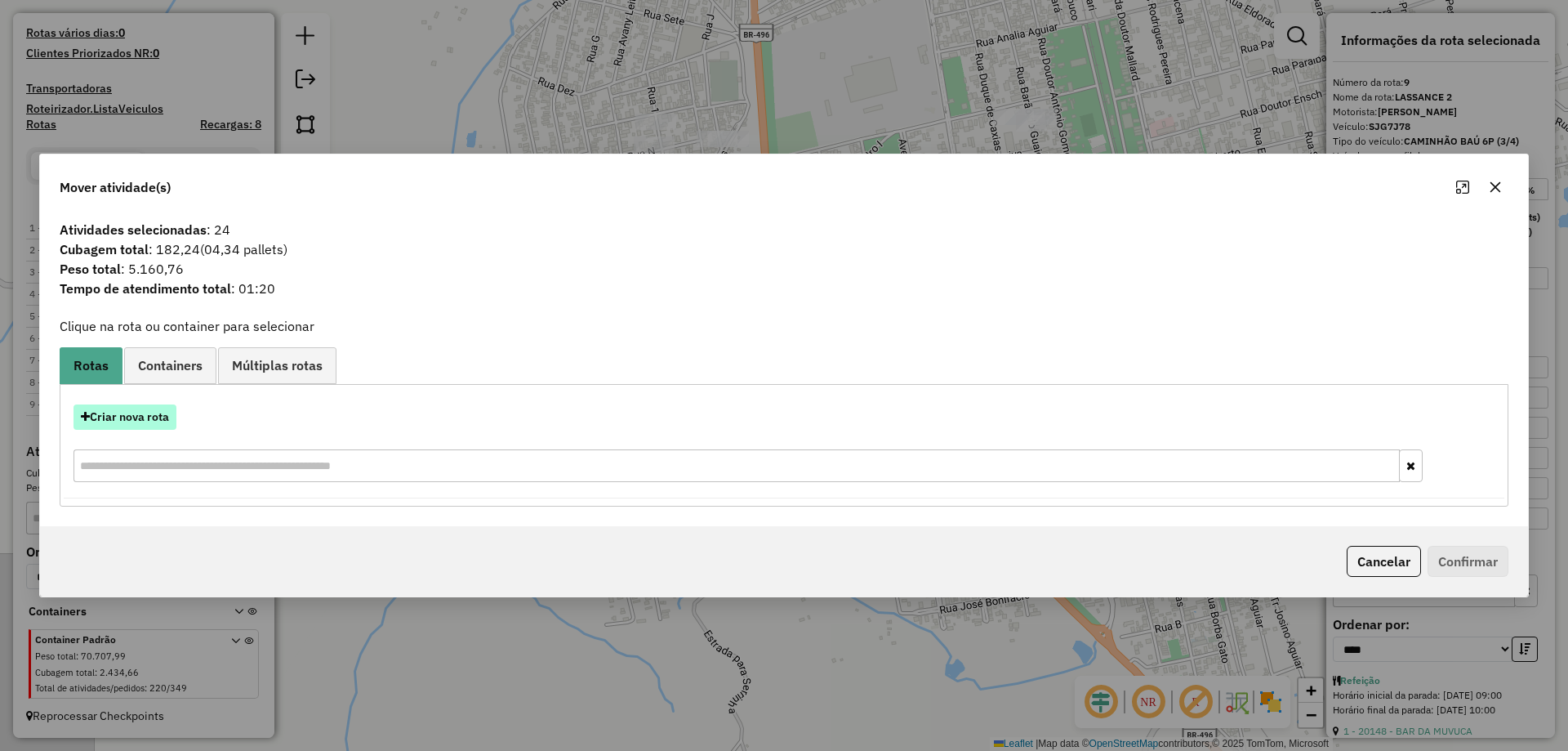
click at [129, 425] on button "Criar nova rota" at bounding box center [124, 416] width 102 height 25
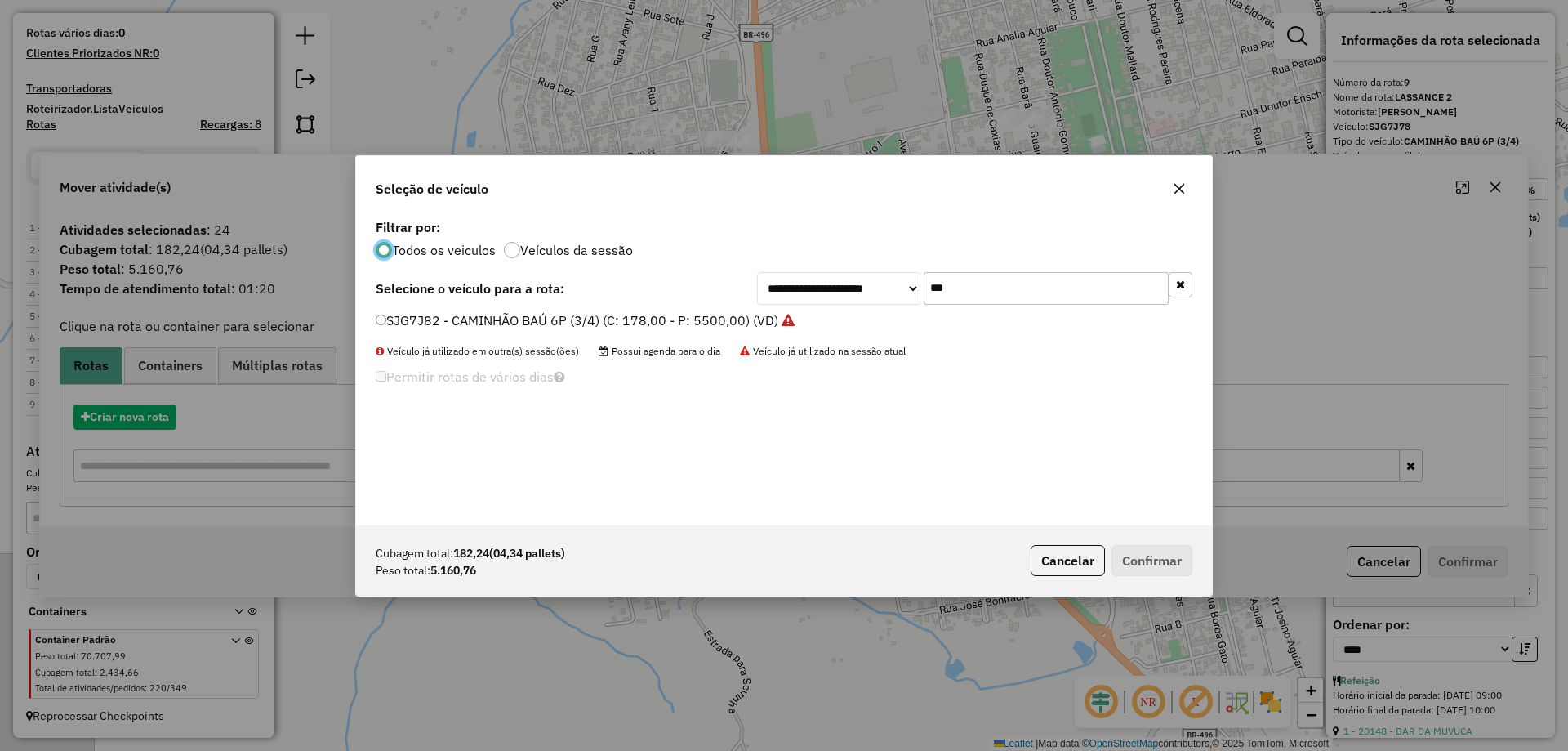
scroll to position [9, 5]
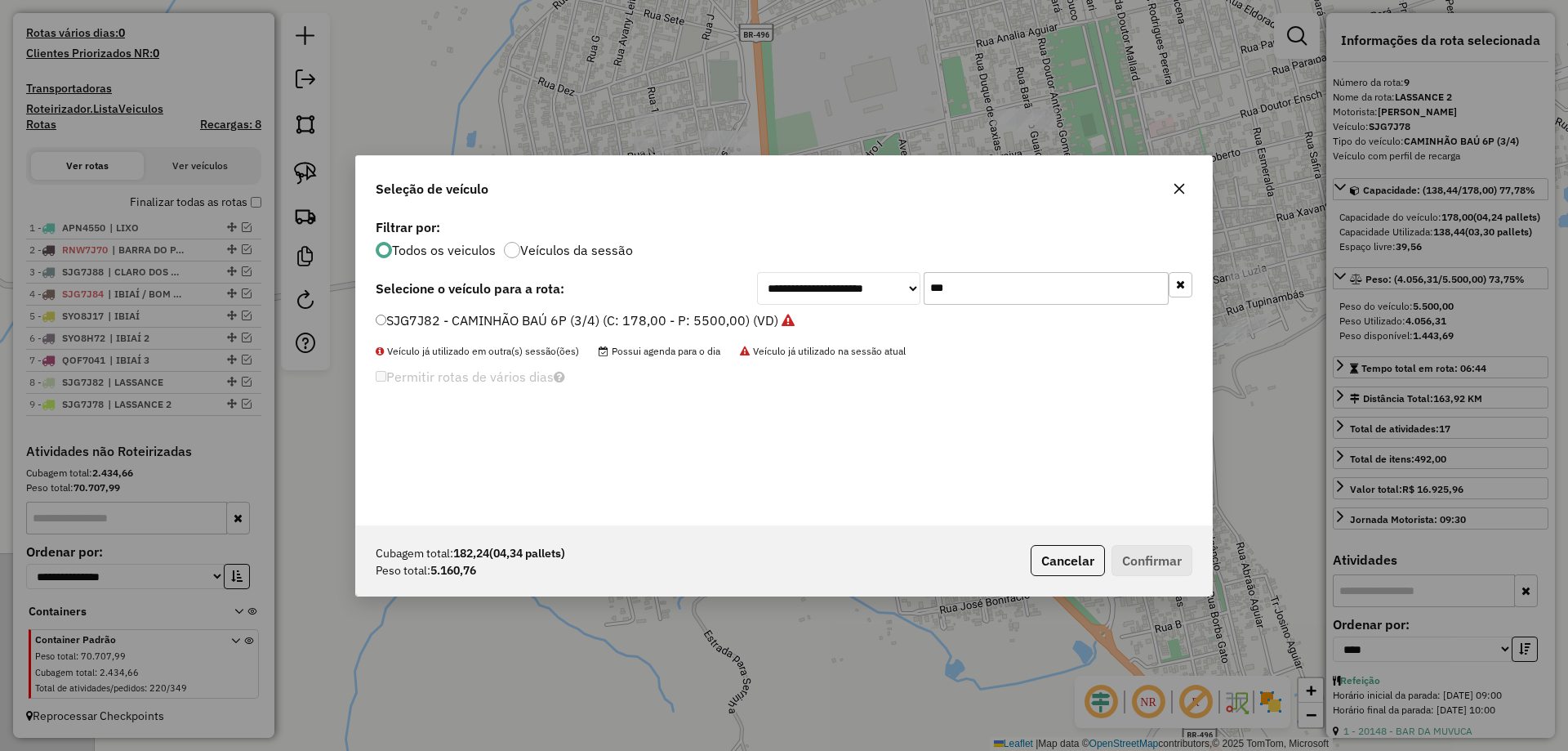
click at [996, 289] on input "***" at bounding box center [1046, 288] width 245 height 33
type input "***"
click at [475, 321] on label "TCF7I99 - 100 - CAMINHÃO TRUCK CARROCERIA (C: 7000,00 - P: 7000,00) (VD)" at bounding box center [620, 320] width 490 height 20
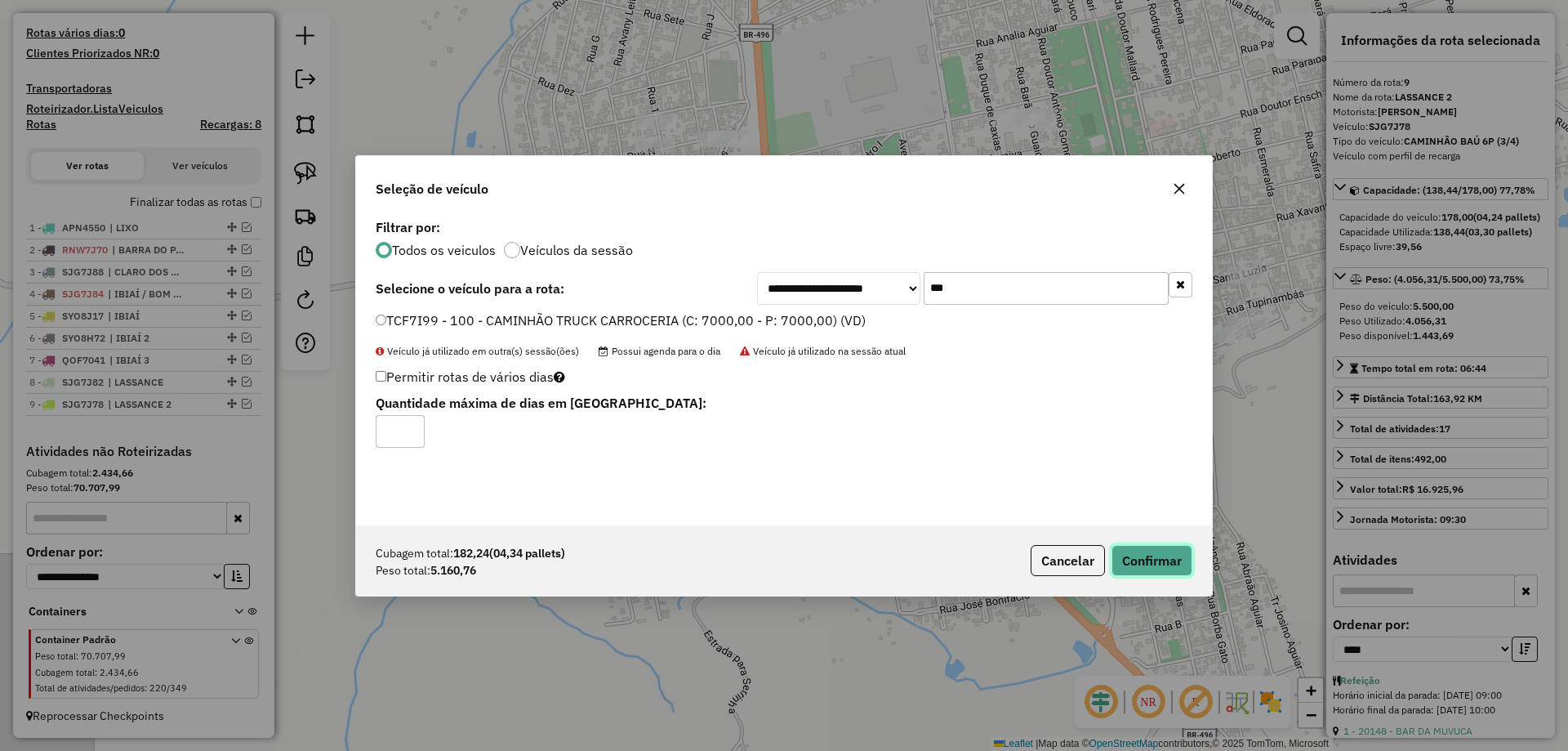
click at [1137, 549] on button "Confirmar" at bounding box center [1152, 560] width 81 height 31
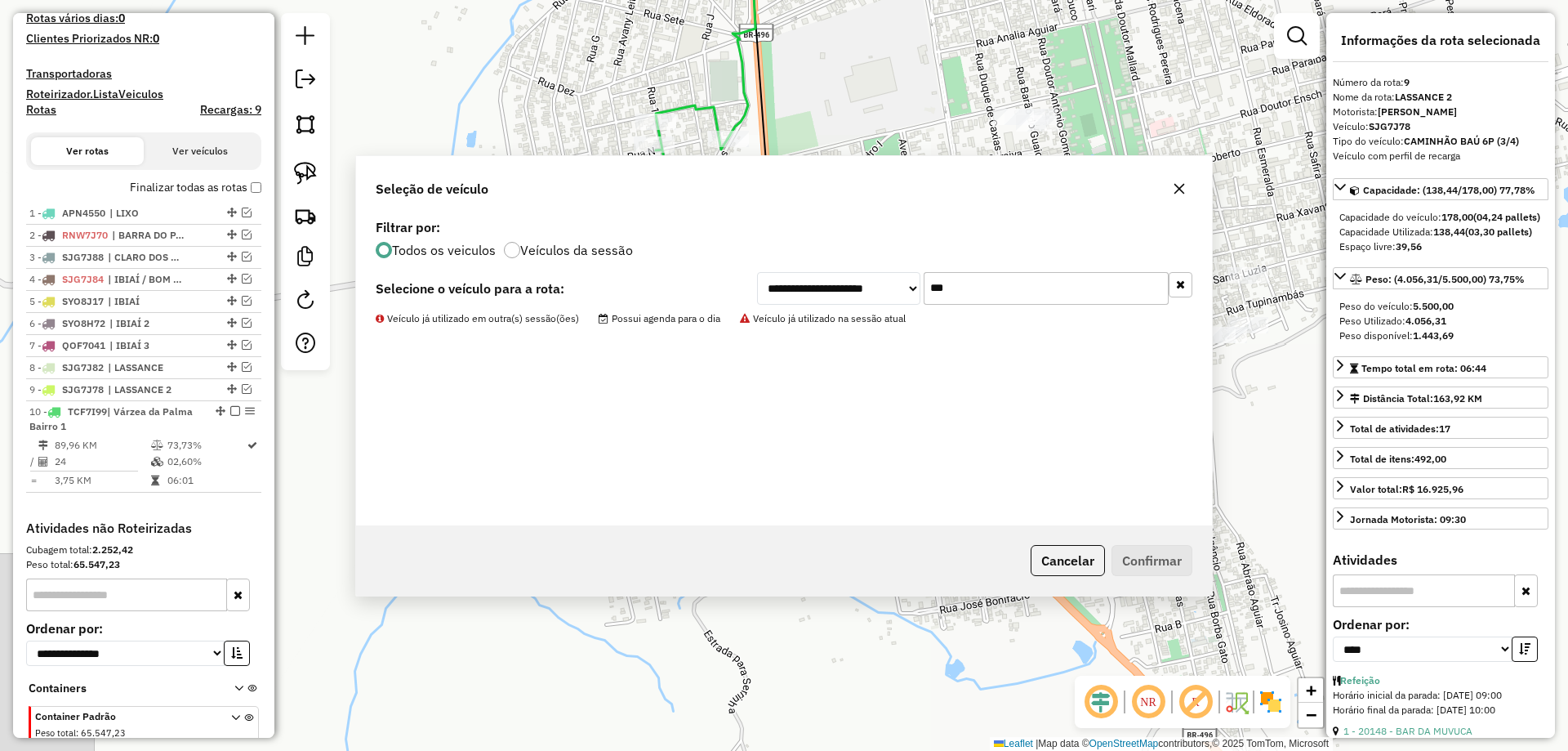
scroll to position [525, 0]
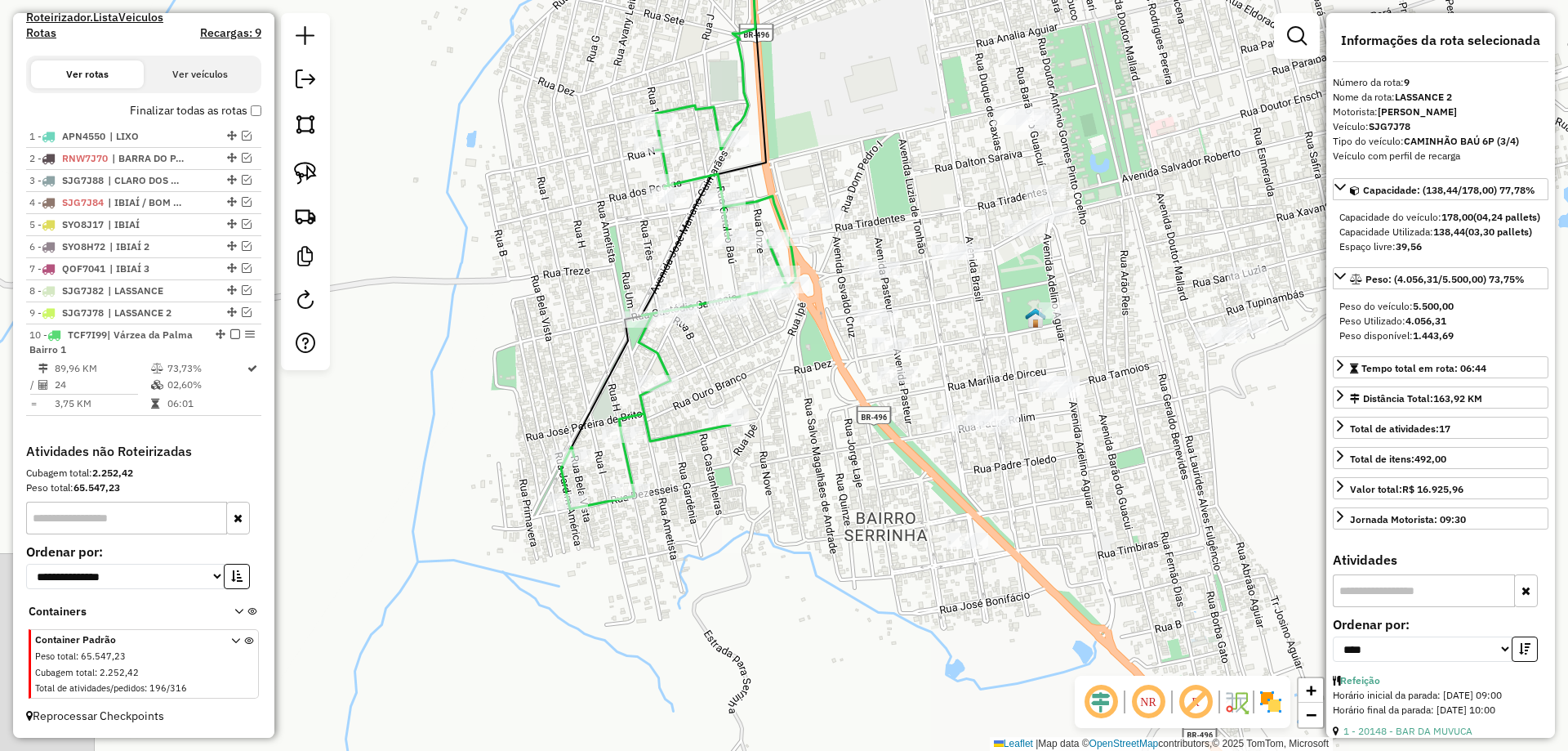
drag, startPoint x: 861, startPoint y: 160, endPoint x: 851, endPoint y: 423, distance: 263.2
click at [851, 423] on div "Janela de atendimento Grade de atendimento Capacidade Transportadoras Veículos …" at bounding box center [784, 375] width 1568 height 751
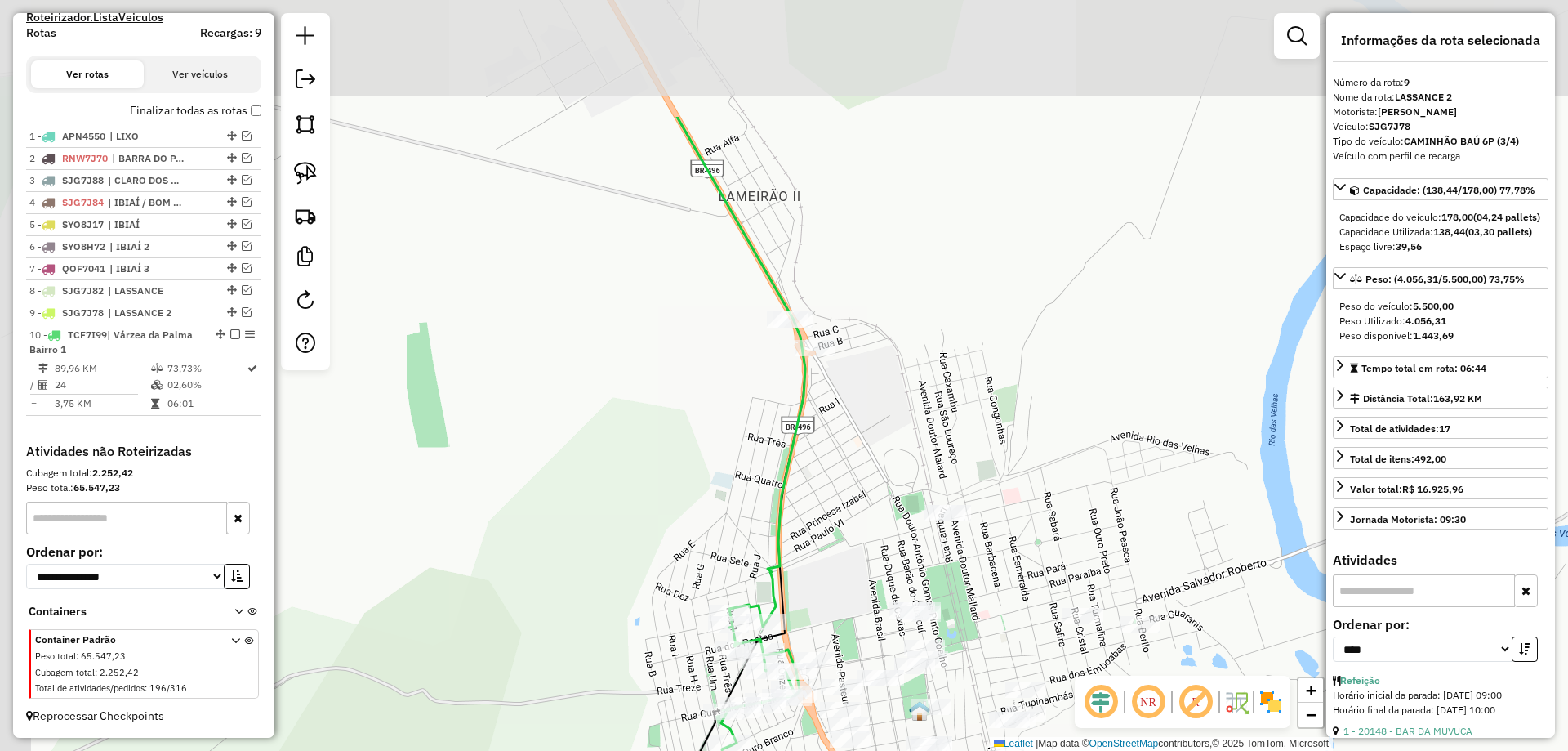
drag, startPoint x: 806, startPoint y: 413, endPoint x: 807, endPoint y: 394, distance: 19.0
click at [808, 403] on div "Janela de atendimento Grade de atendimento Capacidade Transportadoras Veículos …" at bounding box center [784, 375] width 1568 height 751
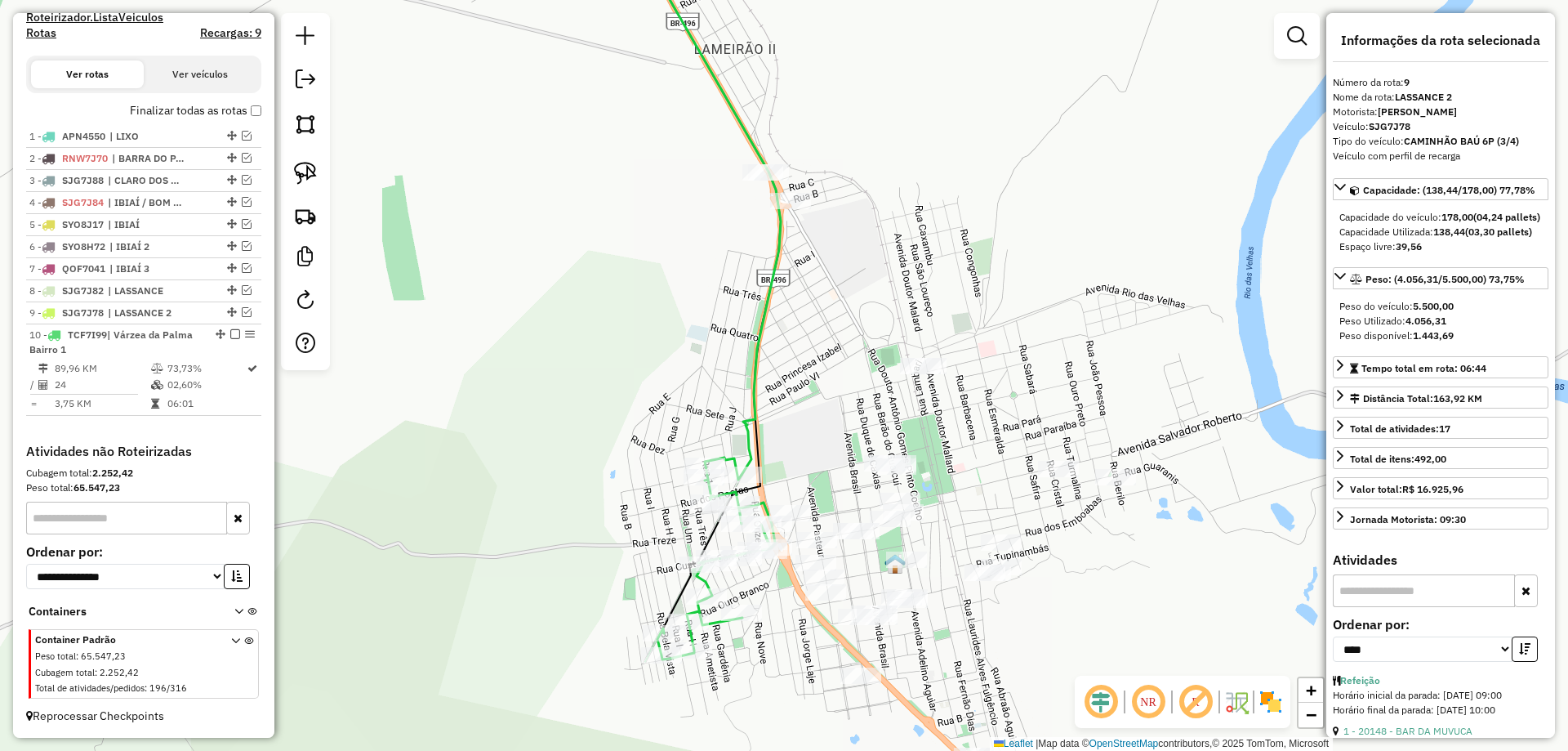
drag, startPoint x: 789, startPoint y: 430, endPoint x: 697, endPoint y: 248, distance: 203.9
click at [707, 258] on div "Janela de atendimento Grade de atendimento Capacidade Transportadoras Veículos …" at bounding box center [784, 375] width 1568 height 751
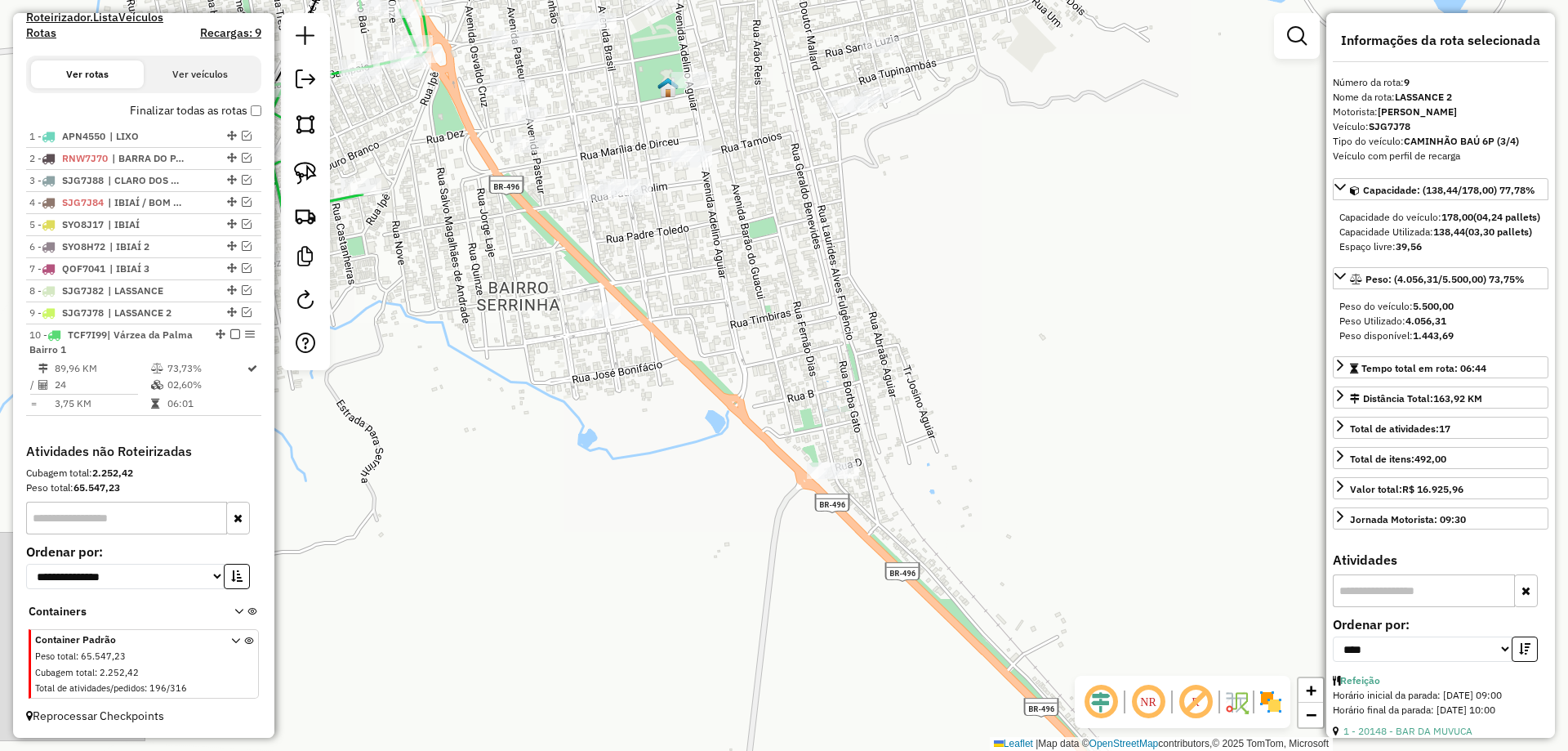
click at [327, 179] on div at bounding box center [306, 192] width 49 height 357
click at [321, 177] on link at bounding box center [306, 173] width 36 height 36
drag, startPoint x: 638, startPoint y: 258, endPoint x: 878, endPoint y: 340, distance: 253.6
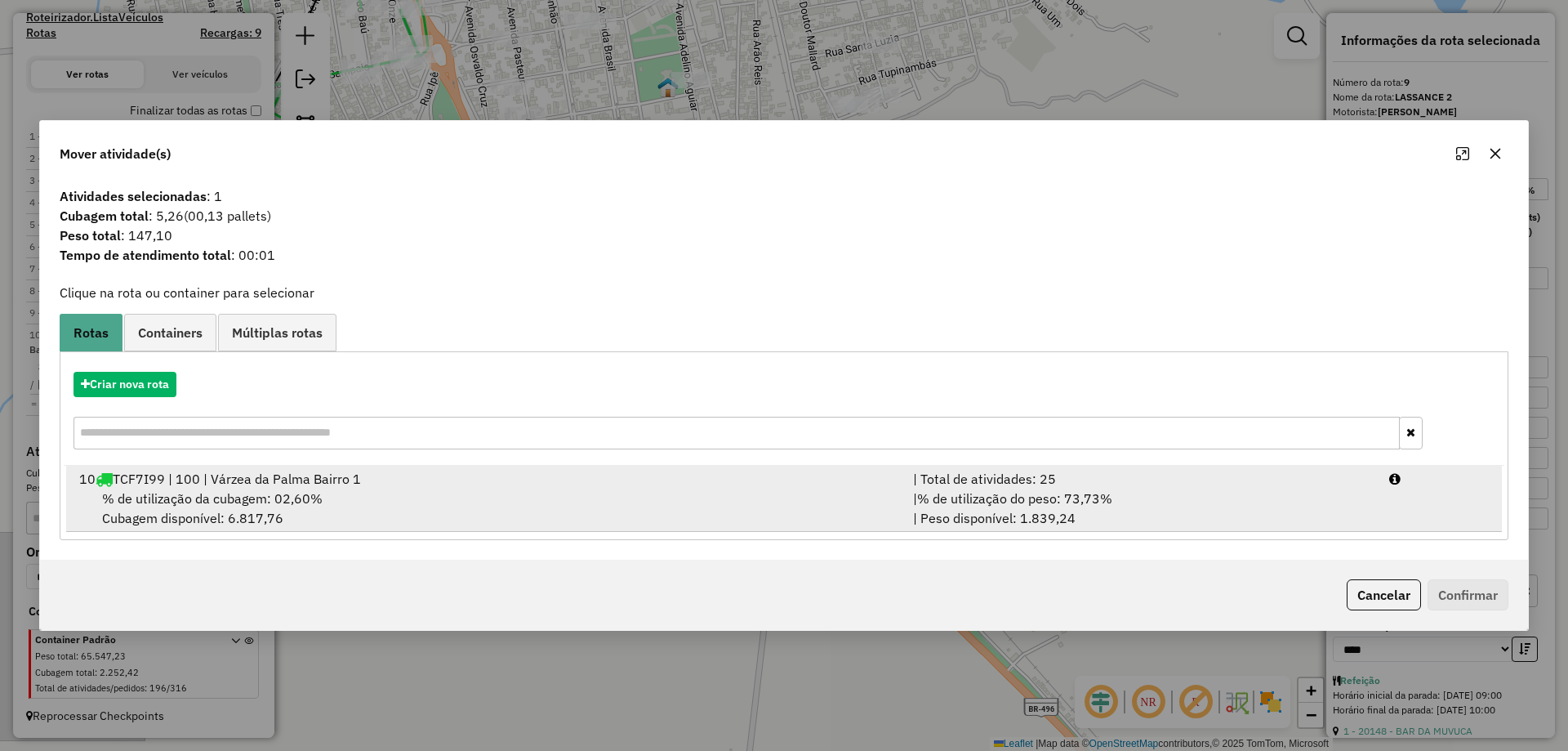
click at [338, 504] on div "% de utilização da cubagem: 02,60% Cubagem disponível: 6.817,76" at bounding box center [486, 508] width 834 height 39
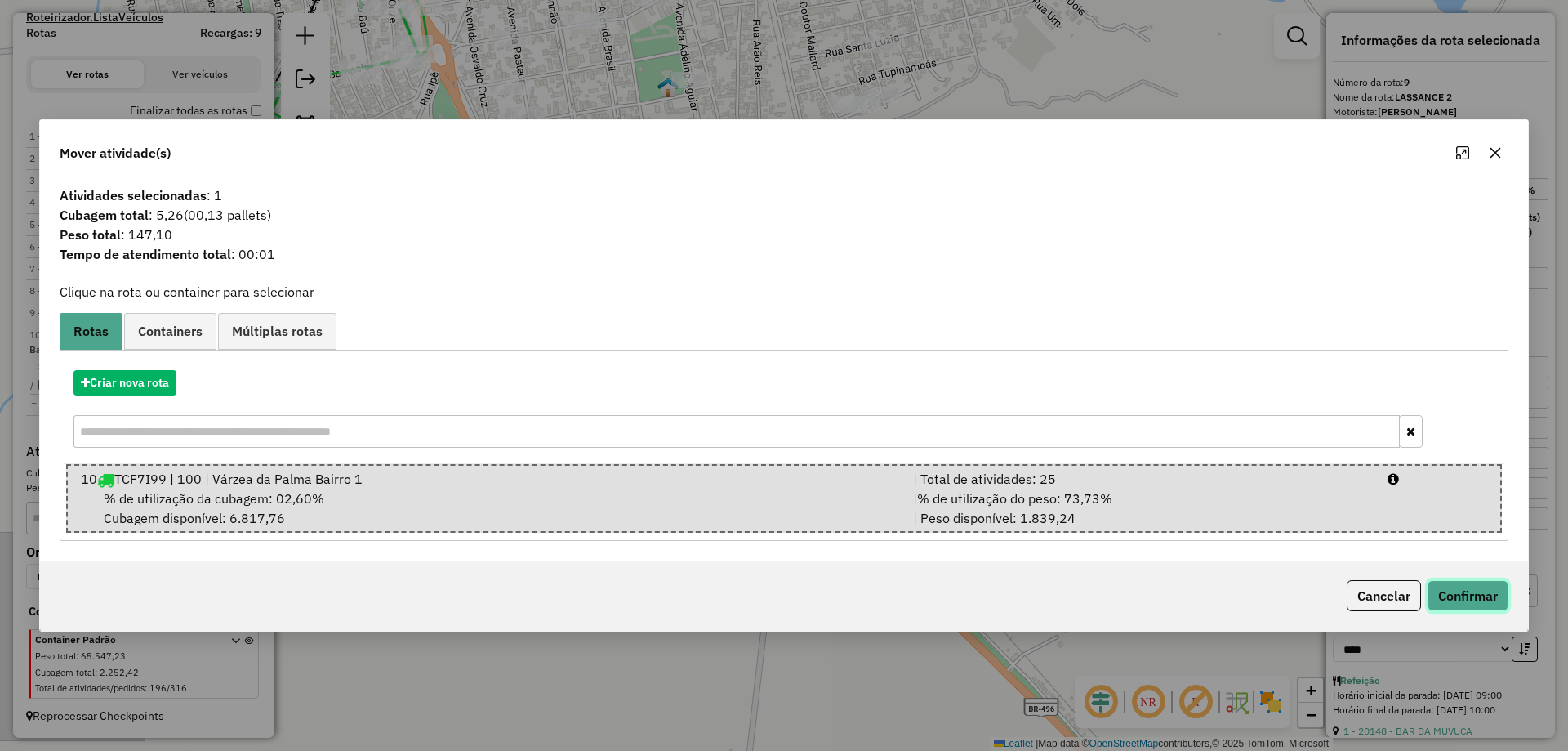
click at [1439, 589] on button "Confirmar" at bounding box center [1468, 595] width 81 height 31
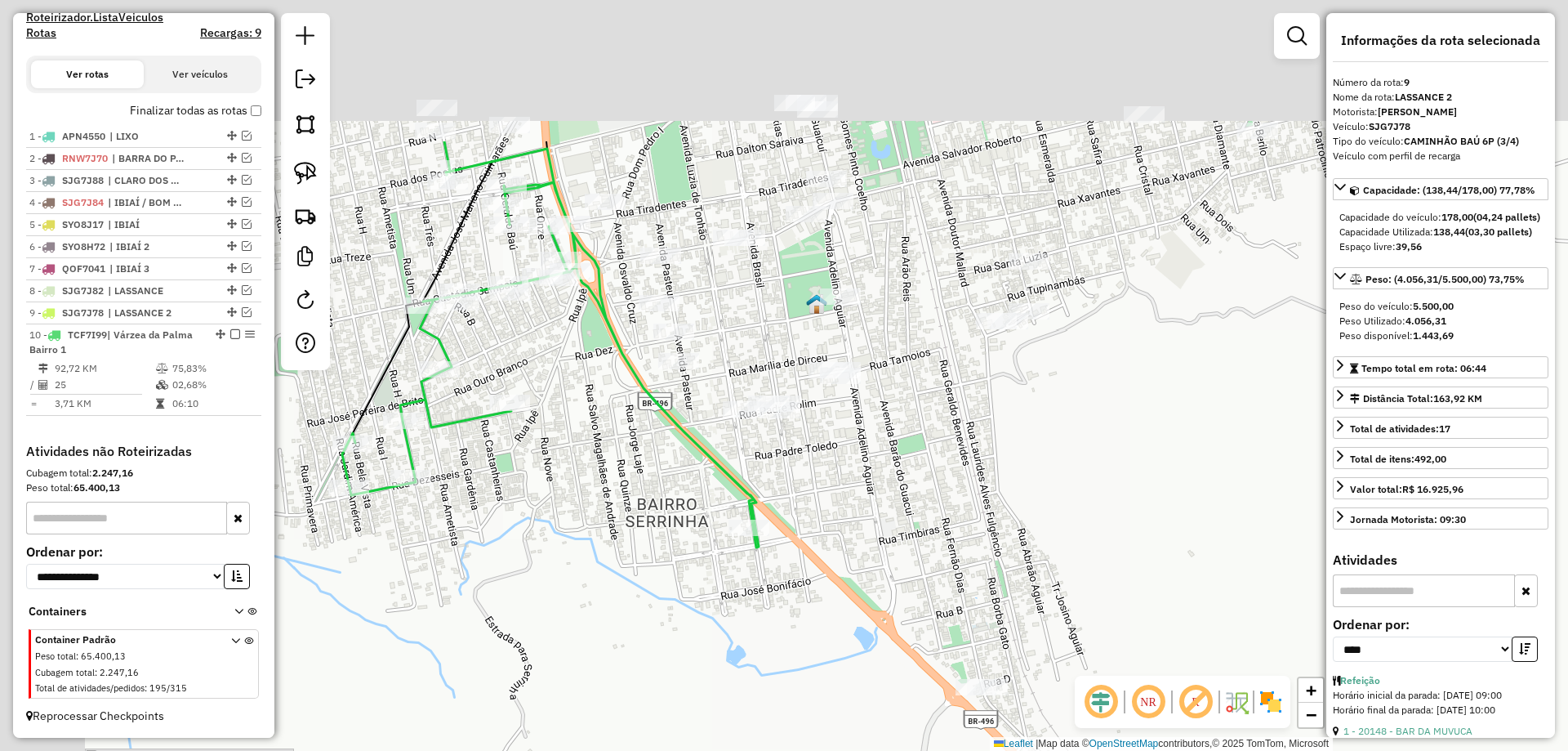
drag, startPoint x: 695, startPoint y: 355, endPoint x: 729, endPoint y: 483, distance: 132.4
click at [776, 524] on div "Janela de atendimento Grade de atendimento Capacidade Transportadoras Veículos …" at bounding box center [784, 375] width 1568 height 751
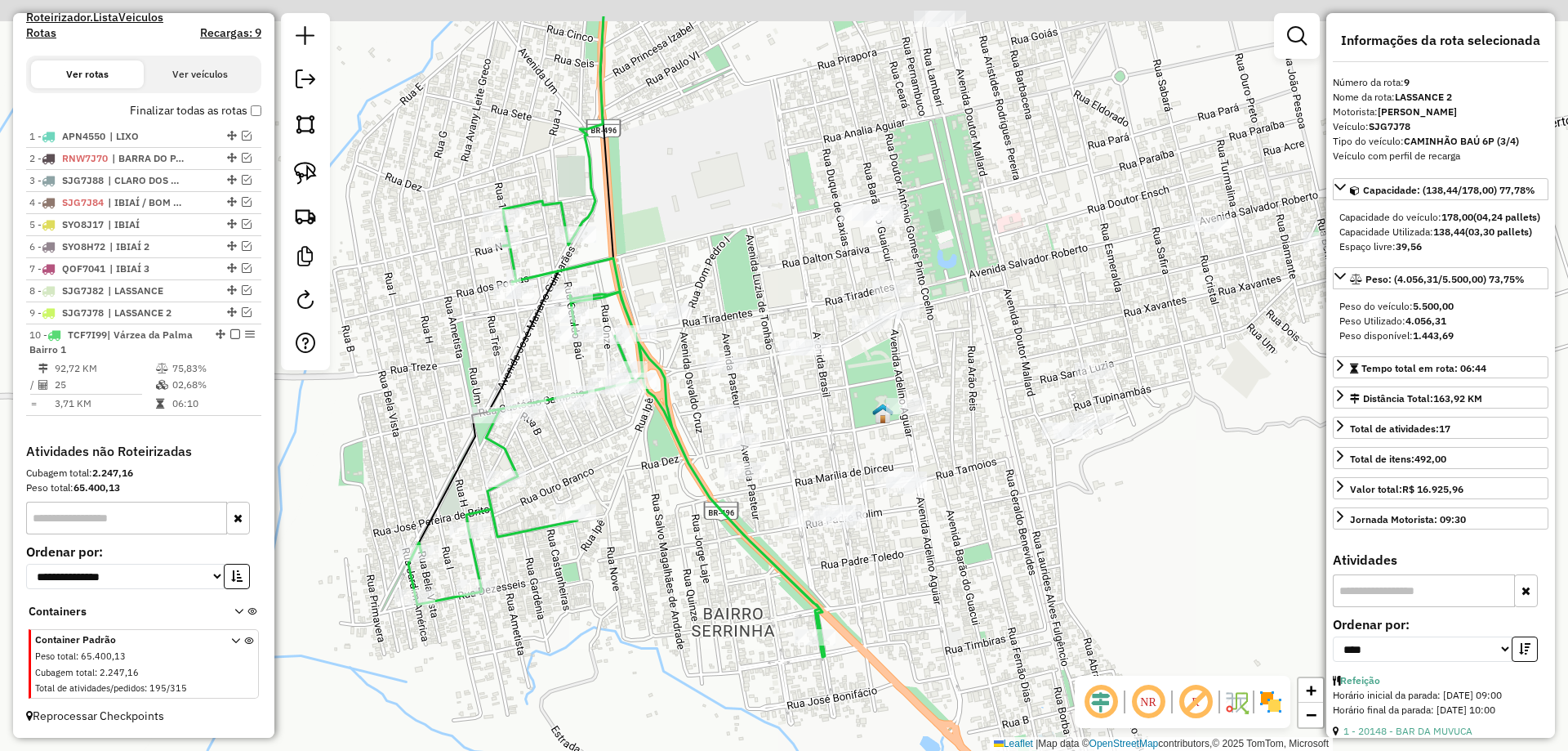
drag, startPoint x: 754, startPoint y: 526, endPoint x: 666, endPoint y: 430, distance: 130.2
click at [760, 535] on div "Janela de atendimento Grade de atendimento Capacidade Transportadoras Veículos …" at bounding box center [784, 375] width 1568 height 751
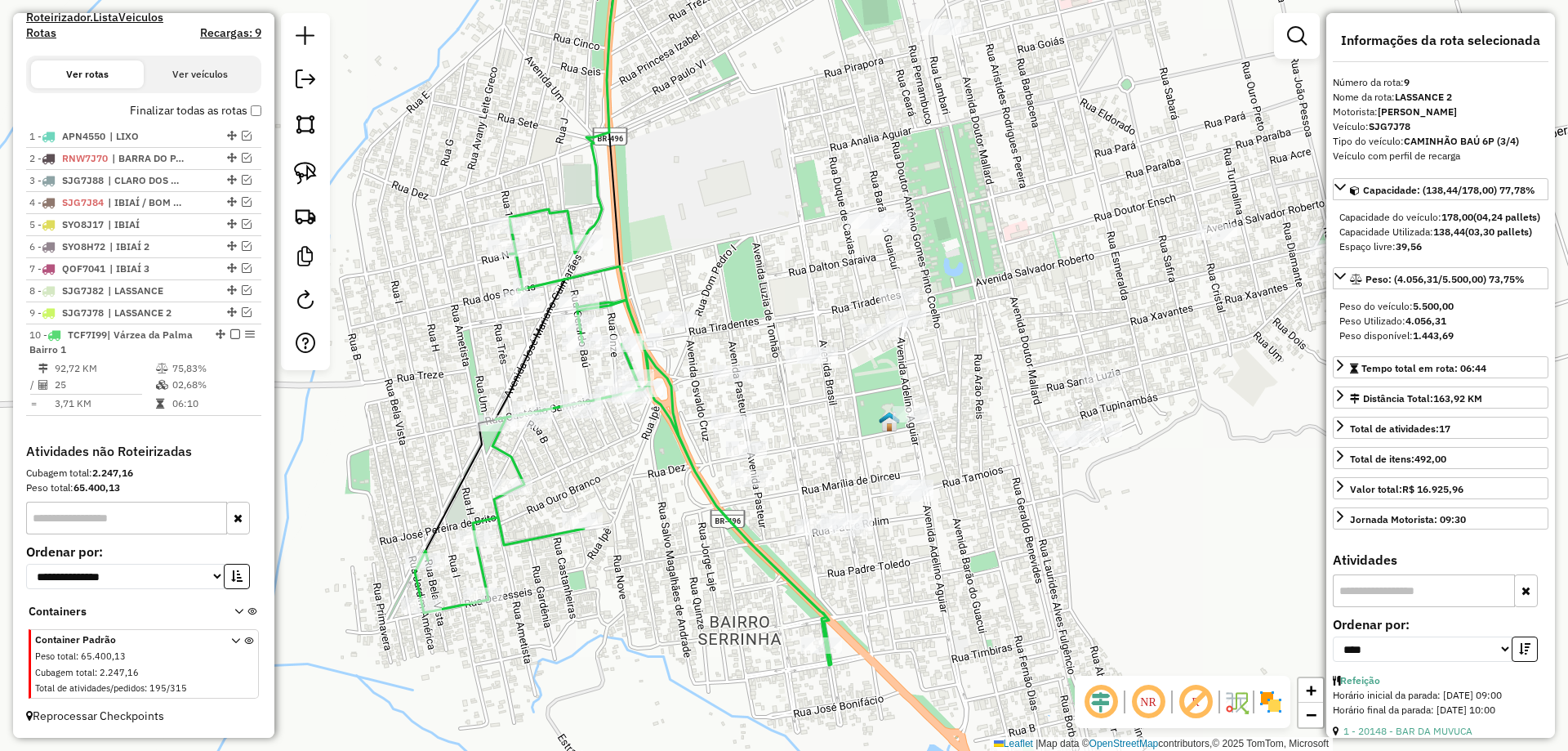
drag, startPoint x: 651, startPoint y: 412, endPoint x: 740, endPoint y: 368, distance: 99.3
click at [741, 377] on div "Janela de atendimento Grade de atendimento Capacidade Transportadoras Veículos …" at bounding box center [784, 375] width 1568 height 751
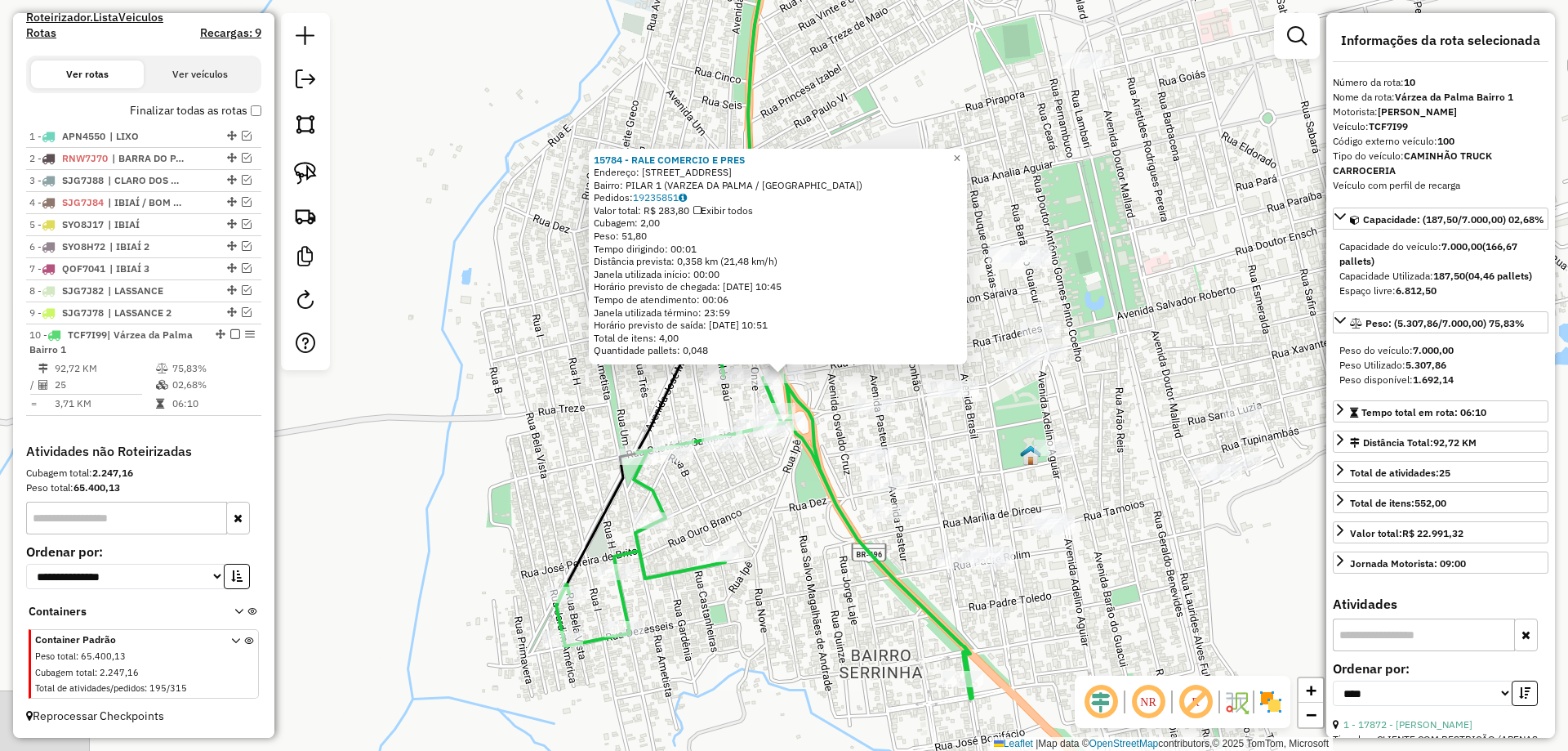
click at [810, 435] on icon at bounding box center [764, 470] width 416 height 456
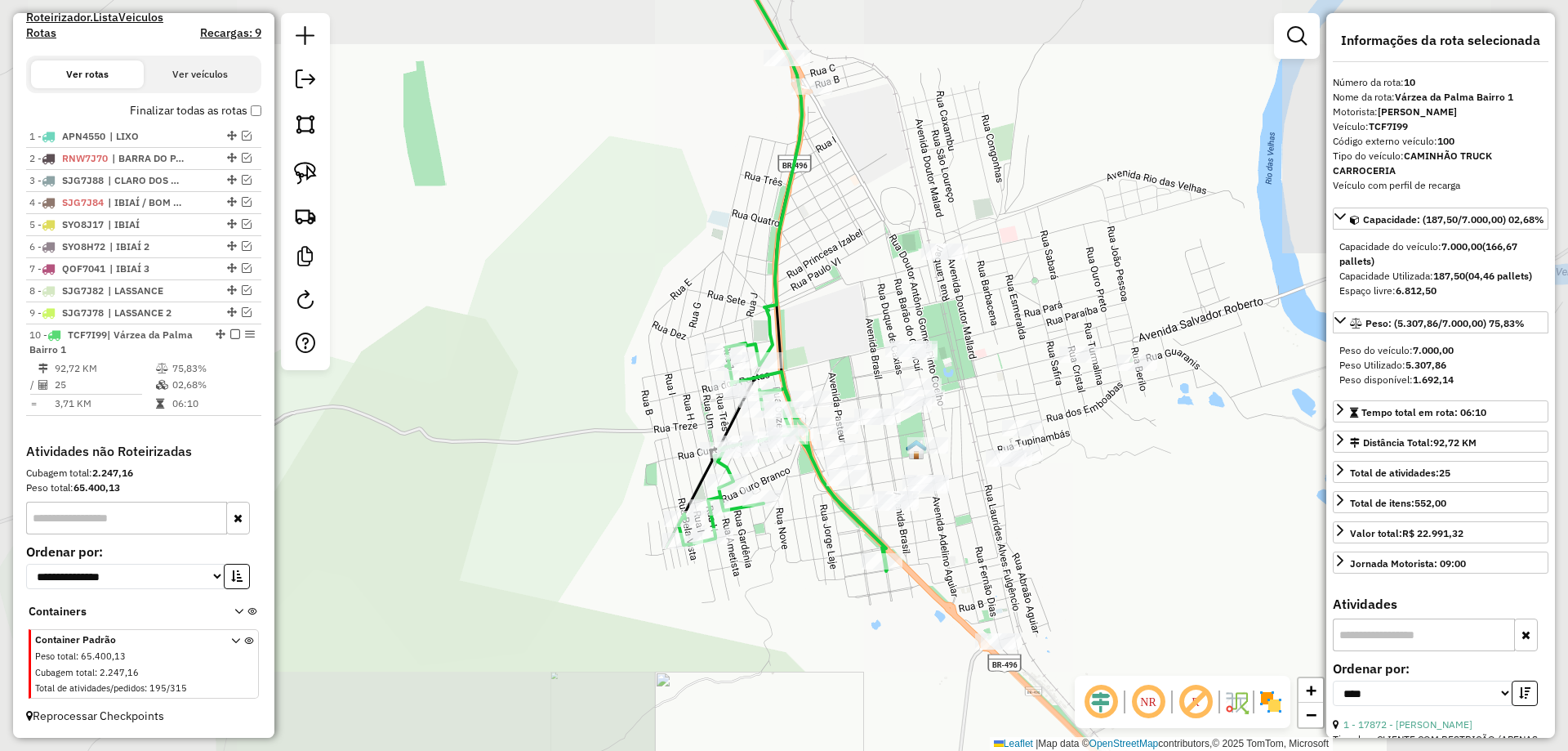
drag, startPoint x: 826, startPoint y: 333, endPoint x: 766, endPoint y: 305, distance: 66.2
click at [767, 305] on div "Janela de atendimento Grade de atendimento Capacidade Transportadoras Veículos …" at bounding box center [784, 375] width 1568 height 751
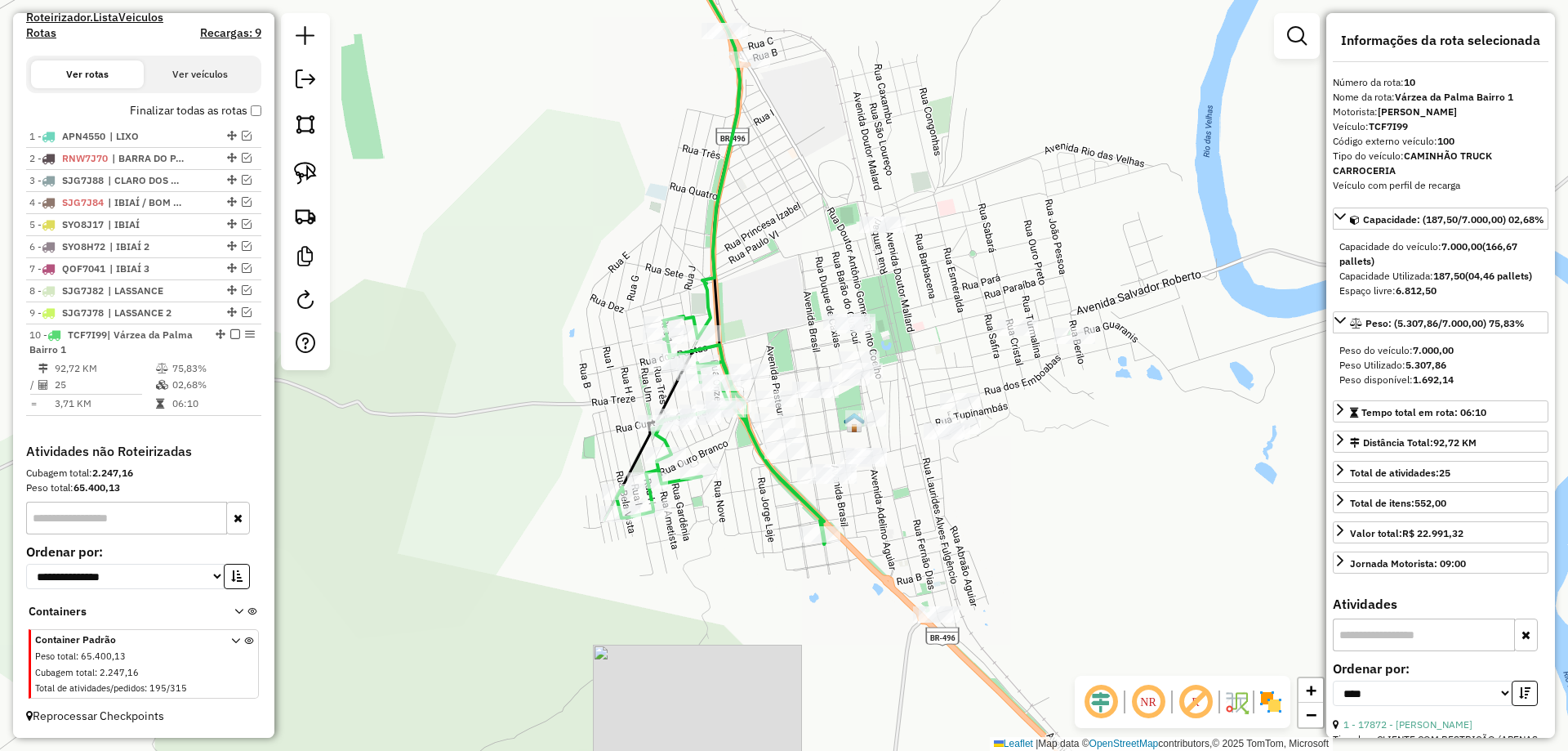
drag, startPoint x: 751, startPoint y: 249, endPoint x: 675, endPoint y: 289, distance: 85.9
click at [731, 296] on div "Janela de atendimento Grade de atendimento Capacidade Transportadoras Veículos …" at bounding box center [784, 375] width 1568 height 751
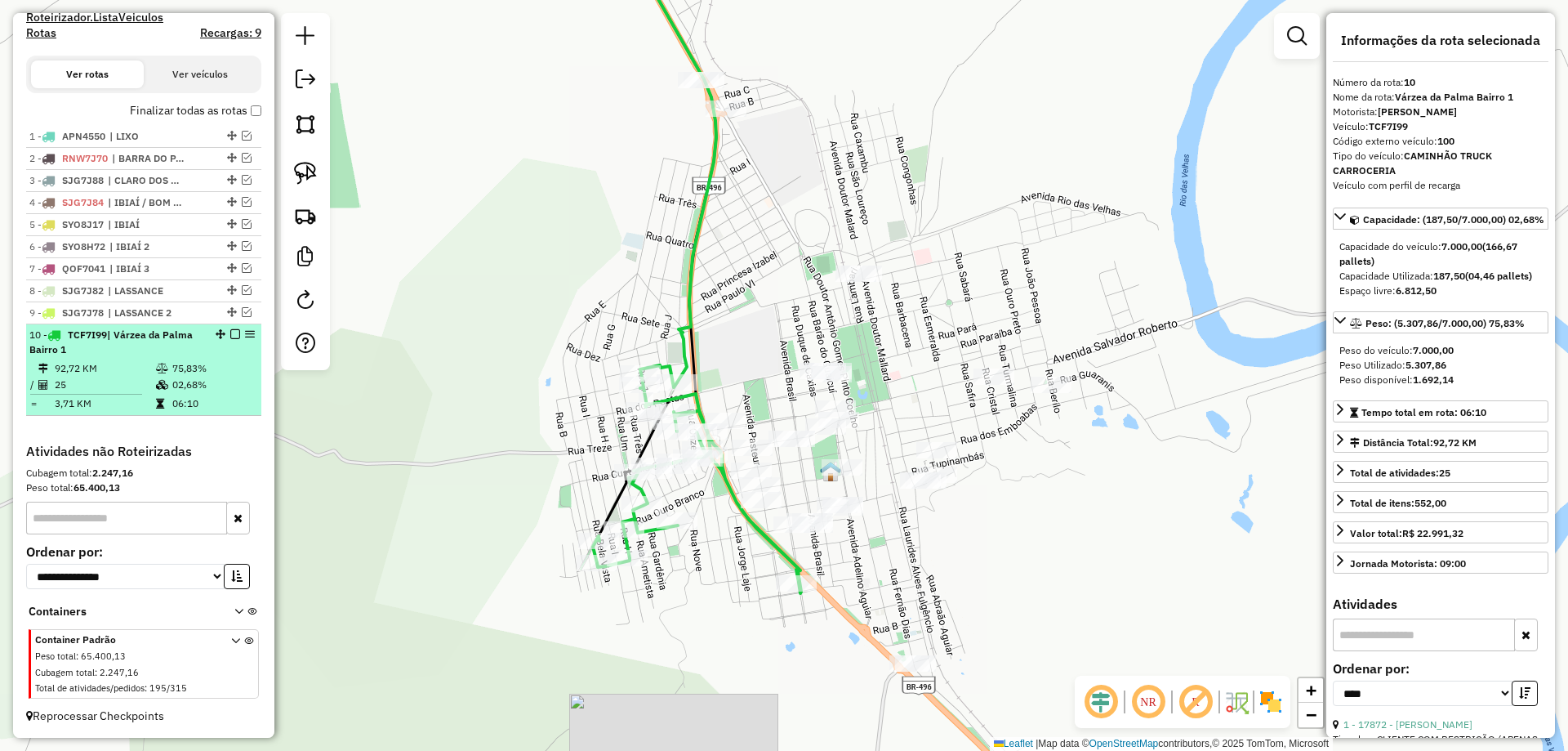
click at [225, 336] on div at bounding box center [230, 334] width 49 height 9
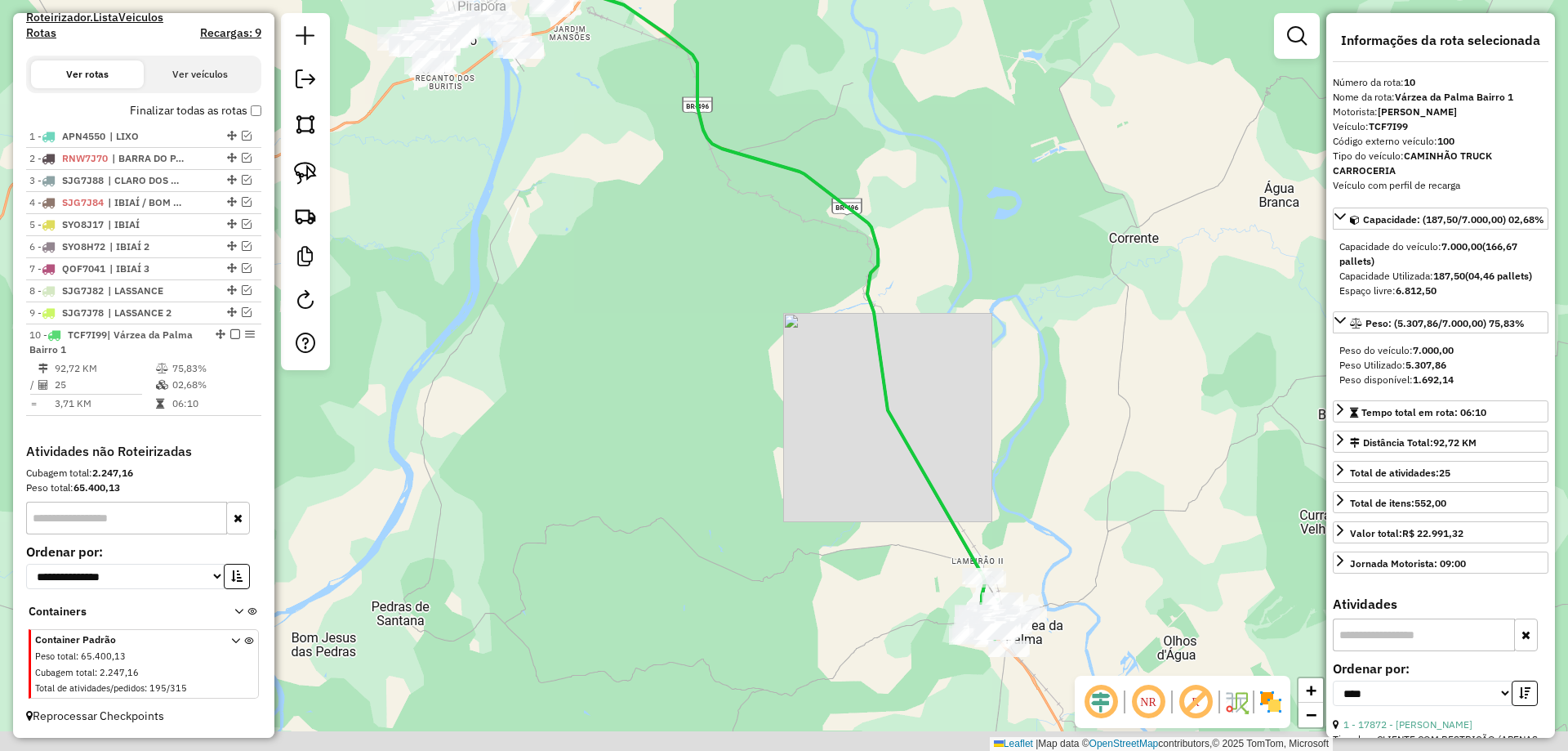
drag, startPoint x: 533, startPoint y: 325, endPoint x: 511, endPoint y: 271, distance: 58.3
click at [495, 225] on div "Janela de atendimento Grade de atendimento Capacidade Transportadoras Veículos …" at bounding box center [784, 375] width 1568 height 751
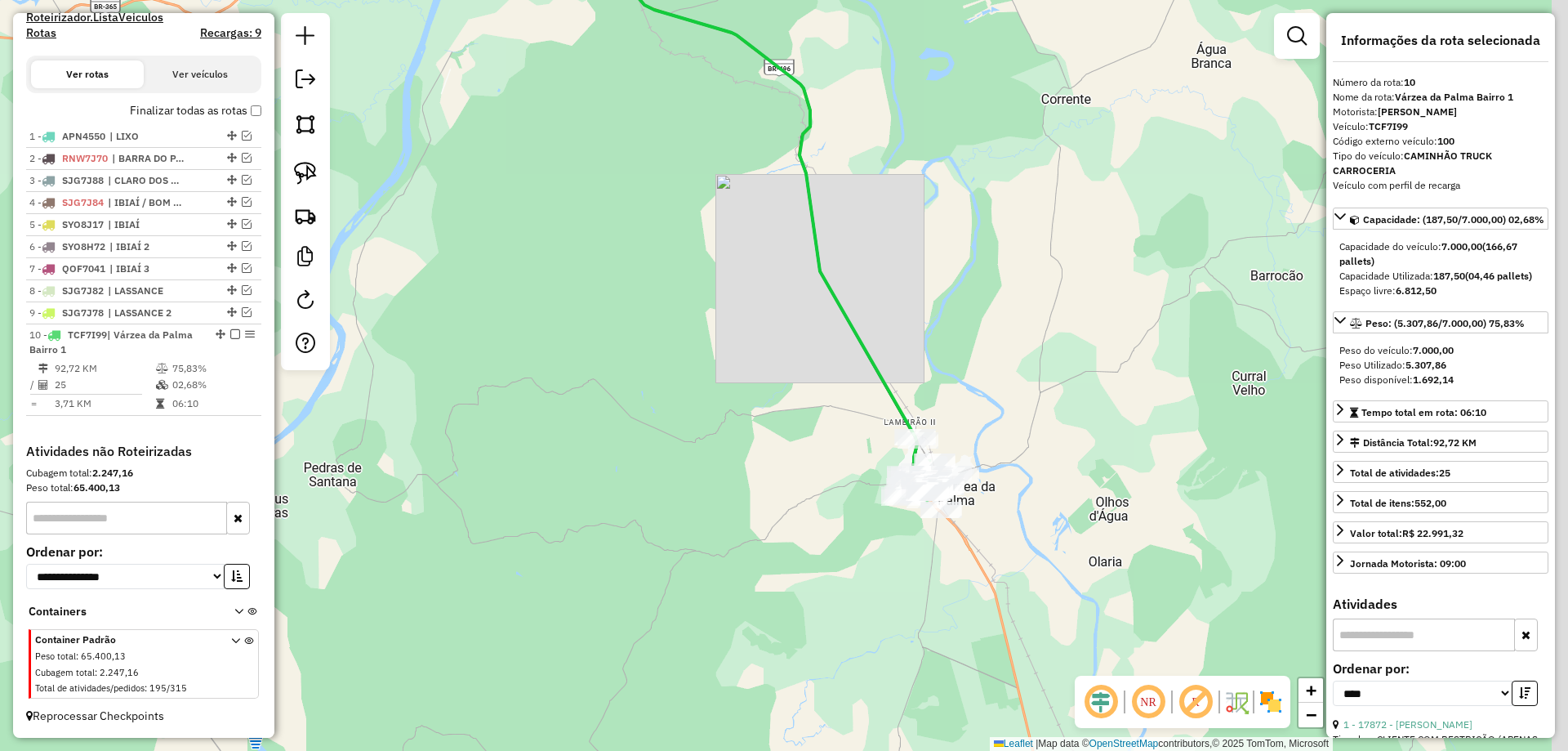
drag, startPoint x: 494, startPoint y: 296, endPoint x: 479, endPoint y: 294, distance: 15.1
click at [493, 295] on div "Janela de atendimento Grade de atendimento Capacidade Transportadoras Veículos …" at bounding box center [784, 375] width 1568 height 751
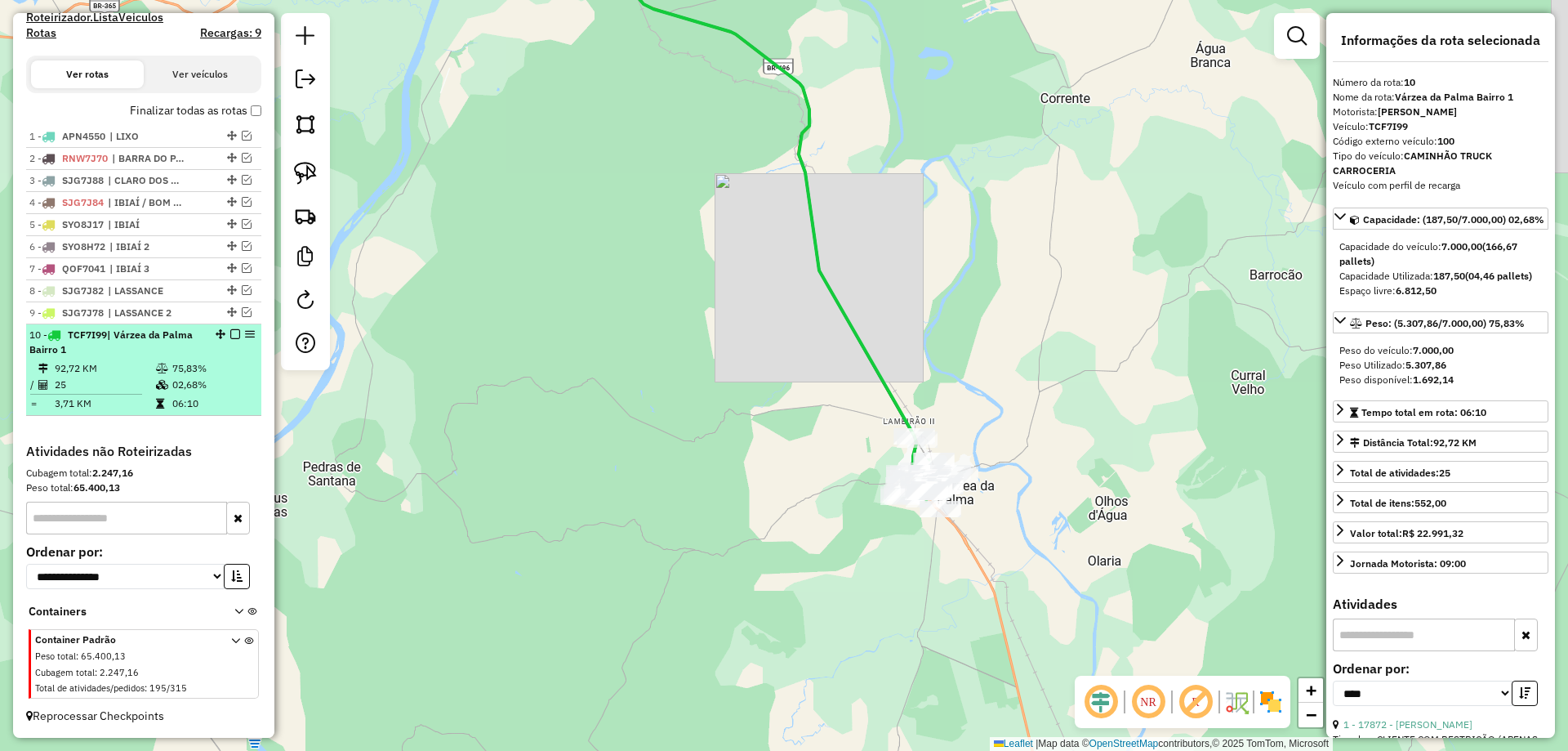
click at [230, 333] on em at bounding box center [235, 334] width 9 height 9
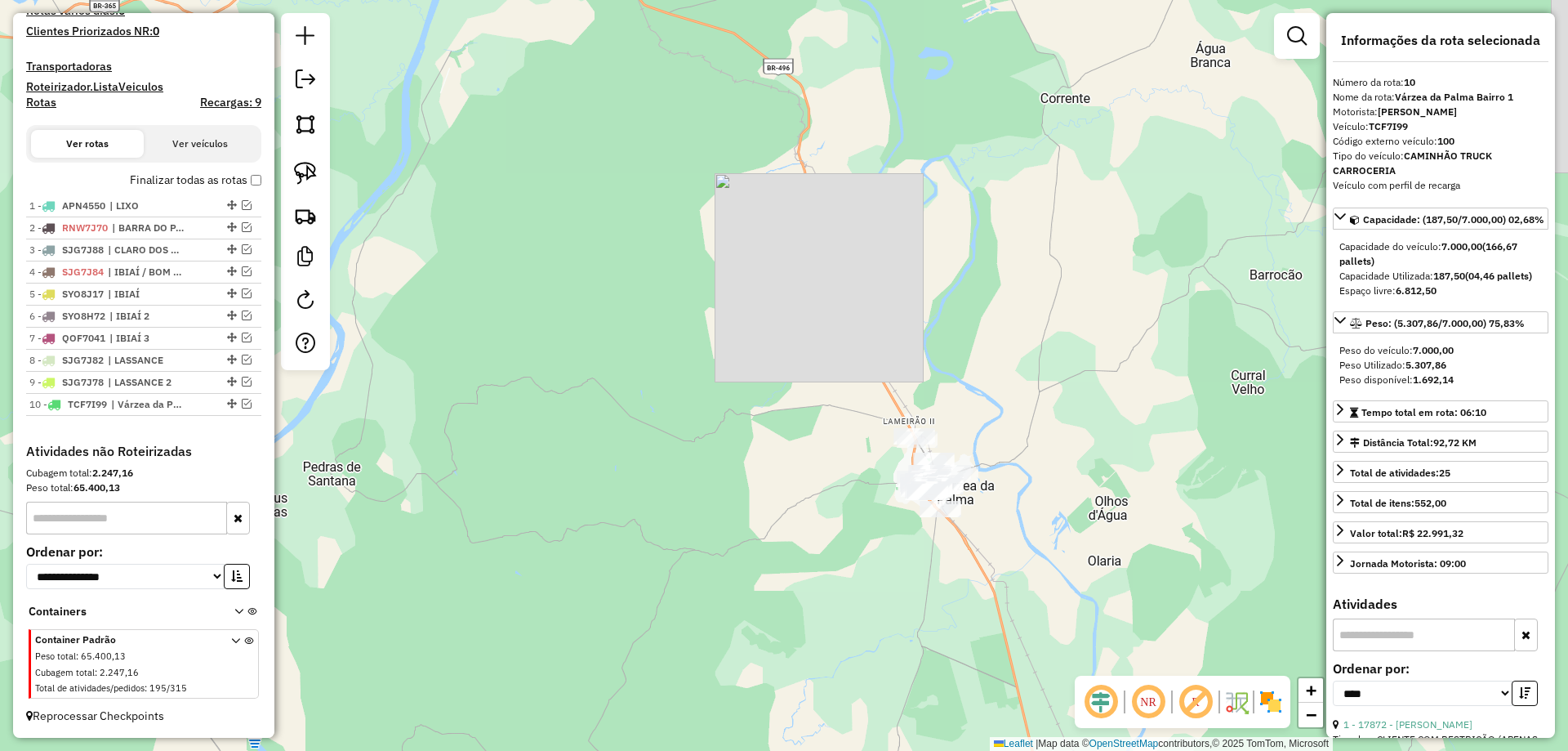
scroll to position [456, 0]
click at [325, 190] on div at bounding box center [306, 192] width 49 height 357
click at [316, 186] on link at bounding box center [306, 173] width 36 height 36
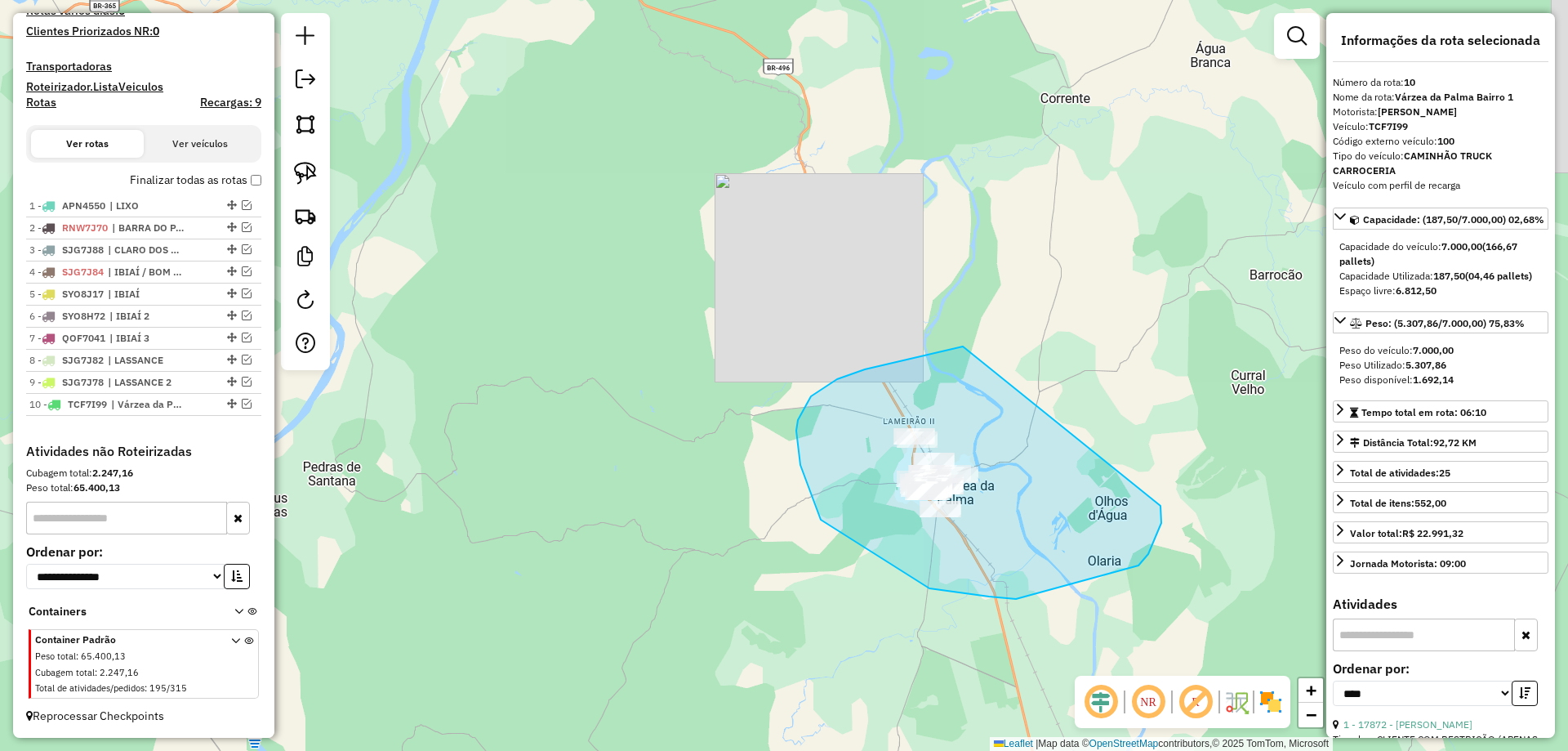
drag, startPoint x: 964, startPoint y: 346, endPoint x: 1148, endPoint y: 465, distance: 219.1
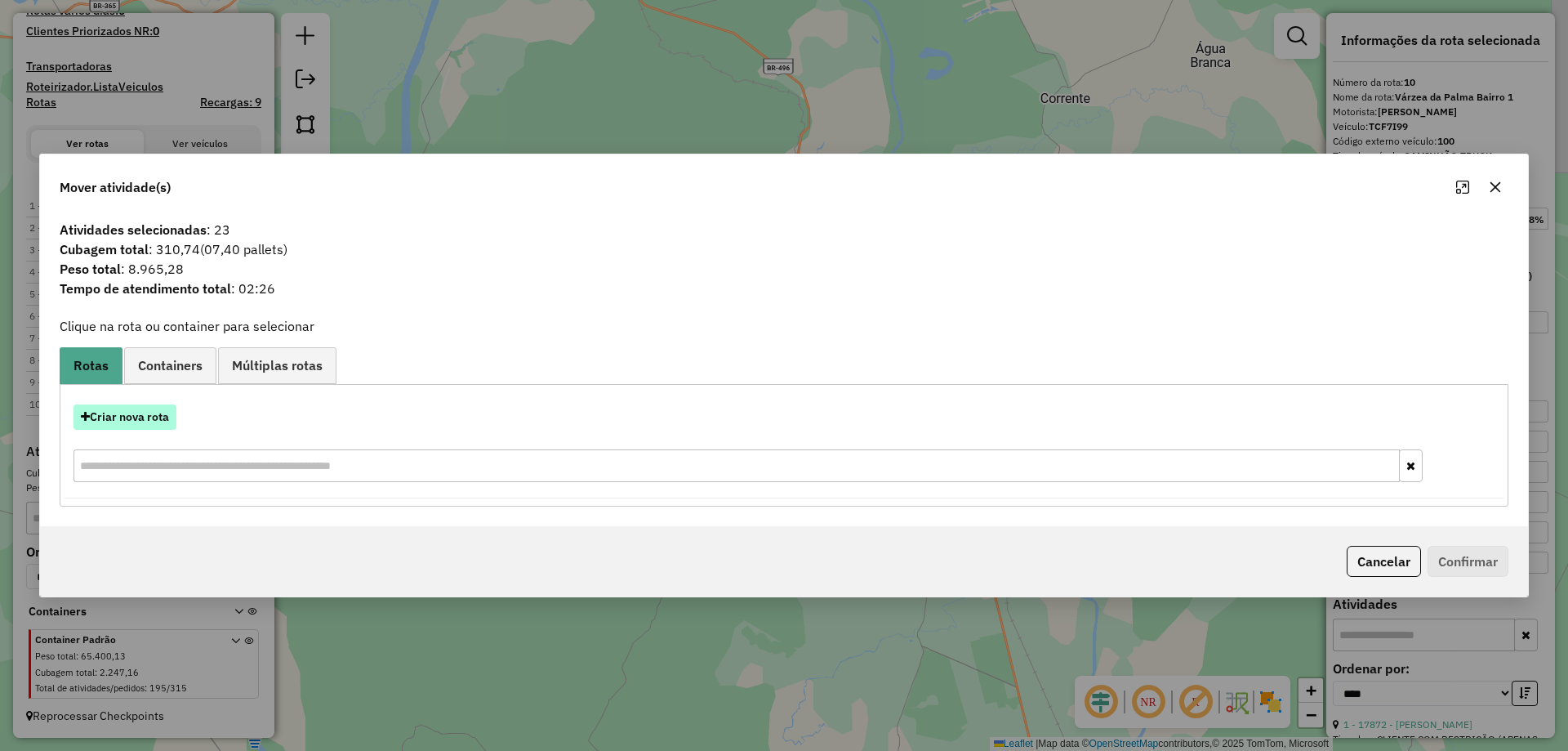
click at [133, 420] on button "Criar nova rota" at bounding box center [124, 416] width 102 height 25
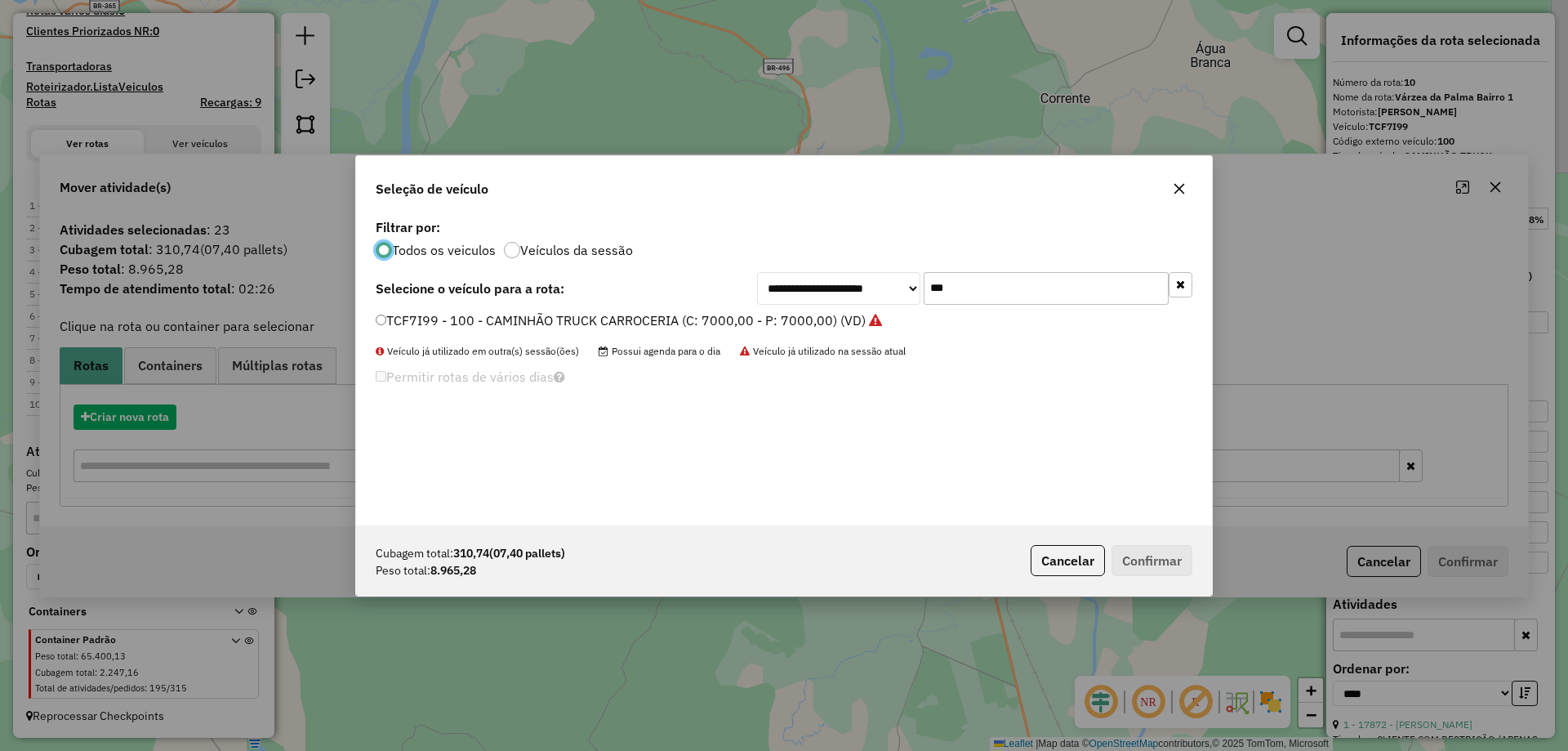
scroll to position [9, 5]
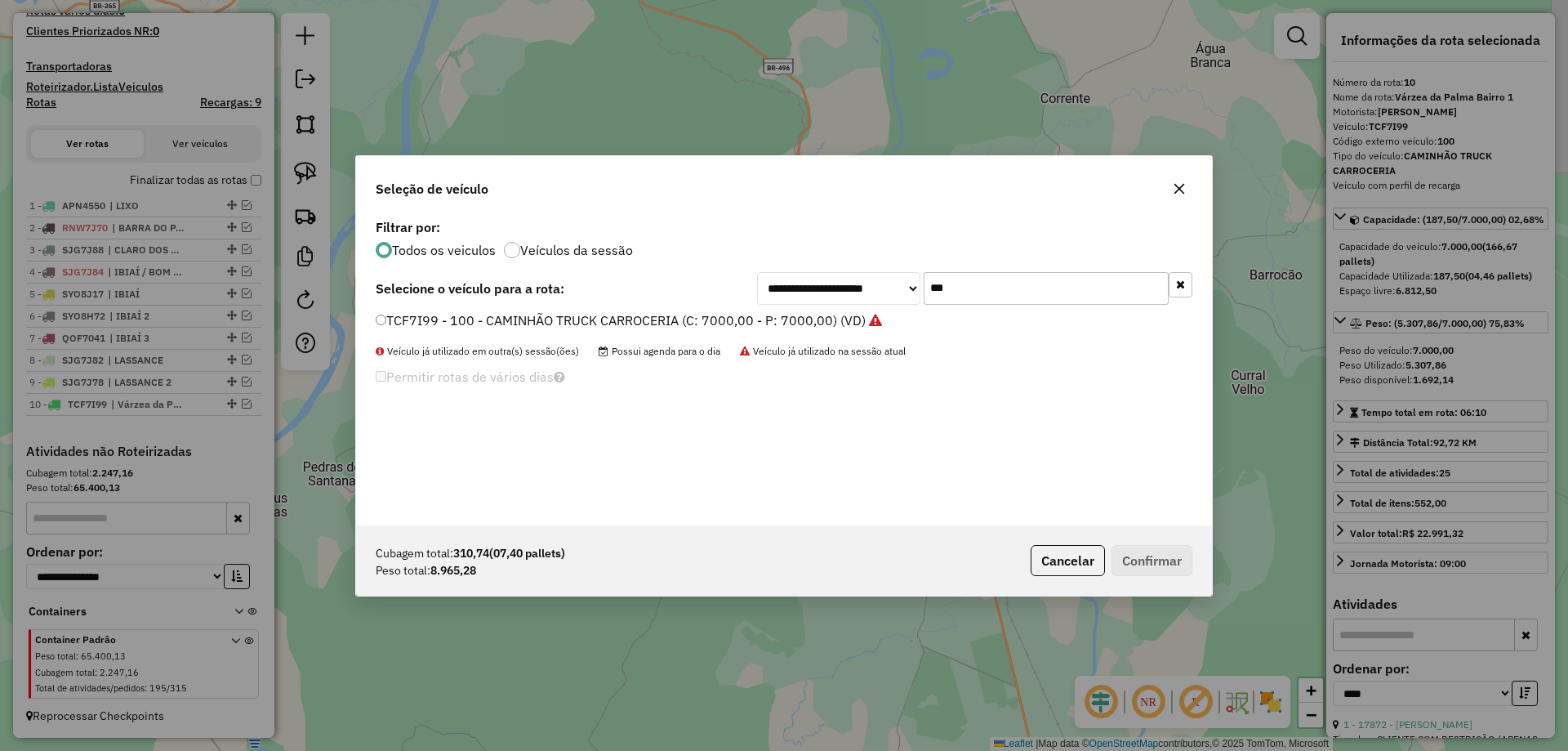
click at [983, 282] on input "***" at bounding box center [1046, 288] width 245 height 33
type input "***"
click at [457, 318] on label "RTC9F20 - 109 - CAMINHÃO BAÚ 10P (C: 378,00 - P: 9000,00) (VD)" at bounding box center [584, 320] width 416 height 20
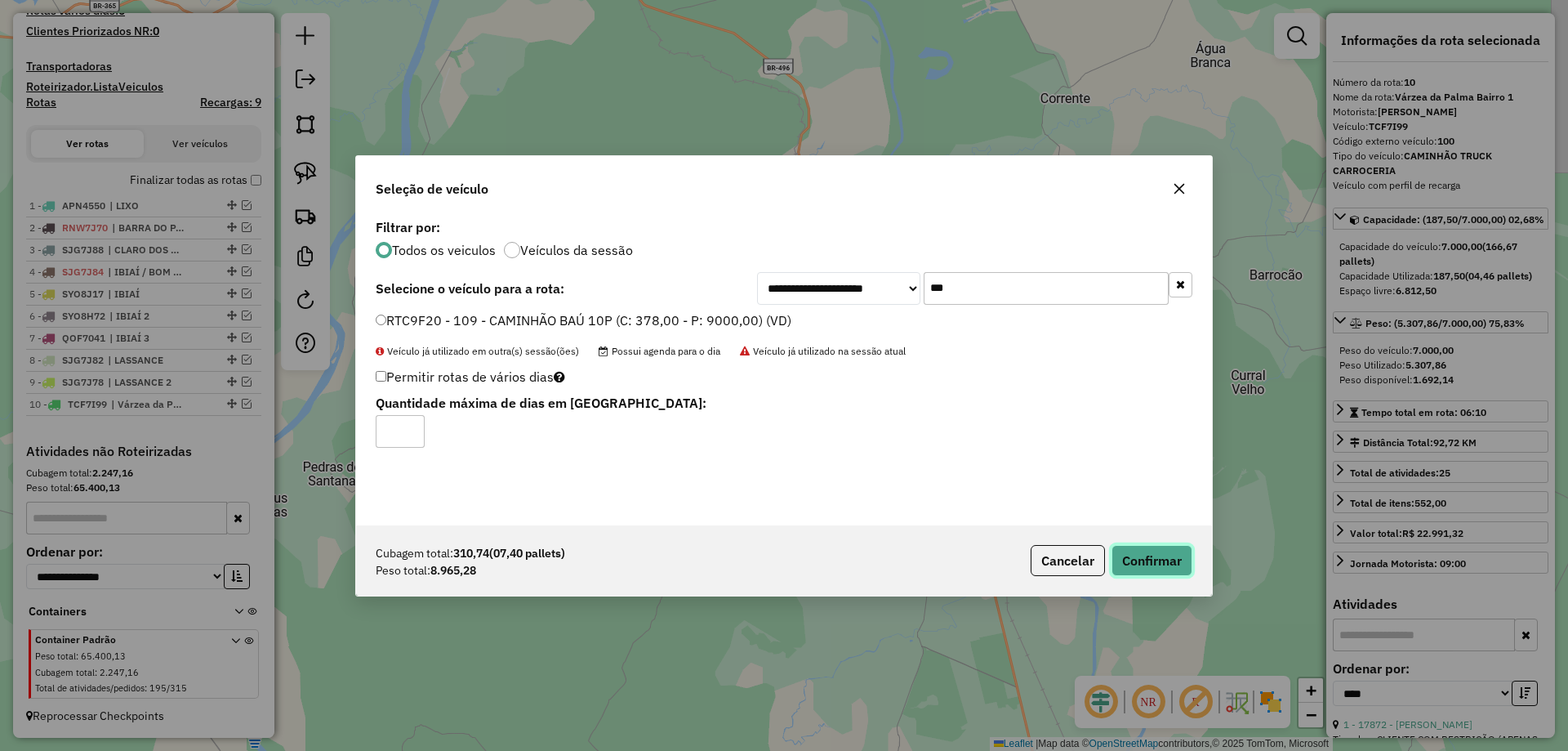
click at [1184, 560] on button "Confirmar" at bounding box center [1152, 560] width 81 height 31
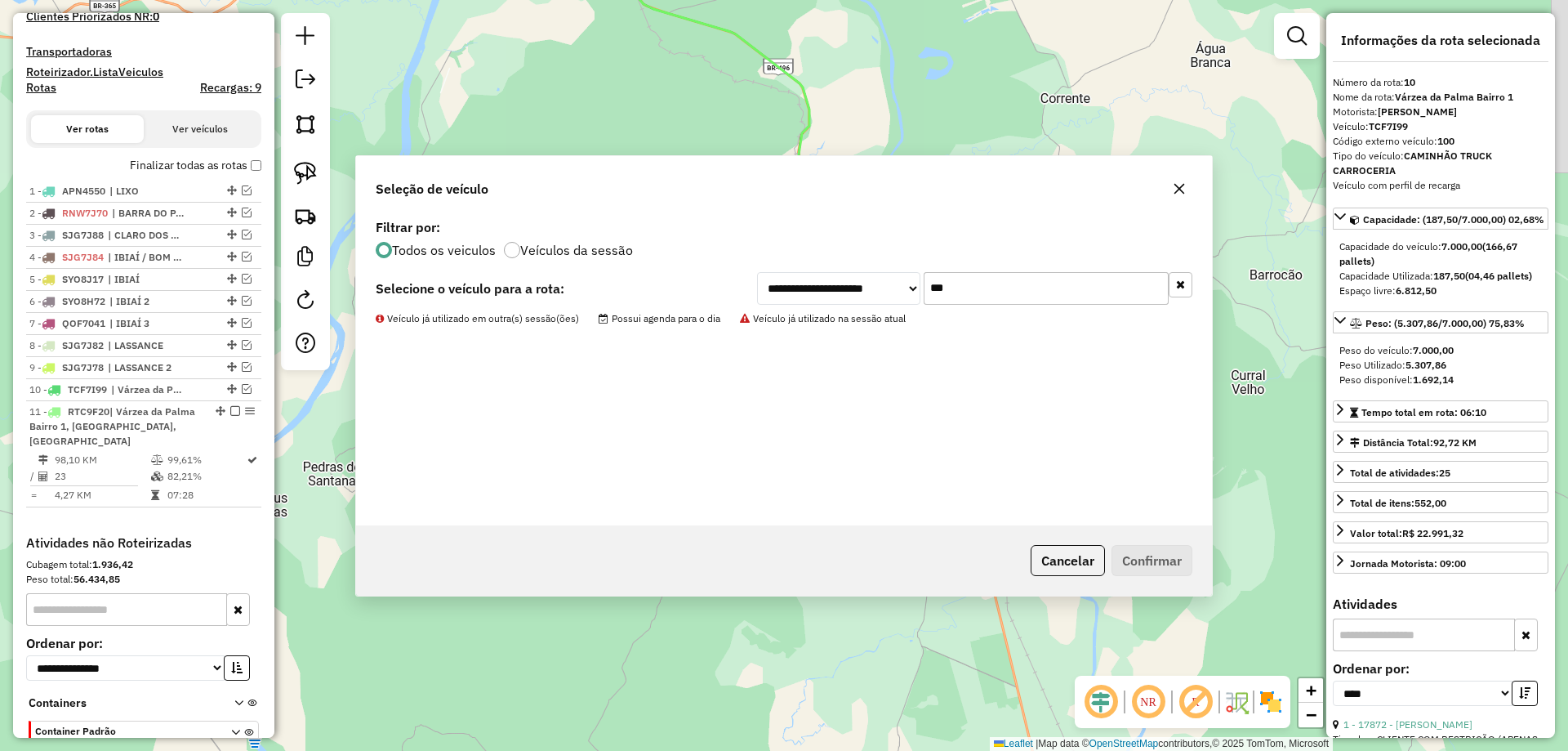
scroll to position [562, 0]
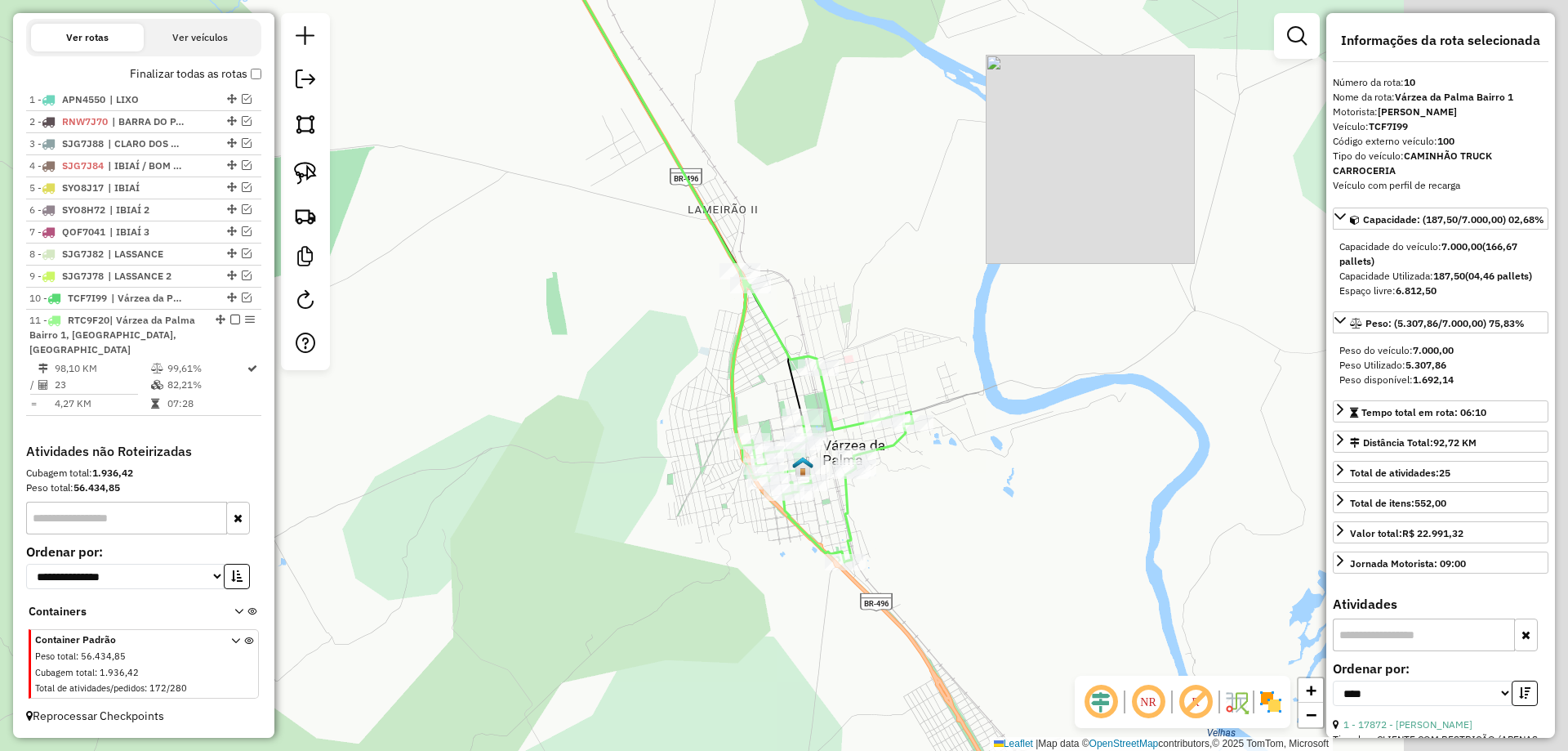
drag, startPoint x: 918, startPoint y: 386, endPoint x: 712, endPoint y: 399, distance: 206.4
click at [697, 355] on div "Janela de atendimento Grade de atendimento Capacidade Transportadoras Veículos …" at bounding box center [784, 375] width 1568 height 751
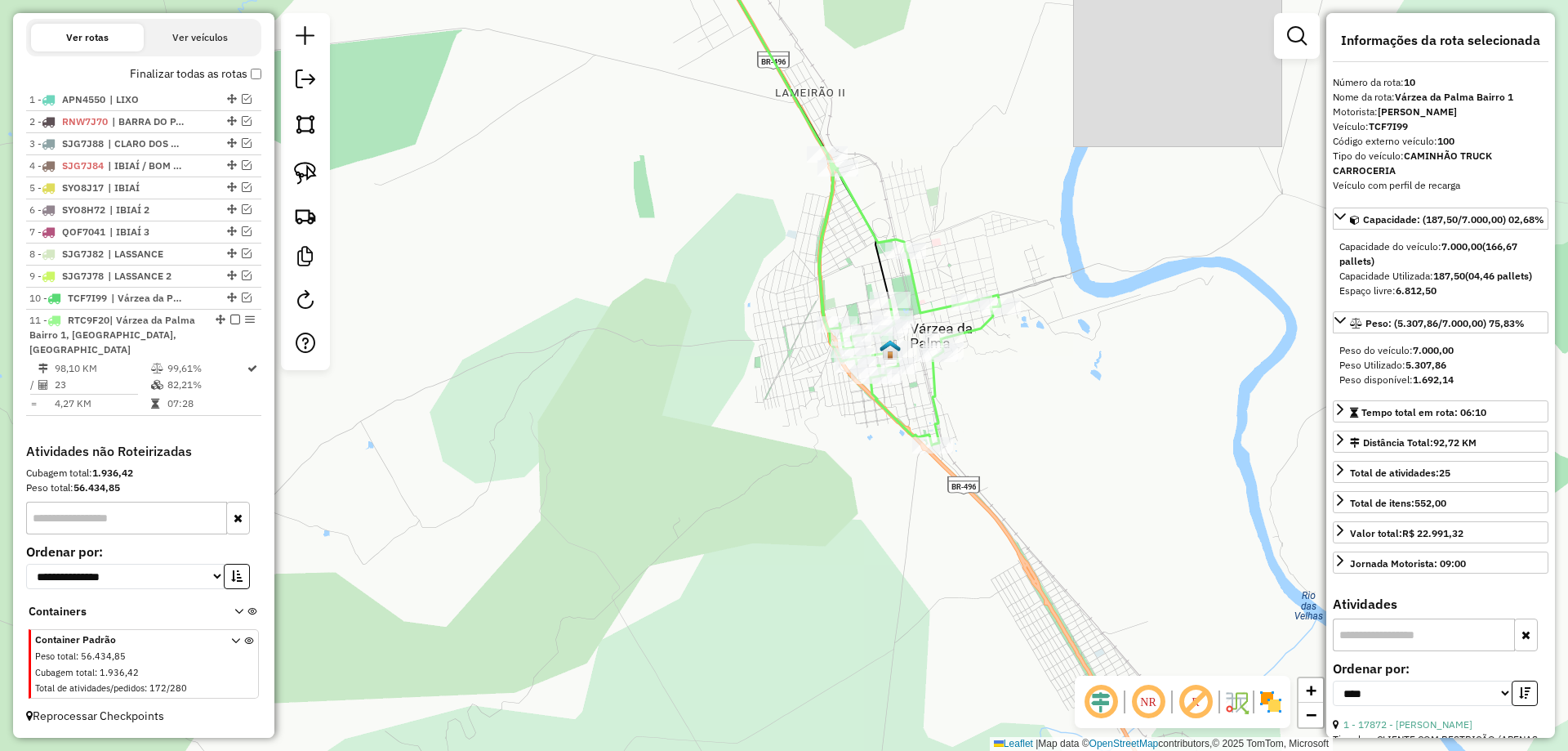
drag, startPoint x: 783, startPoint y: 321, endPoint x: 802, endPoint y: 282, distance: 43.4
click at [802, 282] on div "Janela de atendimento Grade de atendimento Capacidade Transportadoras Veículos …" at bounding box center [784, 375] width 1568 height 751
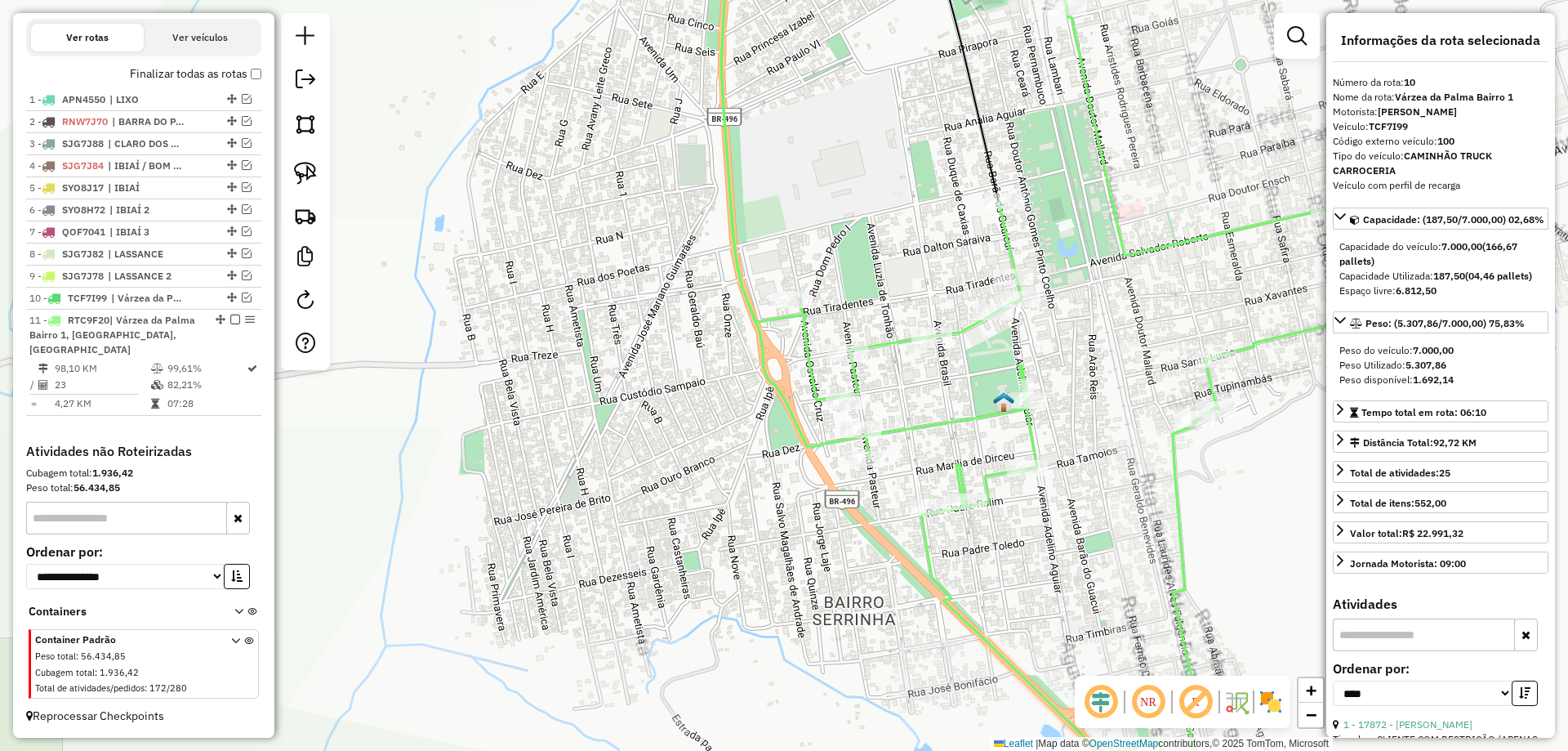
drag, startPoint x: 759, startPoint y: 458, endPoint x: 742, endPoint y: 508, distance: 52.8
click at [745, 498] on div "Janela de atendimento Grade de atendimento Capacidade Transportadoras Veículos …" at bounding box center [784, 375] width 1568 height 751
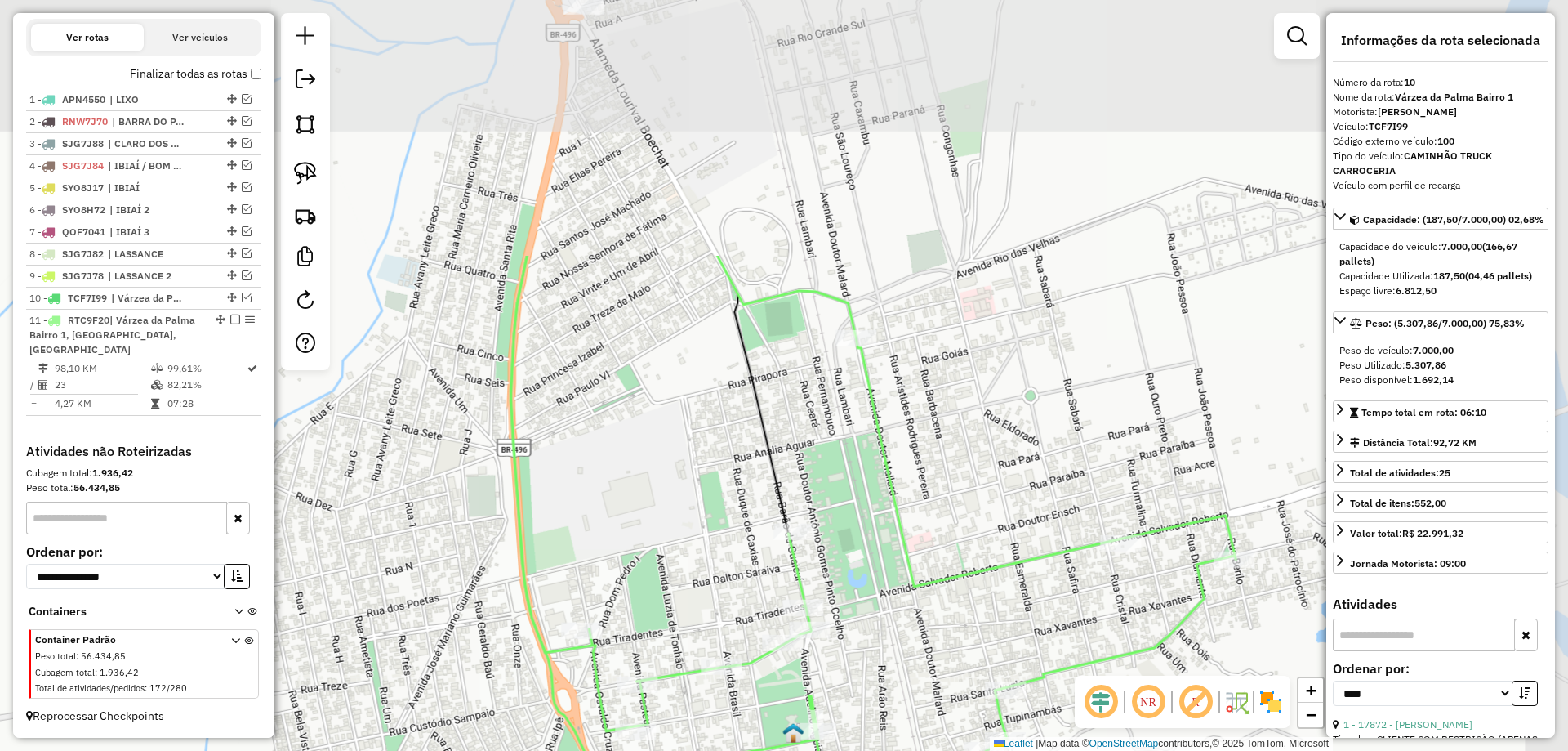
click at [800, 522] on icon at bounding box center [873, 684] width 726 height 858
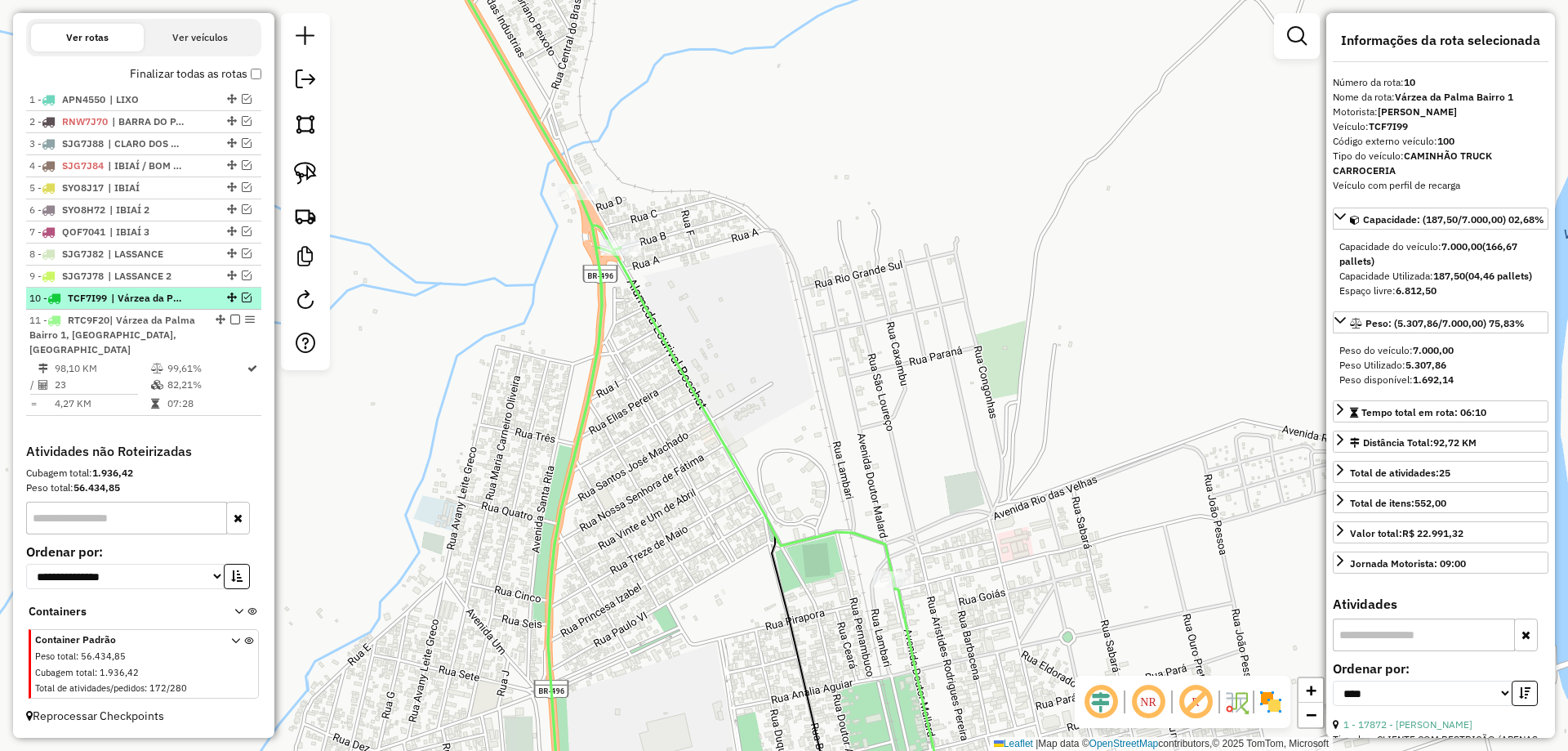
click at [242, 297] on em at bounding box center [246, 297] width 9 height 9
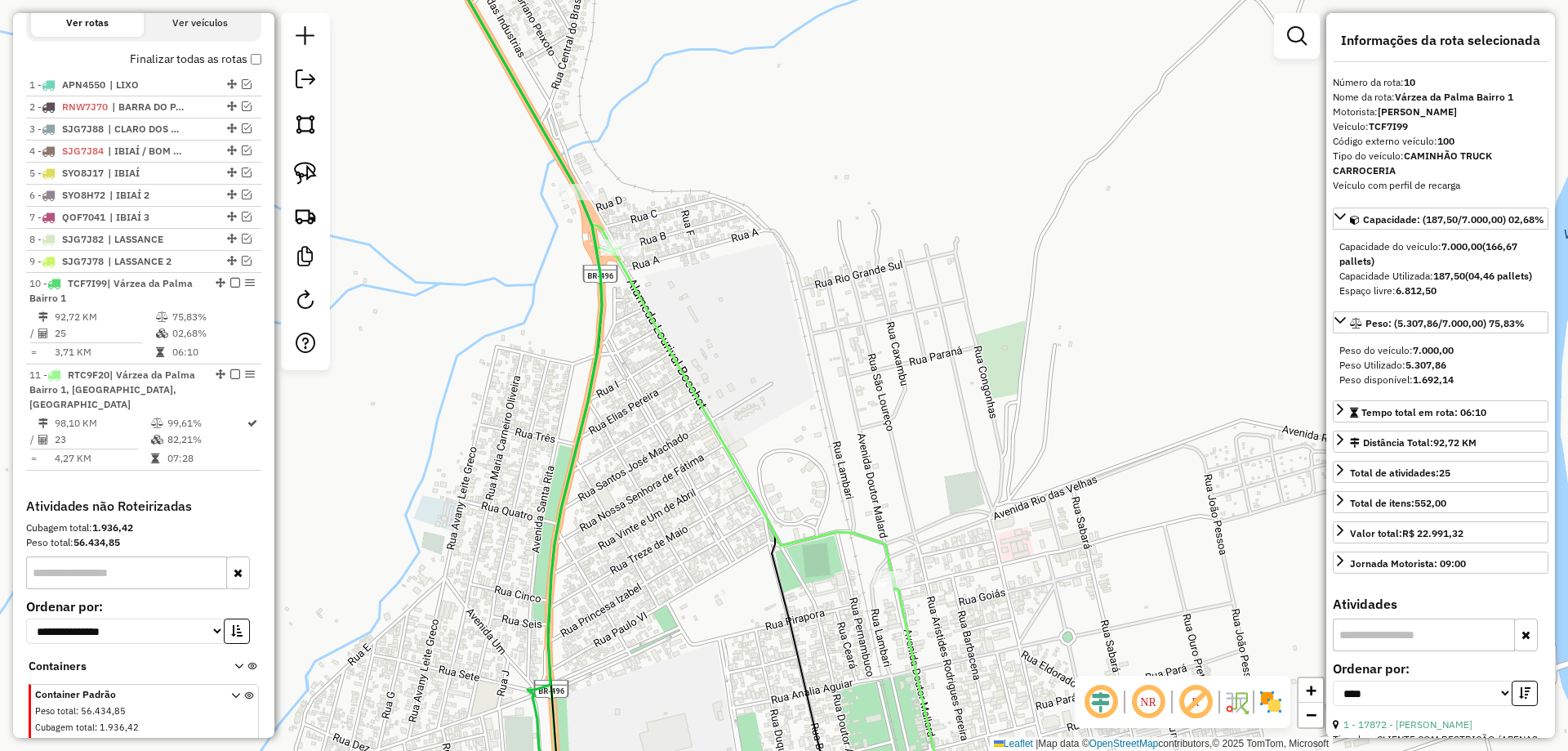
click at [731, 152] on div "Janela de atendimento Grade de atendimento Capacidade Transportadoras Veículos …" at bounding box center [784, 375] width 1568 height 751
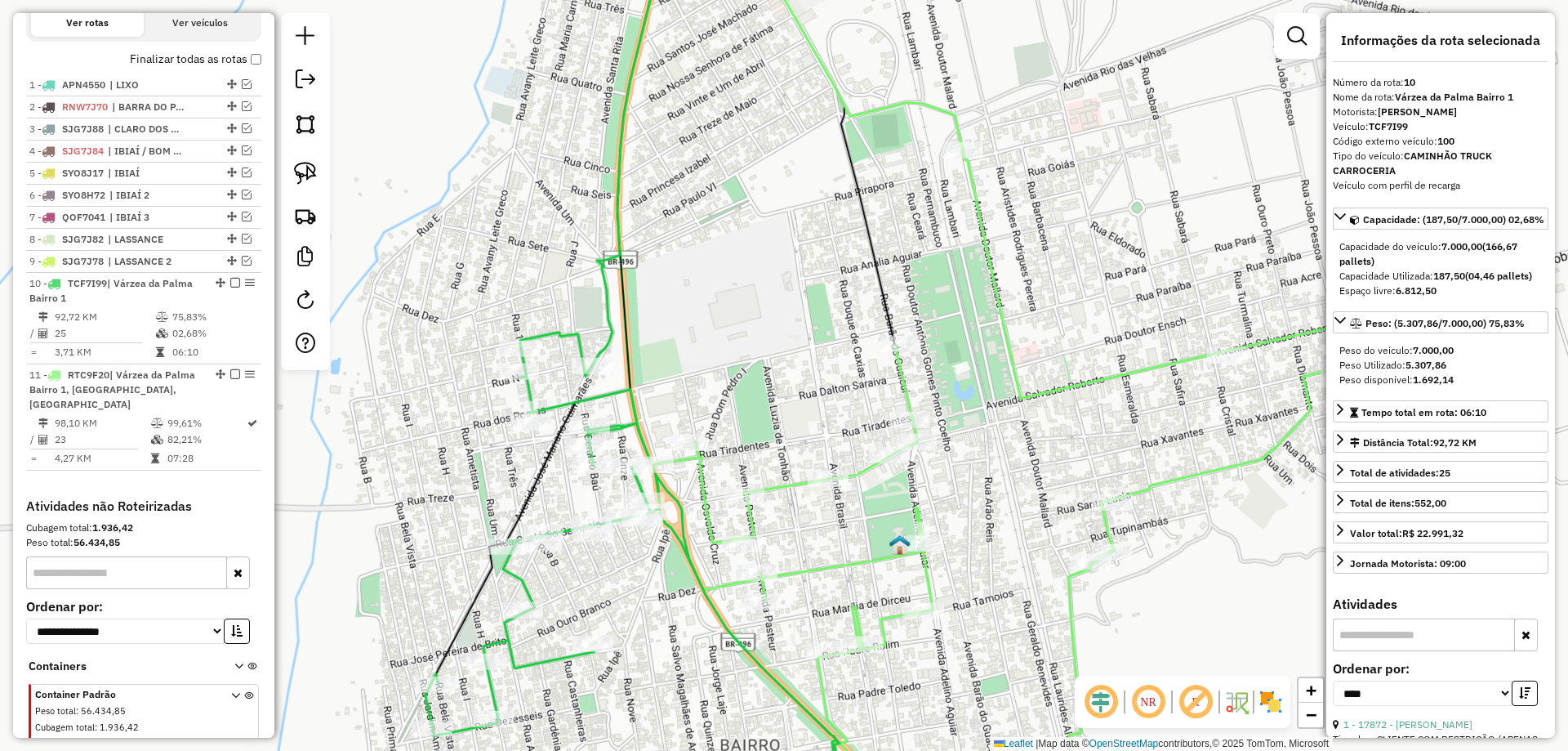
drag, startPoint x: 738, startPoint y: 315, endPoint x: 757, endPoint y: 178, distance: 138.3
click at [757, 178] on div "Janela de atendimento Grade de atendimento Capacidade Transportadoras Veículos …" at bounding box center [784, 375] width 1568 height 751
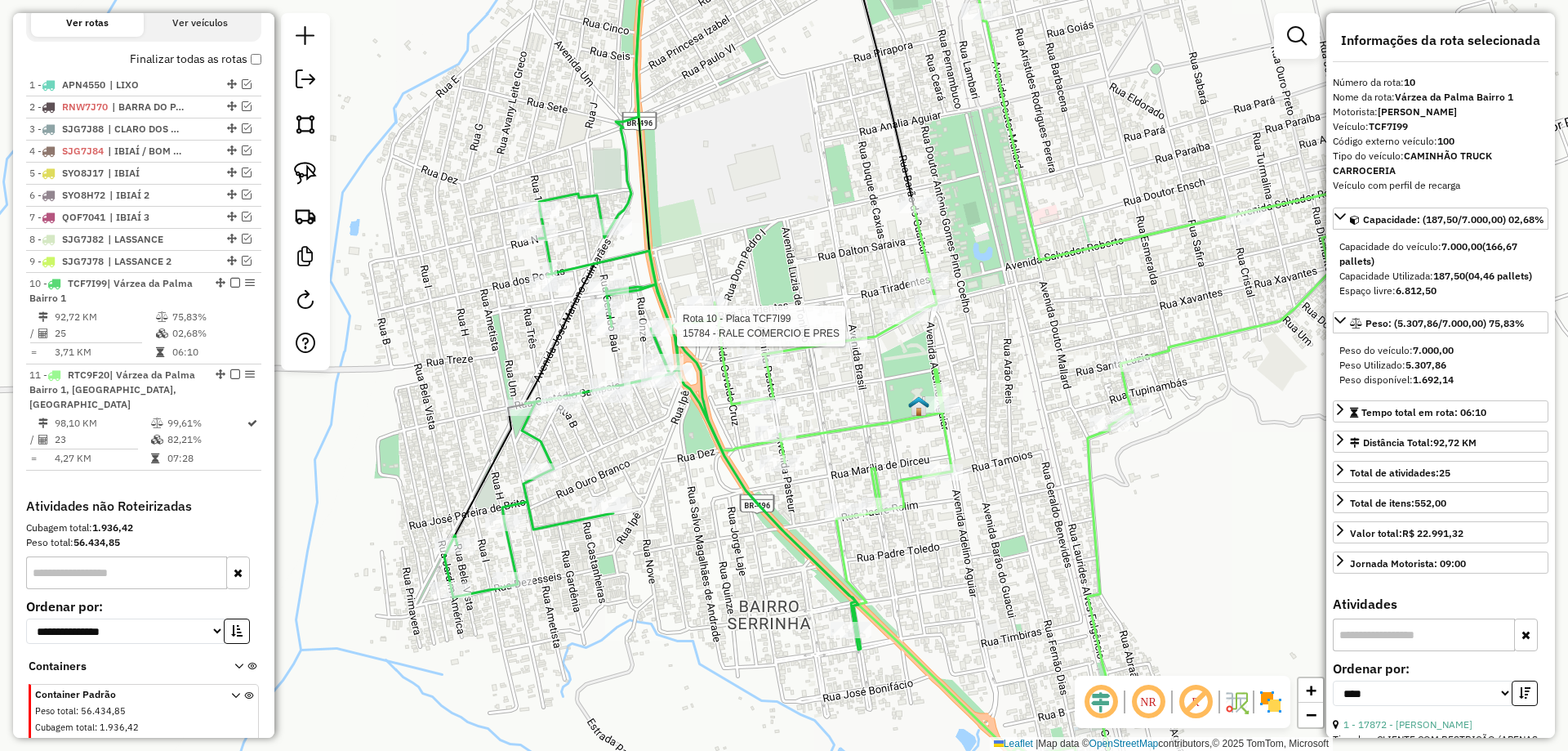
scroll to position [632, 0]
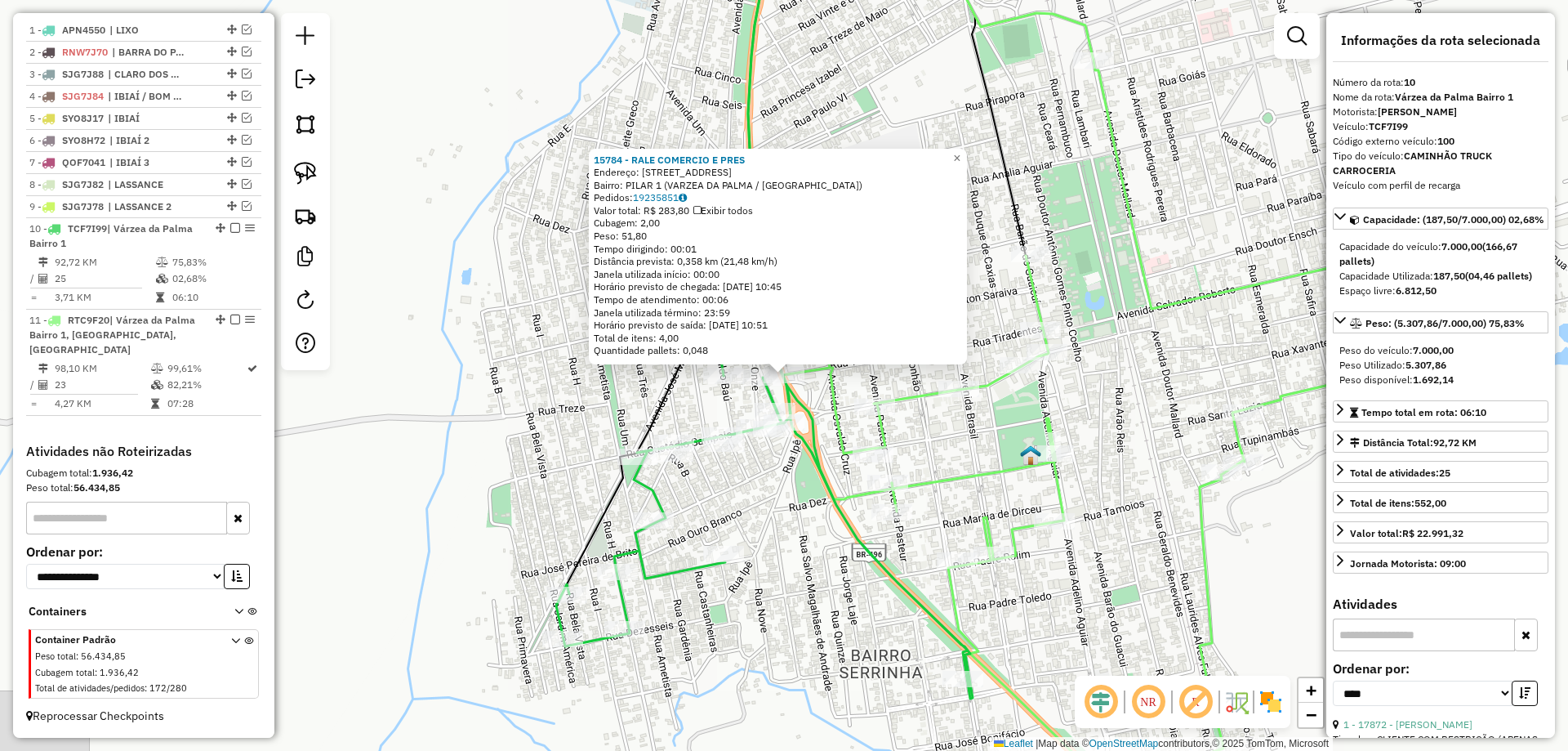
click at [800, 490] on div "15784 - RALE COMERCIO E PRES Endereço: [STREET_ADDRESS] Pedidos: 19235851 Valor…" at bounding box center [784, 375] width 1568 height 751
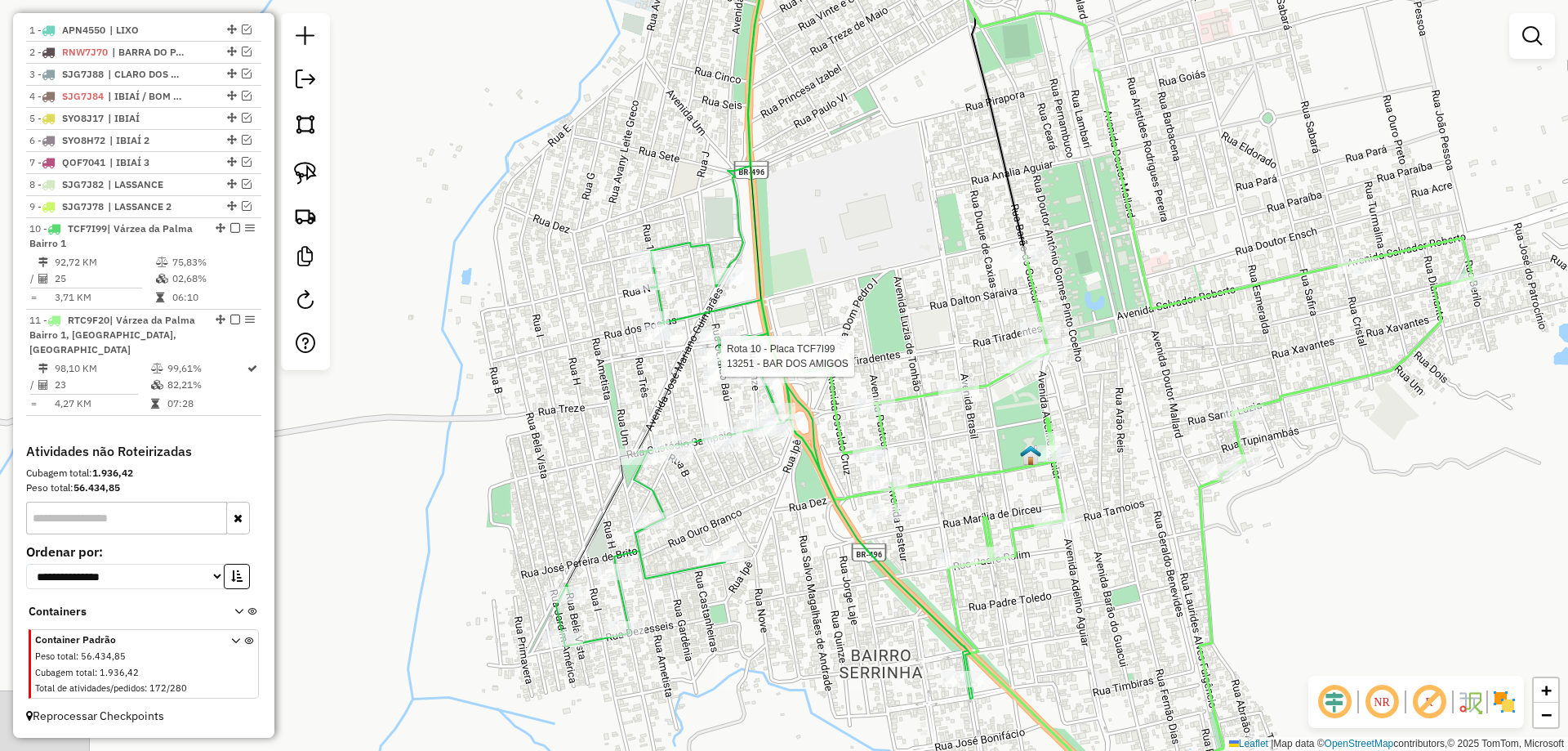
select select "*********"
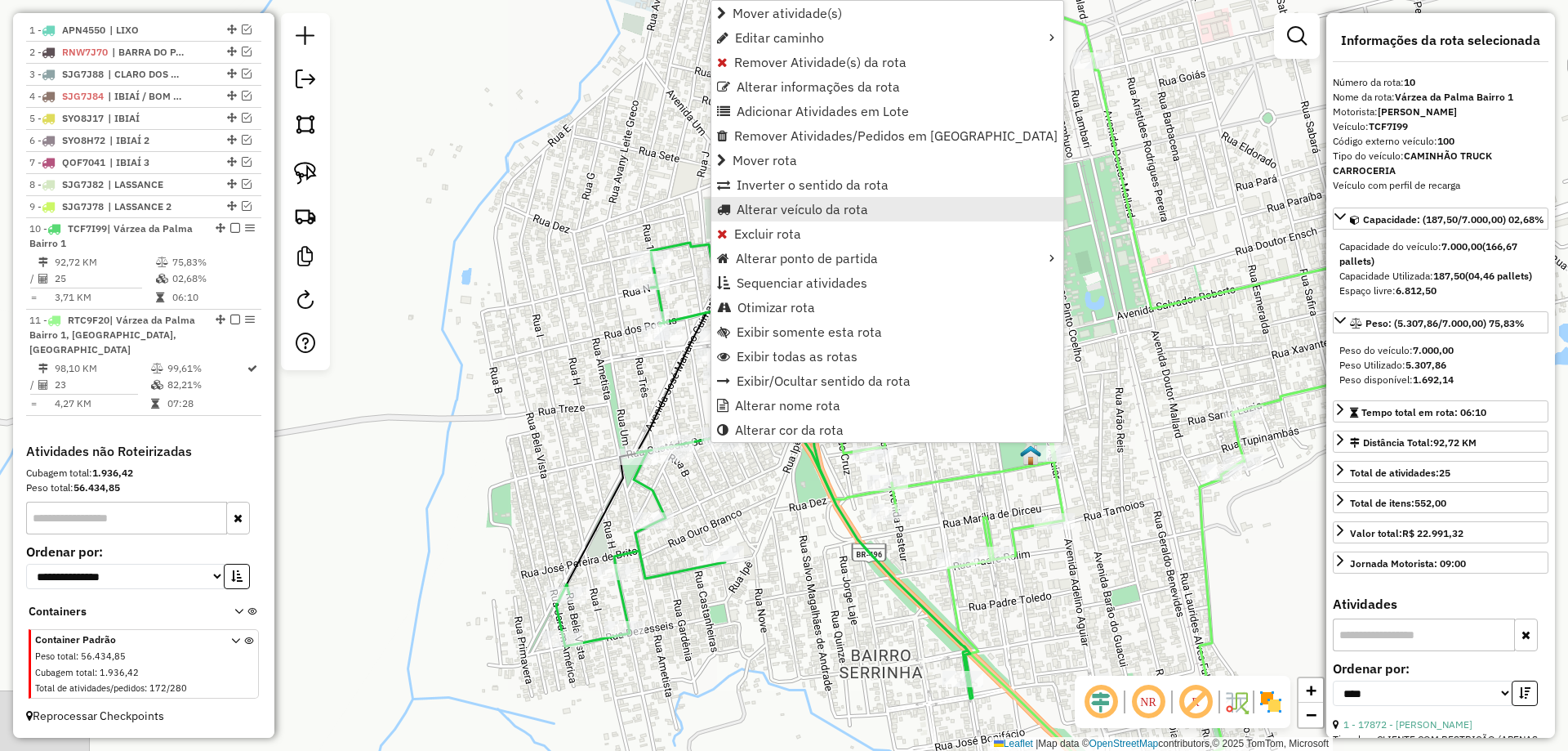
click at [781, 214] on span "Alterar veículo da rota" at bounding box center [803, 210] width 132 height 13
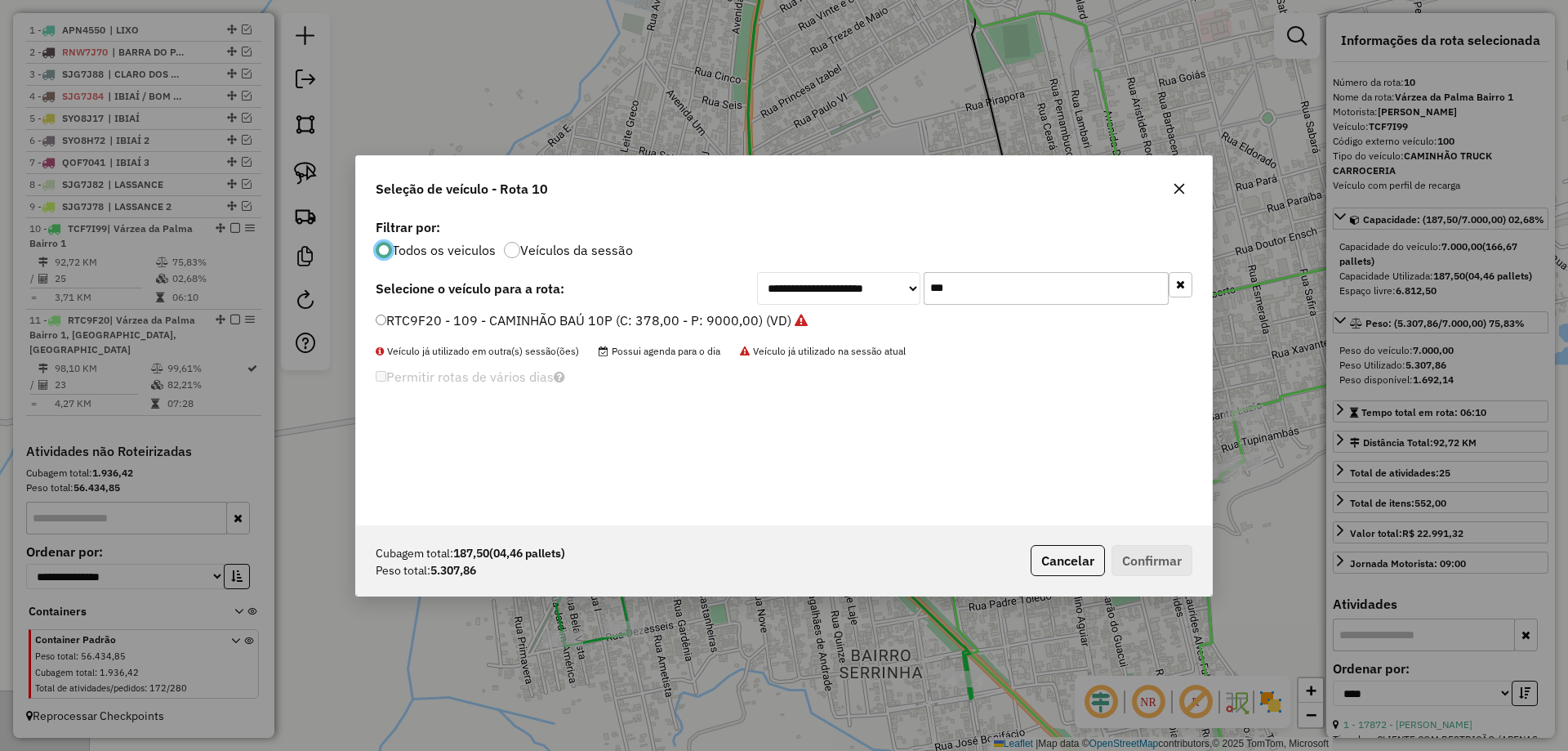
scroll to position [9, 5]
click at [935, 282] on input "***" at bounding box center [1046, 288] width 245 height 33
type input "***"
click at [409, 316] on label "SHW3E82 - CAMINHÃO BAÚ 10P (C: 378,00 - P: 9000,00) (VD)" at bounding box center [568, 320] width 384 height 20
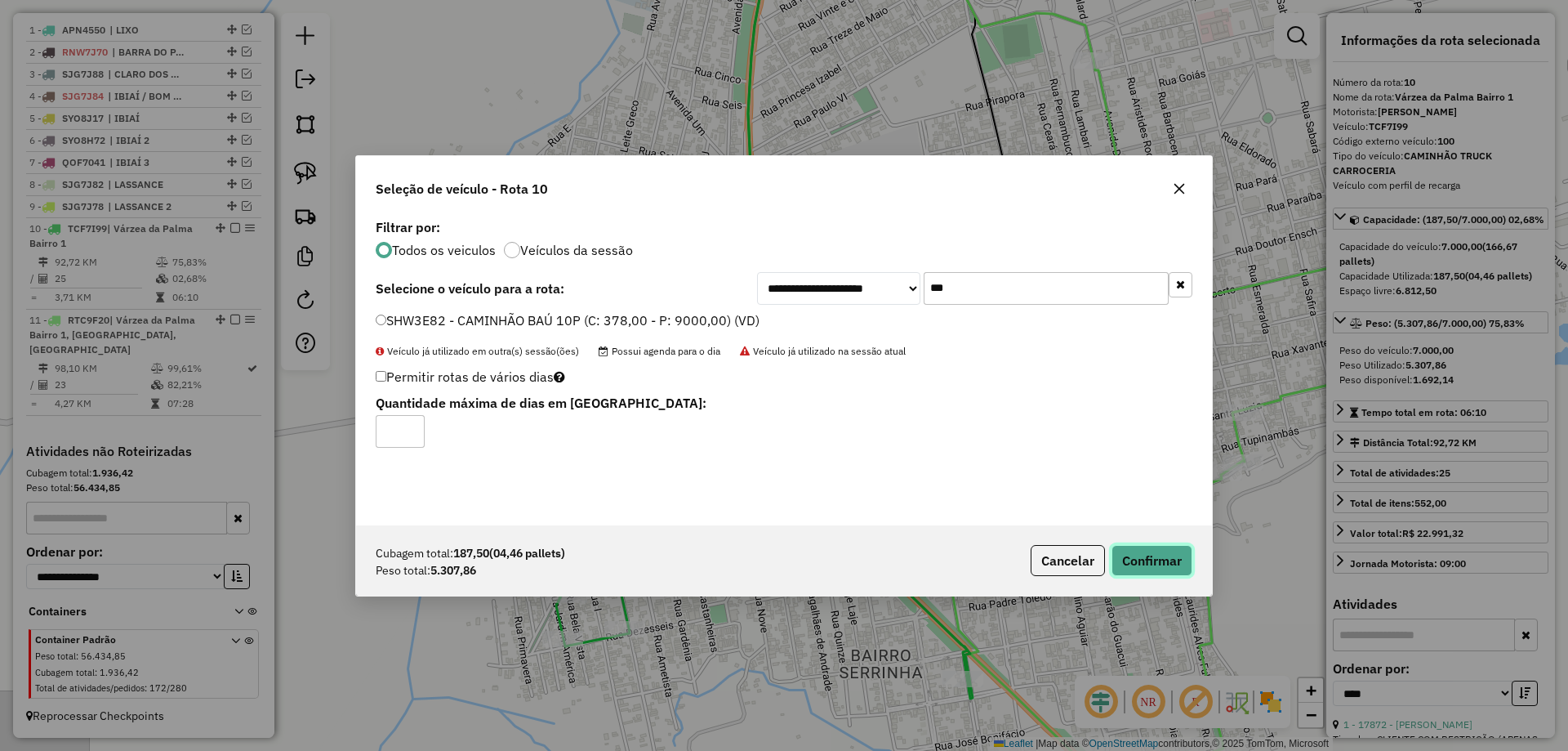
click at [1180, 555] on button "Confirmar" at bounding box center [1152, 560] width 81 height 31
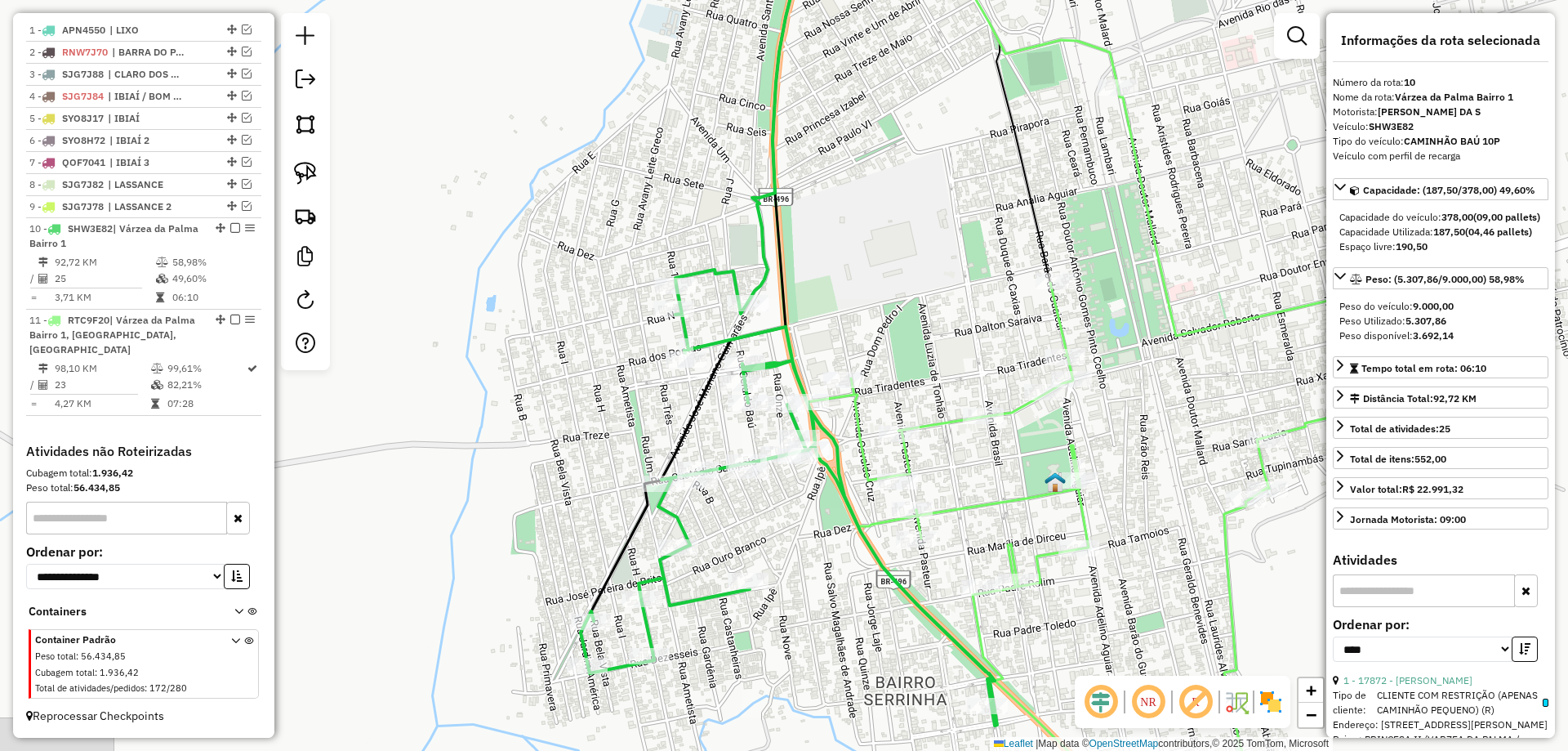
drag, startPoint x: 786, startPoint y: 288, endPoint x: 817, endPoint y: 339, distance: 59.7
click at [817, 339] on div "Janela de atendimento Grade de atendimento Capacidade Transportadoras Veículos …" at bounding box center [784, 375] width 1568 height 751
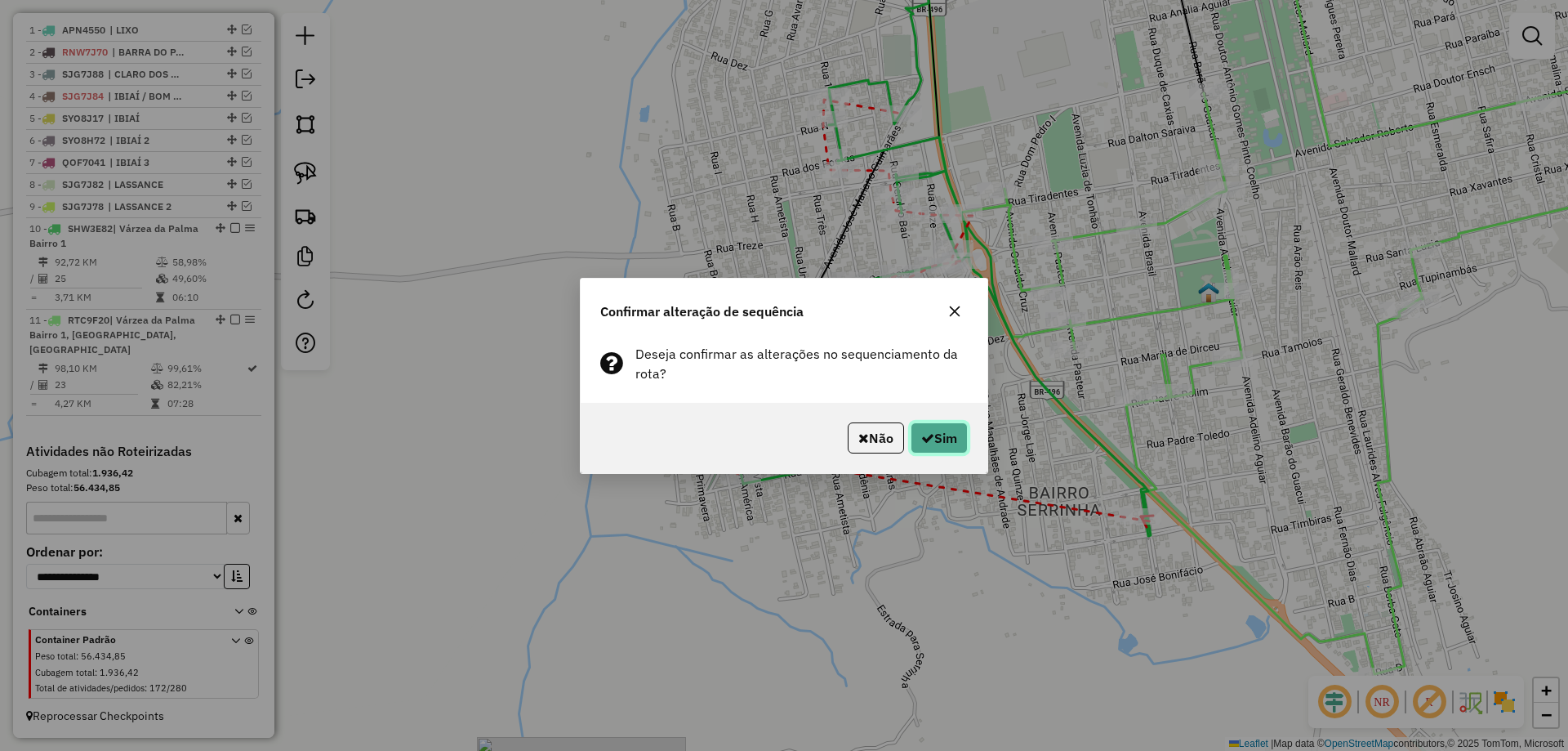
click at [959, 444] on button "Sim" at bounding box center [939, 437] width 57 height 31
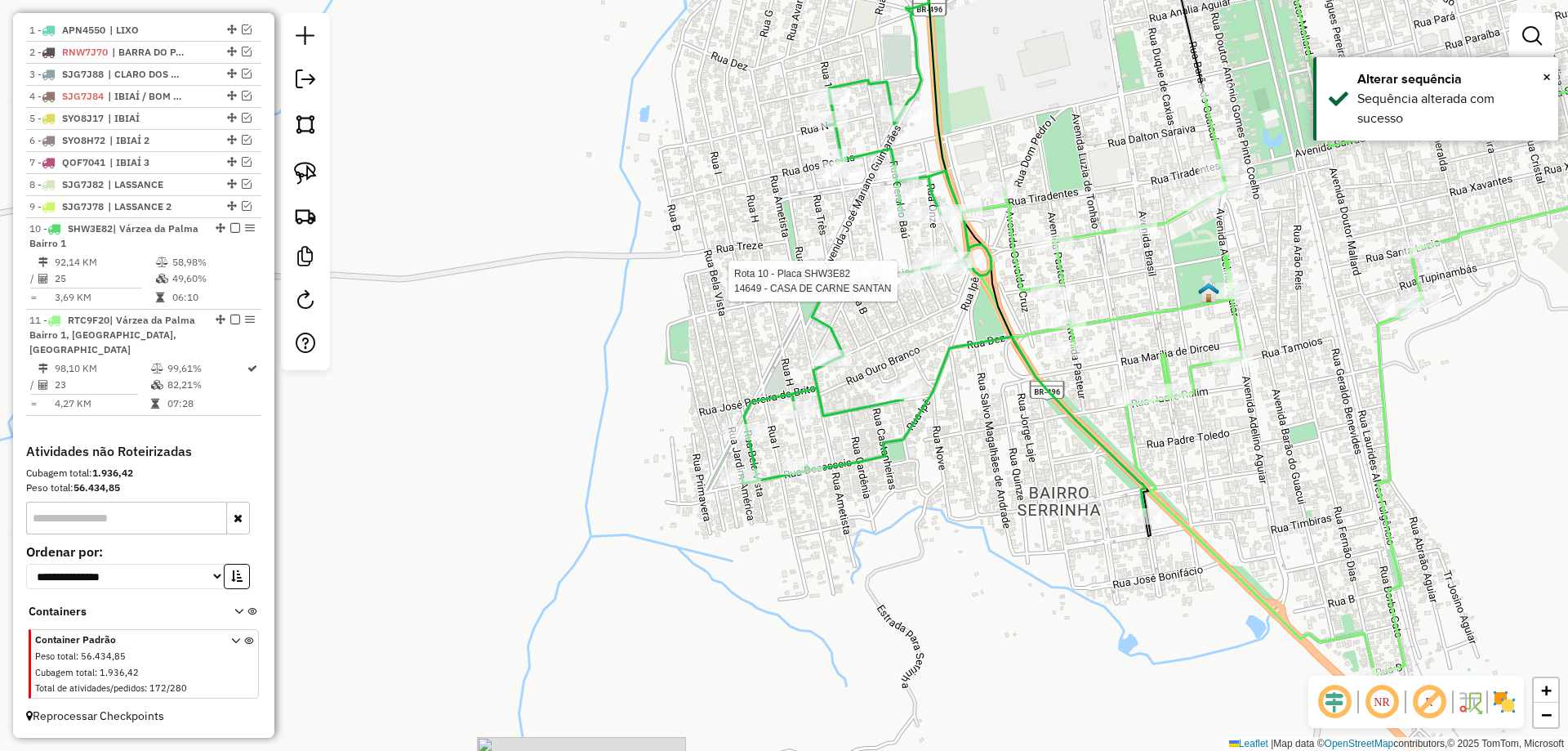
select select "*********"
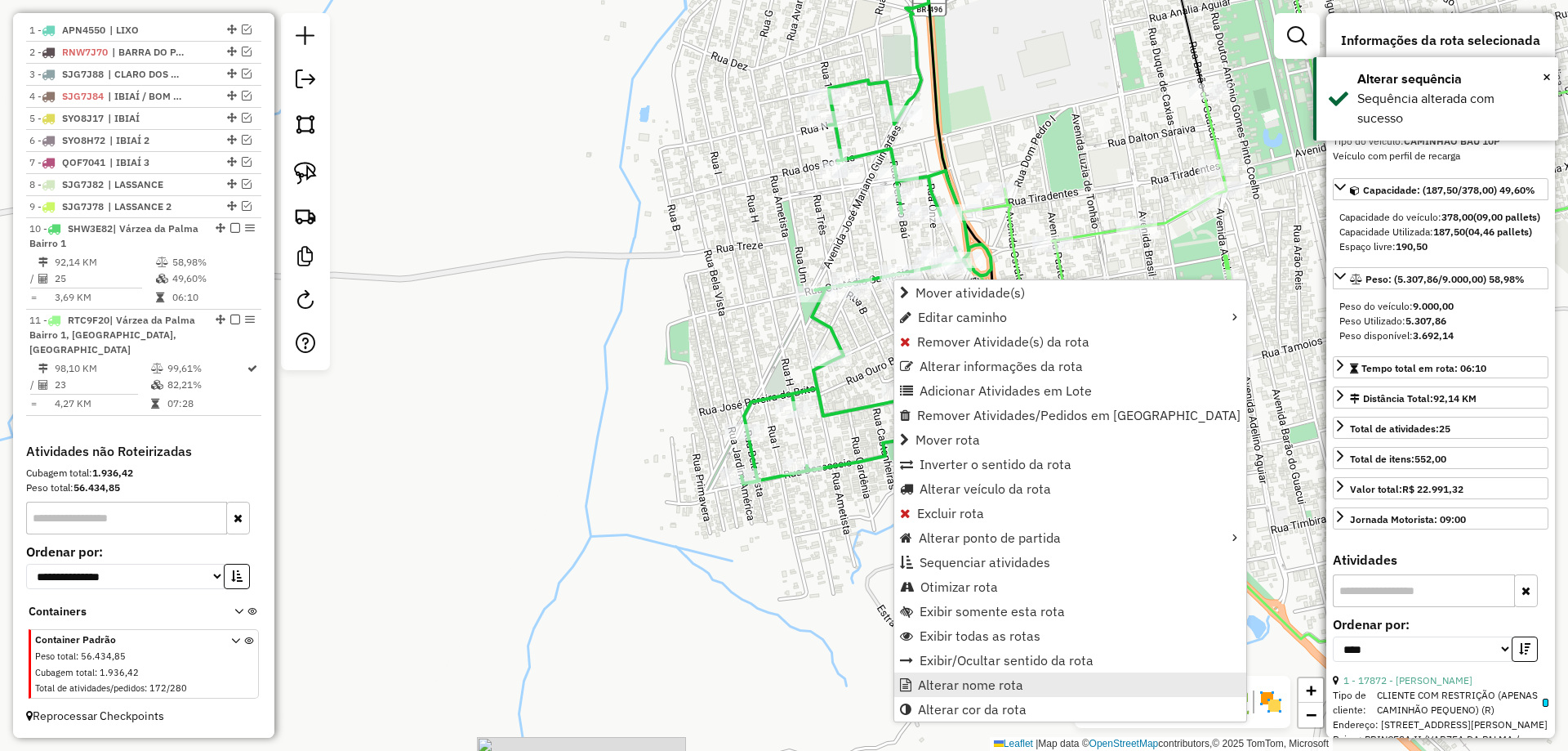
click at [936, 680] on span "Alterar nome rota" at bounding box center [971, 684] width 105 height 13
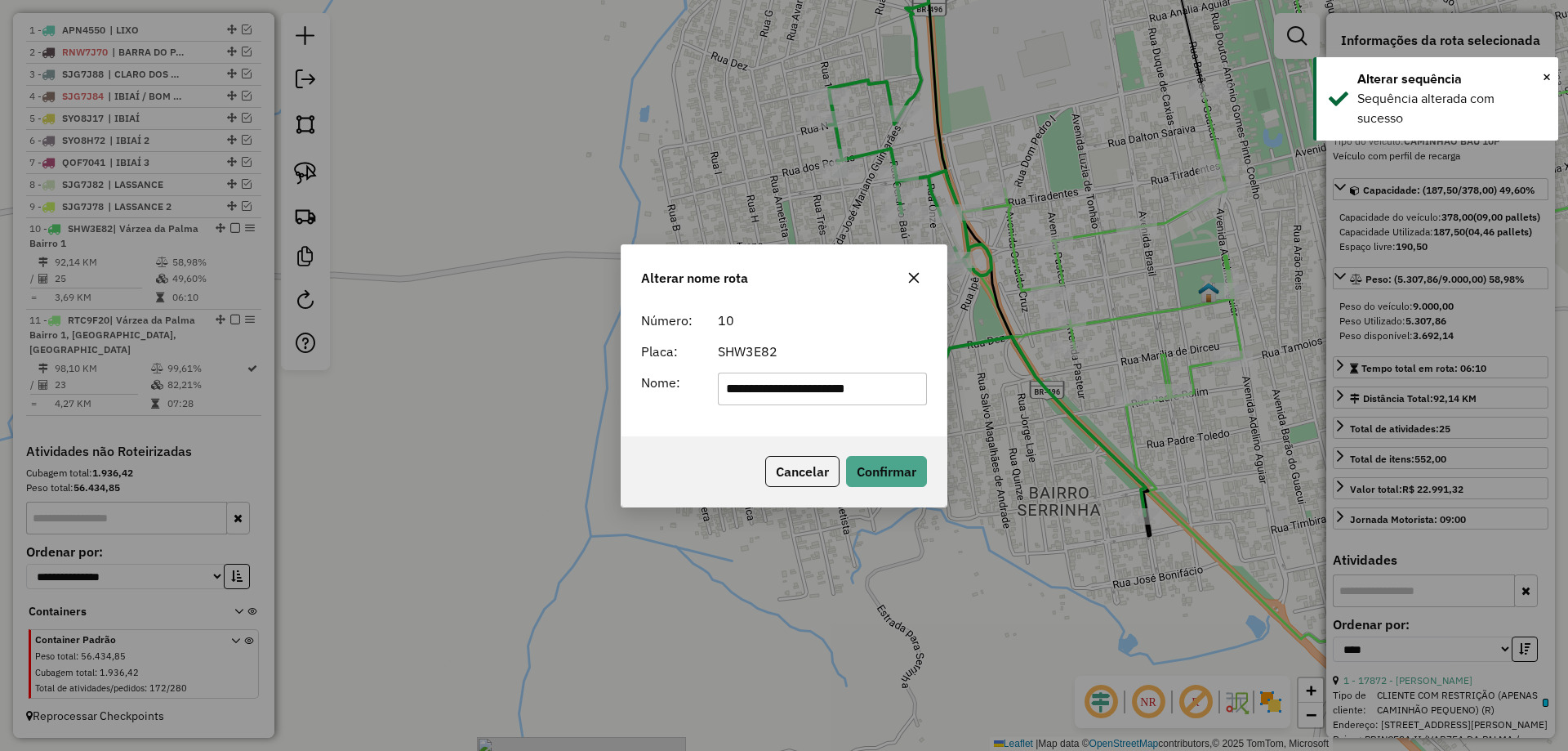
click at [791, 384] on input "**********" at bounding box center [823, 388] width 210 height 33
click at [792, 387] on input "**********" at bounding box center [823, 388] width 210 height 33
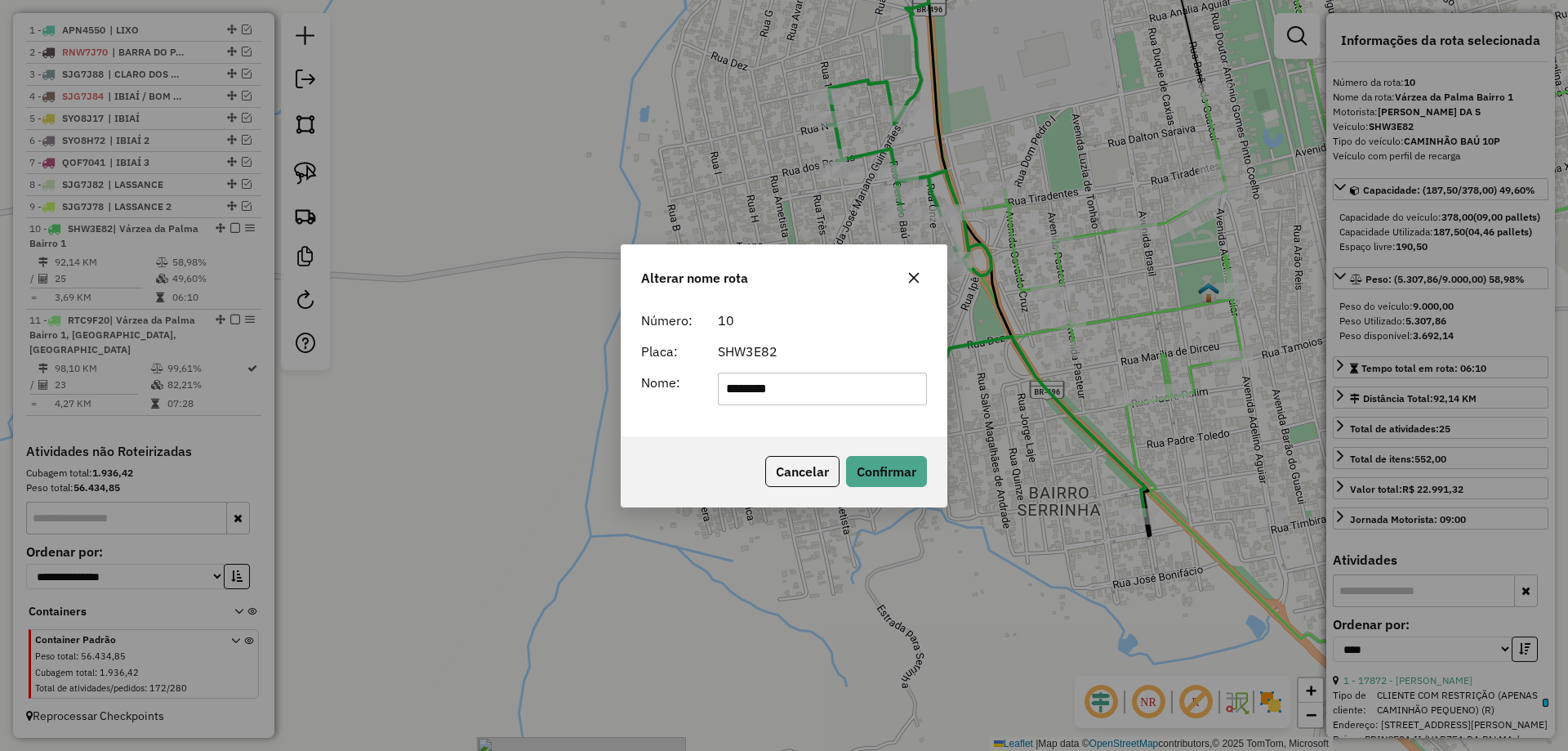
drag, startPoint x: 808, startPoint y: 387, endPoint x: 547, endPoint y: 387, distance: 261.0
click at [553, 387] on div "Alterar nome rota Número: 10 Placa: SHW3E82 Nome: ******** Cancelar Confirmar" at bounding box center [784, 375] width 1568 height 751
type input "**********"
click at [897, 475] on button "Confirmar" at bounding box center [886, 471] width 81 height 31
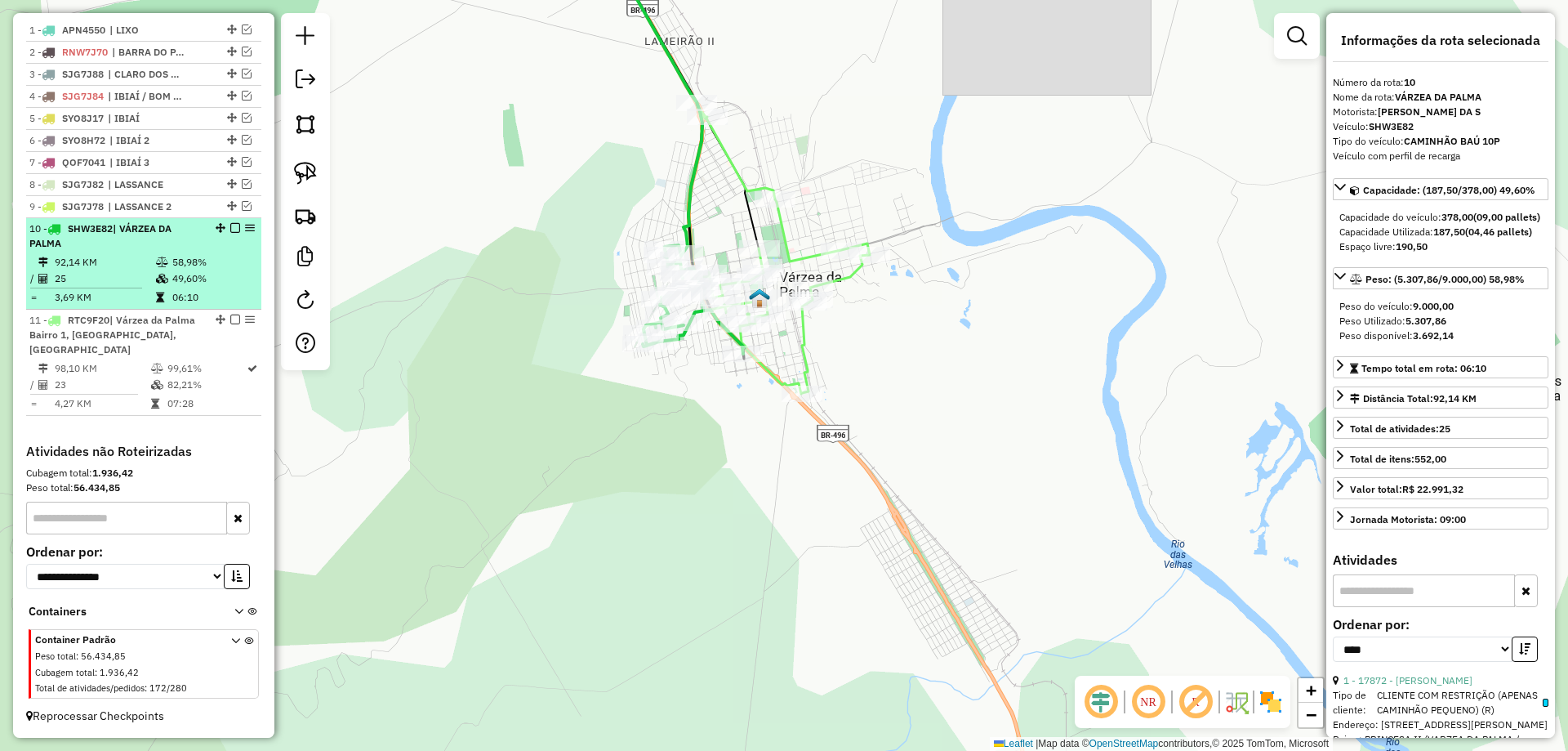
click at [230, 228] on em at bounding box center [235, 227] width 9 height 9
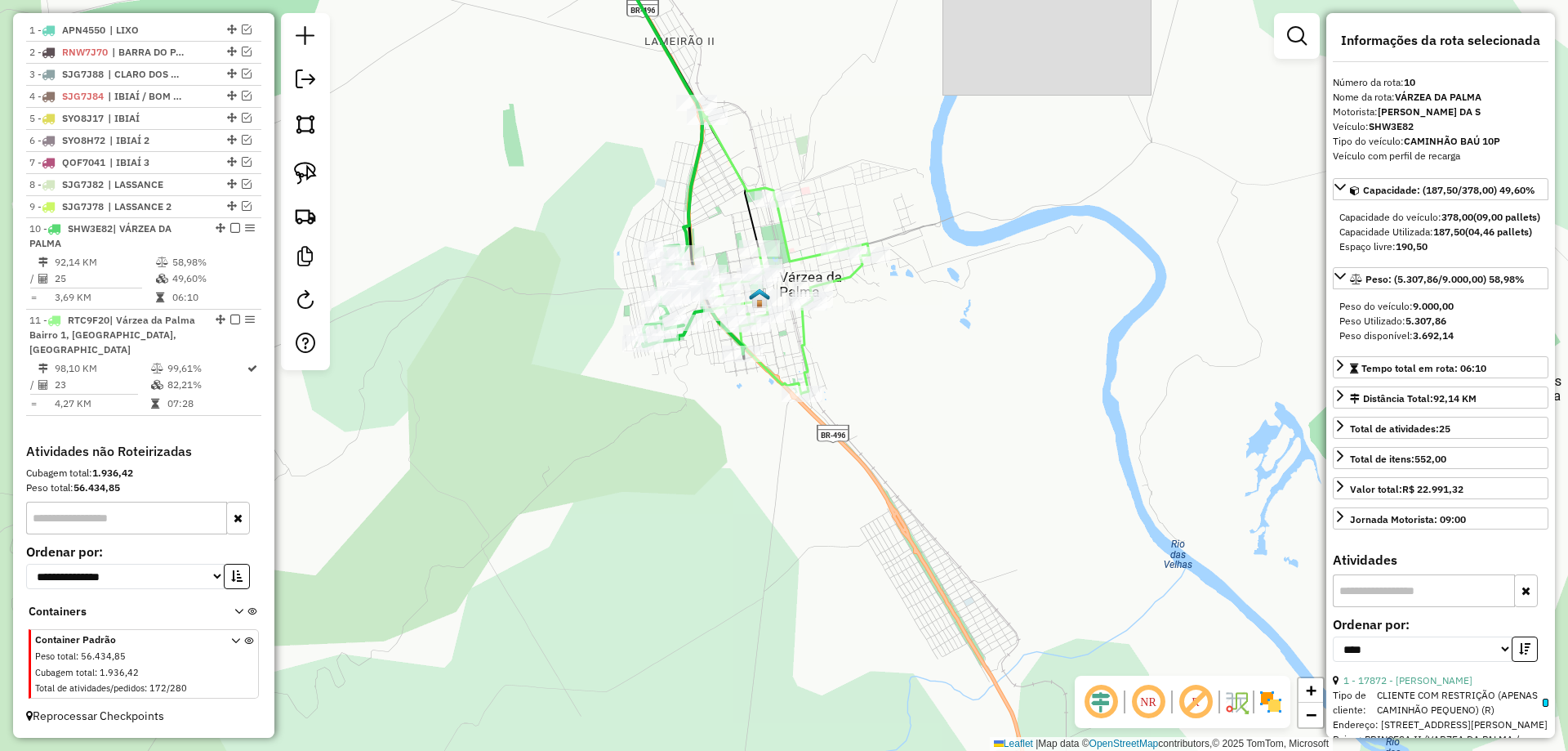
scroll to position [562, 0]
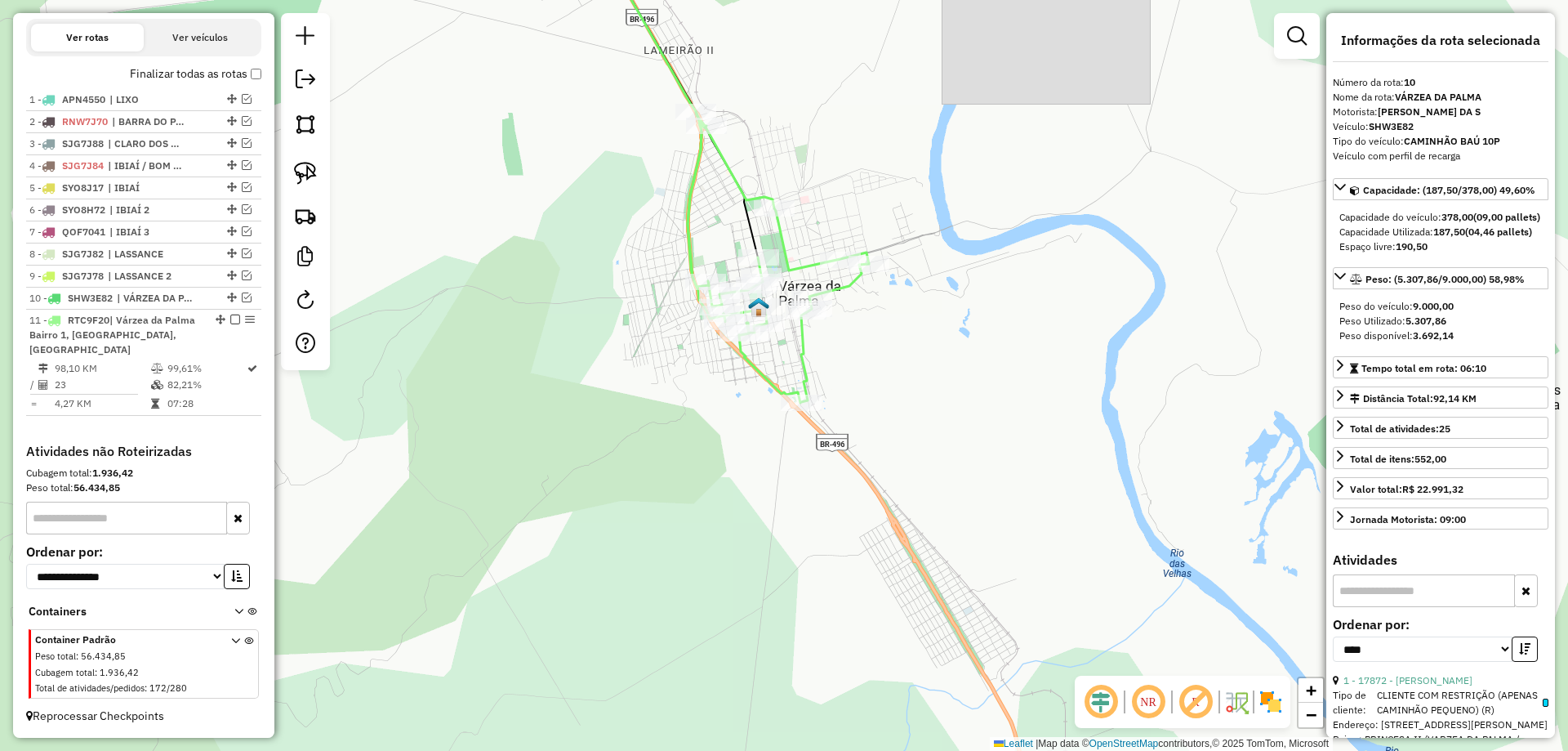
drag, startPoint x: 690, startPoint y: 165, endPoint x: 709, endPoint y: 303, distance: 139.3
click at [708, 321] on icon at bounding box center [778, 257] width 181 height 290
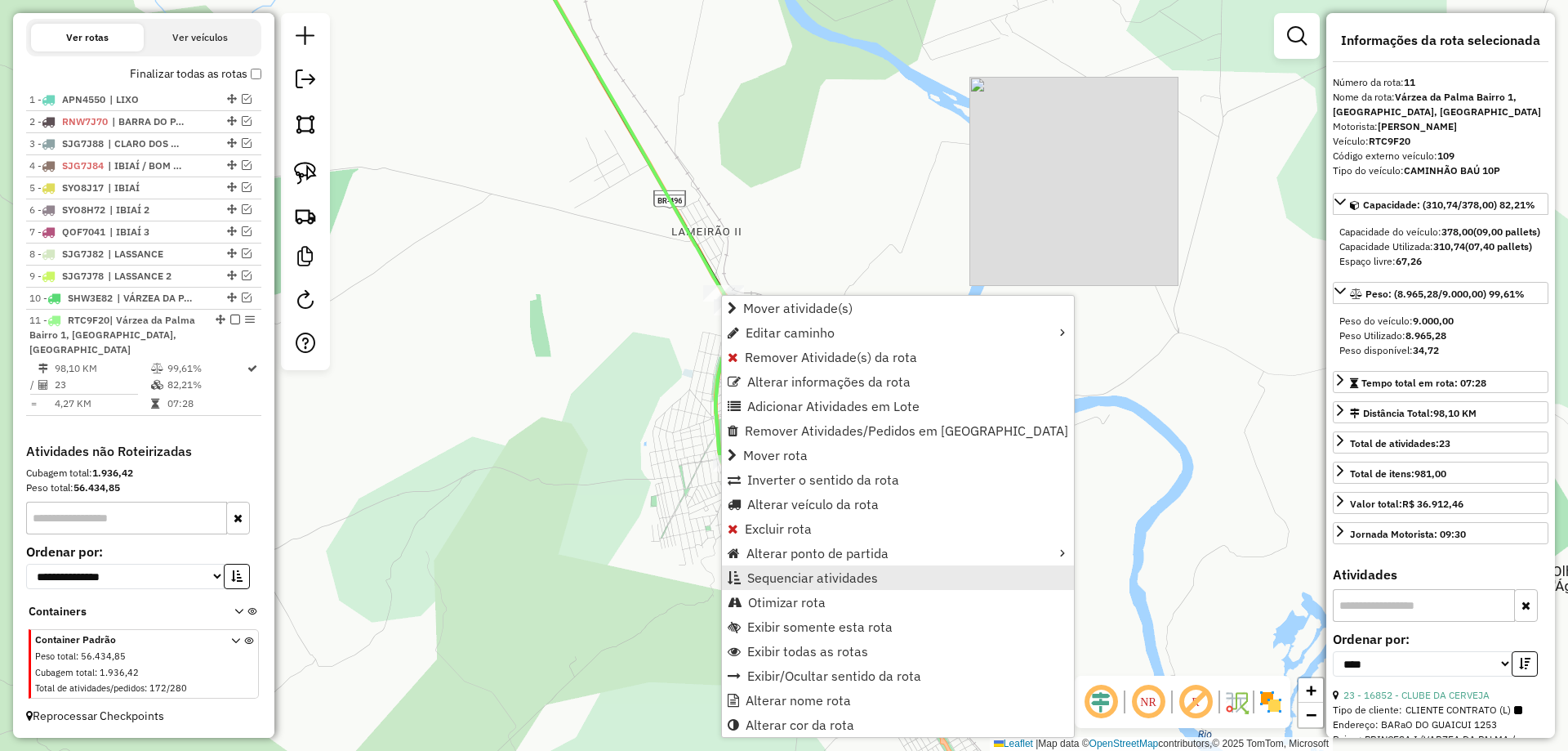
click at [798, 578] on span "Sequenciar atividades" at bounding box center [812, 577] width 131 height 13
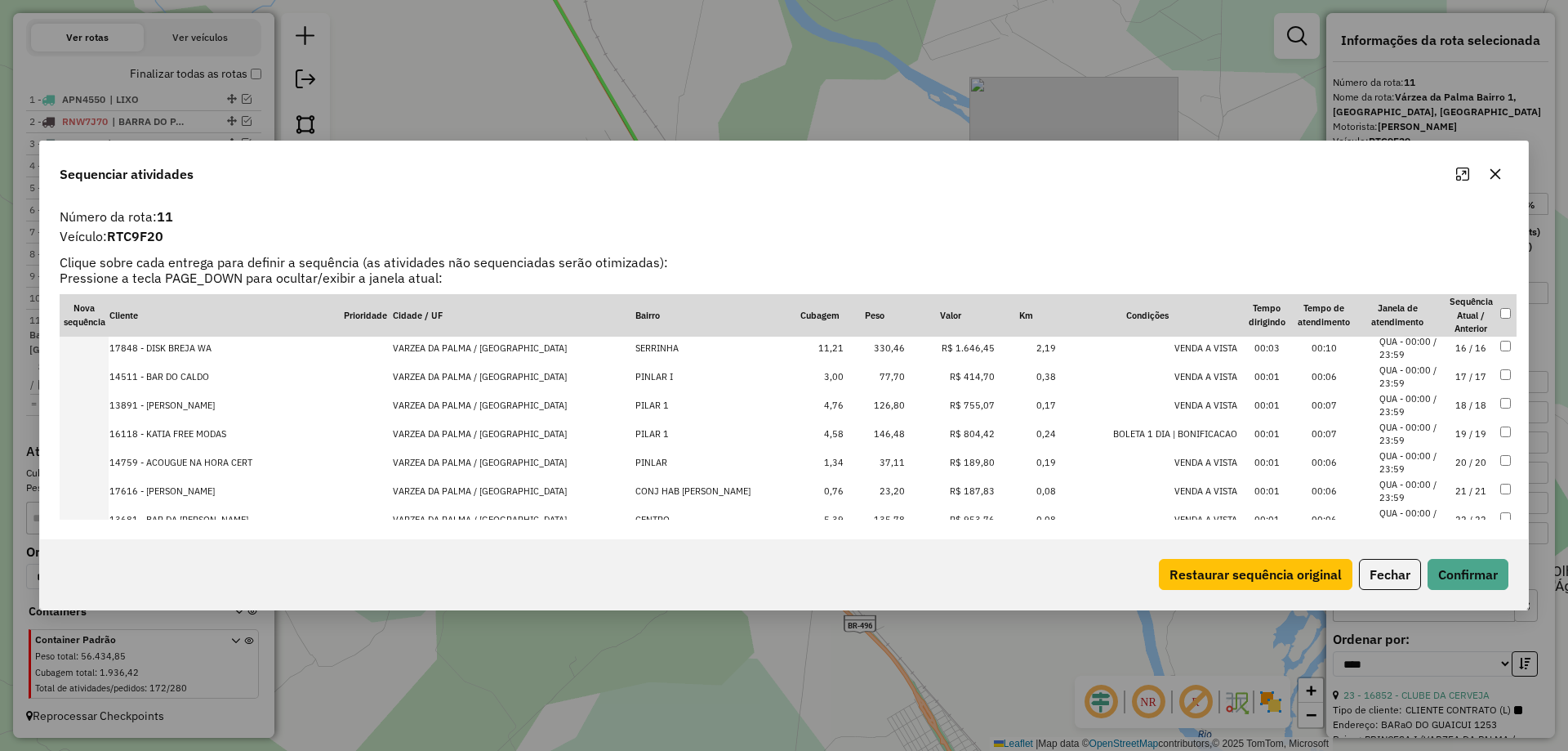
scroll to position [326, 0]
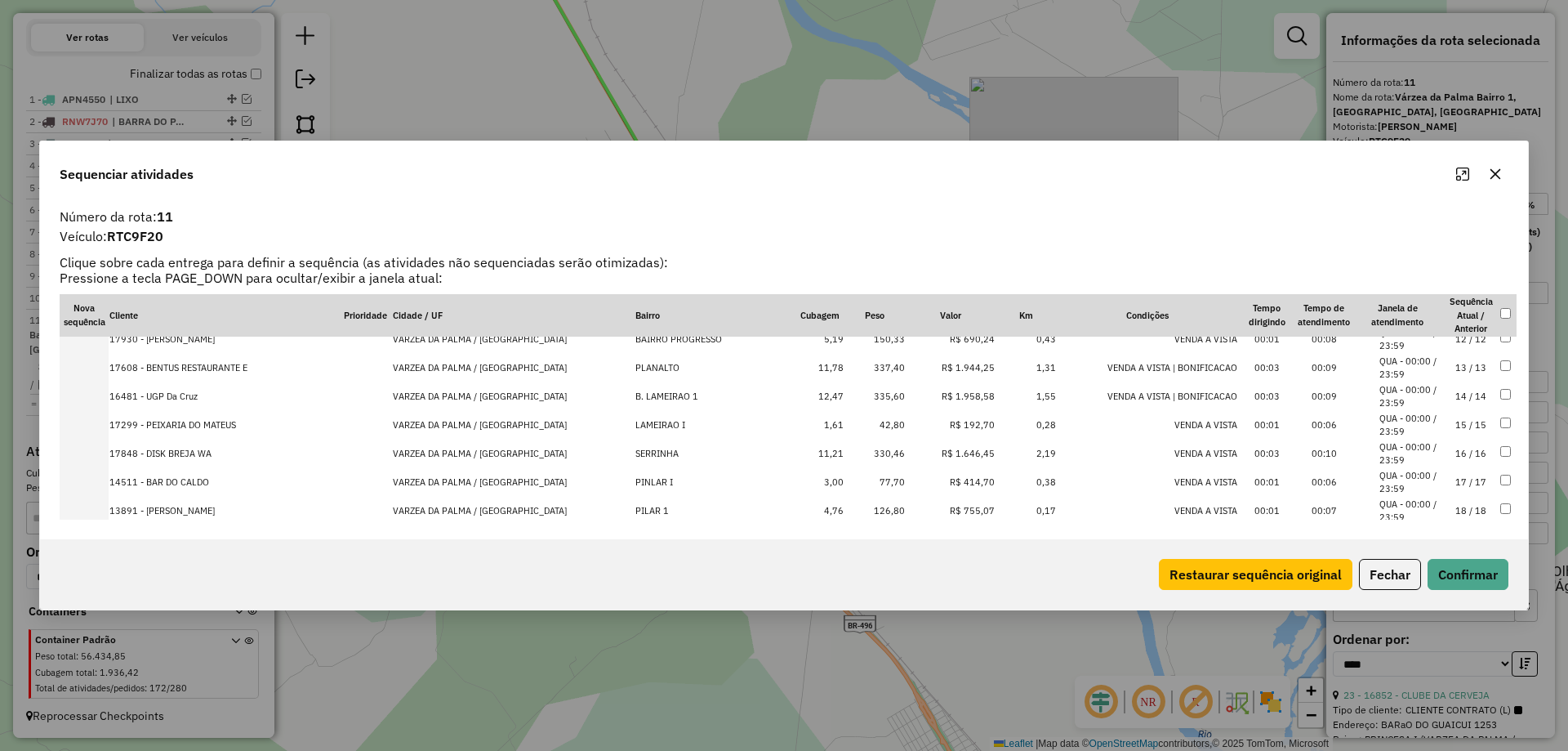
click at [1455, 396] on td "14 / 14" at bounding box center [1471, 397] width 57 height 28
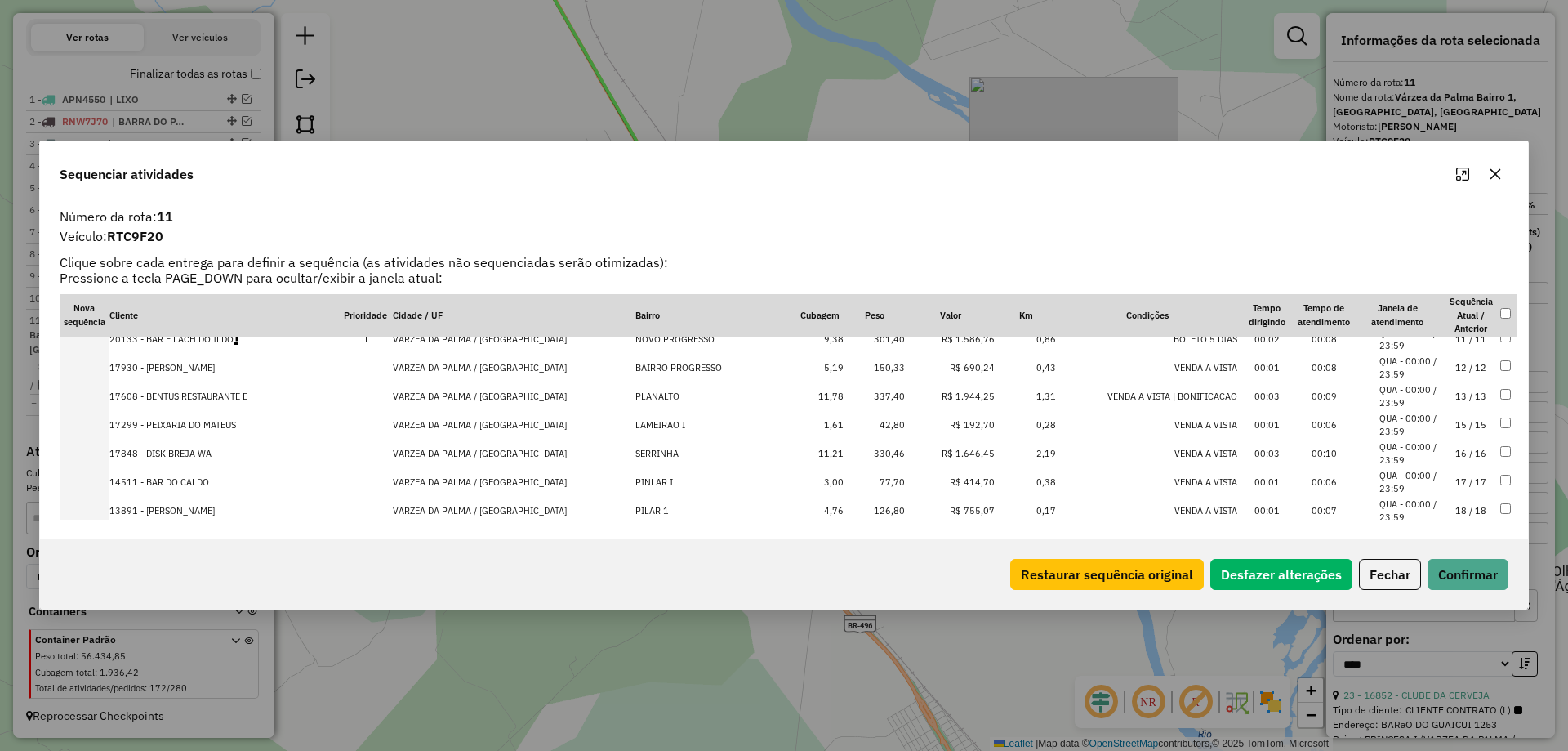
scroll to position [354, 0]
click at [1466, 588] on button "Confirmar" at bounding box center [1468, 573] width 81 height 31
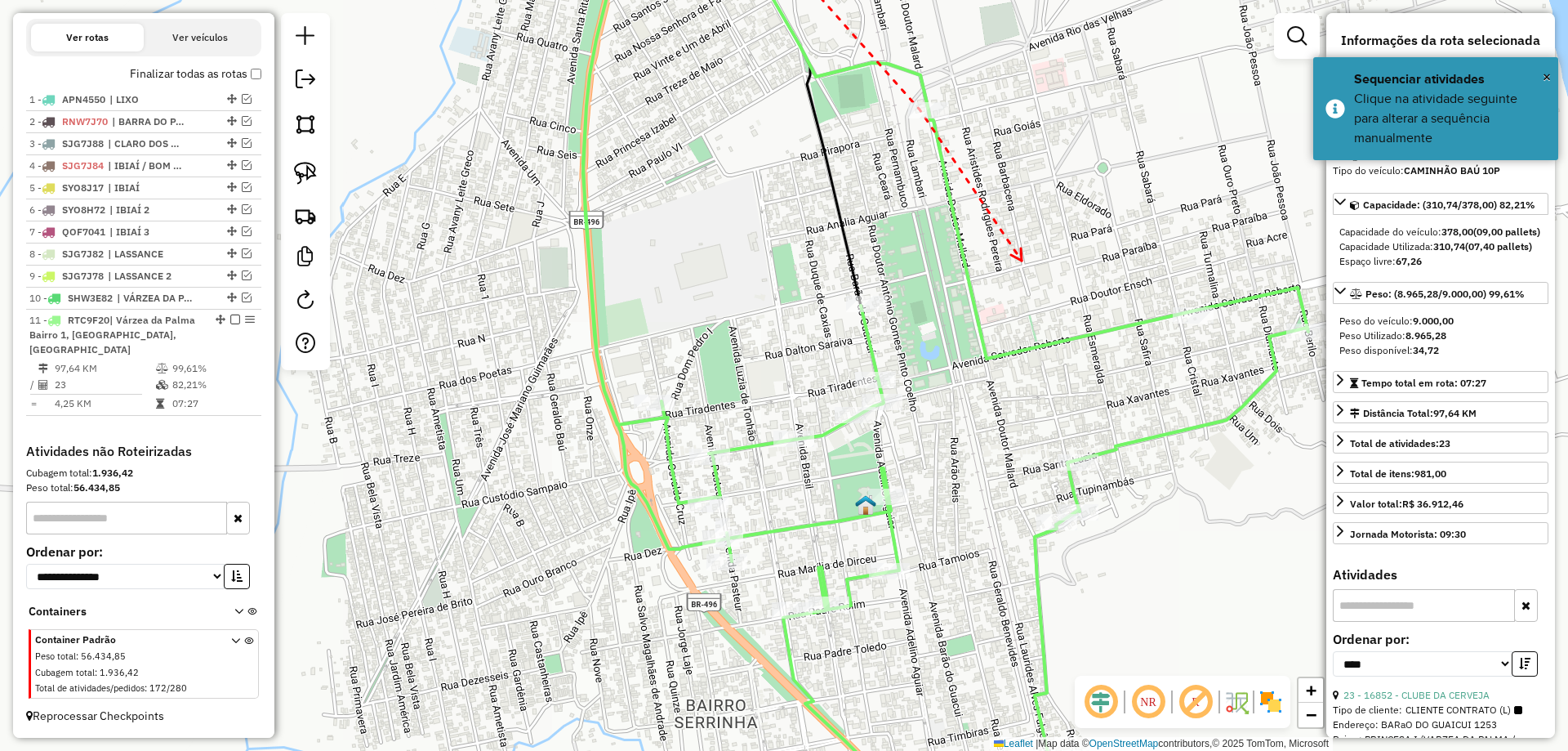
drag, startPoint x: 898, startPoint y: 264, endPoint x: 1021, endPoint y: 260, distance: 123.1
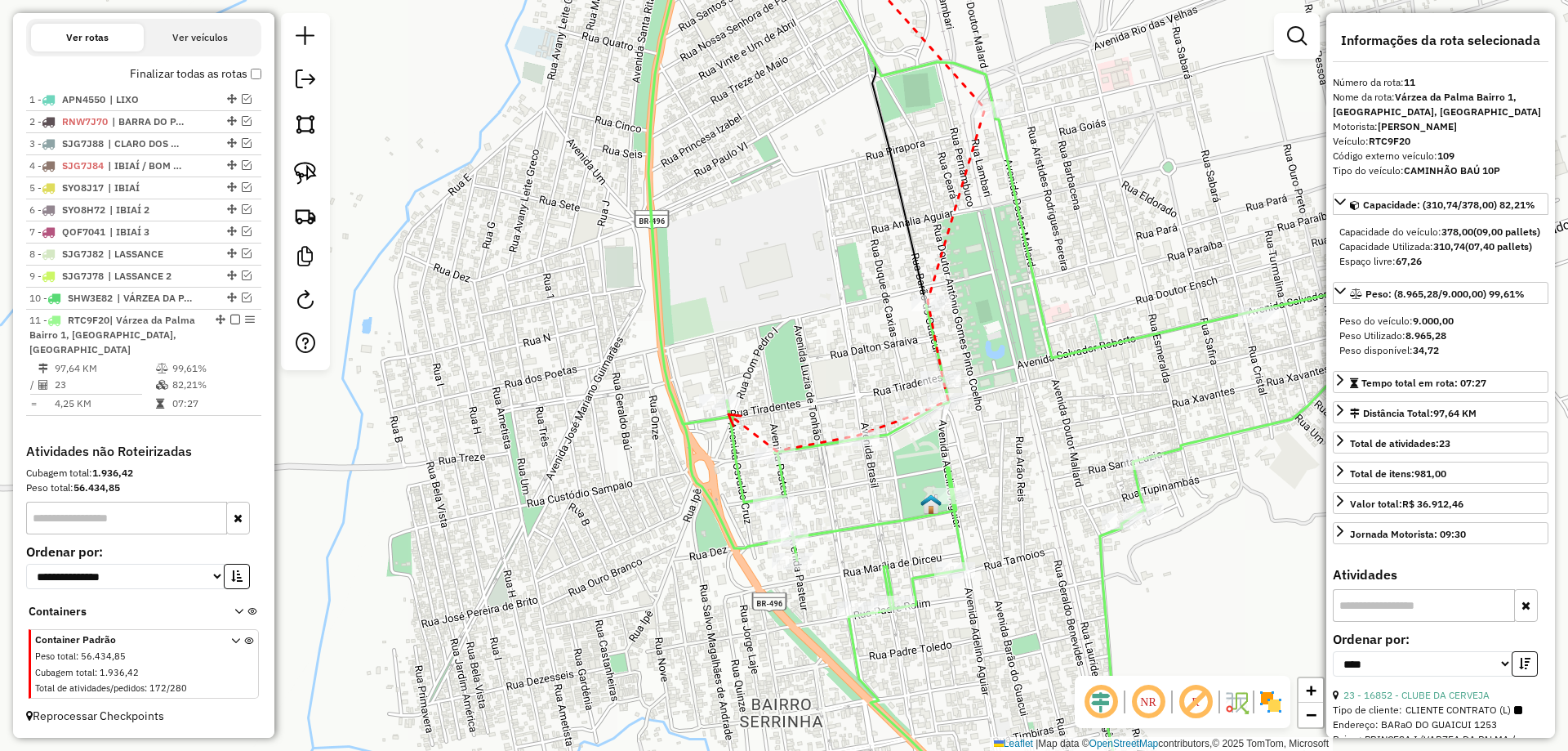
click at [729, 415] on icon at bounding box center [734, 420] width 12 height 11
click at [719, 386] on icon at bounding box center [725, 392] width 11 height 12
click at [721, 410] on div at bounding box center [719, 401] width 40 height 16
click at [774, 545] on div at bounding box center [788, 537] width 40 height 16
click at [958, 508] on icon at bounding box center [956, 514] width 12 height 11
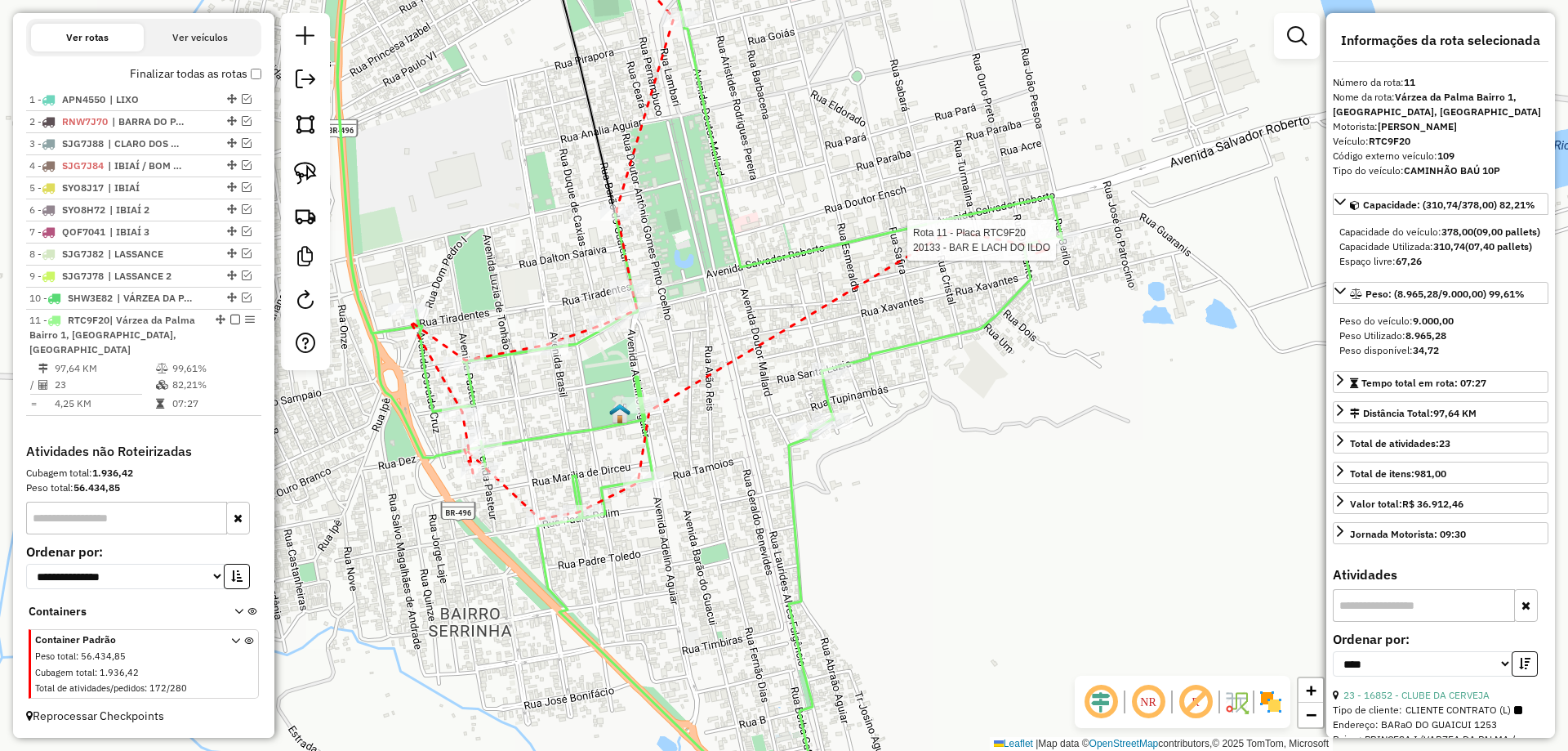
click at [1049, 248] on div at bounding box center [1060, 240] width 40 height 16
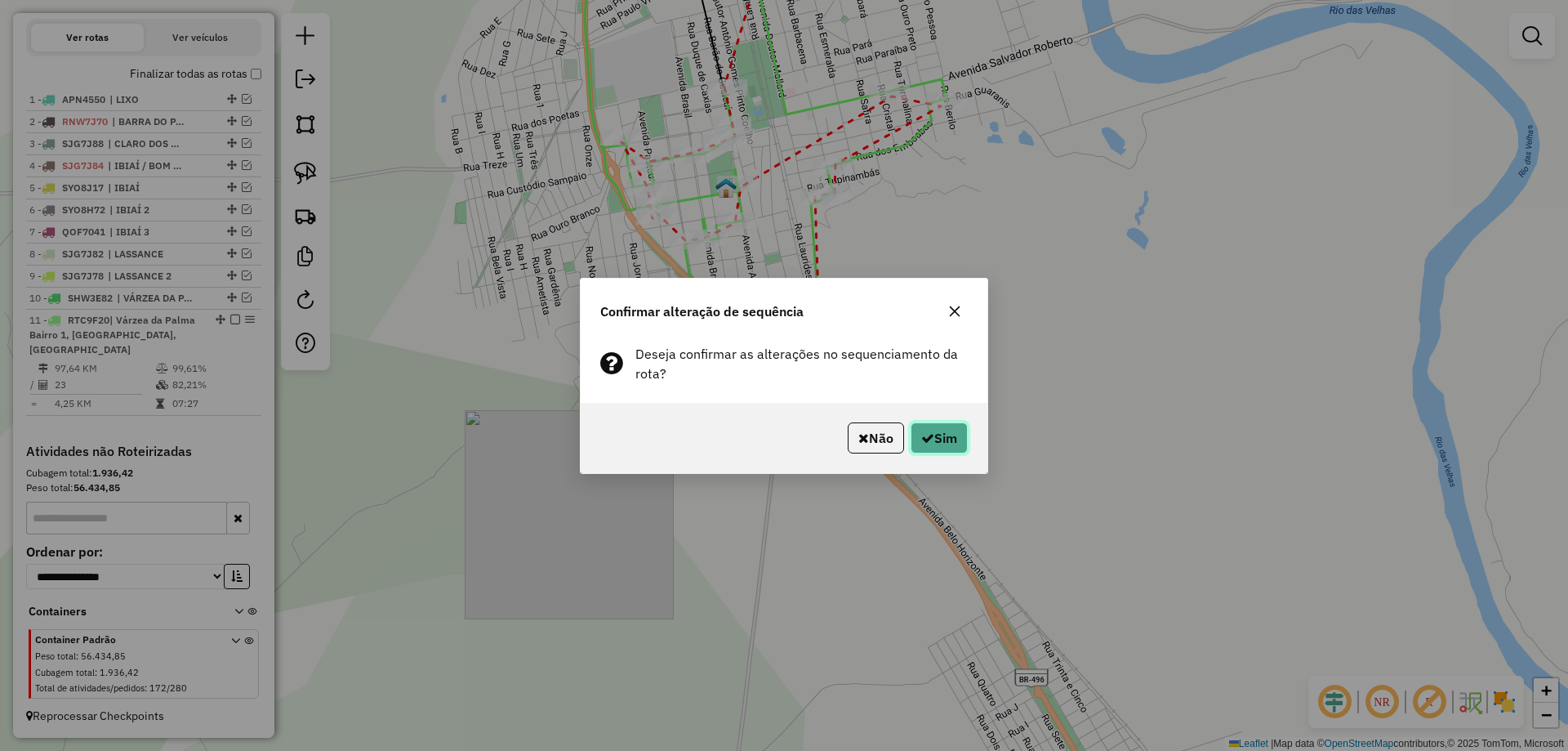
click at [921, 444] on icon "button" at bounding box center [928, 438] width 13 height 13
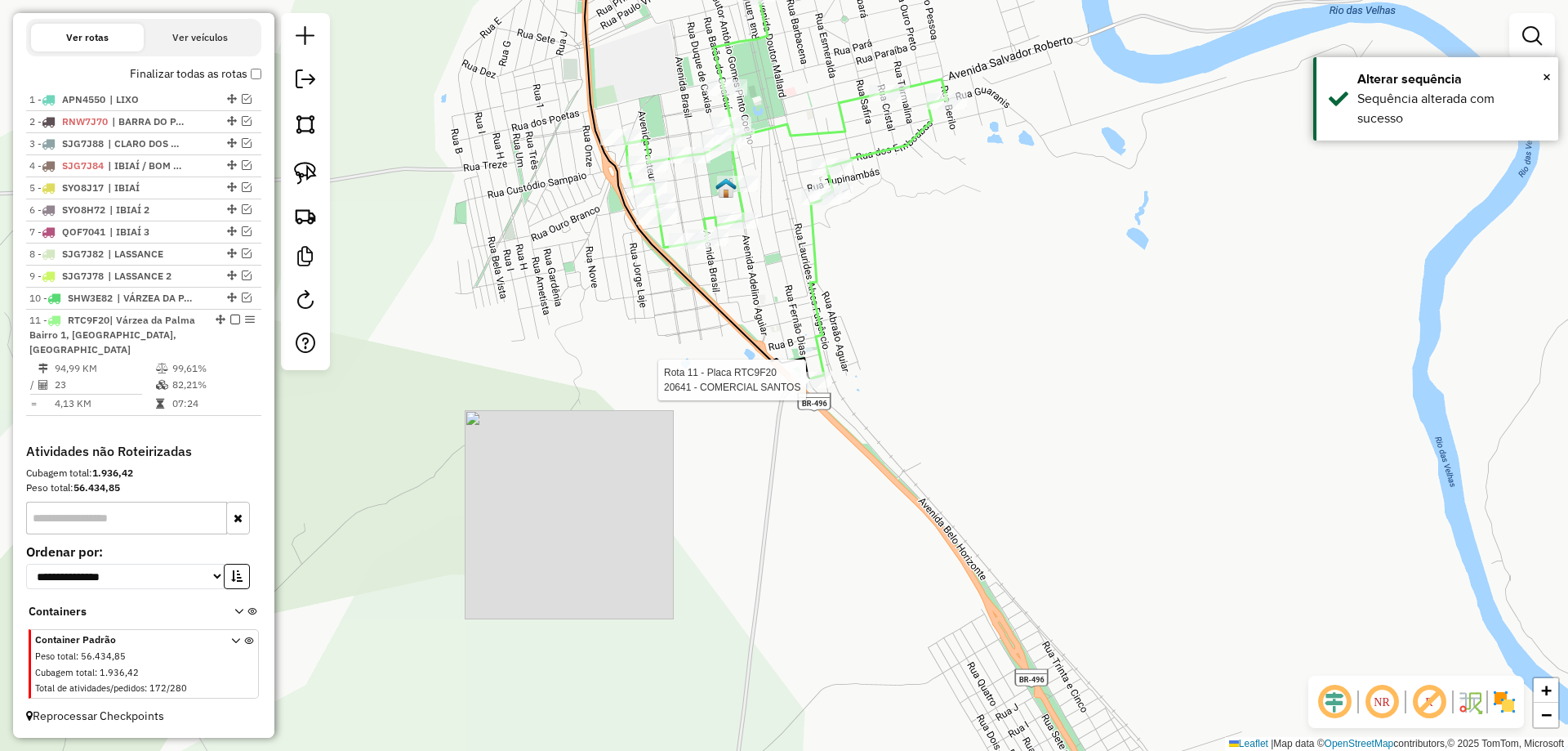
select select "*********"
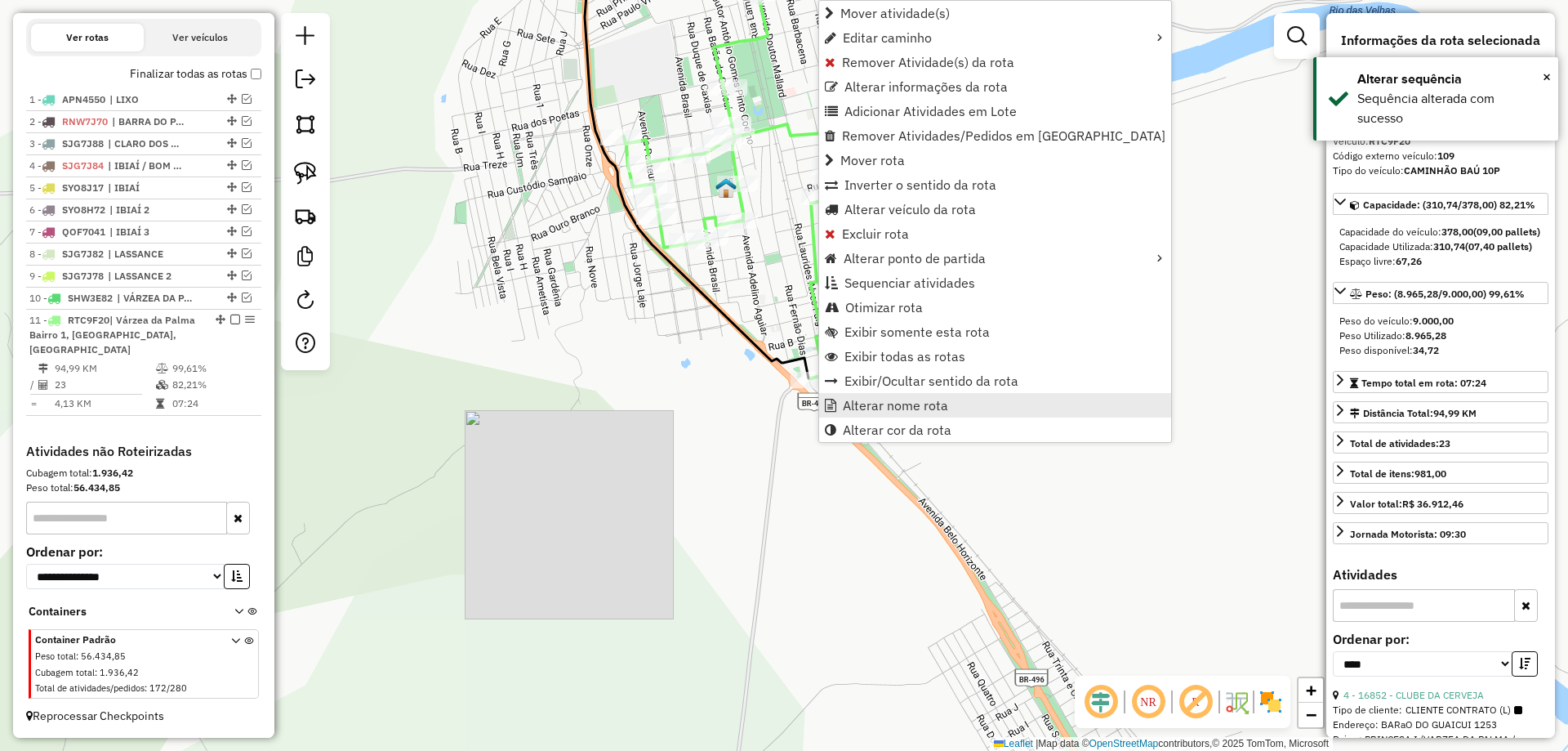
click at [857, 394] on link "Alterar nome rota" at bounding box center [996, 405] width 353 height 24
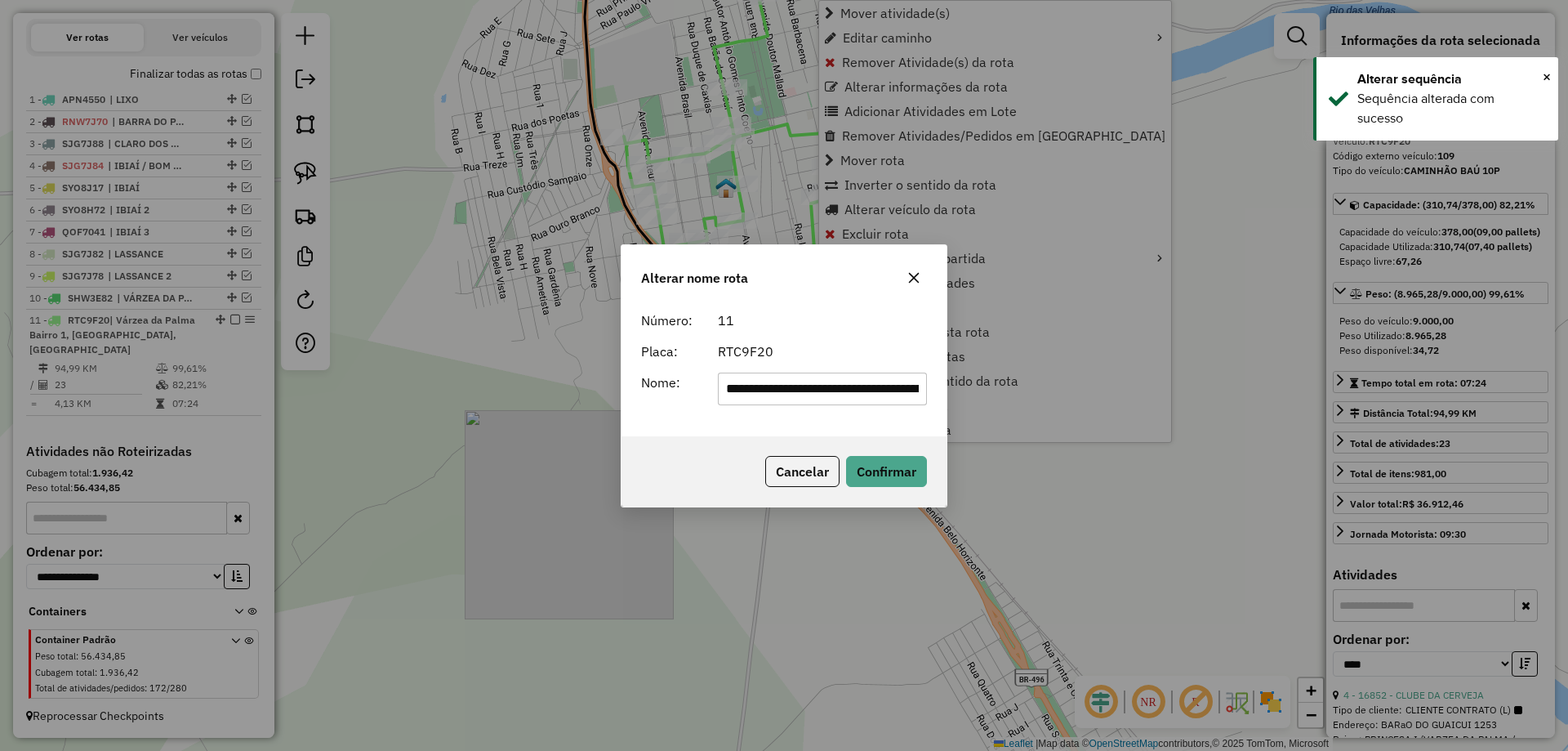
scroll to position [0, 253]
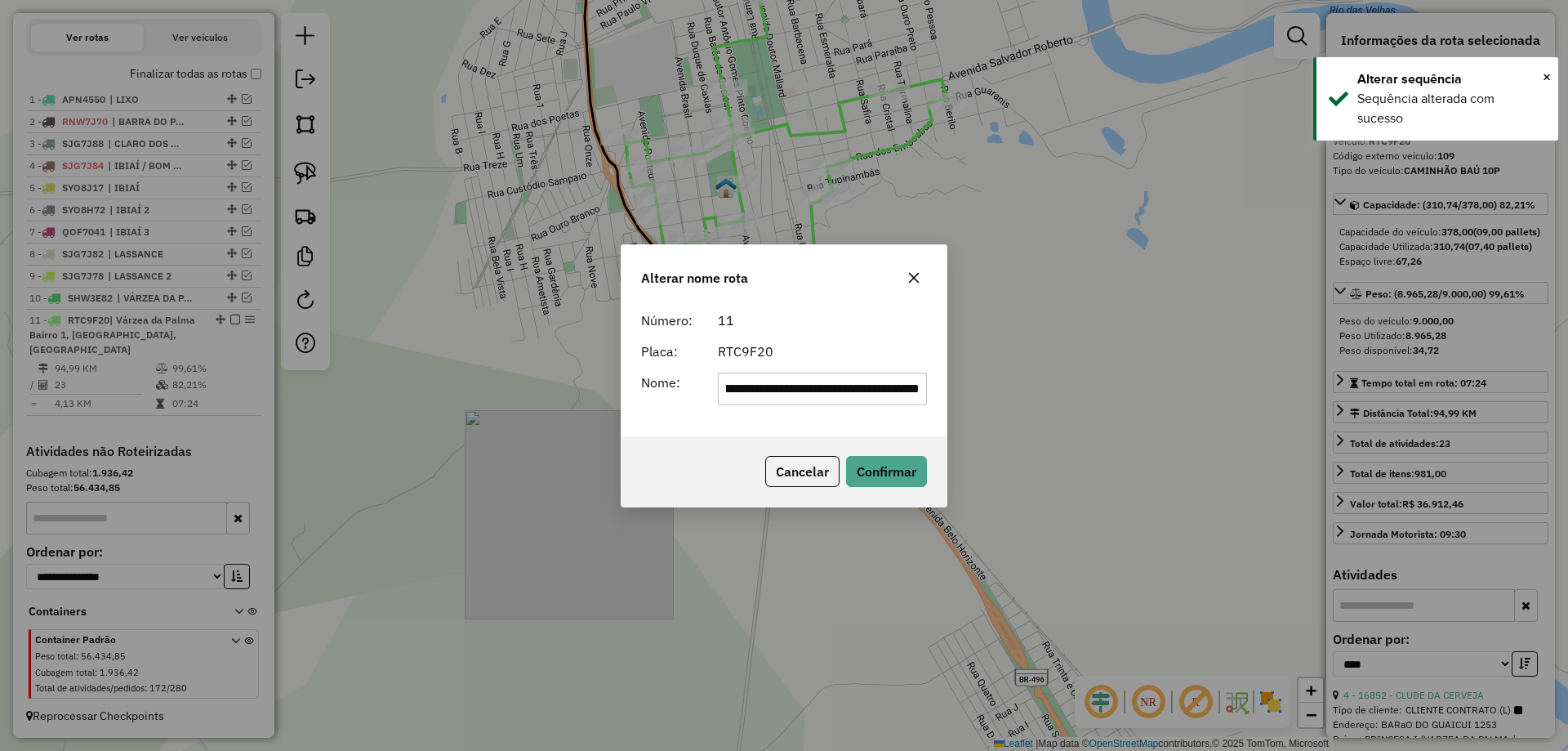
click at [784, 387] on input "**********" at bounding box center [823, 388] width 210 height 33
paste input "text"
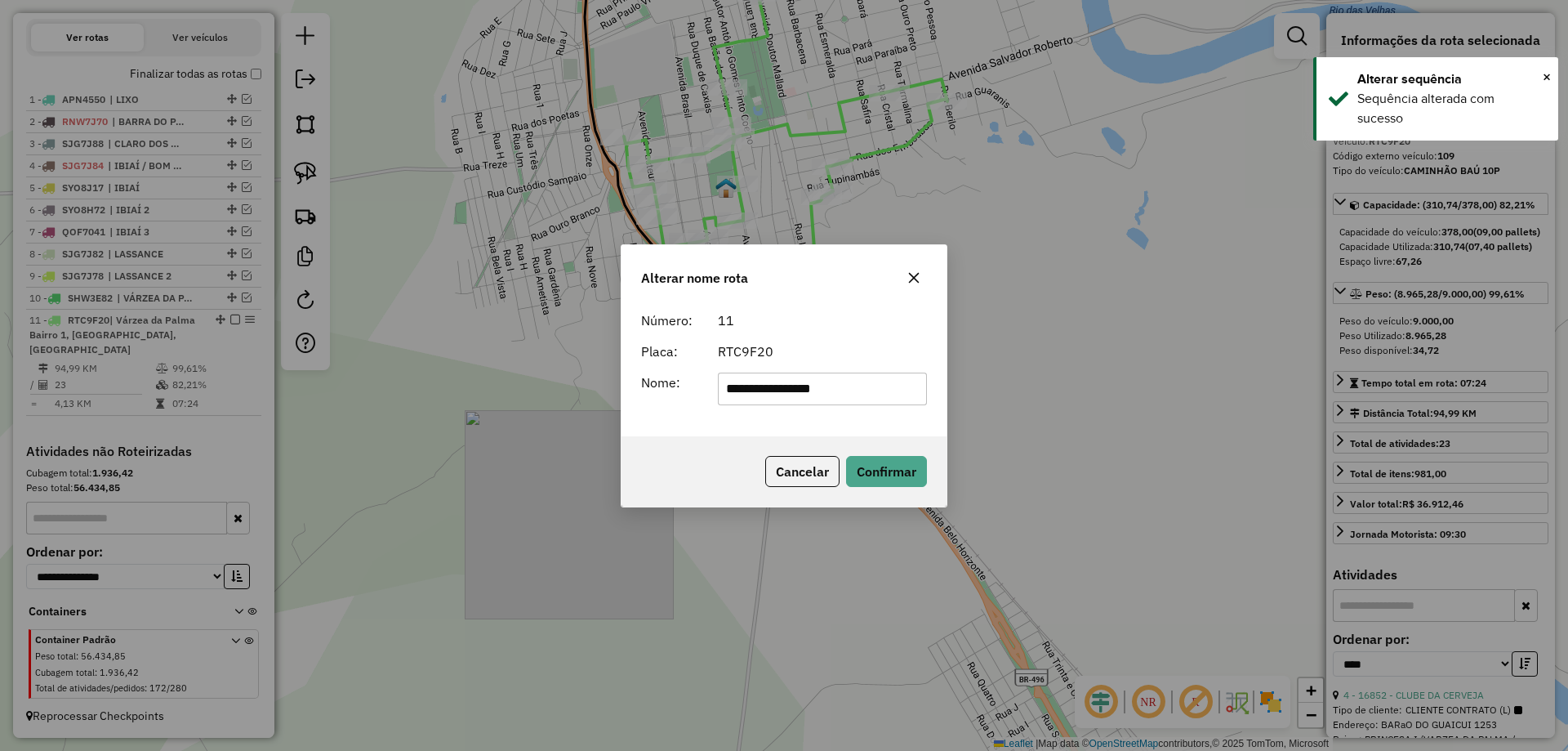
click at [832, 373] on input "**********" at bounding box center [823, 388] width 210 height 33
type input "**********"
click at [846, 346] on div "RTC9F20" at bounding box center [823, 351] width 229 height 20
click at [887, 466] on button "Confirmar" at bounding box center [886, 471] width 81 height 31
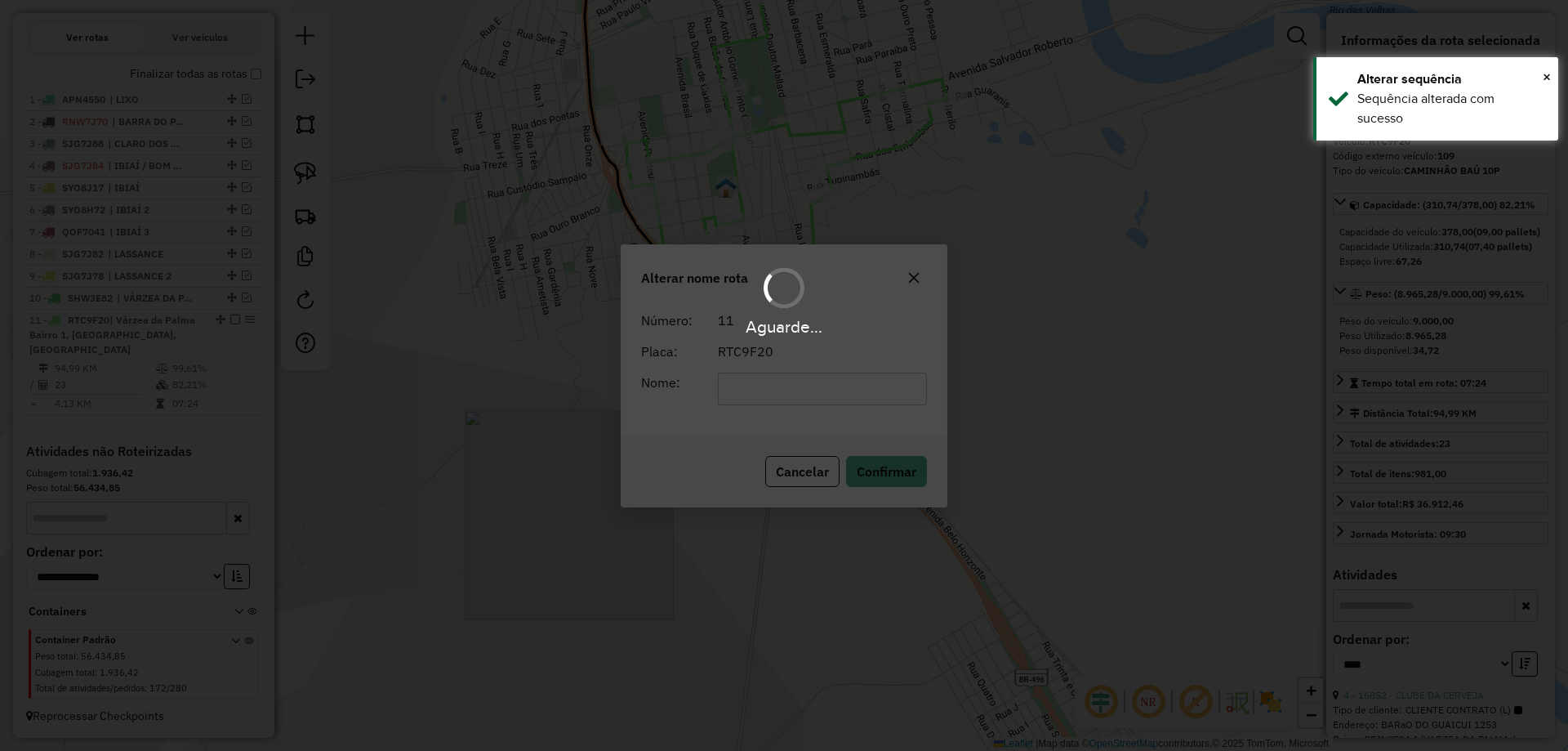
scroll to position [547, 0]
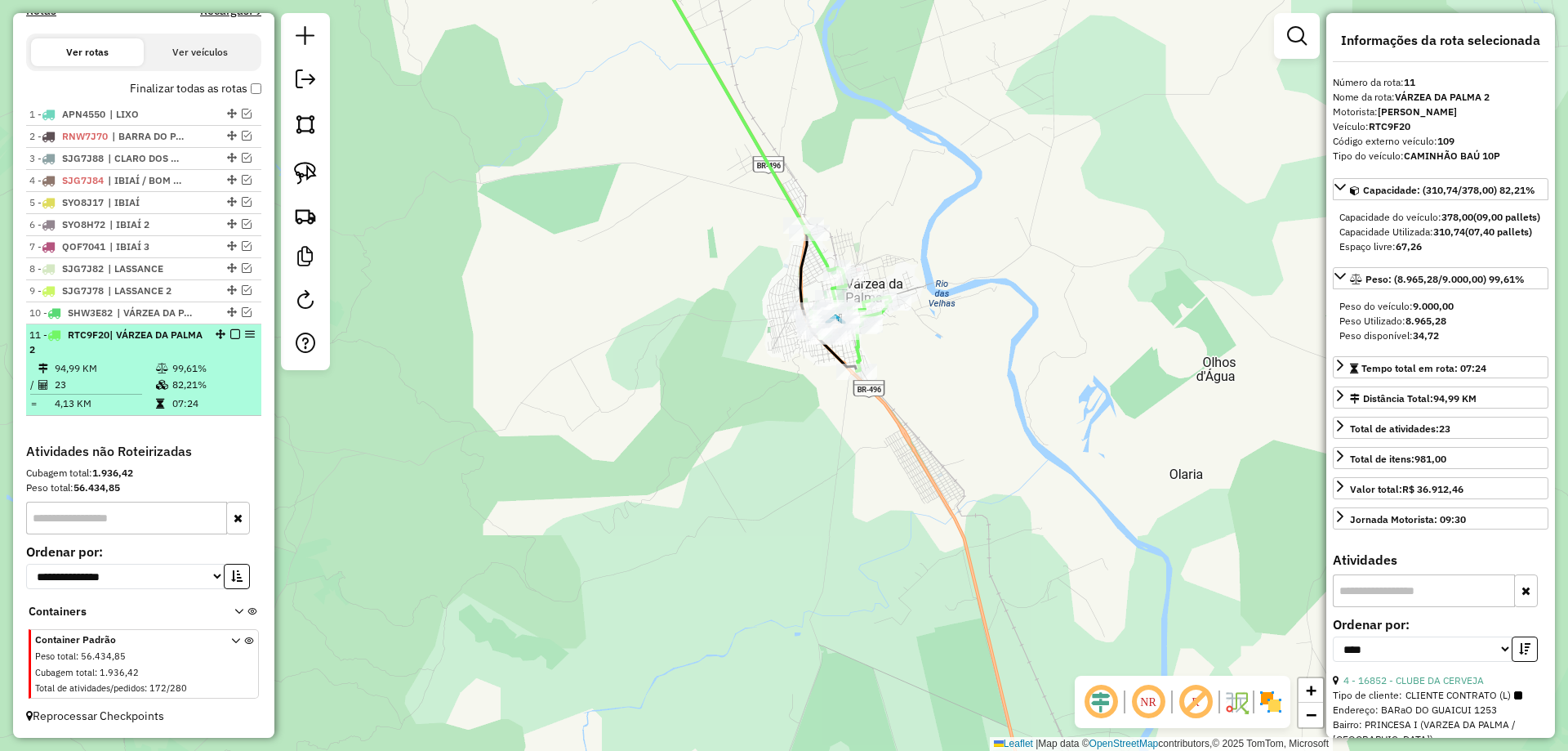
click at [222, 337] on div at bounding box center [230, 334] width 49 height 9
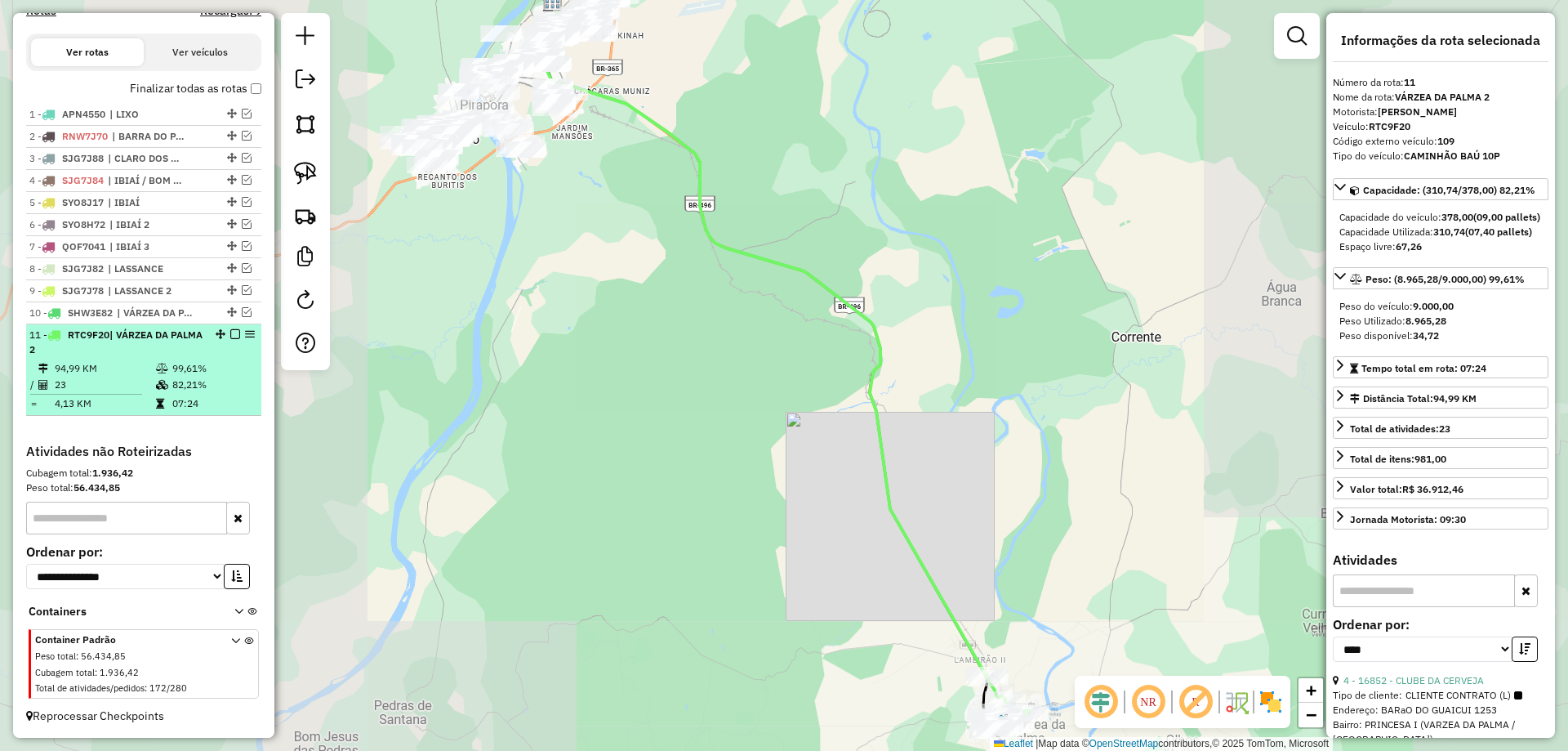
click at [230, 336] on em at bounding box center [235, 334] width 9 height 9
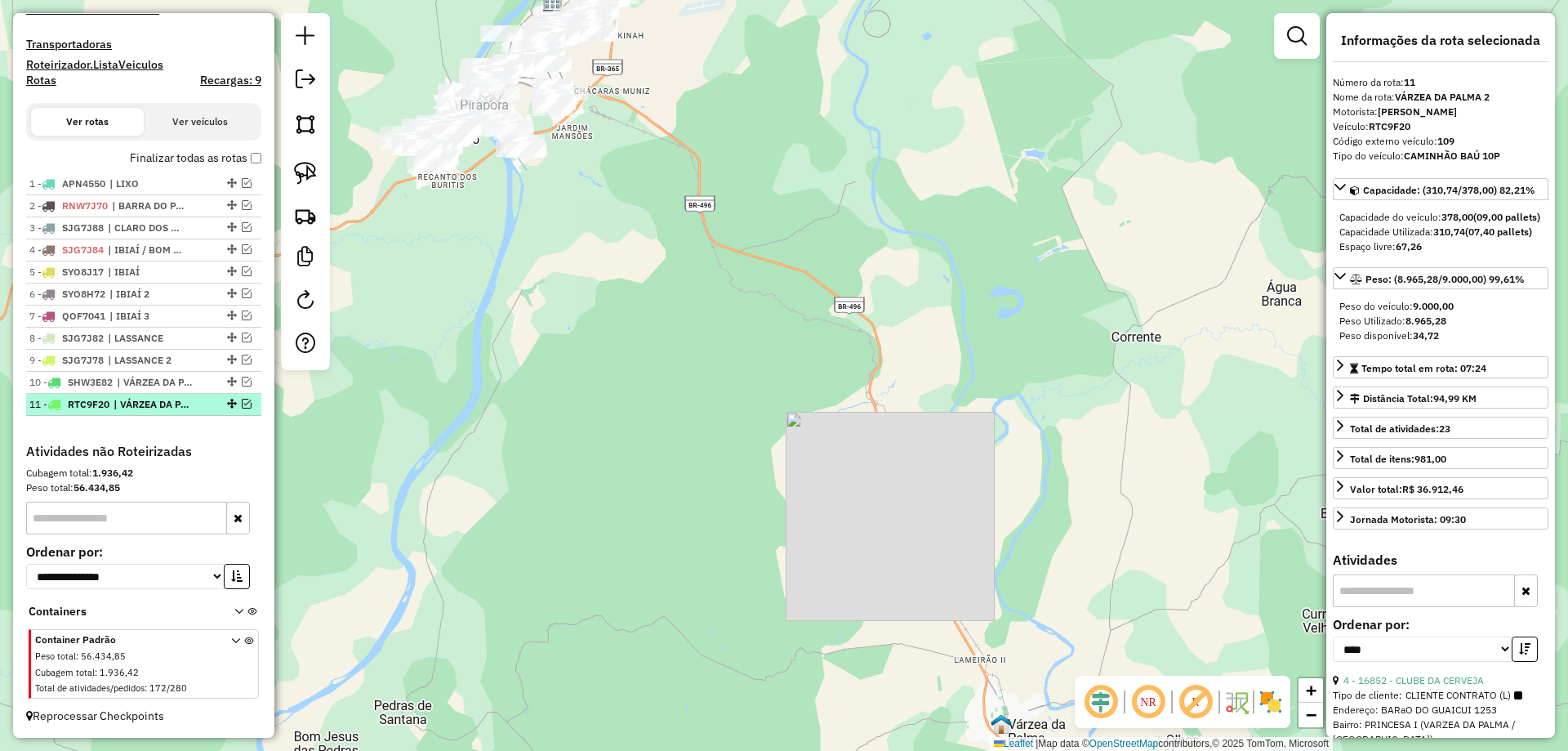
scroll to position [477, 0]
click at [160, 352] on span "| LASSANCE 2" at bounding box center [146, 360] width 75 height 15
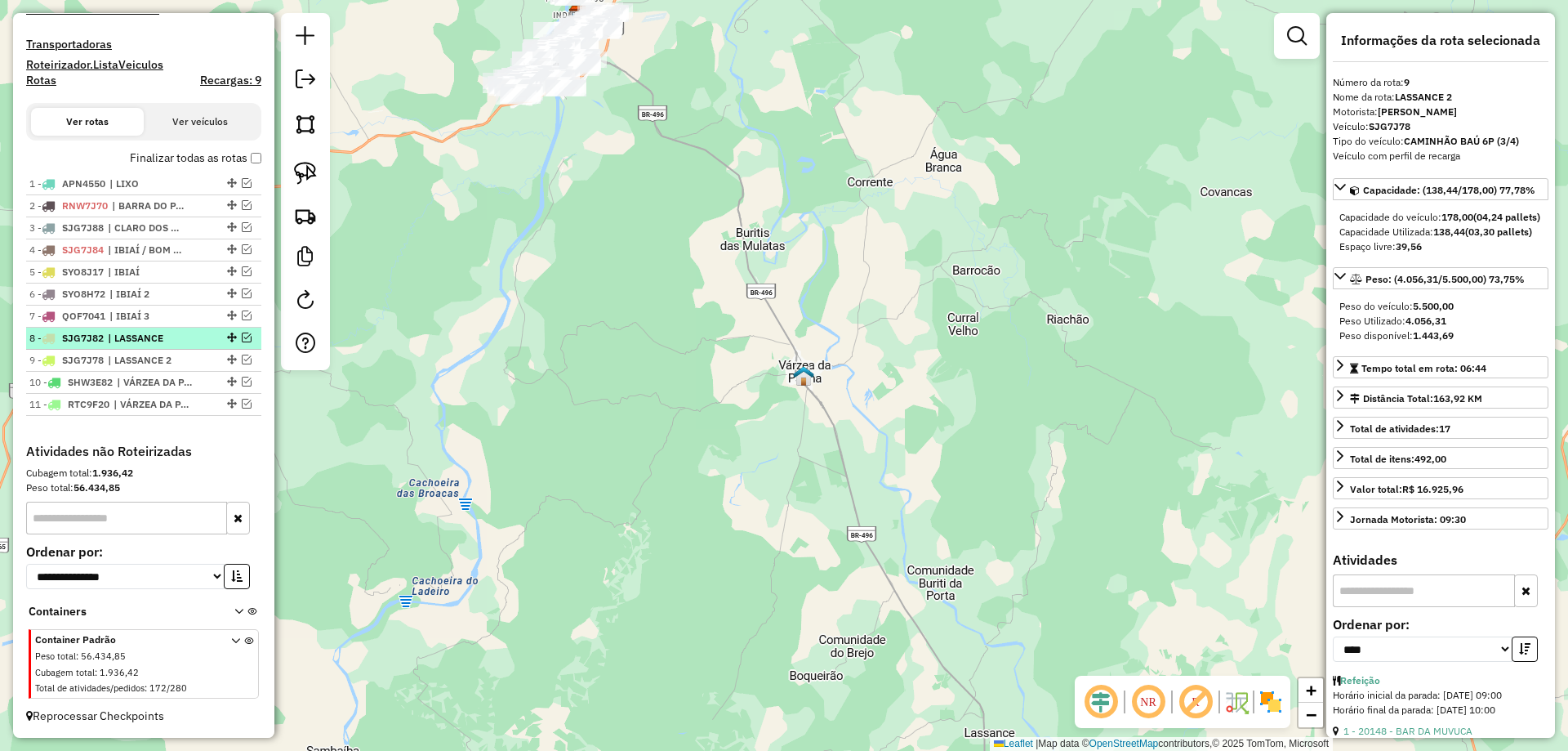
click at [154, 342] on span "| LASSANCE" at bounding box center [146, 338] width 75 height 15
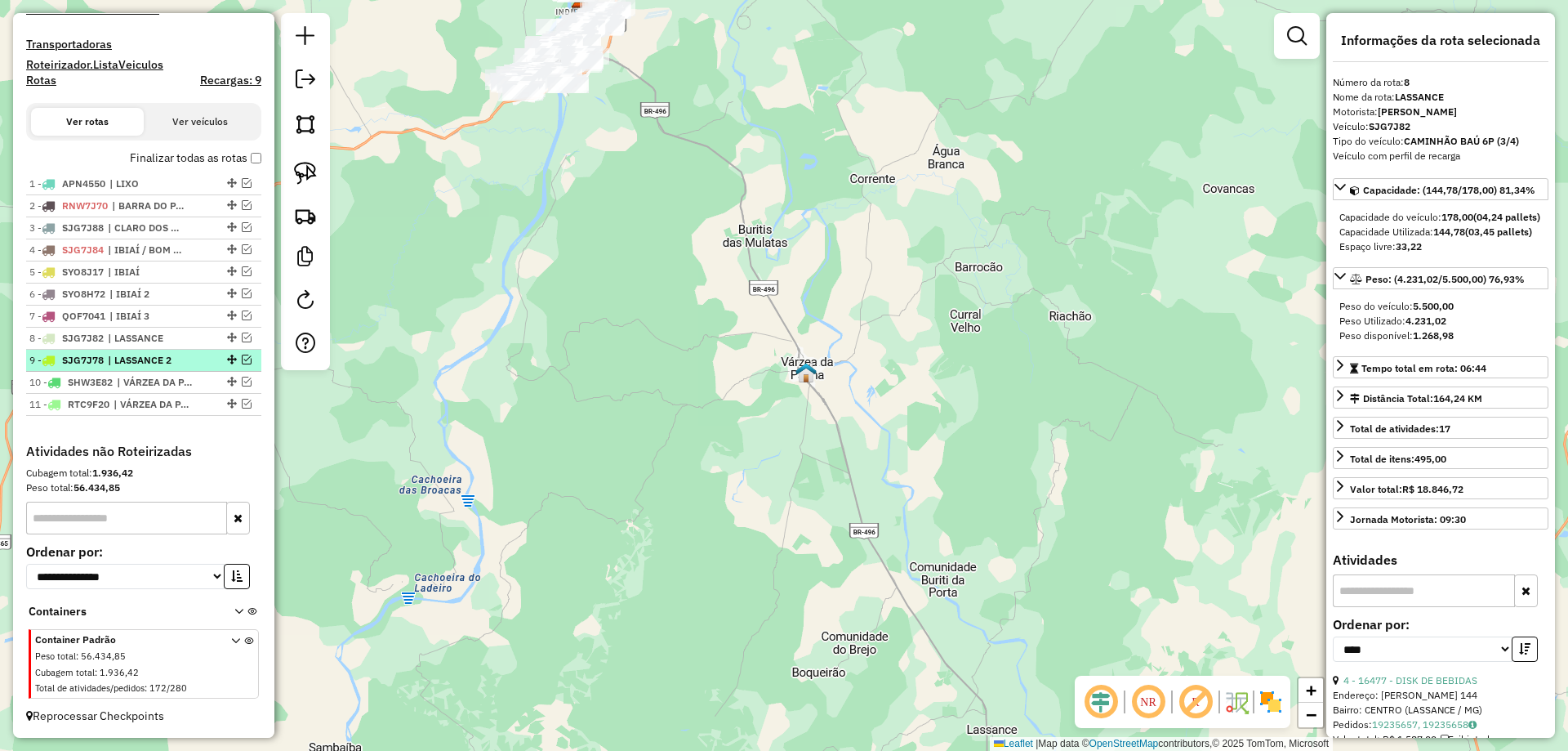
click at [135, 368] on span "| LASSANCE 2" at bounding box center [146, 360] width 75 height 15
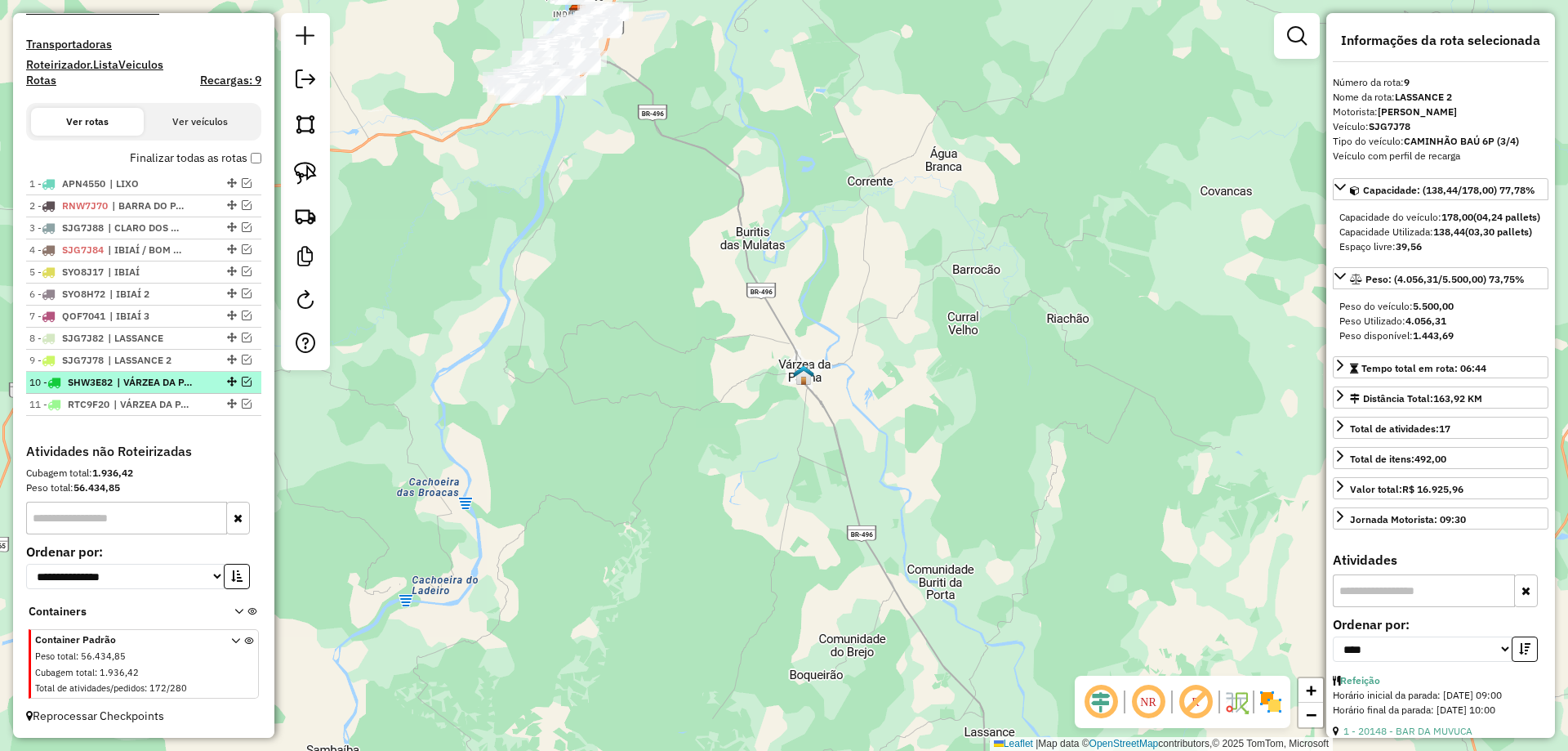
click at [134, 383] on span "| VÁRZEA DA PALMA" at bounding box center [154, 383] width 75 height 15
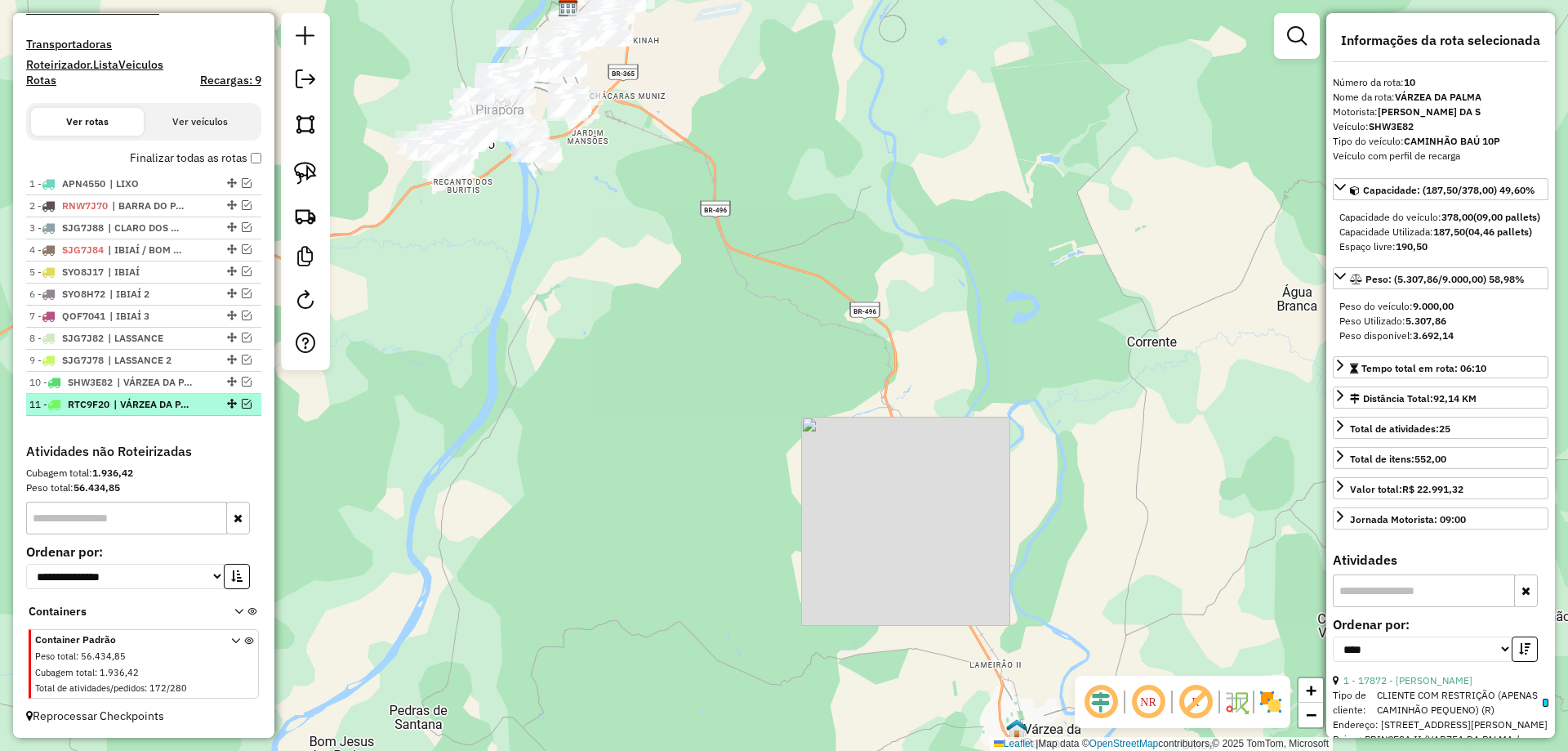
click at [140, 396] on li "11 - RTC9F20 | VÁRZEA DA PALMA 2" at bounding box center [144, 404] width 235 height 22
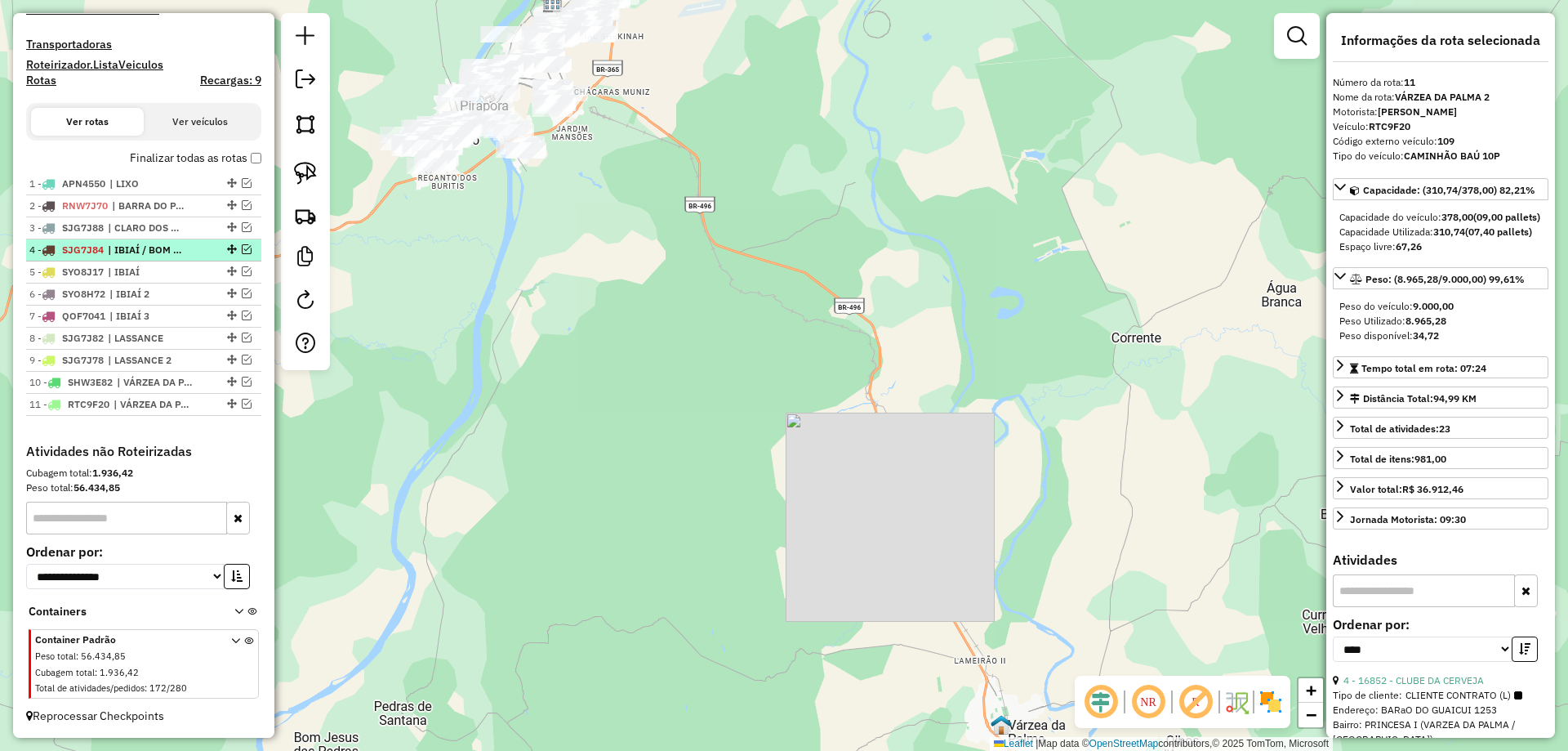
click at [123, 249] on span "| IBIAÍ / BOM JESUS DA VEREDA" at bounding box center [146, 250] width 75 height 15
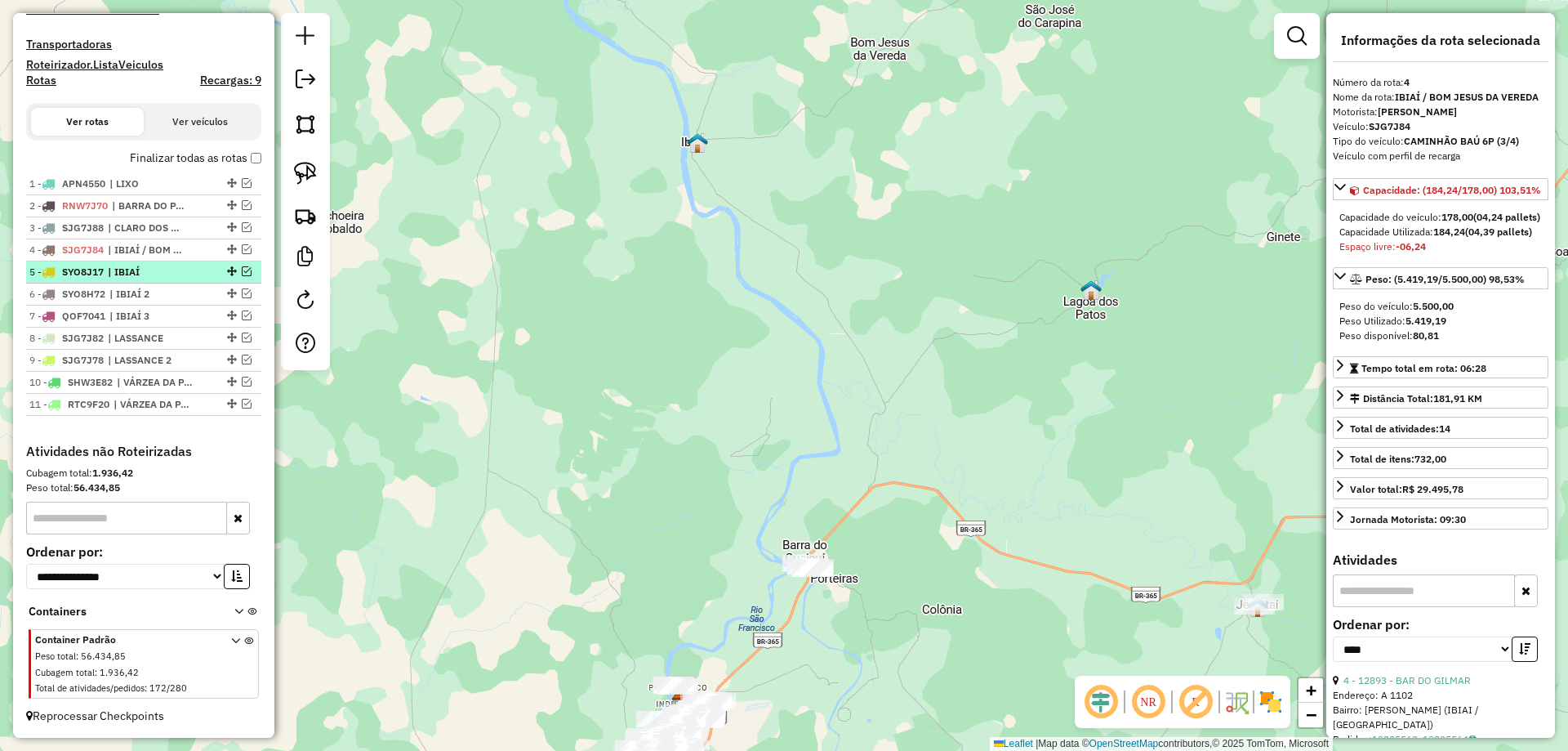
click at [129, 274] on span "| IBIAÍ" at bounding box center [146, 273] width 75 height 15
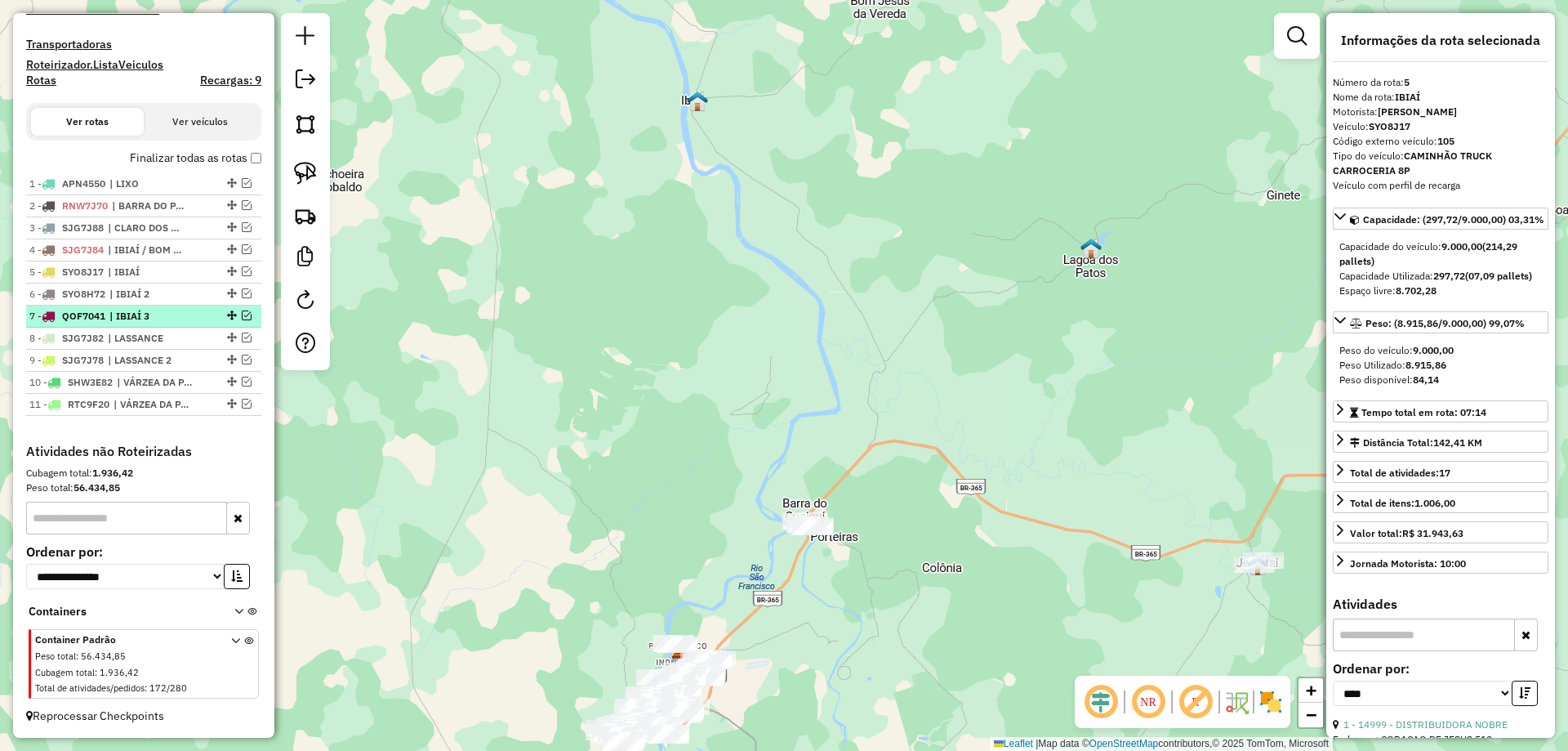
click at [122, 306] on li "7 - QOF7041 | IBIAÍ 3" at bounding box center [144, 316] width 235 height 22
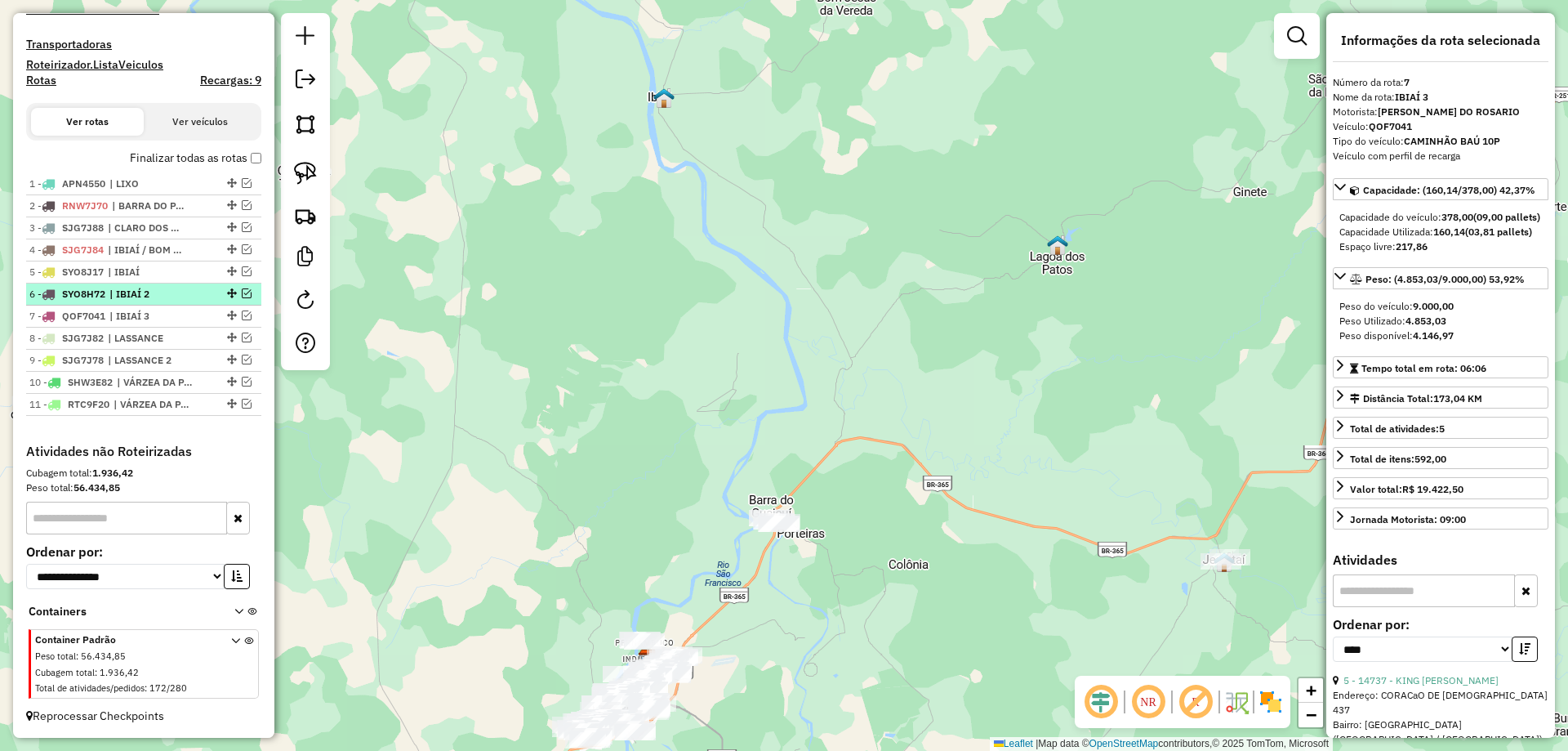
click at [131, 296] on span "| IBIAÍ 2" at bounding box center [147, 294] width 75 height 15
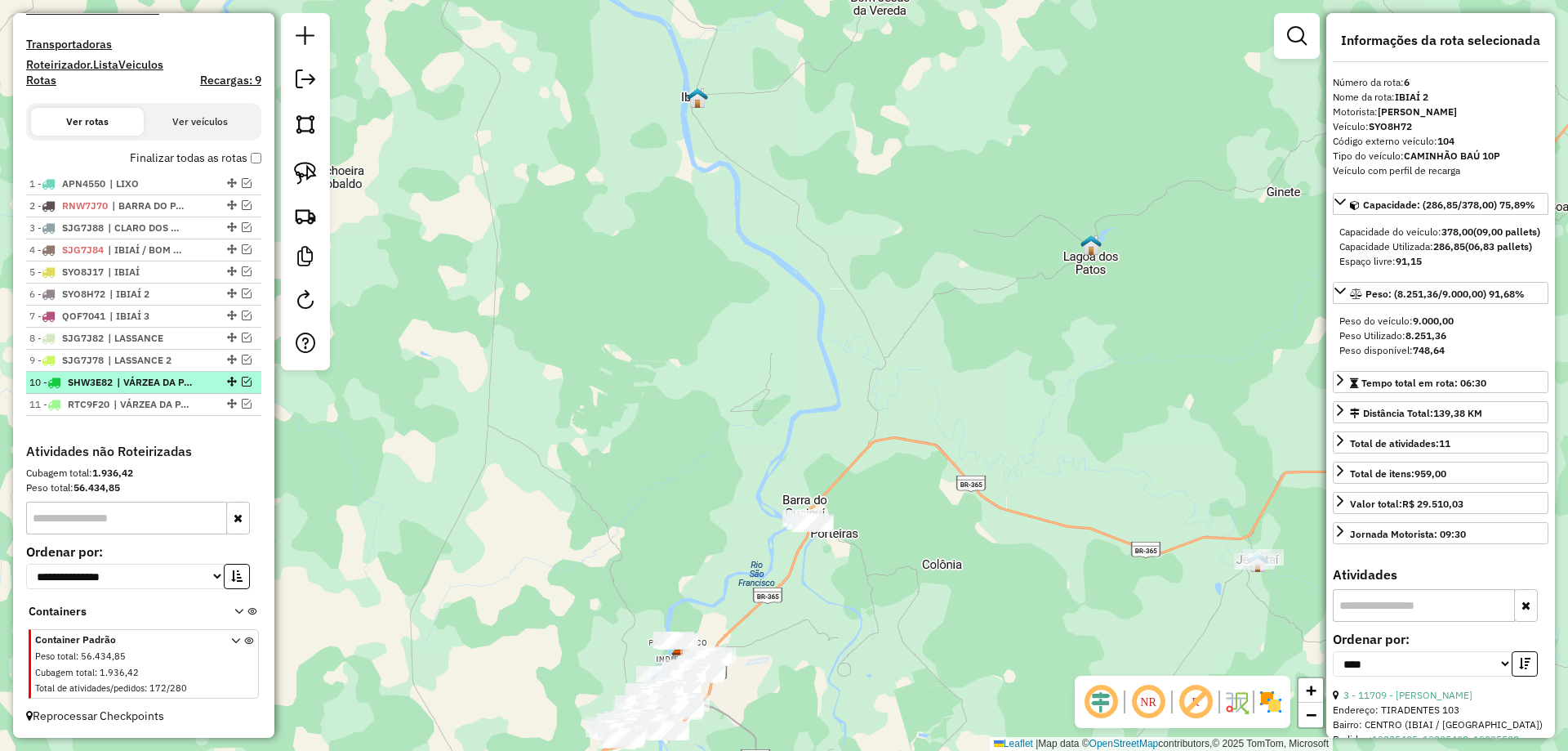
click at [139, 387] on span "| VÁRZEA DA PALMA" at bounding box center [154, 383] width 75 height 15
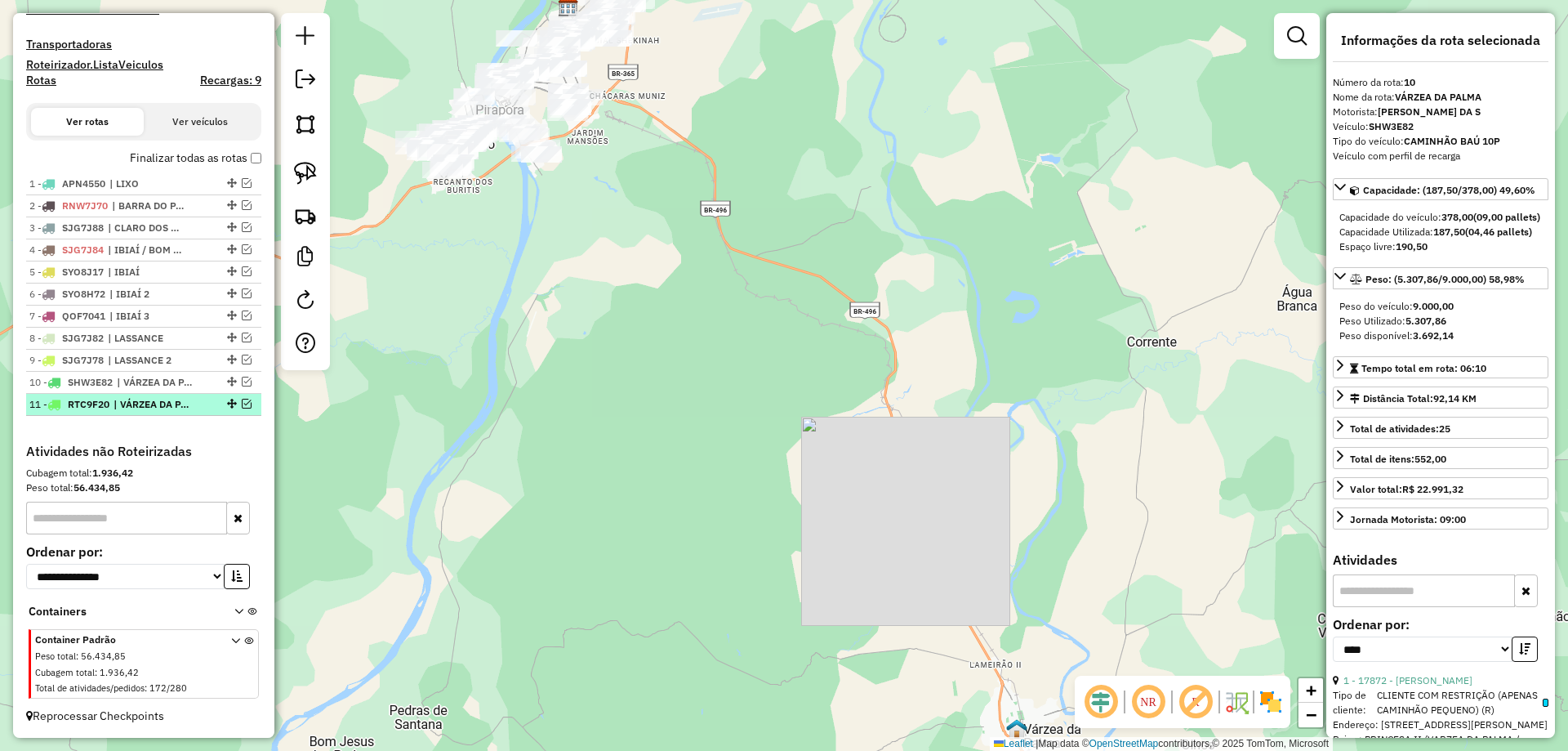
click at [159, 407] on span "| VÁRZEA DA PALMA 2" at bounding box center [151, 404] width 75 height 15
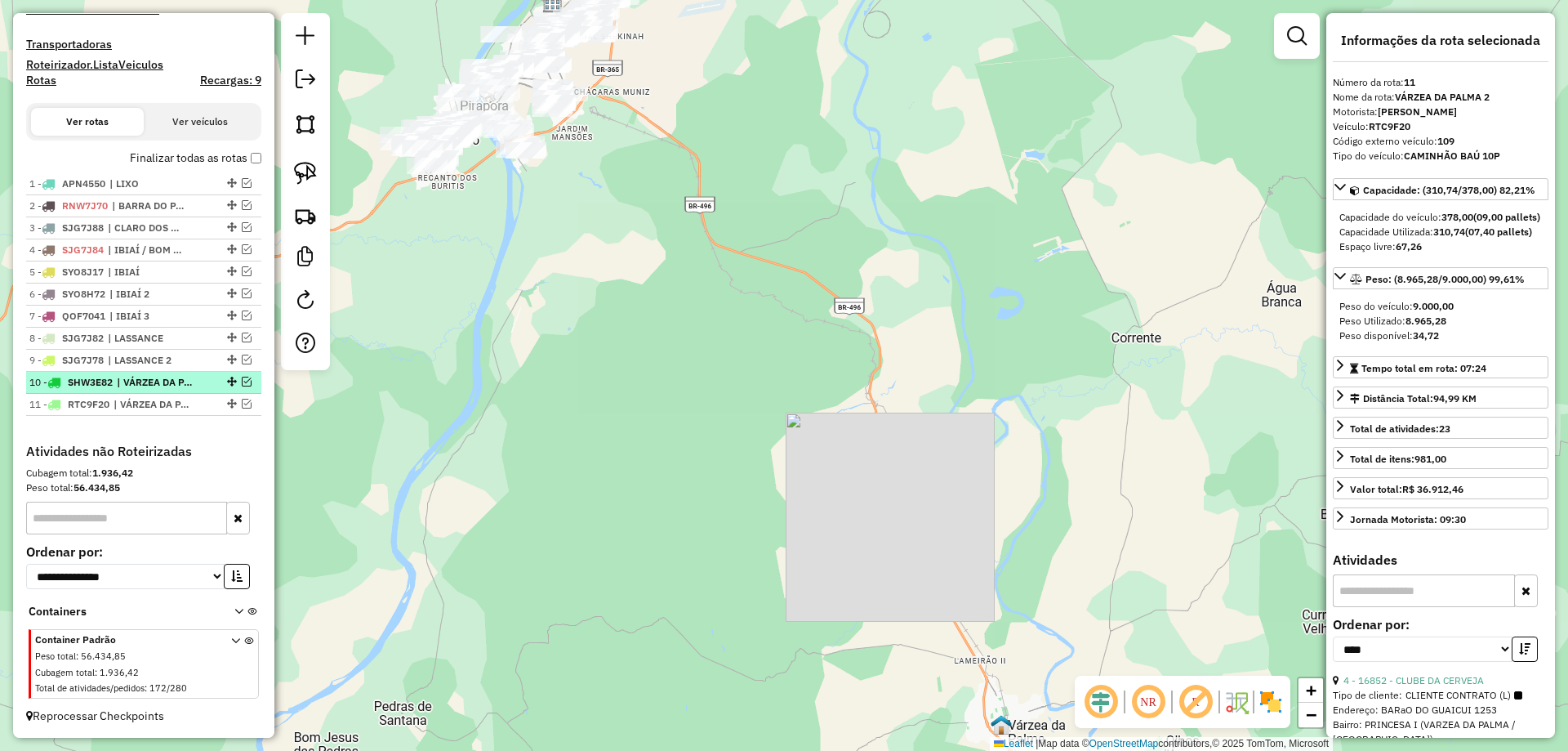
click at [155, 383] on span "| VÁRZEA DA PALMA" at bounding box center [154, 383] width 75 height 15
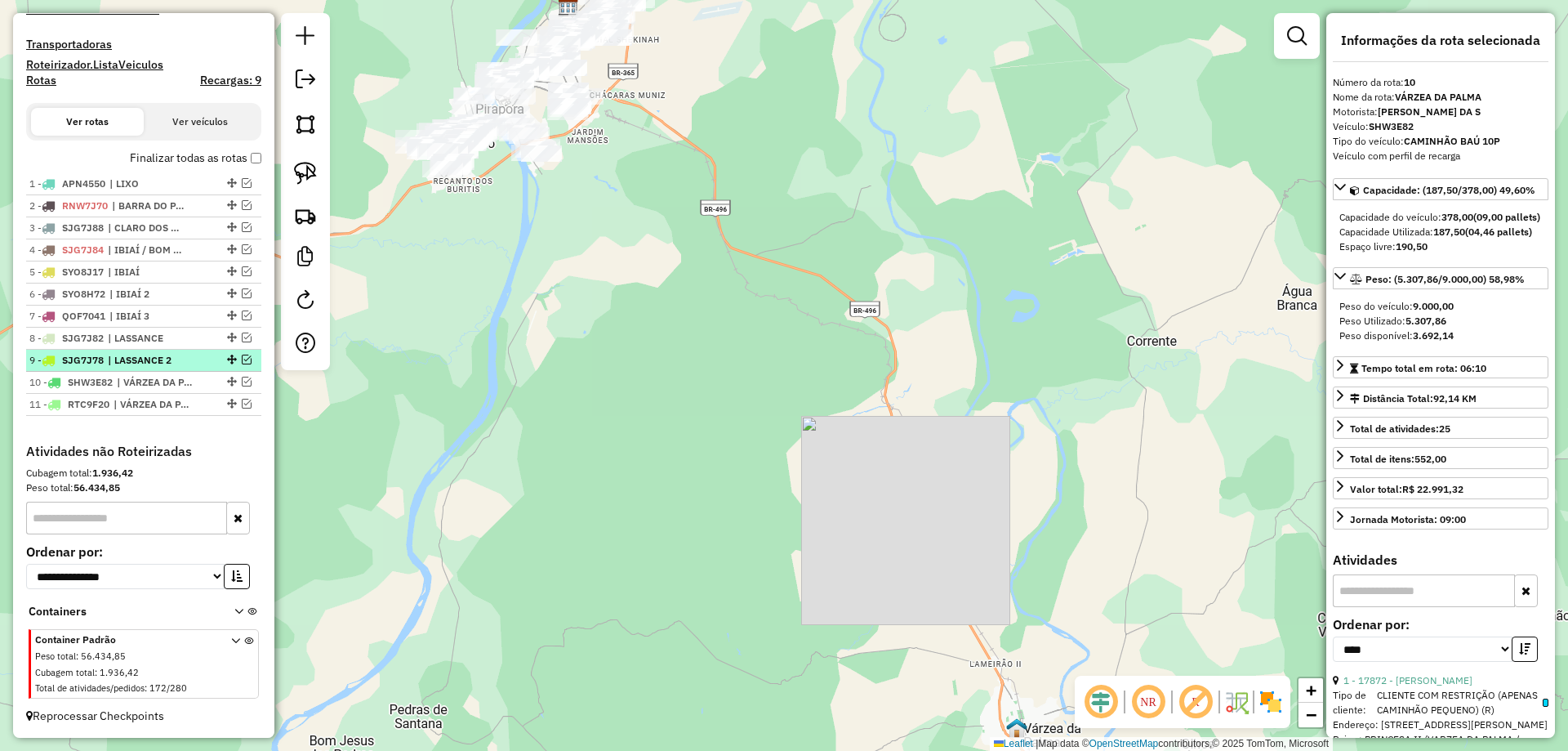
click at [155, 359] on span "| LASSANCE 2" at bounding box center [146, 360] width 75 height 15
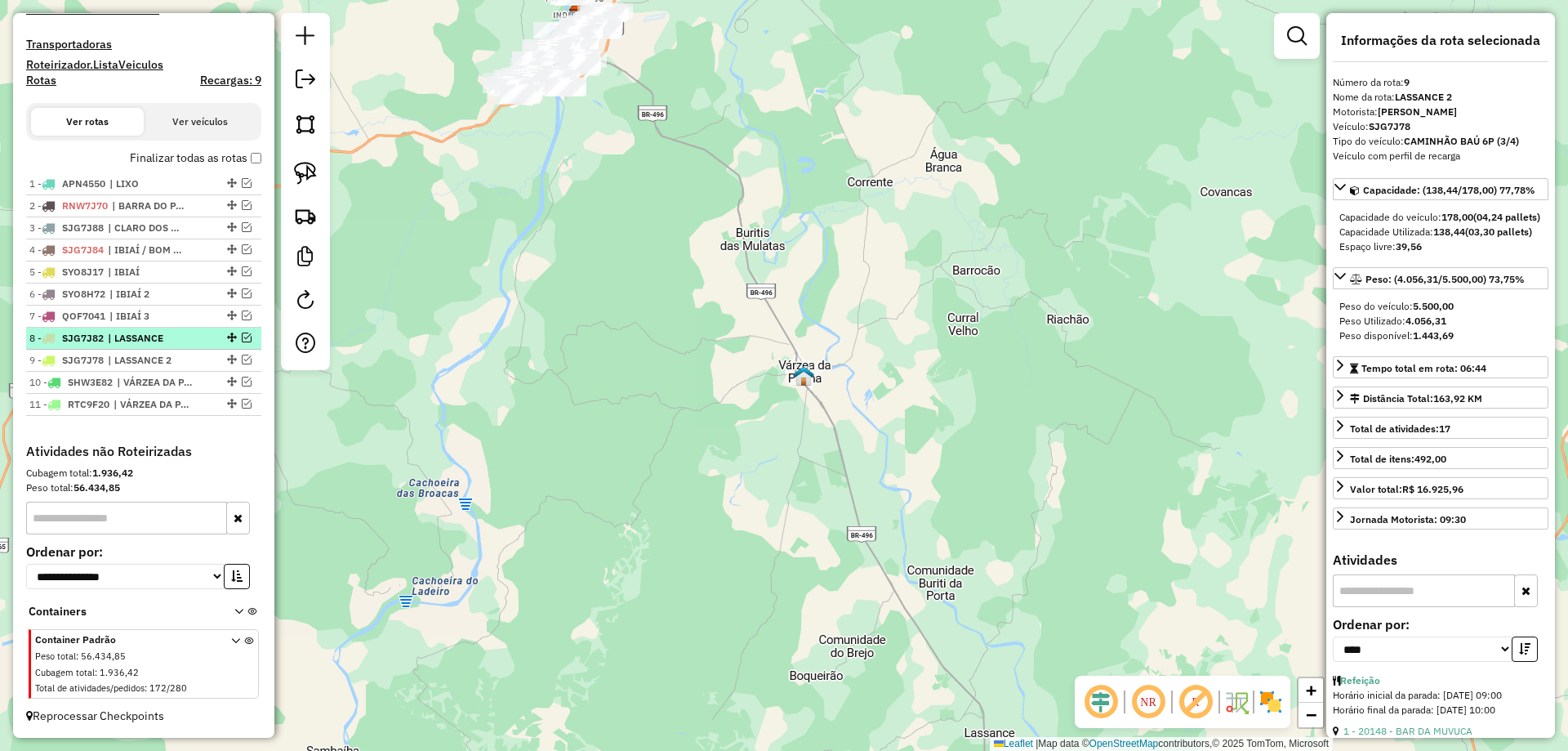
click at [160, 340] on span "| LASSANCE" at bounding box center [146, 338] width 75 height 15
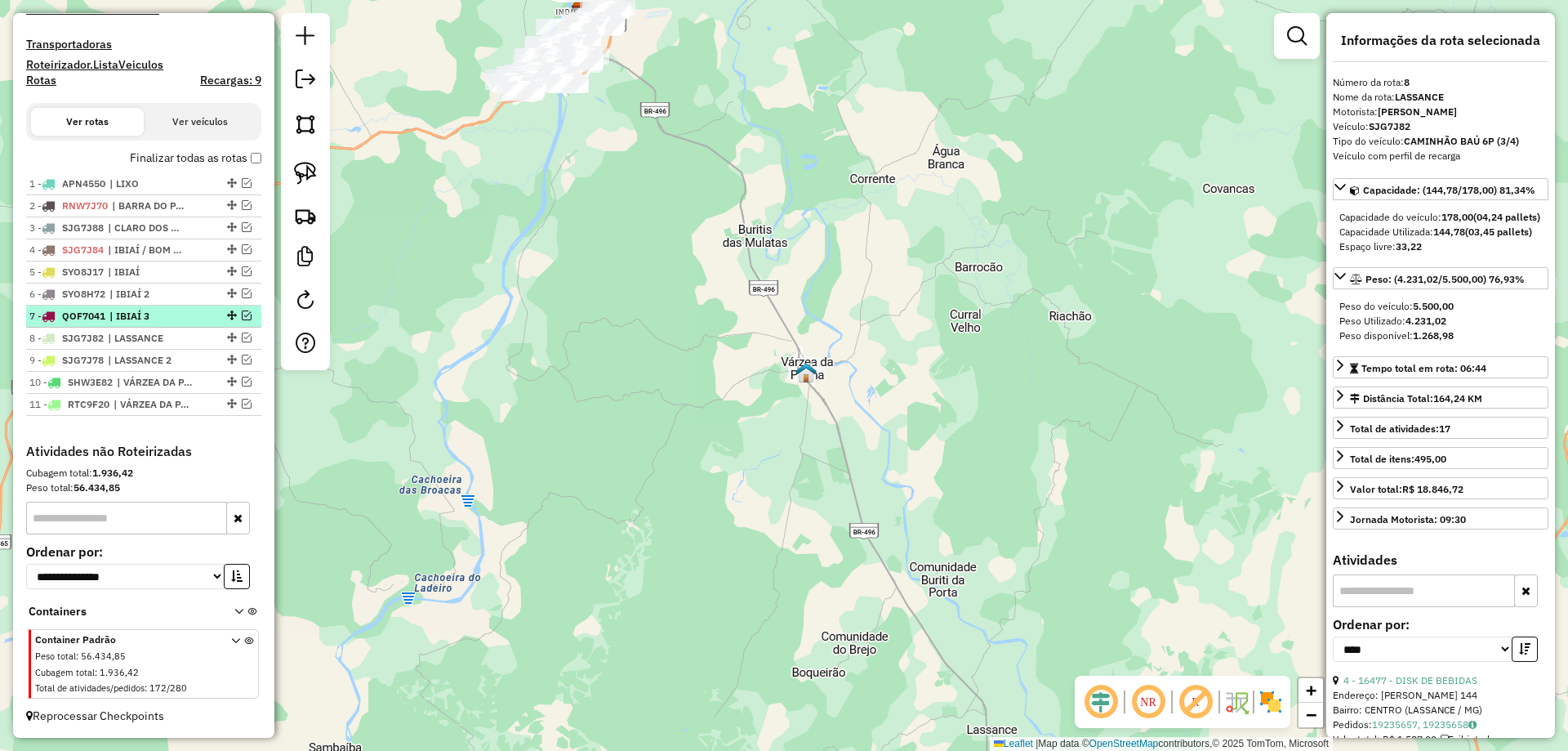
click at [150, 321] on span "| IBIAÍ 3" at bounding box center [147, 316] width 75 height 15
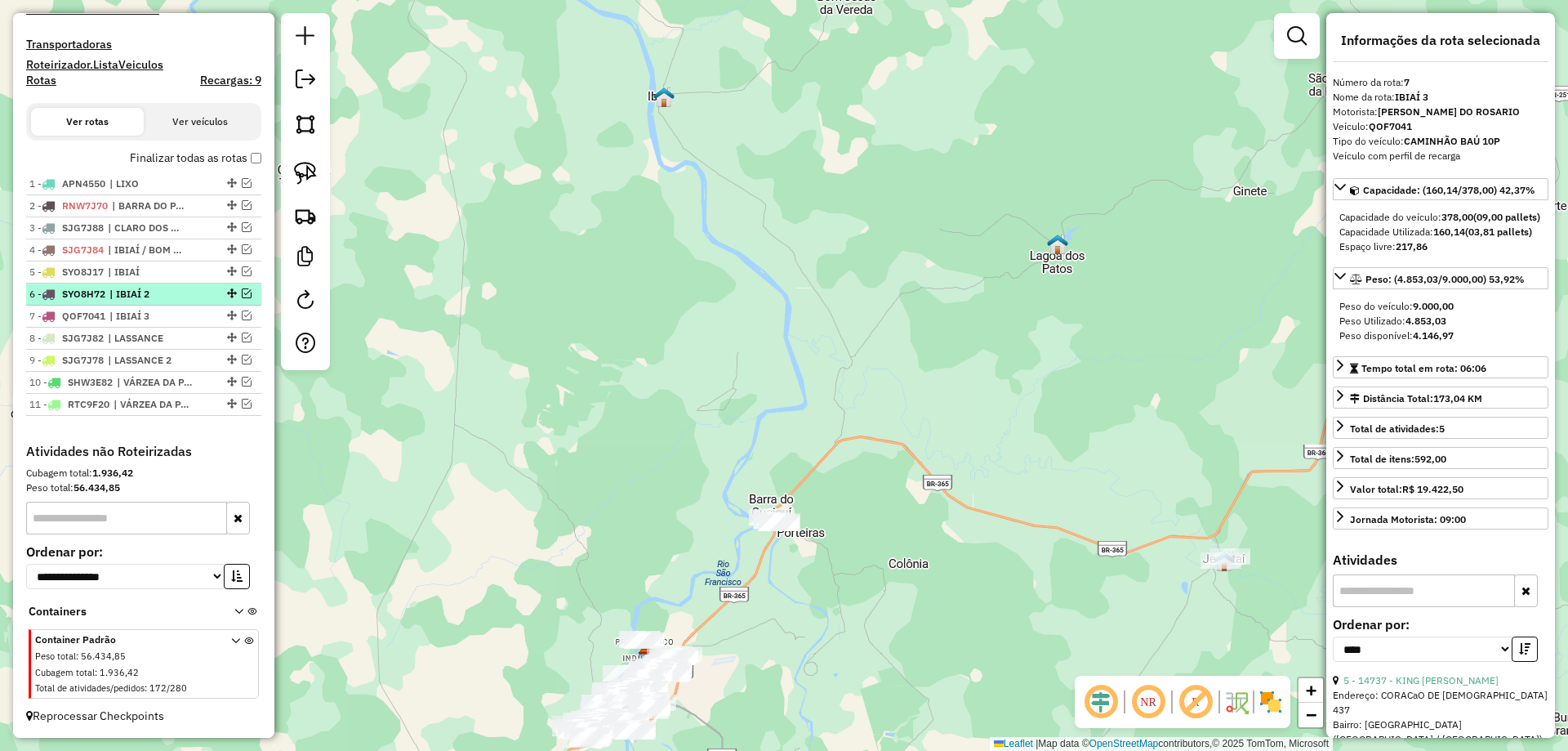
click at [156, 294] on span "| IBIAÍ 2" at bounding box center [147, 294] width 75 height 15
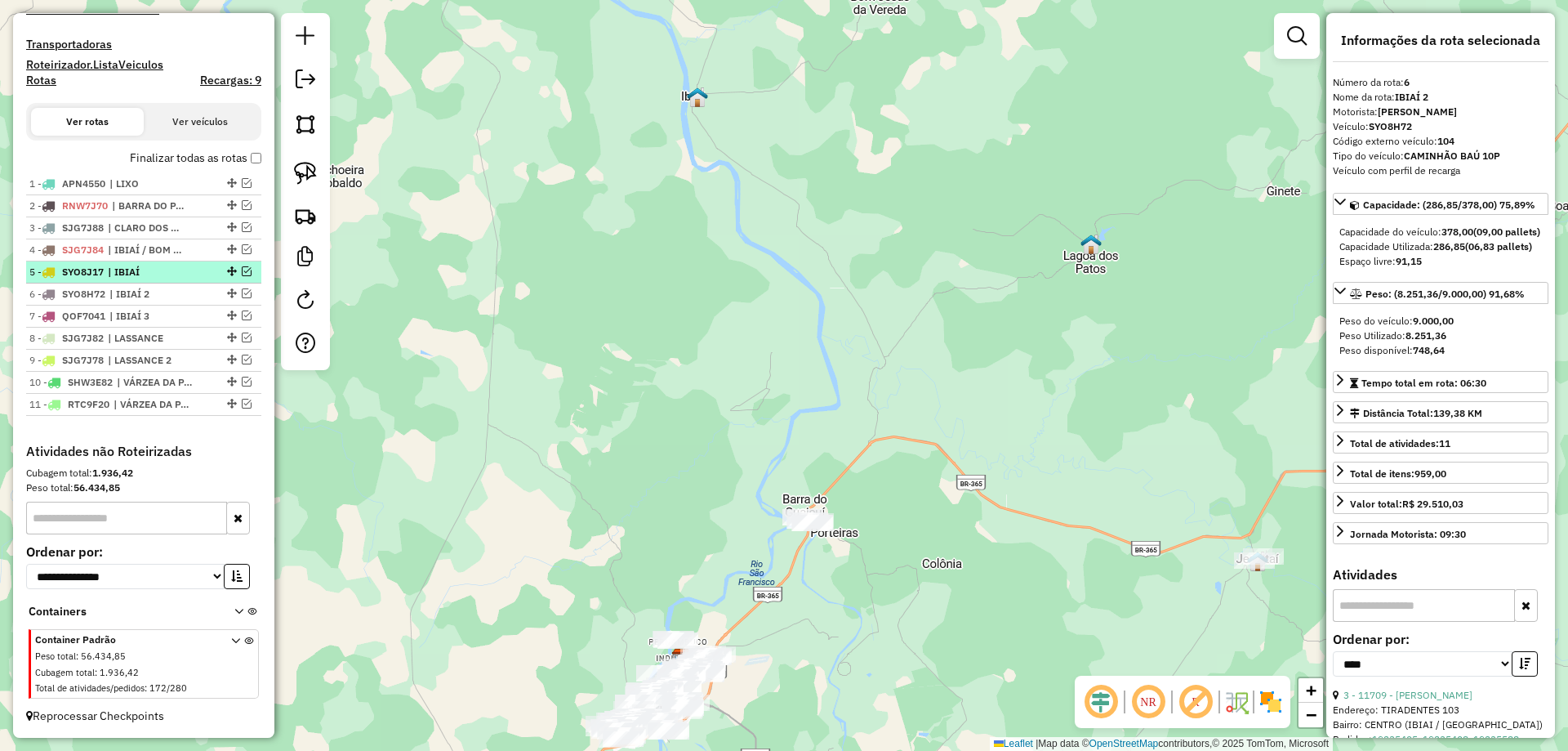
click at [171, 279] on span "| IBIAÍ" at bounding box center [146, 273] width 75 height 15
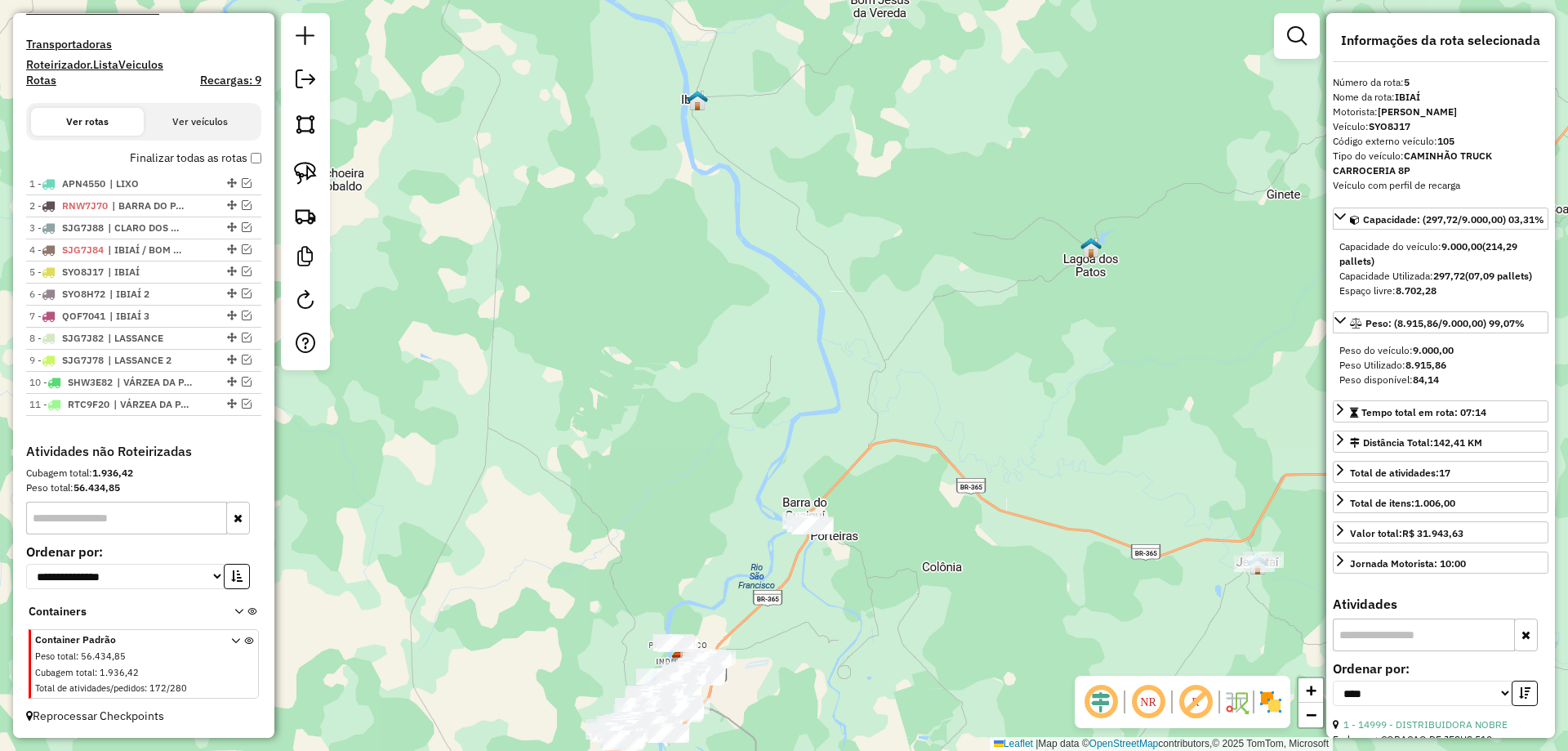
click at [818, 635] on div "Janela de atendimento Grade de atendimento Capacidade Transportadoras Veículos …" at bounding box center [784, 375] width 1568 height 751
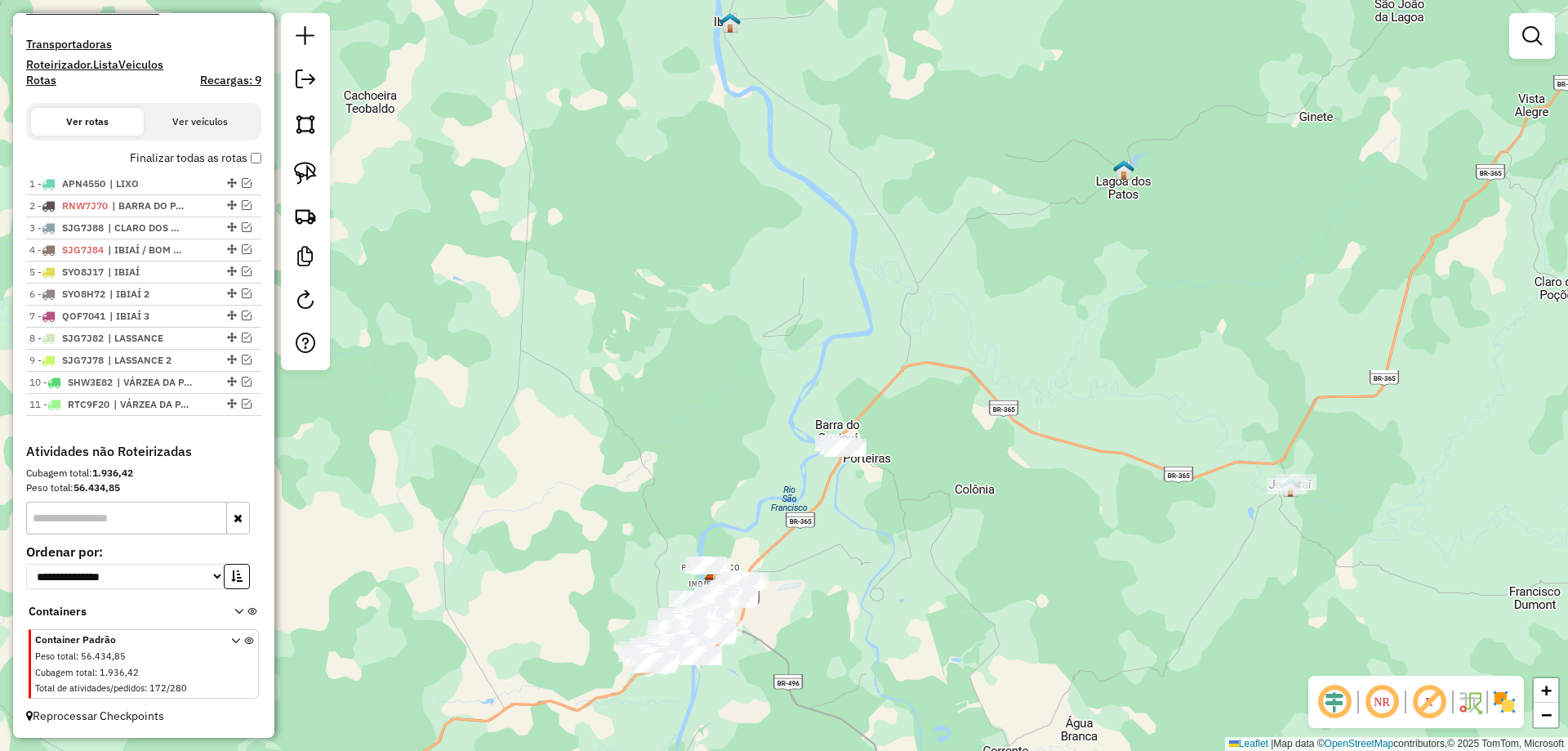
drag, startPoint x: 827, startPoint y: 629, endPoint x: 879, endPoint y: 450, distance: 186.4
click at [879, 450] on div "Janela de atendimento Grade de atendimento Capacidade Transportadoras Veículos …" at bounding box center [784, 375] width 1568 height 751
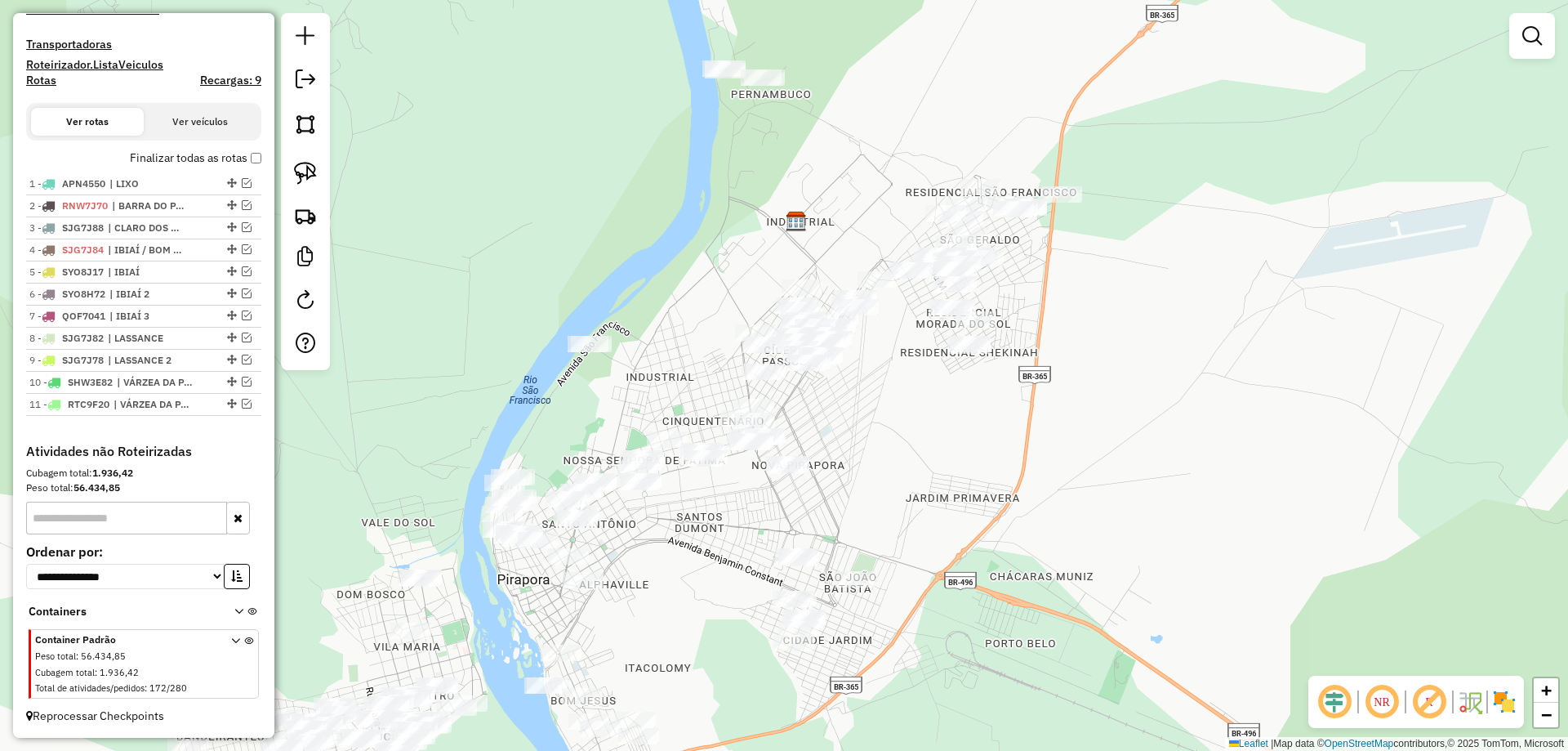
drag, startPoint x: 660, startPoint y: 589, endPoint x: 1015, endPoint y: 321, distance: 444.8
click at [1015, 321] on div "Janela de atendimento Grade de atendimento Capacidade Transportadoras Veículos …" at bounding box center [784, 375] width 1568 height 751
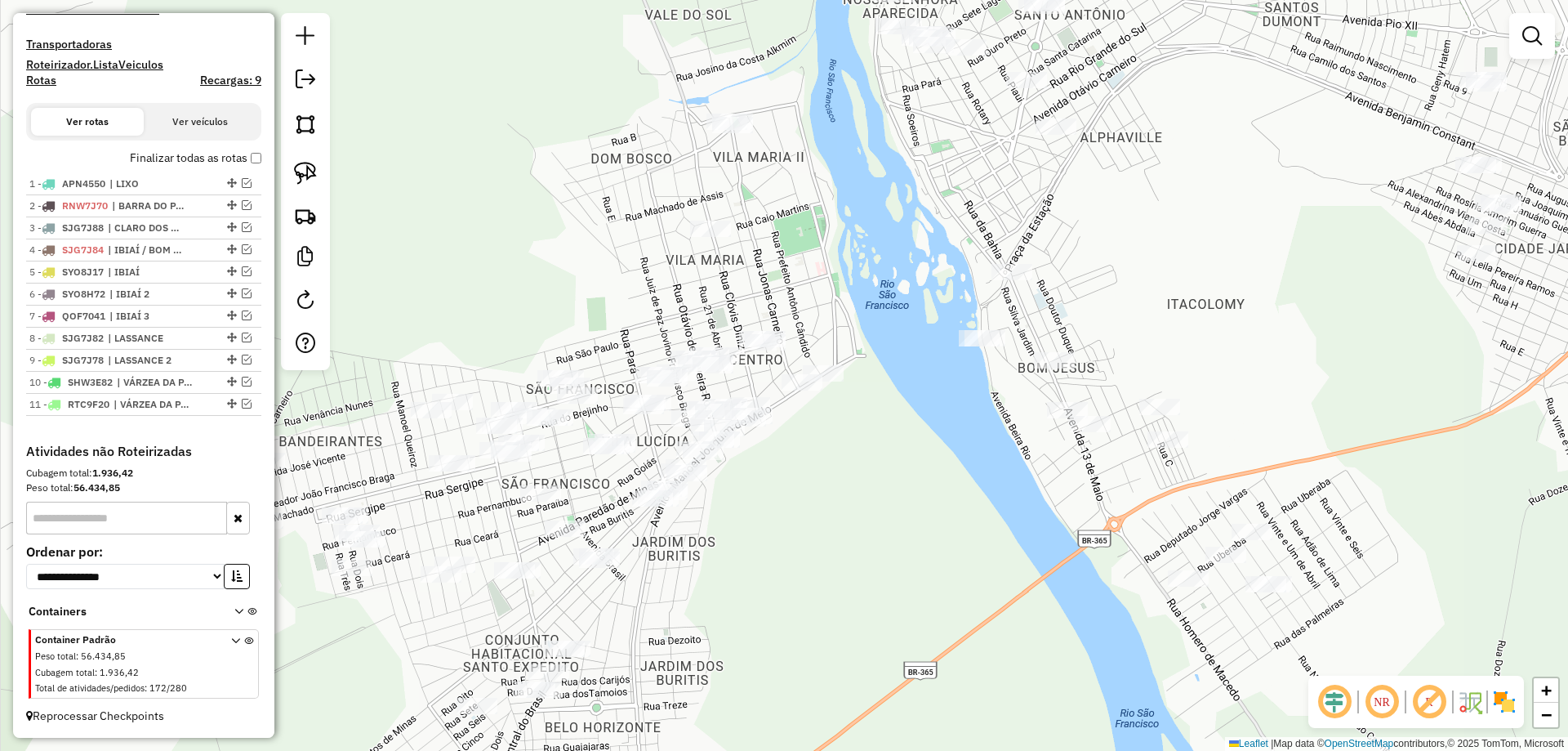
drag, startPoint x: 835, startPoint y: 491, endPoint x: 902, endPoint y: 421, distance: 96.9
click at [911, 427] on div "Janela de atendimento Grade de atendimento Capacidade Transportadoras Veículos …" at bounding box center [784, 375] width 1568 height 751
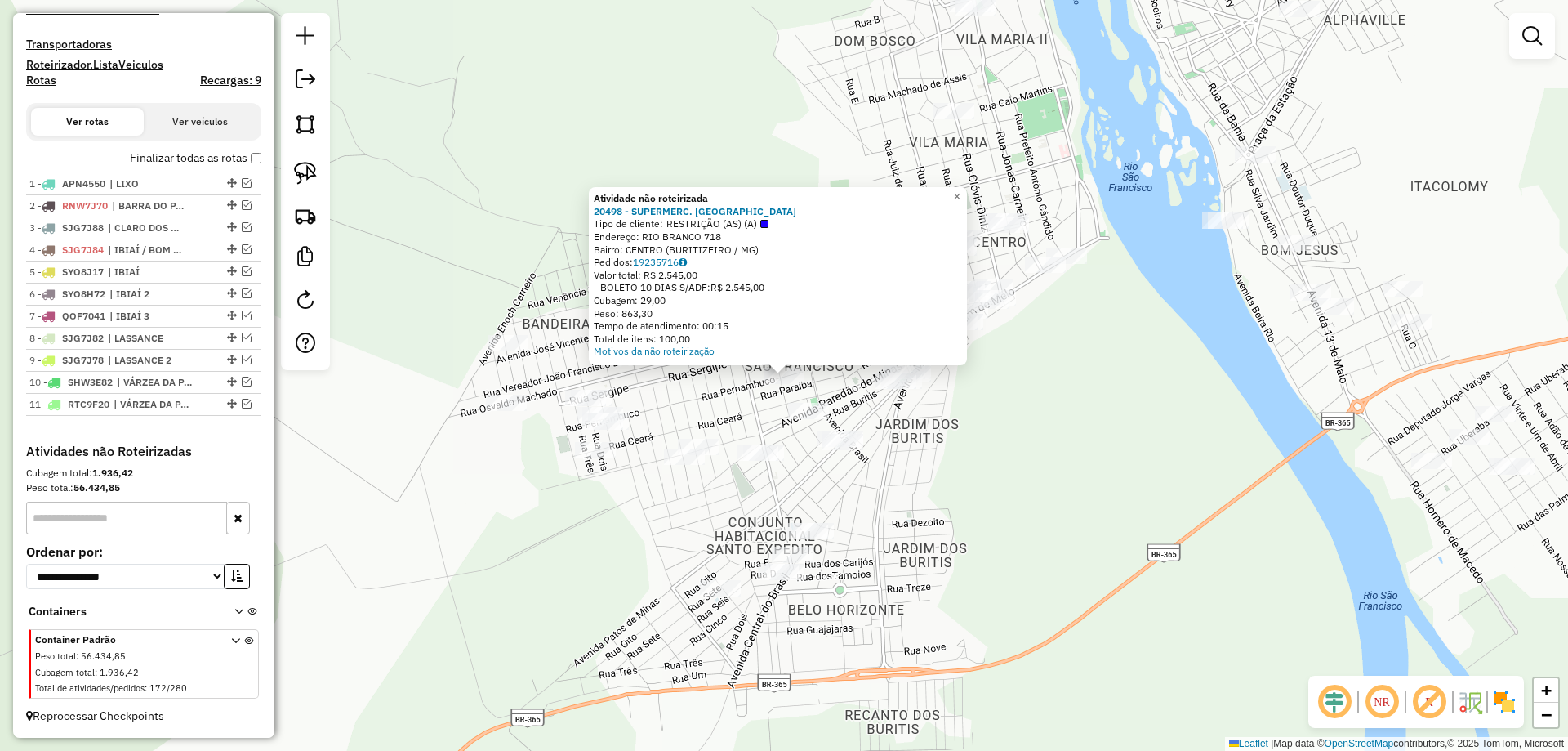
click at [645, 399] on div "Atividade não roteirizada 20498 - SUPERMERC. ALBATROZ Tipo de cliente: RESTRIÇÃ…" at bounding box center [784, 375] width 1568 height 751
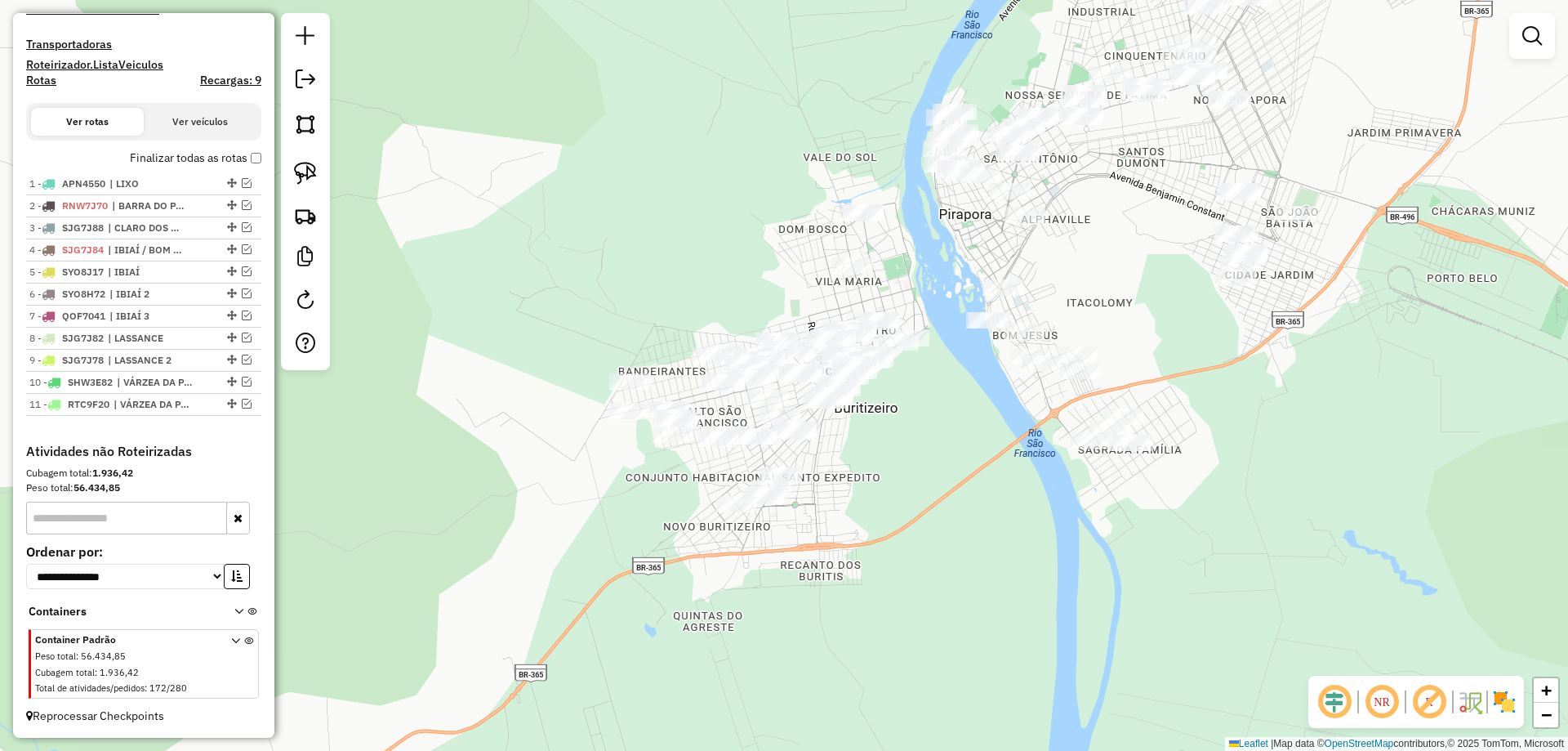
drag, startPoint x: 907, startPoint y: 424, endPoint x: 807, endPoint y: 514, distance: 134.5
click at [807, 509] on div "Janela de atendimento Grade de atendimento Capacidade Transportadoras Veículos …" at bounding box center [784, 375] width 1568 height 751
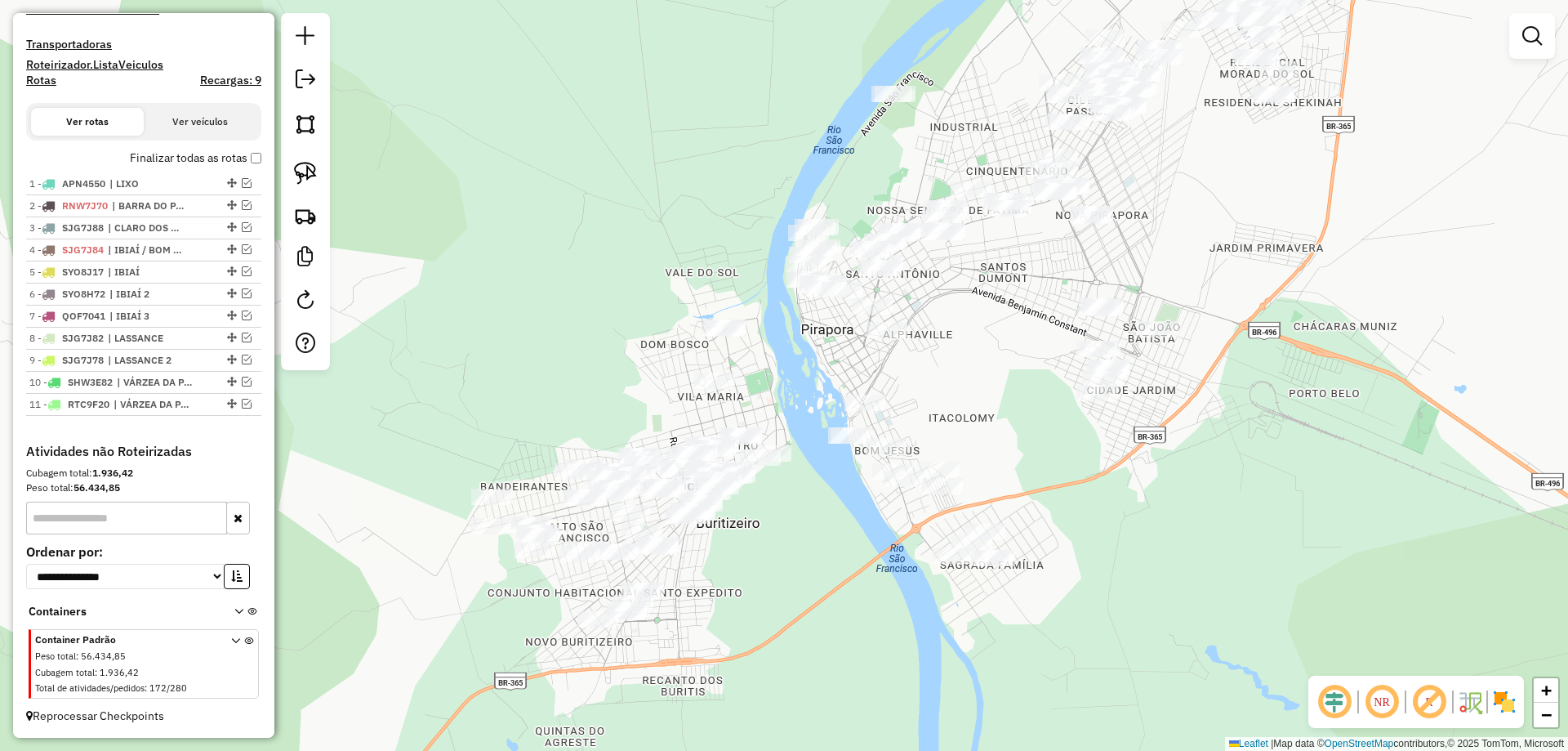
drag, startPoint x: 805, startPoint y: 497, endPoint x: 744, endPoint y: 555, distance: 84.2
click at [745, 553] on div "Janela de atendimento Grade de atendimento Capacidade Transportadoras Veículos …" at bounding box center [784, 375] width 1568 height 751
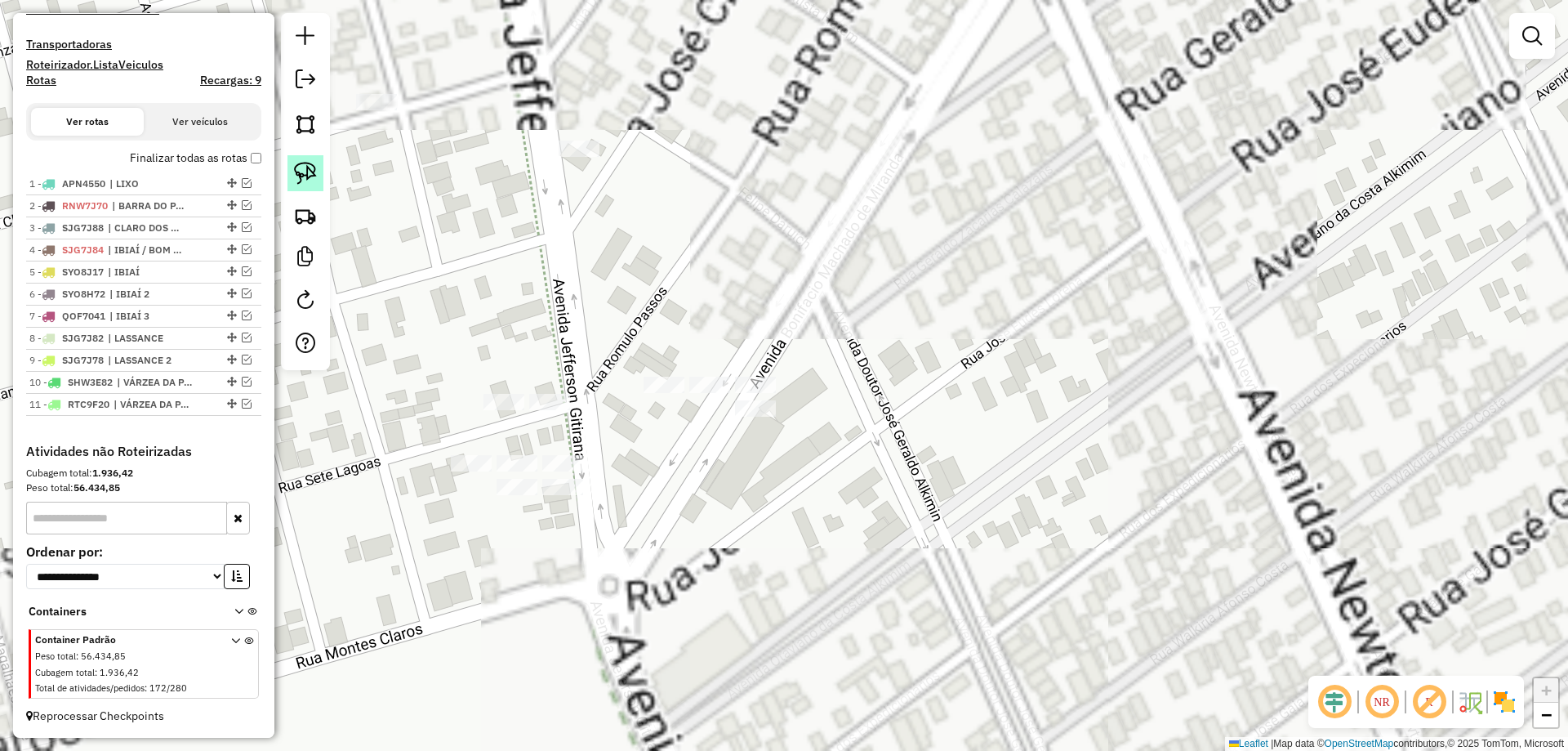
click at [311, 180] on img at bounding box center [306, 173] width 23 height 23
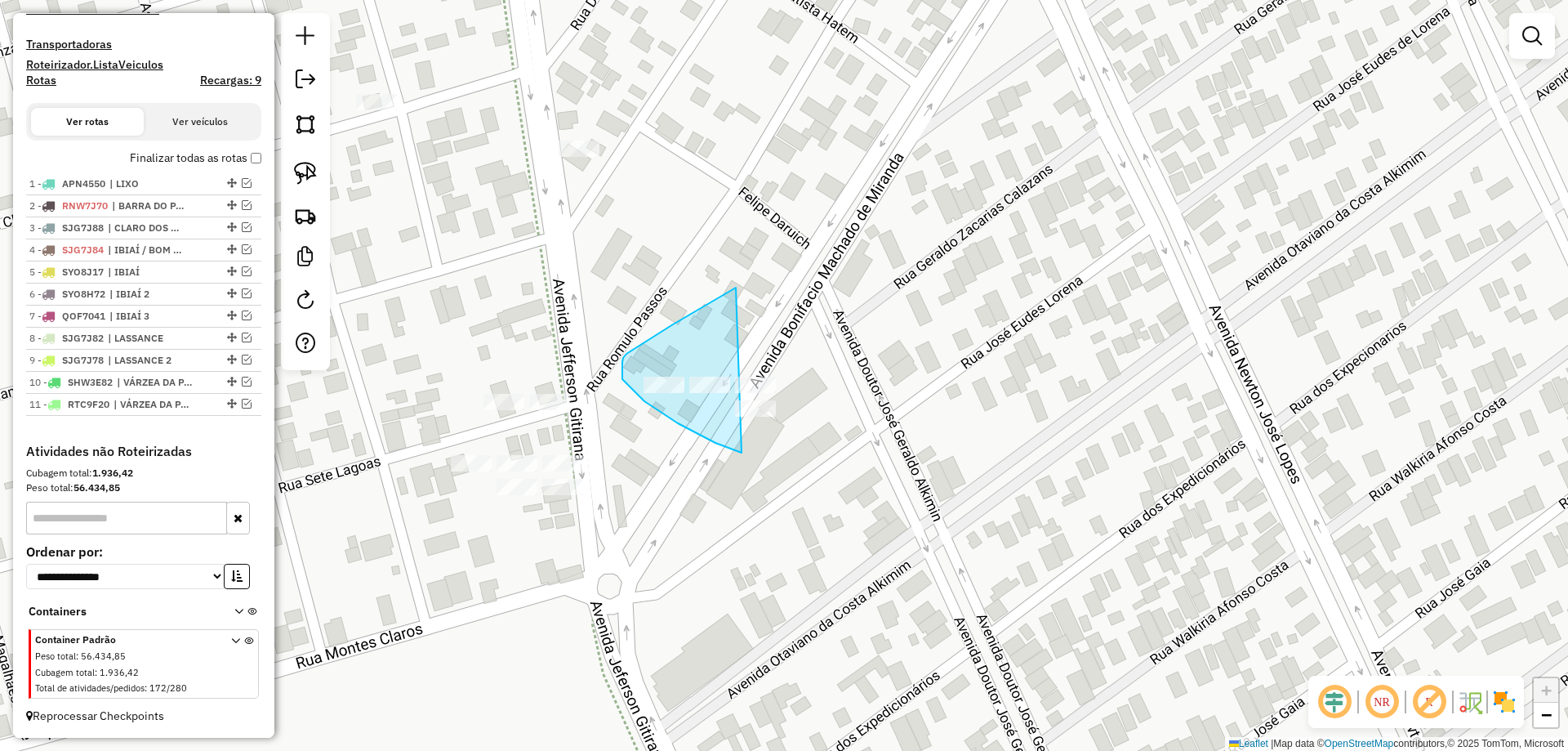
drag, startPoint x: 727, startPoint y: 293, endPoint x: 980, endPoint y: 315, distance: 254.0
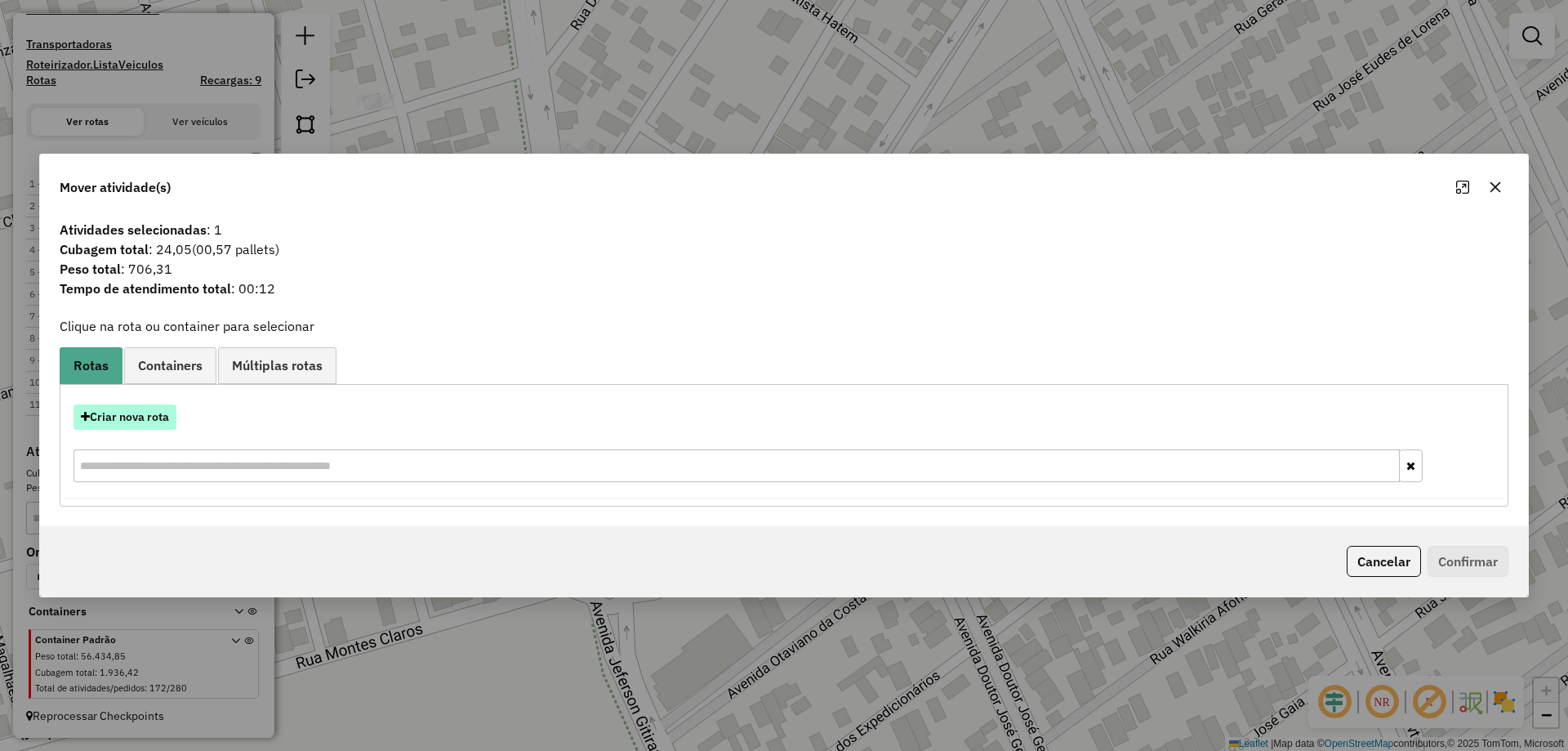
click at [139, 417] on button "Criar nova rota" at bounding box center [124, 416] width 102 height 25
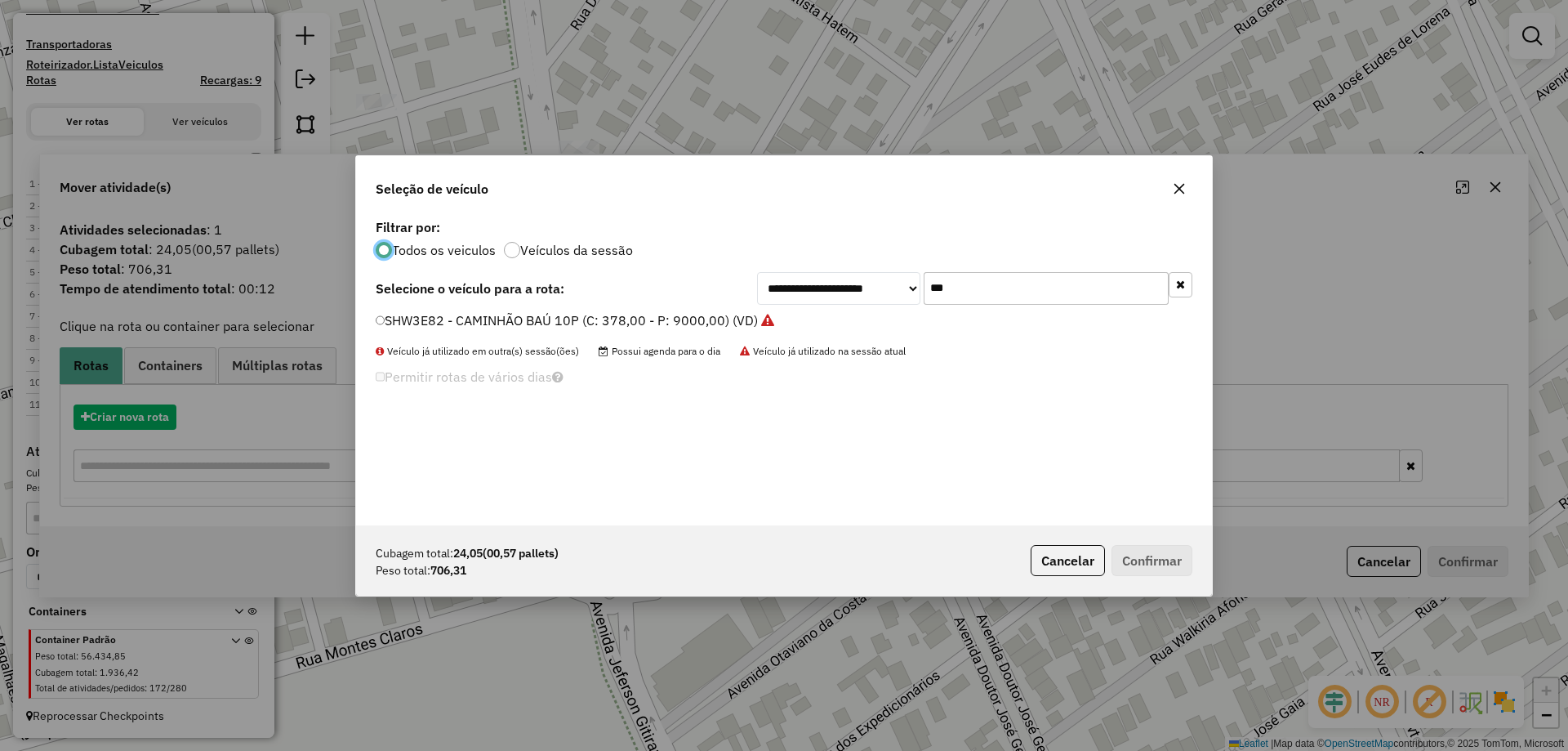
scroll to position [9, 5]
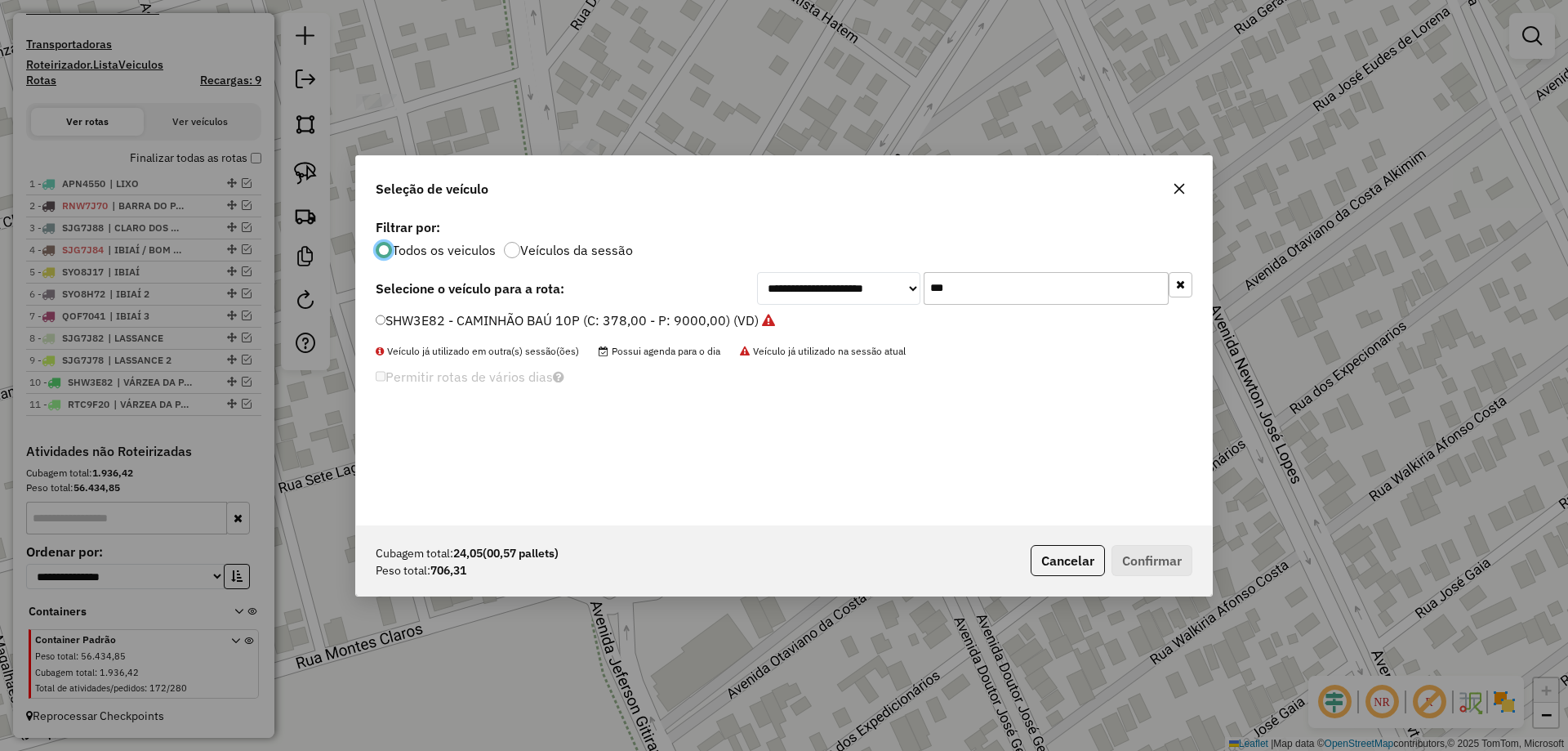
click at [983, 303] on input "***" at bounding box center [1046, 288] width 245 height 33
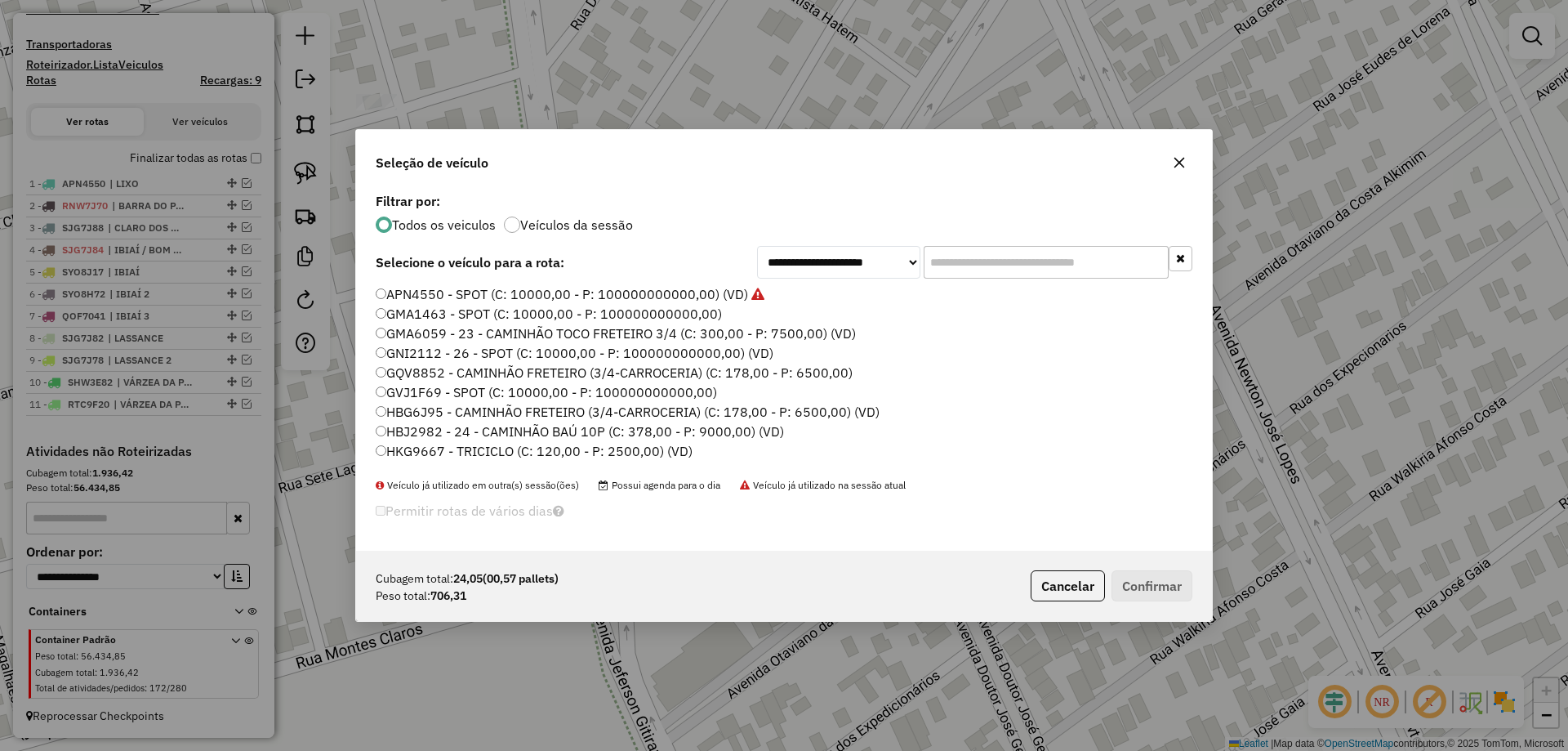
click at [420, 358] on label "GNI2112 - 26 - SPOT (C: 10000,00 - P: 100000000000,00) (VD)" at bounding box center [574, 352] width 398 height 20
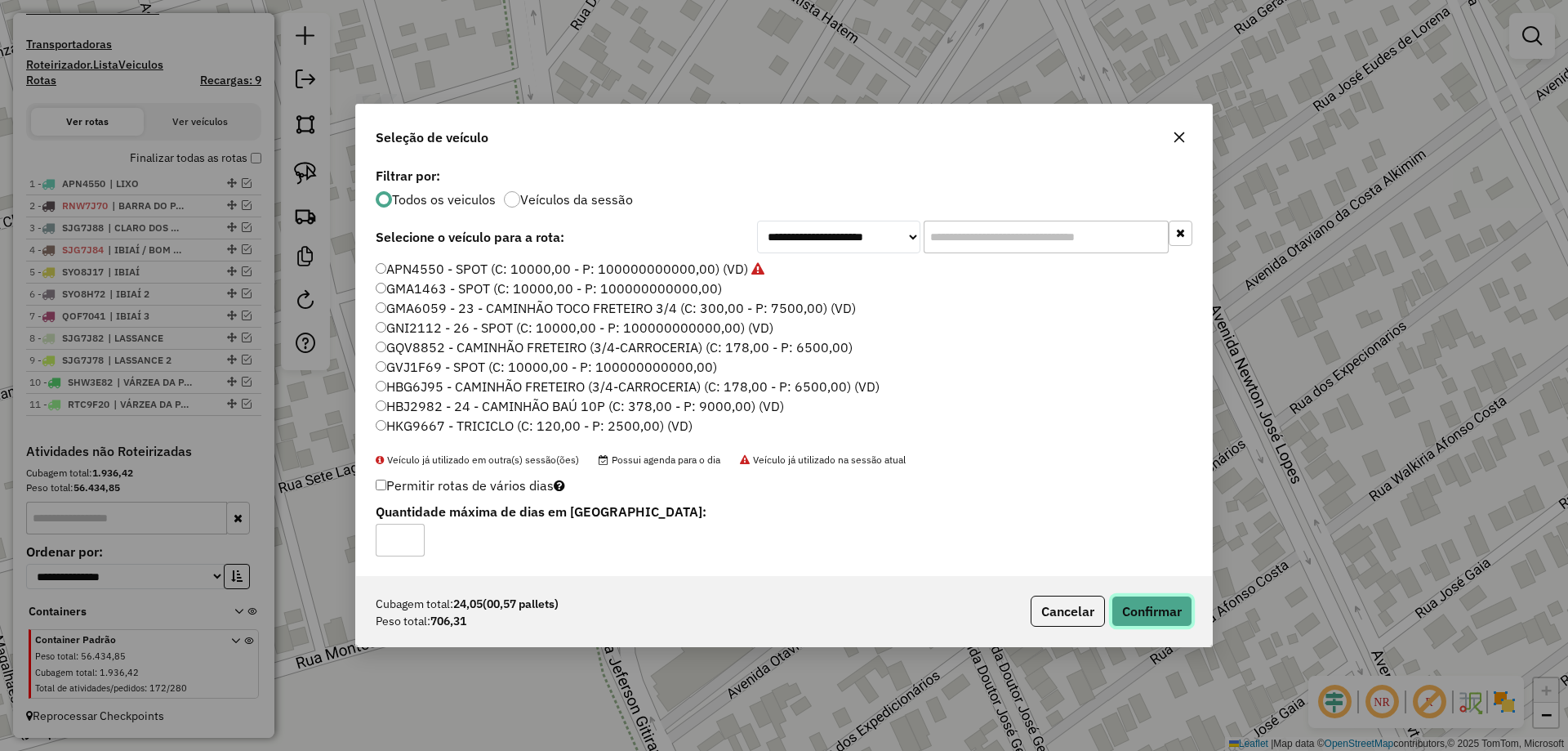
click at [1175, 602] on button "Confirmar" at bounding box center [1152, 610] width 81 height 31
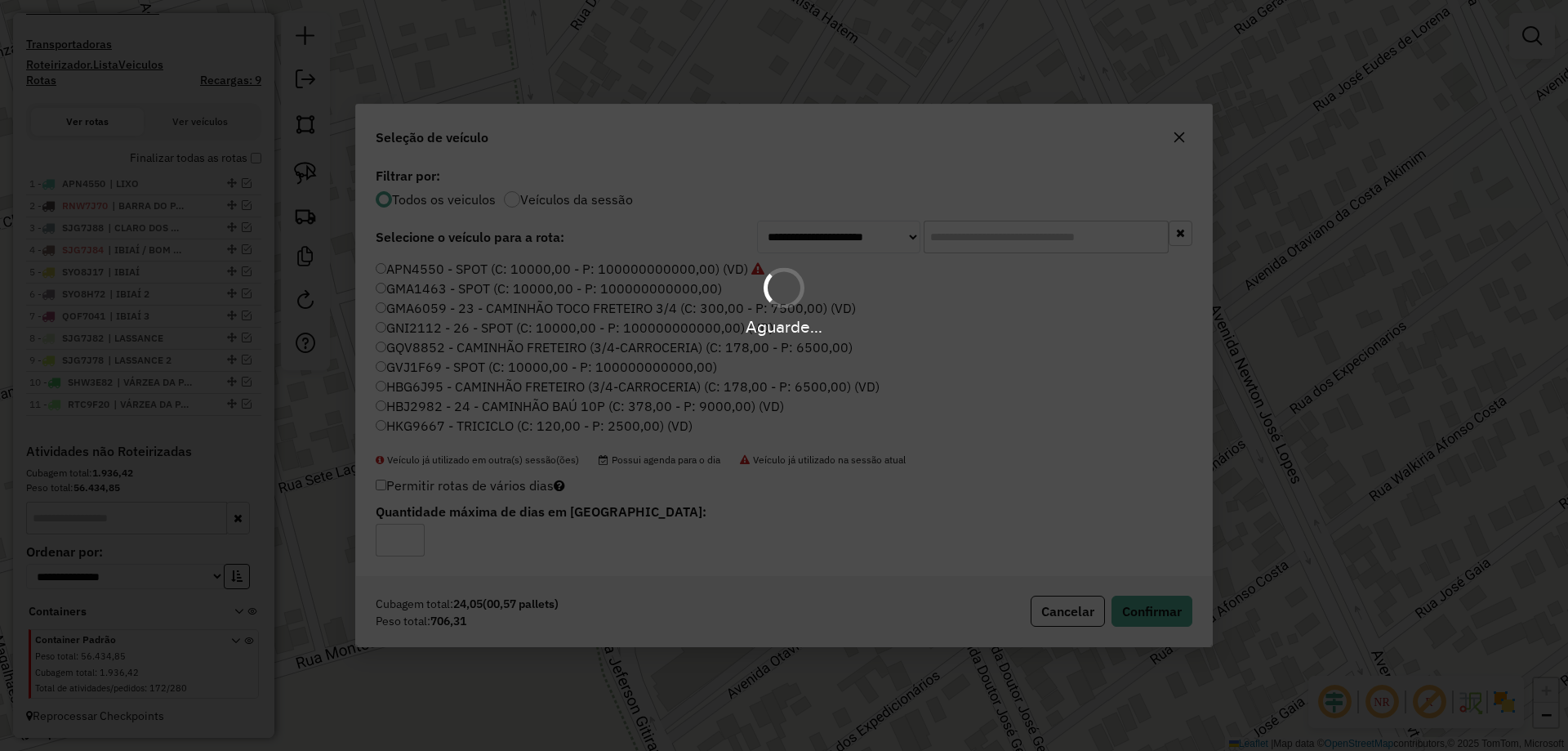
scroll to position [575, 0]
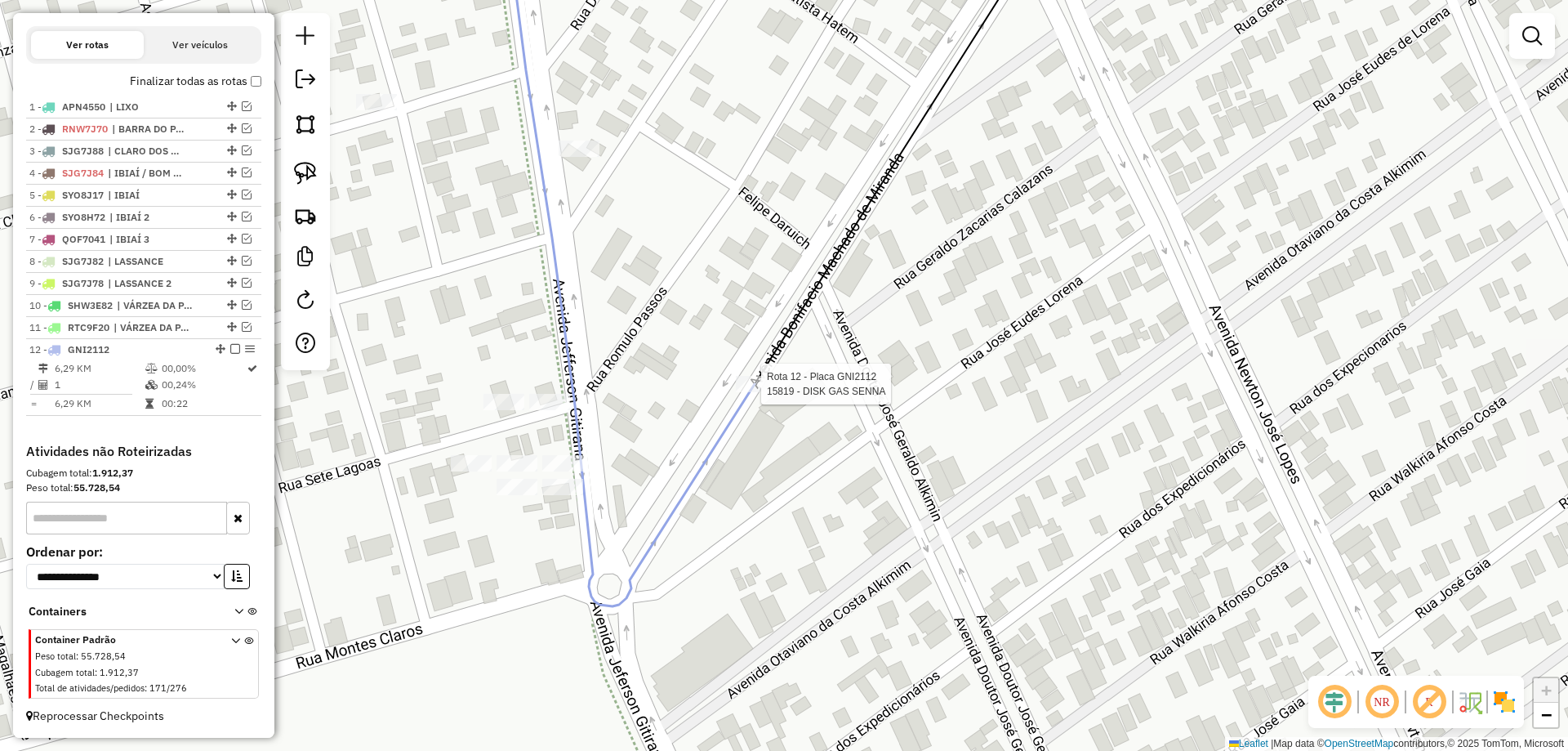
select select "*********"
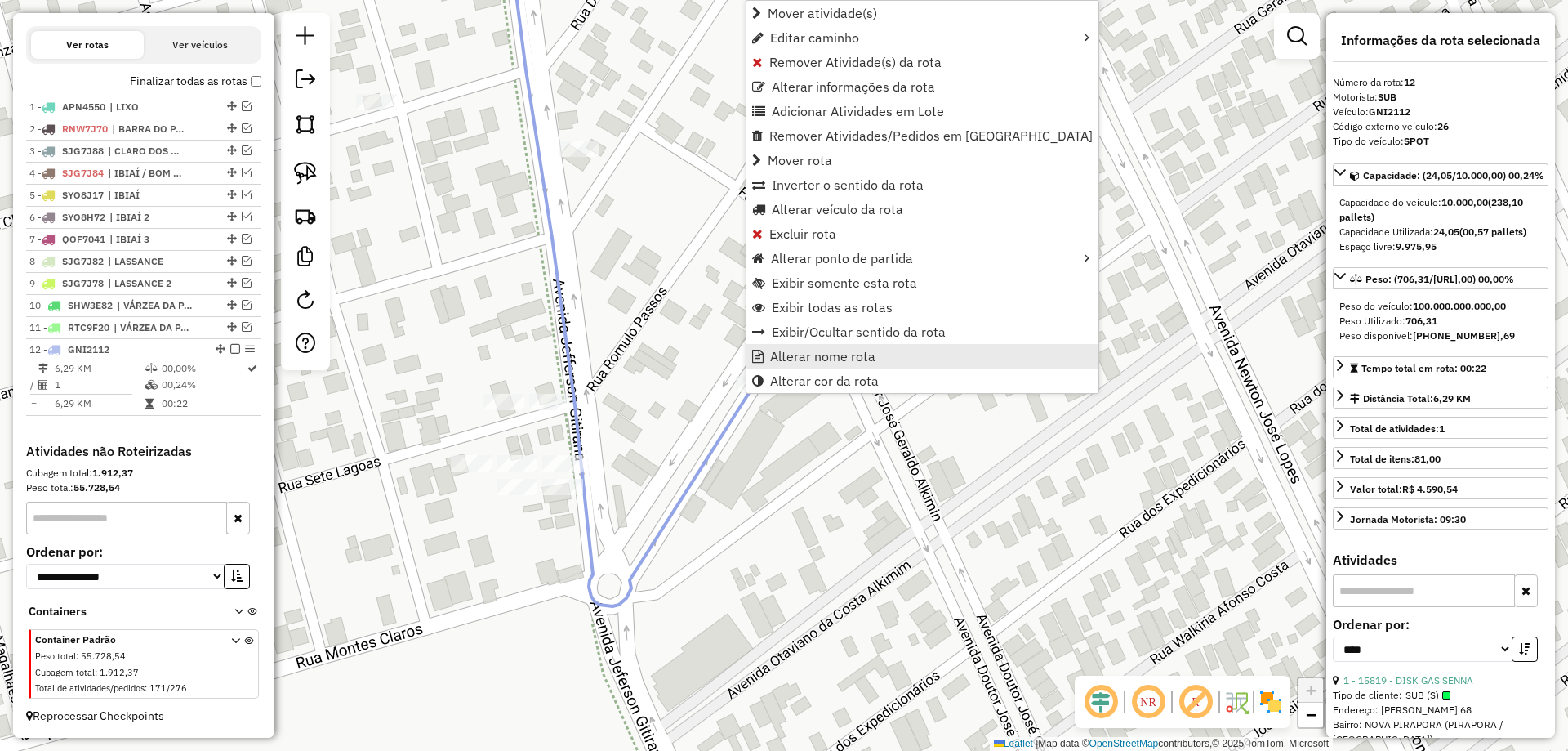
click at [808, 365] on link "Alterar nome rota" at bounding box center [922, 356] width 353 height 24
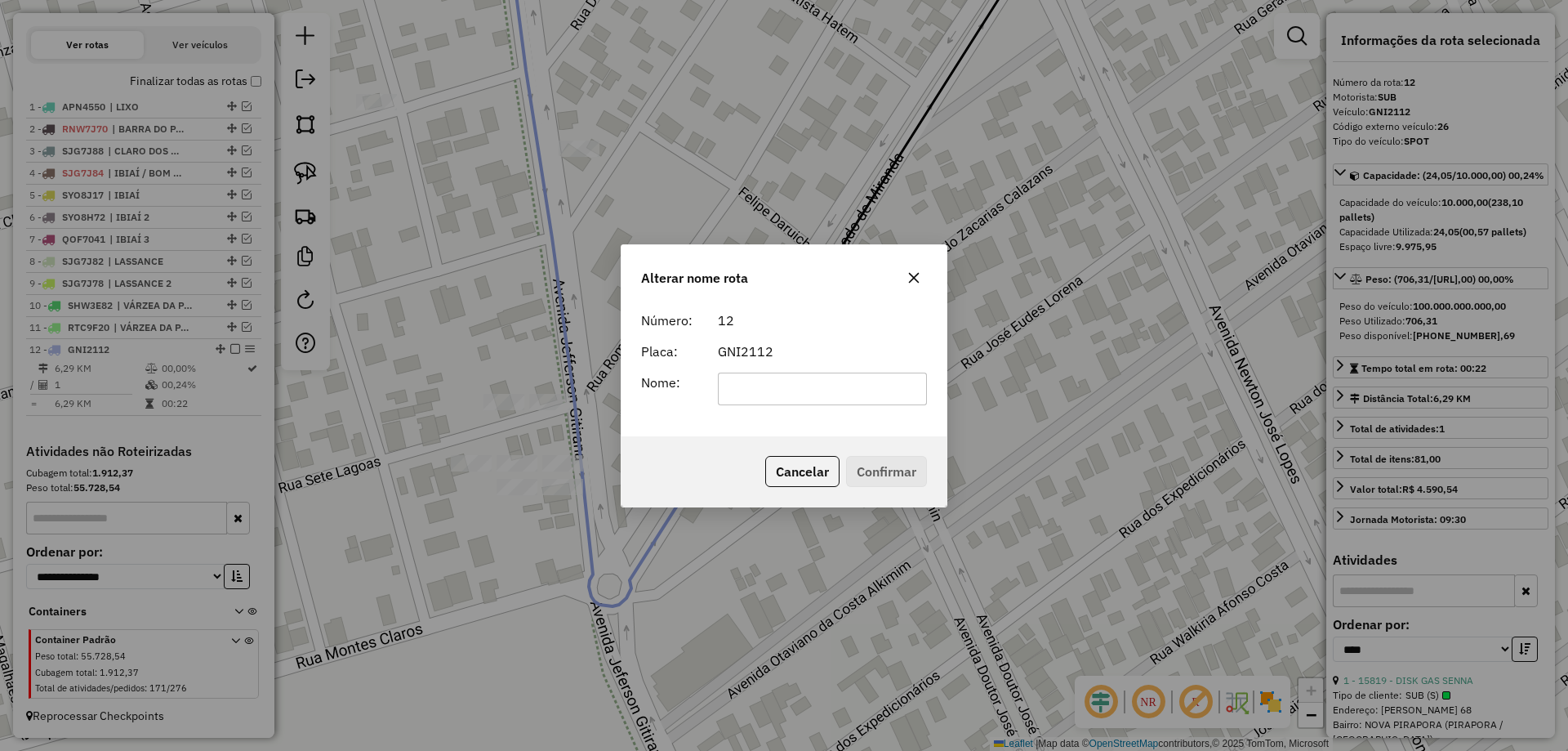
click at [765, 387] on input "text" at bounding box center [823, 388] width 210 height 33
type input "**********"
click at [882, 468] on button "Confirmar" at bounding box center [886, 471] width 81 height 31
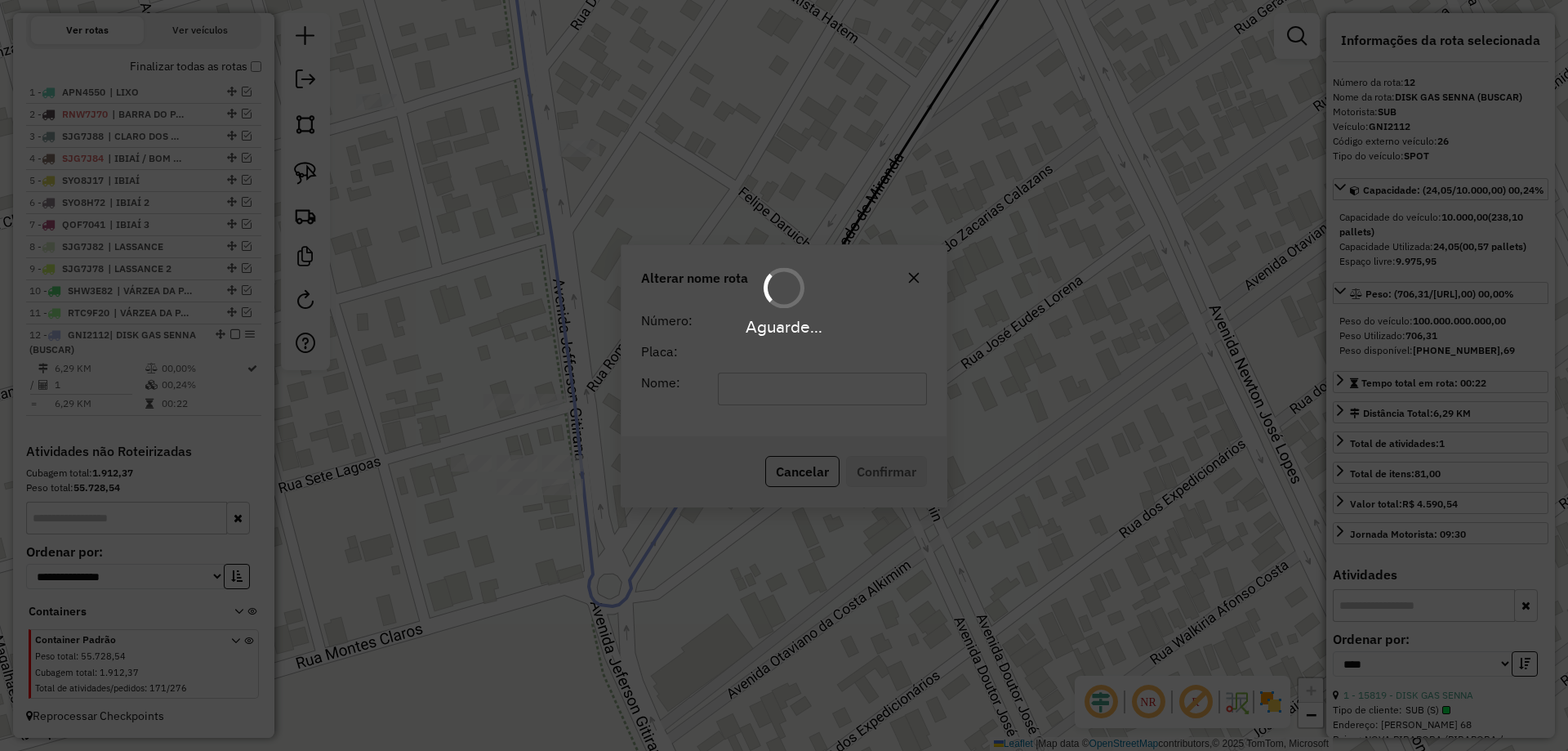
scroll to position [589, 0]
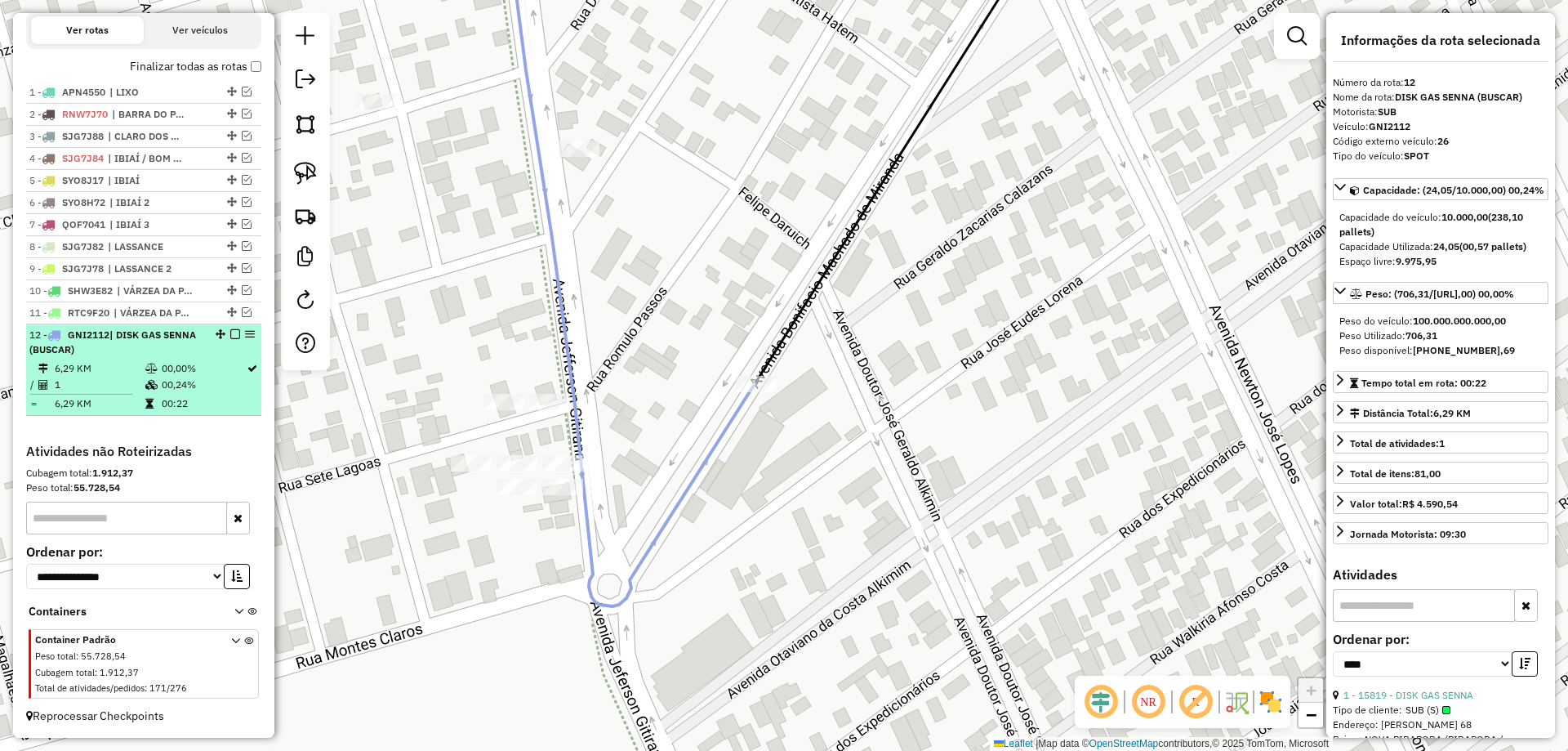
click at [230, 333] on em at bounding box center [235, 334] width 9 height 9
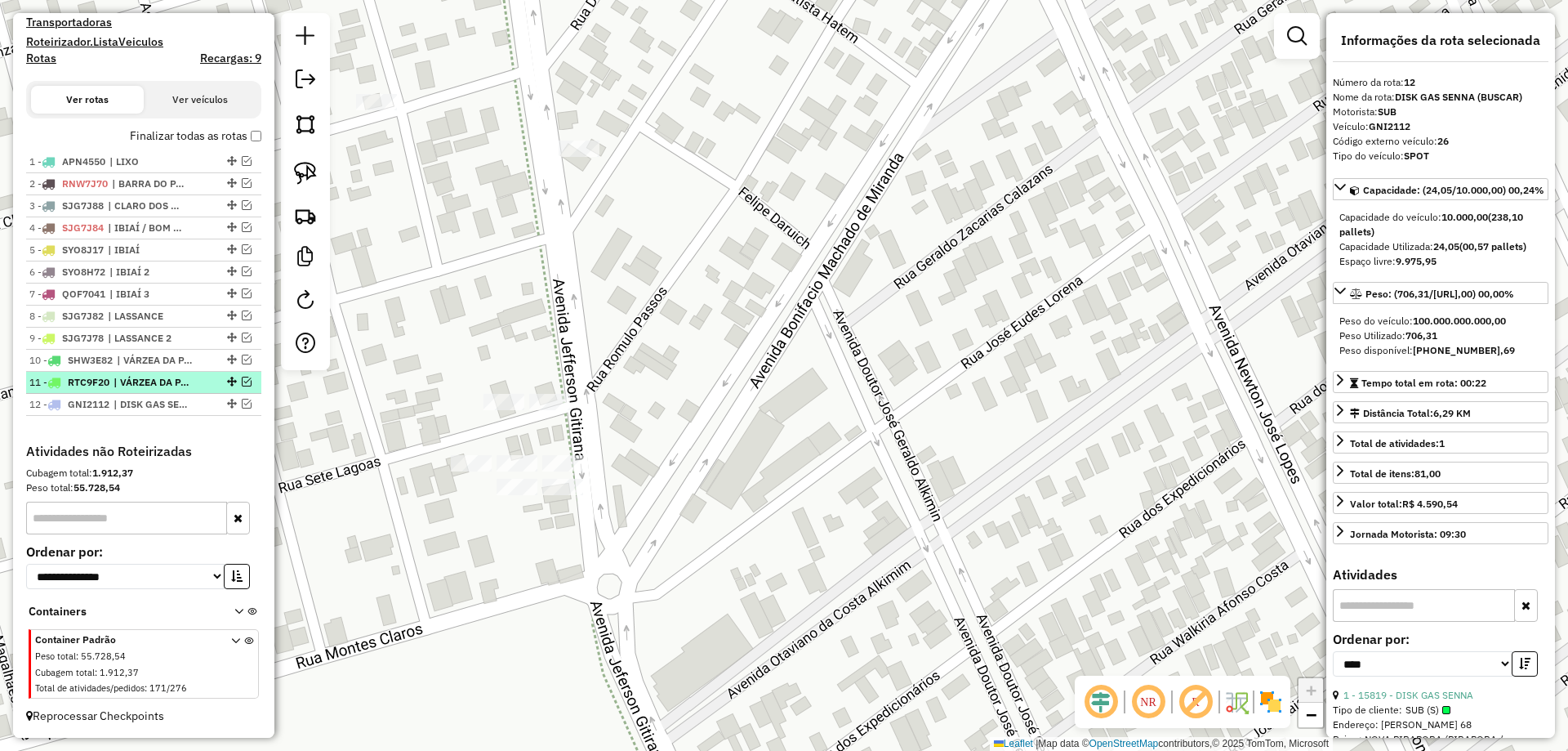
scroll to position [357, 0]
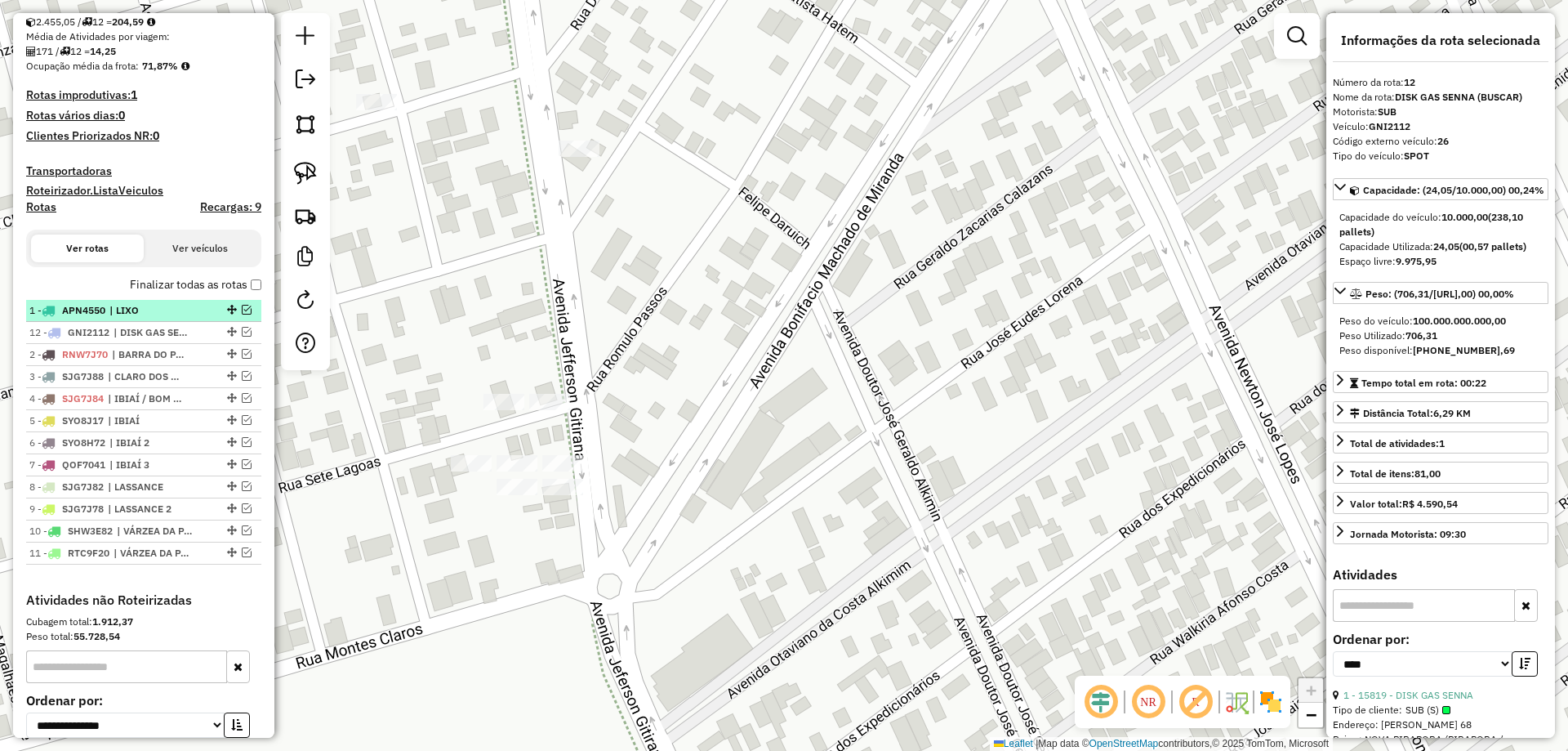
drag, startPoint x: 224, startPoint y: 563, endPoint x: 188, endPoint y: 334, distance: 231.8
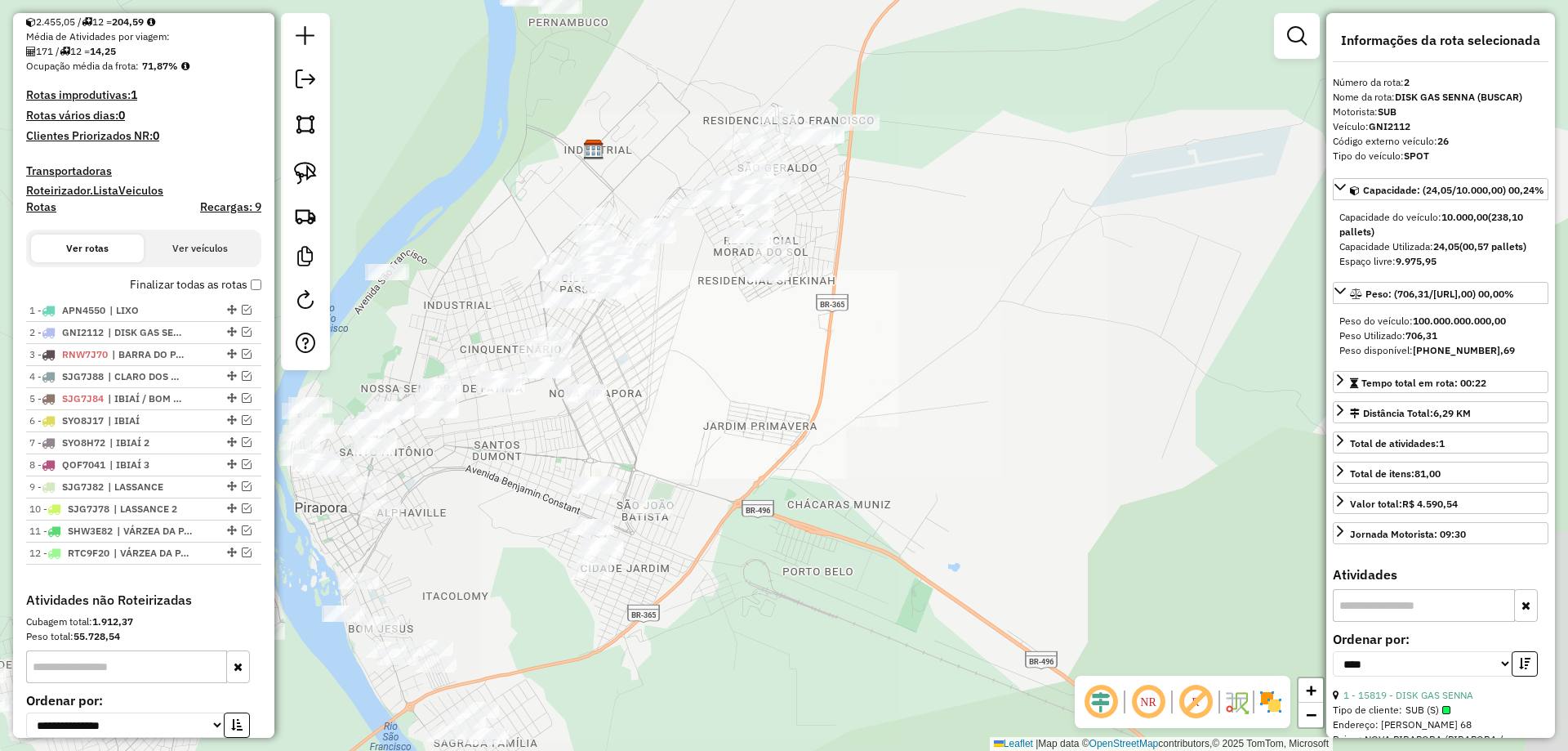
click at [607, 438] on div "Janela de atendimento Grade de atendimento Capacidade Transportadoras Veículos …" at bounding box center [784, 375] width 1568 height 751
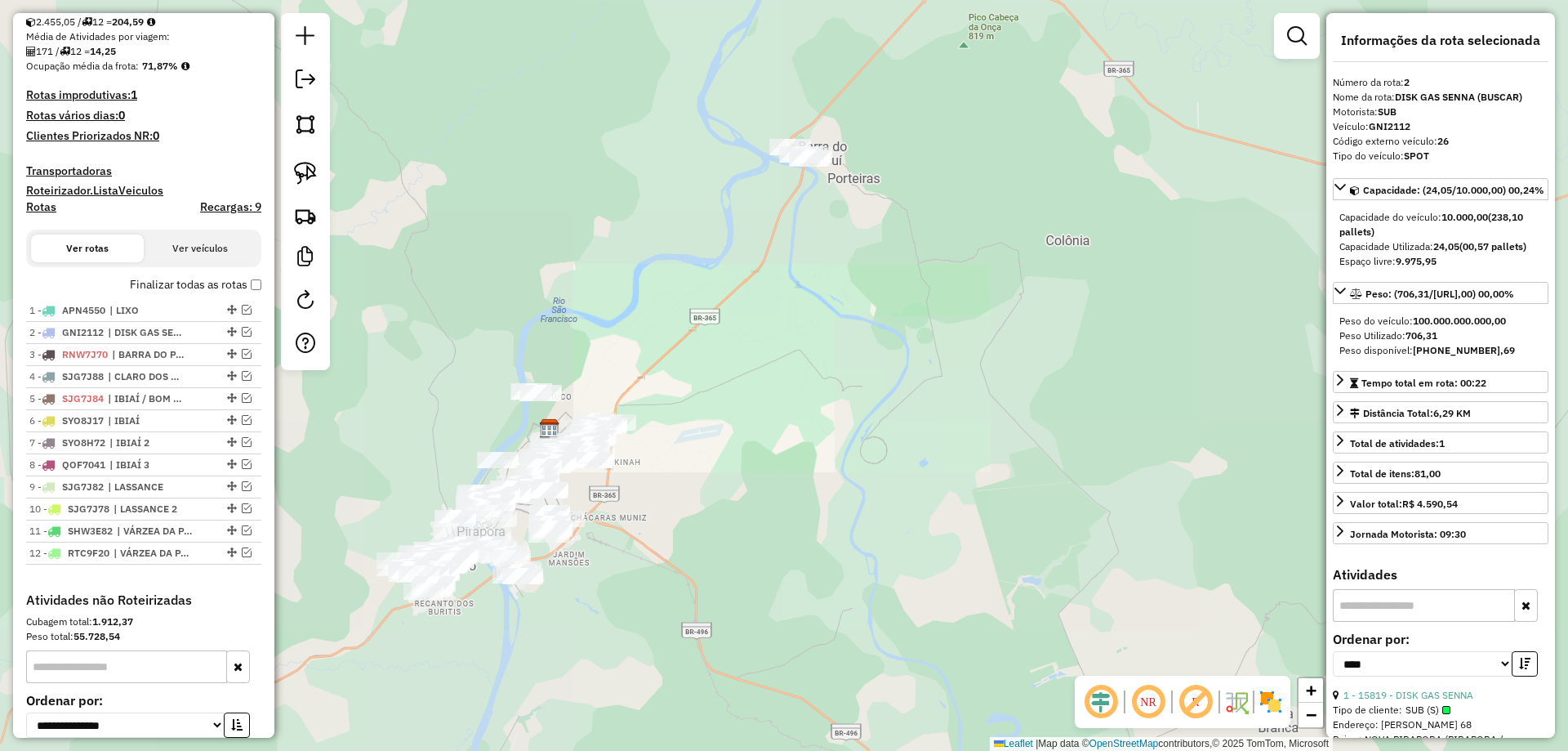
drag, startPoint x: 811, startPoint y: 452, endPoint x: 806, endPoint y: 466, distance: 14.9
click at [806, 466] on div "Janela de atendimento Grade de atendimento Capacidade Transportadoras Veículos …" at bounding box center [784, 375] width 1568 height 751
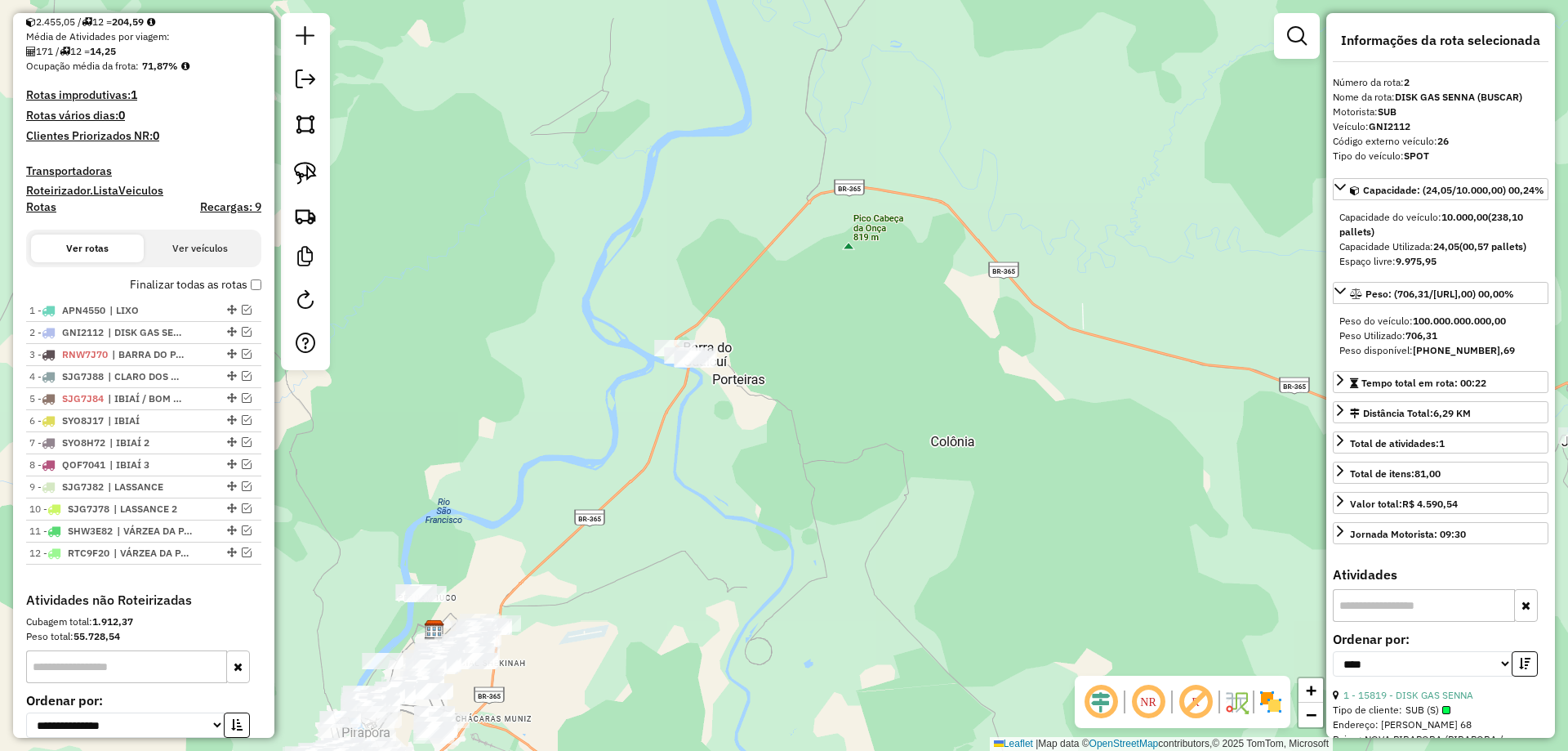
drag, startPoint x: 703, startPoint y: 459, endPoint x: 750, endPoint y: 296, distance: 169.6
click at [788, 317] on div "Janela de atendimento Grade de atendimento Capacidade Transportadoras Veículos …" at bounding box center [784, 375] width 1568 height 751
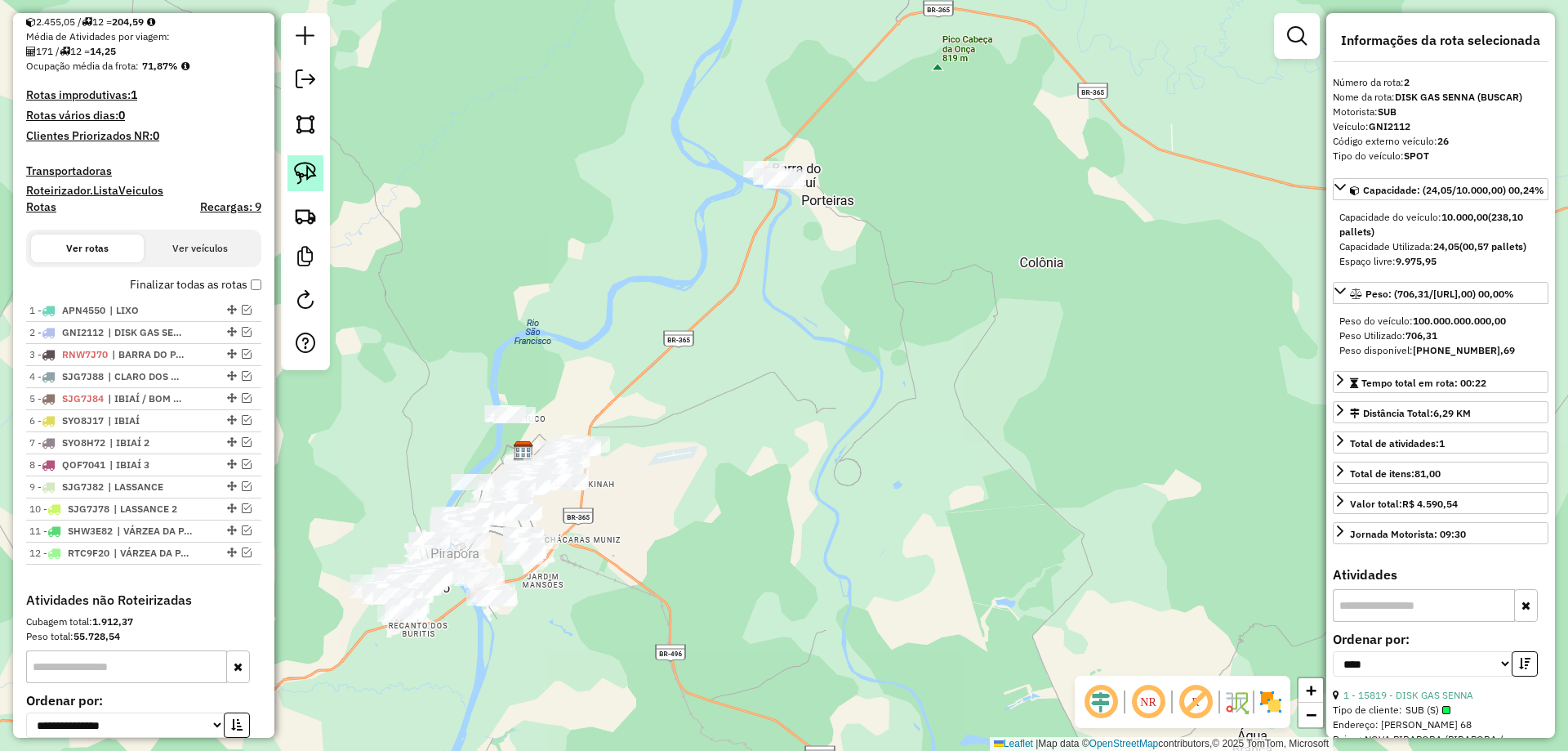
click at [313, 170] on img at bounding box center [306, 173] width 23 height 23
drag, startPoint x: 758, startPoint y: 97, endPoint x: 878, endPoint y: 157, distance: 134.2
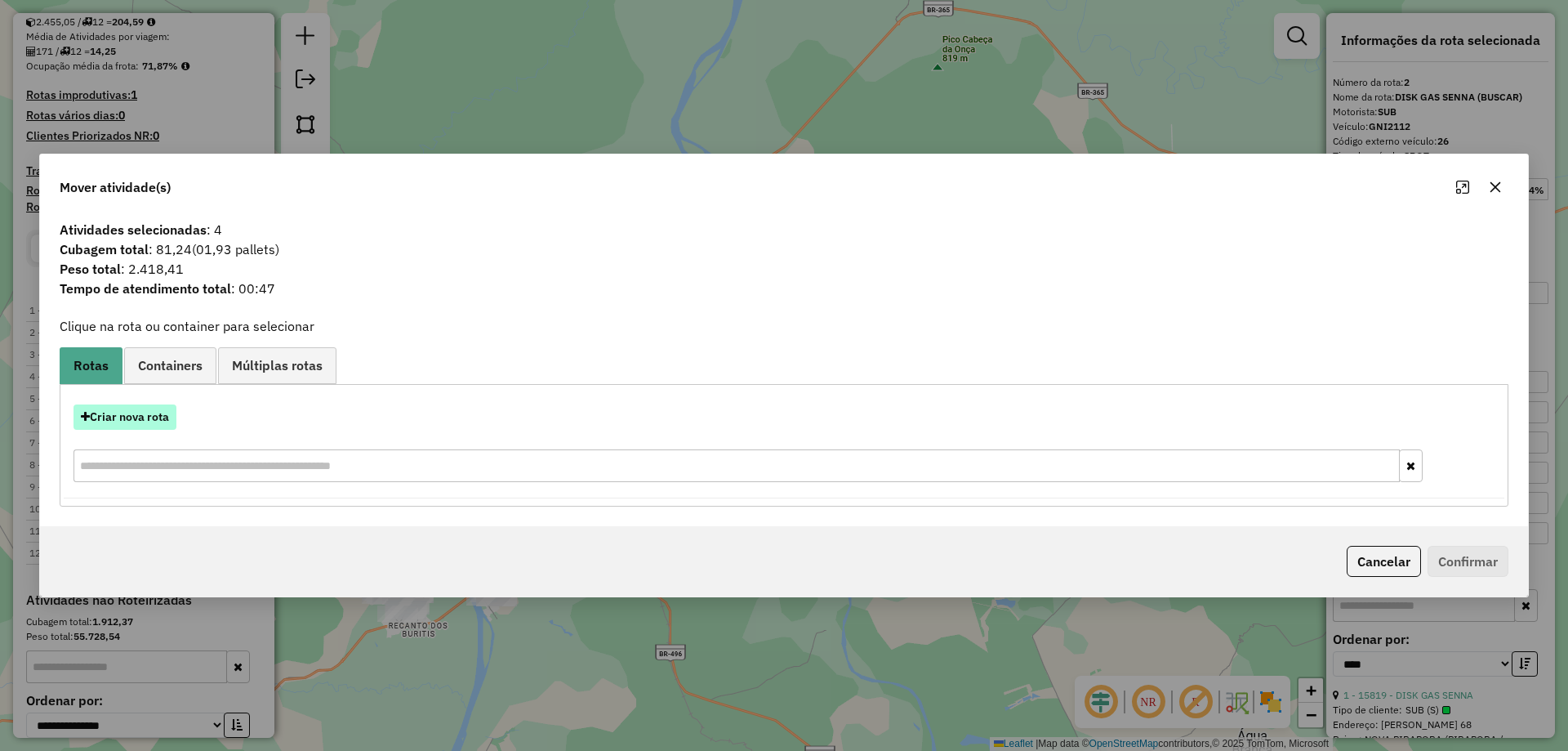
click at [111, 412] on button "Criar nova rota" at bounding box center [124, 416] width 102 height 25
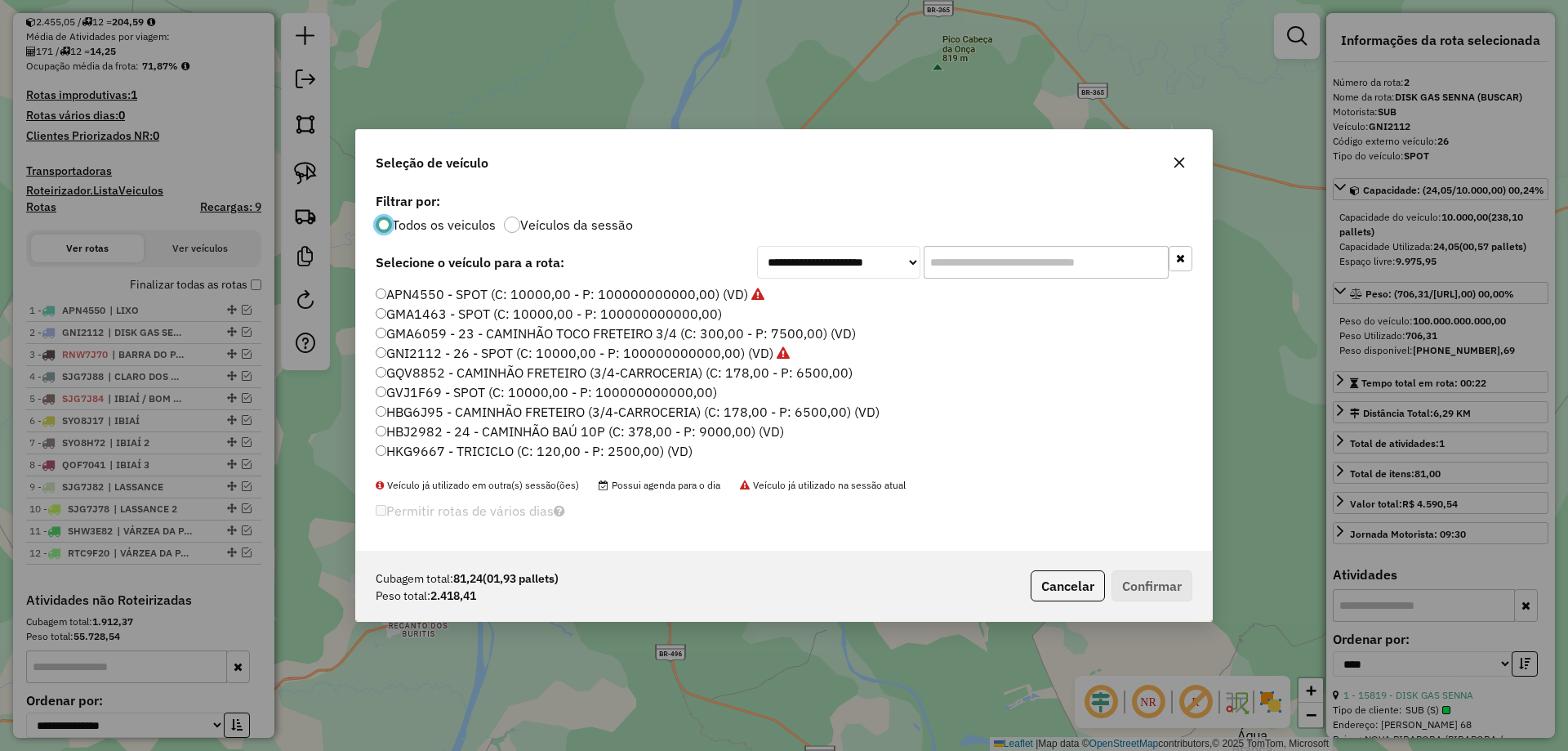
scroll to position [9, 5]
click at [964, 253] on input "text" at bounding box center [1046, 262] width 245 height 33
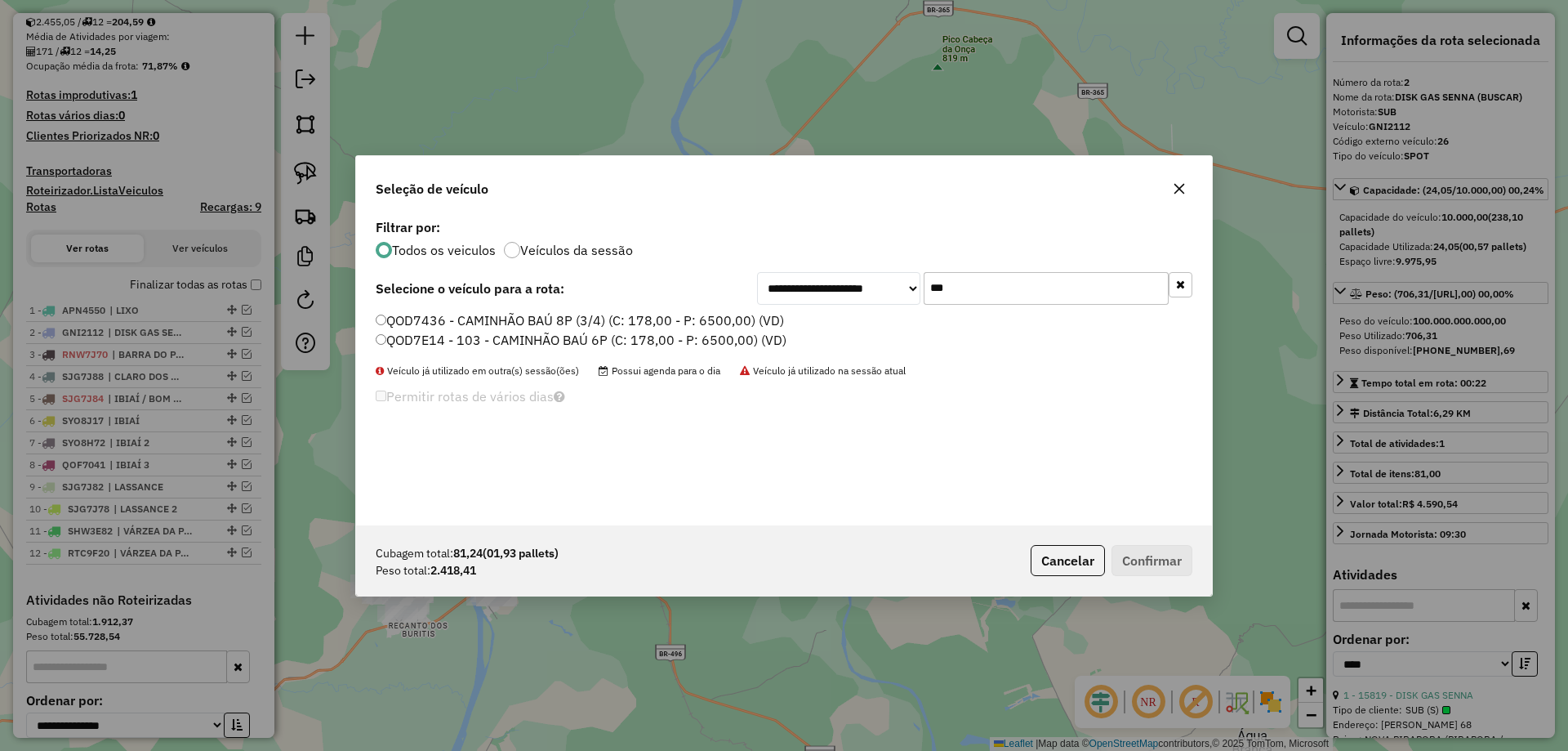
type input "***"
click at [421, 316] on label "QOD7436 - CAMINHÃO BAÚ 8P (3/4) (C: 178,00 - P: 6500,00) (VD)" at bounding box center [580, 320] width 408 height 20
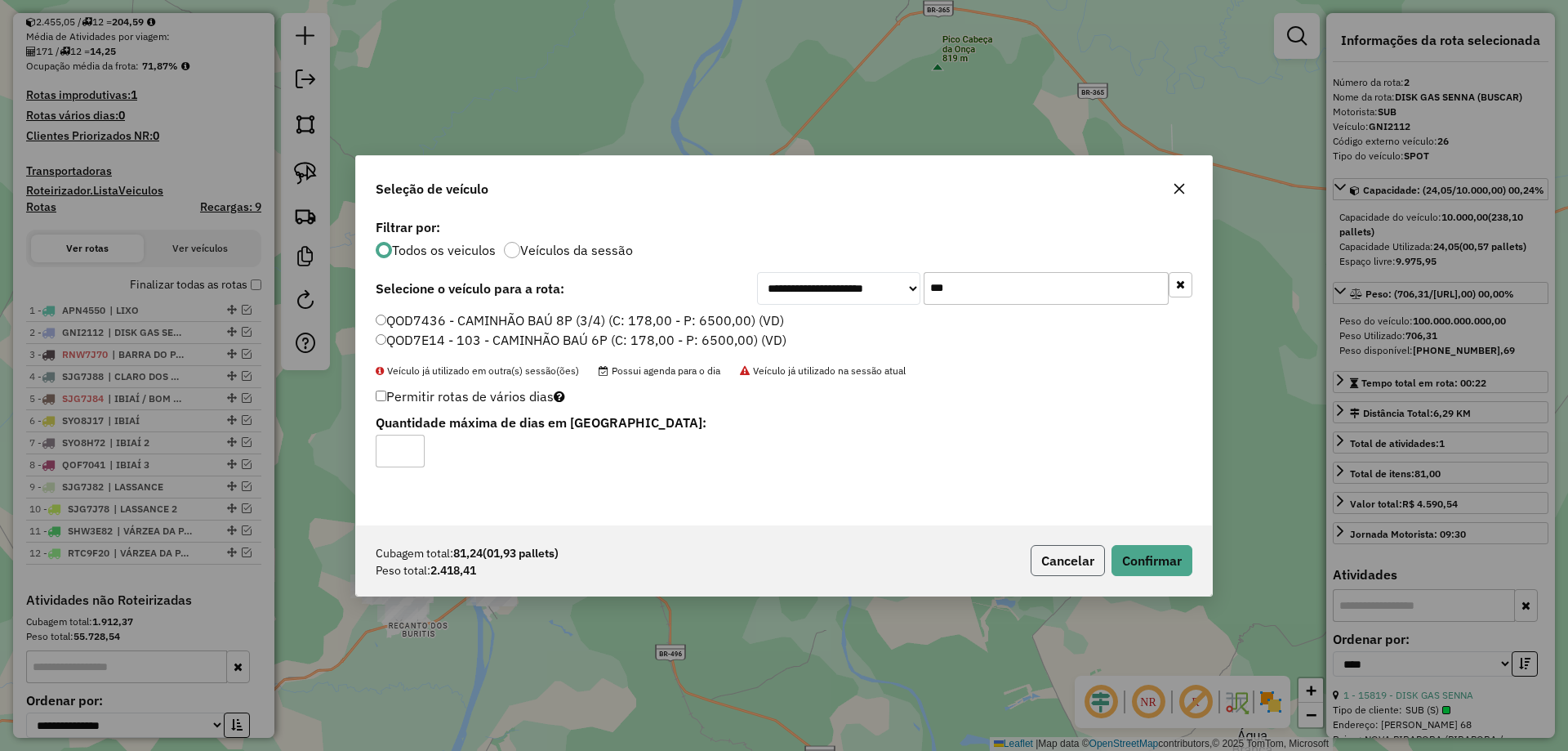
click at [1090, 554] on button "Cancelar" at bounding box center [1068, 560] width 74 height 31
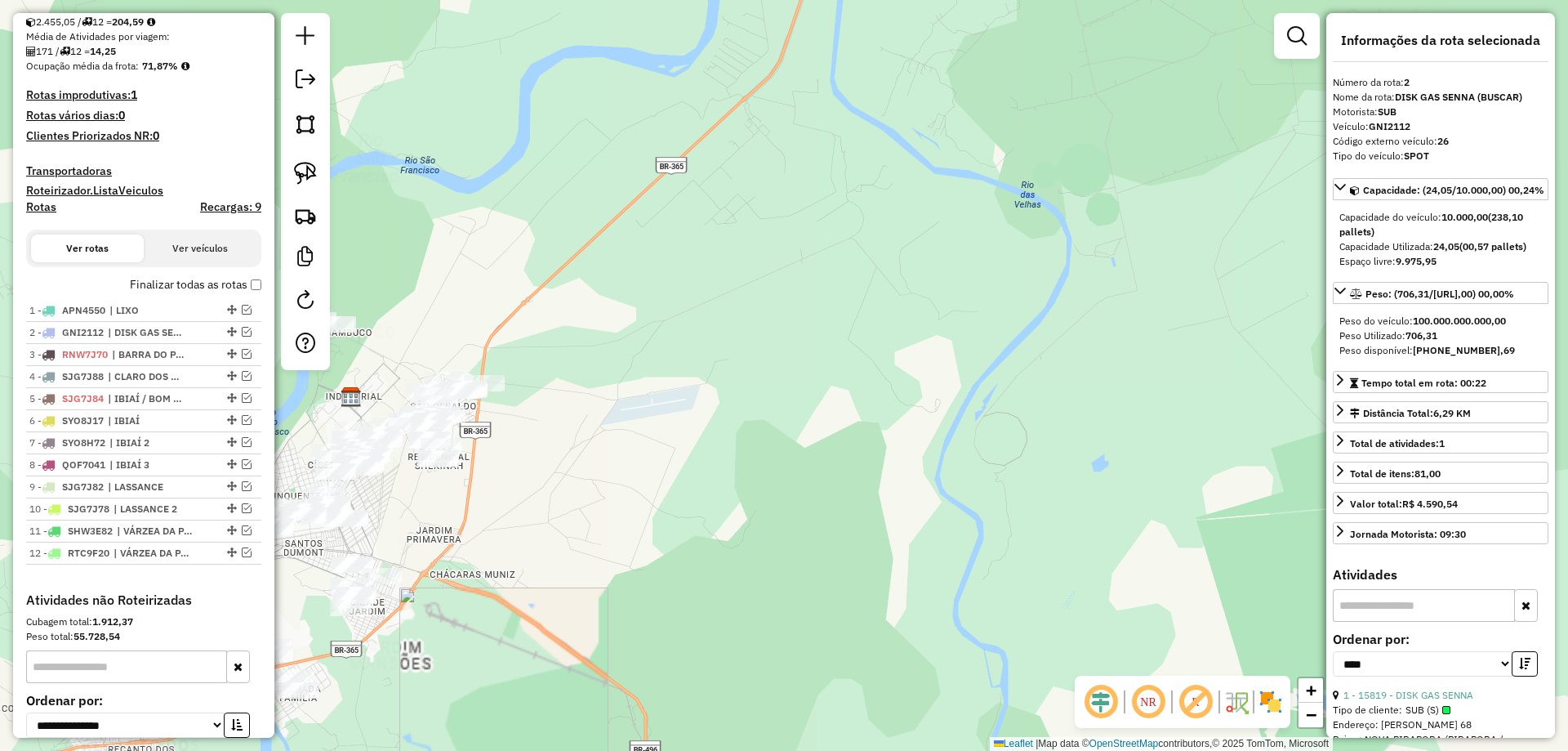
drag, startPoint x: 637, startPoint y: 403, endPoint x: 969, endPoint y: 399, distance: 332.0
click at [988, 399] on div "Janela de atendimento Grade de atendimento Capacidade Transportadoras Veículos …" at bounding box center [784, 375] width 1568 height 751
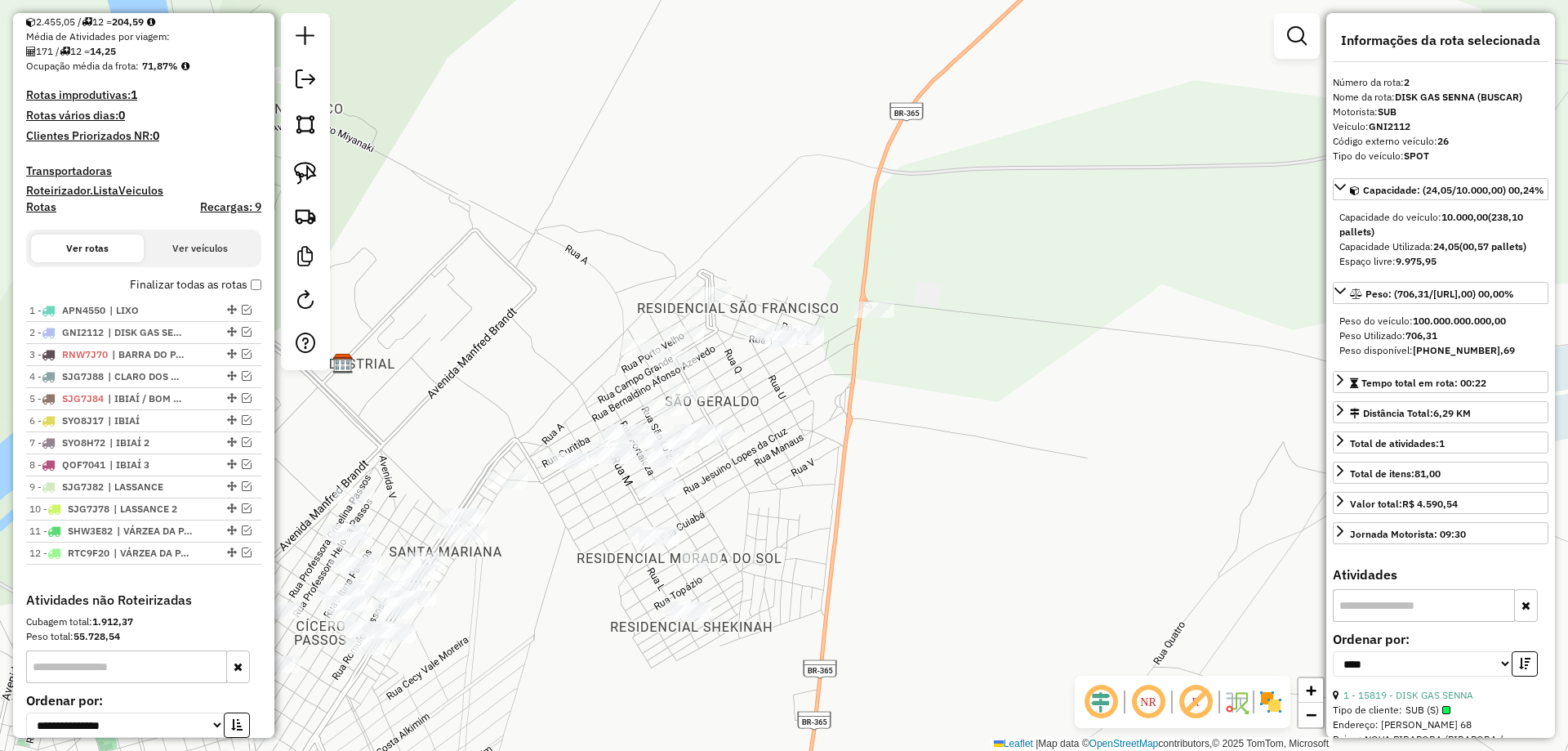
drag, startPoint x: 867, startPoint y: 339, endPoint x: 1138, endPoint y: 238, distance: 289.2
click at [1047, 274] on div "Janela de atendimento Grade de atendimento Capacidade Transportadoras Veículos …" at bounding box center [784, 375] width 1568 height 751
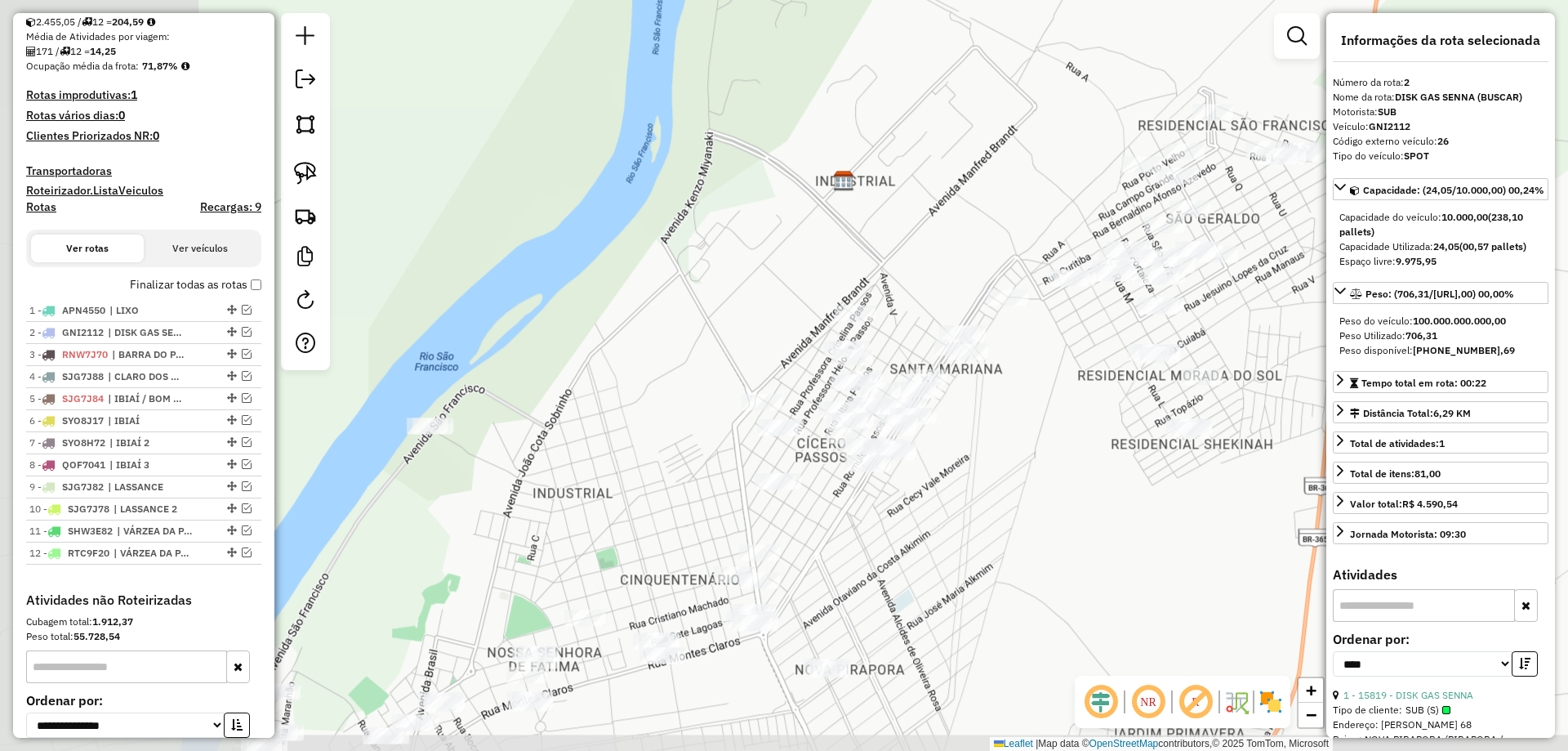
drag, startPoint x: 746, startPoint y: 306, endPoint x: 800, endPoint y: 171, distance: 145.4
click at [793, 180] on div "Janela de atendimento Grade de atendimento Capacidade Transportadoras Veículos …" at bounding box center [784, 375] width 1568 height 751
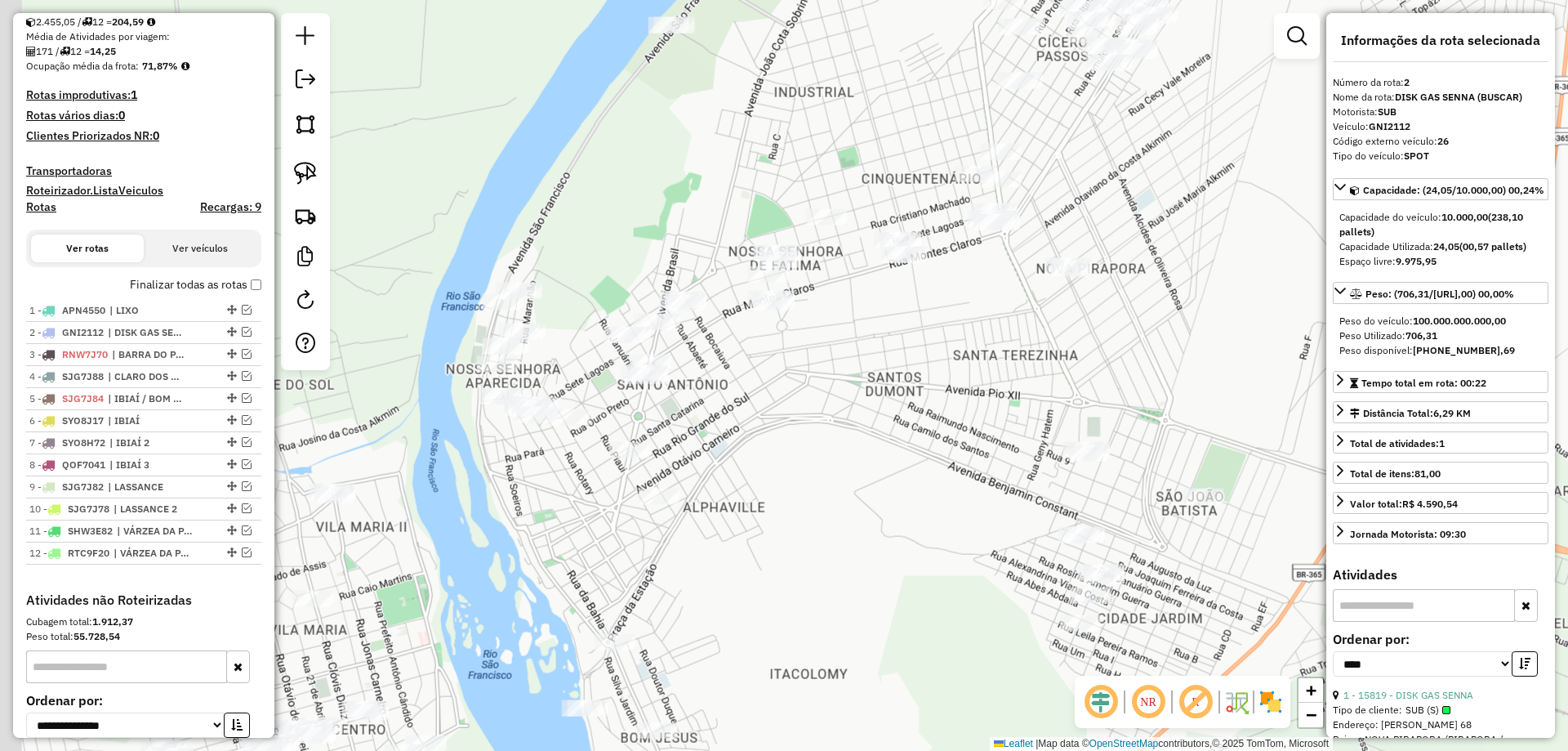
drag, startPoint x: 690, startPoint y: 361, endPoint x: 811, endPoint y: 249, distance: 164.9
click at [811, 243] on div "Janela de atendimento Grade de atendimento Capacidade Transportadoras Veículos …" at bounding box center [784, 375] width 1568 height 751
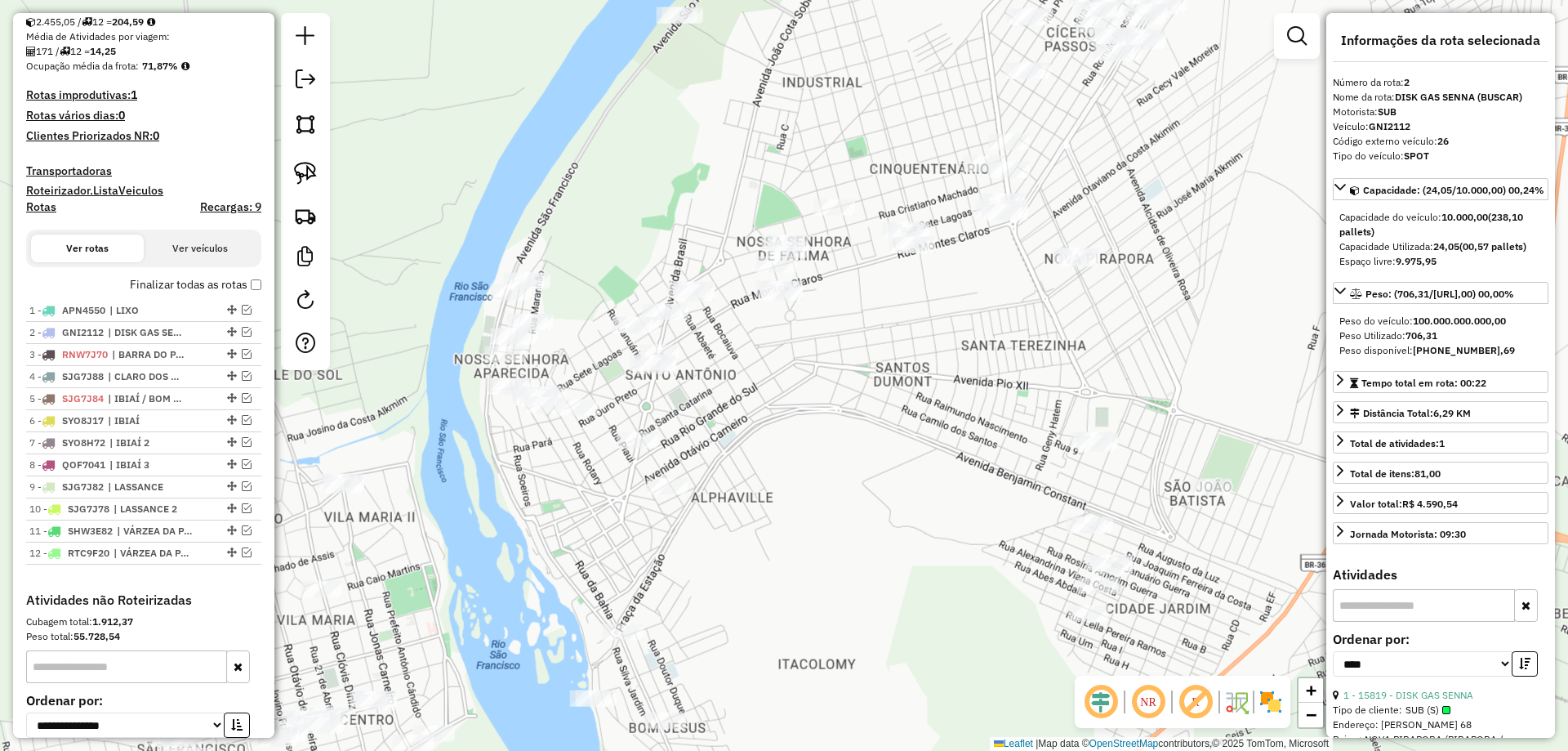
drag, startPoint x: 776, startPoint y: 518, endPoint x: 781, endPoint y: 203, distance: 315.0
click at [781, 203] on div "Janela de atendimento Grade de atendimento Capacidade Transportadoras Veículos …" at bounding box center [784, 375] width 1568 height 751
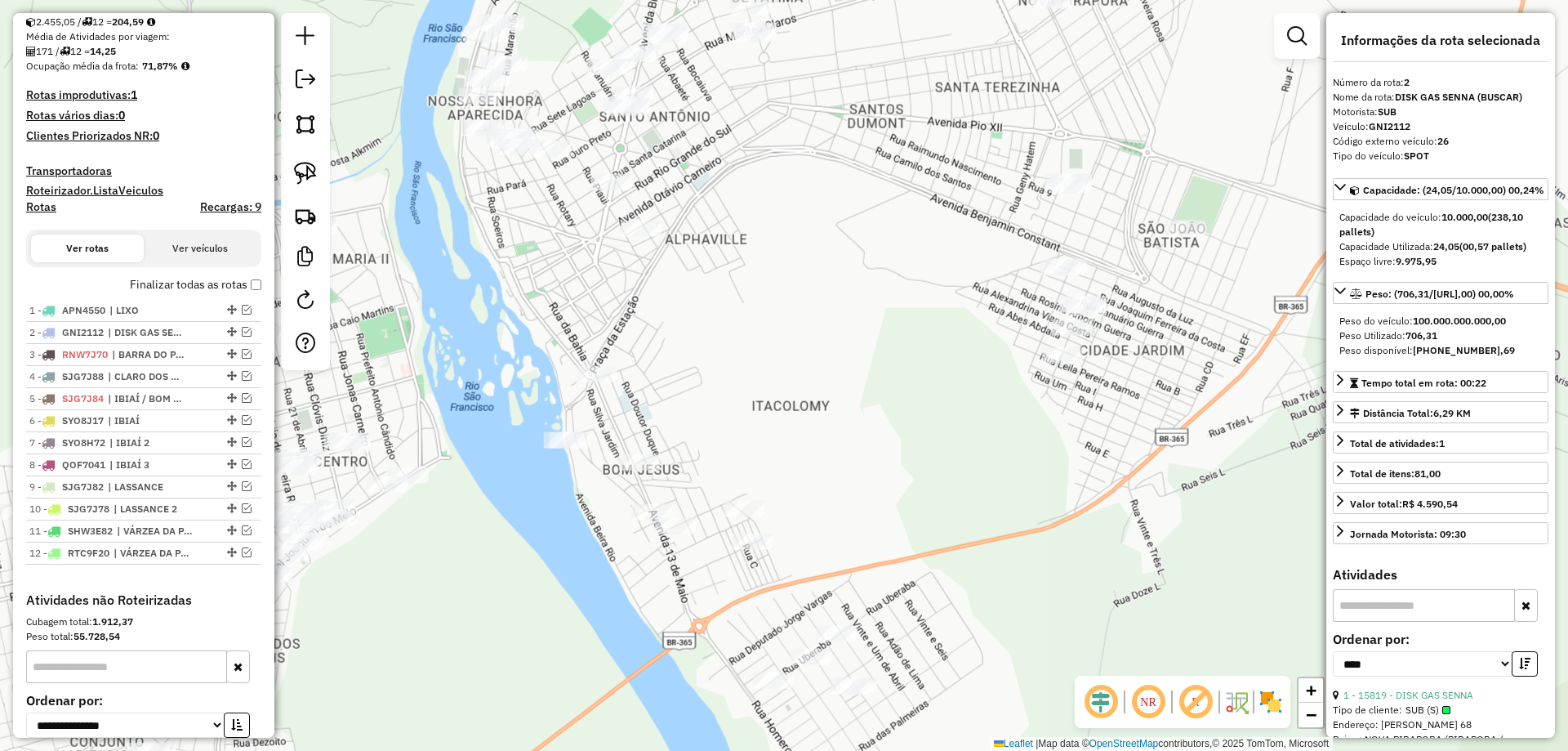
drag, startPoint x: 785, startPoint y: 316, endPoint x: 716, endPoint y: 339, distance: 72.7
click at [751, 373] on div "Janela de atendimento Grade de atendimento Capacidade Transportadoras Veículos …" at bounding box center [784, 375] width 1568 height 751
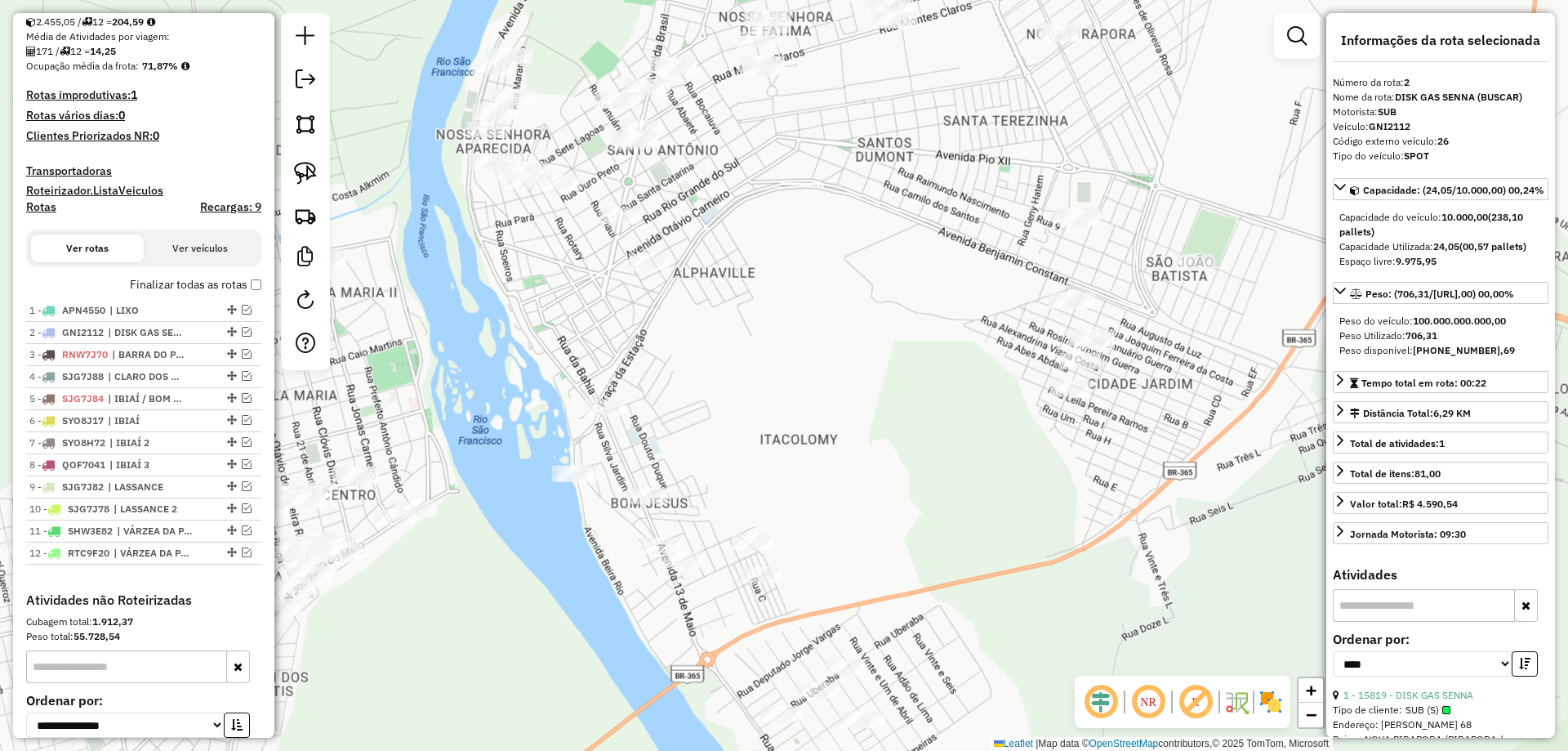
drag, startPoint x: 383, startPoint y: 279, endPoint x: 377, endPoint y: 251, distance: 28.6
click at [387, 289] on div "Janela de atendimento Grade de atendimento Capacidade Transportadoras Veículos …" at bounding box center [784, 375] width 1568 height 751
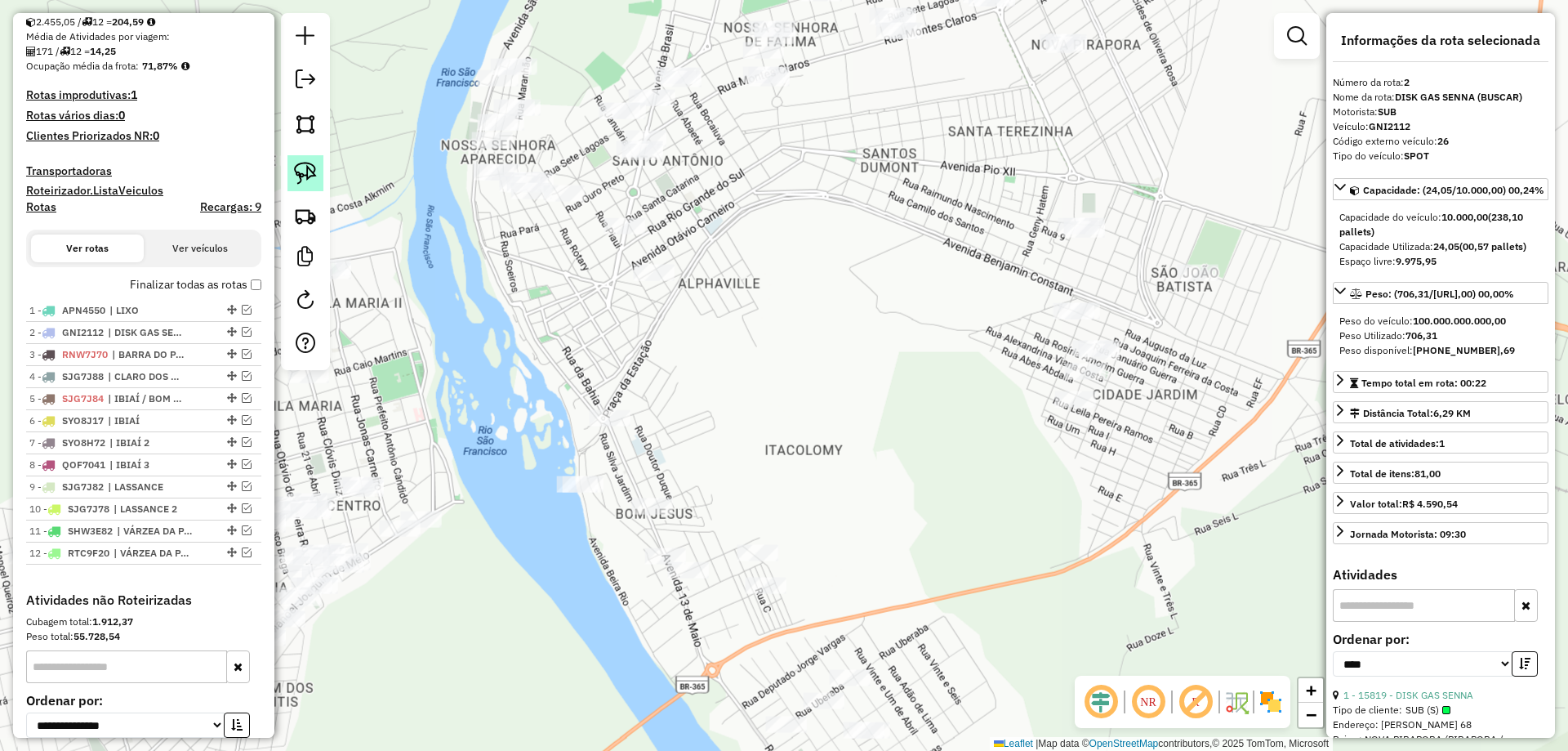
click at [316, 182] on img at bounding box center [306, 173] width 23 height 23
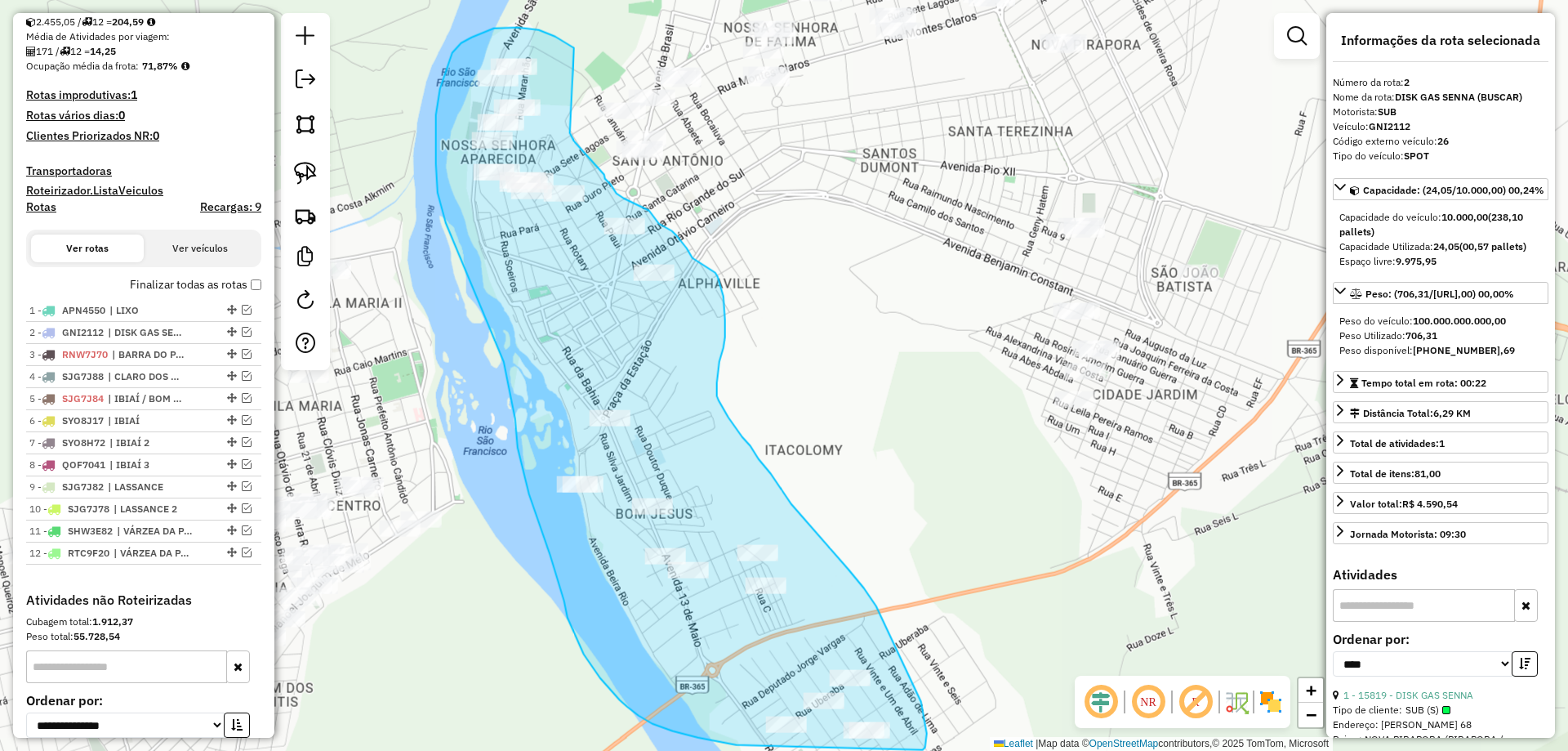
drag, startPoint x: 571, startPoint y: 46, endPoint x: 571, endPoint y: 133, distance: 87.0
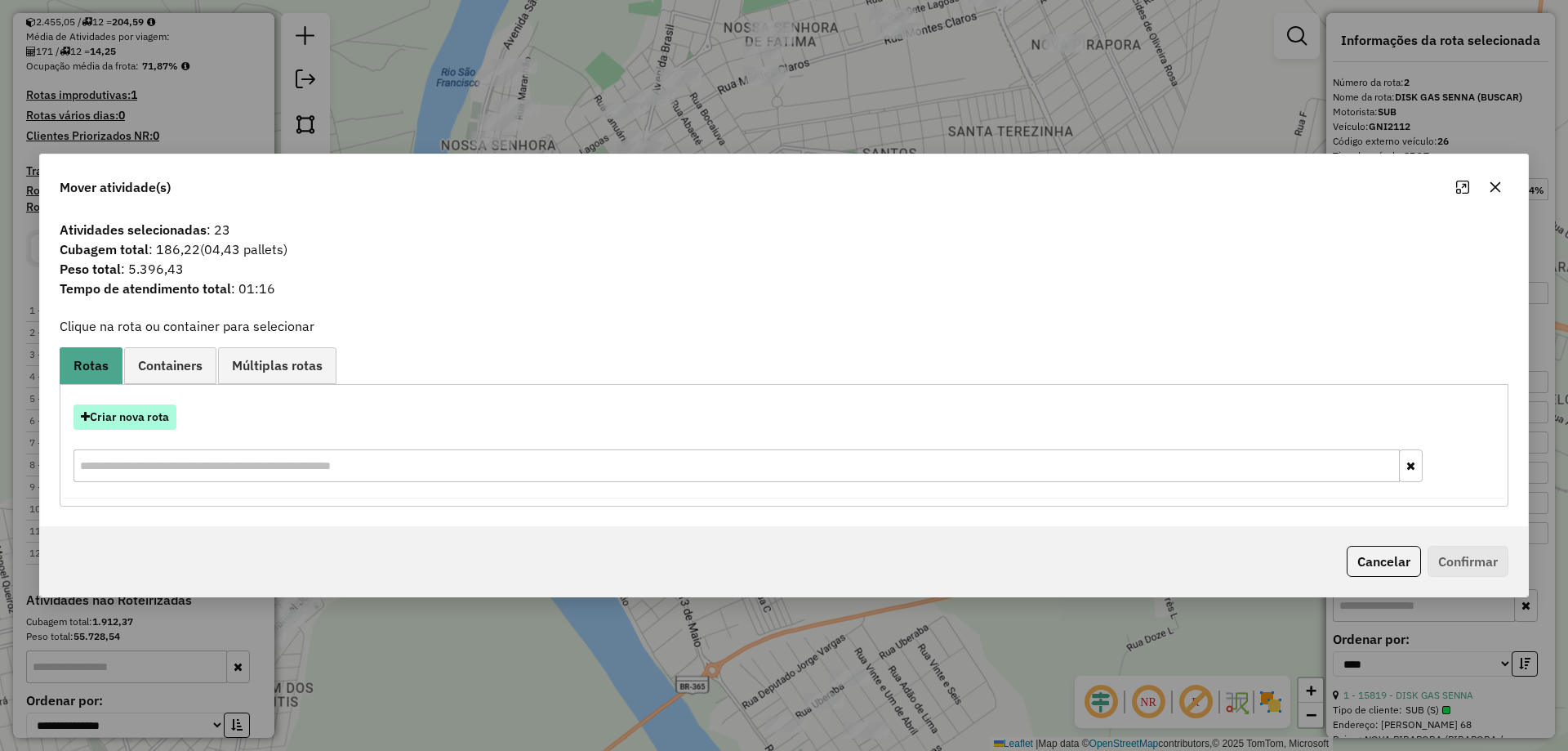
click at [126, 415] on button "Criar nova rota" at bounding box center [124, 416] width 102 height 25
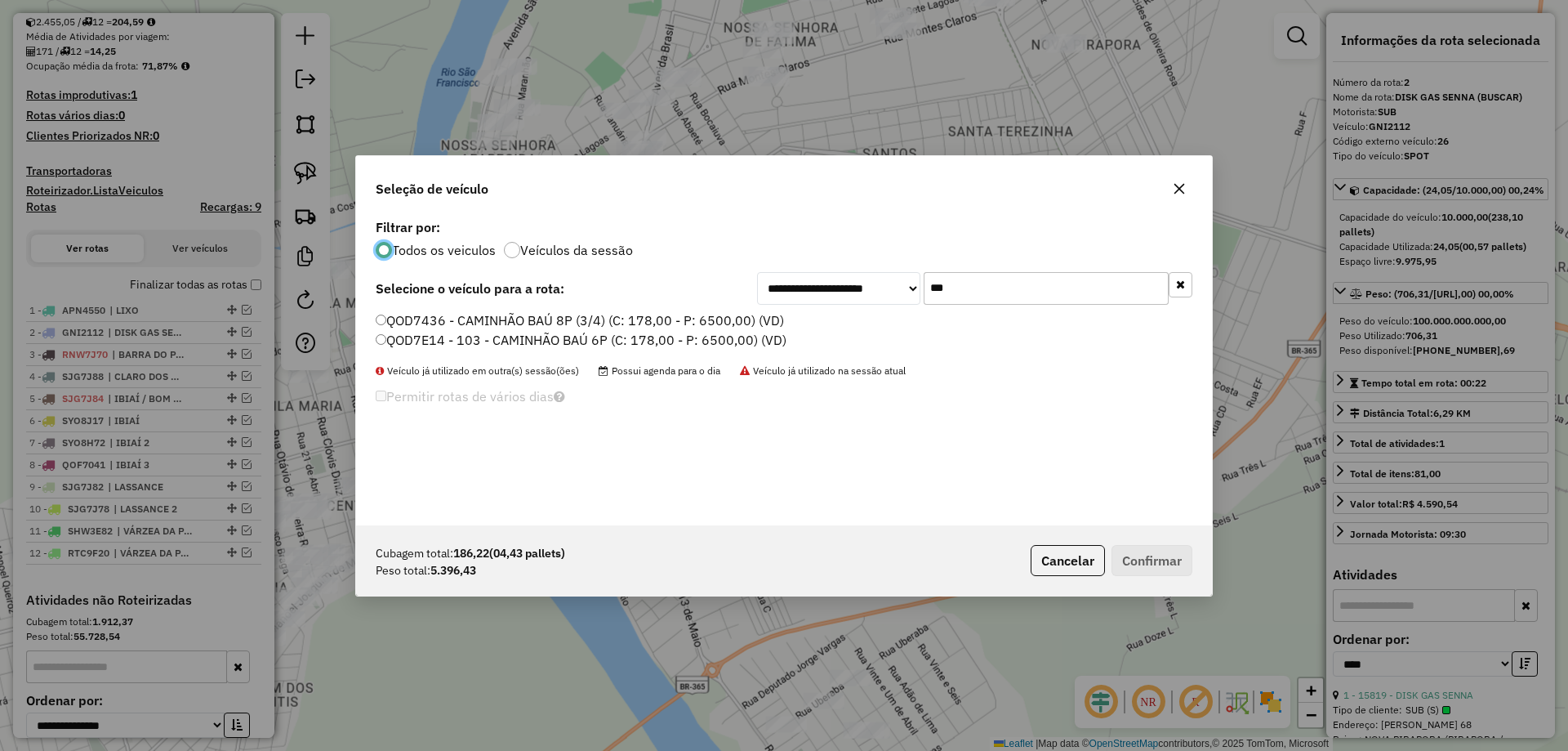
click at [984, 296] on input "***" at bounding box center [1046, 288] width 245 height 33
click at [416, 313] on label "QOD7436 - CAMINHÃO BAÚ 8P (3/4) (C: 178,00 - P: 6500,00) (VD)" at bounding box center [580, 320] width 408 height 20
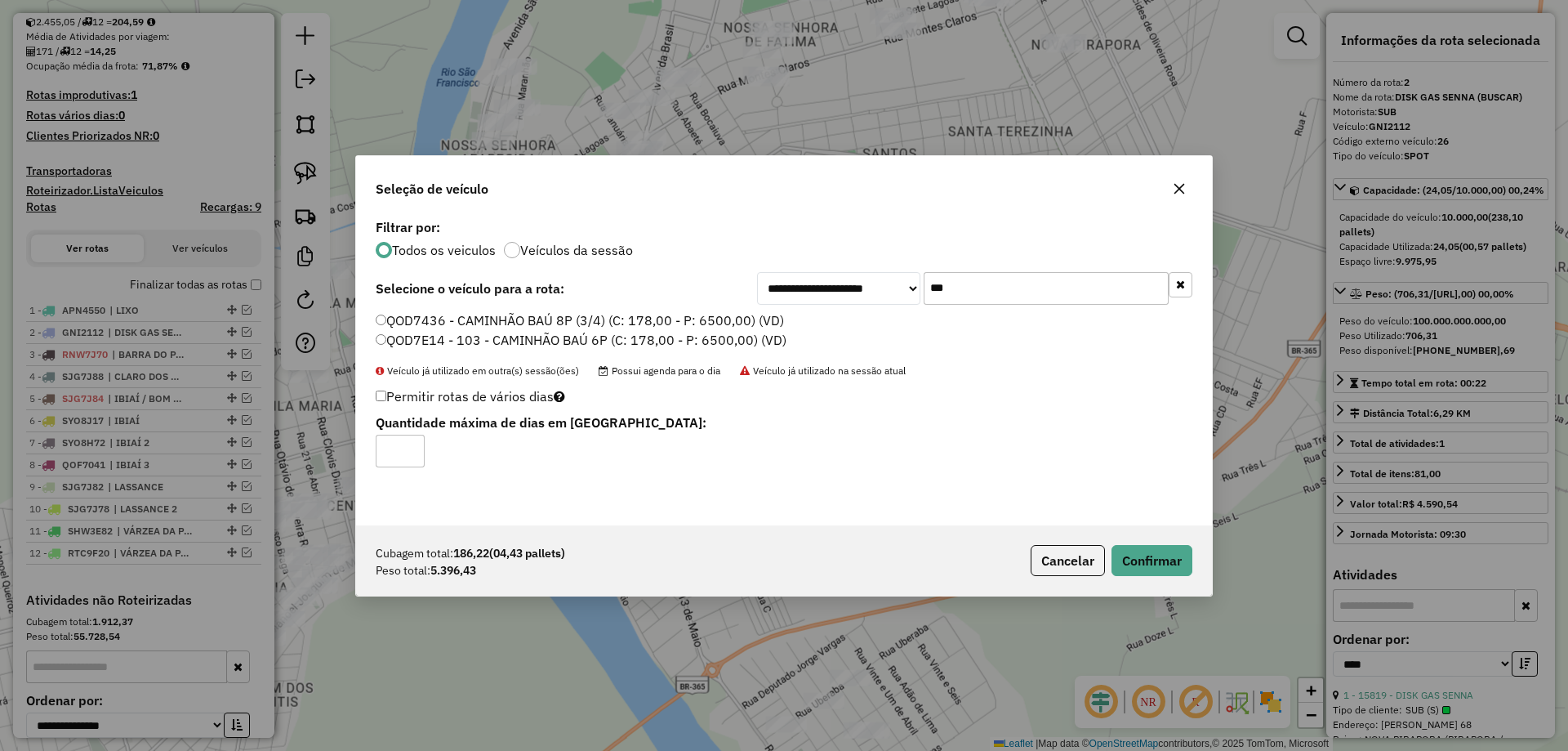
click at [409, 323] on label "QOD7436 - CAMINHÃO BAÚ 8P (3/4) (C: 178,00 - P: 6500,00) (VD)" at bounding box center [580, 320] width 408 height 20
click at [1140, 540] on div "Cubagem total: 186,22 (04,43 pallets) Peso total: 5.396,43 Cancelar Confirmar" at bounding box center [784, 560] width 856 height 70
click at [1103, 563] on button "Cancelar" at bounding box center [1068, 560] width 74 height 31
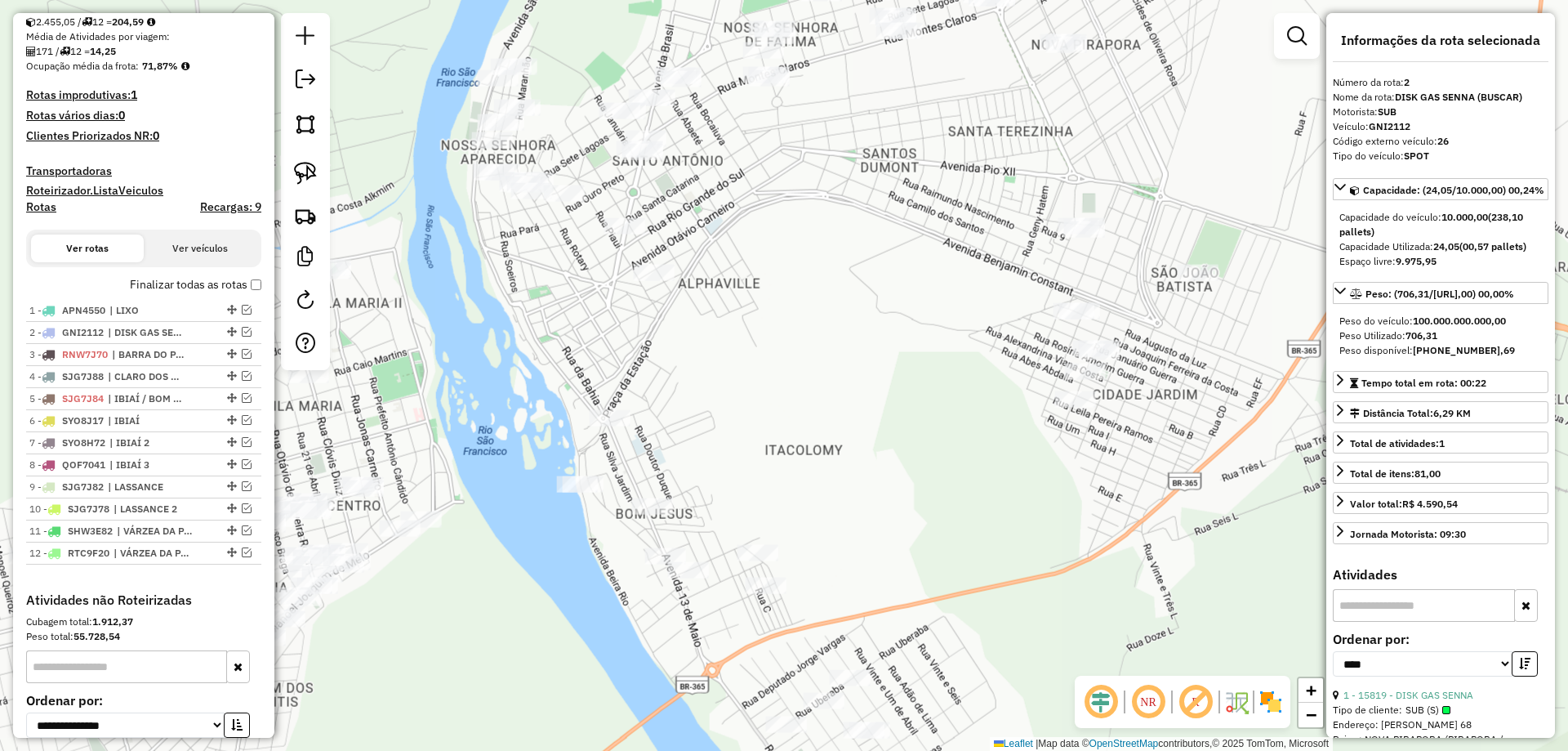
click at [311, 180] on img at bounding box center [306, 173] width 23 height 23
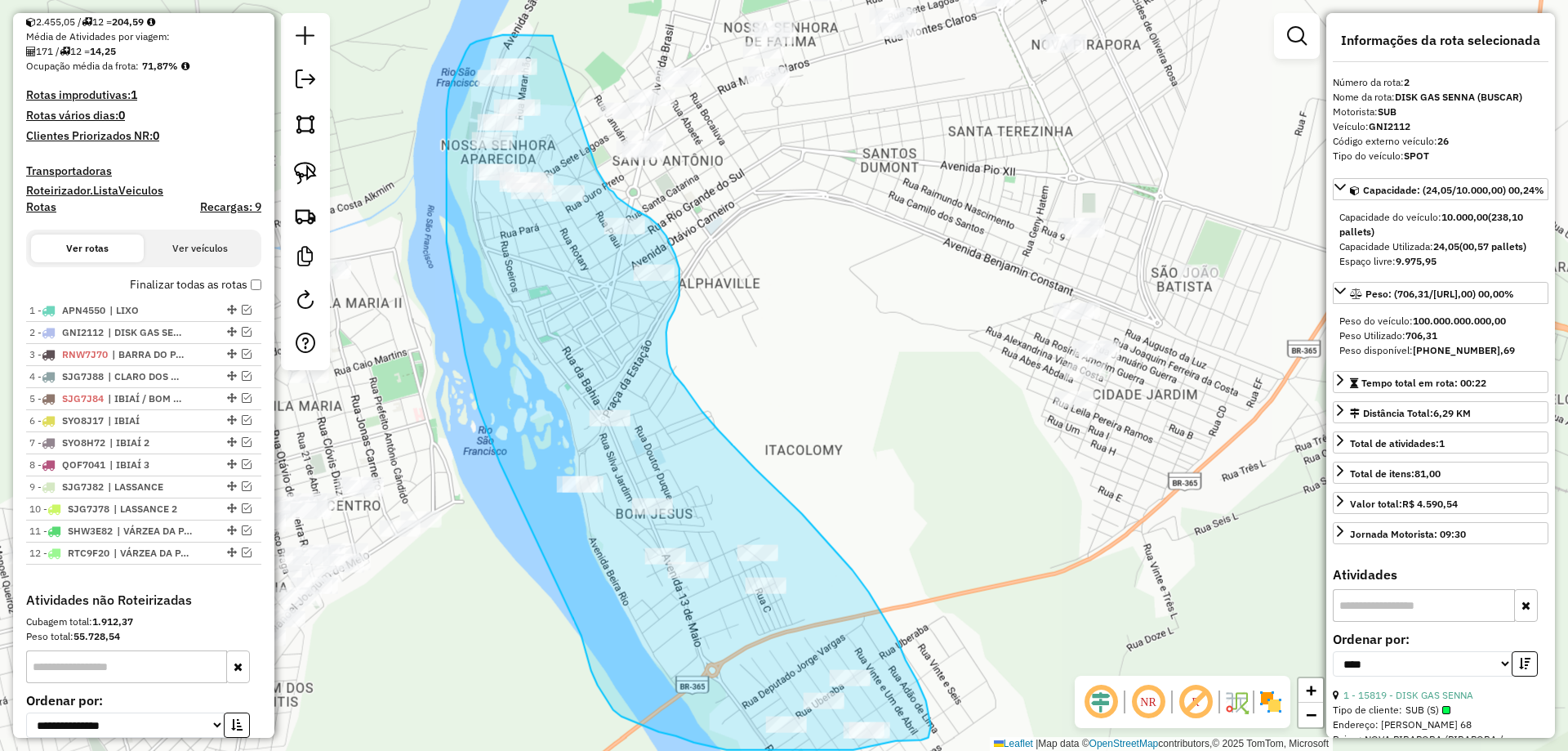
drag, startPoint x: 554, startPoint y: 37, endPoint x: 583, endPoint y: 133, distance: 100.3
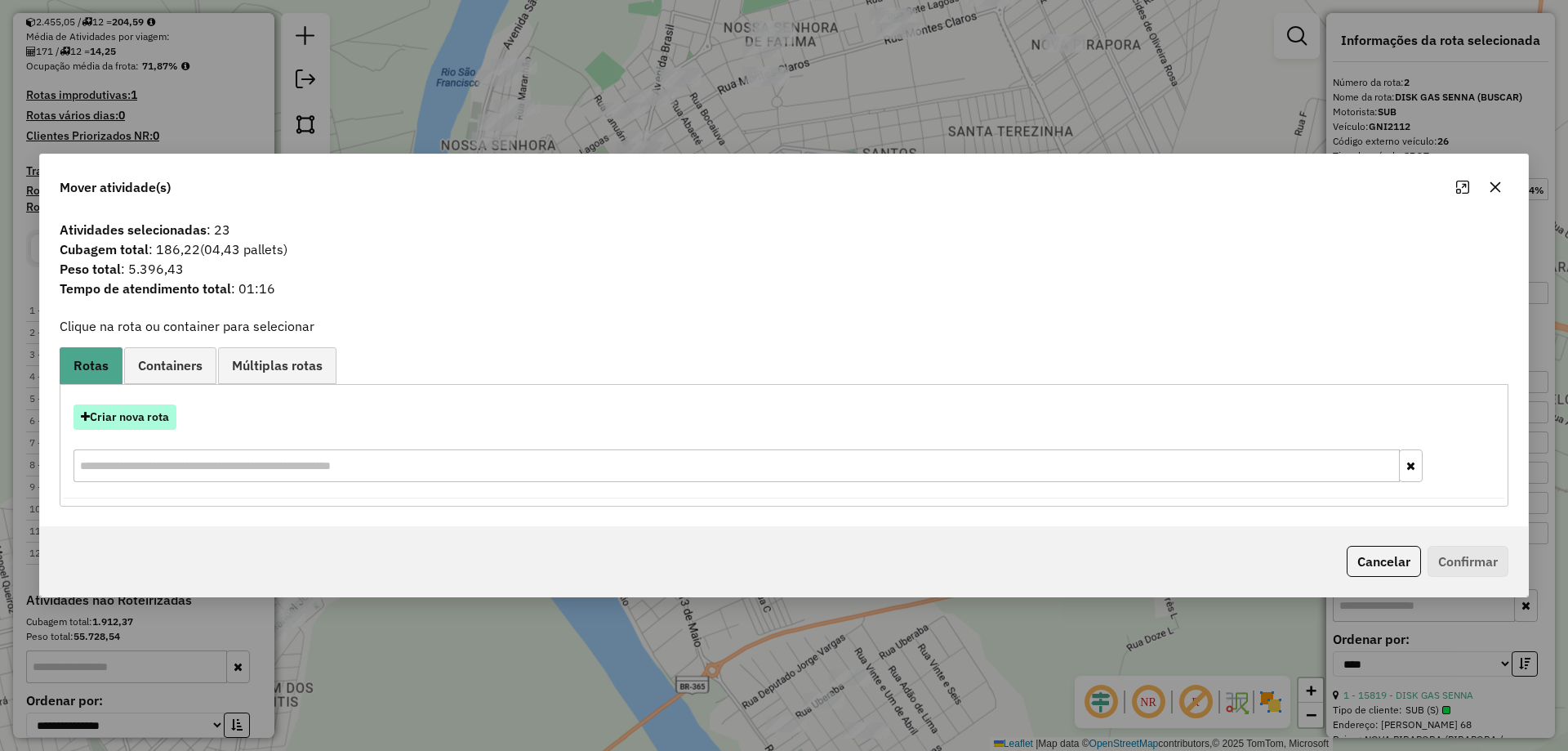
click at [110, 420] on button "Criar nova rota" at bounding box center [124, 416] width 102 height 25
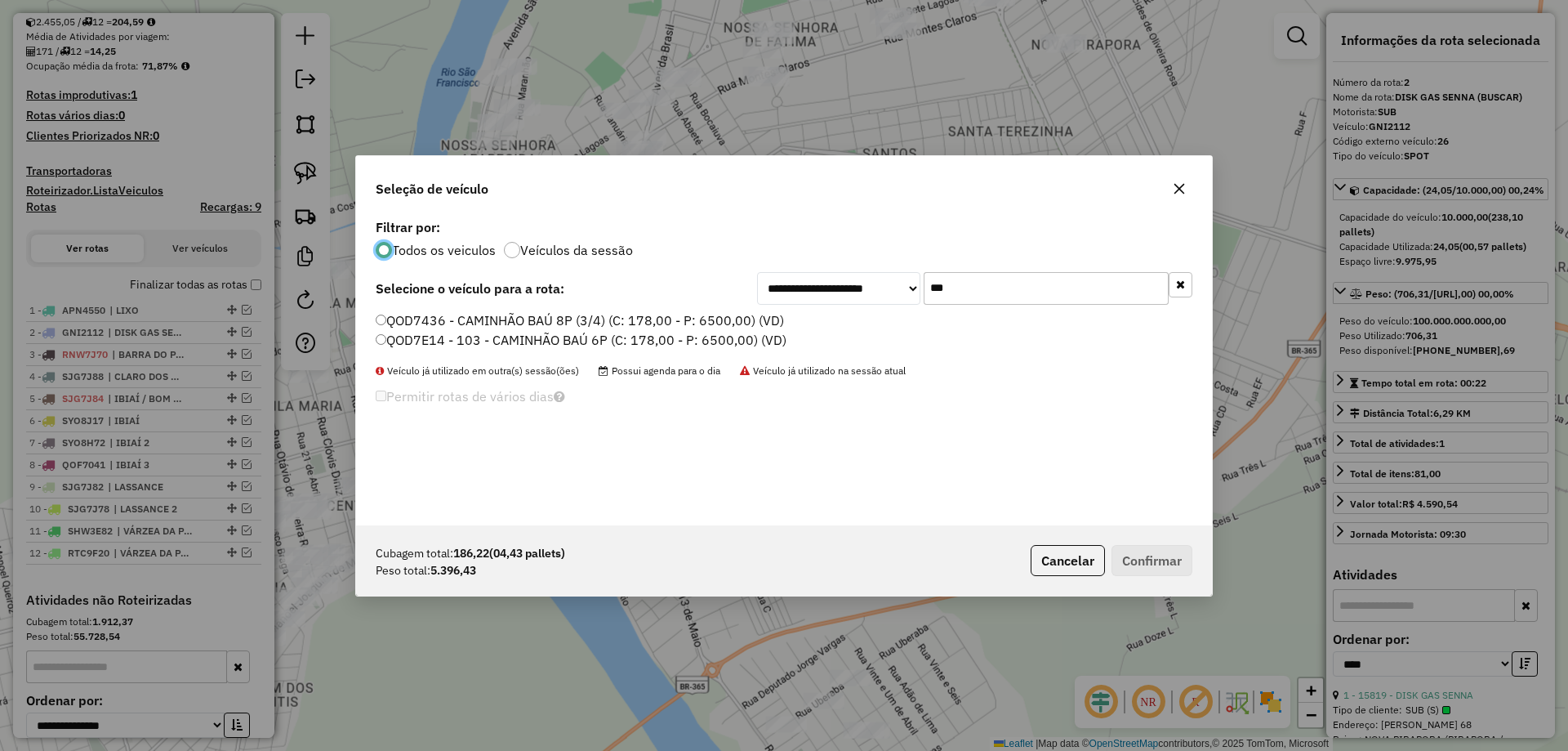
click at [479, 323] on label "QOD7436 - CAMINHÃO BAÚ 8P (3/4) (C: 178,00 - P: 6500,00) (VD)" at bounding box center [580, 320] width 408 height 20
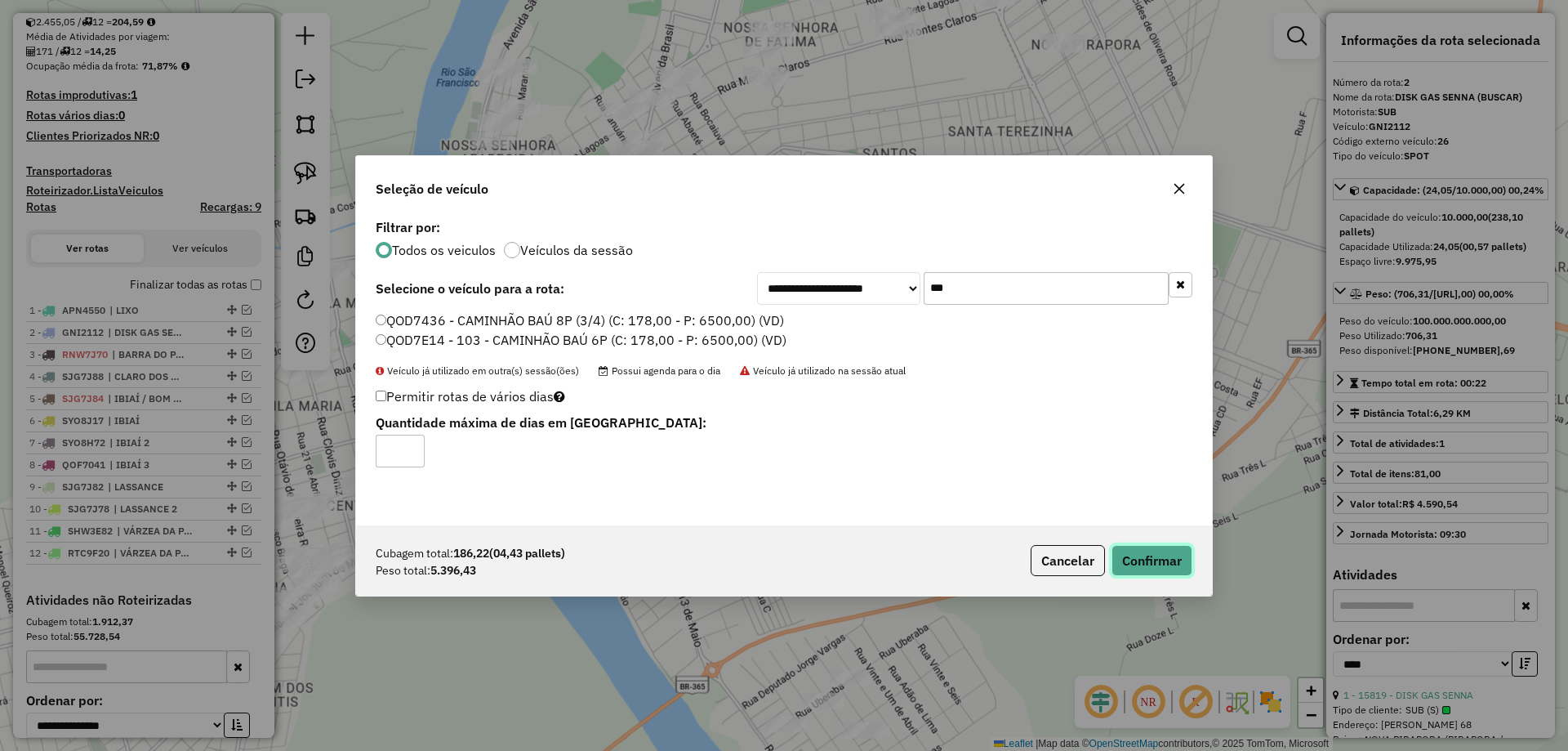
click at [1125, 556] on button "Confirmar" at bounding box center [1152, 560] width 81 height 31
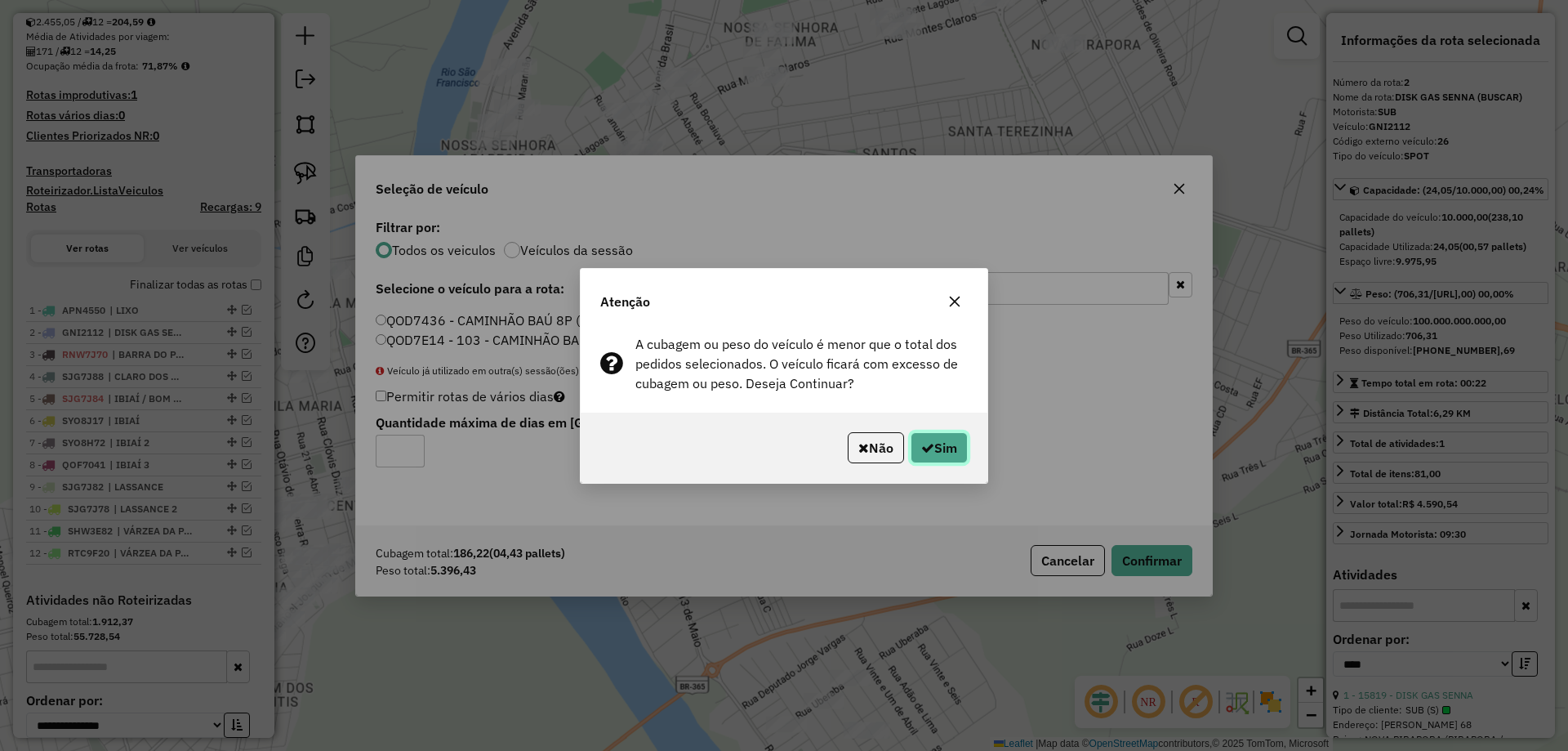
click at [946, 457] on button "Sim" at bounding box center [939, 447] width 57 height 31
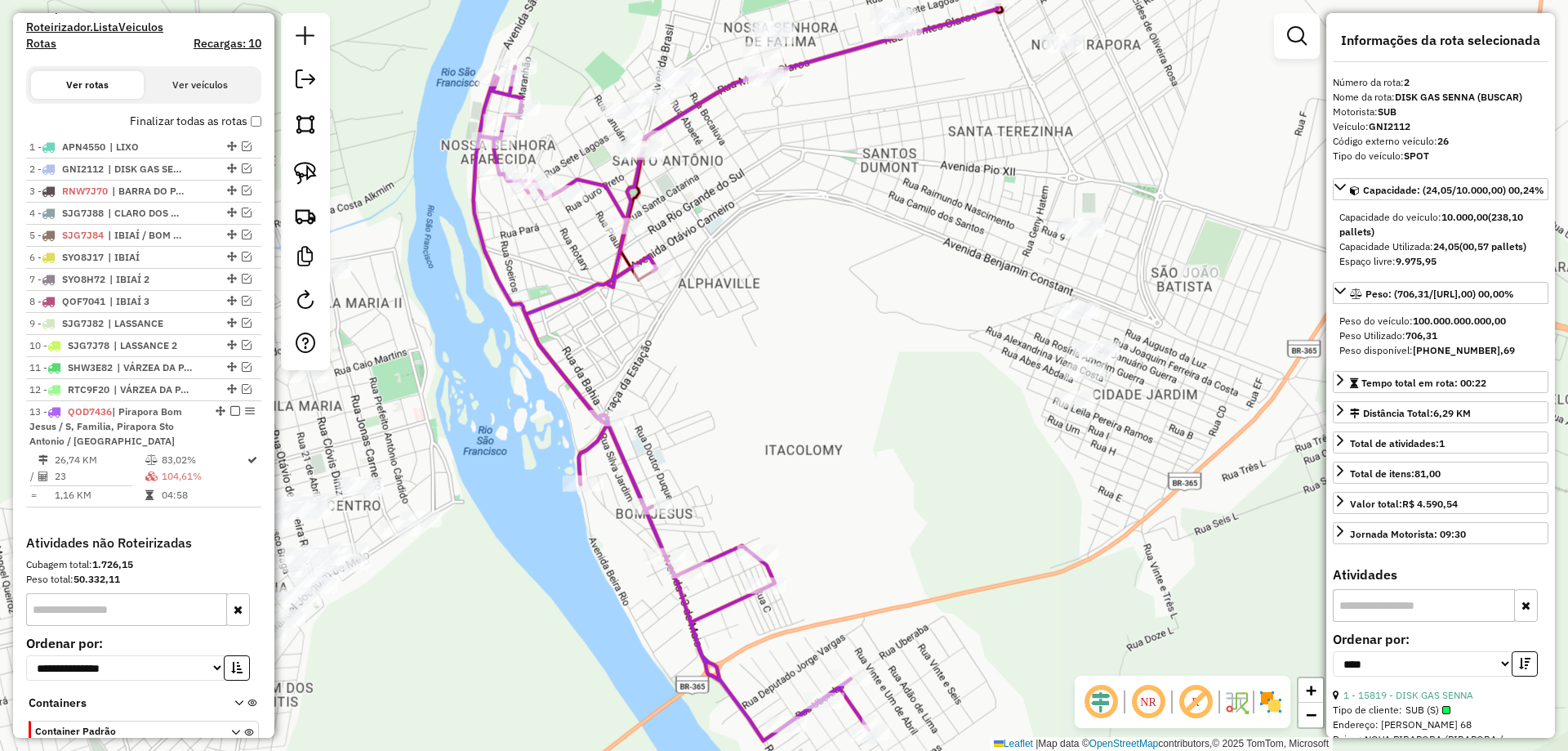
scroll to position [626, 0]
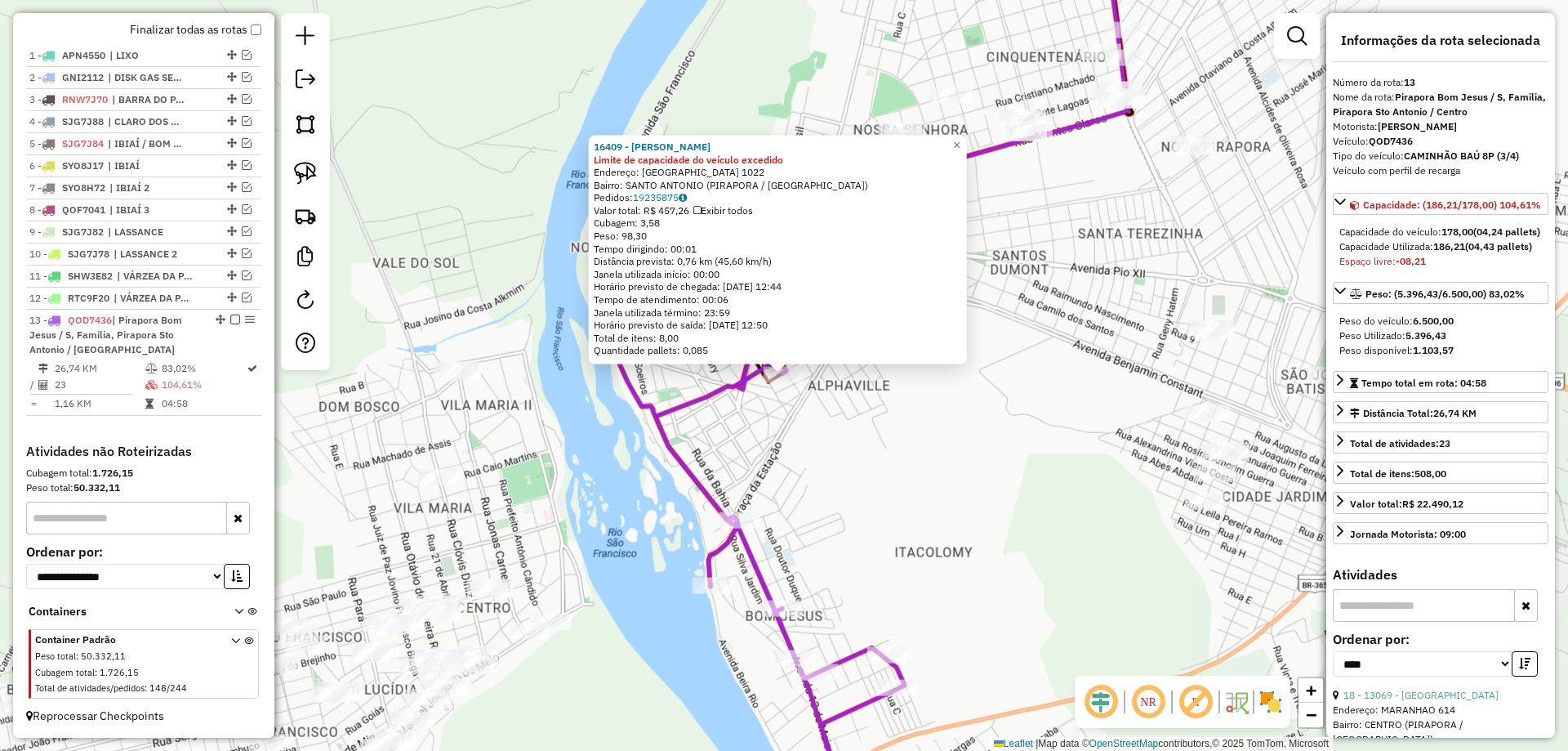
drag, startPoint x: 809, startPoint y: 404, endPoint x: 784, endPoint y: 485, distance: 84.8
click at [784, 485] on div "16409 - BUBBA BURGUER Limite de capacidade do veículo excedido Endereço: [GEOGR…" at bounding box center [784, 375] width 1568 height 751
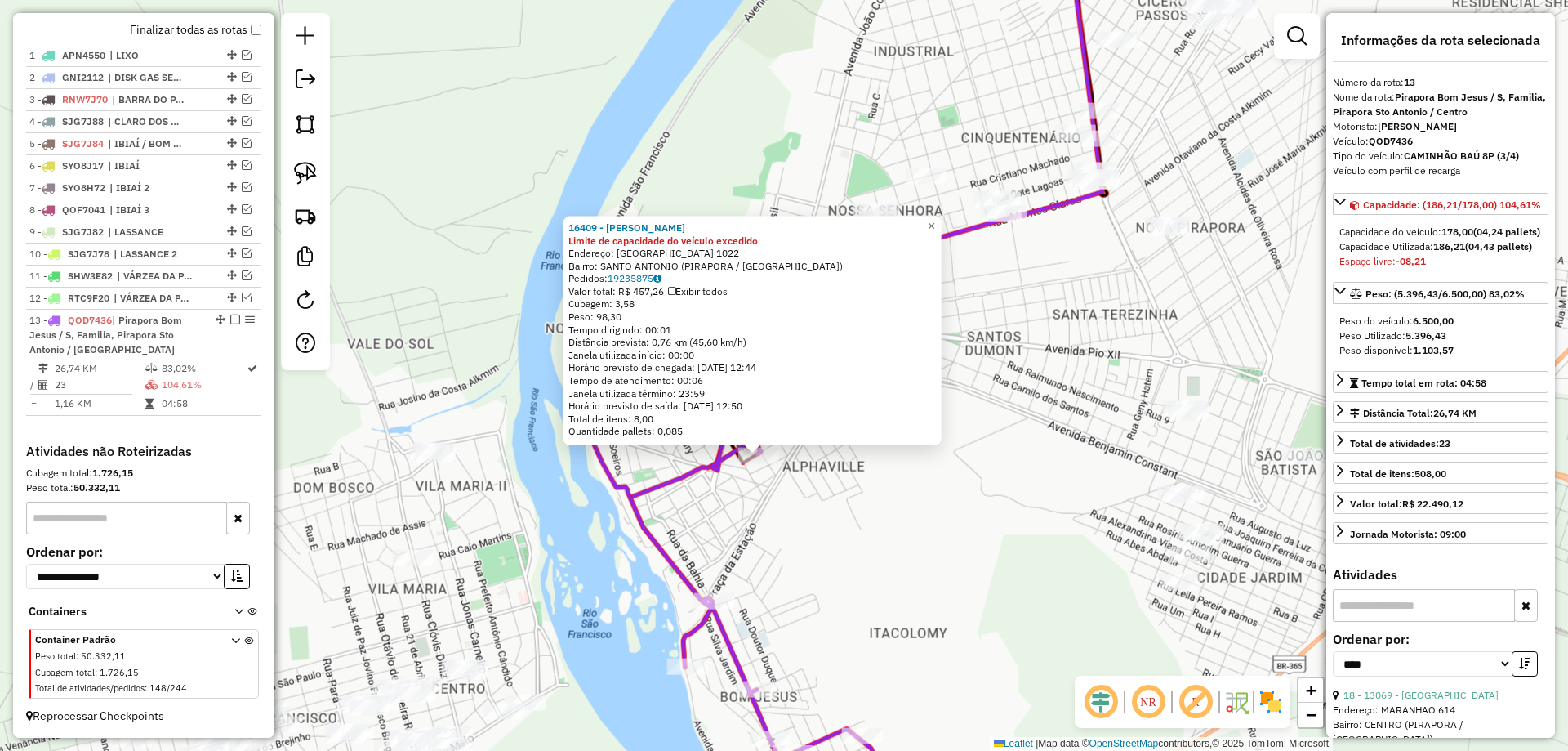
click at [825, 472] on div "16409 - BUBBA BURGUER Limite de capacidade do veículo excedido Endereço: [GEOGR…" at bounding box center [784, 375] width 1568 height 751
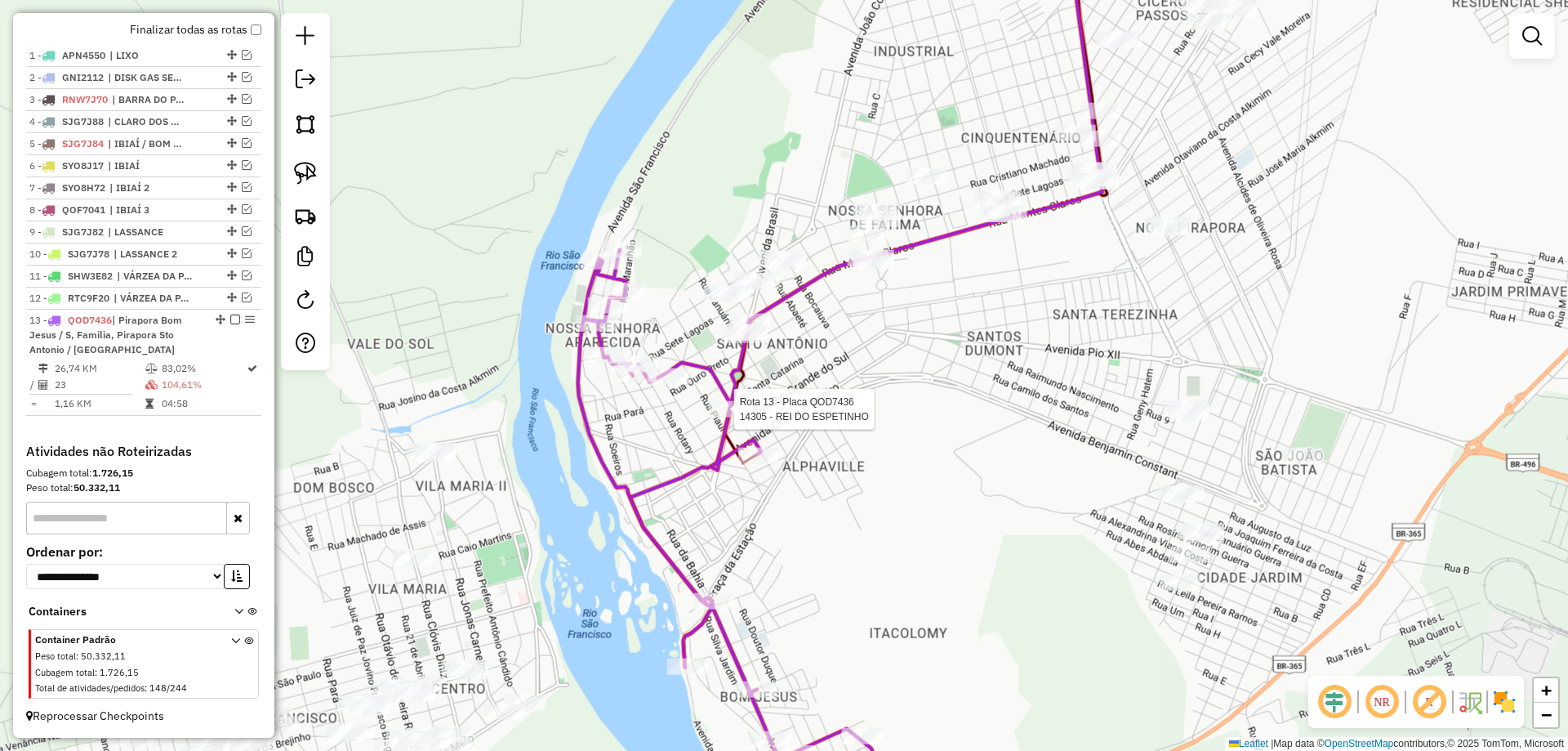
click at [744, 417] on div at bounding box center [729, 409] width 40 height 16
select select "*********"
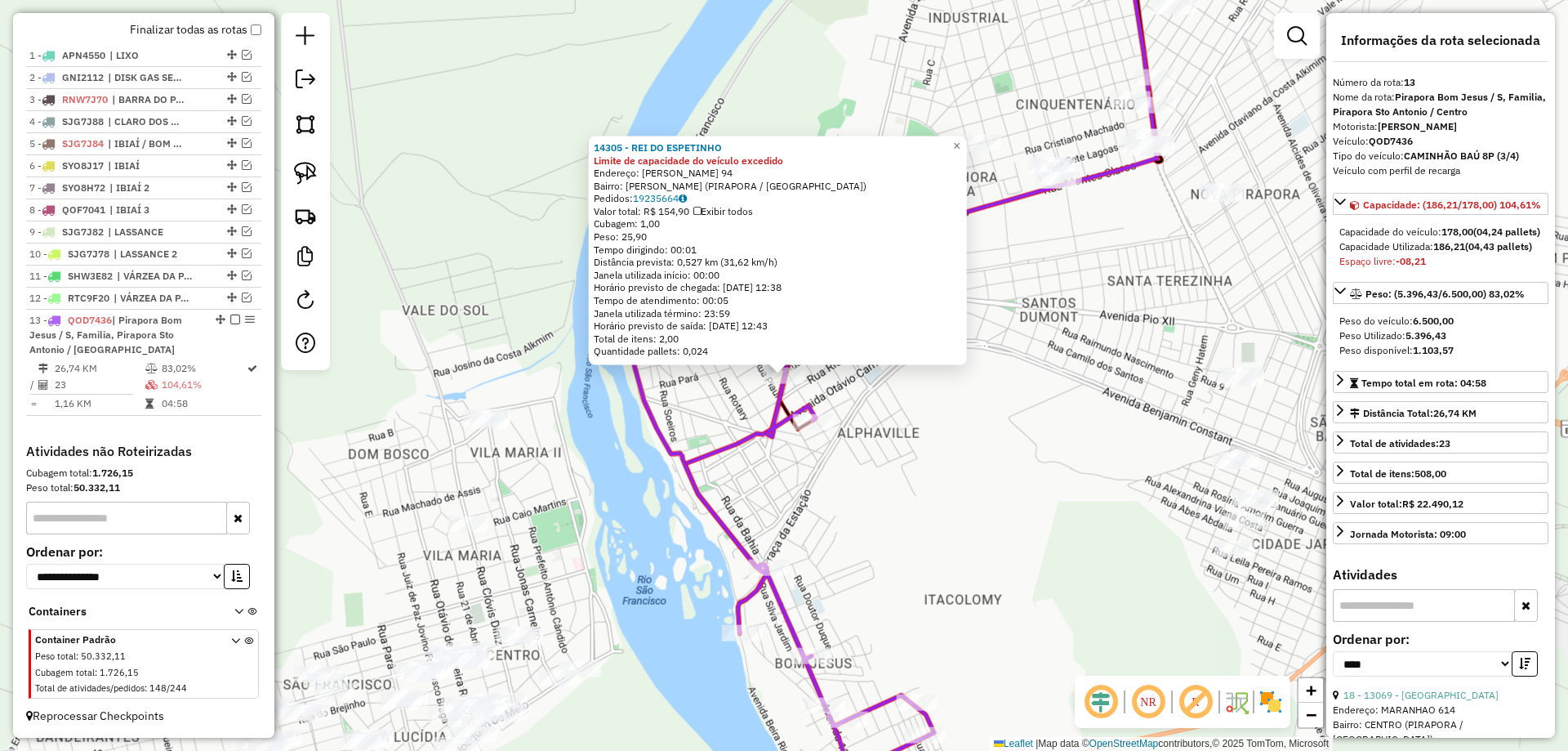
click at [825, 392] on div "14305 - REI DO ESPETINHO Limite de capacidade do veículo excedido Endereço: [PE…" at bounding box center [784, 375] width 1568 height 751
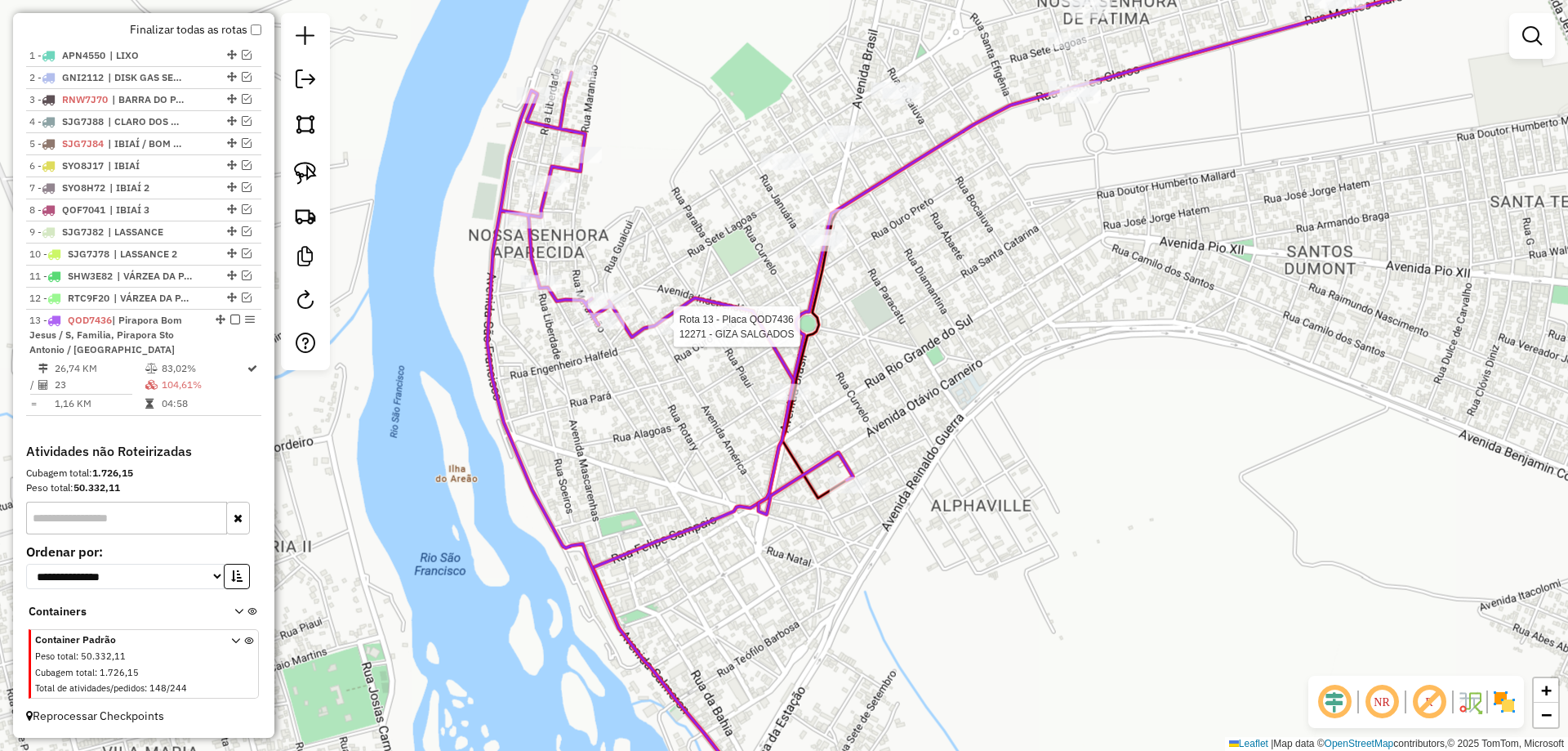
select select "*********"
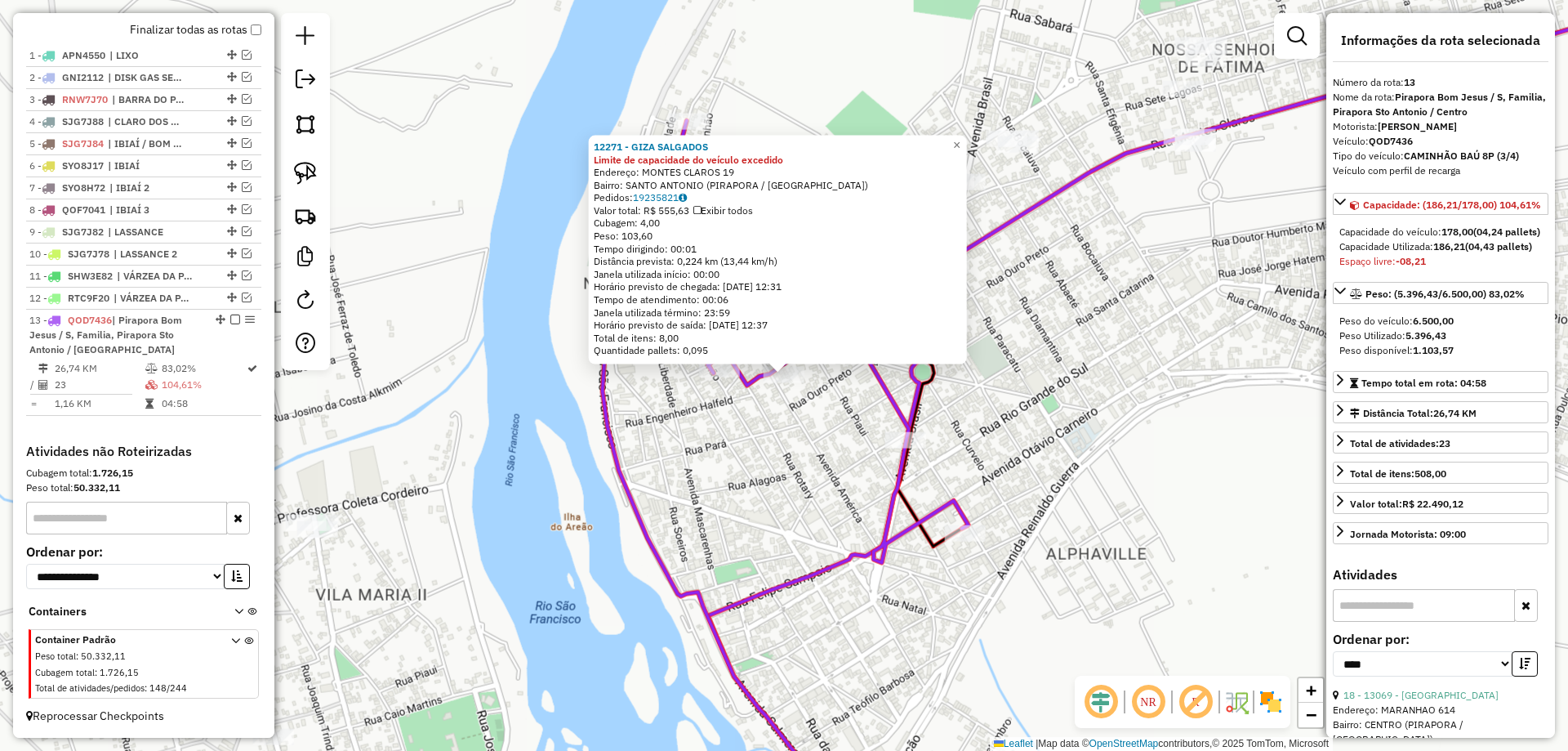
click at [847, 415] on div "12271 - GIZA SALGADOS Limite de capacidade do veículo excedido Endereço: [GEOGR…" at bounding box center [784, 375] width 1568 height 751
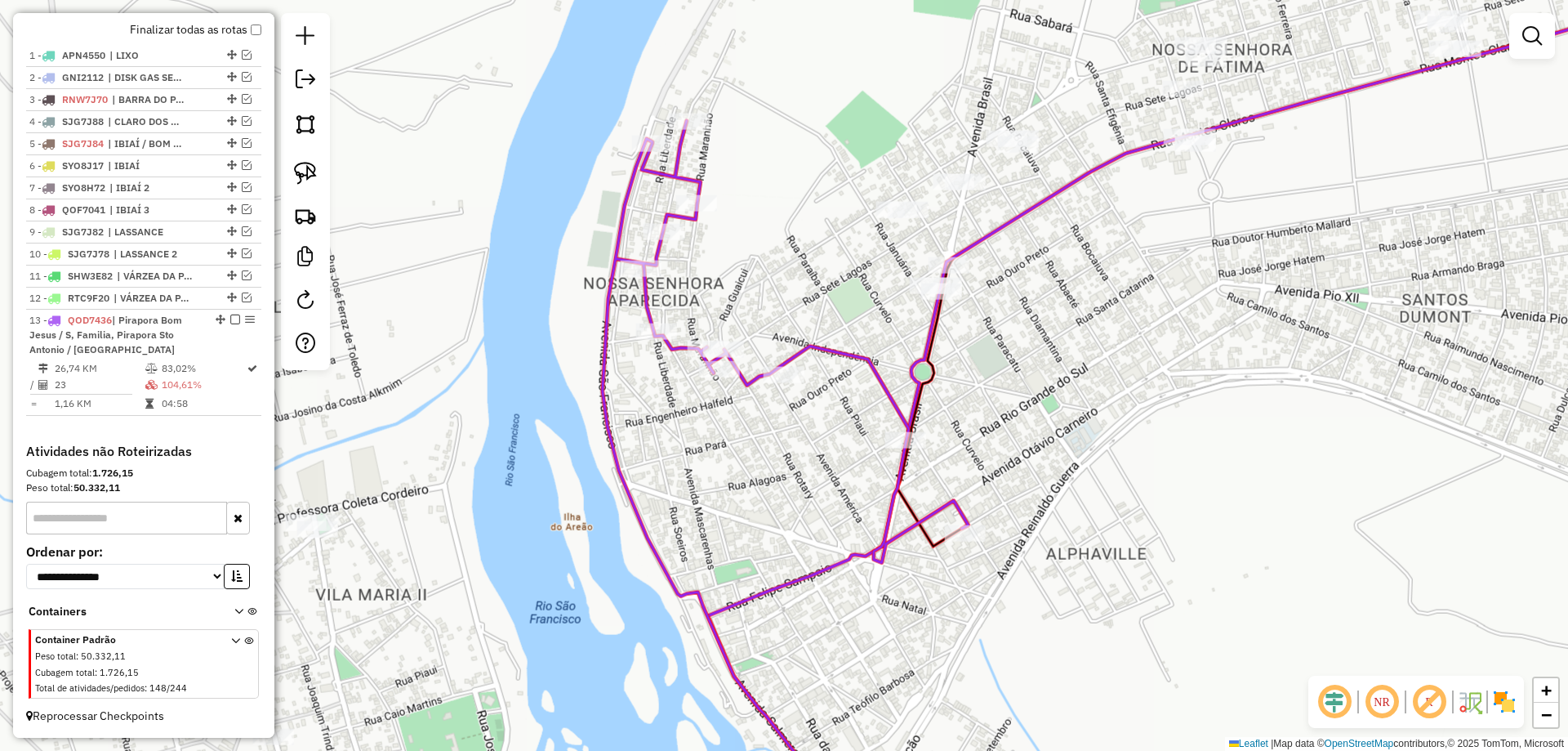
click at [723, 383] on div "Janela de atendimento Grade de atendimento Capacidade Transportadoras Veículos …" at bounding box center [784, 375] width 1568 height 751
click at [722, 377] on div at bounding box center [719, 368] width 40 height 16
select select "*********"
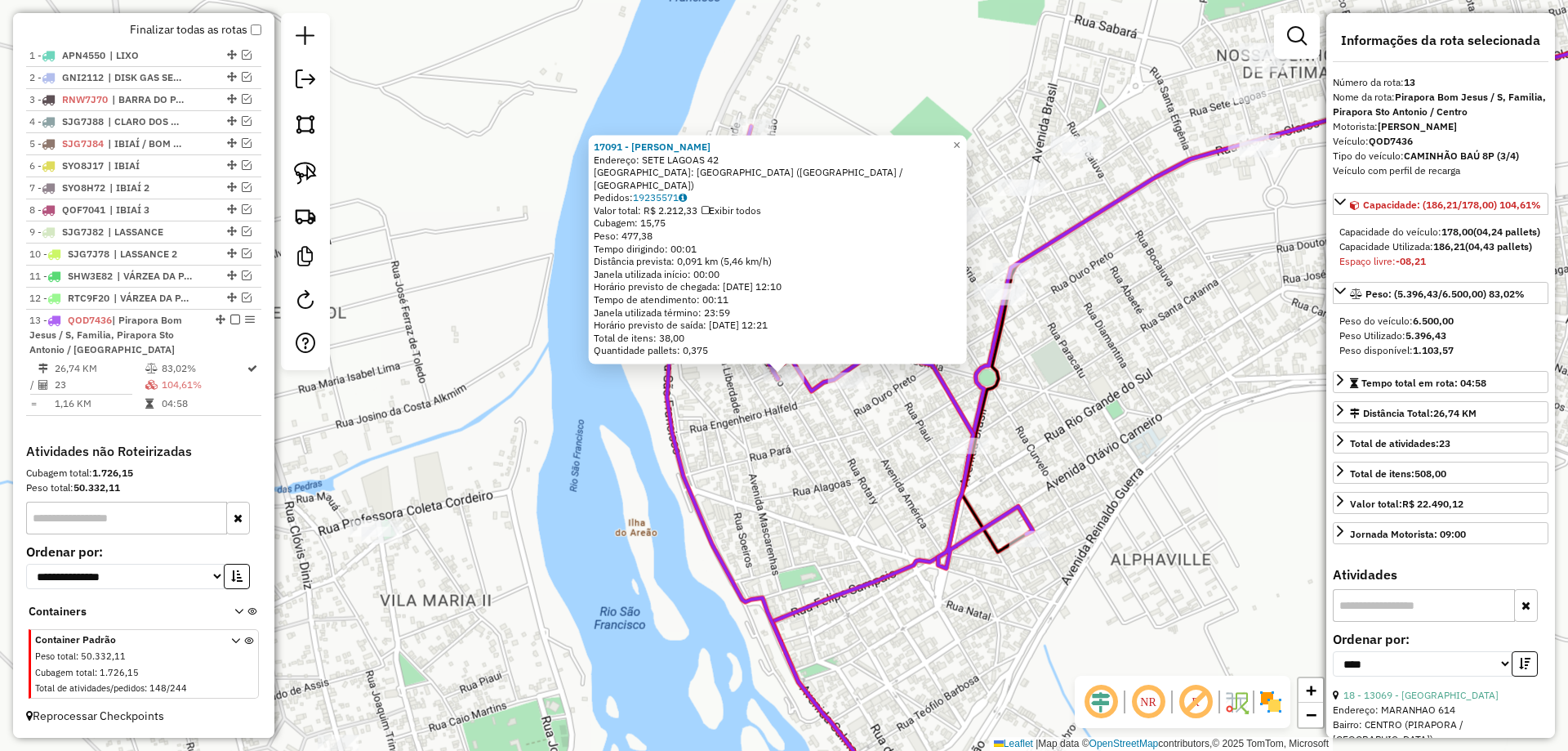
click at [860, 449] on div "17091 - [PERSON_NAME]: [GEOGRAPHIC_DATA] 42 Bairro: DISTRITO INDUSTRIAL ([GEOGR…" at bounding box center [784, 375] width 1568 height 751
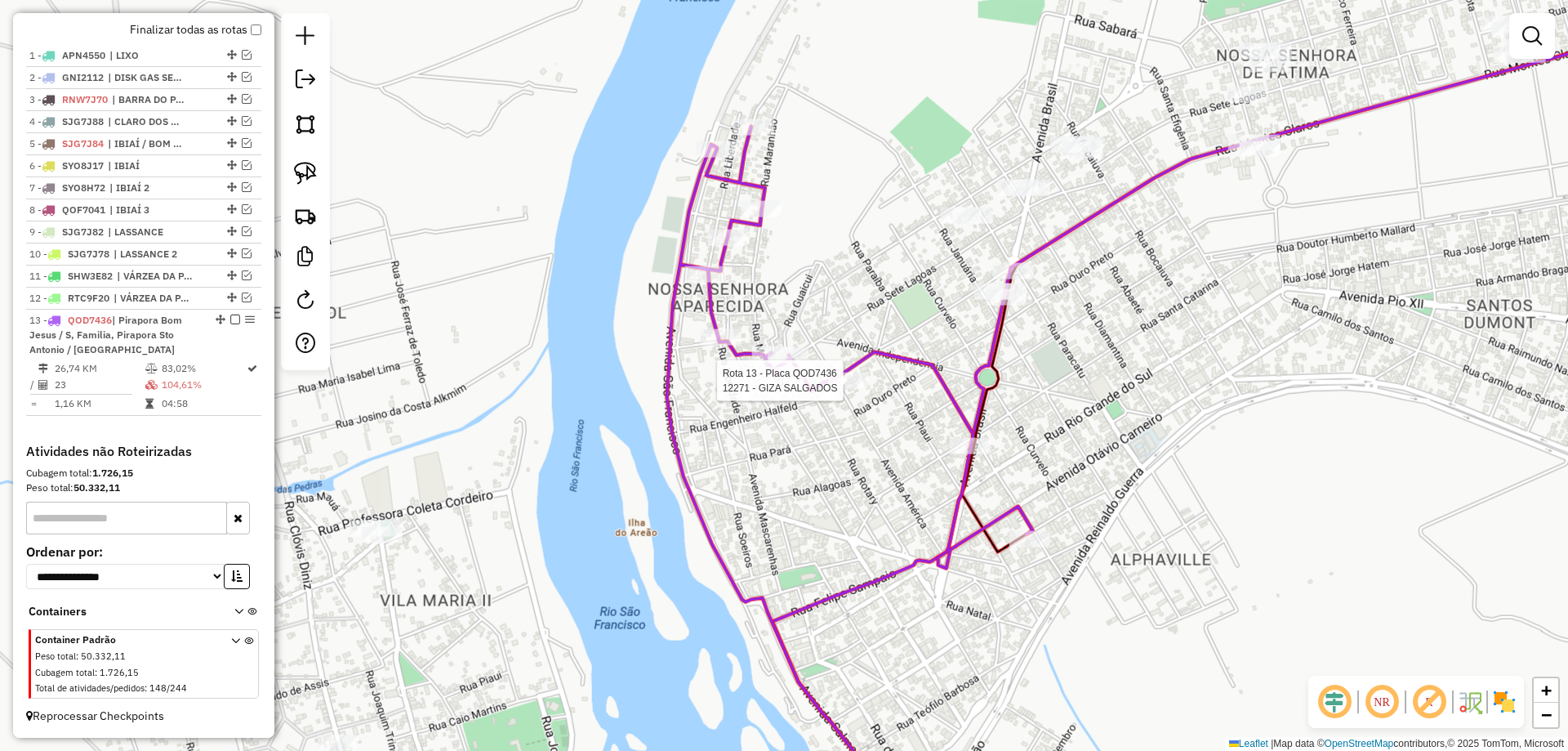
click at [845, 389] on div at bounding box center [848, 380] width 40 height 16
select select "*********"
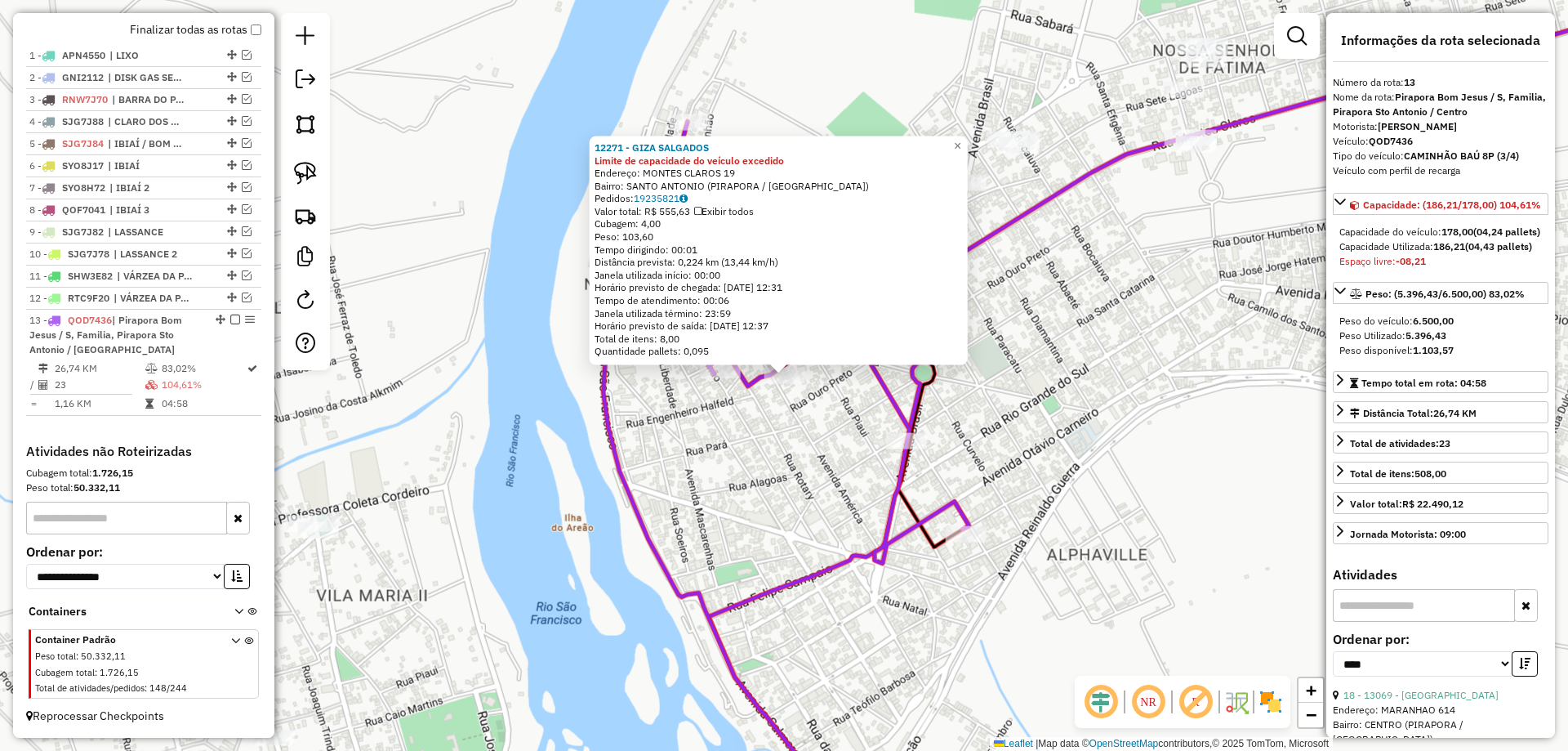
click at [831, 407] on div "12271 - GIZA SALGADOS Limite de capacidade do veículo excedido Endereço: [GEOGR…" at bounding box center [784, 375] width 1568 height 751
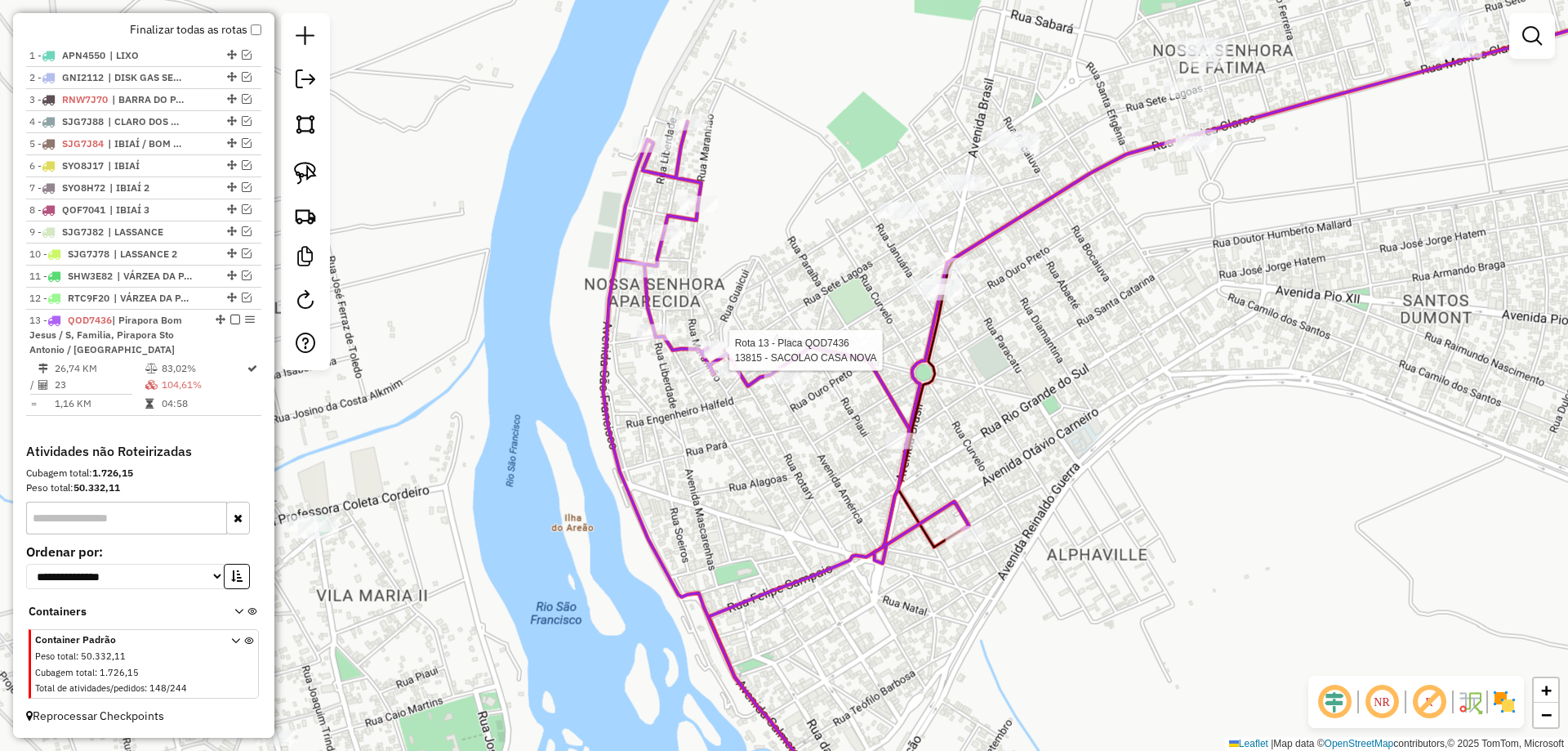
select select "*********"
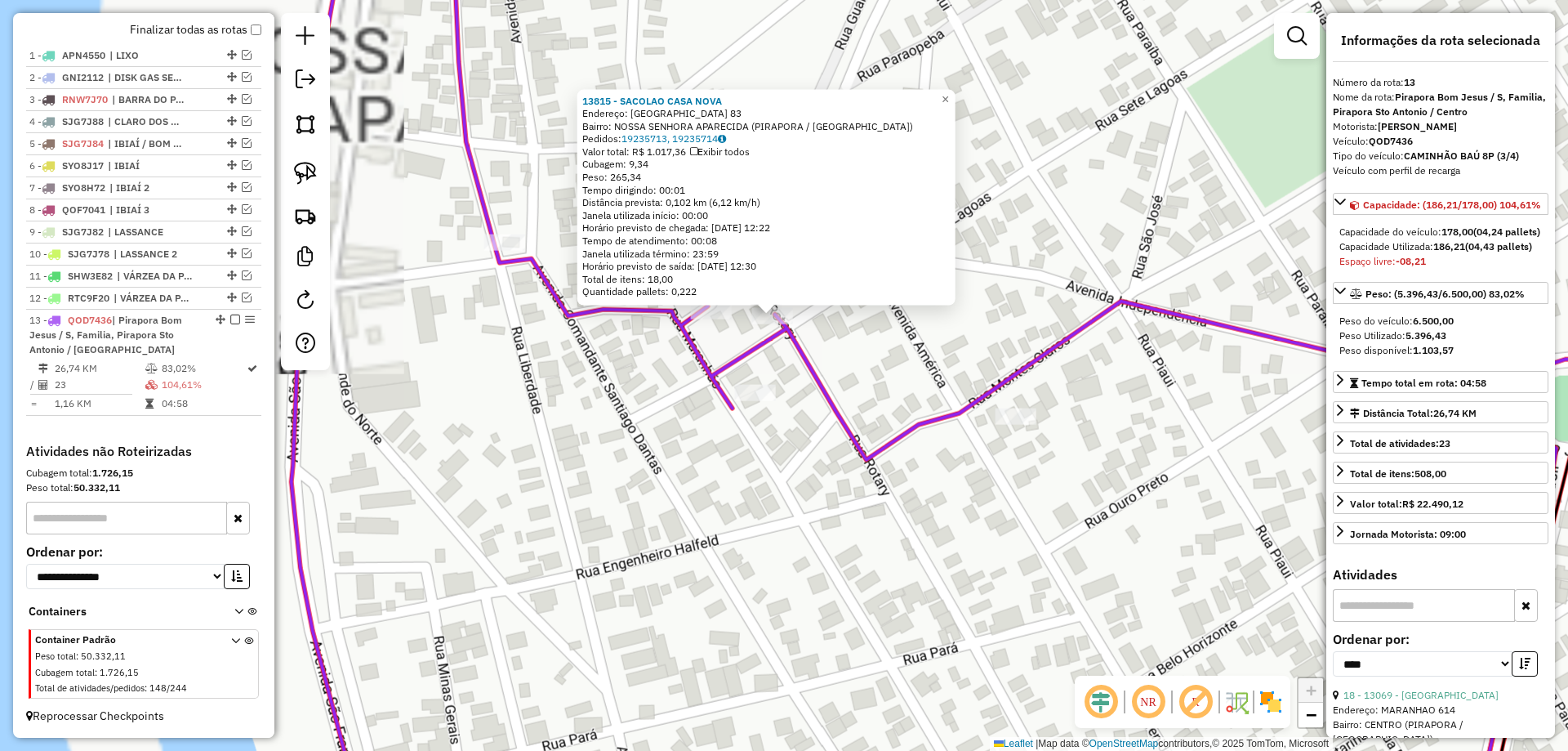
click at [825, 399] on icon at bounding box center [903, 375] width 1224 height 900
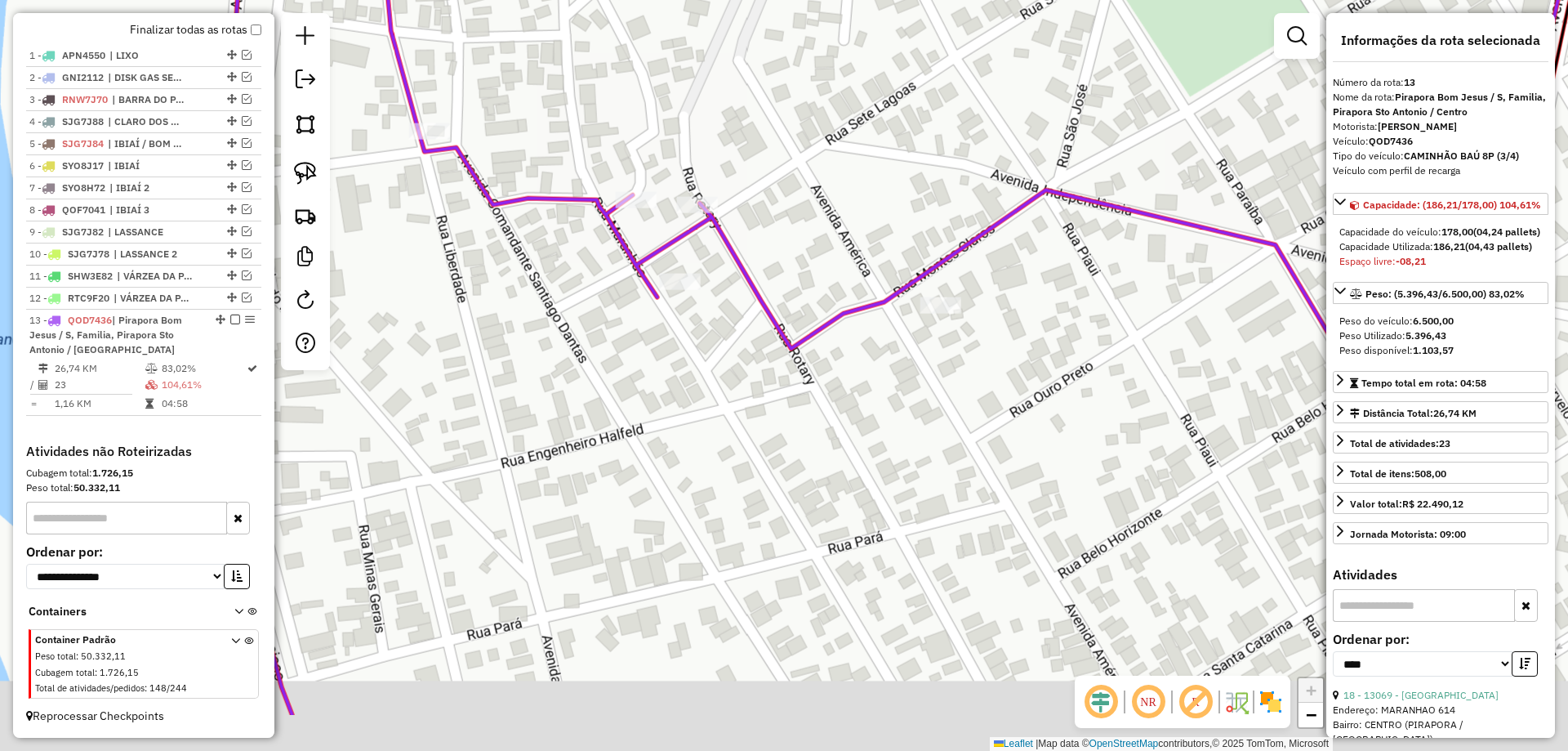
drag, startPoint x: 825, startPoint y: 399, endPoint x: 770, endPoint y: 264, distance: 145.8
click at [717, 253] on icon at bounding box center [828, 264] width 1224 height 900
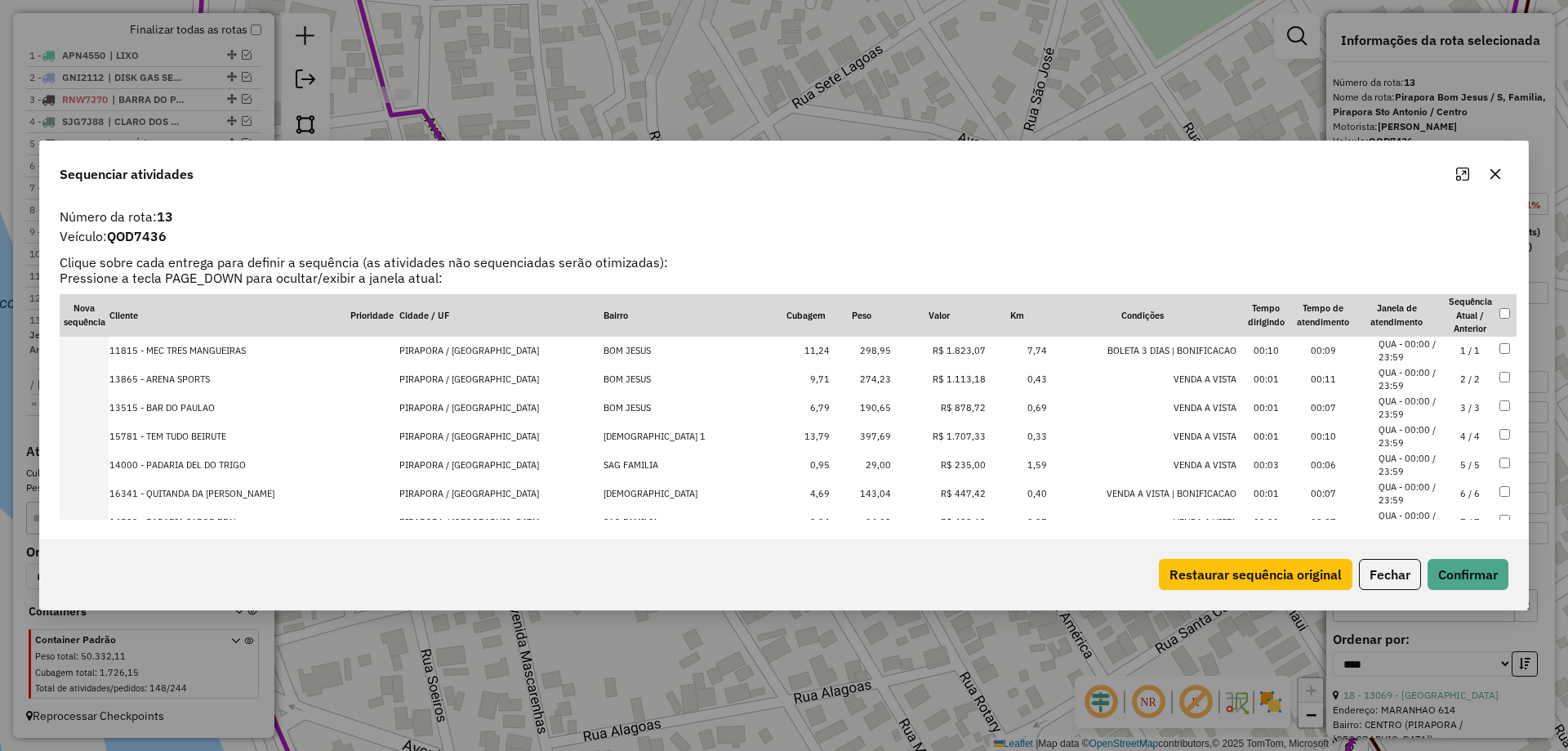
click at [1382, 574] on button "Fechar" at bounding box center [1390, 573] width 62 height 31
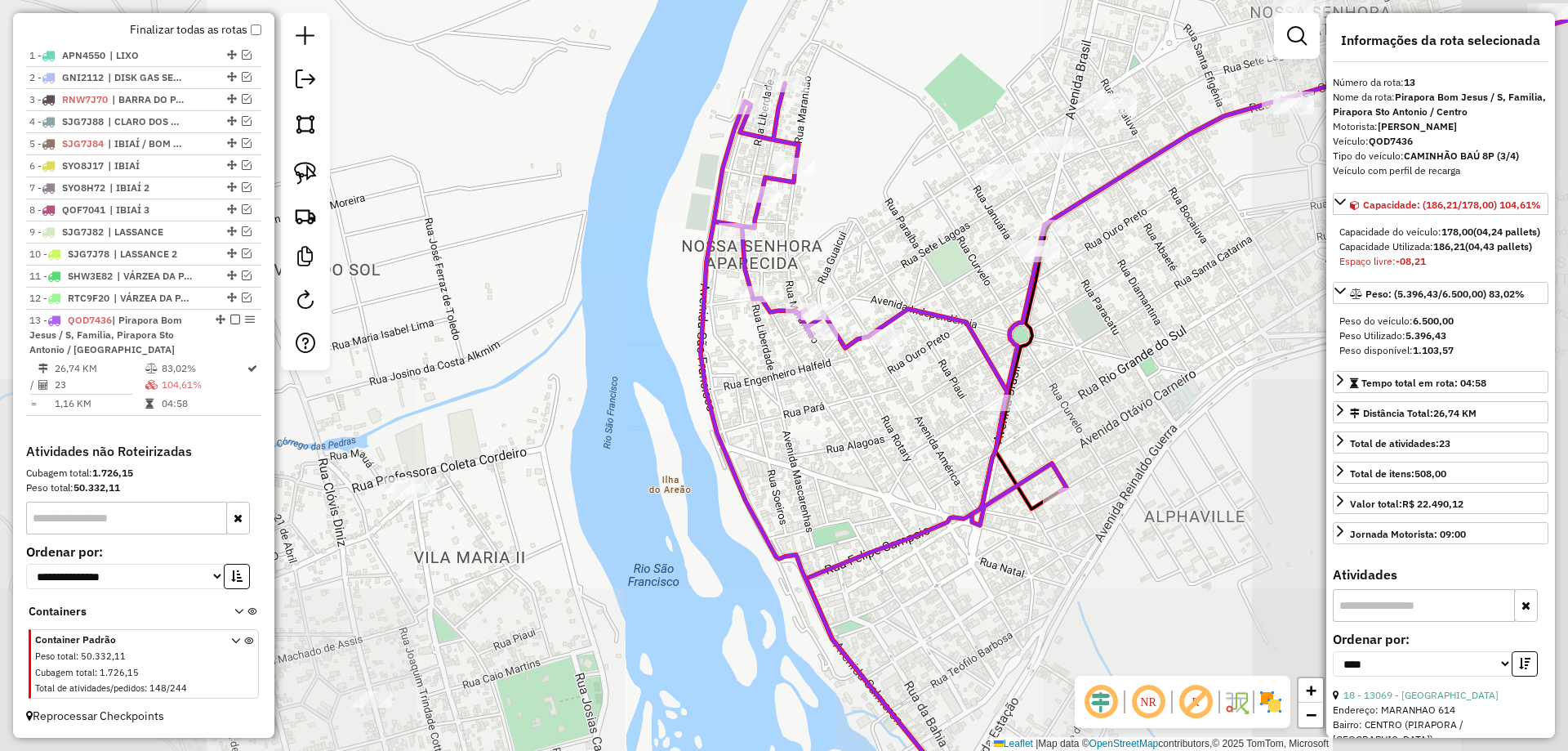
click at [913, 370] on div "Janela de atendimento Grade de atendimento Capacidade Transportadoras Veículos …" at bounding box center [784, 375] width 1568 height 751
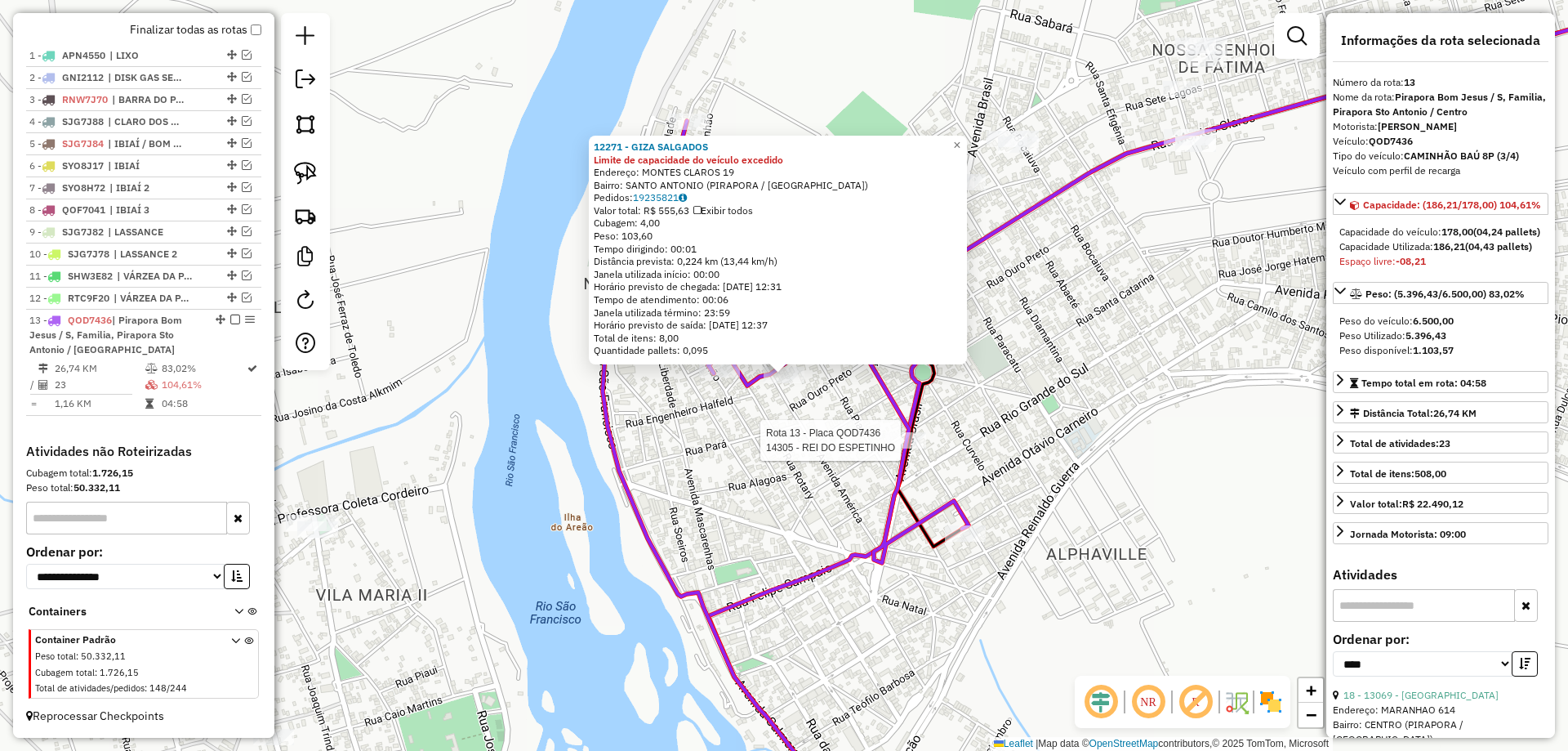
click at [920, 448] on div at bounding box center [905, 440] width 40 height 16
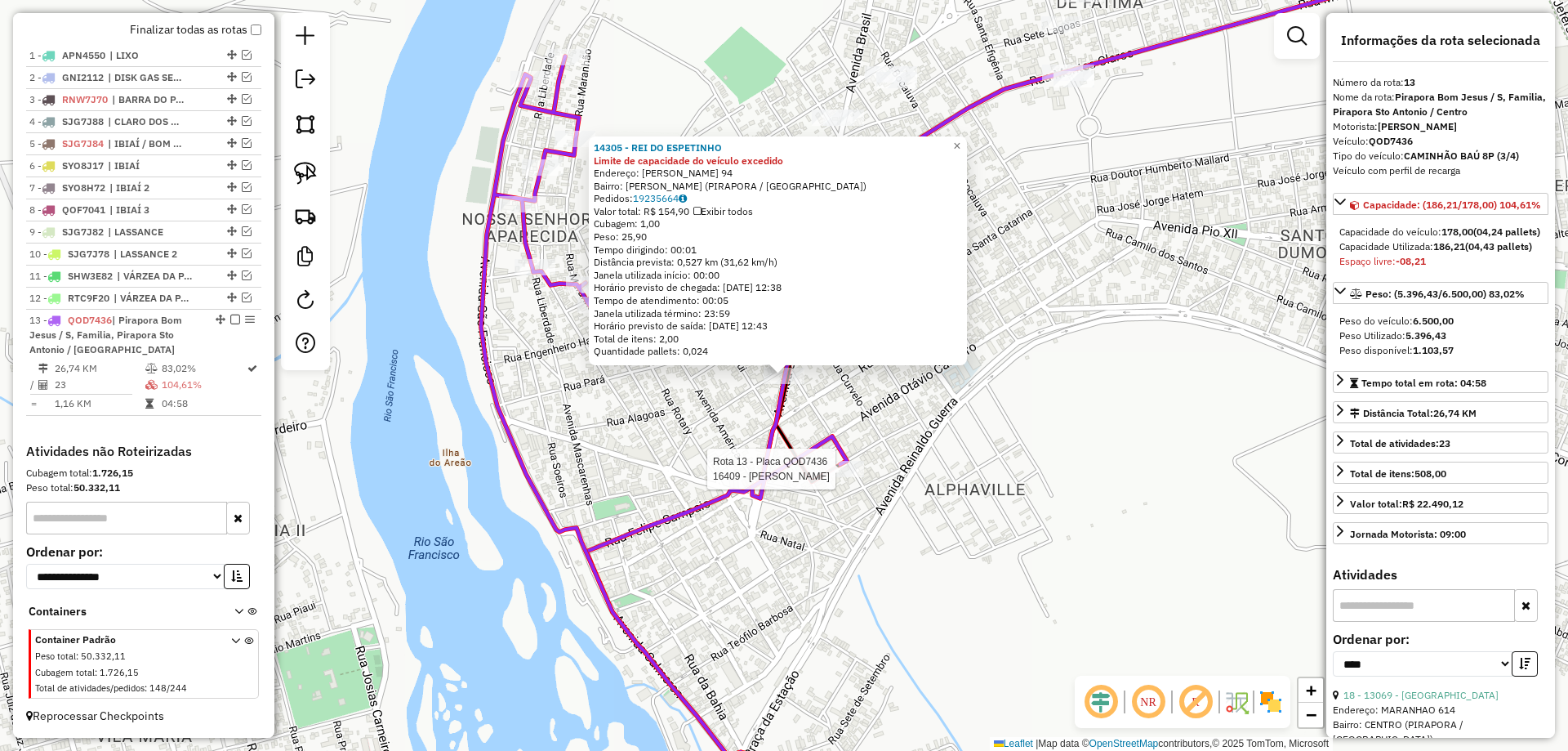
click at [858, 477] on div at bounding box center [843, 468] width 40 height 16
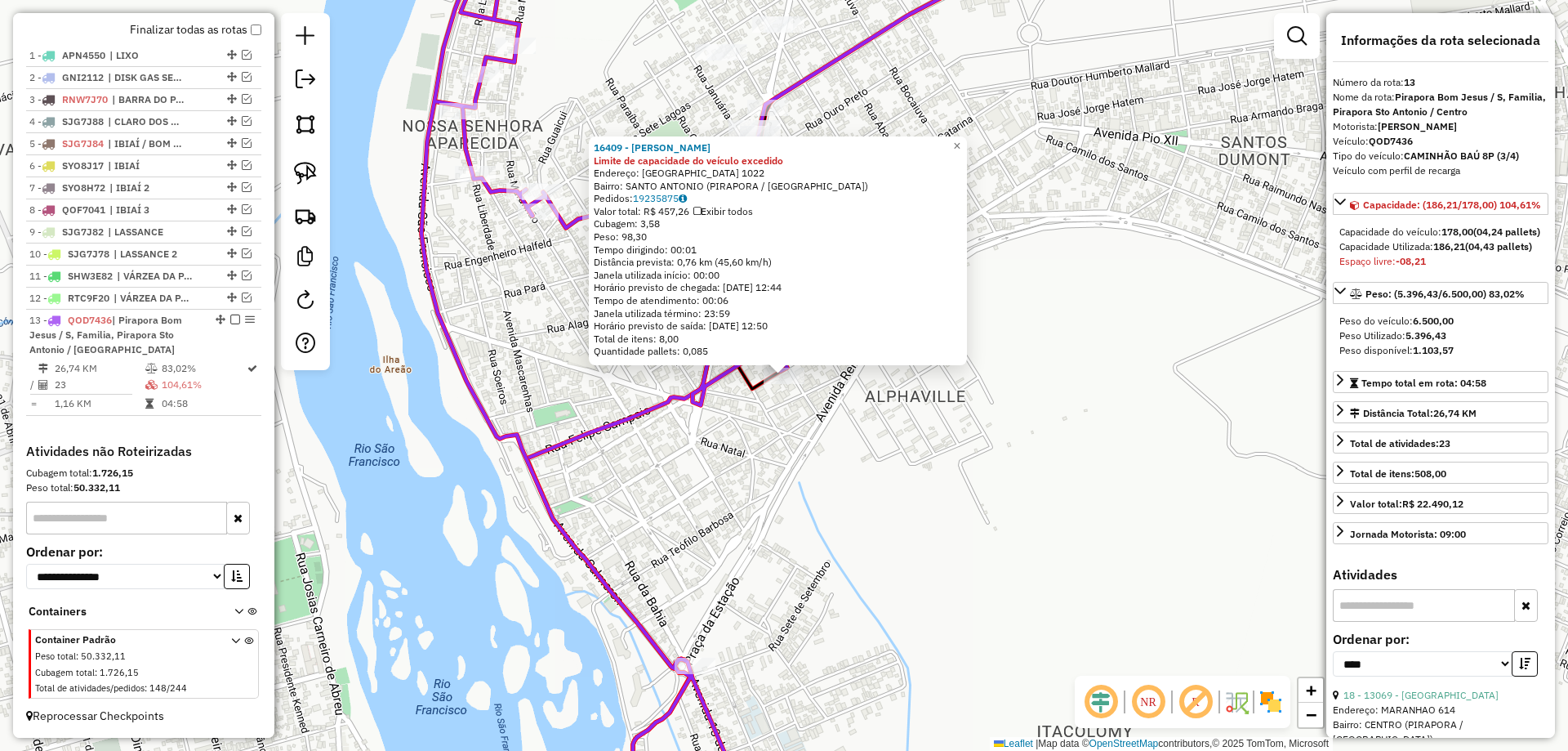
click at [739, 470] on div "16409 - BUBBA BURGUER Limite de capacidade do veículo excedido Endereço: [GEOGR…" at bounding box center [784, 375] width 1568 height 751
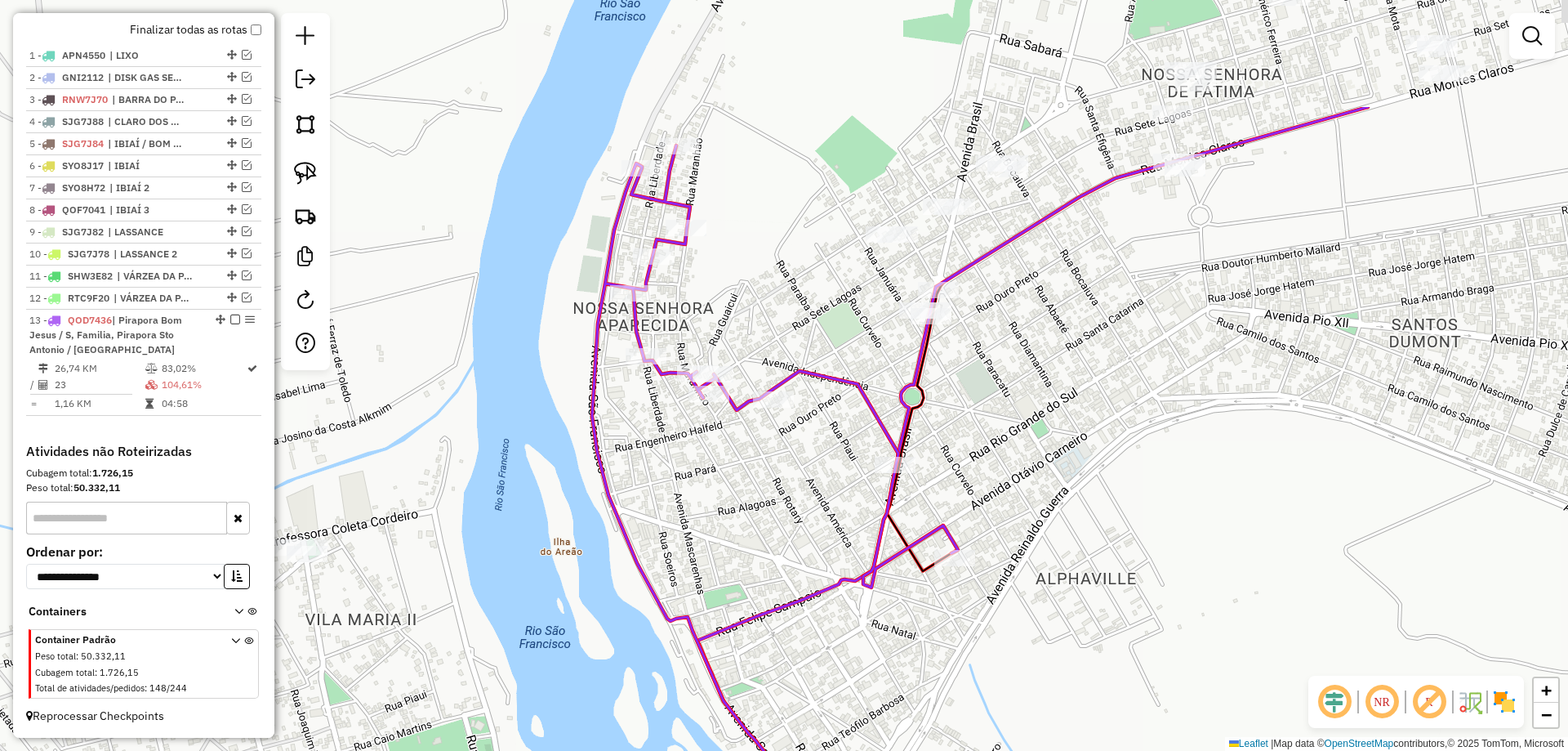
drag, startPoint x: 649, startPoint y: 396, endPoint x: 820, endPoint y: 577, distance: 249.0
click at [820, 577] on div "Janela de atendimento Grade de atendimento Capacidade Transportadoras Veículos …" at bounding box center [784, 375] width 1568 height 751
select select "*********"
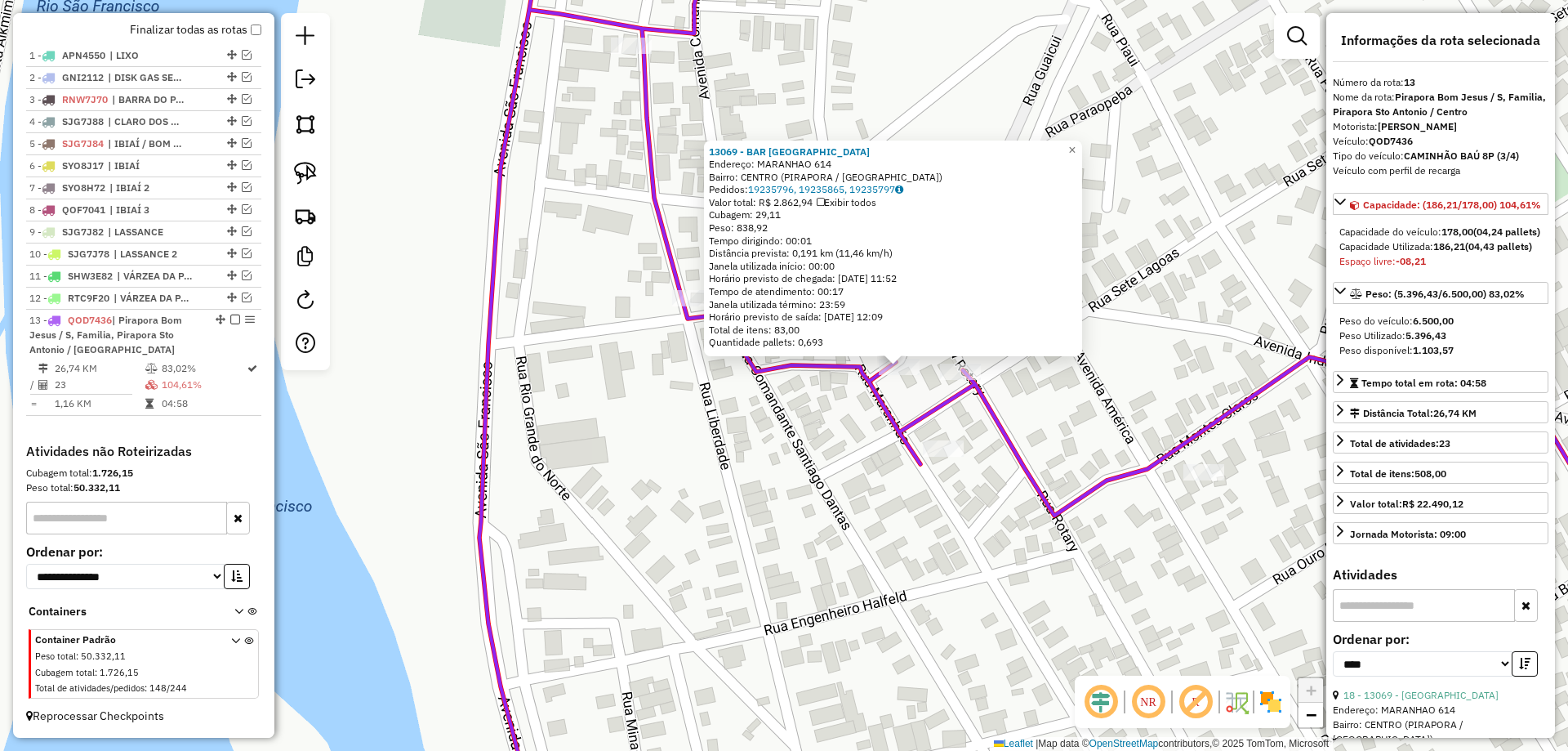
click at [938, 377] on div "13069 - BAR [GEOGRAPHIC_DATA] Endereço: [GEOGRAPHIC_DATA] 614 Bairro: [GEOGRAPH…" at bounding box center [784, 375] width 1568 height 751
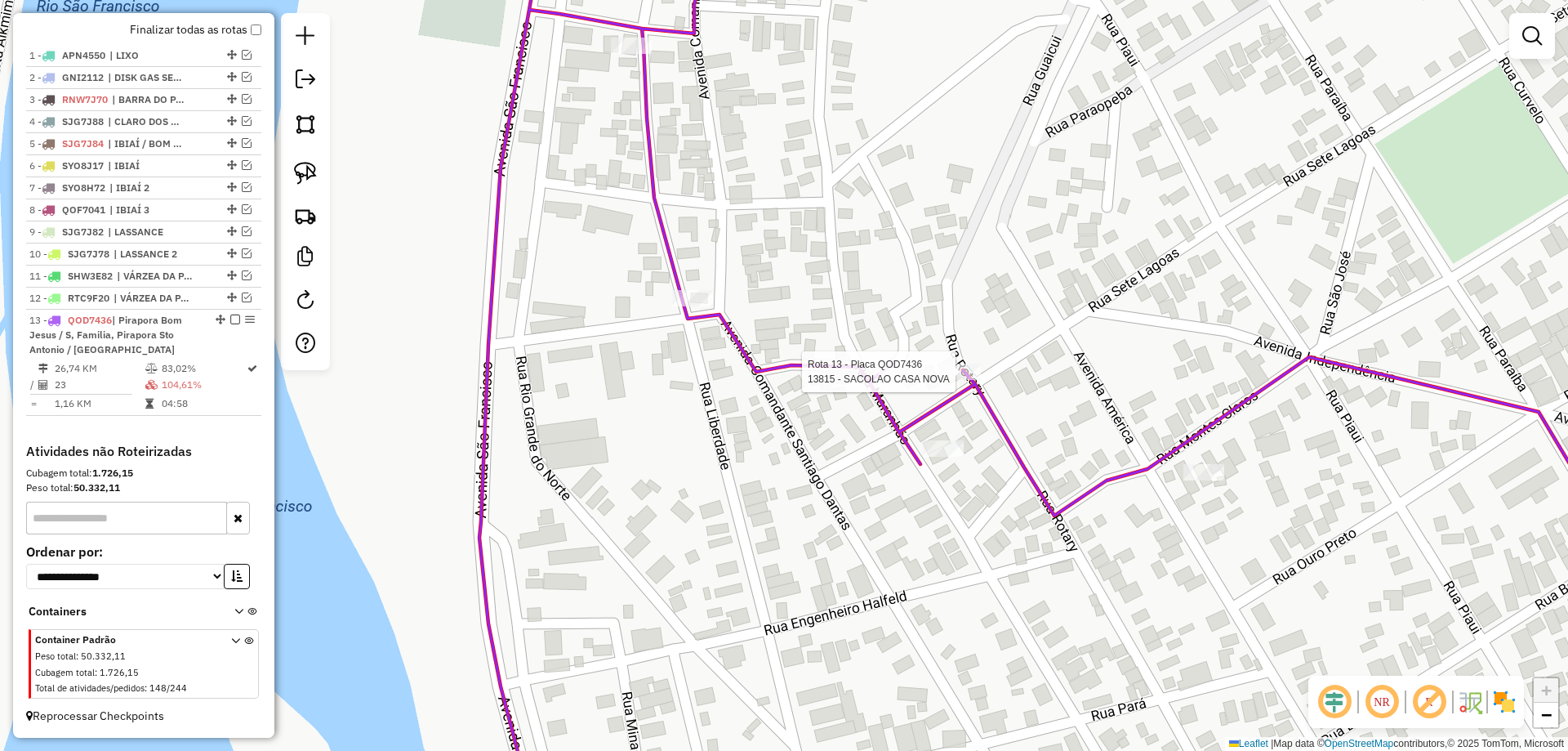
select select "*********"
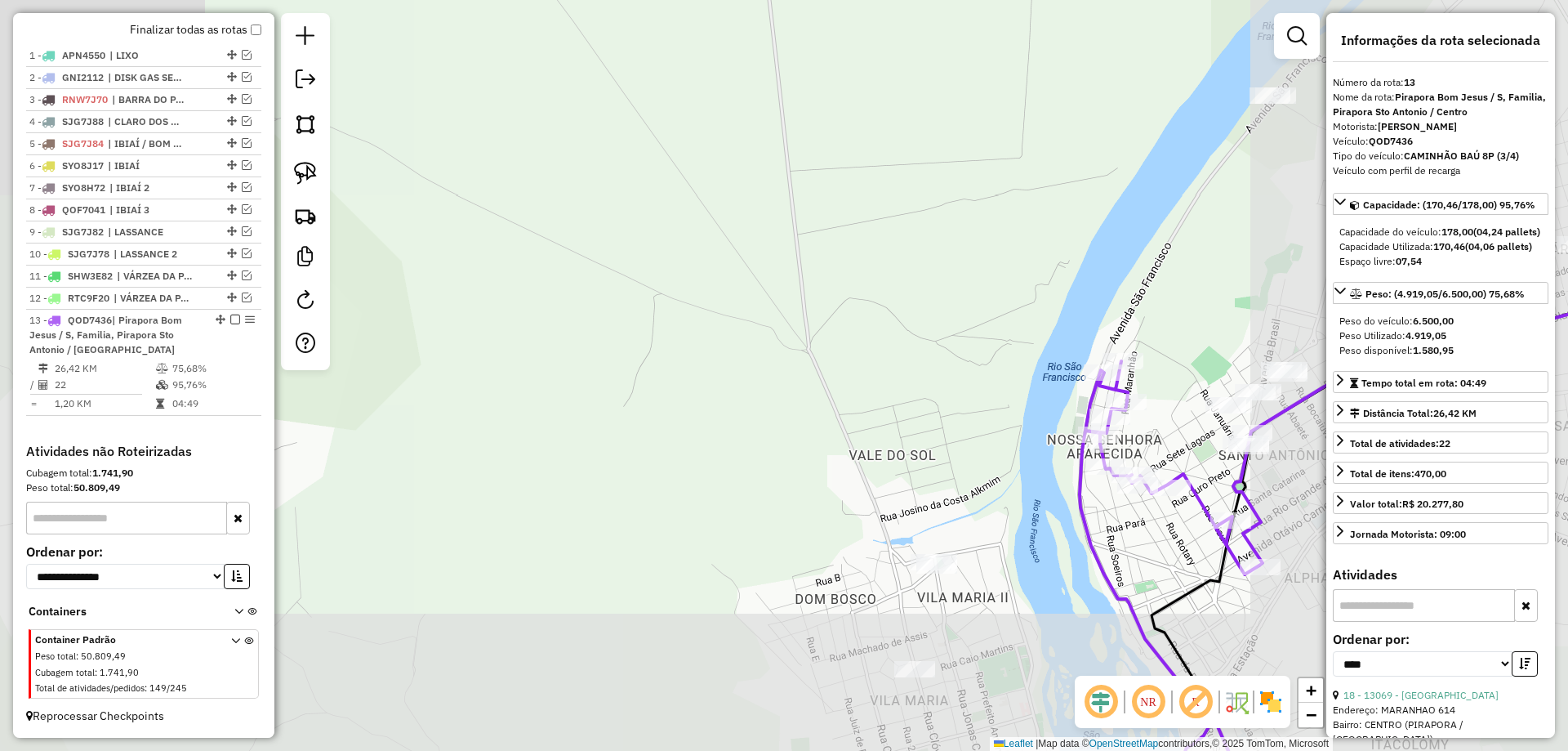
drag, startPoint x: 1075, startPoint y: 396, endPoint x: 1007, endPoint y: 381, distance: 69.6
click at [1007, 383] on div "Janela de atendimento Grade de atendimento Capacidade Transportadoras Veículos …" at bounding box center [784, 375] width 1568 height 751
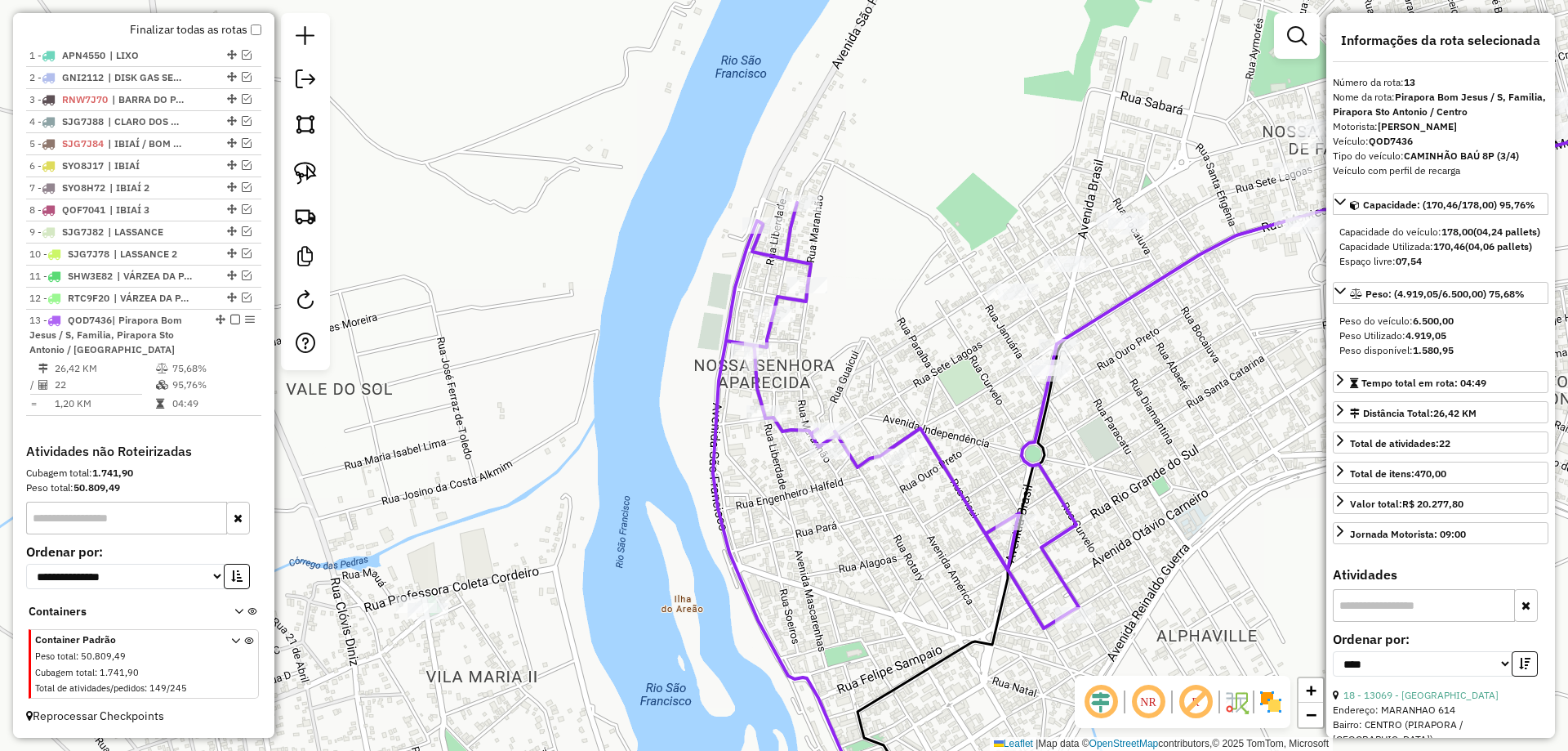
drag, startPoint x: 936, startPoint y: 240, endPoint x: 968, endPoint y: 471, distance: 233.2
click at [967, 464] on div "Janela de atendimento Grade de atendimento Capacidade Transportadoras Veículos …" at bounding box center [784, 375] width 1568 height 751
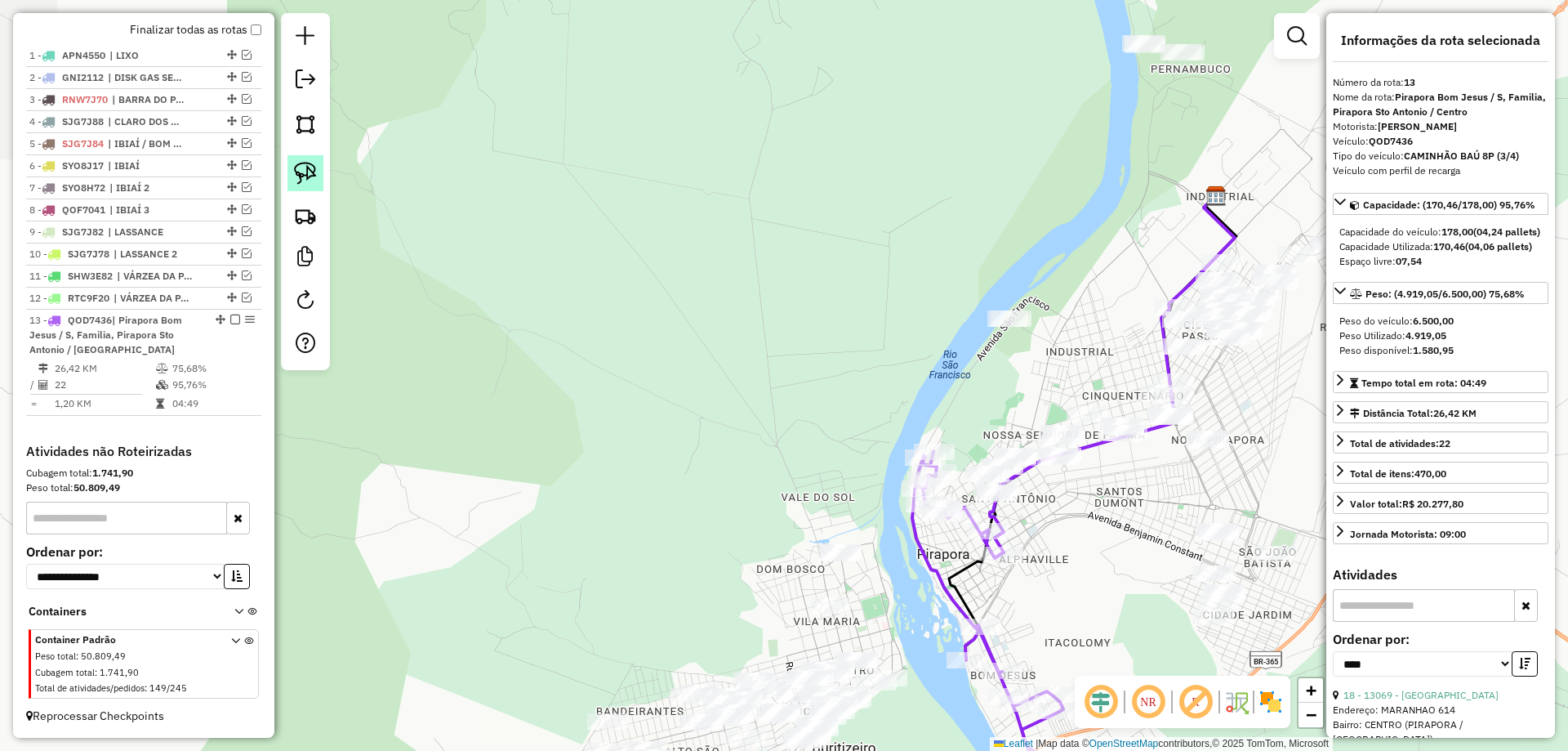
click at [305, 176] on img at bounding box center [306, 173] width 23 height 23
drag, startPoint x: 1038, startPoint y: 274, endPoint x: 1047, endPoint y: 329, distance: 55.7
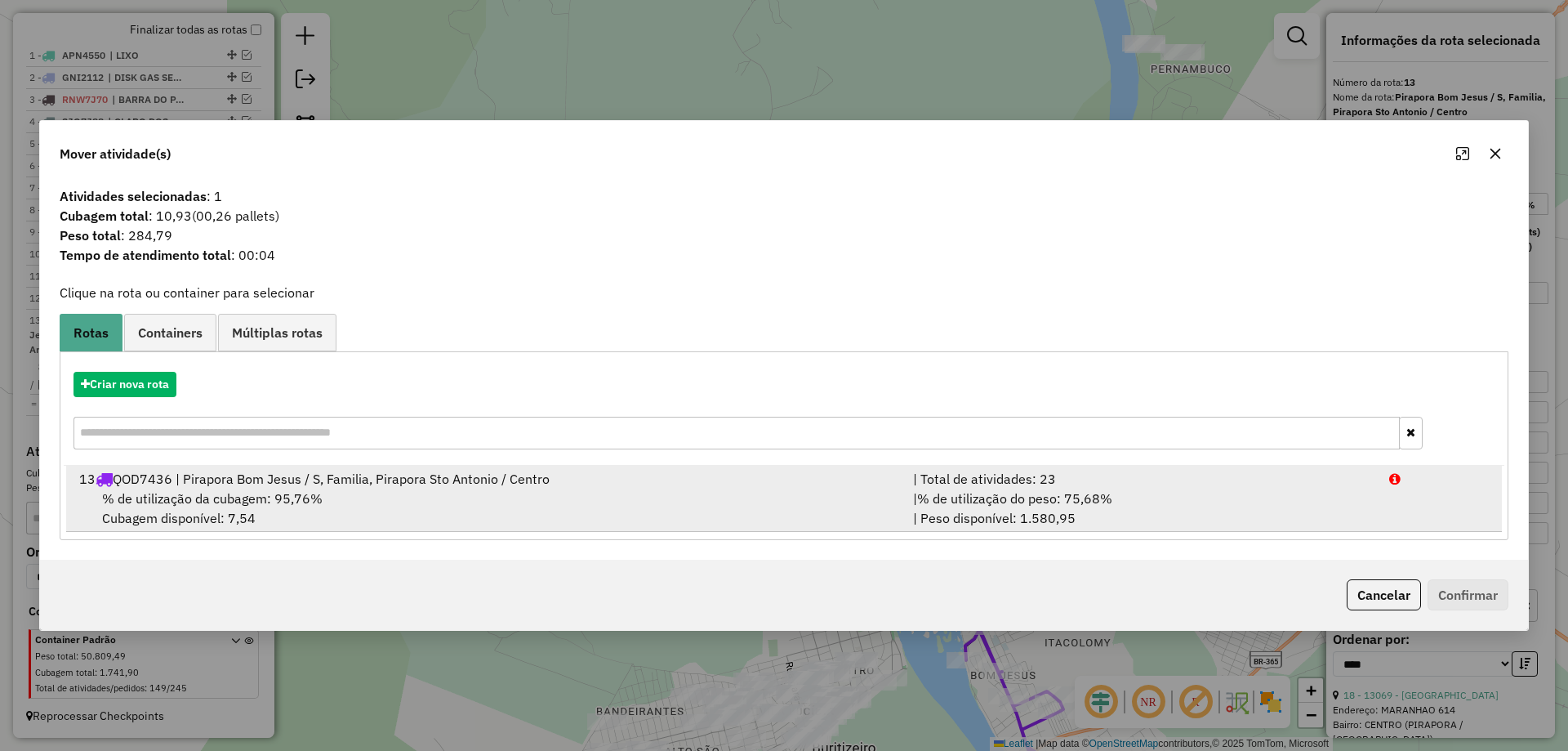
click at [1012, 495] on span "% de utilização do peso: 75,68%" at bounding box center [1015, 497] width 196 height 16
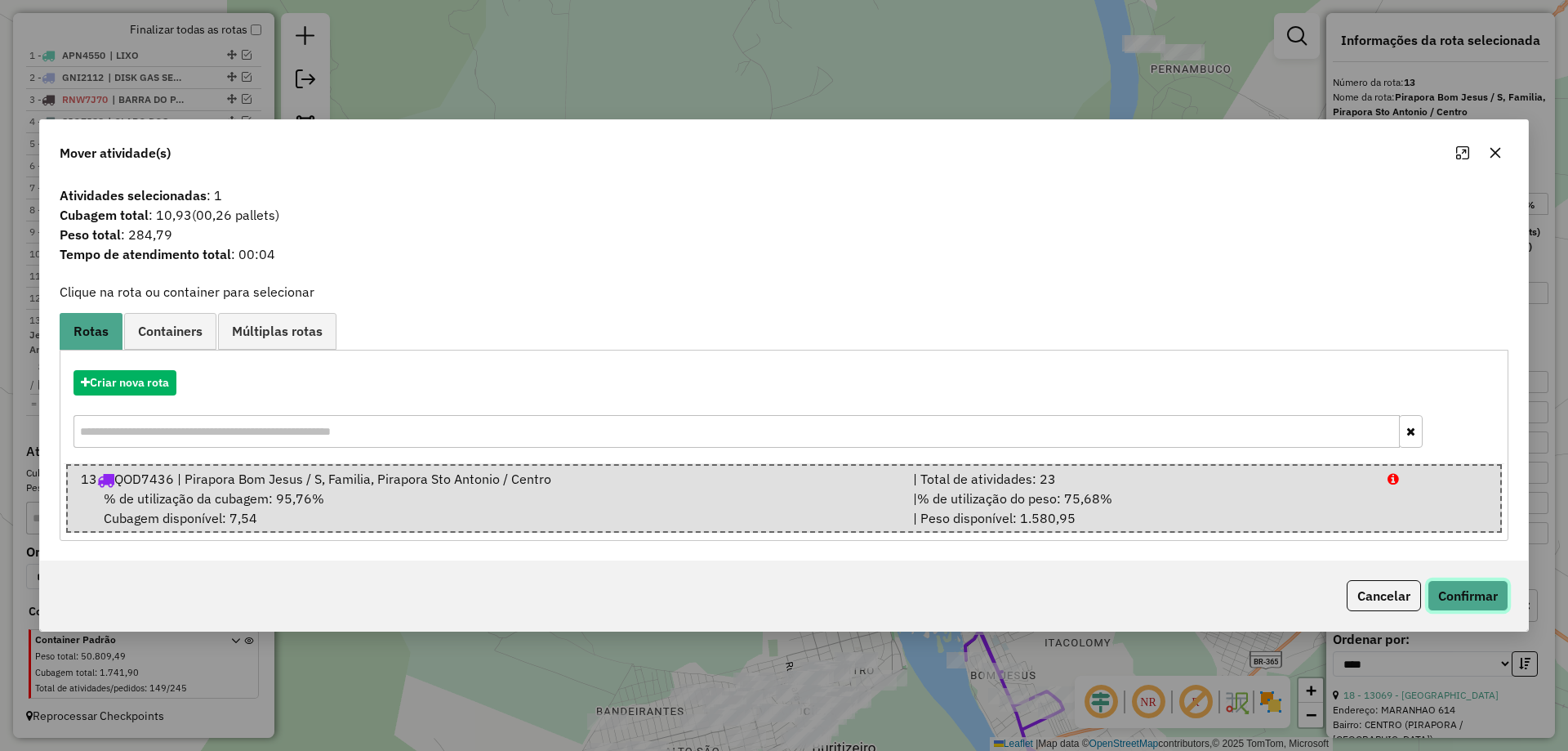
click at [1458, 604] on button "Confirmar" at bounding box center [1468, 595] width 81 height 31
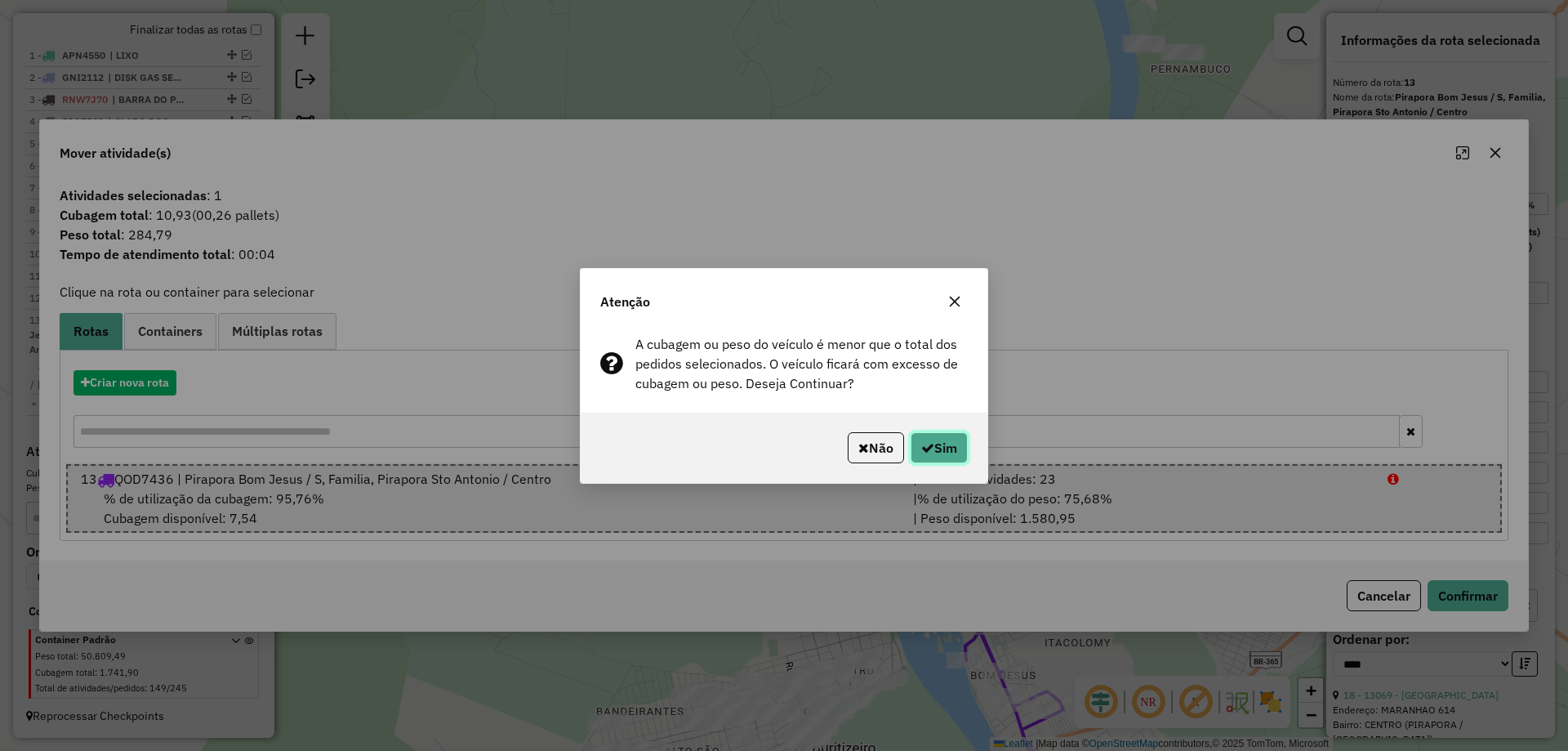
click at [920, 455] on button "Sim" at bounding box center [939, 447] width 57 height 31
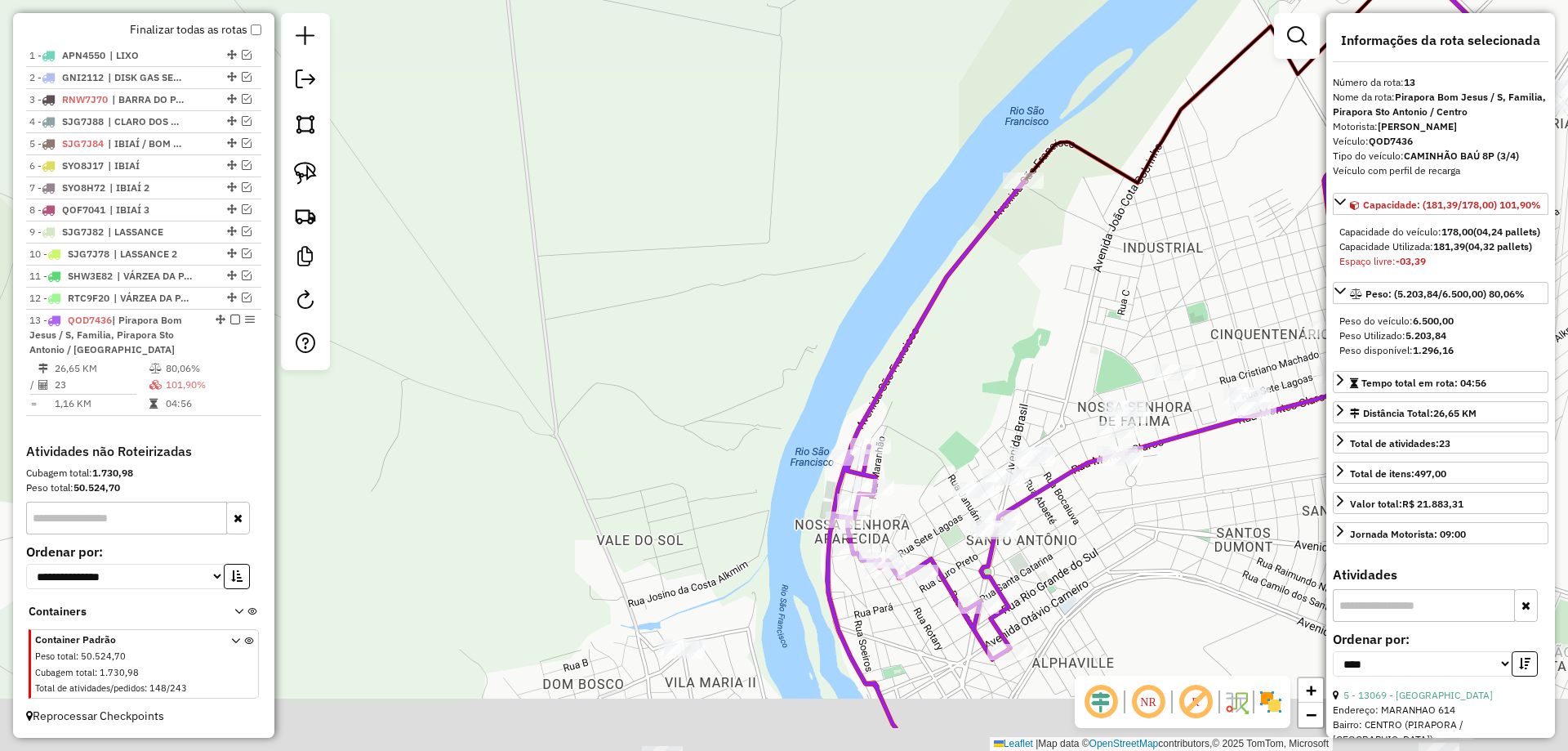
drag, startPoint x: 1003, startPoint y: 379, endPoint x: 1019, endPoint y: 248, distance: 132.0
click at [1008, 276] on div "Janela de atendimento Grade de atendimento Capacidade Transportadoras Veículos …" at bounding box center [784, 375] width 1568 height 751
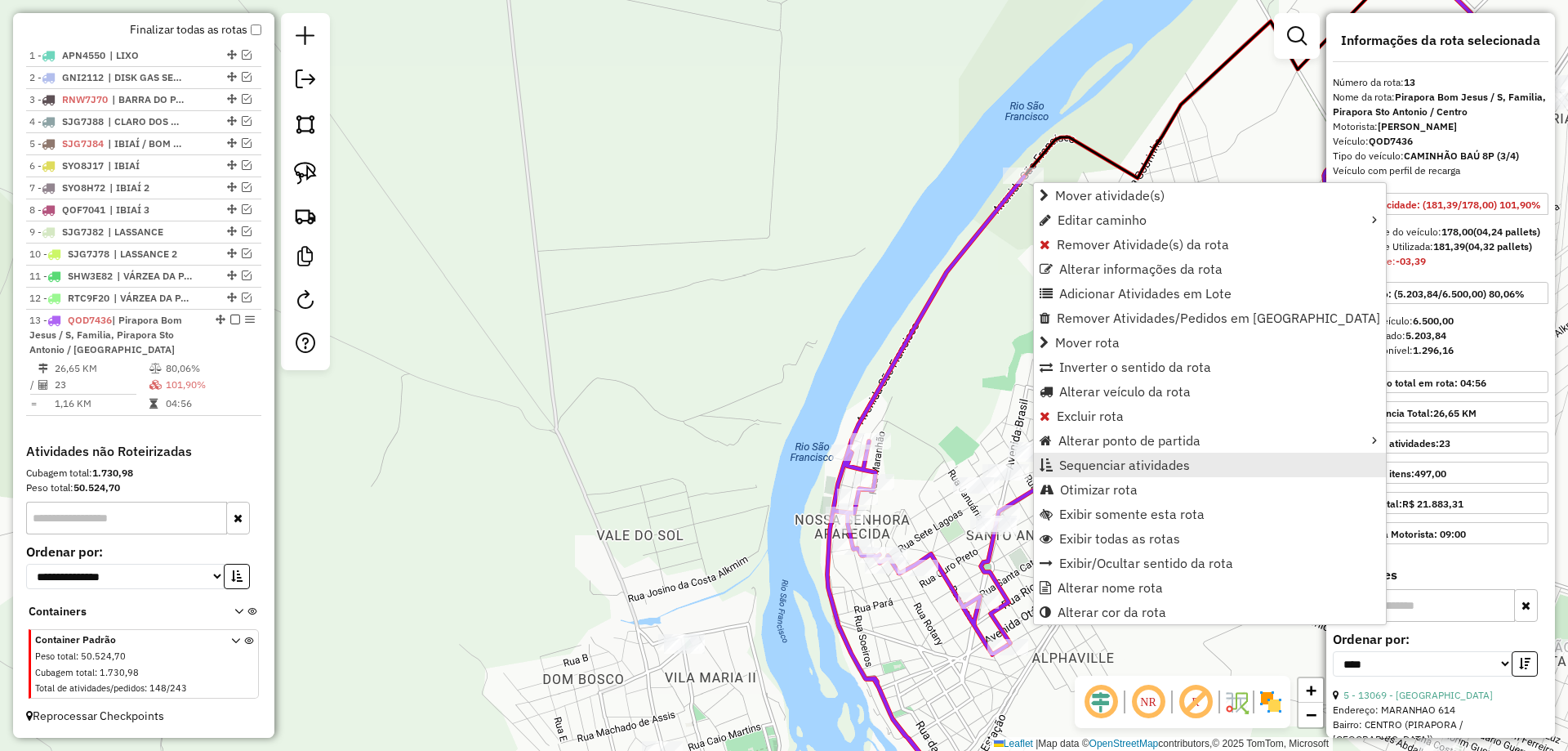
click at [1093, 471] on span "Sequenciar atividades" at bounding box center [1124, 464] width 131 height 13
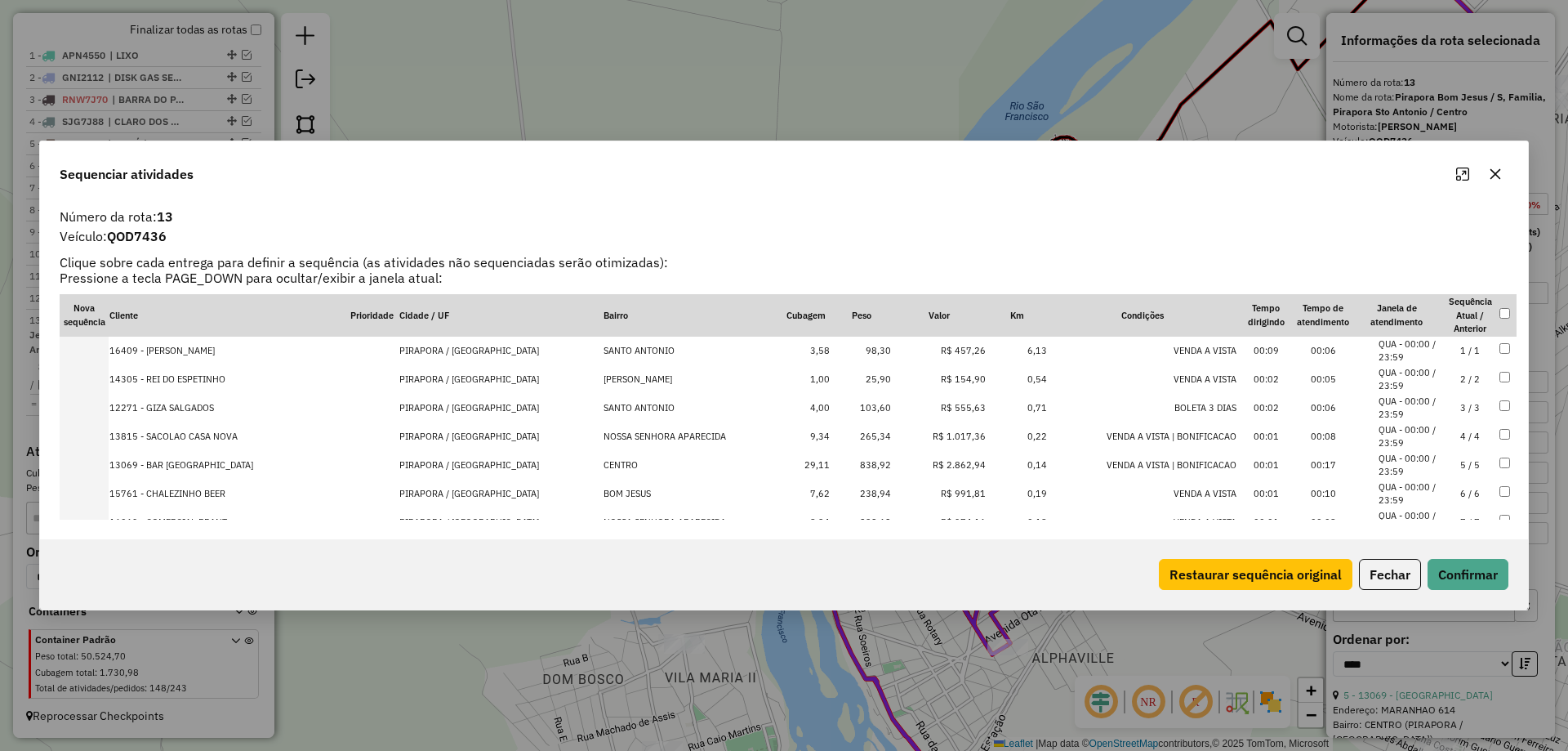
scroll to position [490, 0]
click at [1452, 489] on td "23 / 23" at bounding box center [1470, 491] width 57 height 28
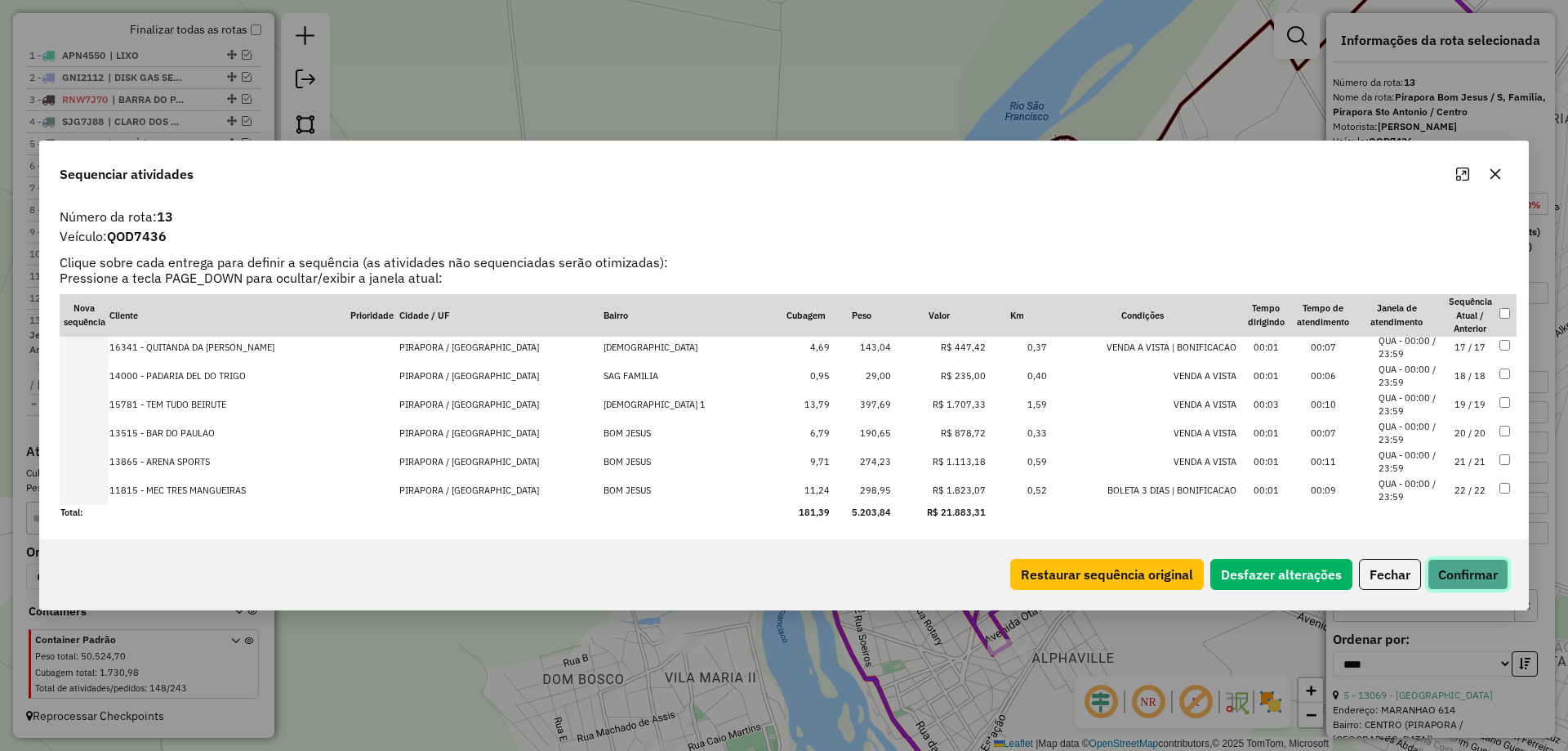
click at [1472, 569] on button "Confirmar" at bounding box center [1468, 573] width 81 height 31
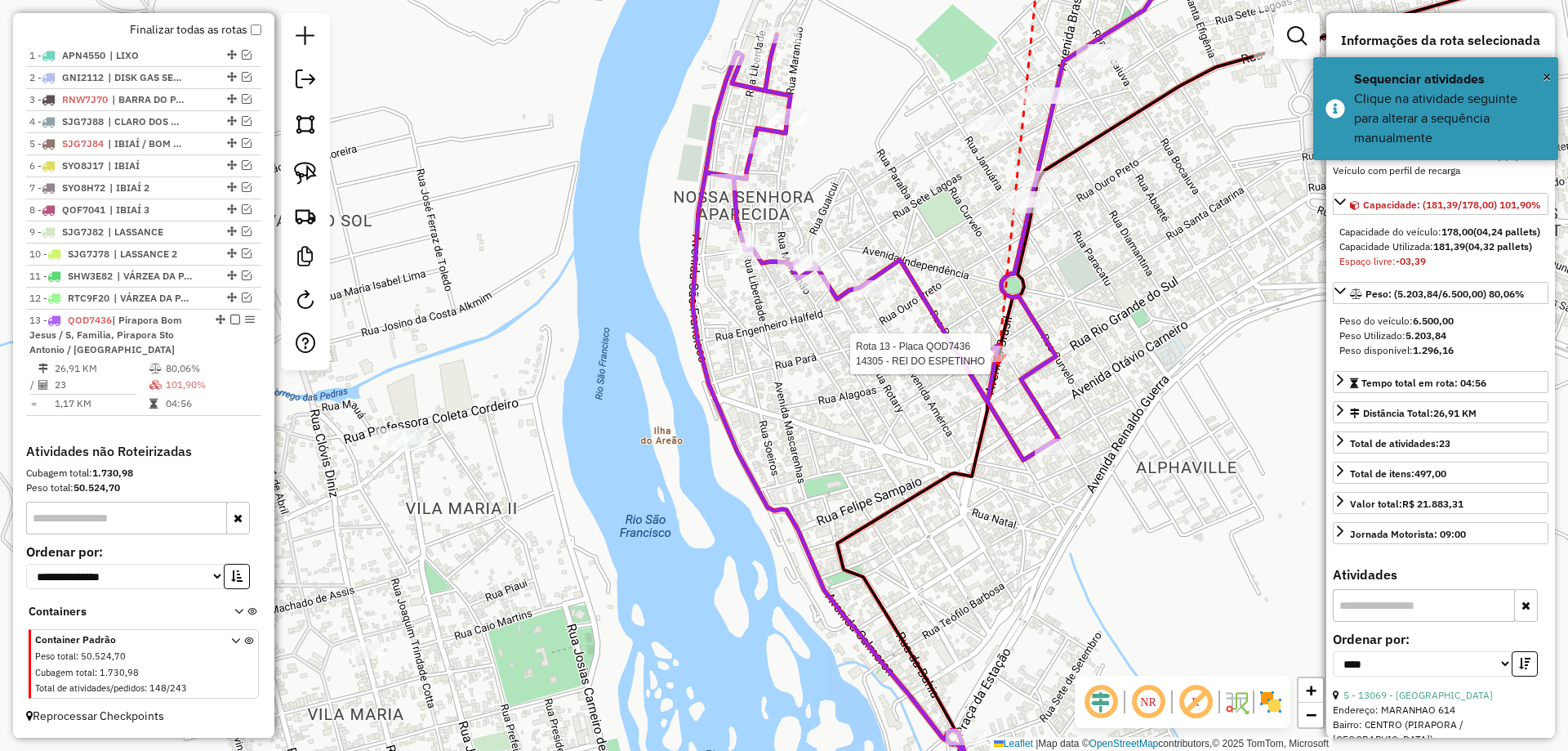
click at [998, 362] on div at bounding box center [996, 353] width 40 height 16
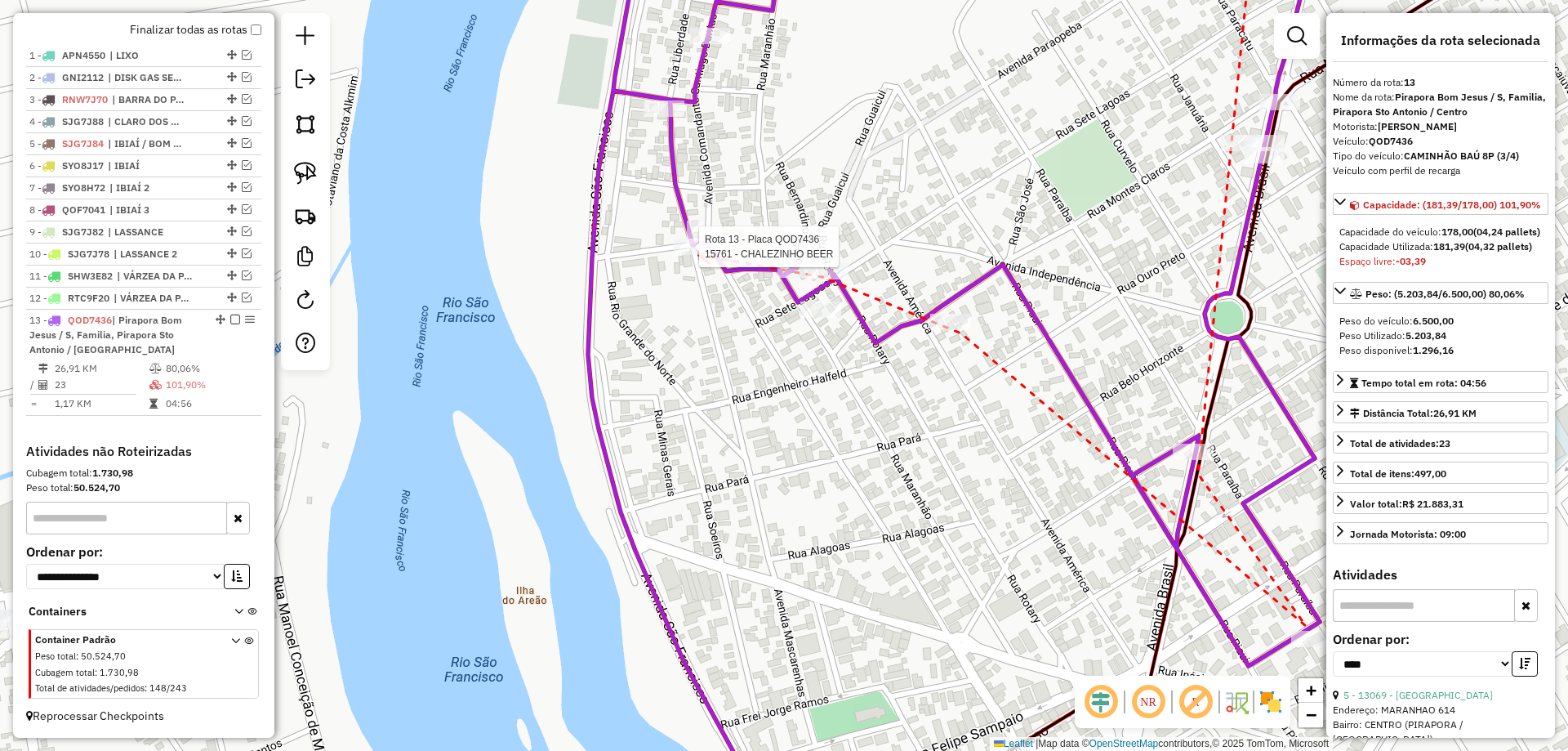
click at [699, 255] on div at bounding box center [694, 246] width 40 height 16
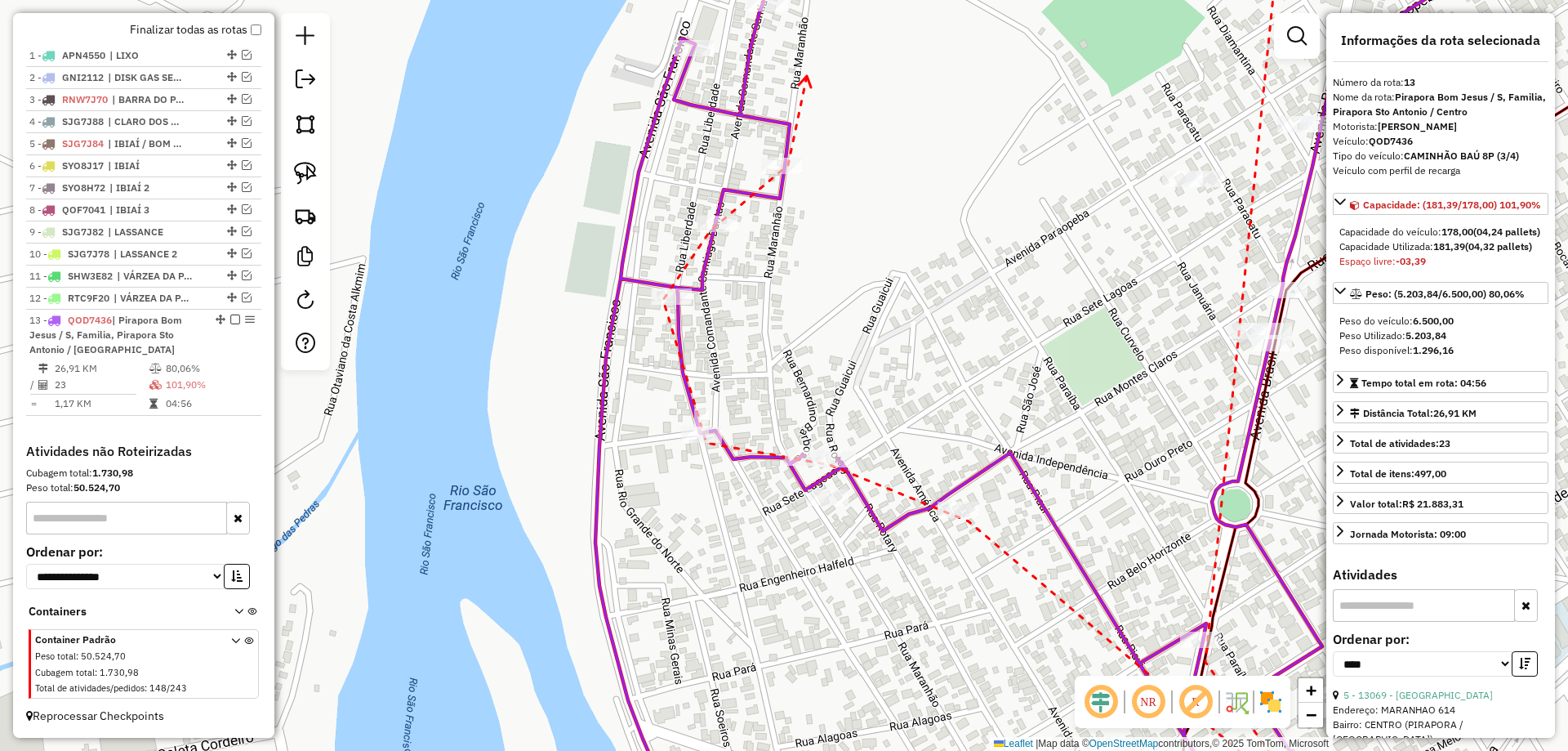
drag, startPoint x: 808, startPoint y: 76, endPoint x: 838, endPoint y: 269, distance: 195.3
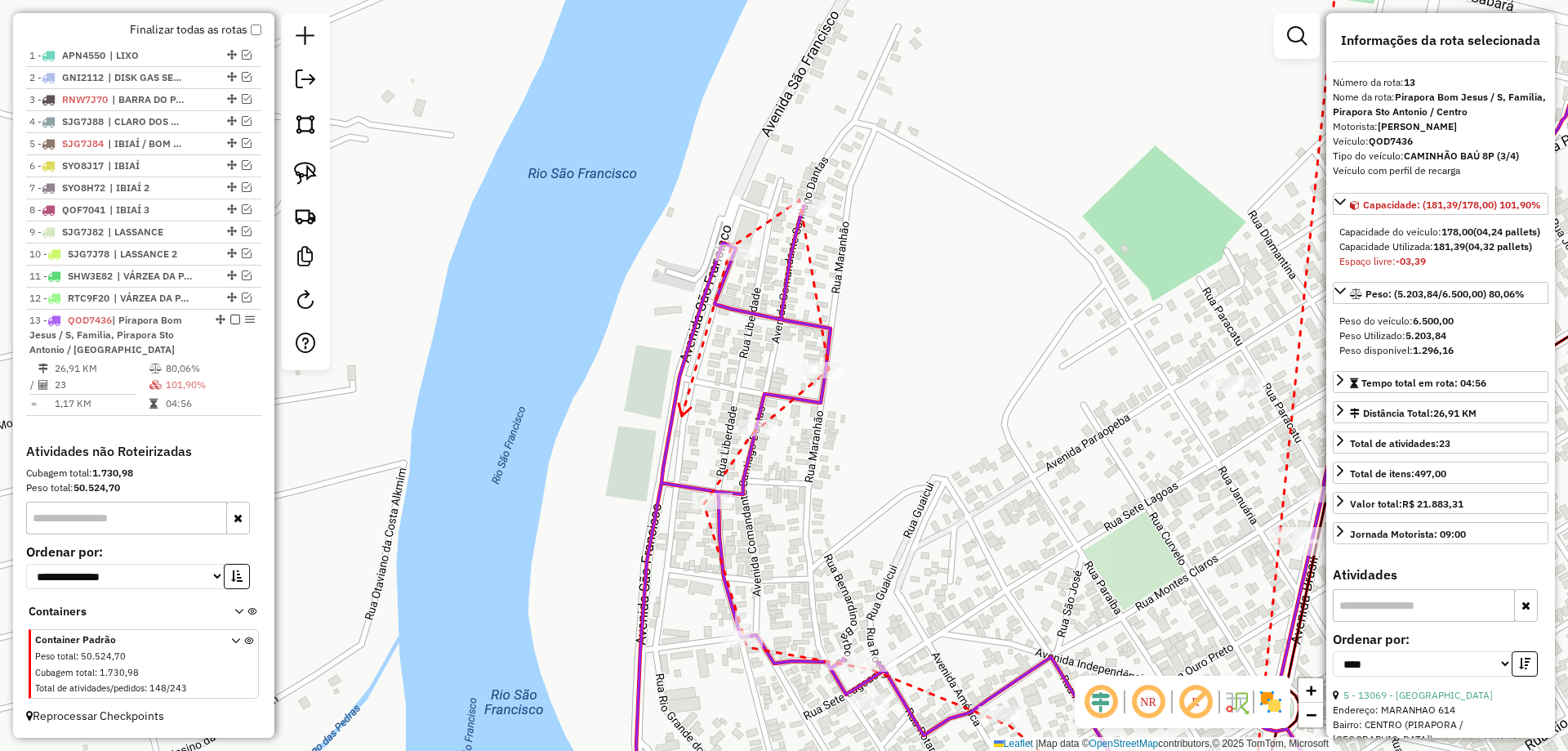
drag, startPoint x: 682, startPoint y: 415, endPoint x: 718, endPoint y: 170, distance: 247.6
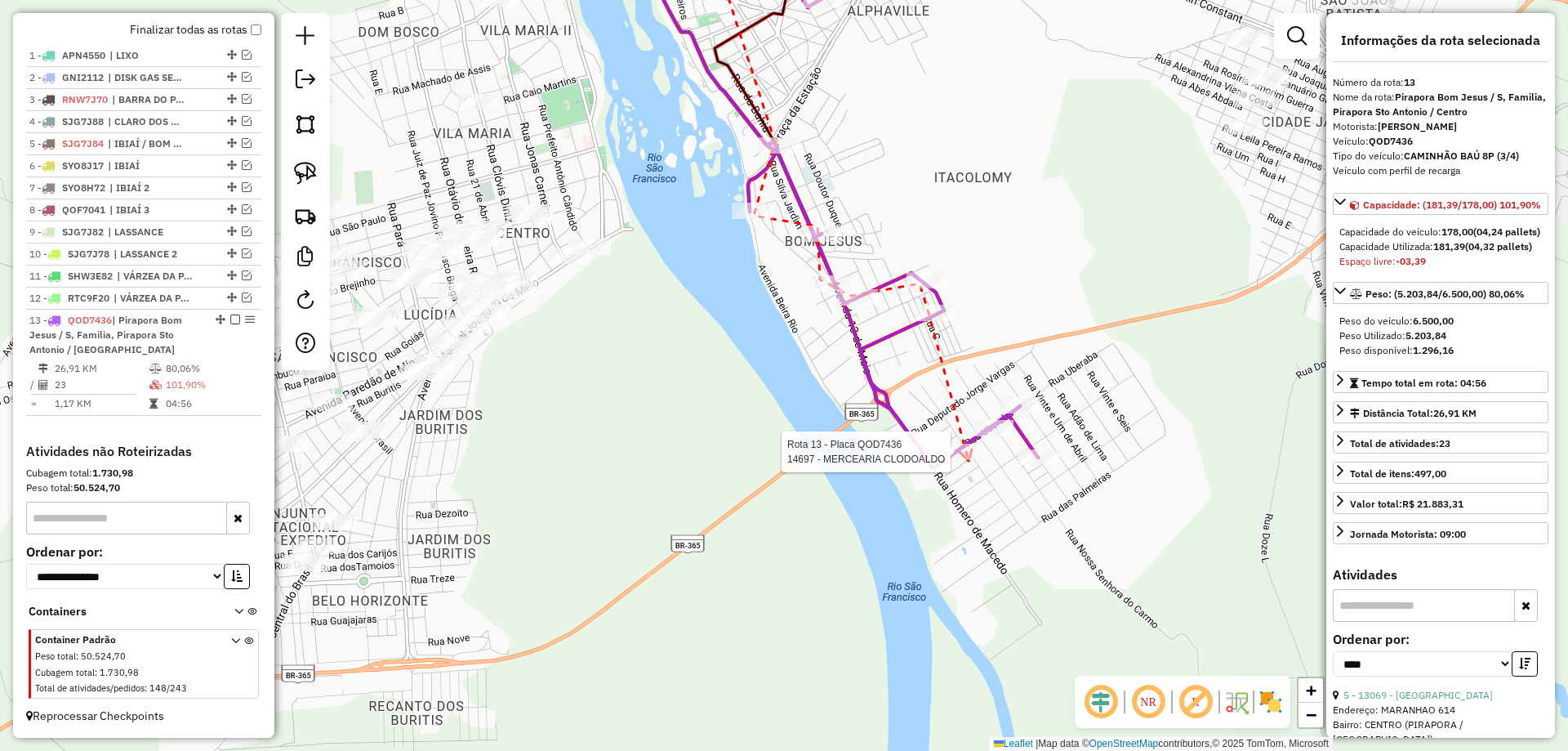
click at [969, 460] on div at bounding box center [955, 451] width 40 height 16
click at [997, 436] on div at bounding box center [993, 428] width 40 height 16
click at [1026, 414] on div at bounding box center [1020, 404] width 40 height 16
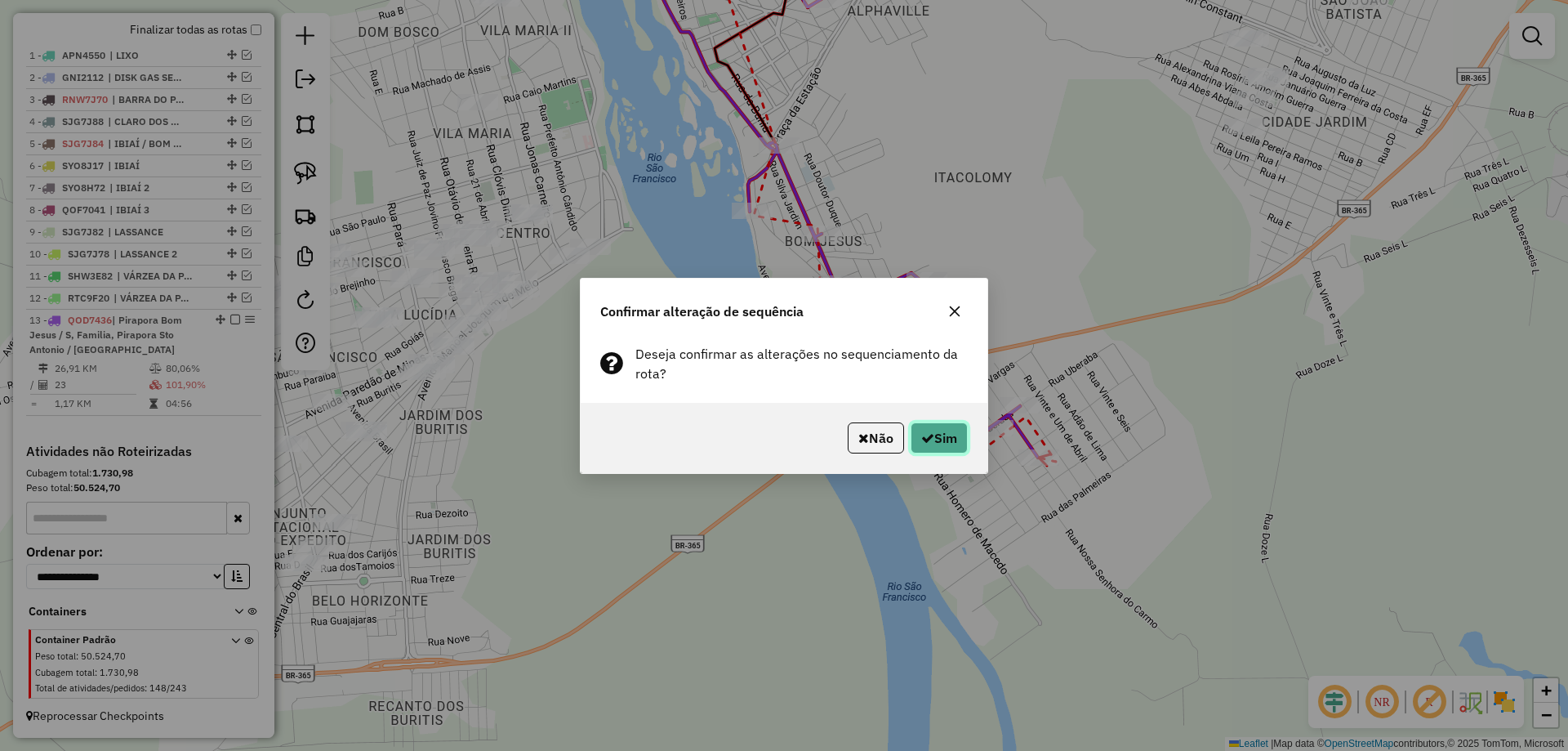
click at [949, 445] on button "Sim" at bounding box center [939, 437] width 57 height 31
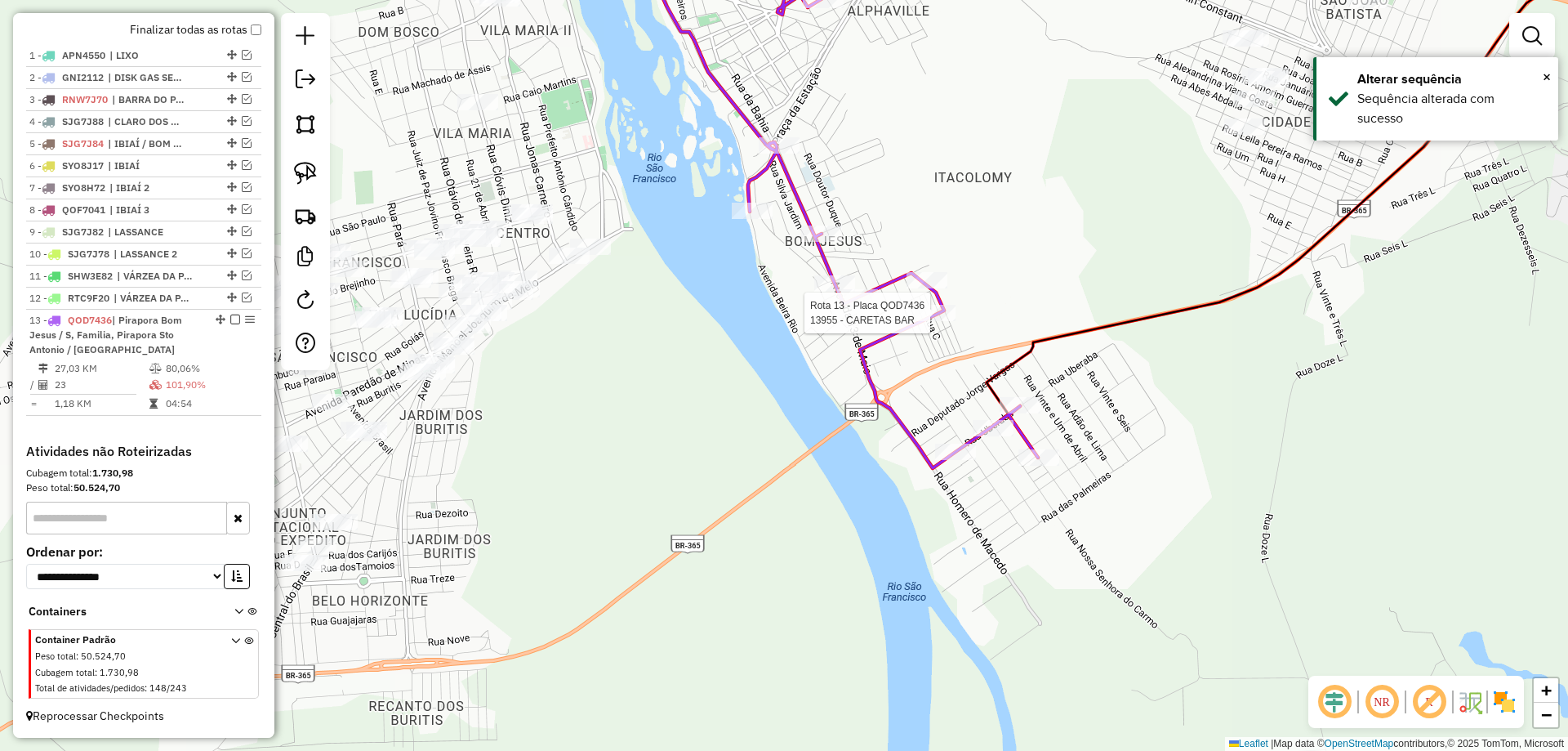
select select "*********"
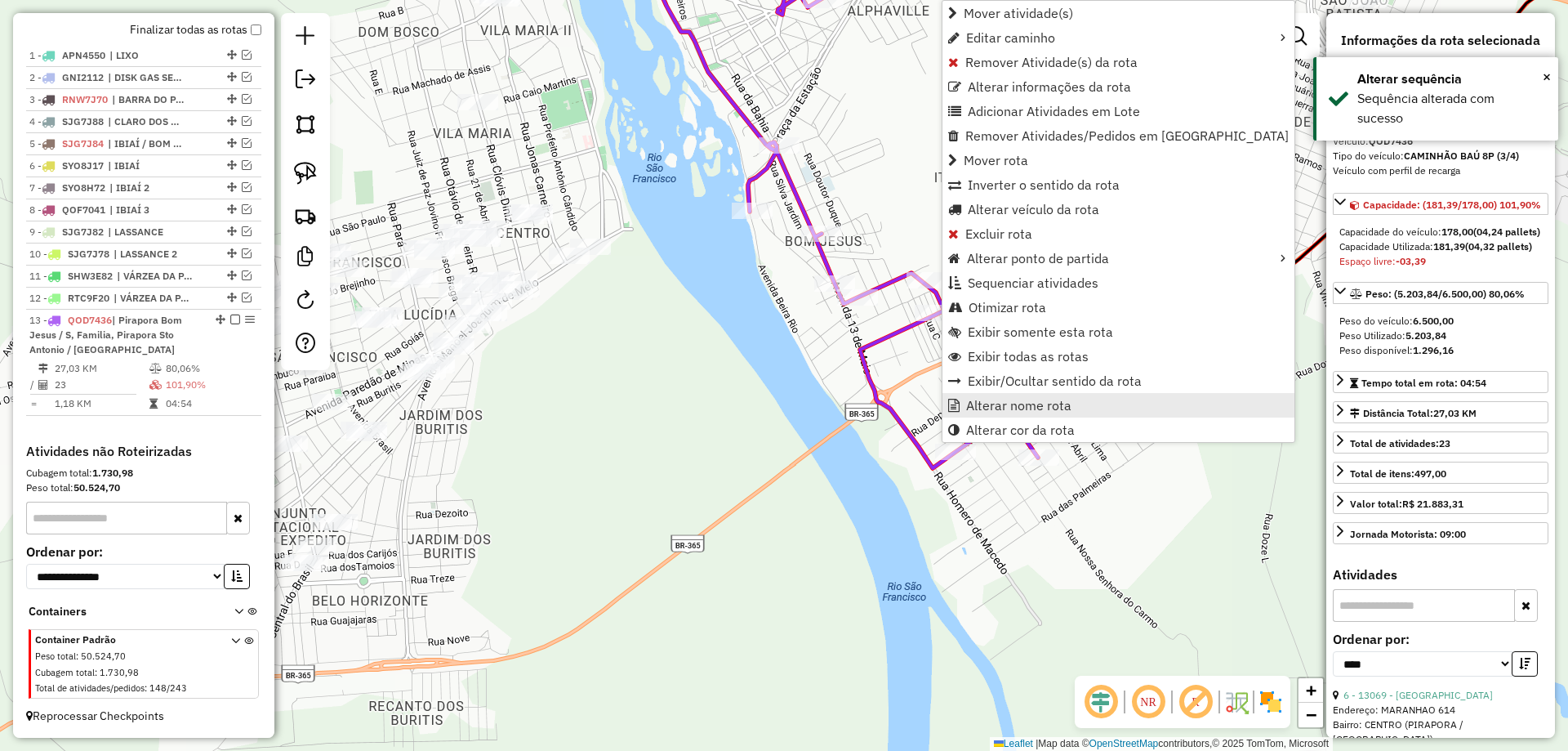
click at [976, 399] on span "Alterar nome rota" at bounding box center [1019, 405] width 105 height 13
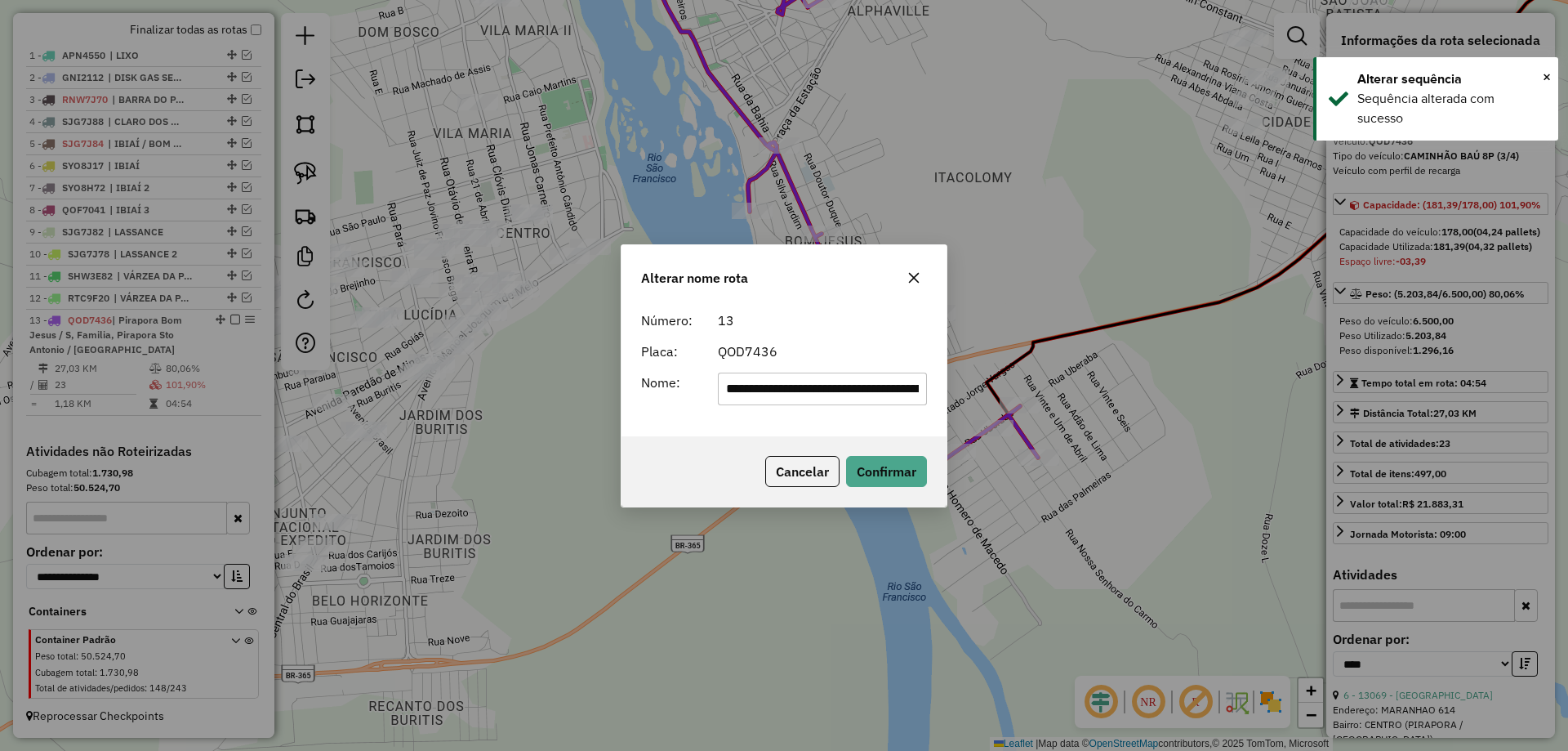
scroll to position [0, 169]
click at [779, 383] on input "**********" at bounding box center [823, 388] width 210 height 33
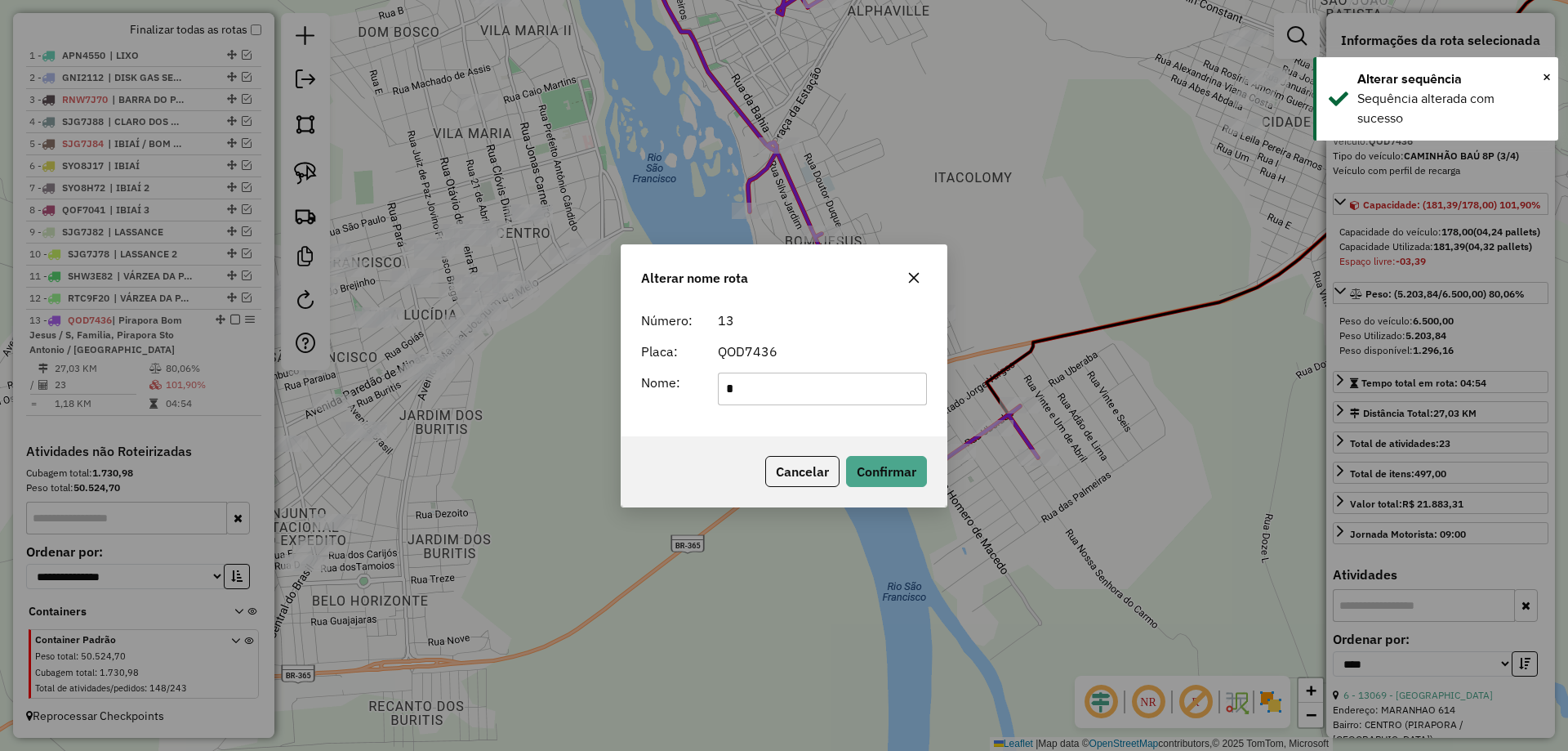
type input "********"
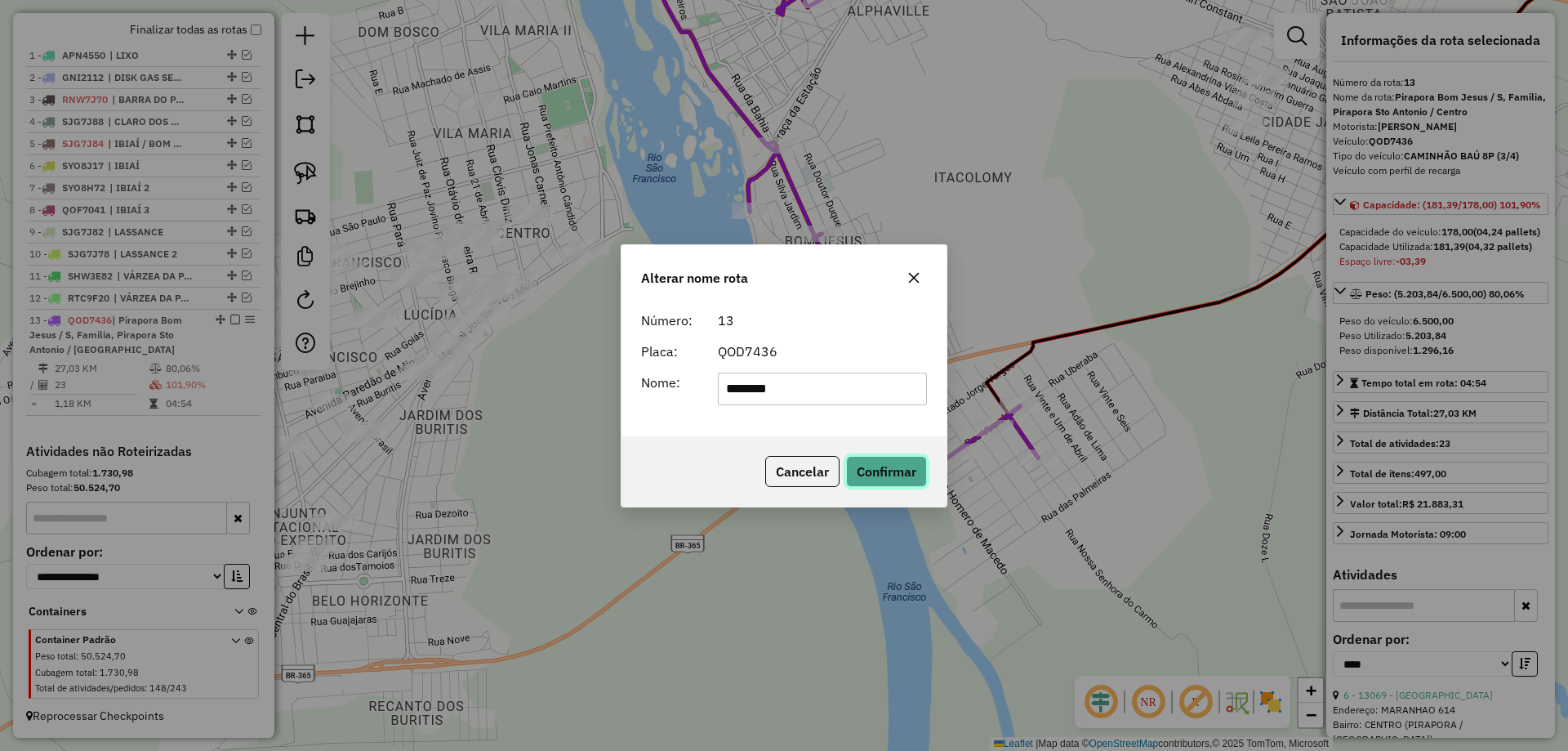
click at [870, 477] on button "Confirmar" at bounding box center [886, 471] width 81 height 31
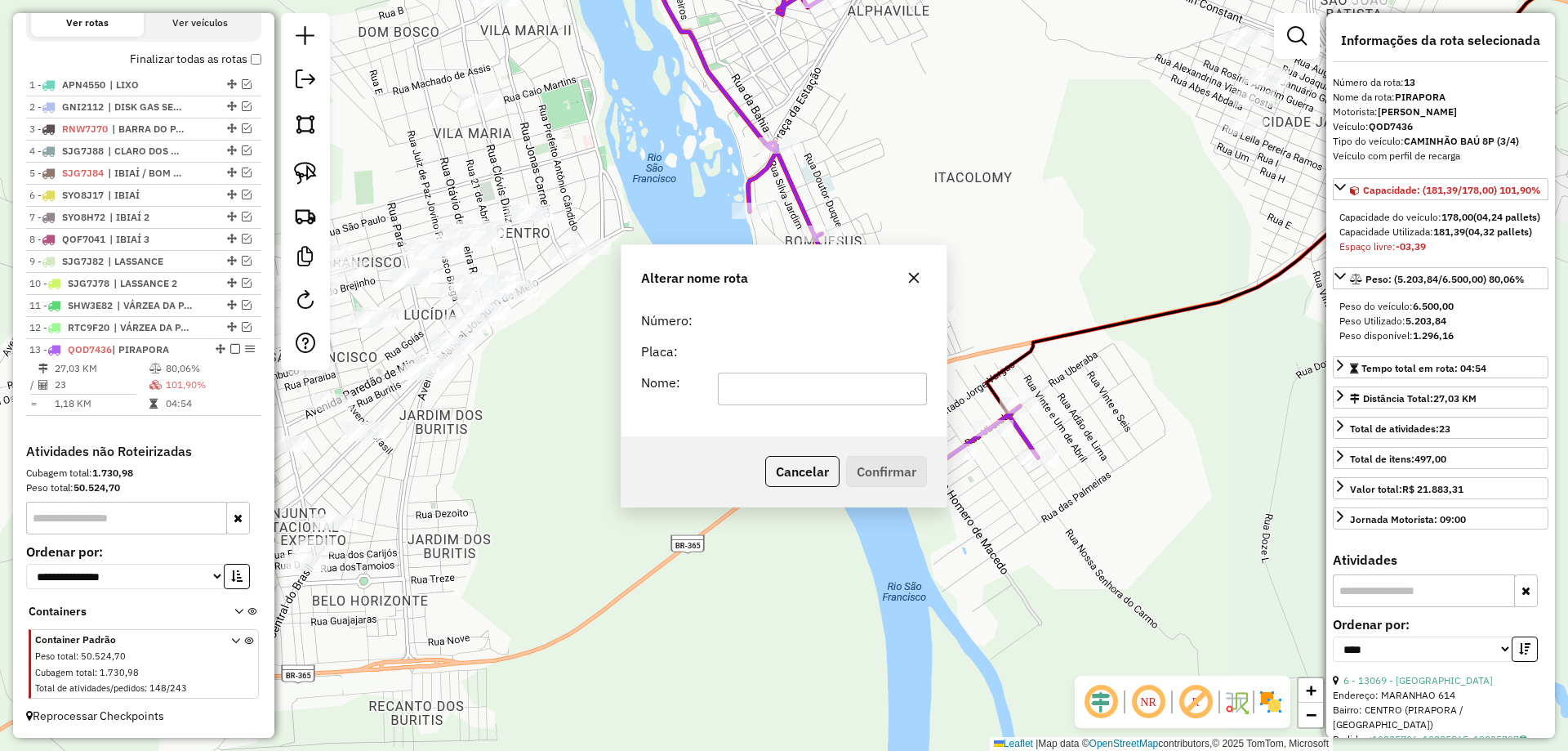
scroll to position [597, 0]
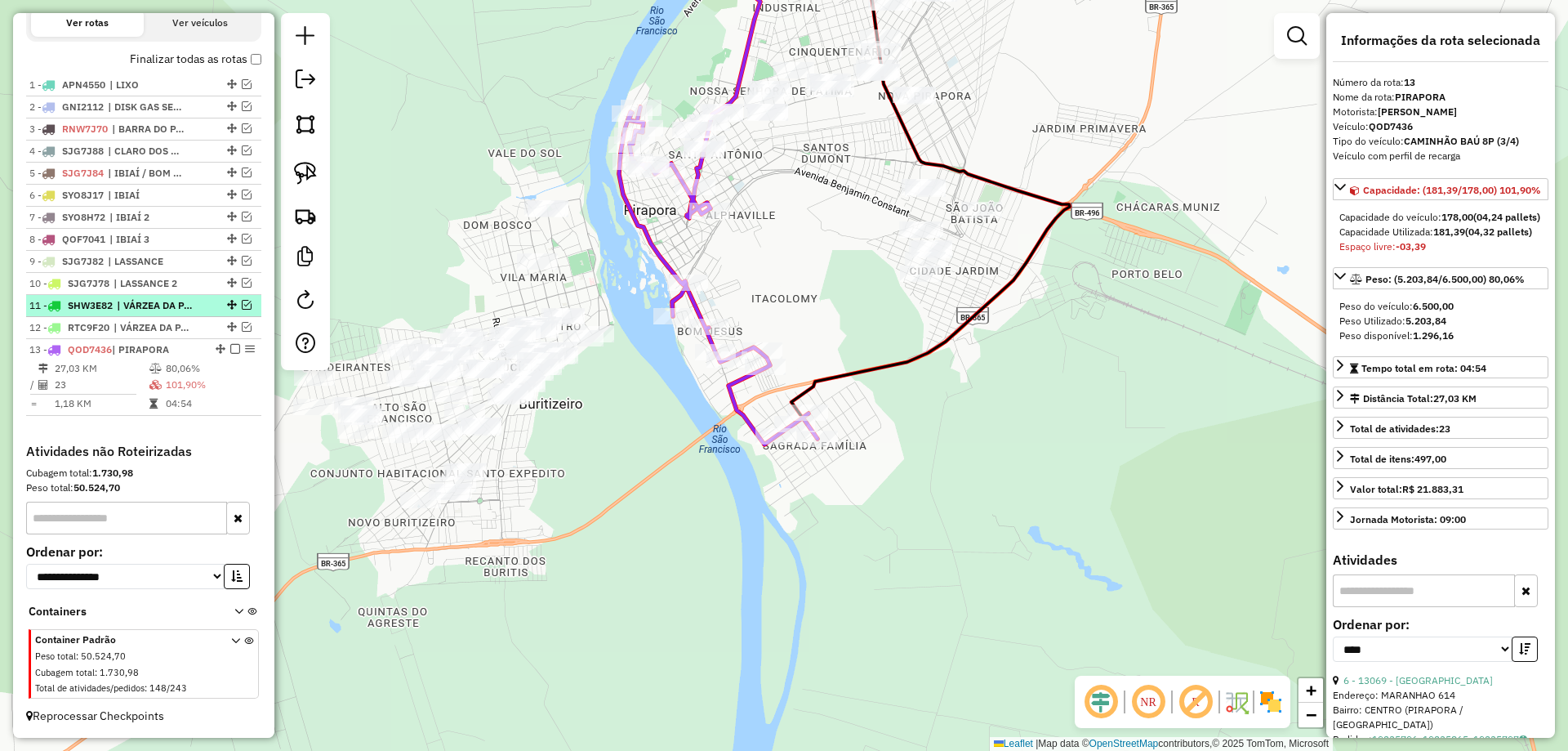
click at [231, 352] on em at bounding box center [235, 349] width 9 height 9
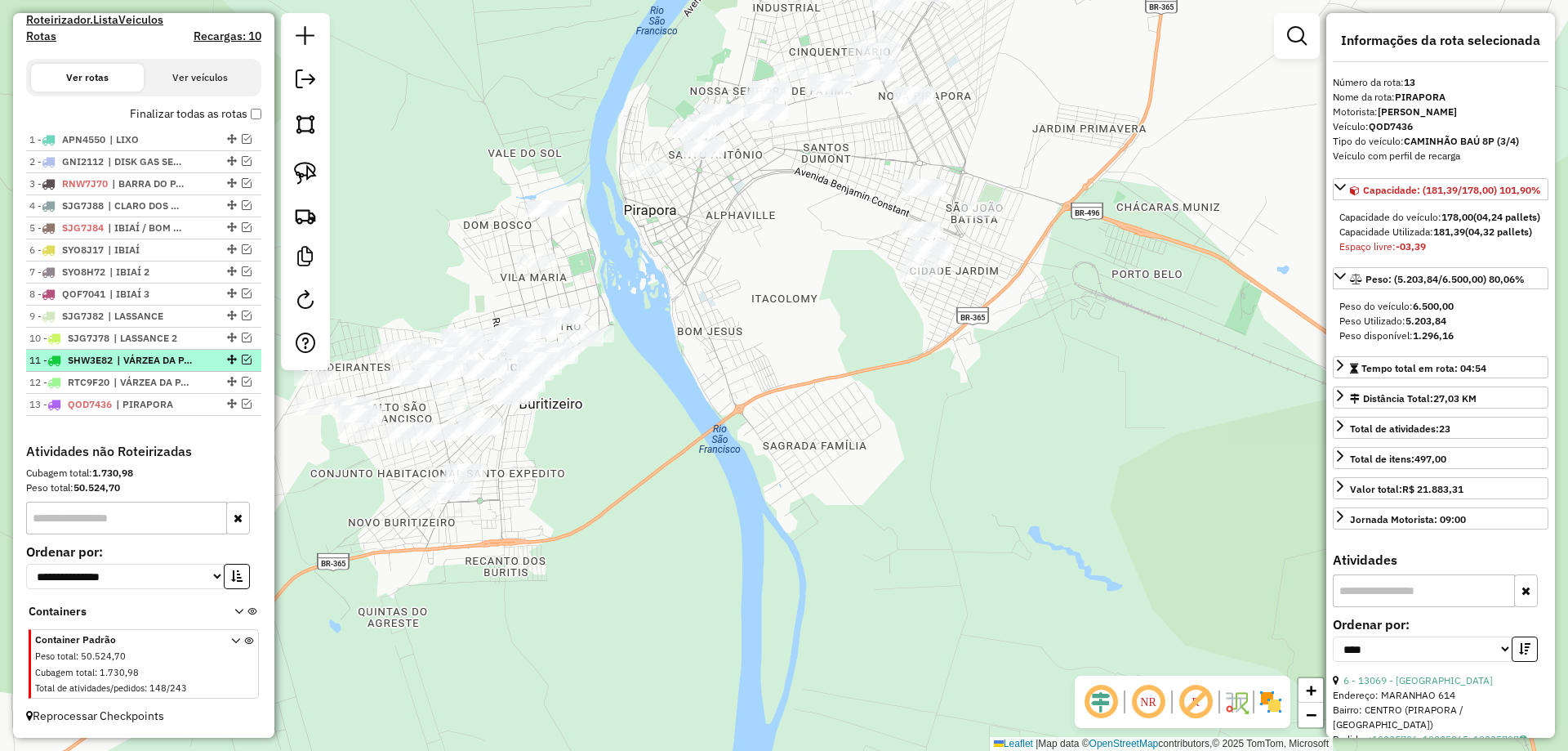
scroll to position [542, 0]
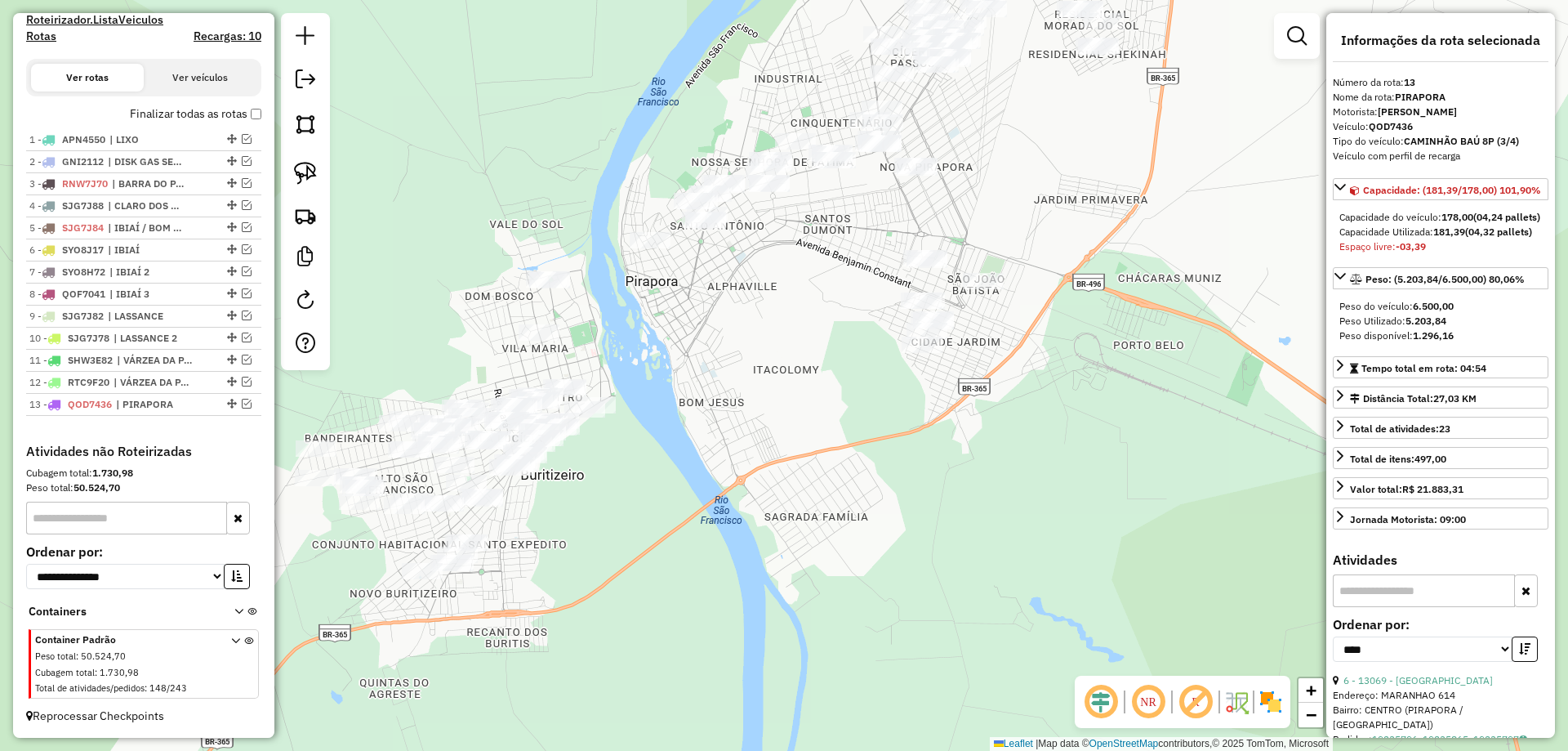
drag, startPoint x: 677, startPoint y: 274, endPoint x: 679, endPoint y: 459, distance: 185.0
click at [678, 458] on div "Janela de atendimento Grade de atendimento Capacidade Transportadoras Veículos …" at bounding box center [784, 375] width 1568 height 751
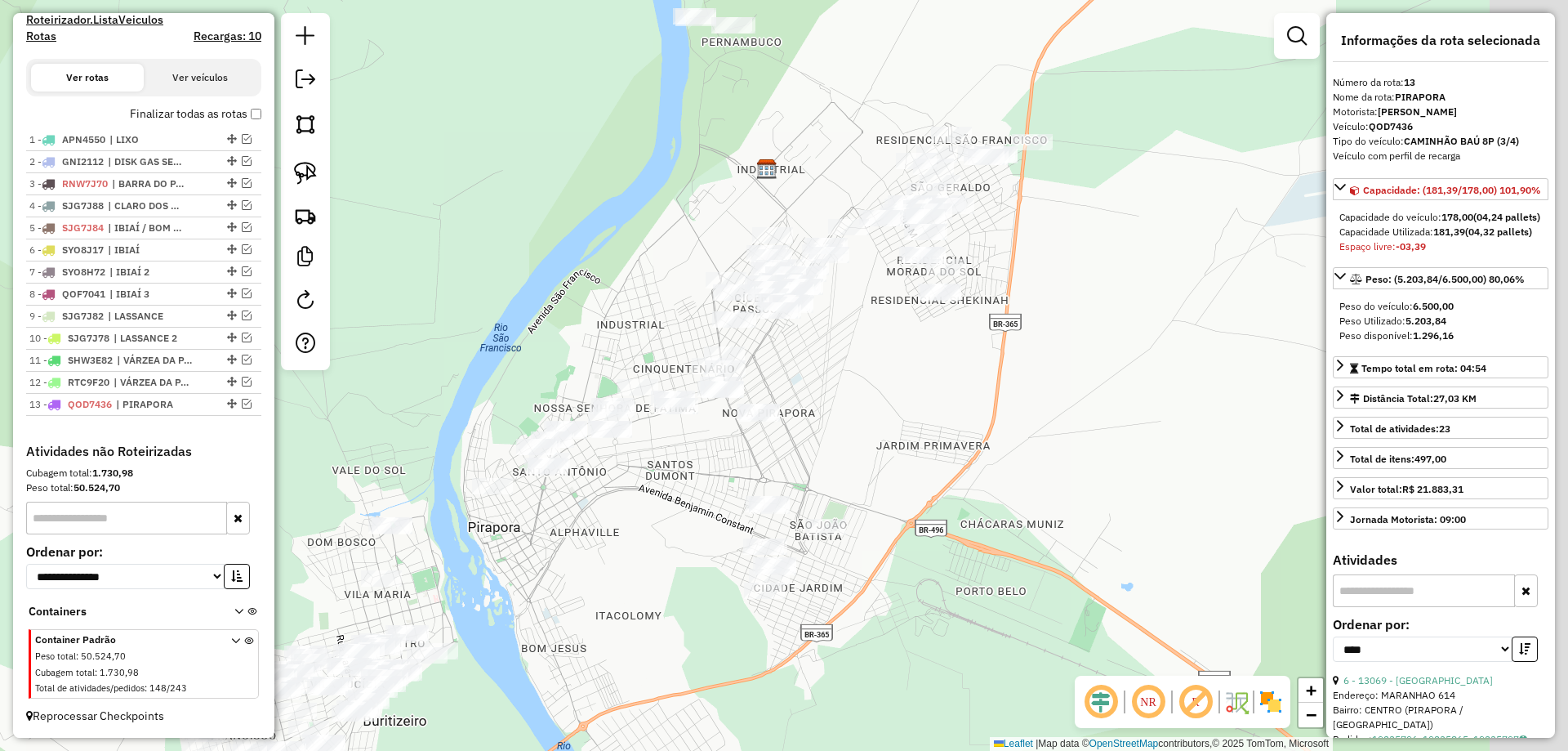
drag, startPoint x: 712, startPoint y: 474, endPoint x: 644, endPoint y: 535, distance: 91.4
click at [635, 530] on div "Janela de atendimento Grade de atendimento Capacidade Transportadoras Veículos …" at bounding box center [784, 375] width 1568 height 751
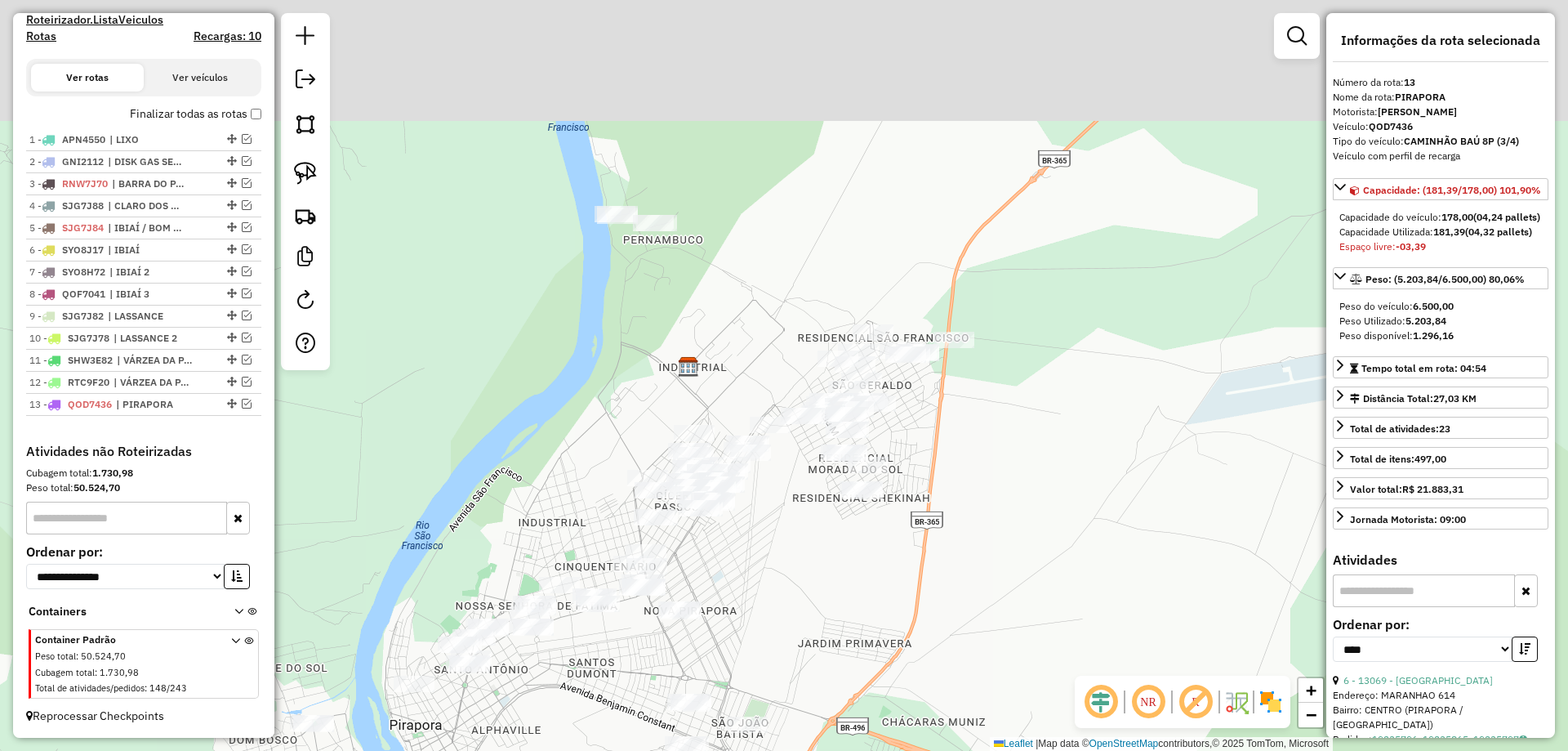
drag, startPoint x: 772, startPoint y: 572, endPoint x: 745, endPoint y: 594, distance: 34.8
click at [748, 602] on div "Janela de atendimento Grade de atendimento Capacidade Transportadoras Veículos …" at bounding box center [784, 375] width 1568 height 751
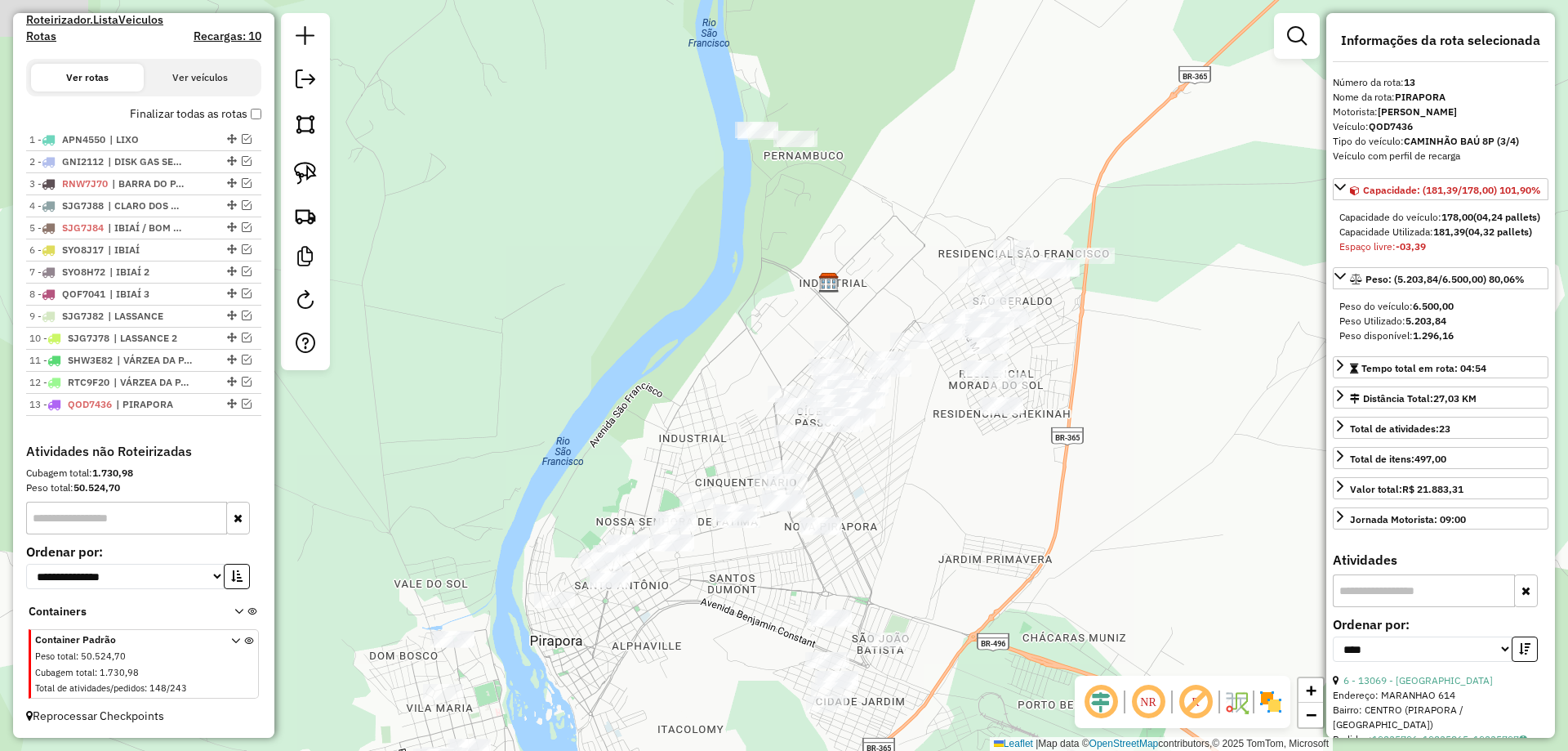
drag, startPoint x: 707, startPoint y: 388, endPoint x: 823, endPoint y: 302, distance: 144.4
click at [823, 302] on div "Janela de atendimento Grade de atendimento Capacidade Transportadoras Veículos …" at bounding box center [784, 375] width 1568 height 751
drag, startPoint x: 703, startPoint y: 434, endPoint x: 736, endPoint y: 315, distance: 123.5
click at [736, 315] on div "Janela de atendimento Grade de atendimento Capacidade Transportadoras Veículos …" at bounding box center [784, 375] width 1568 height 751
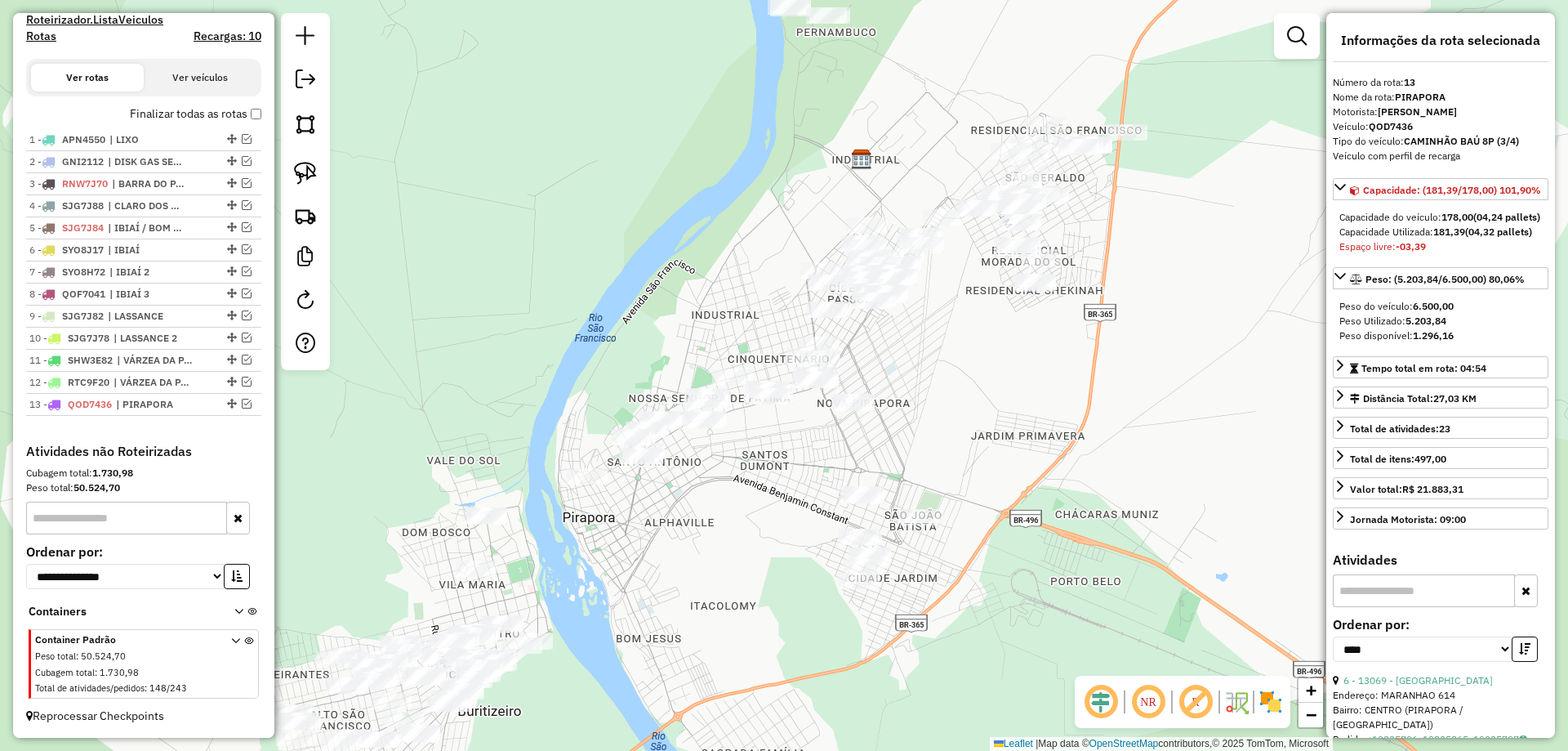
drag, startPoint x: 719, startPoint y: 375, endPoint x: 711, endPoint y: 404, distance: 30.1
click at [712, 402] on div "Janela de atendimento Grade de atendimento Capacidade Transportadoras Veículos …" at bounding box center [784, 375] width 1568 height 751
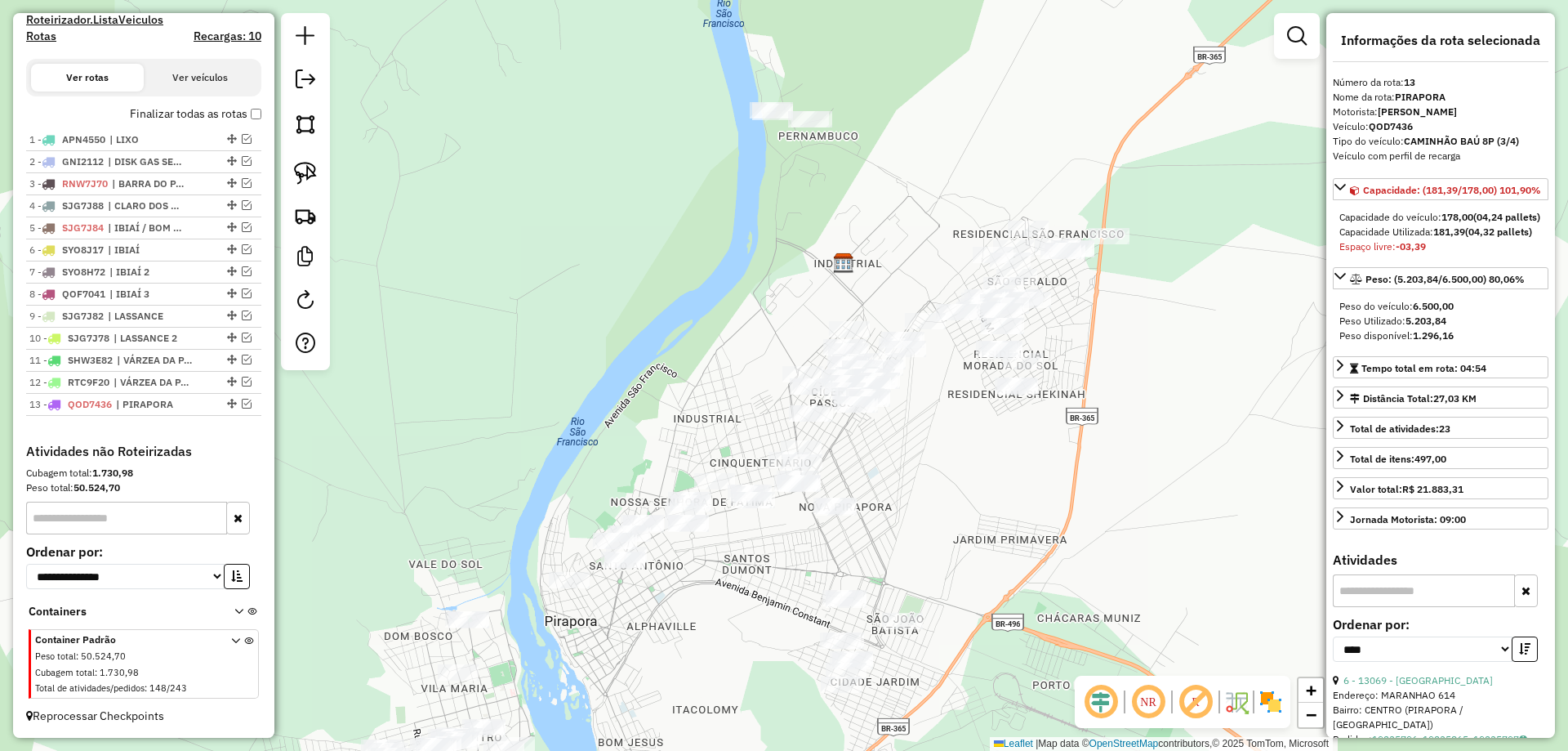
drag, startPoint x: 751, startPoint y: 377, endPoint x: 739, endPoint y: 400, distance: 25.9
click at [734, 433] on div "Janela de atendimento Grade de atendimento Capacidade Transportadoras Veículos …" at bounding box center [784, 375] width 1568 height 751
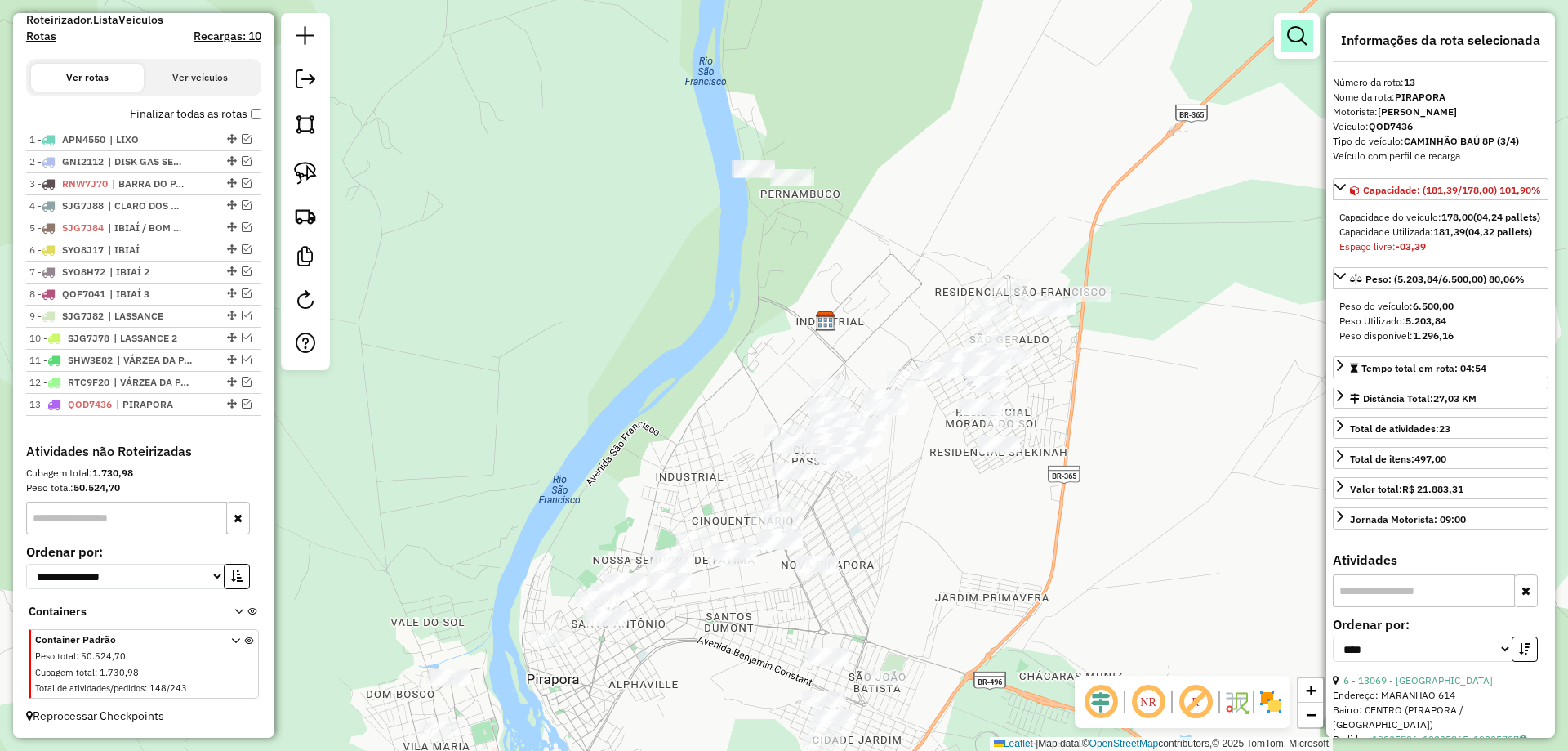
click at [1287, 47] on link at bounding box center [1297, 36] width 33 height 33
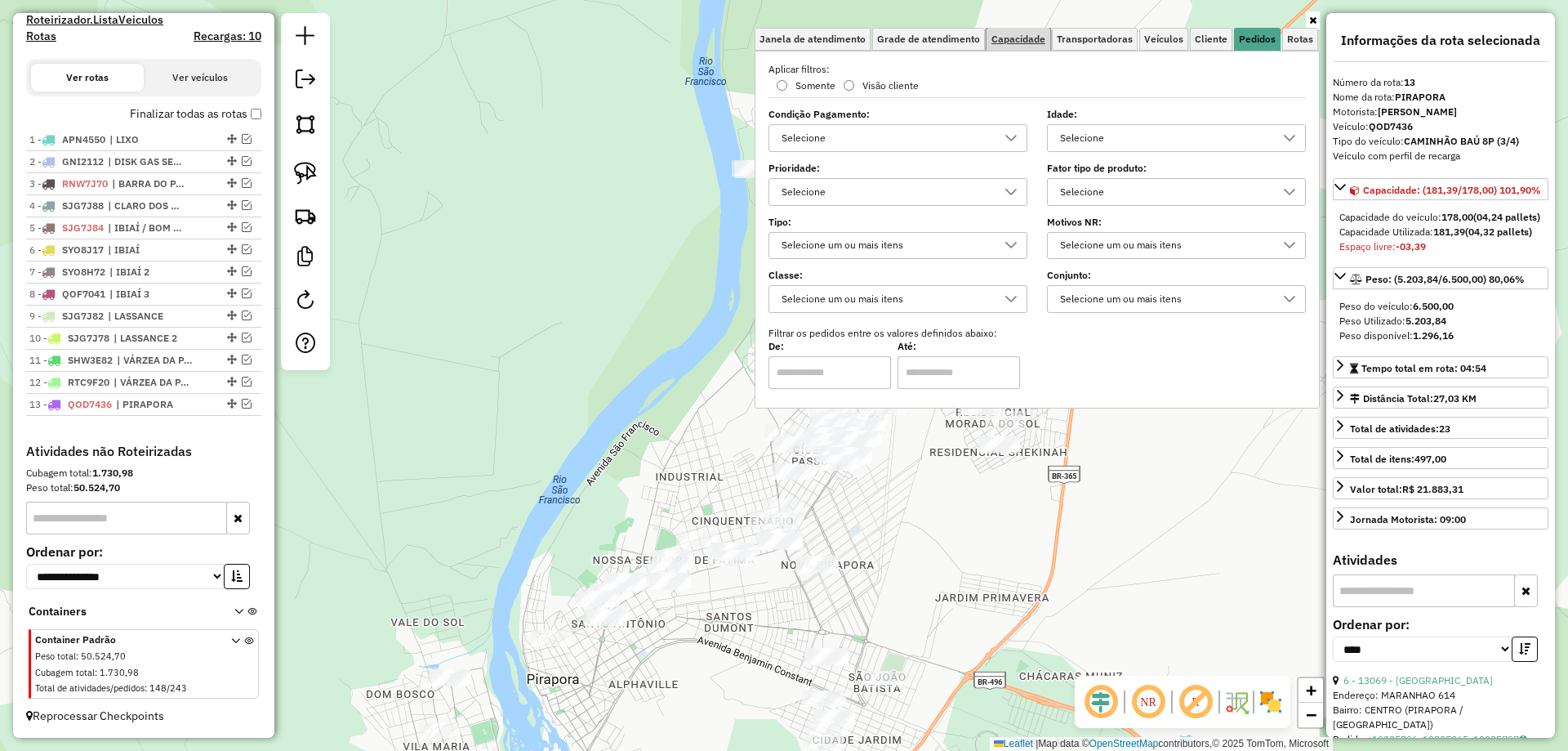
click at [1017, 45] on link "Capacidade" at bounding box center [1019, 39] width 64 height 23
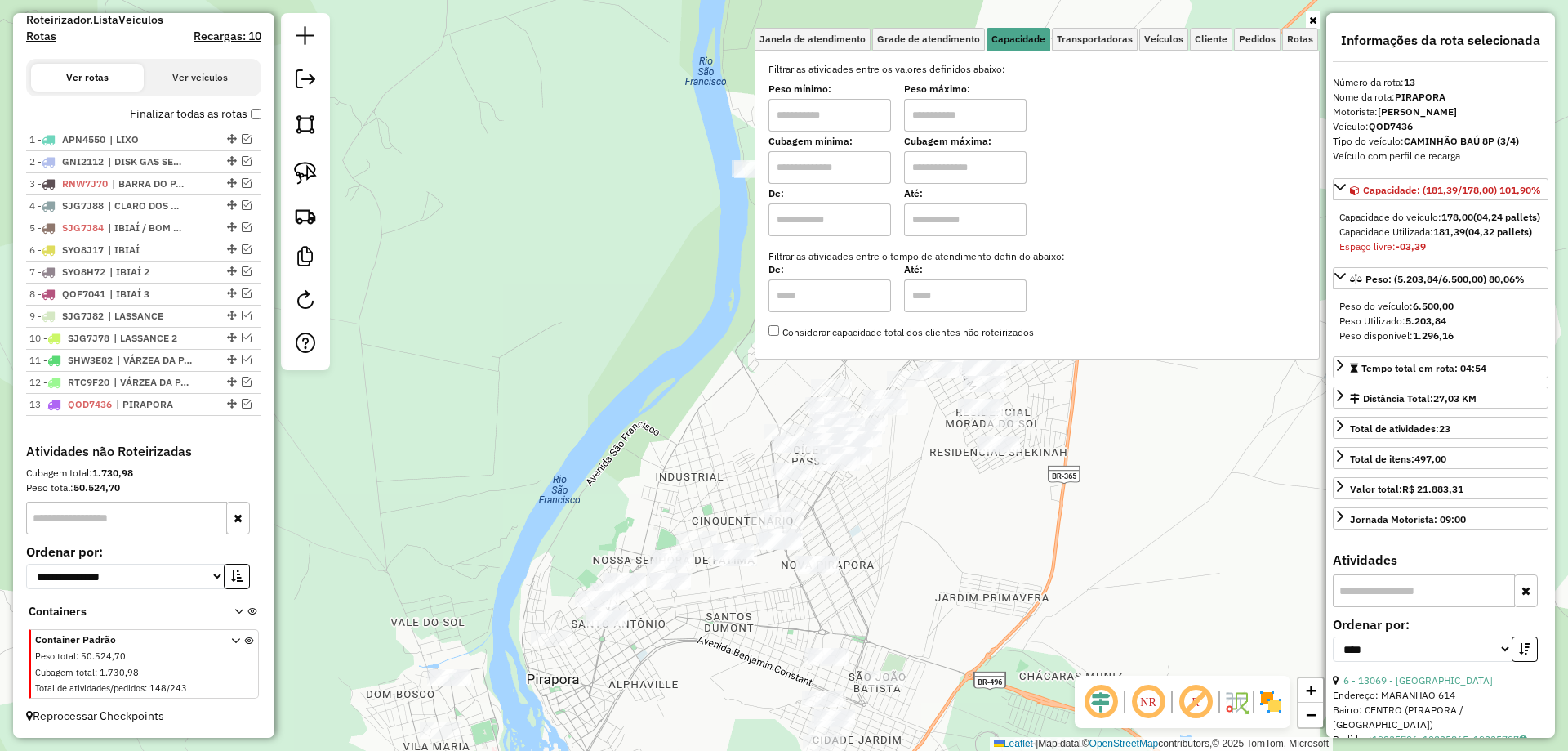
click at [830, 103] on input "text" at bounding box center [830, 115] width 122 height 33
type input "****"
type input "******"
click at [514, 371] on div "Limpar filtros Janela de atendimento Grade de atendimento Capacidade Transporta…" at bounding box center [784, 375] width 1568 height 751
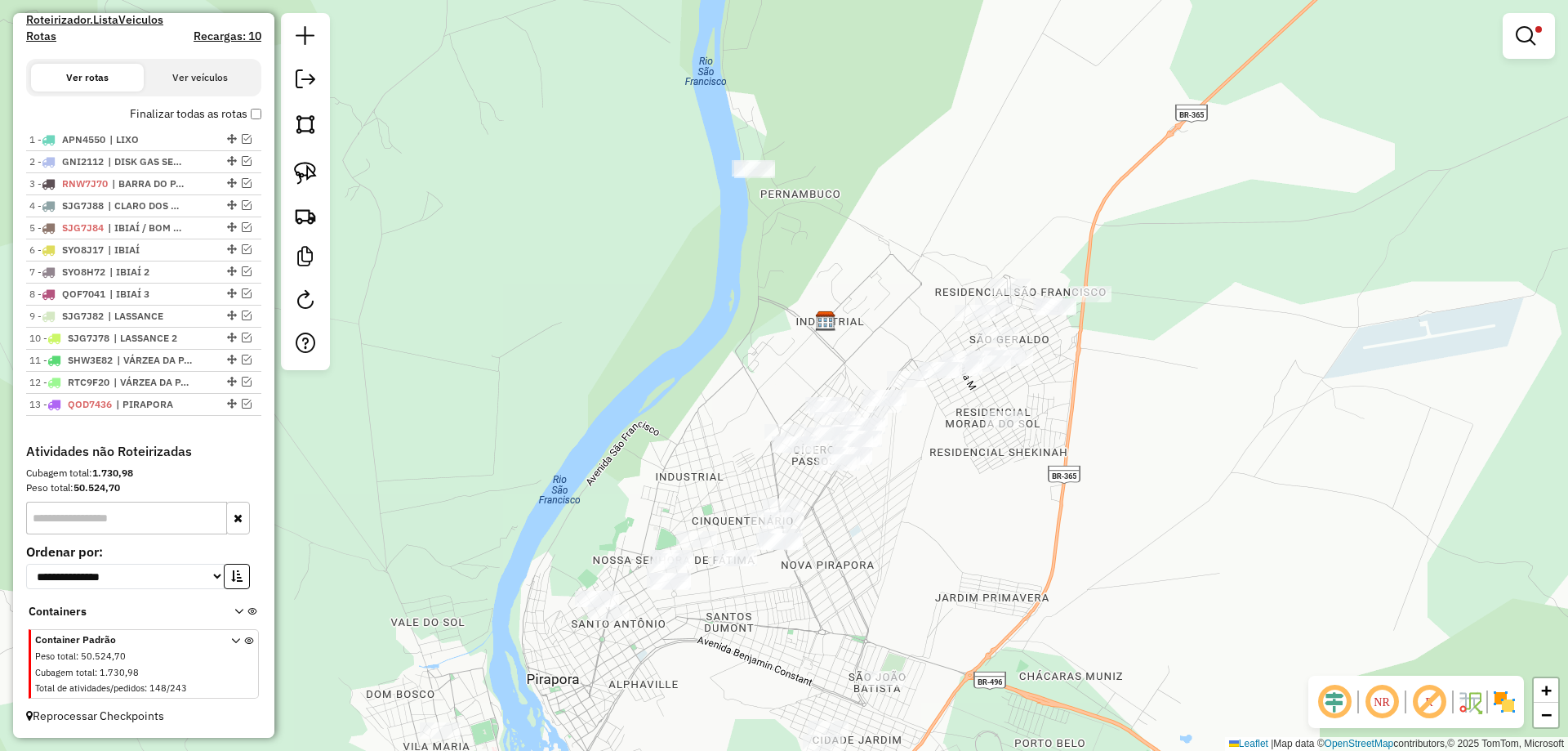
drag, startPoint x: 731, startPoint y: 255, endPoint x: 569, endPoint y: 349, distance: 187.3
click at [570, 349] on div "Limpar filtros Janela de atendimento Grade de atendimento Capacidade Transporta…" at bounding box center [784, 375] width 1568 height 751
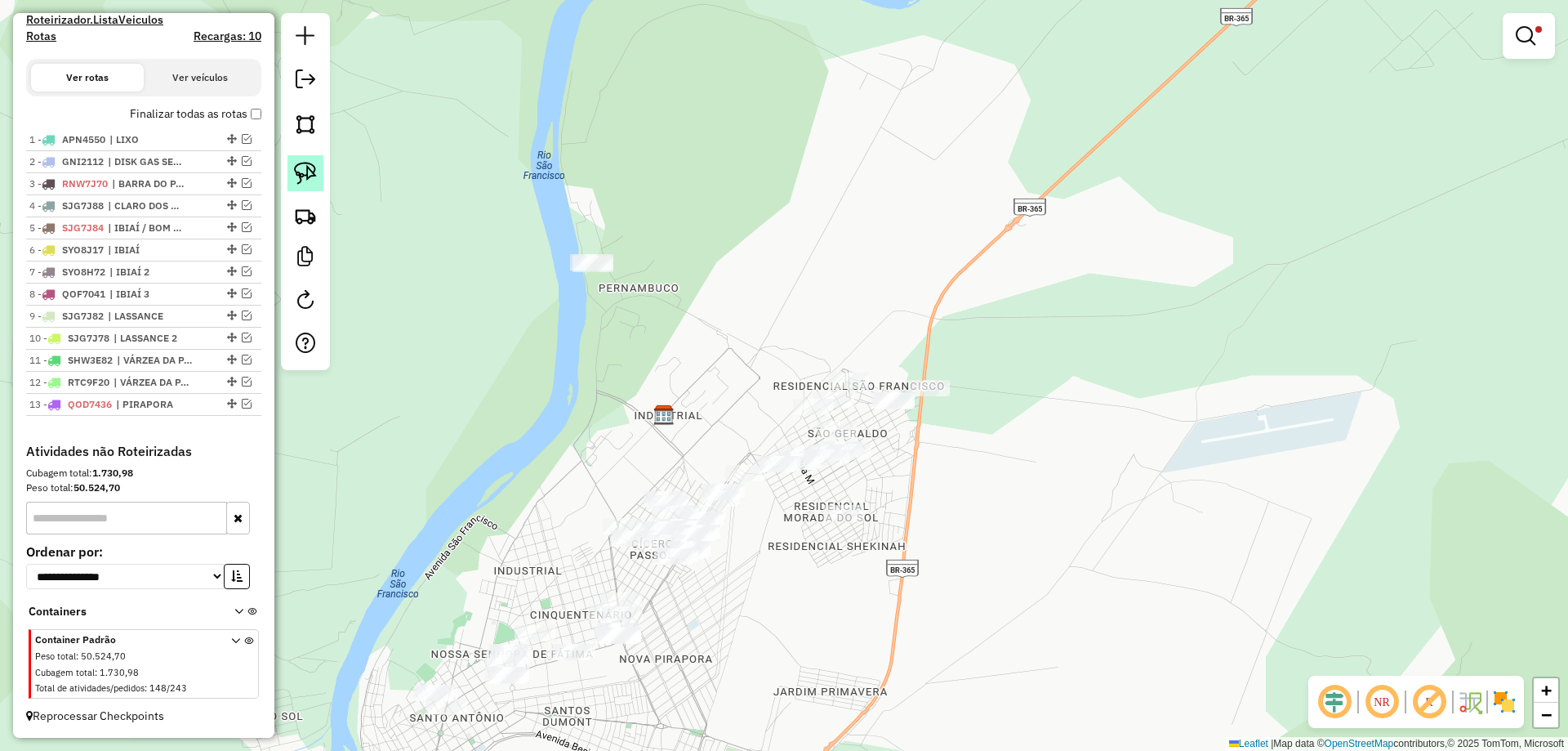
click at [307, 190] on link at bounding box center [306, 173] width 36 height 36
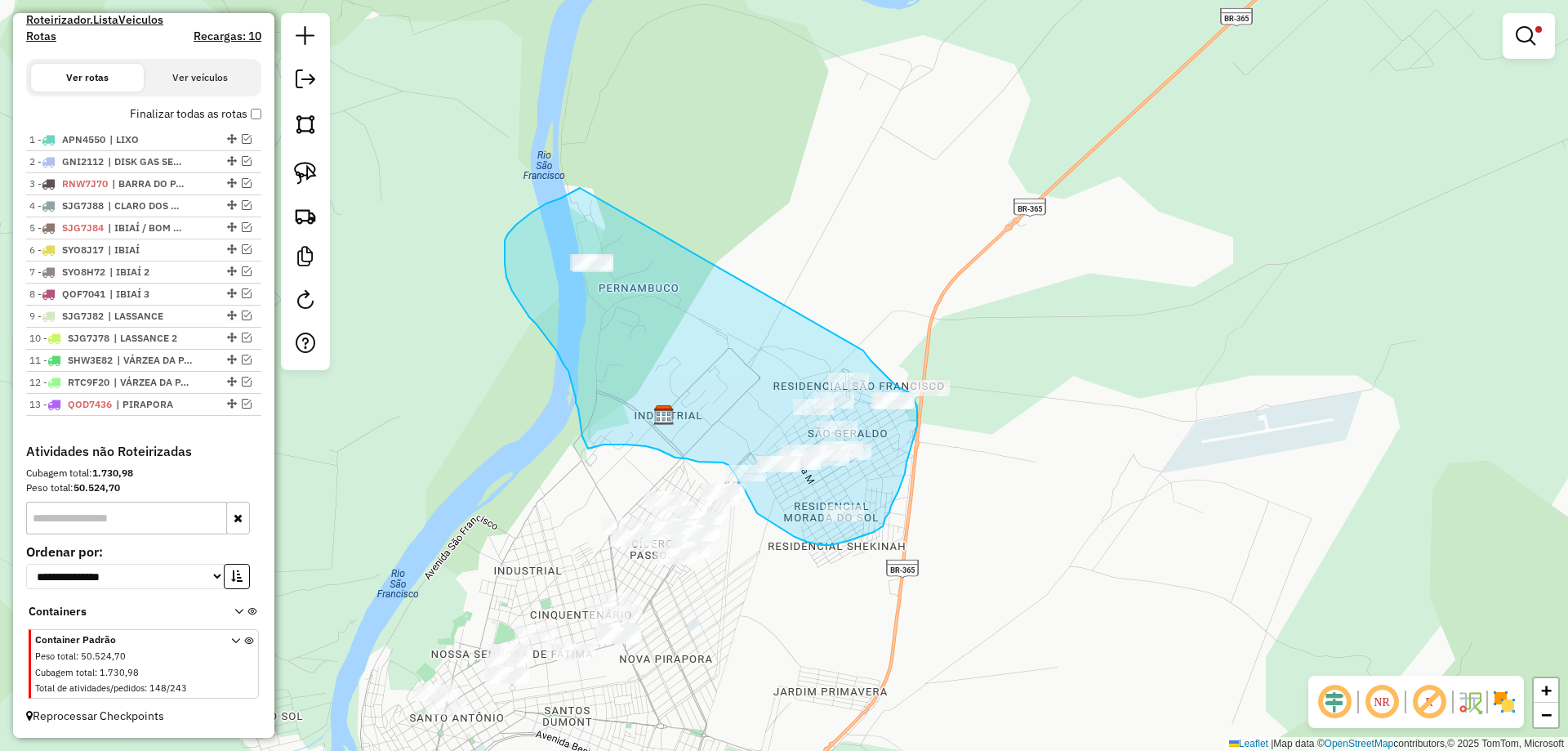
drag, startPoint x: 580, startPoint y: 188, endPoint x: 860, endPoint y: 347, distance: 322.0
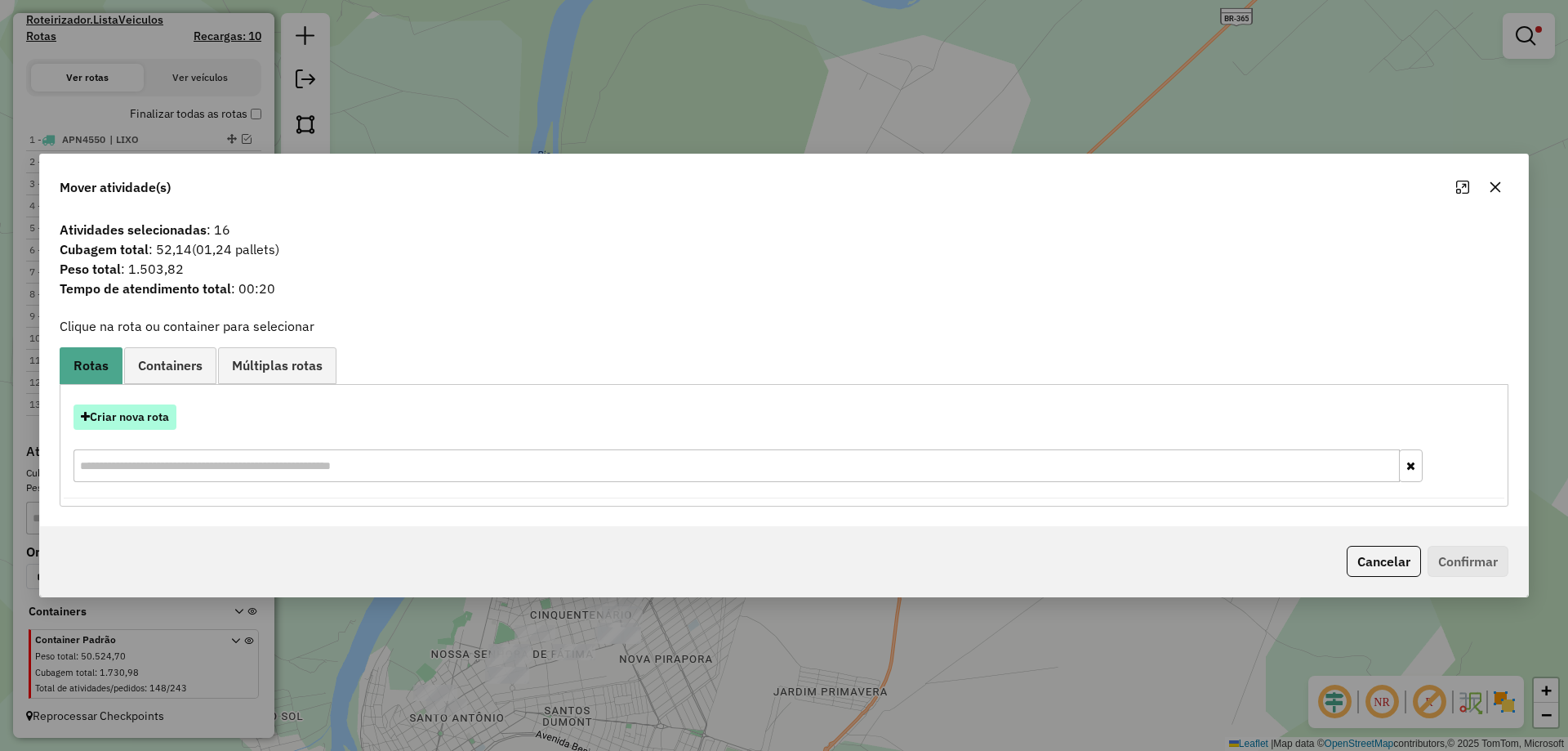
click at [135, 420] on button "Criar nova rota" at bounding box center [124, 416] width 102 height 25
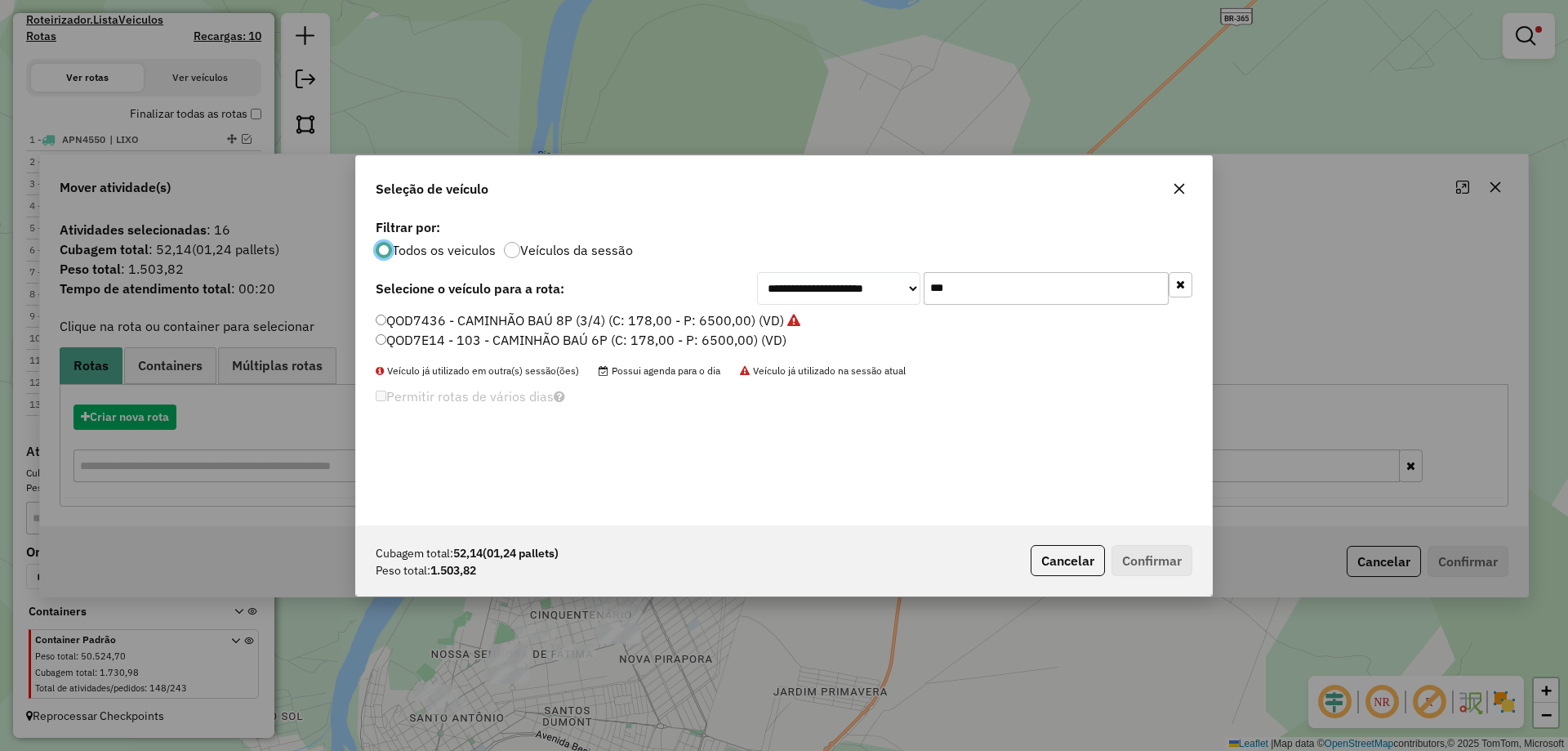
scroll to position [9, 5]
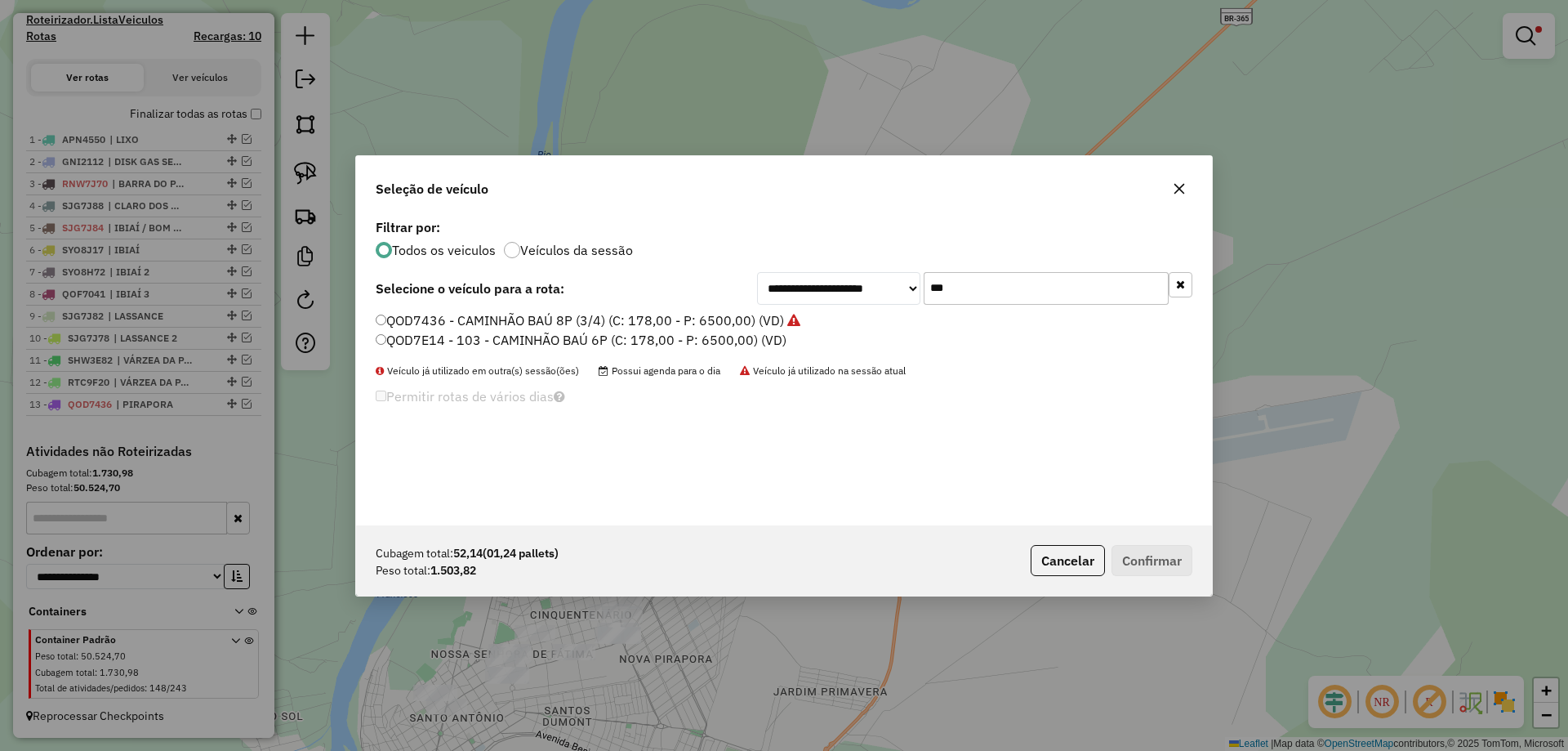
click at [989, 273] on input "***" at bounding box center [1046, 288] width 245 height 33
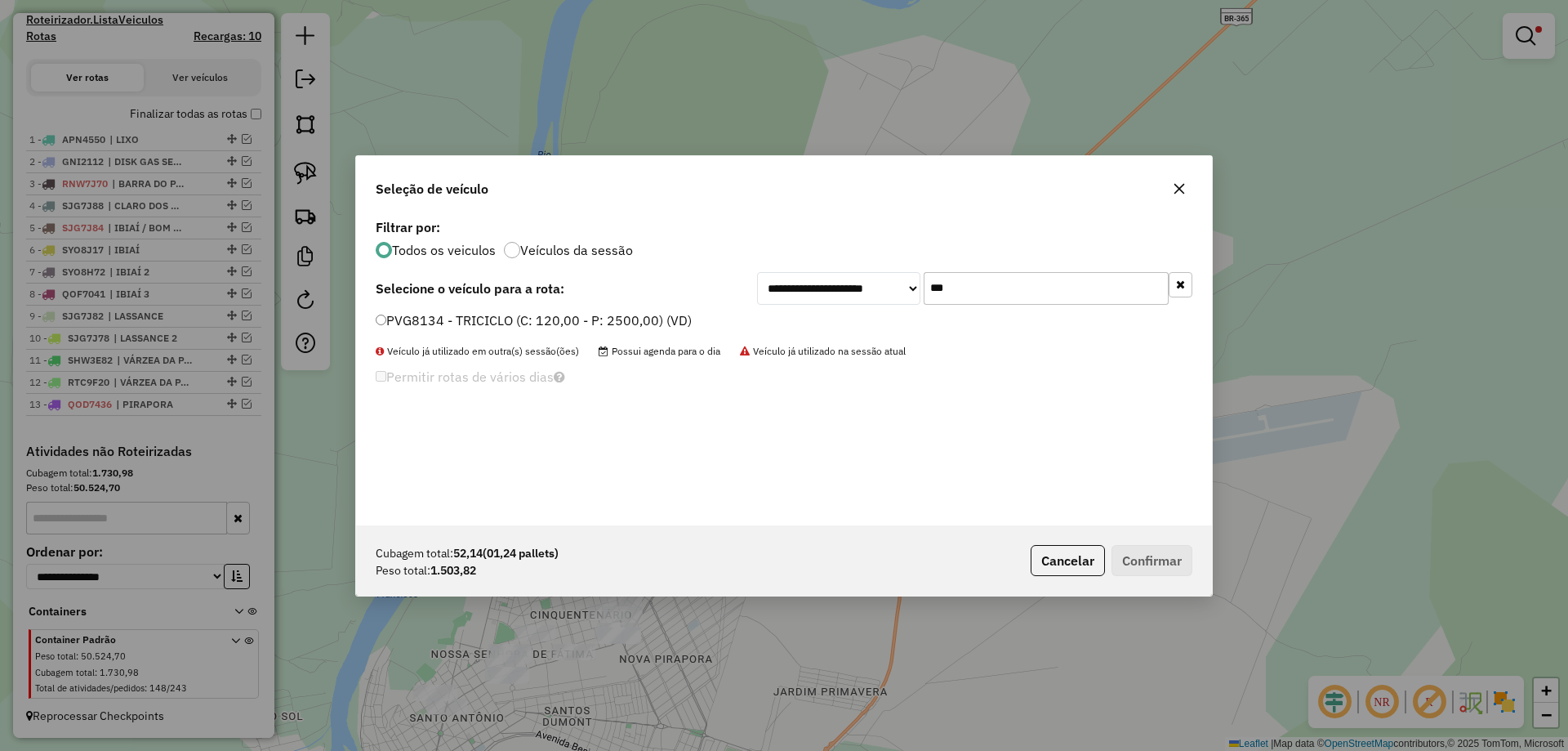
type input "***"
click at [477, 321] on label "PVG8134 - TRICICLO (C: 120,00 - P: 2500,00) (VD)" at bounding box center [534, 320] width 316 height 20
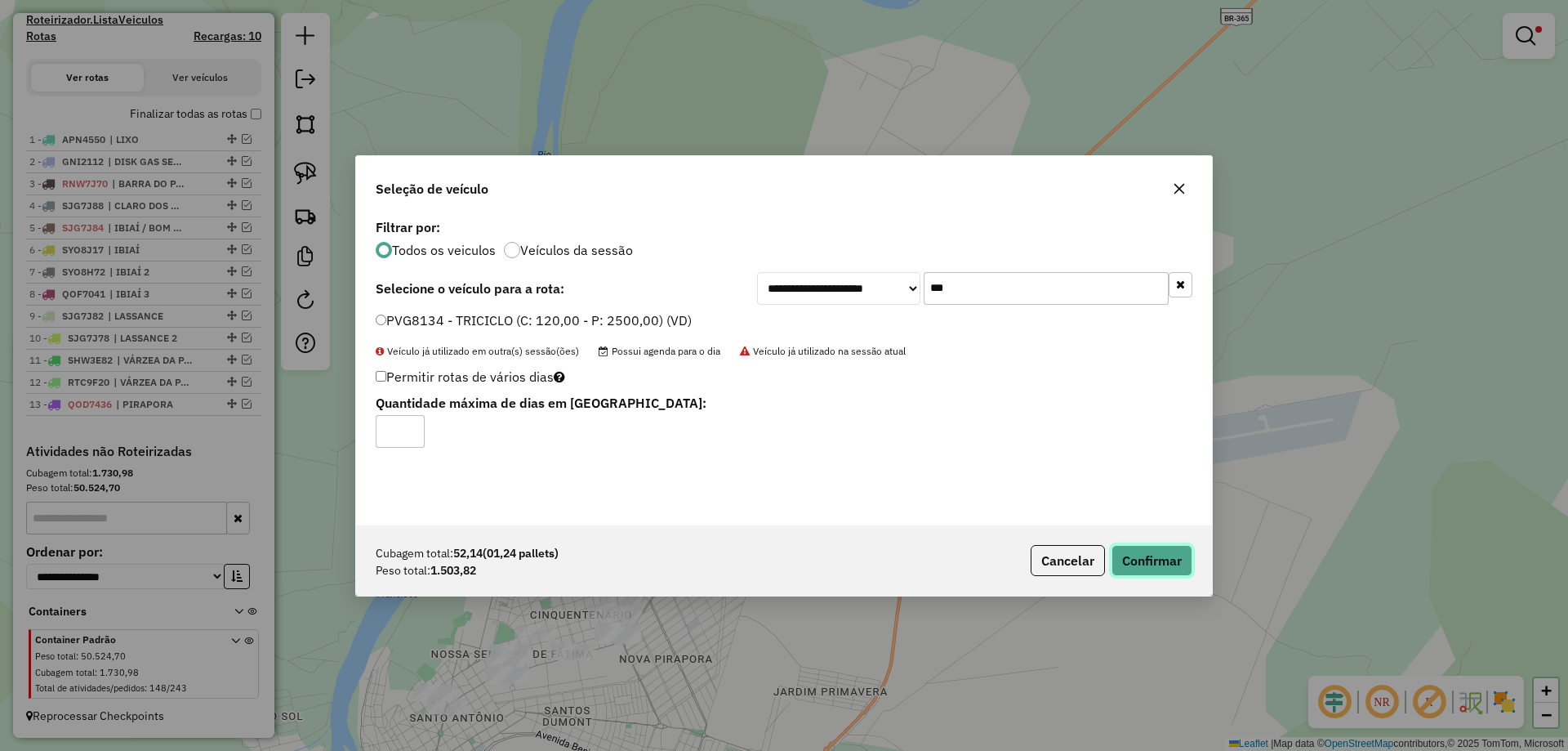
click at [1143, 555] on button "Confirmar" at bounding box center [1152, 560] width 81 height 31
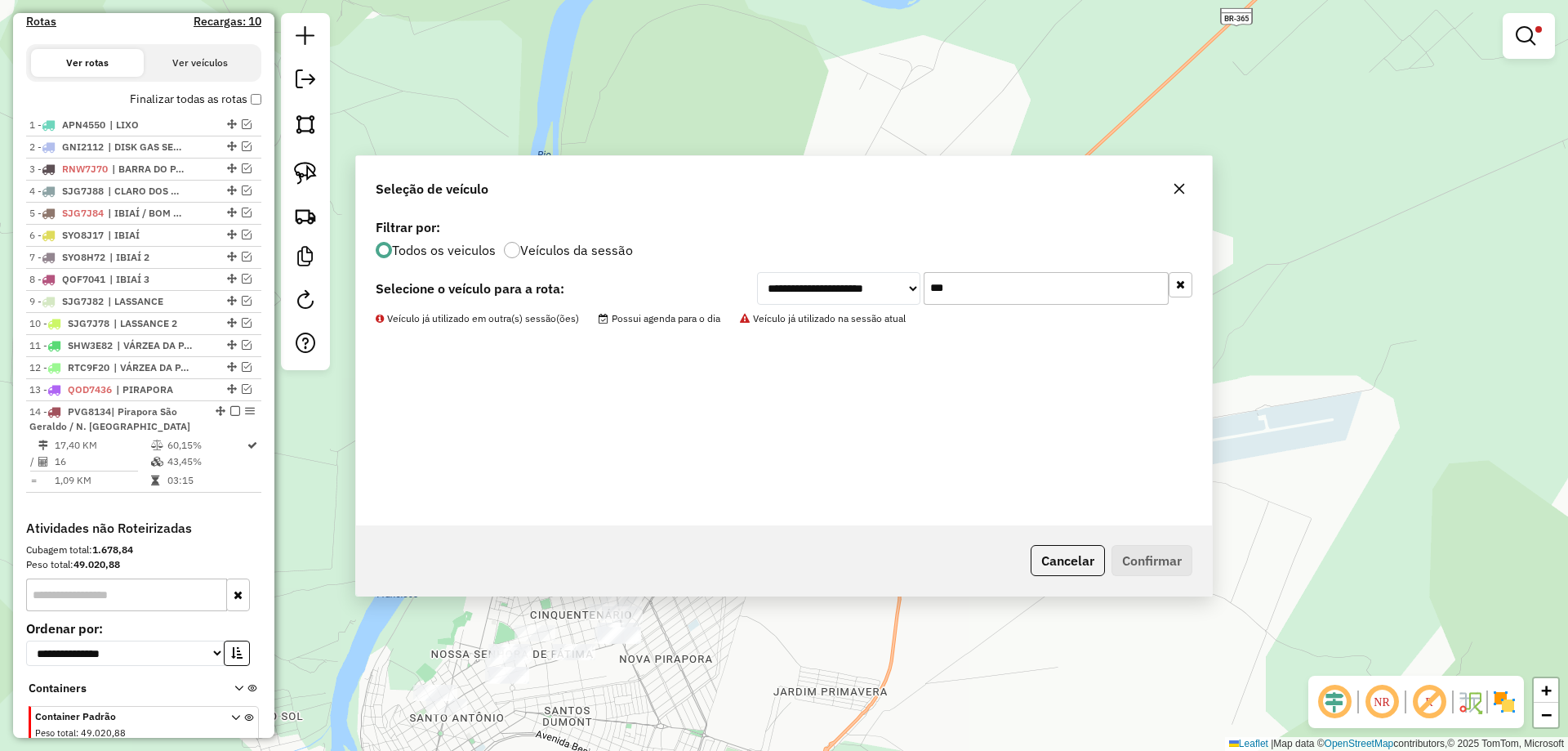
scroll to position [626, 0]
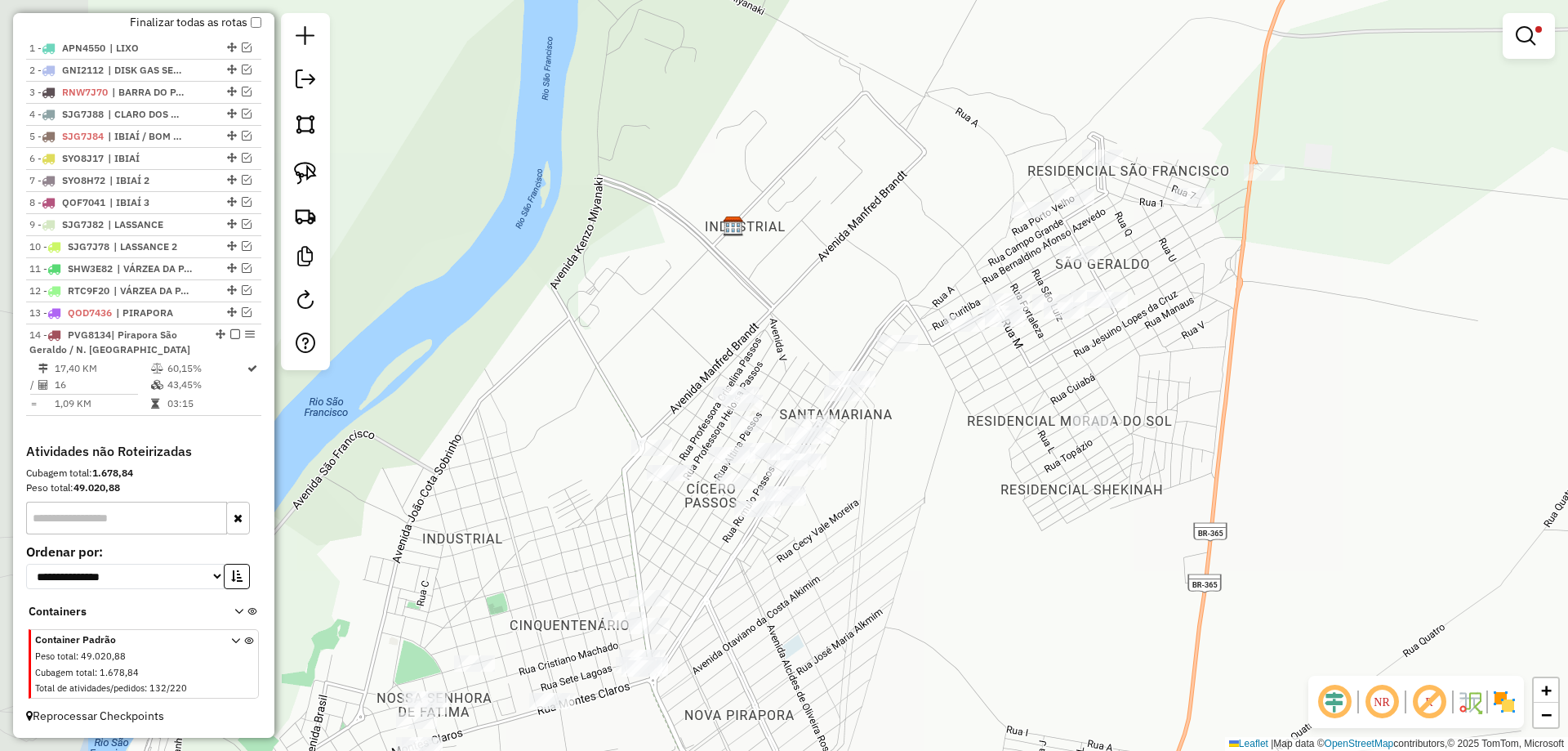
drag, startPoint x: 847, startPoint y: 458, endPoint x: 773, endPoint y: 415, distance: 85.6
click at [845, 446] on div "Limpar filtros Janela de atendimento Grade de atendimento Capacidade Transporta…" at bounding box center [784, 375] width 1568 height 751
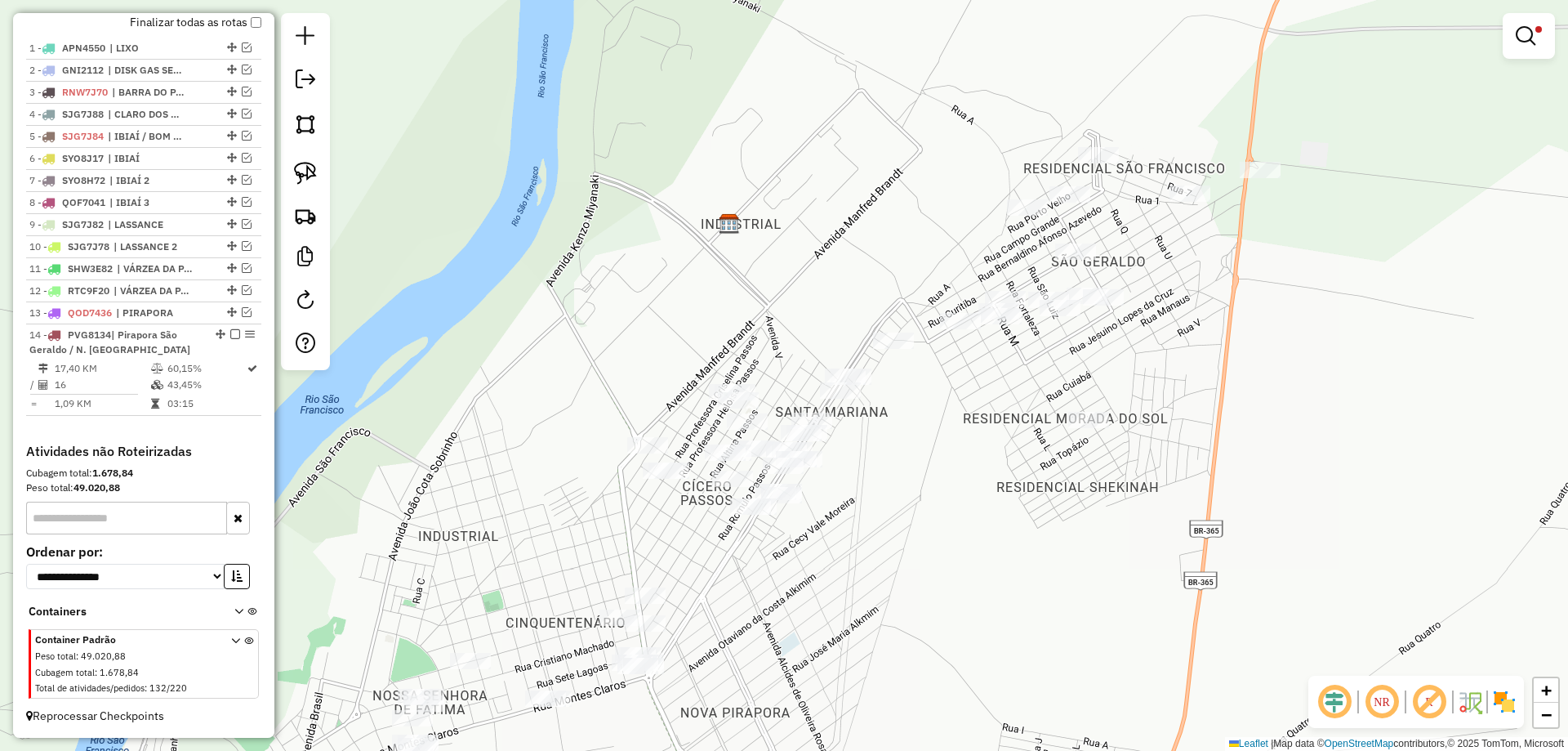
click at [312, 172] on img at bounding box center [306, 173] width 23 height 23
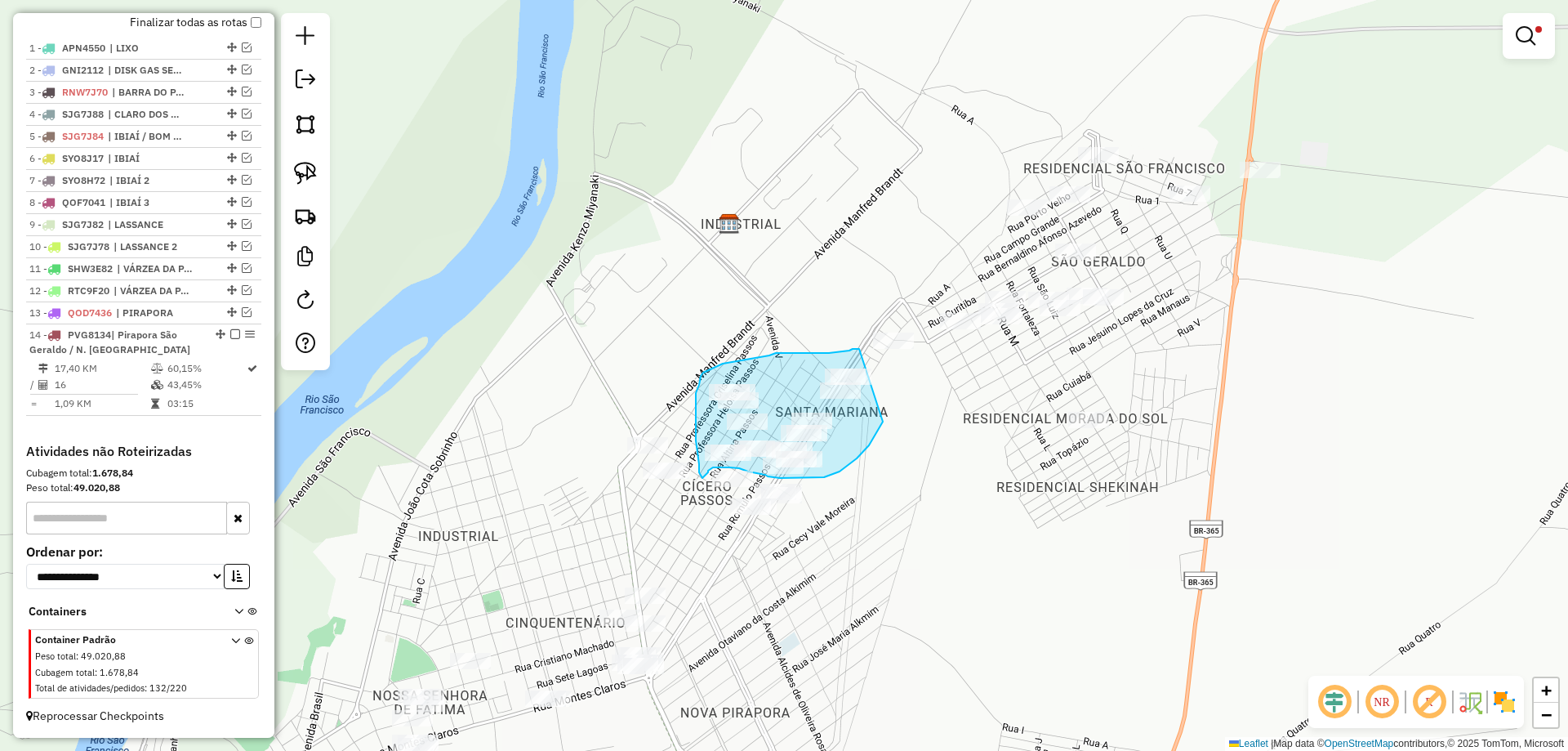
drag, startPoint x: 859, startPoint y: 349, endPoint x: 888, endPoint y: 408, distance: 65.7
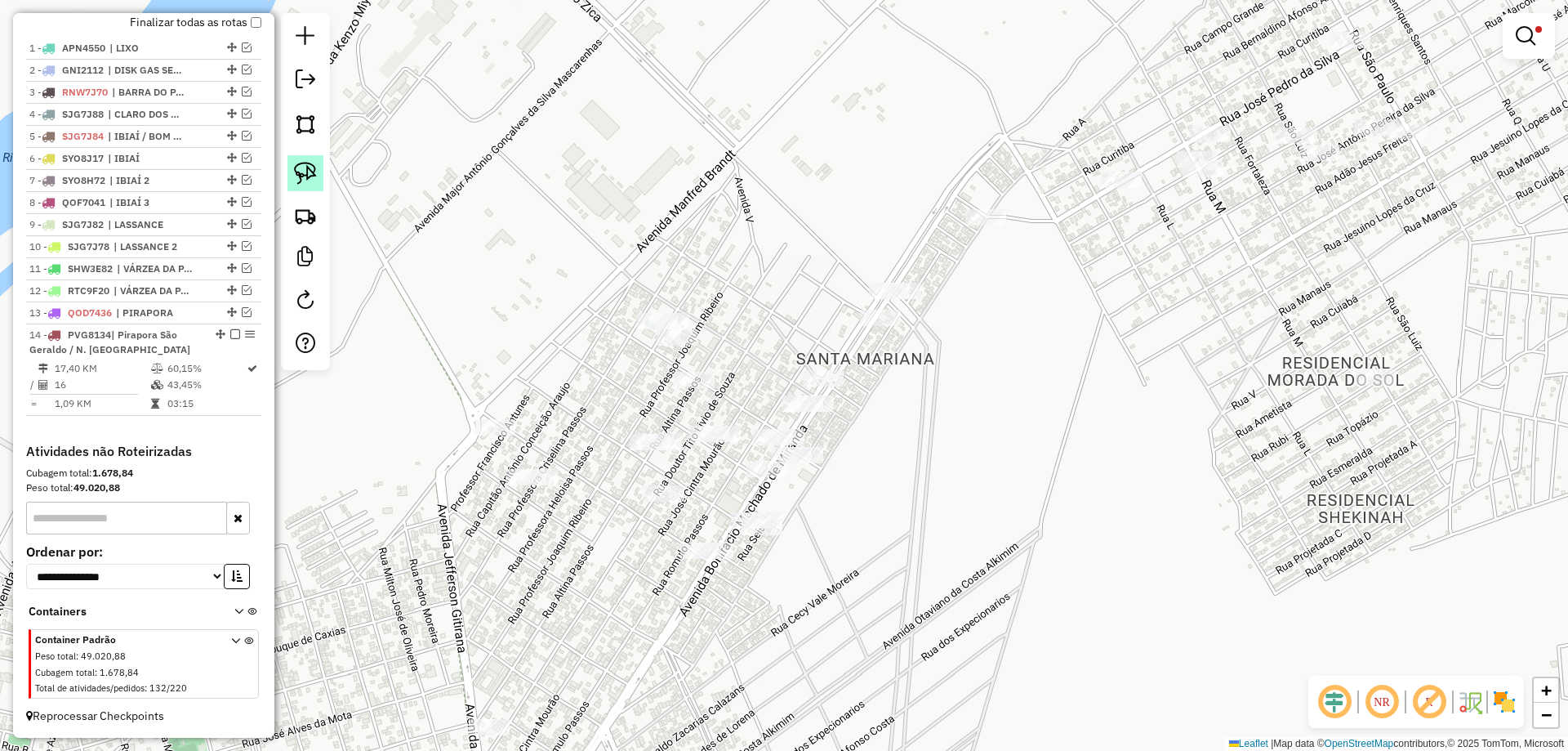
click at [290, 176] on link at bounding box center [306, 173] width 36 height 36
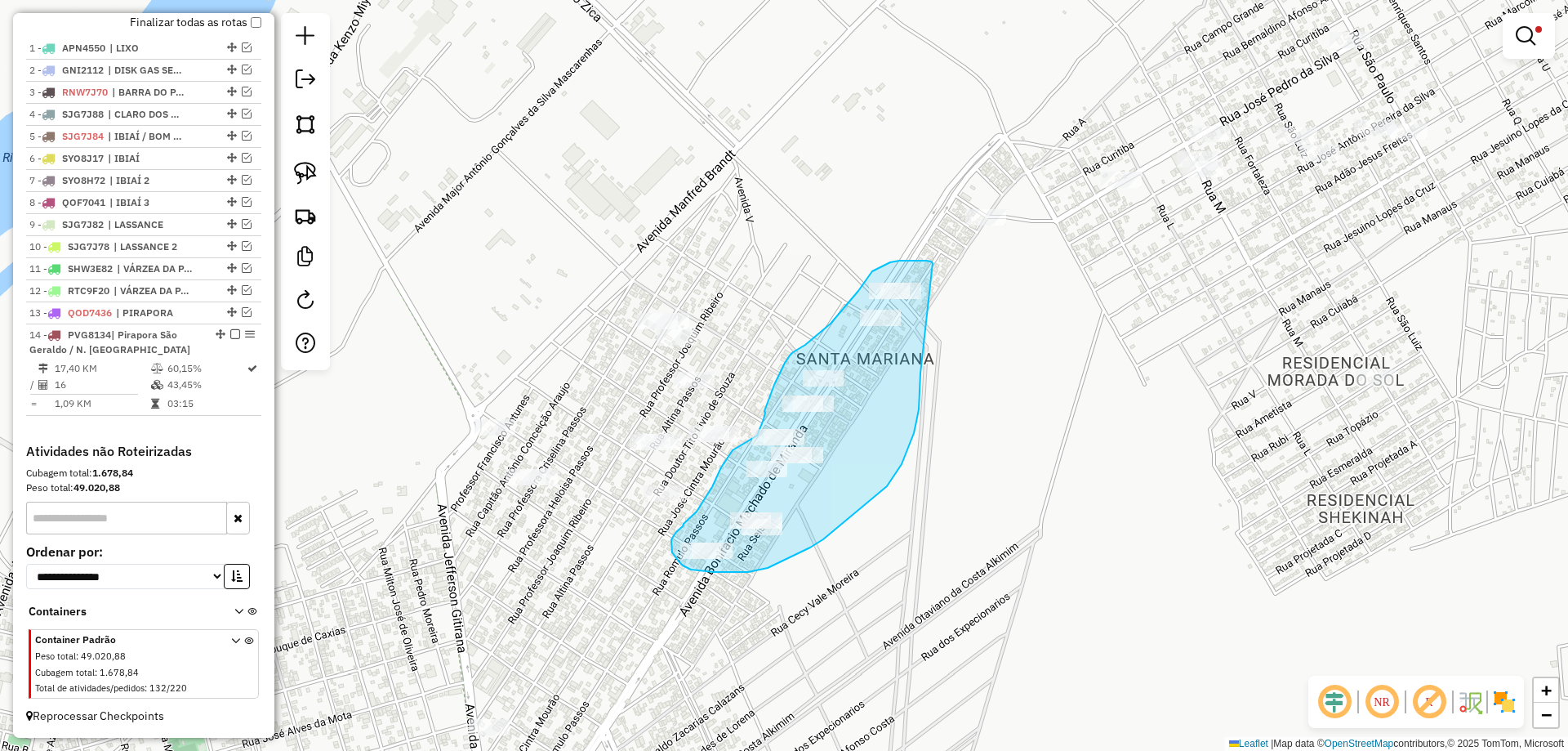
drag, startPoint x: 928, startPoint y: 261, endPoint x: 919, endPoint y: 359, distance: 98.4
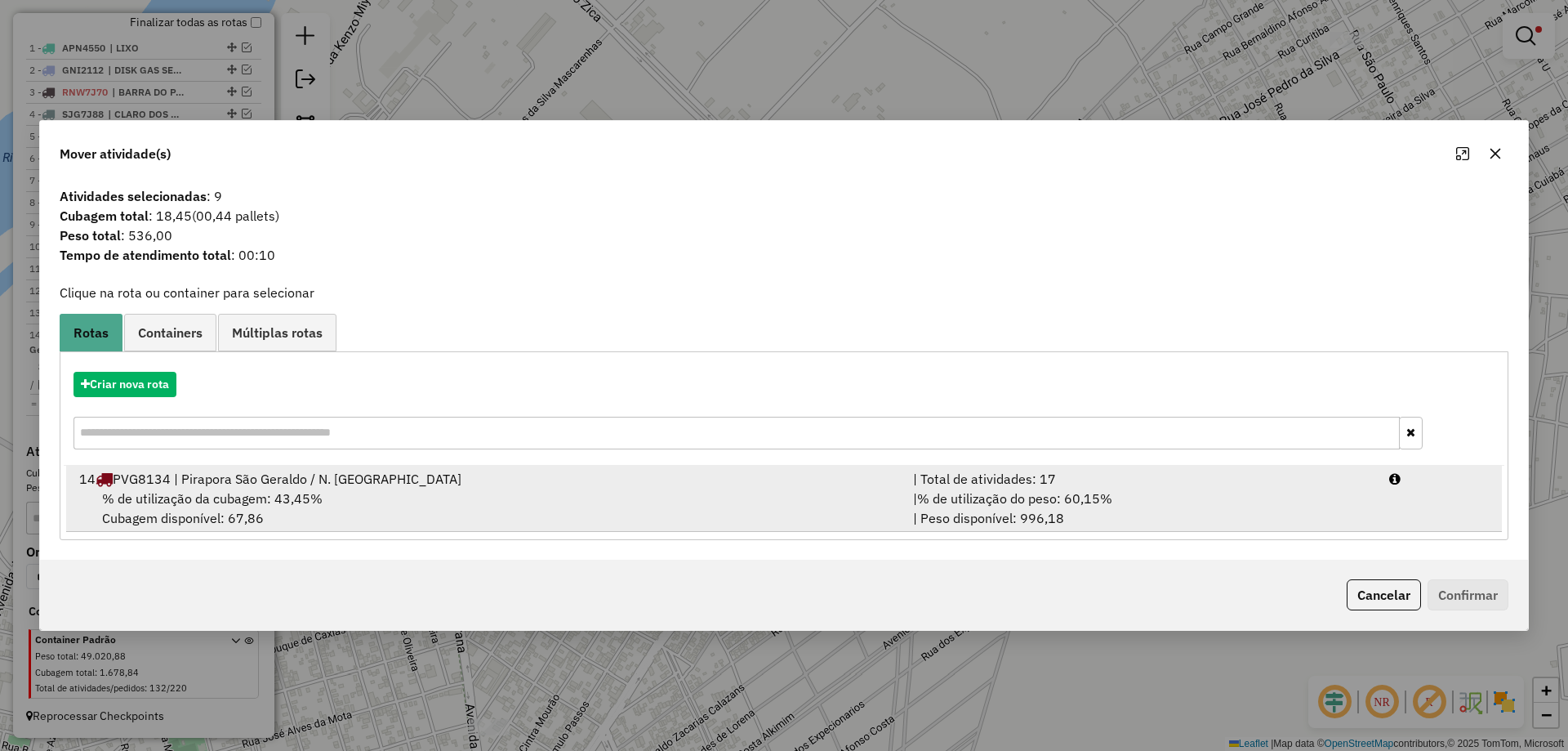
click at [1206, 503] on div "| % de utilização do peso: 60,15% | Peso disponível: 996,18" at bounding box center [1141, 508] width 477 height 39
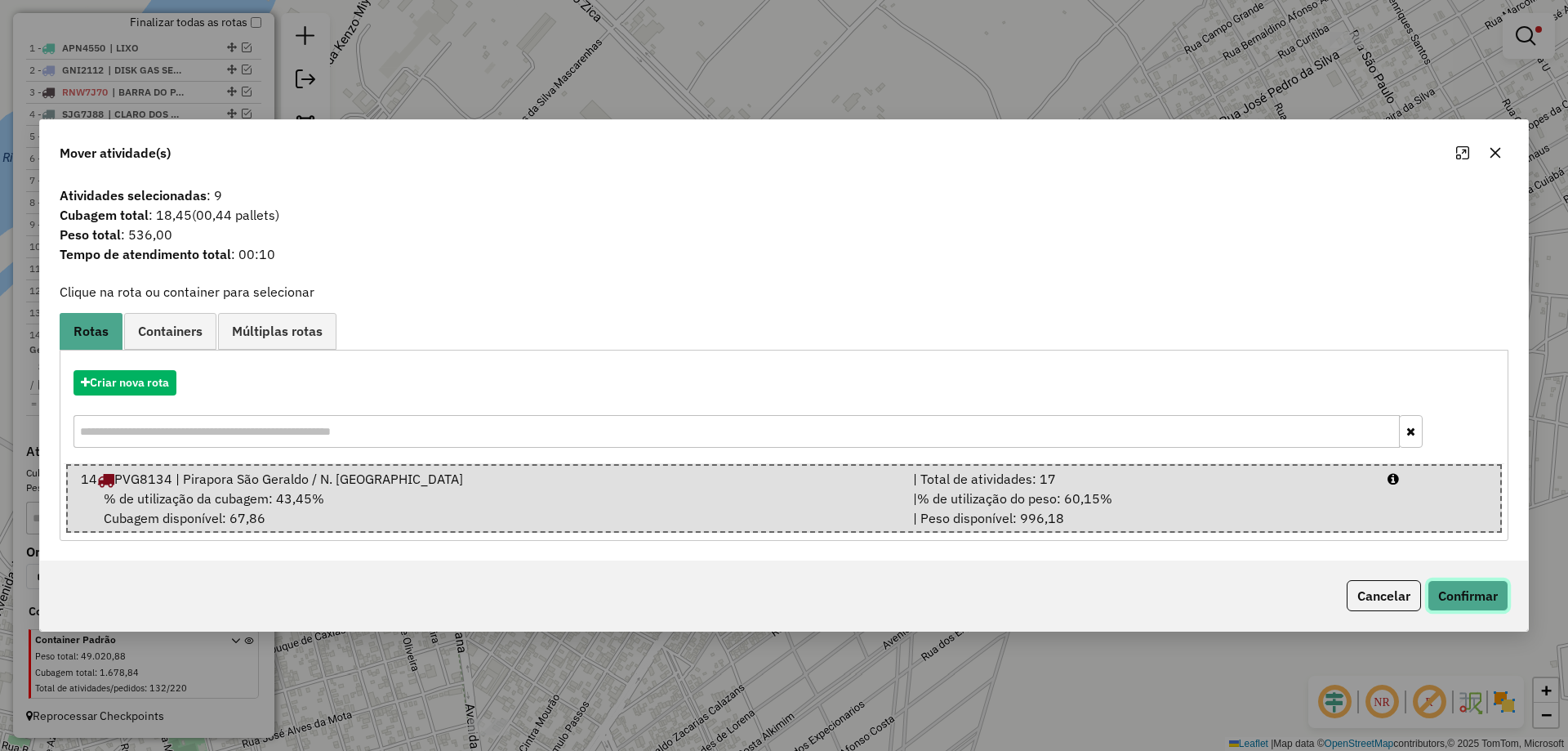
click at [1461, 584] on button "Confirmar" at bounding box center [1468, 595] width 81 height 31
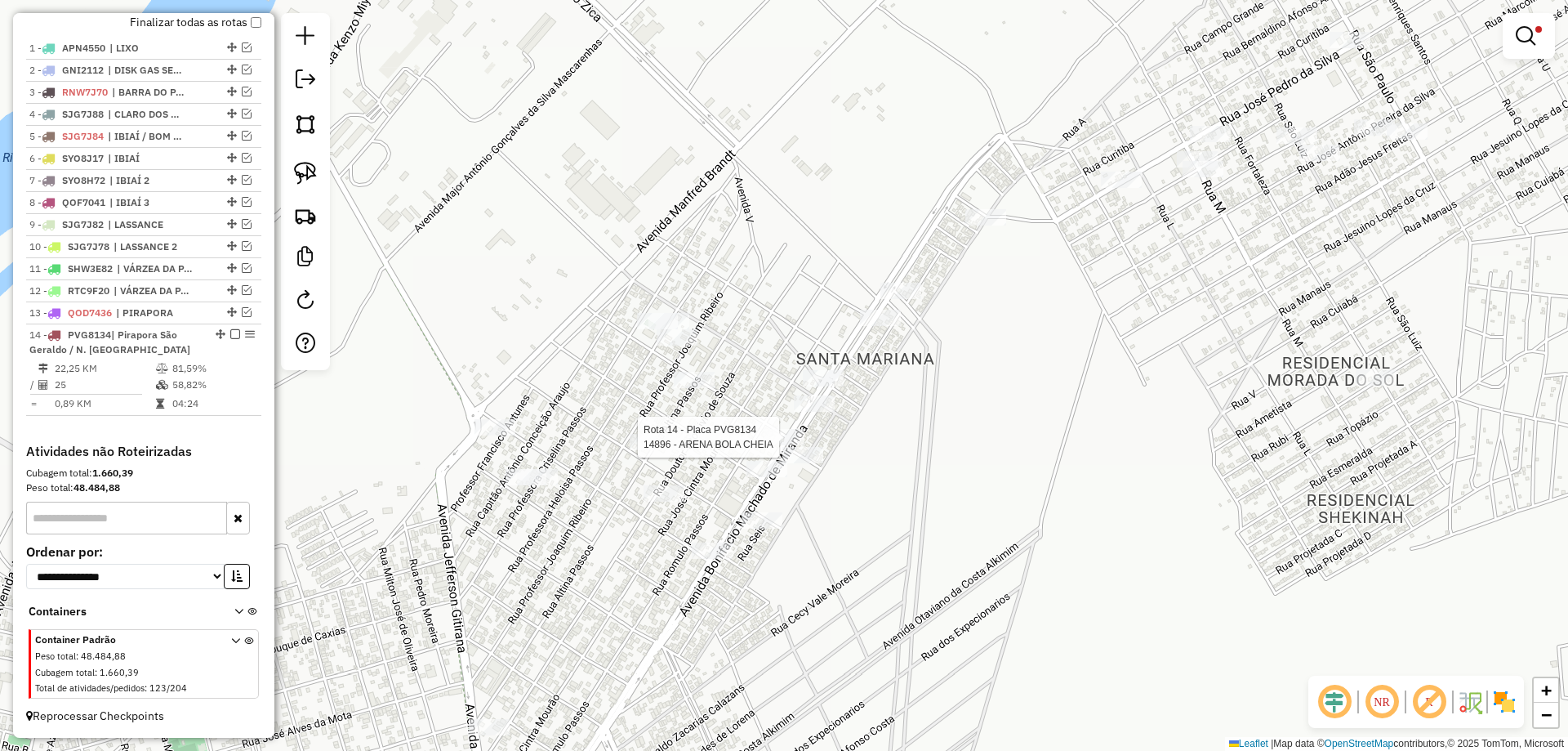
select select "*********"
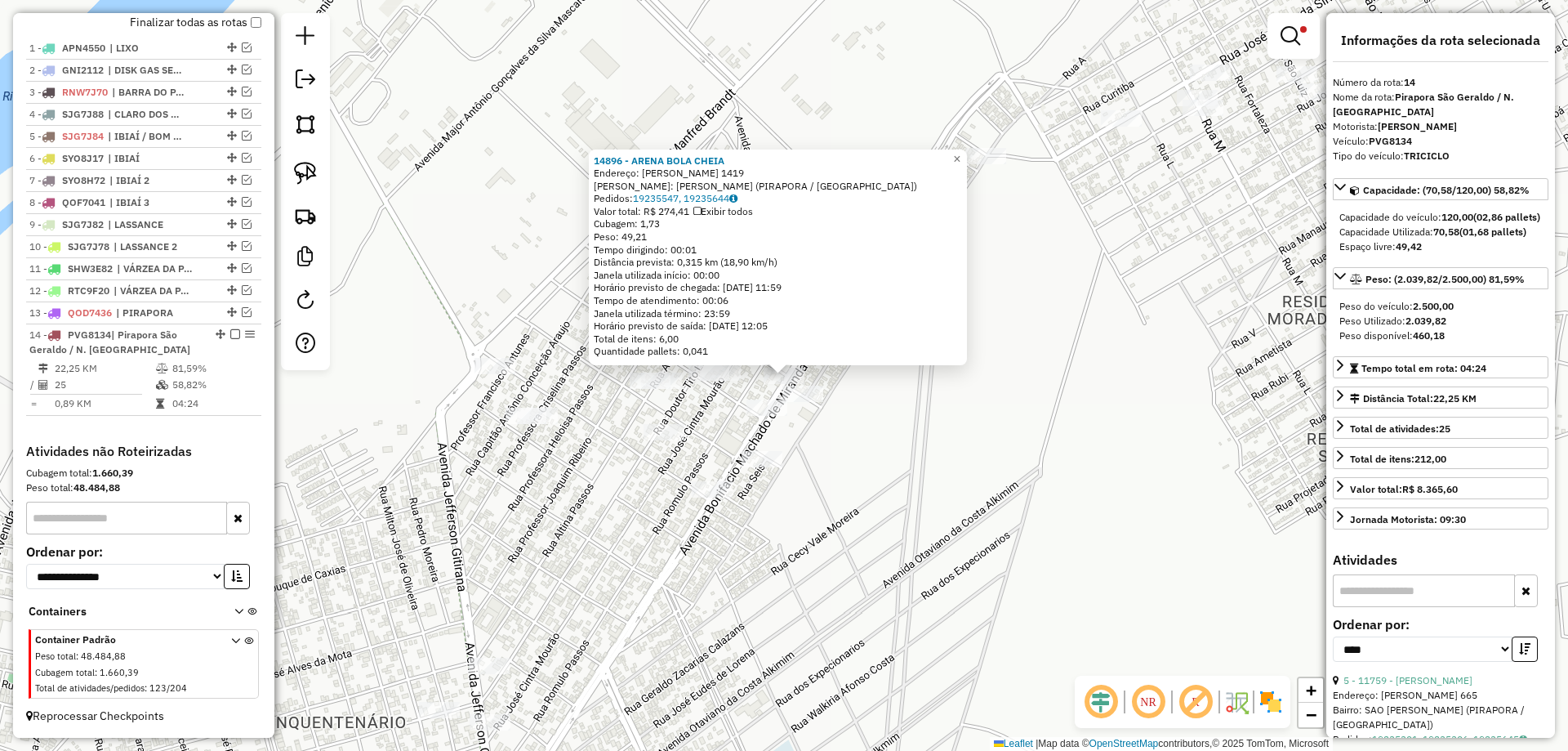
scroll to position [634, 0]
click at [917, 452] on div "14896 - ARENA BOLA [PERSON_NAME]: [PERSON_NAME] 1419 Bairro: [PERSON_NAME] (PIR…" at bounding box center [784, 375] width 1568 height 751
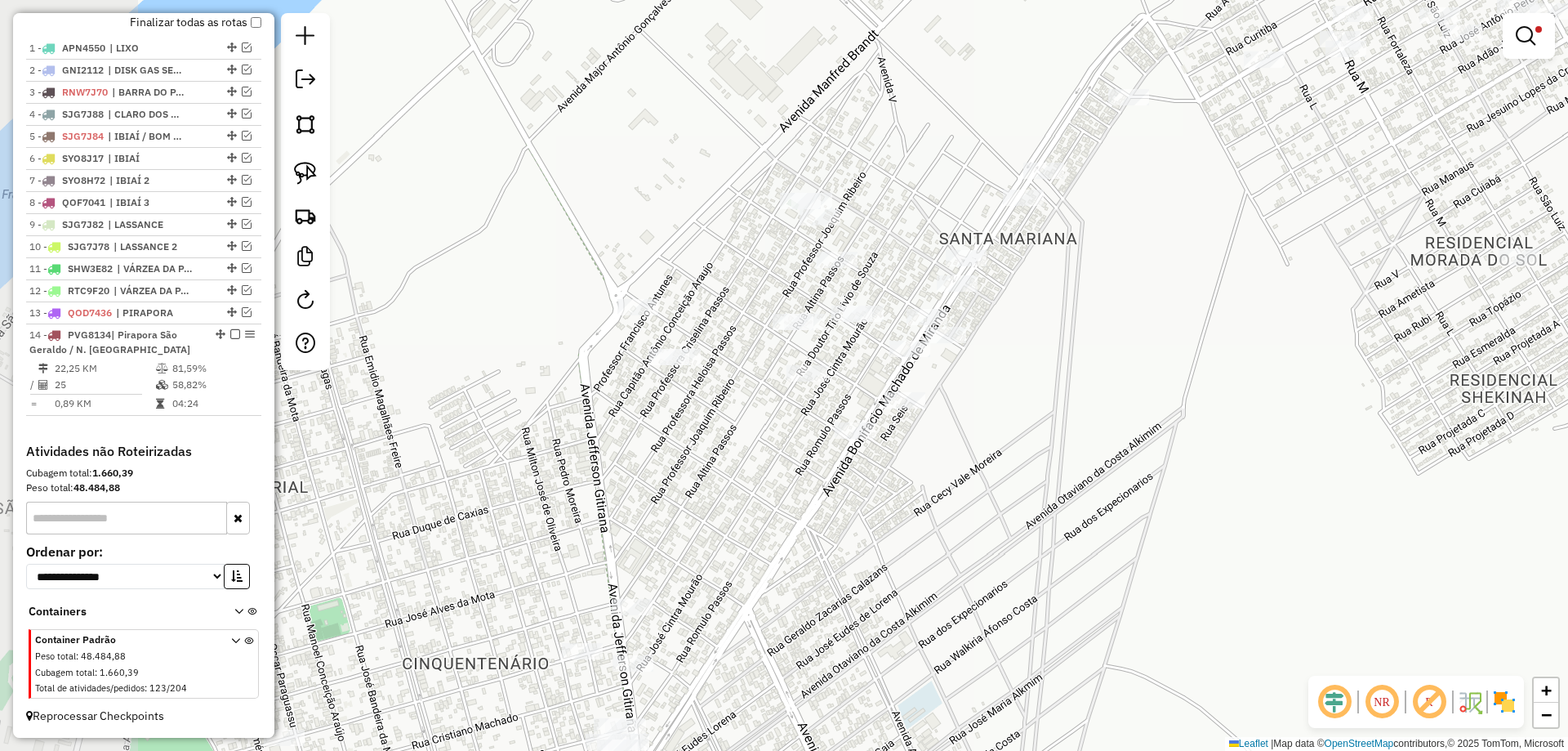
drag, startPoint x: 969, startPoint y: 422, endPoint x: 851, endPoint y: 526, distance: 157.3
click at [851, 526] on div "Limpar filtros Janela de atendimento Grade de atendimento Capacidade Transporta…" at bounding box center [784, 375] width 1568 height 751
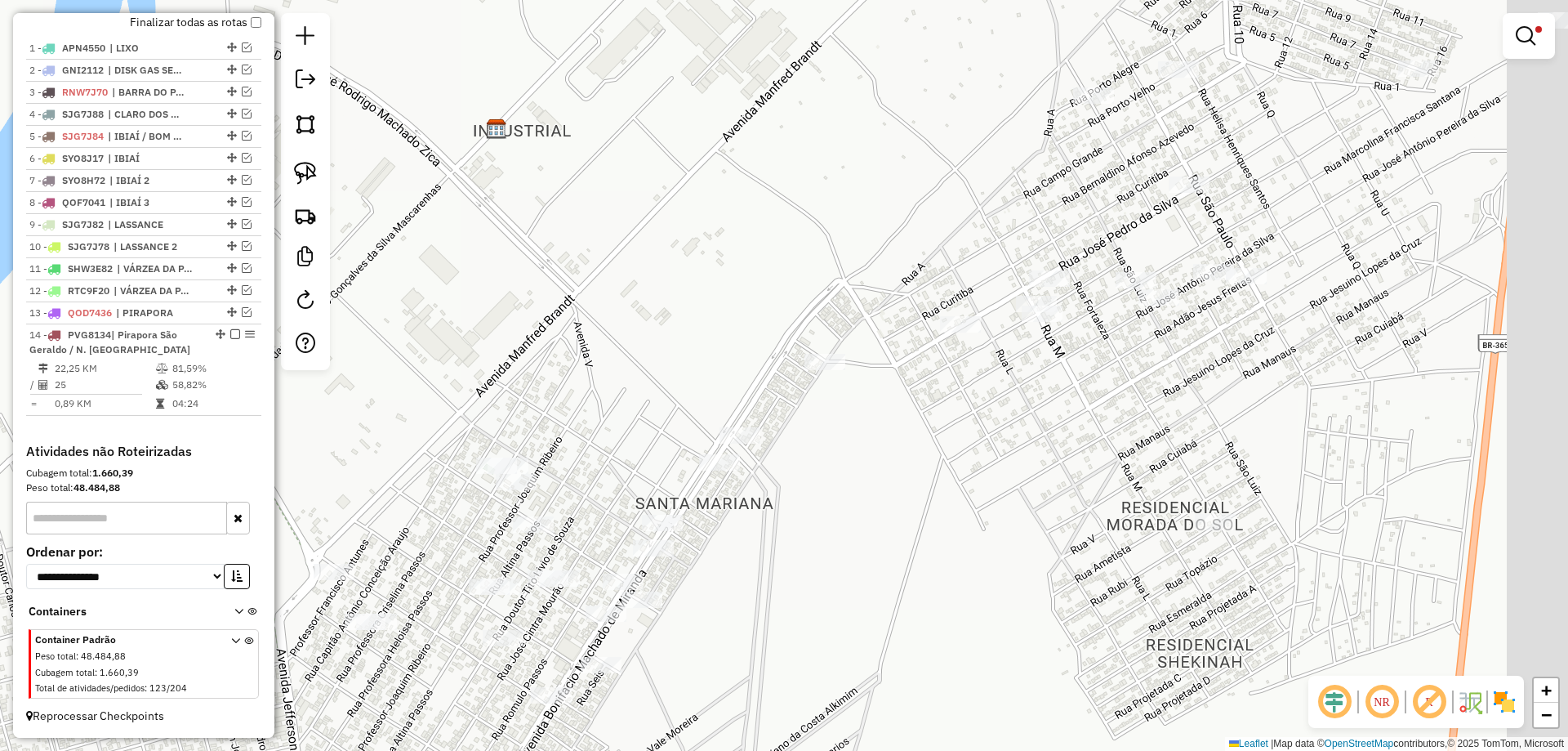
drag, startPoint x: 943, startPoint y: 493, endPoint x: 792, endPoint y: 620, distance: 197.3
click at [797, 609] on div "Limpar filtros Janela de atendimento Grade de atendimento Capacidade Transporta…" at bounding box center [784, 375] width 1568 height 751
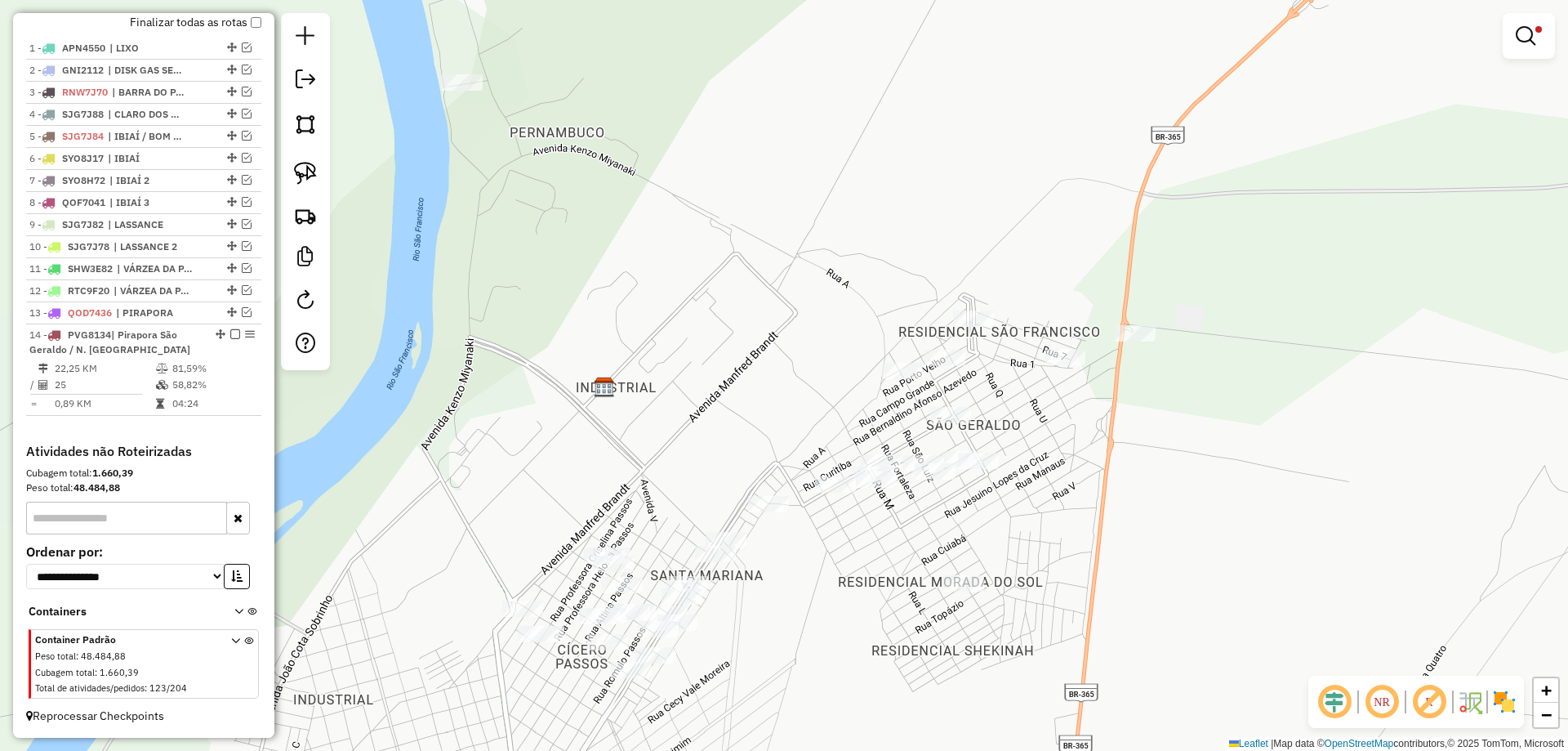
drag, startPoint x: 848, startPoint y: 370, endPoint x: 839, endPoint y: 489, distance: 119.3
click at [838, 489] on div "Limpar filtros Janela de atendimento Grade de atendimento Capacidade Transporta…" at bounding box center [784, 375] width 1568 height 751
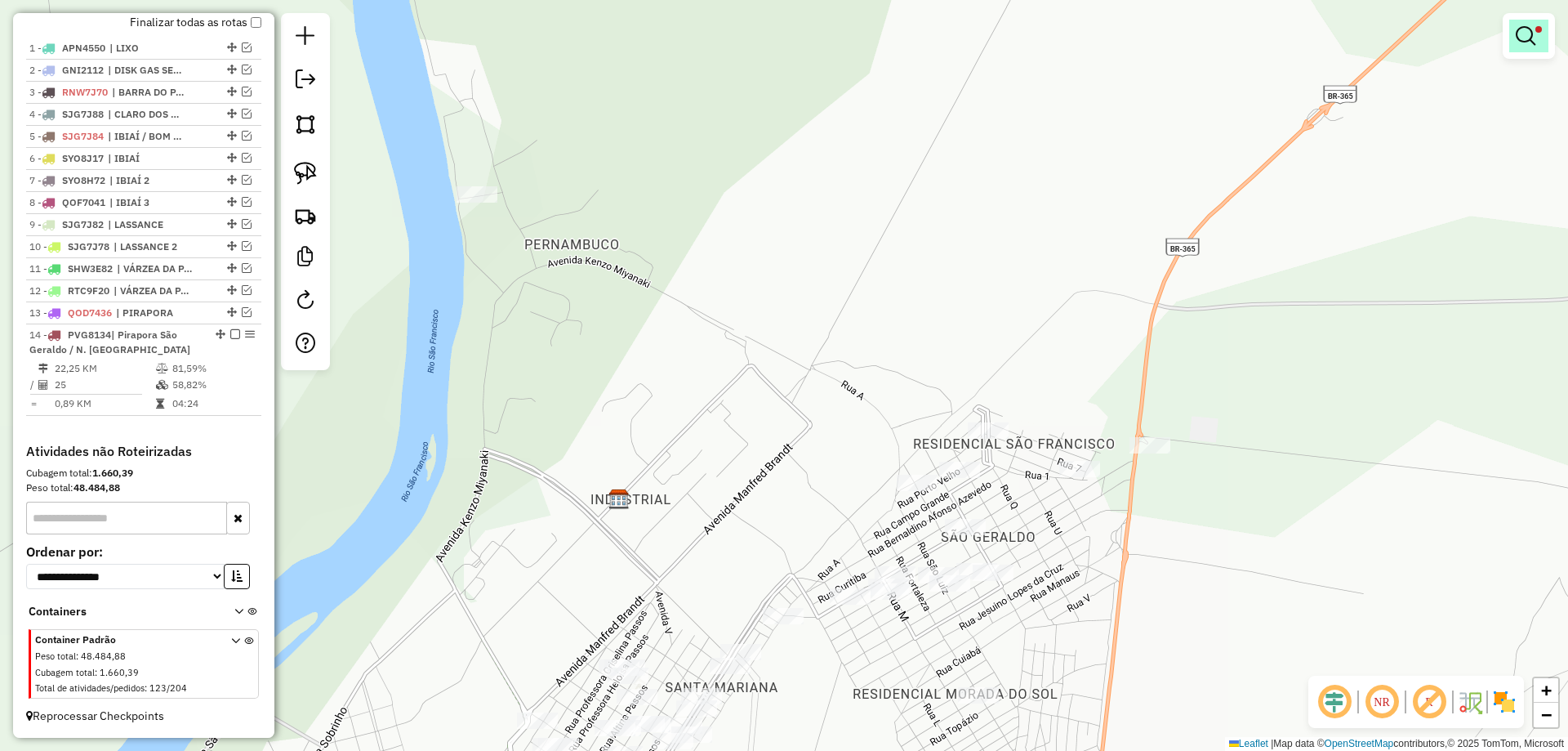
click at [1543, 27] on link at bounding box center [1529, 36] width 39 height 33
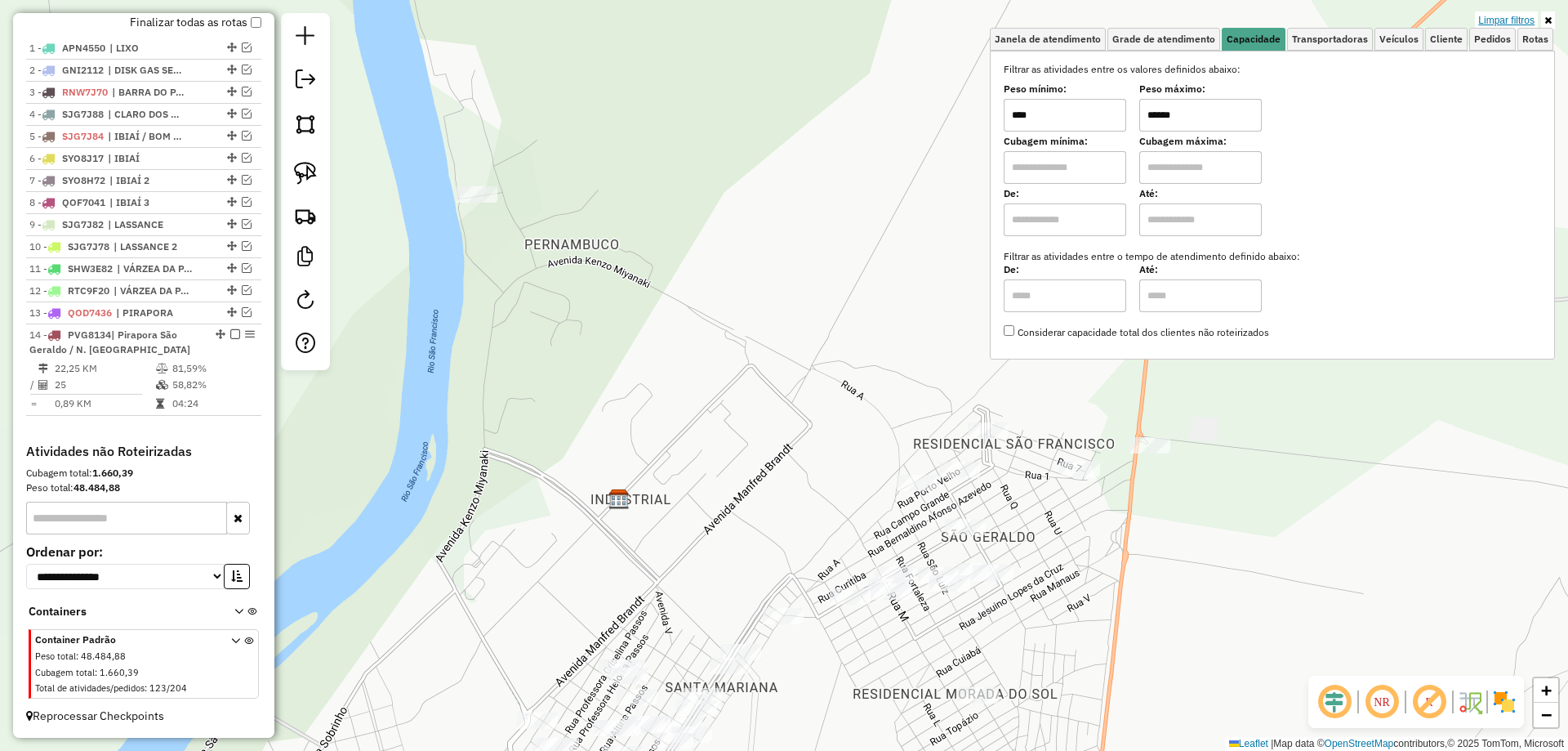
click at [1524, 16] on link "Limpar filtros" at bounding box center [1506, 20] width 63 height 18
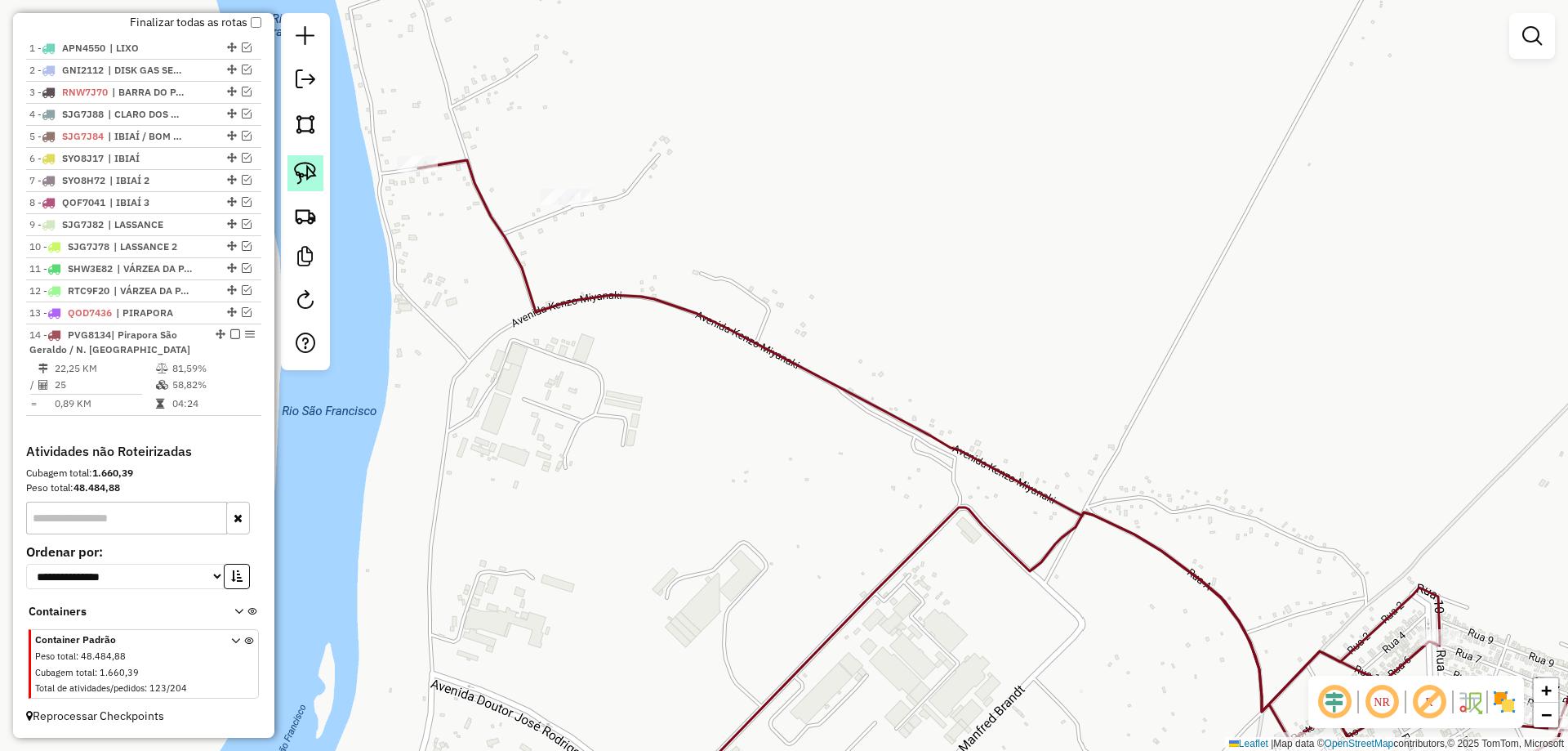
click at [298, 159] on link at bounding box center [306, 173] width 36 height 36
drag, startPoint x: 628, startPoint y: 159, endPoint x: 712, endPoint y: 238, distance: 115.3
select select "*********"
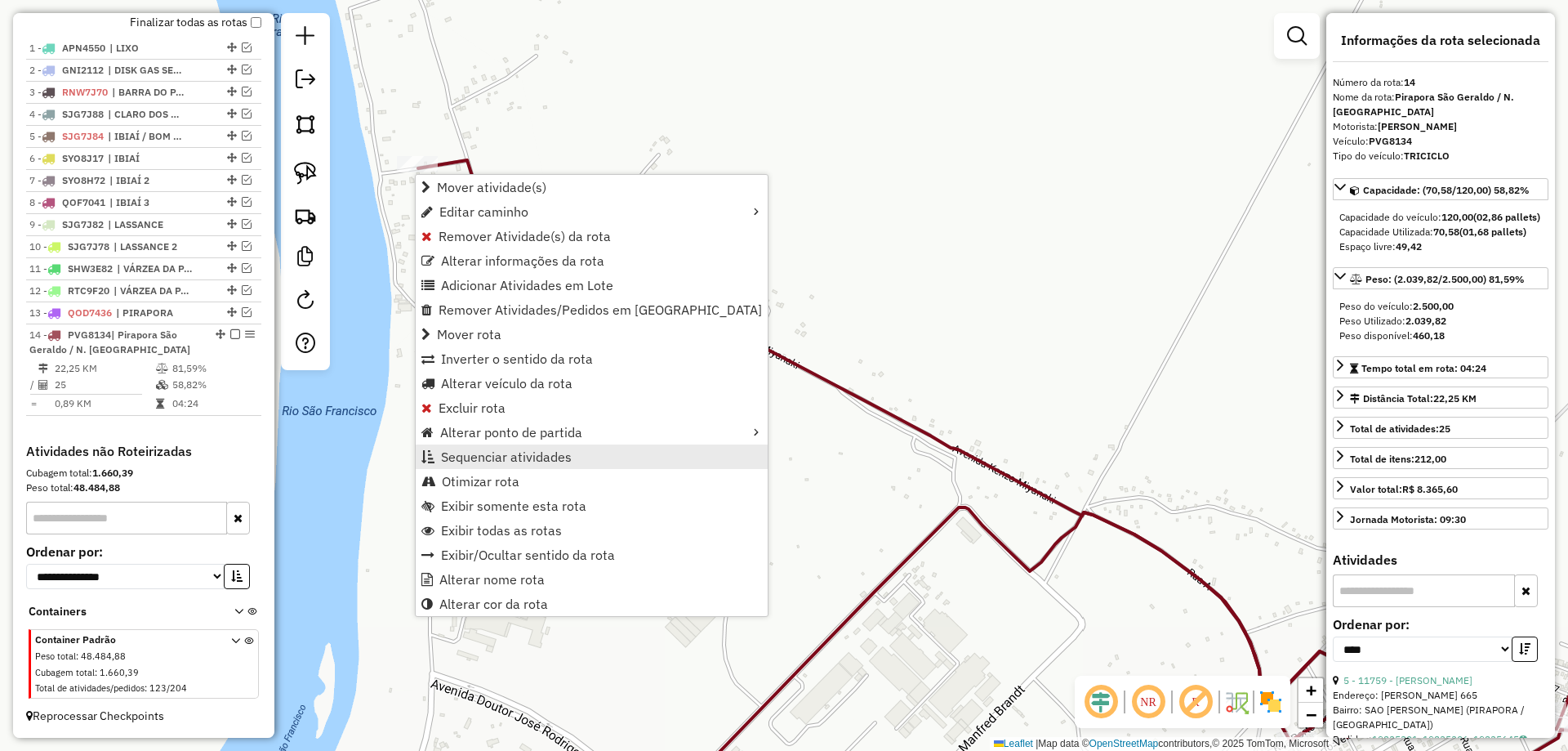
click at [498, 460] on span "Sequenciar atividades" at bounding box center [506, 457] width 131 height 13
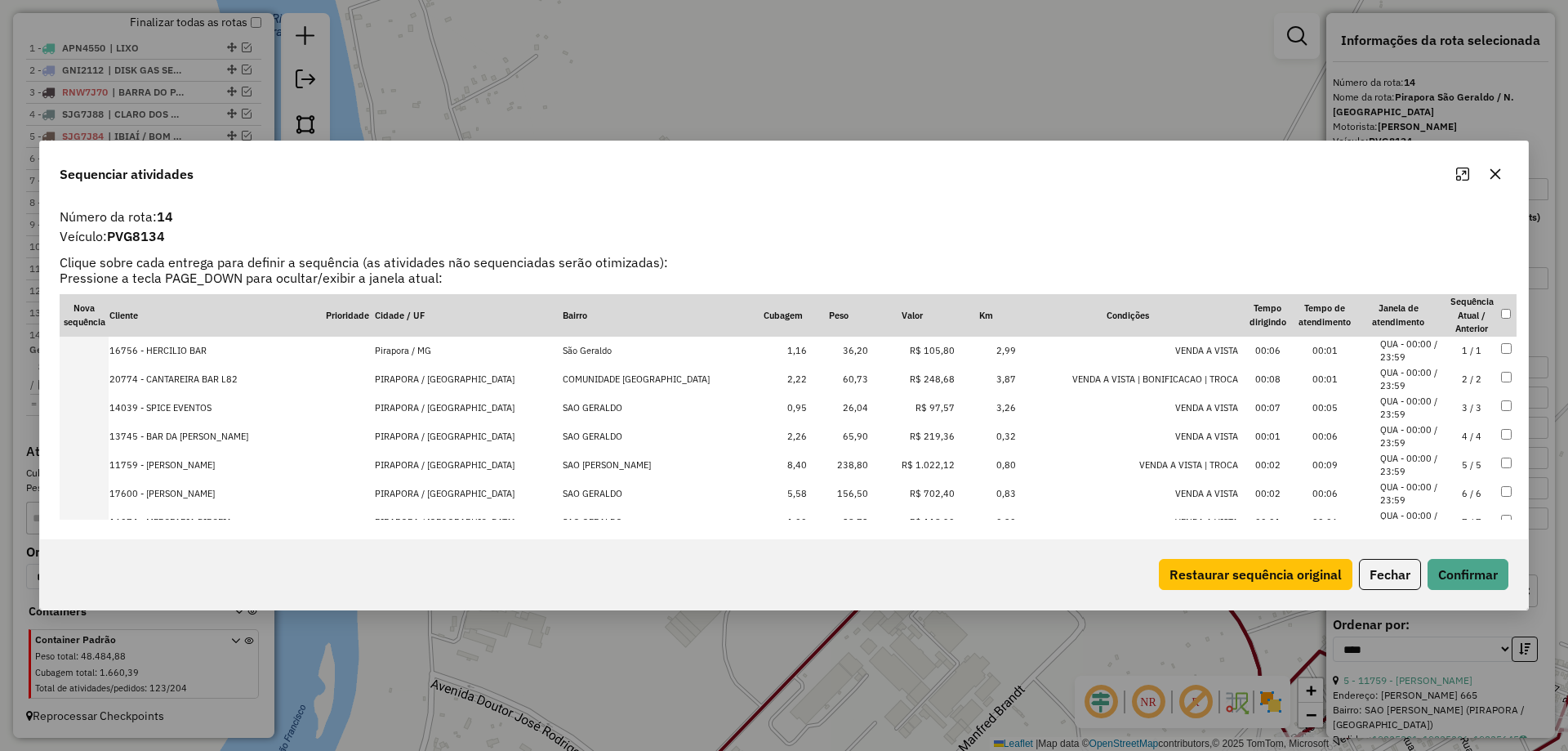
click at [1447, 379] on td "2 / 2" at bounding box center [1471, 379] width 57 height 28
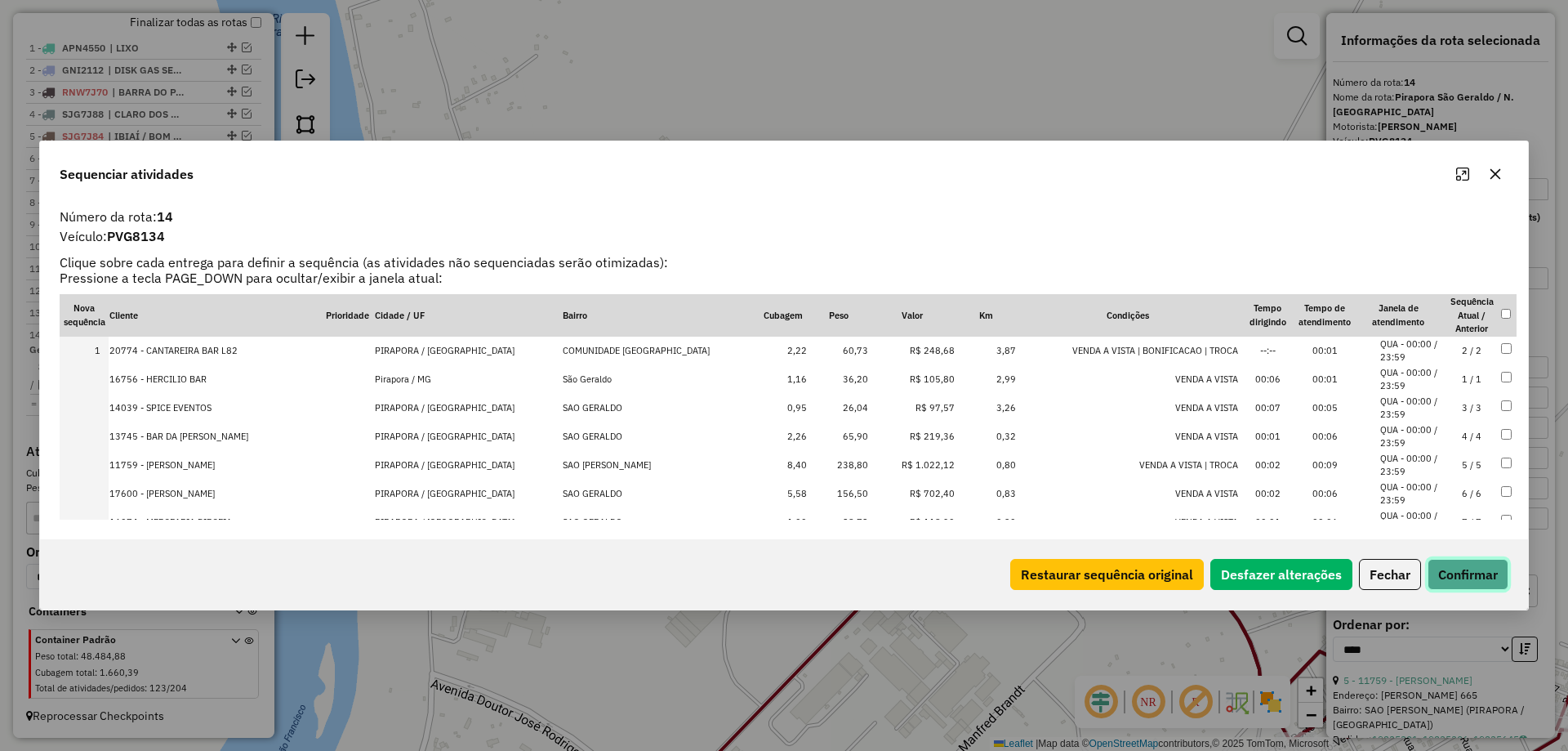
click at [1462, 566] on button "Confirmar" at bounding box center [1468, 573] width 81 height 31
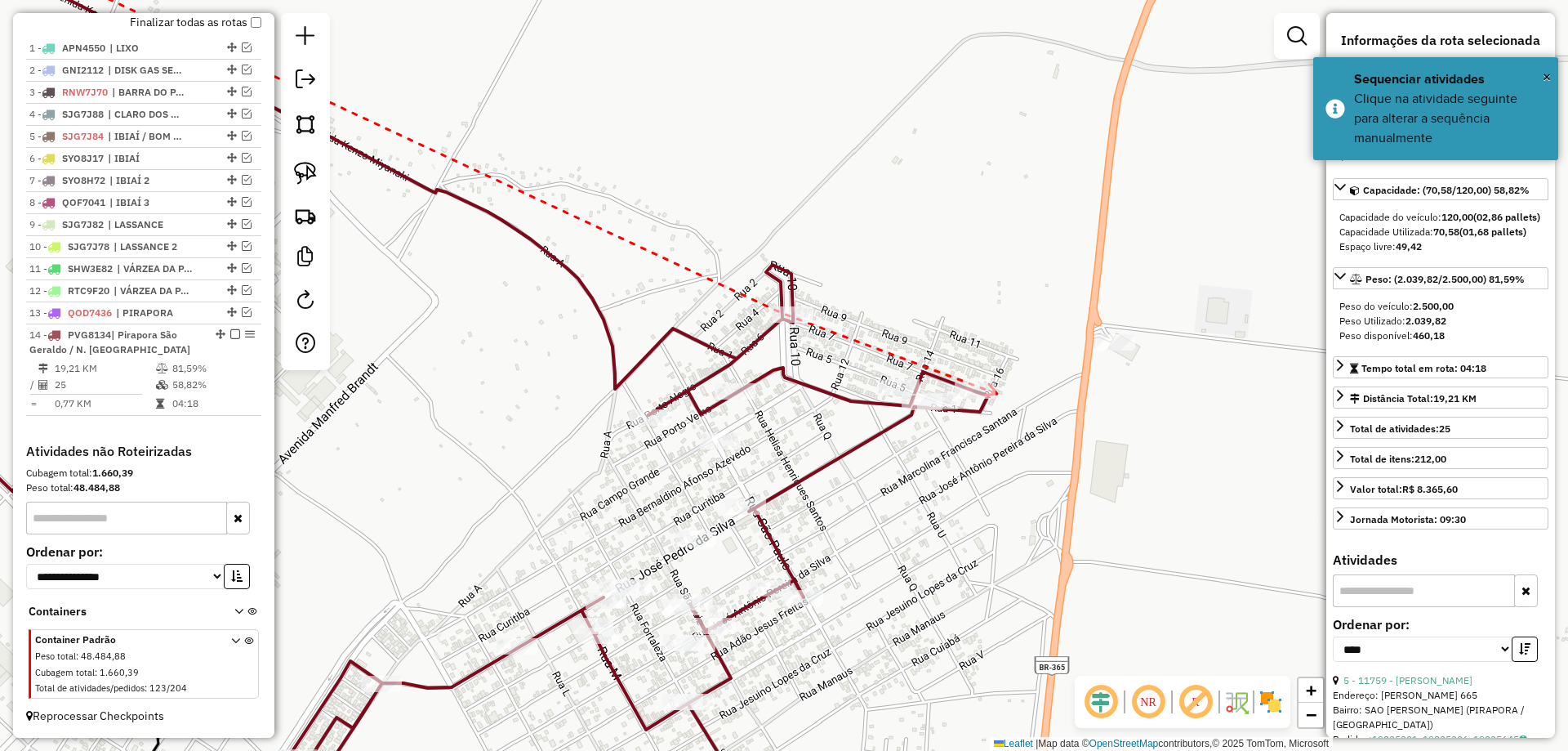
click at [997, 394] on icon at bounding box center [991, 389] width 12 height 11
